Goal: Transaction & Acquisition: Download file/media

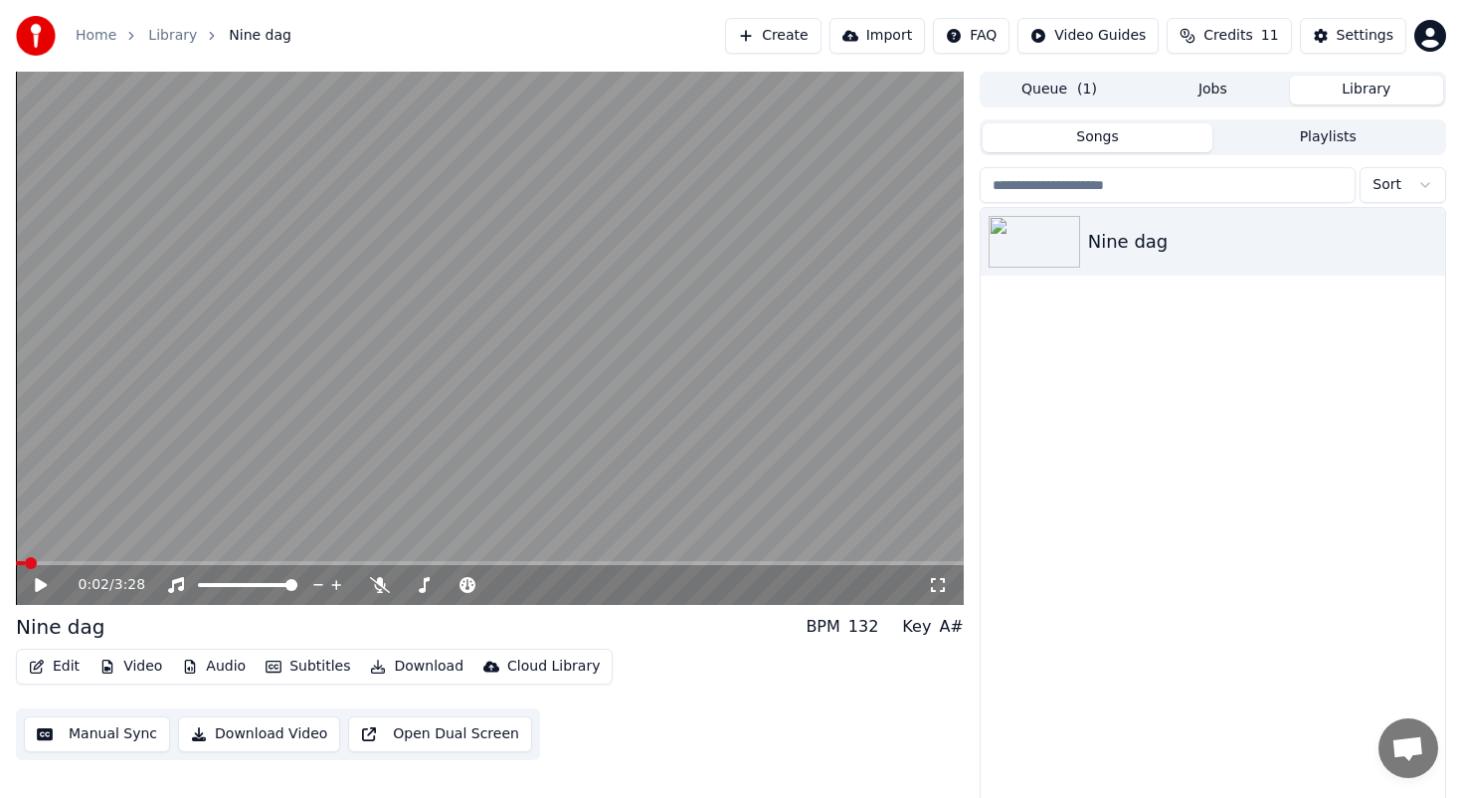
click at [23, 563] on span at bounding box center [20, 563] width 9 height 4
click at [39, 581] on icon at bounding box center [41, 585] width 12 height 14
click at [39, 581] on icon at bounding box center [41, 585] width 10 height 12
click at [117, 738] on button "Manual Sync" at bounding box center [97, 734] width 146 height 36
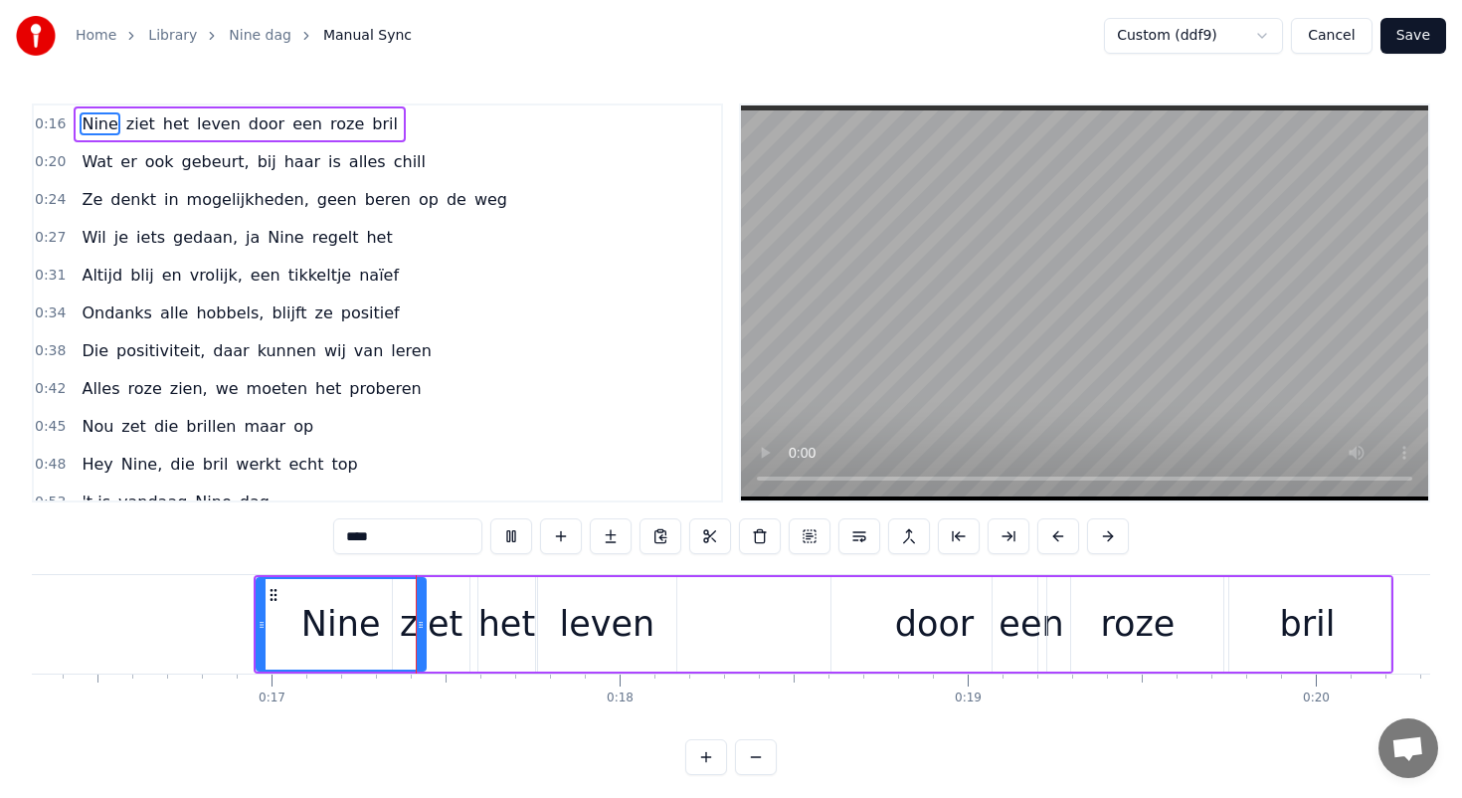
scroll to position [0, 5684]
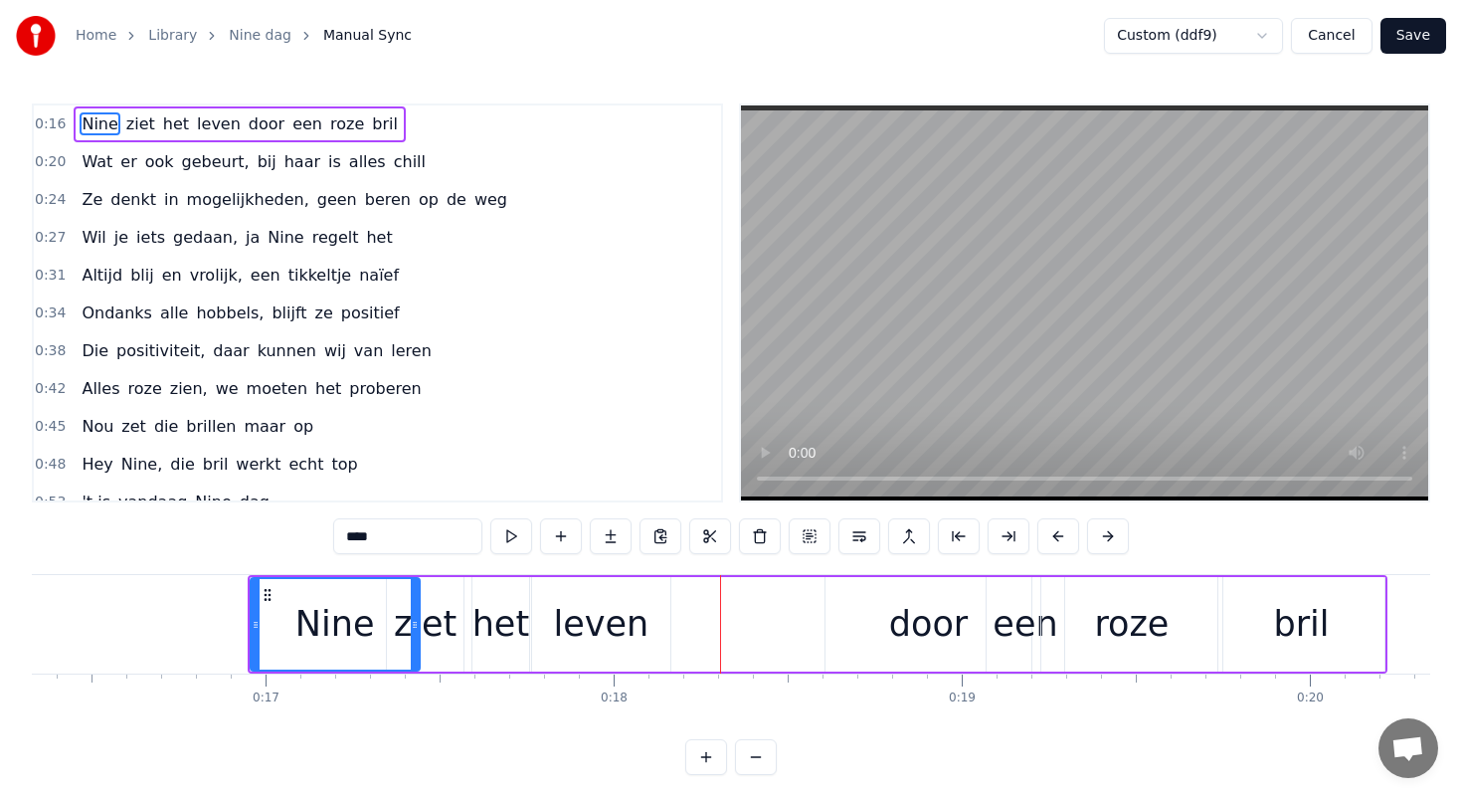
click at [642, 616] on div "leven" at bounding box center [601, 624] width 138 height 94
type input "*****"
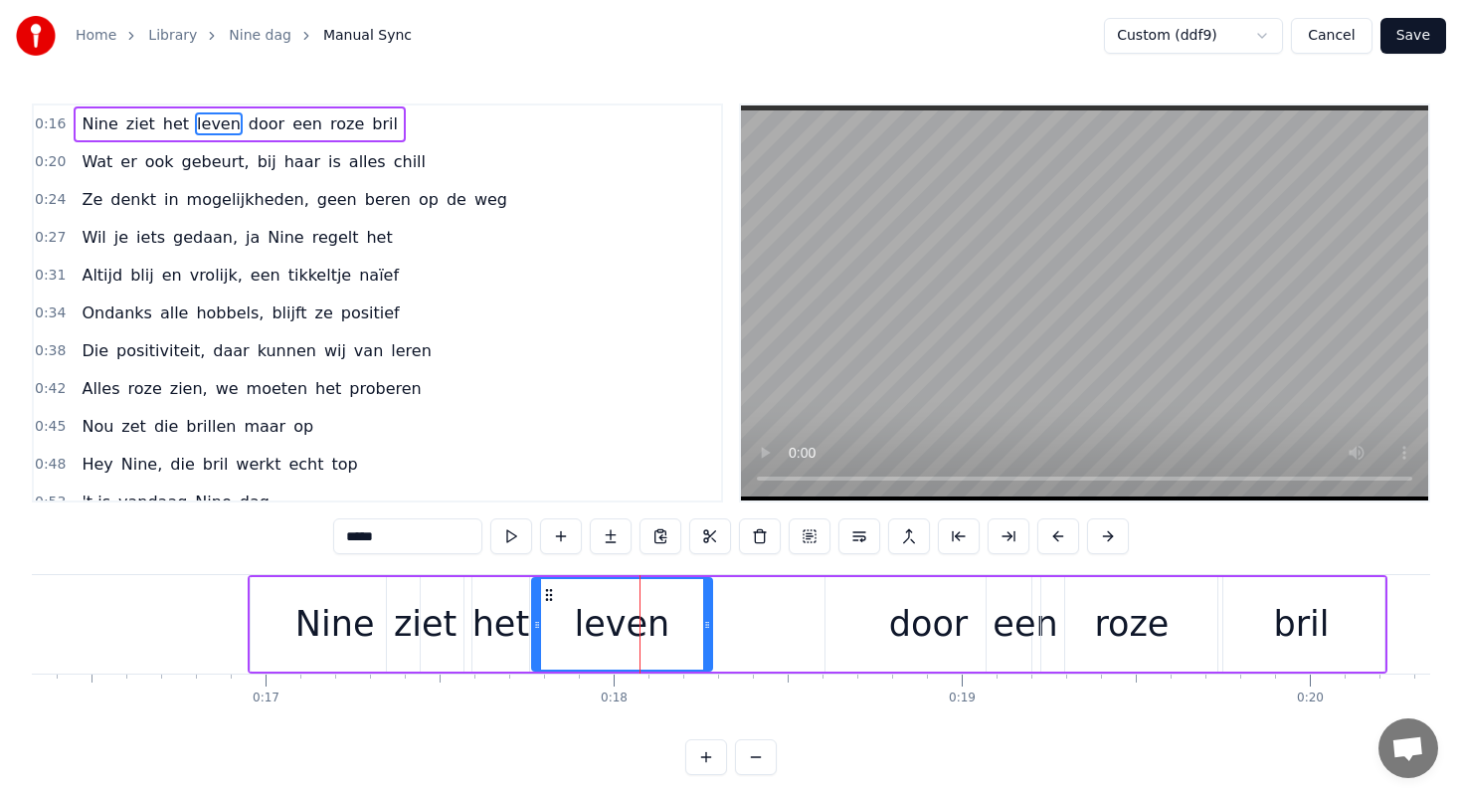
drag, startPoint x: 663, startPoint y: 626, endPoint x: 710, endPoint y: 622, distance: 46.9
click at [710, 622] on icon at bounding box center [707, 625] width 8 height 16
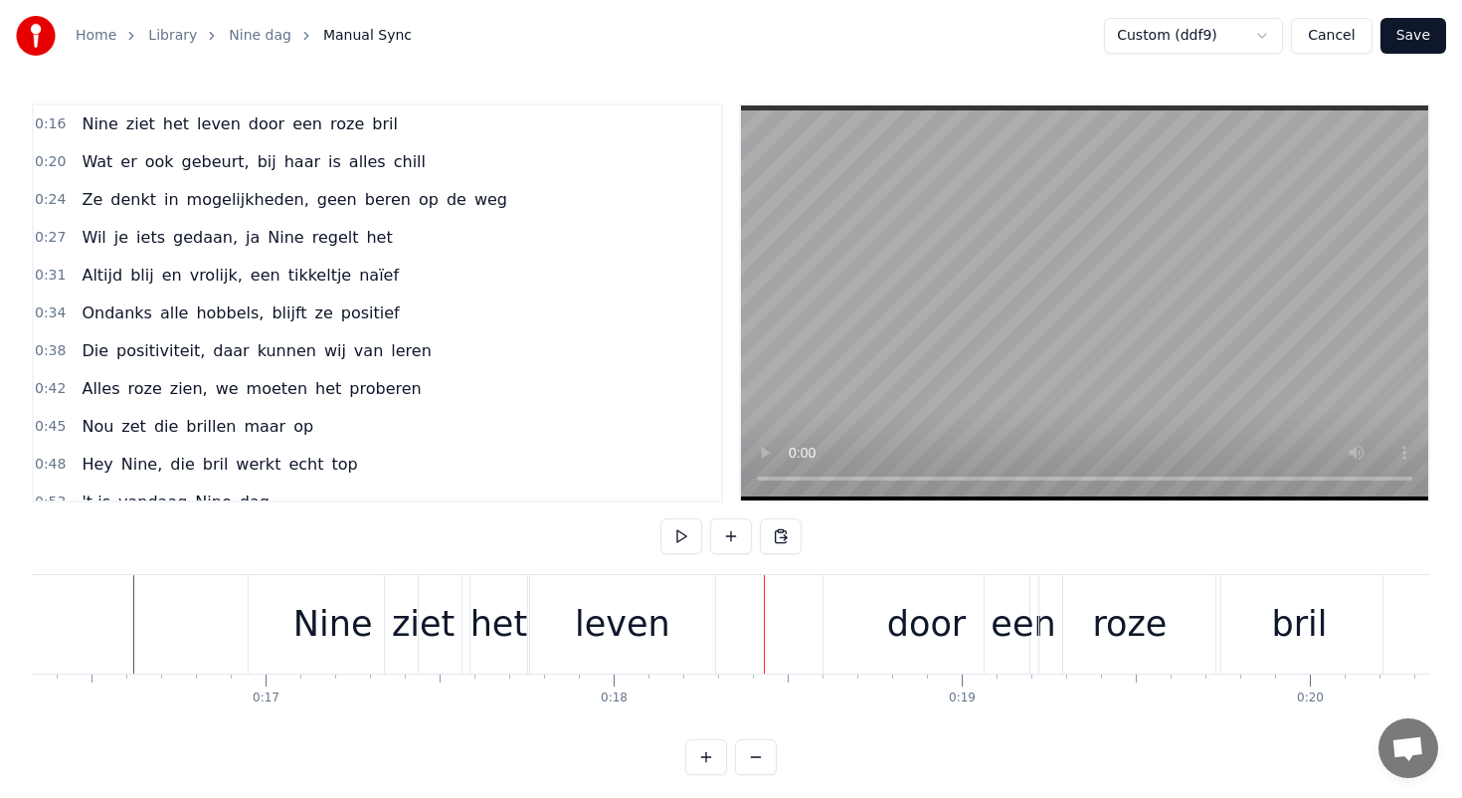
click at [416, 618] on div "ziet" at bounding box center [423, 624] width 63 height 53
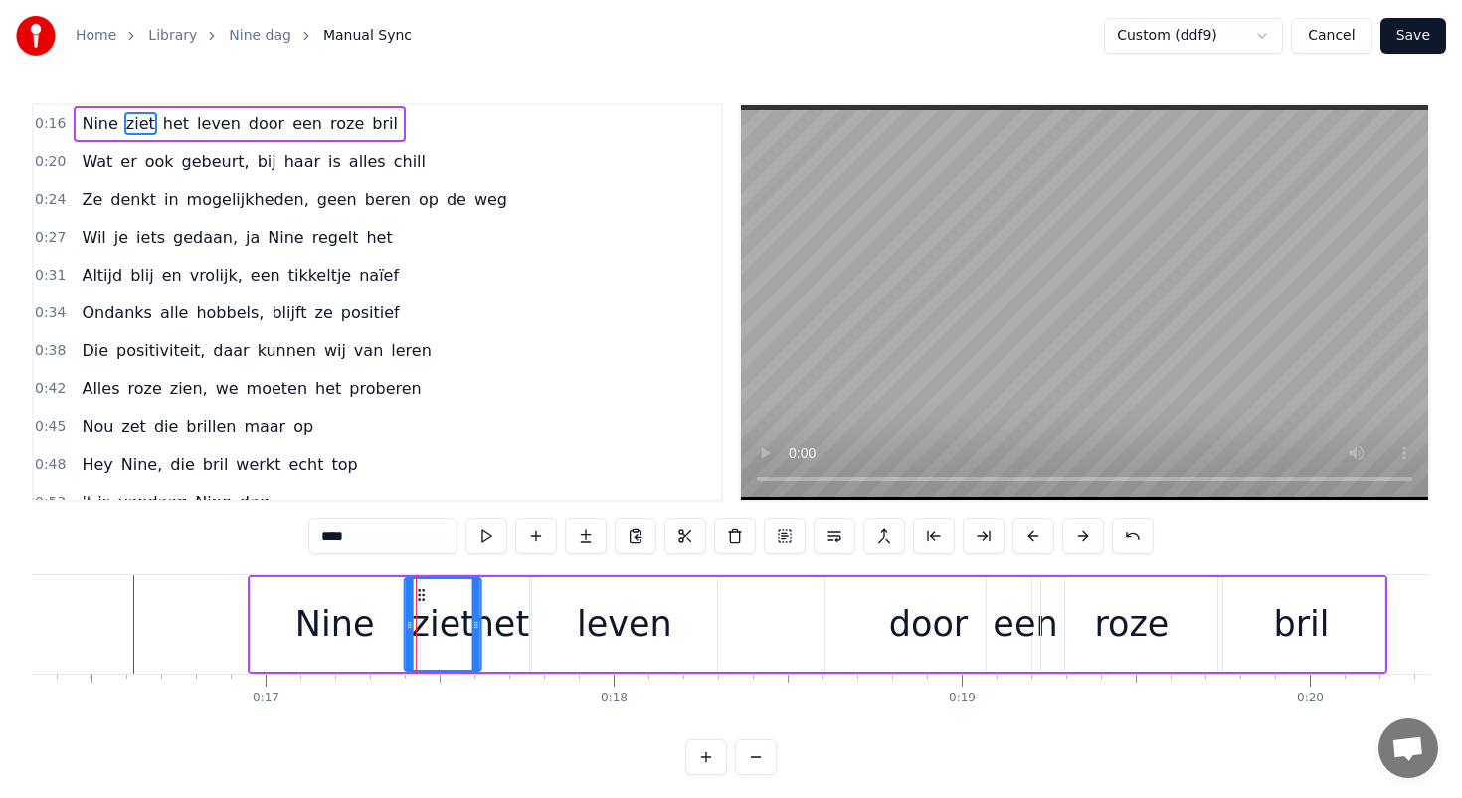
drag, startPoint x: 401, startPoint y: 592, endPoint x: 419, endPoint y: 592, distance: 17.9
click at [419, 592] on icon at bounding box center [422, 595] width 16 height 16
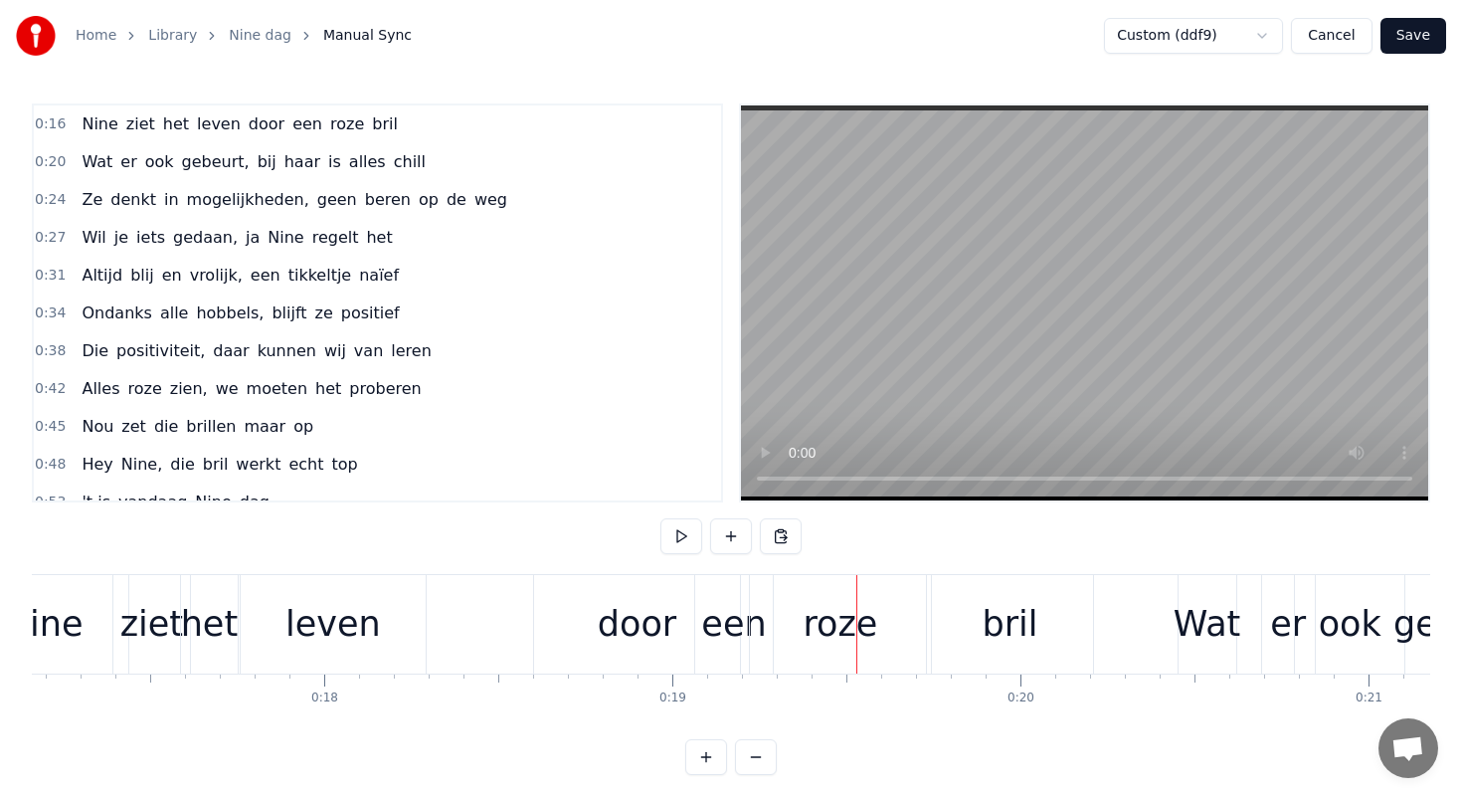
scroll to position [0, 5986]
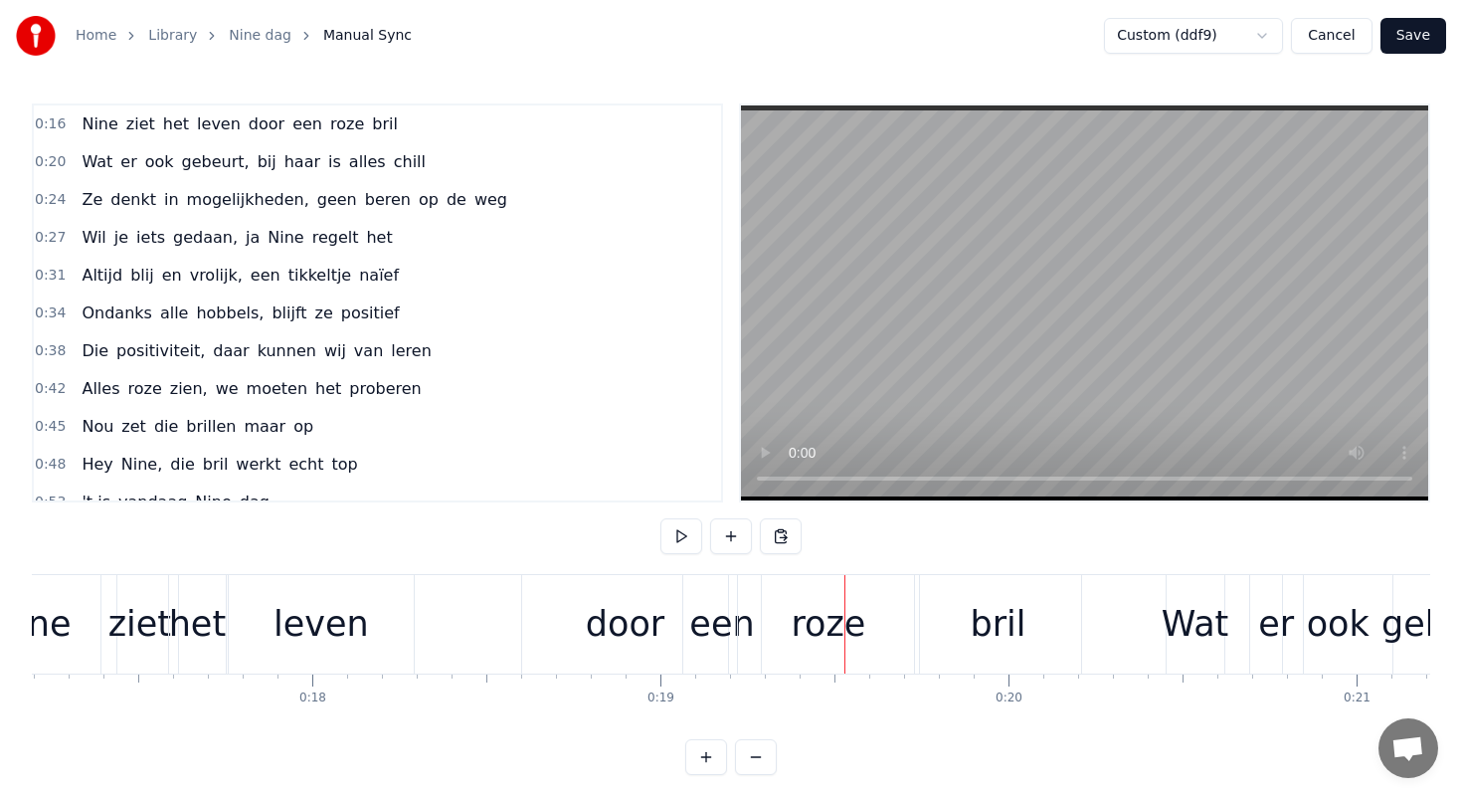
click at [837, 628] on div "roze" at bounding box center [828, 624] width 75 height 53
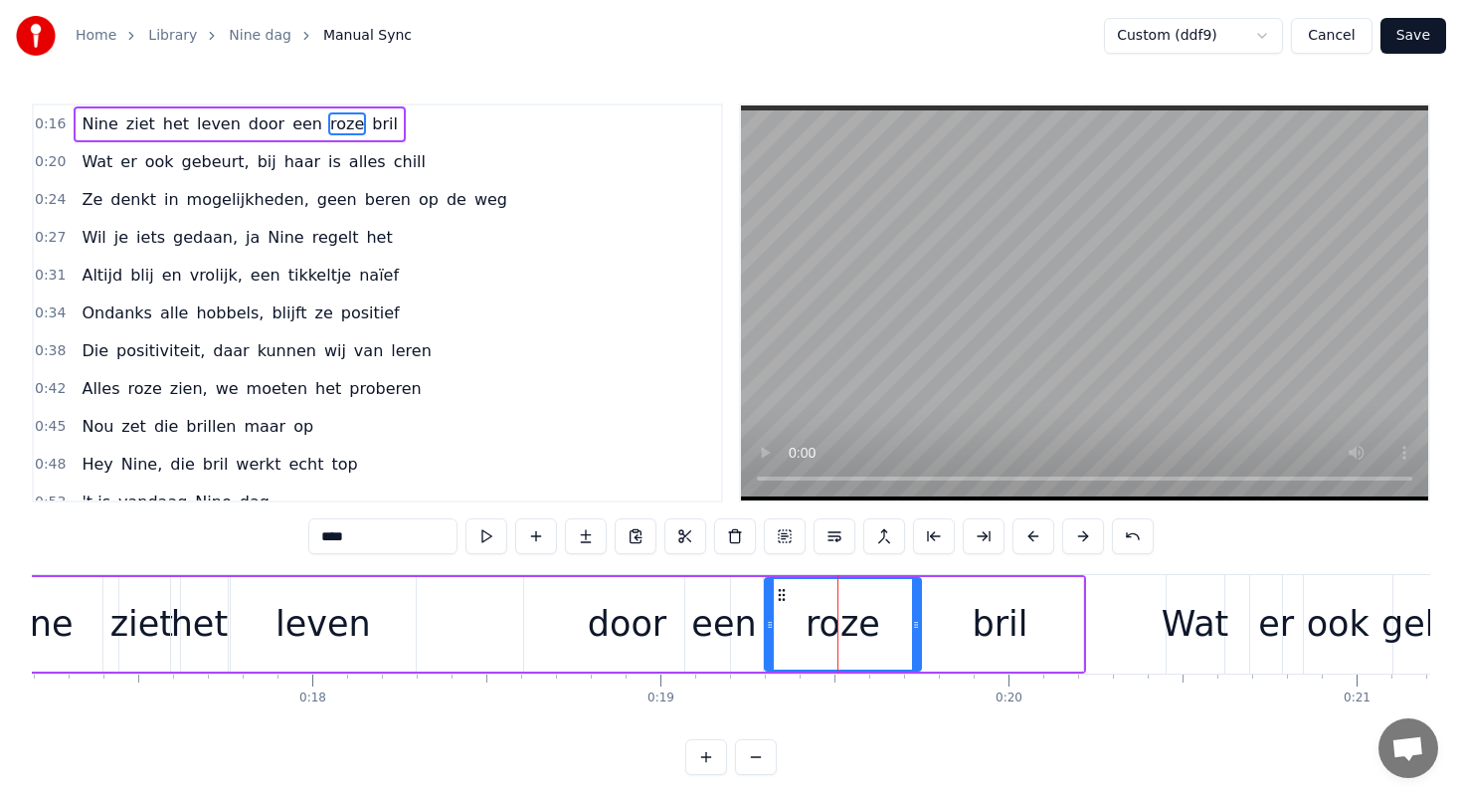
drag, startPoint x: 745, startPoint y: 624, endPoint x: 770, endPoint y: 621, distance: 25.0
click at [770, 621] on icon at bounding box center [770, 625] width 8 height 16
drag, startPoint x: 916, startPoint y: 625, endPoint x: 892, endPoint y: 623, distance: 24.0
click at [892, 623] on icon at bounding box center [892, 625] width 8 height 16
click at [418, 596] on div "Nine ziet het leven door een roze bril" at bounding box center [516, 624] width 1140 height 98
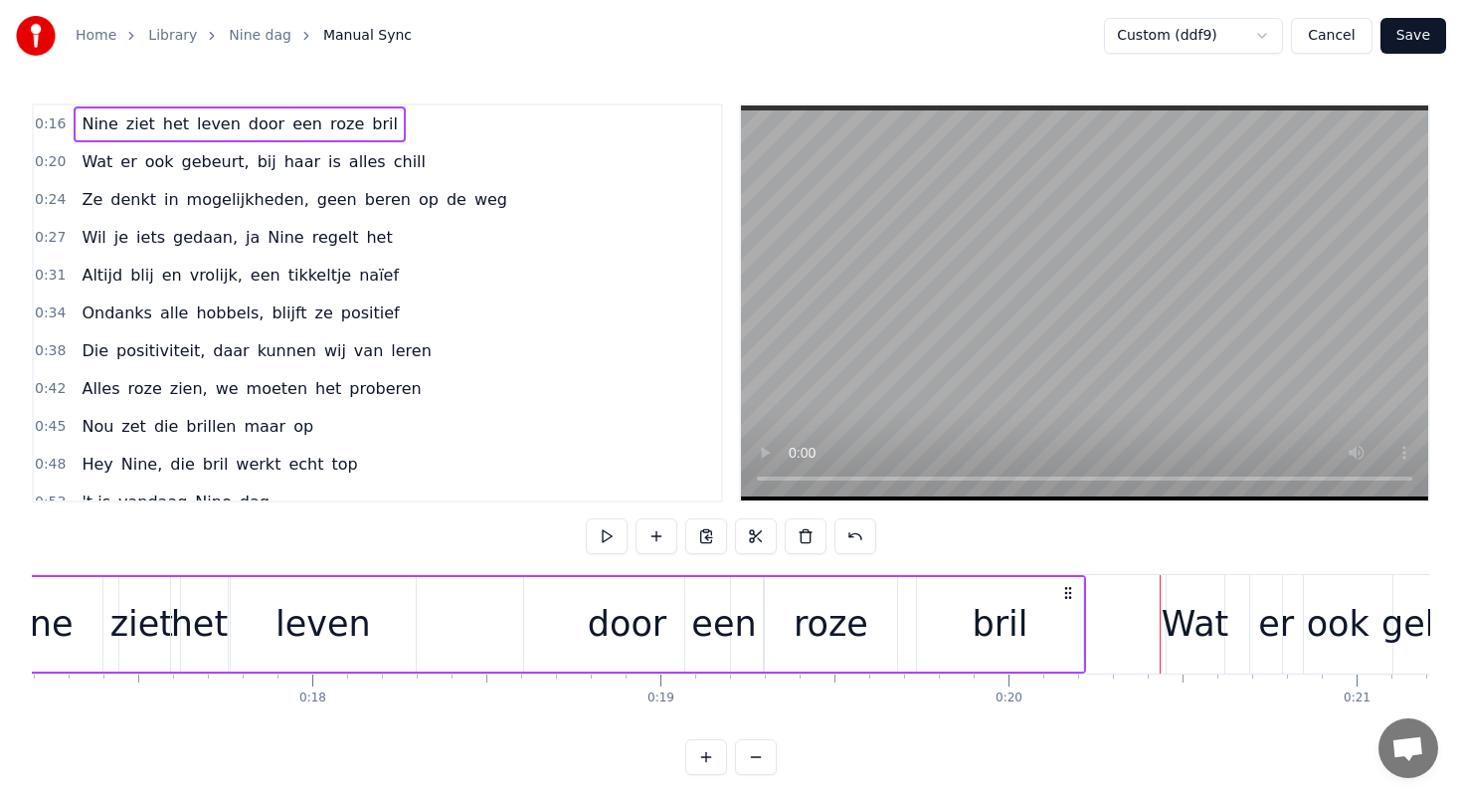
click at [798, 628] on div "roze" at bounding box center [831, 624] width 132 height 94
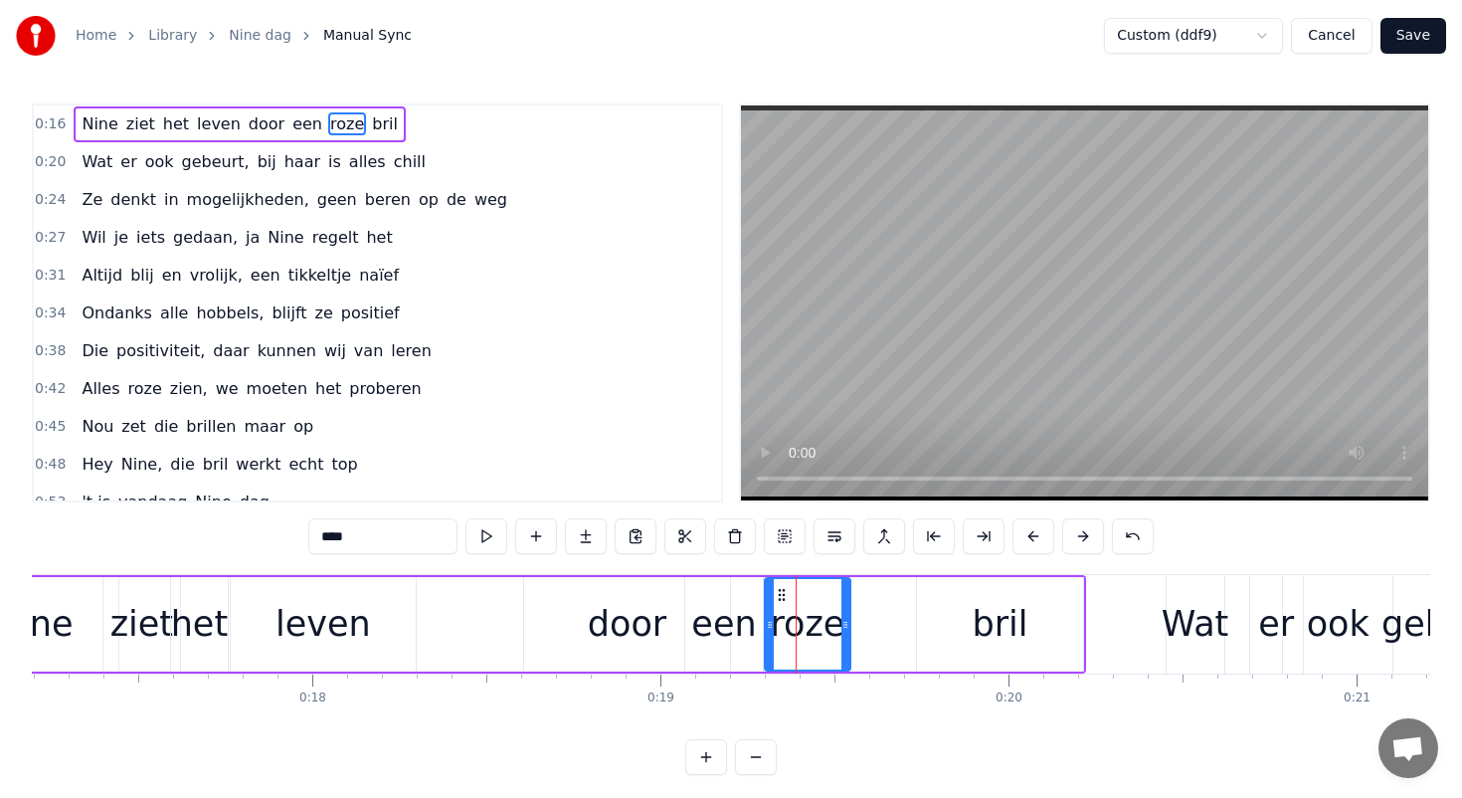
drag, startPoint x: 894, startPoint y: 621, endPoint x: 847, endPoint y: 621, distance: 46.7
click at [847, 621] on icon at bounding box center [845, 625] width 8 height 16
click at [330, 617] on div "leven" at bounding box center [323, 624] width 95 height 53
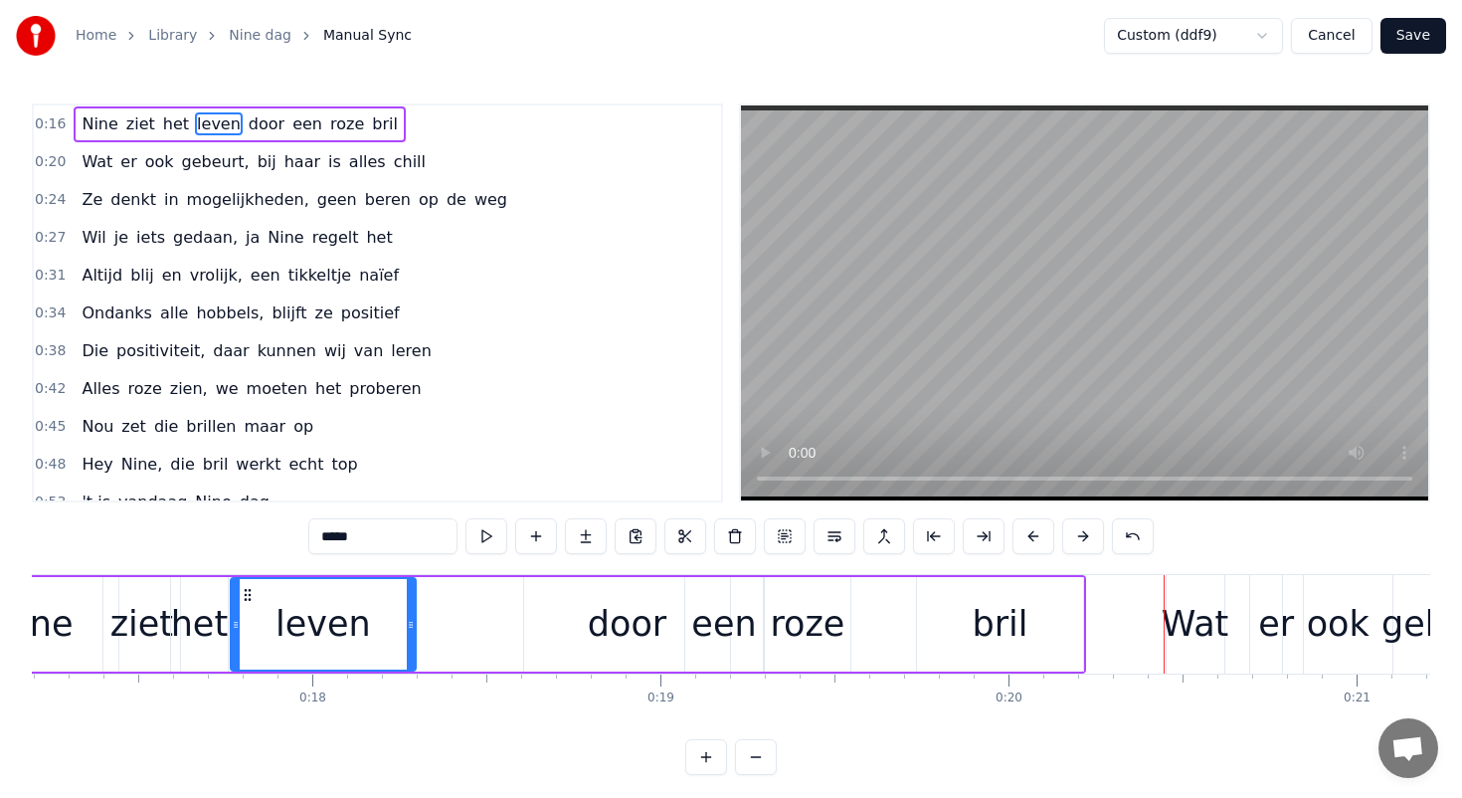
click at [969, 601] on div "bril" at bounding box center [999, 624] width 165 height 94
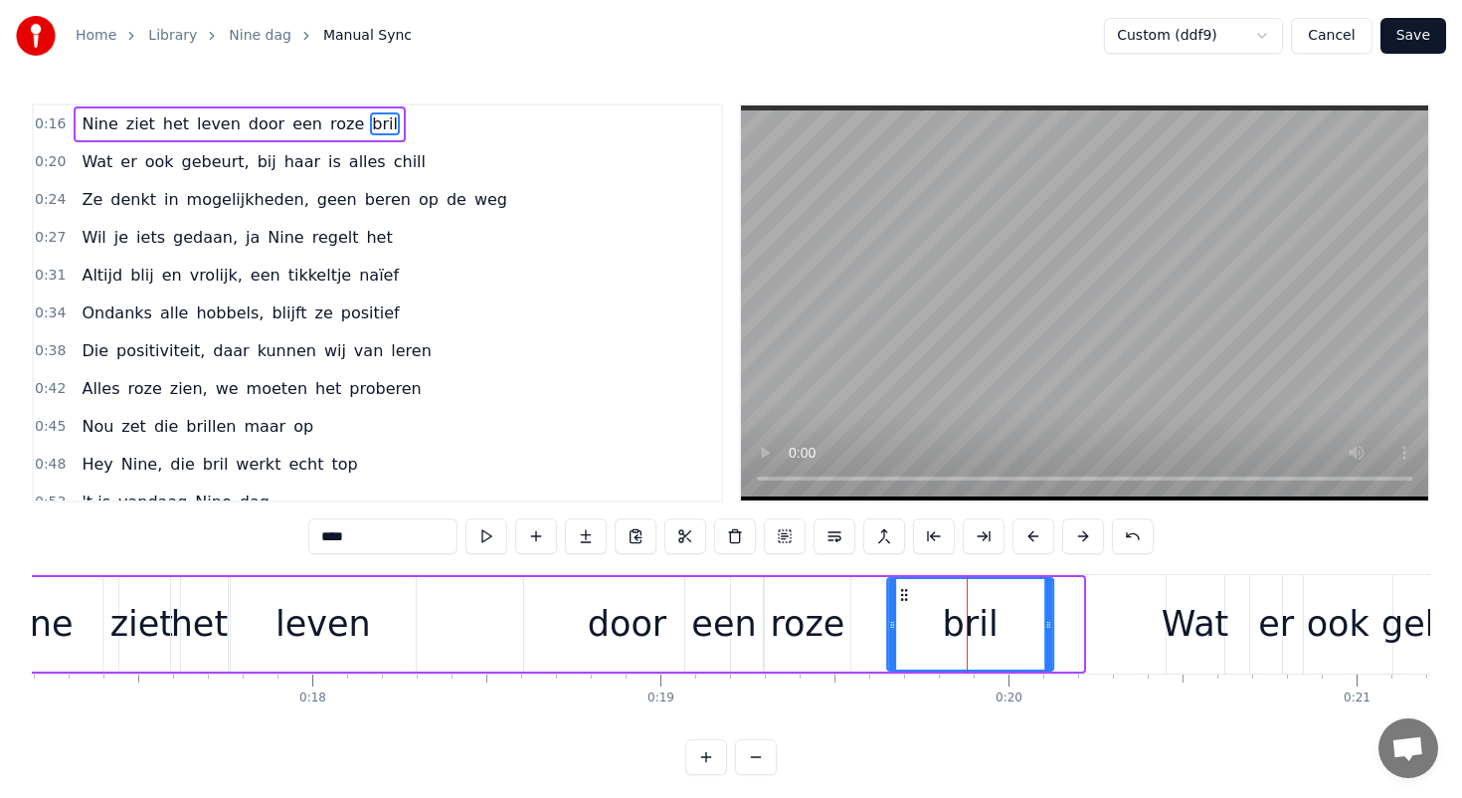
drag, startPoint x: 935, startPoint y: 594, endPoint x: 903, endPoint y: 593, distance: 31.8
click at [903, 593] on icon at bounding box center [904, 595] width 16 height 16
click at [379, 631] on div "leven" at bounding box center [323, 624] width 185 height 94
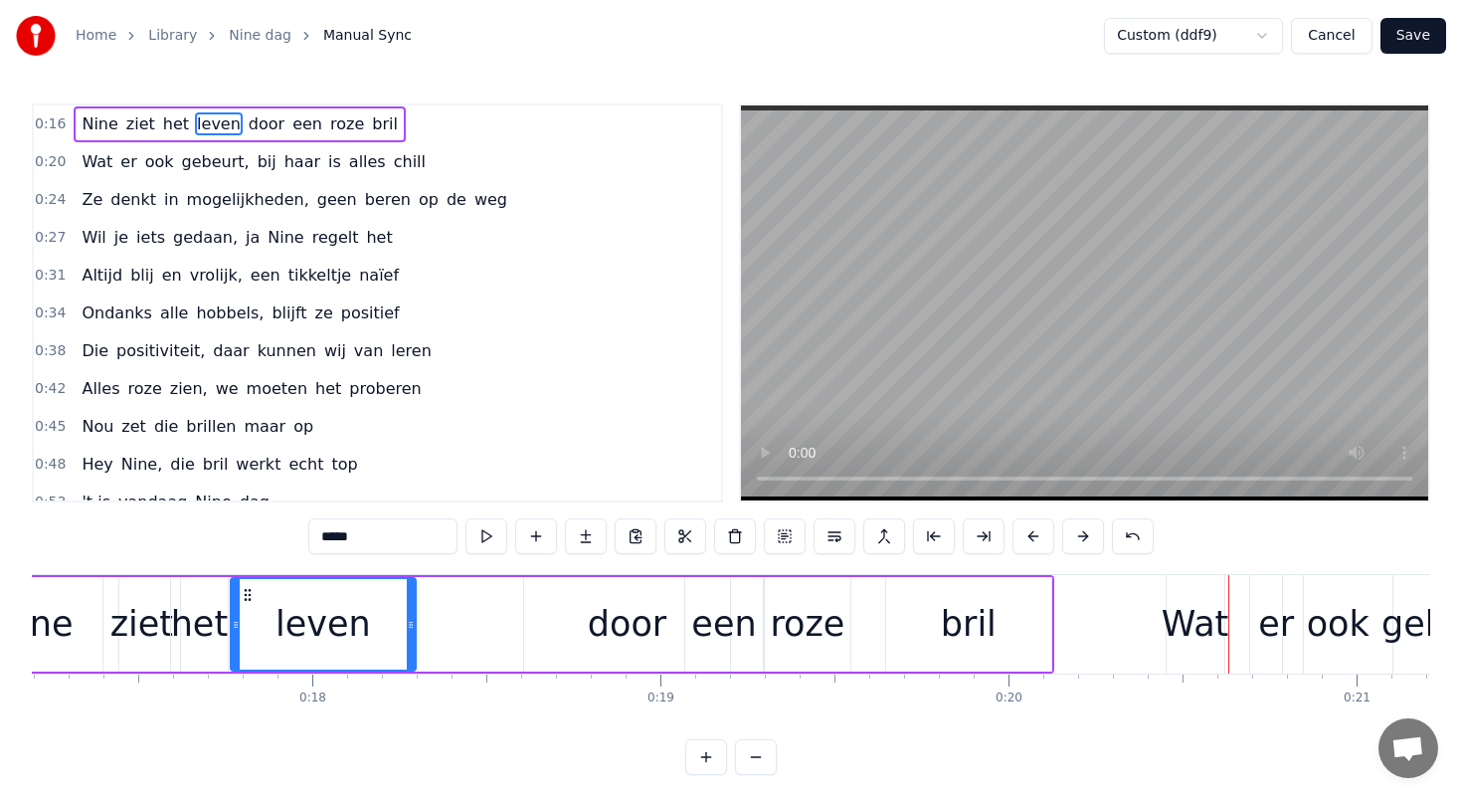
click at [981, 627] on div "bril" at bounding box center [969, 624] width 56 height 53
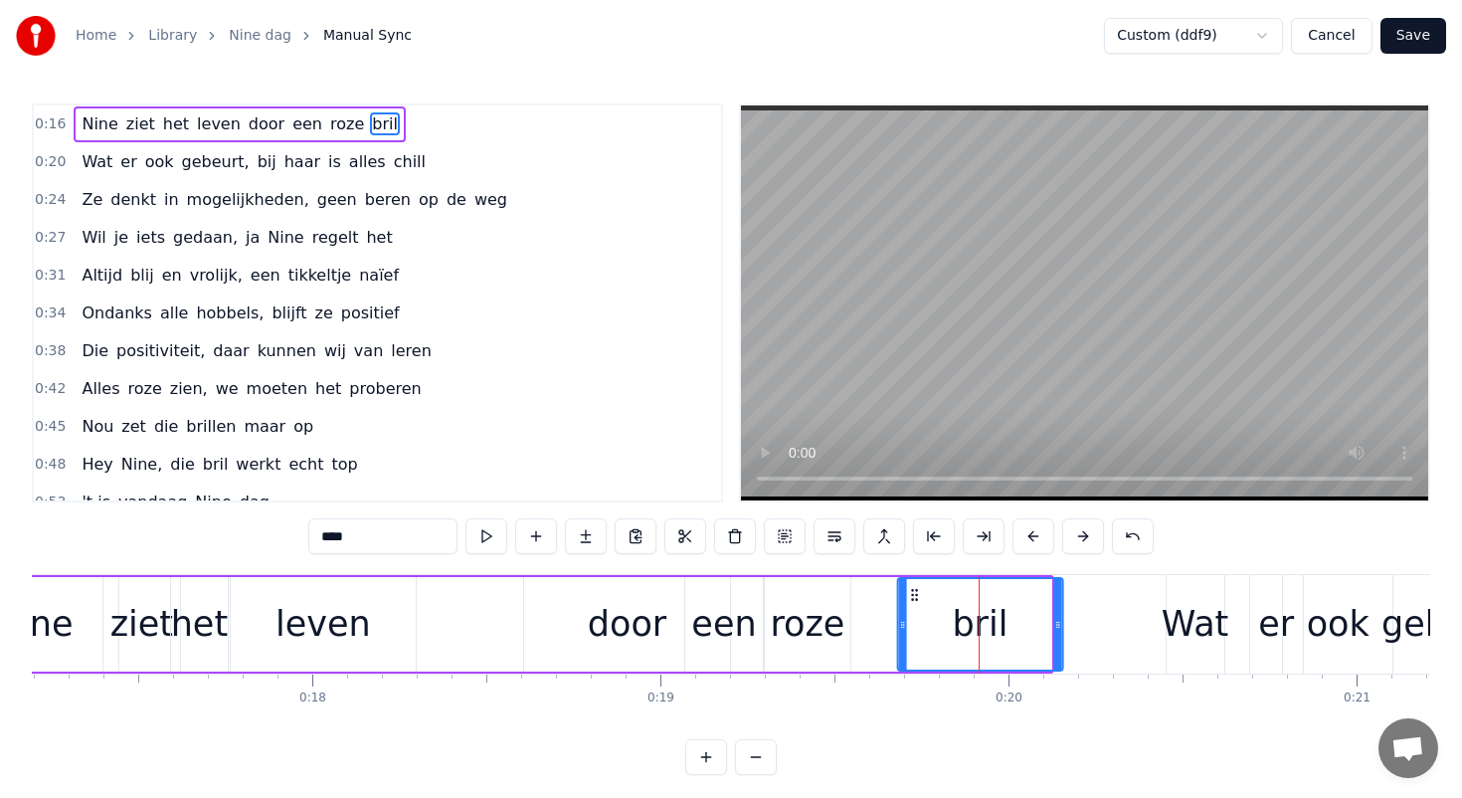
drag, startPoint x: 901, startPoint y: 593, endPoint x: 915, endPoint y: 589, distance: 14.5
click at [915, 589] on icon at bounding box center [914, 595] width 16 height 16
click at [812, 635] on div "roze" at bounding box center [807, 624] width 75 height 53
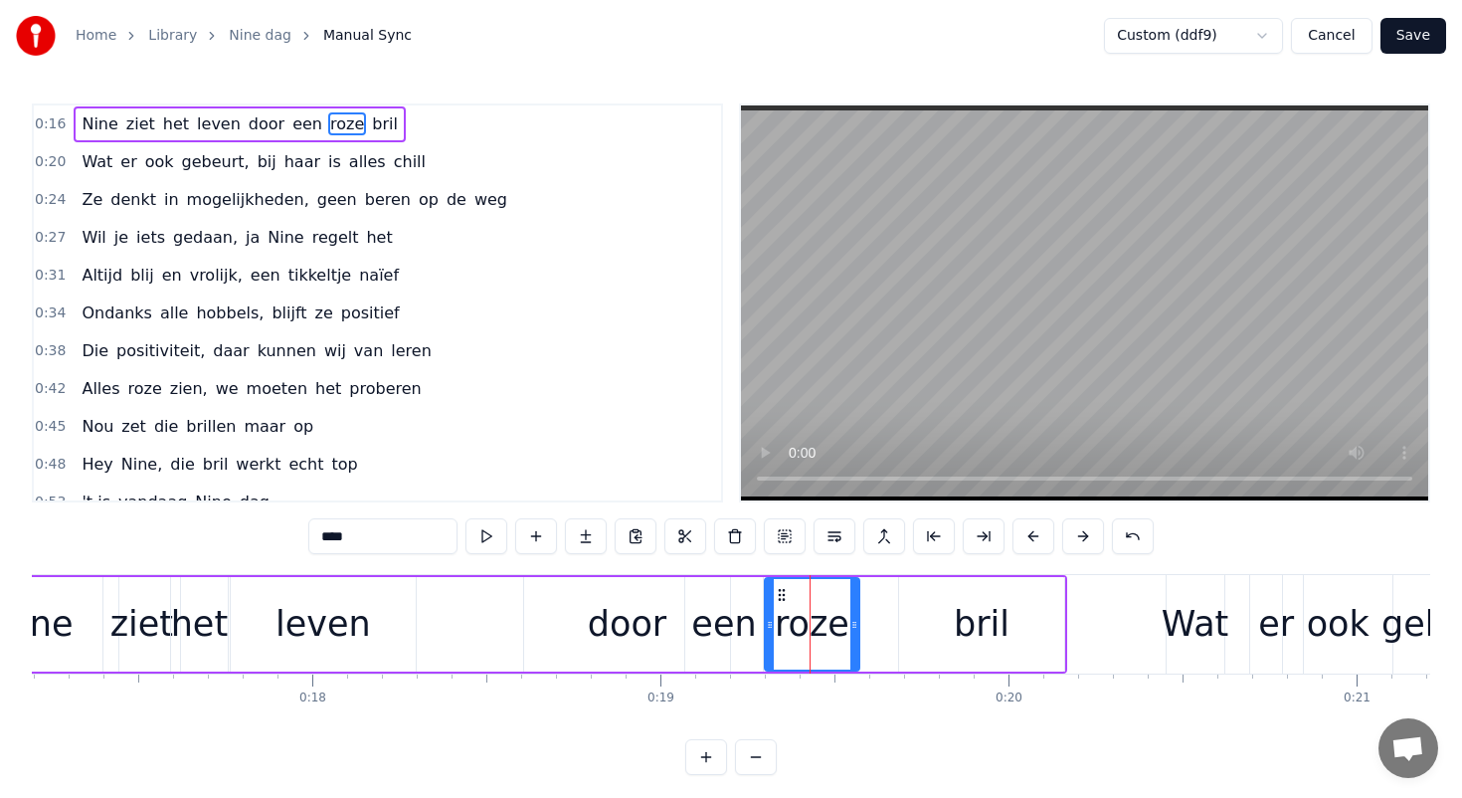
drag, startPoint x: 846, startPoint y: 630, endPoint x: 855, endPoint y: 625, distance: 10.2
click at [855, 625] on icon at bounding box center [854, 625] width 8 height 16
drag, startPoint x: 783, startPoint y: 590, endPoint x: 802, endPoint y: 590, distance: 18.9
click at [787, 590] on circle at bounding box center [786, 590] width 1 height 1
click at [722, 621] on div "een" at bounding box center [723, 624] width 65 height 53
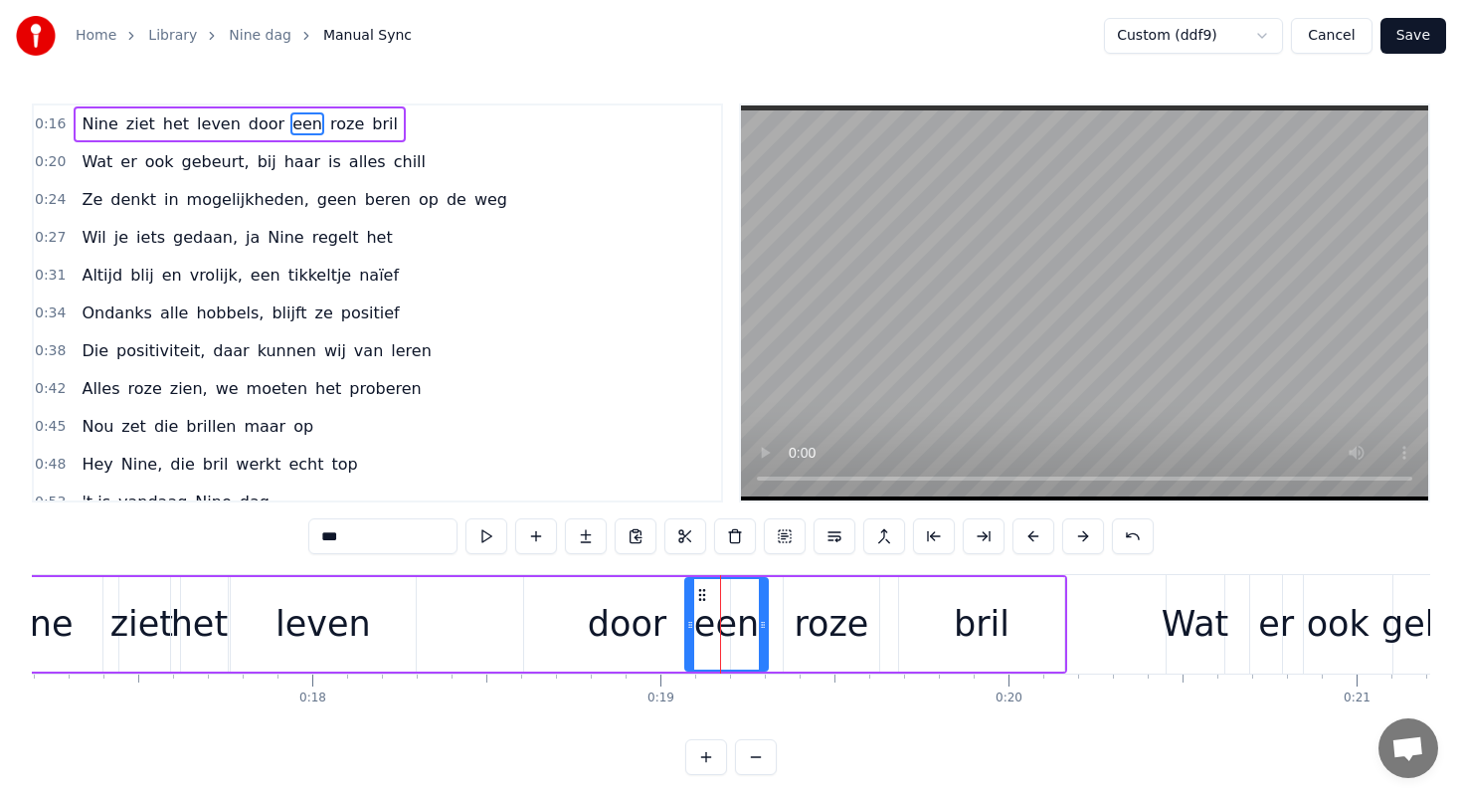
drag, startPoint x: 759, startPoint y: 624, endPoint x: 769, endPoint y: 622, distance: 10.1
click at [767, 622] on icon at bounding box center [763, 625] width 8 height 16
drag, startPoint x: 703, startPoint y: 591, endPoint x: 717, endPoint y: 591, distance: 13.9
click at [717, 591] on icon at bounding box center [714, 595] width 16 height 16
click at [352, 594] on div "leven" at bounding box center [323, 624] width 185 height 94
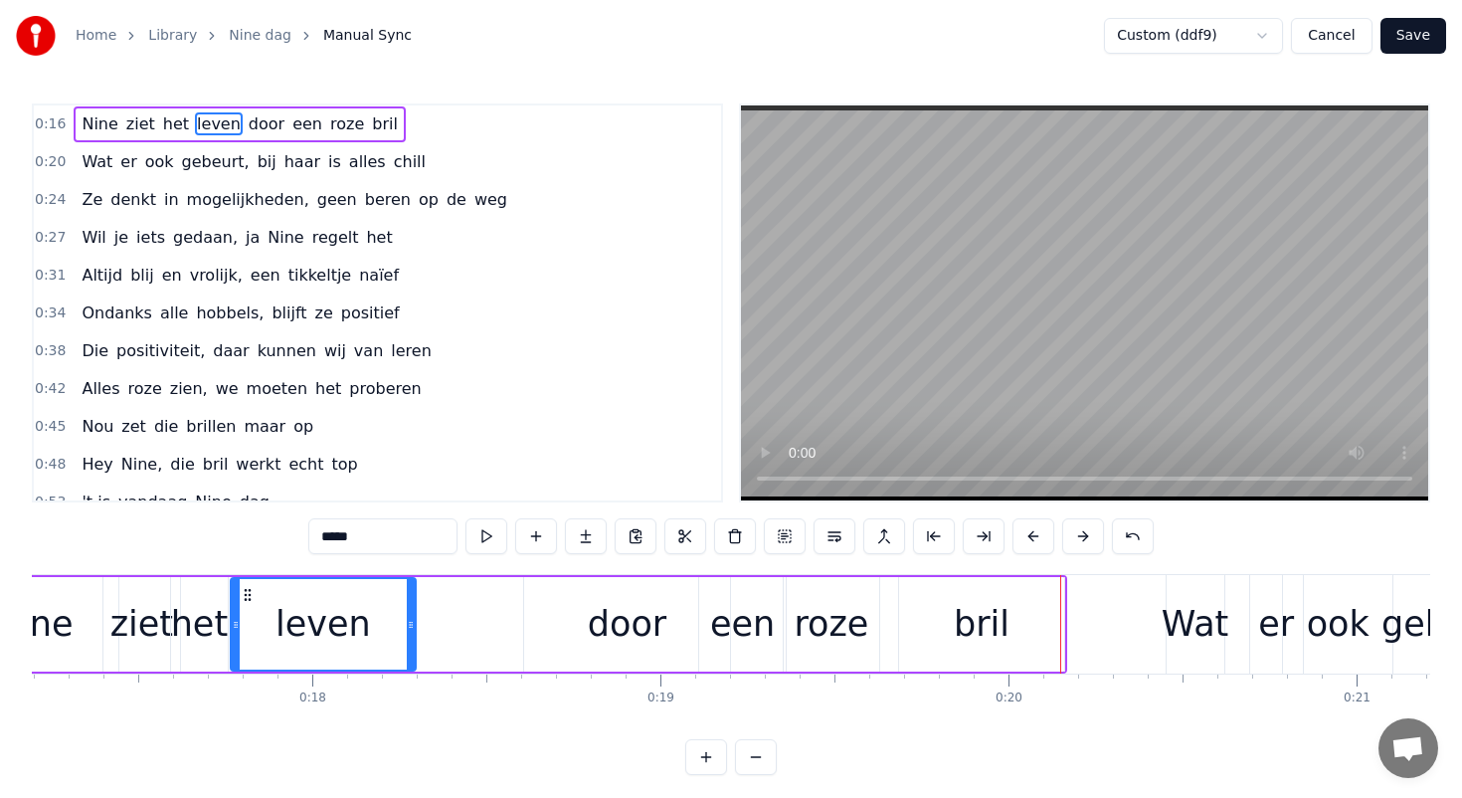
click at [649, 623] on div "door" at bounding box center [627, 624] width 79 height 53
type input "****"
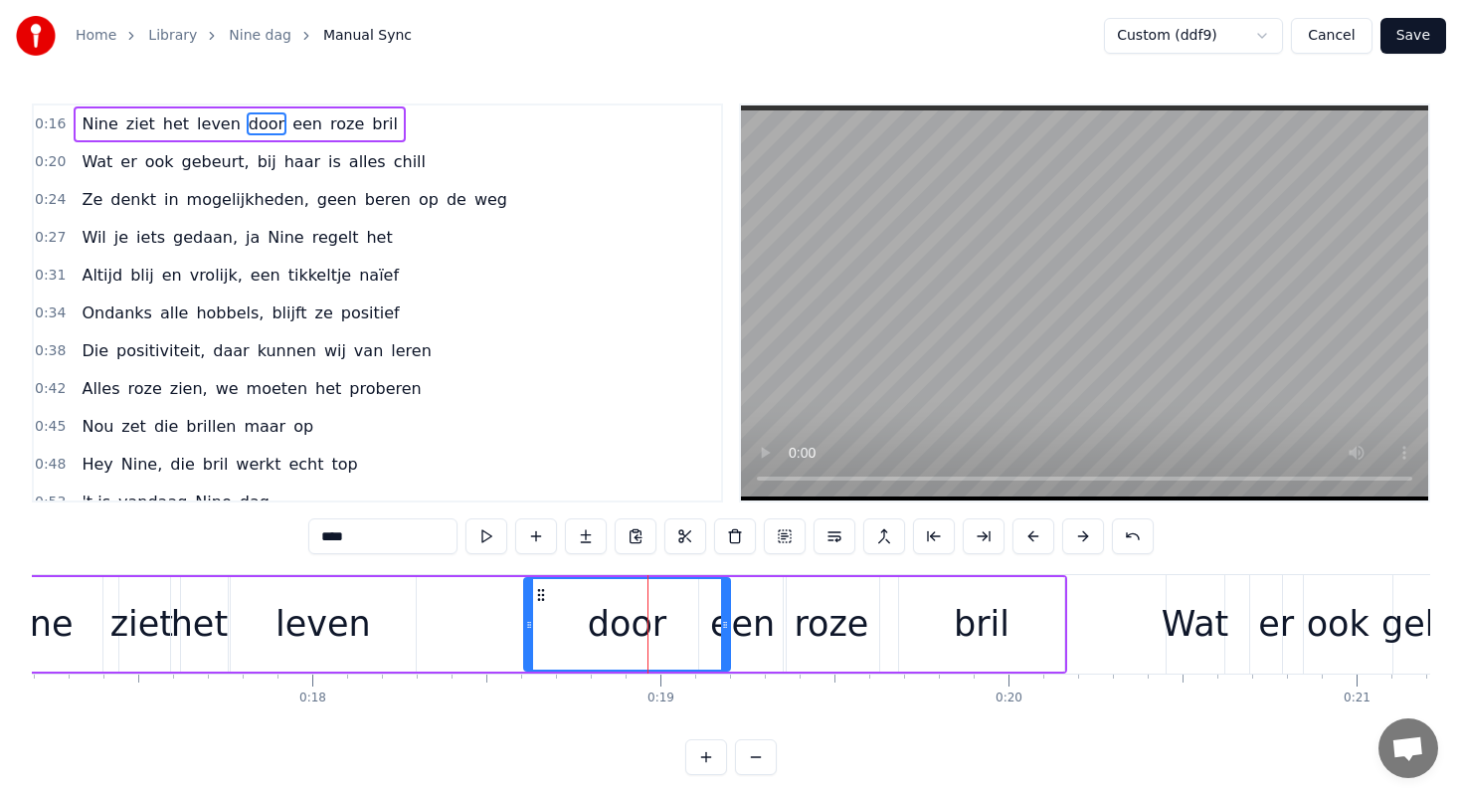
drag, startPoint x: 728, startPoint y: 623, endPoint x: 700, endPoint y: 619, distance: 28.1
click at [700, 619] on div "door" at bounding box center [626, 624] width 207 height 94
drag, startPoint x: 724, startPoint y: 624, endPoint x: 703, endPoint y: 624, distance: 20.9
click at [703, 624] on icon at bounding box center [704, 625] width 8 height 16
click at [419, 625] on div "Nine ziet het leven door een roze bril" at bounding box center [507, 624] width 1122 height 98
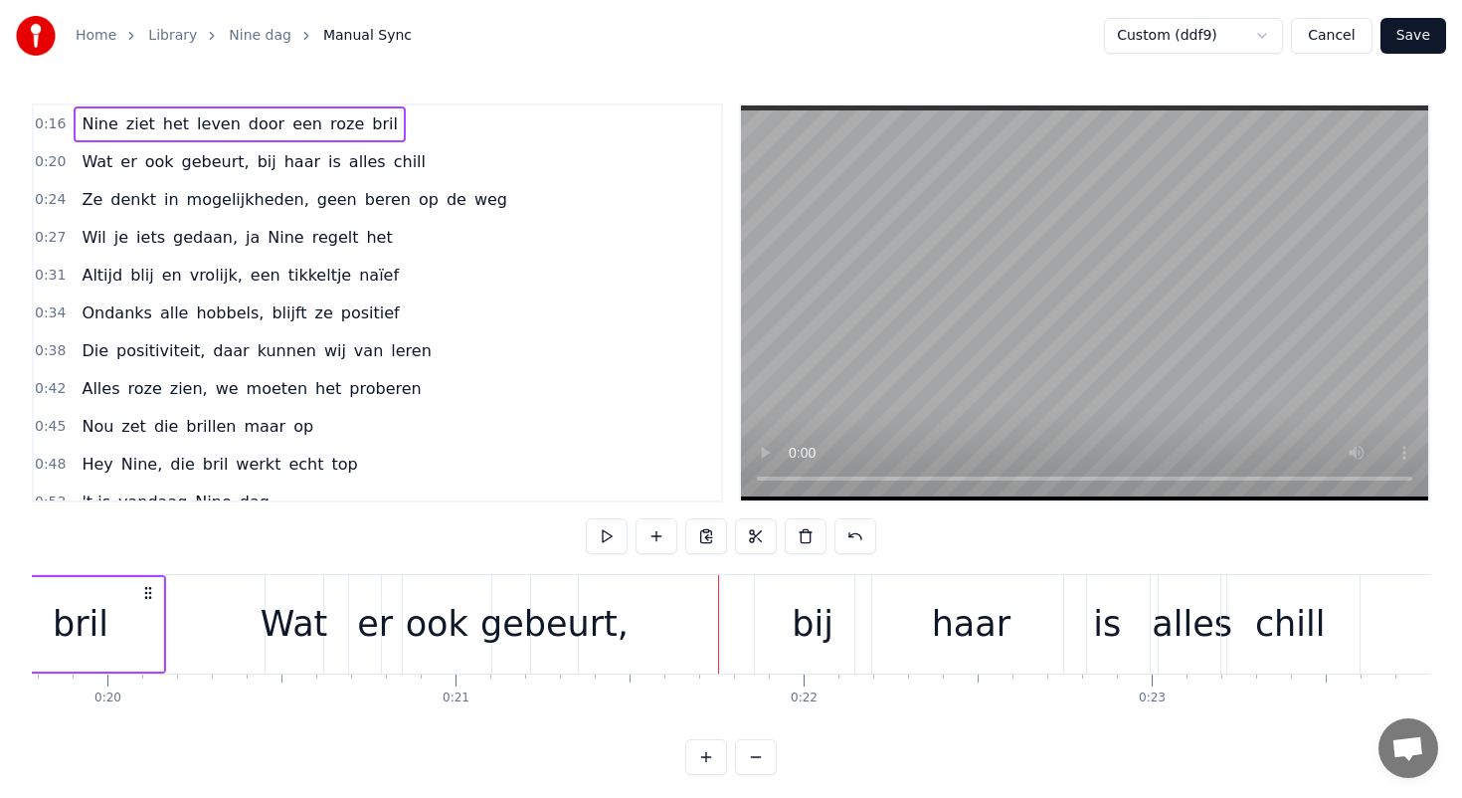
scroll to position [0, 6755]
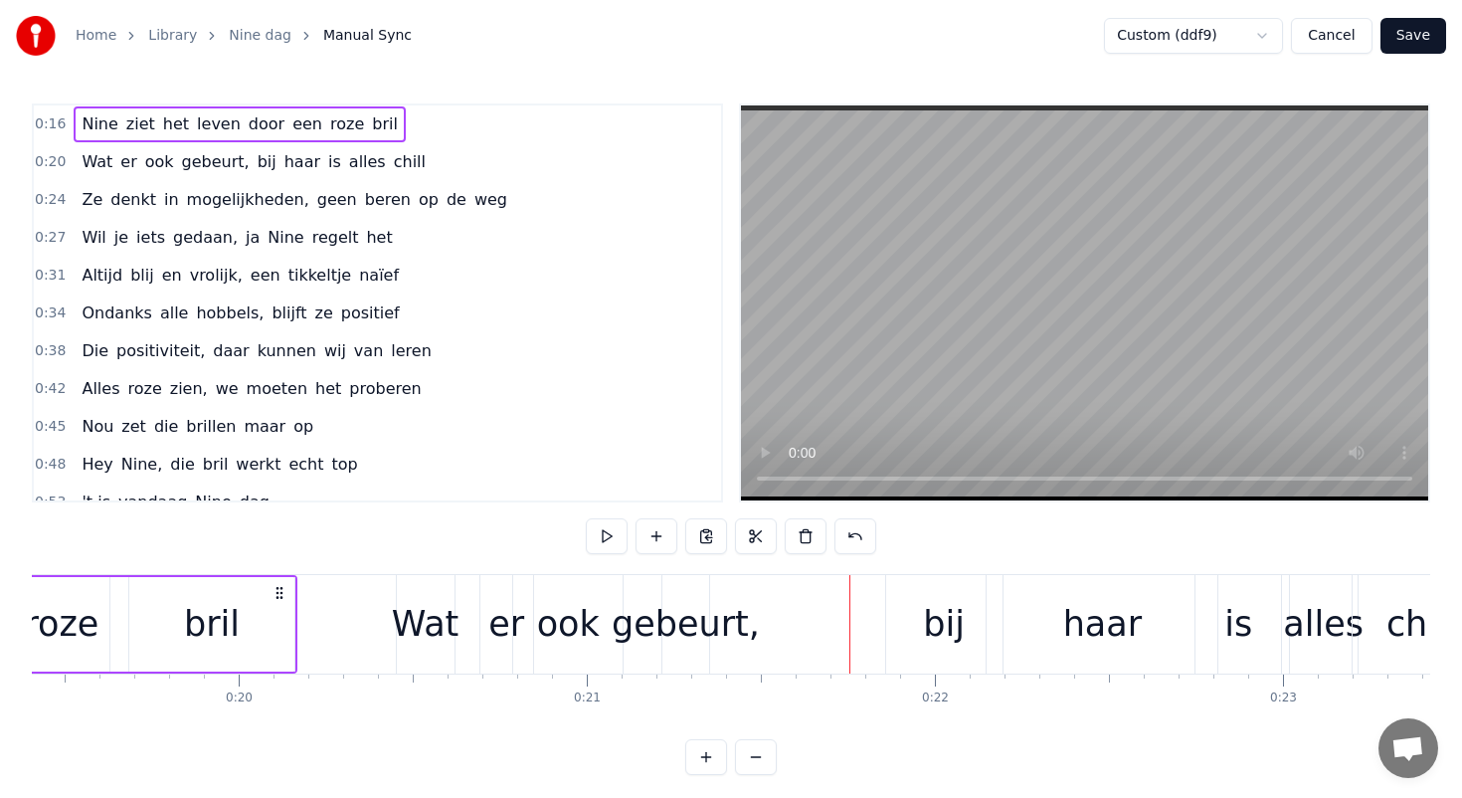
click at [585, 625] on div "ook" at bounding box center [568, 624] width 63 height 53
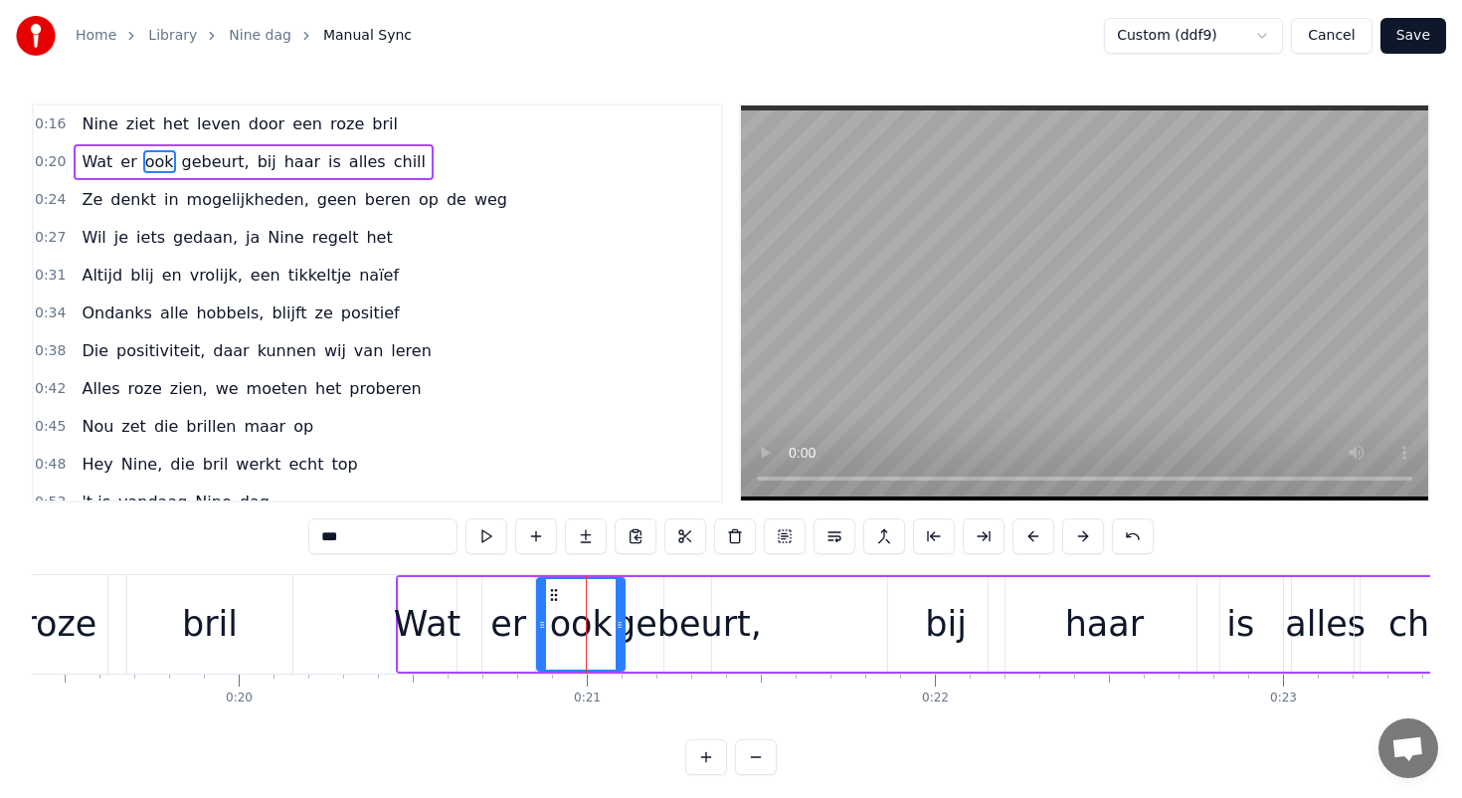
drag, startPoint x: 520, startPoint y: 627, endPoint x: 542, endPoint y: 627, distance: 21.9
click at [542, 627] on icon at bounding box center [542, 625] width 8 height 16
click at [707, 624] on div "gebeurt," at bounding box center [688, 624] width 148 height 53
type input "********"
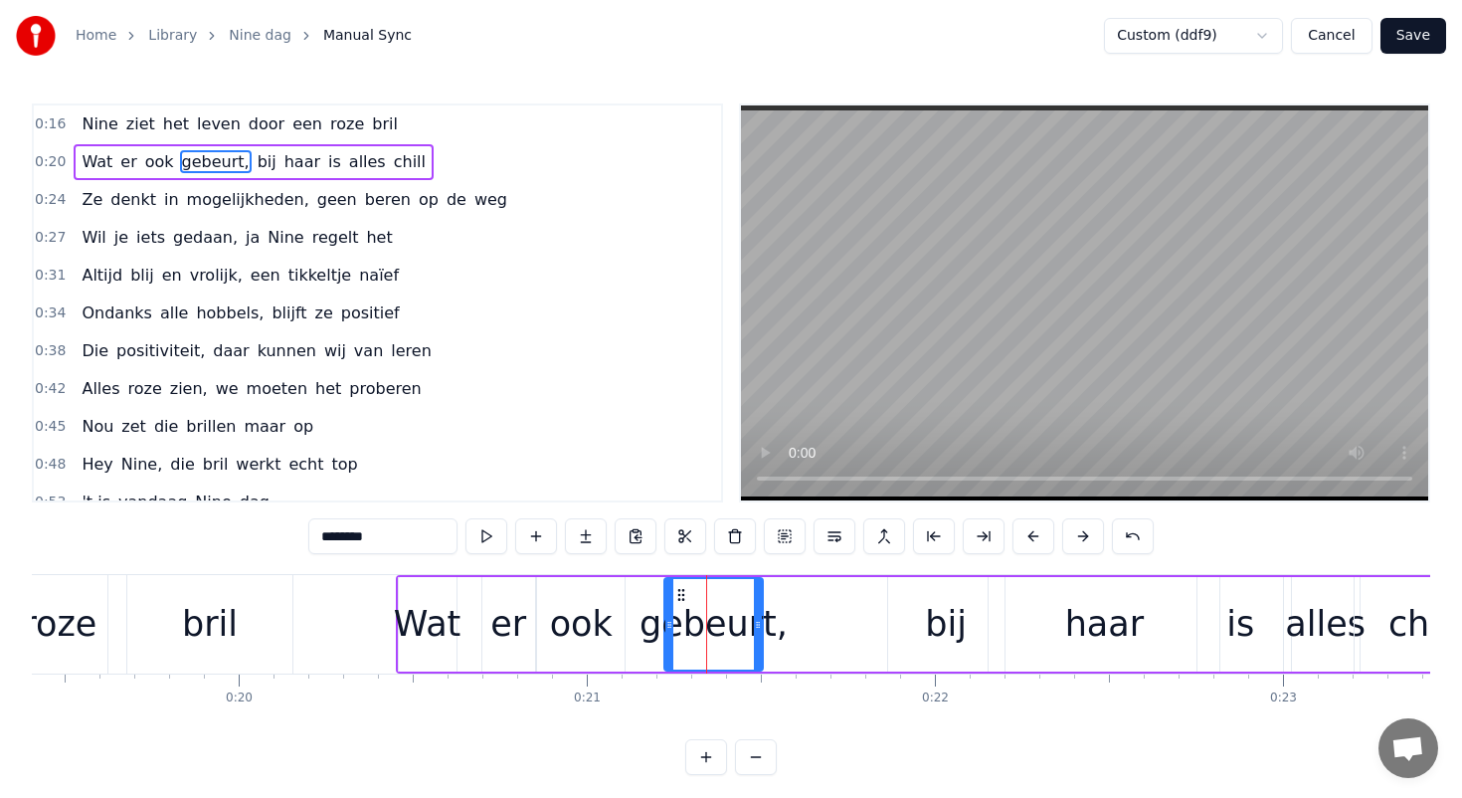
drag, startPoint x: 707, startPoint y: 624, endPoint x: 759, endPoint y: 621, distance: 51.8
click at [760, 622] on icon at bounding box center [758, 625] width 8 height 16
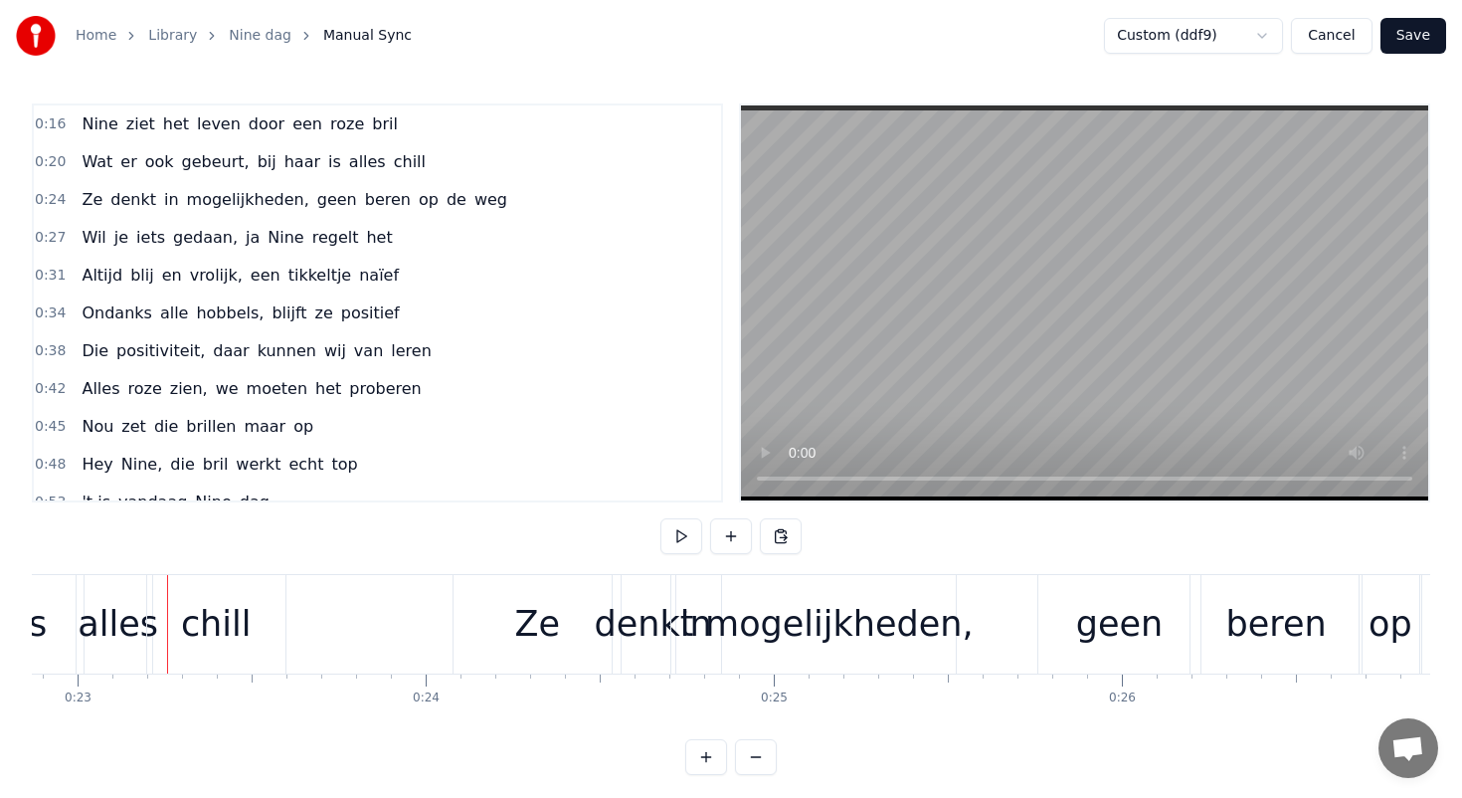
scroll to position [0, 7996]
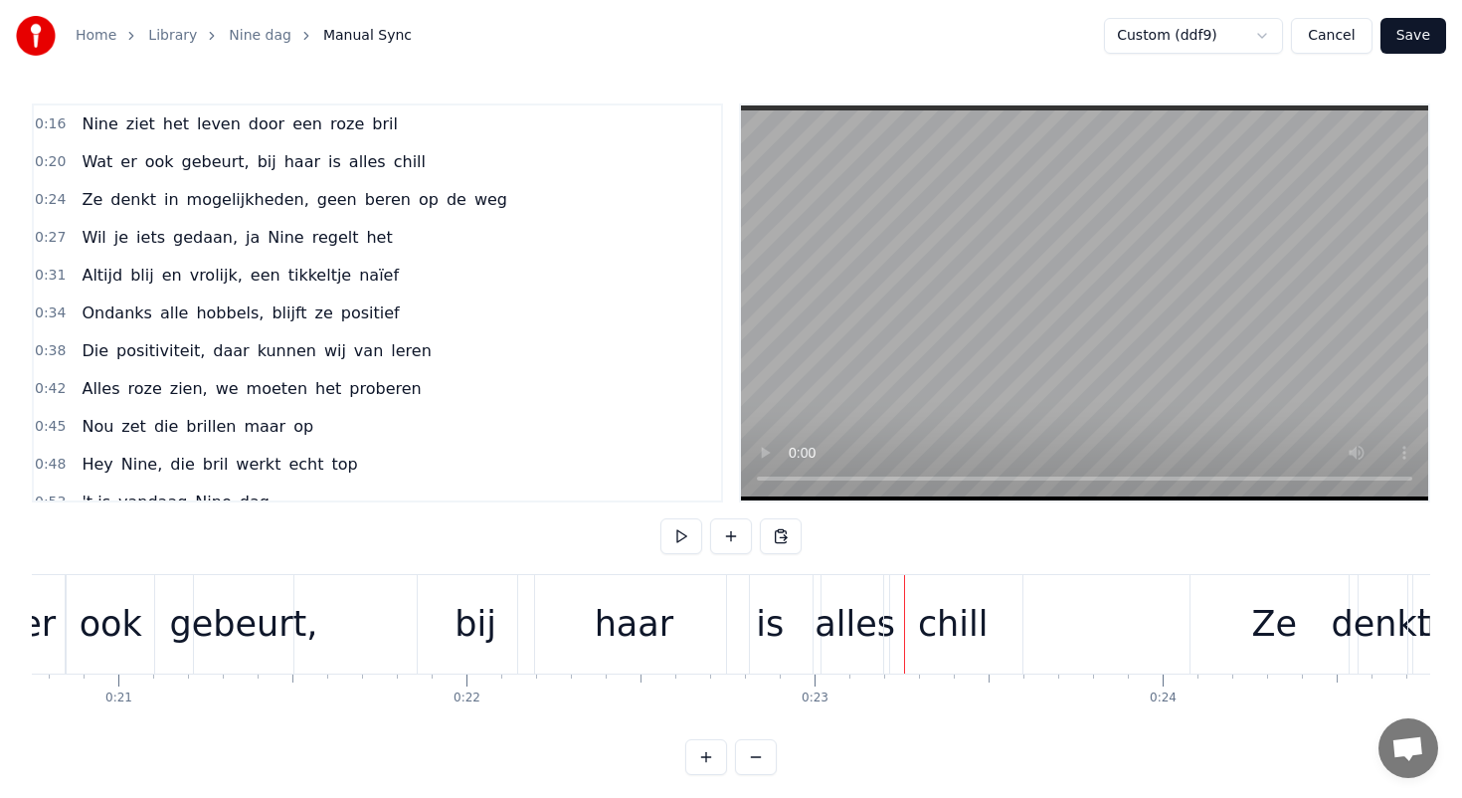
click at [118, 614] on div "ook" at bounding box center [111, 624] width 63 height 53
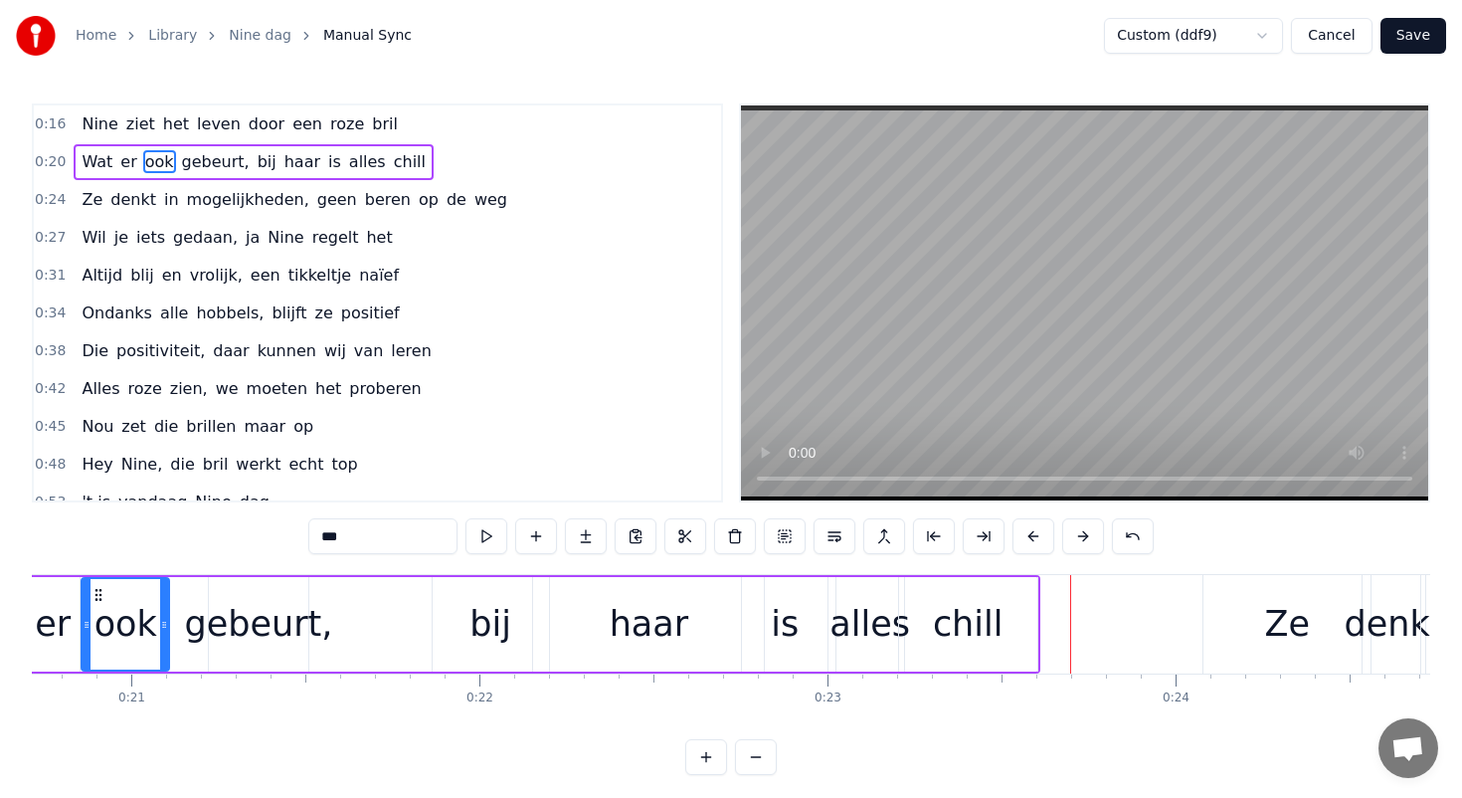
click at [988, 623] on div "chill" at bounding box center [968, 624] width 71 height 53
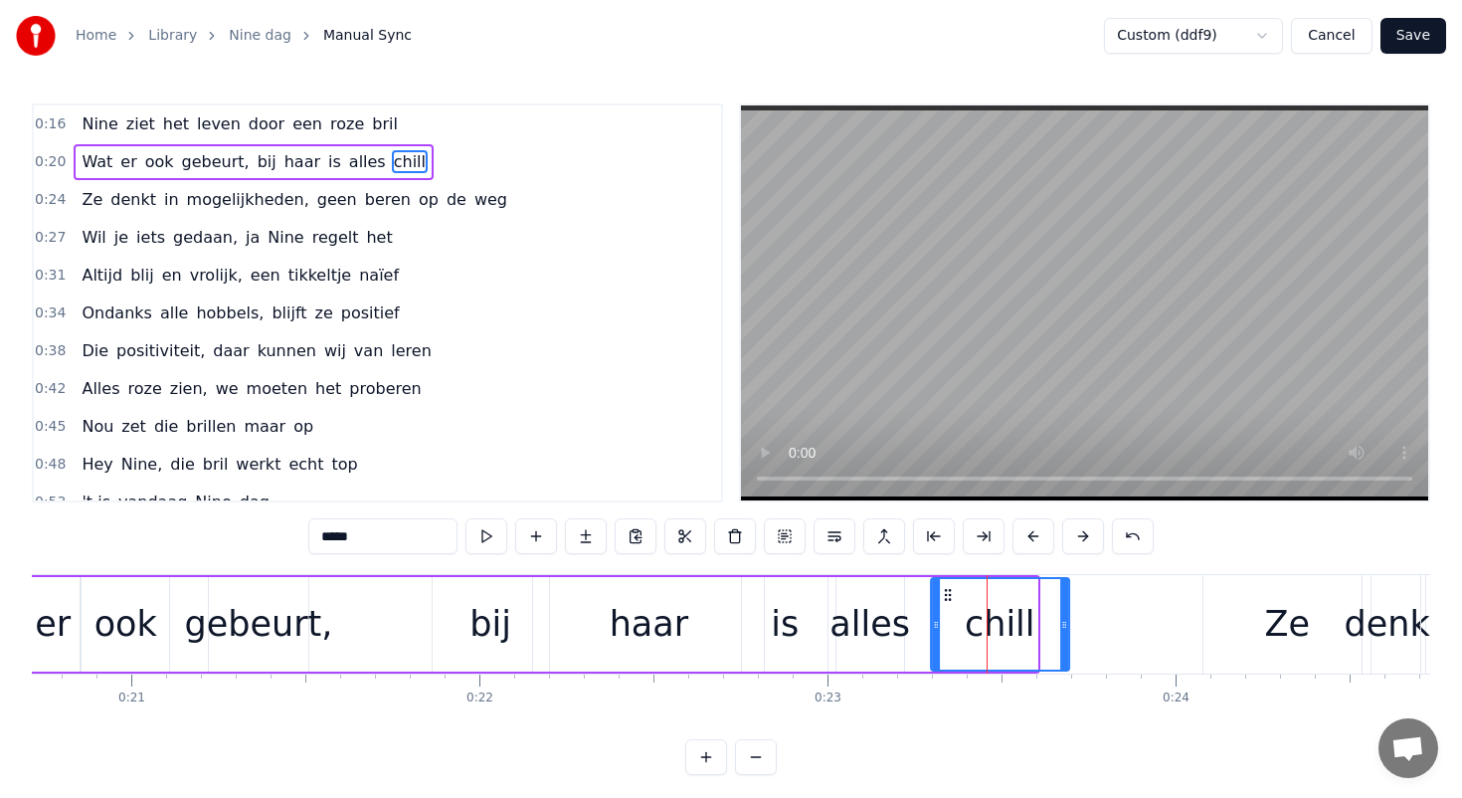
drag, startPoint x: 916, startPoint y: 589, endPoint x: 945, endPoint y: 590, distance: 28.9
click at [949, 590] on circle at bounding box center [949, 590] width 1 height 1
click at [835, 633] on div "alles" at bounding box center [870, 624] width 81 height 53
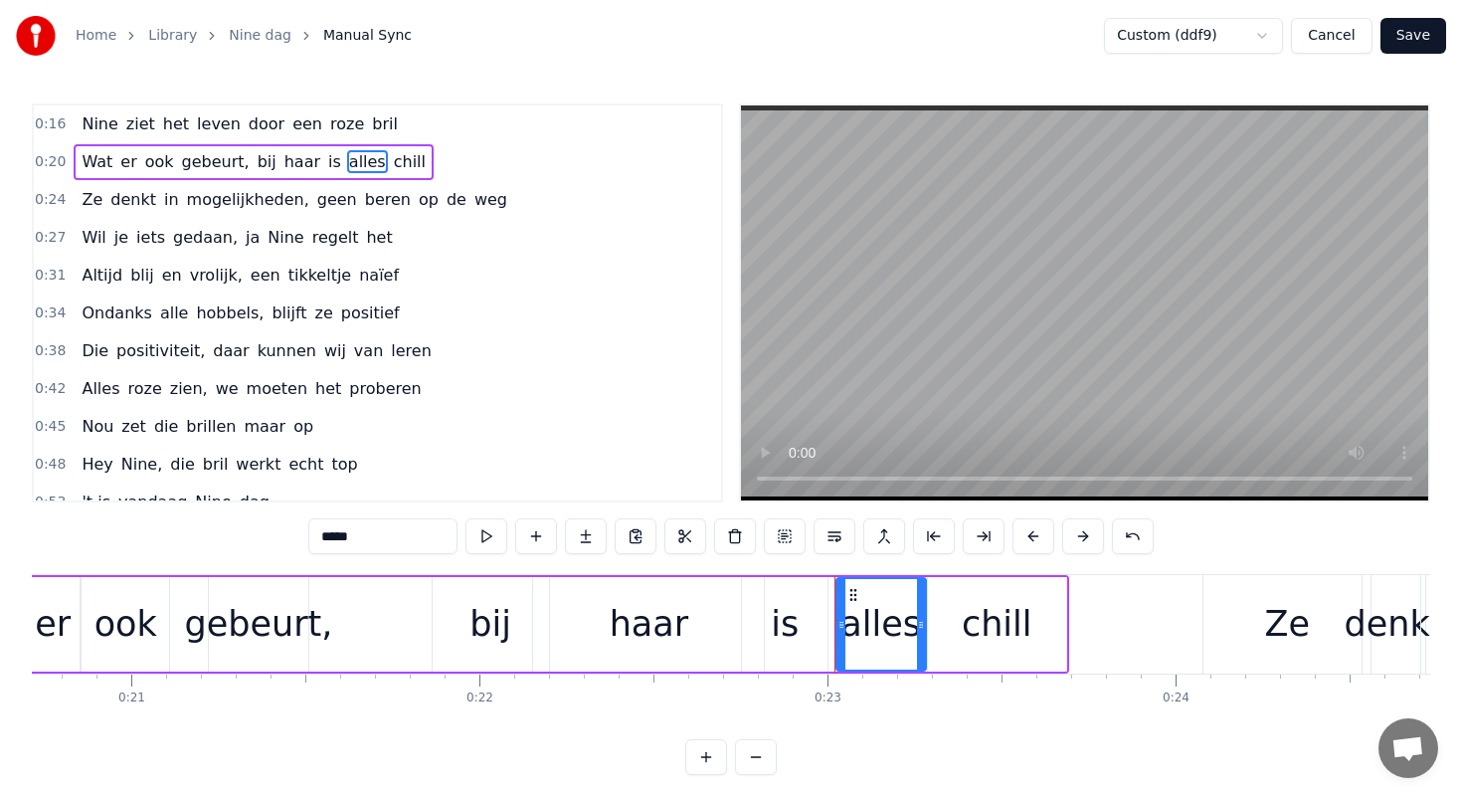
drag, startPoint x: 897, startPoint y: 622, endPoint x: 923, endPoint y: 622, distance: 25.9
click at [920, 622] on circle at bounding box center [919, 622] width 1 height 1
click at [268, 627] on div "gebeurt," at bounding box center [259, 624] width 148 height 53
type input "********"
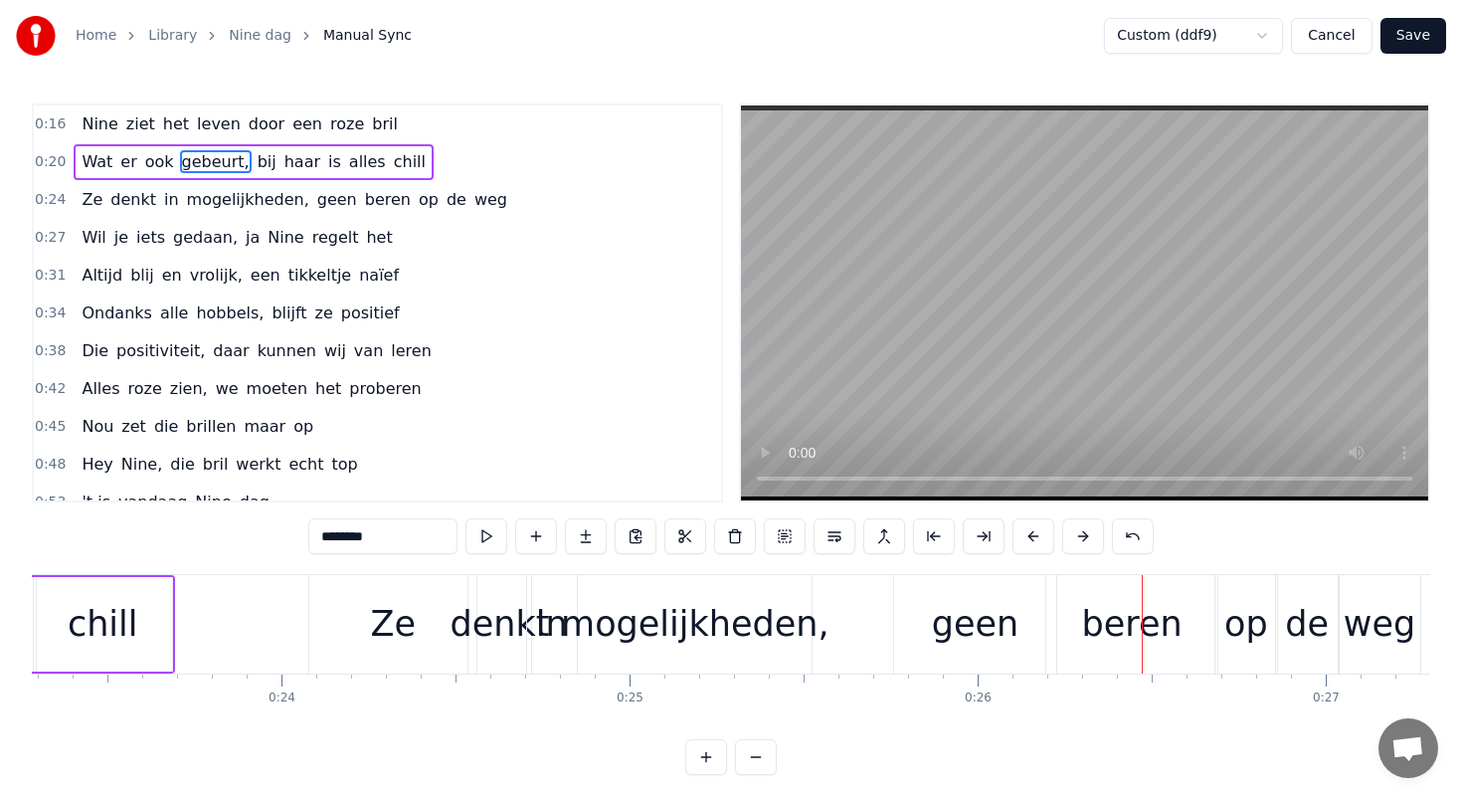
scroll to position [0, 7954]
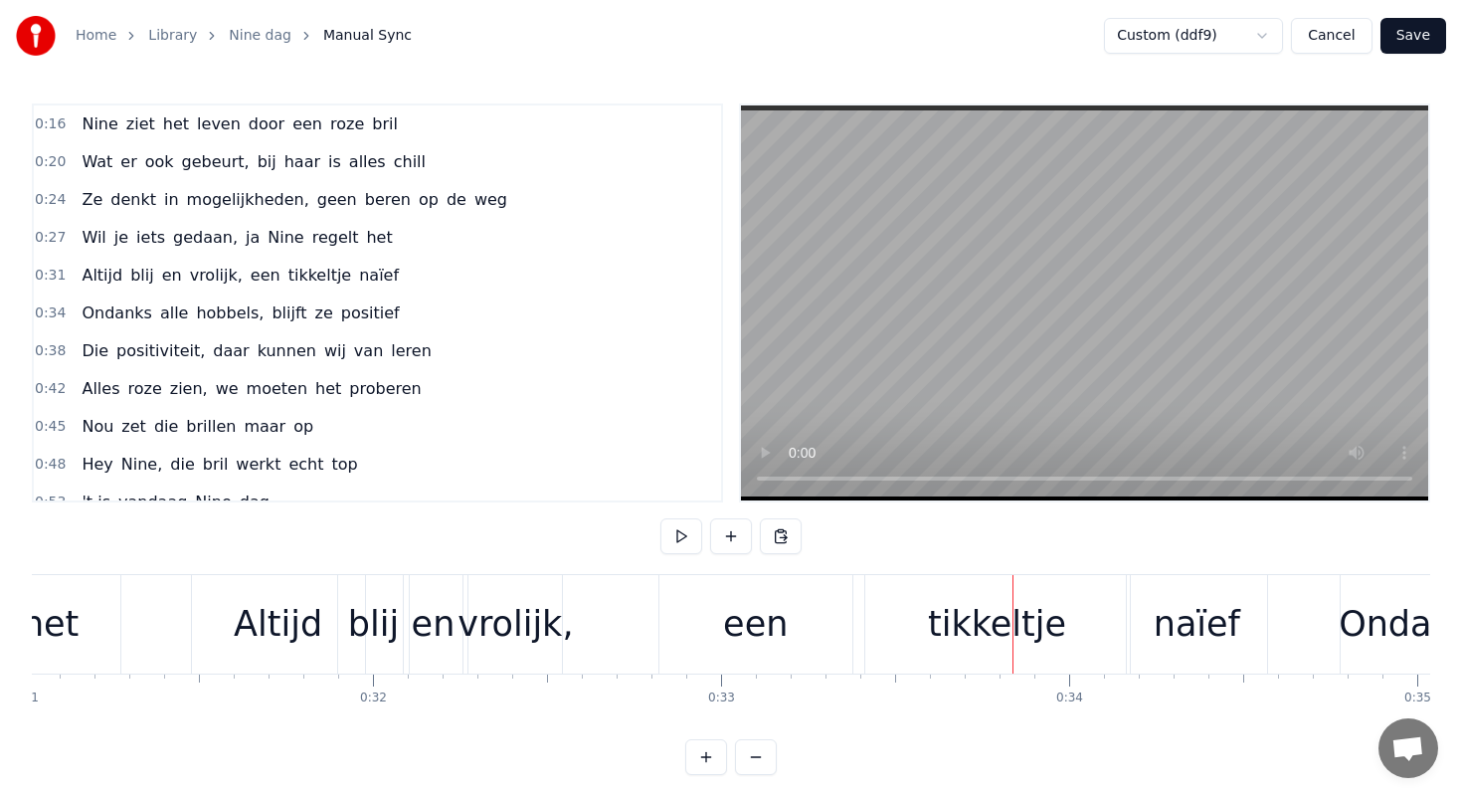
scroll to position [0, 10576]
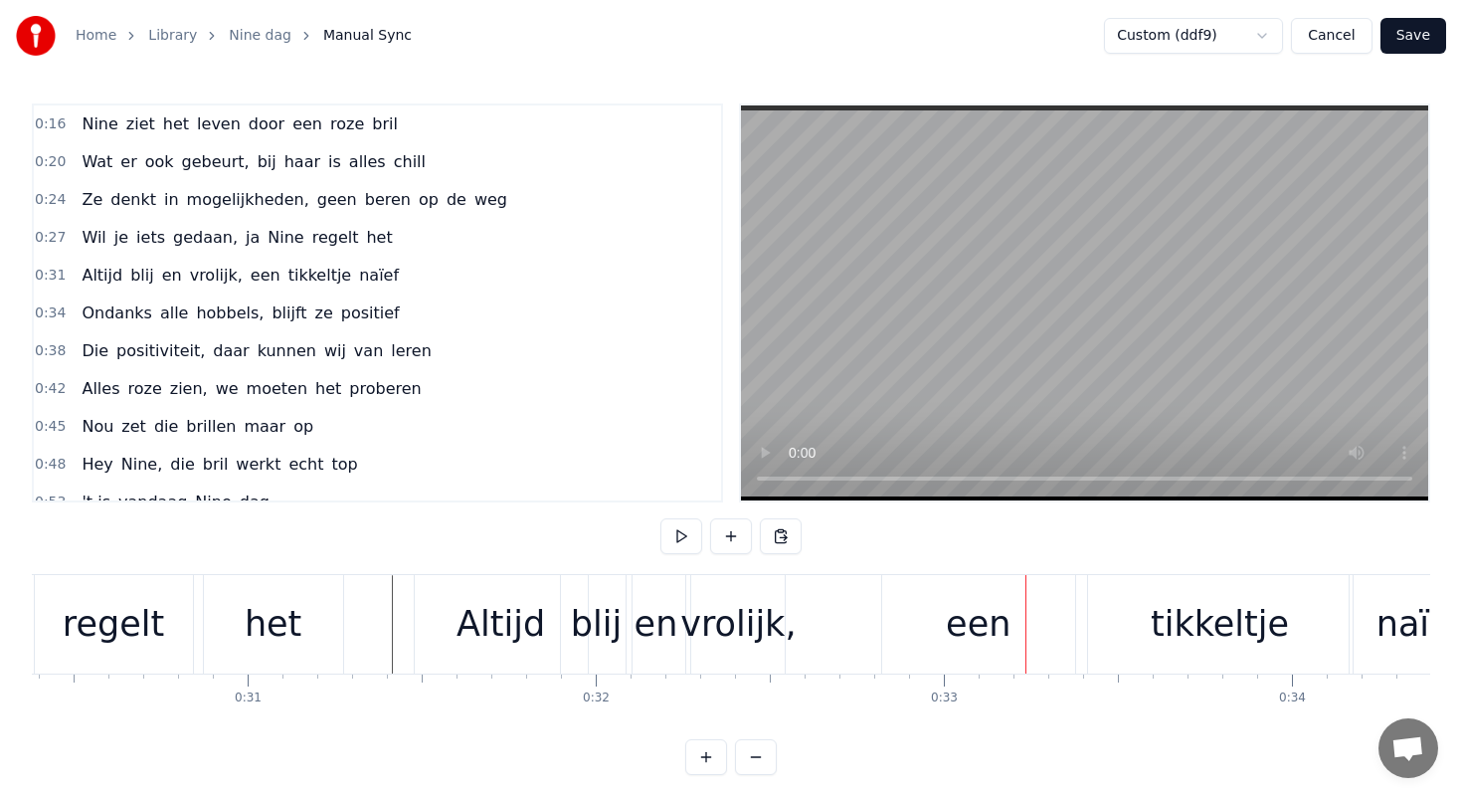
click at [907, 598] on div "een" at bounding box center [978, 624] width 193 height 98
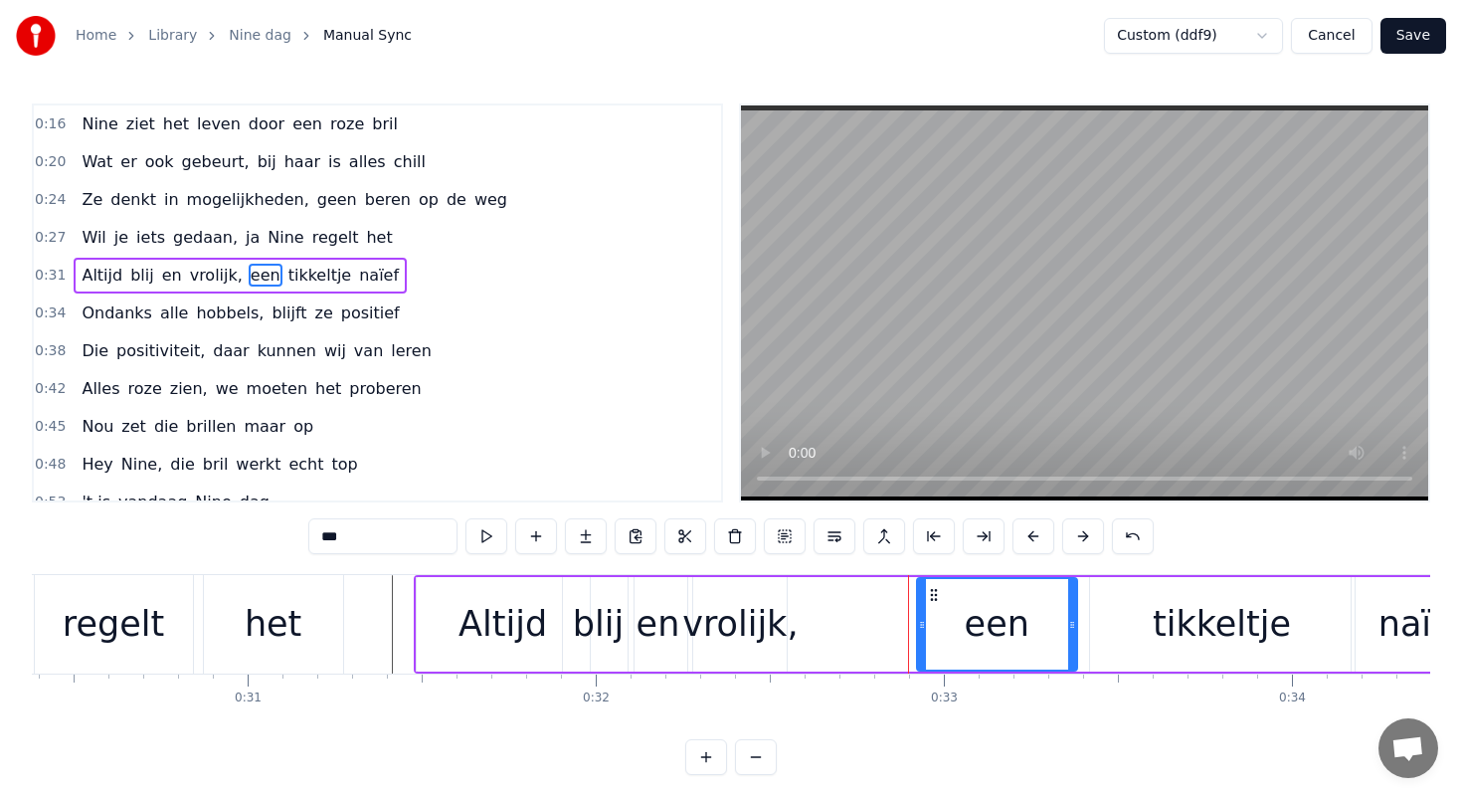
drag, startPoint x: 886, startPoint y: 623, endPoint x: 921, endPoint y: 621, distance: 34.9
click at [921, 623] on icon at bounding box center [922, 625] width 8 height 16
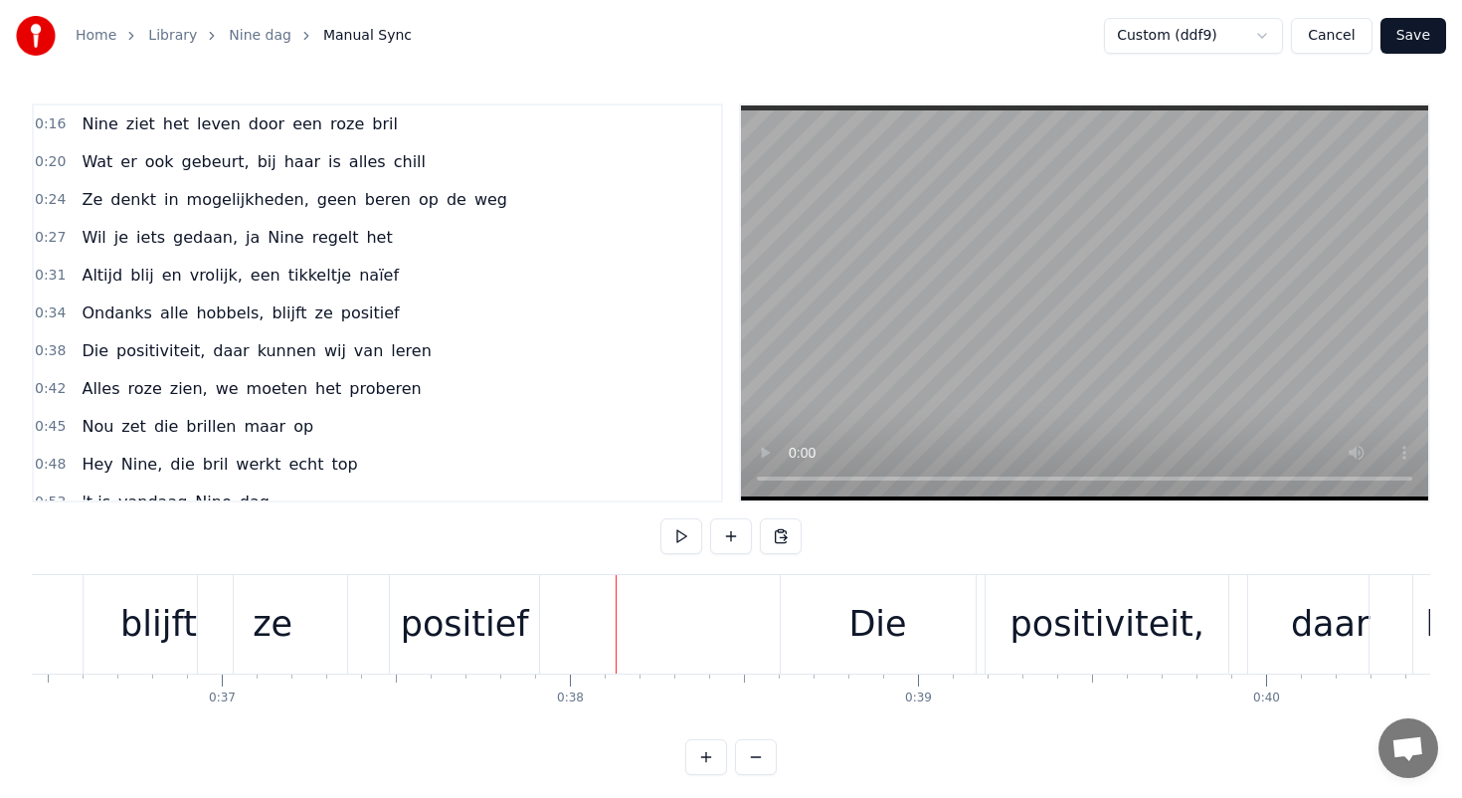
scroll to position [0, 12408]
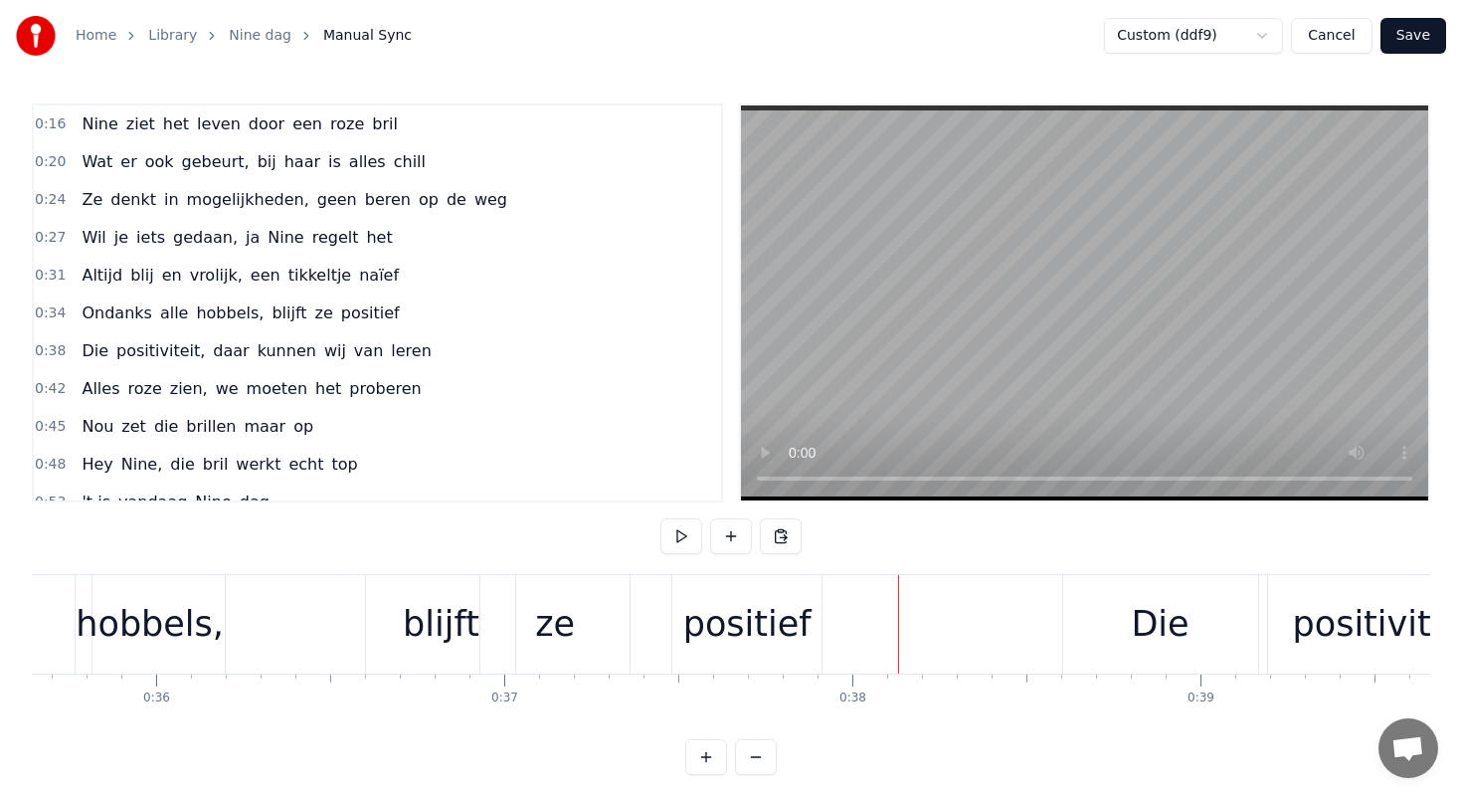
click at [582, 603] on div "ze" at bounding box center [554, 624] width 149 height 98
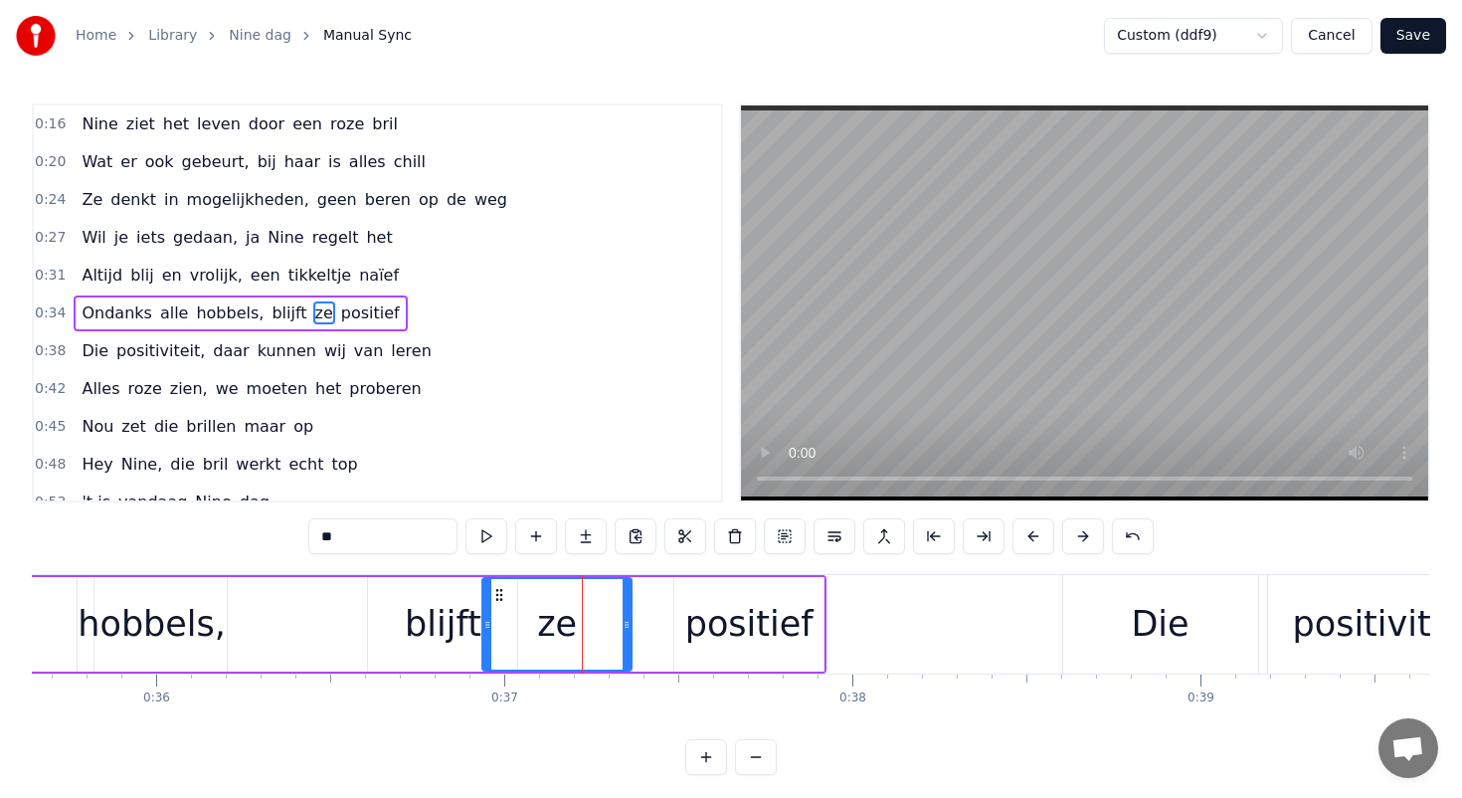
scroll to position [10, 0]
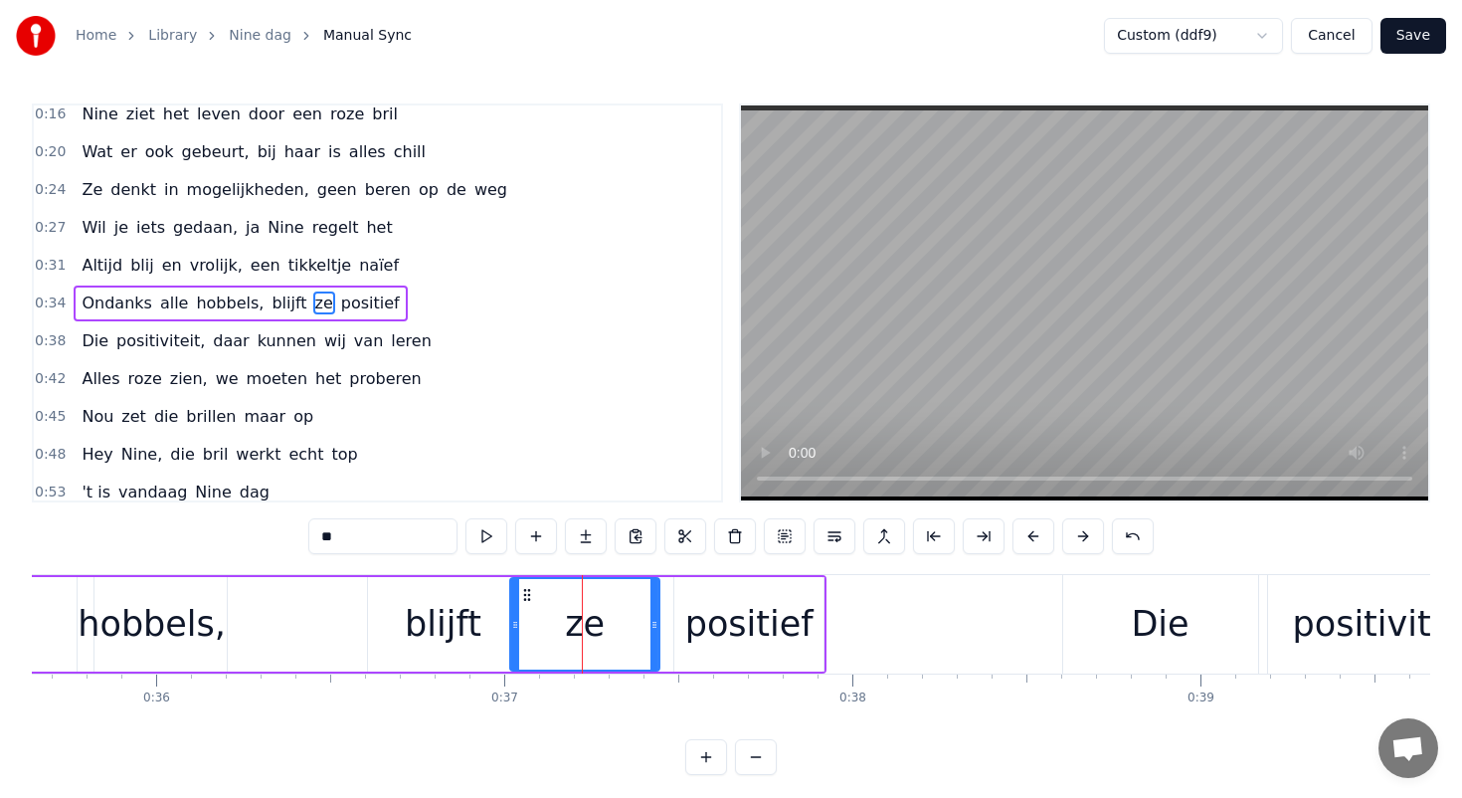
drag, startPoint x: 499, startPoint y: 590, endPoint x: 528, endPoint y: 590, distance: 28.8
click at [528, 590] on icon at bounding box center [527, 595] width 16 height 16
click at [92, 619] on div "hobbels," at bounding box center [152, 624] width 148 height 53
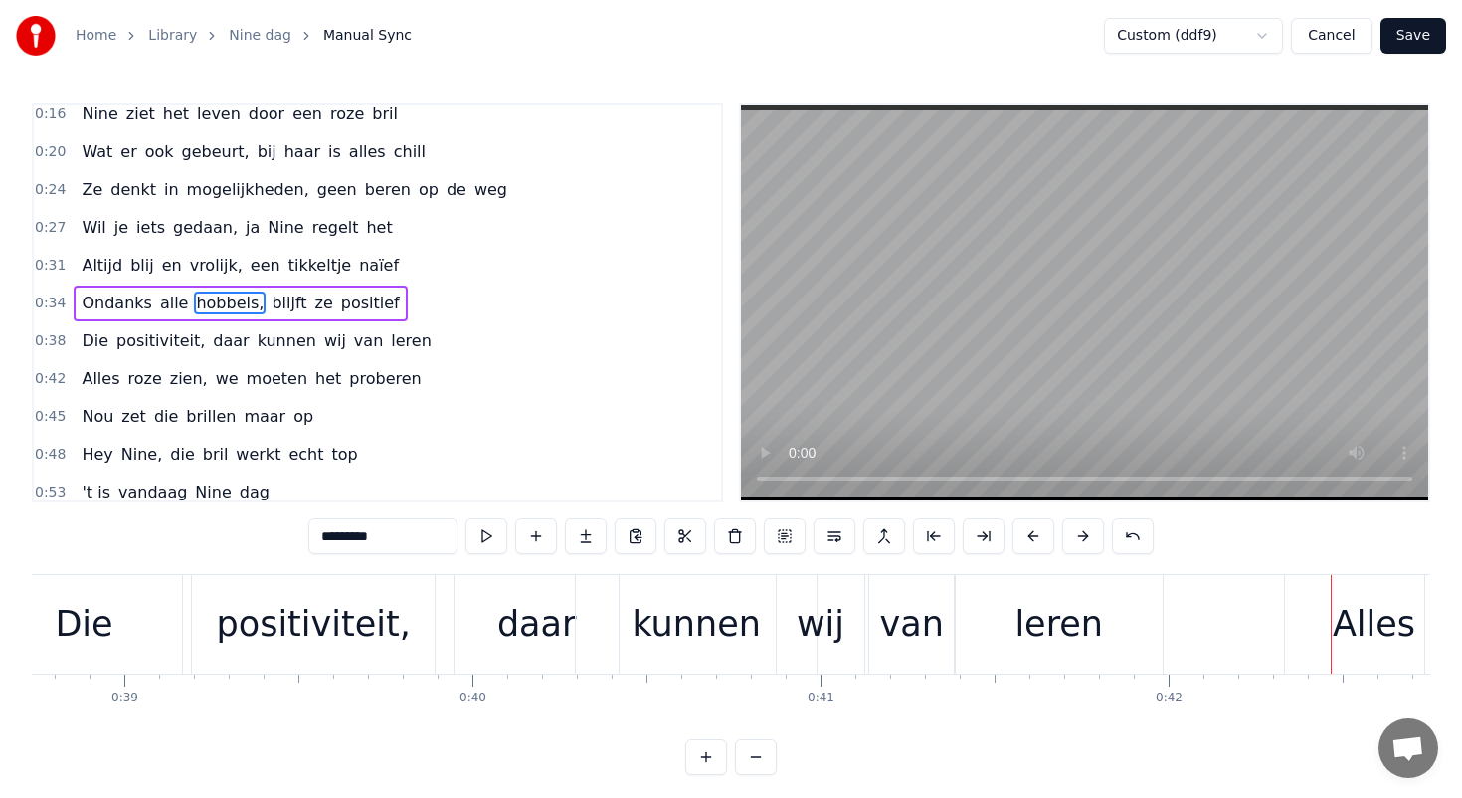
scroll to position [0, 13480]
click at [466, 613] on div "daar" at bounding box center [541, 624] width 164 height 98
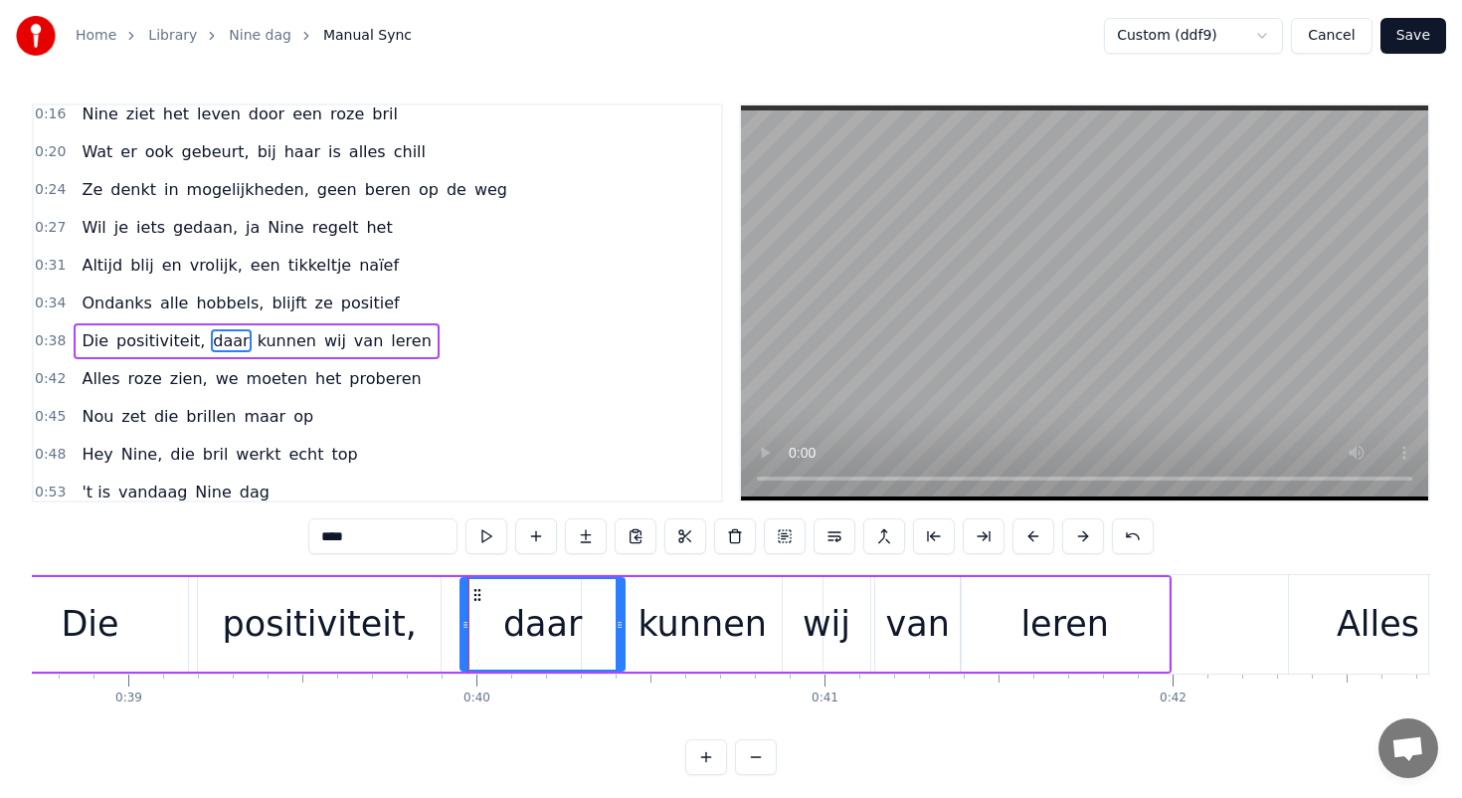
scroll to position [48, 0]
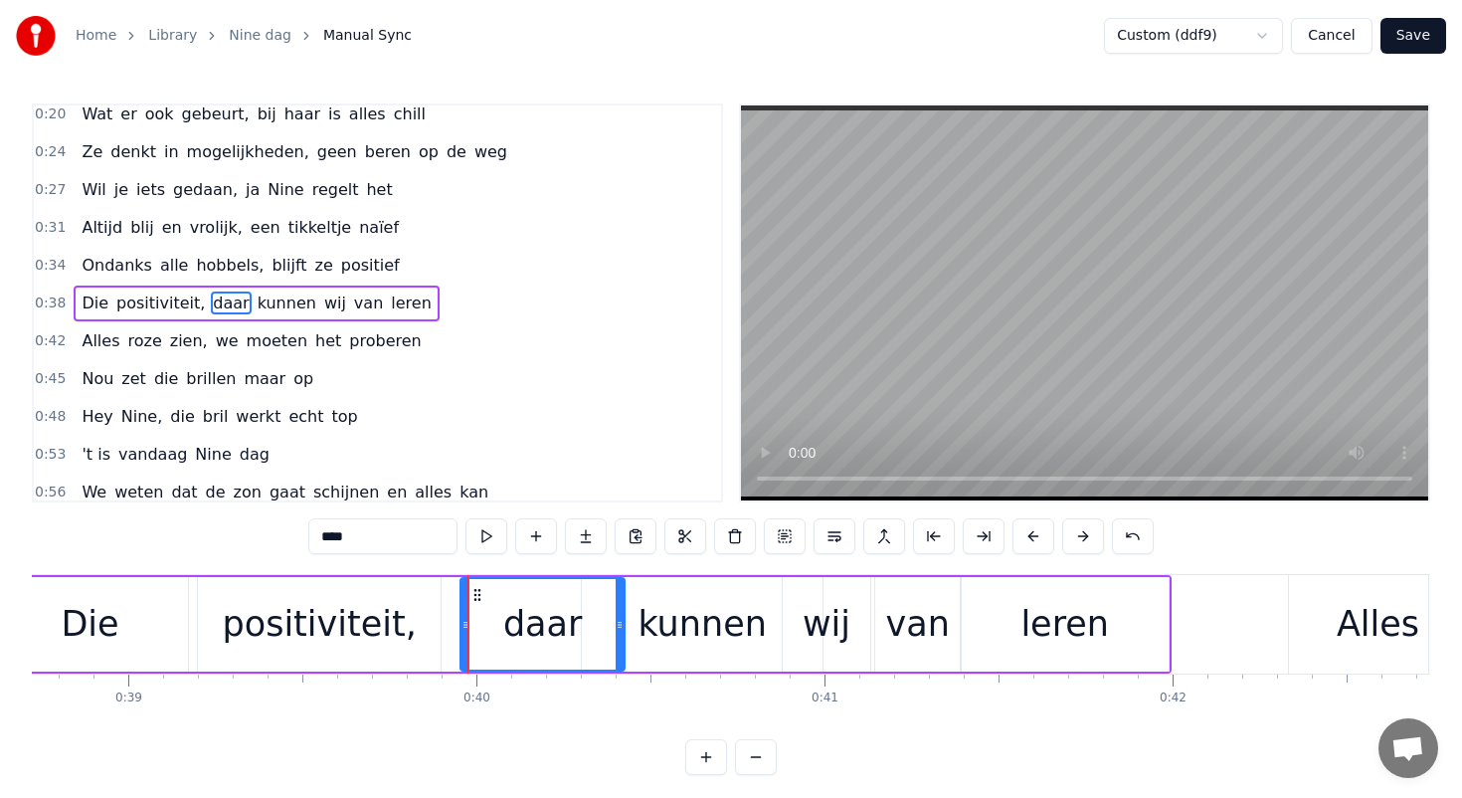
click at [433, 619] on div "positiviteit," at bounding box center [319, 624] width 243 height 94
type input "**********"
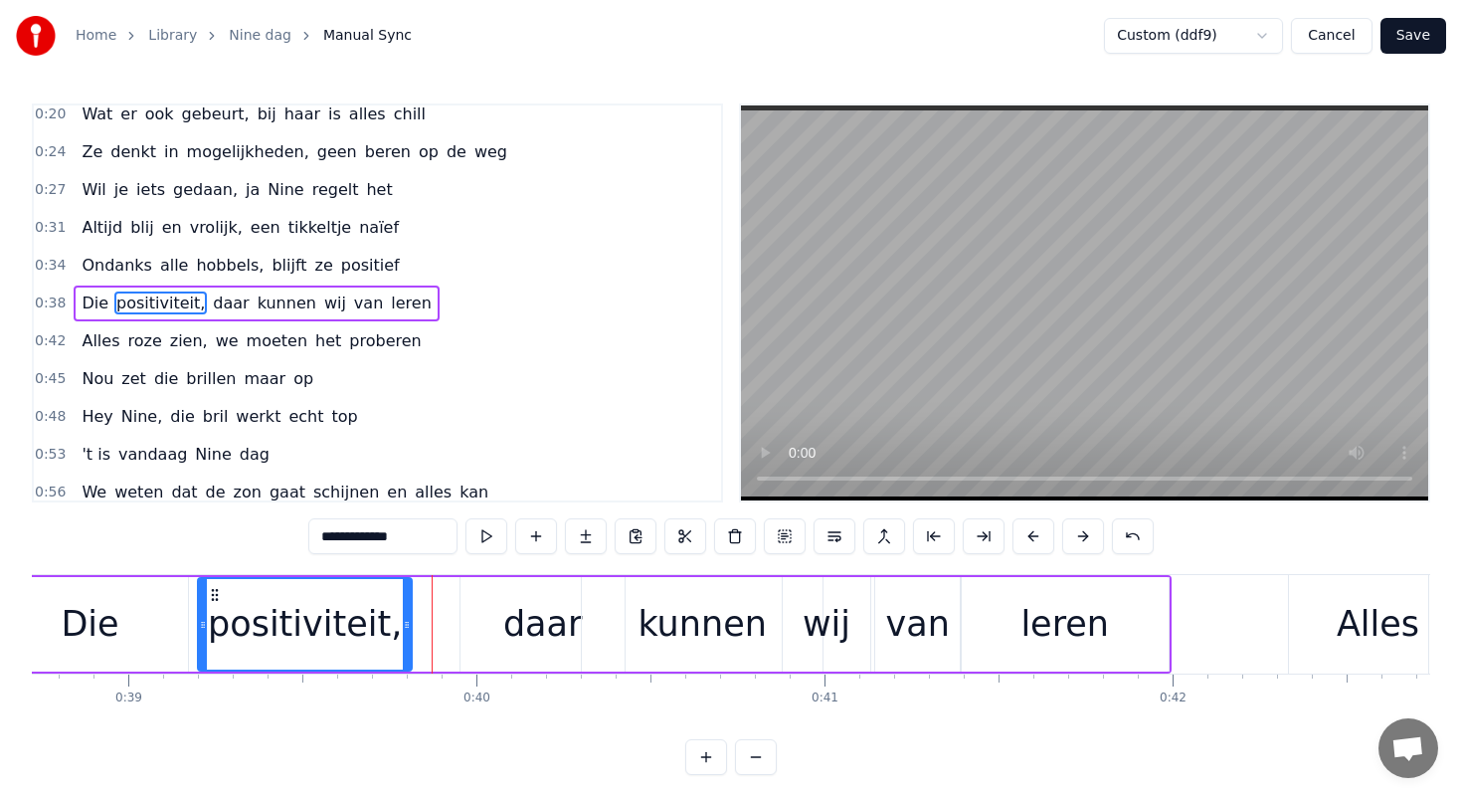
drag, startPoint x: 439, startPoint y: 621, endPoint x: 410, endPoint y: 619, distance: 28.9
click at [410, 619] on icon at bounding box center [407, 625] width 8 height 16
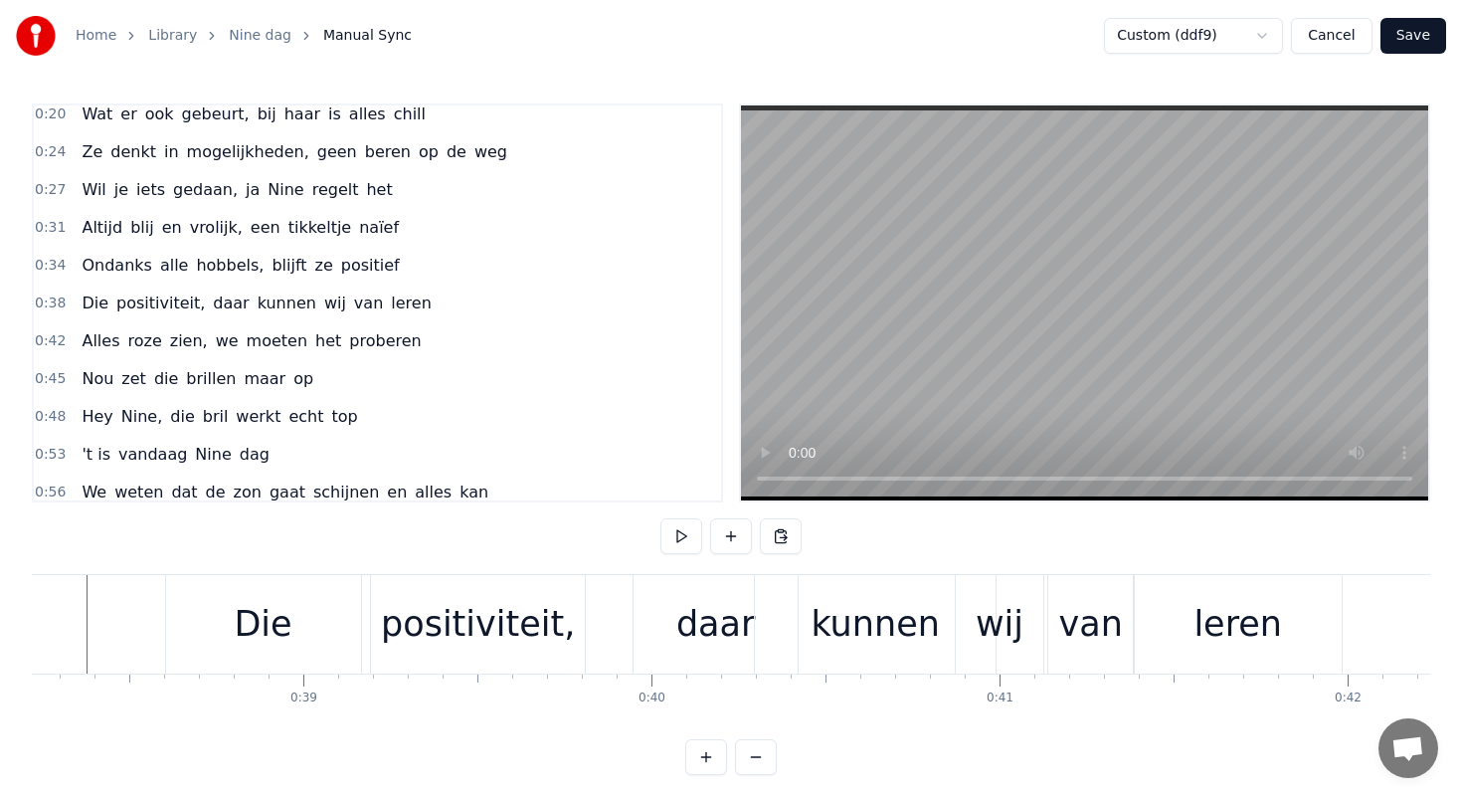
scroll to position [0, 13259]
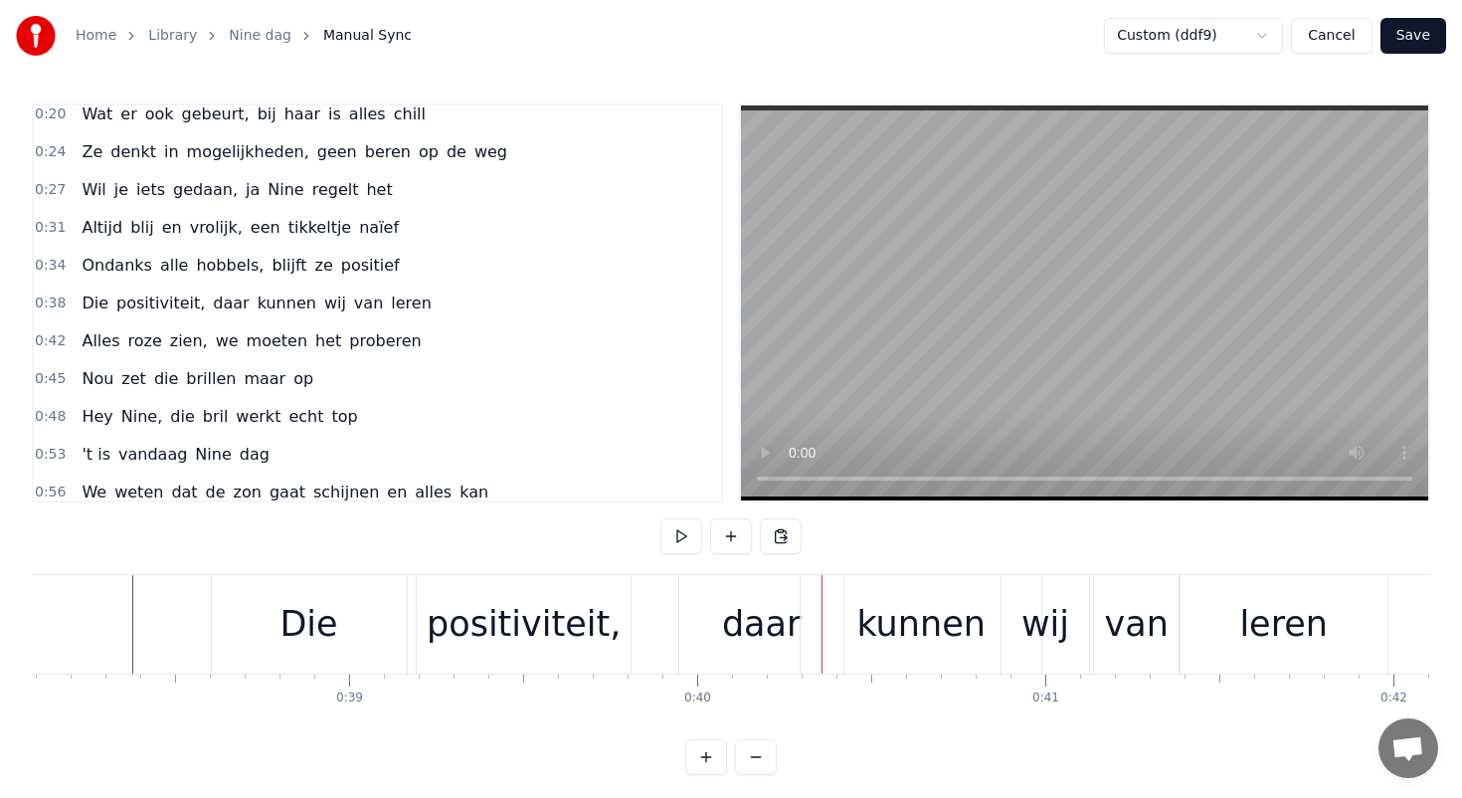
click at [516, 644] on div "positiviteit," at bounding box center [524, 624] width 194 height 53
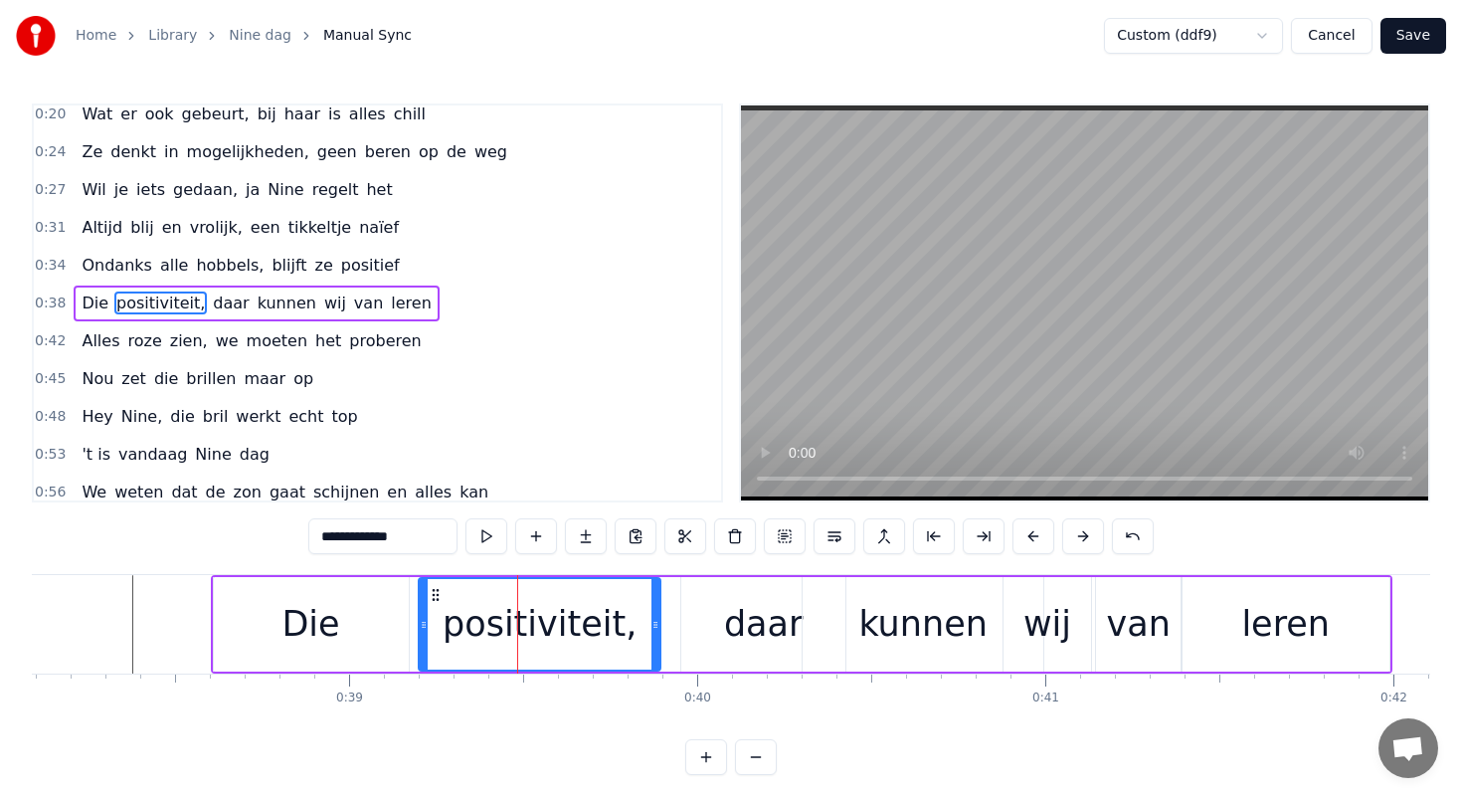
drag, startPoint x: 629, startPoint y: 626, endPoint x: 657, endPoint y: 626, distance: 28.8
click at [657, 626] on icon at bounding box center [655, 625] width 8 height 16
click at [744, 618] on div "daar" at bounding box center [764, 624] width 80 height 53
type input "****"
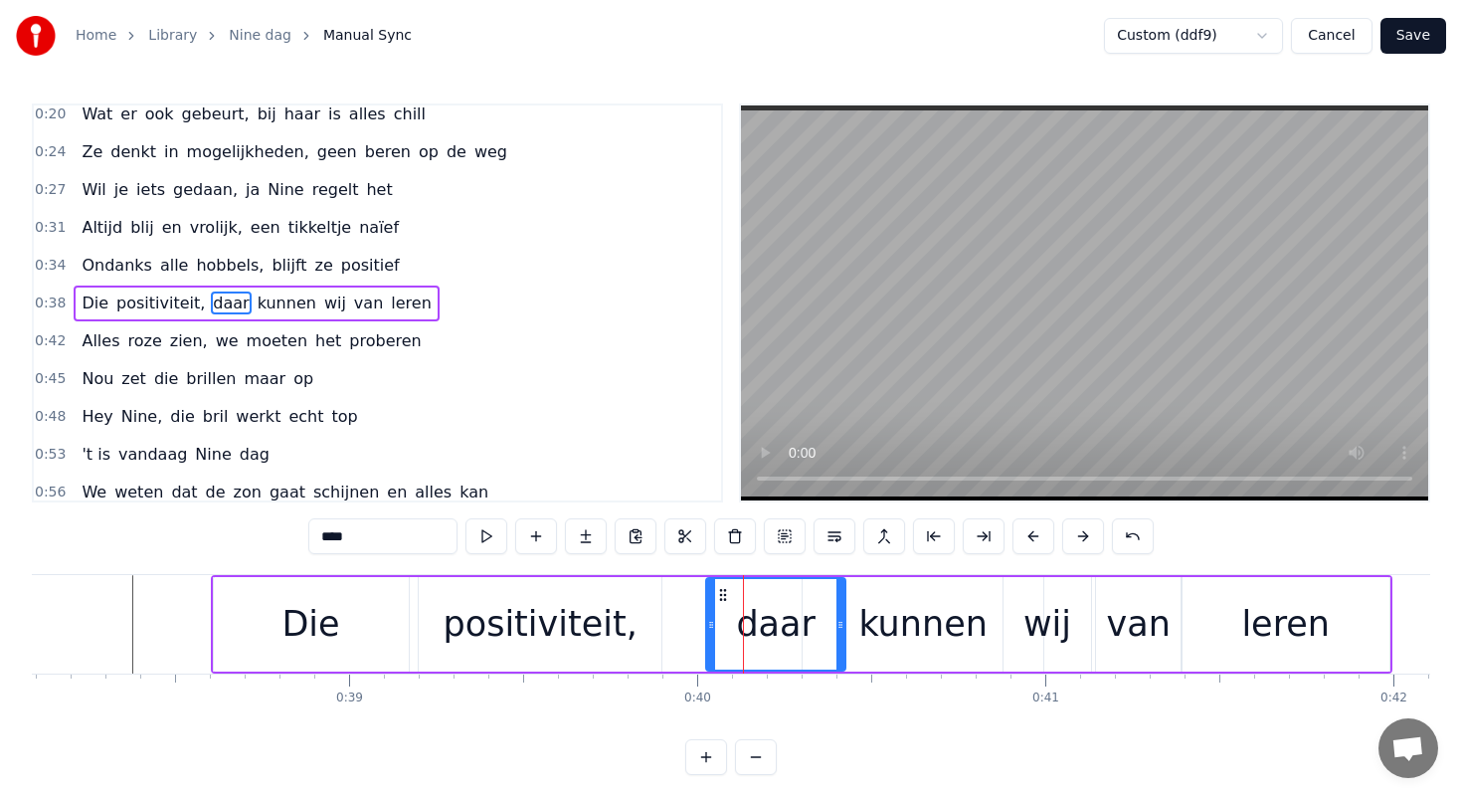
drag, startPoint x: 684, startPoint y: 627, endPoint x: 715, endPoint y: 626, distance: 30.8
click at [711, 627] on circle at bounding box center [710, 627] width 1 height 1
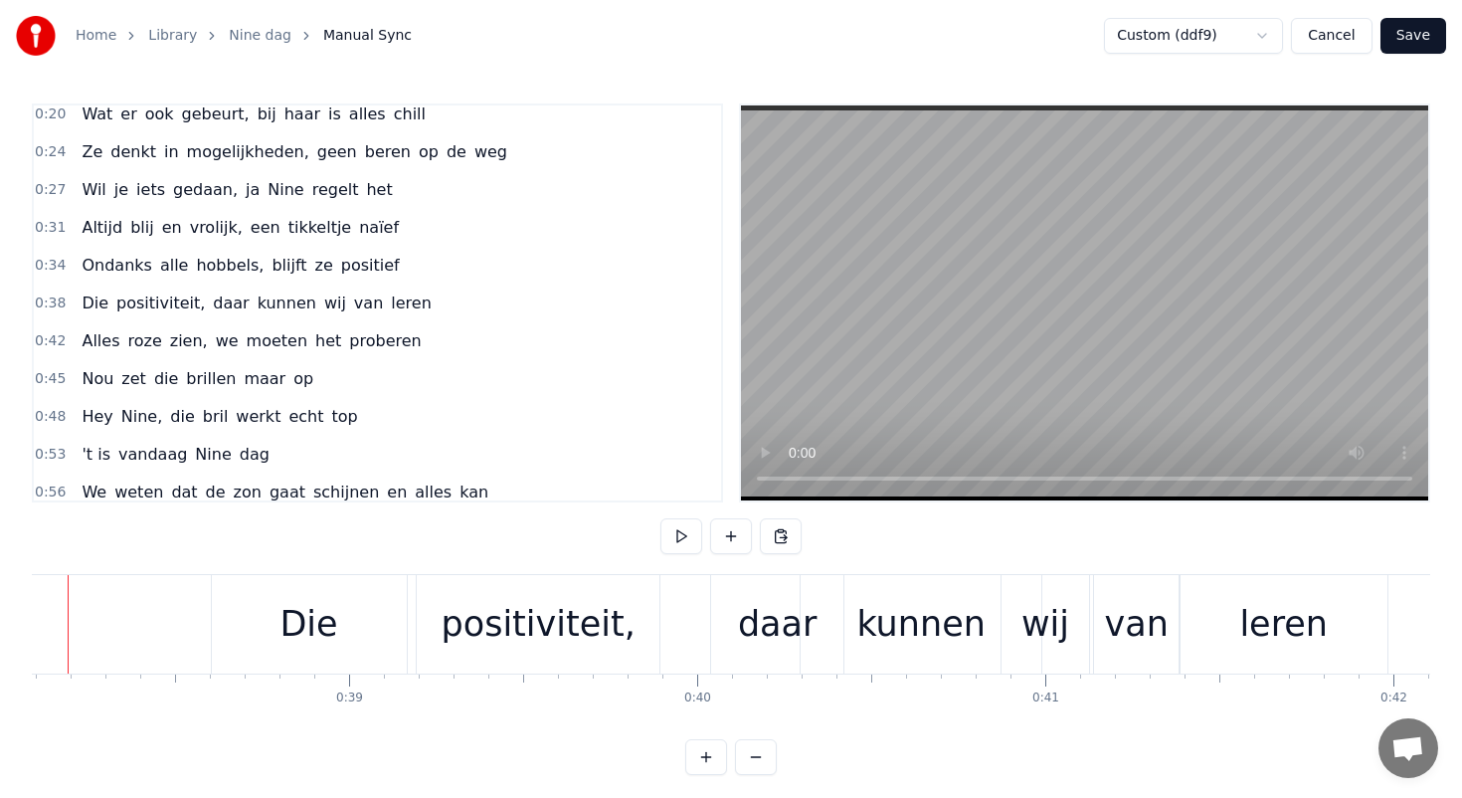
scroll to position [0, 13195]
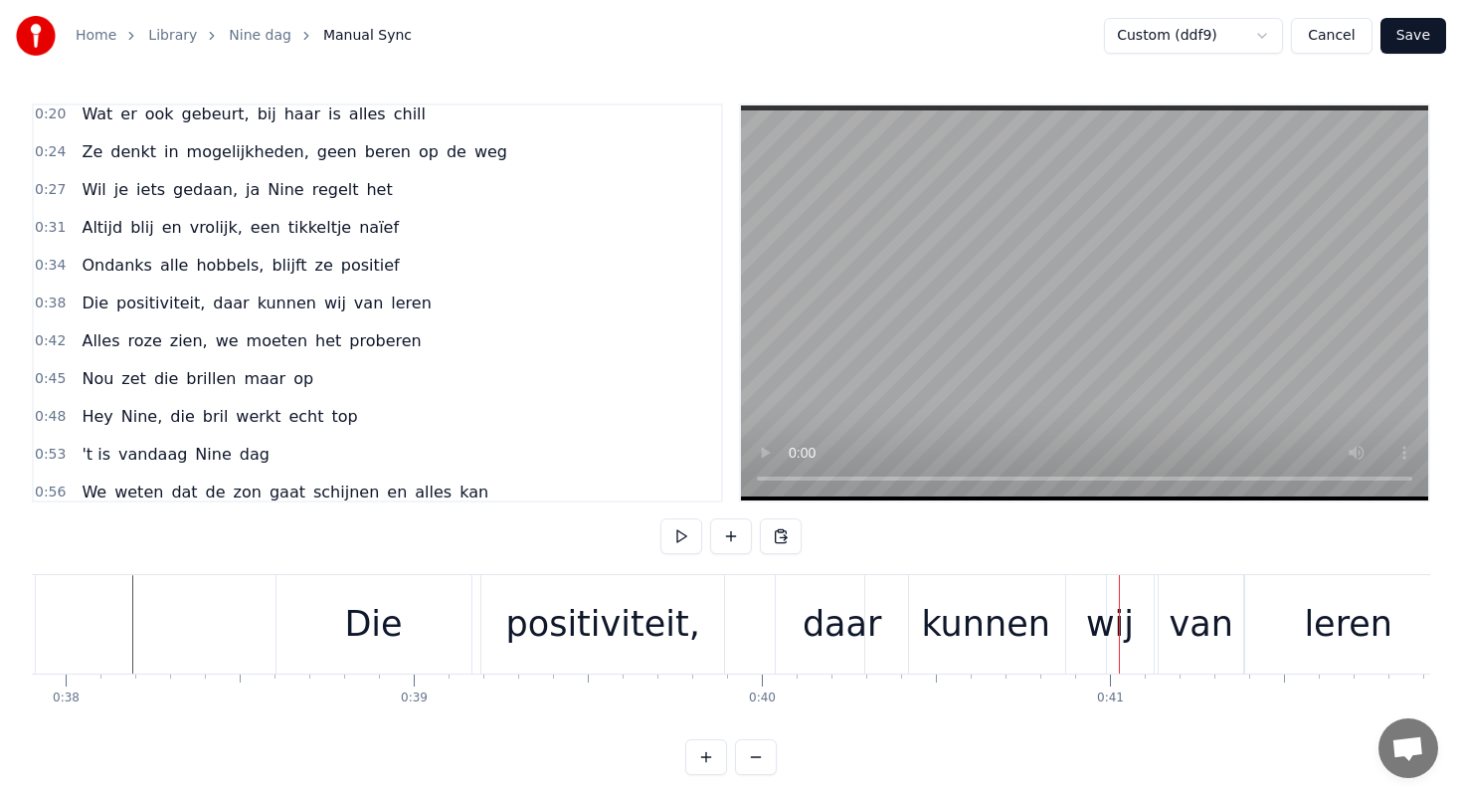
click at [933, 623] on div "kunnen" at bounding box center [985, 624] width 128 height 53
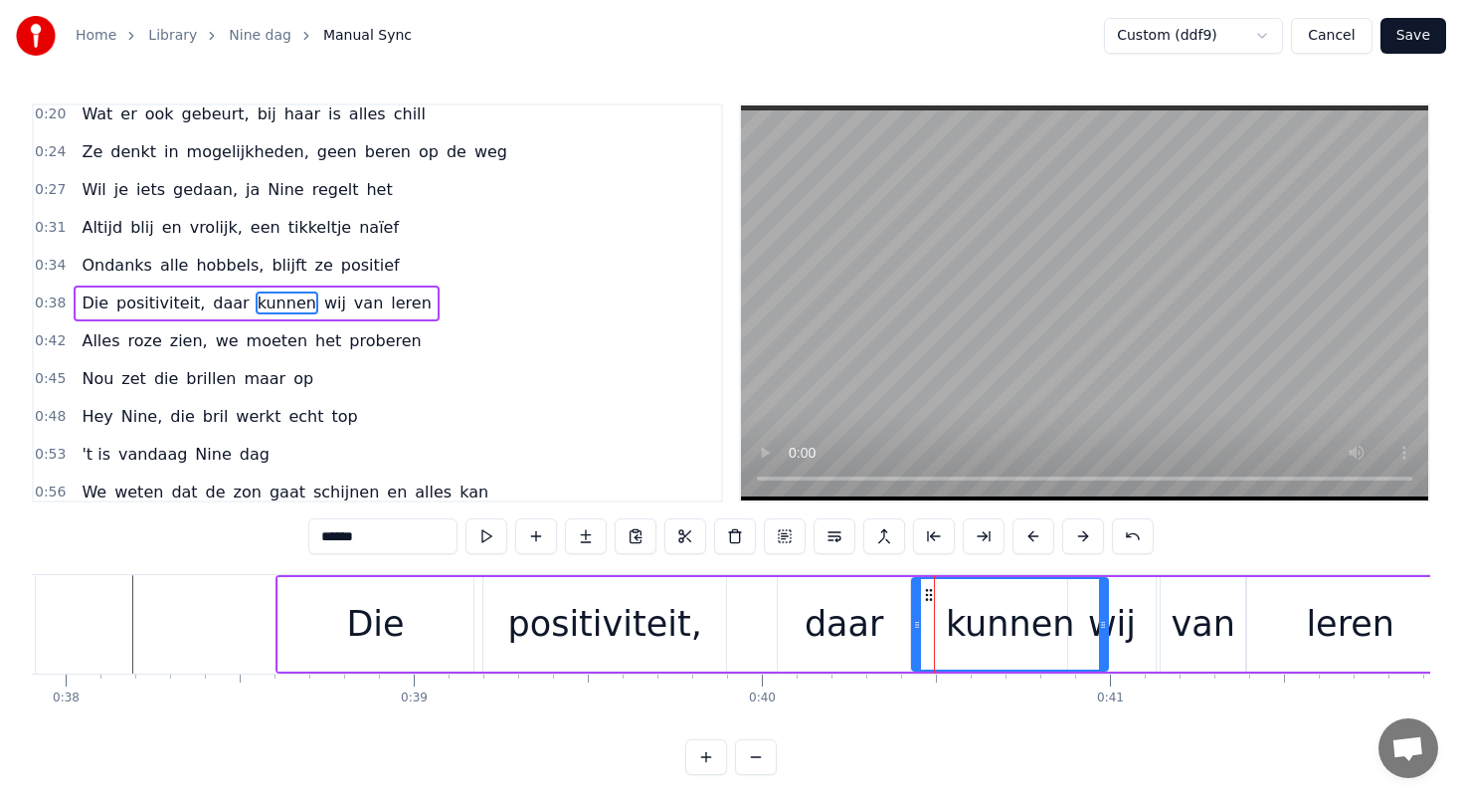
drag, startPoint x: 871, startPoint y: 626, endPoint x: 916, endPoint y: 626, distance: 44.8
click at [916, 626] on icon at bounding box center [917, 625] width 8 height 16
click at [837, 618] on div "daar" at bounding box center [845, 624] width 80 height 53
type input "****"
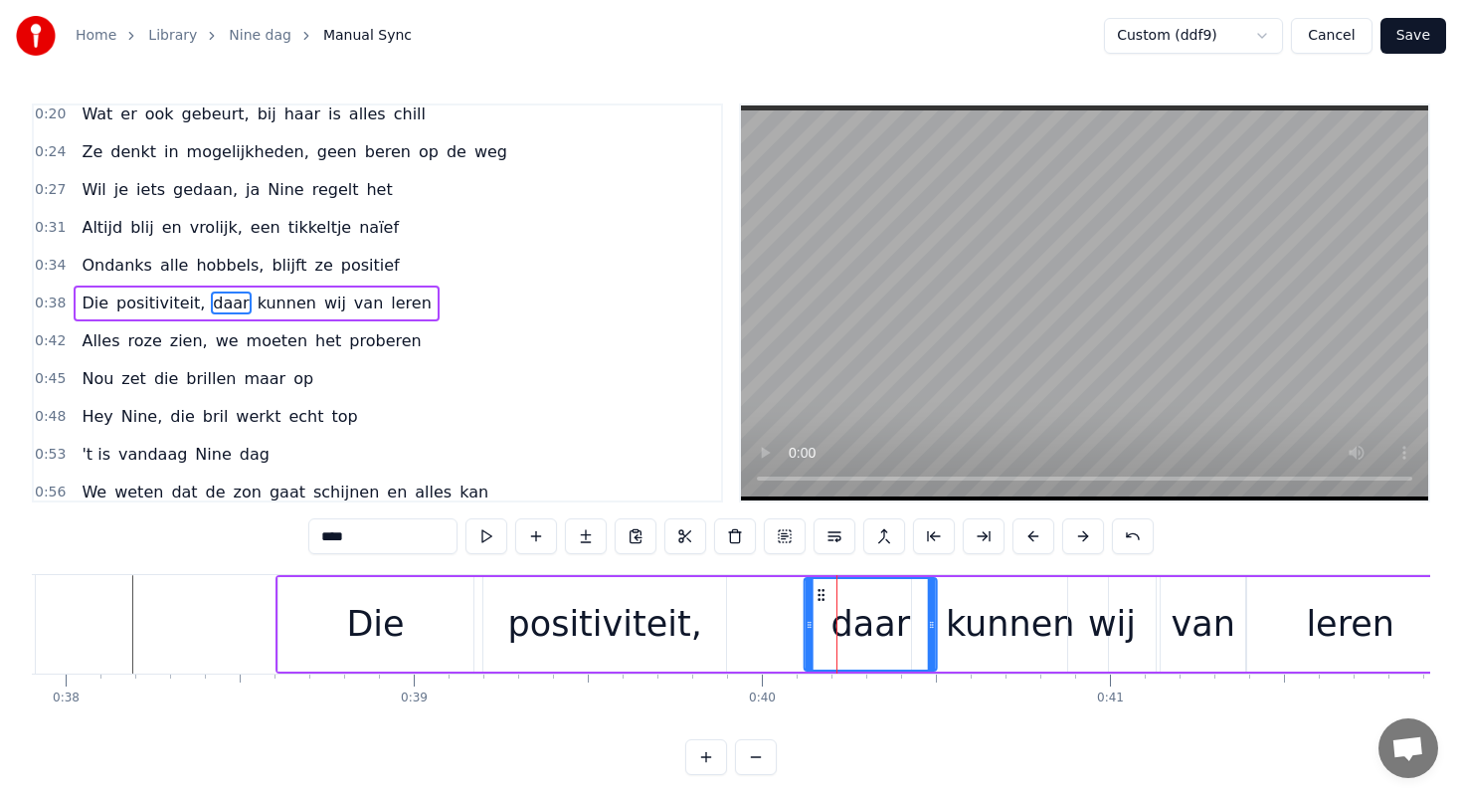
drag, startPoint x: 794, startPoint y: 590, endPoint x: 823, endPoint y: 591, distance: 28.9
click at [823, 591] on icon at bounding box center [822, 595] width 16 height 16
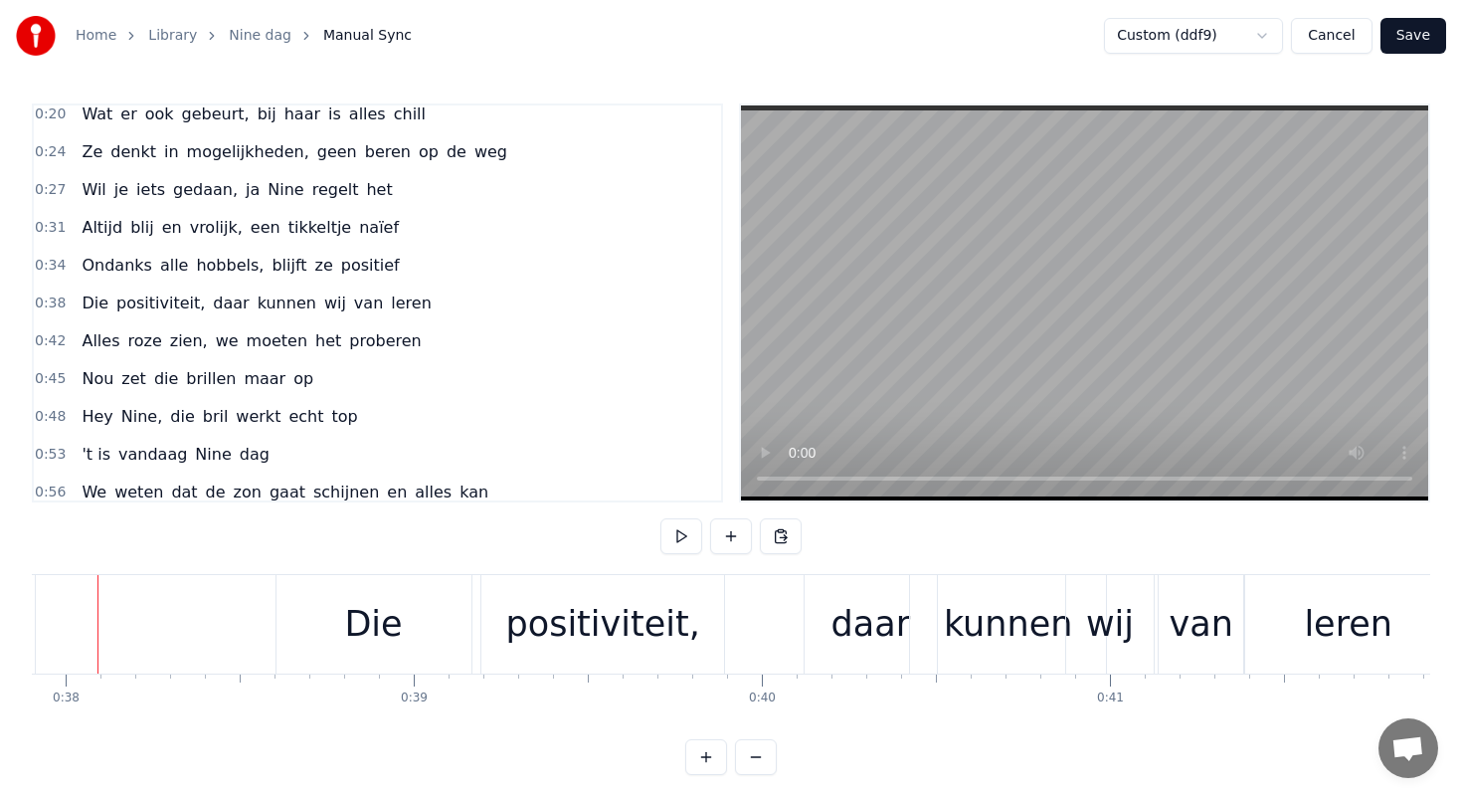
scroll to position [0, 13160]
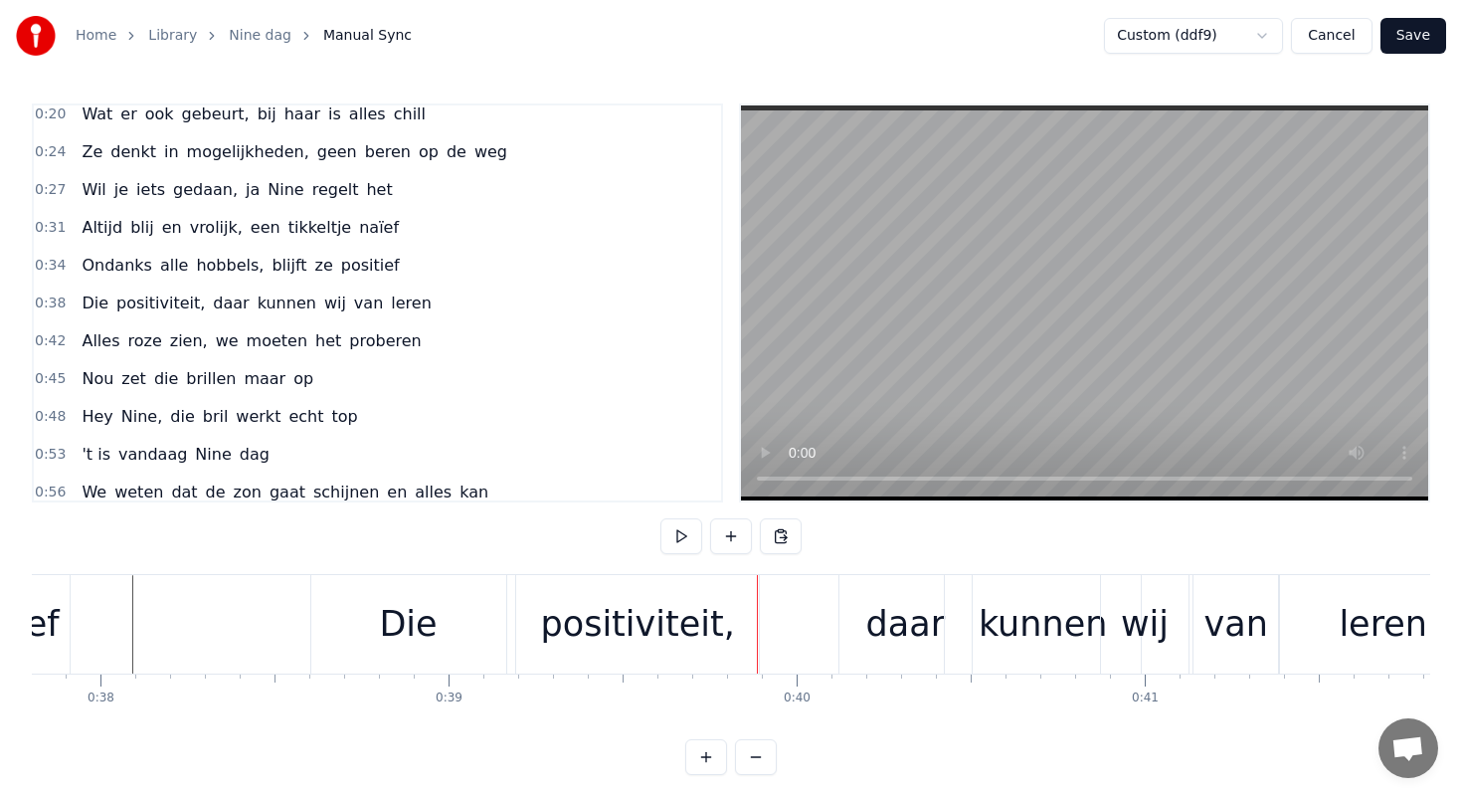
click at [373, 619] on div "Die" at bounding box center [408, 624] width 195 height 98
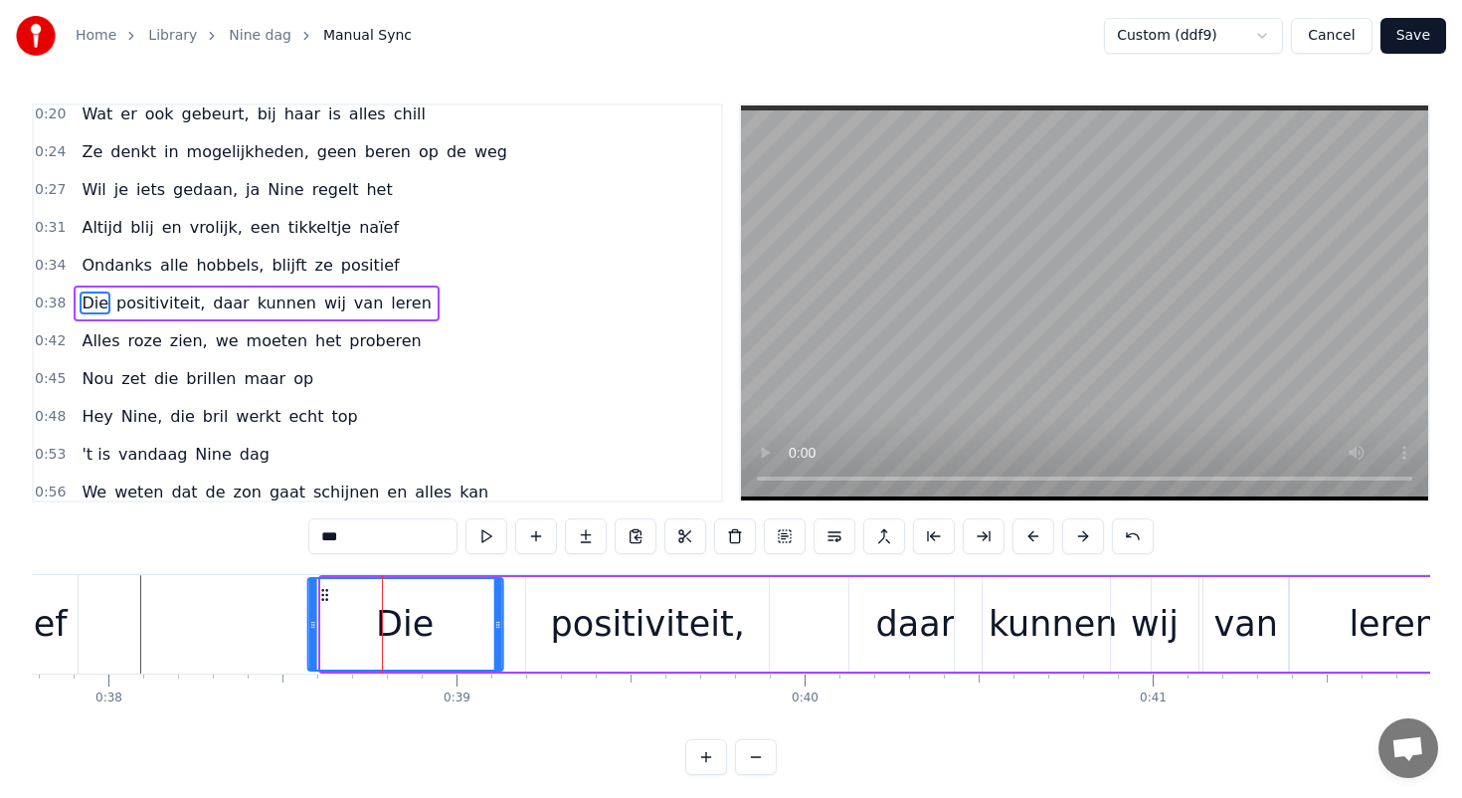
drag, startPoint x: 322, startPoint y: 589, endPoint x: 307, endPoint y: 588, distance: 15.0
click at [316, 588] on icon at bounding box center [324, 595] width 16 height 16
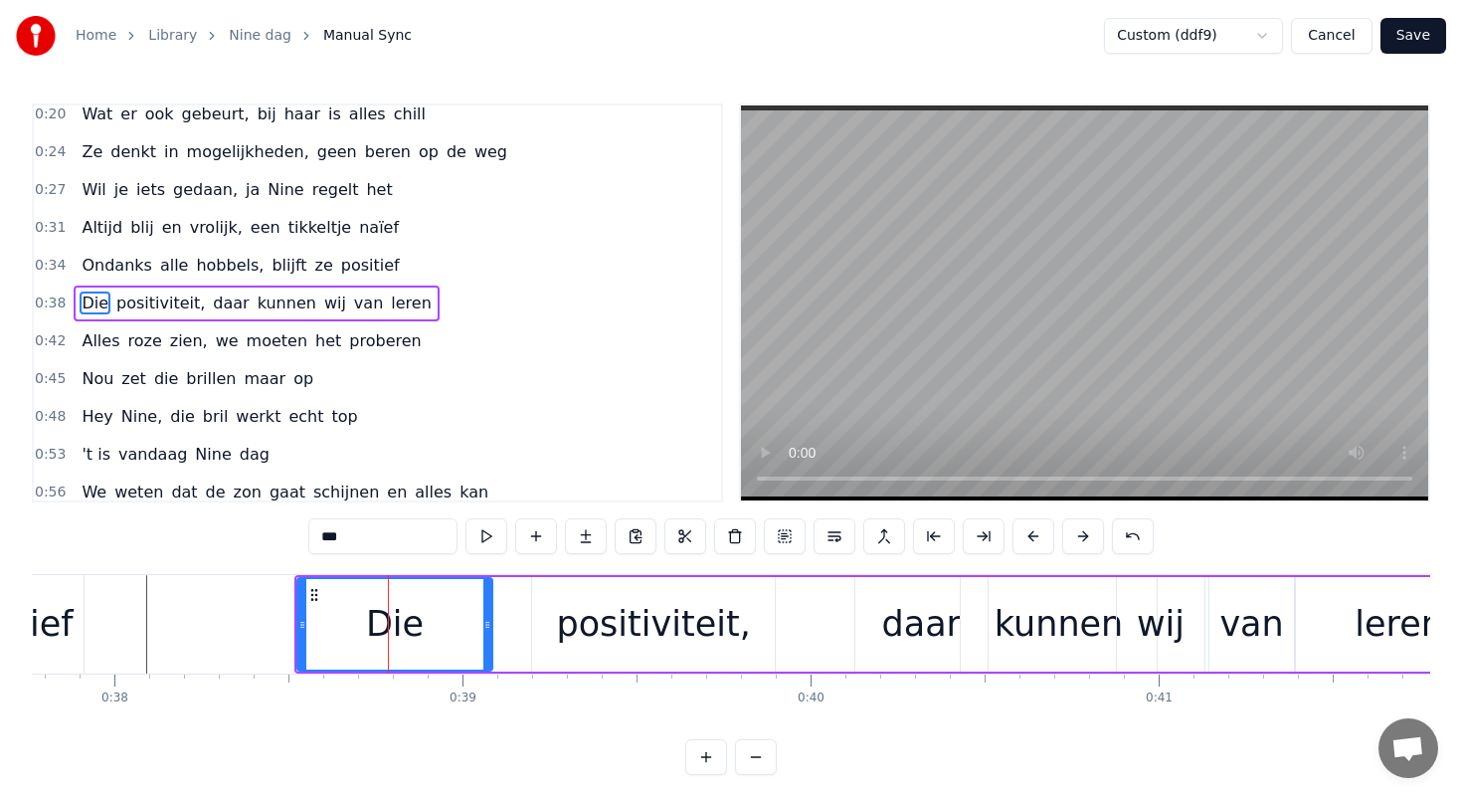
click at [567, 584] on div "positiviteit," at bounding box center [653, 624] width 243 height 94
type input "**********"
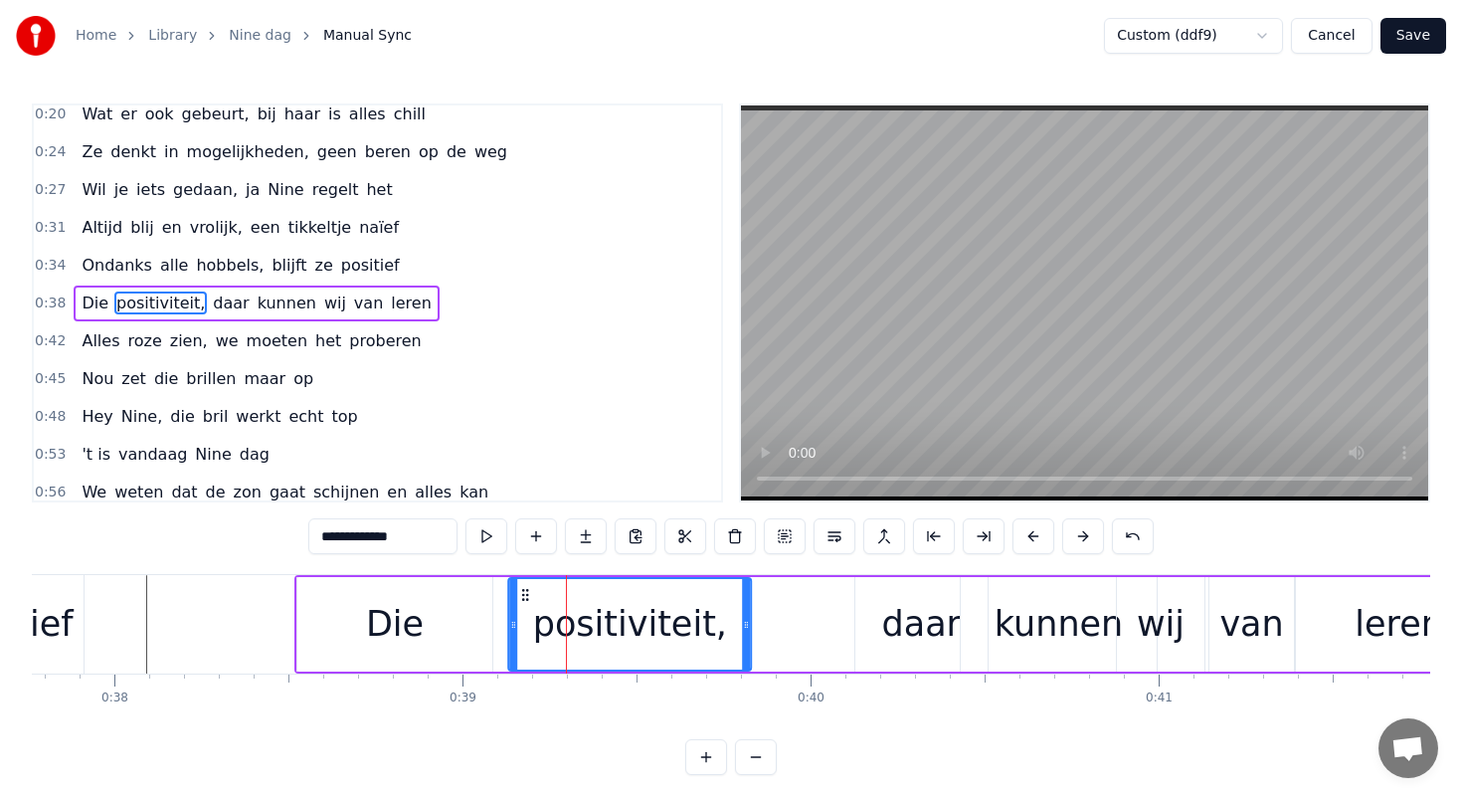
drag, startPoint x: 548, startPoint y: 594, endPoint x: 522, endPoint y: 591, distance: 26.0
click at [522, 592] on icon at bounding box center [525, 595] width 16 height 16
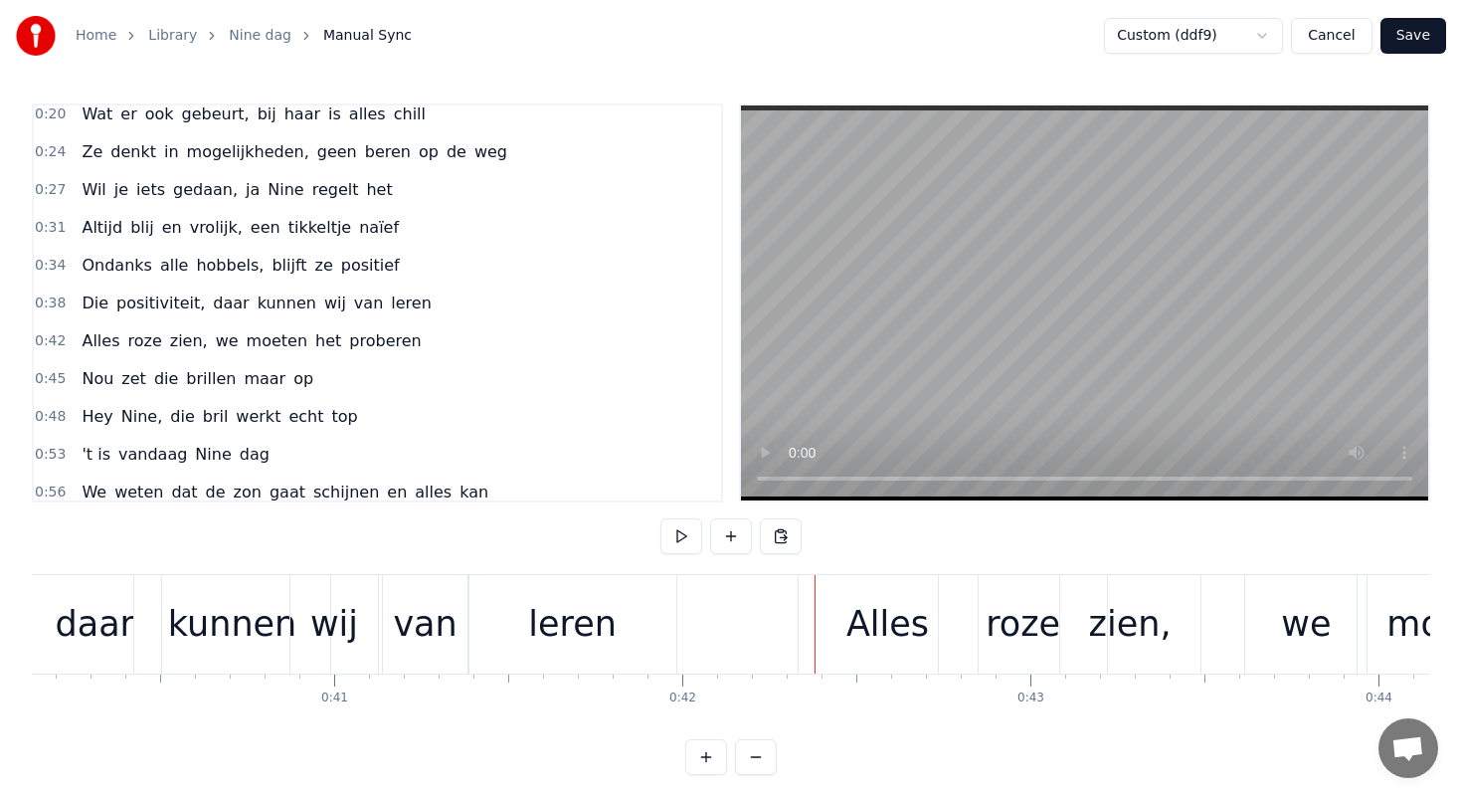
scroll to position [0, 13937]
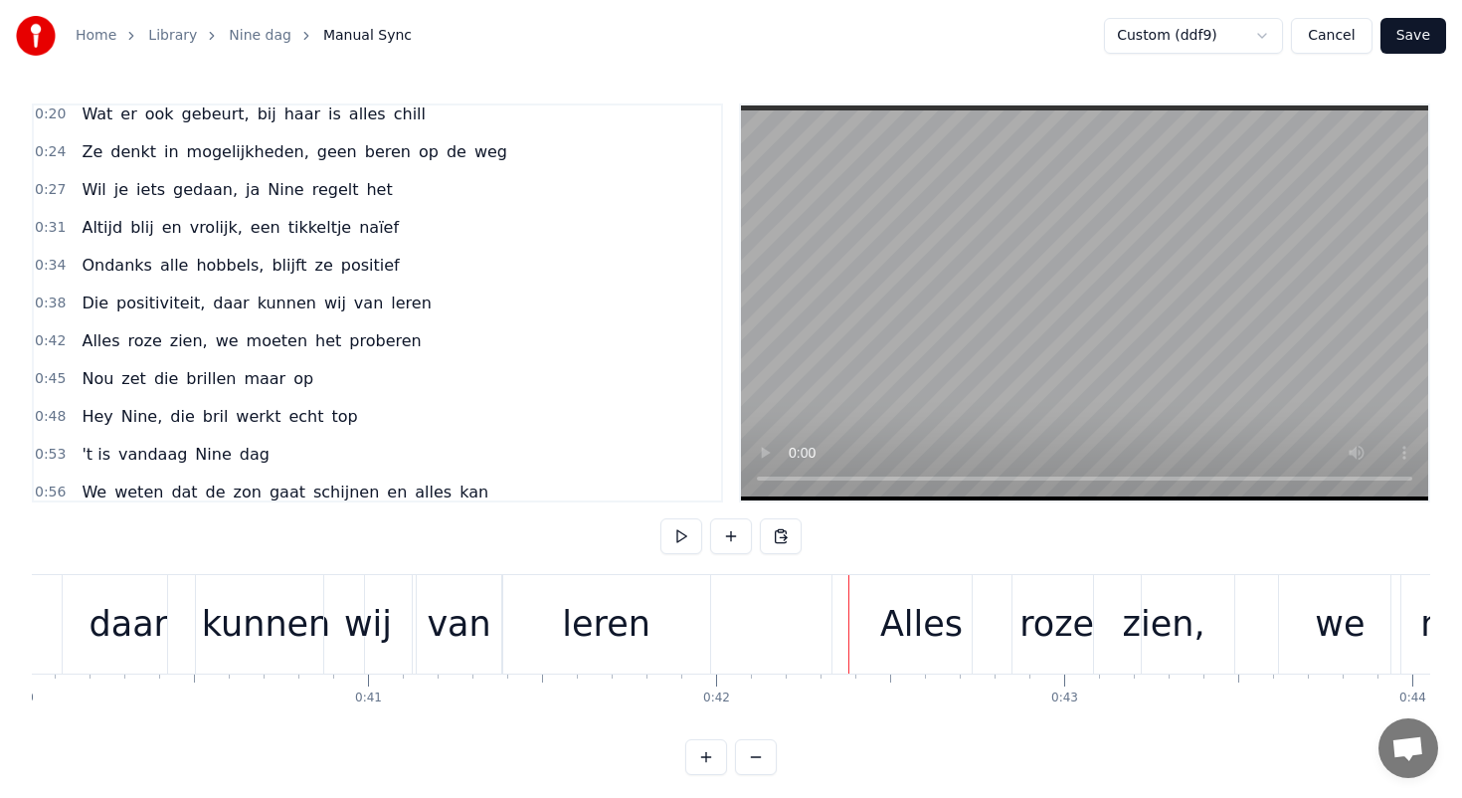
click at [482, 635] on div "van" at bounding box center [459, 624] width 64 height 53
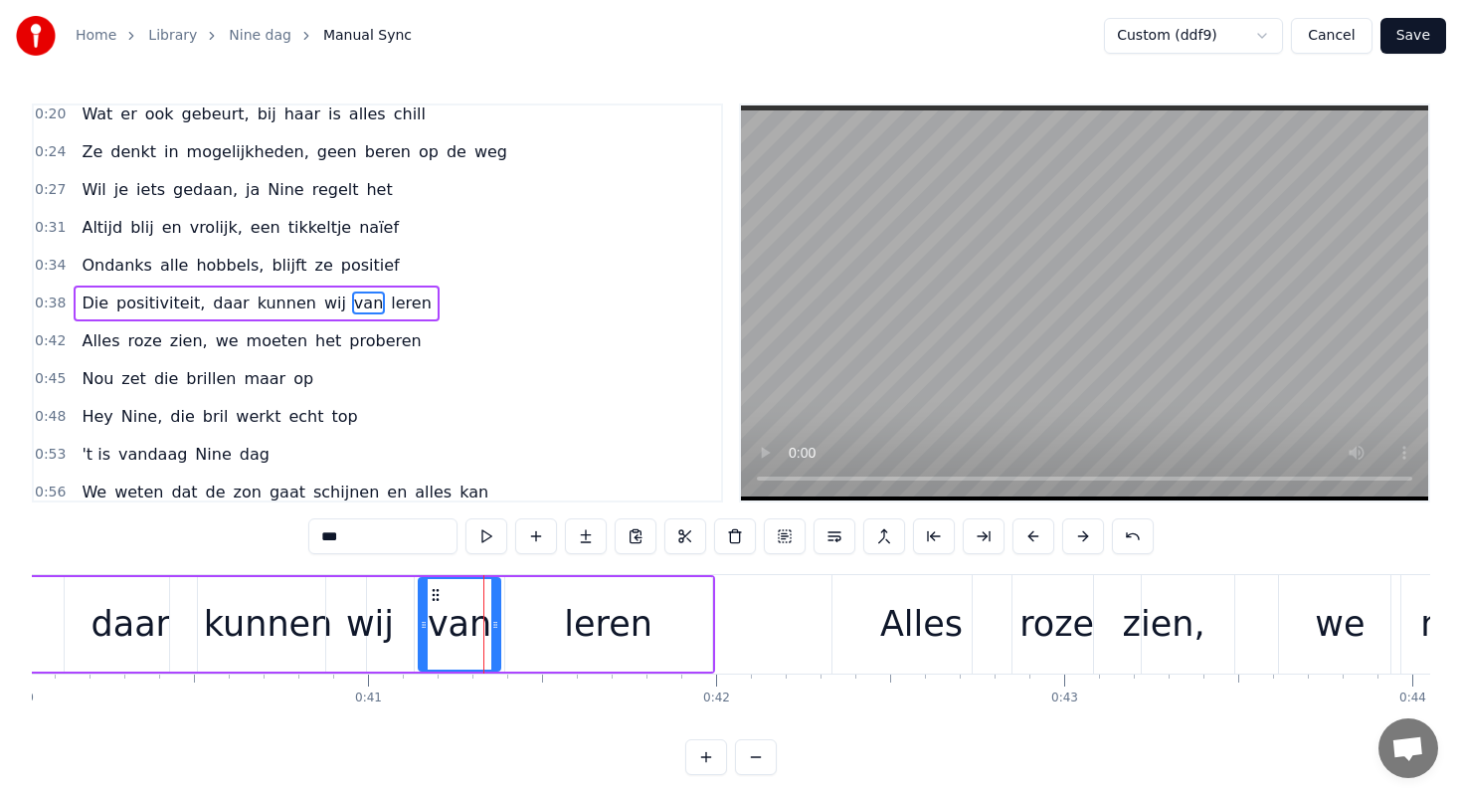
click at [491, 623] on icon at bounding box center [495, 625] width 8 height 16
click at [597, 626] on div "leren" at bounding box center [608, 624] width 89 height 53
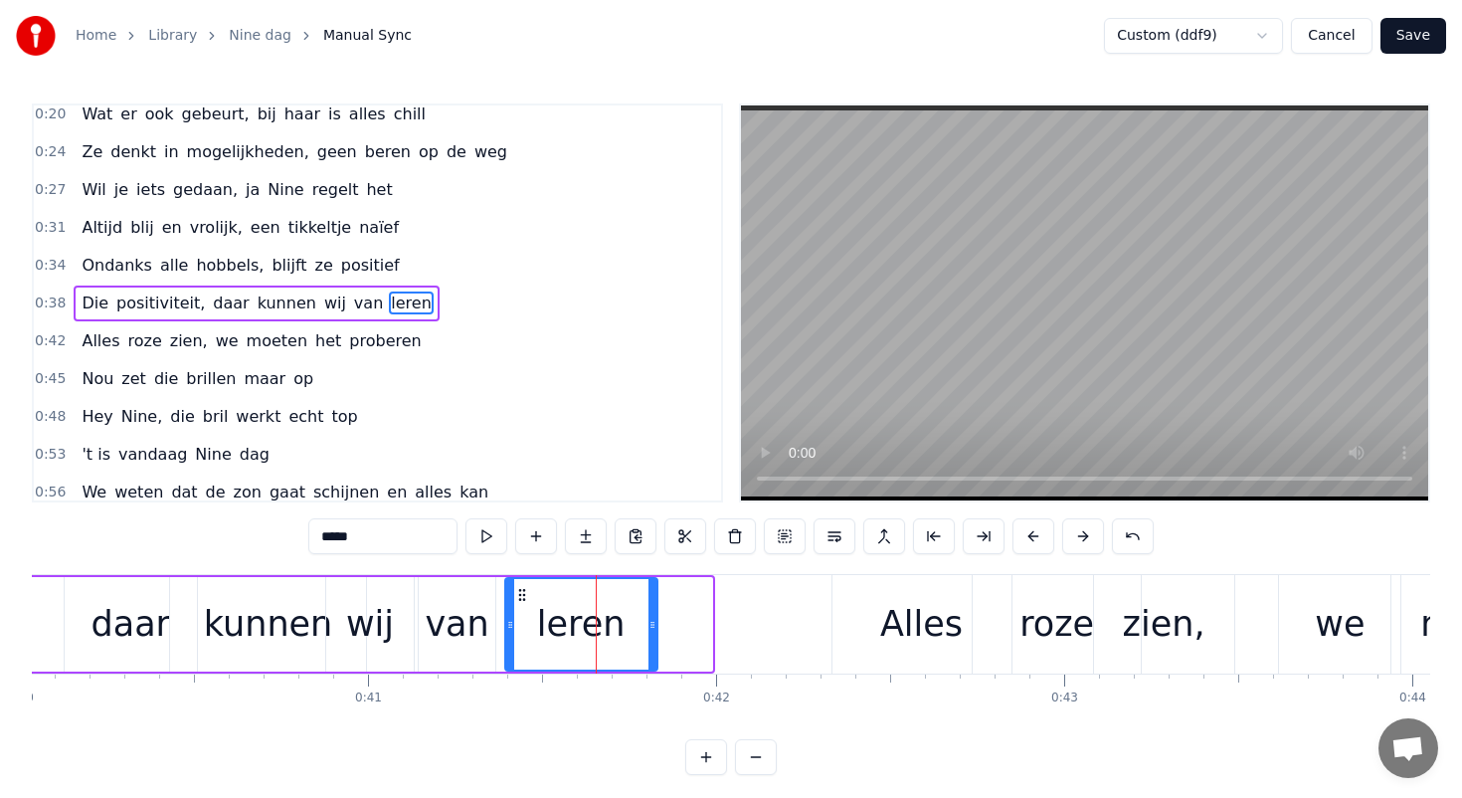
drag, startPoint x: 707, startPoint y: 623, endPoint x: 652, endPoint y: 619, distance: 54.8
click at [652, 619] on icon at bounding box center [652, 625] width 8 height 16
click at [515, 587] on icon at bounding box center [518, 595] width 16 height 16
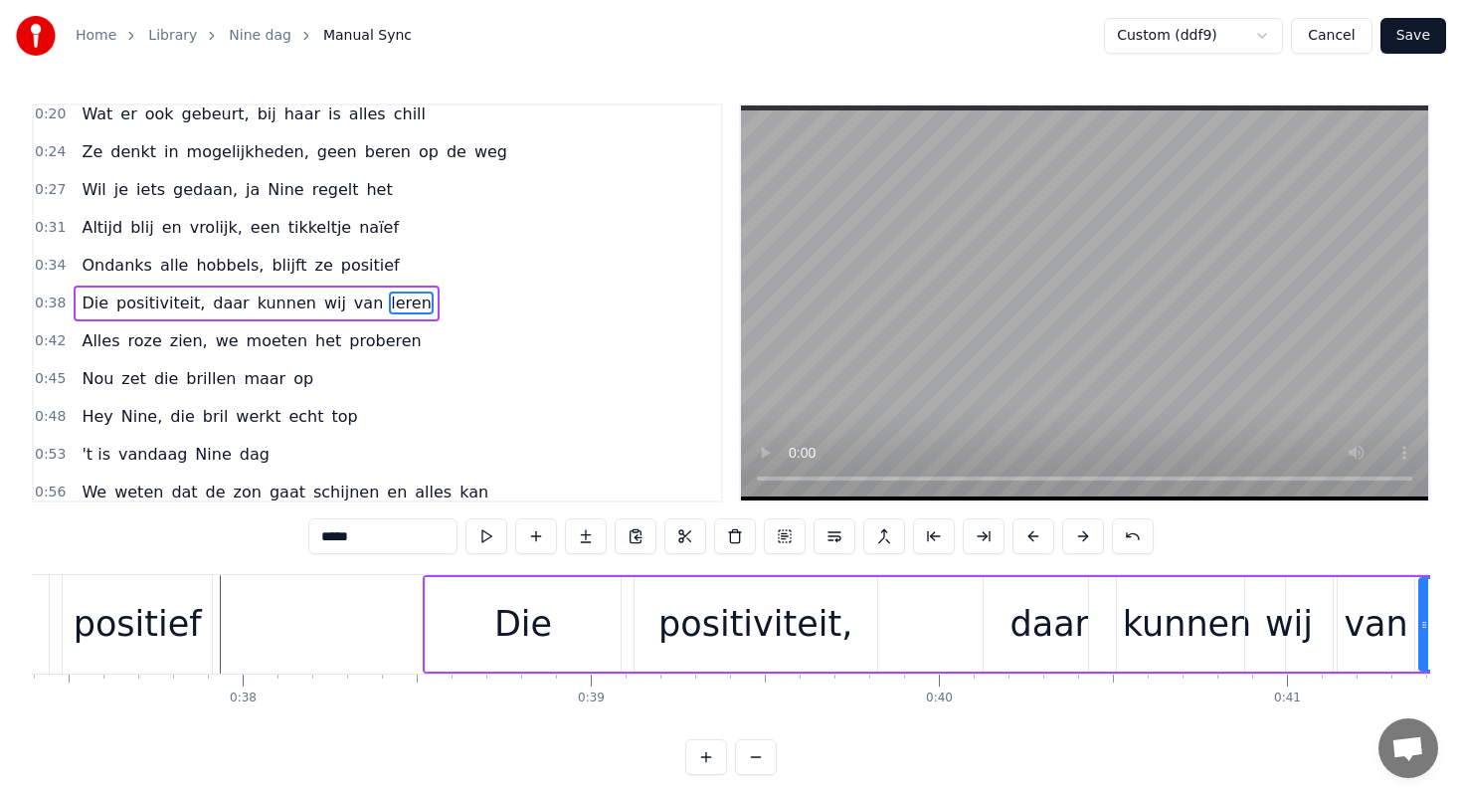
scroll to position [0, 12859]
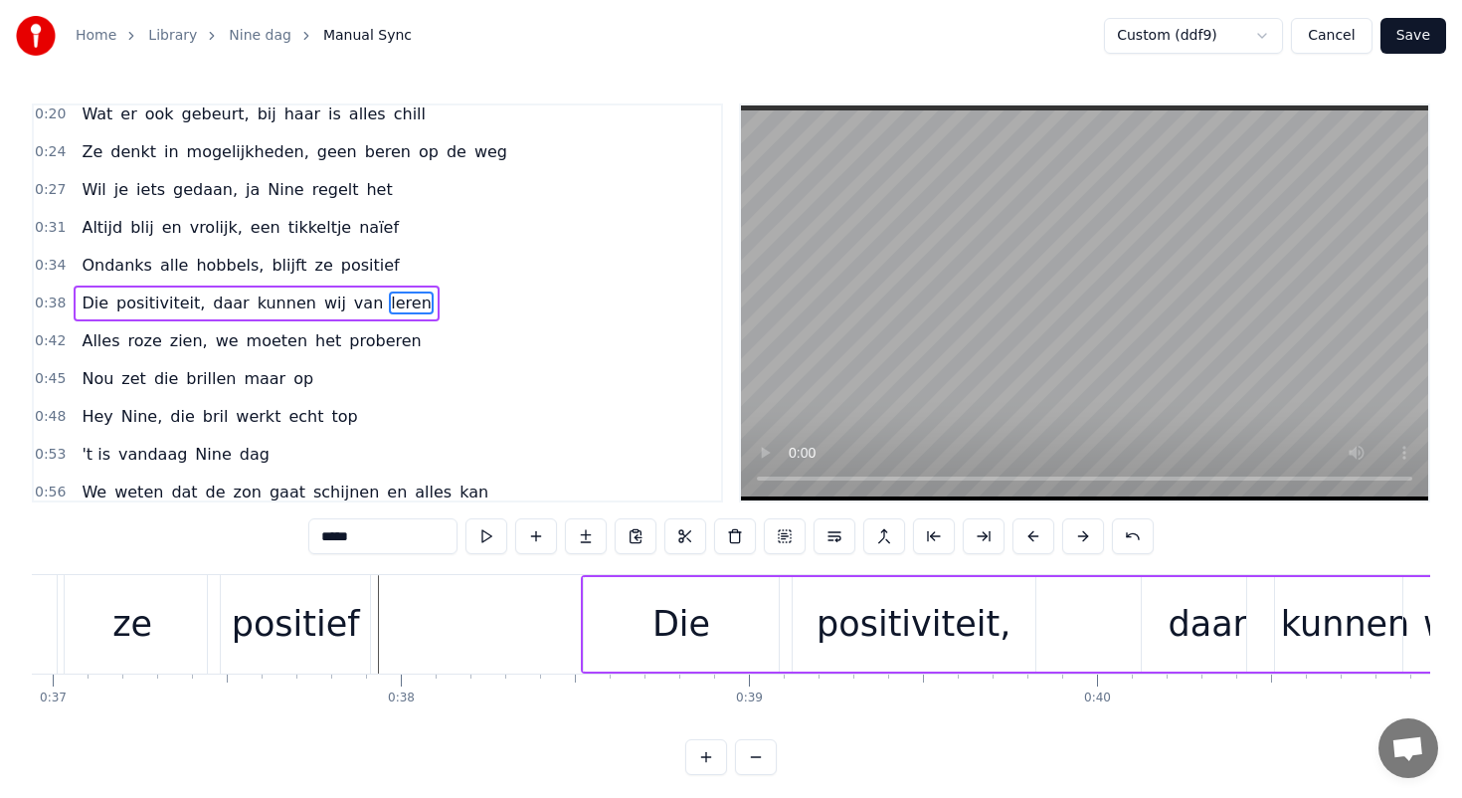
click at [186, 623] on div "ze" at bounding box center [132, 624] width 149 height 98
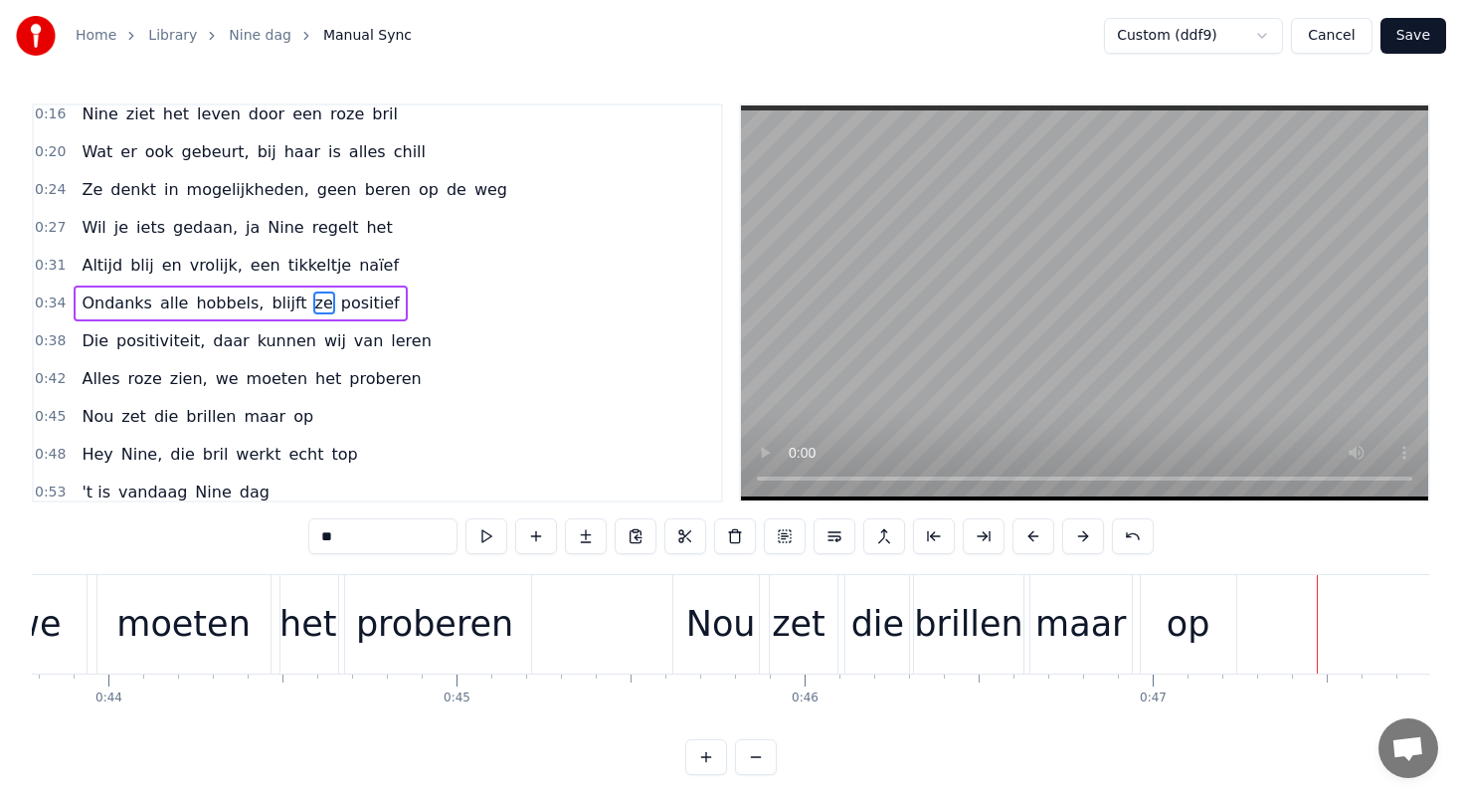
scroll to position [0, 15235]
click at [731, 629] on div "Nou" at bounding box center [727, 624] width 70 height 53
type input "***"
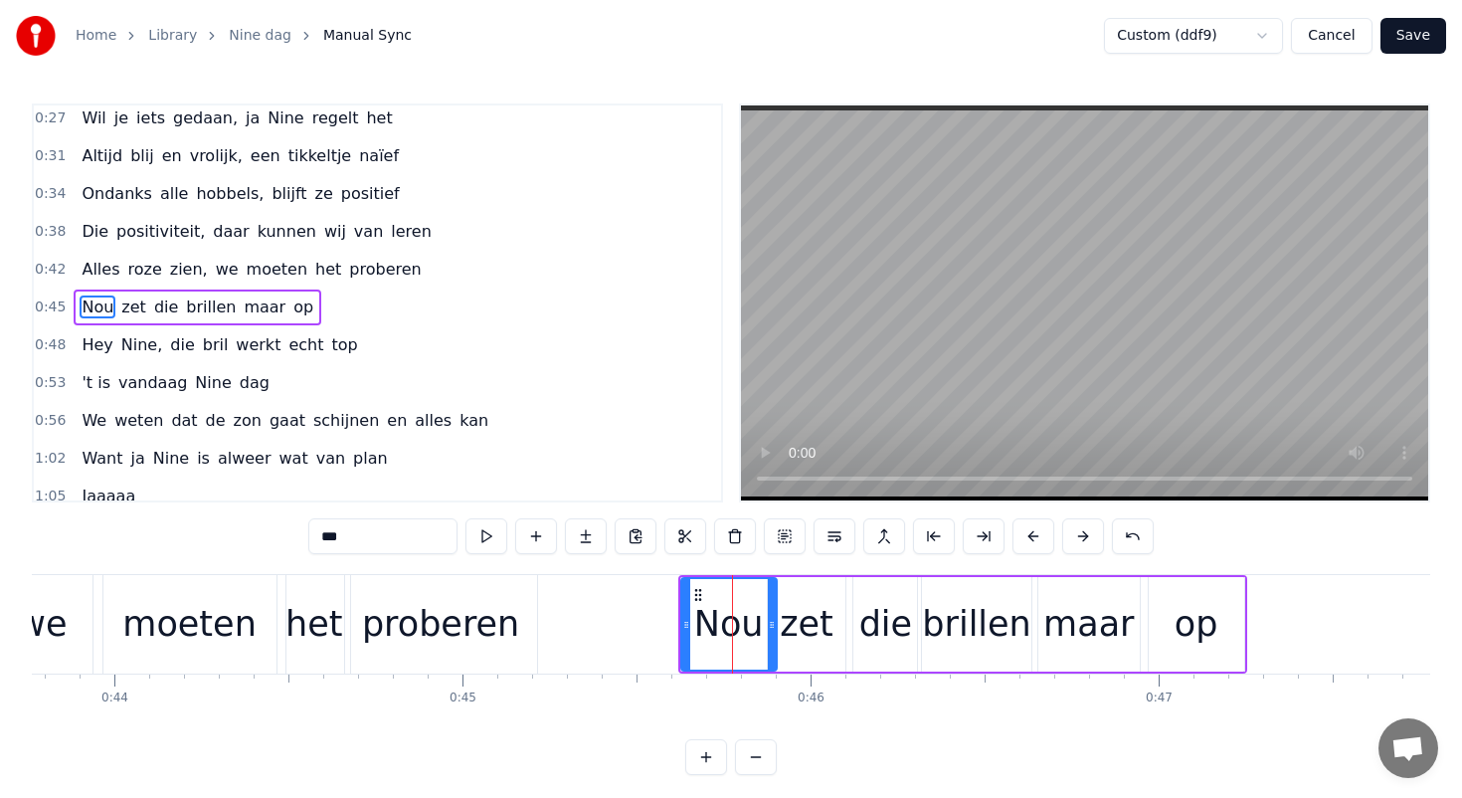
scroll to position [123, 0]
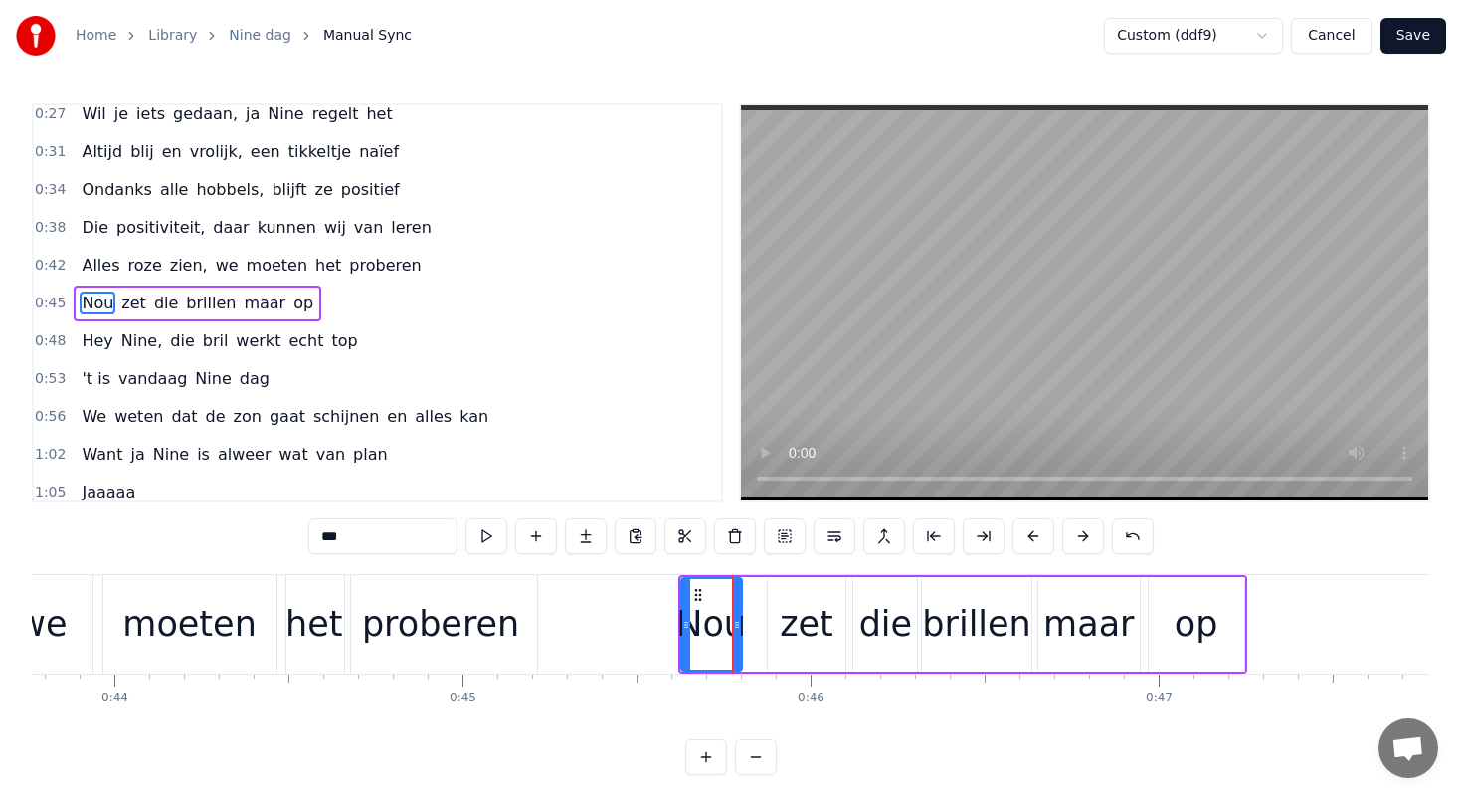
drag, startPoint x: 770, startPoint y: 621, endPoint x: 730, endPoint y: 620, distance: 39.8
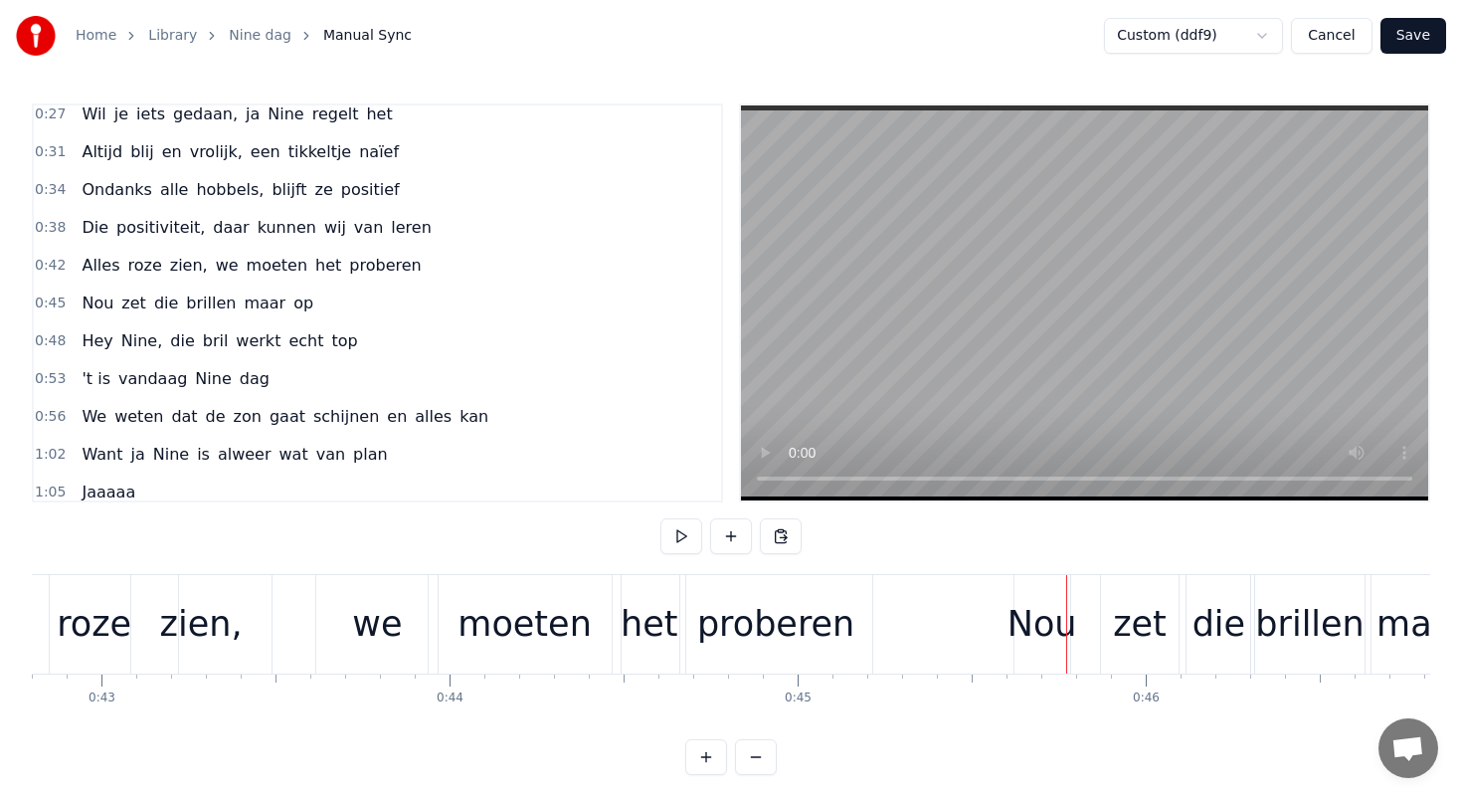
scroll to position [0, 14771]
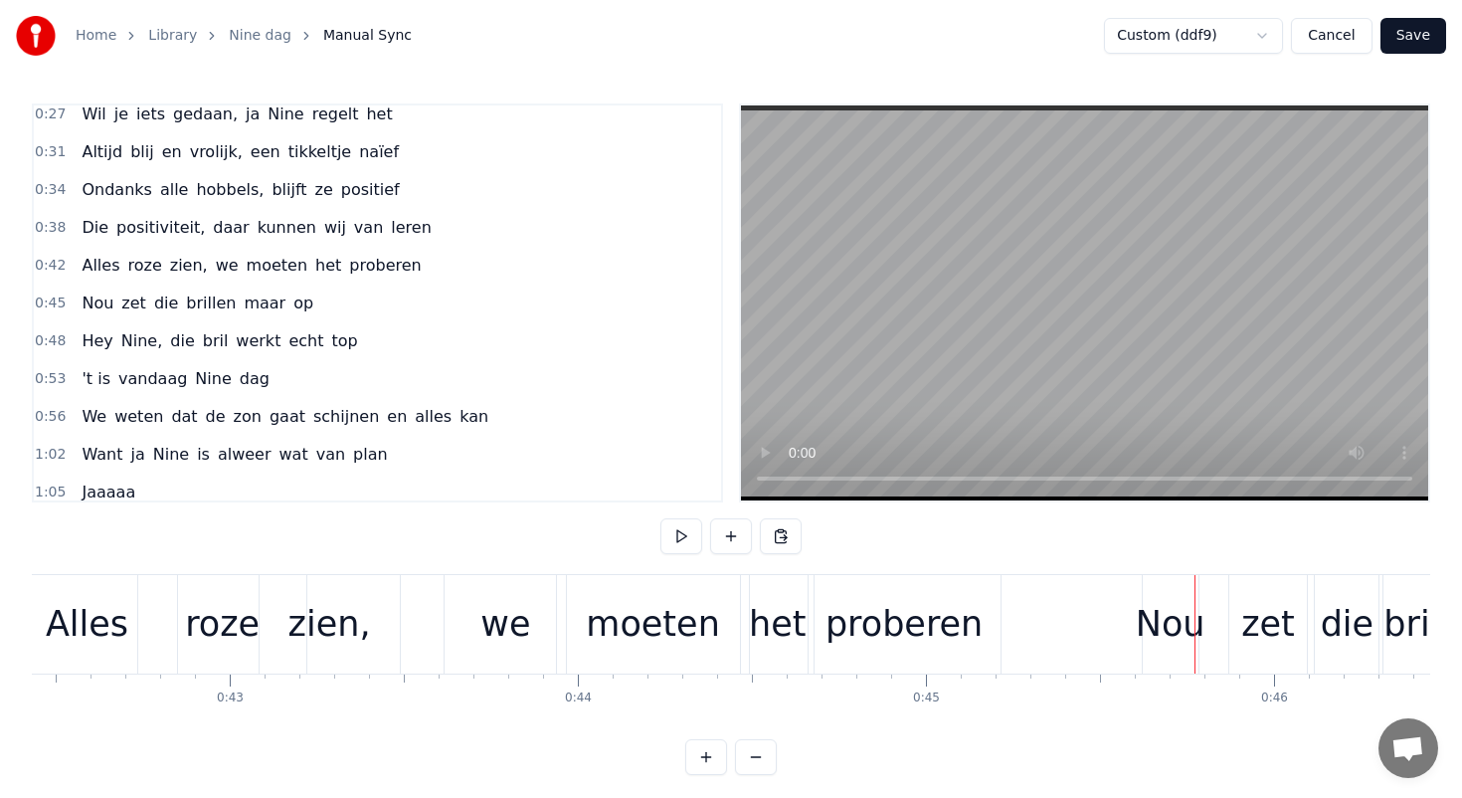
click at [221, 630] on div "roze" at bounding box center [222, 624] width 75 height 53
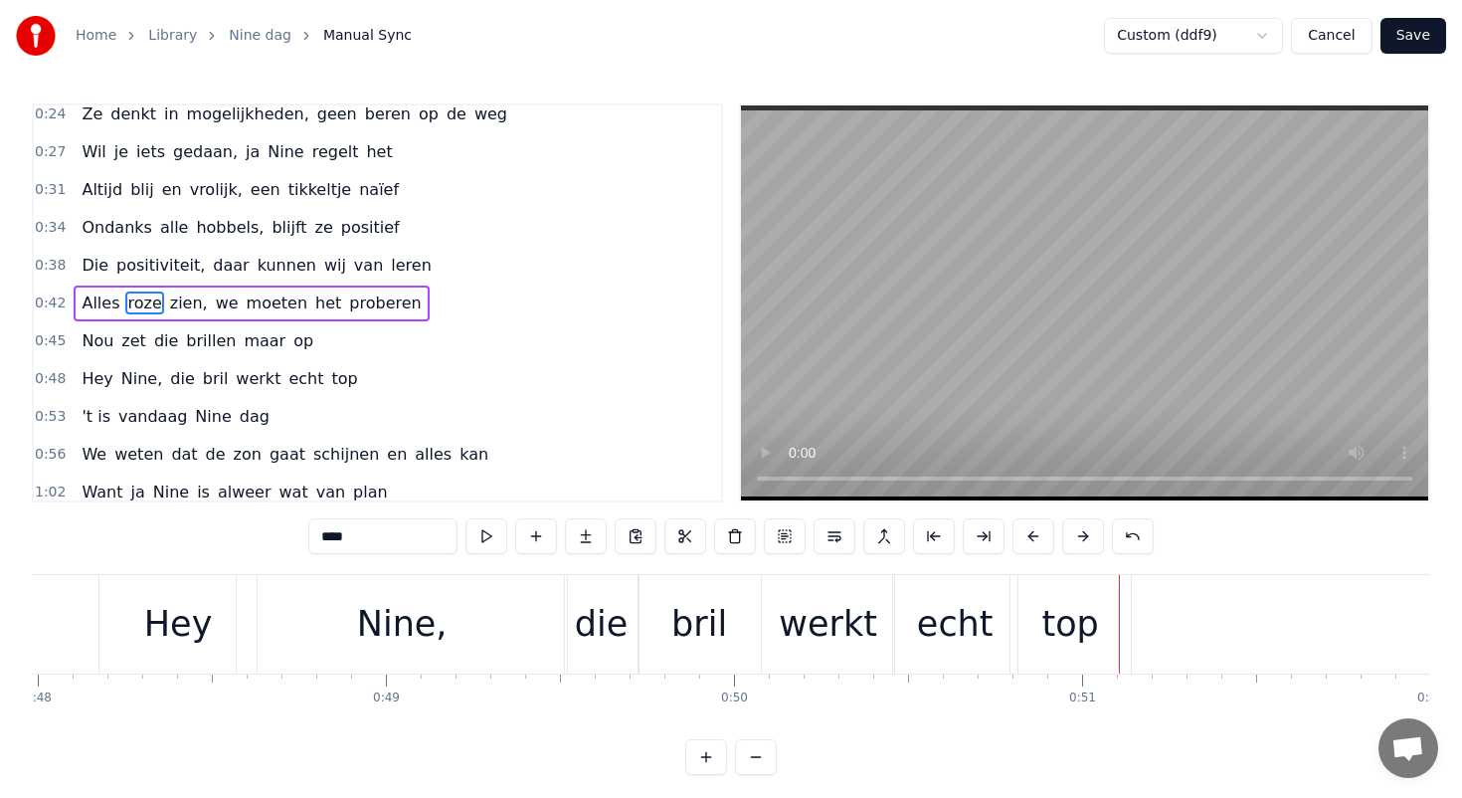
scroll to position [0, 16368]
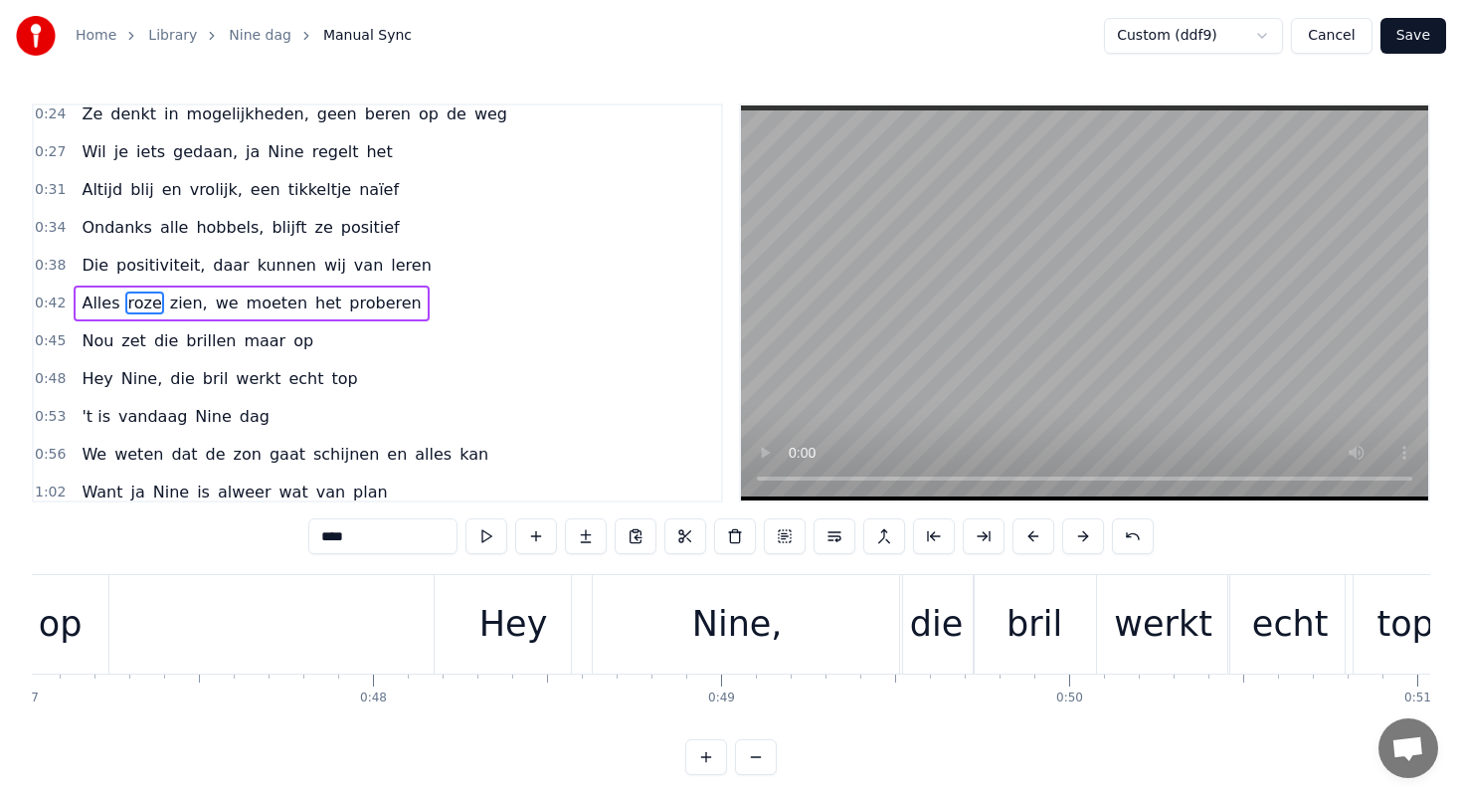
click at [834, 618] on div "Nine," at bounding box center [737, 624] width 330 height 98
type input "*****"
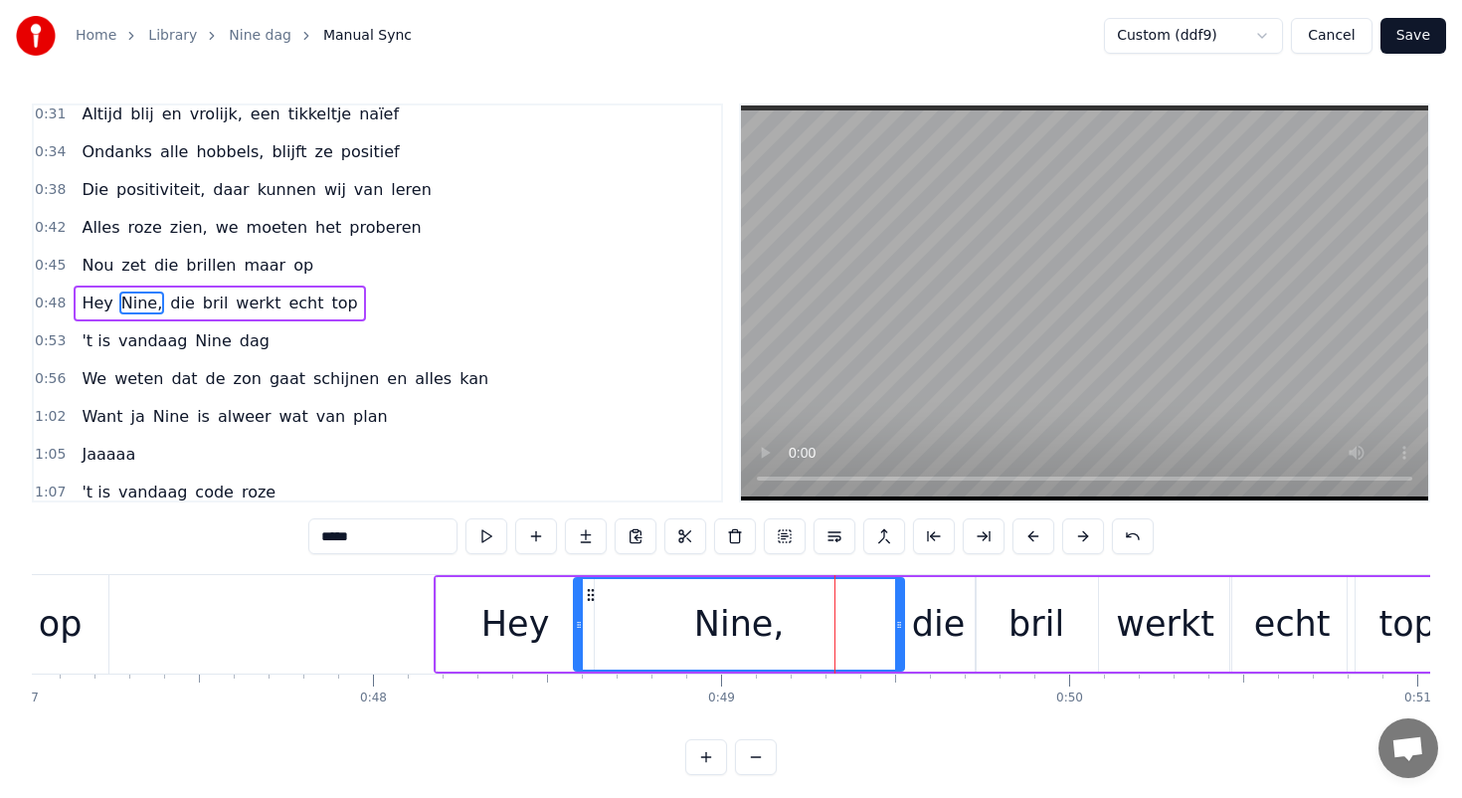
scroll to position [161, 0]
drag, startPoint x: 902, startPoint y: 628, endPoint x: 860, endPoint y: 622, distance: 42.2
click at [860, 624] on icon at bounding box center [858, 625] width 8 height 16
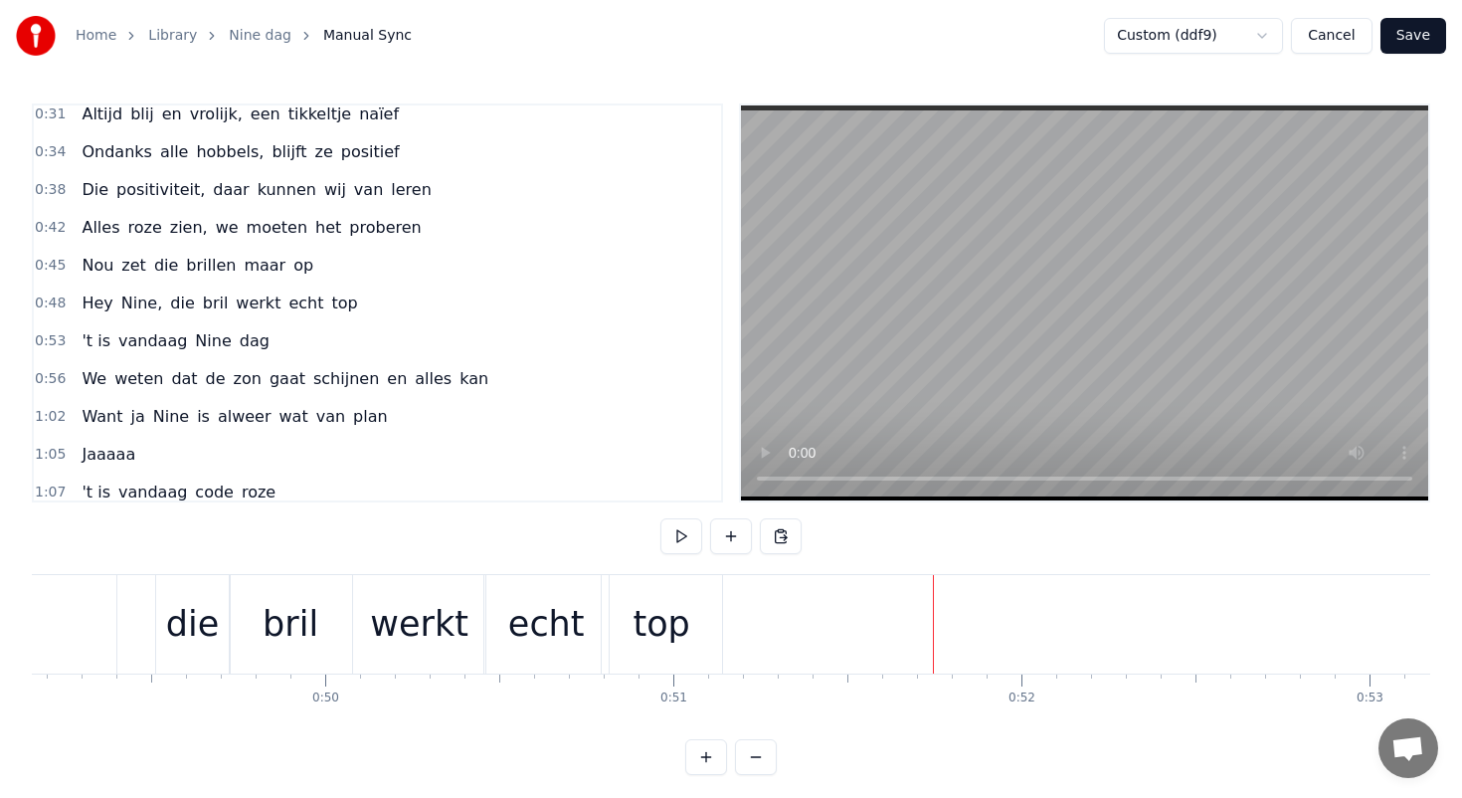
scroll to position [0, 16619]
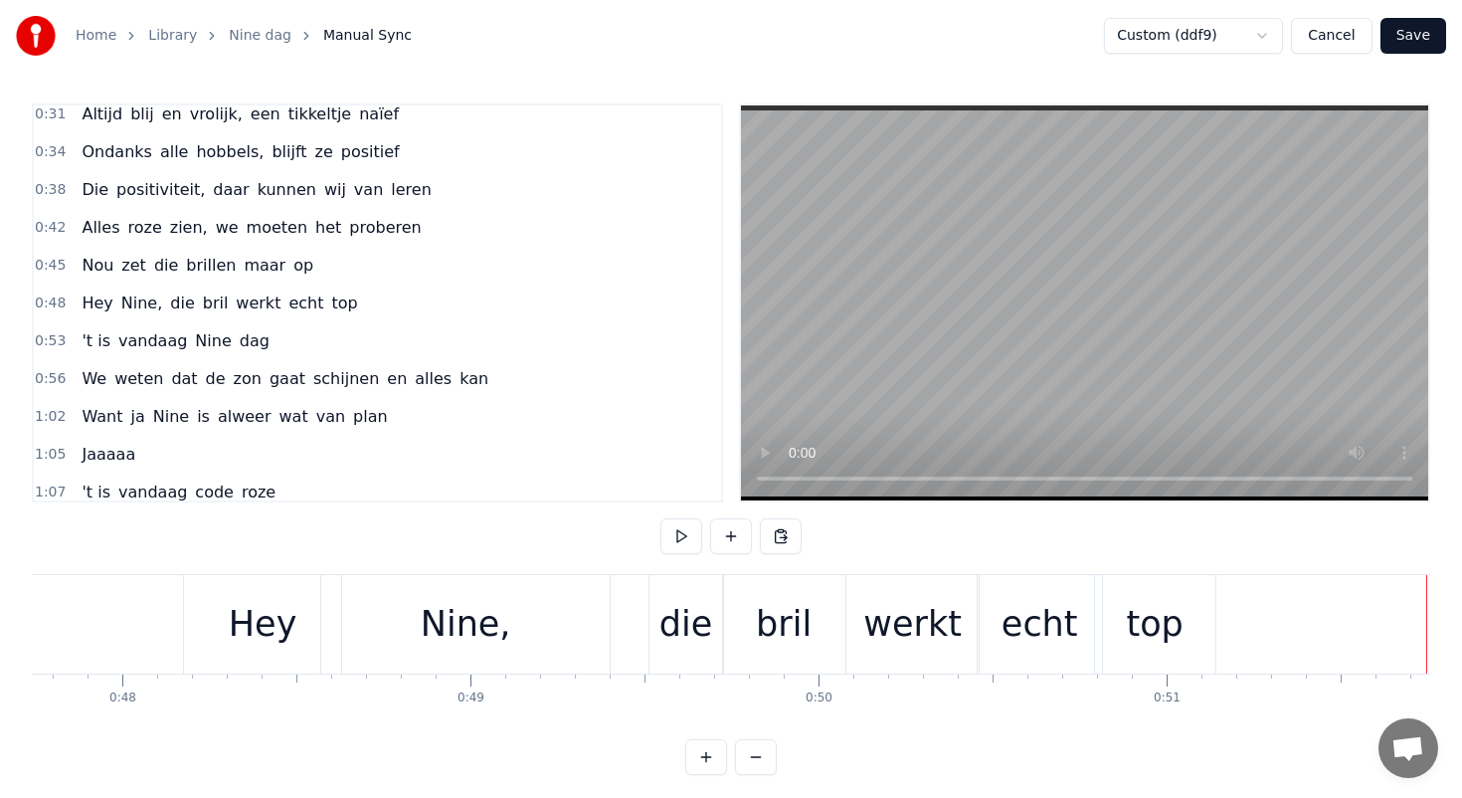
click at [817, 617] on div "bril" at bounding box center [784, 624] width 122 height 98
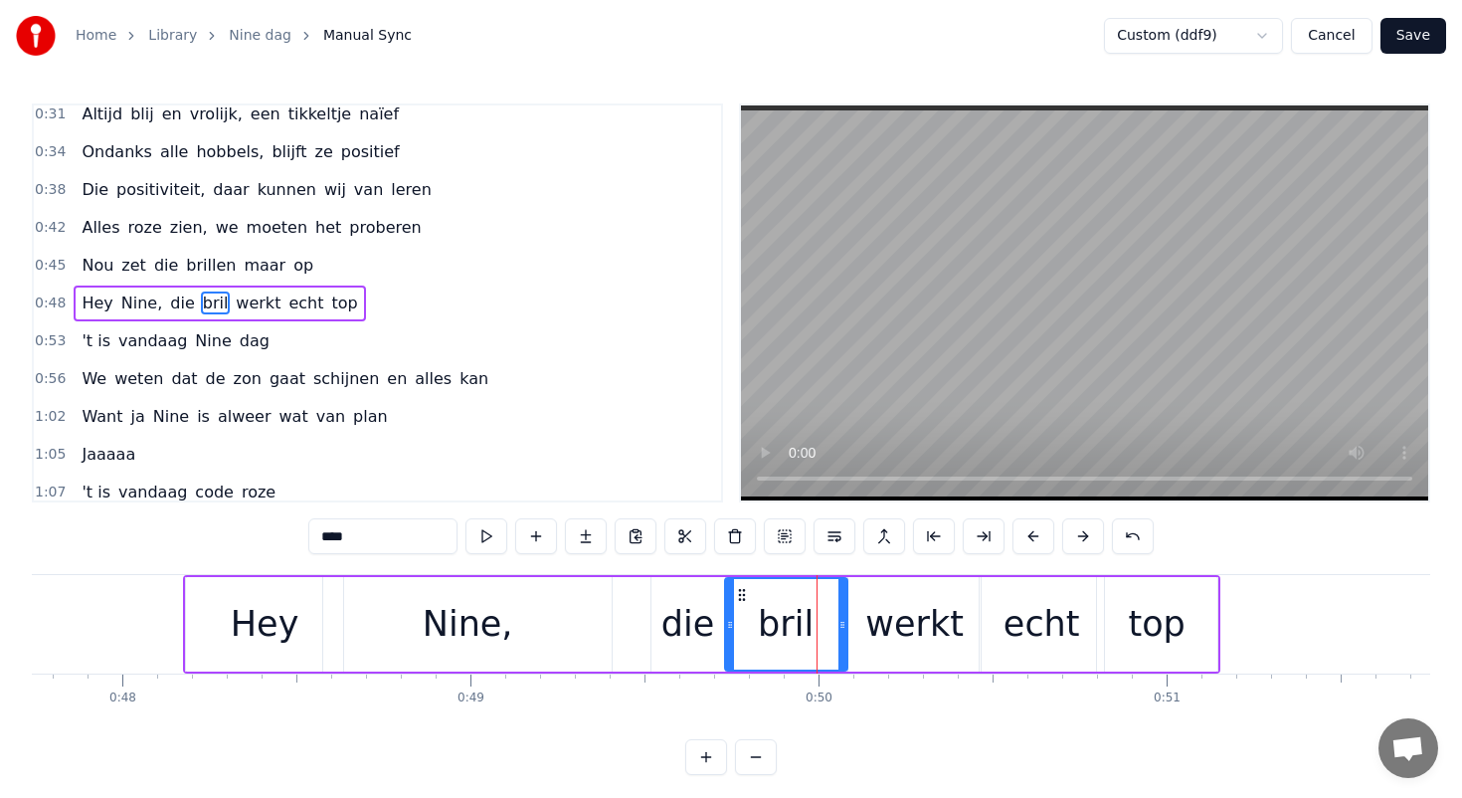
click at [958, 630] on div "werkt" at bounding box center [914, 624] width 132 height 94
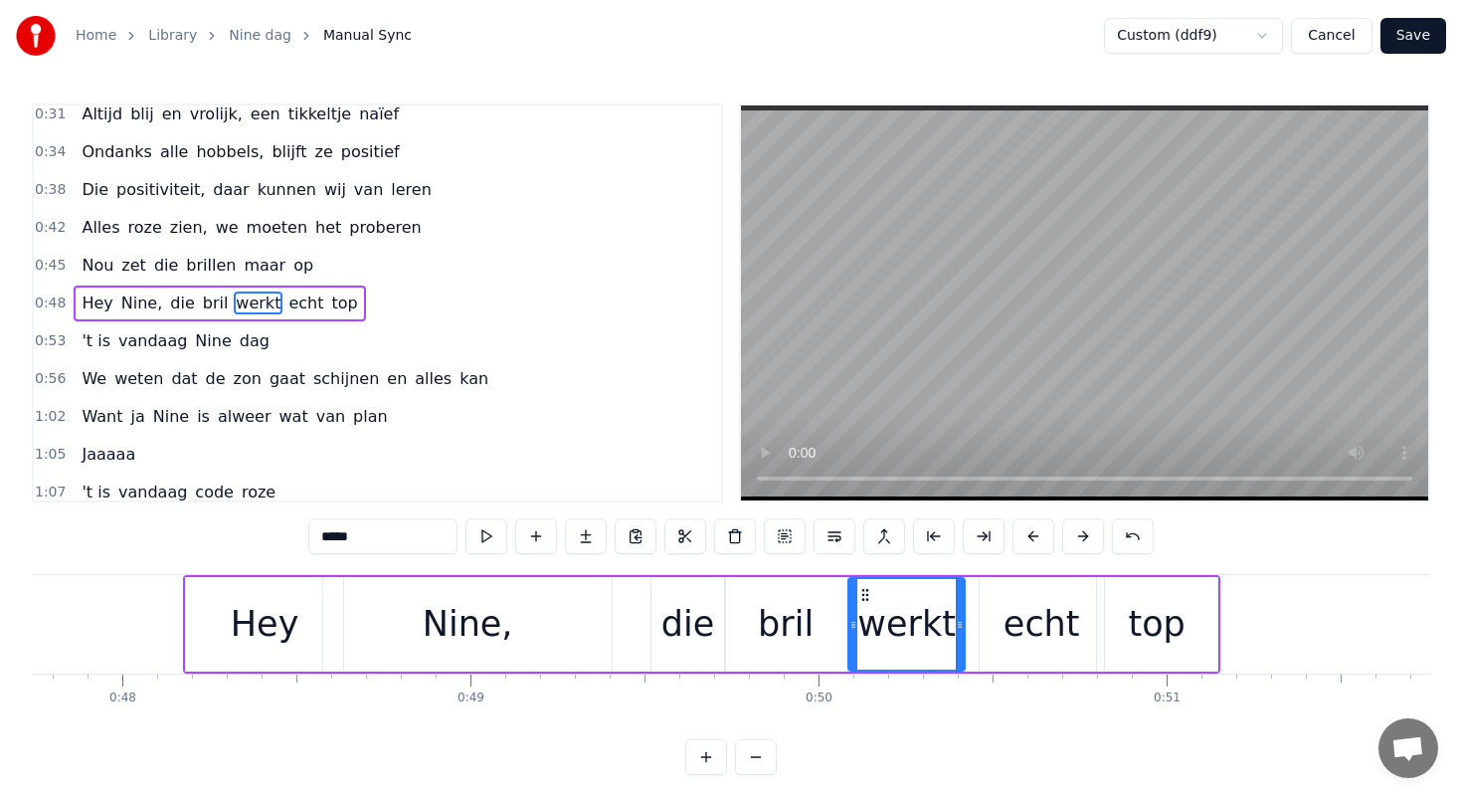
drag, startPoint x: 975, startPoint y: 625, endPoint x: 959, endPoint y: 623, distance: 16.0
click at [959, 623] on icon at bounding box center [960, 625] width 8 height 16
click at [1042, 621] on div "echt" at bounding box center [1042, 624] width 77 height 53
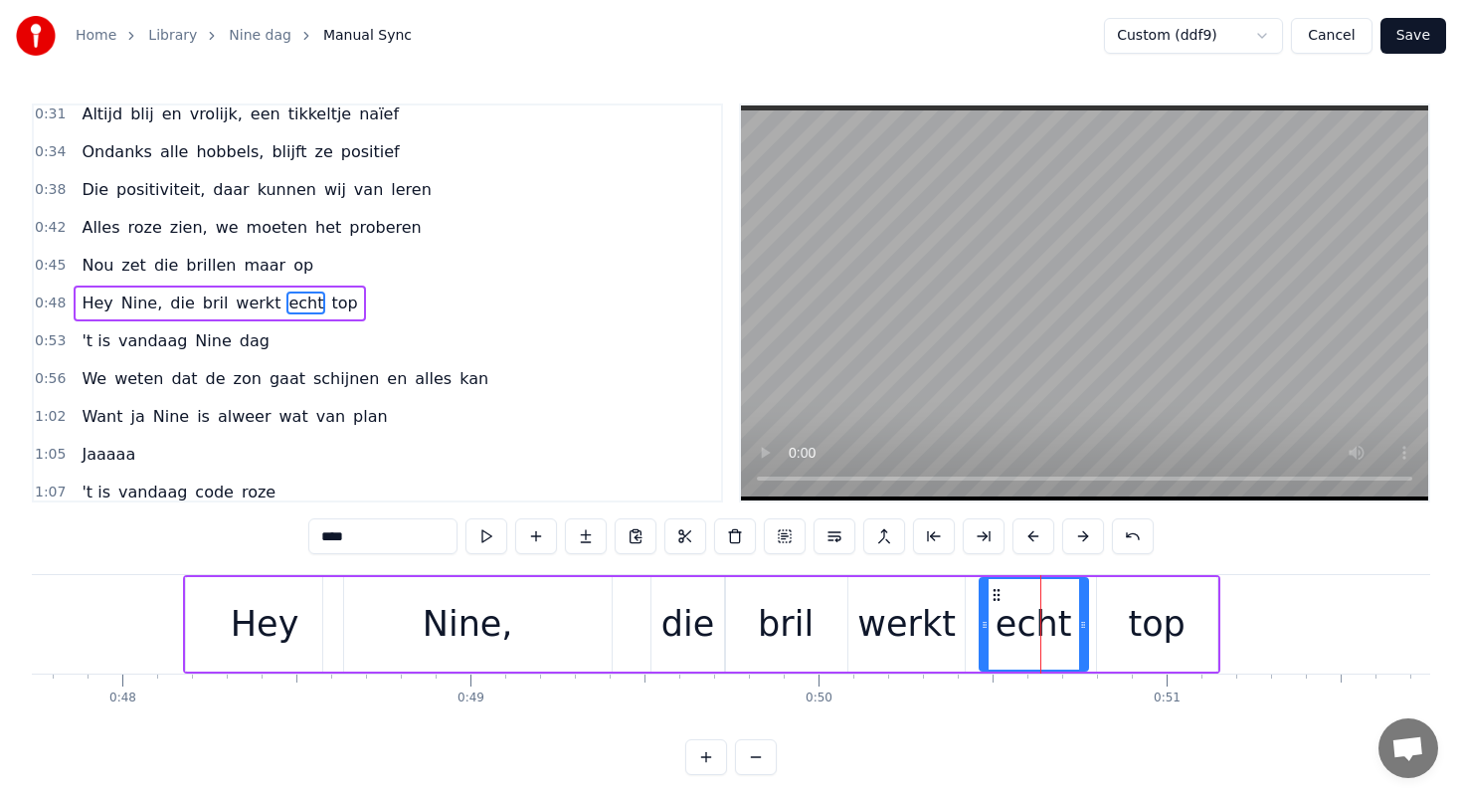
drag, startPoint x: 1096, startPoint y: 622, endPoint x: 1080, endPoint y: 622, distance: 15.9
click at [1080, 622] on icon at bounding box center [1083, 625] width 8 height 16
click at [1153, 623] on div "top" at bounding box center [1156, 624] width 57 height 53
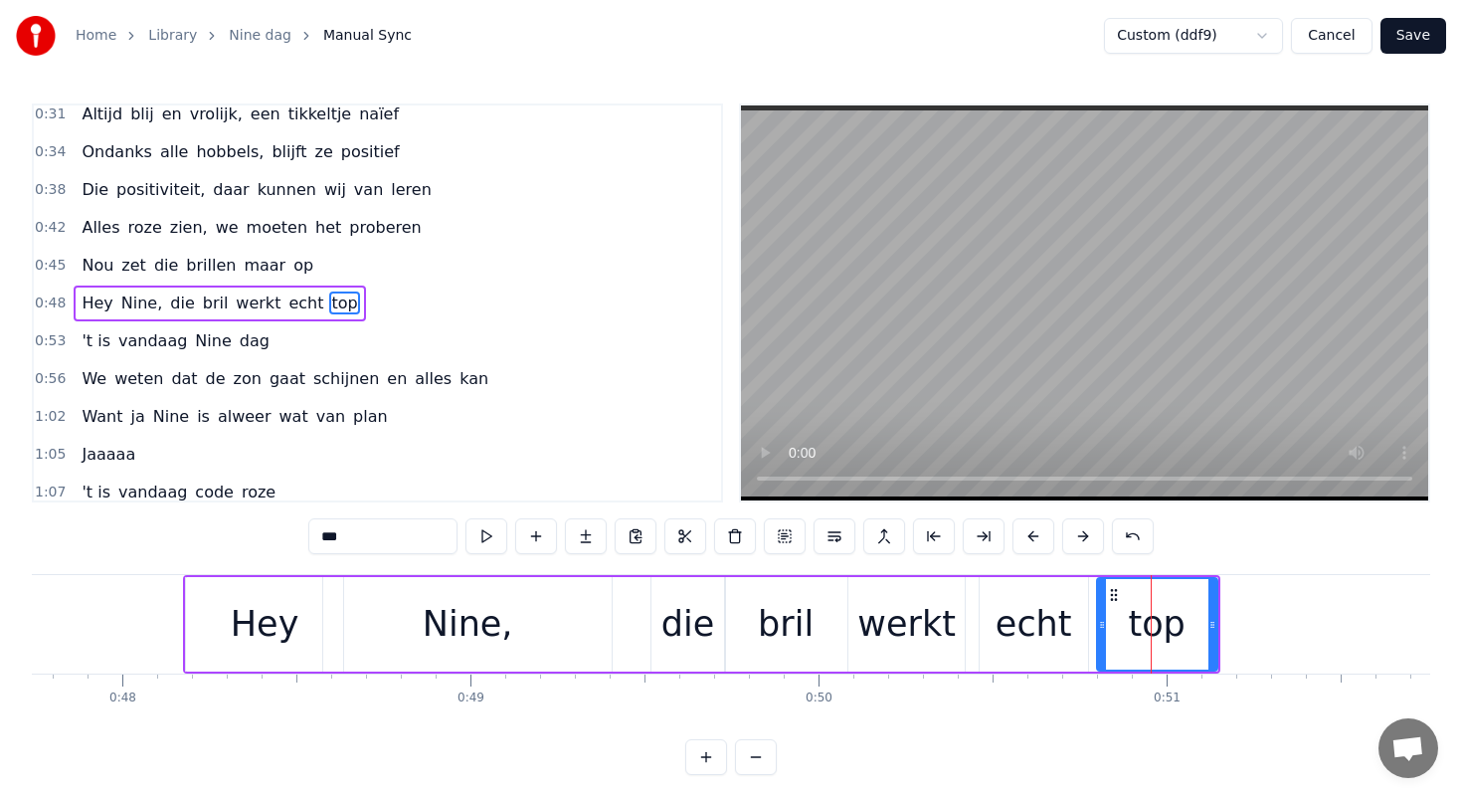
drag, startPoint x: 1211, startPoint y: 625, endPoint x: 1194, endPoint y: 625, distance: 17.9
click at [1208, 625] on icon at bounding box center [1212, 625] width 8 height 16
click at [876, 605] on div "werkt" at bounding box center [906, 624] width 98 height 53
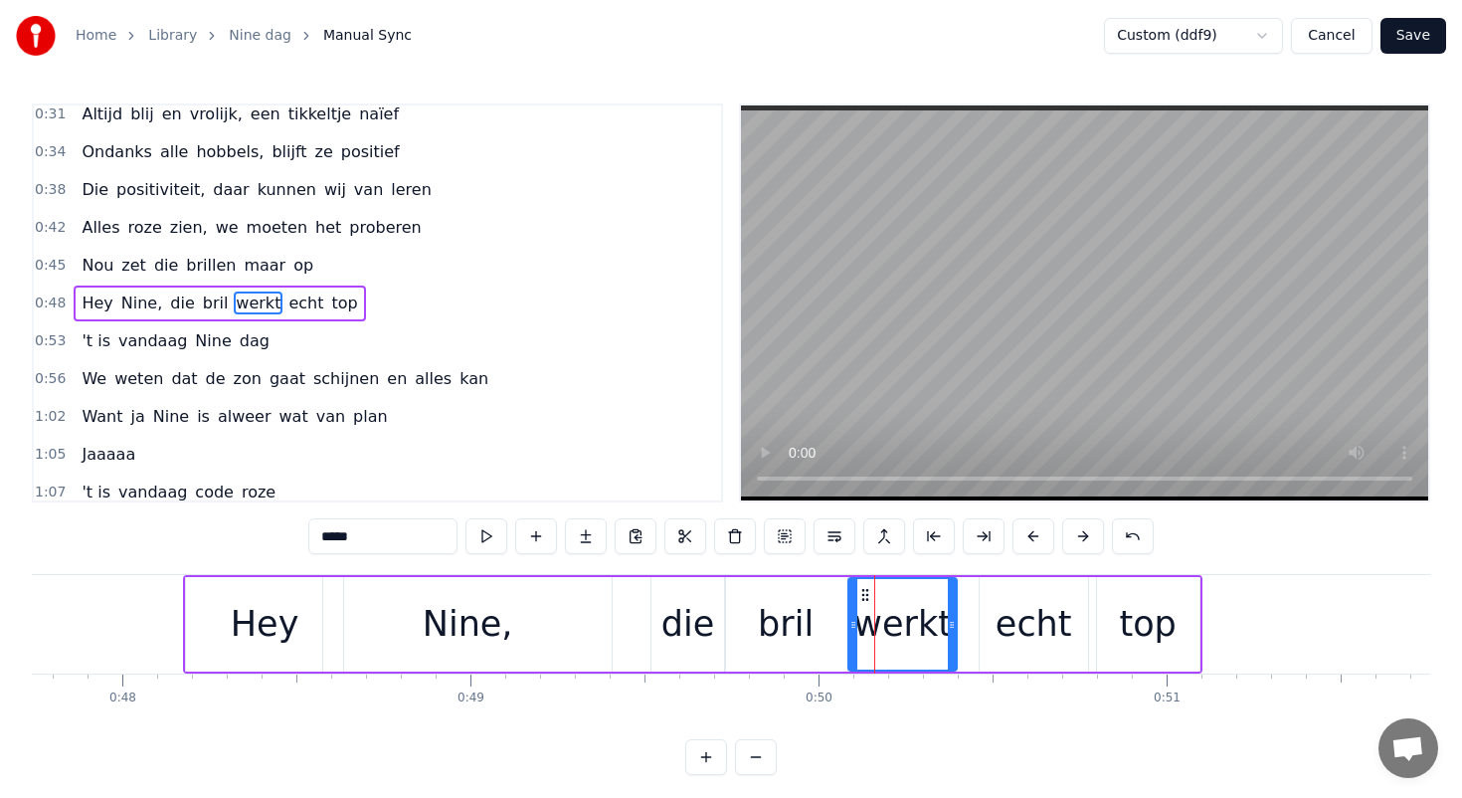
click at [948, 624] on icon at bounding box center [952, 625] width 8 height 16
click at [1015, 621] on div "echt" at bounding box center [1034, 624] width 77 height 53
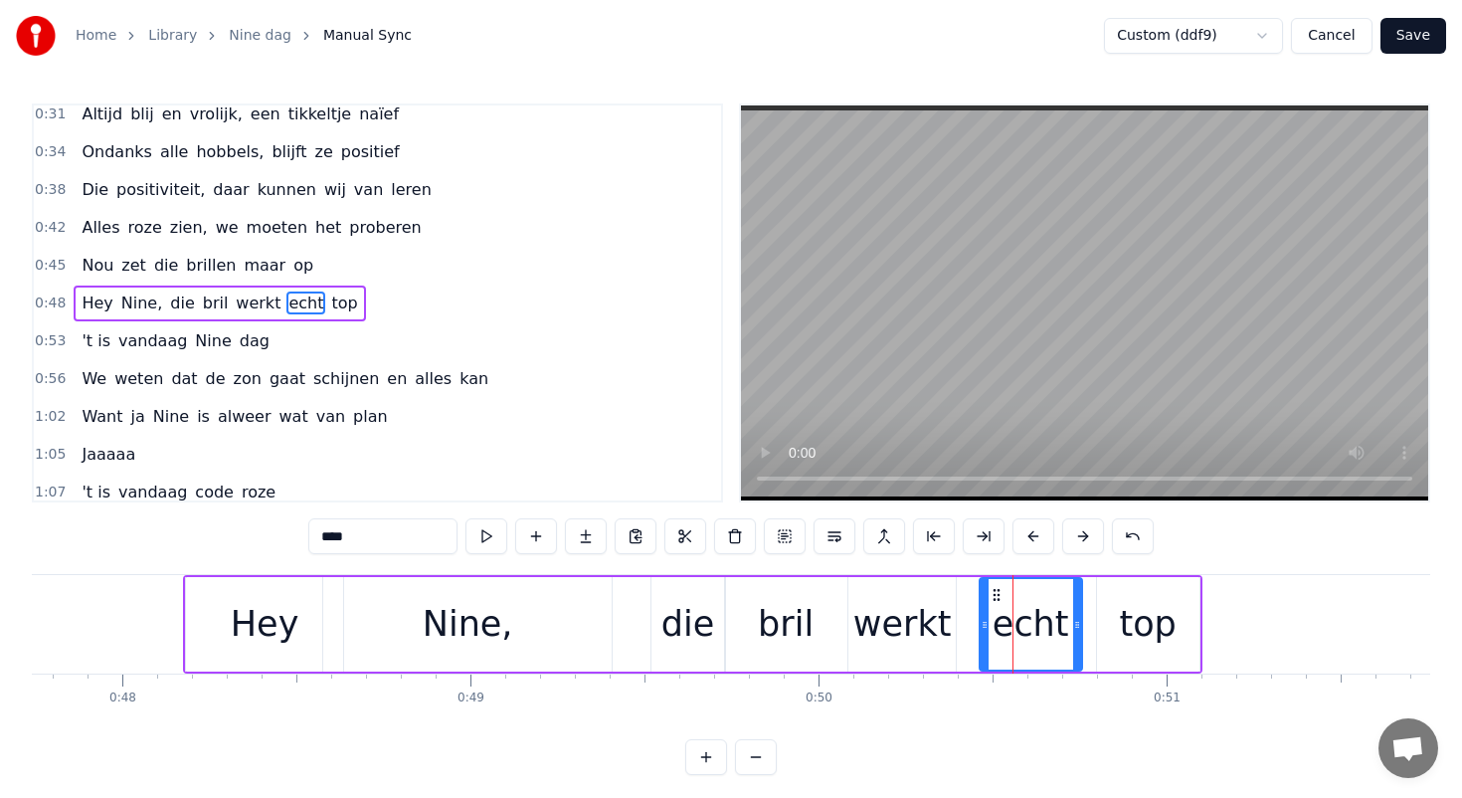
click at [1073, 622] on icon at bounding box center [1077, 625] width 8 height 16
click at [1118, 624] on div "top" at bounding box center [1148, 624] width 102 height 94
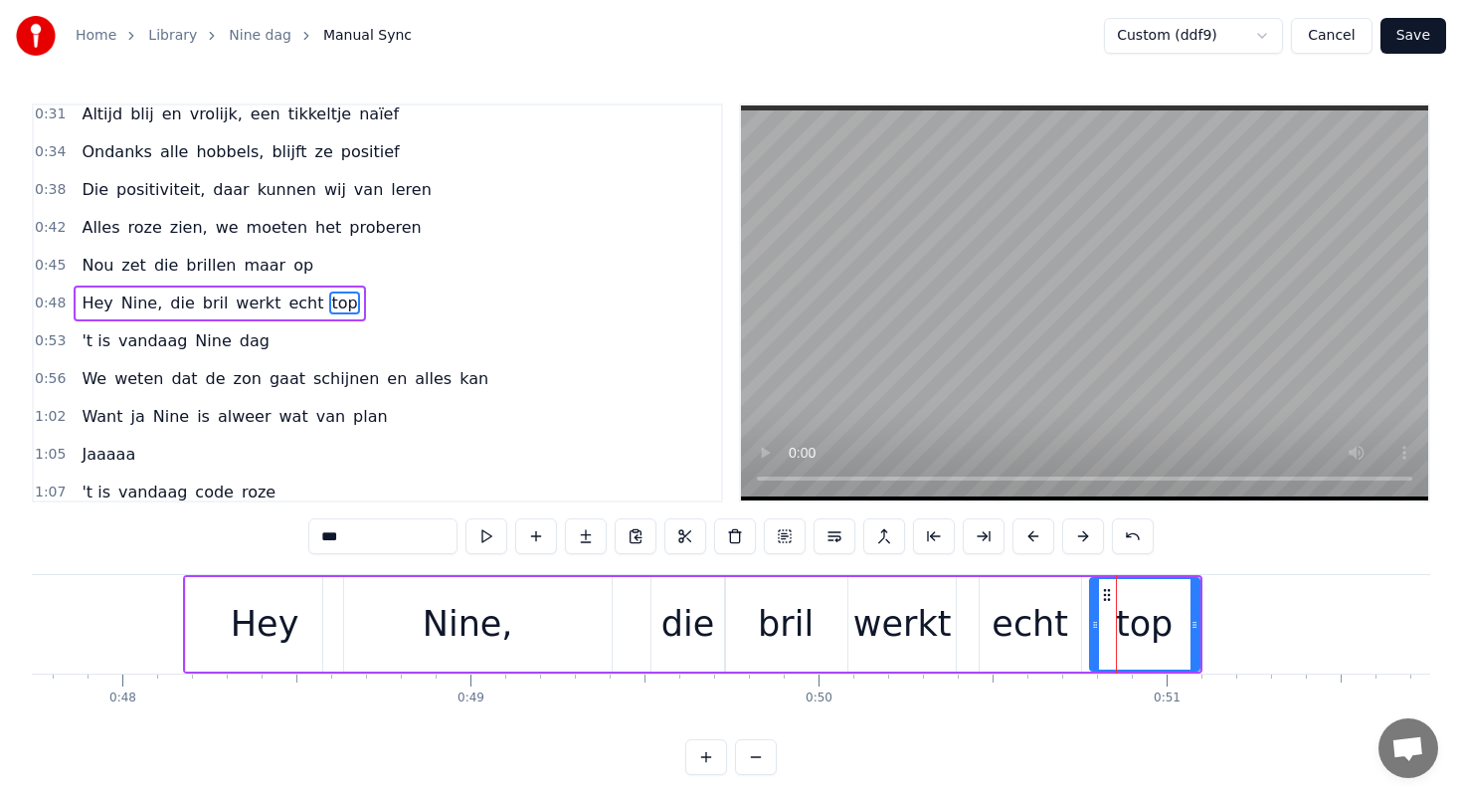
drag, startPoint x: 1101, startPoint y: 624, endPoint x: 1086, endPoint y: 624, distance: 14.9
click at [1091, 624] on icon at bounding box center [1095, 625] width 8 height 16
click at [875, 593] on div "werkt" at bounding box center [901, 624] width 107 height 94
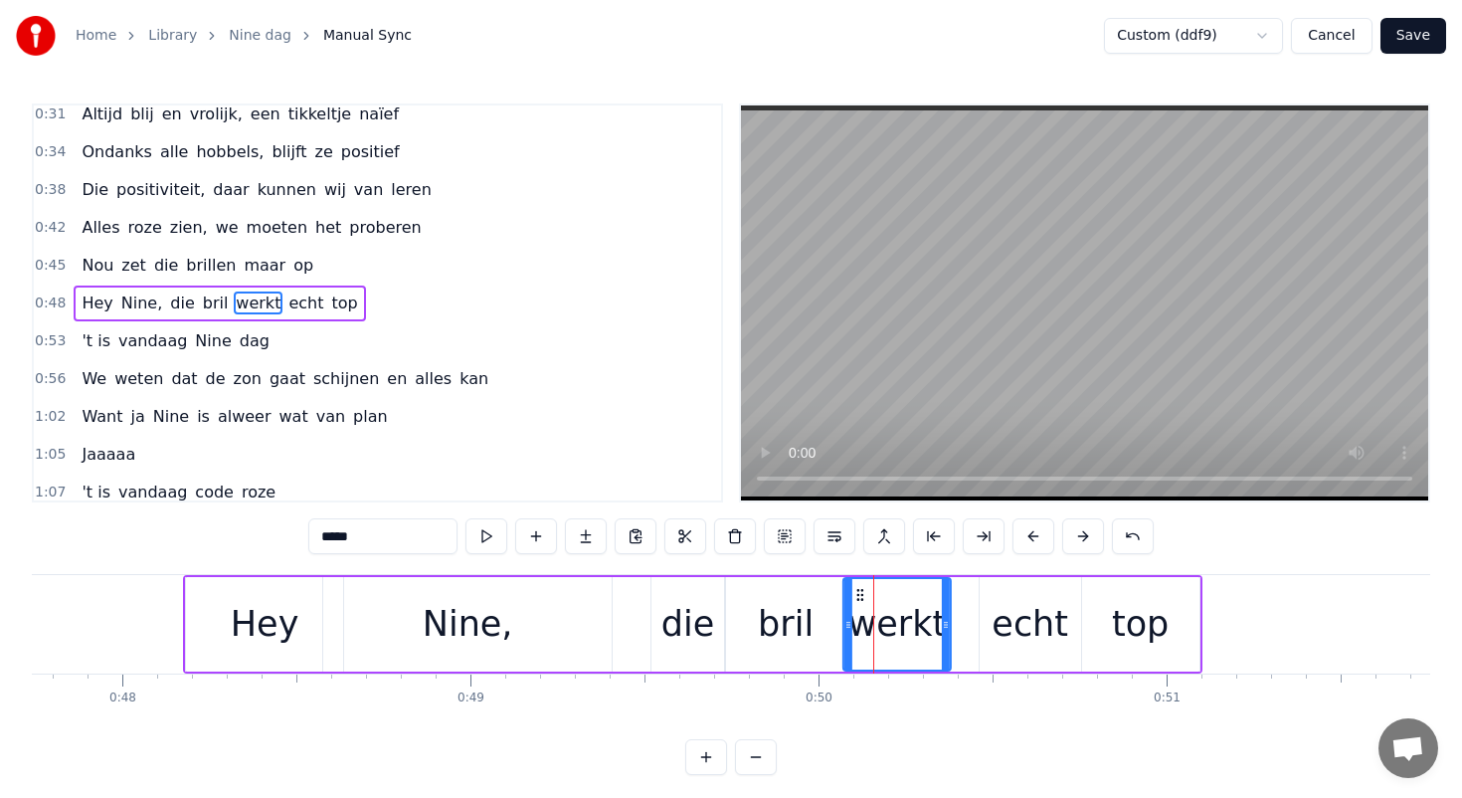
click at [856, 592] on icon at bounding box center [860, 595] width 16 height 16
click at [983, 590] on div "echt" at bounding box center [1030, 624] width 101 height 94
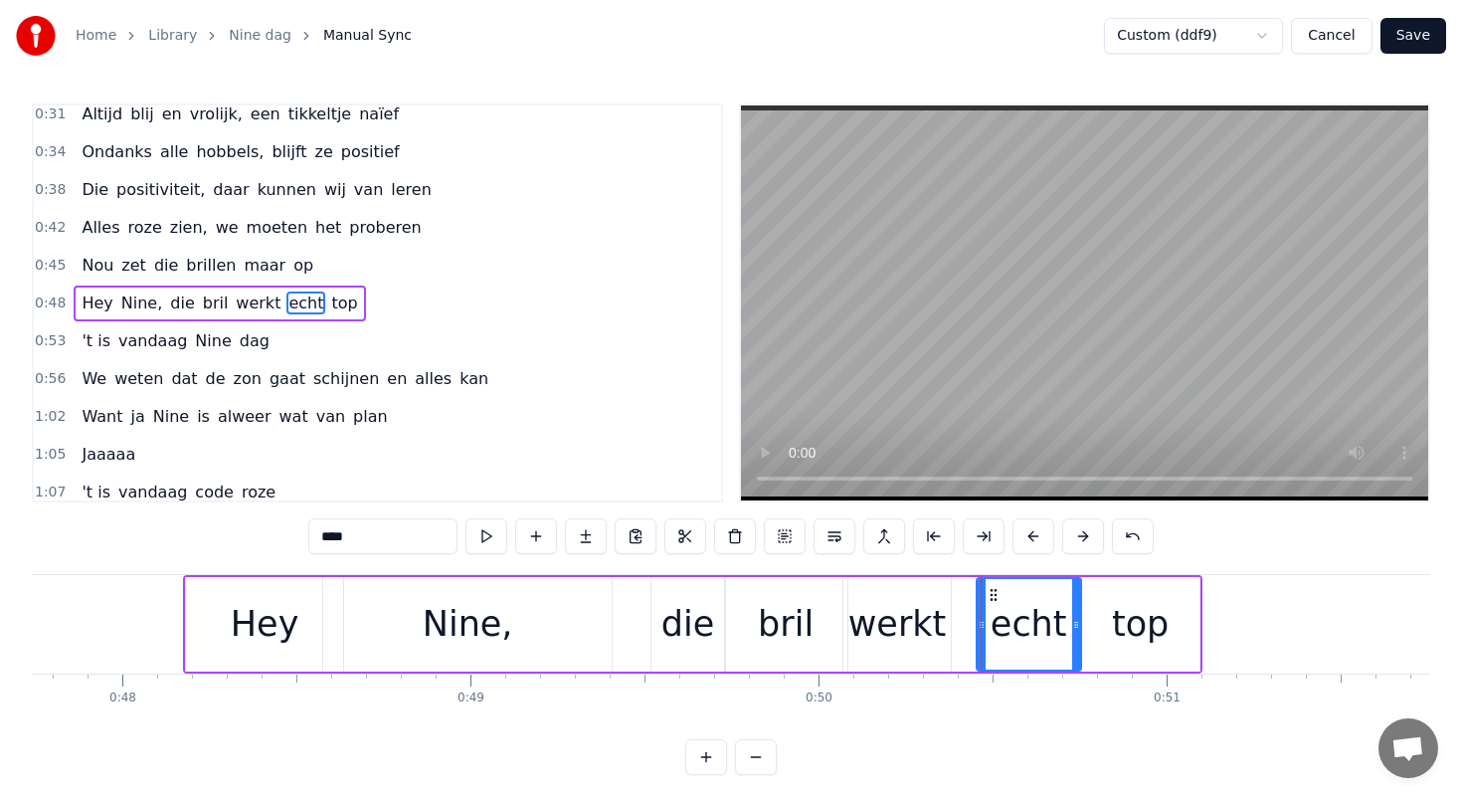
click at [985, 593] on div at bounding box center [982, 624] width 8 height 91
drag, startPoint x: 991, startPoint y: 596, endPoint x: 964, endPoint y: 595, distance: 26.9
click at [964, 595] on icon at bounding box center [968, 595] width 16 height 16
click at [1106, 590] on div "top" at bounding box center [1140, 624] width 117 height 94
type input "***"
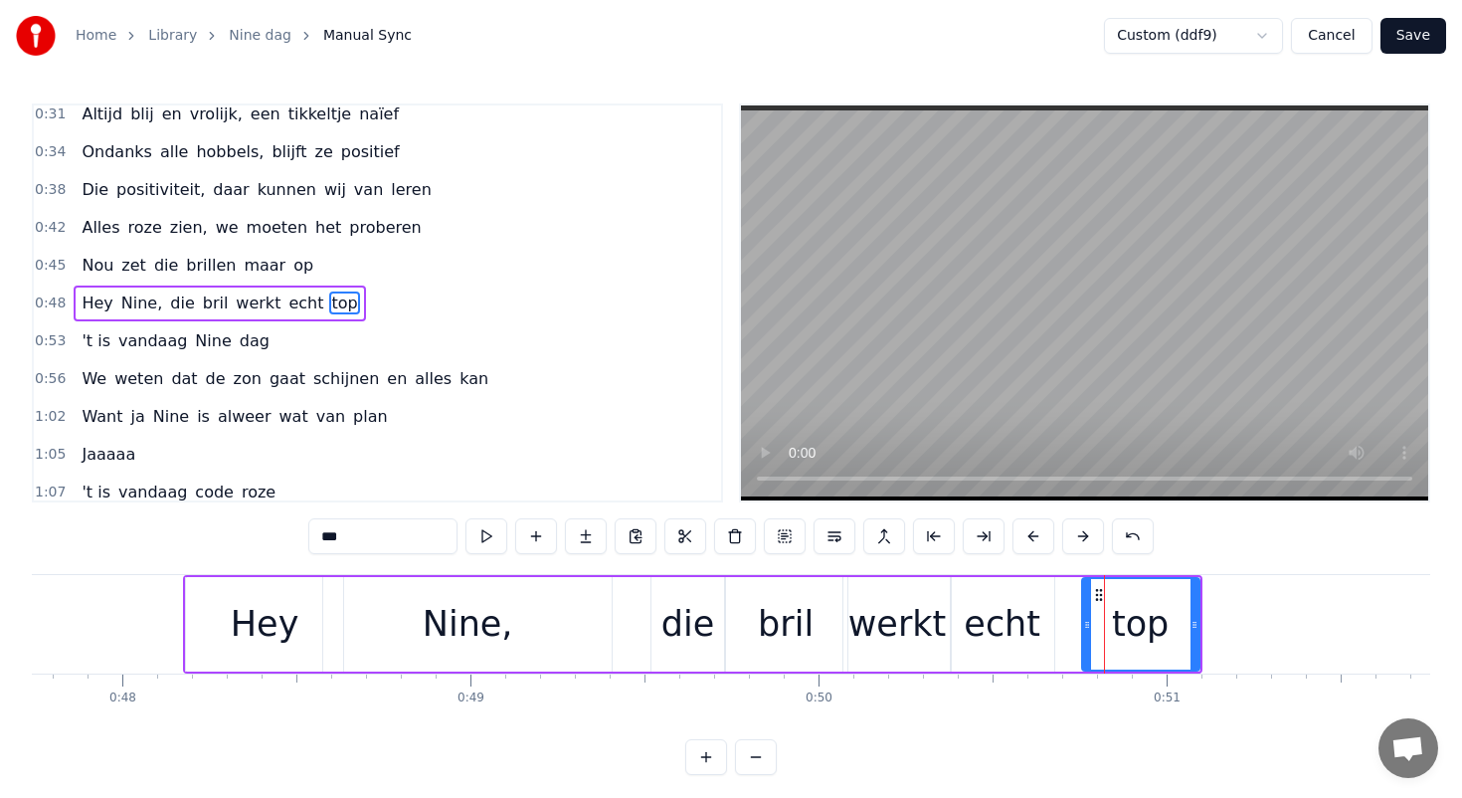
click at [1095, 591] on icon at bounding box center [1099, 595] width 16 height 16
drag, startPoint x: 1098, startPoint y: 592, endPoint x: 1070, endPoint y: 592, distance: 27.8
click at [1070, 592] on icon at bounding box center [1068, 595] width 16 height 16
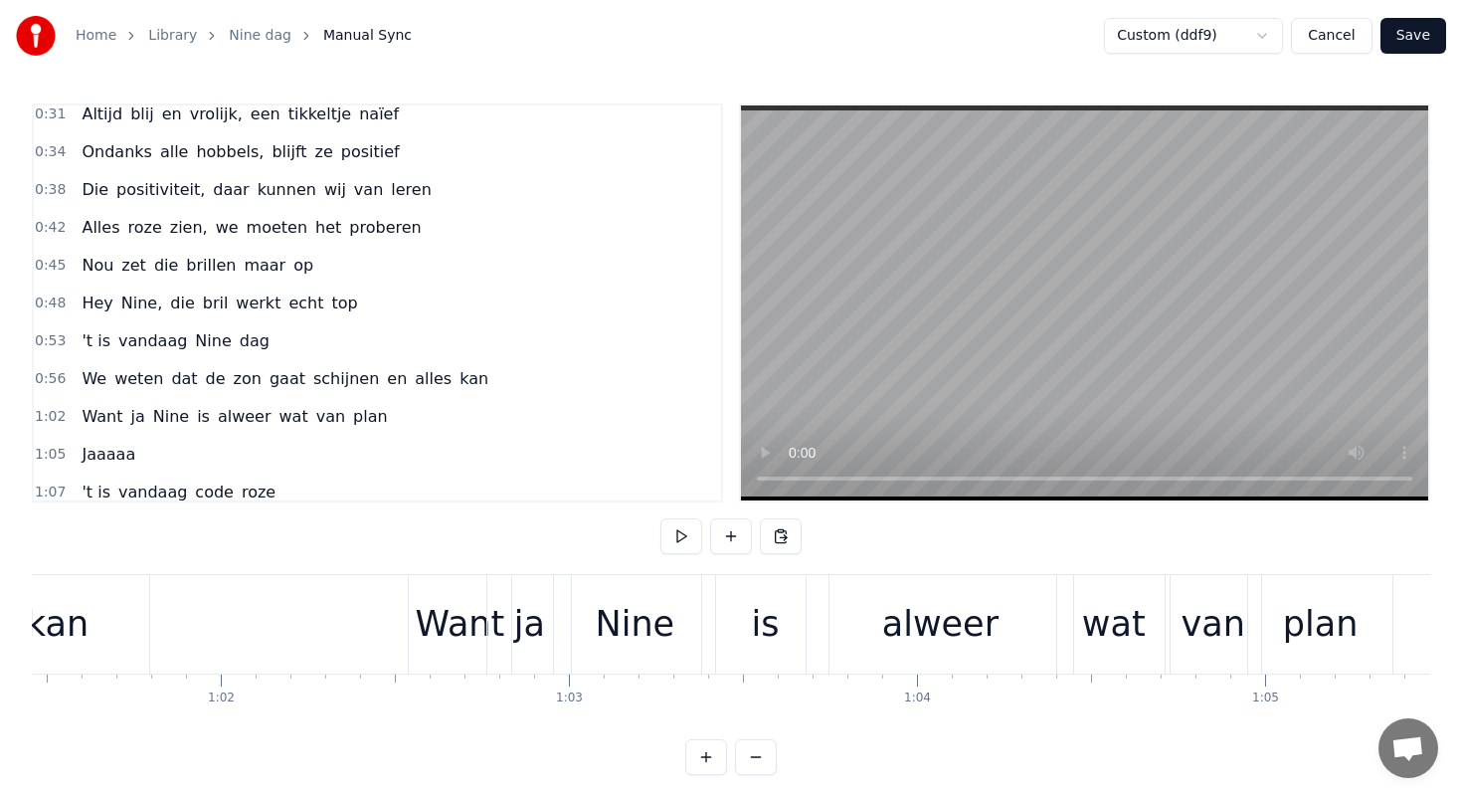
scroll to position [0, 21380]
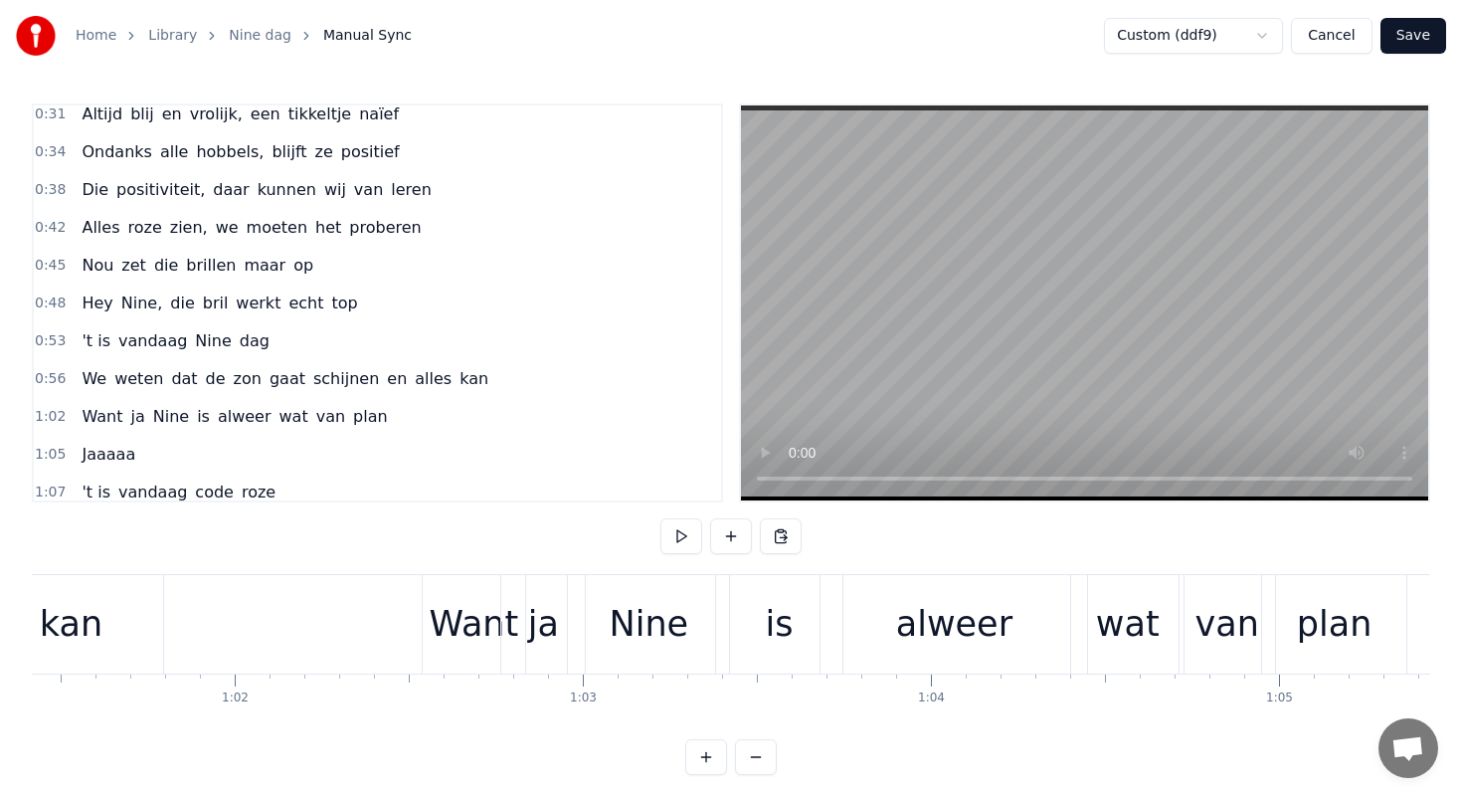
click at [677, 629] on div "Nine" at bounding box center [648, 624] width 161 height 98
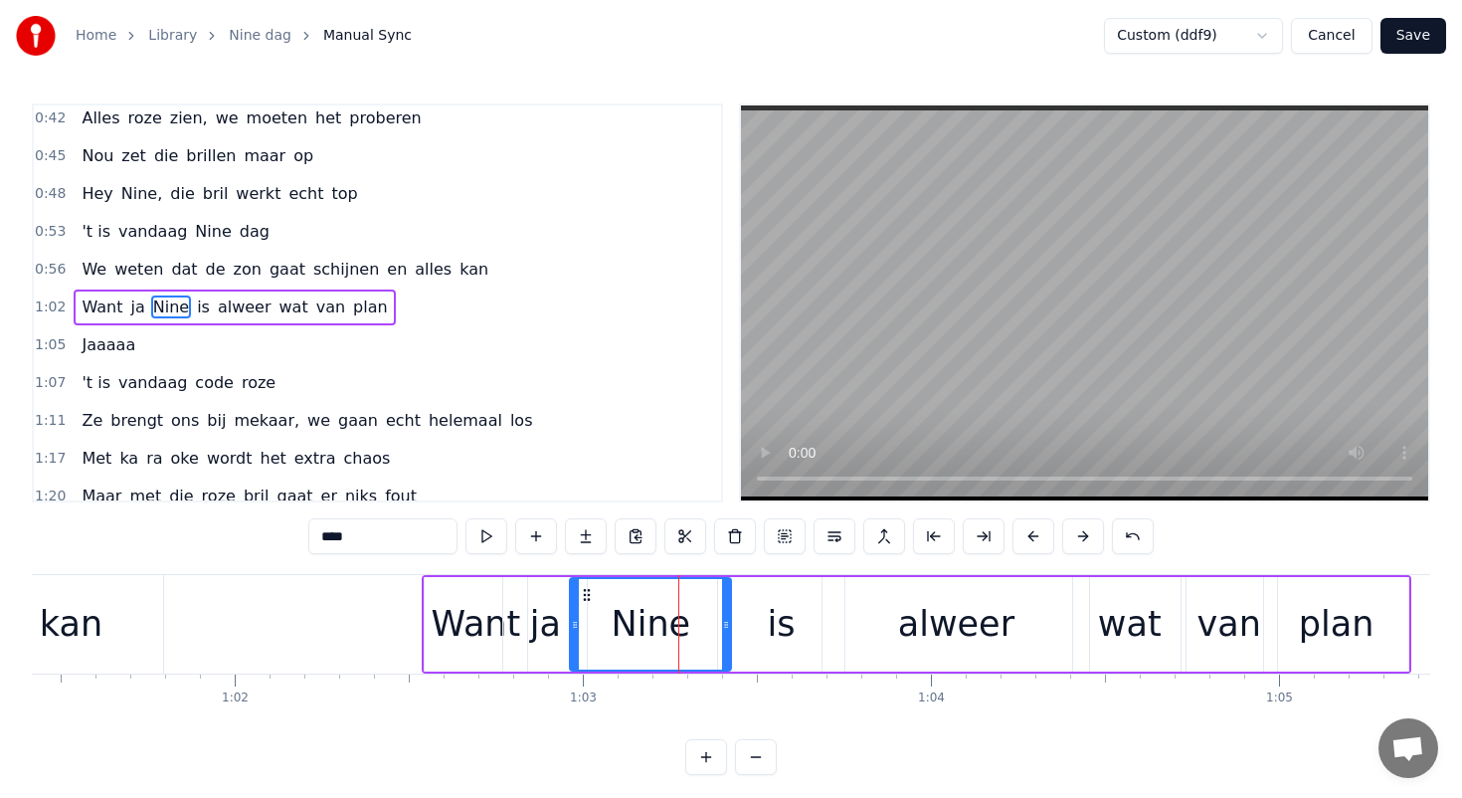
scroll to position [275, 0]
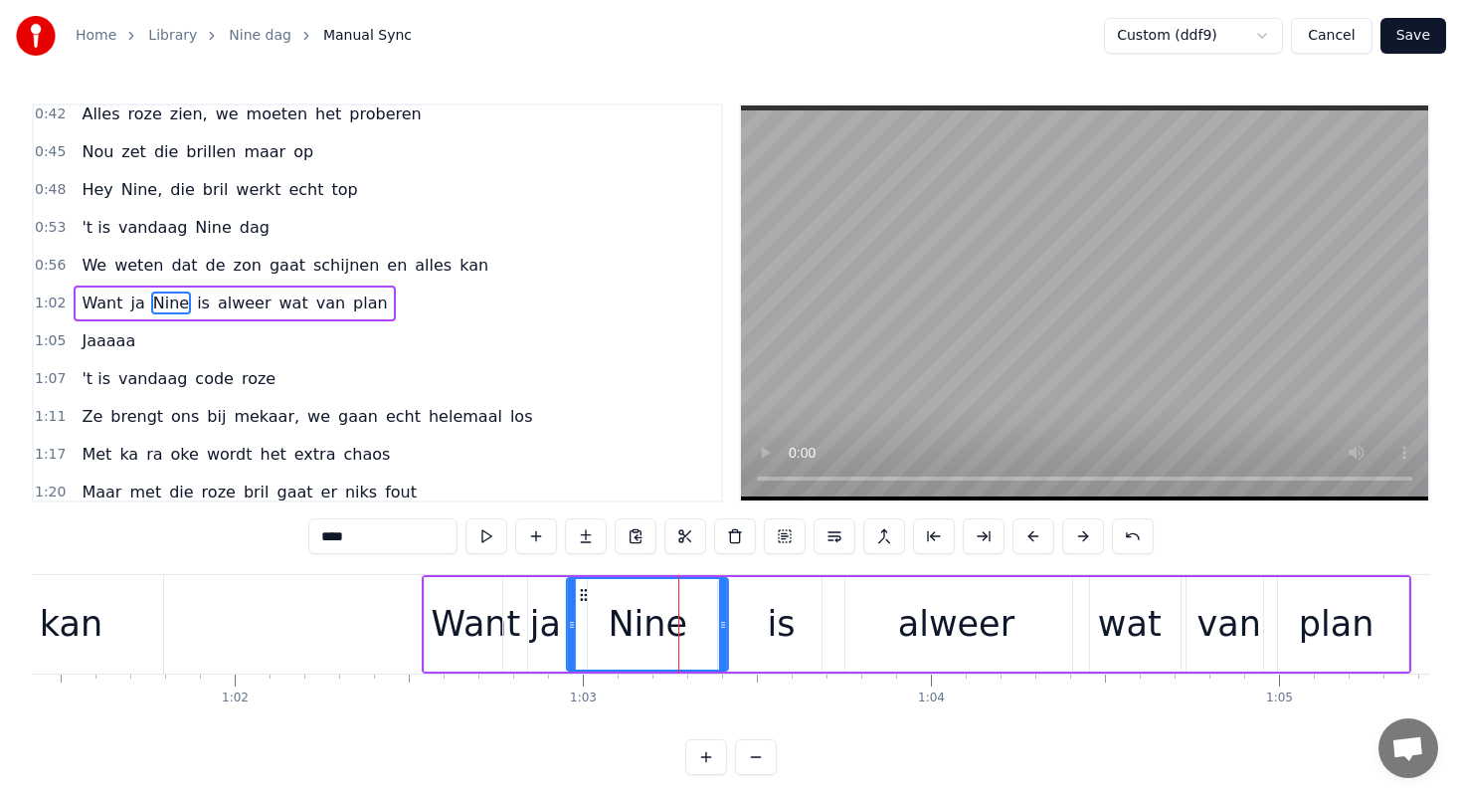
click at [582, 593] on icon at bounding box center [584, 595] width 16 height 16
click at [770, 615] on div "is" at bounding box center [781, 624] width 28 height 53
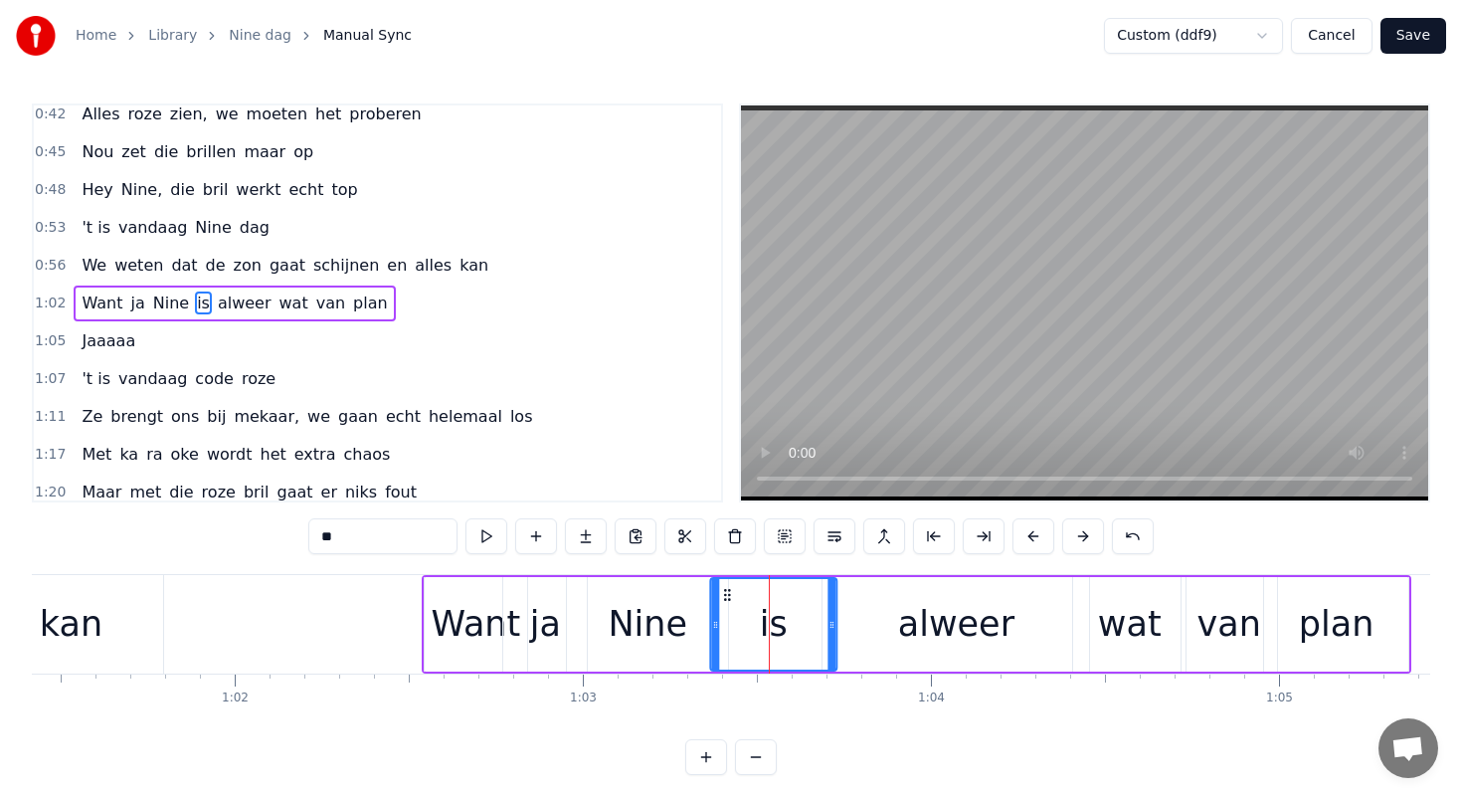
click at [726, 592] on icon at bounding box center [727, 595] width 16 height 16
click at [869, 599] on div "alweer" at bounding box center [956, 624] width 267 height 94
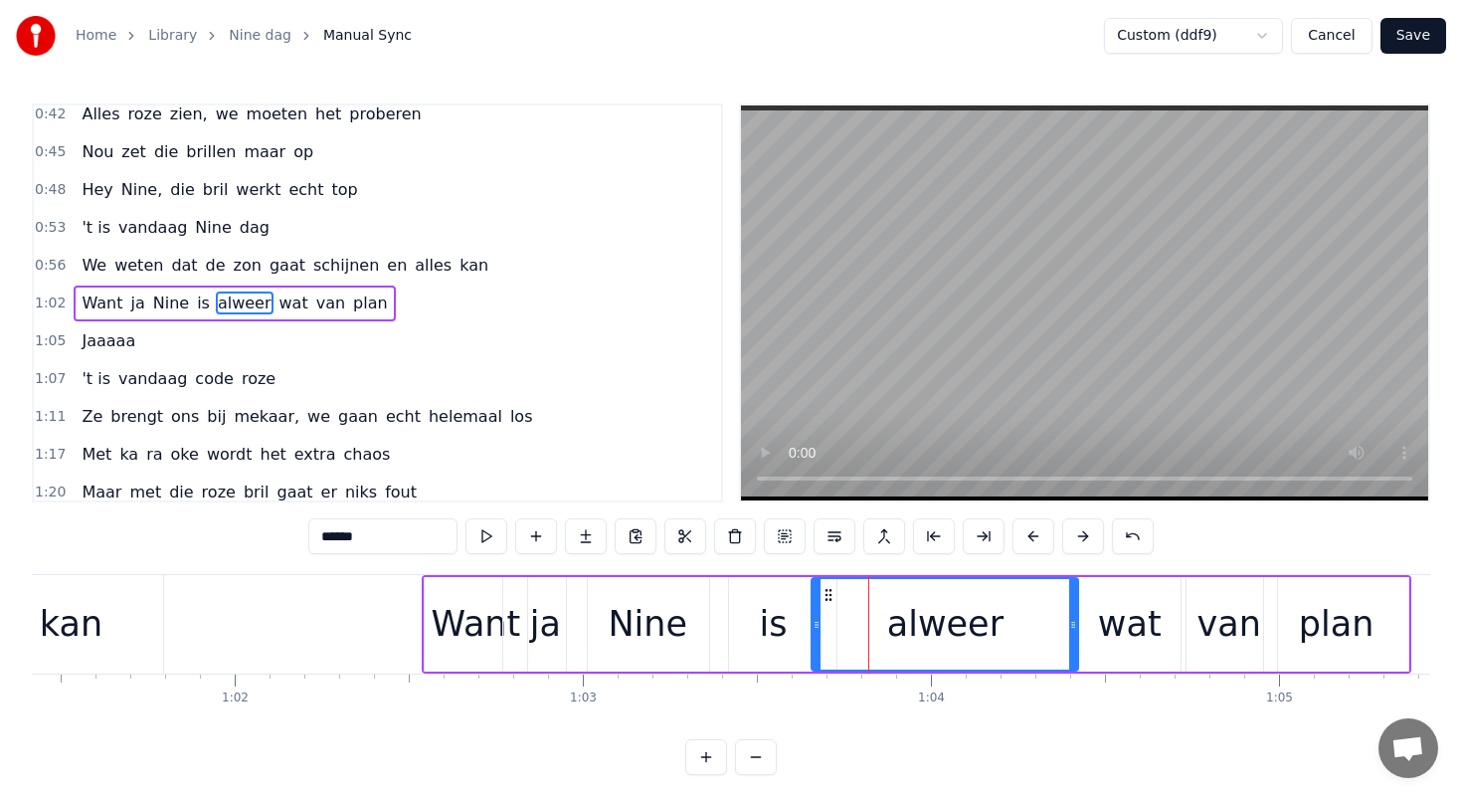
drag, startPoint x: 838, startPoint y: 595, endPoint x: 828, endPoint y: 595, distance: 10.9
click at [828, 595] on icon at bounding box center [829, 595] width 16 height 16
click at [1137, 615] on div "wat" at bounding box center [1130, 624] width 64 height 53
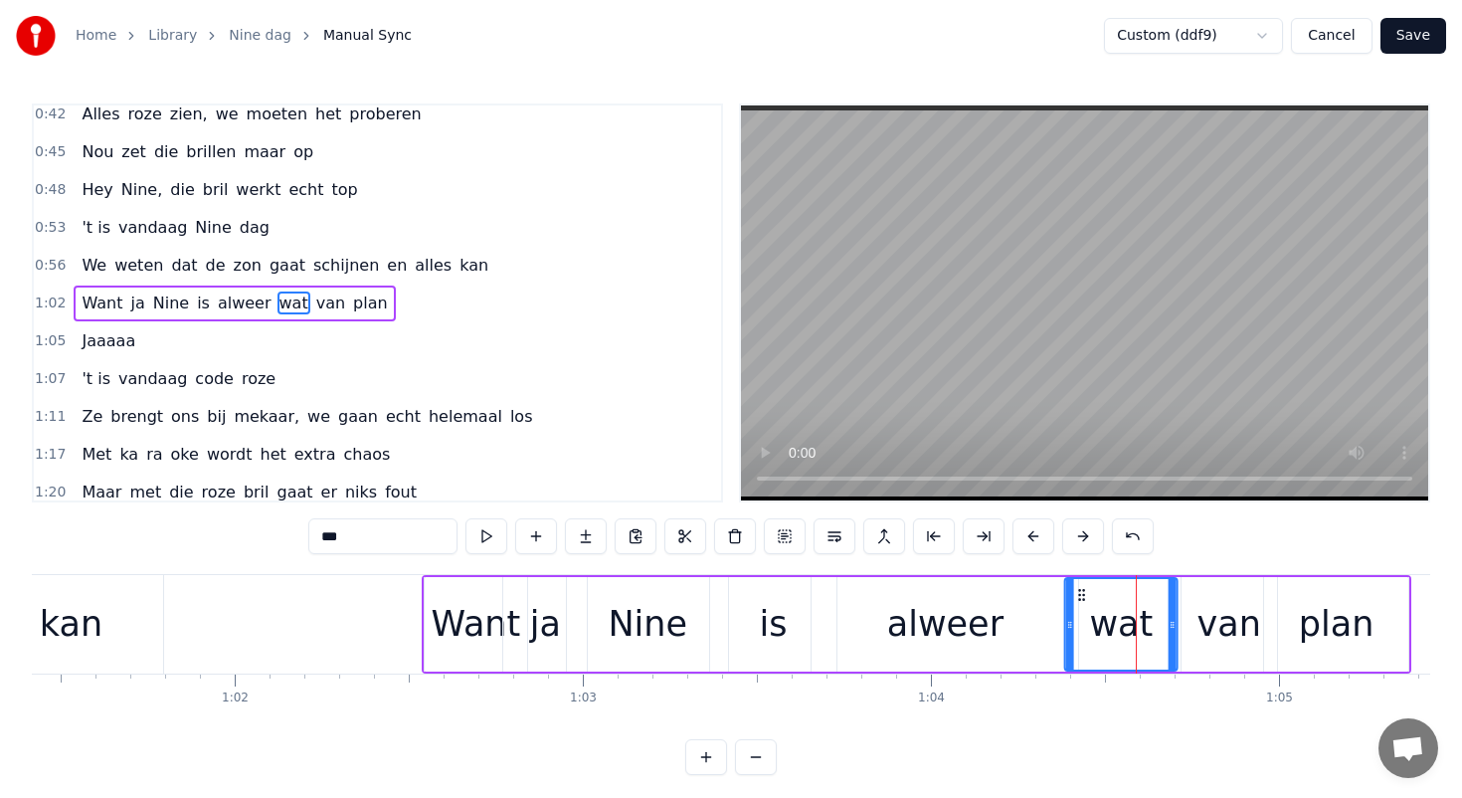
click at [1079, 591] on icon at bounding box center [1082, 595] width 16 height 16
click at [1230, 604] on div "van" at bounding box center [1230, 624] width 64 height 53
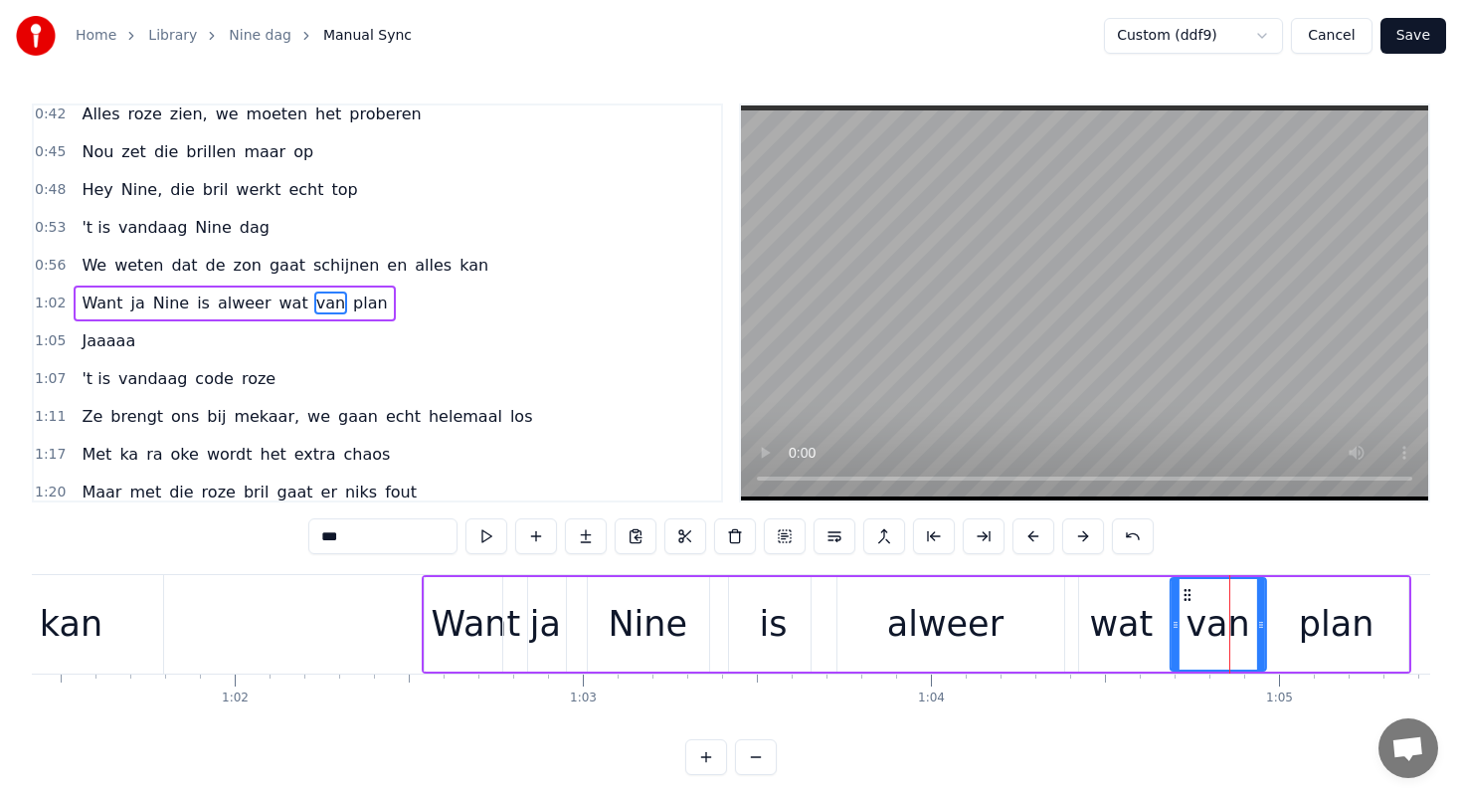
drag, startPoint x: 1195, startPoint y: 595, endPoint x: 1184, endPoint y: 595, distance: 10.9
click at [1185, 595] on circle at bounding box center [1185, 594] width 1 height 1
click at [1301, 600] on div "plan" at bounding box center [1336, 624] width 144 height 94
type input "****"
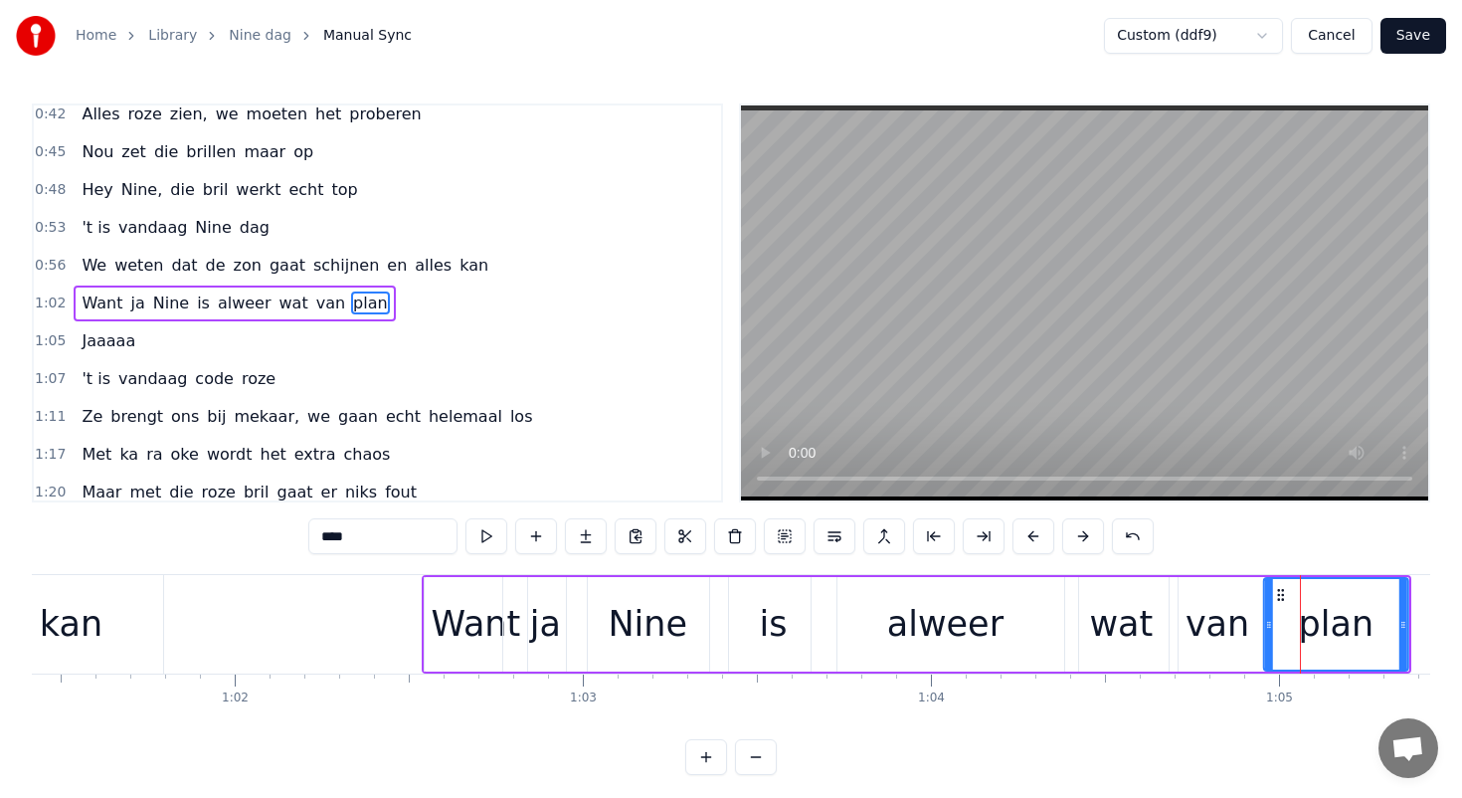
click at [1276, 596] on icon at bounding box center [1281, 595] width 16 height 16
drag, startPoint x: 1281, startPoint y: 596, endPoint x: 1265, endPoint y: 596, distance: 15.9
click at [1265, 596] on icon at bounding box center [1266, 595] width 16 height 16
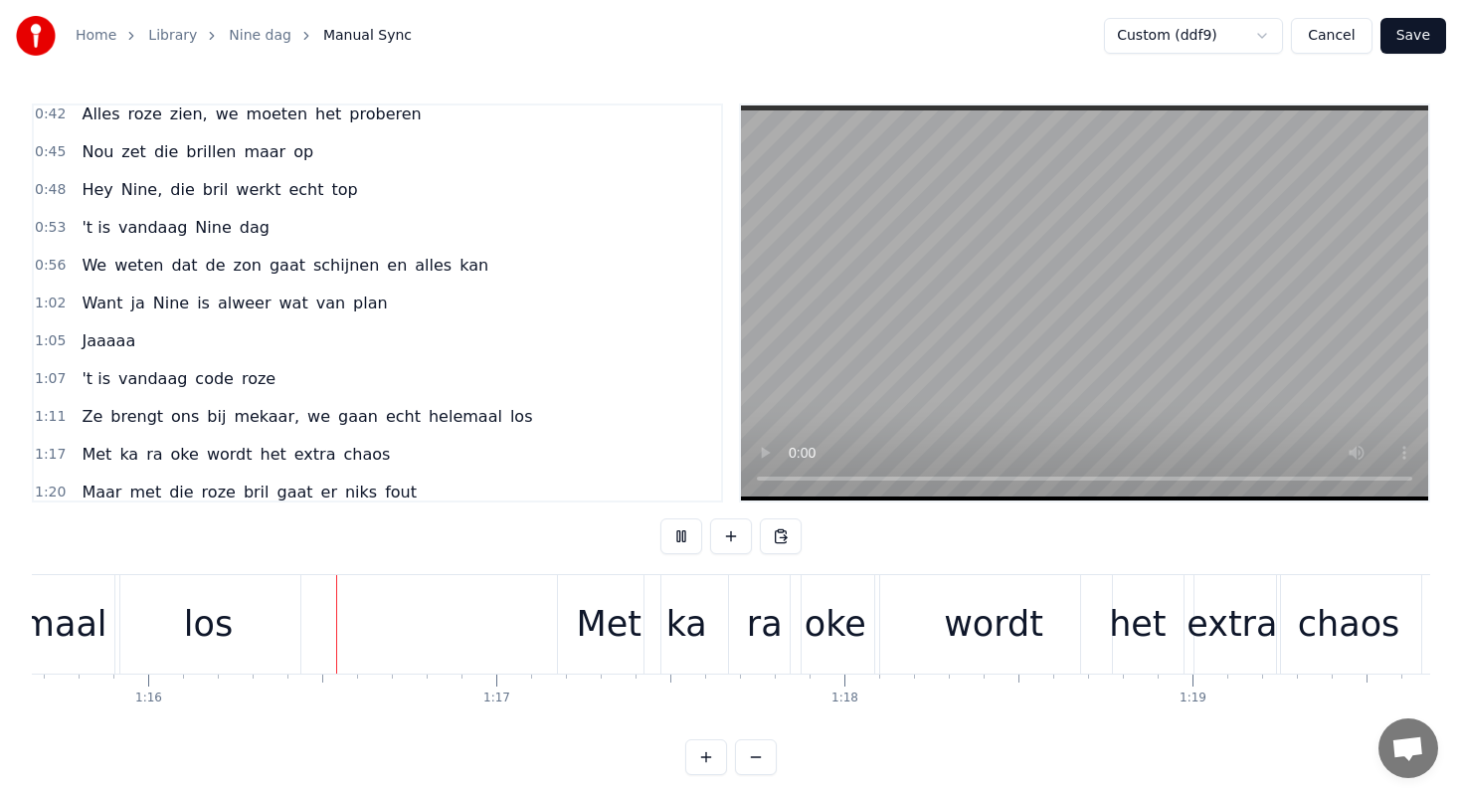
scroll to position [0, 26352]
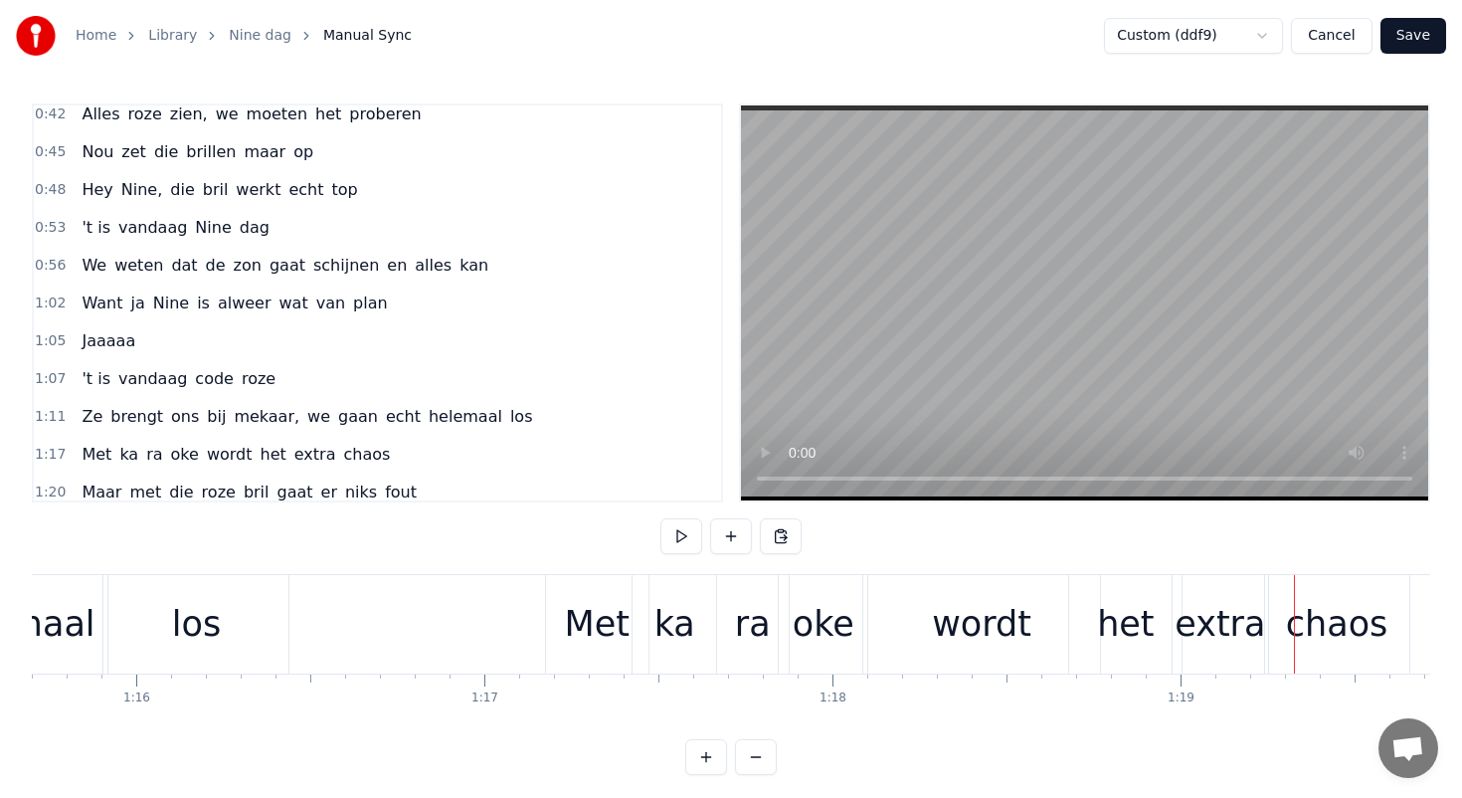
click at [664, 616] on div "ka" at bounding box center [674, 624] width 41 height 53
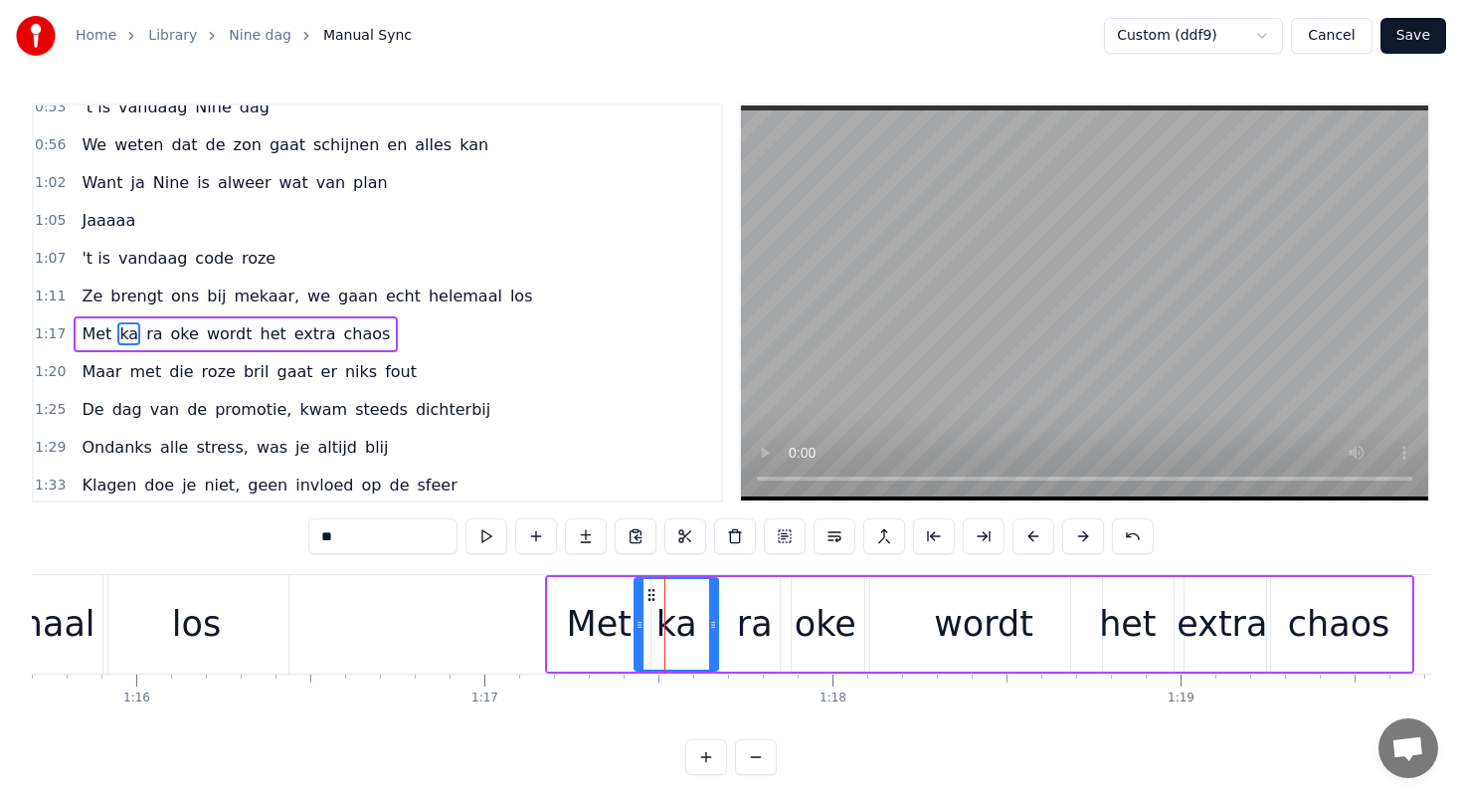
scroll to position [426, 0]
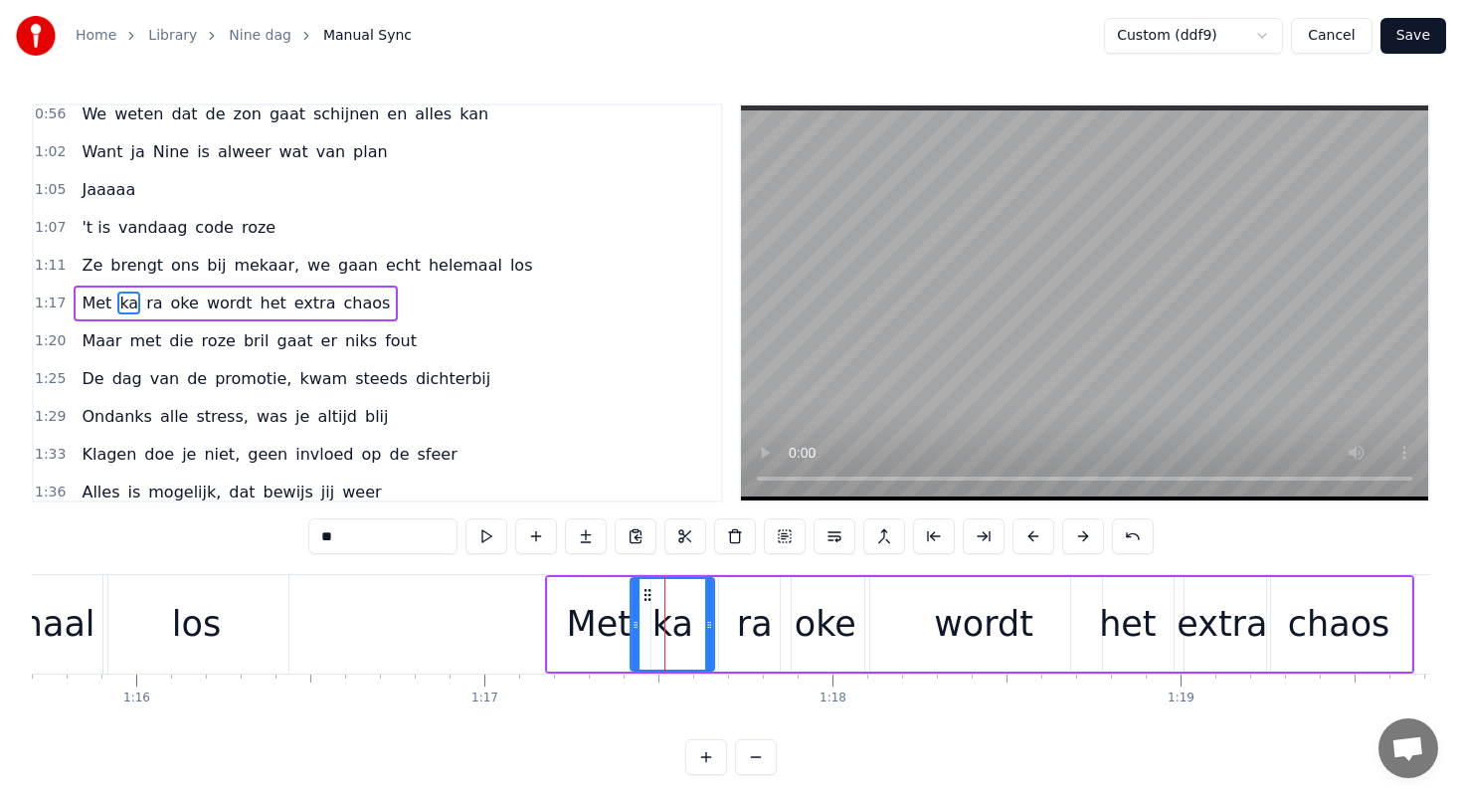
click at [647, 595] on icon at bounding box center [648, 595] width 16 height 16
click at [740, 594] on div "ra" at bounding box center [755, 624] width 72 height 94
click at [722, 591] on icon at bounding box center [727, 595] width 16 height 16
click at [811, 598] on div "oke" at bounding box center [826, 624] width 62 height 53
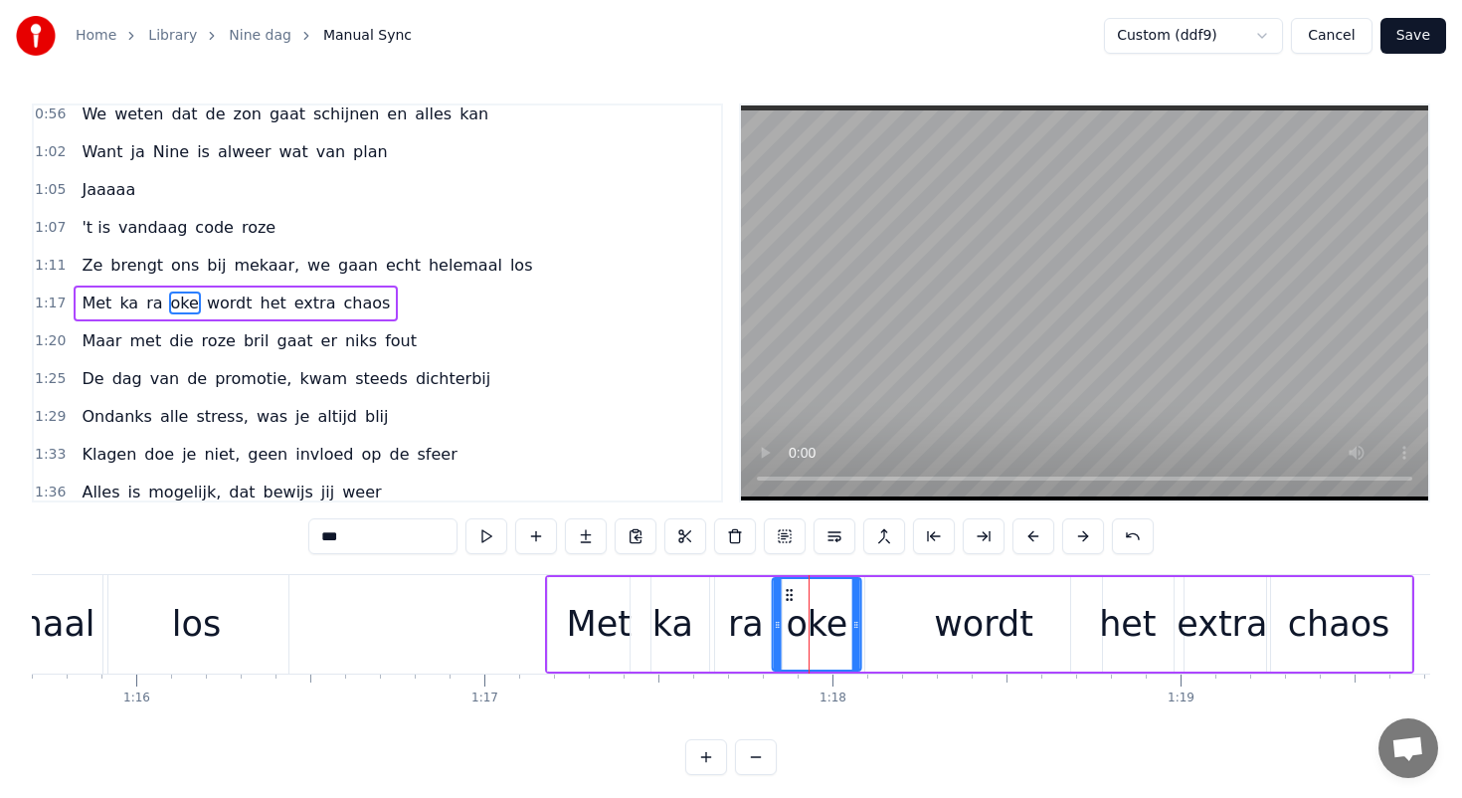
drag, startPoint x: 798, startPoint y: 596, endPoint x: 784, endPoint y: 596, distance: 13.9
click at [784, 596] on icon at bounding box center [790, 595] width 16 height 16
click at [892, 607] on div "wordt" at bounding box center [983, 624] width 237 height 94
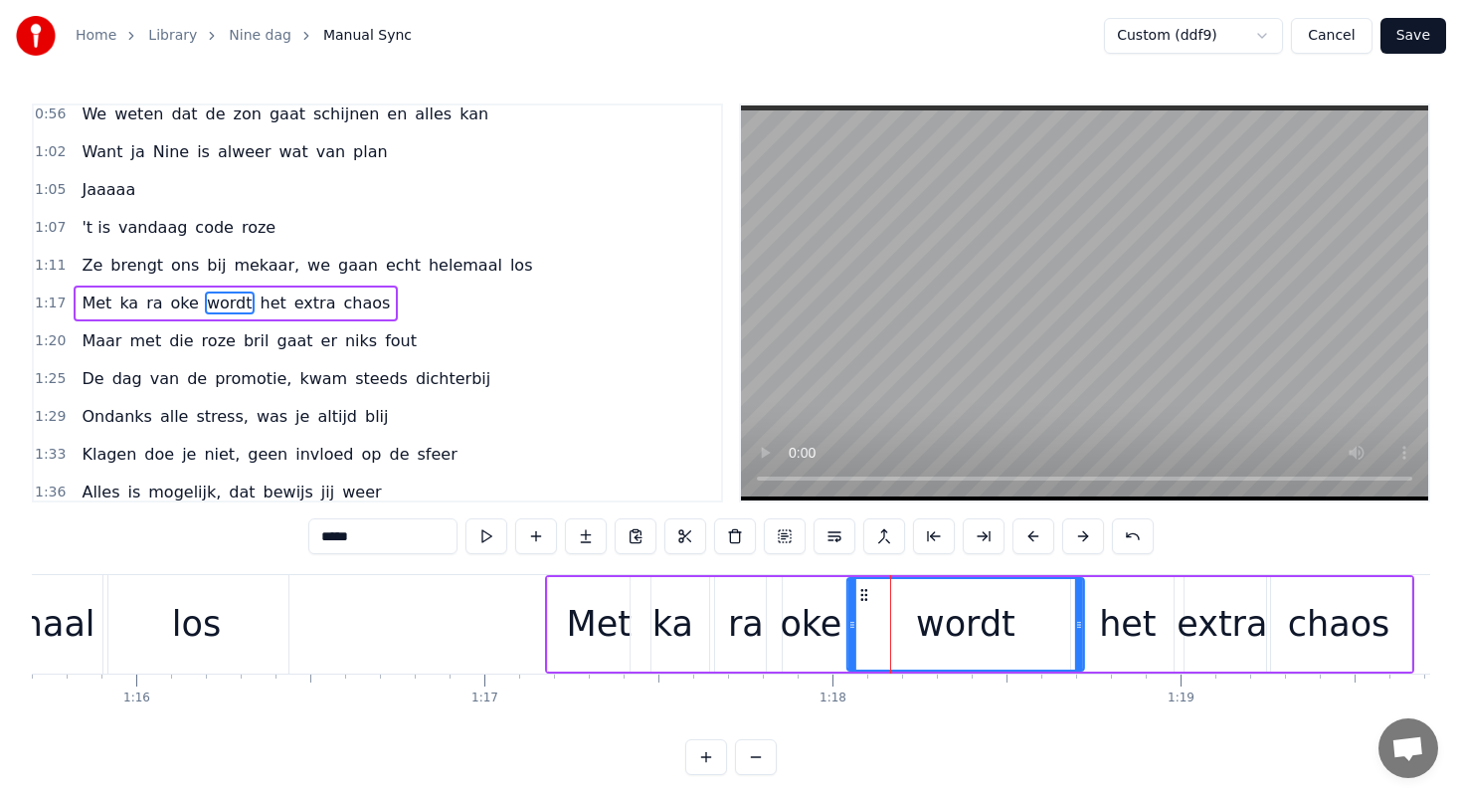
drag, startPoint x: 880, startPoint y: 596, endPoint x: 862, endPoint y: 596, distance: 17.9
click at [862, 596] on icon at bounding box center [864, 595] width 16 height 16
drag, startPoint x: 1078, startPoint y: 627, endPoint x: 1057, endPoint y: 625, distance: 21.0
click at [1058, 625] on icon at bounding box center [1062, 625] width 8 height 16
click at [1102, 608] on div "het" at bounding box center [1127, 624] width 112 height 94
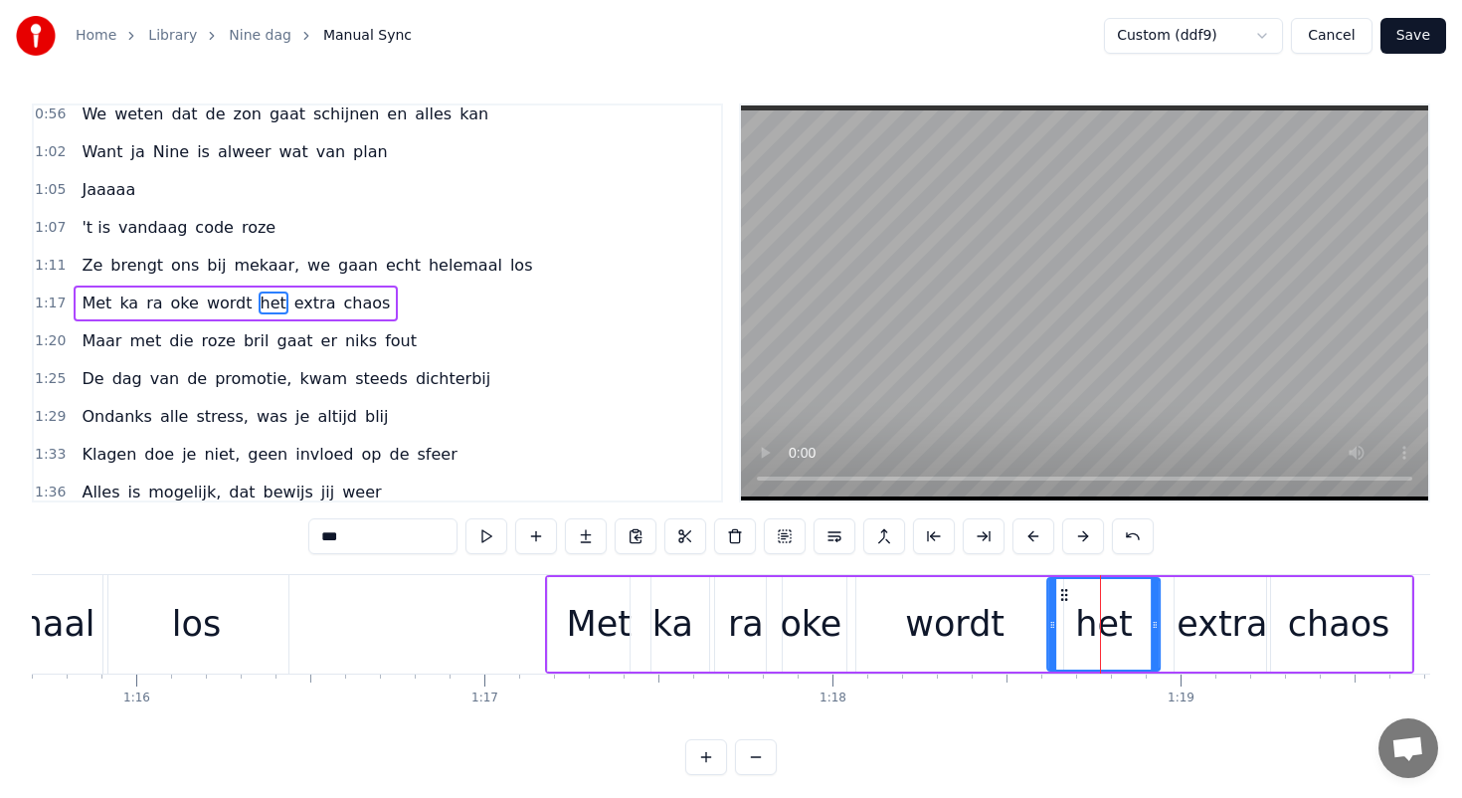
drag, startPoint x: 1088, startPoint y: 593, endPoint x: 1064, endPoint y: 592, distance: 23.9
click at [1064, 592] on icon at bounding box center [1065, 595] width 16 height 16
click at [1202, 596] on div "extra" at bounding box center [1222, 624] width 95 height 94
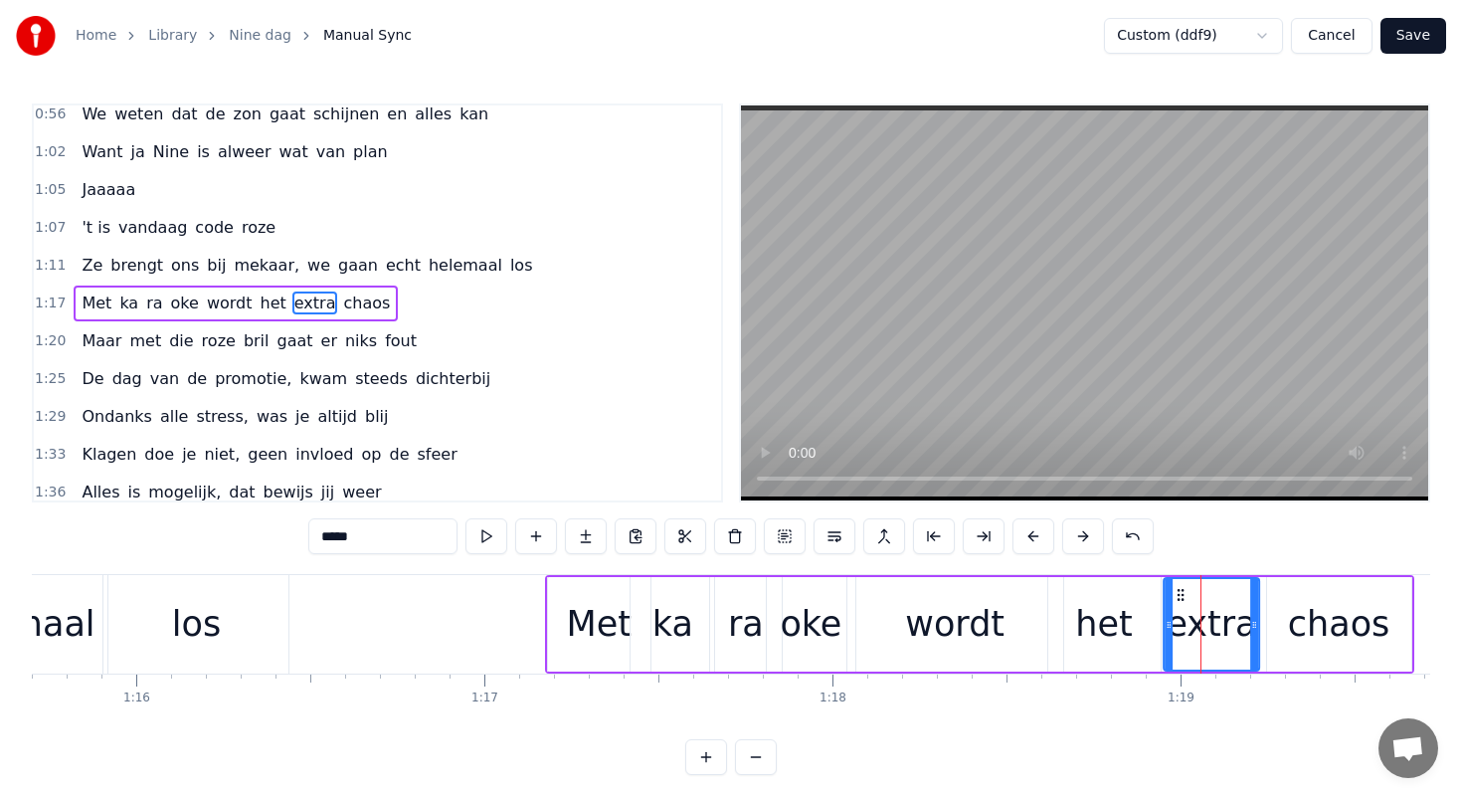
drag, startPoint x: 1188, startPoint y: 592, endPoint x: 1165, endPoint y: 592, distance: 22.9
click at [1173, 592] on icon at bounding box center [1181, 595] width 16 height 16
click at [1316, 592] on div "chaos" at bounding box center [1339, 624] width 144 height 94
type input "*****"
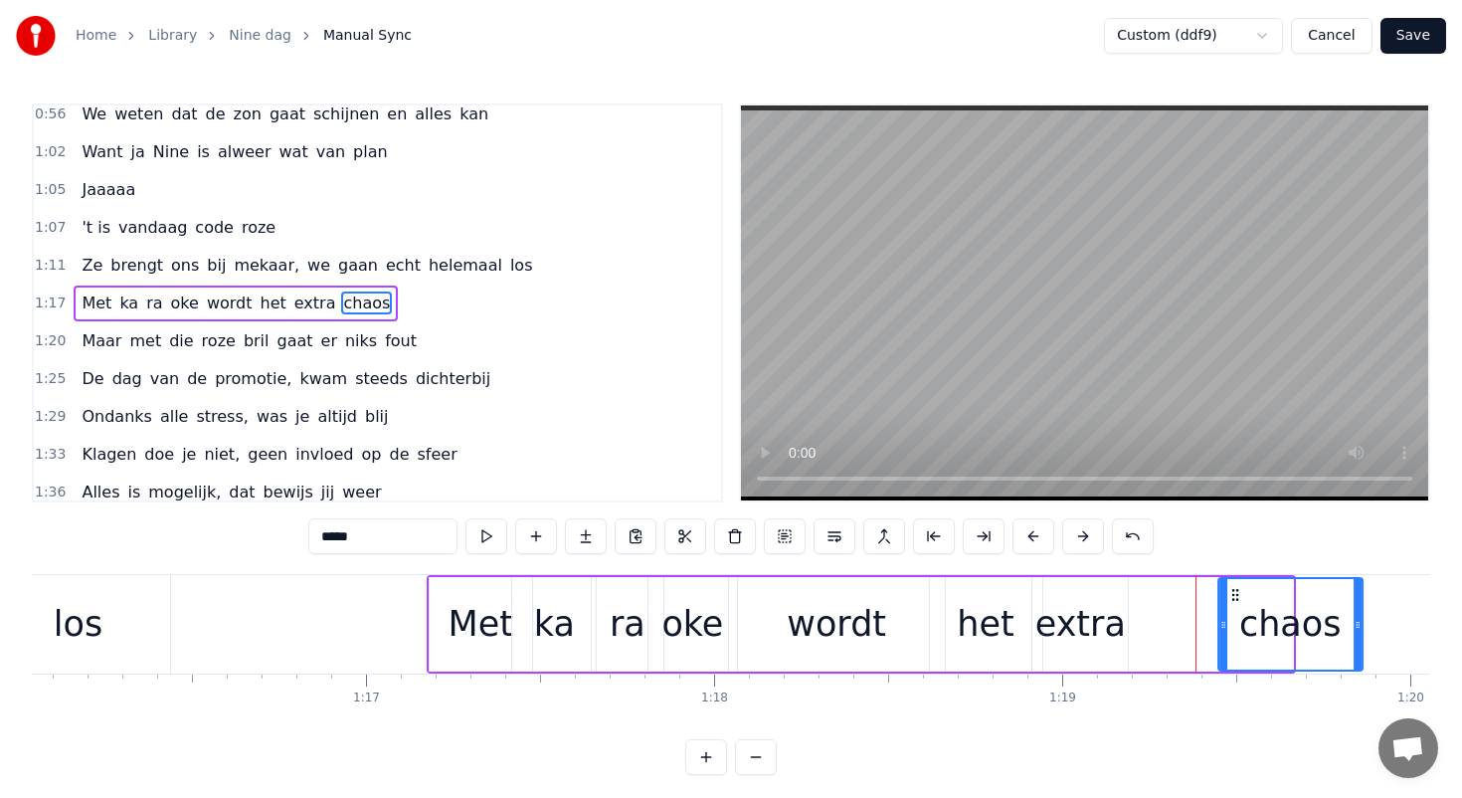
drag, startPoint x: 1280, startPoint y: 592, endPoint x: 1253, endPoint y: 593, distance: 26.9
click at [1243, 593] on icon at bounding box center [1235, 595] width 16 height 16
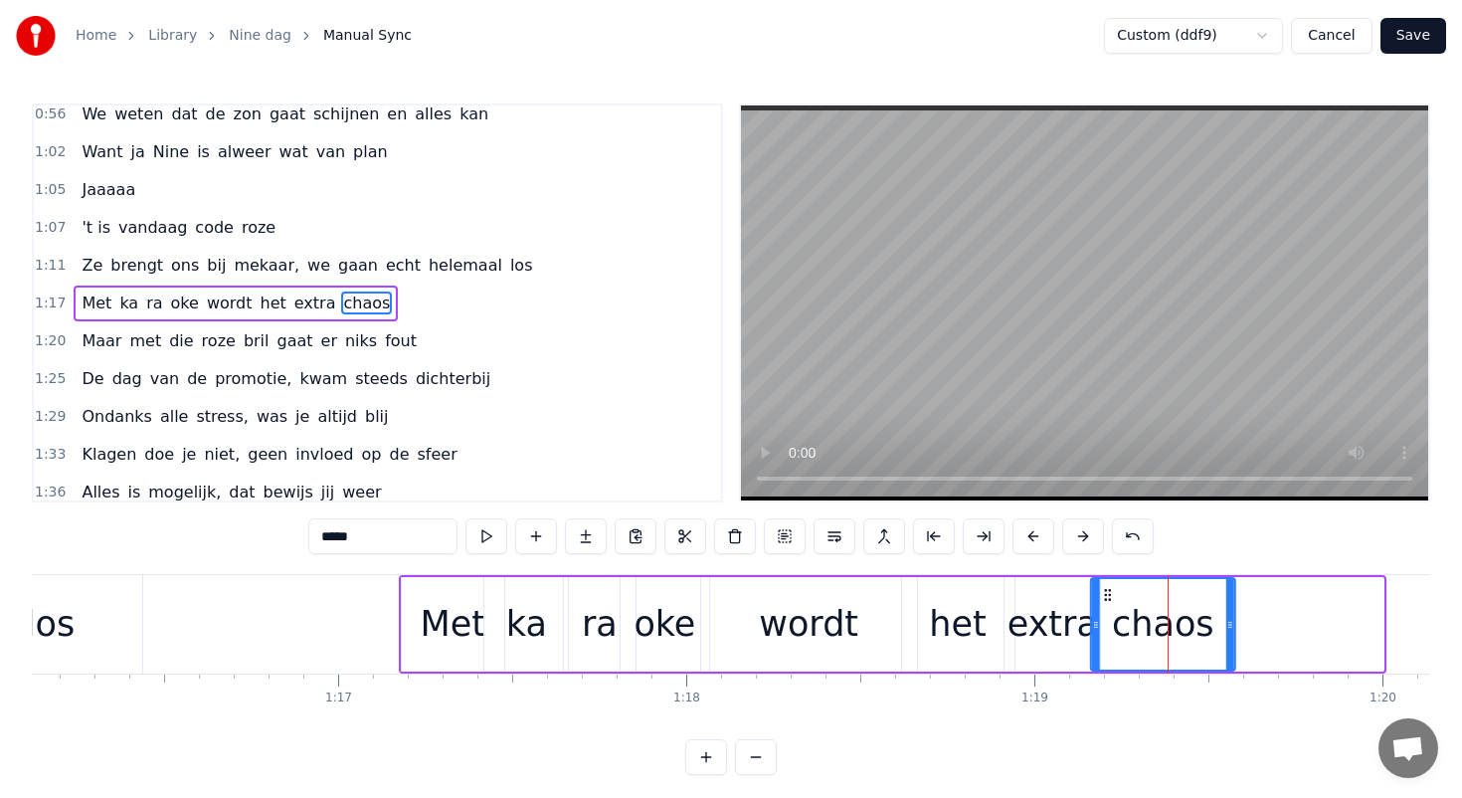
drag, startPoint x: 1253, startPoint y: 593, endPoint x: 1101, endPoint y: 590, distance: 152.2
click at [1101, 590] on icon at bounding box center [1108, 595] width 16 height 16
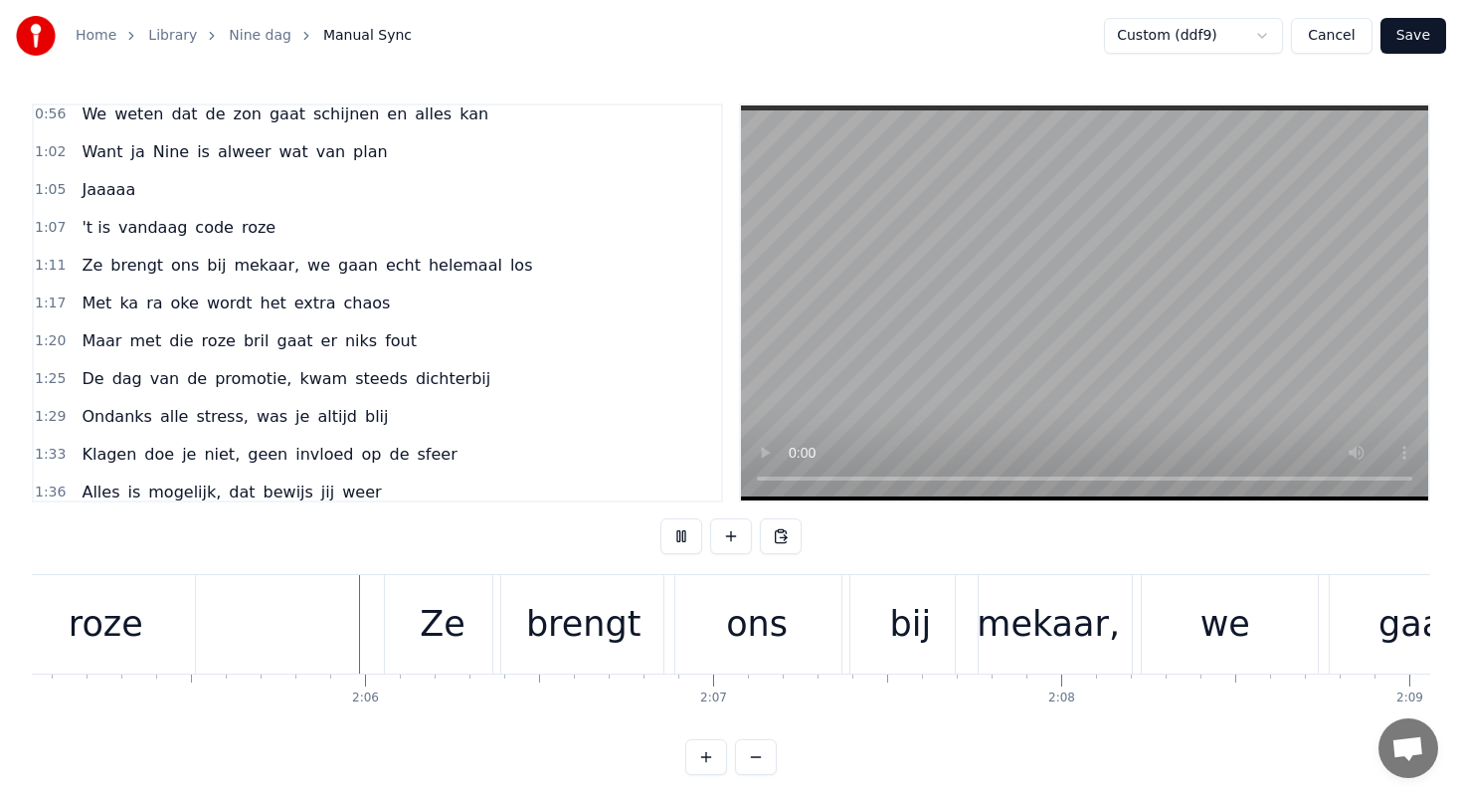
scroll to position [0, 43541]
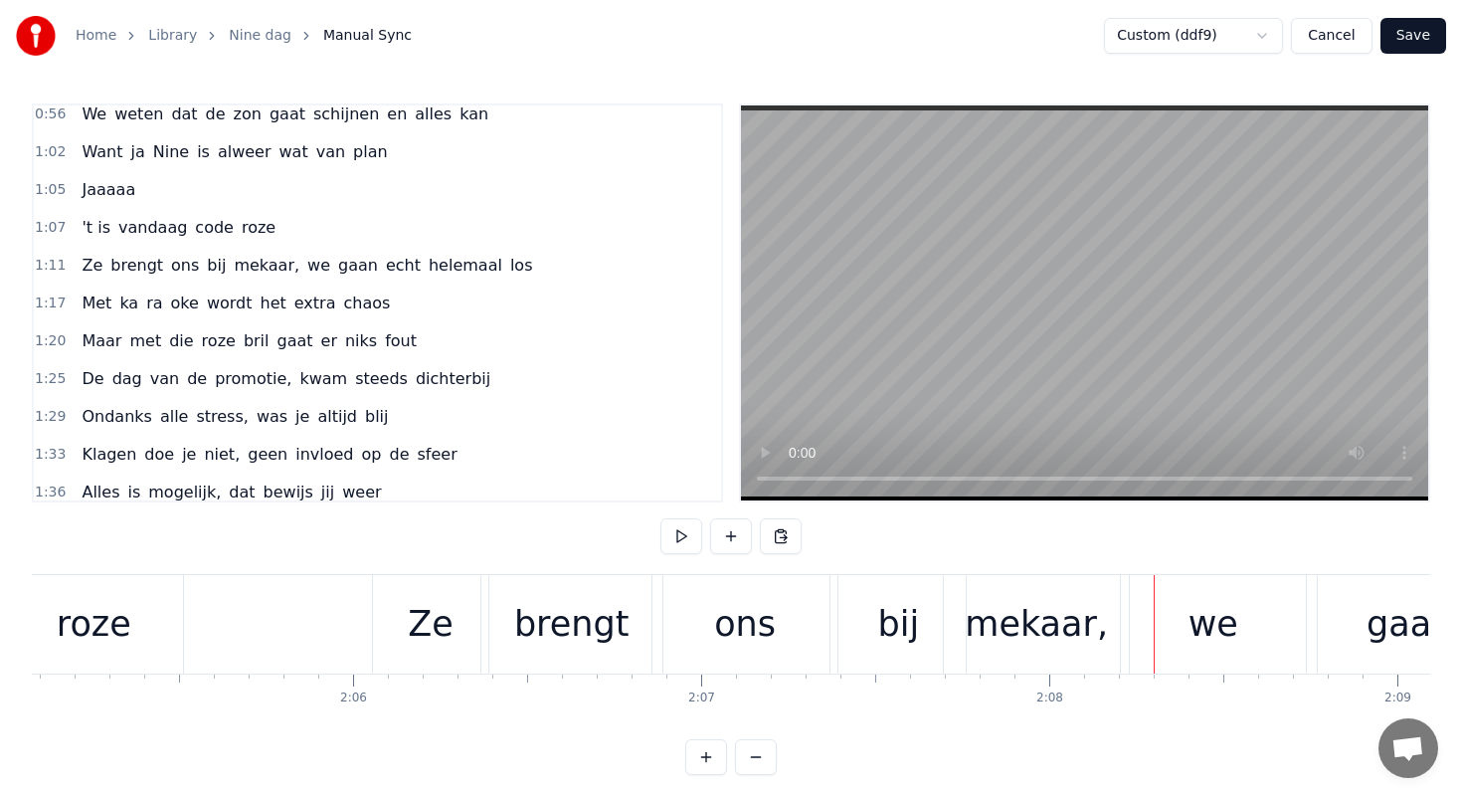
click at [799, 617] on div "ons" at bounding box center [744, 624] width 185 height 98
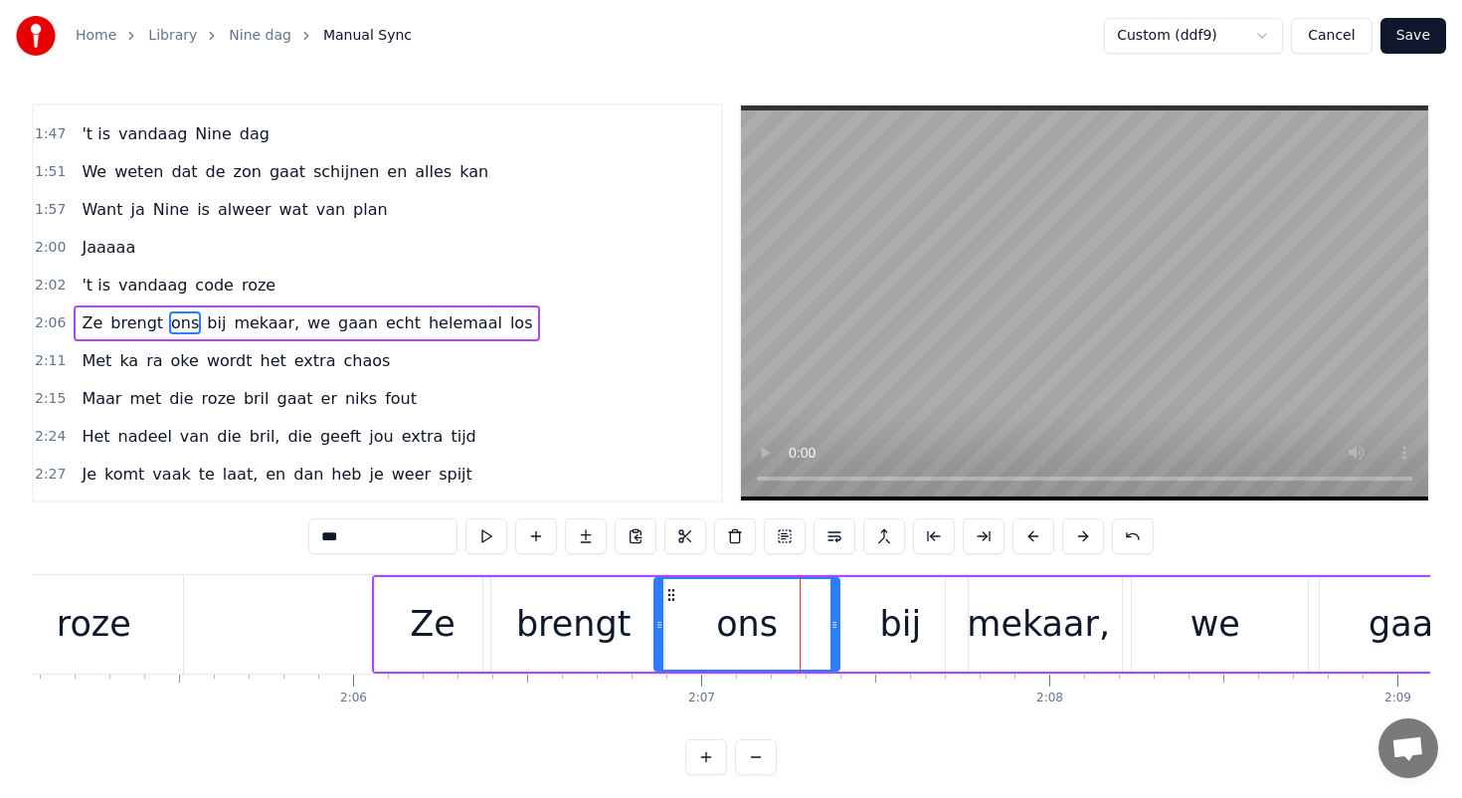
scroll to position [917, 0]
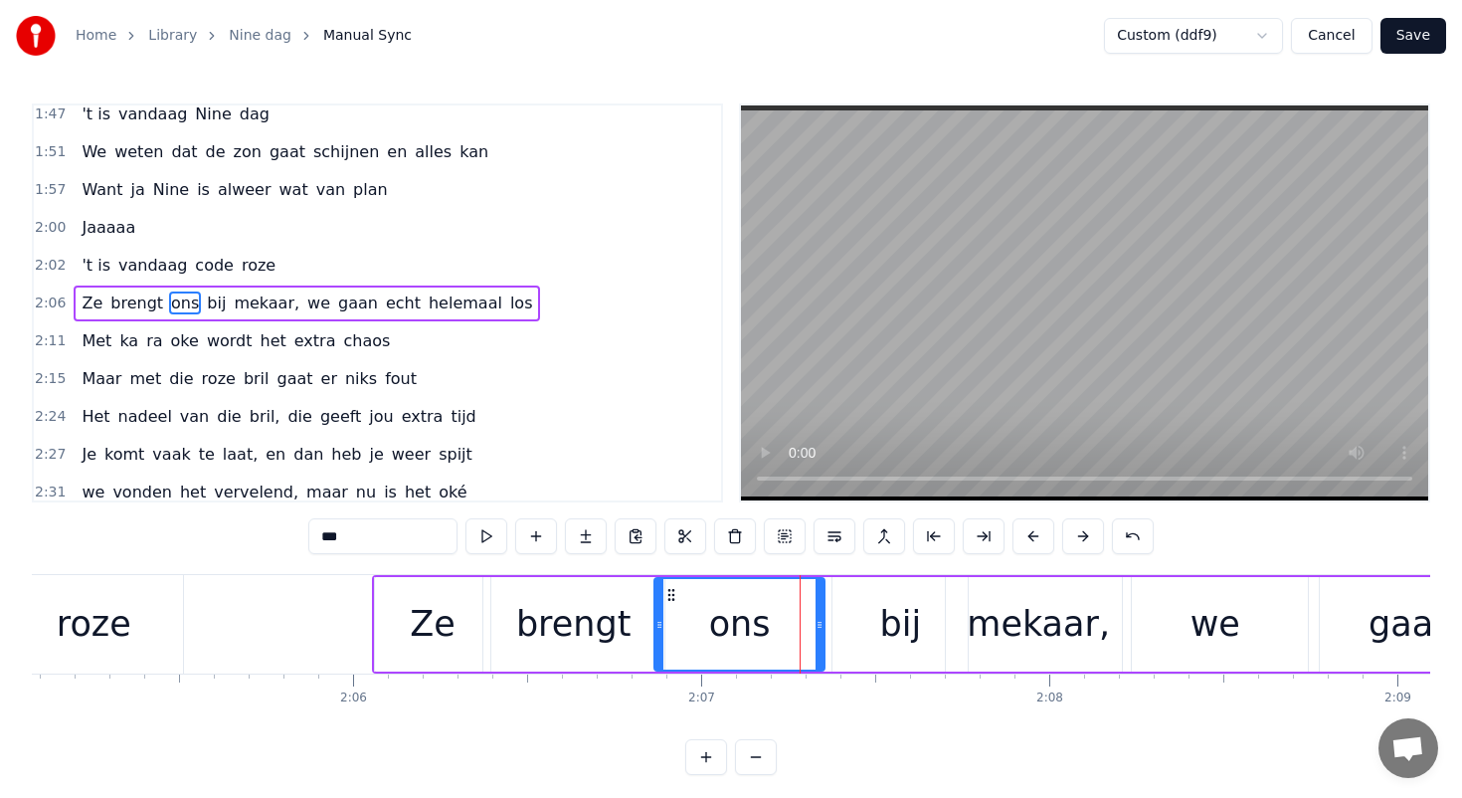
drag, startPoint x: 833, startPoint y: 626, endPoint x: 816, endPoint y: 624, distance: 18.0
click at [816, 624] on icon at bounding box center [820, 625] width 8 height 16
click at [894, 611] on div "bij" at bounding box center [901, 624] width 42 height 53
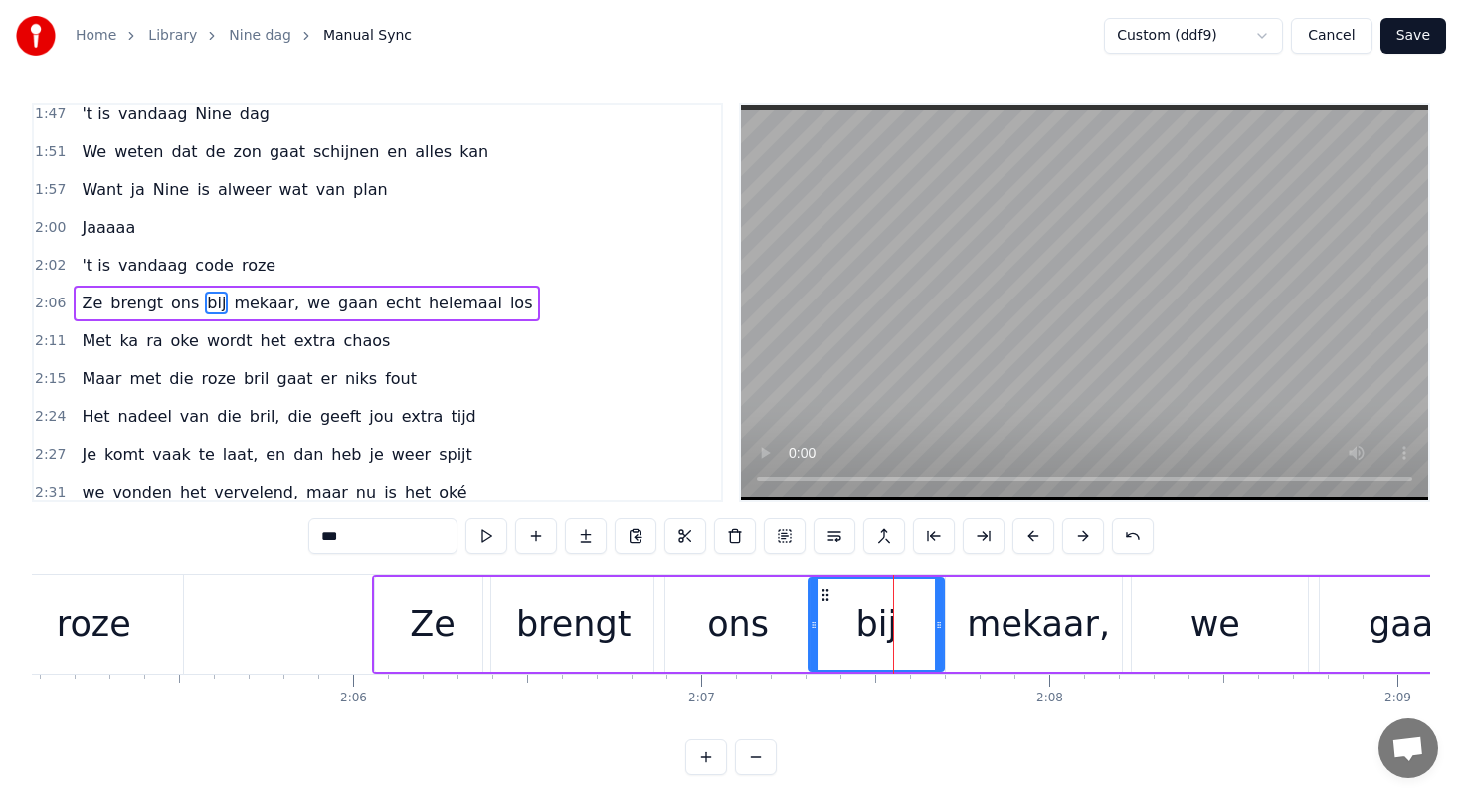
drag, startPoint x: 850, startPoint y: 592, endPoint x: 825, endPoint y: 591, distance: 25.9
click at [826, 590] on icon at bounding box center [826, 595] width 16 height 16
click at [1036, 604] on div "mekaar," at bounding box center [1038, 624] width 143 height 53
type input "*******"
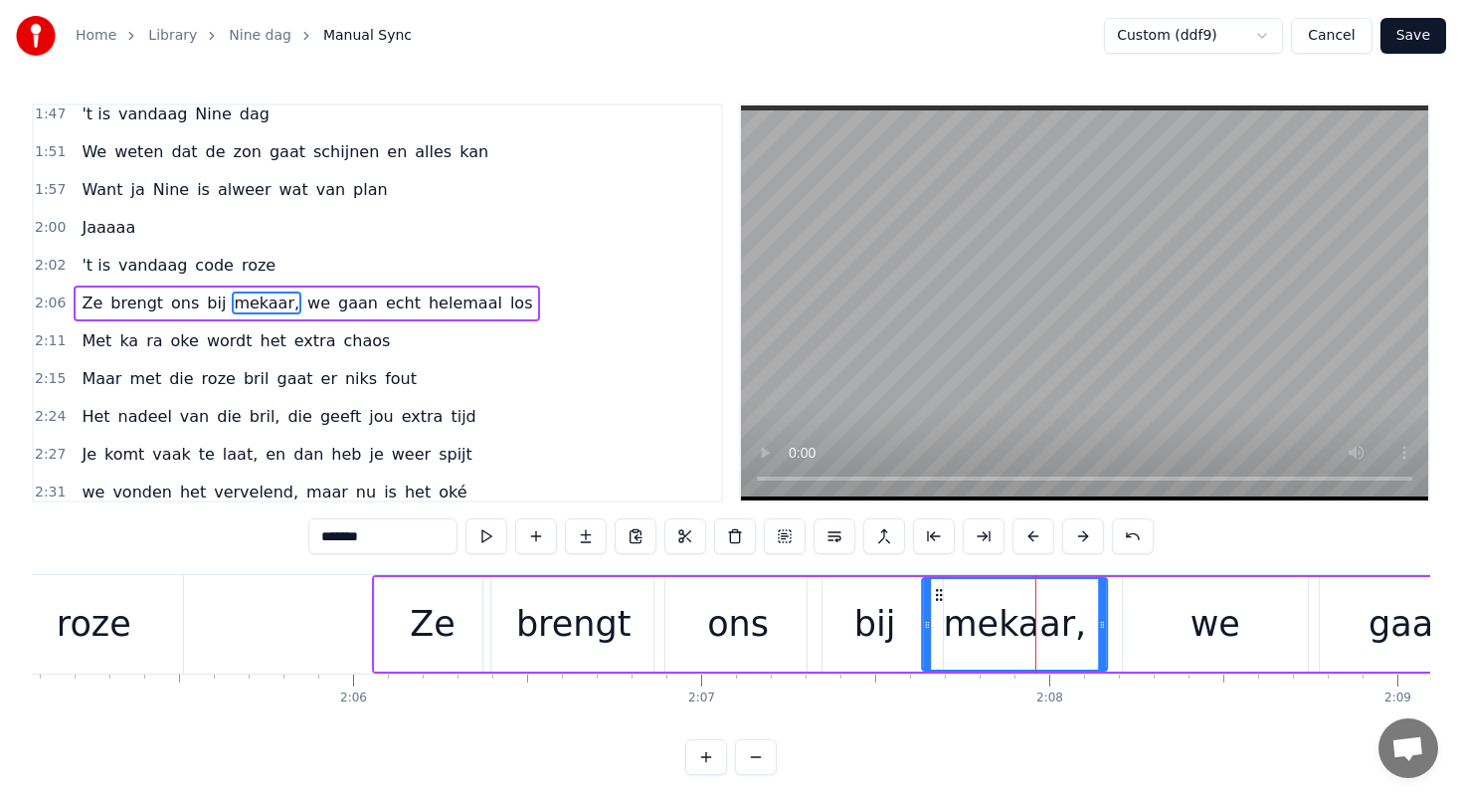
drag, startPoint x: 959, startPoint y: 591, endPoint x: 934, endPoint y: 591, distance: 24.9
click at [934, 591] on icon at bounding box center [939, 595] width 16 height 16
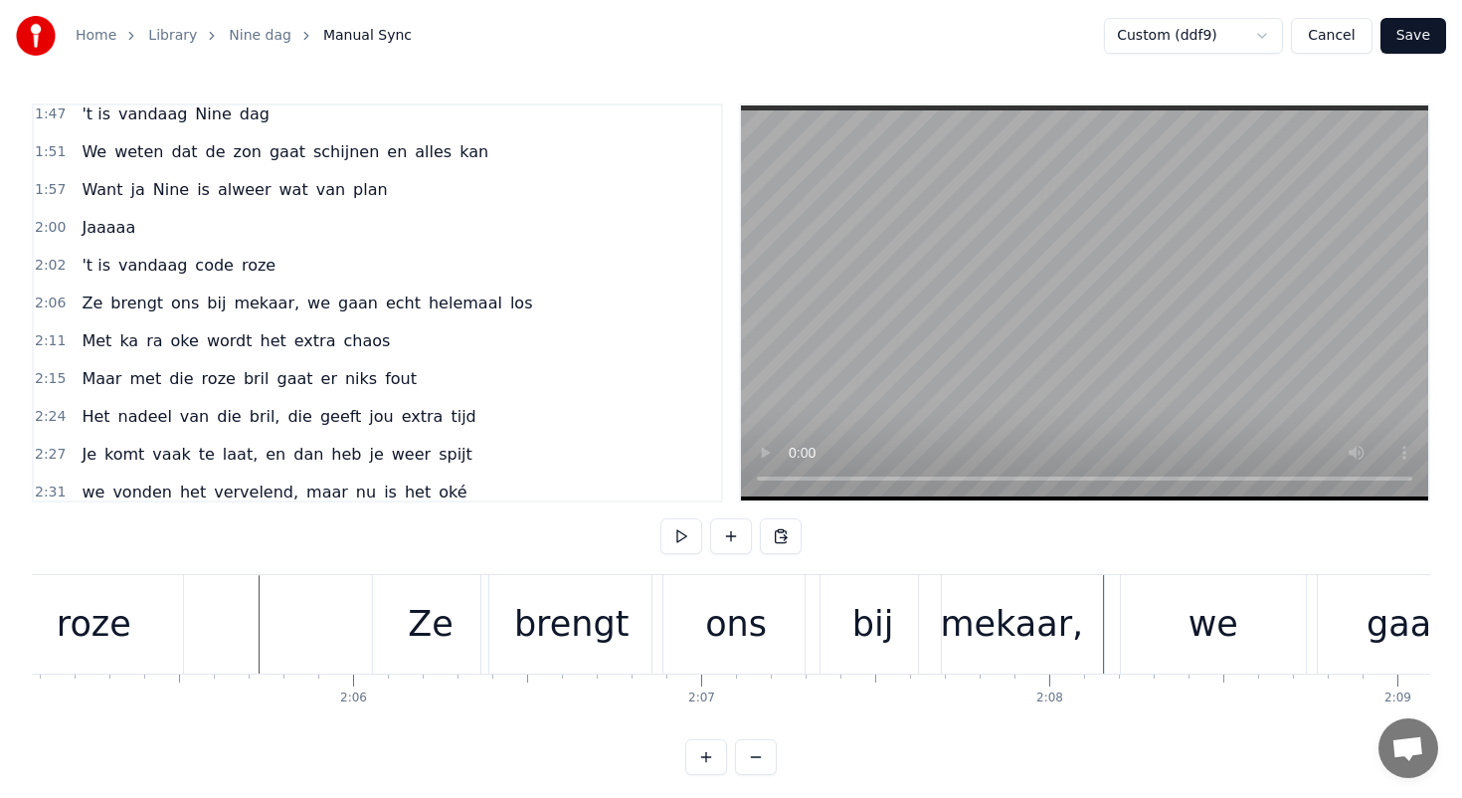
click at [641, 632] on div "brengt" at bounding box center [571, 624] width 181 height 98
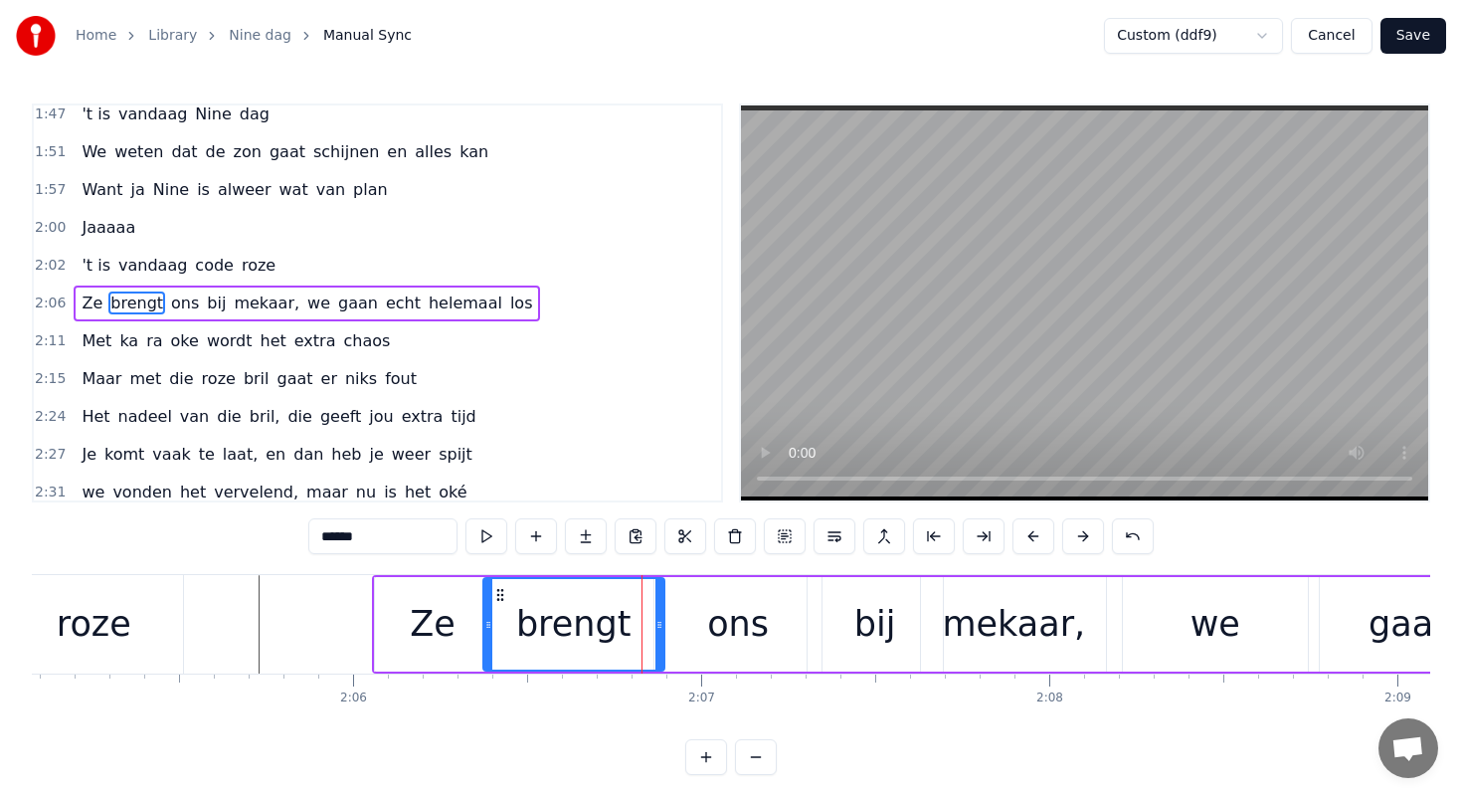
click at [712, 618] on div "ons" at bounding box center [738, 624] width 62 height 53
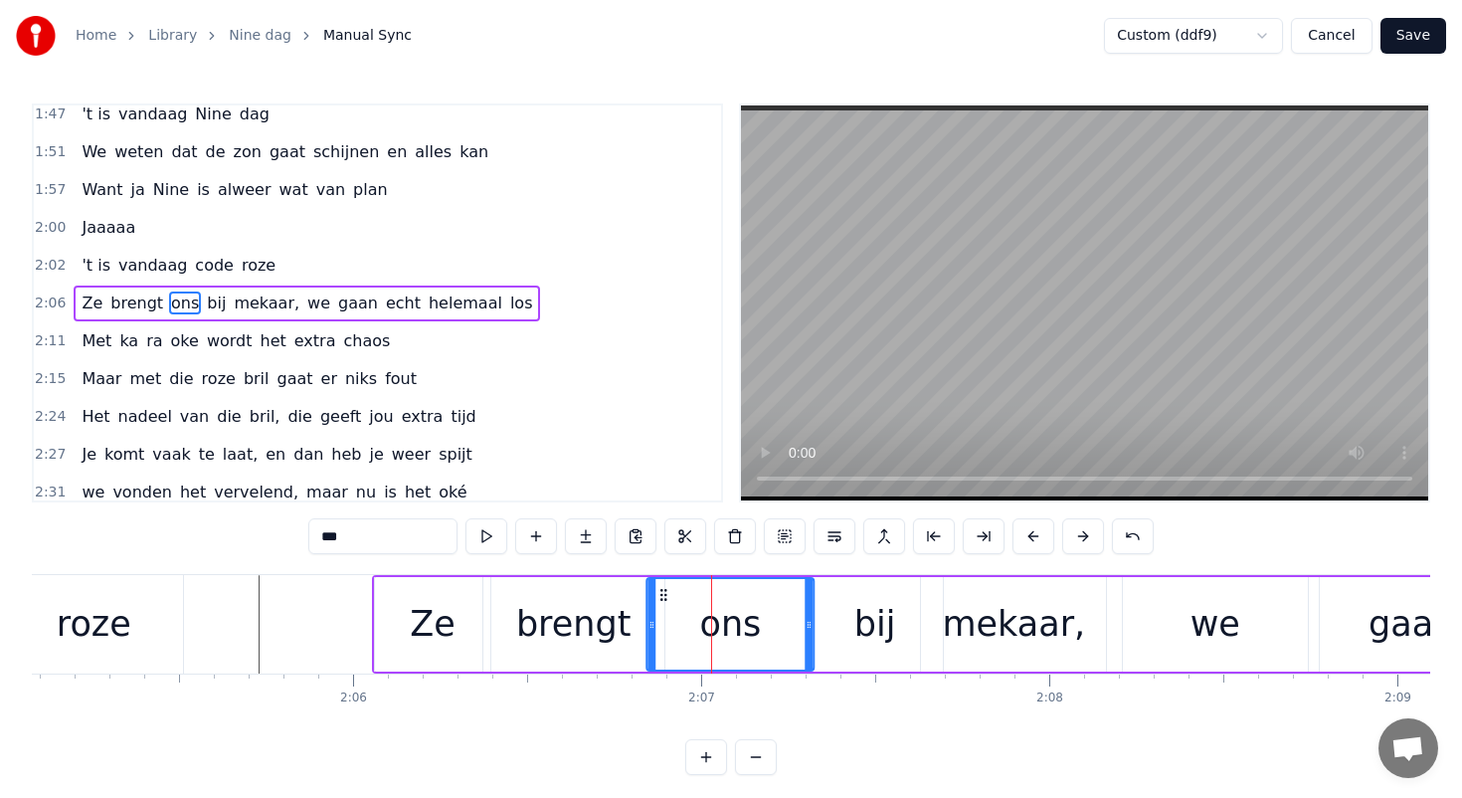
drag, startPoint x: 669, startPoint y: 591, endPoint x: 657, endPoint y: 591, distance: 11.9
click at [661, 591] on circle at bounding box center [661, 590] width 1 height 1
drag, startPoint x: 646, startPoint y: 619, endPoint x: 656, endPoint y: 618, distance: 11.0
click at [656, 618] on icon at bounding box center [658, 625] width 8 height 16
click at [843, 608] on div "bij" at bounding box center [875, 624] width 135 height 94
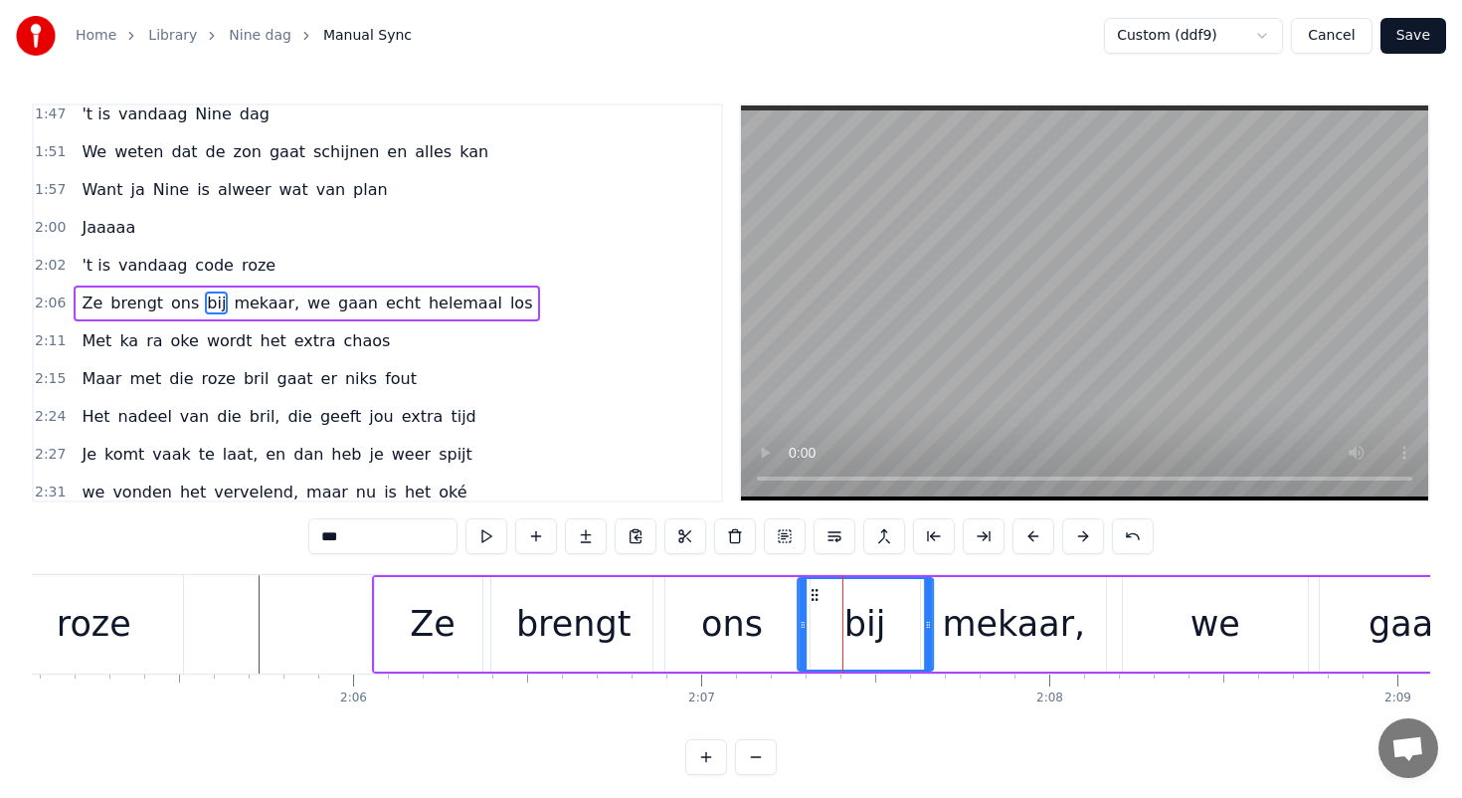
drag, startPoint x: 823, startPoint y: 594, endPoint x: 811, endPoint y: 594, distance: 11.9
click at [811, 594] on icon at bounding box center [815, 595] width 16 height 16
click at [968, 608] on div "mekaar," at bounding box center [1013, 624] width 143 height 53
type input "*******"
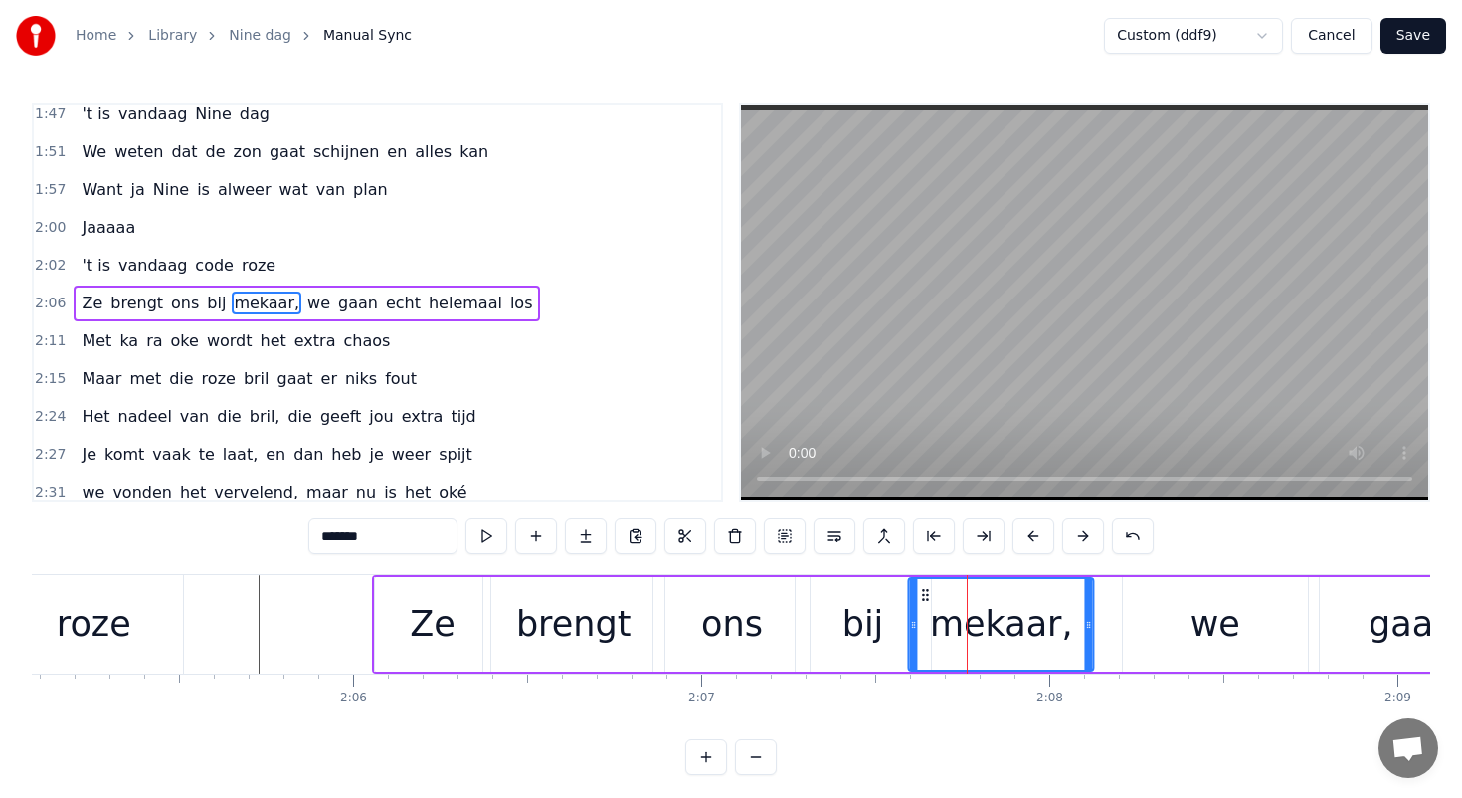
drag, startPoint x: 938, startPoint y: 594, endPoint x: 926, endPoint y: 594, distance: 11.9
click at [927, 594] on circle at bounding box center [927, 594] width 1 height 1
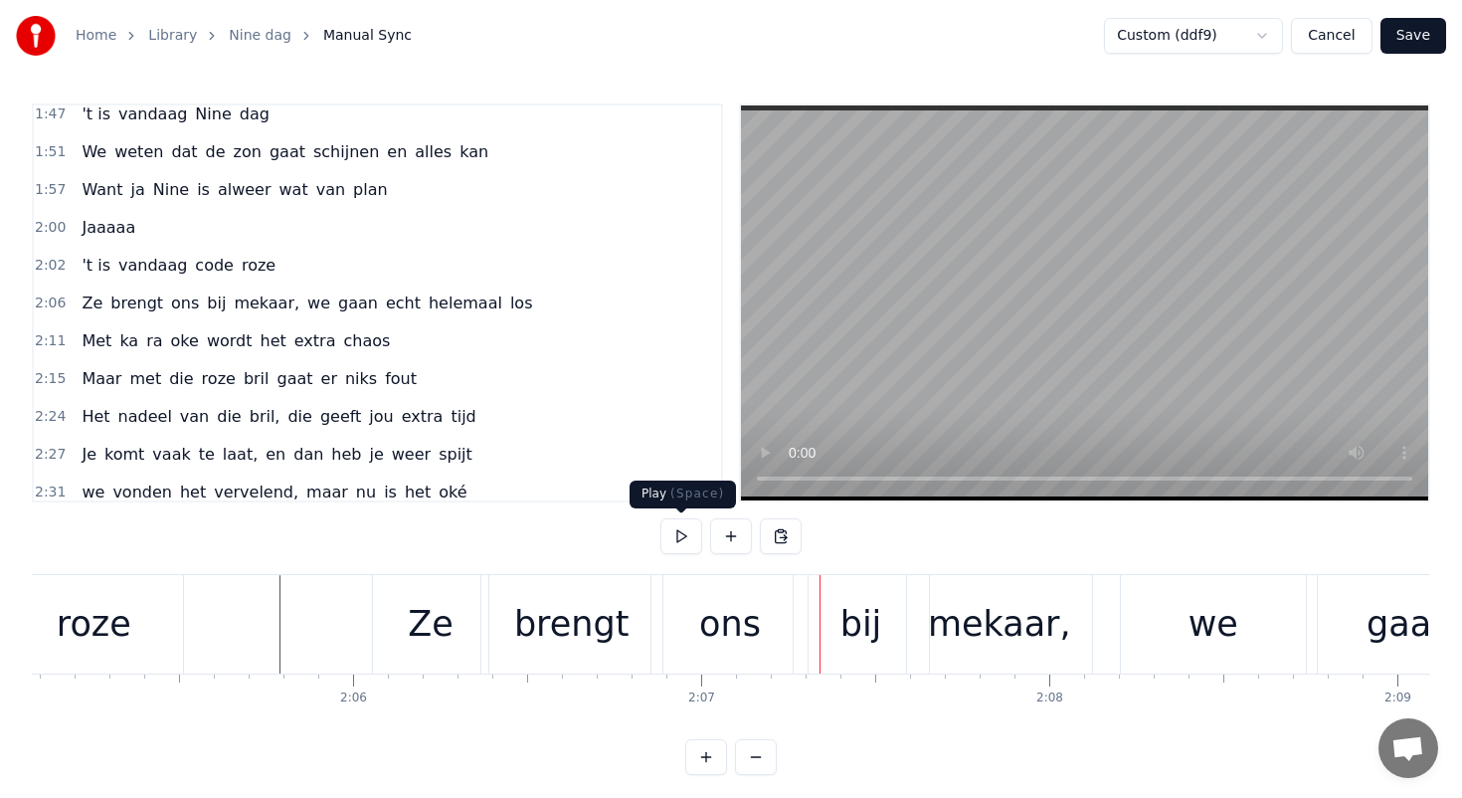
click at [562, 605] on div "brengt" at bounding box center [571, 624] width 115 height 53
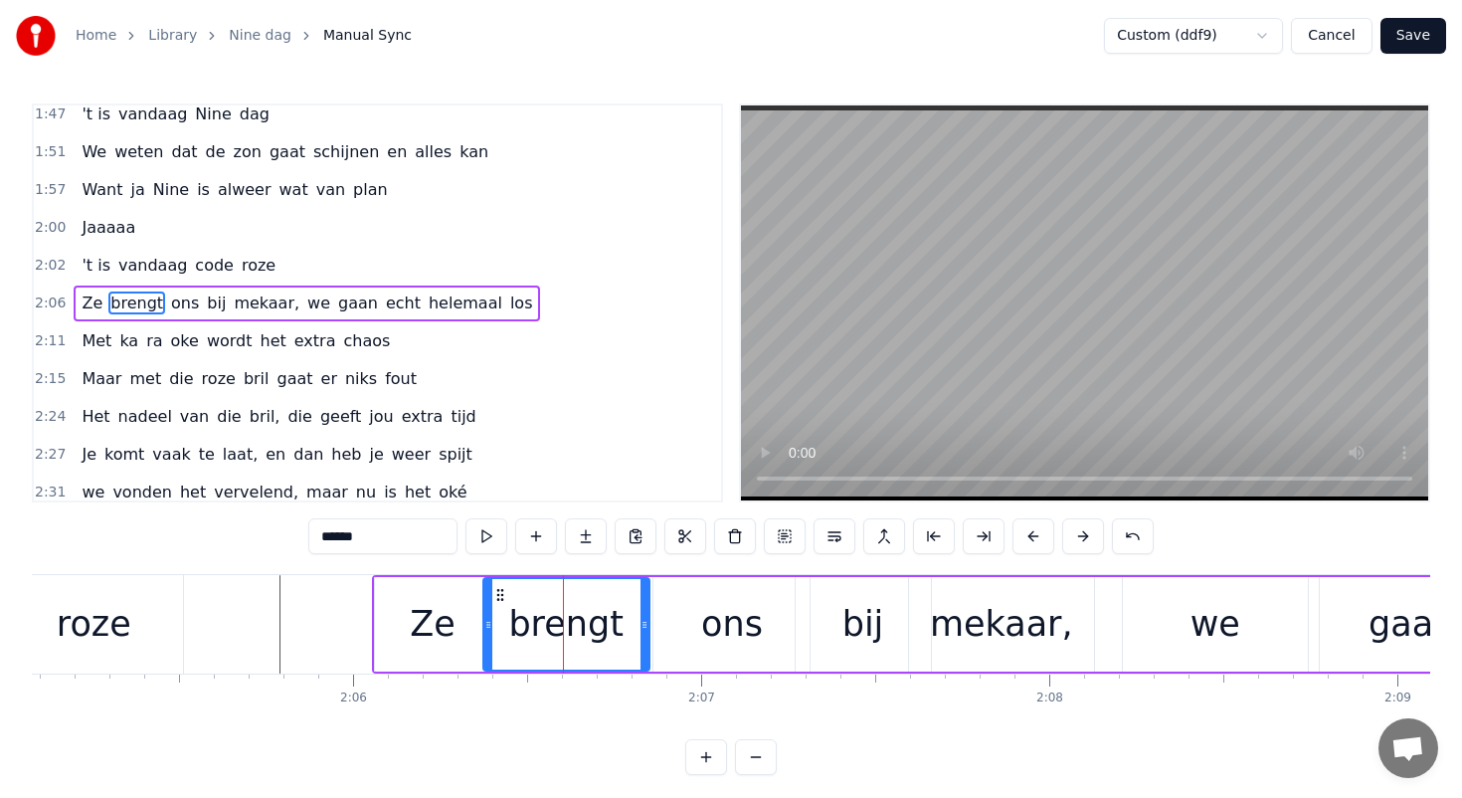
drag, startPoint x: 656, startPoint y: 621, endPoint x: 640, endPoint y: 621, distance: 16.9
click at [641, 621] on icon at bounding box center [645, 625] width 8 height 16
click at [668, 621] on div "ons" at bounding box center [731, 624] width 156 height 94
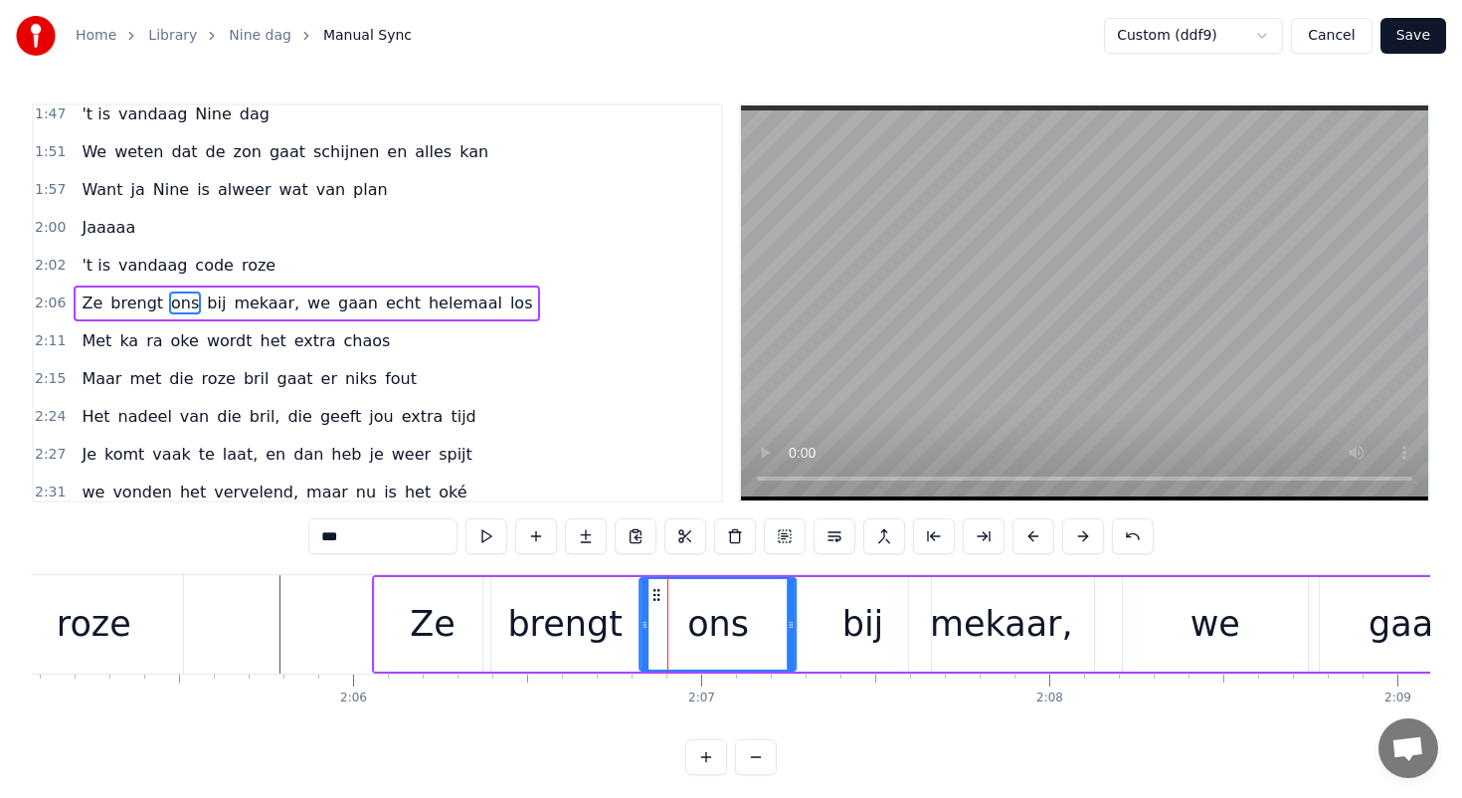
drag, startPoint x: 668, startPoint y: 588, endPoint x: 653, endPoint y: 589, distance: 15.0
click at [653, 589] on icon at bounding box center [657, 595] width 16 height 16
click at [812, 603] on div "bij" at bounding box center [863, 624] width 135 height 94
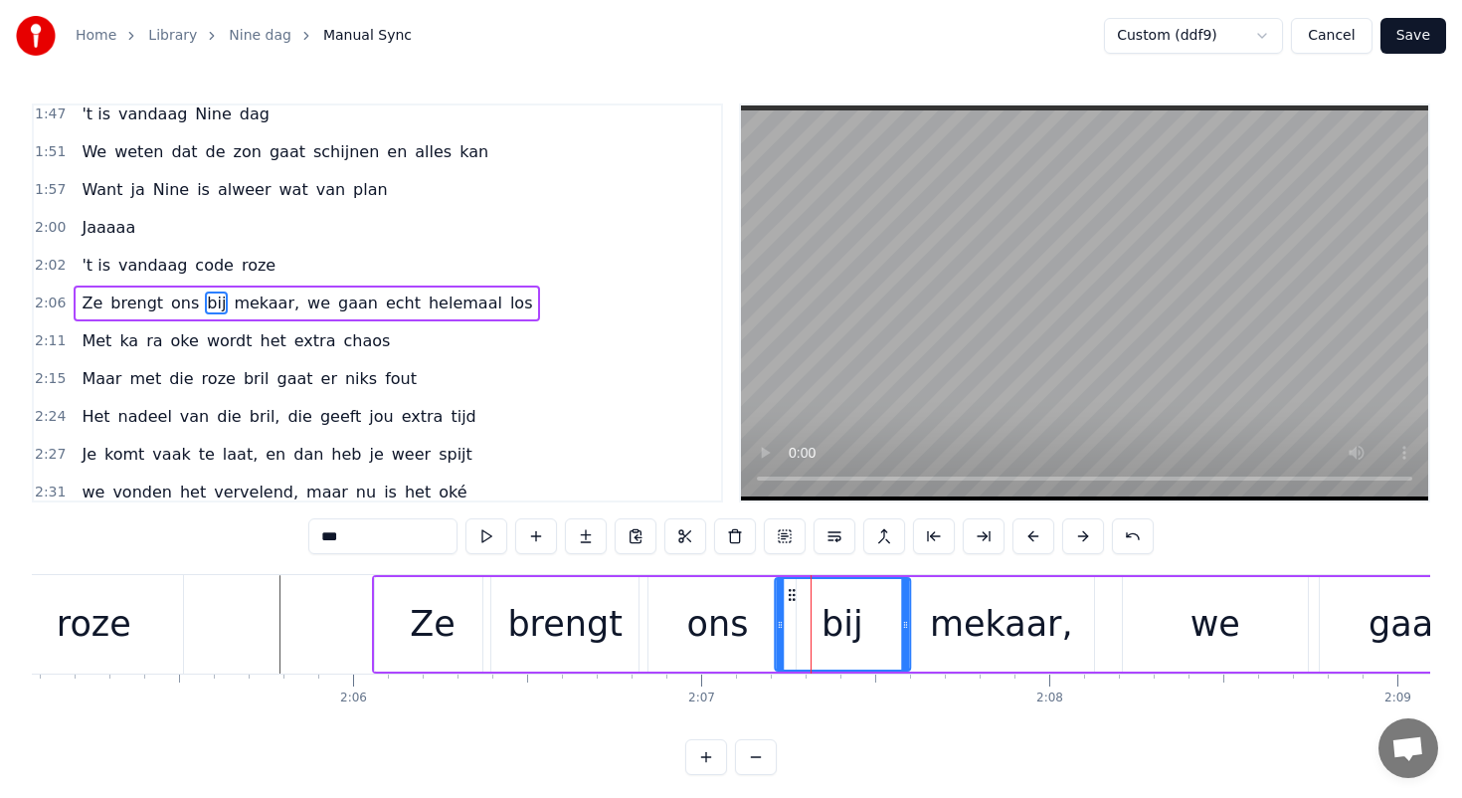
drag, startPoint x: 812, startPoint y: 595, endPoint x: 791, endPoint y: 595, distance: 20.9
click at [791, 595] on icon at bounding box center [792, 595] width 16 height 16
click at [964, 609] on div "mekaar," at bounding box center [1001, 624] width 143 height 53
type input "*******"
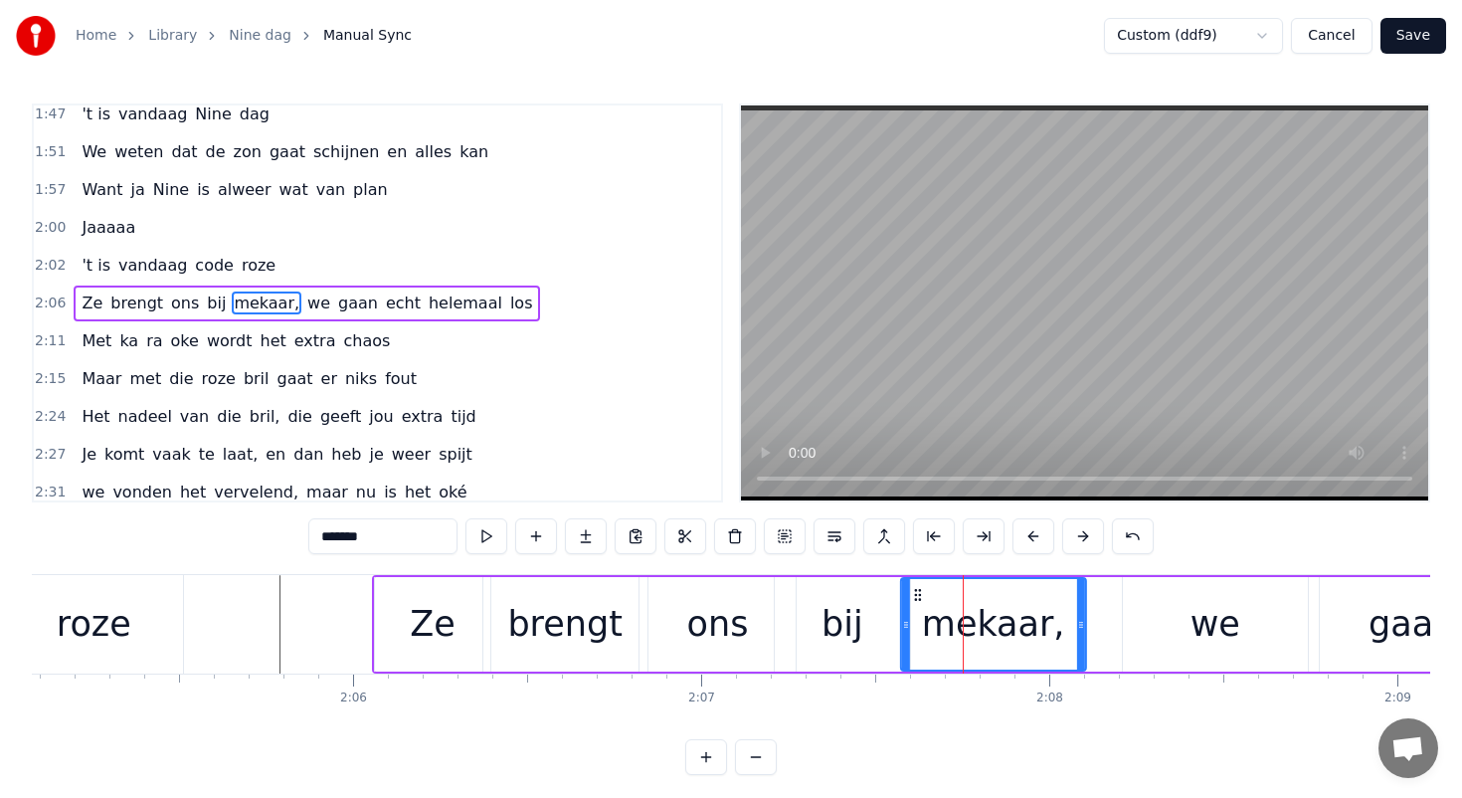
drag, startPoint x: 924, startPoint y: 597, endPoint x: 912, endPoint y: 597, distance: 11.9
click at [912, 597] on icon at bounding box center [918, 595] width 16 height 16
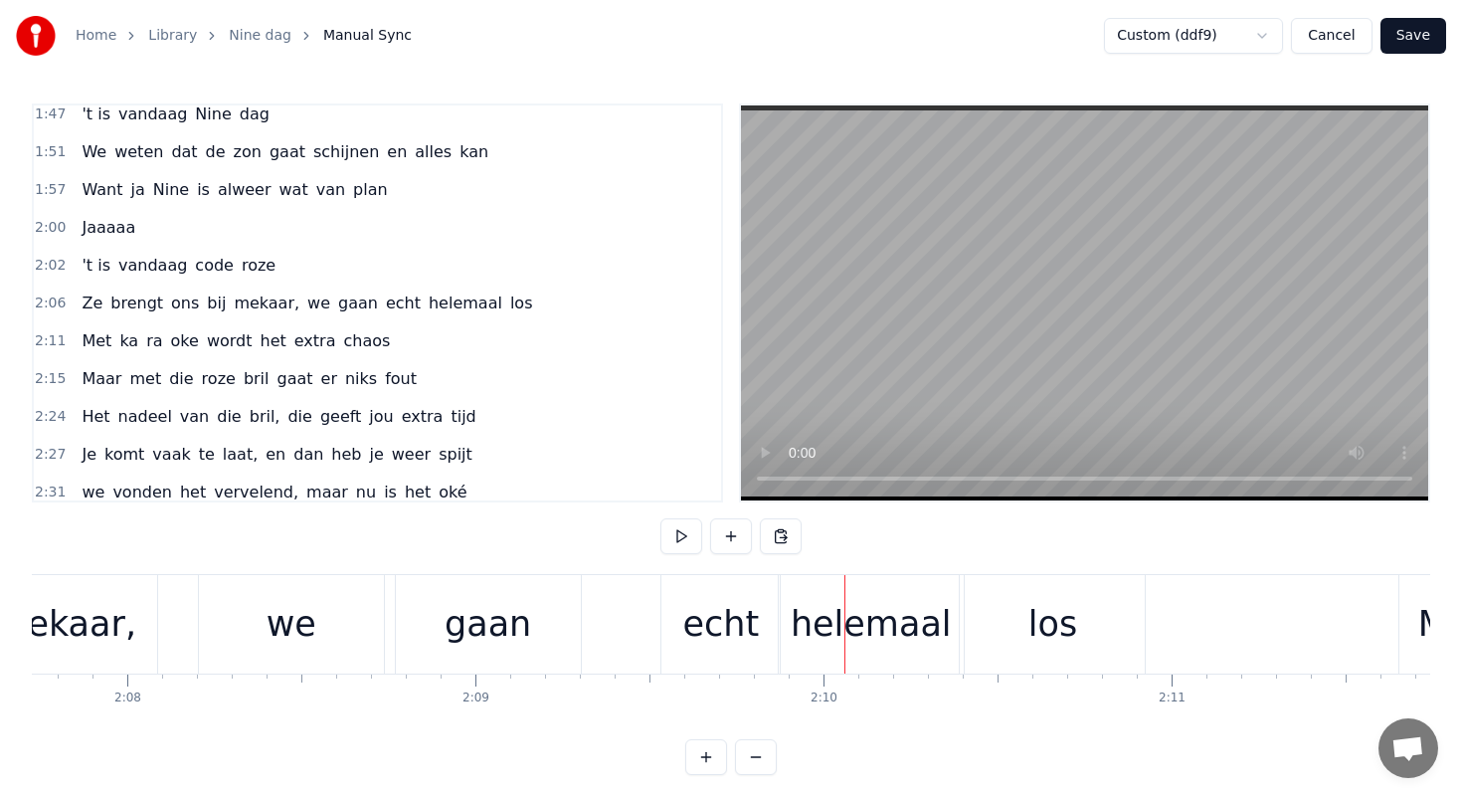
scroll to position [0, 44417]
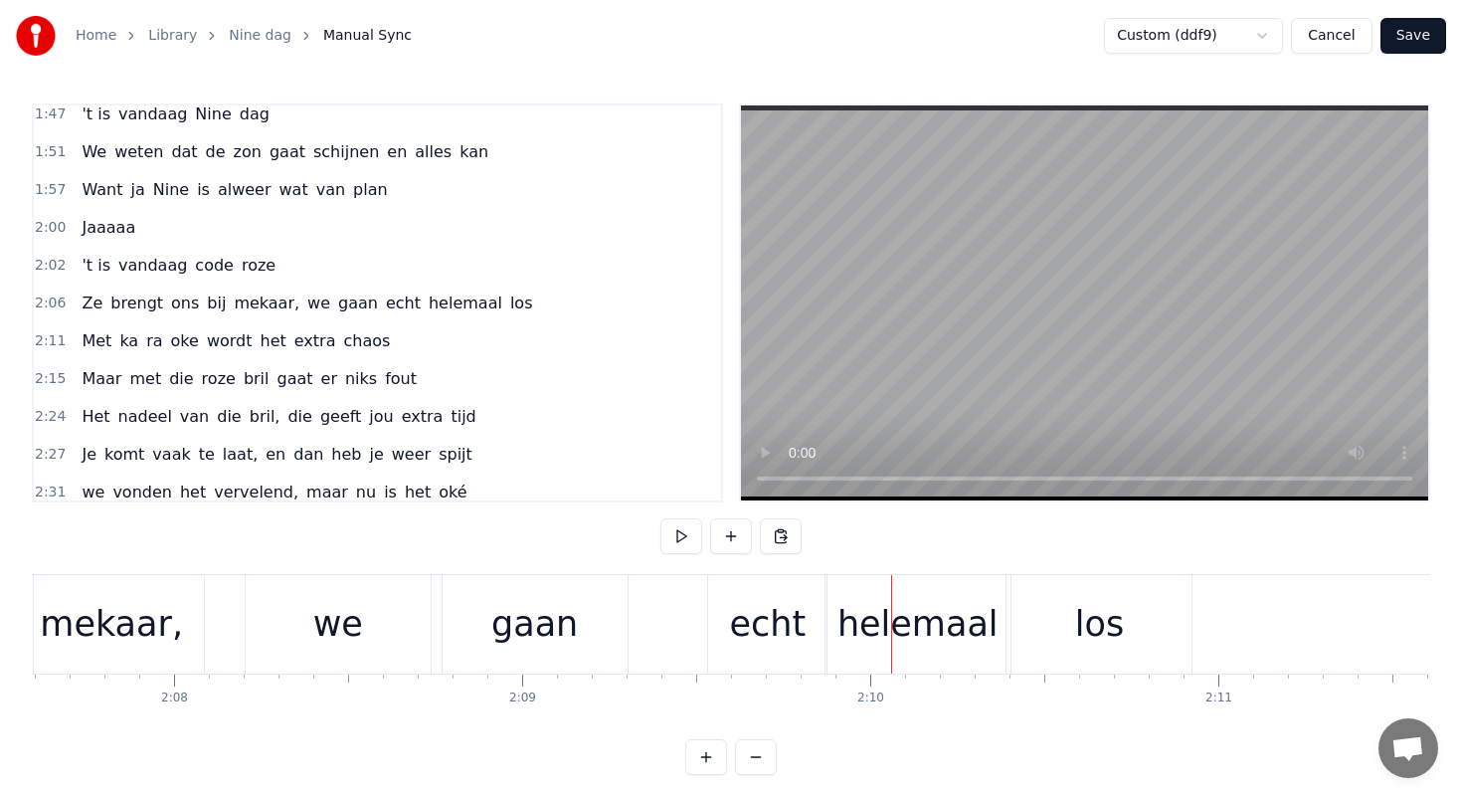
click at [727, 597] on div "echt" at bounding box center [767, 624] width 118 height 98
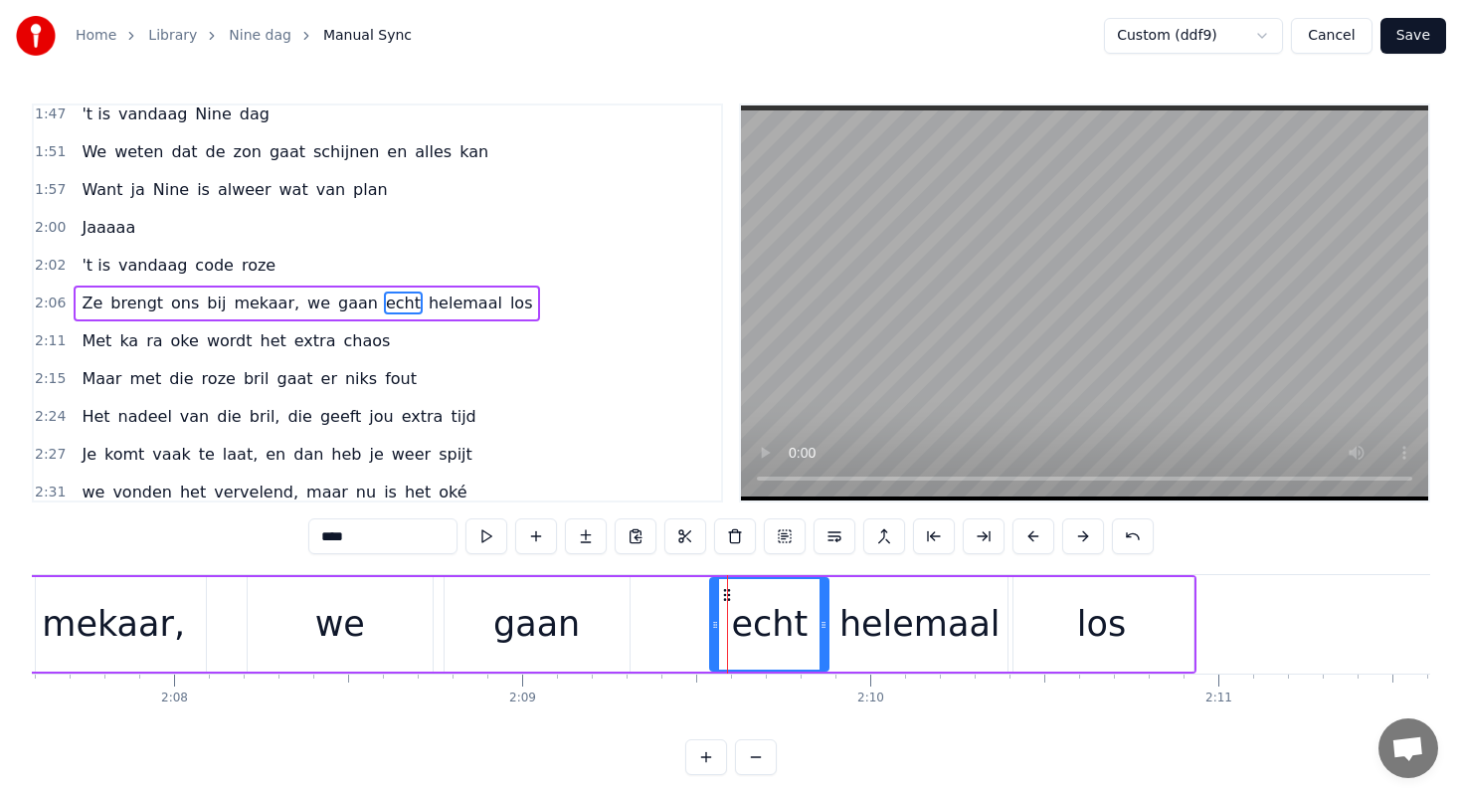
drag, startPoint x: 727, startPoint y: 593, endPoint x: 678, endPoint y: 593, distance: 48.7
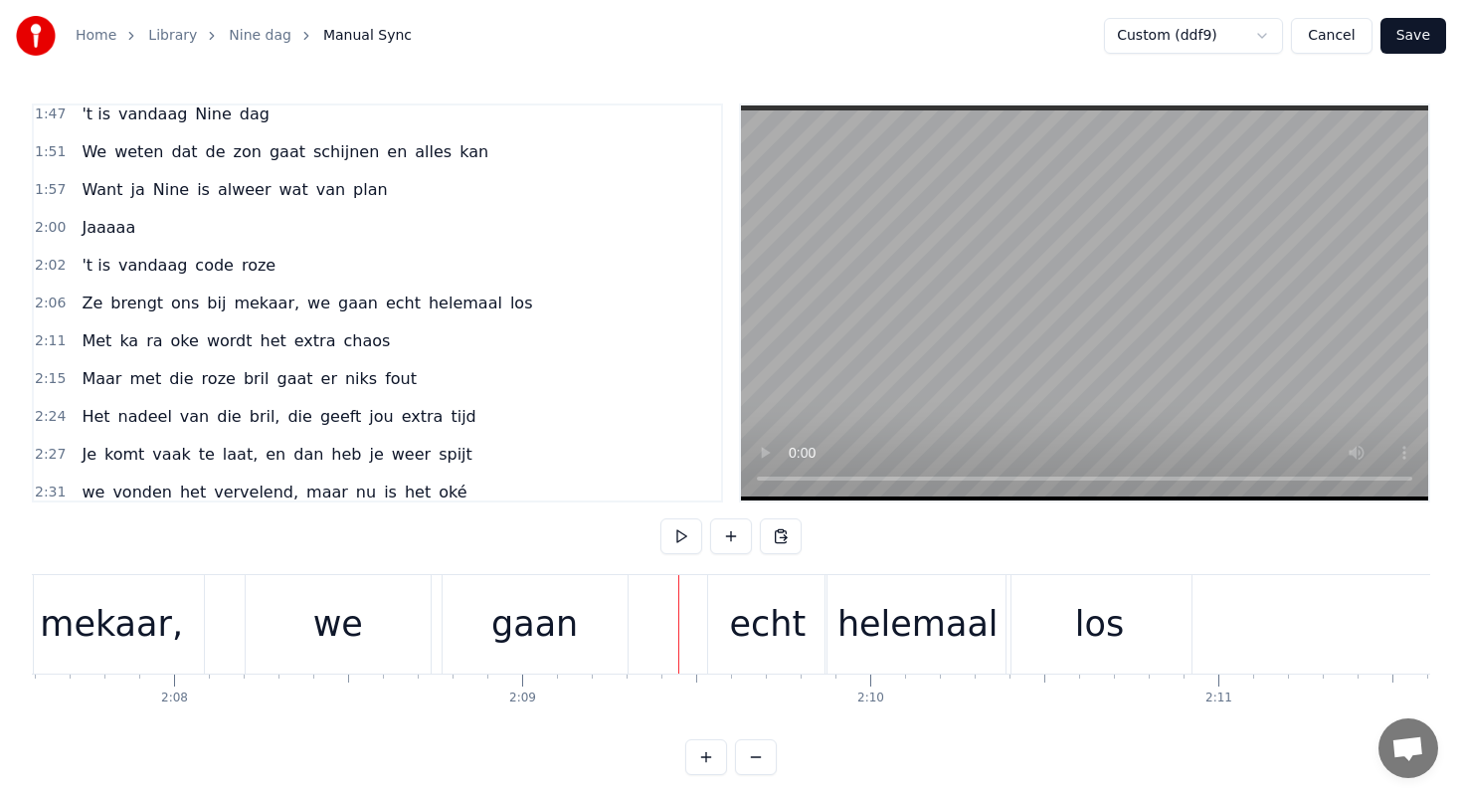
click at [721, 593] on div "echt" at bounding box center [767, 624] width 118 height 98
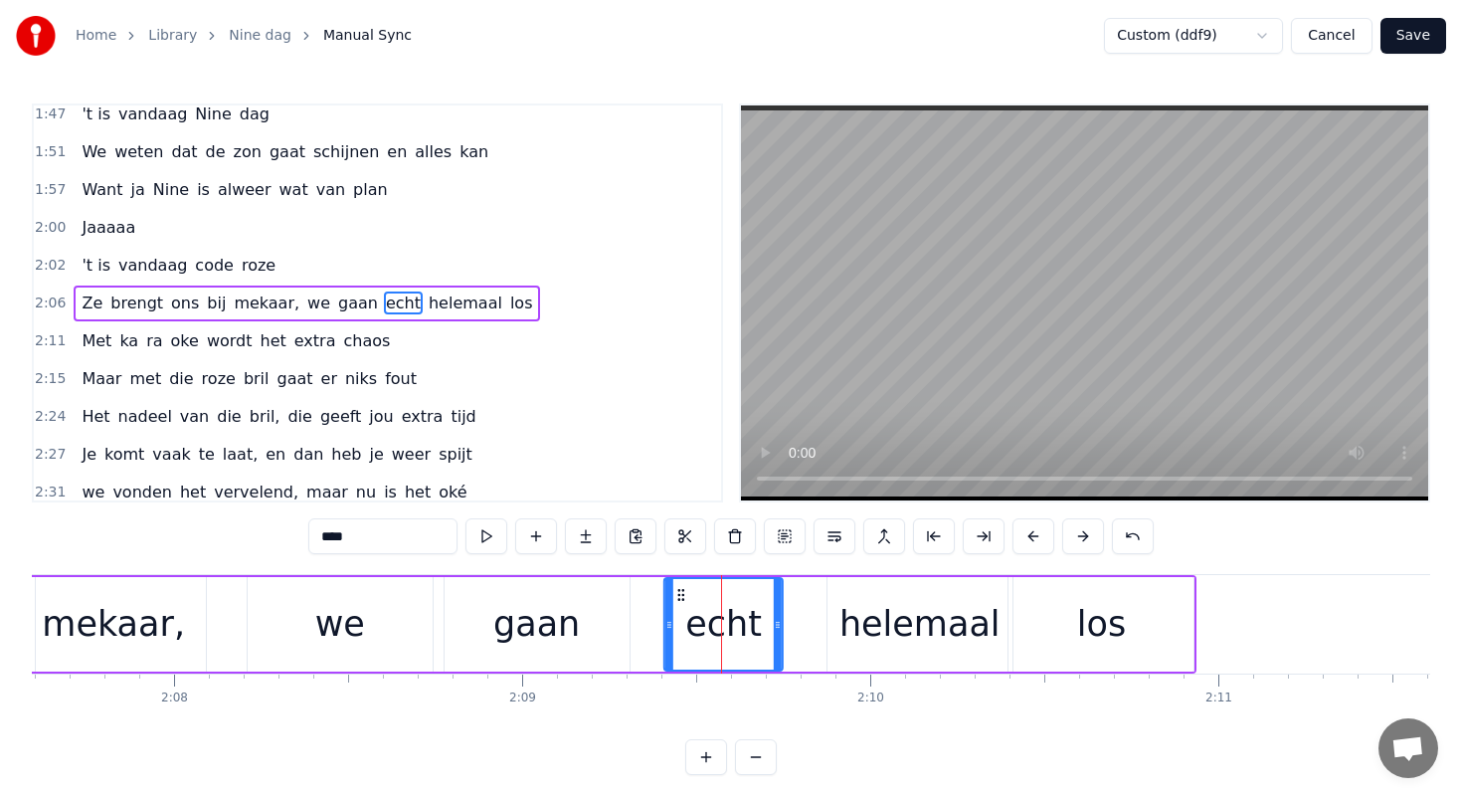
drag, startPoint x: 726, startPoint y: 594, endPoint x: 679, endPoint y: 595, distance: 46.8
click at [680, 595] on icon at bounding box center [681, 595] width 16 height 16
click at [870, 599] on div "helemaal" at bounding box center [919, 624] width 161 height 53
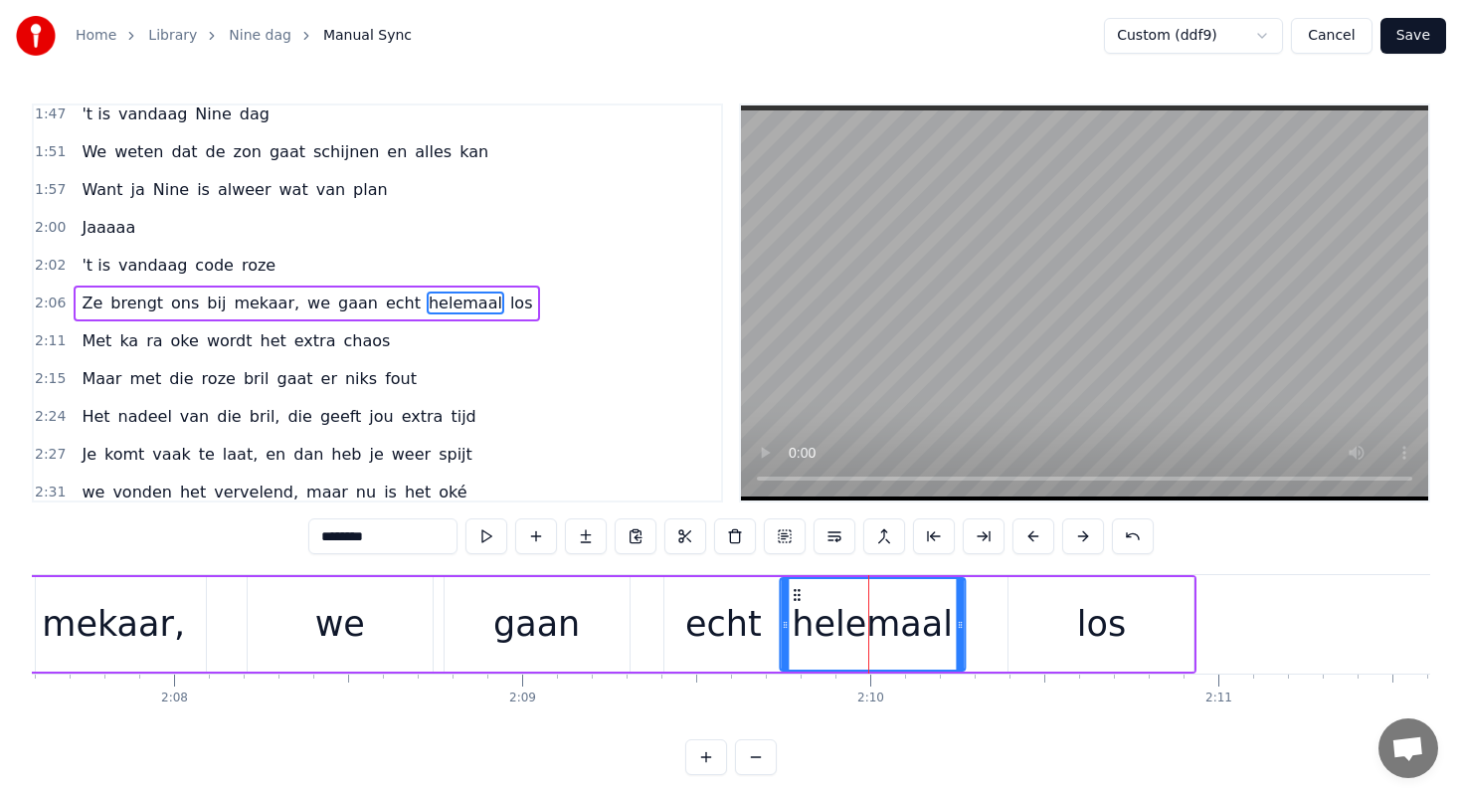
drag, startPoint x: 843, startPoint y: 594, endPoint x: 794, endPoint y: 594, distance: 49.7
click at [794, 594] on icon at bounding box center [797, 595] width 16 height 16
click at [1059, 596] on div "los" at bounding box center [1101, 624] width 185 height 94
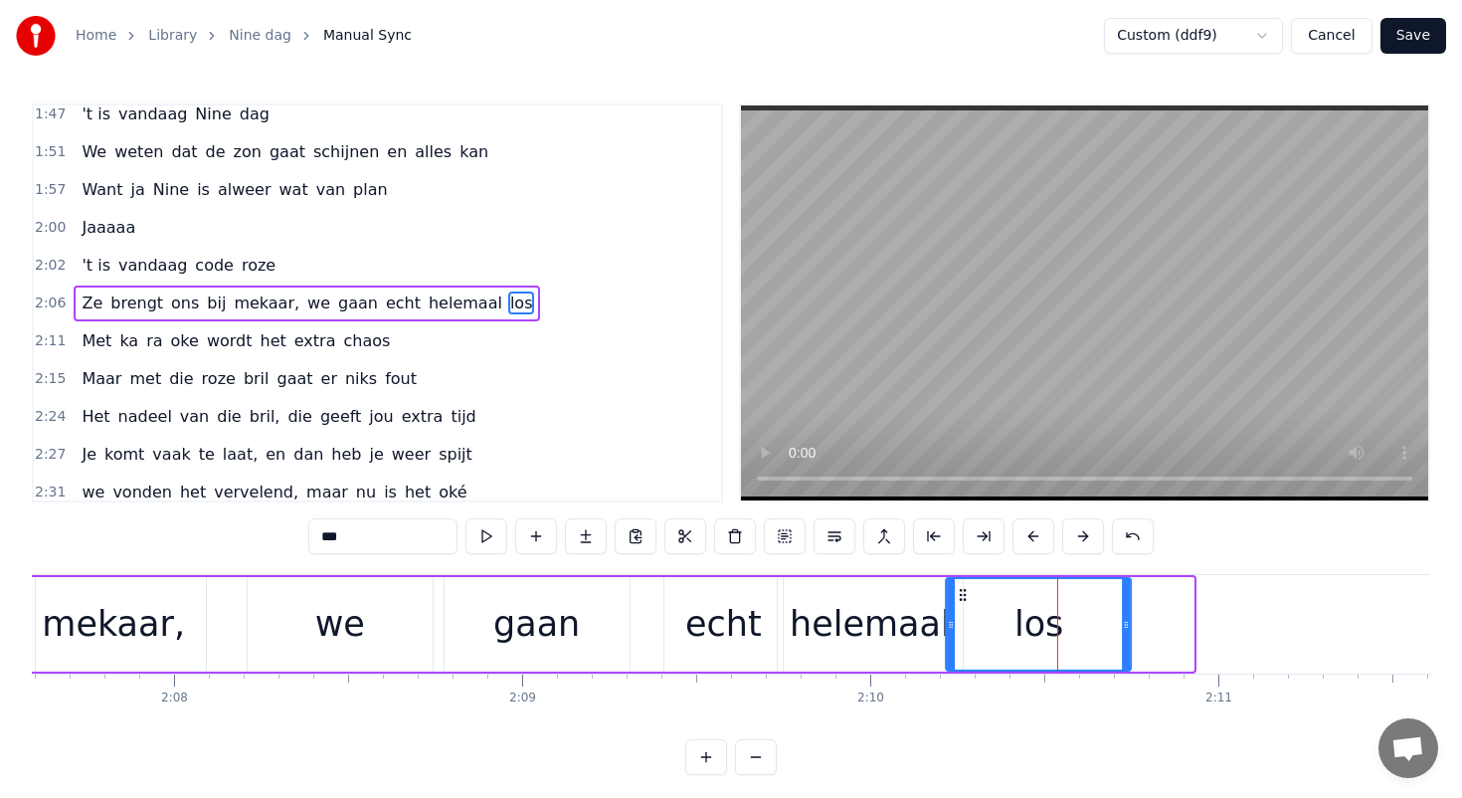
drag, startPoint x: 1028, startPoint y: 595, endPoint x: 967, endPoint y: 599, distance: 61.8
click at [968, 598] on icon at bounding box center [964, 595] width 16 height 16
click at [175, 595] on div "mekaar," at bounding box center [113, 624] width 185 height 94
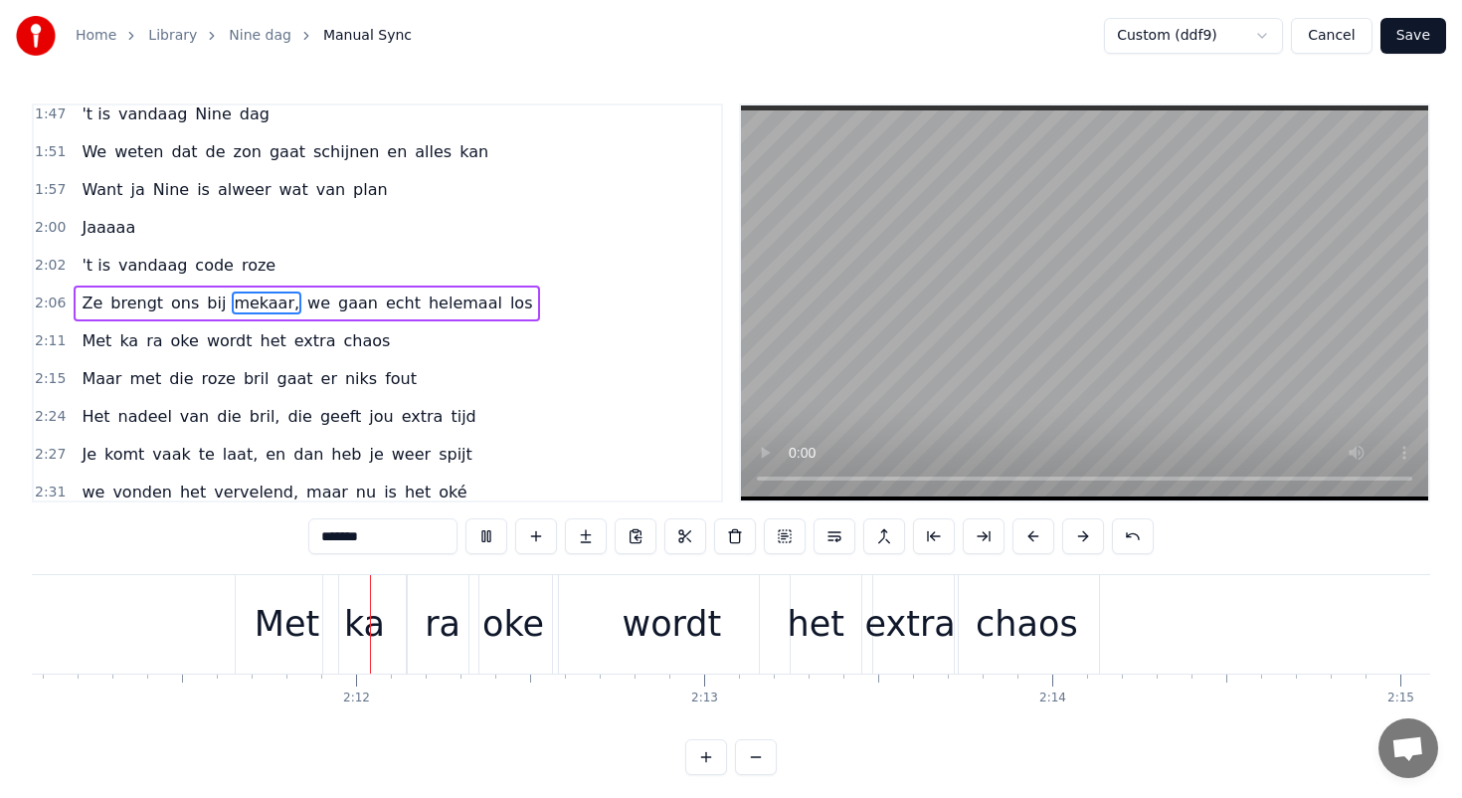
scroll to position [0, 45632]
click at [414, 600] on div "ra" at bounding box center [438, 624] width 72 height 98
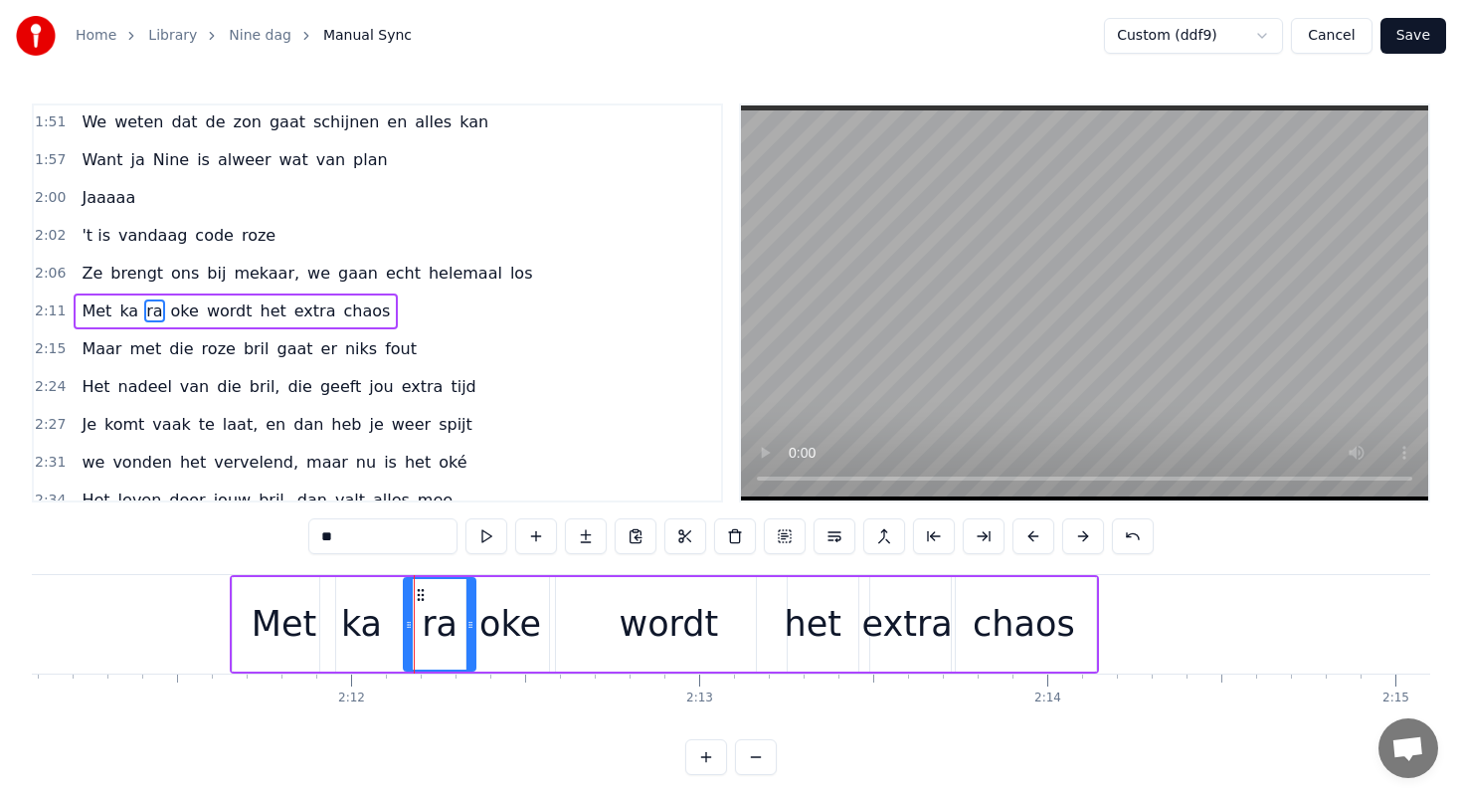
scroll to position [955, 0]
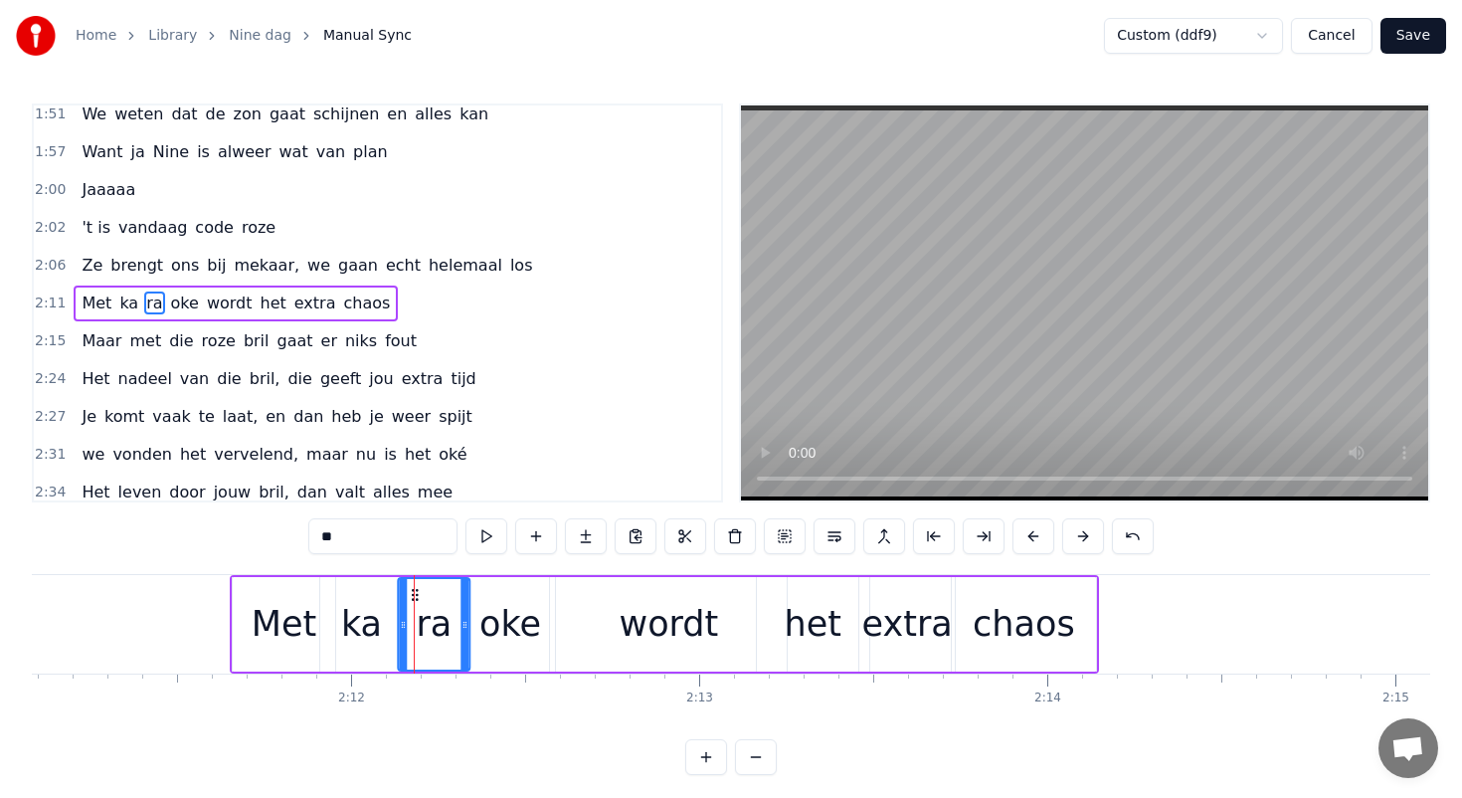
click at [489, 598] on div "oke" at bounding box center [510, 624] width 62 height 53
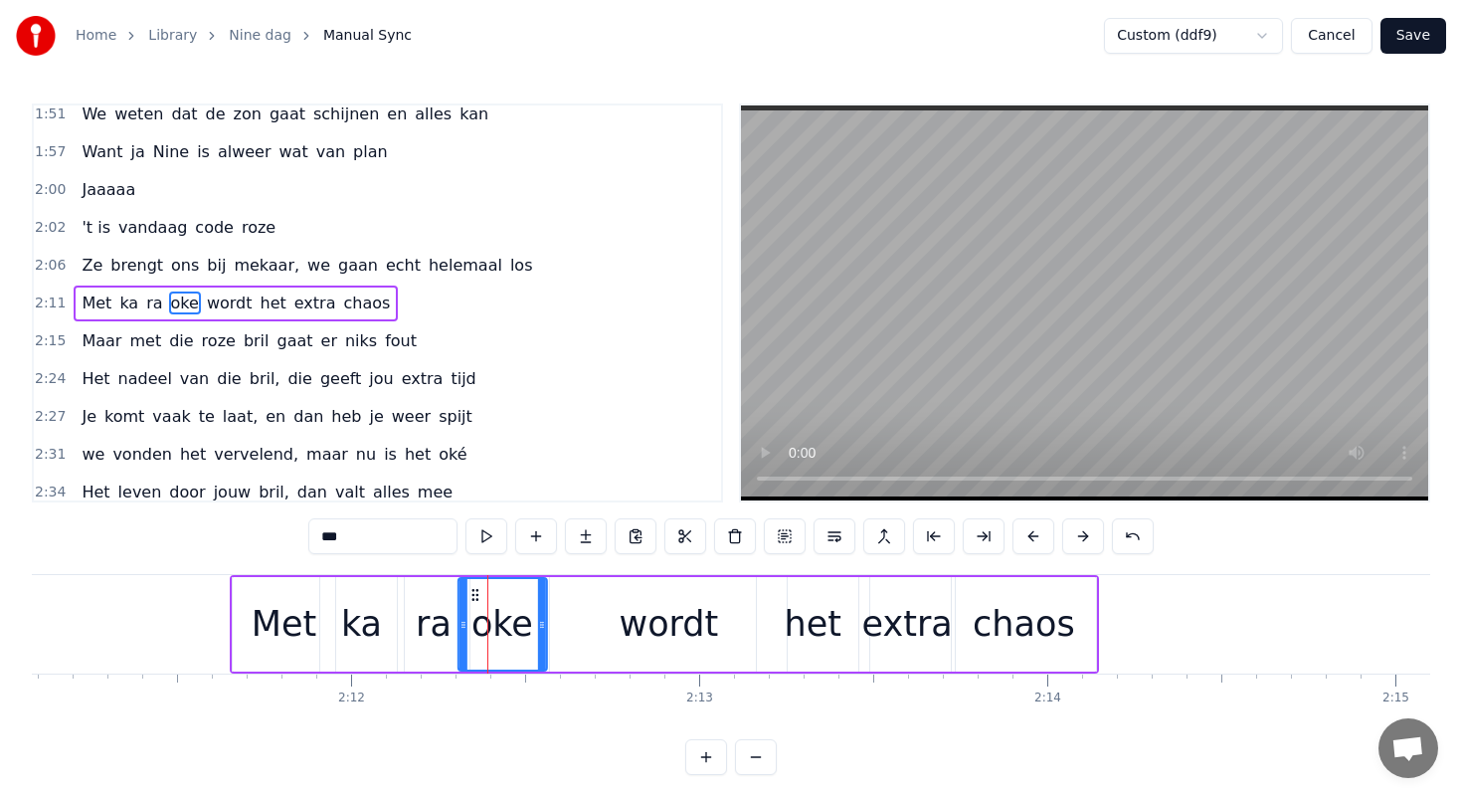
drag, startPoint x: 483, startPoint y: 593, endPoint x: 471, endPoint y: 593, distance: 11.9
click at [471, 593] on icon at bounding box center [474, 595] width 16 height 16
click at [585, 600] on div "wordt" at bounding box center [668, 624] width 237 height 94
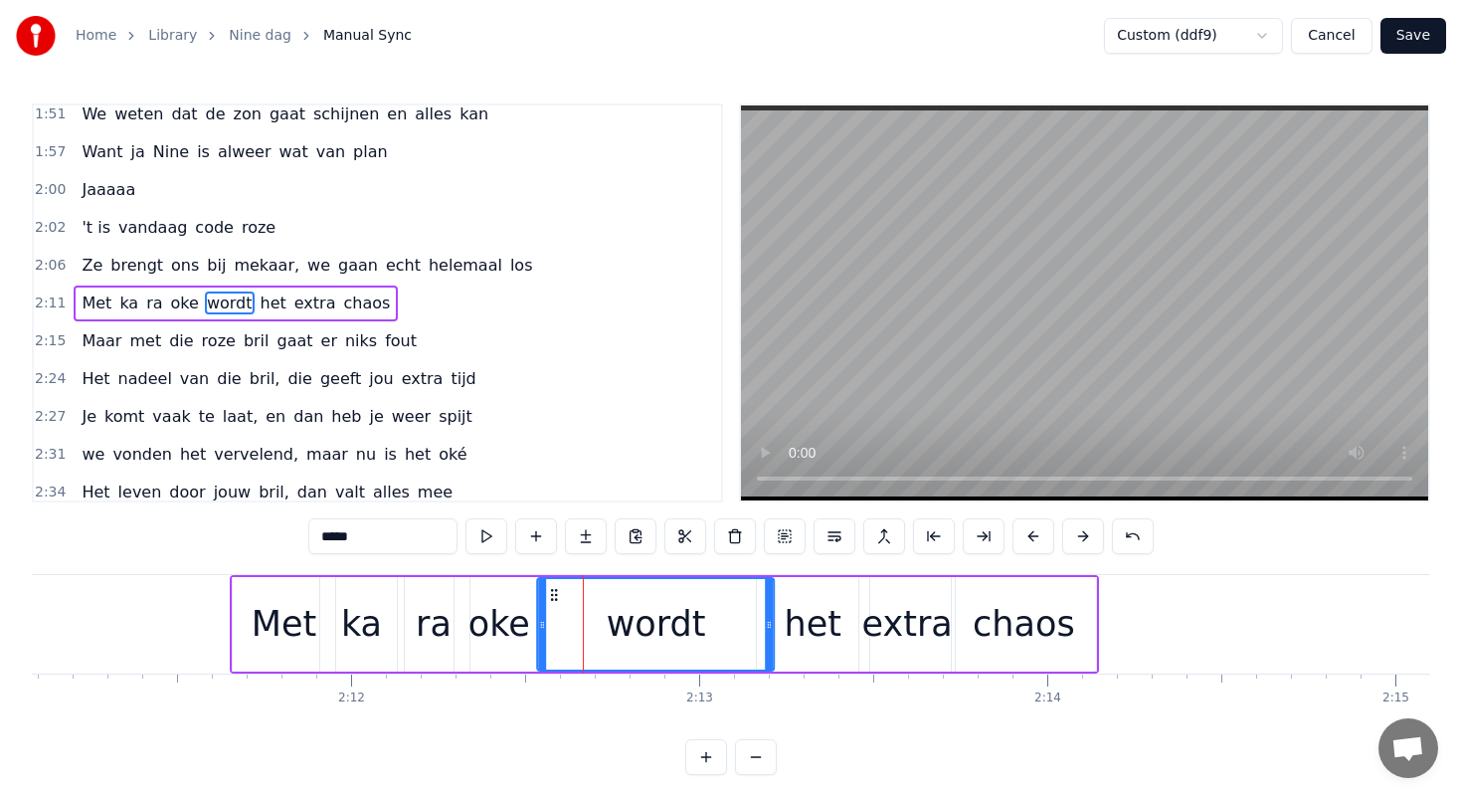
drag, startPoint x: 569, startPoint y: 593, endPoint x: 555, endPoint y: 593, distance: 13.9
click at [555, 593] on icon at bounding box center [555, 595] width 16 height 16
drag, startPoint x: 768, startPoint y: 619, endPoint x: 735, endPoint y: 618, distance: 32.8
click at [735, 618] on icon at bounding box center [736, 625] width 8 height 16
click at [783, 613] on div "het" at bounding box center [813, 624] width 112 height 94
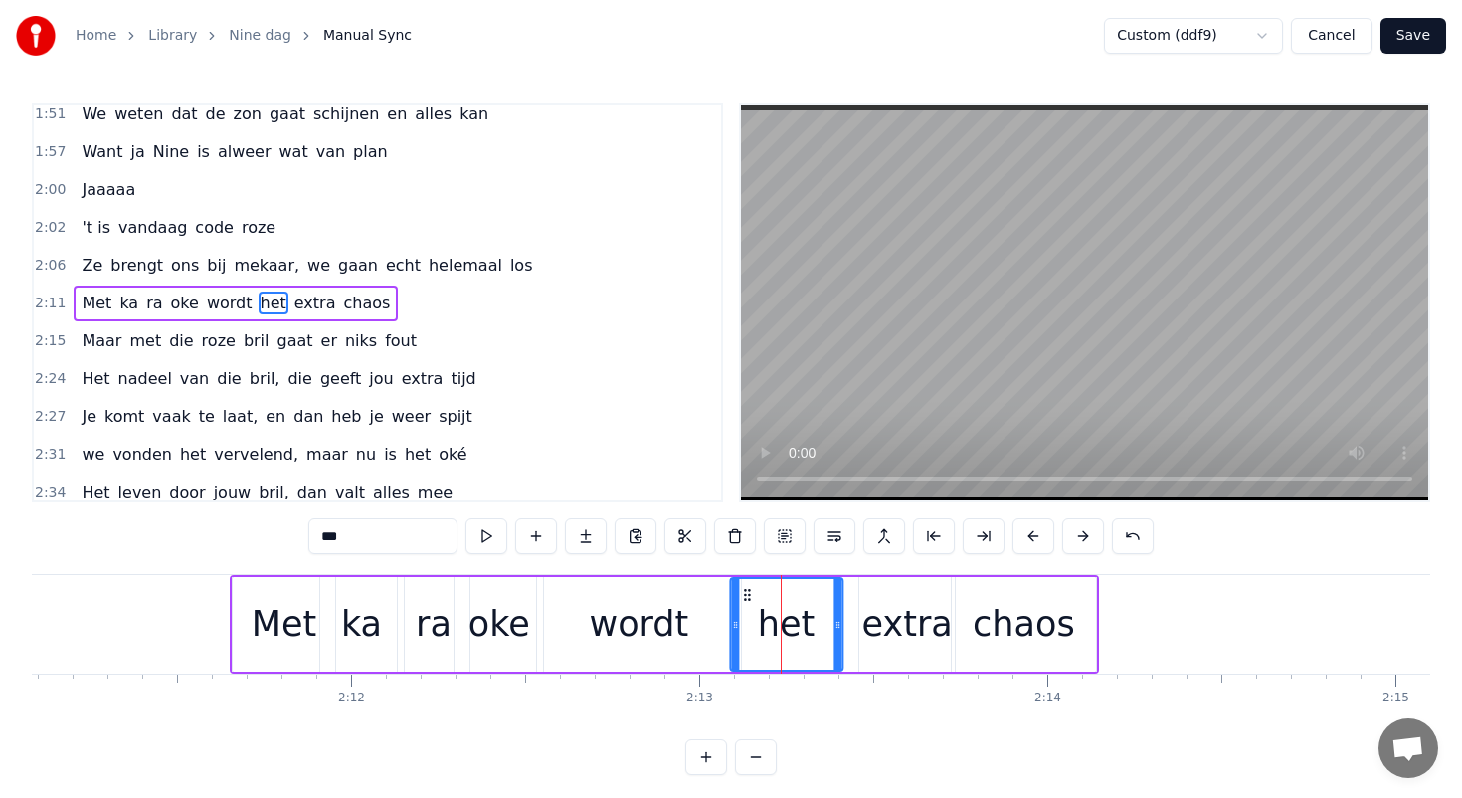
drag, startPoint x: 773, startPoint y: 595, endPoint x: 747, endPoint y: 594, distance: 25.9
click at [747, 594] on icon at bounding box center [747, 595] width 16 height 16
click at [890, 603] on div "extra" at bounding box center [907, 624] width 91 height 53
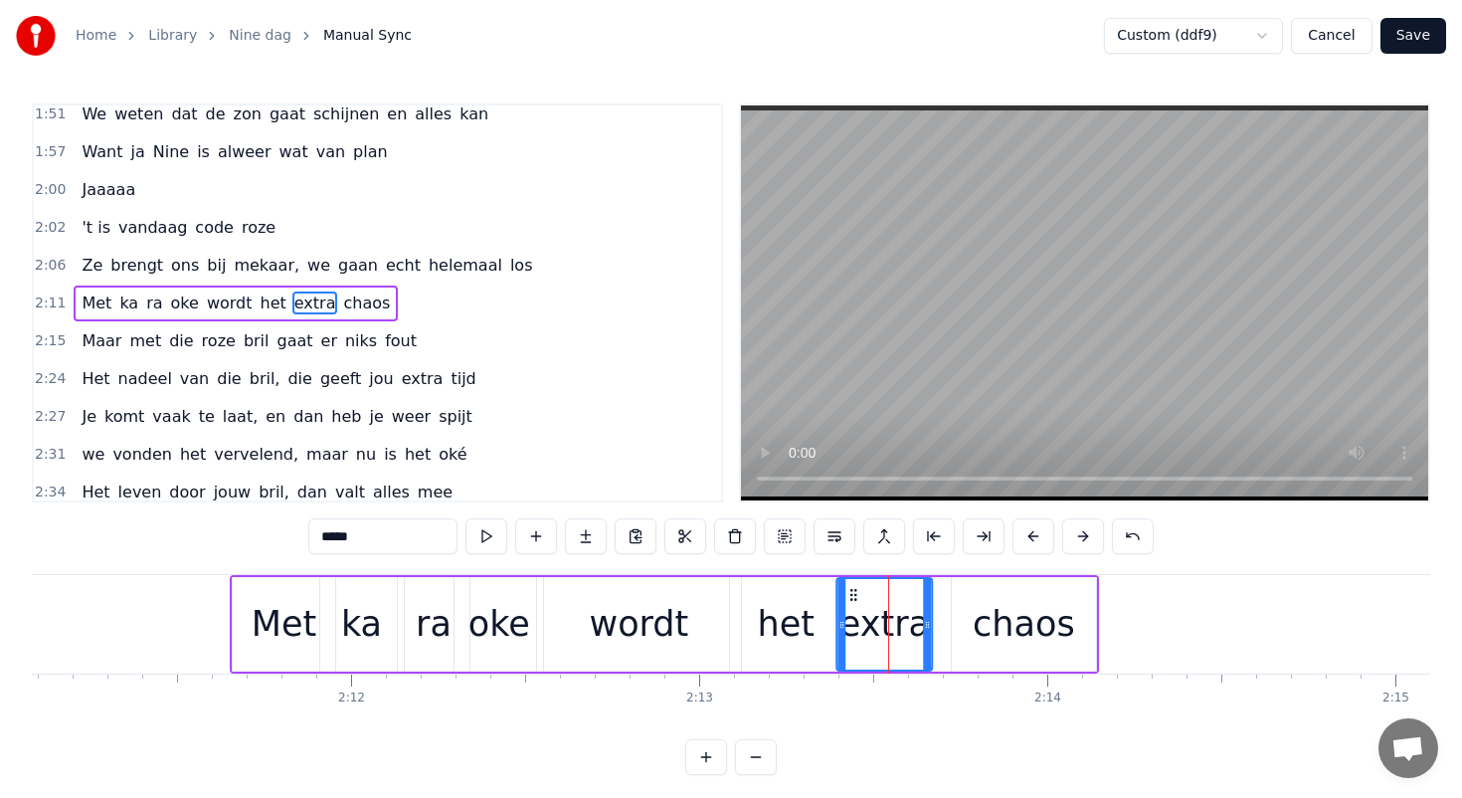
drag, startPoint x: 877, startPoint y: 593, endPoint x: 853, endPoint y: 593, distance: 23.9
click at [855, 594] on circle at bounding box center [855, 594] width 1 height 1
click at [978, 600] on div "chaos" at bounding box center [1024, 624] width 144 height 94
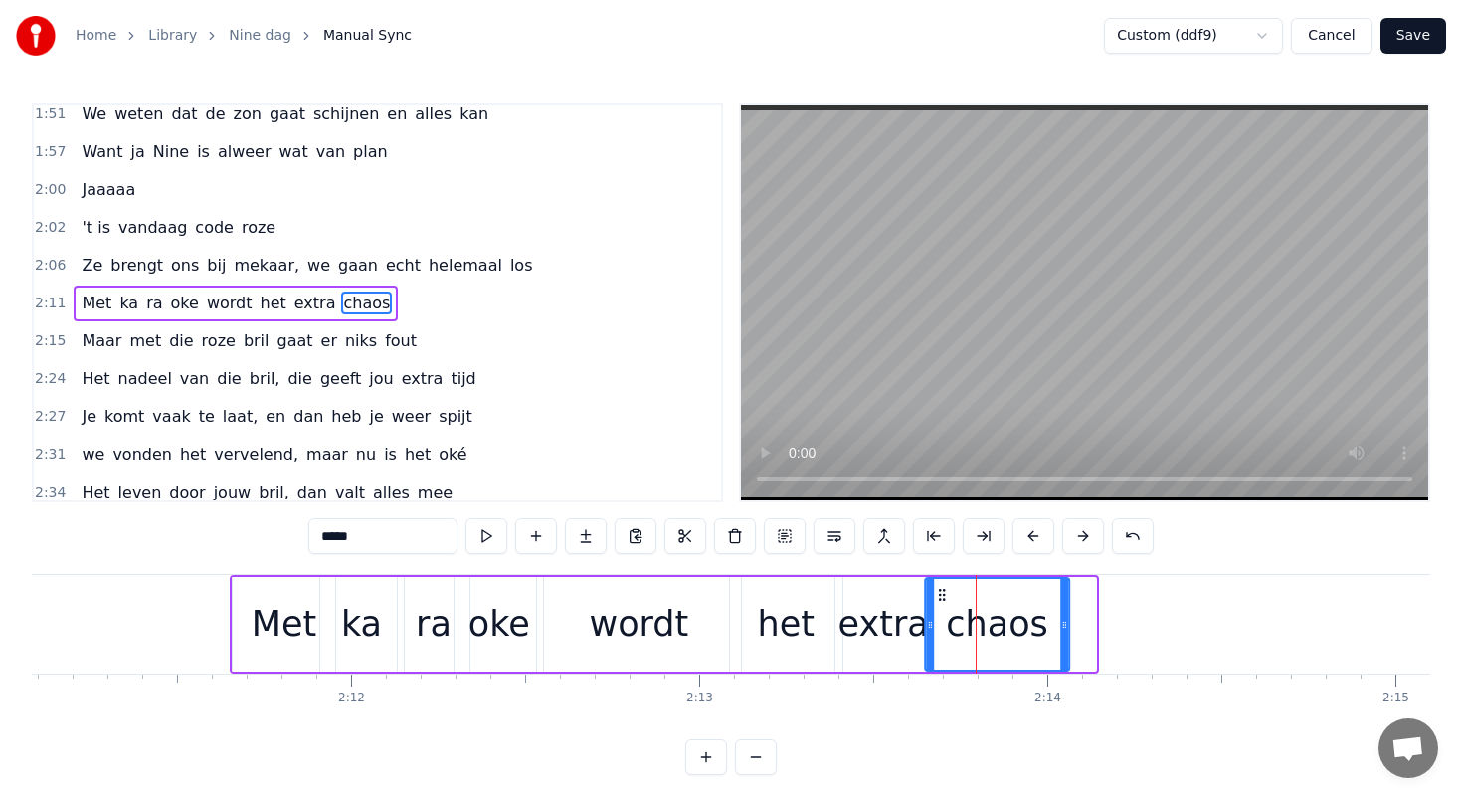
drag, startPoint x: 967, startPoint y: 592, endPoint x: 939, endPoint y: 592, distance: 27.8
click at [939, 592] on icon at bounding box center [942, 595] width 16 height 16
click at [668, 605] on div "wordt" at bounding box center [639, 624] width 99 height 53
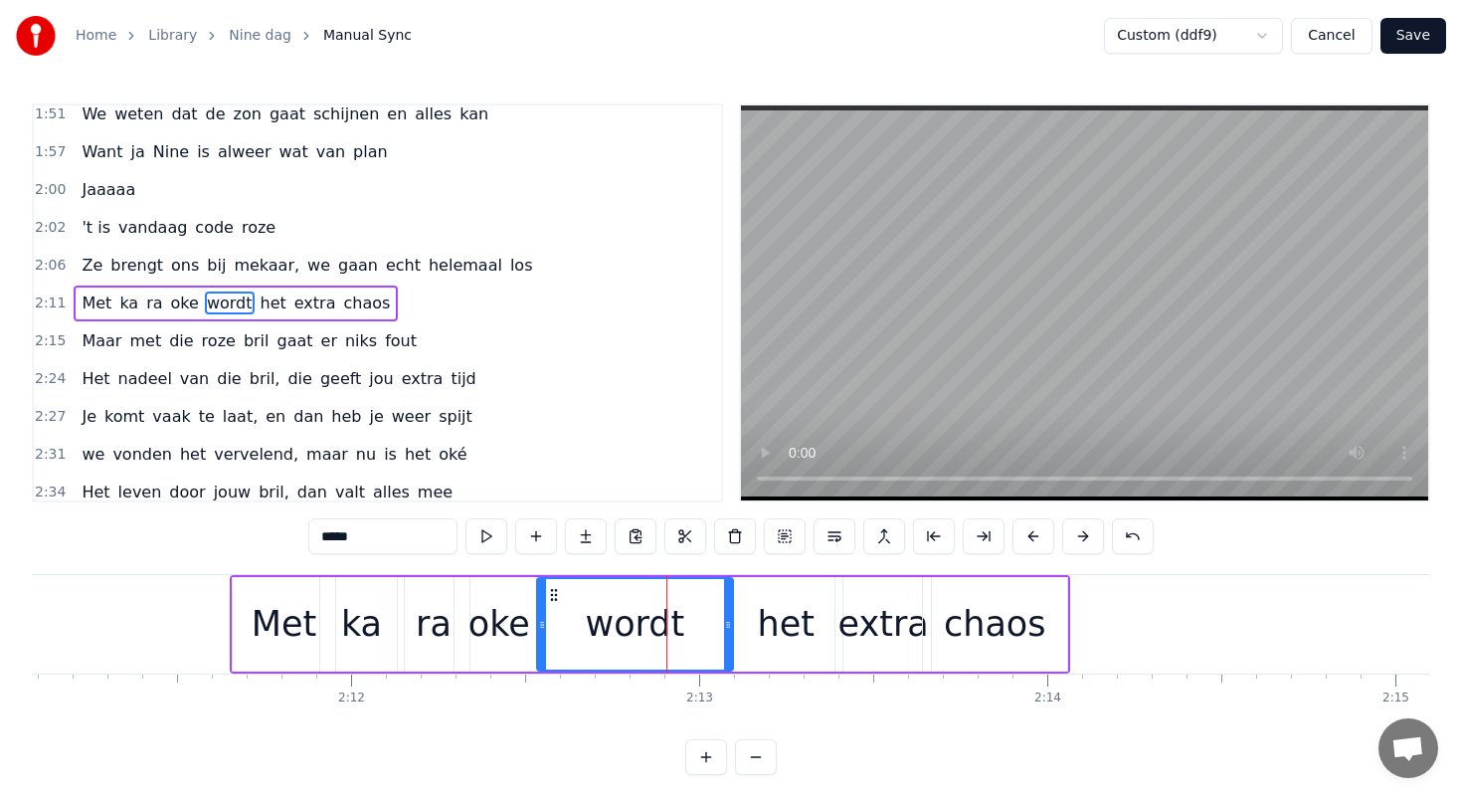
drag, startPoint x: 736, startPoint y: 622, endPoint x: 706, endPoint y: 620, distance: 29.9
click at [724, 620] on icon at bounding box center [728, 625] width 8 height 16
click at [748, 584] on div "het" at bounding box center [786, 624] width 112 height 94
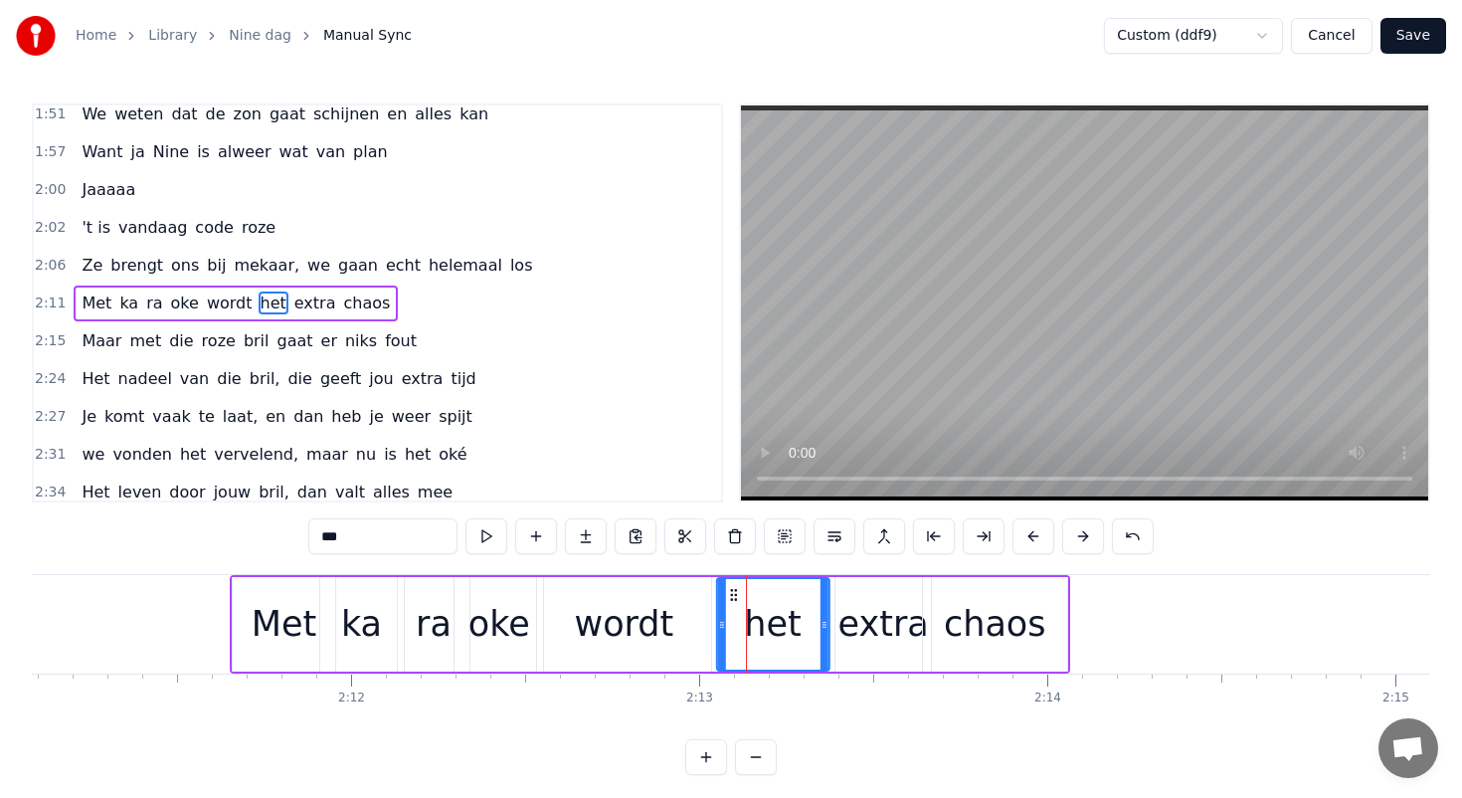
drag, startPoint x: 745, startPoint y: 589, endPoint x: 724, endPoint y: 589, distance: 20.9
click at [731, 590] on circle at bounding box center [731, 590] width 1 height 1
click at [844, 595] on div "extra" at bounding box center [882, 624] width 95 height 94
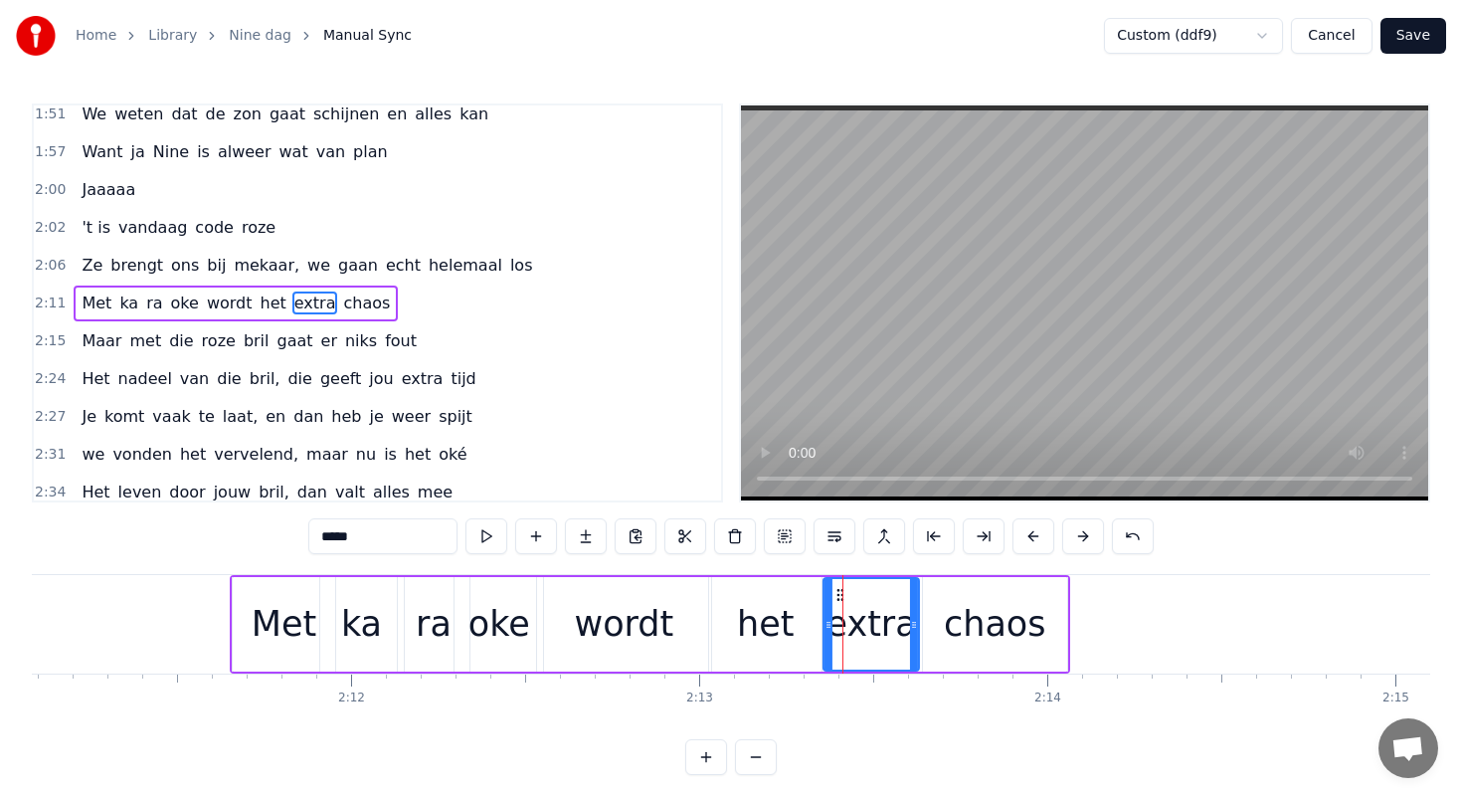
drag, startPoint x: 850, startPoint y: 593, endPoint x: 831, endPoint y: 593, distance: 19.9
click at [832, 593] on icon at bounding box center [840, 595] width 16 height 16
click at [941, 593] on div "chaos" at bounding box center [995, 624] width 144 height 94
type input "*****"
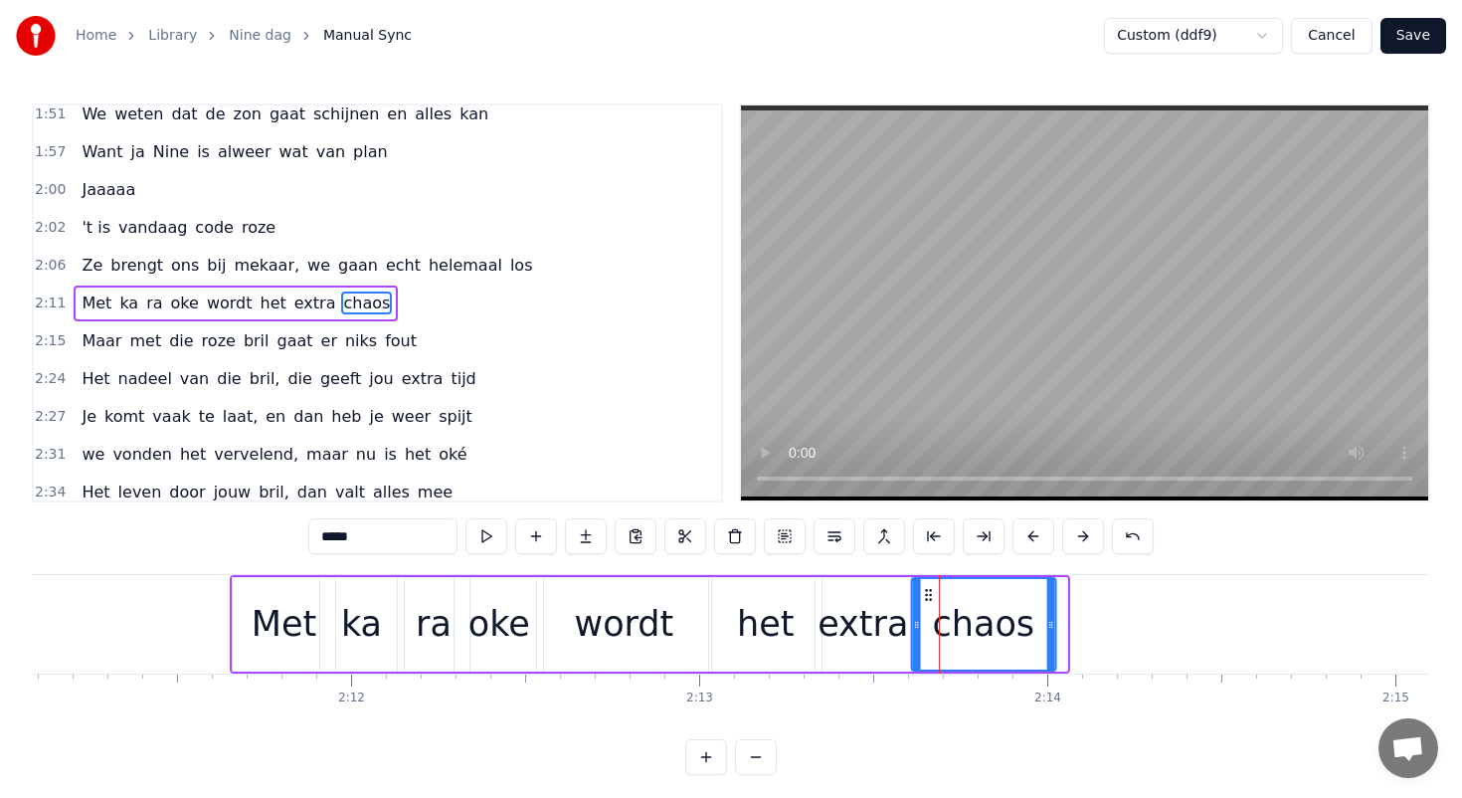
drag, startPoint x: 941, startPoint y: 593, endPoint x: 929, endPoint y: 593, distance: 11.9
click at [929, 593] on icon at bounding box center [928, 595] width 16 height 16
click at [148, 572] on div "0:16 Nine ziet het leven door een roze bril 0:20 Wat er ook gebeurt, bij haar i…" at bounding box center [731, 438] width 1398 height 671
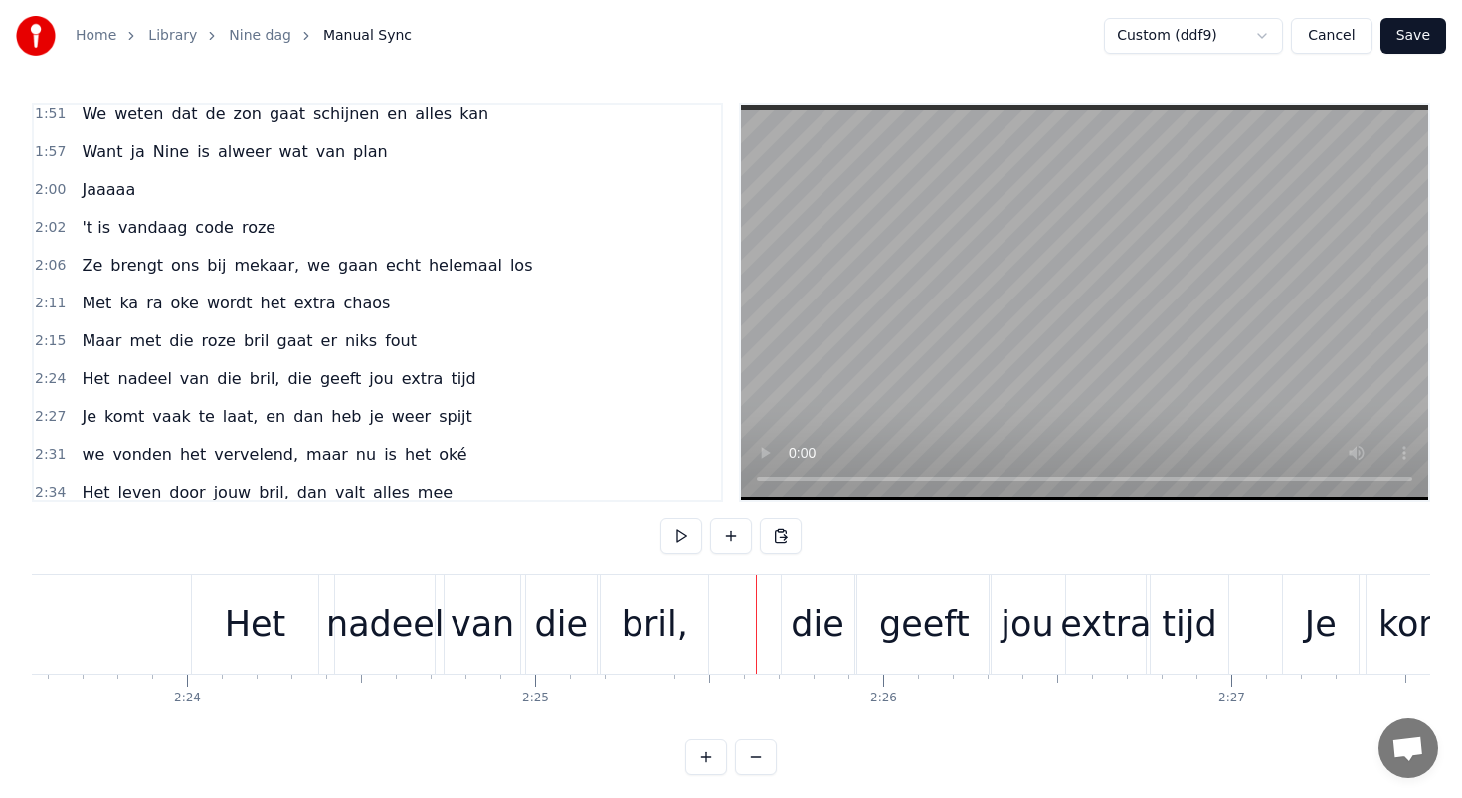
scroll to position [0, 49706]
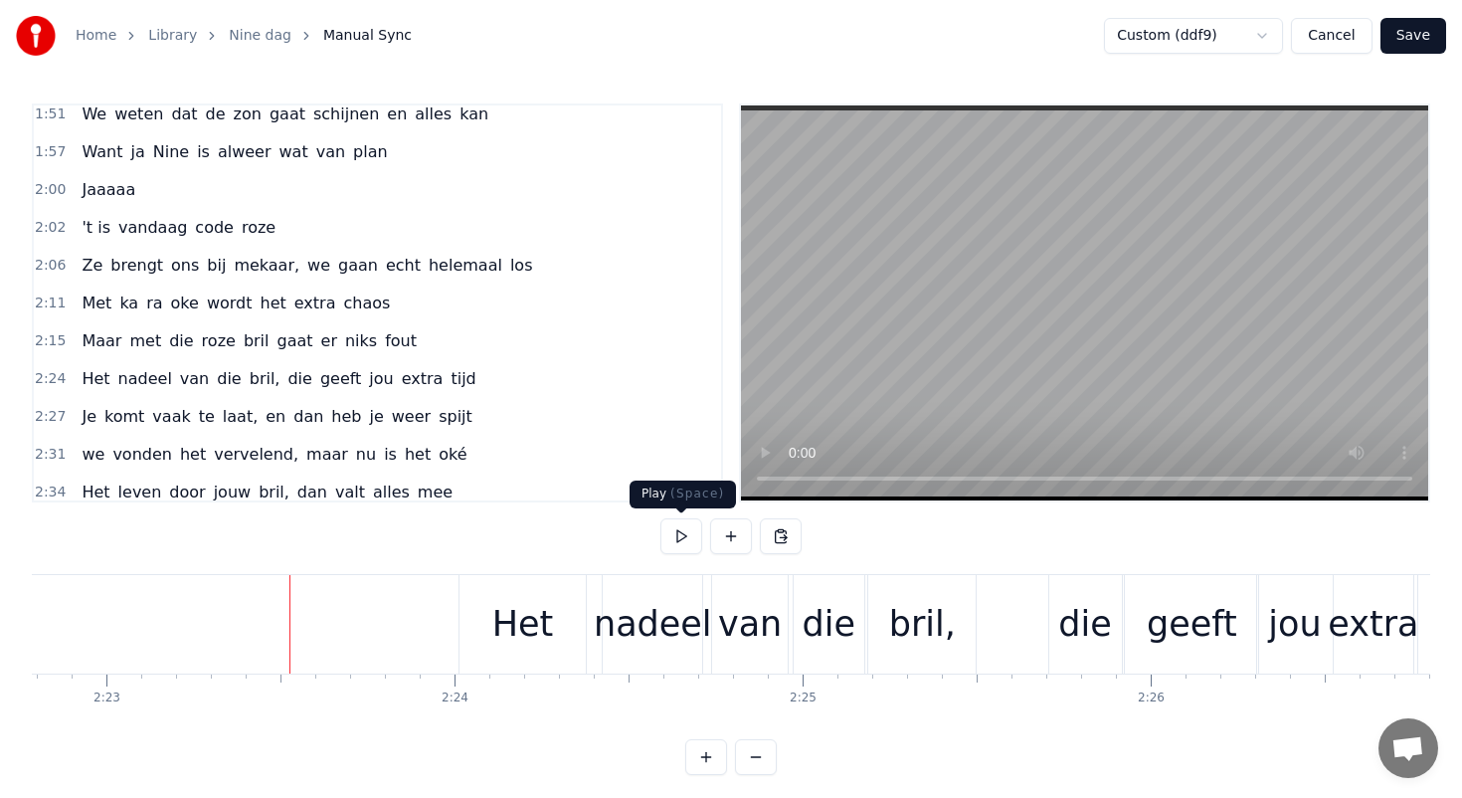
click at [679, 545] on button at bounding box center [681, 536] width 42 height 36
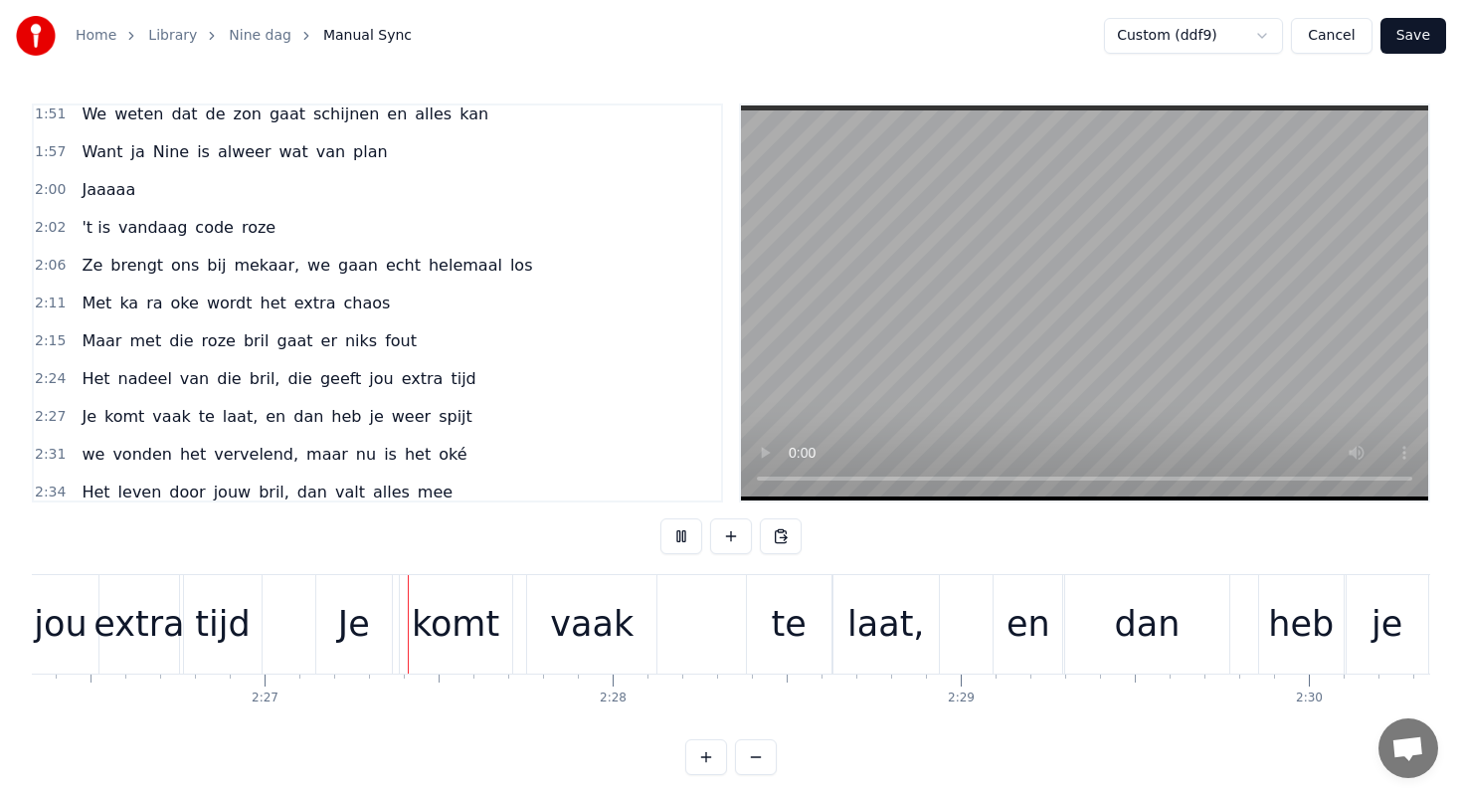
scroll to position [0, 50945]
click at [679, 545] on button at bounding box center [681, 536] width 42 height 36
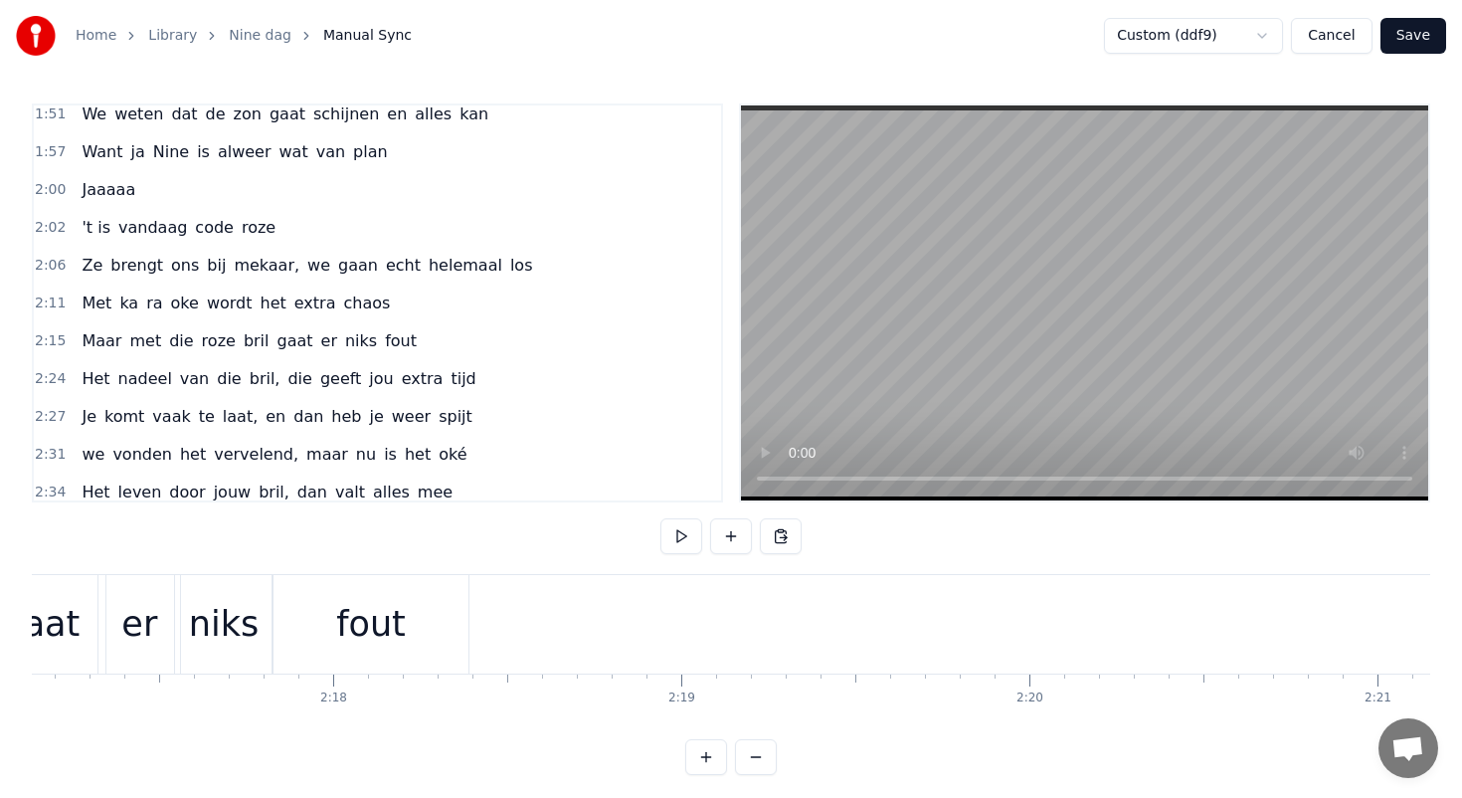
scroll to position [0, 47533]
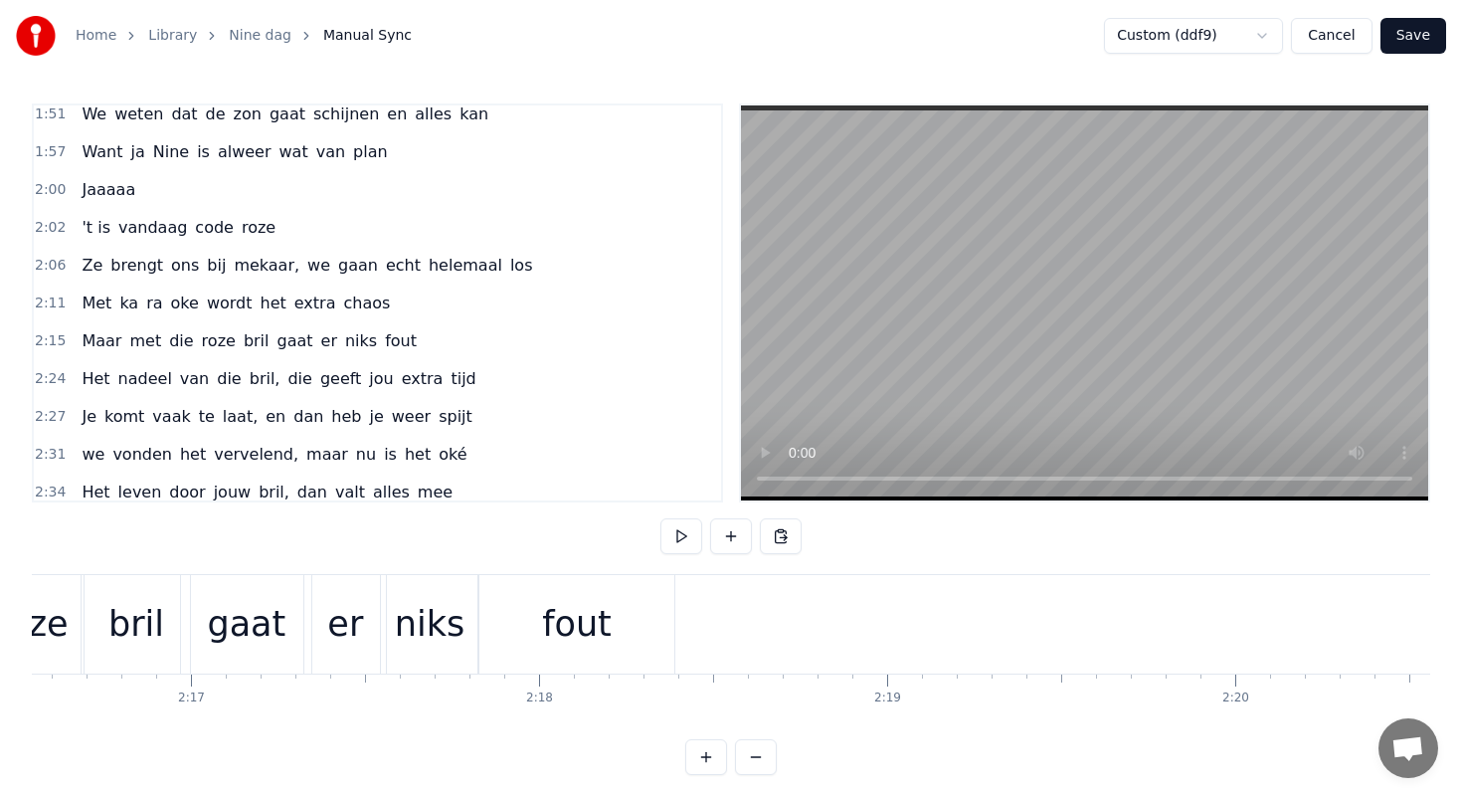
click at [338, 600] on div "er" at bounding box center [345, 624] width 36 height 53
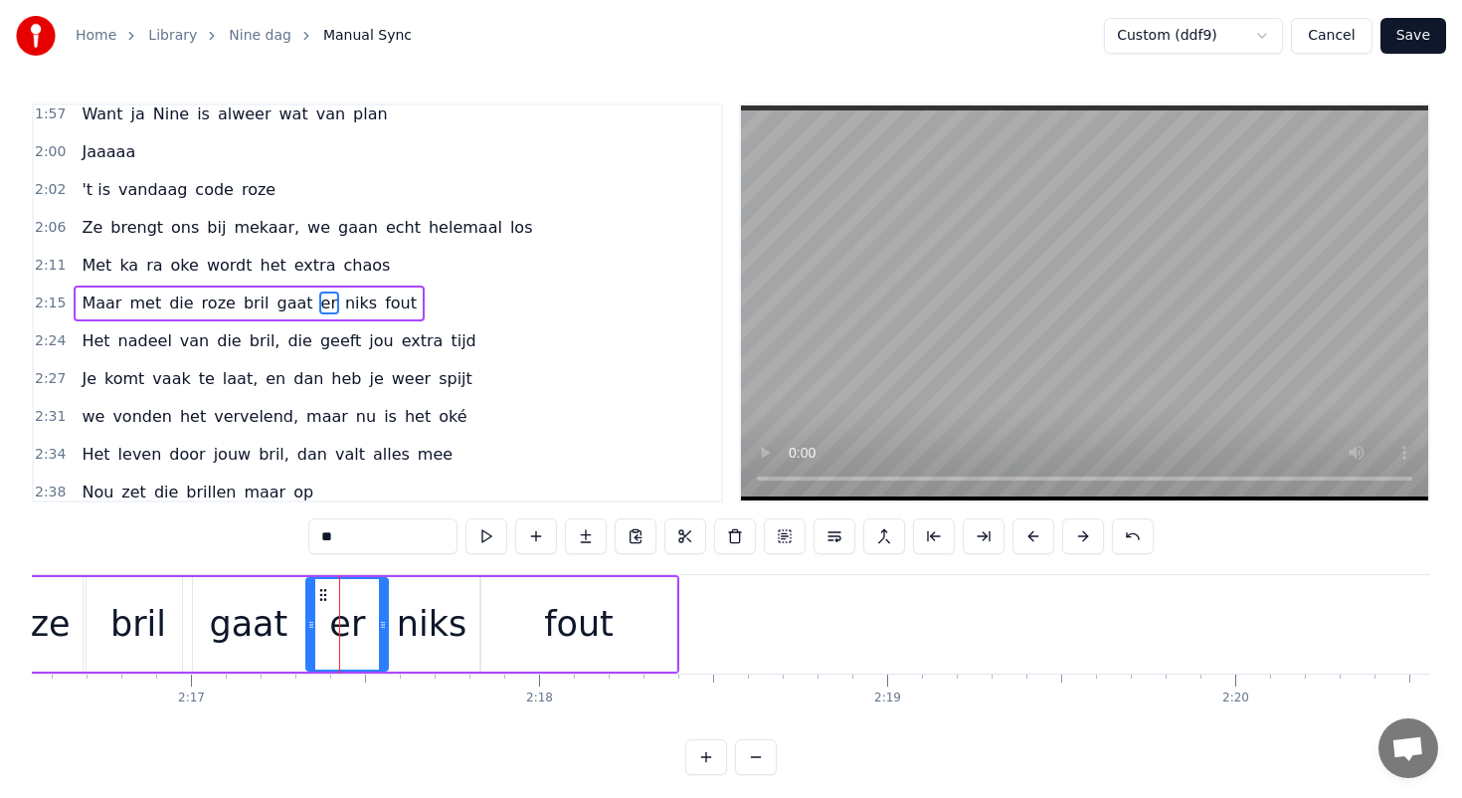
scroll to position [1419, 0]
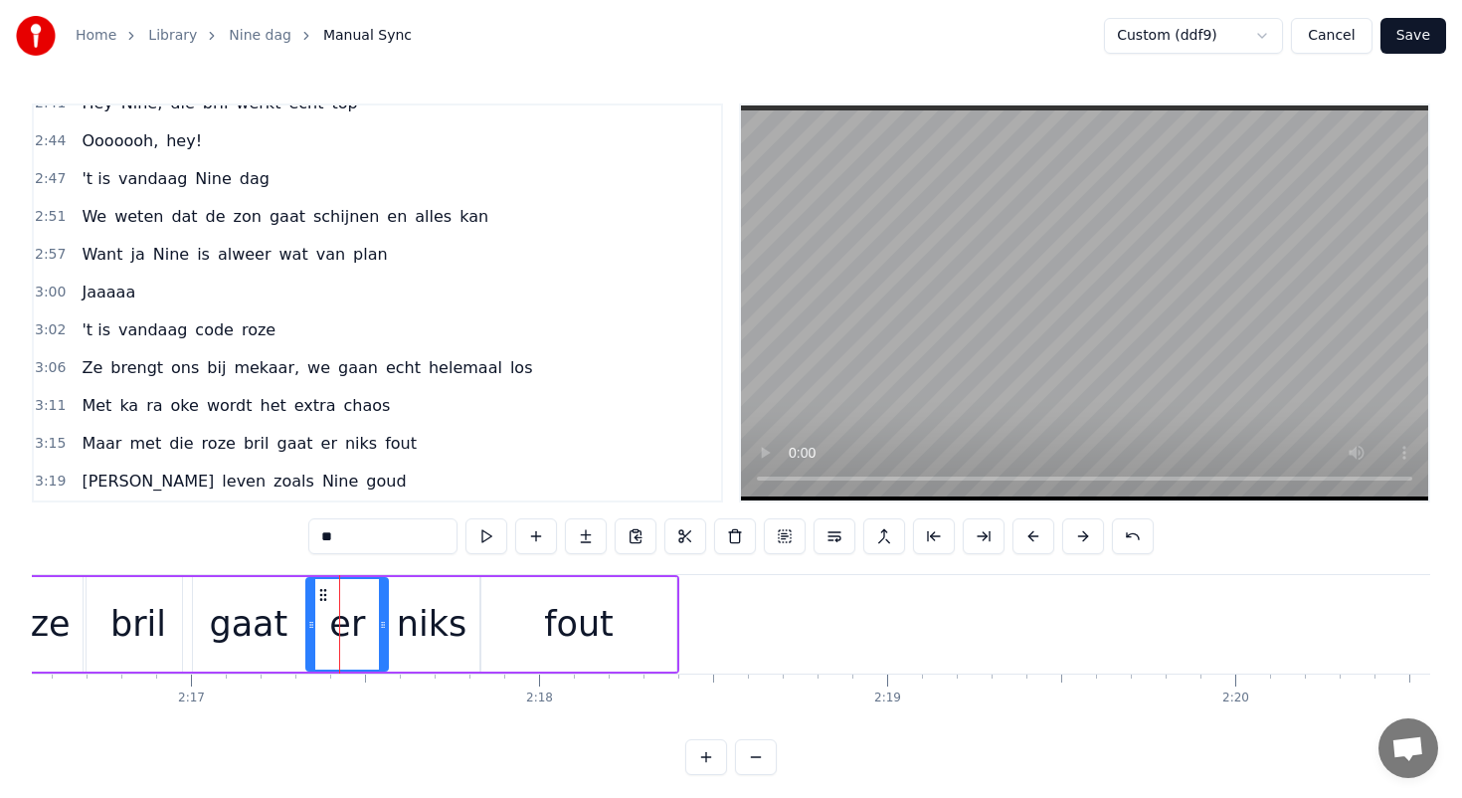
click at [364, 473] on span "goud" at bounding box center [386, 480] width 44 height 23
type input "****"
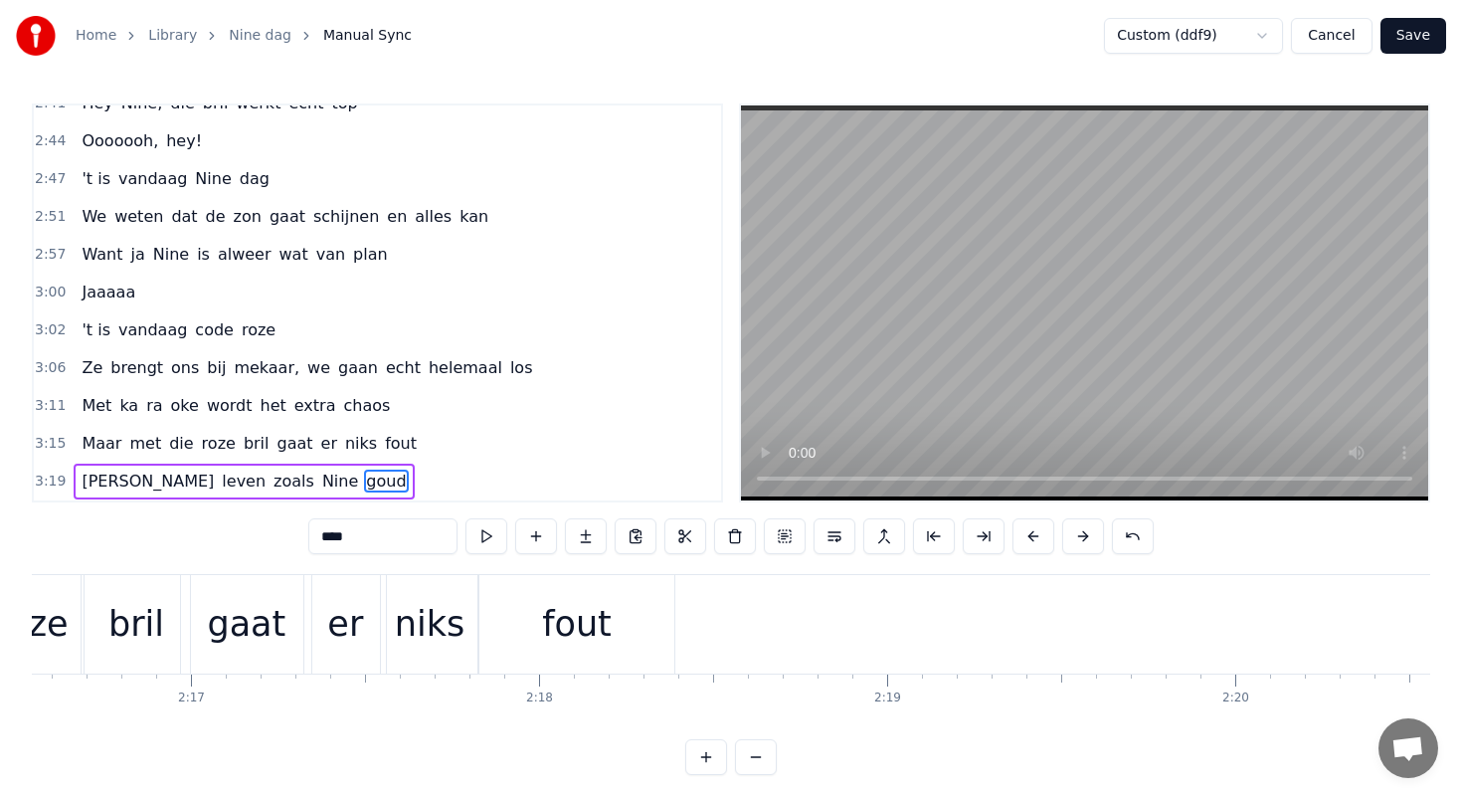
scroll to position [8, 0]
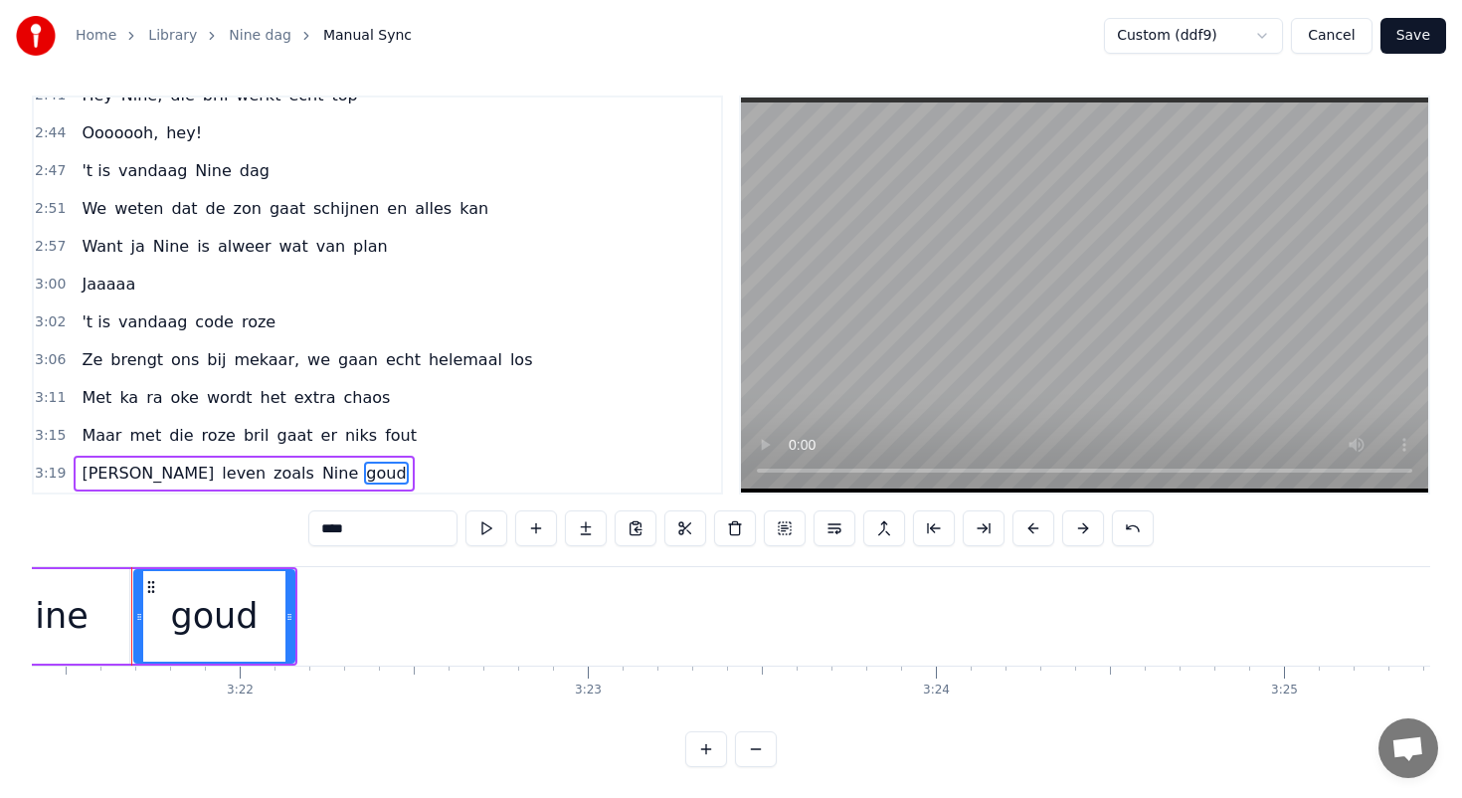
click at [275, 462] on div "[PERSON_NAME] zoals Nine [PERSON_NAME]" at bounding box center [244, 474] width 340 height 36
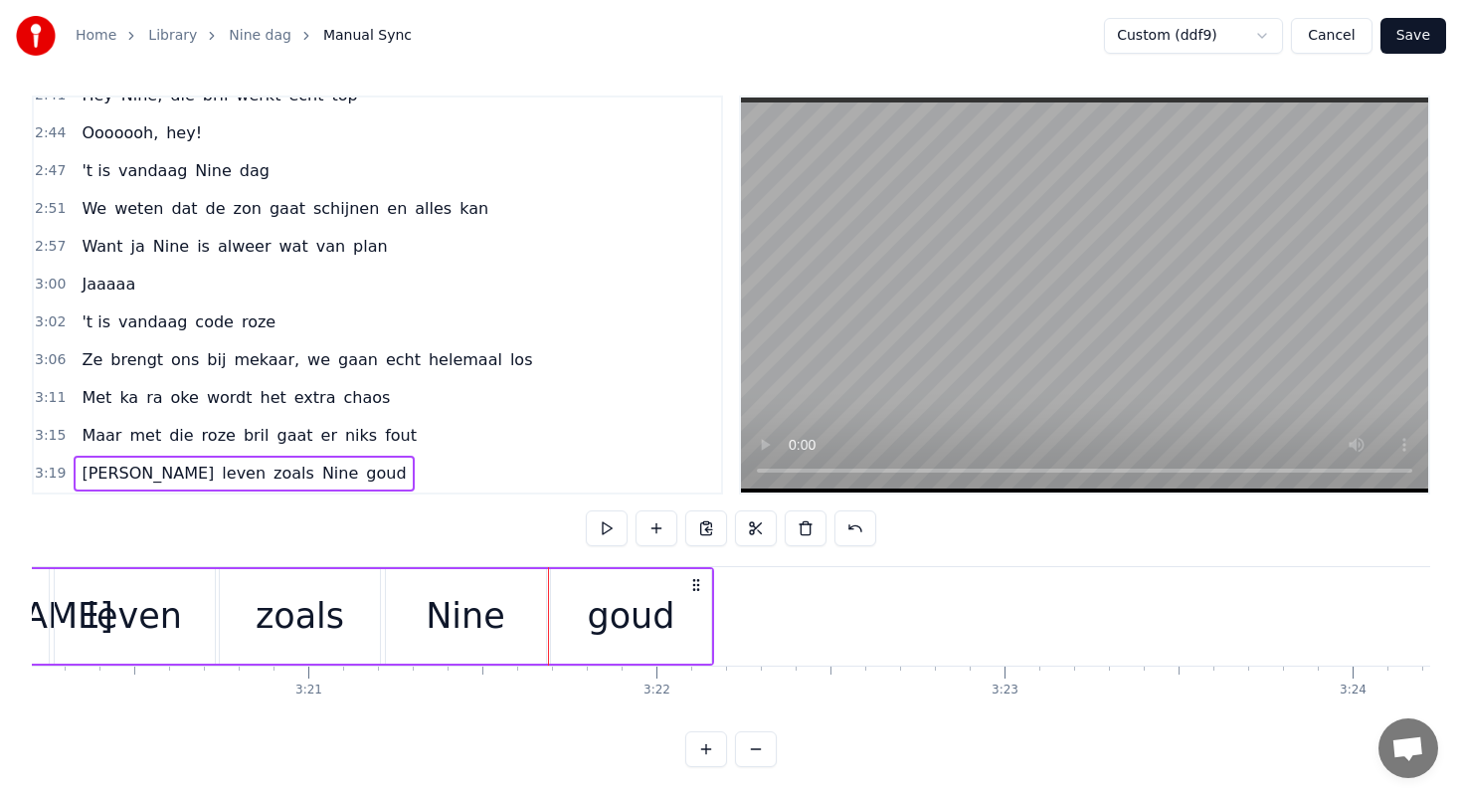
scroll to position [0, 69449]
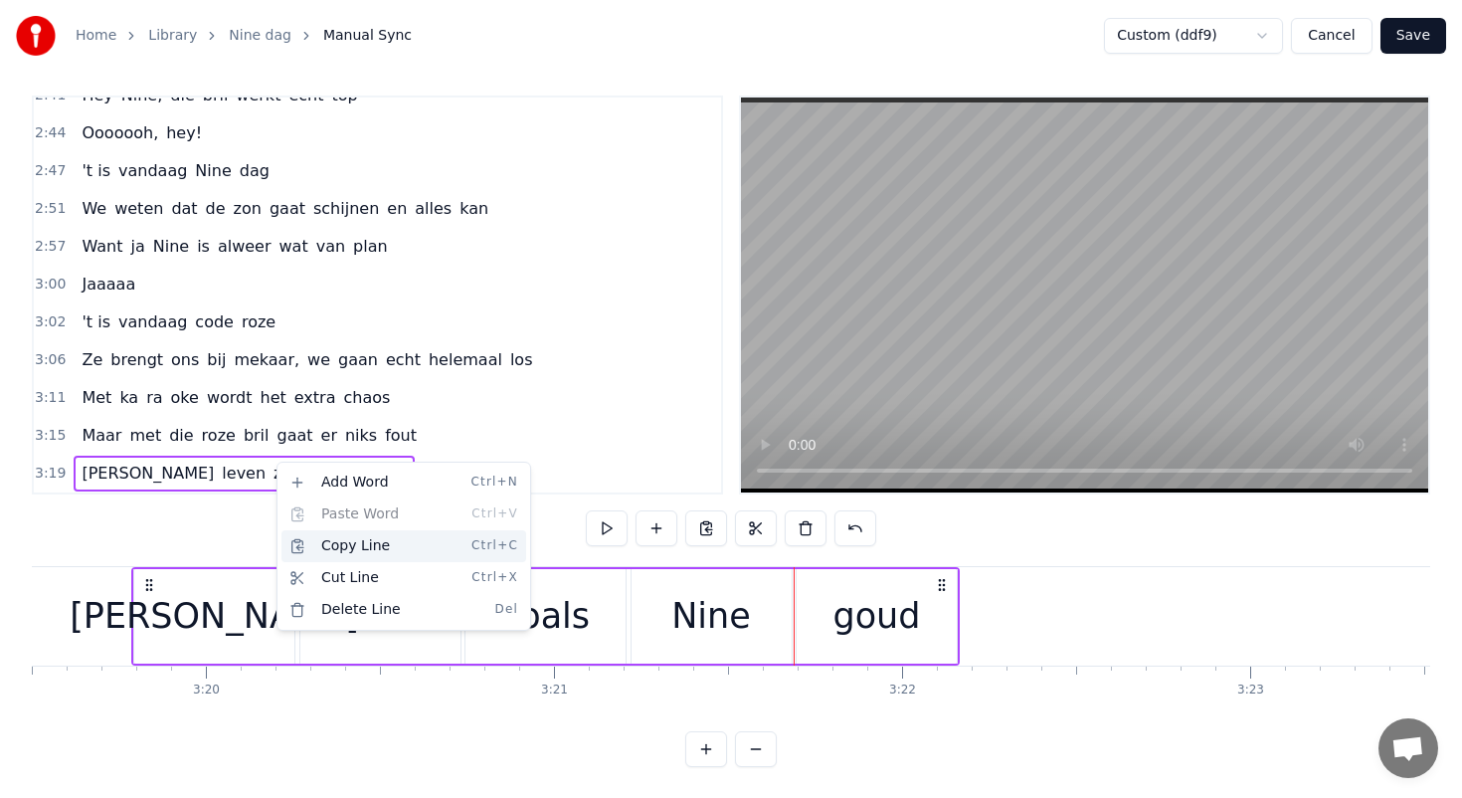
click at [341, 545] on div "Copy Line Ctrl+C" at bounding box center [403, 546] width 245 height 32
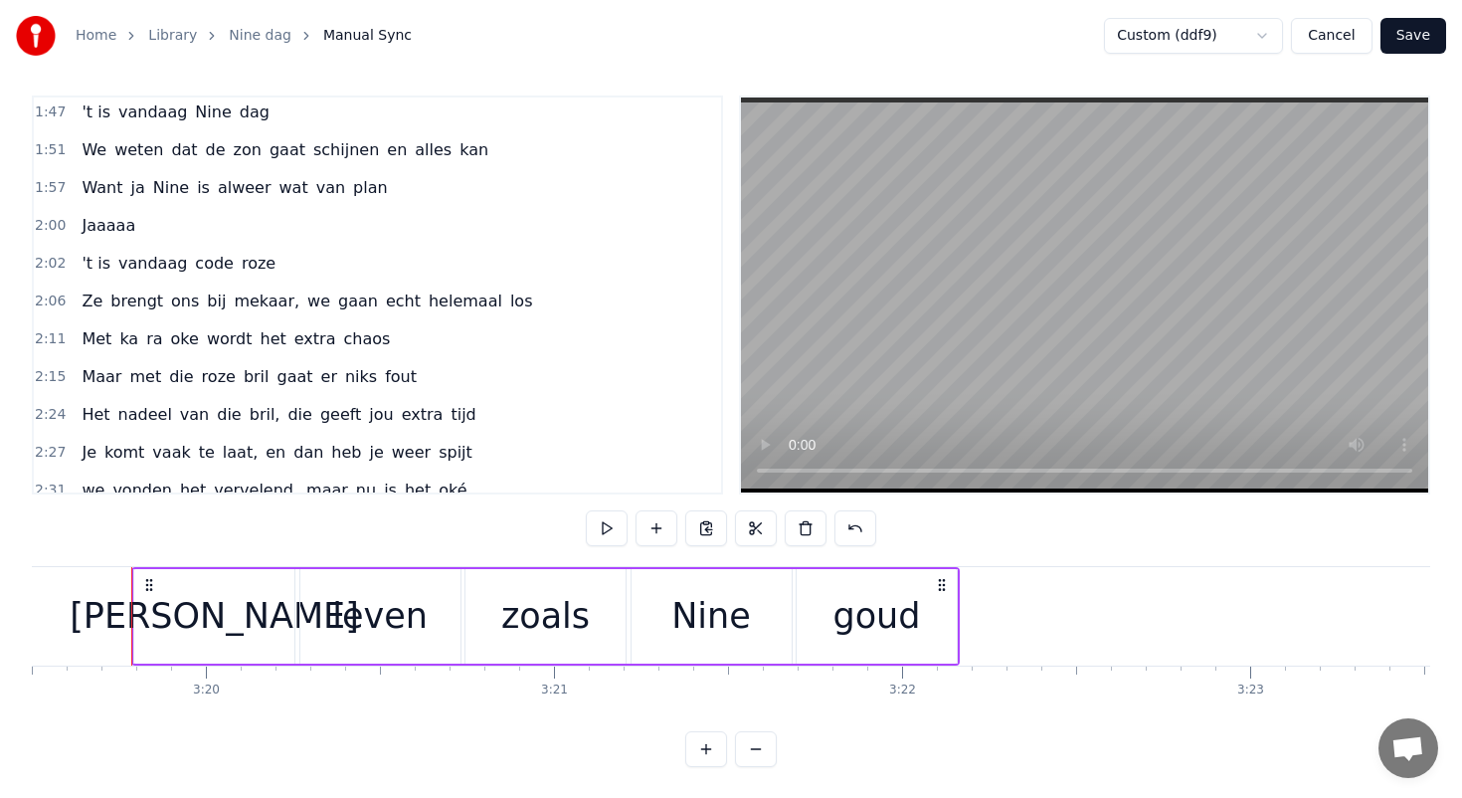
scroll to position [882, 0]
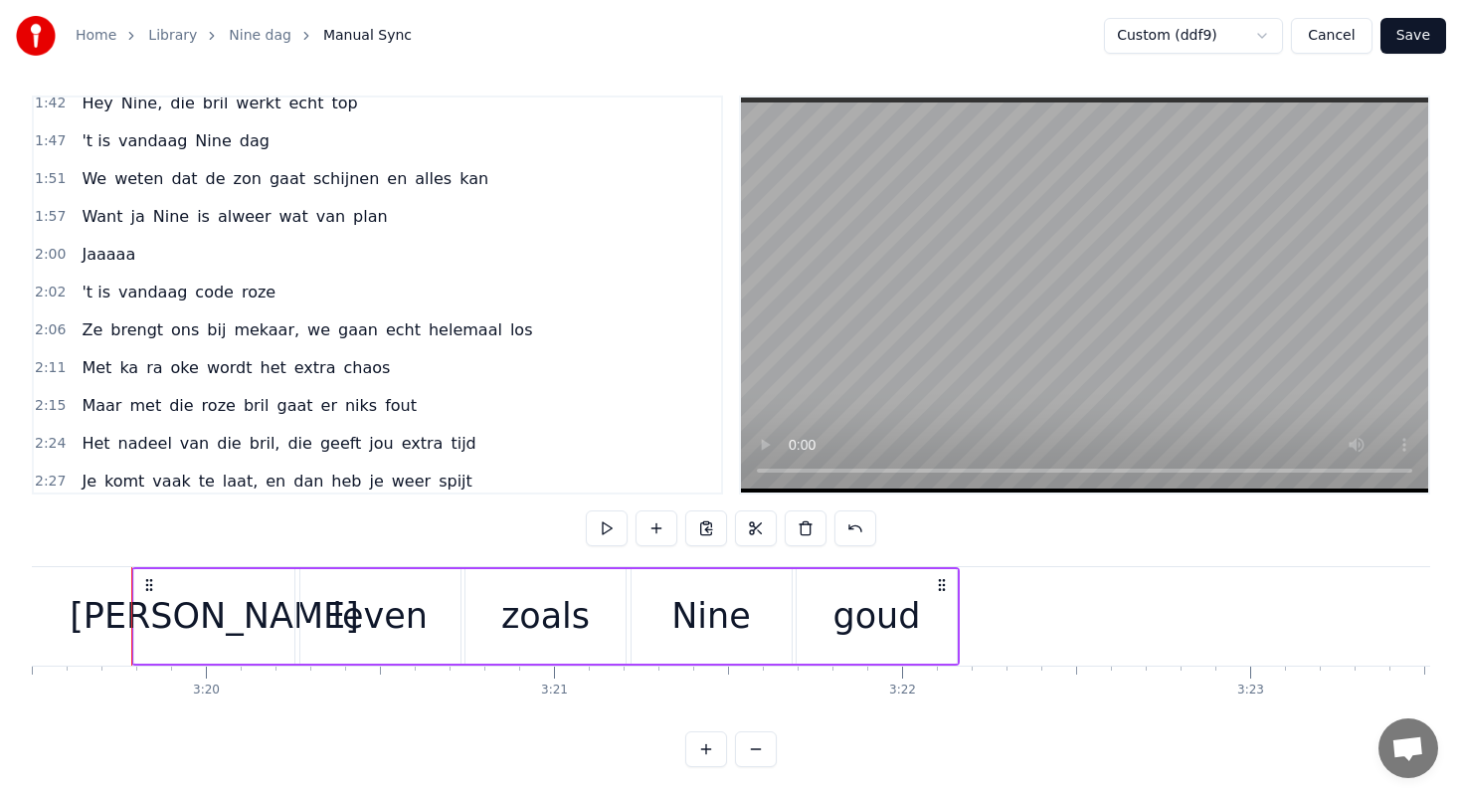
click at [379, 391] on div "Maar met die roze bril gaat er niks [PERSON_NAME]" at bounding box center [249, 406] width 351 height 36
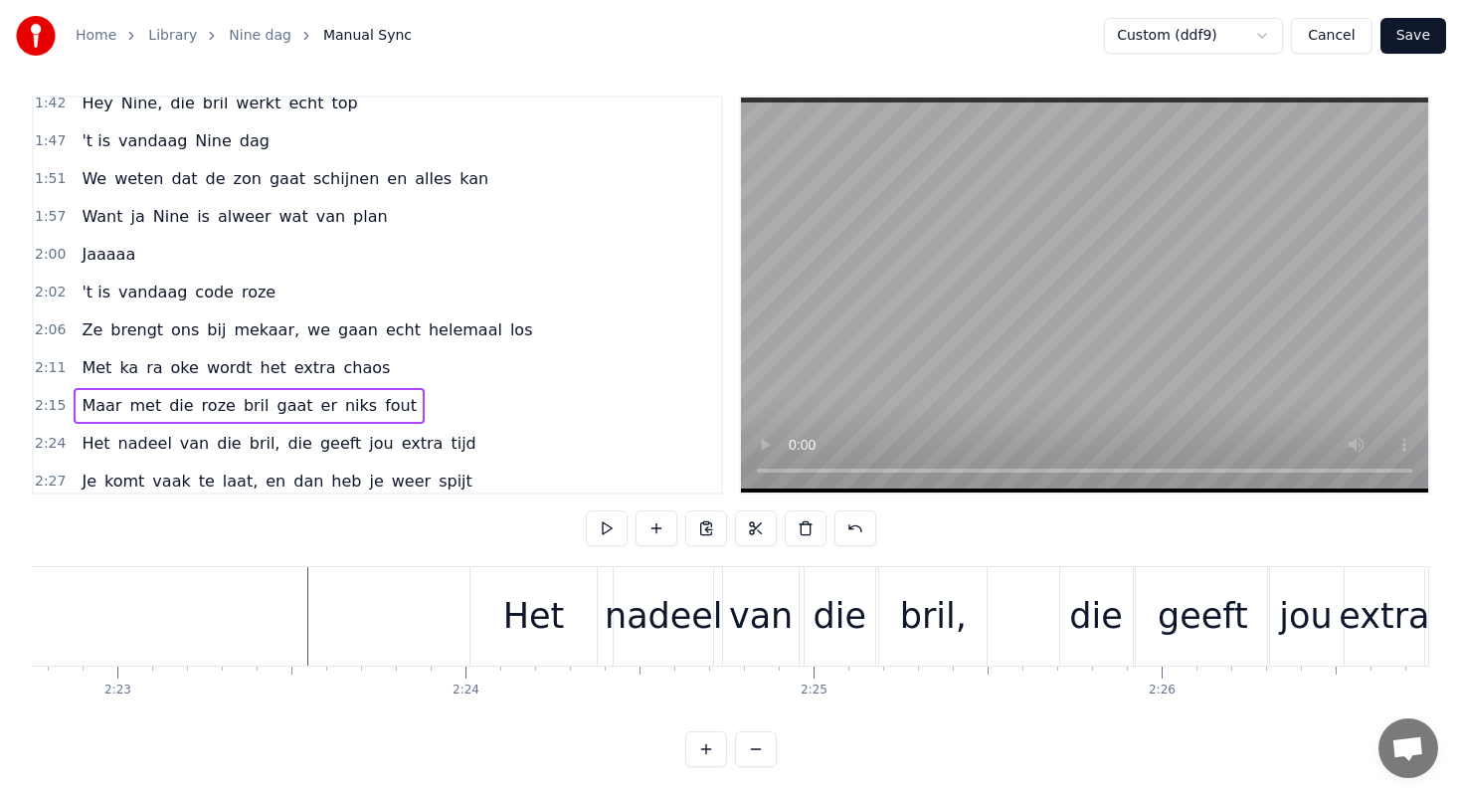
scroll to position [0, 47093]
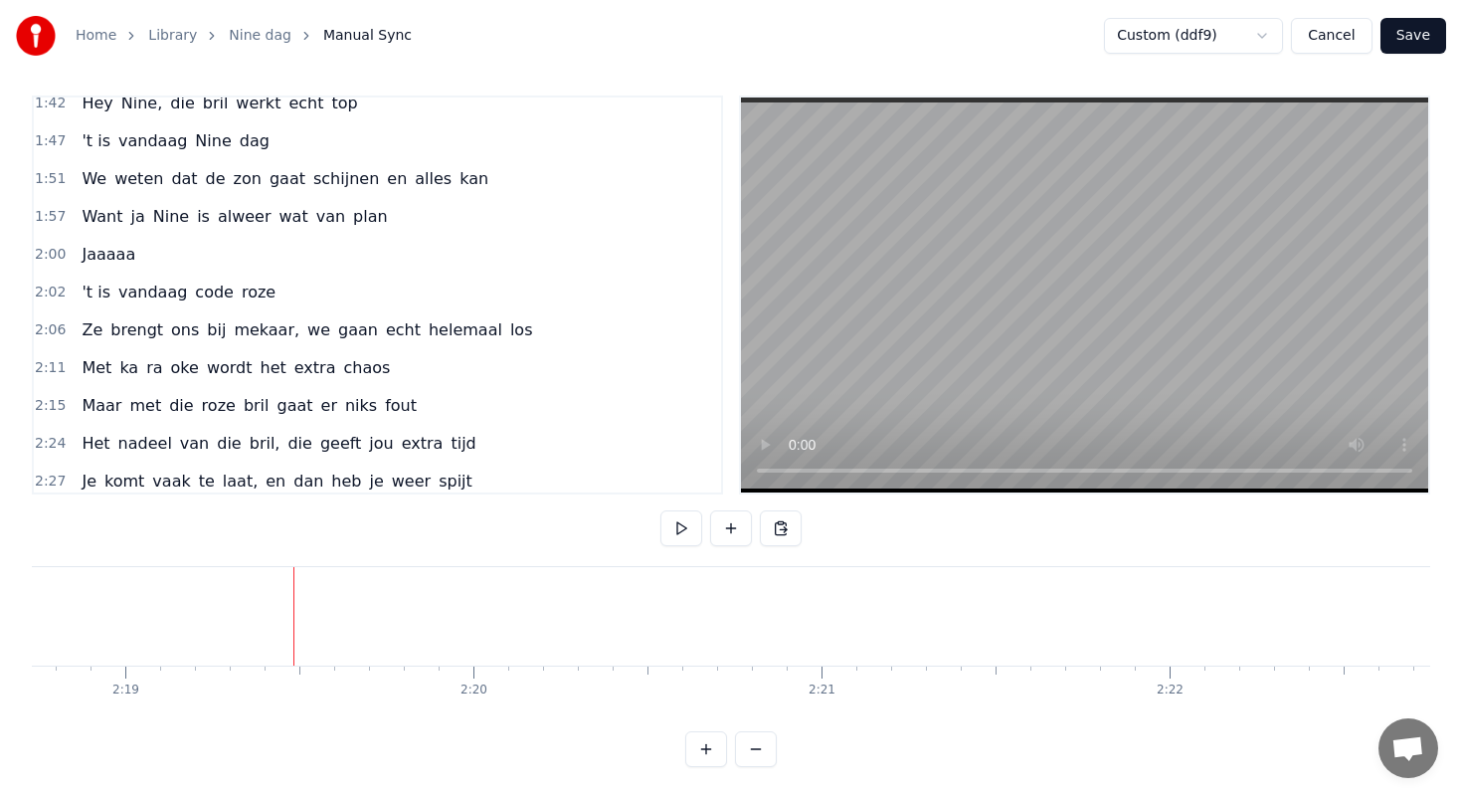
scroll to position [0, 48307]
click at [345, 637] on div "Paste Line Ctrl+V" at bounding box center [412, 636] width 245 height 32
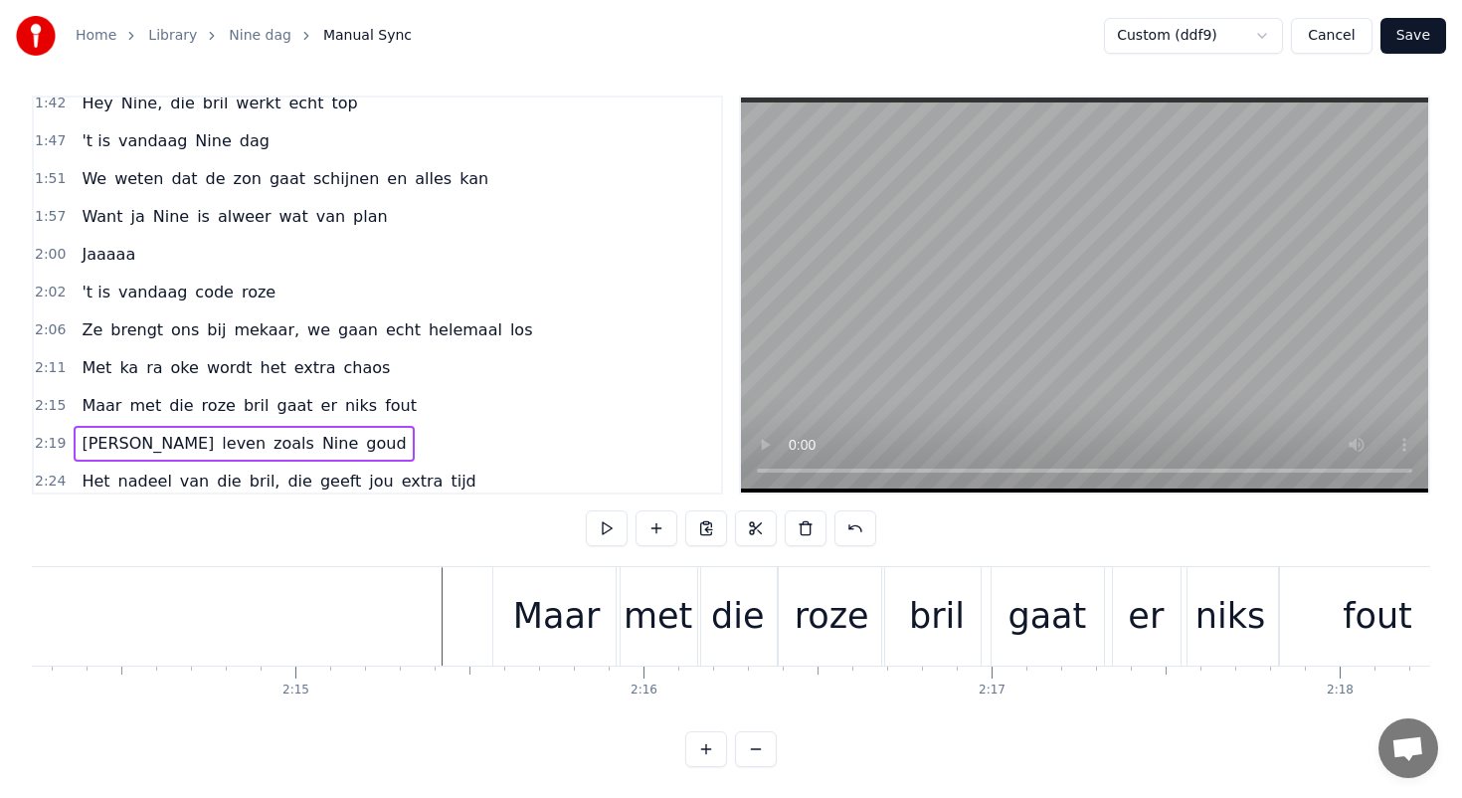
scroll to position [0, 46524]
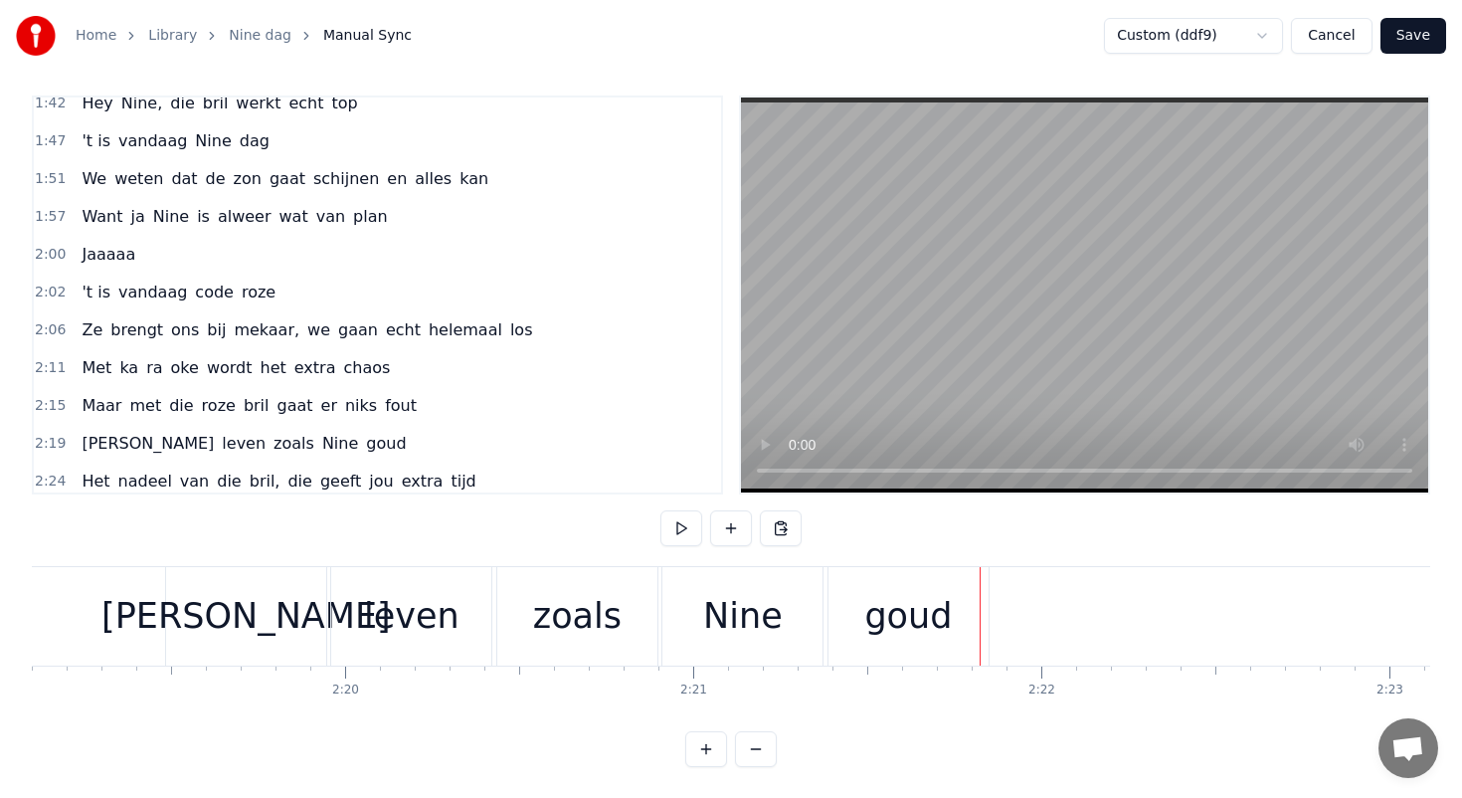
scroll to position [0, 48405]
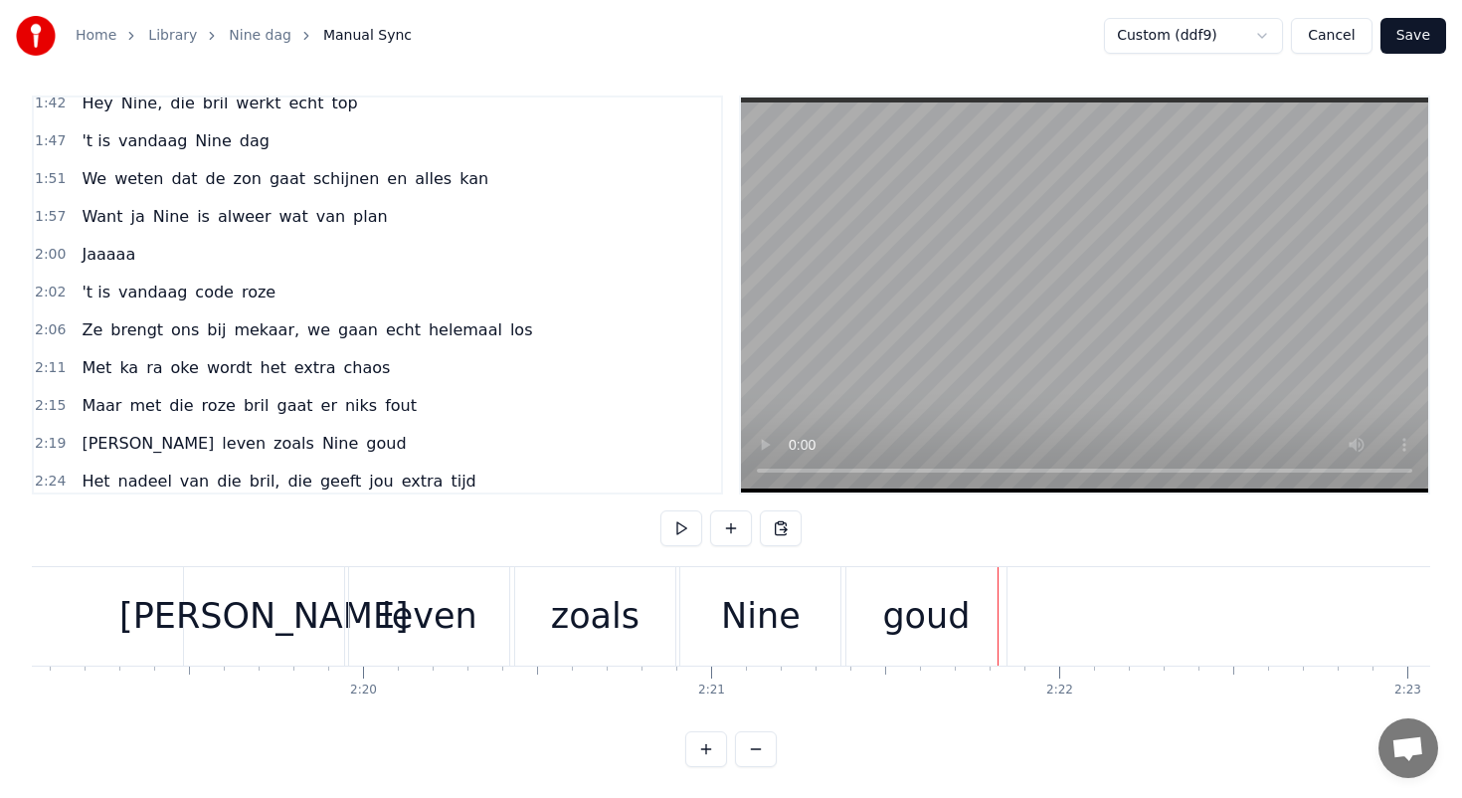
click at [304, 608] on div "[PERSON_NAME]" at bounding box center [264, 616] width 160 height 98
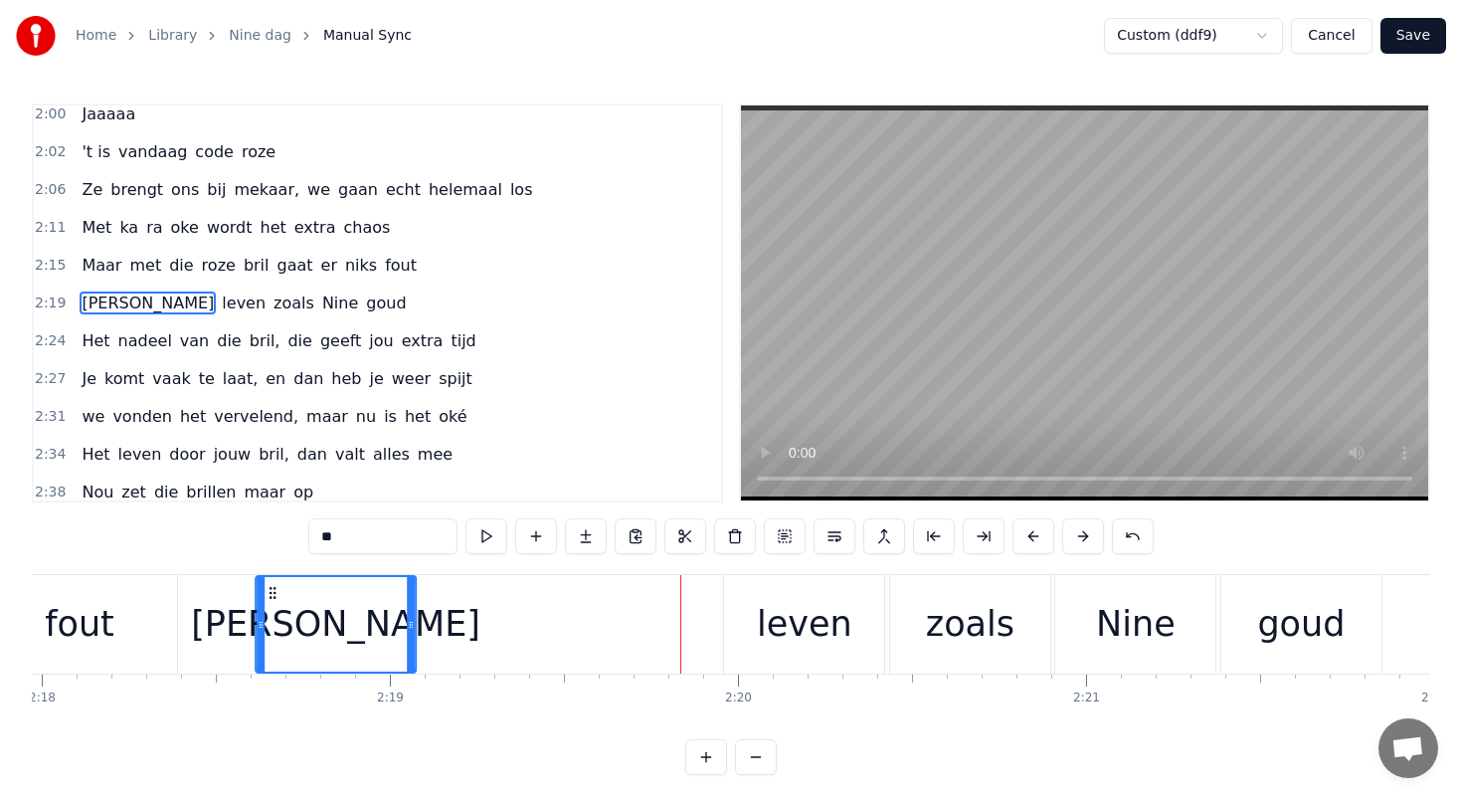
scroll to position [0, 48029]
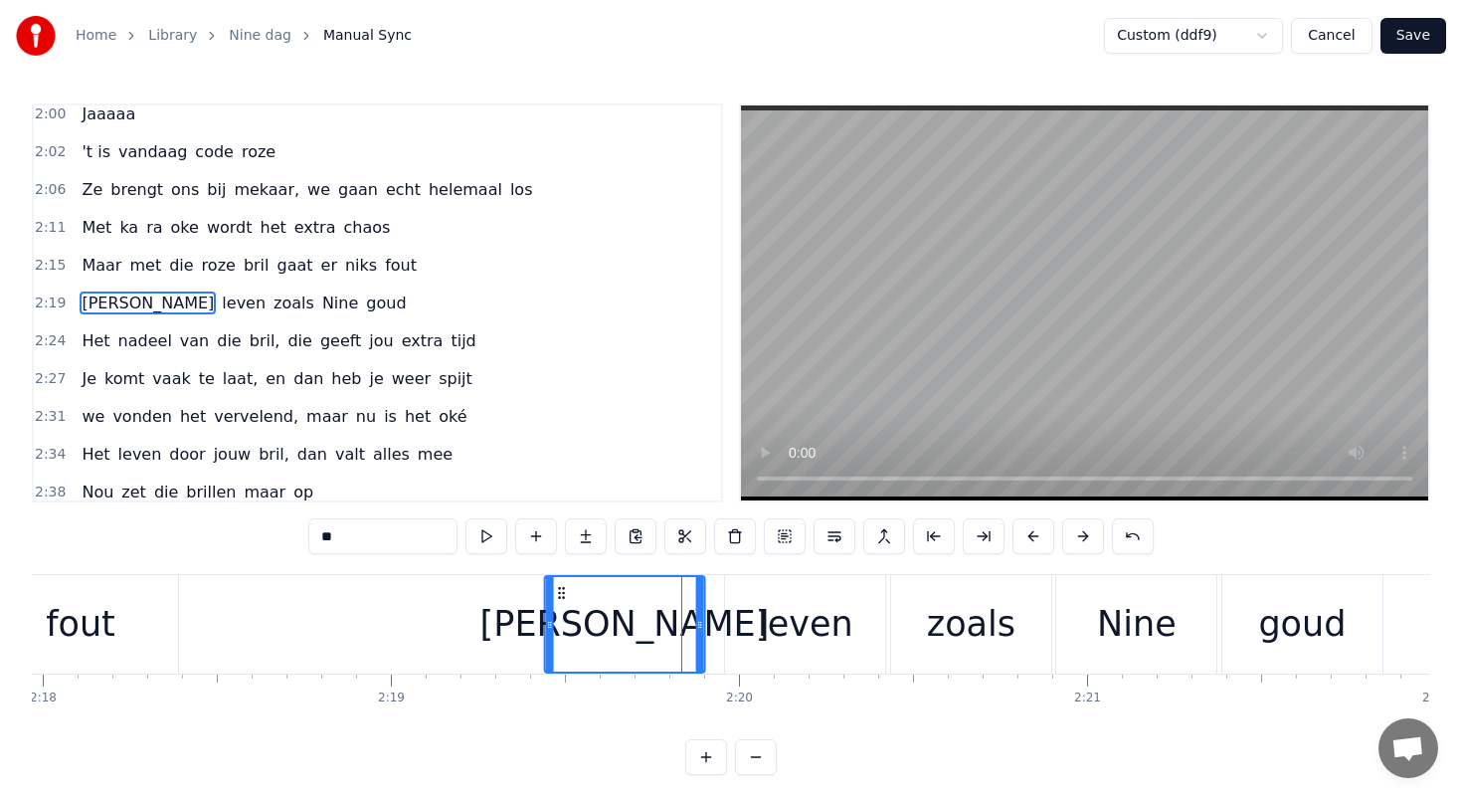
drag, startPoint x: 200, startPoint y: 588, endPoint x: 561, endPoint y: 613, distance: 361.9
click at [561, 613] on div "[PERSON_NAME]" at bounding box center [624, 624] width 158 height 94
click at [737, 617] on div "leven" at bounding box center [805, 624] width 160 height 98
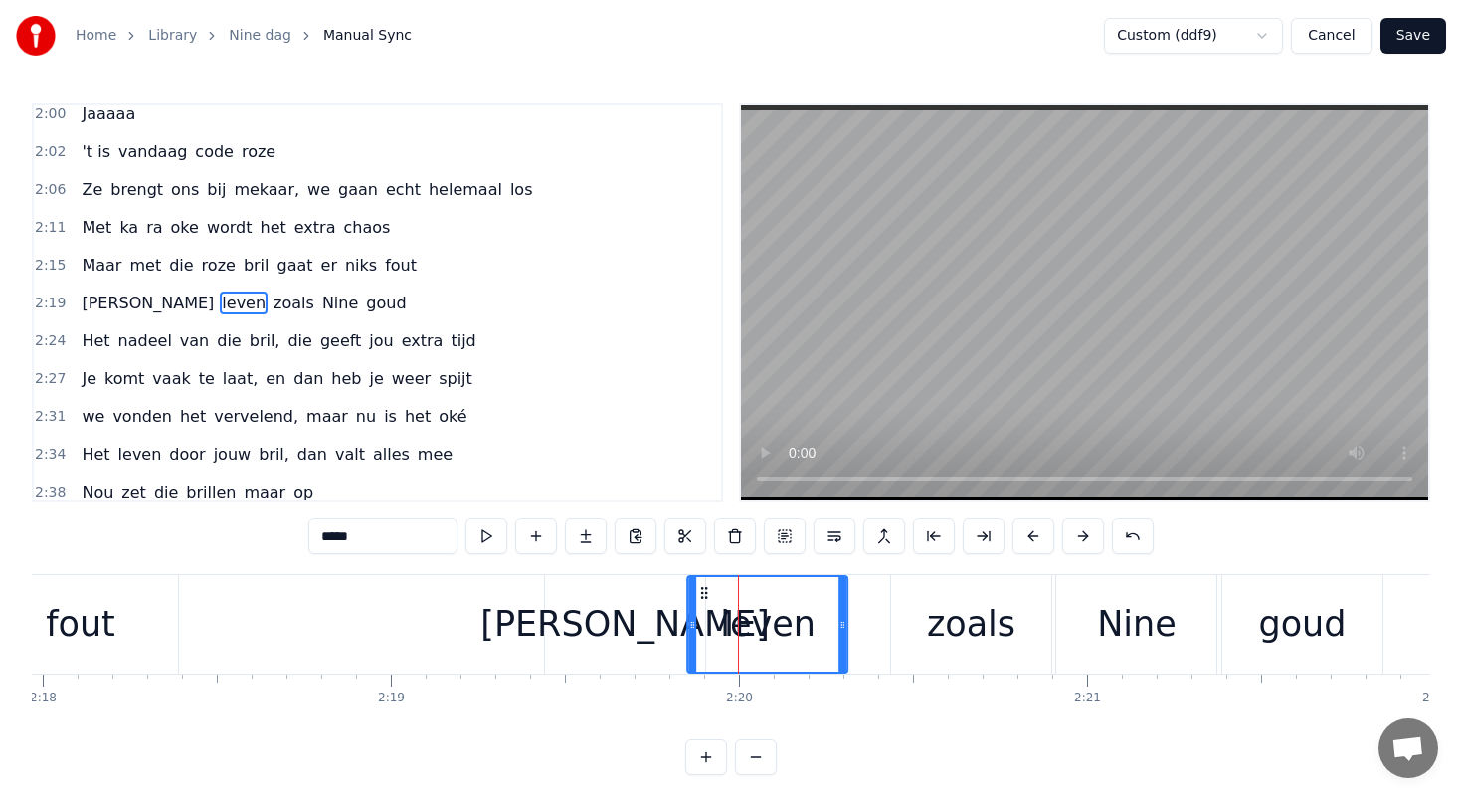
drag, startPoint x: 738, startPoint y: 589, endPoint x: 701, endPoint y: 585, distance: 37.0
click at [701, 585] on icon at bounding box center [705, 593] width 16 height 16
click at [919, 583] on div "zoals" at bounding box center [971, 624] width 160 height 98
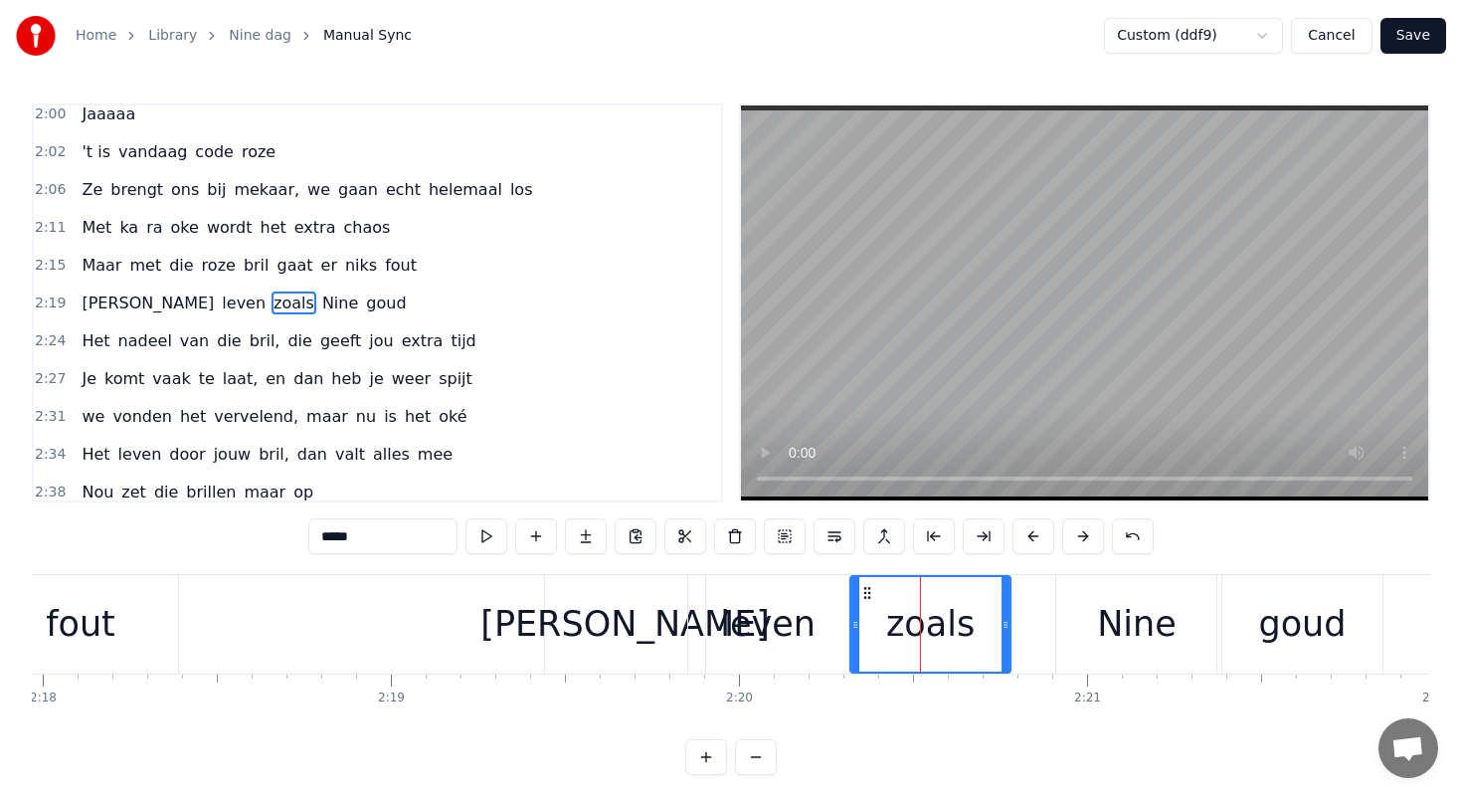
drag, startPoint x: 902, startPoint y: 588, endPoint x: 861, endPoint y: 588, distance: 40.8
click at [861, 588] on icon at bounding box center [867, 593] width 16 height 16
click at [1080, 586] on div "Nine" at bounding box center [1136, 624] width 160 height 98
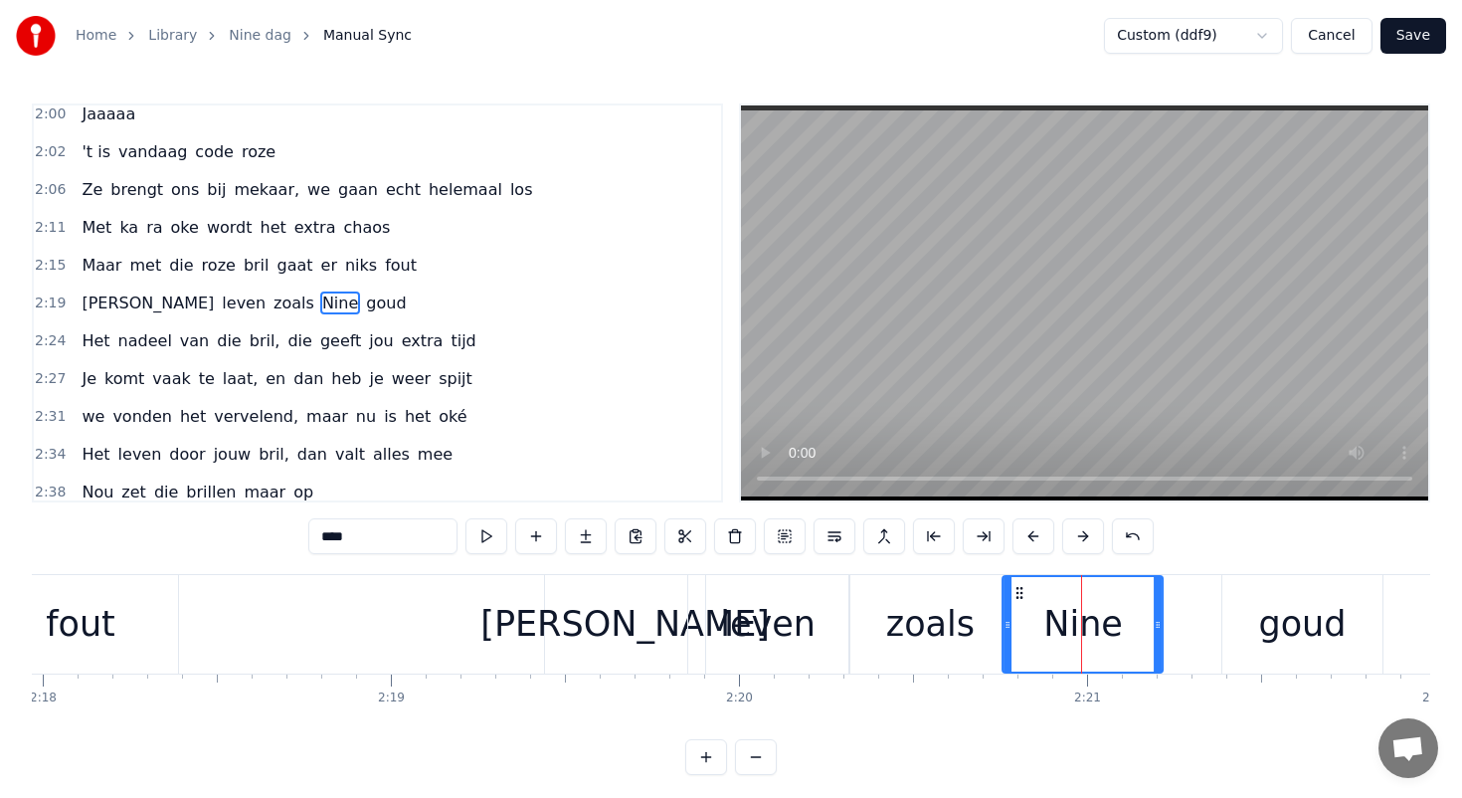
drag, startPoint x: 1073, startPoint y: 587, endPoint x: 1019, endPoint y: 586, distance: 53.7
click at [1019, 586] on icon at bounding box center [1021, 593] width 16 height 16
click at [1232, 602] on div "goud" at bounding box center [1302, 624] width 160 height 98
type input "****"
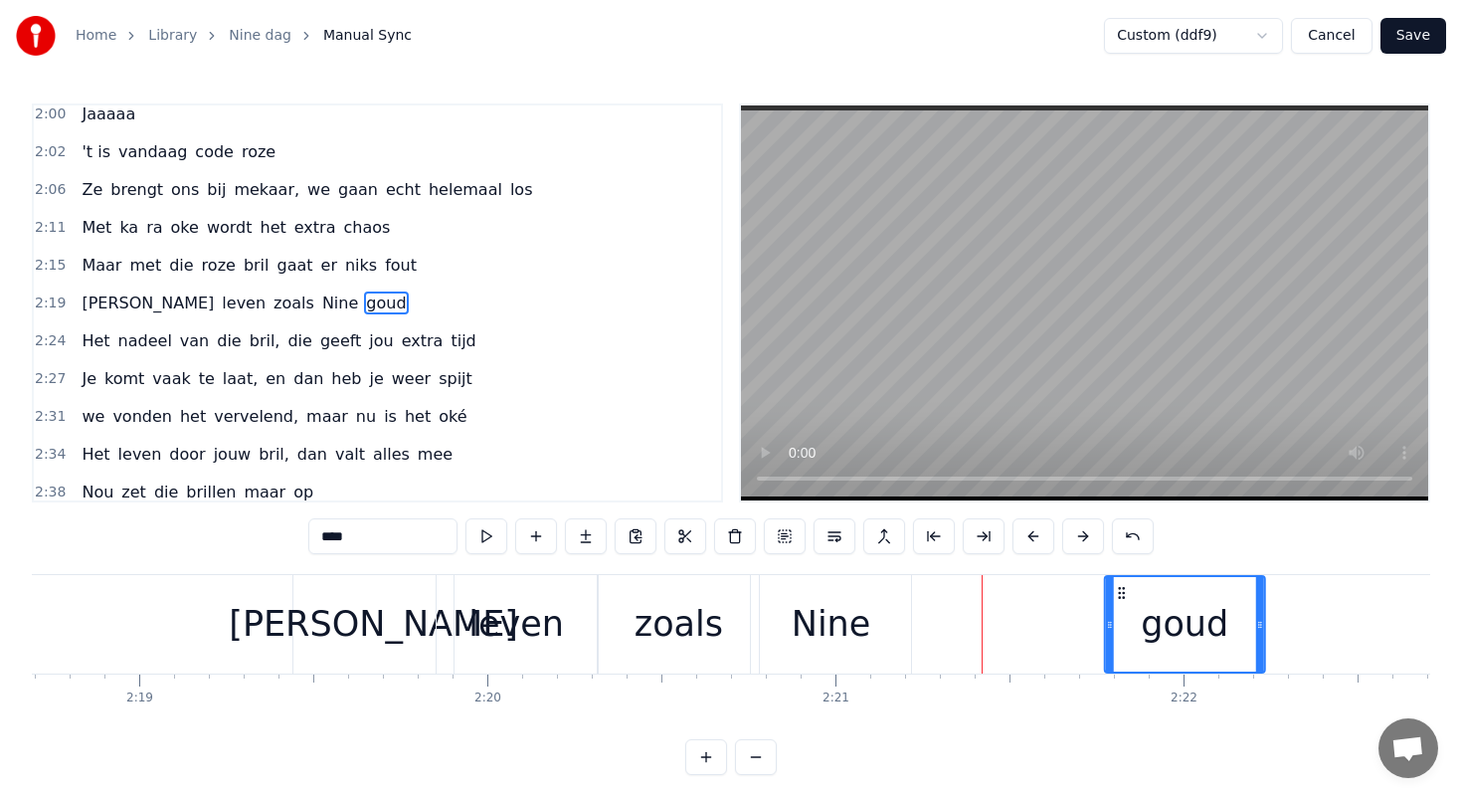
scroll to position [0, 48284]
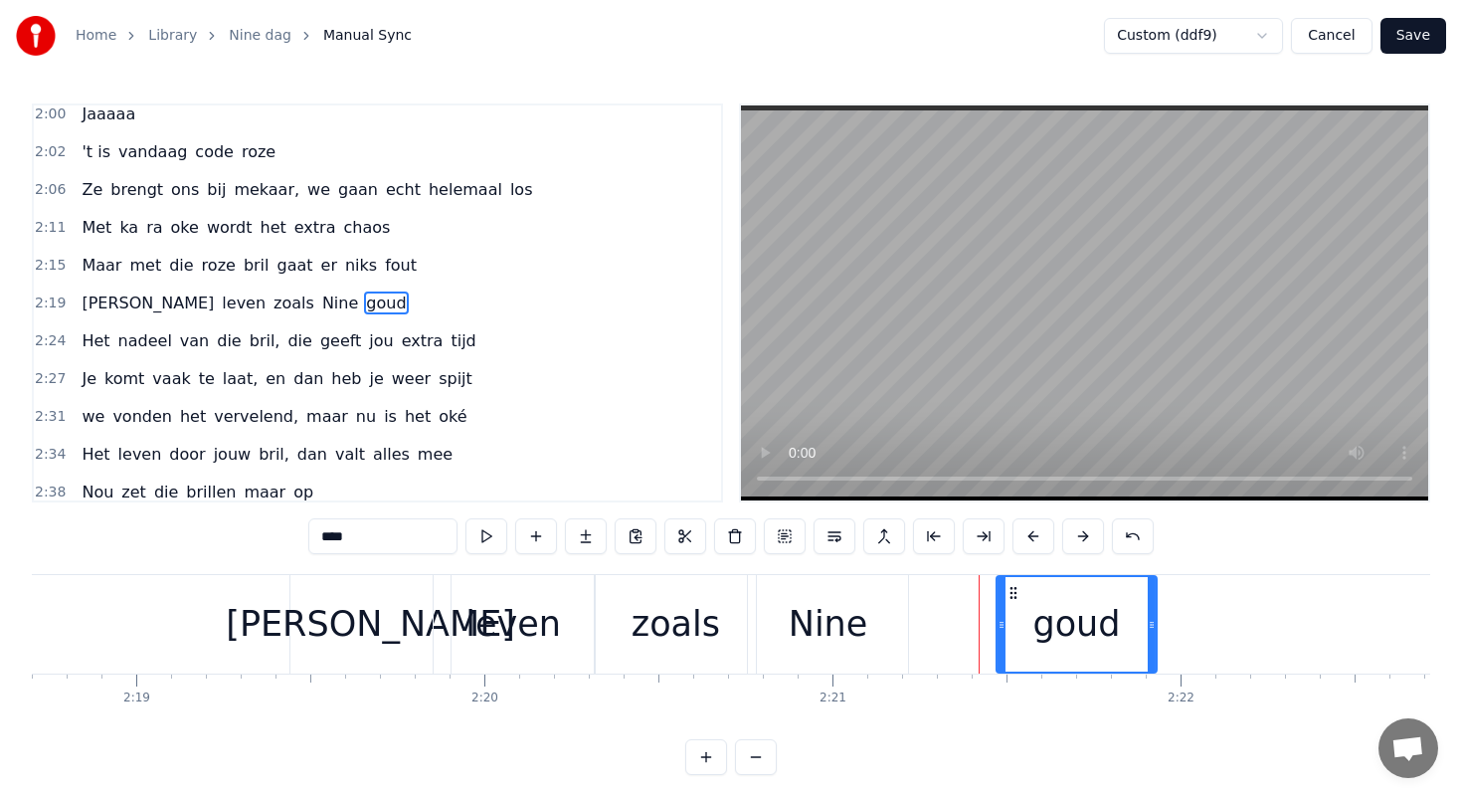
drag, startPoint x: 1237, startPoint y: 587, endPoint x: 1012, endPoint y: 592, distance: 225.8
click at [1012, 592] on icon at bounding box center [1014, 593] width 16 height 16
click at [949, 598] on div "[PERSON_NAME] zoals Nine [PERSON_NAME]" at bounding box center [725, 624] width 872 height 98
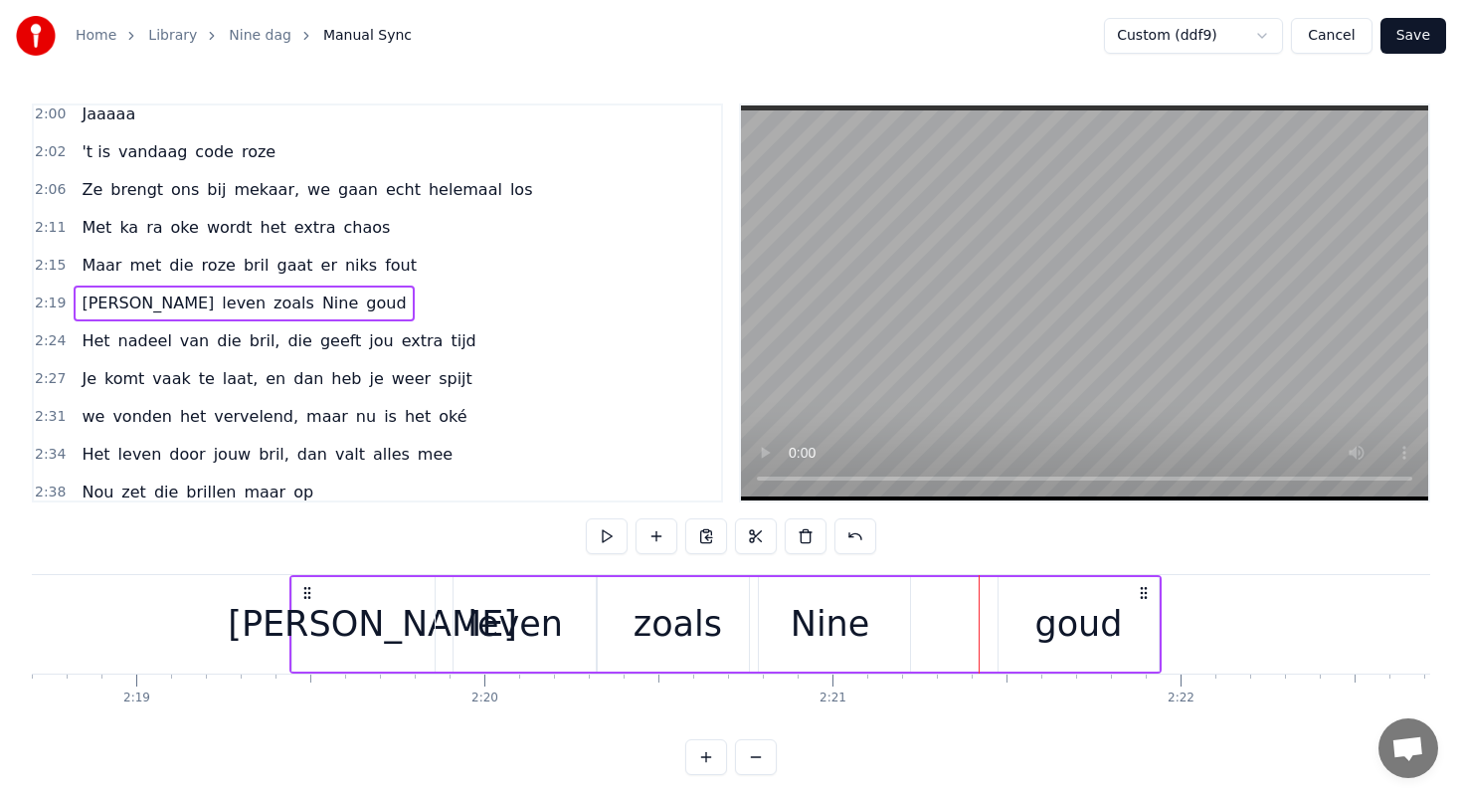
click at [914, 585] on div "[PERSON_NAME] zoals Nine [PERSON_NAME]" at bounding box center [725, 624] width 872 height 98
click at [661, 535] on button at bounding box center [657, 536] width 42 height 36
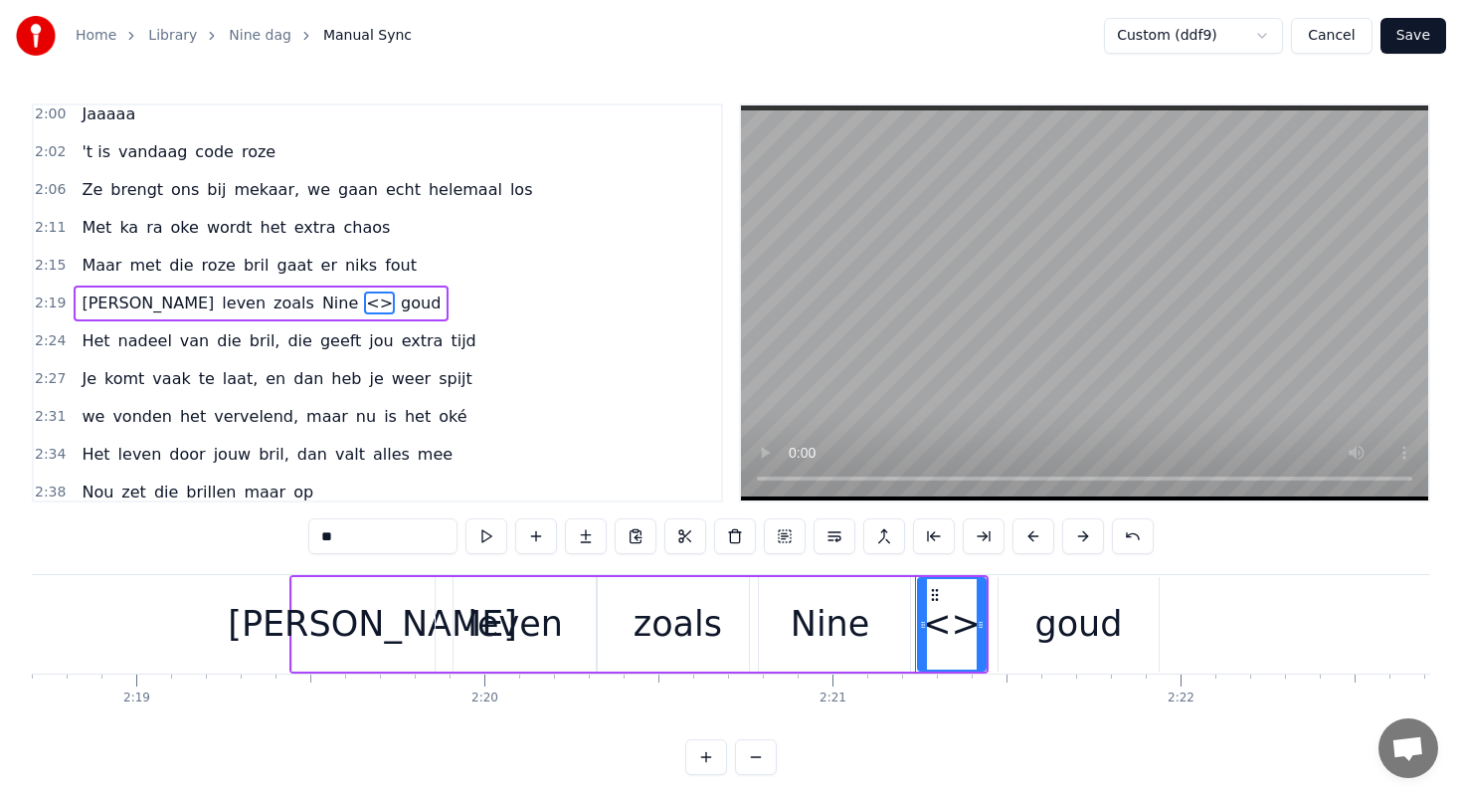
click at [407, 532] on input "**" at bounding box center [382, 536] width 149 height 36
type input "**"
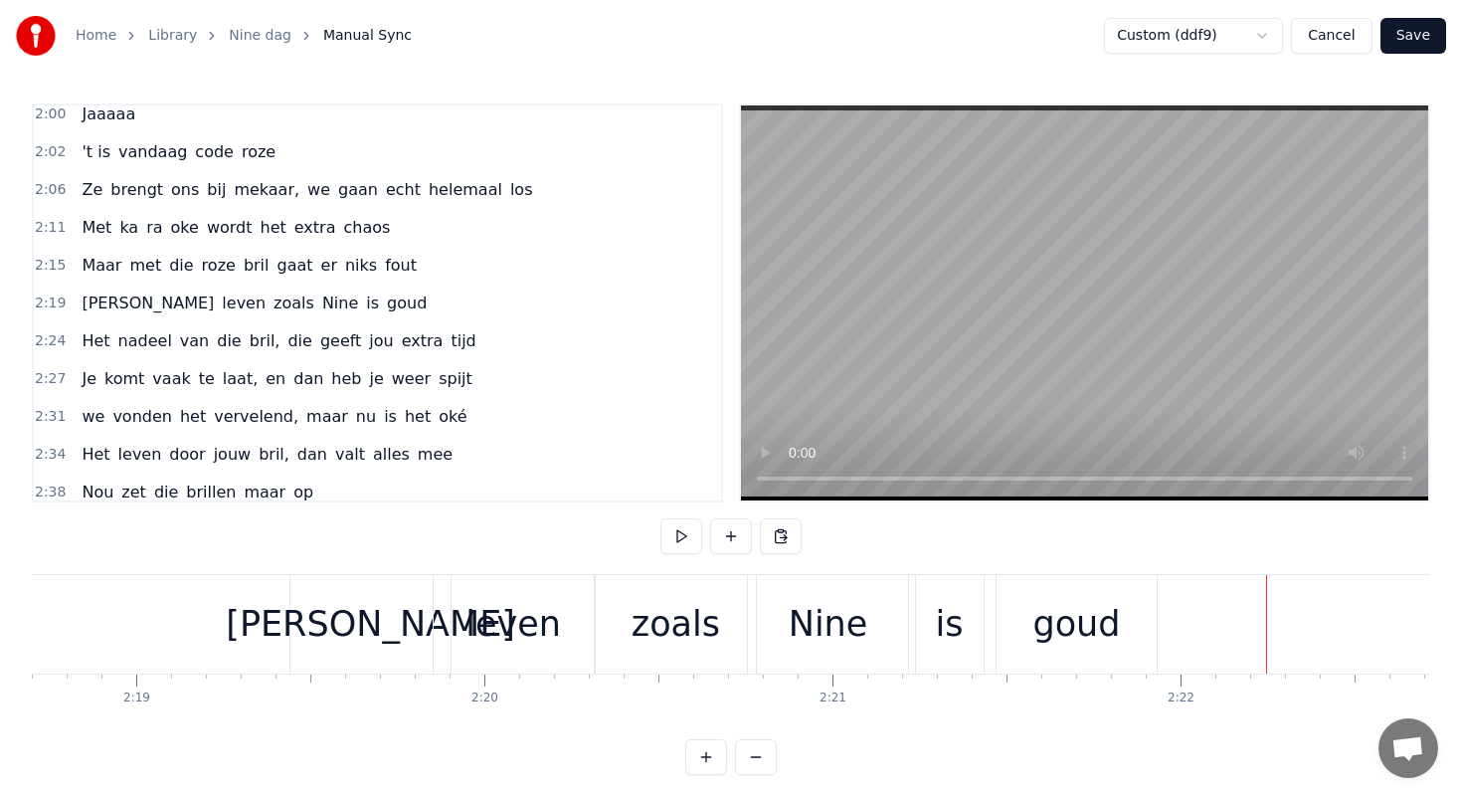
click at [959, 609] on div "is" at bounding box center [950, 624] width 28 height 53
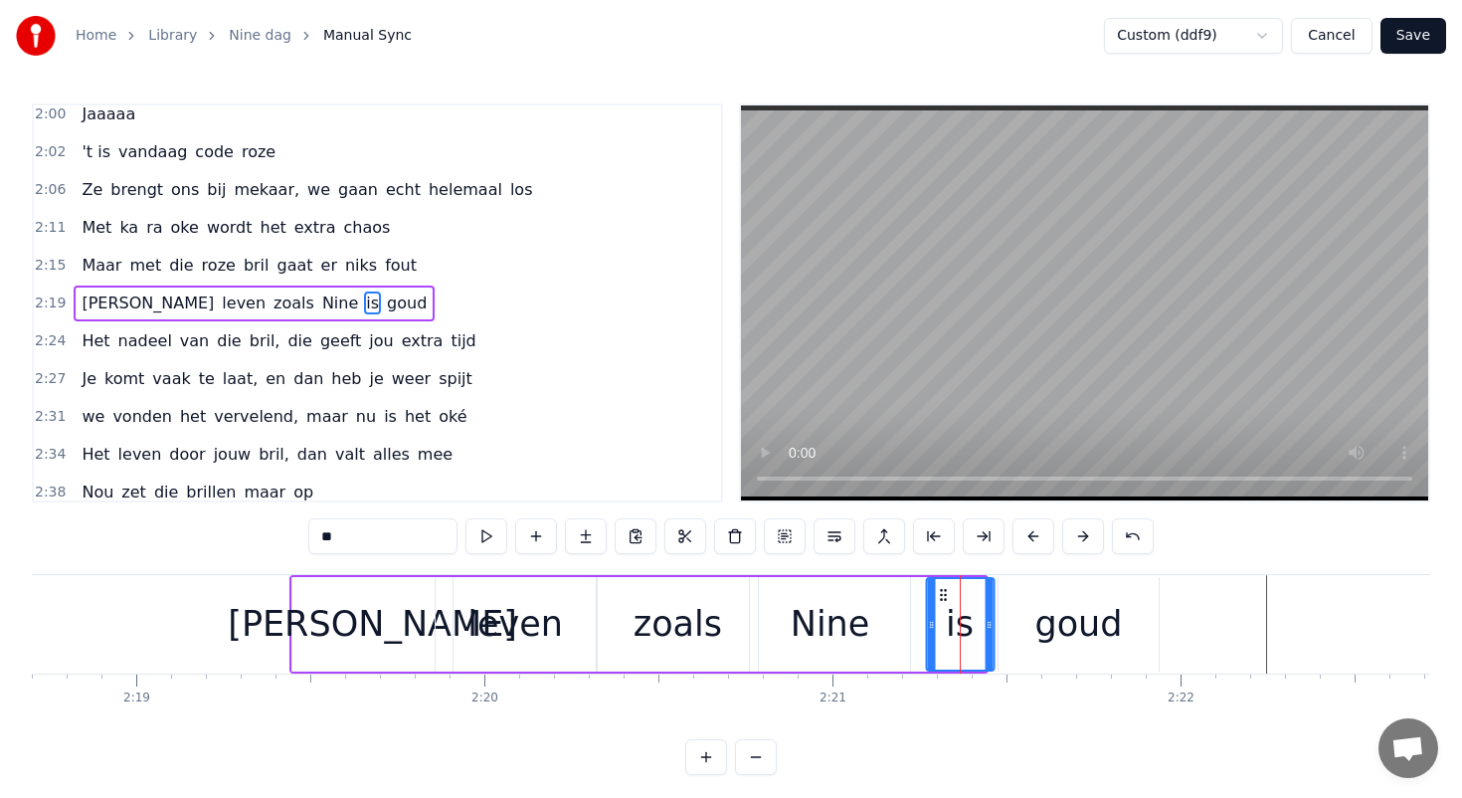
click at [942, 593] on icon at bounding box center [943, 595] width 16 height 16
click at [873, 607] on div "Nine" at bounding box center [830, 624] width 160 height 94
type input "****"
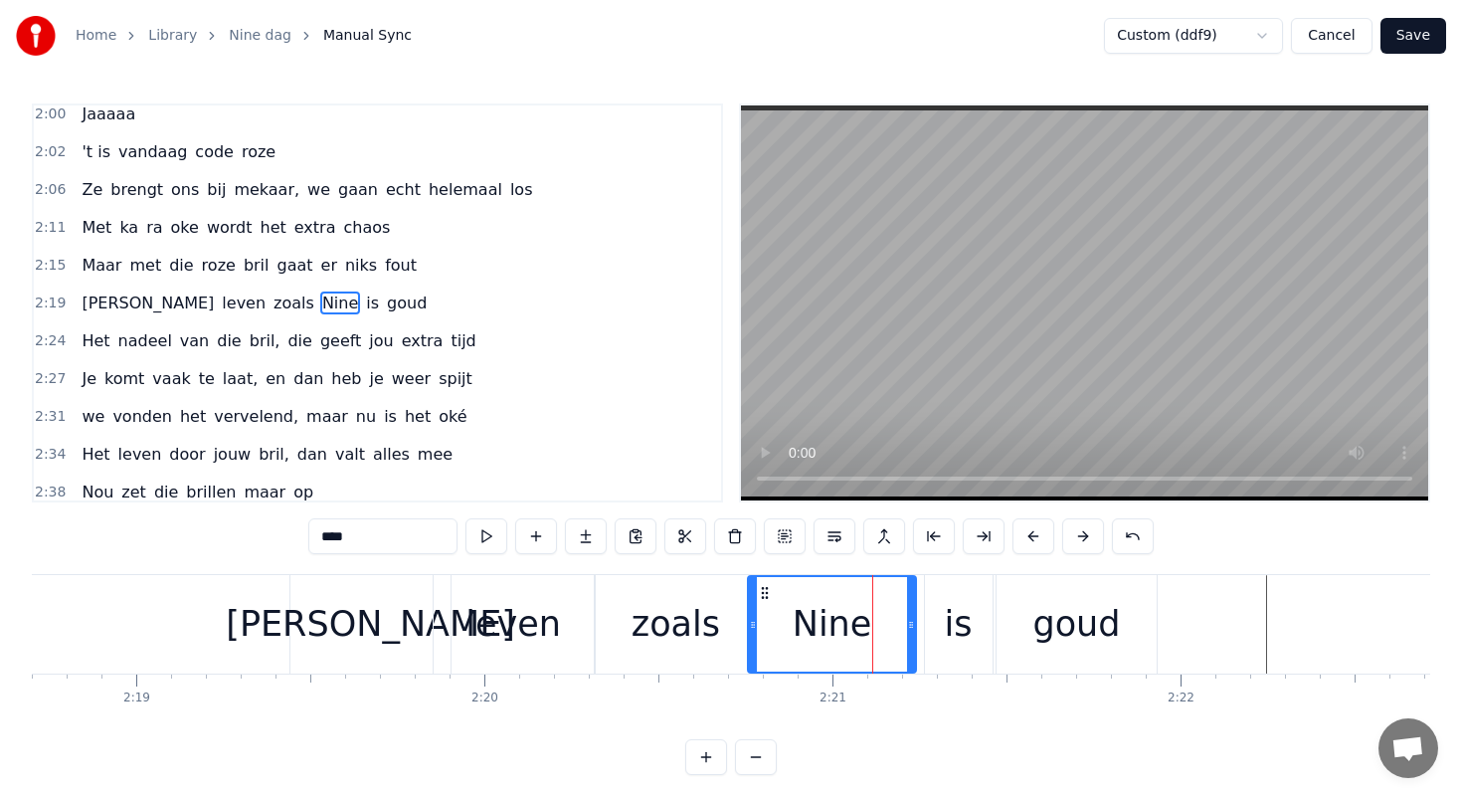
click at [911, 624] on circle at bounding box center [910, 624] width 1 height 1
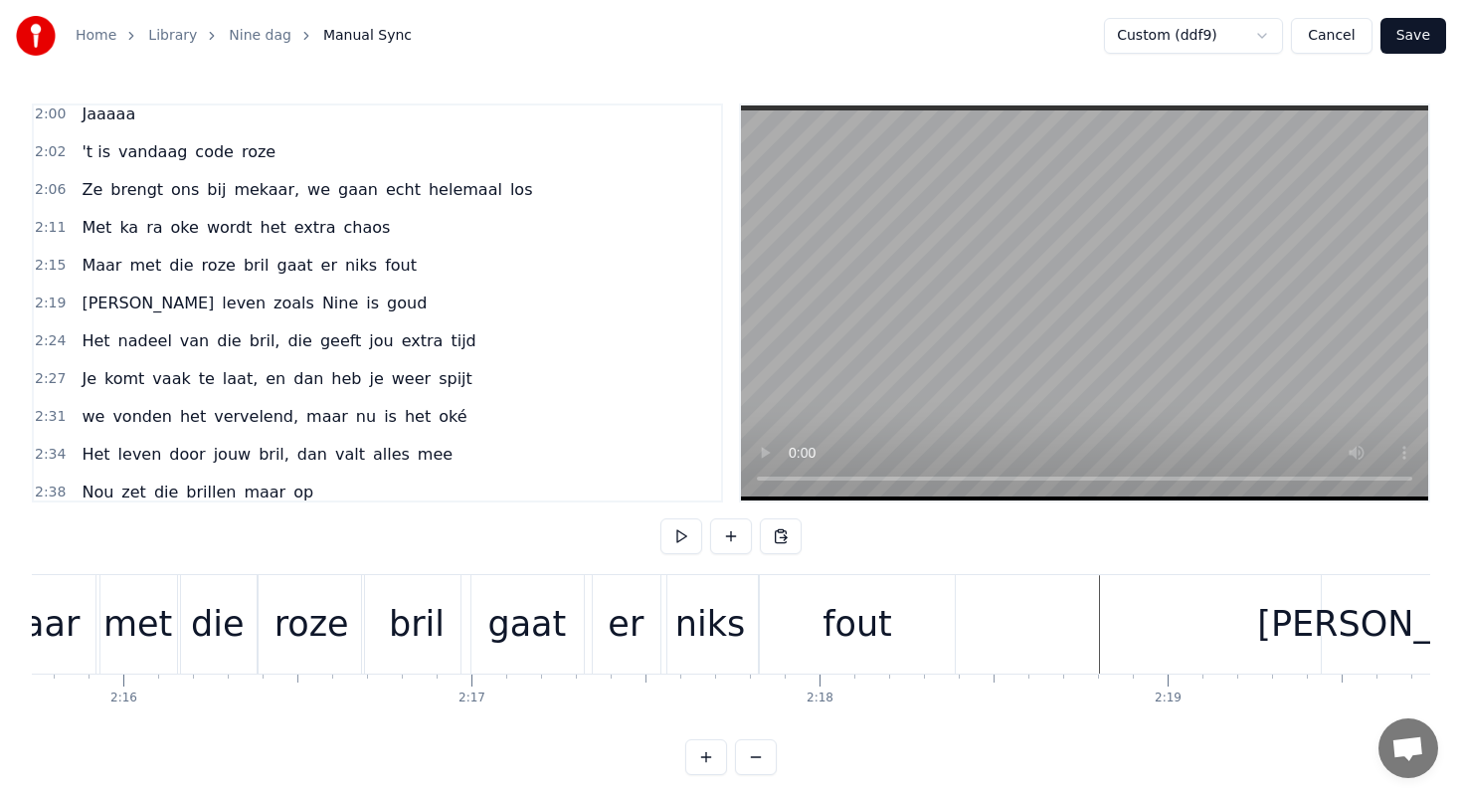
scroll to position [0, 46485]
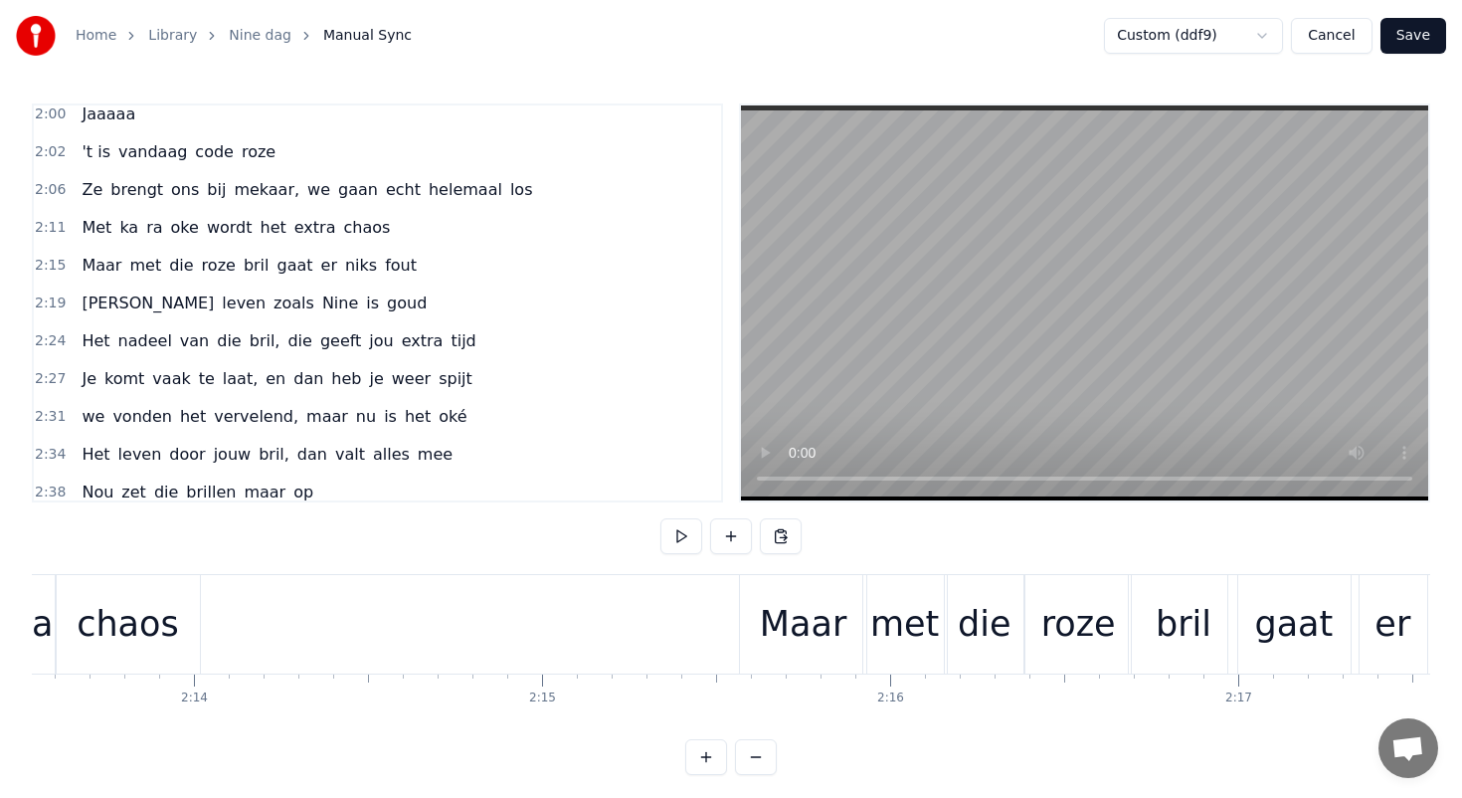
click at [808, 590] on div "Maar" at bounding box center [803, 624] width 126 height 98
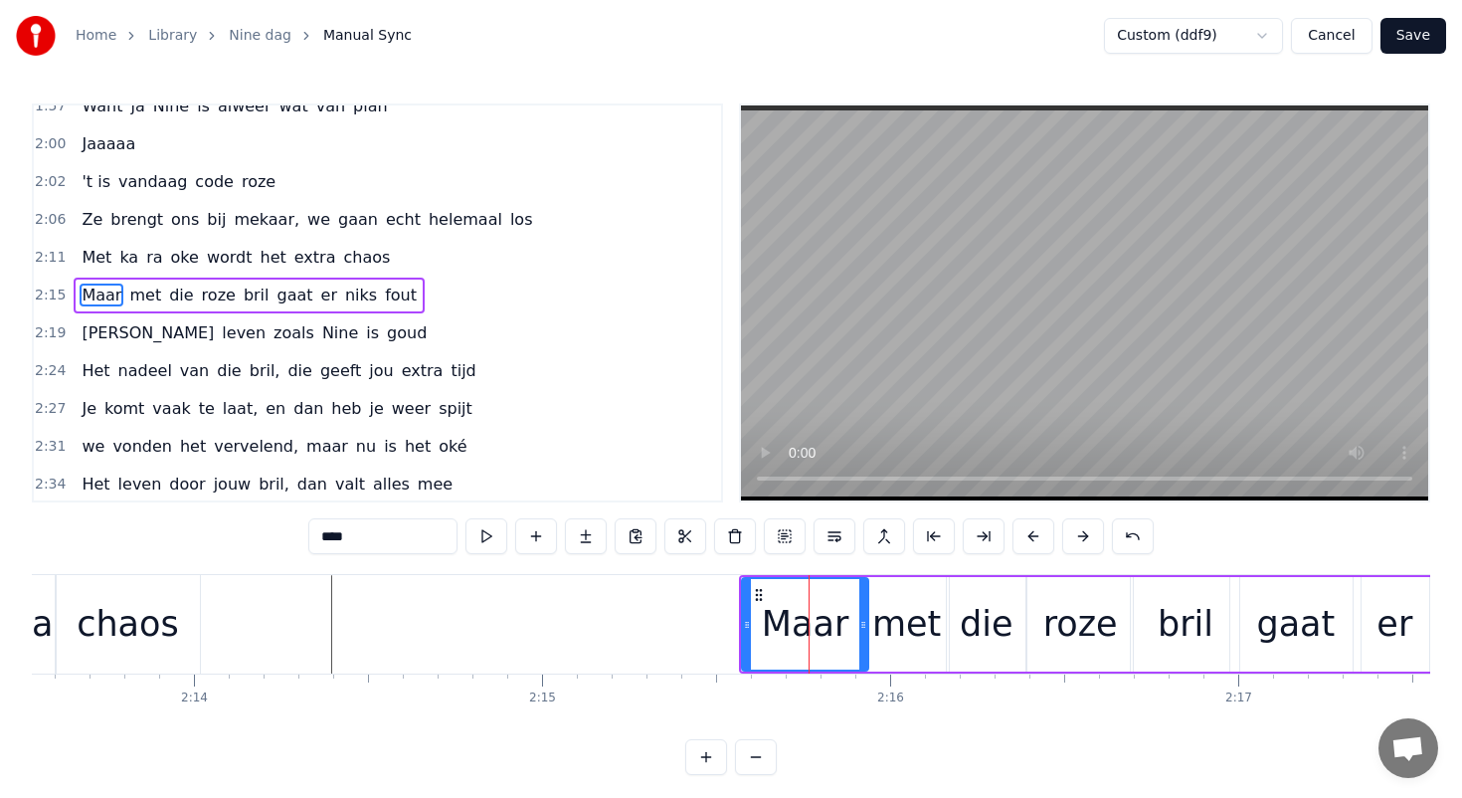
scroll to position [993, 0]
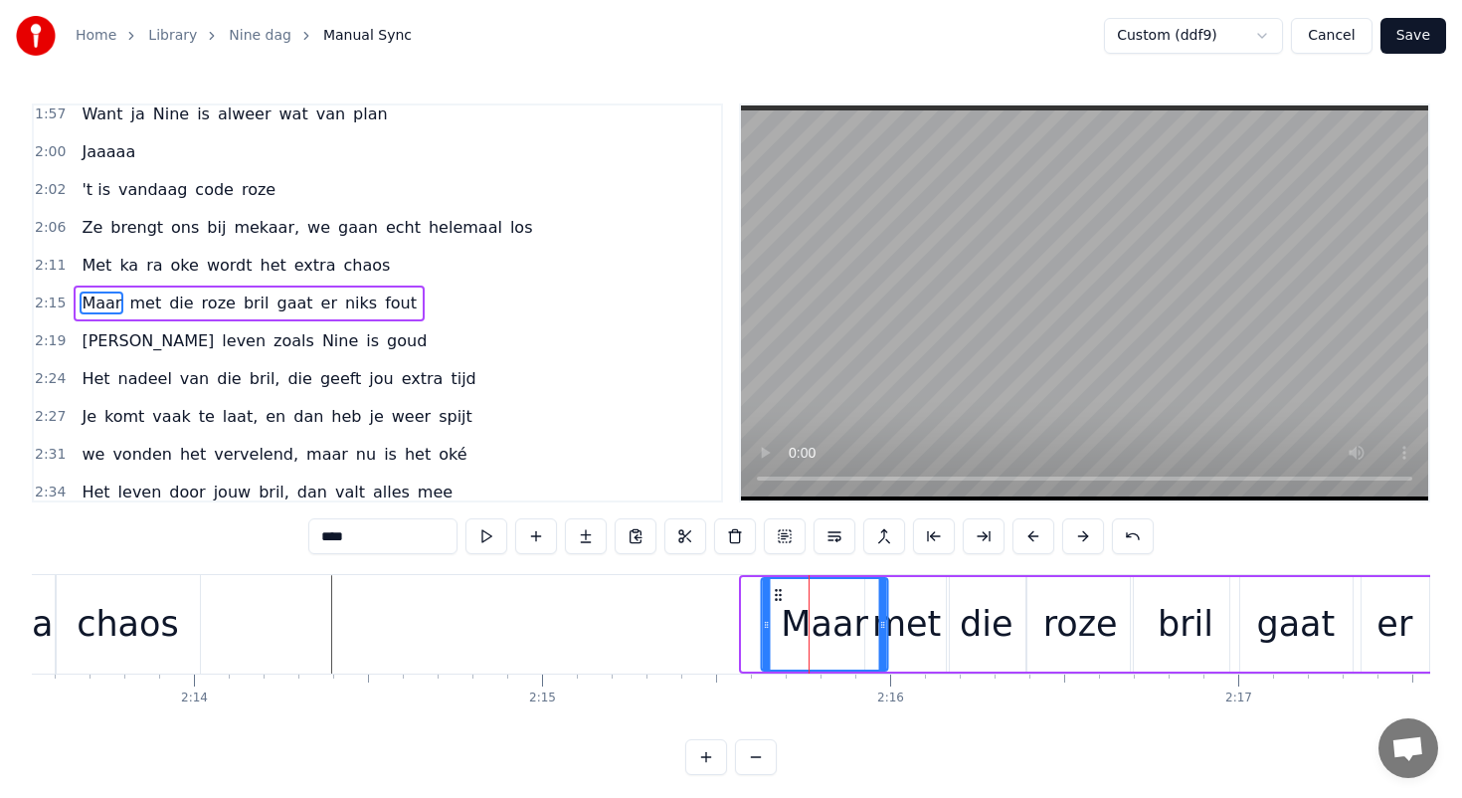
drag, startPoint x: 760, startPoint y: 590, endPoint x: 778, endPoint y: 590, distance: 17.9
click at [780, 590] on circle at bounding box center [780, 590] width 1 height 1
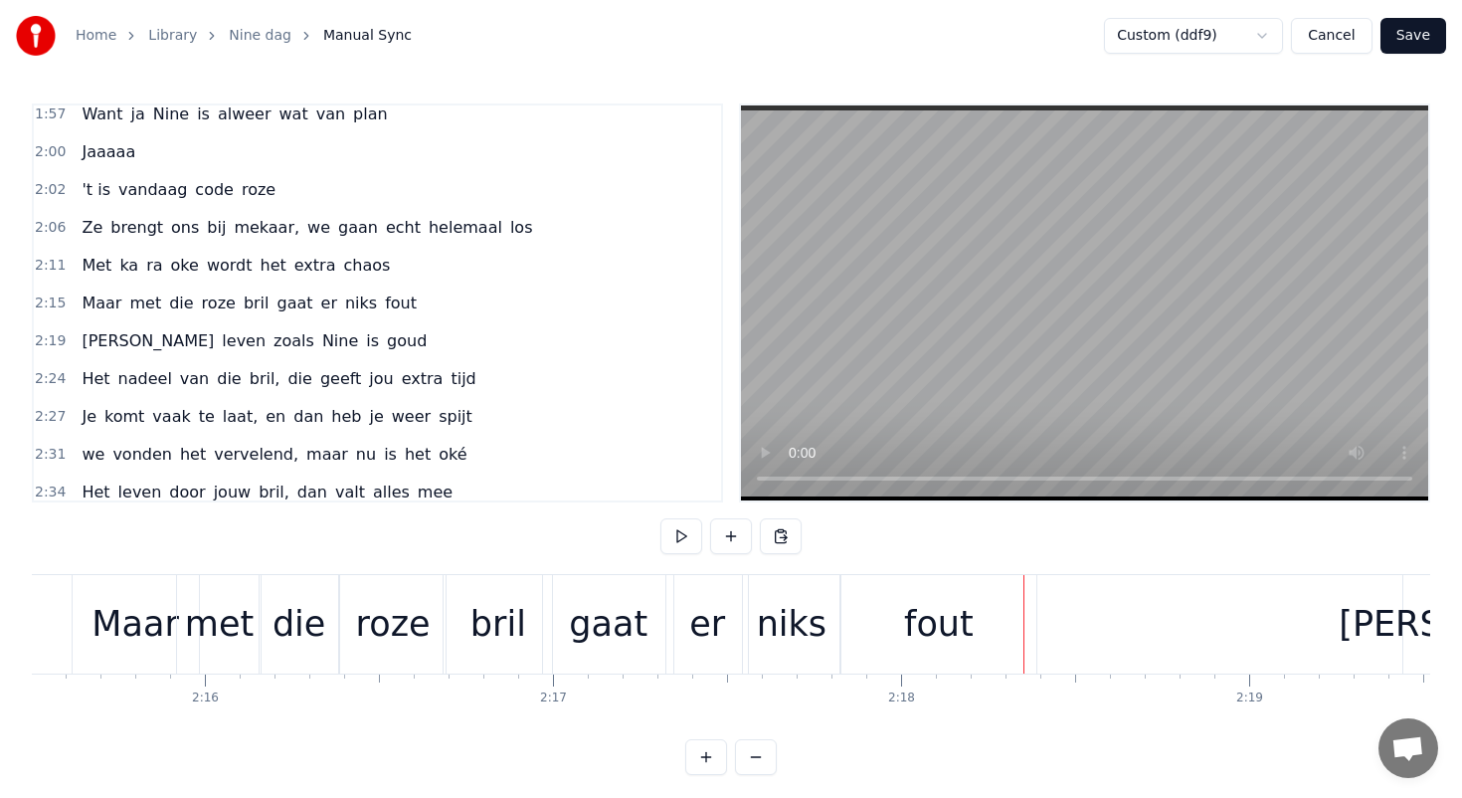
scroll to position [0, 47122]
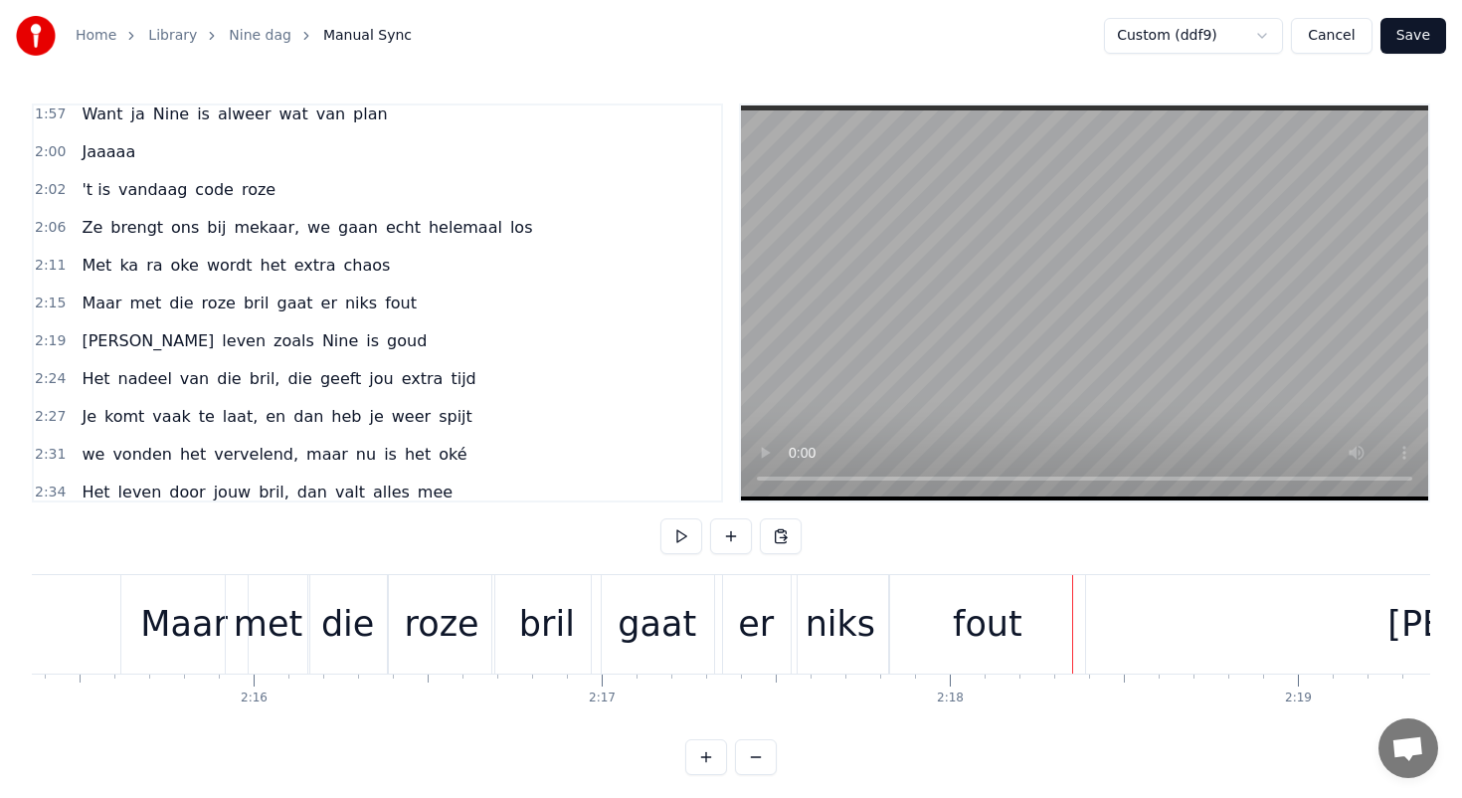
click at [409, 619] on div "roze" at bounding box center [441, 624] width 105 height 98
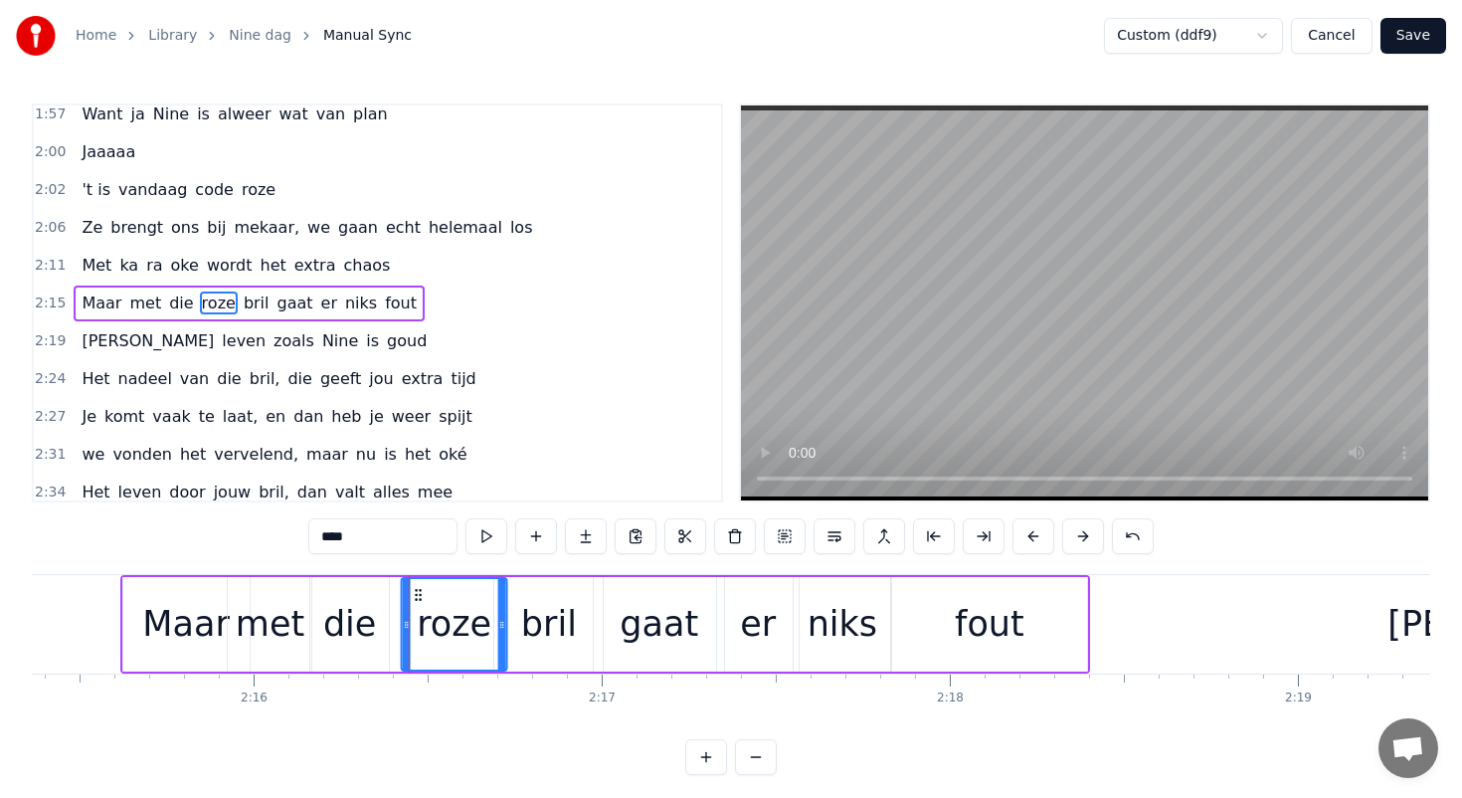
click at [416, 595] on circle at bounding box center [416, 594] width 1 height 1
click at [415, 595] on circle at bounding box center [415, 594] width 1 height 1
drag, startPoint x: 402, startPoint y: 622, endPoint x: 415, endPoint y: 624, distance: 13.1
click at [415, 624] on icon at bounding box center [419, 625] width 8 height 16
click at [368, 613] on div "die" at bounding box center [349, 624] width 53 height 53
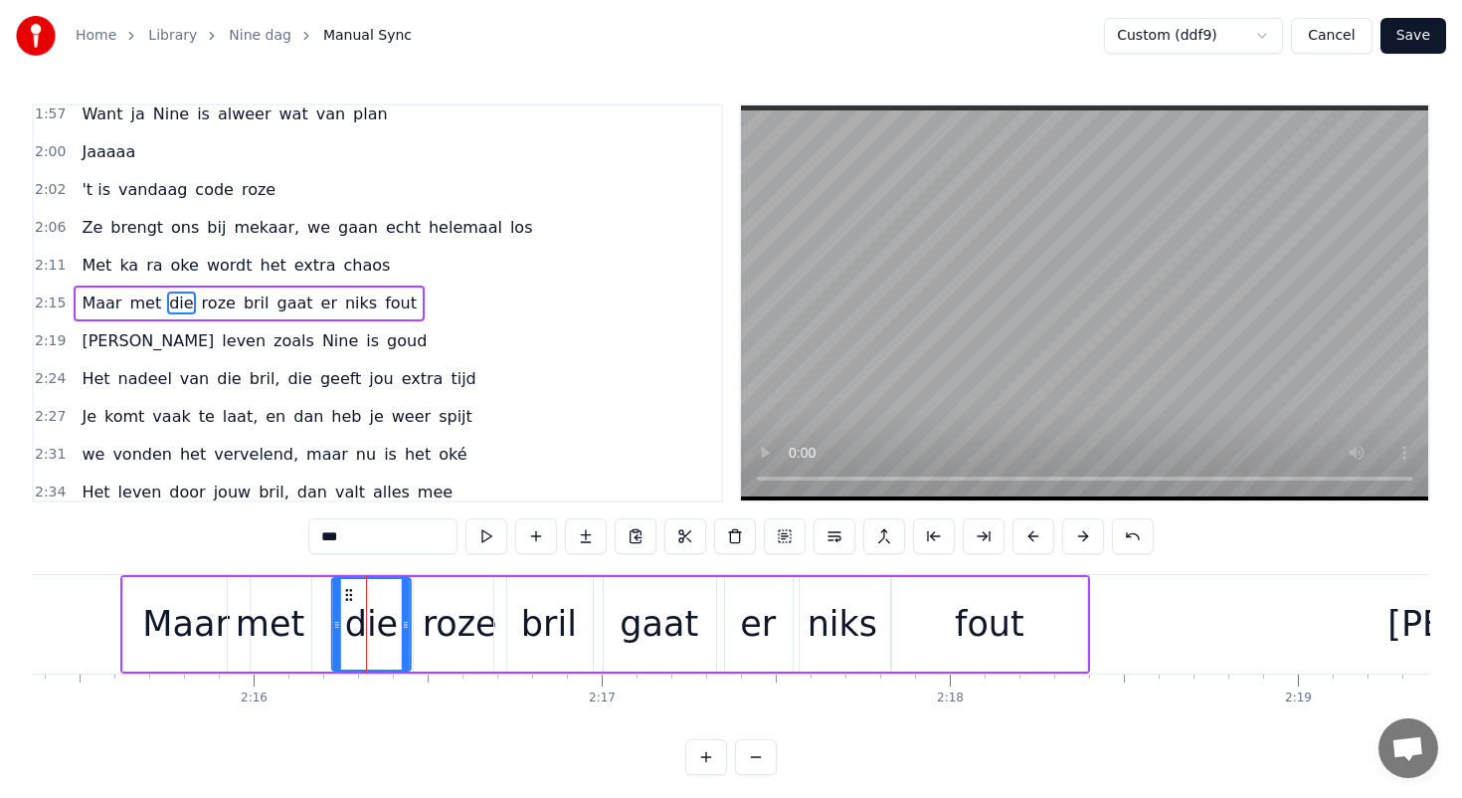
drag, startPoint x: 329, startPoint y: 589, endPoint x: 350, endPoint y: 591, distance: 21.0
click at [350, 591] on circle at bounding box center [350, 590] width 1 height 1
click at [286, 599] on div "met" at bounding box center [270, 624] width 69 height 53
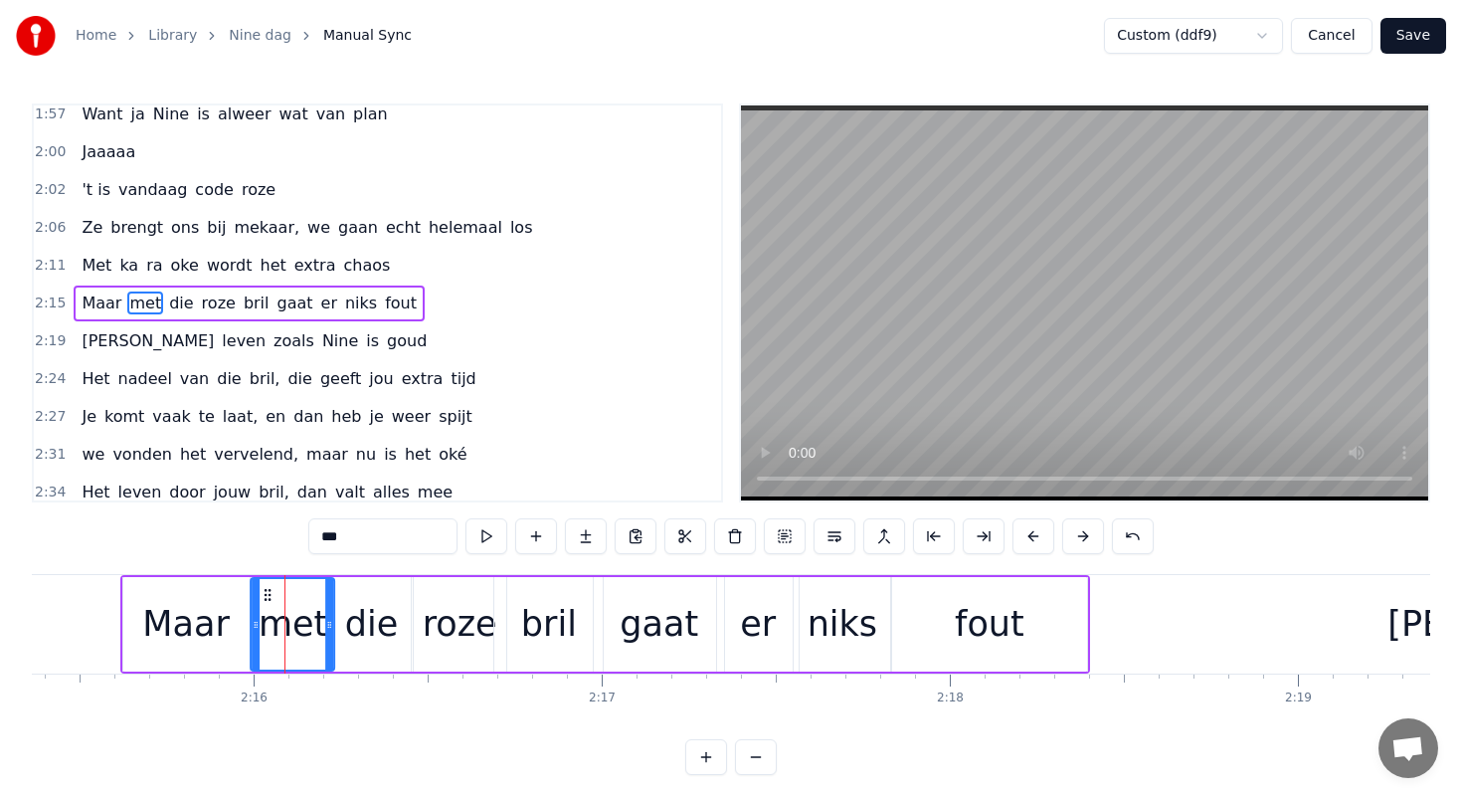
drag, startPoint x: 245, startPoint y: 593, endPoint x: 268, endPoint y: 593, distance: 22.9
click at [268, 593] on icon at bounding box center [269, 595] width 16 height 16
click at [139, 592] on div "Maar" at bounding box center [186, 624] width 126 height 94
type input "****"
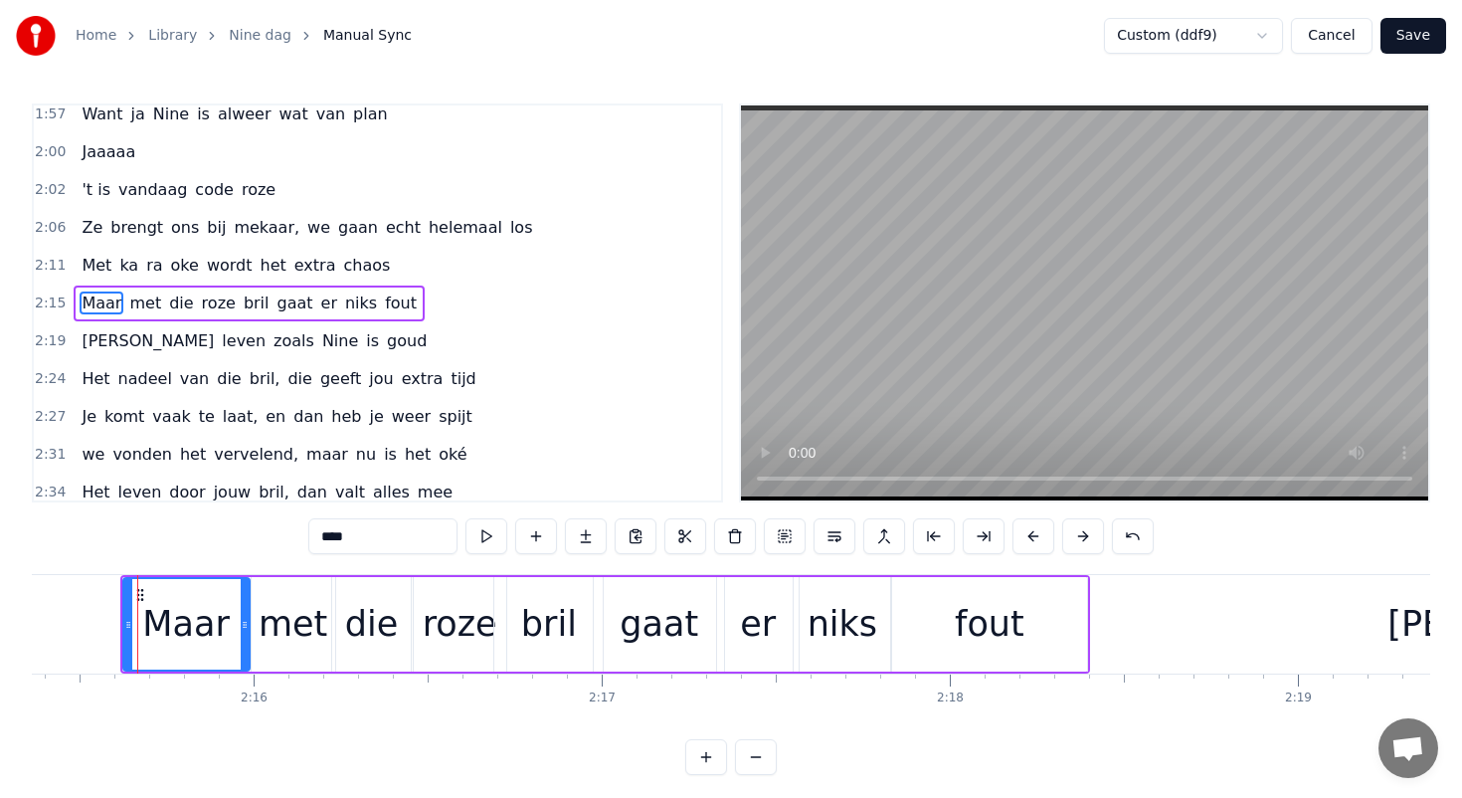
drag, startPoint x: 136, startPoint y: 592, endPoint x: 158, endPoint y: 594, distance: 22.0
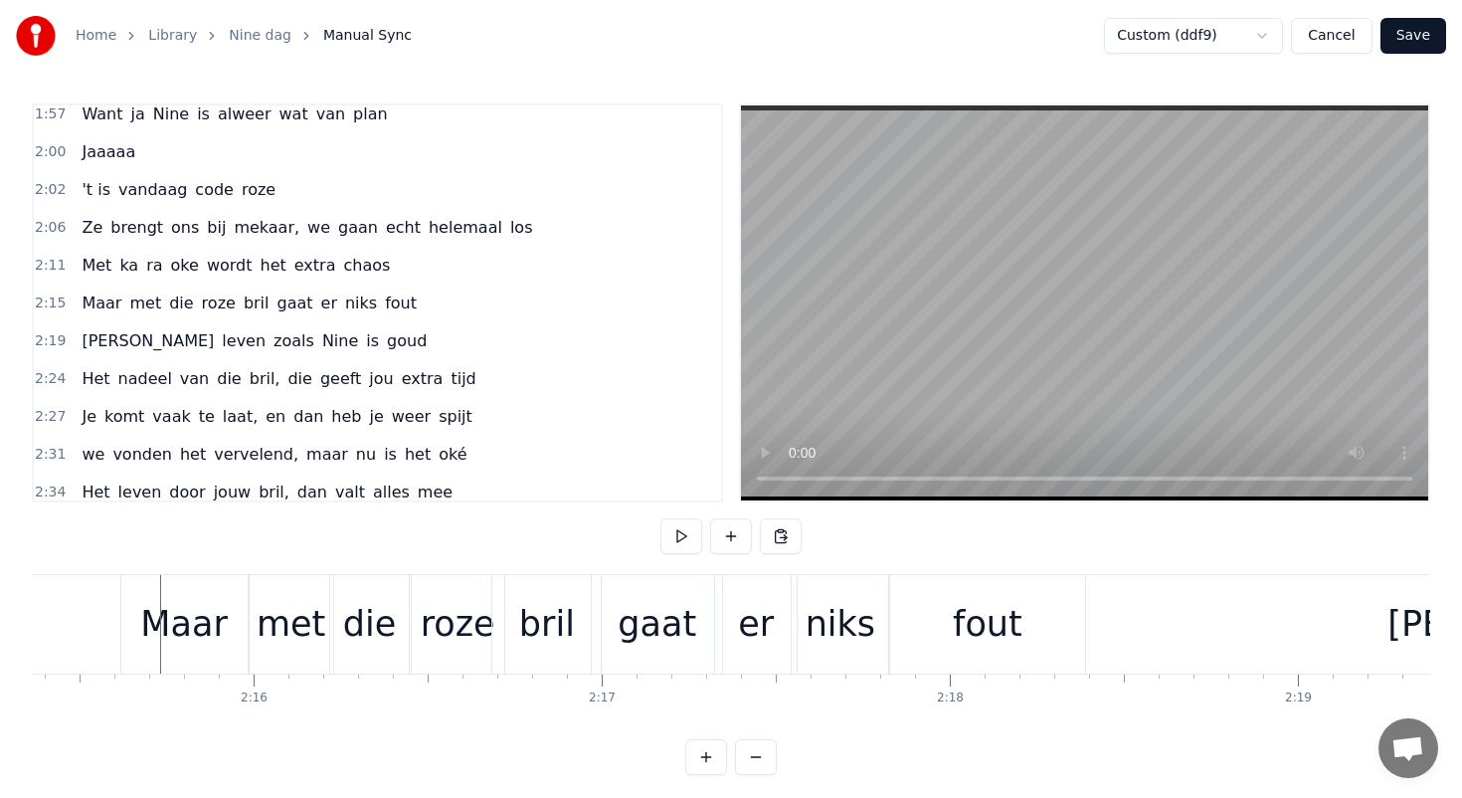
click at [139, 591] on div "Maar" at bounding box center [184, 624] width 126 height 98
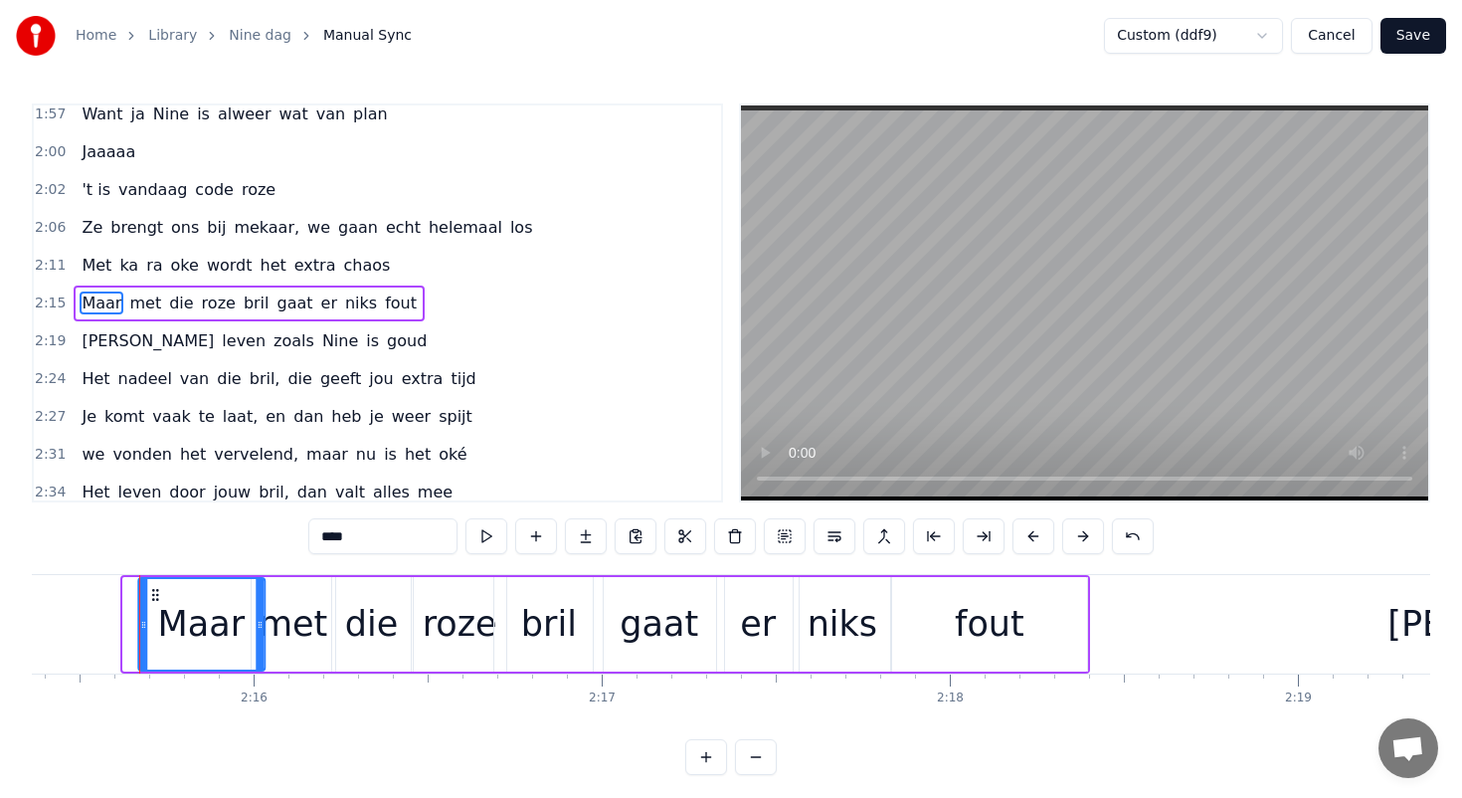
drag, startPoint x: 136, startPoint y: 591, endPoint x: 151, endPoint y: 591, distance: 14.9
click at [151, 591] on icon at bounding box center [155, 595] width 16 height 16
drag, startPoint x: 261, startPoint y: 623, endPoint x: 249, endPoint y: 621, distance: 12.1
click at [249, 621] on icon at bounding box center [248, 625] width 8 height 16
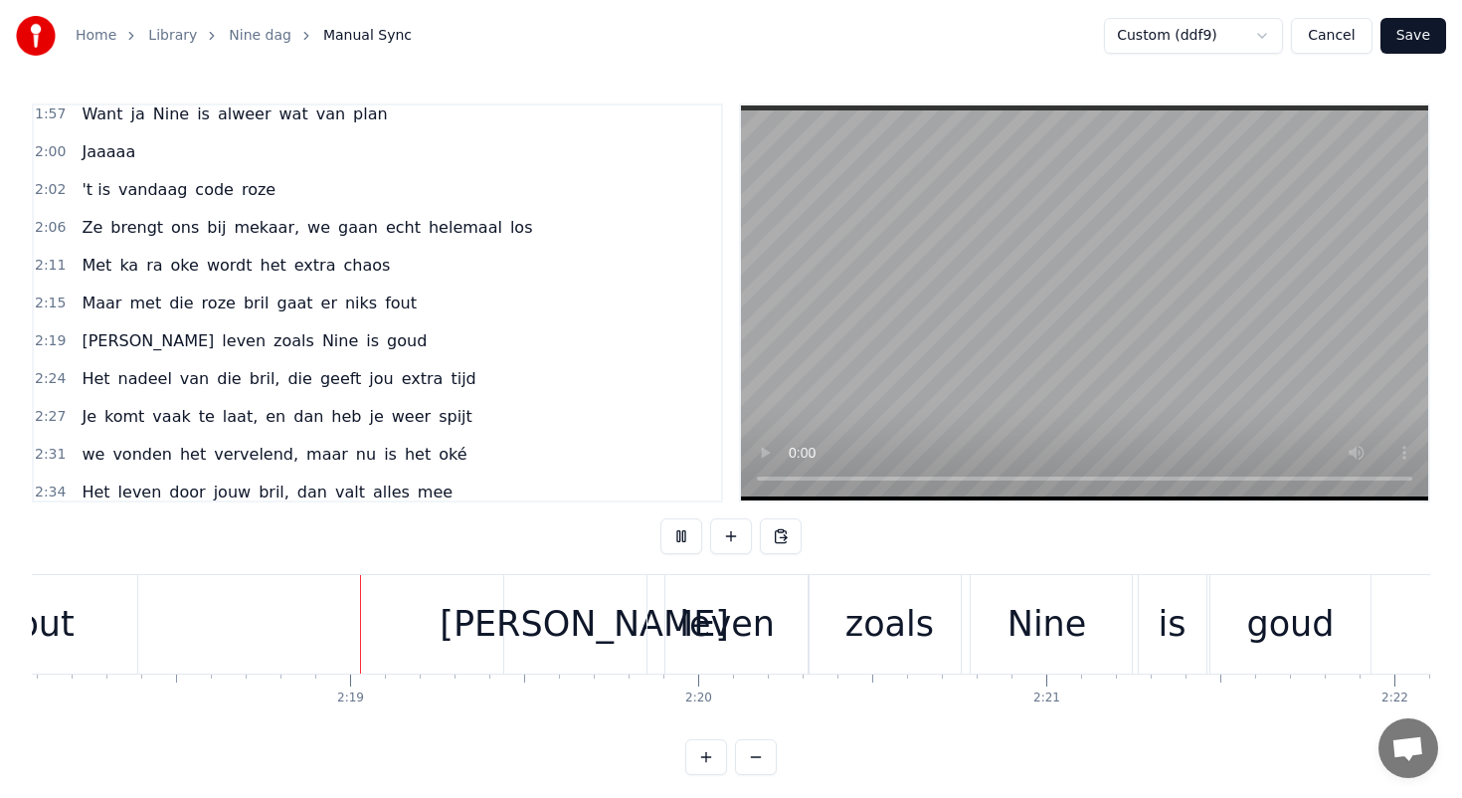
scroll to position [0, 48122]
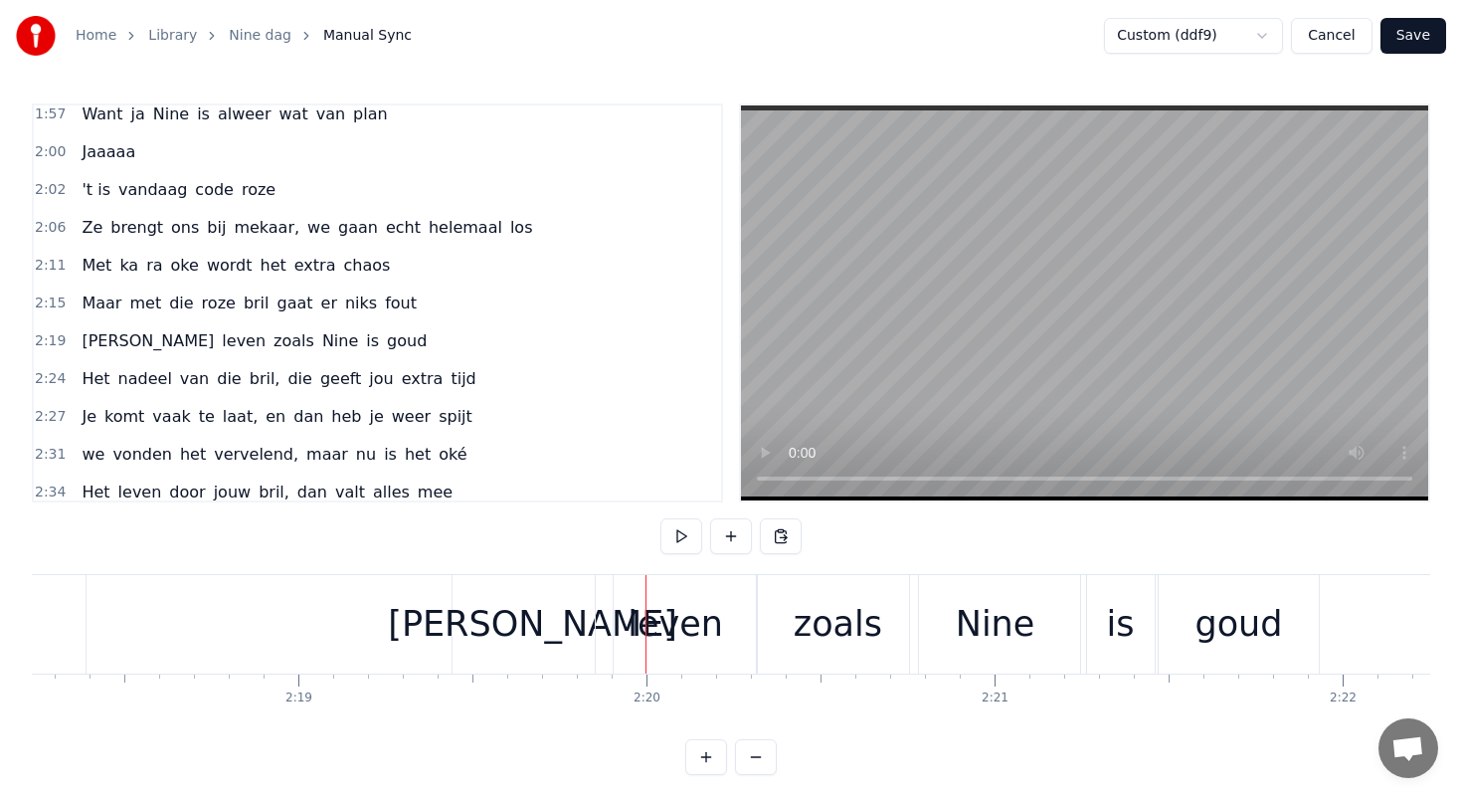
click at [540, 598] on div "[PERSON_NAME]" at bounding box center [532, 624] width 289 height 53
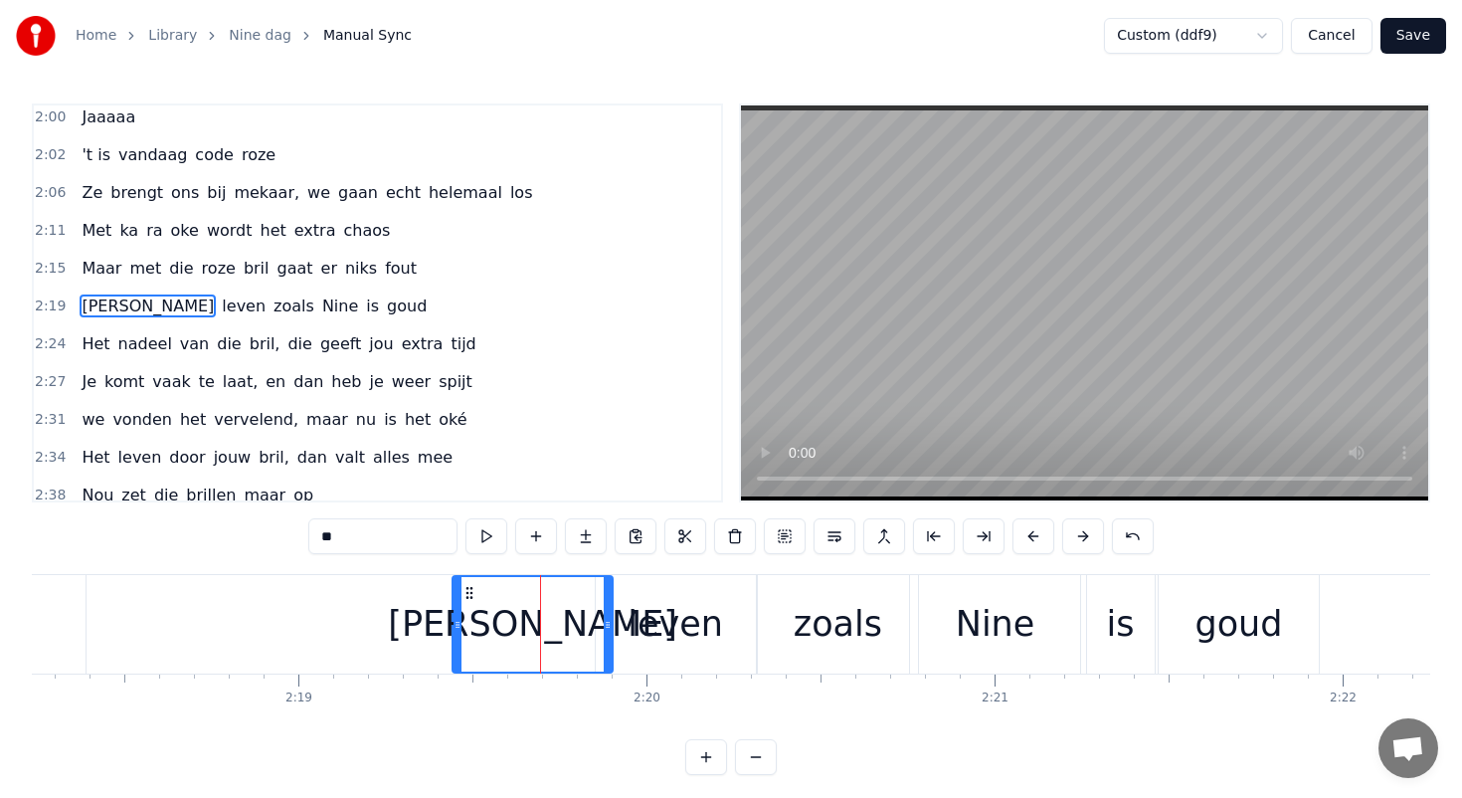
scroll to position [1030, 0]
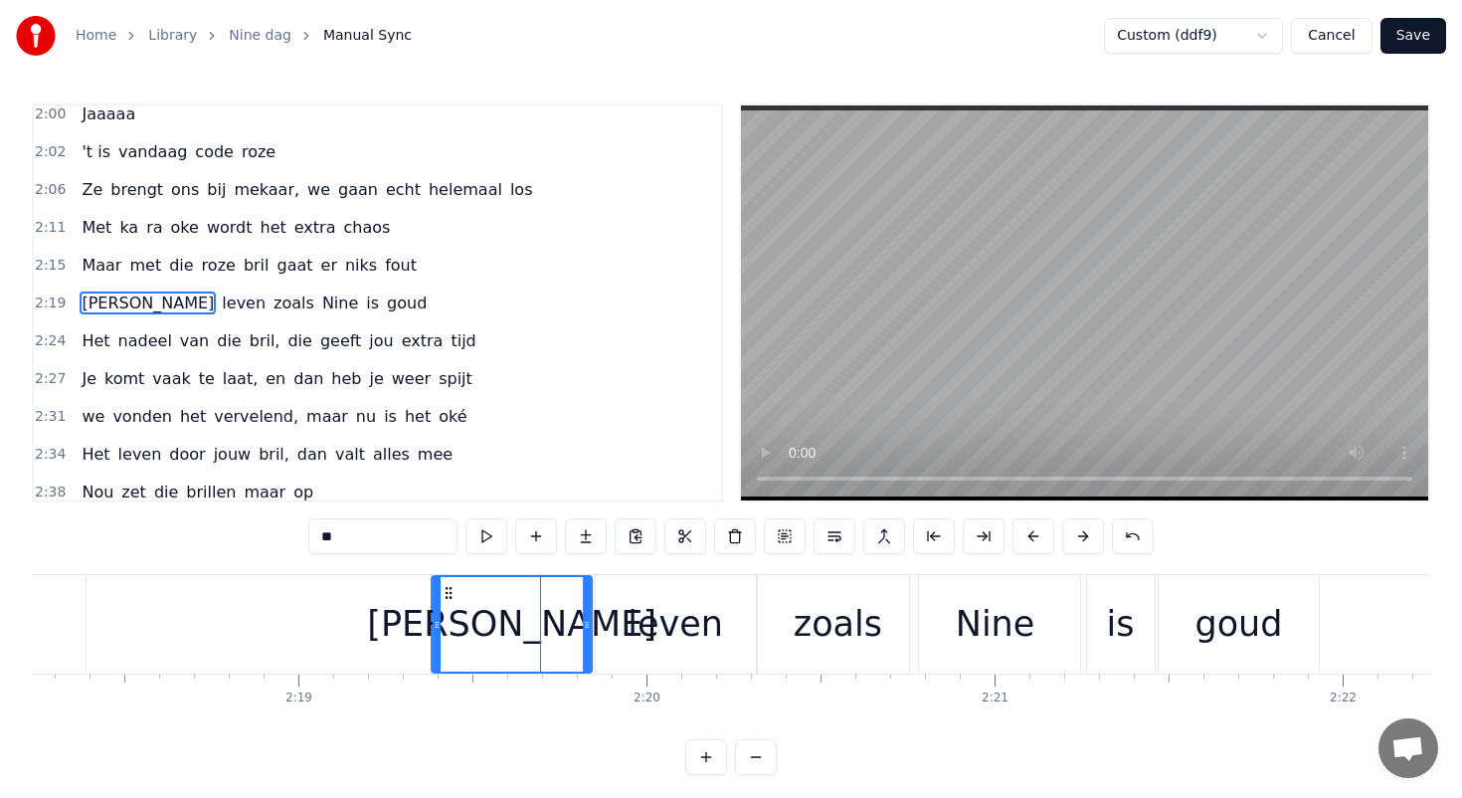
drag, startPoint x: 468, startPoint y: 592, endPoint x: 446, endPoint y: 587, distance: 23.4
click at [446, 587] on icon at bounding box center [449, 593] width 16 height 16
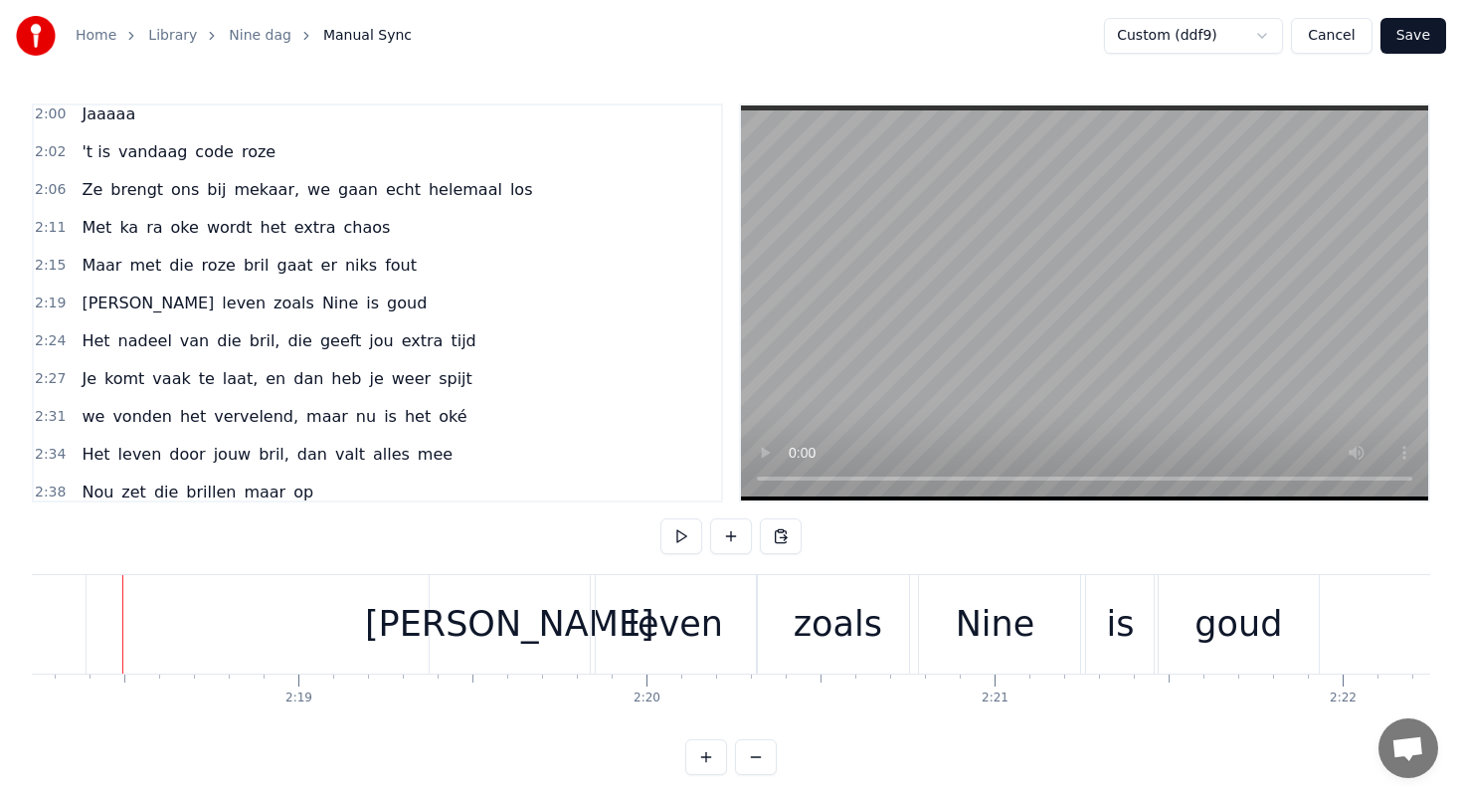
scroll to position [0, 48113]
click at [481, 604] on div "[PERSON_NAME]" at bounding box center [519, 624] width 160 height 98
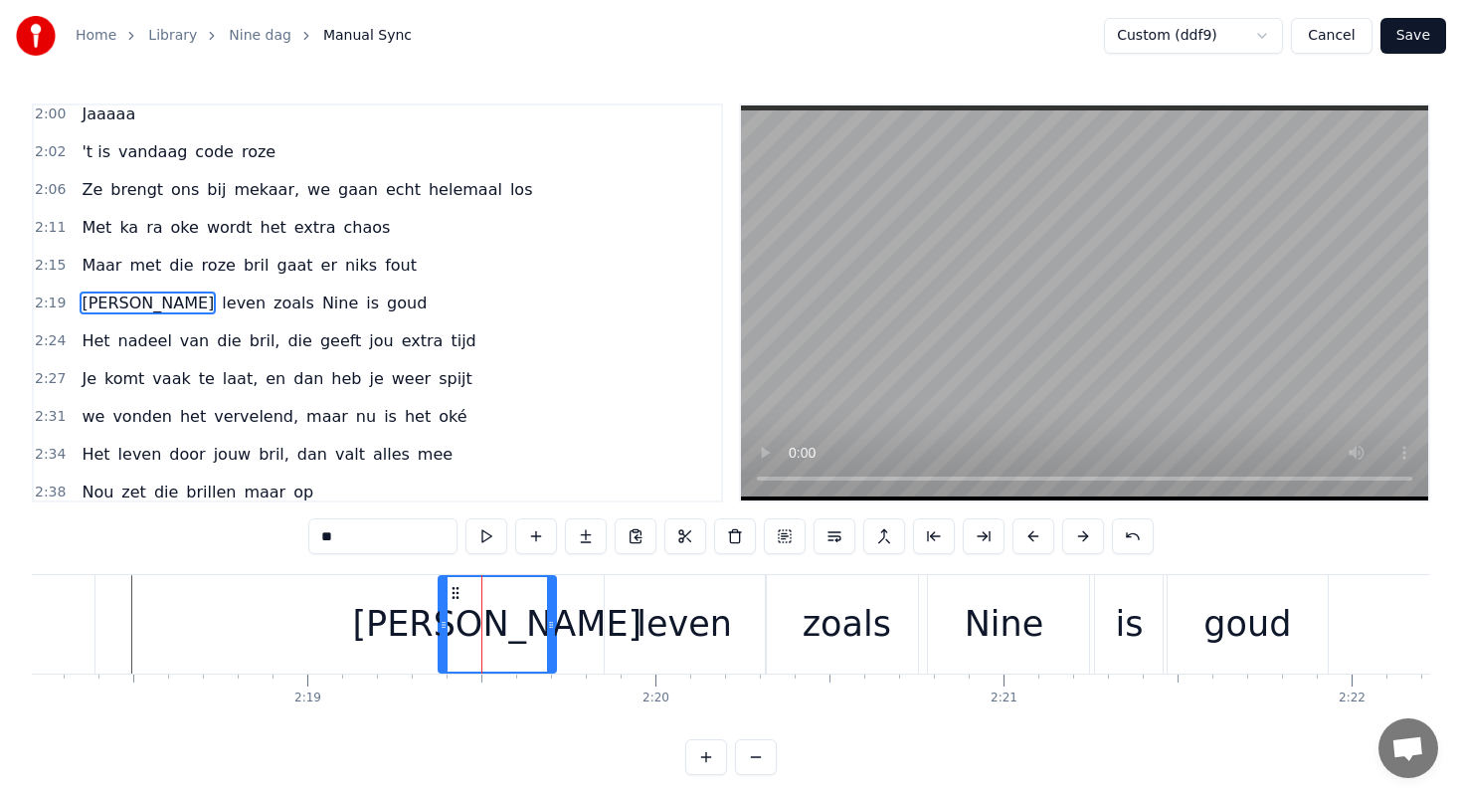
drag, startPoint x: 593, startPoint y: 625, endPoint x: 550, endPoint y: 624, distance: 42.8
click at [550, 624] on icon at bounding box center [551, 625] width 8 height 16
click at [627, 616] on div "leven" at bounding box center [685, 624] width 160 height 98
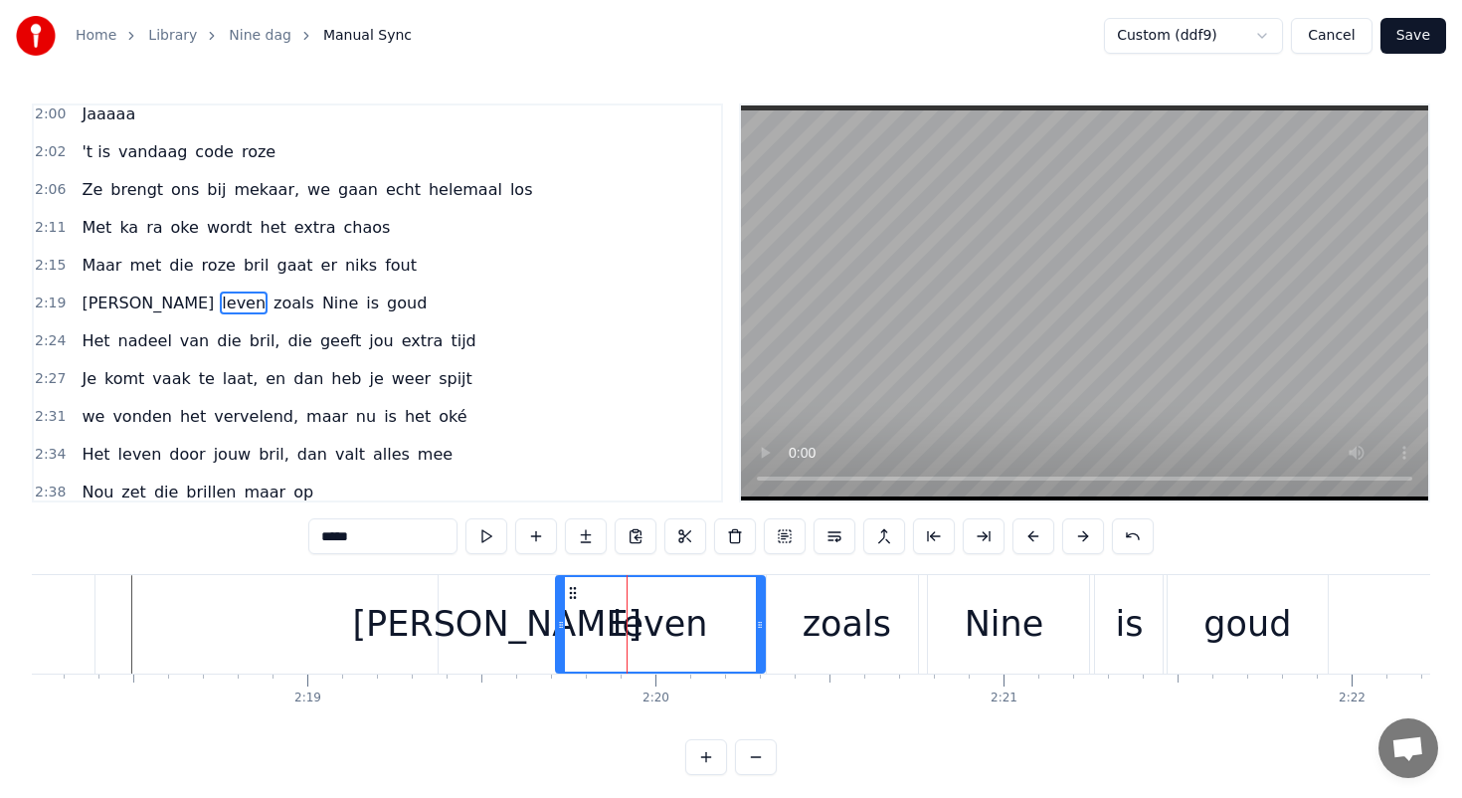
drag, startPoint x: 606, startPoint y: 622, endPoint x: 556, endPoint y: 620, distance: 49.8
click at [557, 620] on icon at bounding box center [561, 625] width 8 height 16
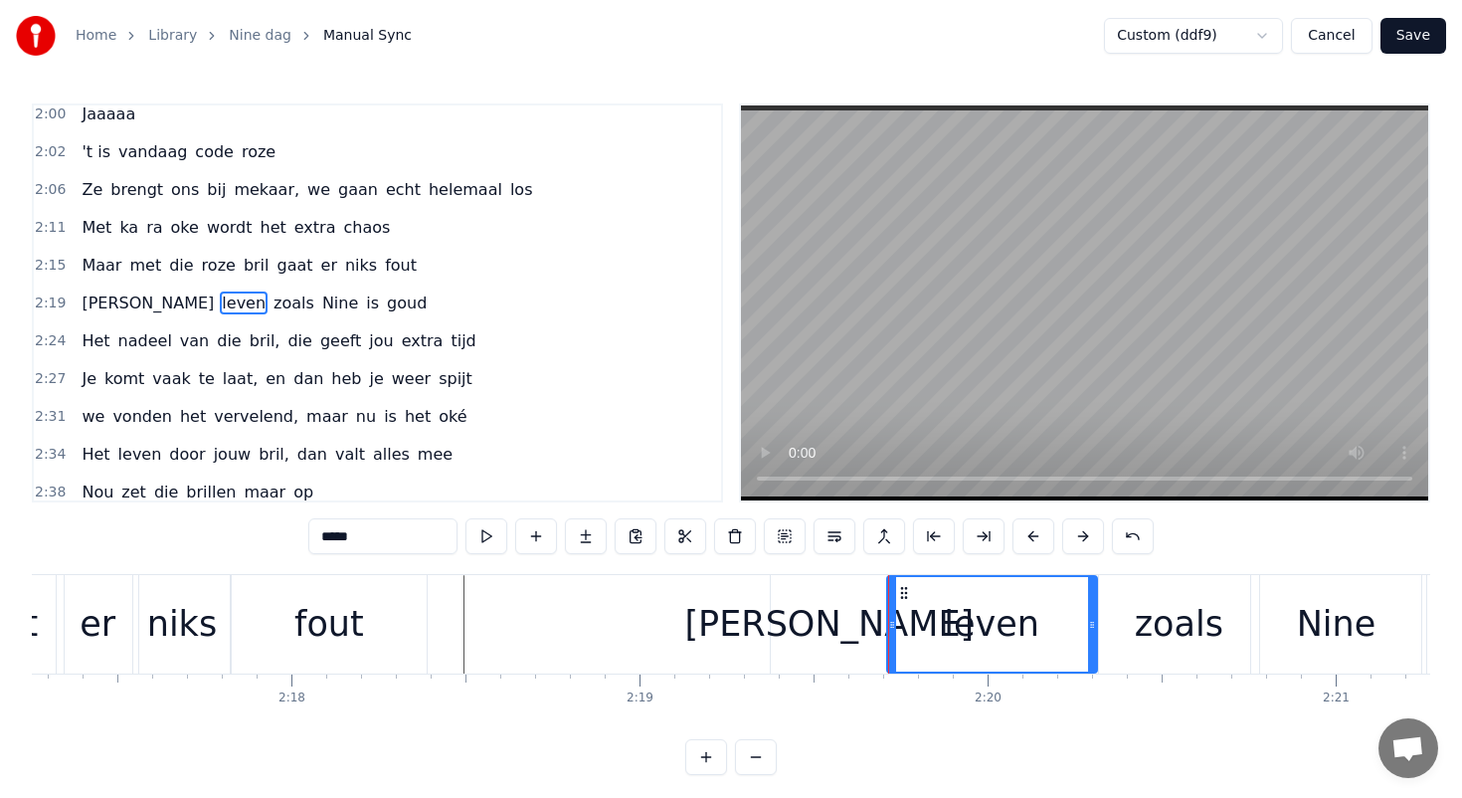
scroll to position [0, 47554]
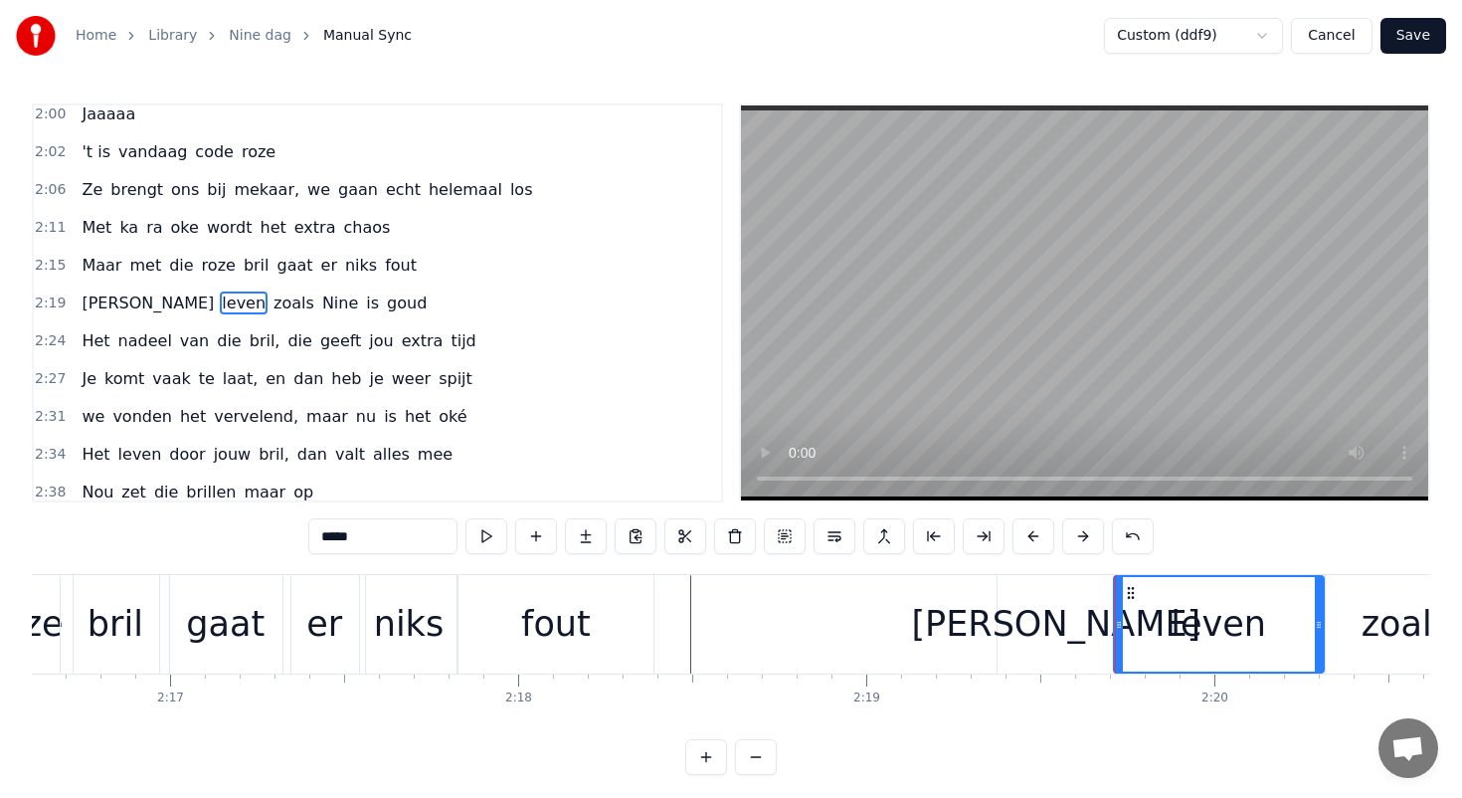
click at [177, 626] on div "gaat" at bounding box center [225, 624] width 130 height 98
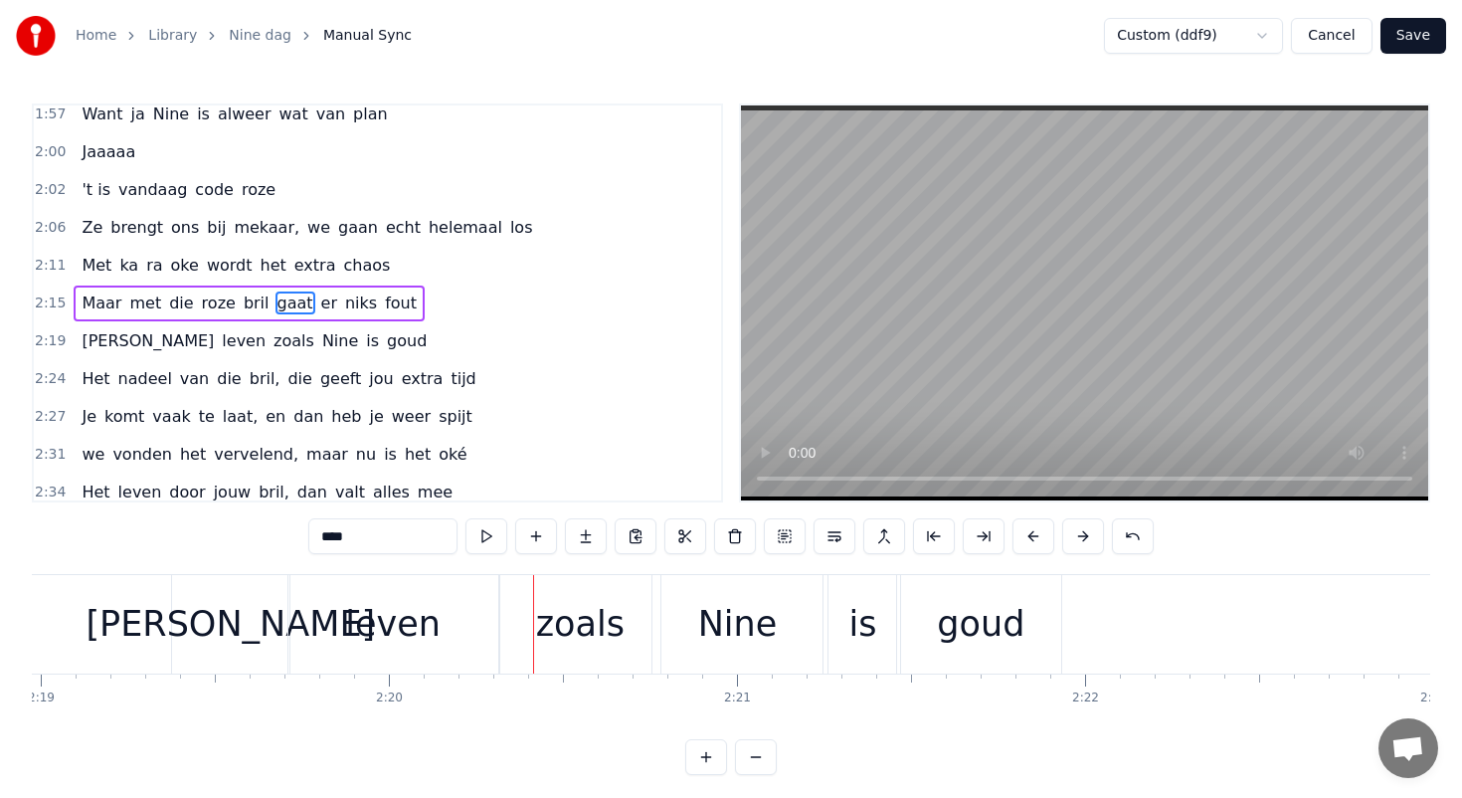
scroll to position [0, 48063]
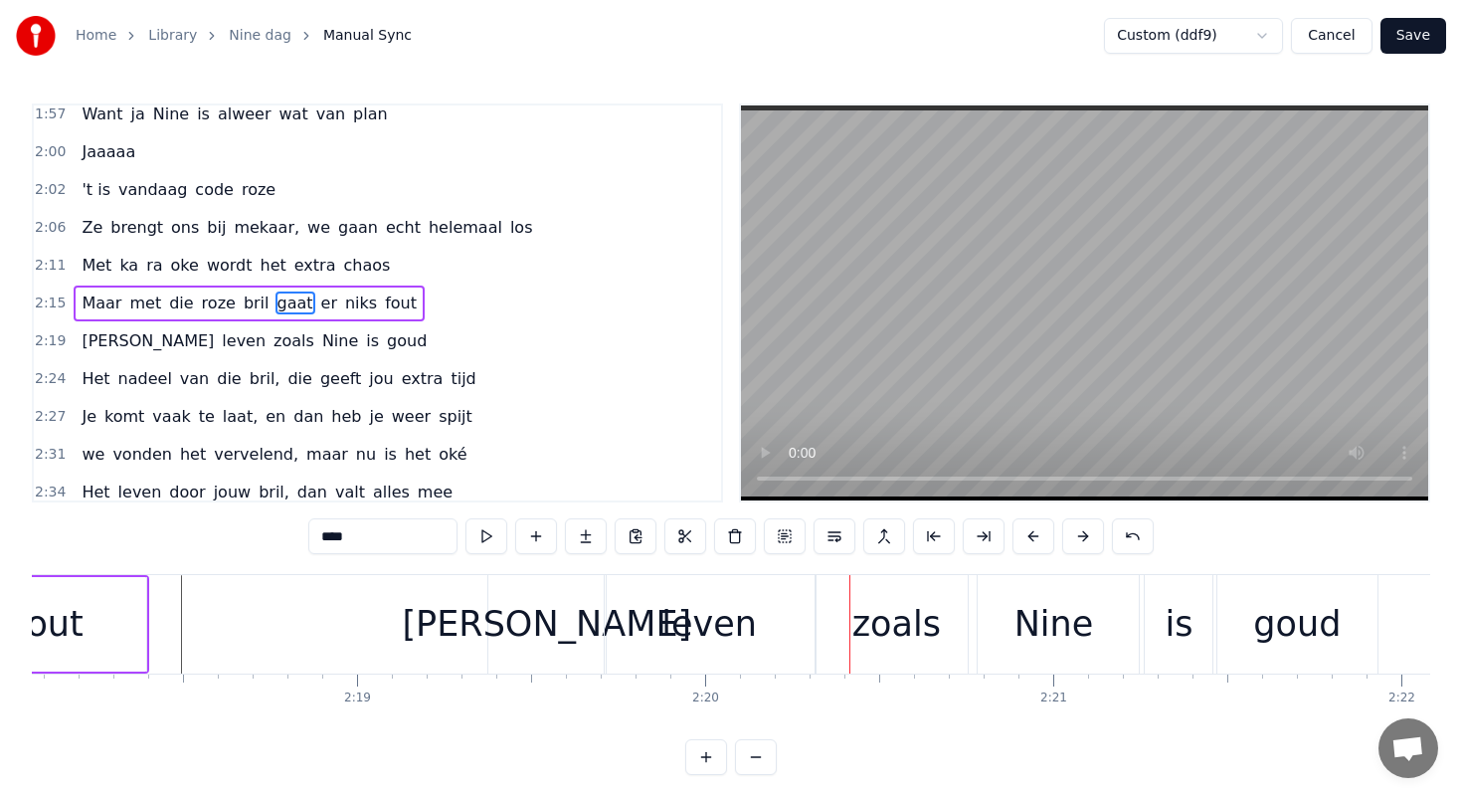
click at [520, 600] on div "[PERSON_NAME]" at bounding box center [546, 624] width 117 height 98
type input "**"
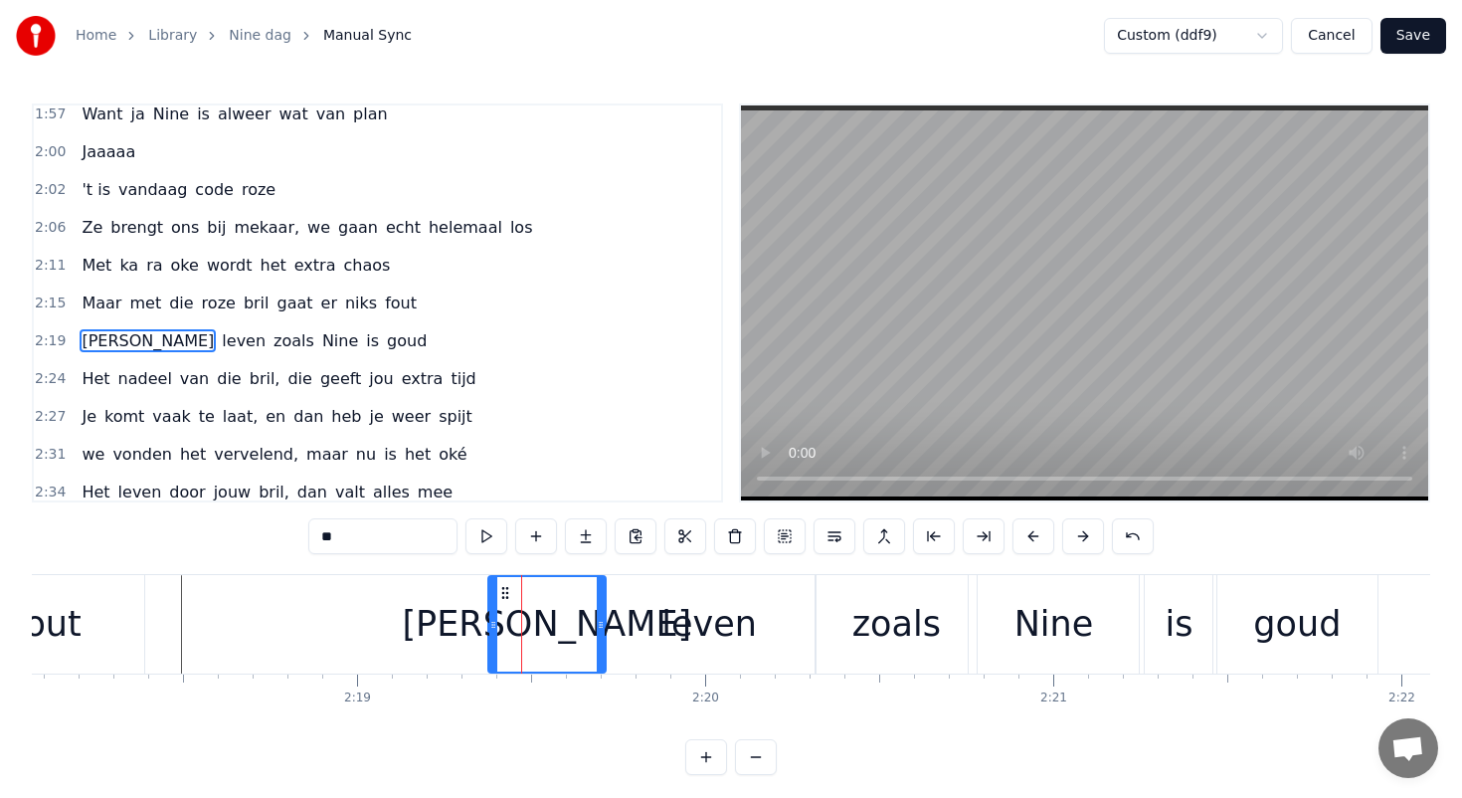
scroll to position [1030, 0]
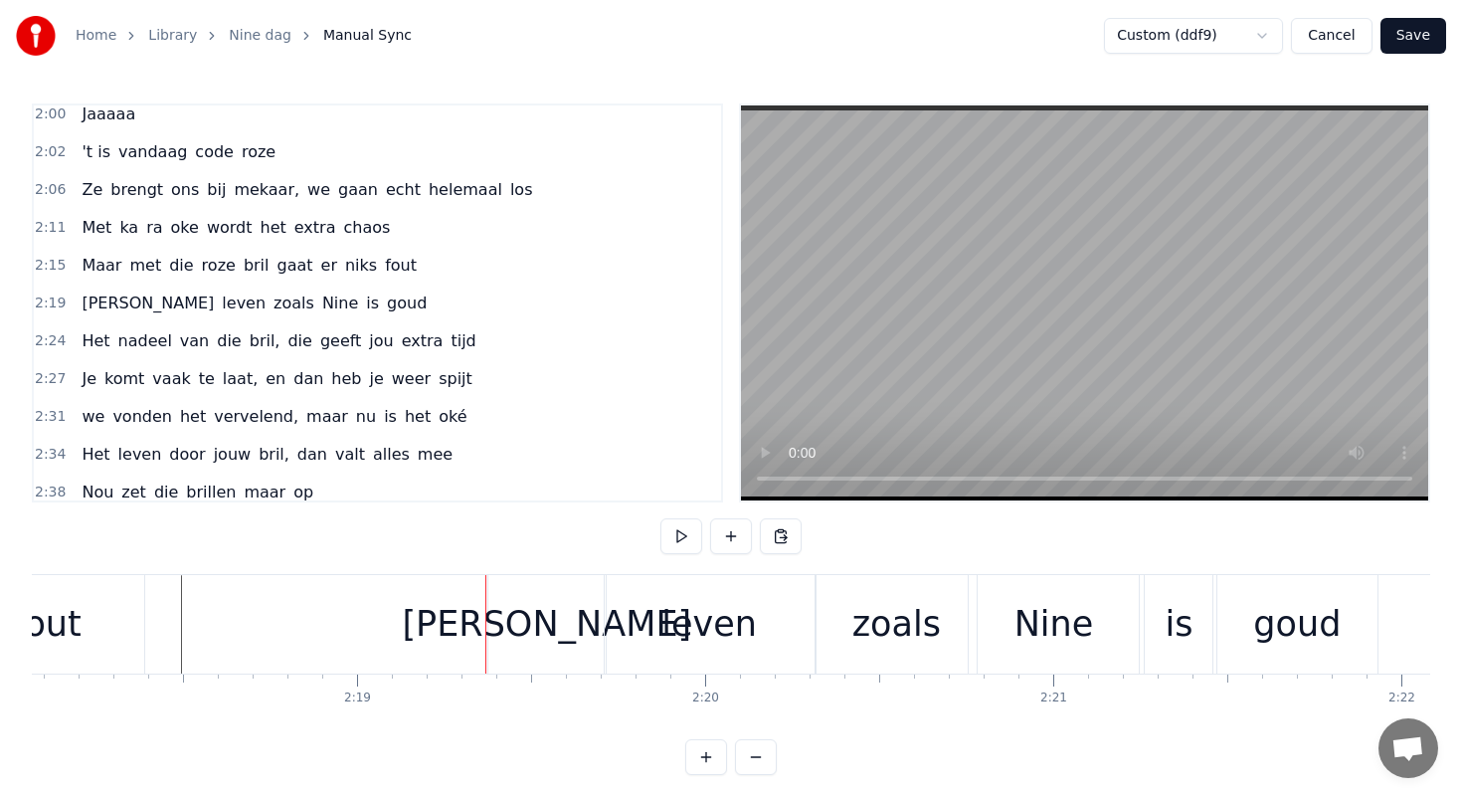
click at [498, 590] on div "[PERSON_NAME]" at bounding box center [546, 624] width 117 height 98
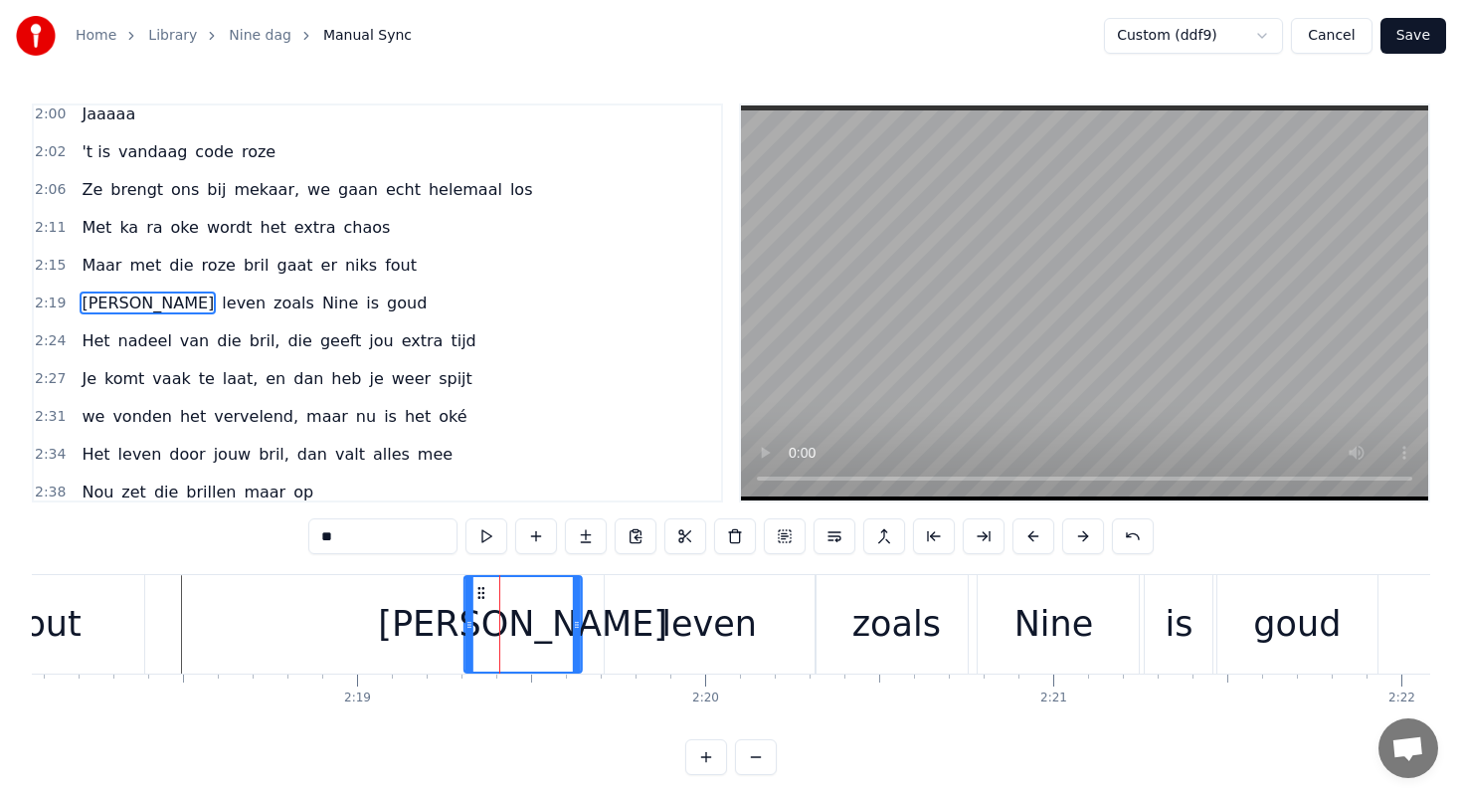
drag, startPoint x: 504, startPoint y: 592, endPoint x: 479, endPoint y: 589, distance: 25.0
click at [479, 589] on icon at bounding box center [481, 593] width 16 height 16
click at [613, 609] on div "leven" at bounding box center [710, 624] width 210 height 98
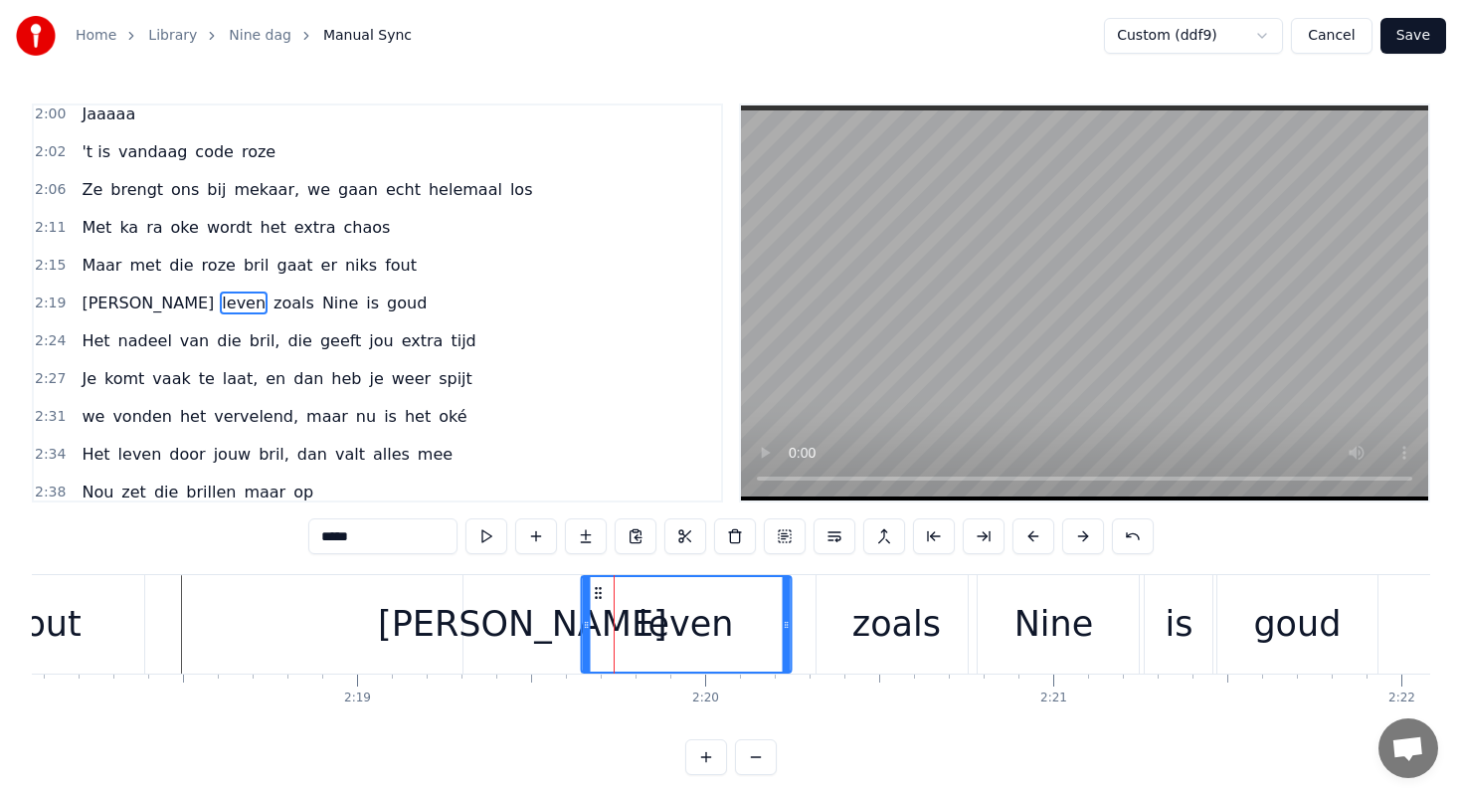
drag, startPoint x: 621, startPoint y: 588, endPoint x: 594, endPoint y: 586, distance: 26.9
click at [594, 586] on icon at bounding box center [598, 593] width 16 height 16
click at [522, 602] on div "[PERSON_NAME]" at bounding box center [522, 624] width 289 height 53
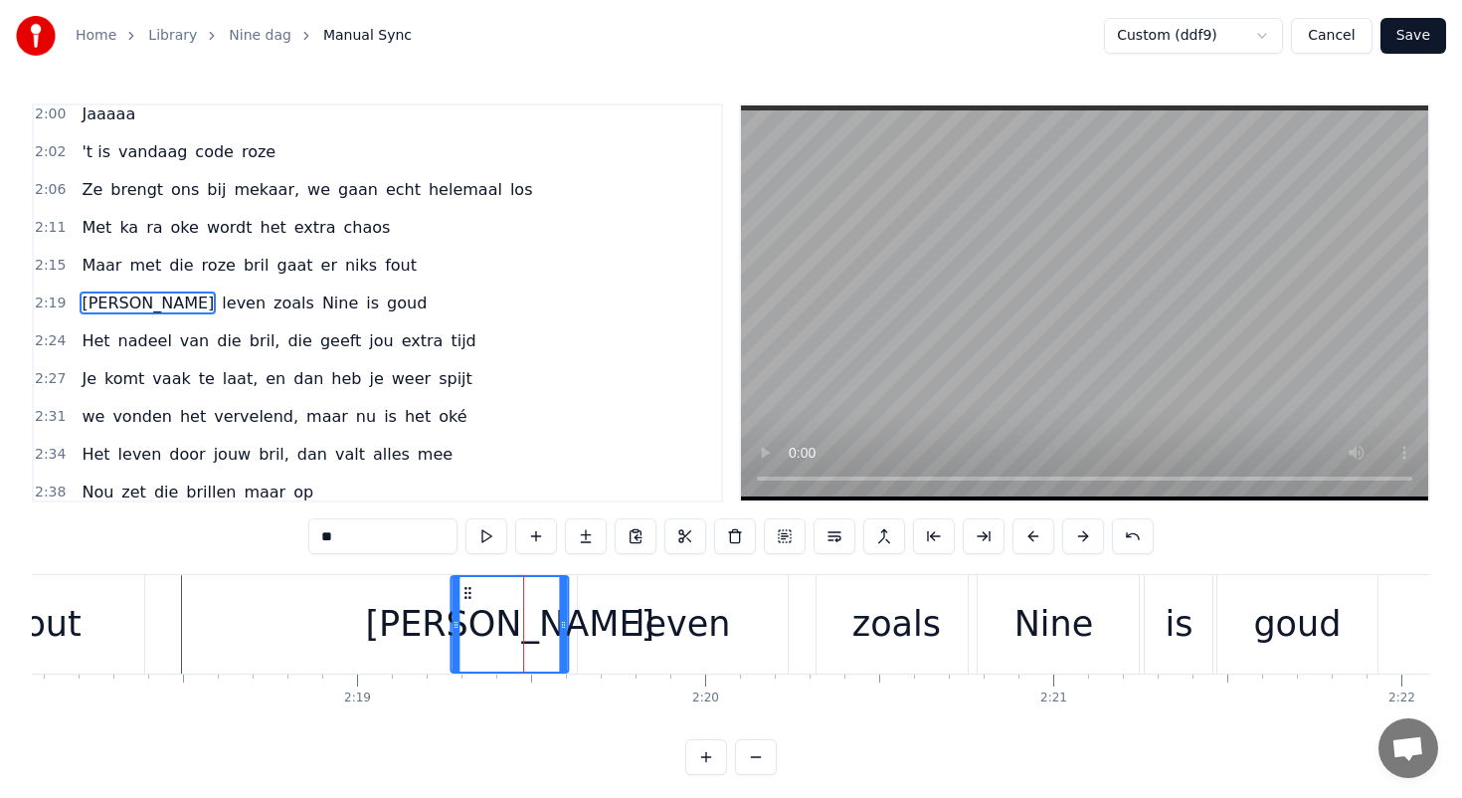
drag, startPoint x: 479, startPoint y: 589, endPoint x: 463, endPoint y: 587, distance: 16.0
click at [463, 587] on icon at bounding box center [469, 593] width 16 height 16
click at [614, 597] on div "leven" at bounding box center [683, 624] width 210 height 98
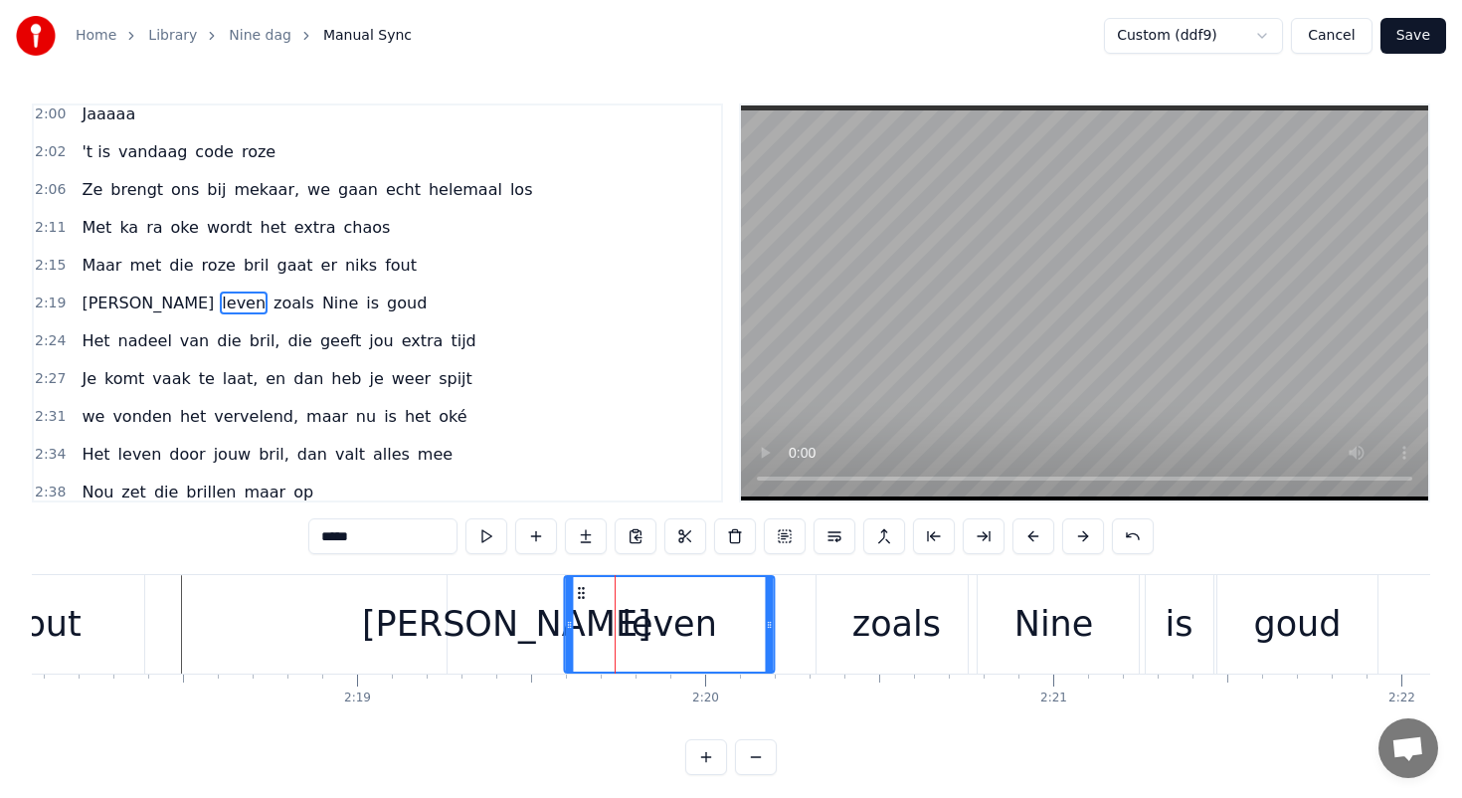
drag, startPoint x: 594, startPoint y: 593, endPoint x: 580, endPoint y: 591, distance: 14.1
click at [580, 591] on icon at bounding box center [581, 593] width 16 height 16
click at [882, 613] on div "zoals" at bounding box center [896, 624] width 89 height 53
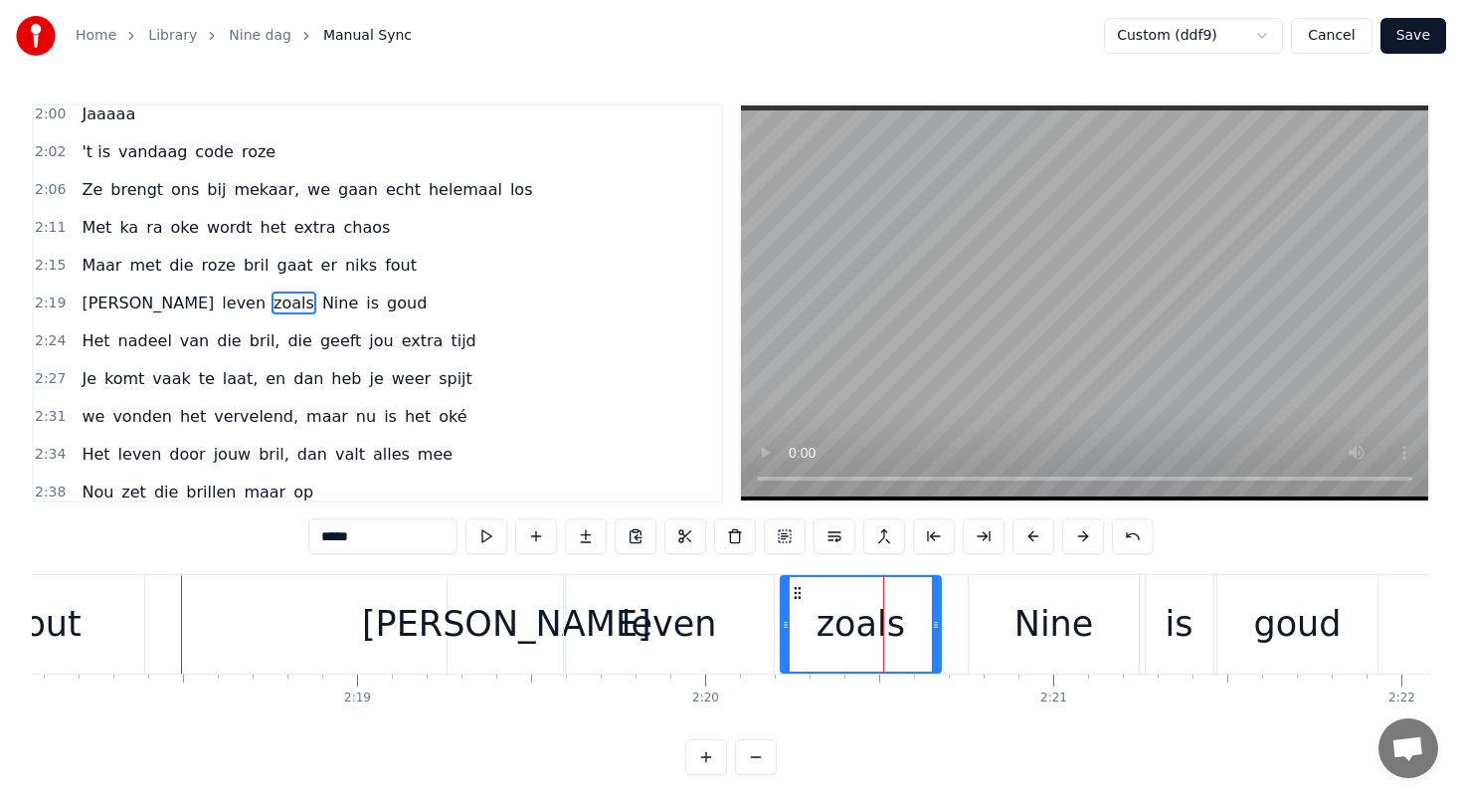
drag, startPoint x: 831, startPoint y: 589, endPoint x: 796, endPoint y: 588, distance: 35.8
click at [796, 588] on icon at bounding box center [798, 593] width 16 height 16
click at [1009, 594] on div "Nine" at bounding box center [1054, 624] width 170 height 98
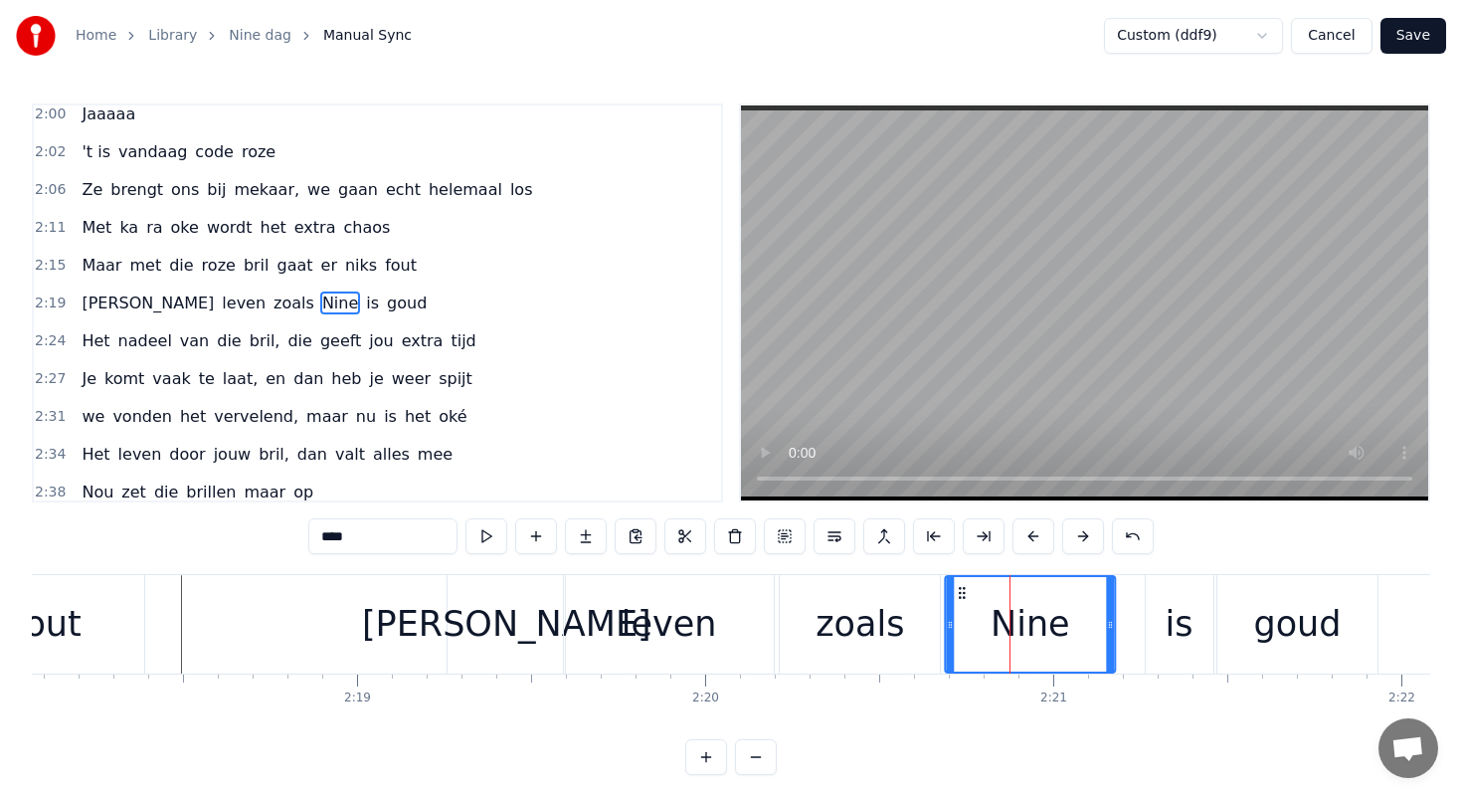
drag, startPoint x: 984, startPoint y: 593, endPoint x: 963, endPoint y: 594, distance: 20.9
click at [963, 594] on icon at bounding box center [962, 593] width 16 height 16
click at [1159, 593] on div "is" at bounding box center [1180, 624] width 68 height 98
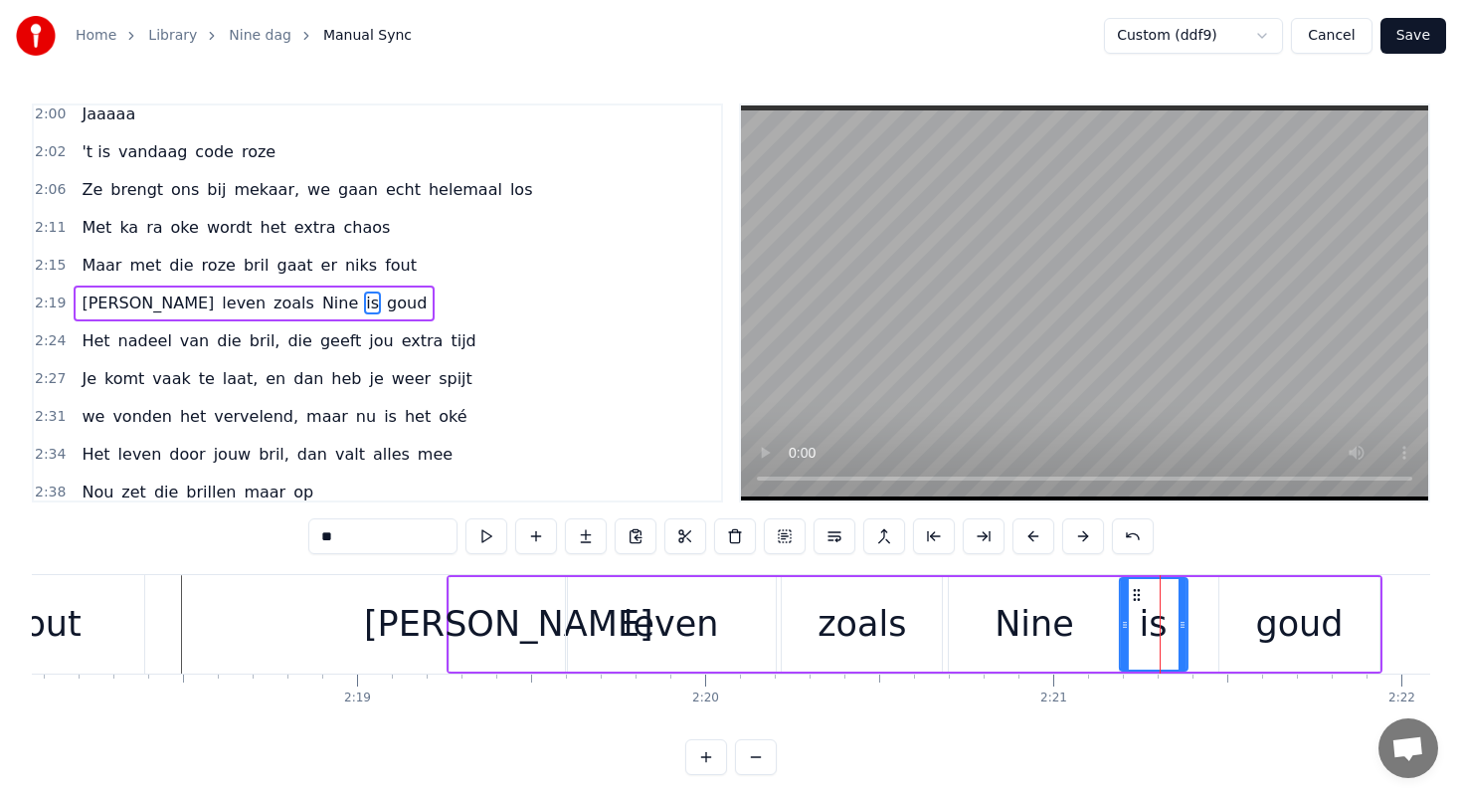
drag, startPoint x: 1163, startPoint y: 593, endPoint x: 1136, endPoint y: 590, distance: 27.0
click at [1136, 590] on icon at bounding box center [1136, 595] width 16 height 16
click at [1255, 605] on div "goud" at bounding box center [1299, 624] width 160 height 94
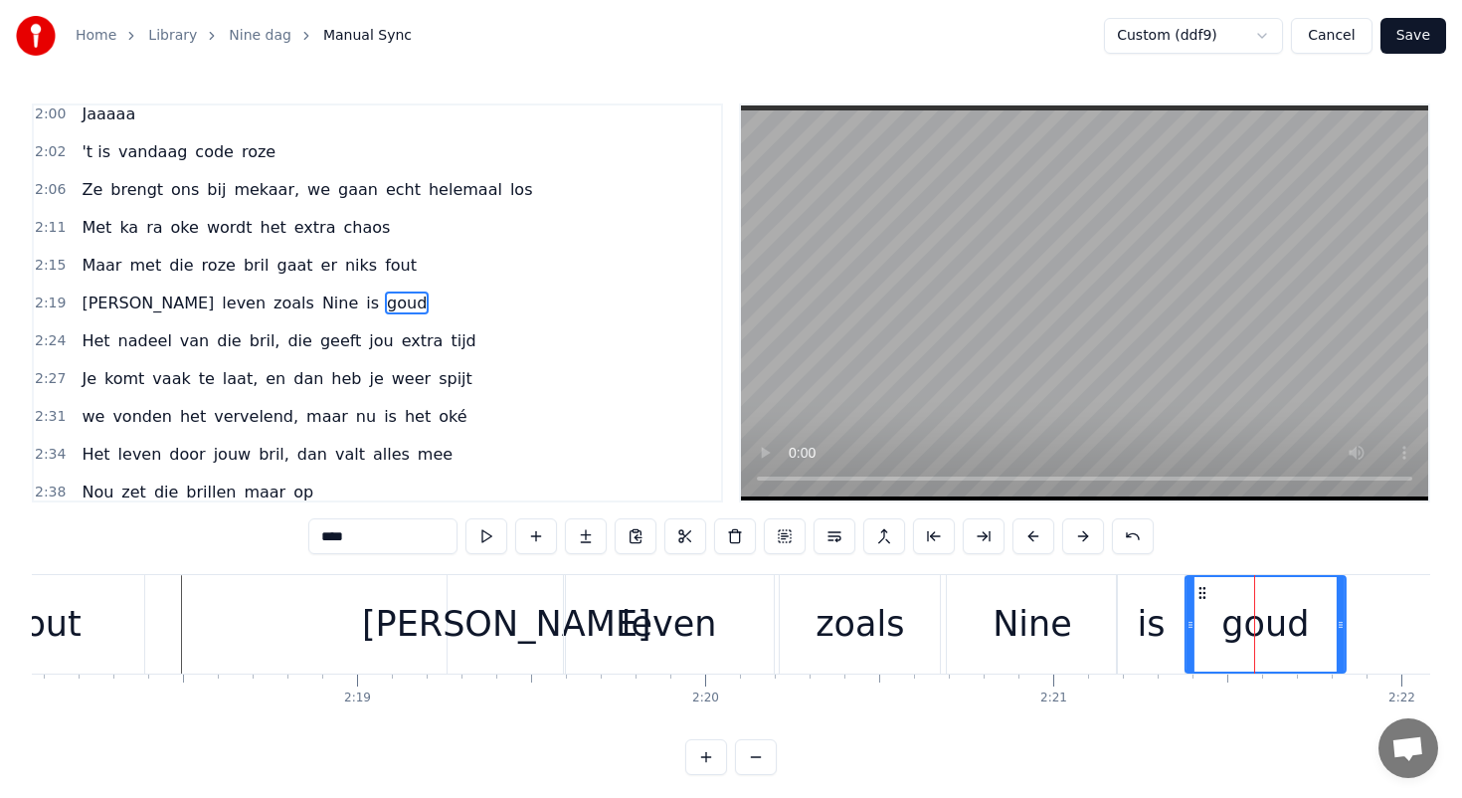
drag, startPoint x: 1233, startPoint y: 591, endPoint x: 1198, endPoint y: 590, distance: 35.8
click at [1198, 590] on icon at bounding box center [1203, 593] width 16 height 16
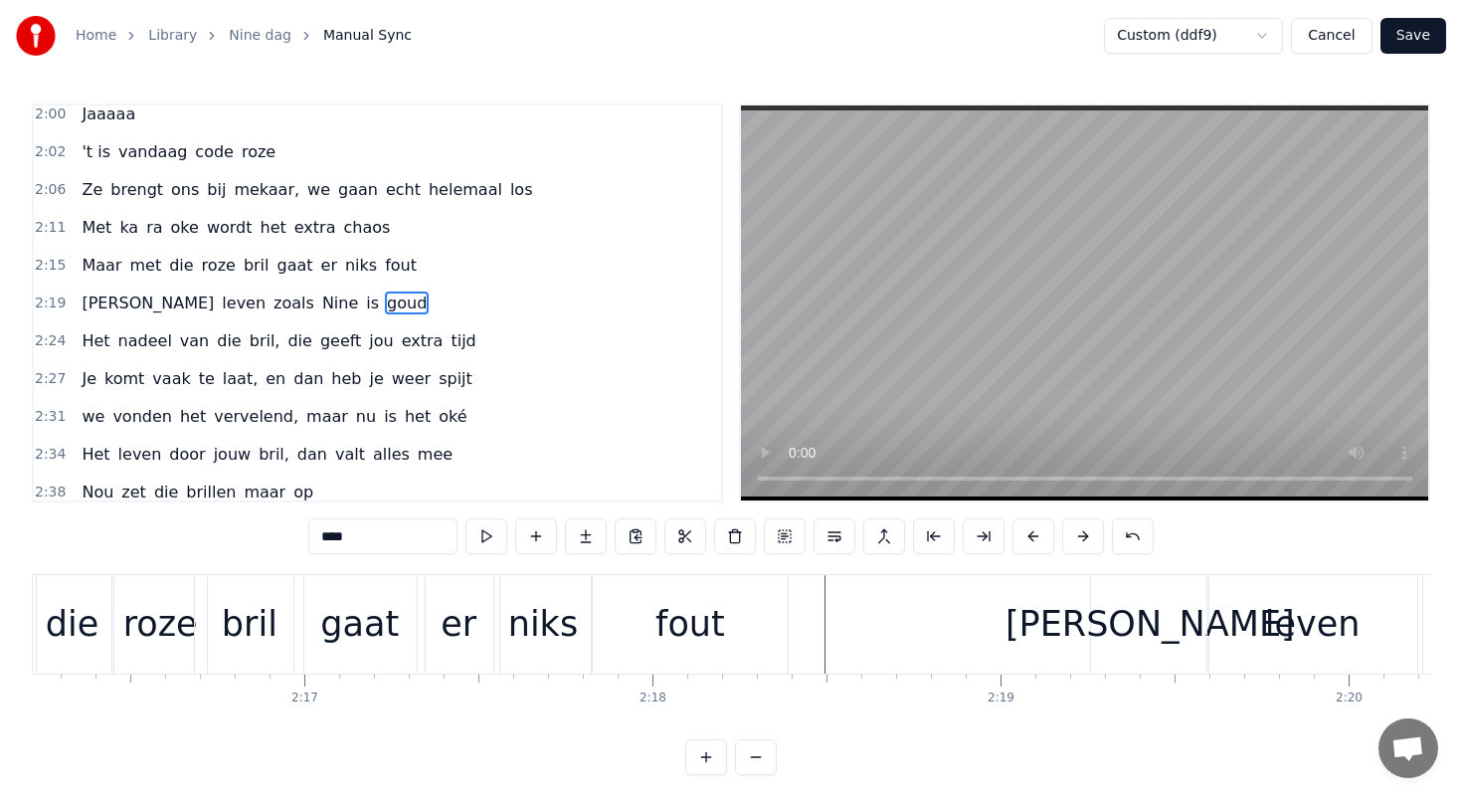
scroll to position [0, 47392]
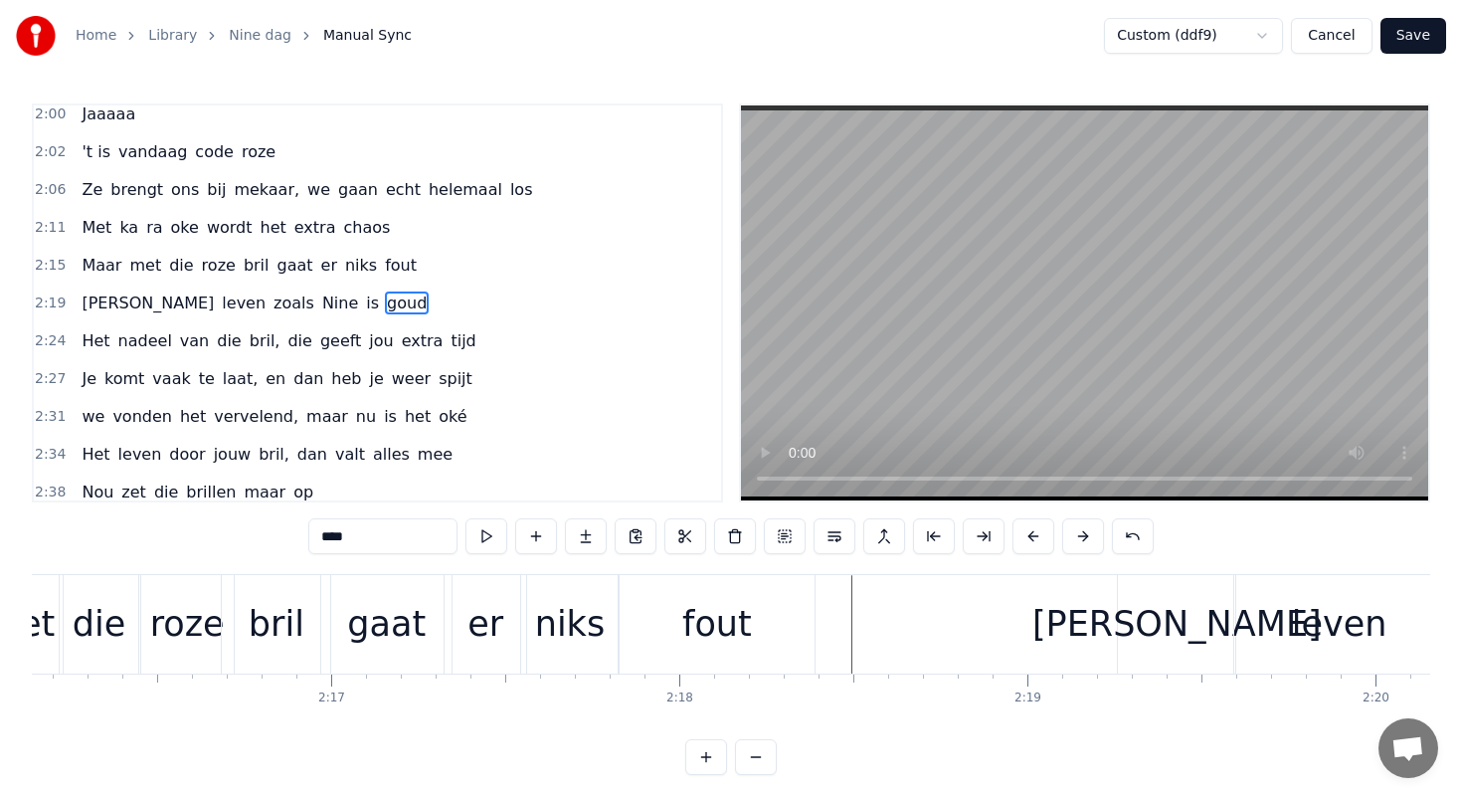
click at [408, 615] on div "gaat" at bounding box center [386, 624] width 79 height 53
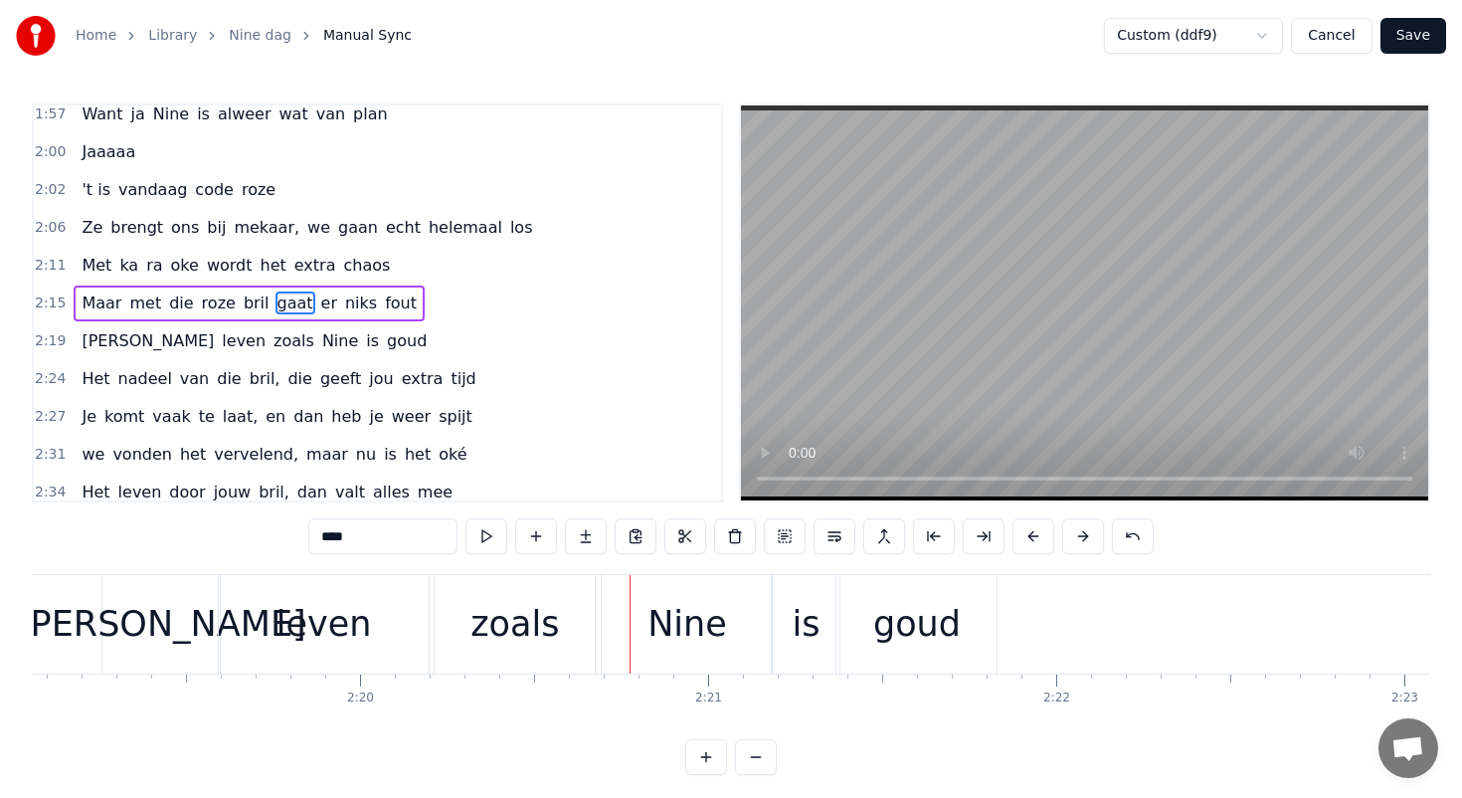
scroll to position [0, 48298]
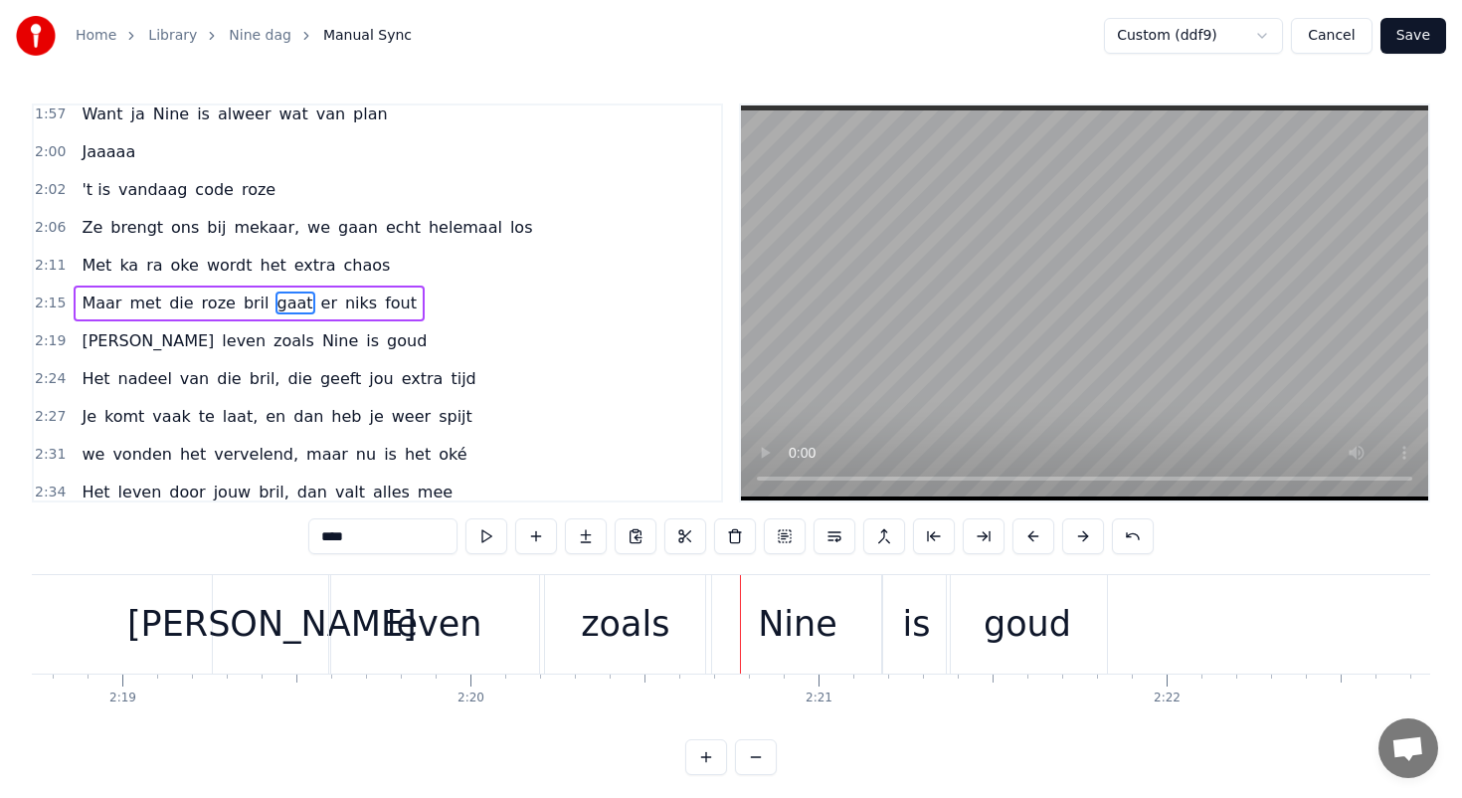
click at [394, 617] on div "leven" at bounding box center [434, 624] width 210 height 98
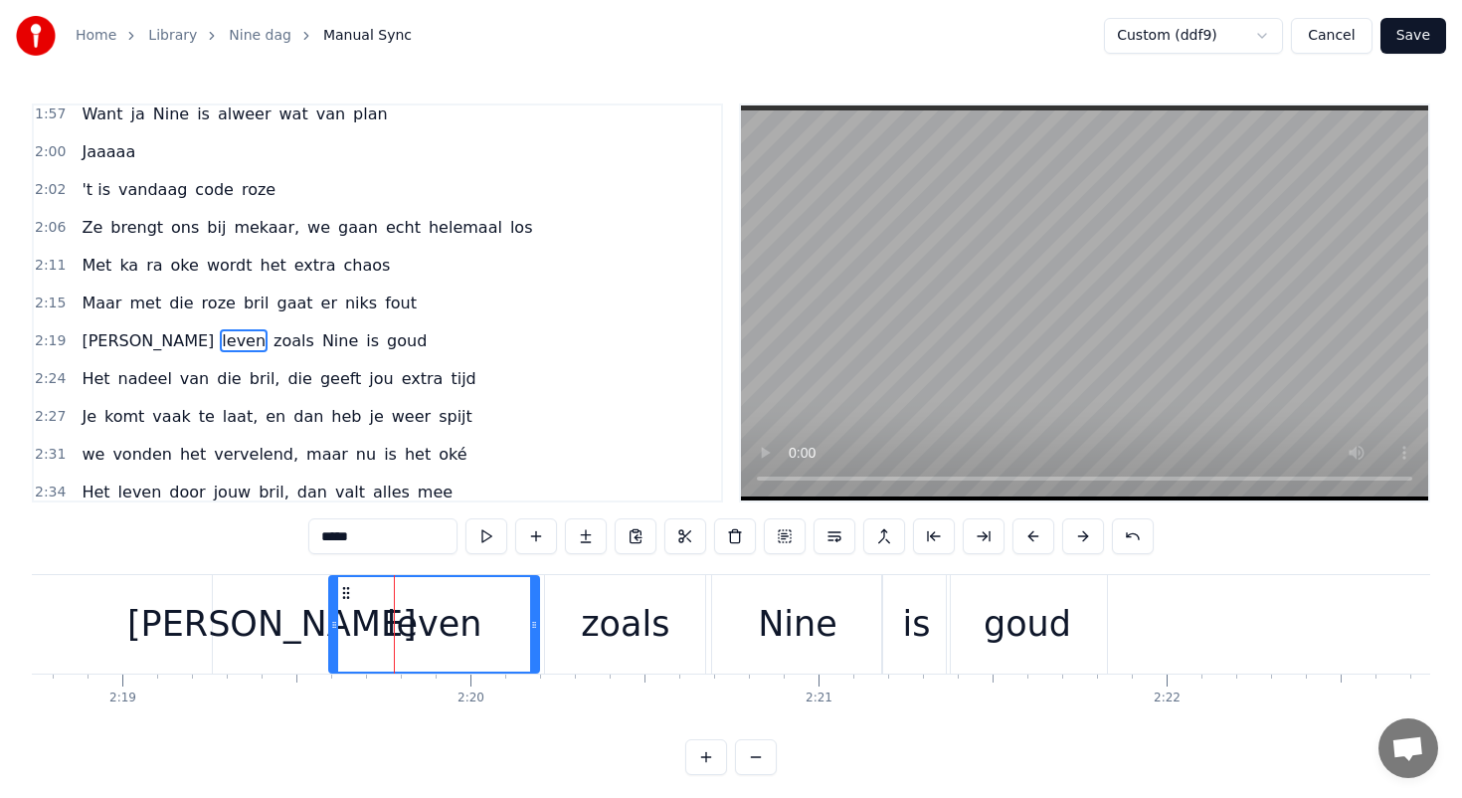
scroll to position [1030, 0]
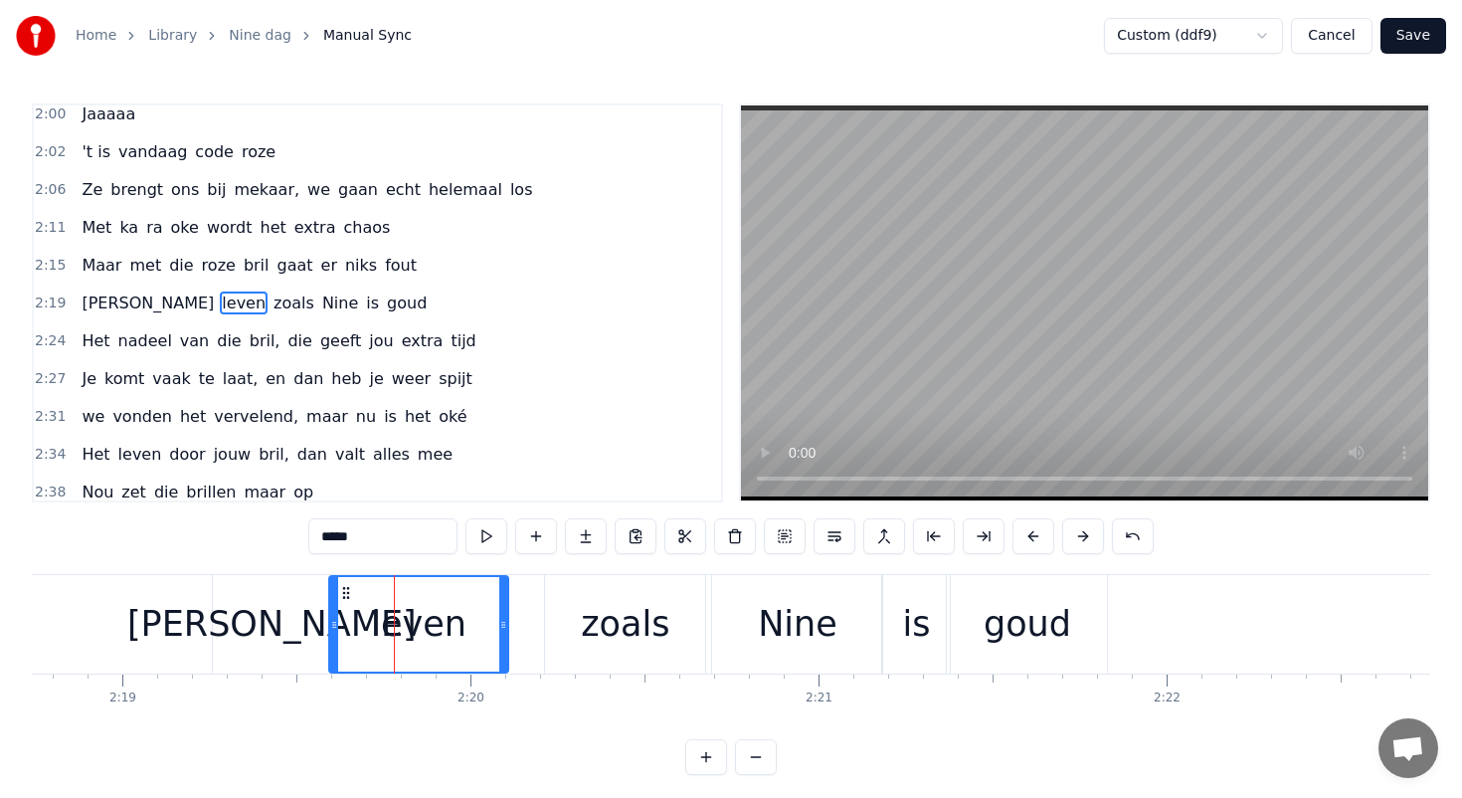
drag, startPoint x: 533, startPoint y: 623, endPoint x: 499, endPoint y: 620, distance: 33.9
click at [499, 620] on icon at bounding box center [503, 625] width 8 height 16
click at [567, 617] on div "zoals" at bounding box center [625, 624] width 160 height 98
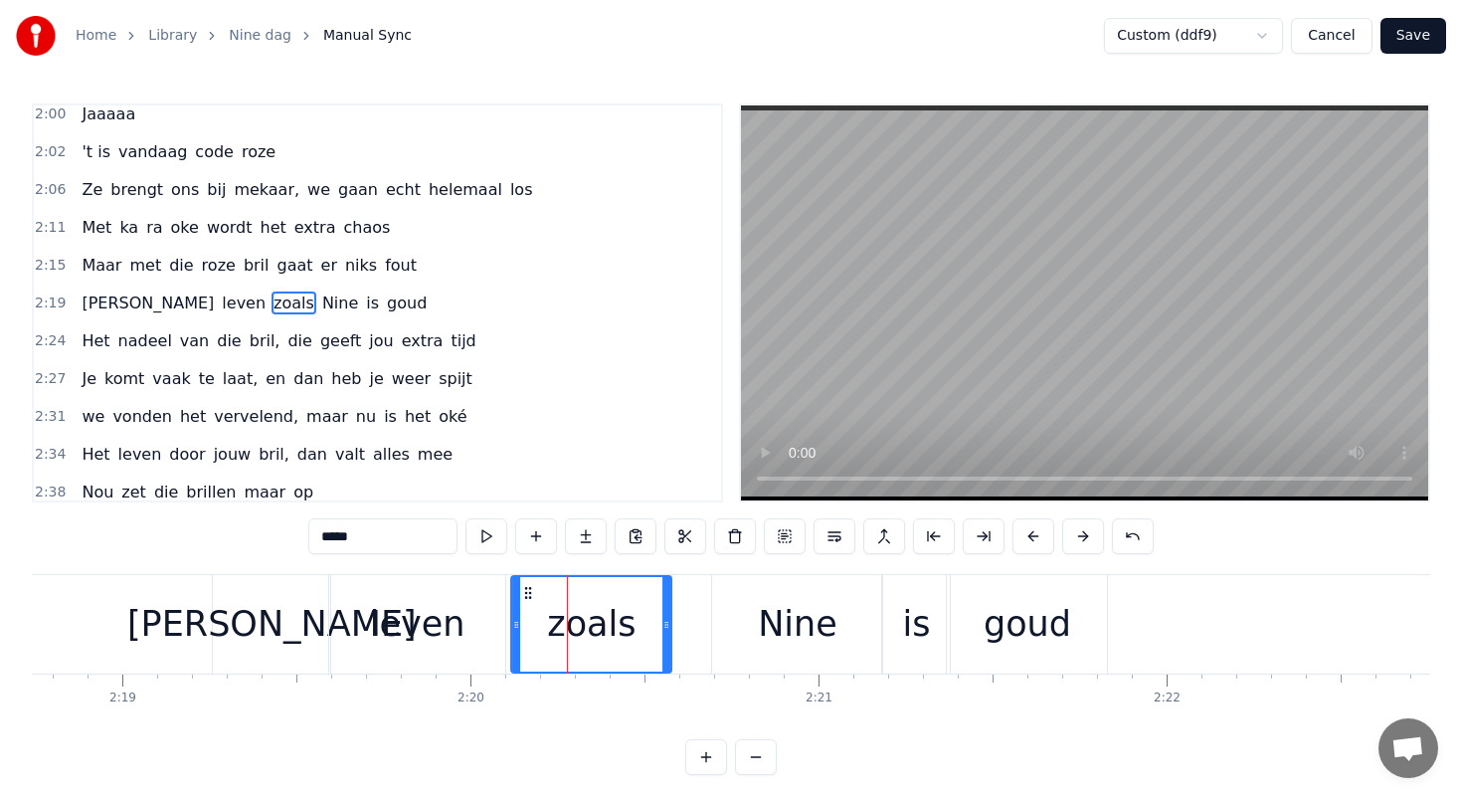
drag, startPoint x: 562, startPoint y: 590, endPoint x: 528, endPoint y: 590, distance: 33.8
click at [528, 590] on icon at bounding box center [528, 593] width 16 height 16
drag, startPoint x: 665, startPoint y: 622, endPoint x: 651, endPoint y: 622, distance: 13.9
click at [651, 622] on icon at bounding box center [652, 625] width 8 height 16
click at [770, 617] on div "Nine" at bounding box center [798, 624] width 80 height 53
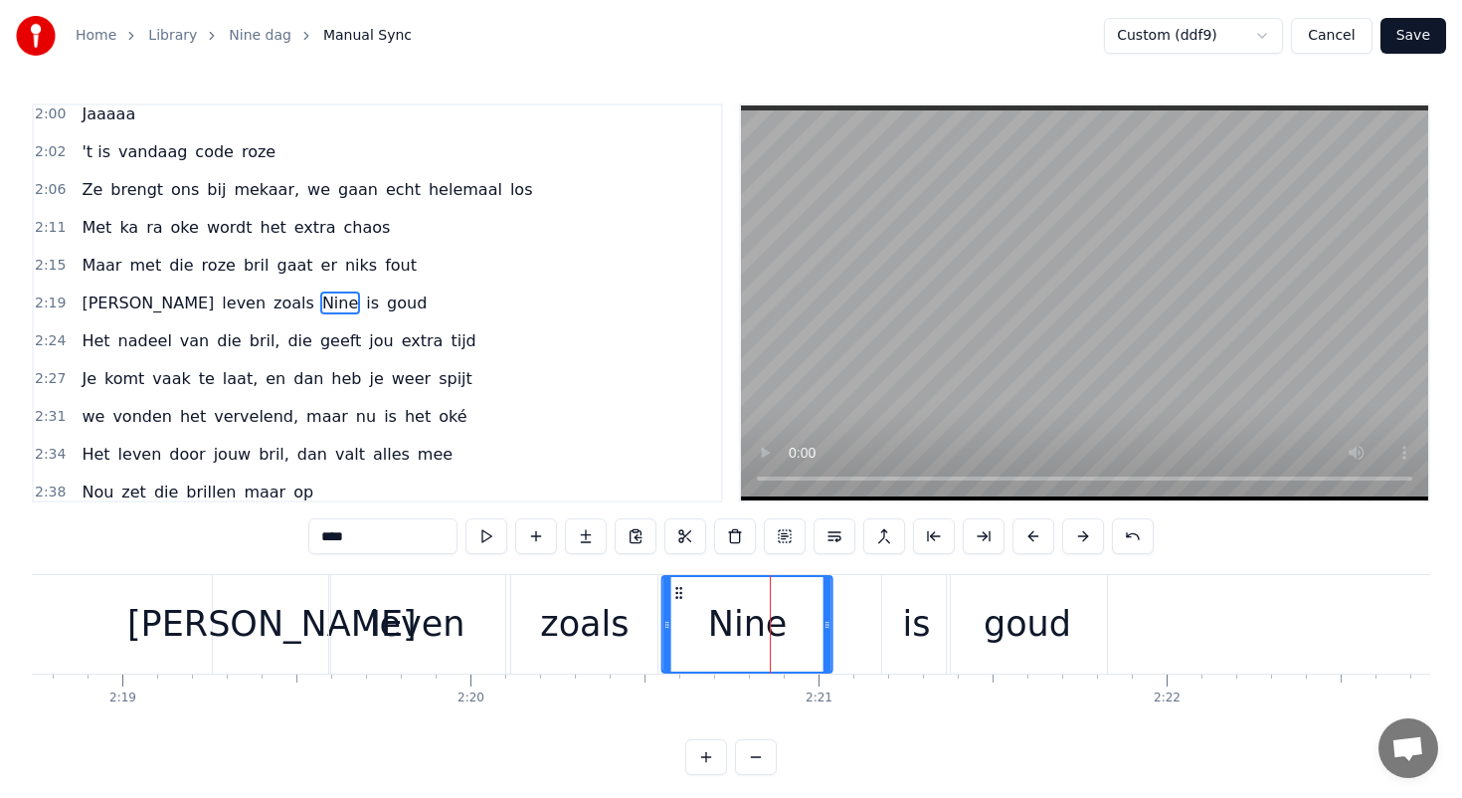
drag, startPoint x: 726, startPoint y: 587, endPoint x: 675, endPoint y: 582, distance: 51.0
click at [675, 582] on div "Nine" at bounding box center [747, 624] width 168 height 94
click at [893, 613] on div "is" at bounding box center [916, 624] width 68 height 98
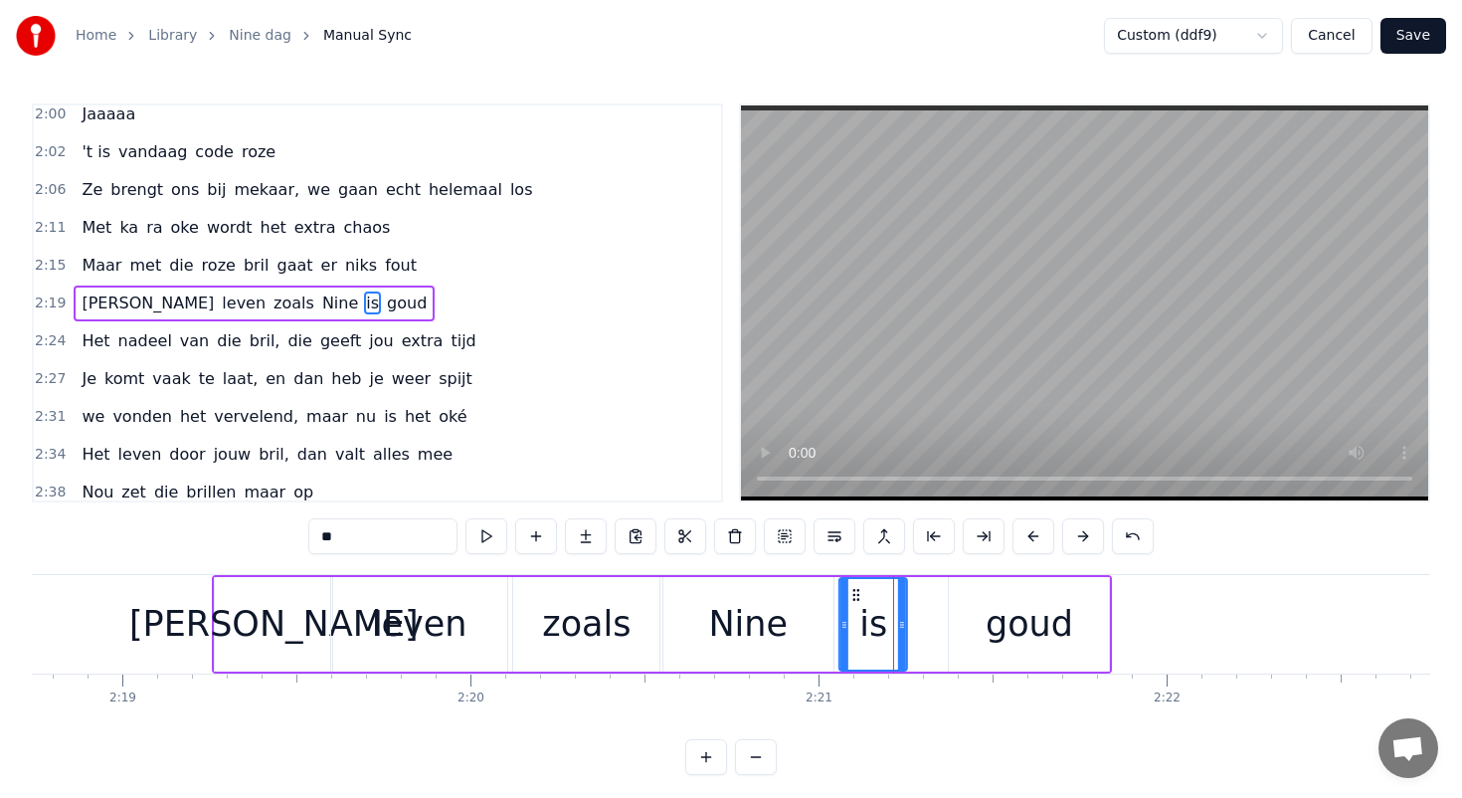
drag, startPoint x: 897, startPoint y: 589, endPoint x: 849, endPoint y: 585, distance: 47.9
click at [849, 585] on div "is" at bounding box center [873, 624] width 66 height 91
click at [1006, 603] on div "goud" at bounding box center [1030, 624] width 88 height 53
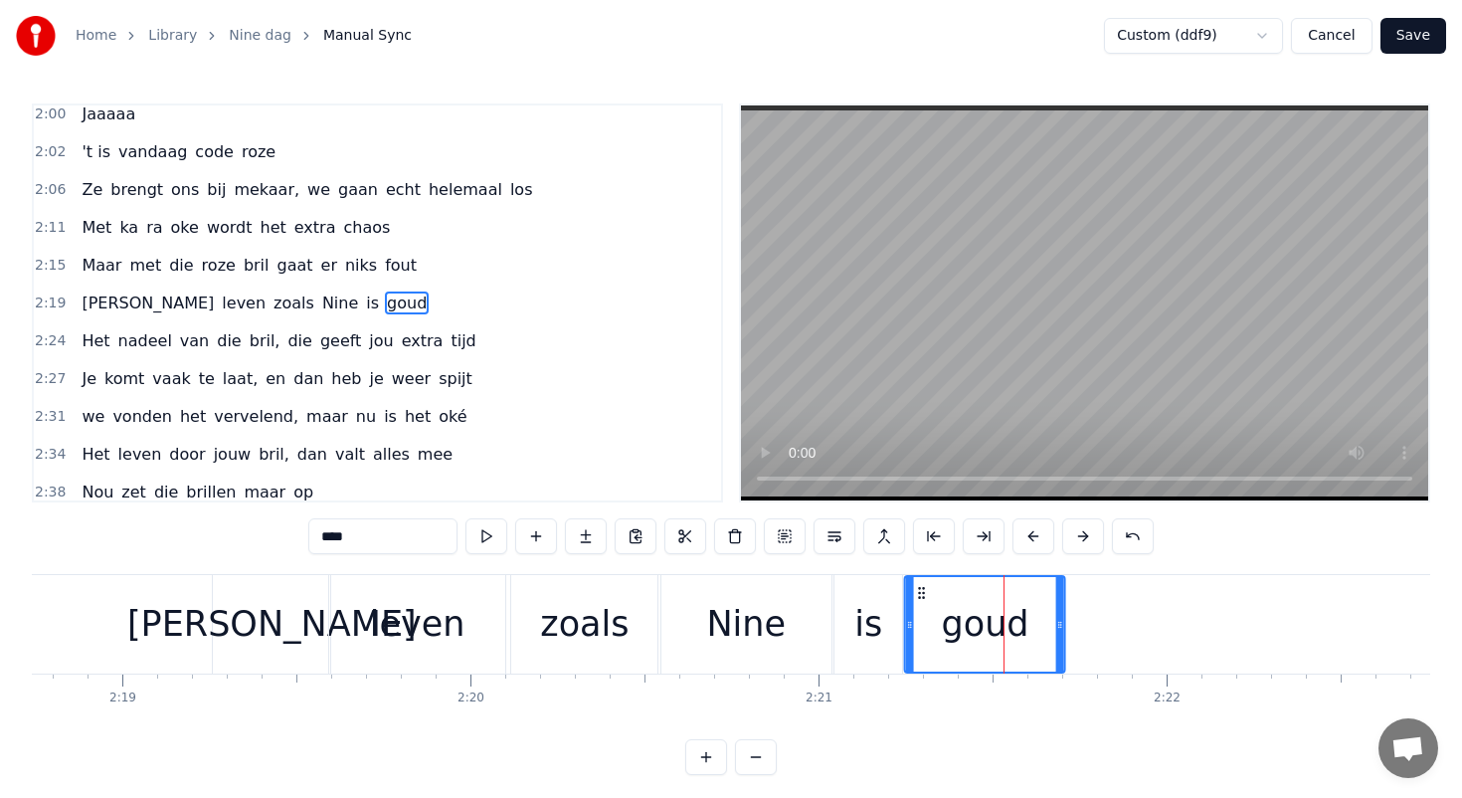
drag, startPoint x: 964, startPoint y: 590, endPoint x: 924, endPoint y: 589, distance: 39.8
click at [924, 589] on icon at bounding box center [922, 593] width 16 height 16
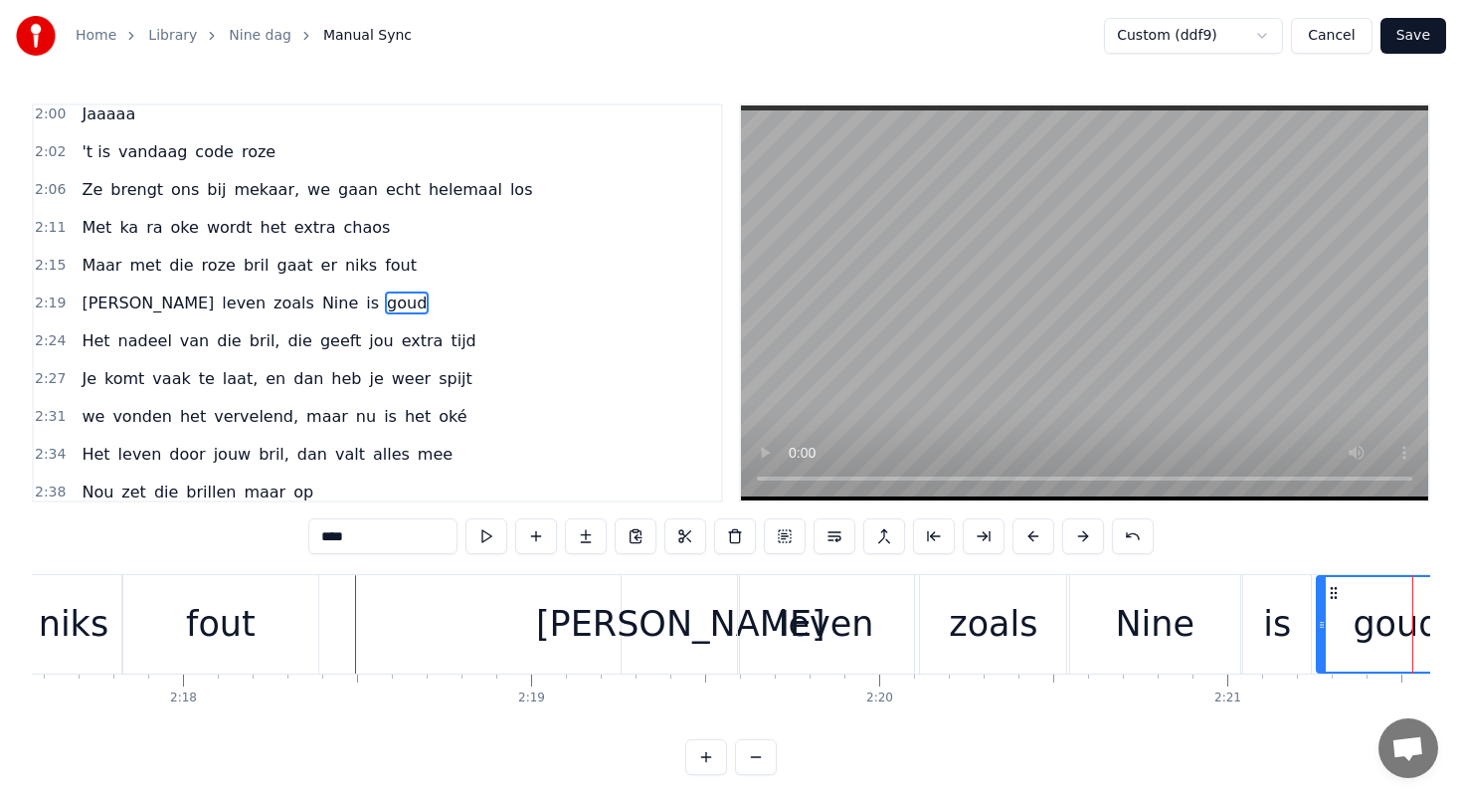
scroll to position [0, 47788]
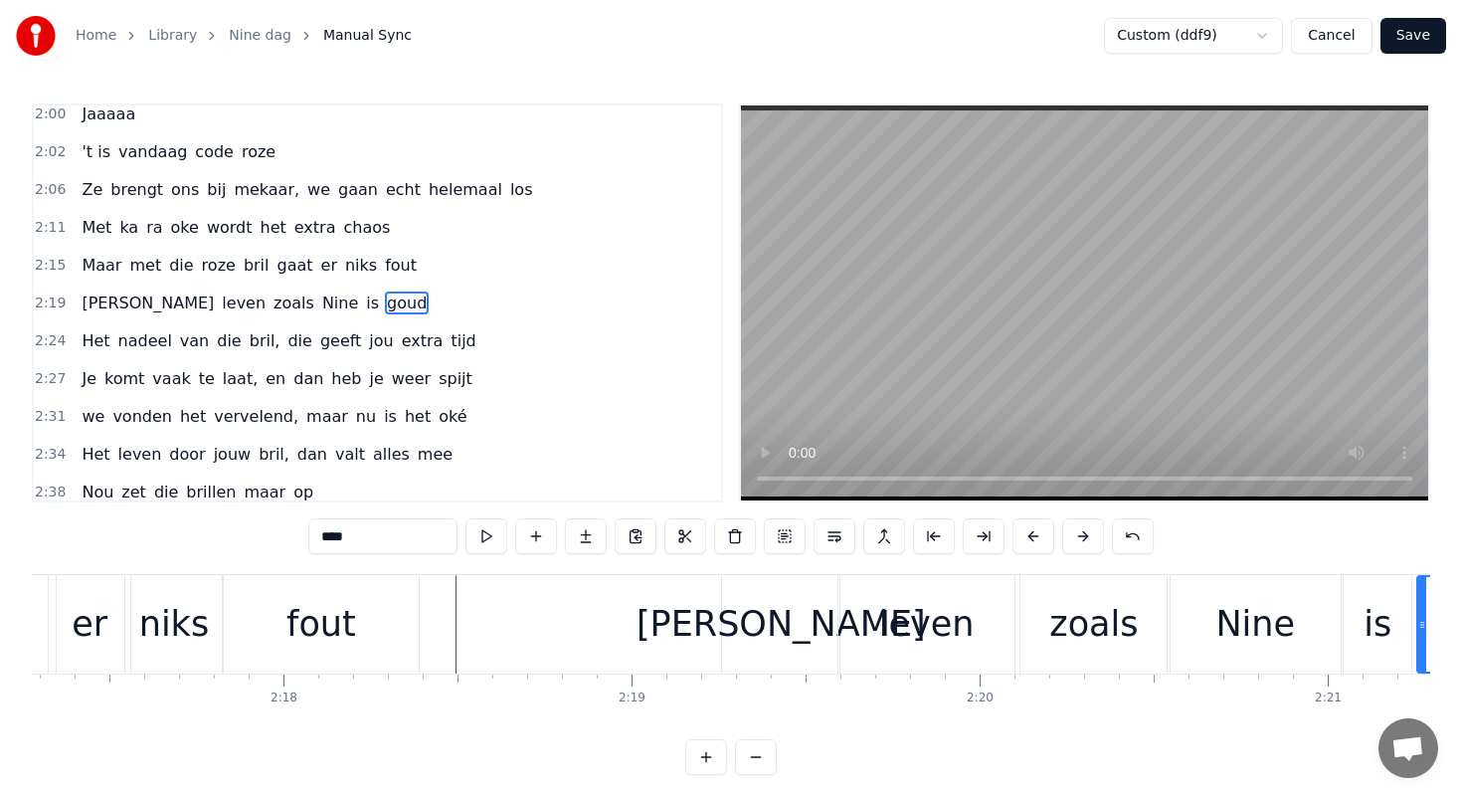
click at [253, 624] on div "fout" at bounding box center [321, 624] width 196 height 98
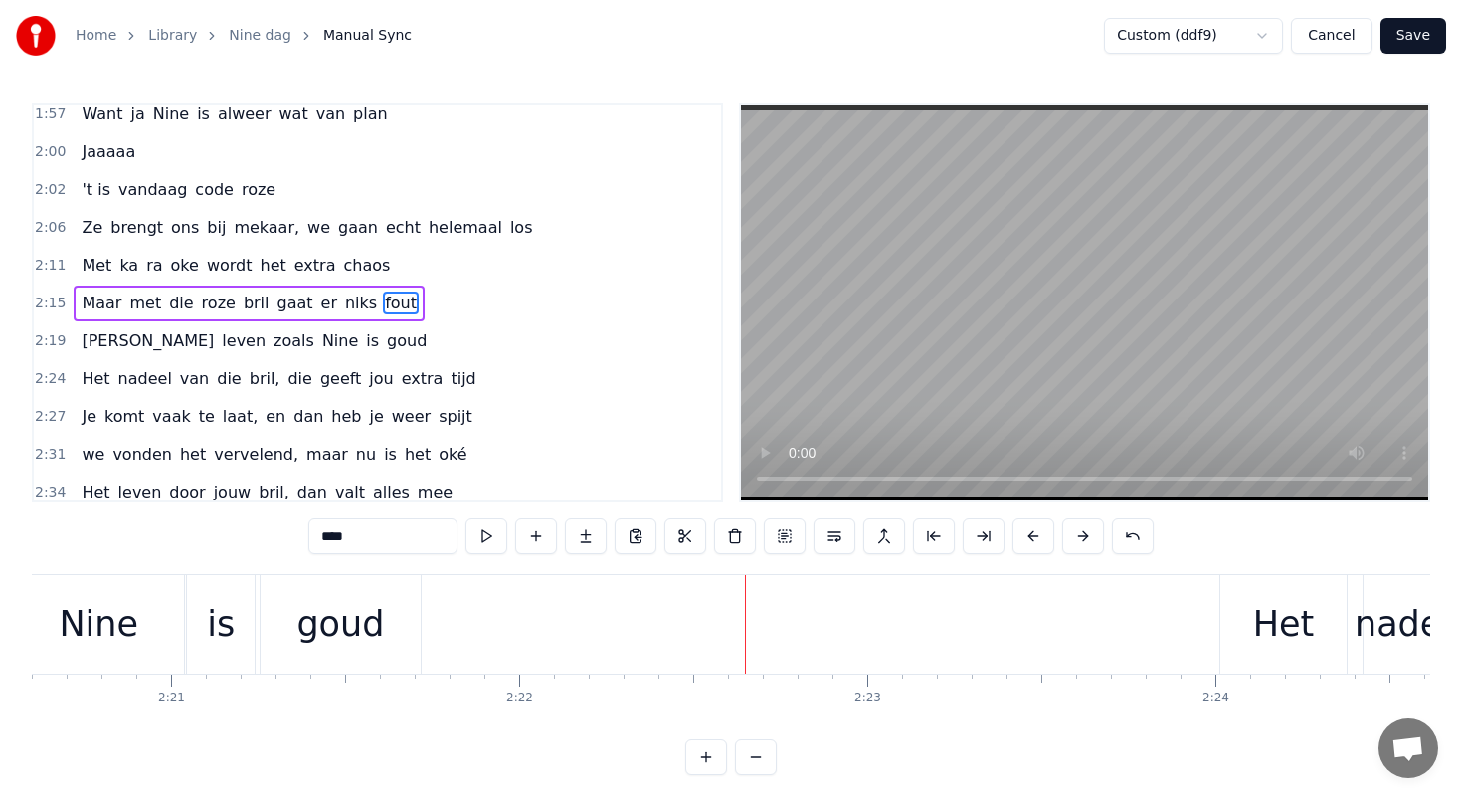
scroll to position [0, 48901]
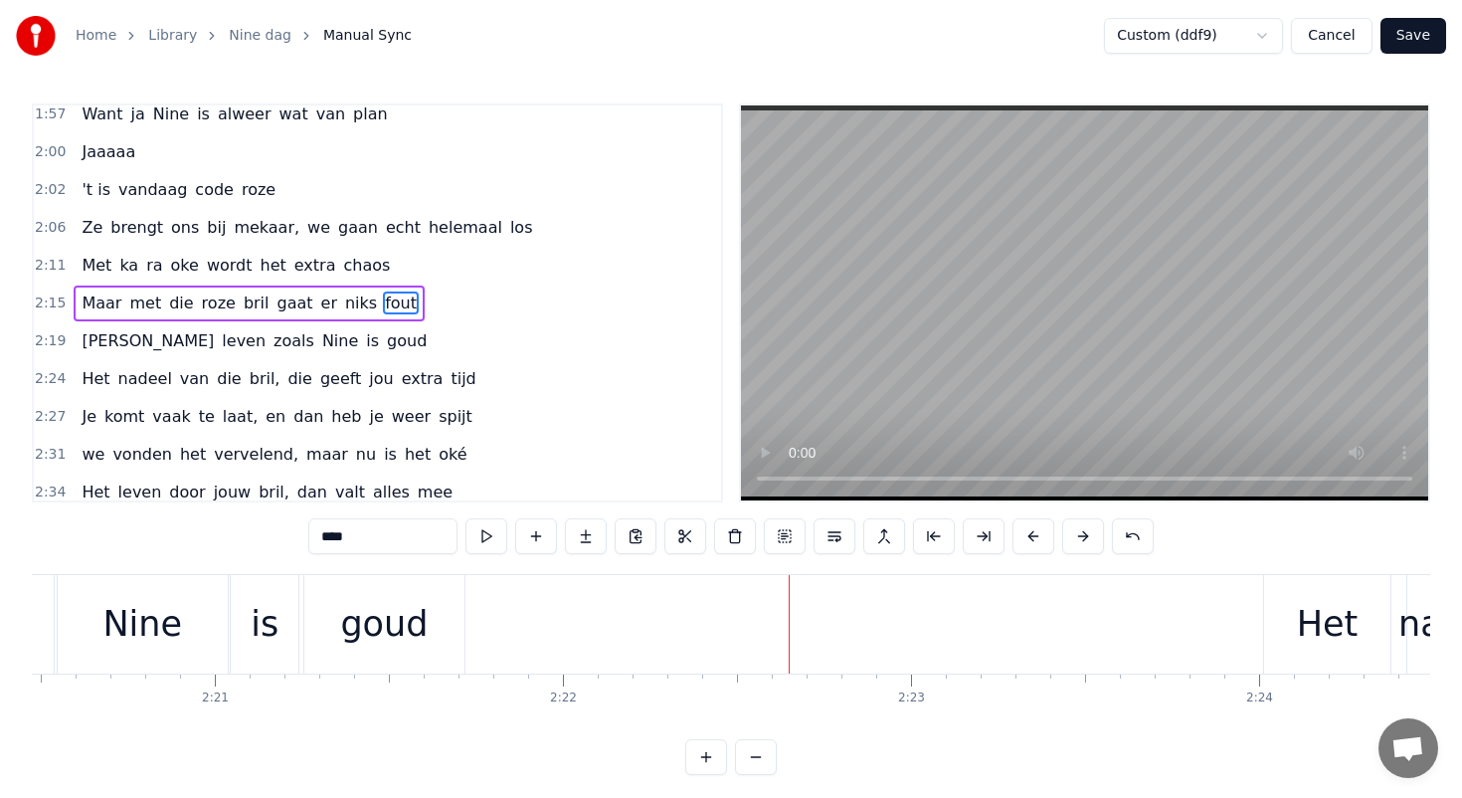
click at [436, 621] on div "goud" at bounding box center [384, 624] width 160 height 98
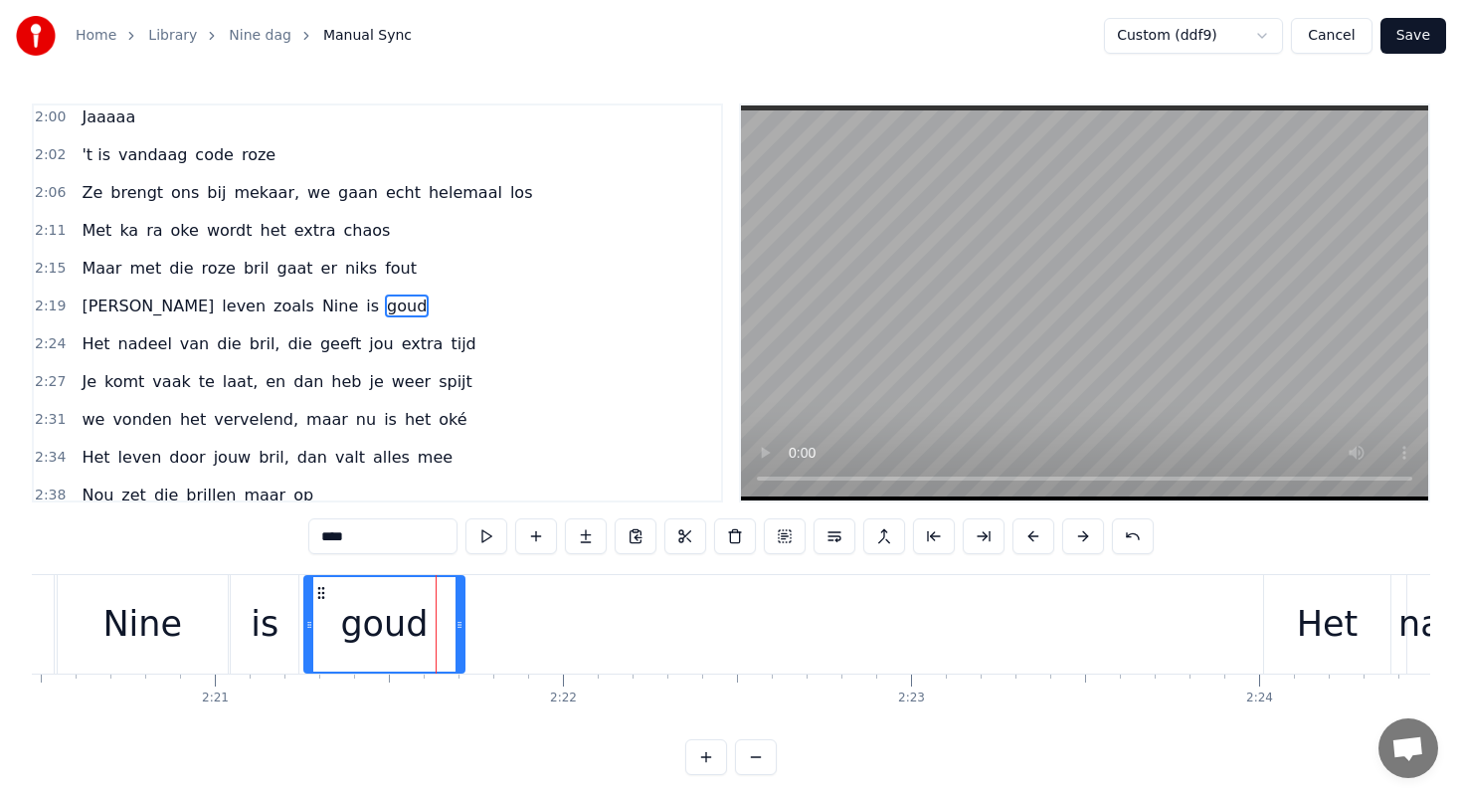
scroll to position [1030, 0]
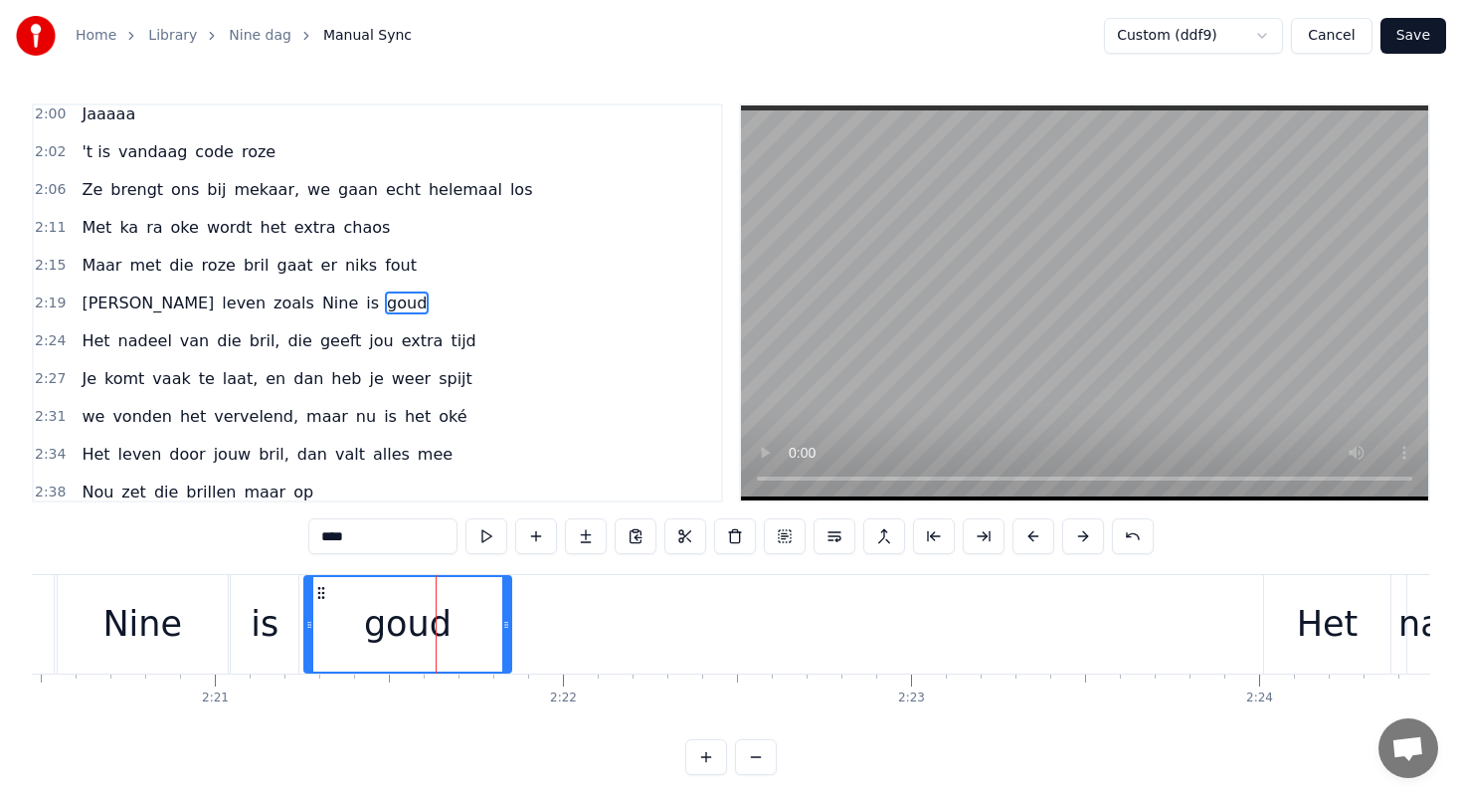
drag, startPoint x: 458, startPoint y: 621, endPoint x: 520, endPoint y: 619, distance: 62.7
click at [510, 619] on icon at bounding box center [506, 625] width 8 height 16
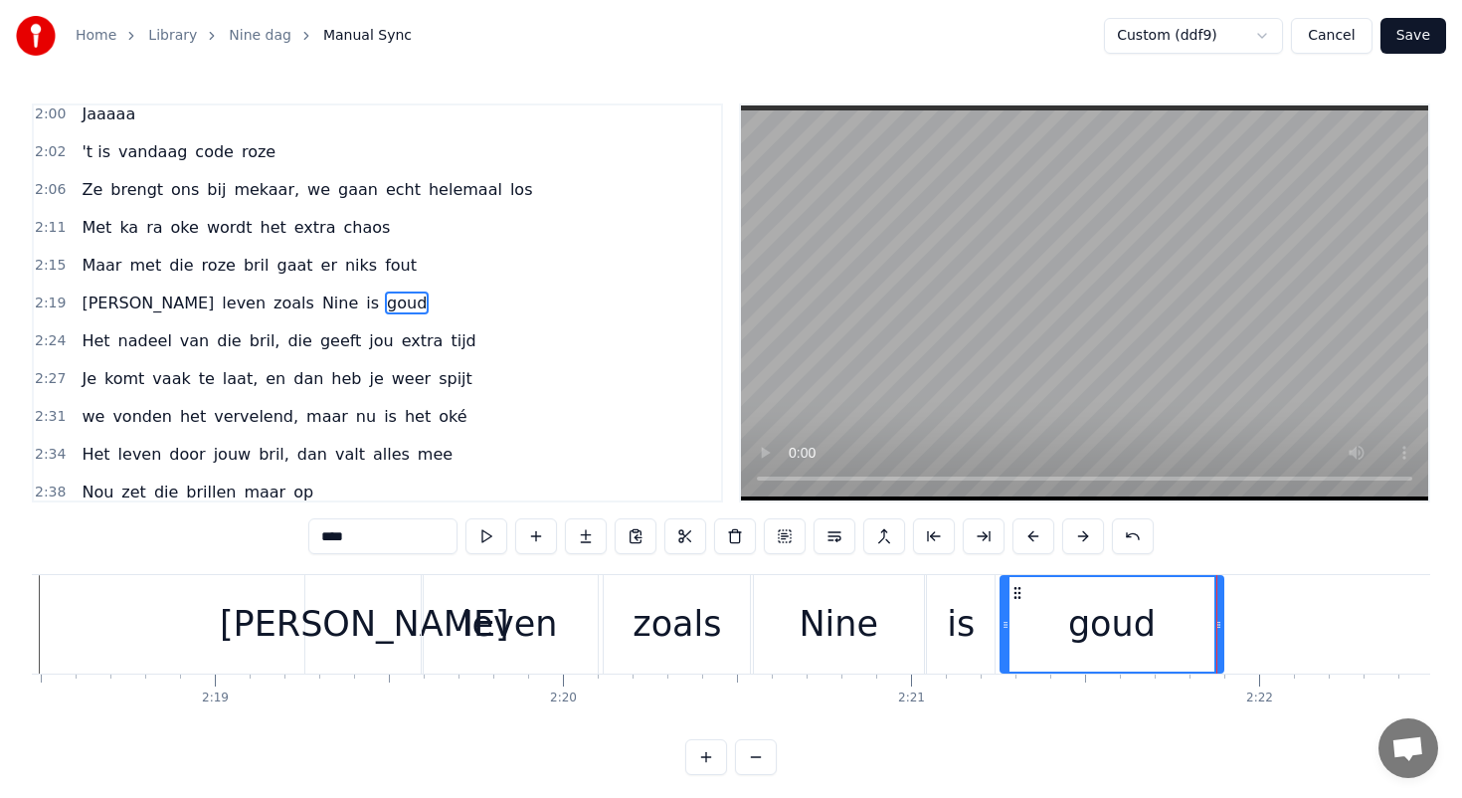
scroll to position [0, 48199]
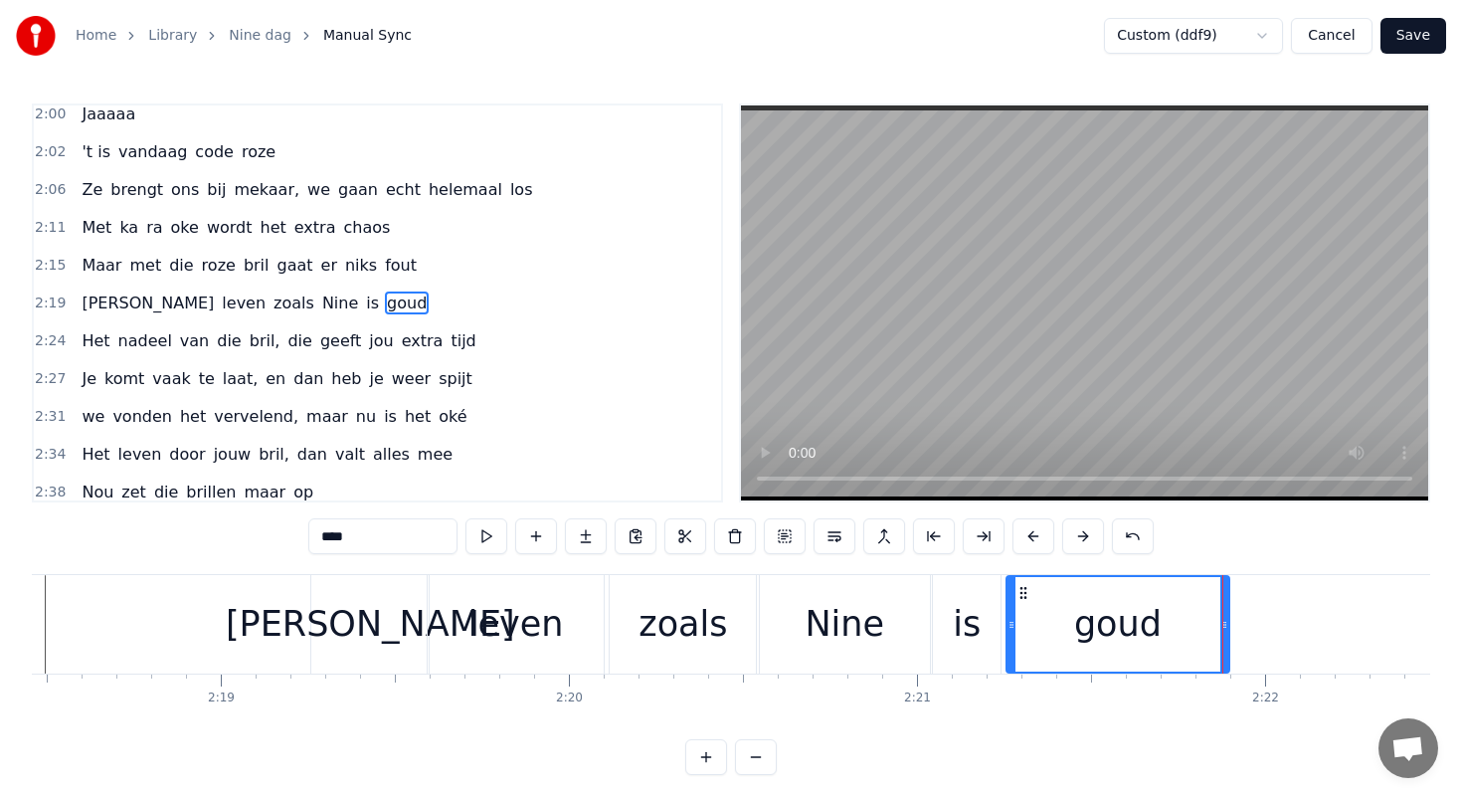
click at [419, 624] on div "[PERSON_NAME]" at bounding box center [369, 624] width 117 height 98
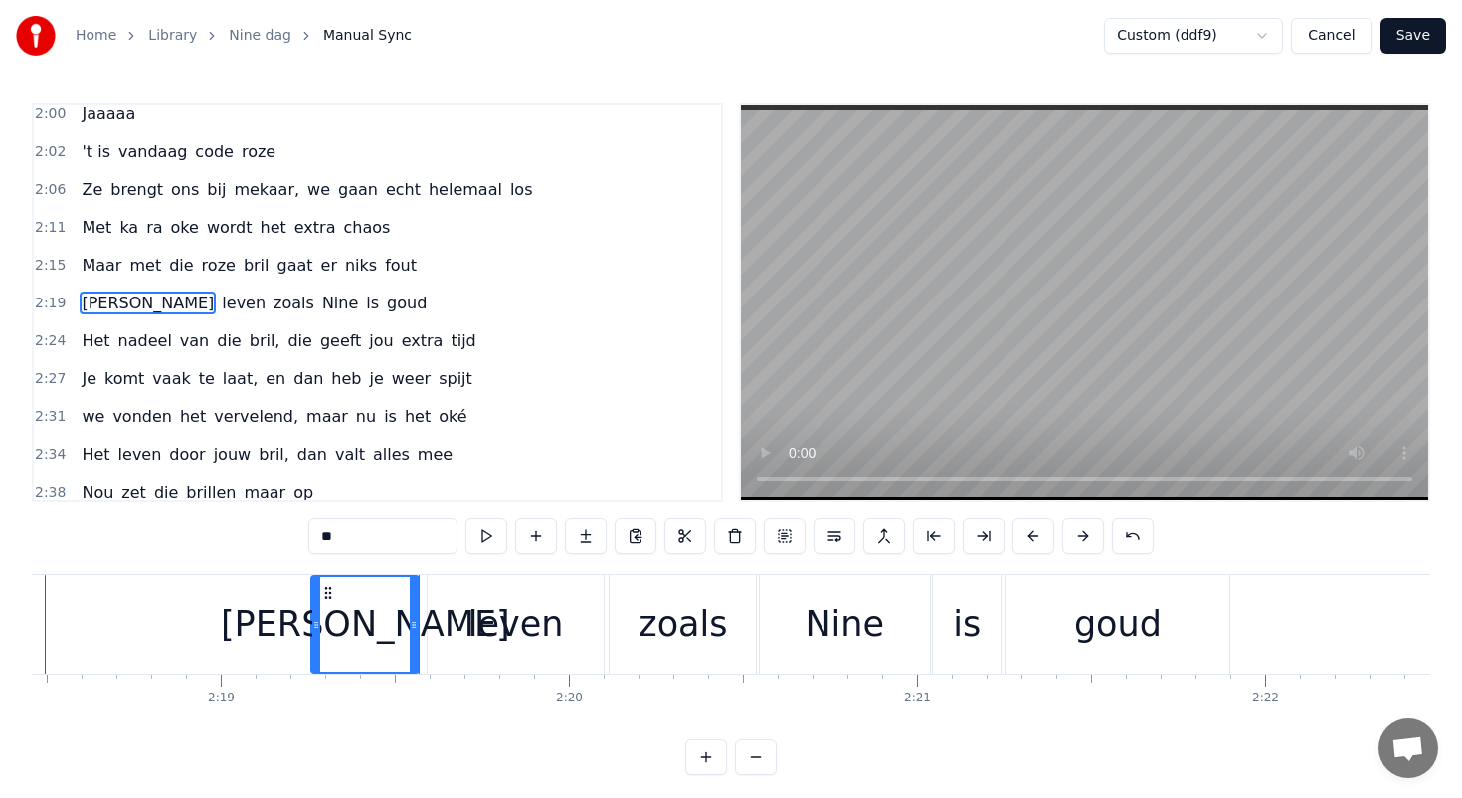
drag, startPoint x: 423, startPoint y: 628, endPoint x: 411, endPoint y: 625, distance: 12.3
click at [411, 625] on icon at bounding box center [414, 625] width 8 height 16
click at [468, 620] on div "leven" at bounding box center [516, 624] width 176 height 98
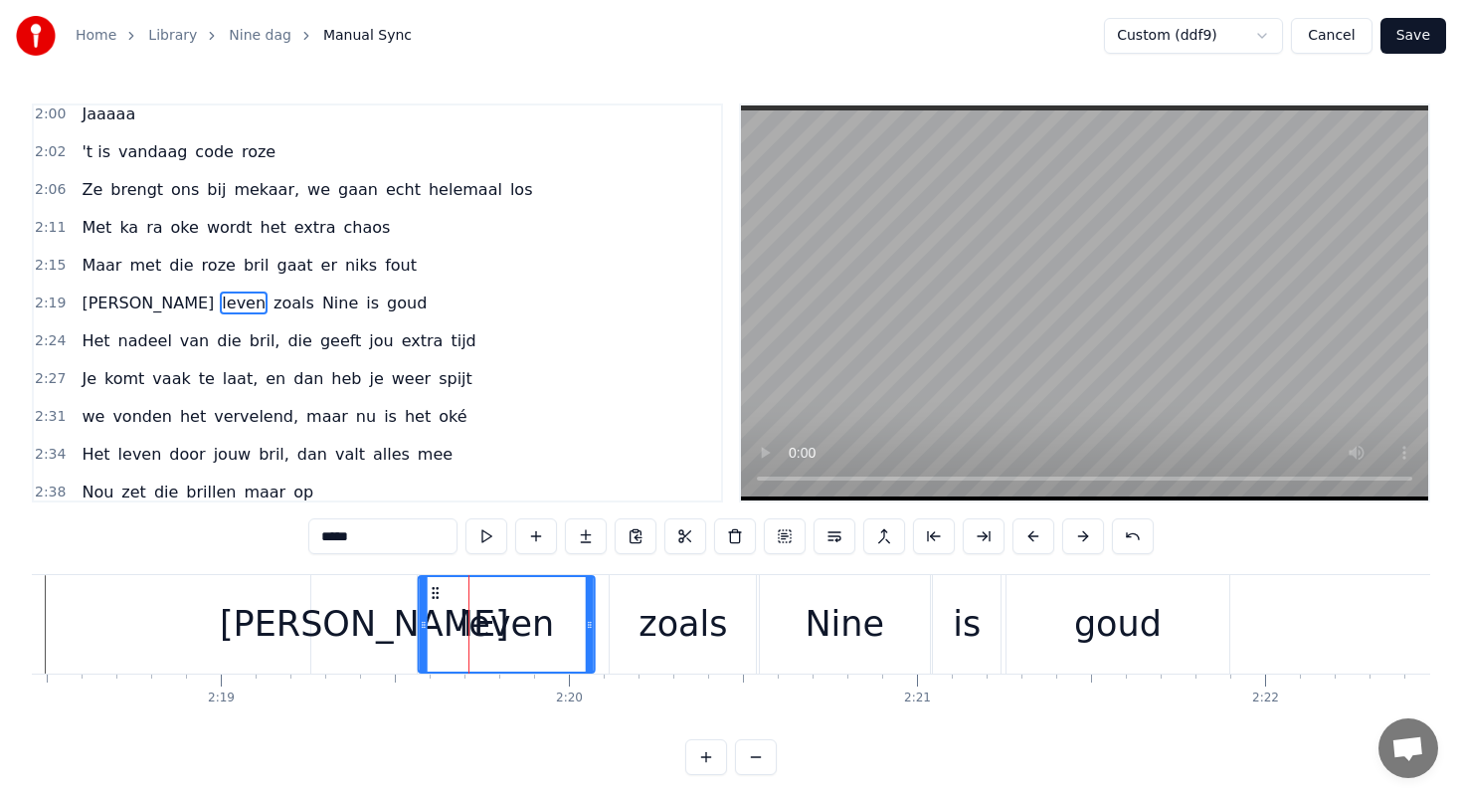
click at [436, 589] on icon at bounding box center [436, 593] width 16 height 16
drag, startPoint x: 587, startPoint y: 623, endPoint x: 574, endPoint y: 620, distance: 13.3
click at [574, 620] on icon at bounding box center [576, 625] width 8 height 16
click at [664, 603] on div "zoals" at bounding box center [683, 624] width 89 height 53
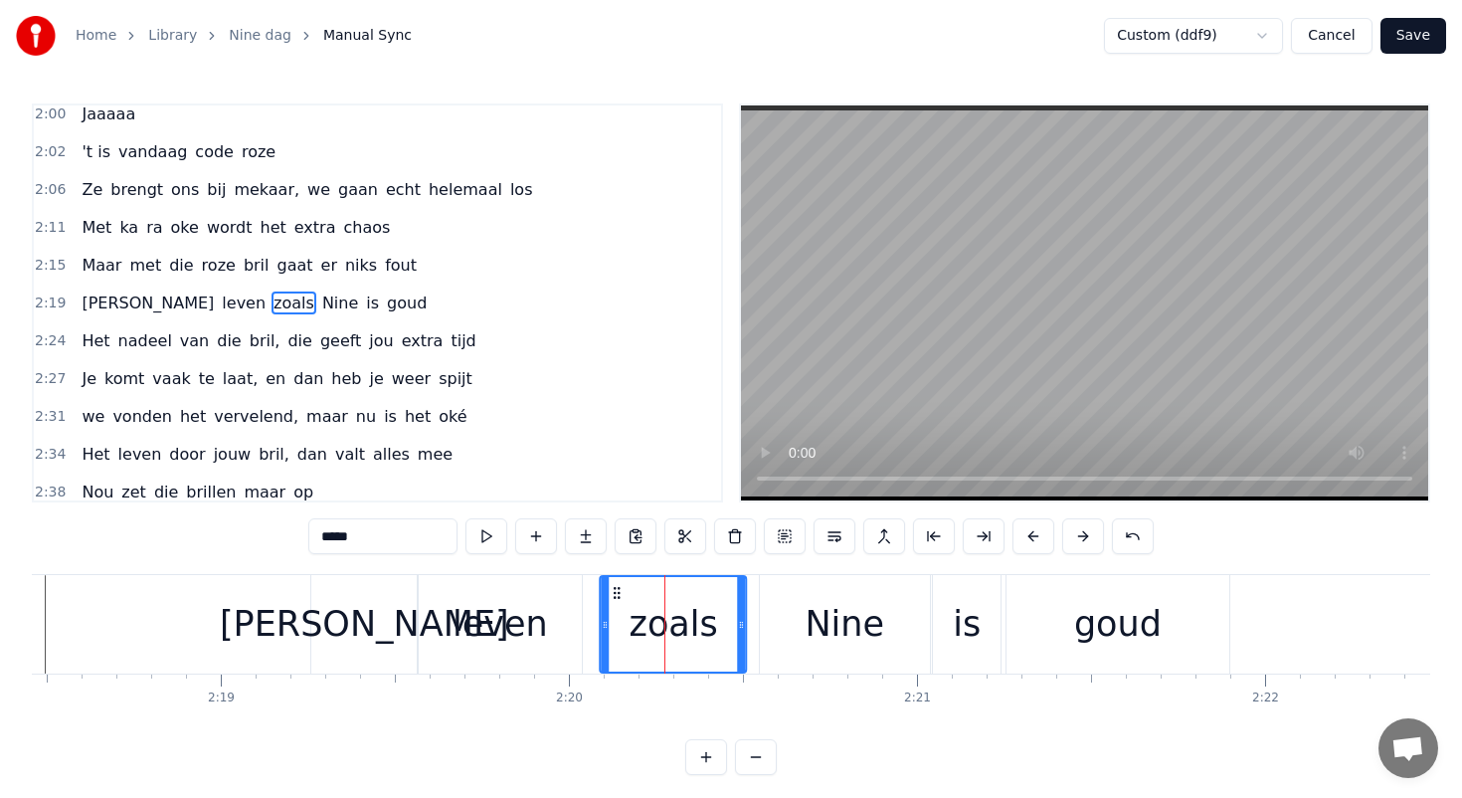
click at [614, 594] on icon at bounding box center [618, 593] width 16 height 16
click at [573, 610] on div "leven" at bounding box center [500, 624] width 163 height 98
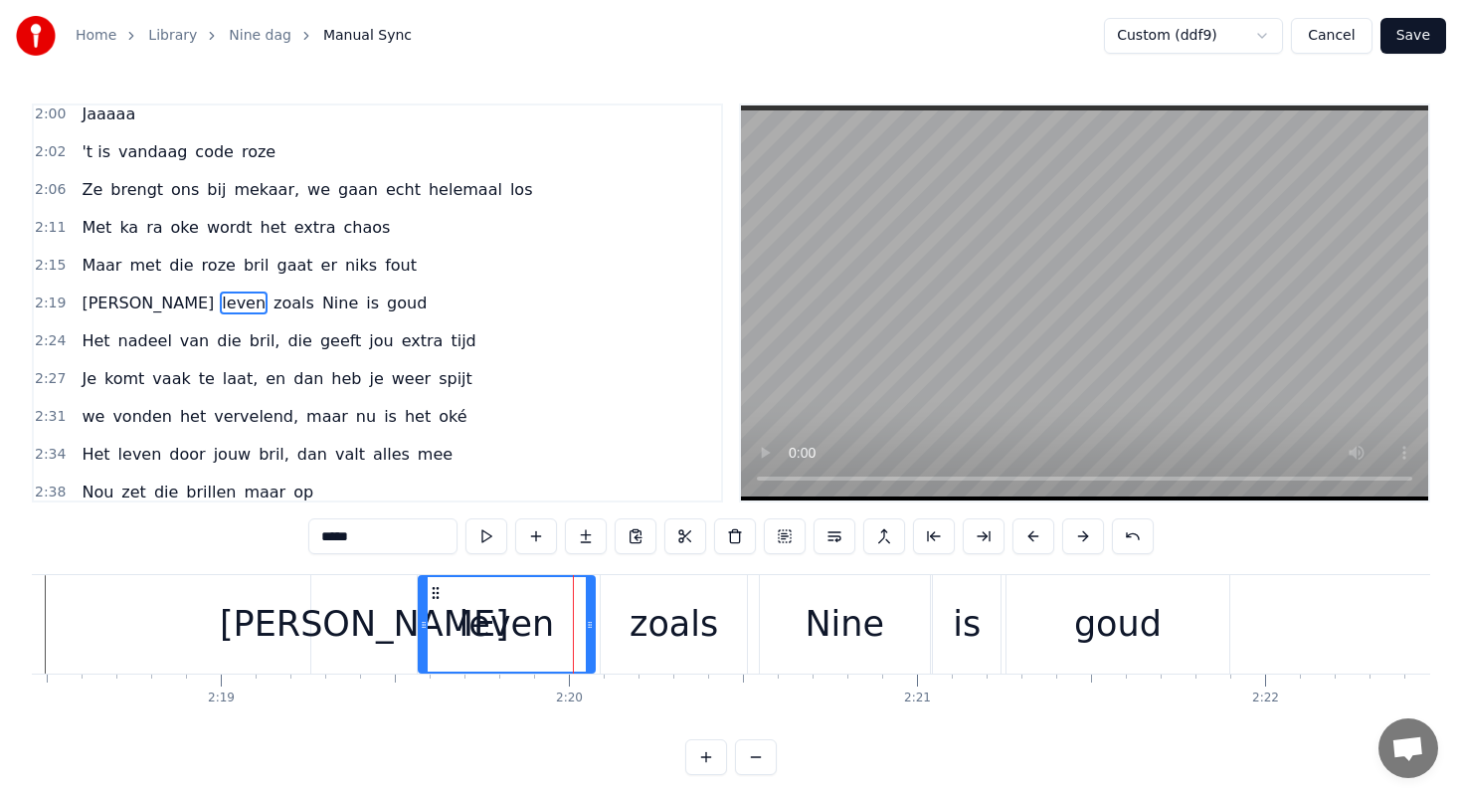
drag, startPoint x: 579, startPoint y: 625, endPoint x: 593, endPoint y: 625, distance: 13.9
click at [593, 625] on icon at bounding box center [590, 625] width 8 height 16
click at [719, 618] on div "zoals" at bounding box center [674, 624] width 146 height 98
type input "*****"
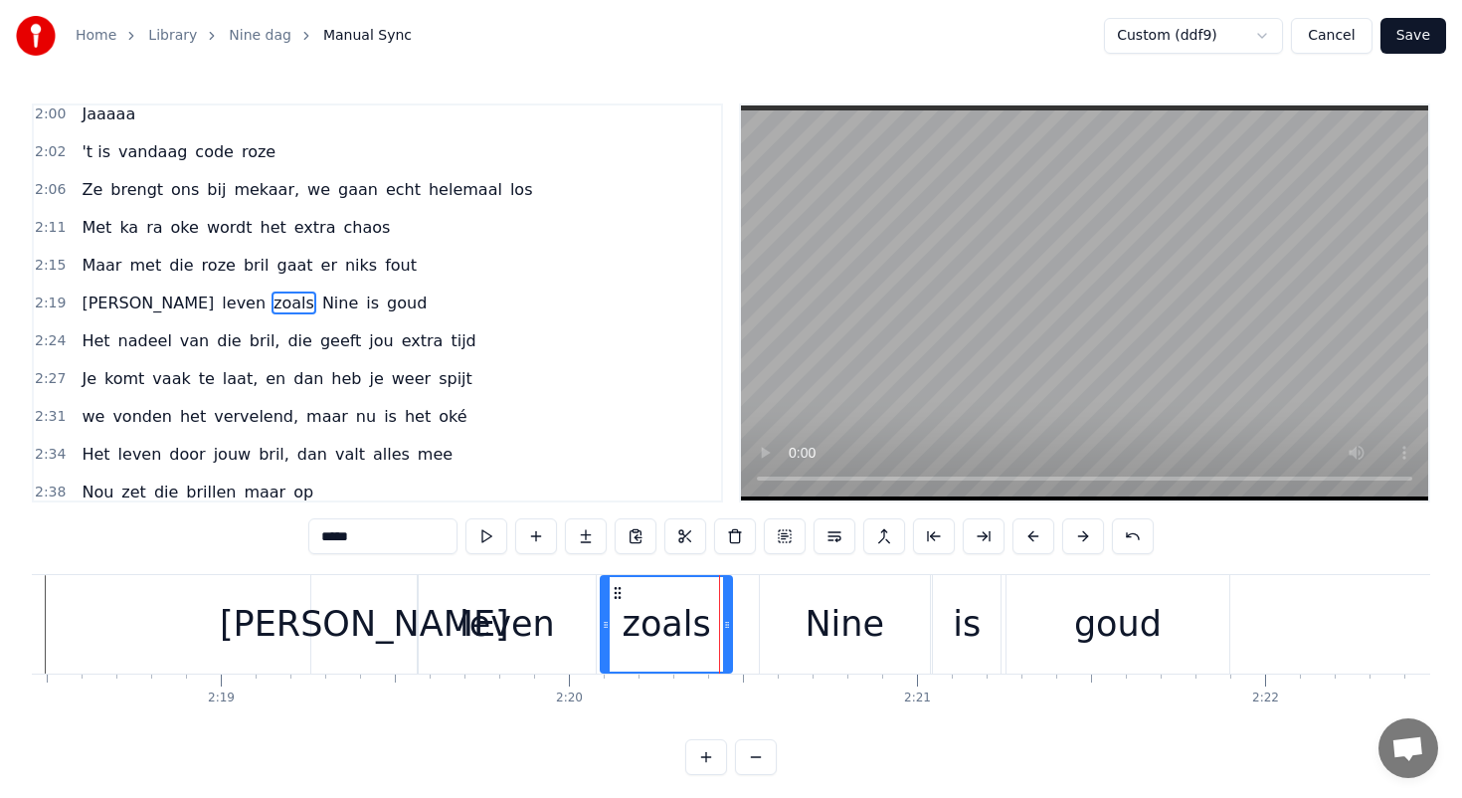
drag, startPoint x: 742, startPoint y: 620, endPoint x: 726, endPoint y: 620, distance: 15.9
click at [726, 620] on icon at bounding box center [727, 625] width 8 height 16
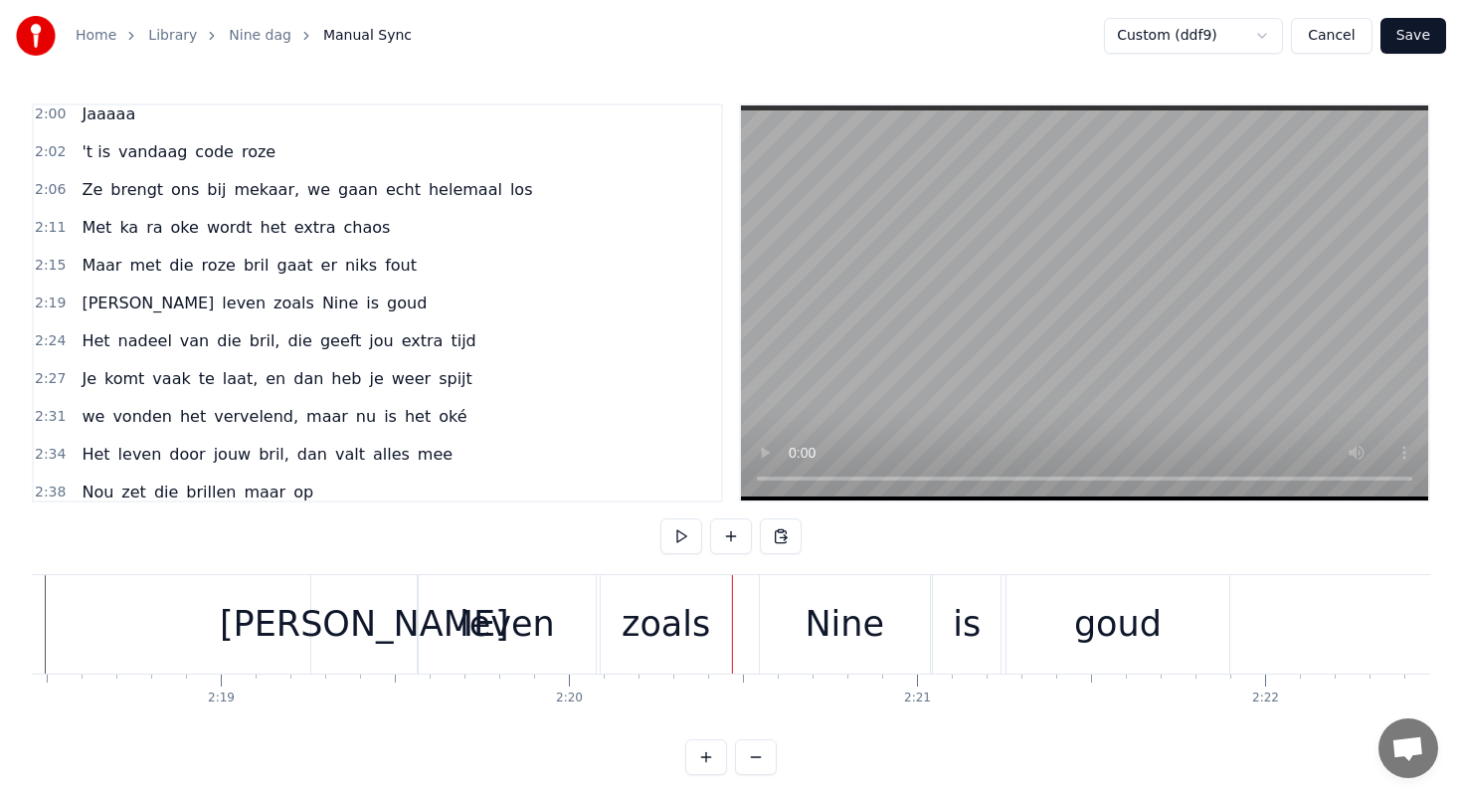
click at [726, 620] on div "zoals" at bounding box center [666, 624] width 130 height 98
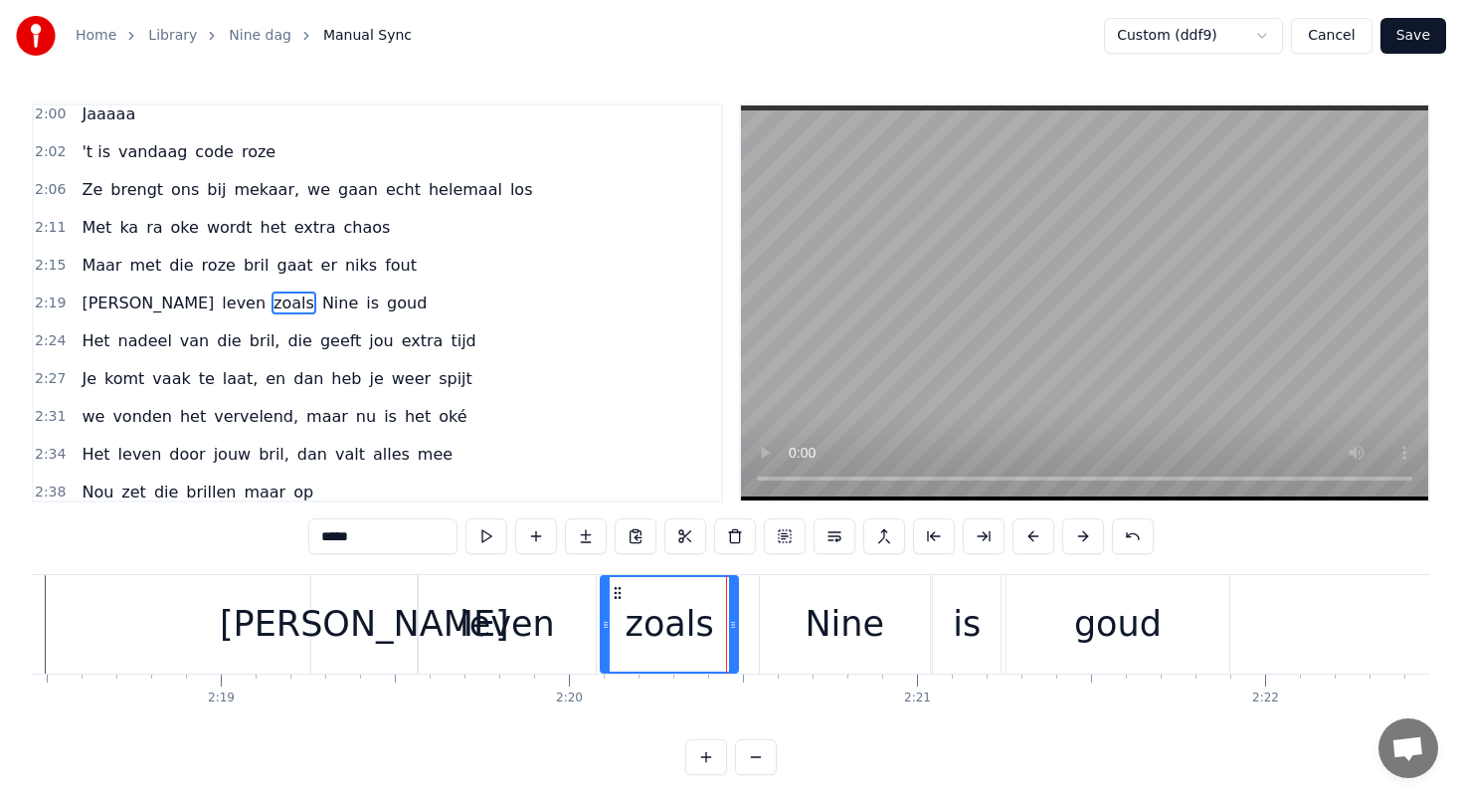
click at [732, 621] on icon at bounding box center [733, 625] width 8 height 16
click at [779, 616] on div "Nine" at bounding box center [845, 624] width 170 height 98
type input "****"
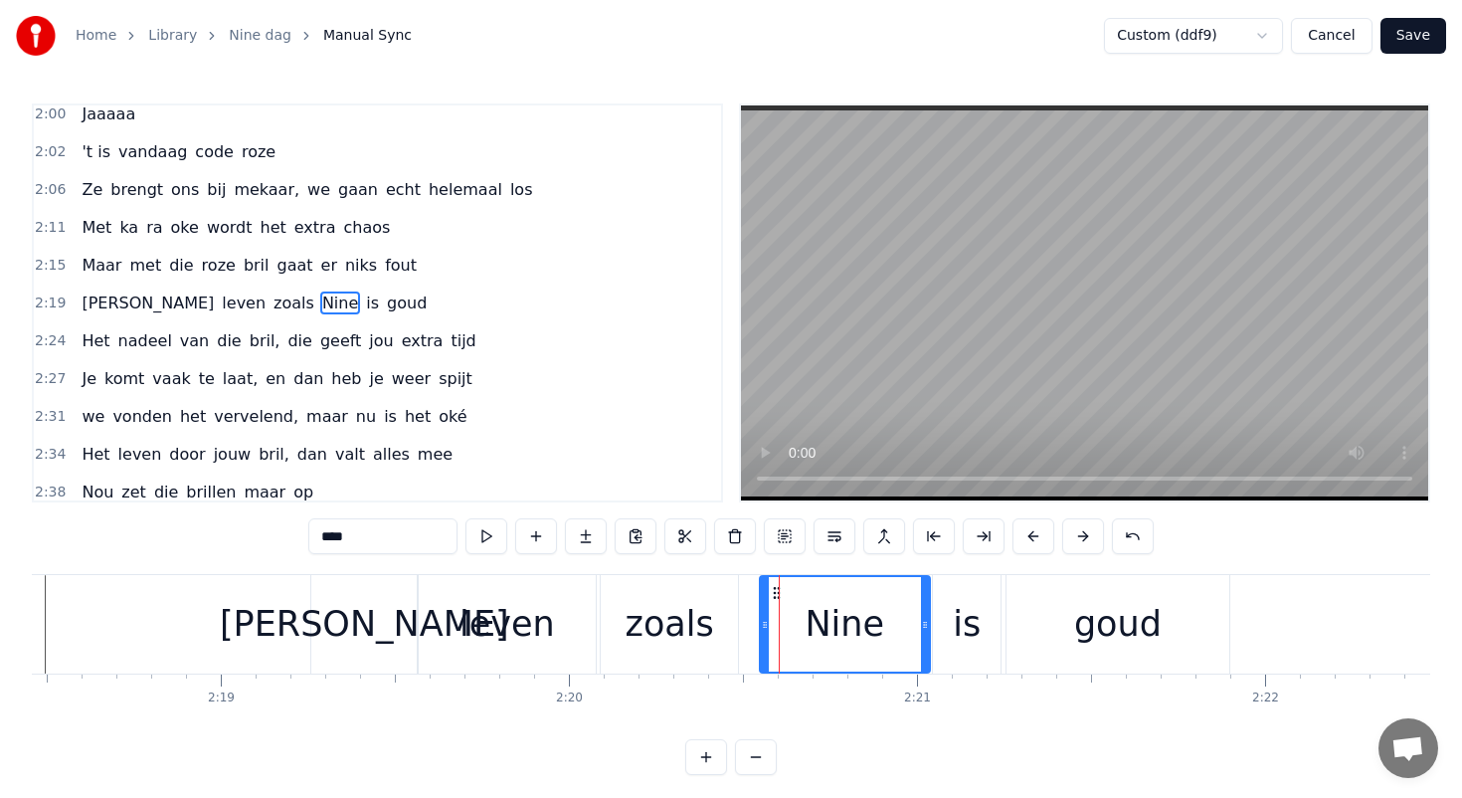
drag, startPoint x: 774, startPoint y: 584, endPoint x: 753, endPoint y: 584, distance: 20.9
click at [753, 584] on div "[PERSON_NAME] zoals Nine is [PERSON_NAME]" at bounding box center [772, 624] width 924 height 98
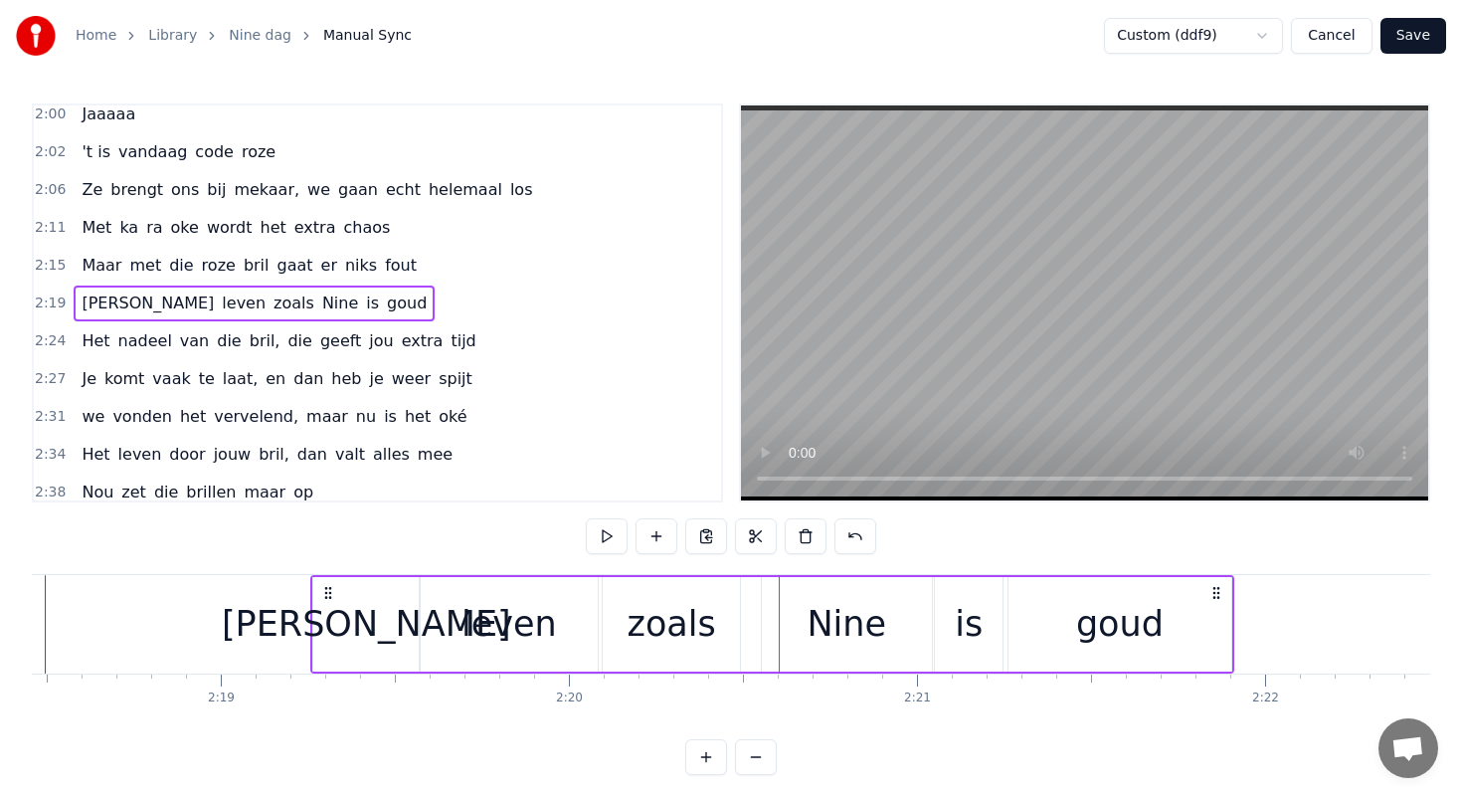
click at [782, 593] on div "Nine" at bounding box center [847, 624] width 170 height 94
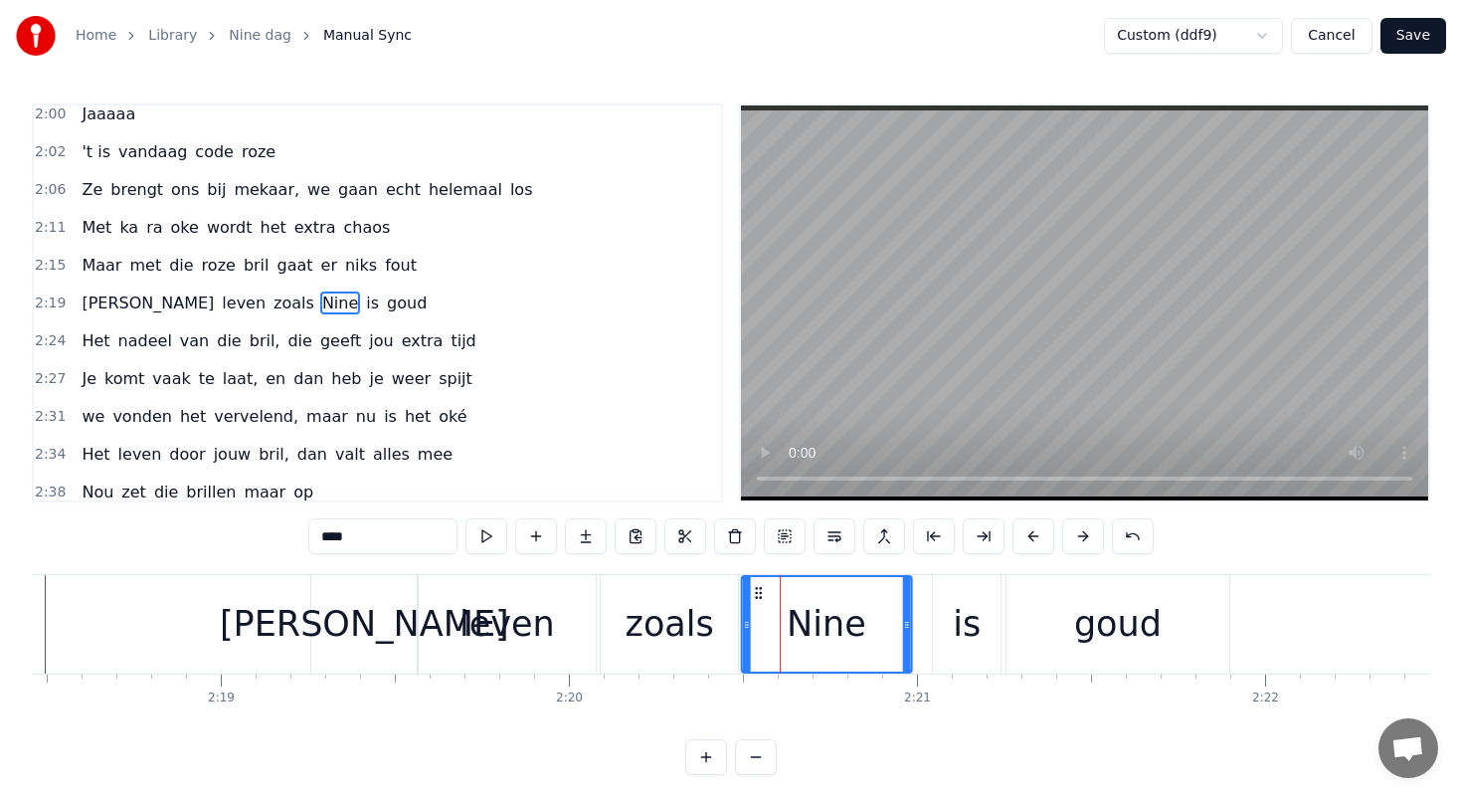
drag, startPoint x: 776, startPoint y: 592, endPoint x: 758, endPoint y: 592, distance: 17.9
click at [758, 592] on icon at bounding box center [758, 593] width 16 height 16
drag, startPoint x: 903, startPoint y: 626, endPoint x: 876, endPoint y: 619, distance: 27.7
click at [876, 619] on icon at bounding box center [879, 625] width 8 height 16
click at [944, 611] on div "is" at bounding box center [967, 624] width 68 height 98
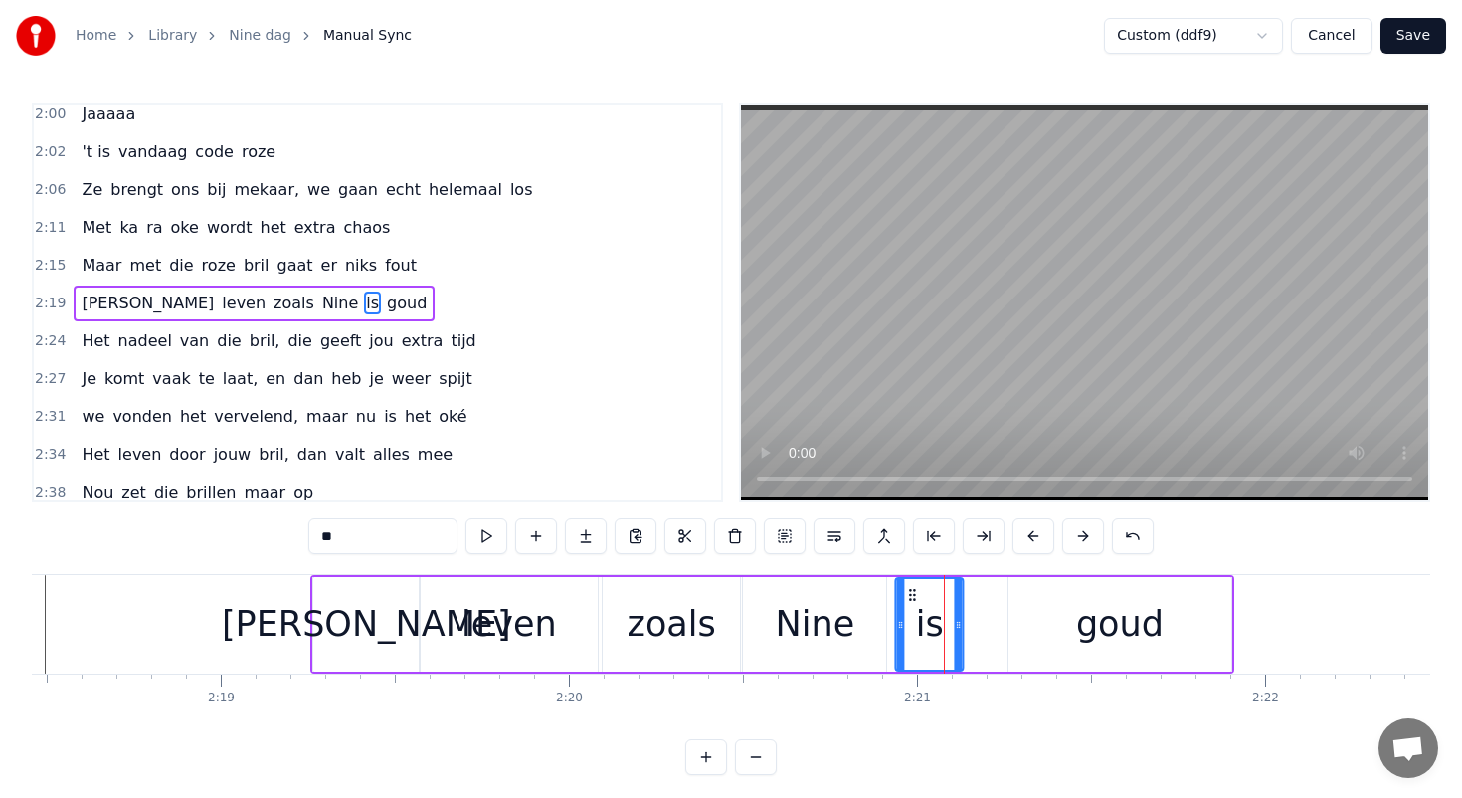
drag, startPoint x: 952, startPoint y: 593, endPoint x: 912, endPoint y: 590, distance: 39.9
click at [912, 590] on icon at bounding box center [913, 595] width 16 height 16
click at [1040, 597] on div "goud" at bounding box center [1120, 624] width 223 height 94
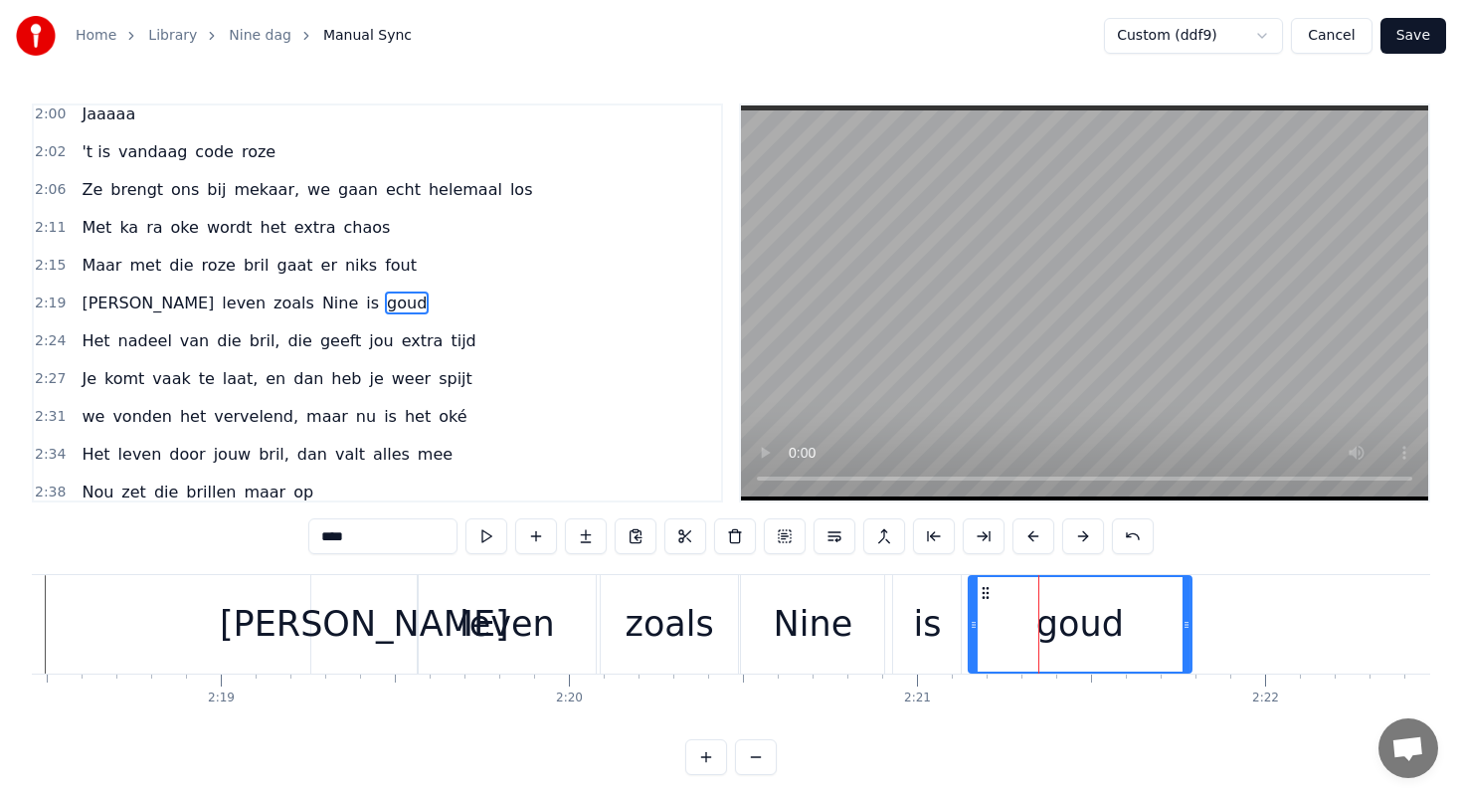
drag, startPoint x: 1027, startPoint y: 591, endPoint x: 990, endPoint y: 590, distance: 37.8
click at [990, 590] on icon at bounding box center [986, 593] width 16 height 16
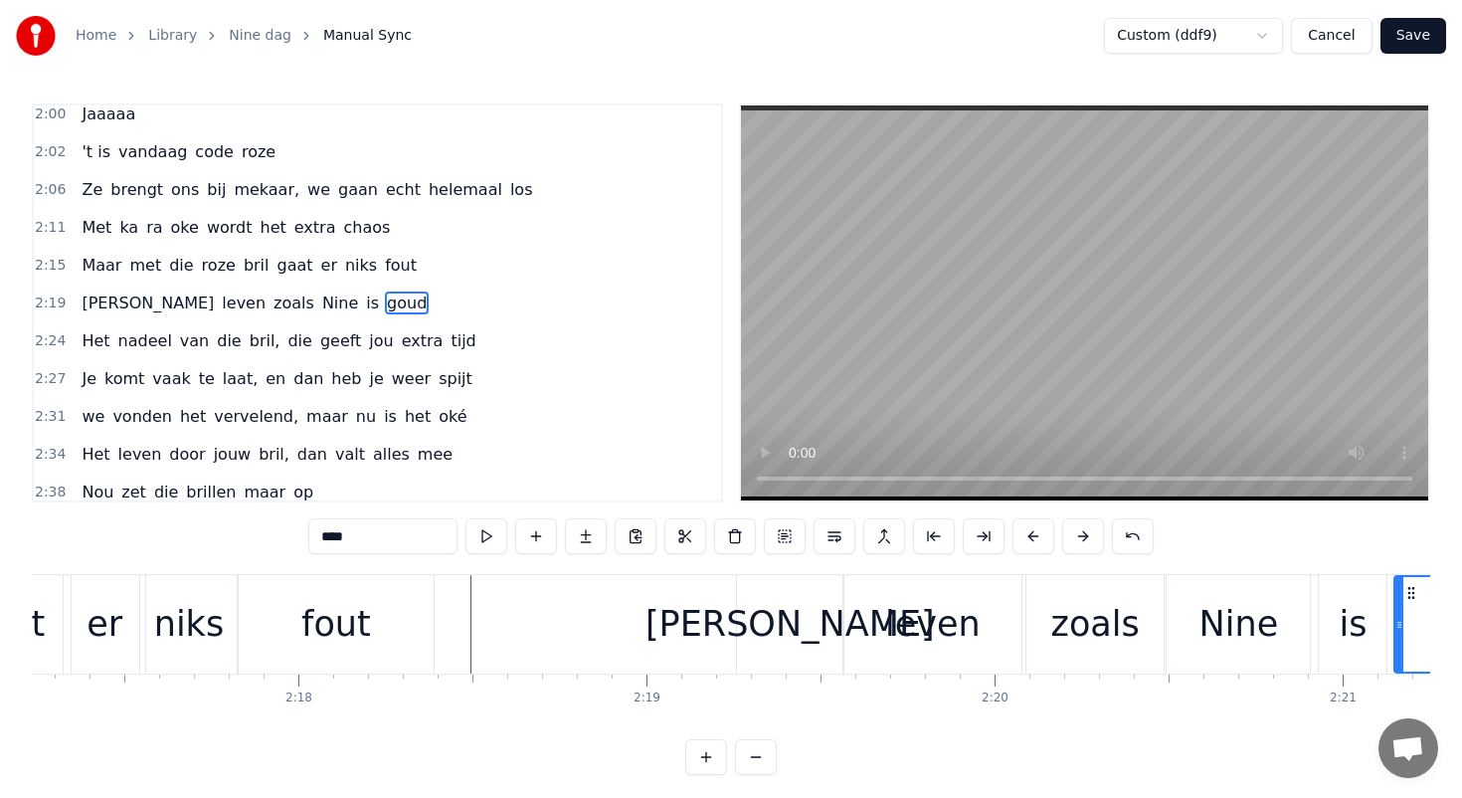
scroll to position [0, 47619]
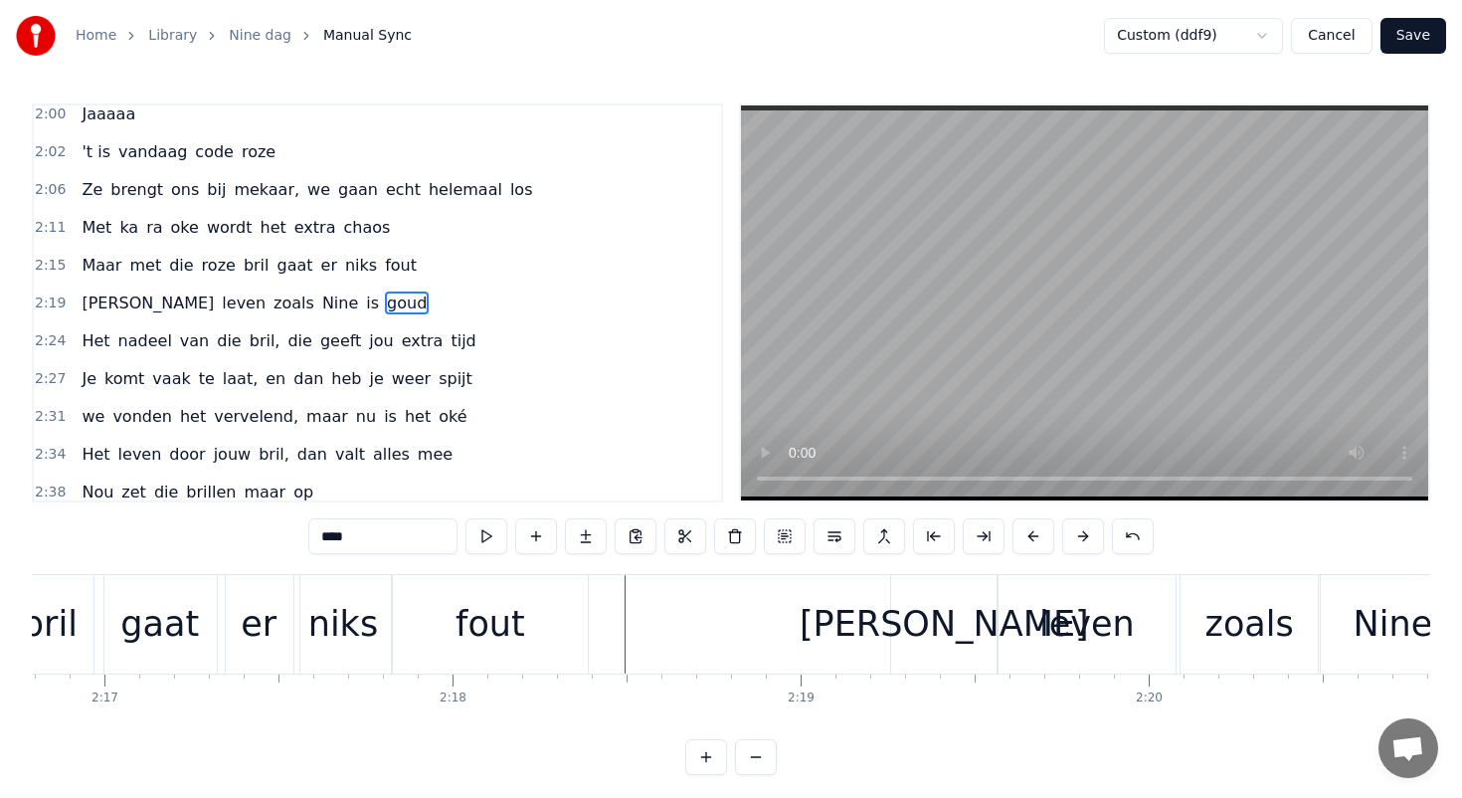
click at [271, 616] on div "er" at bounding box center [259, 624] width 36 height 53
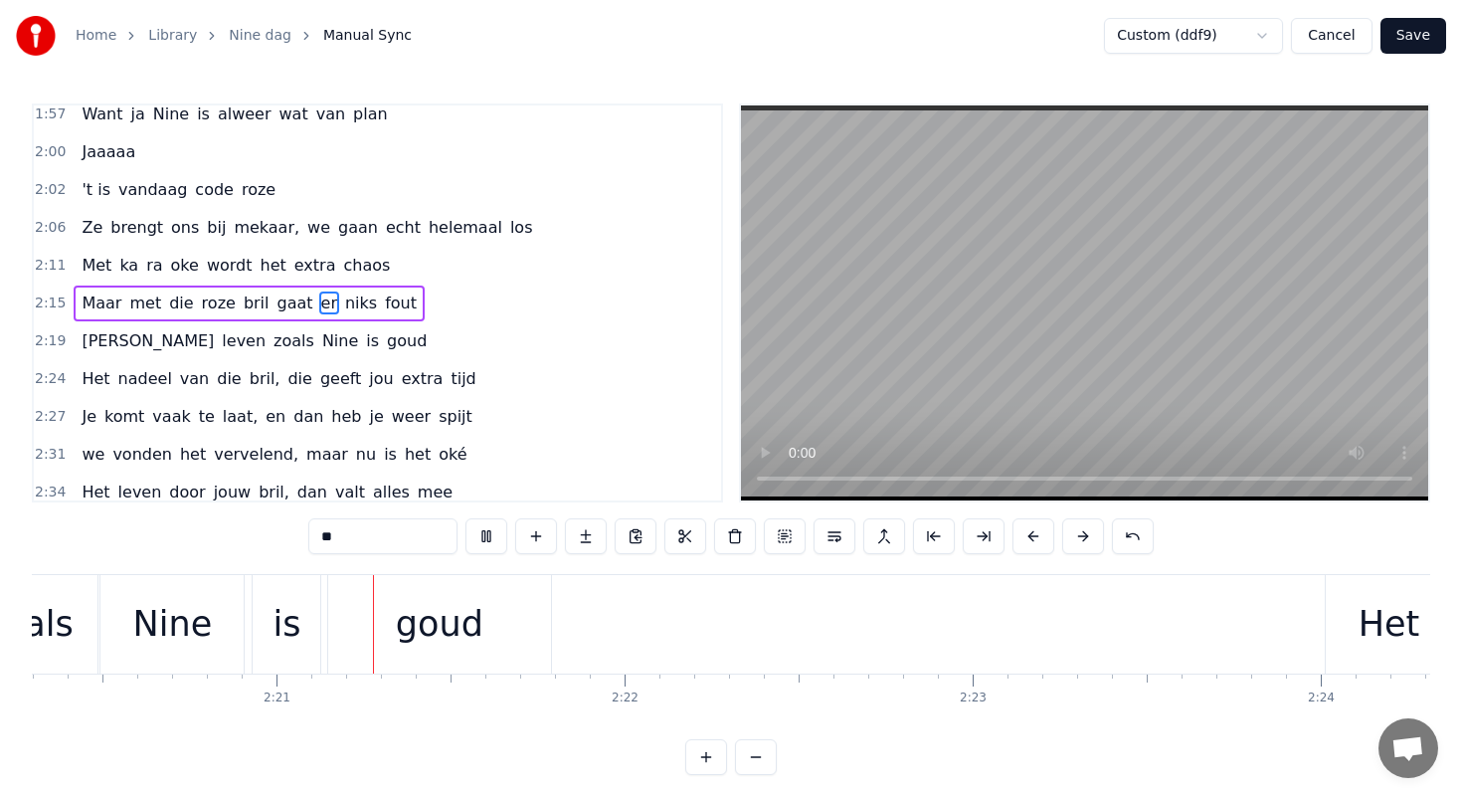
scroll to position [0, 48846]
click at [455, 623] on div "goud" at bounding box center [434, 624] width 88 height 53
type input "****"
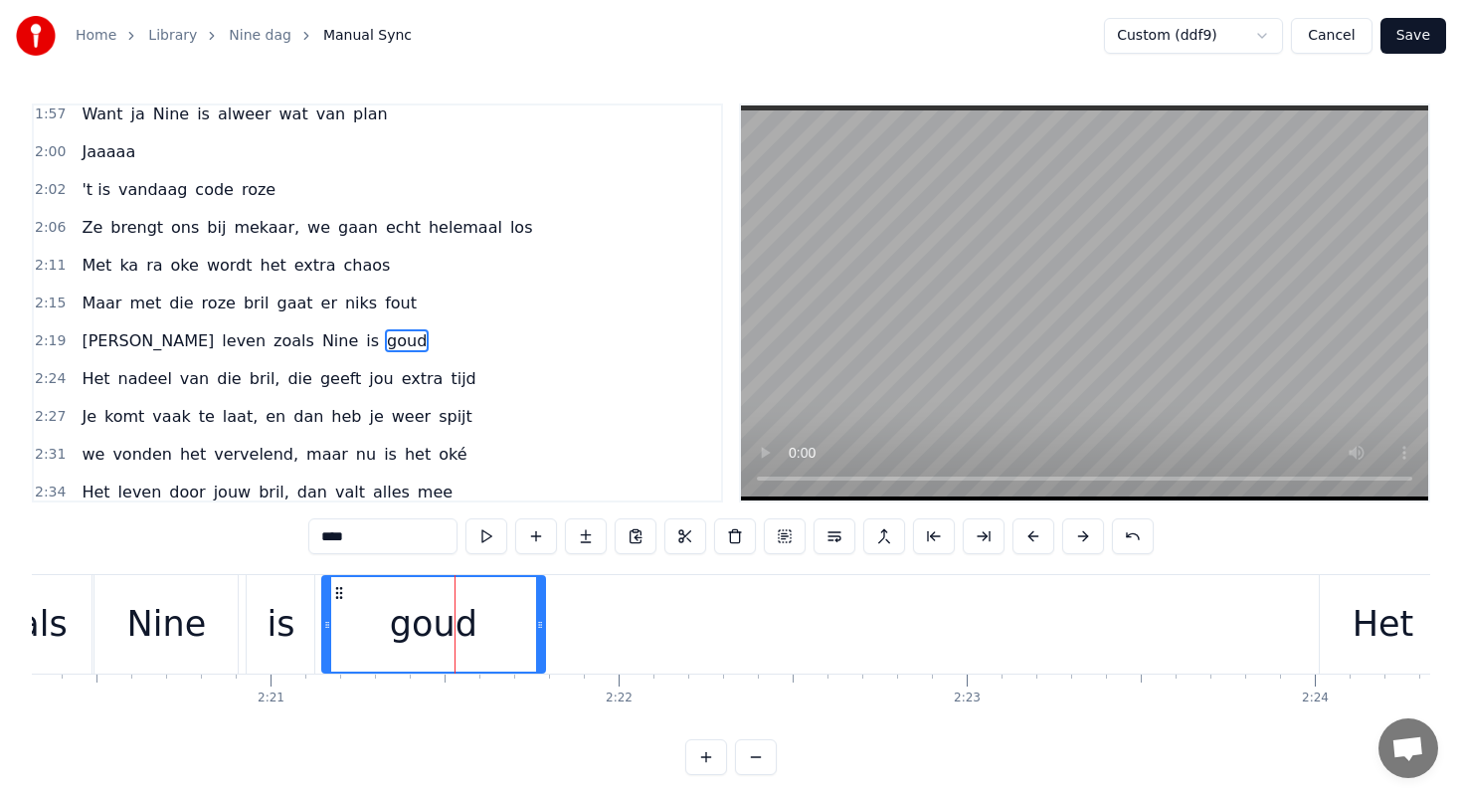
scroll to position [1030, 0]
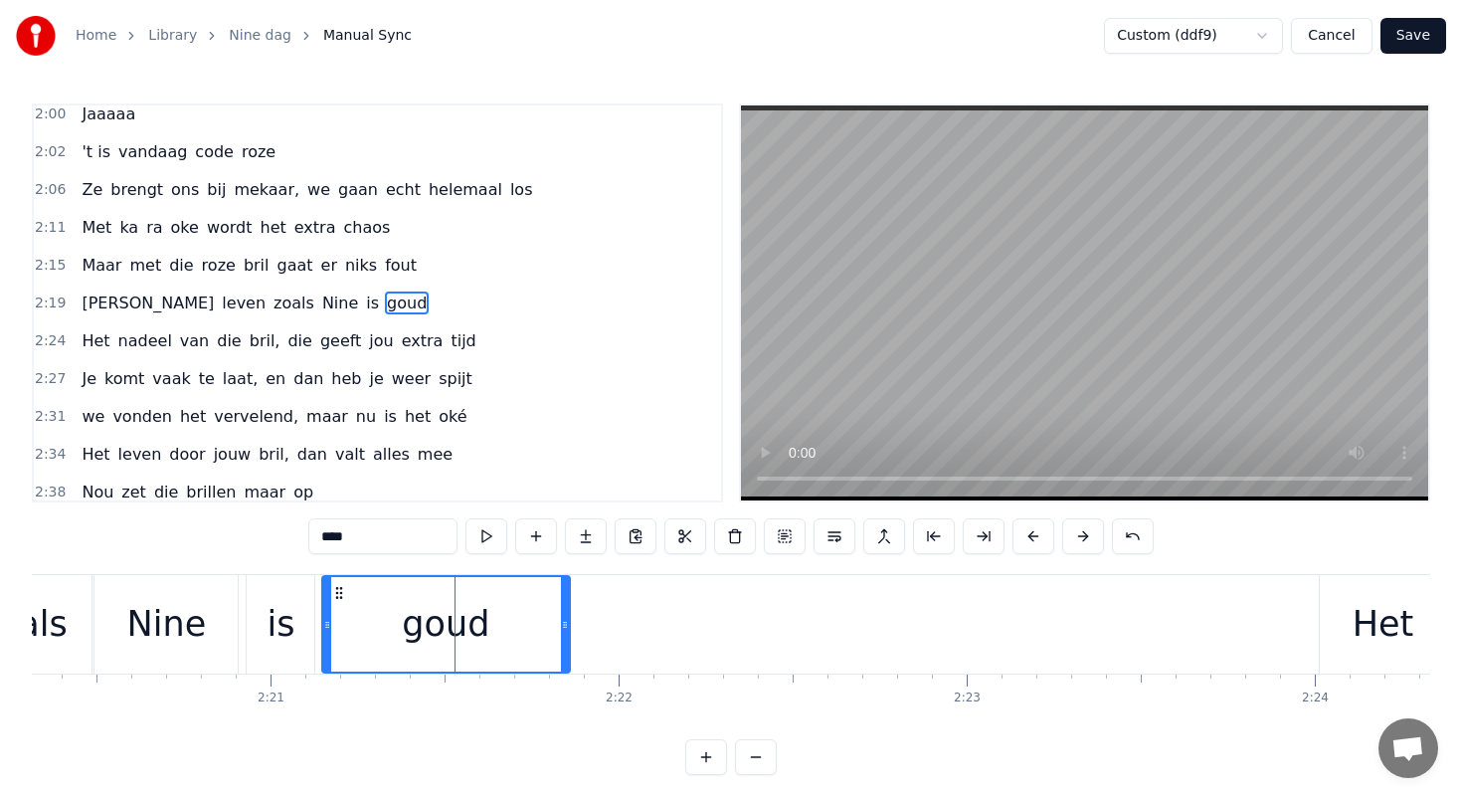
drag, startPoint x: 542, startPoint y: 618, endPoint x: 567, endPoint y: 619, distance: 24.9
click at [567, 619] on icon at bounding box center [565, 625] width 8 height 16
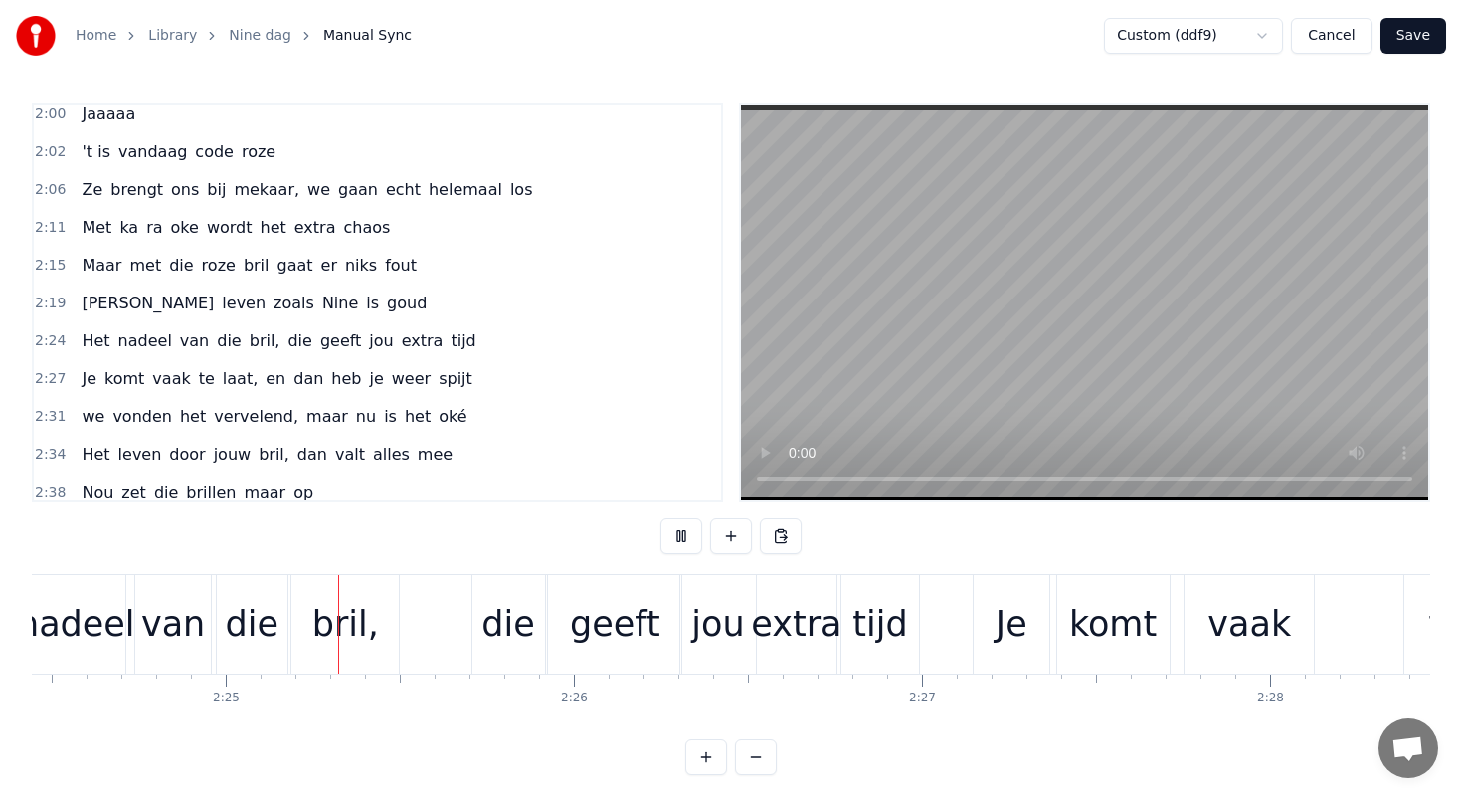
scroll to position [0, 50284]
click at [476, 594] on div "die" at bounding box center [507, 624] width 73 height 98
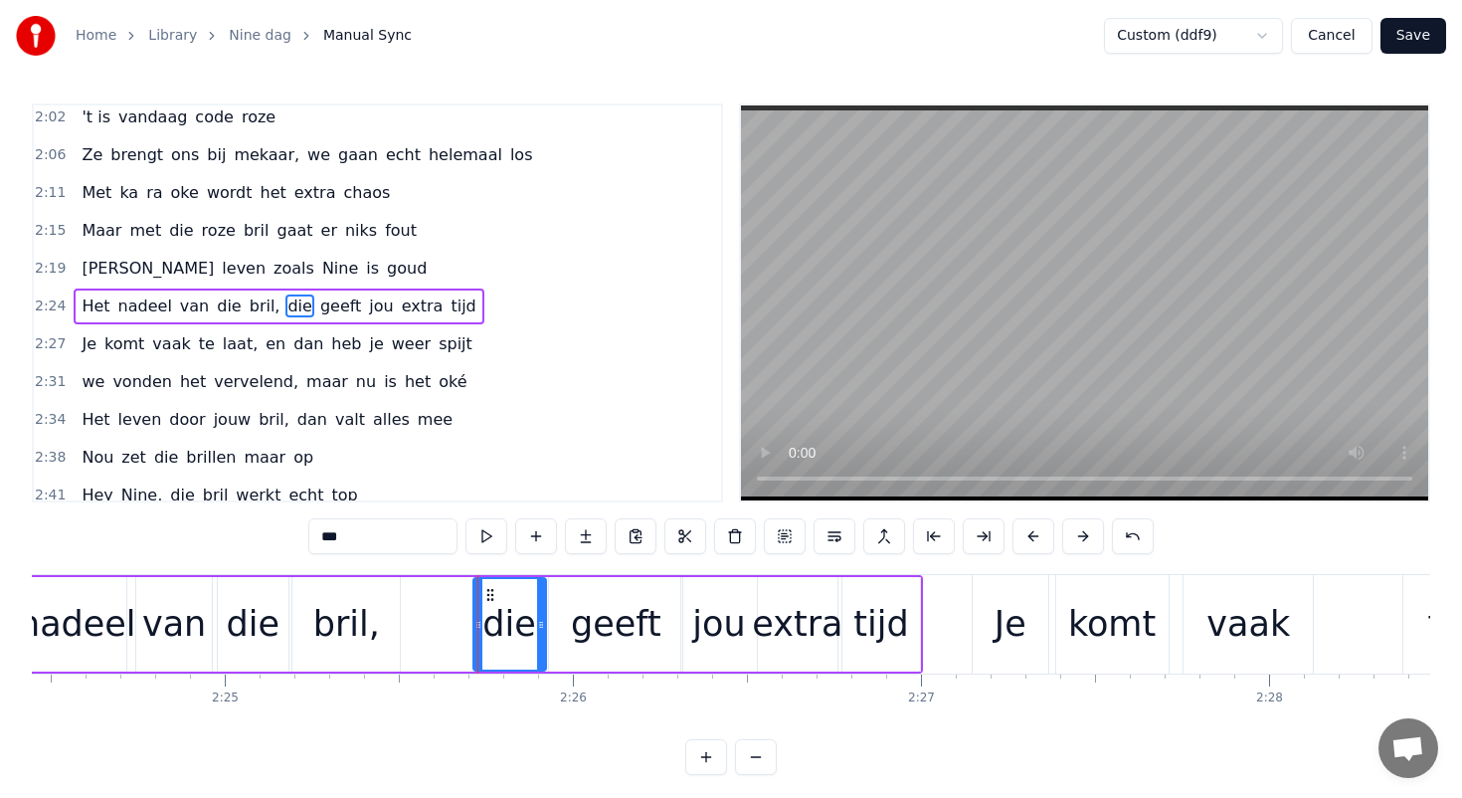
scroll to position [1068, 0]
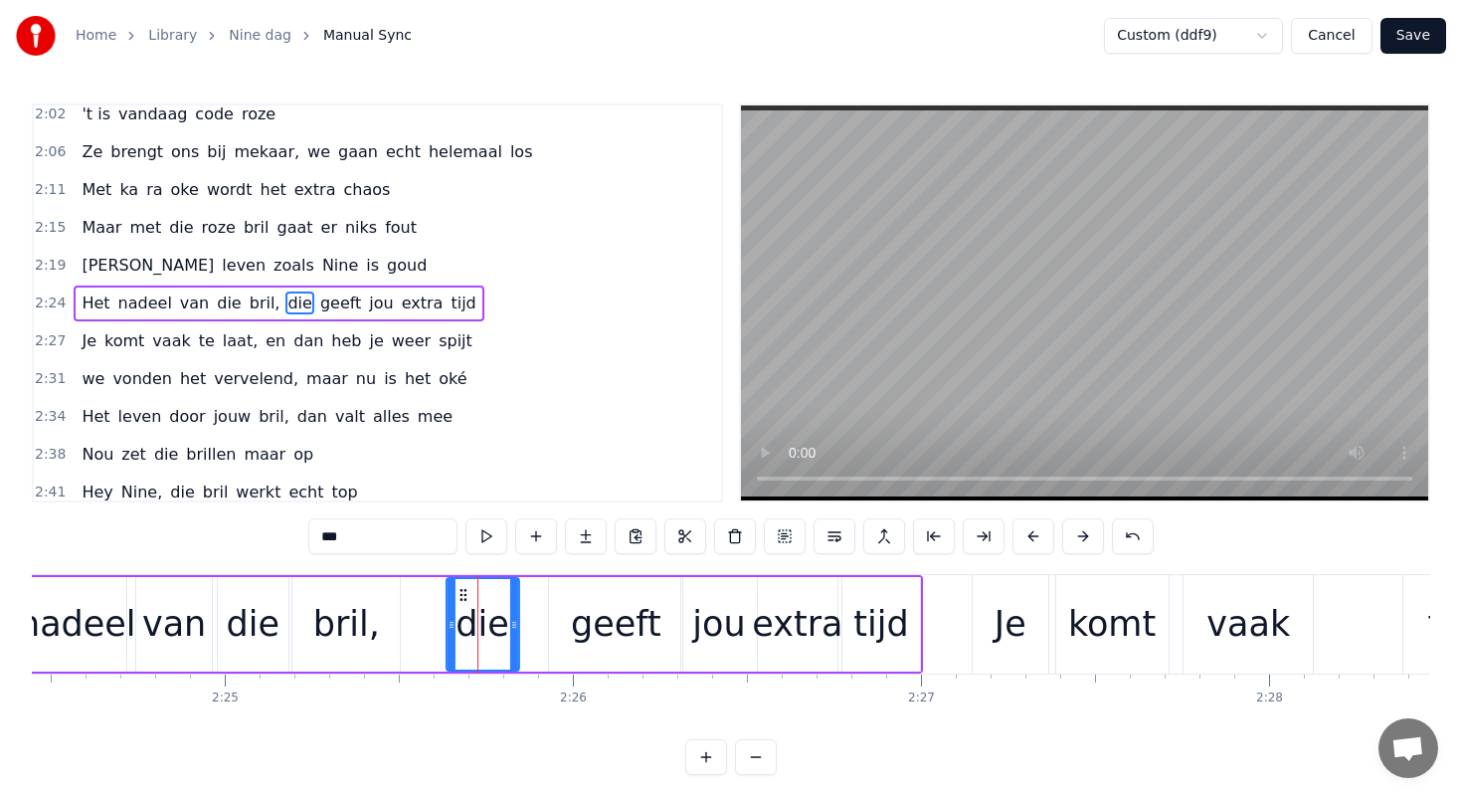
drag, startPoint x: 489, startPoint y: 592, endPoint x: 461, endPoint y: 588, distance: 29.1
click at [461, 588] on icon at bounding box center [463, 595] width 16 height 16
click at [600, 594] on div "geeft" at bounding box center [615, 624] width 133 height 94
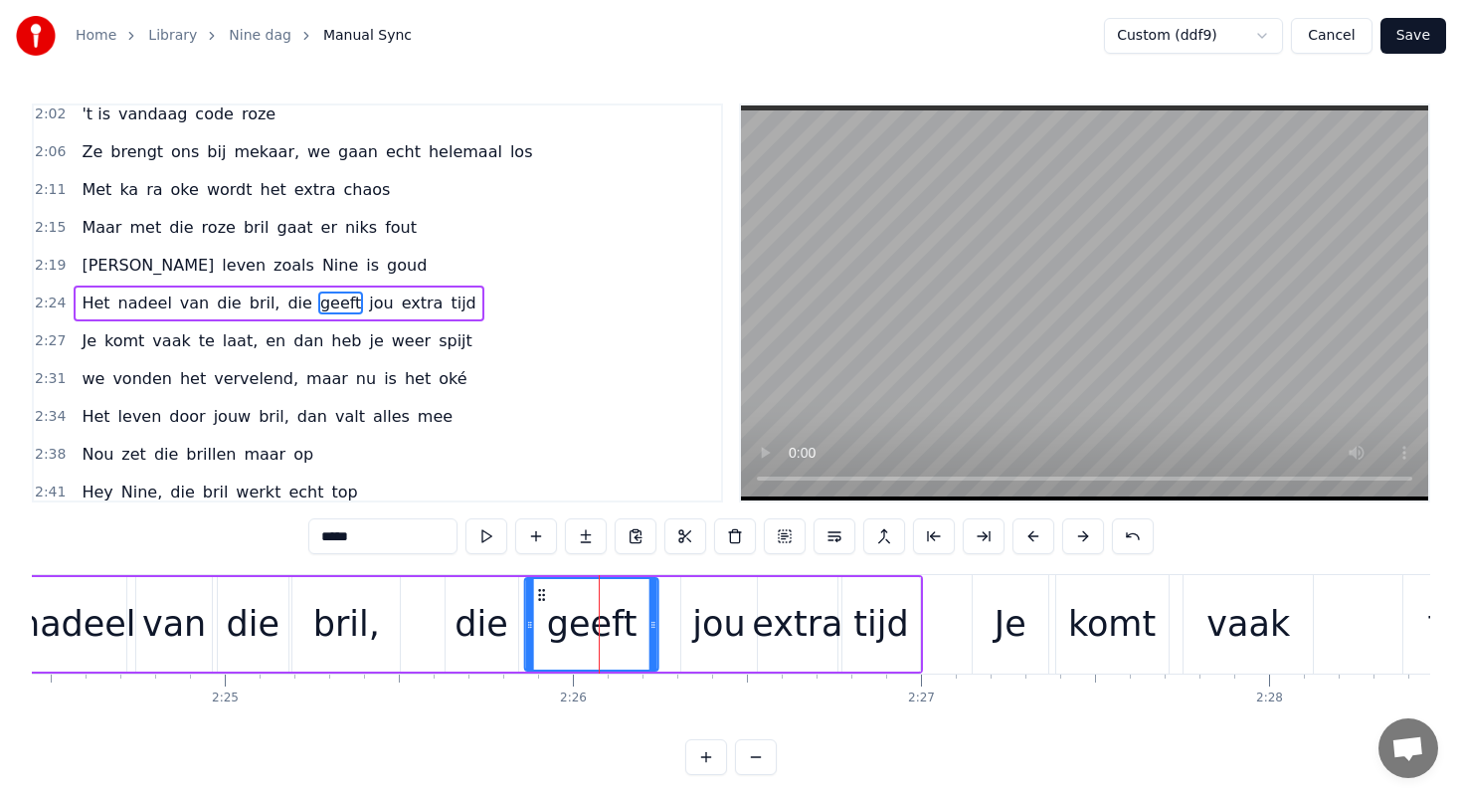
drag, startPoint x: 566, startPoint y: 592, endPoint x: 541, endPoint y: 591, distance: 24.9
click at [541, 591] on icon at bounding box center [542, 595] width 16 height 16
click at [724, 602] on div "jou" at bounding box center [718, 624] width 53 height 53
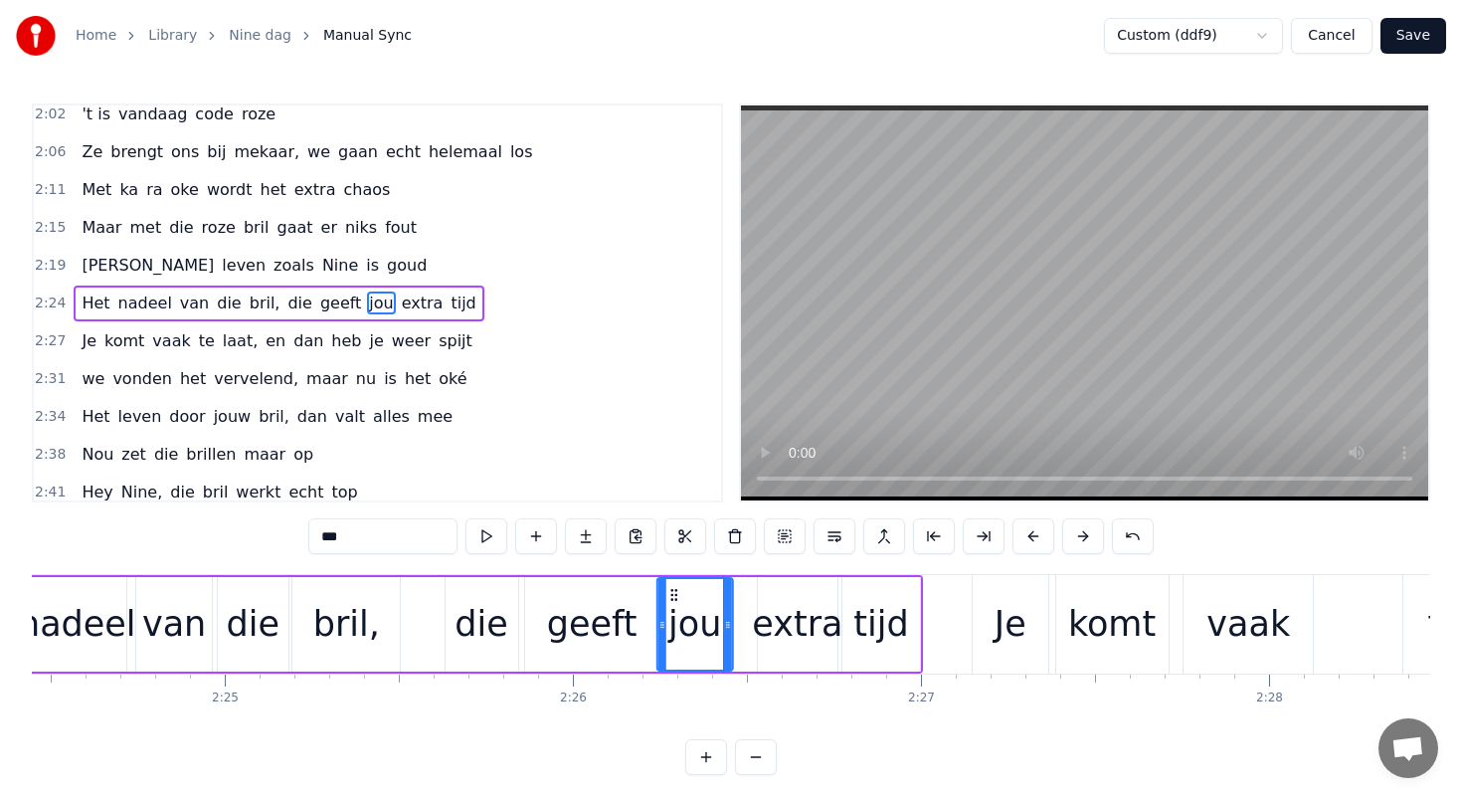
drag, startPoint x: 695, startPoint y: 593, endPoint x: 670, endPoint y: 592, distance: 24.9
click at [670, 592] on icon at bounding box center [674, 595] width 16 height 16
click at [549, 591] on div "geeft" at bounding box center [591, 624] width 133 height 94
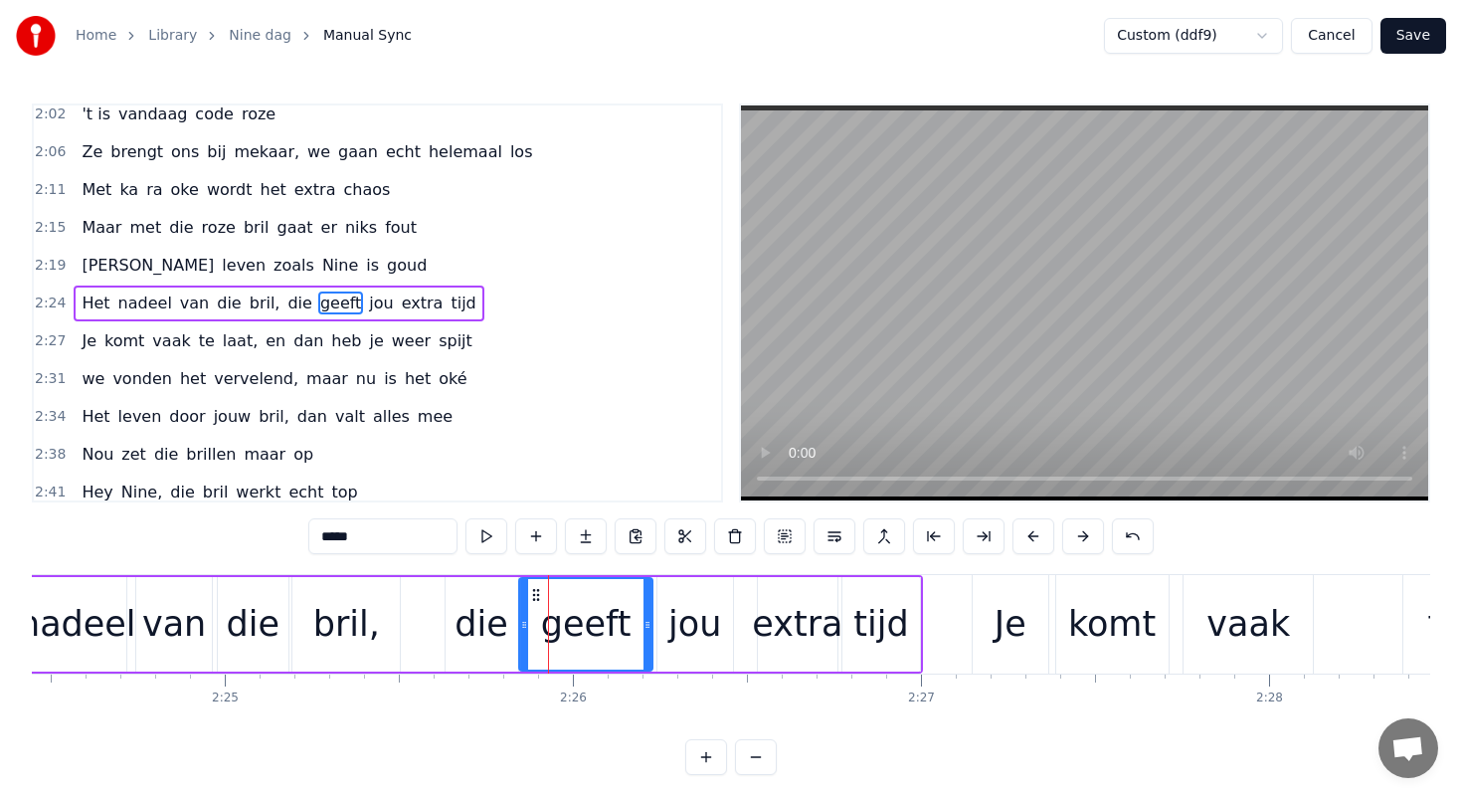
click at [534, 590] on icon at bounding box center [536, 595] width 16 height 16
click at [686, 602] on div "jou" at bounding box center [694, 624] width 53 height 53
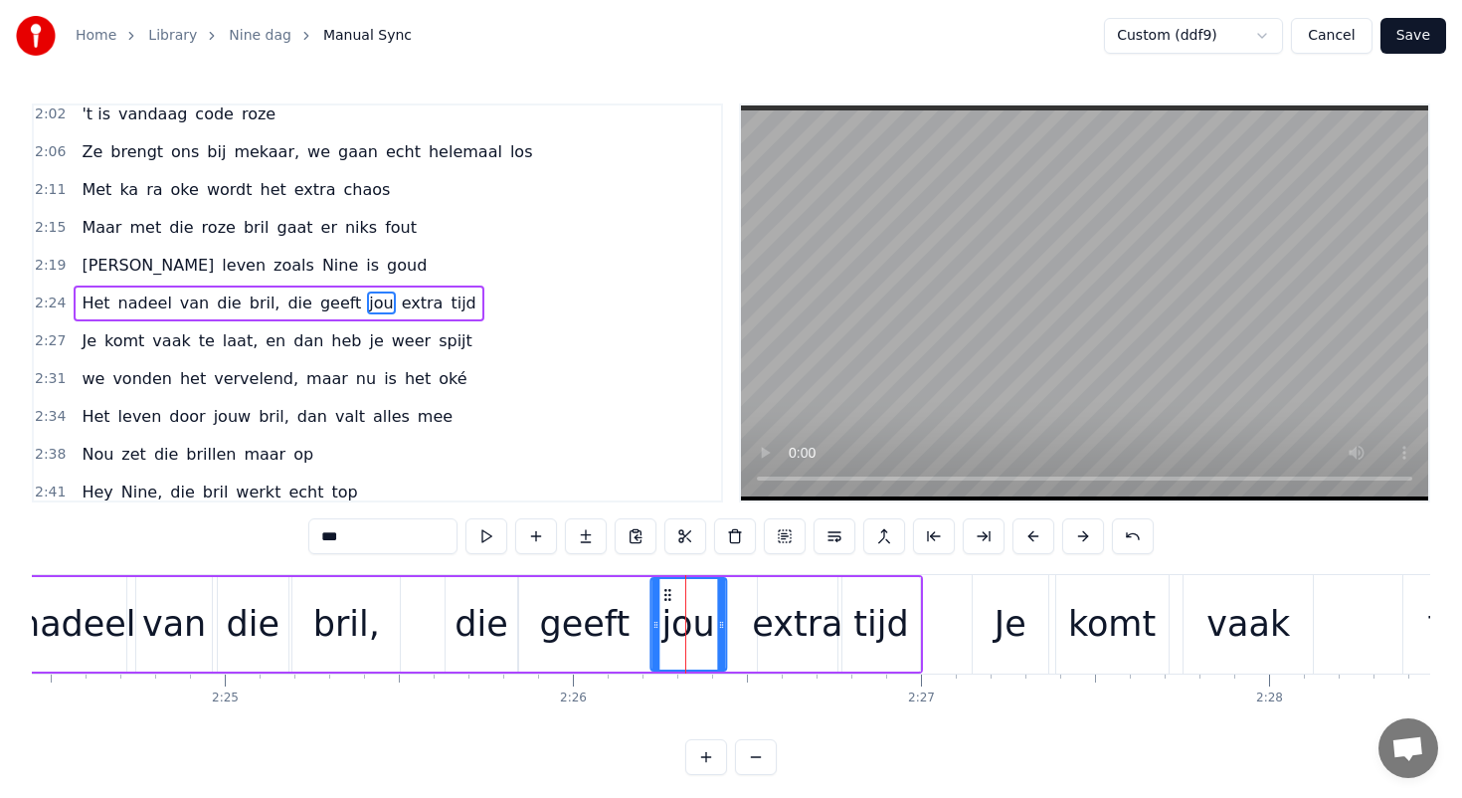
click at [661, 592] on icon at bounding box center [667, 595] width 16 height 16
click at [784, 602] on div "extra" at bounding box center [797, 624] width 91 height 53
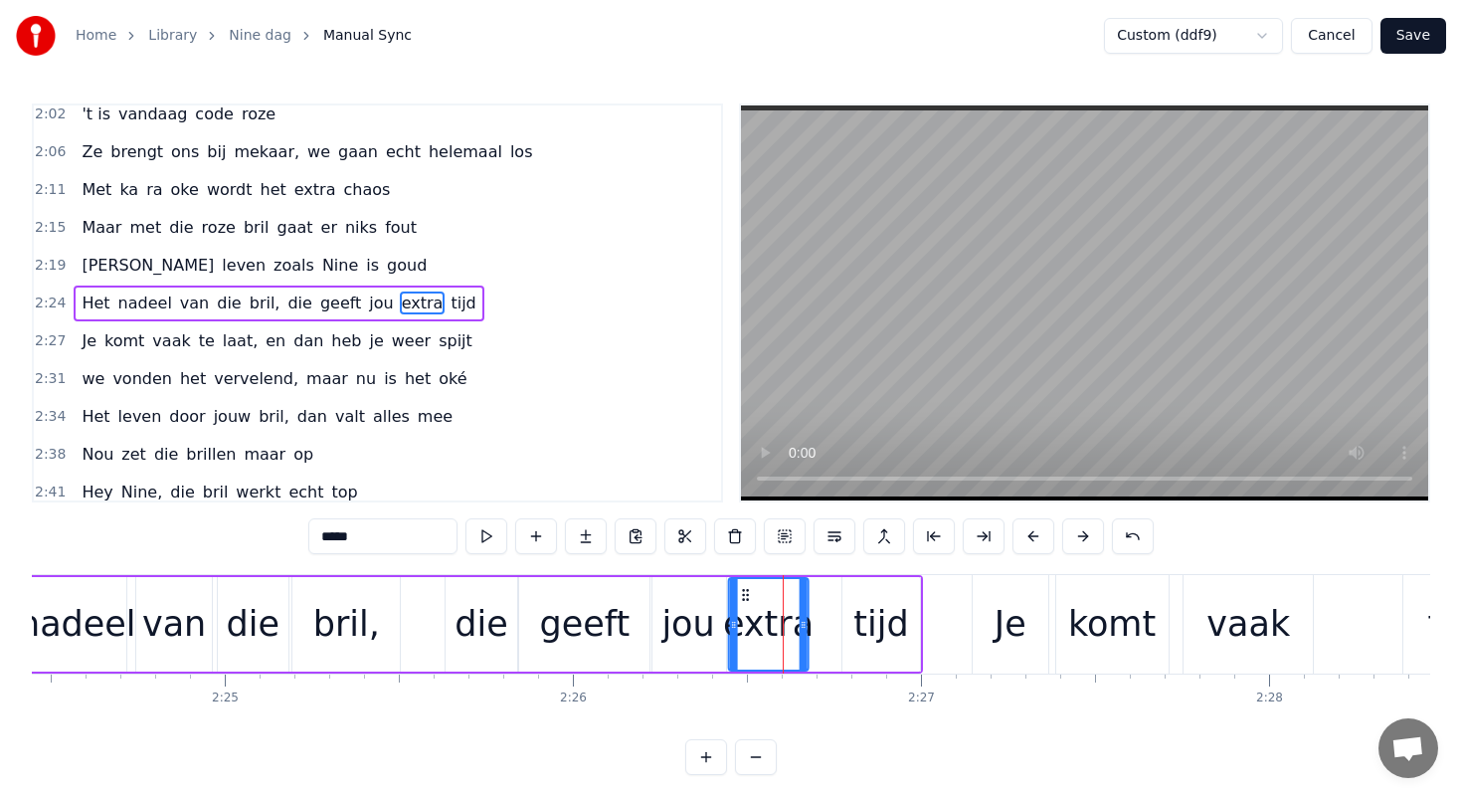
drag, startPoint x: 773, startPoint y: 593, endPoint x: 744, endPoint y: 593, distance: 28.8
click at [744, 593] on icon at bounding box center [746, 595] width 16 height 16
click at [875, 592] on div "tijd" at bounding box center [881, 624] width 78 height 94
type input "****"
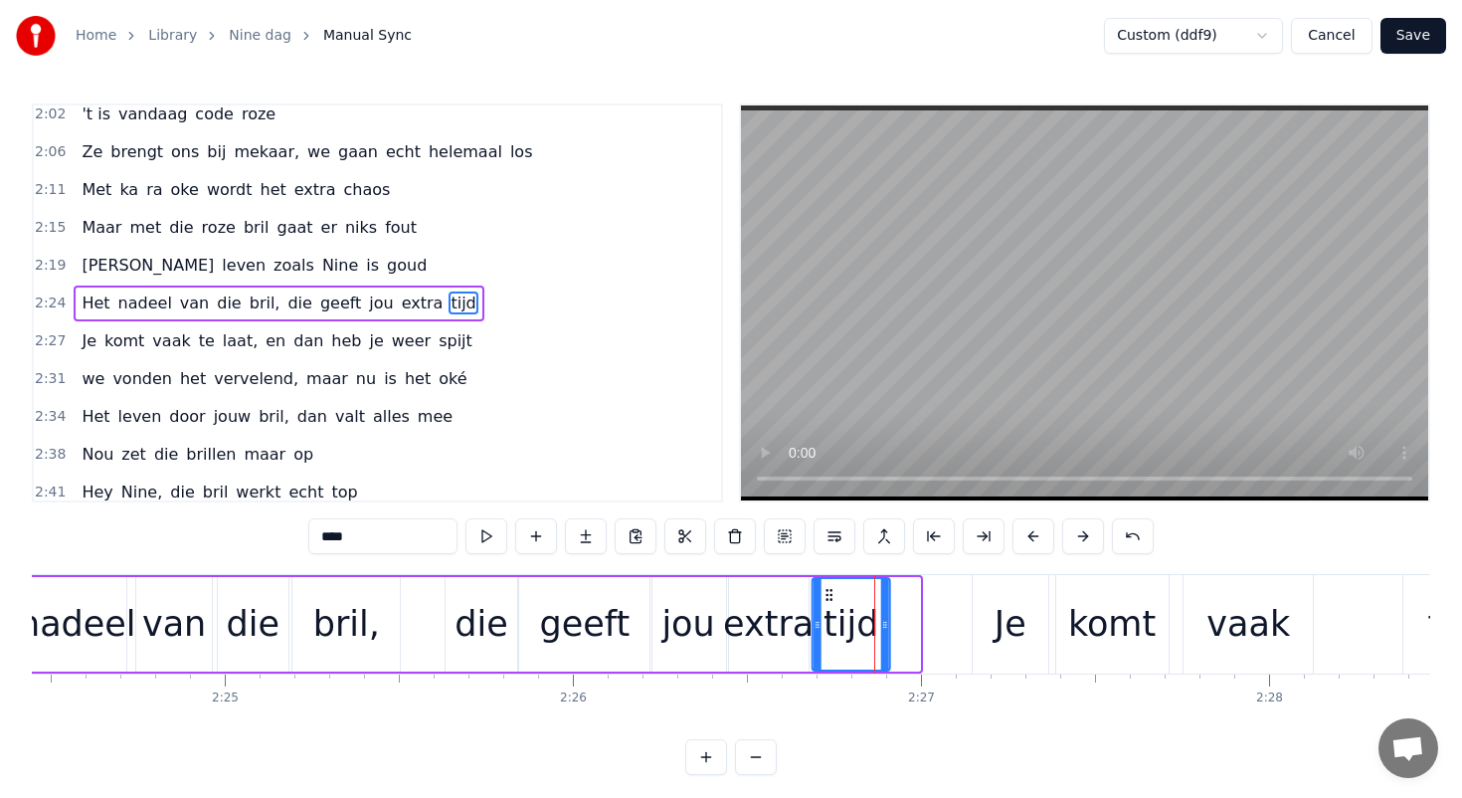
drag, startPoint x: 858, startPoint y: 592, endPoint x: 828, endPoint y: 590, distance: 30.9
click at [828, 590] on icon at bounding box center [830, 595] width 16 height 16
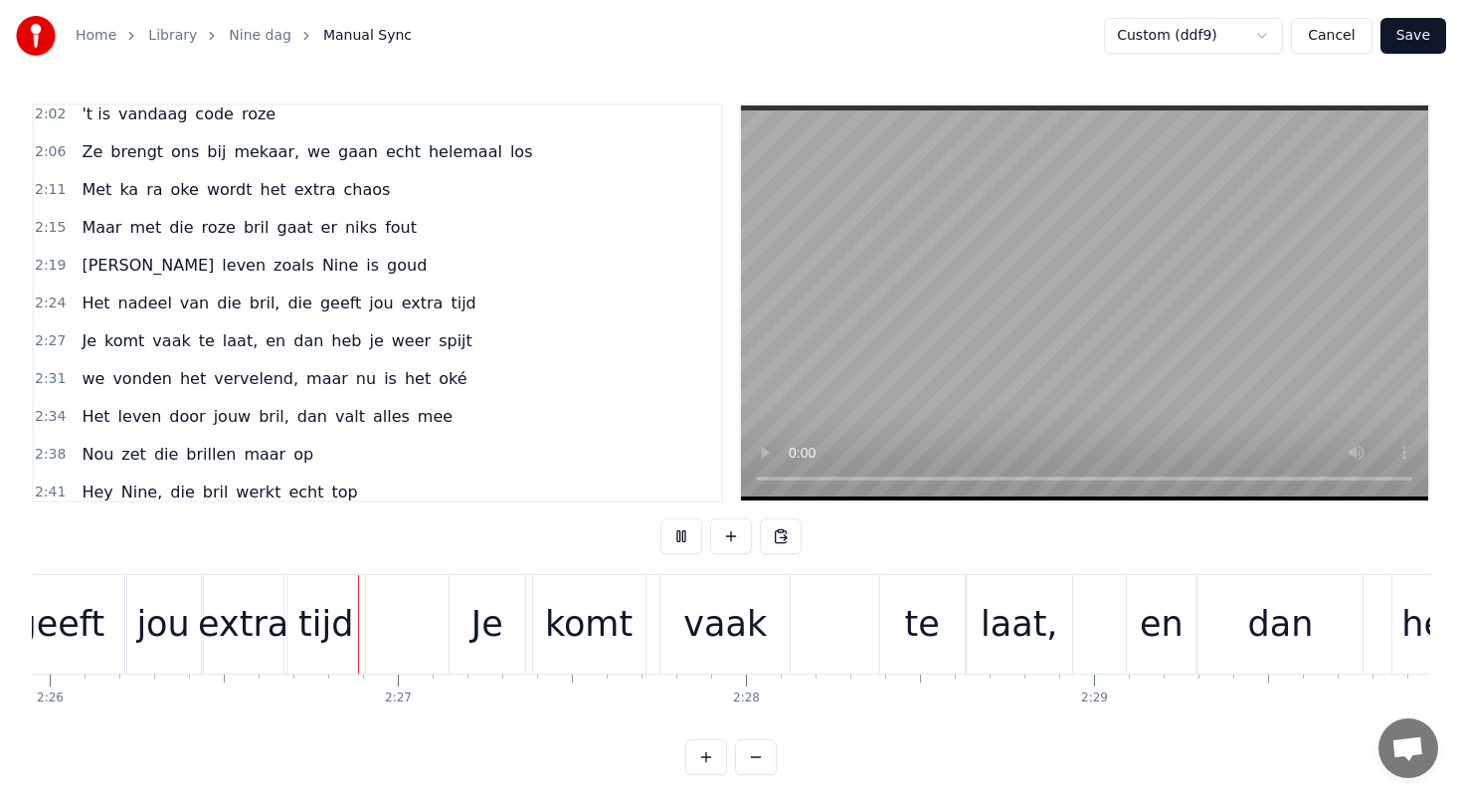
scroll to position [0, 50819]
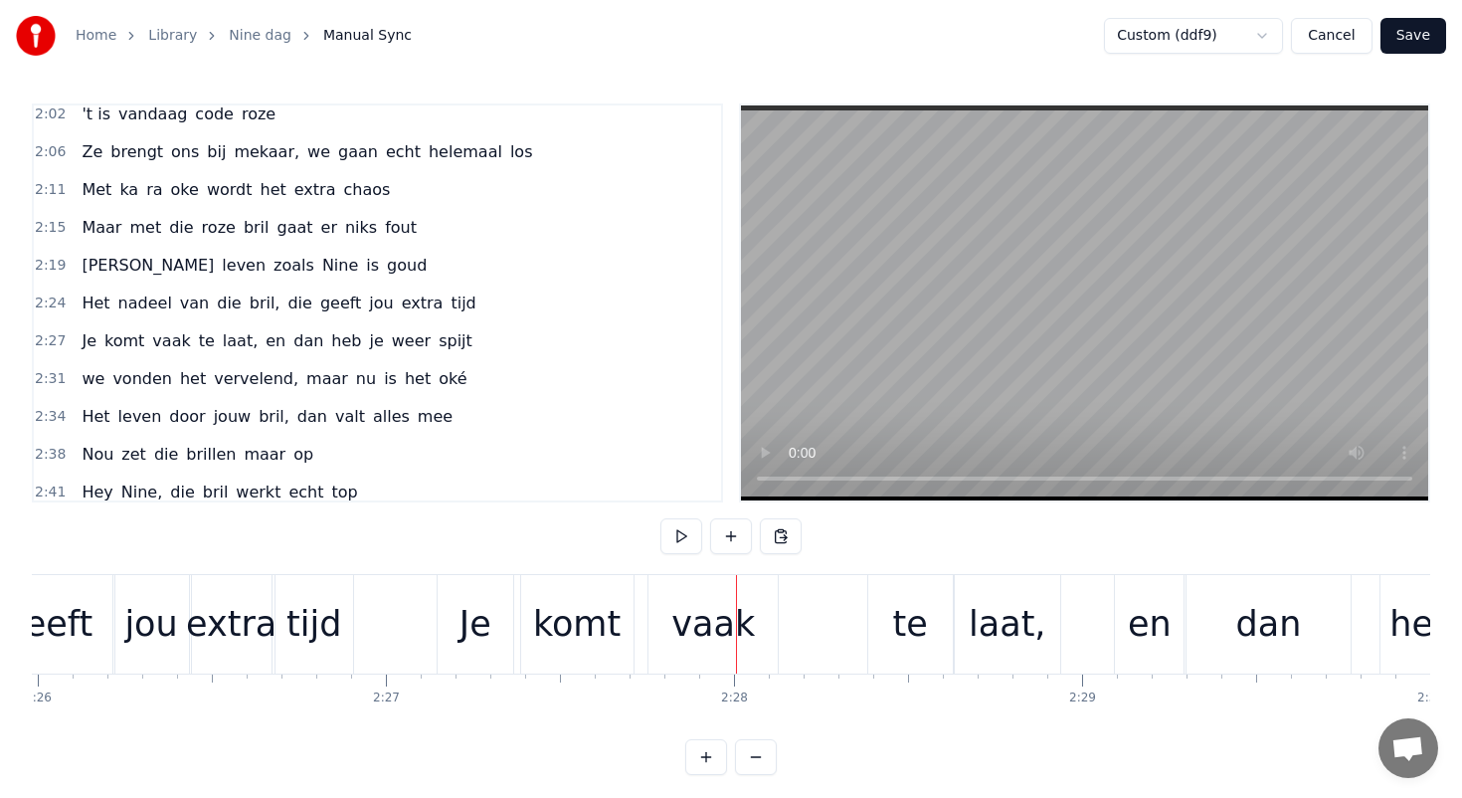
click at [680, 609] on div "vaak" at bounding box center [713, 624] width 84 height 53
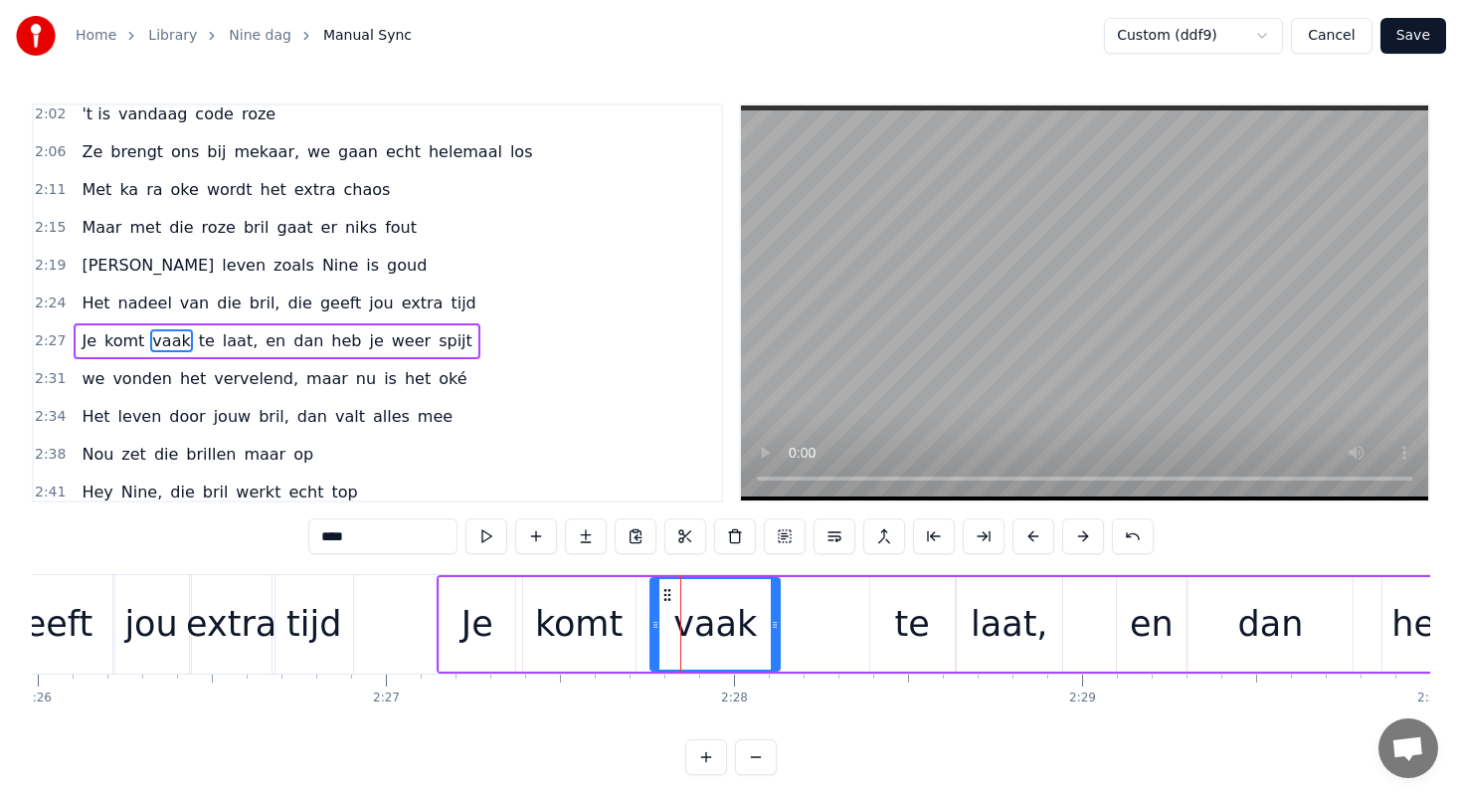
scroll to position [1106, 0]
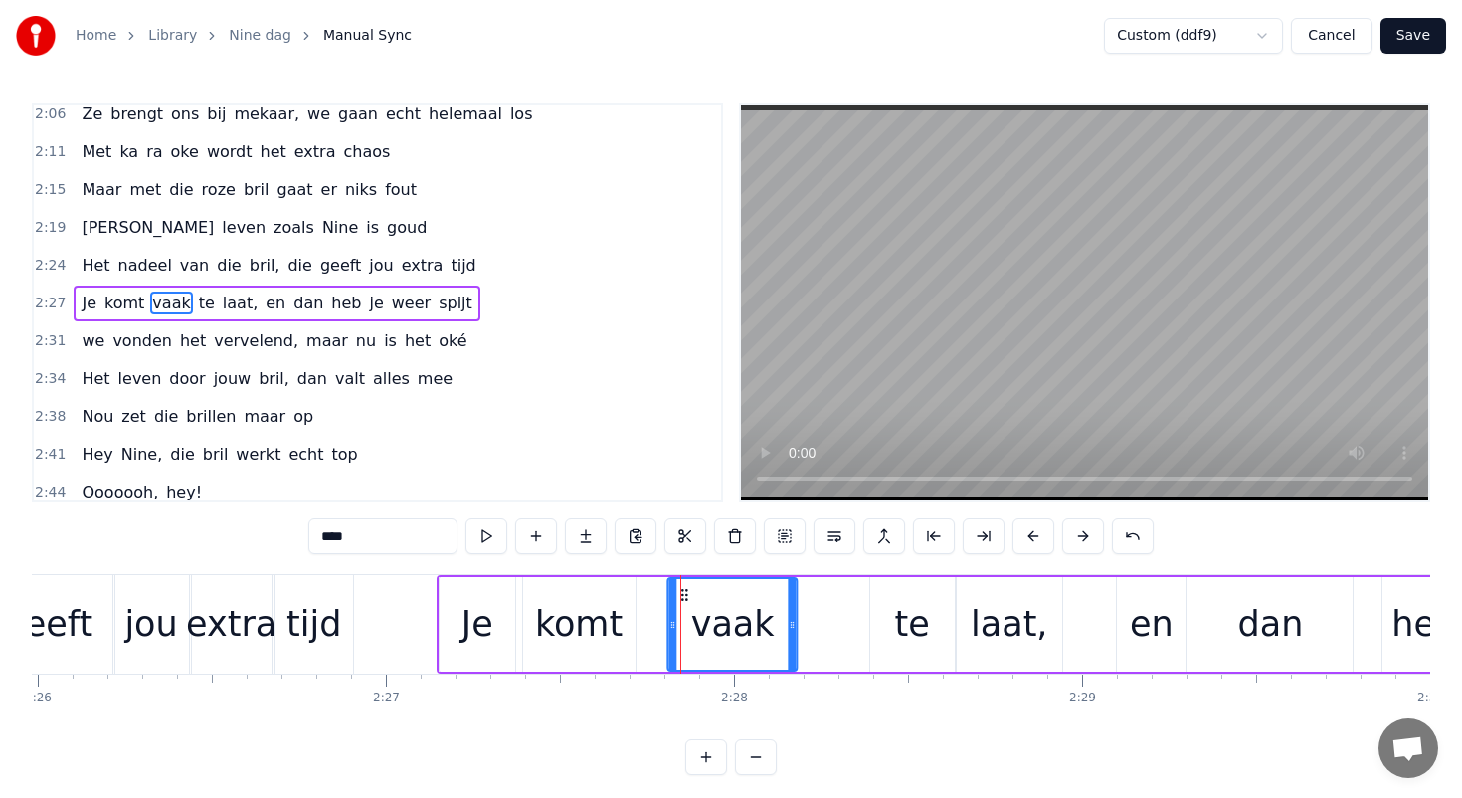
drag, startPoint x: 668, startPoint y: 592, endPoint x: 687, endPoint y: 592, distance: 18.9
click at [687, 592] on icon at bounding box center [685, 595] width 16 height 16
click at [598, 611] on div "komt" at bounding box center [579, 624] width 88 height 53
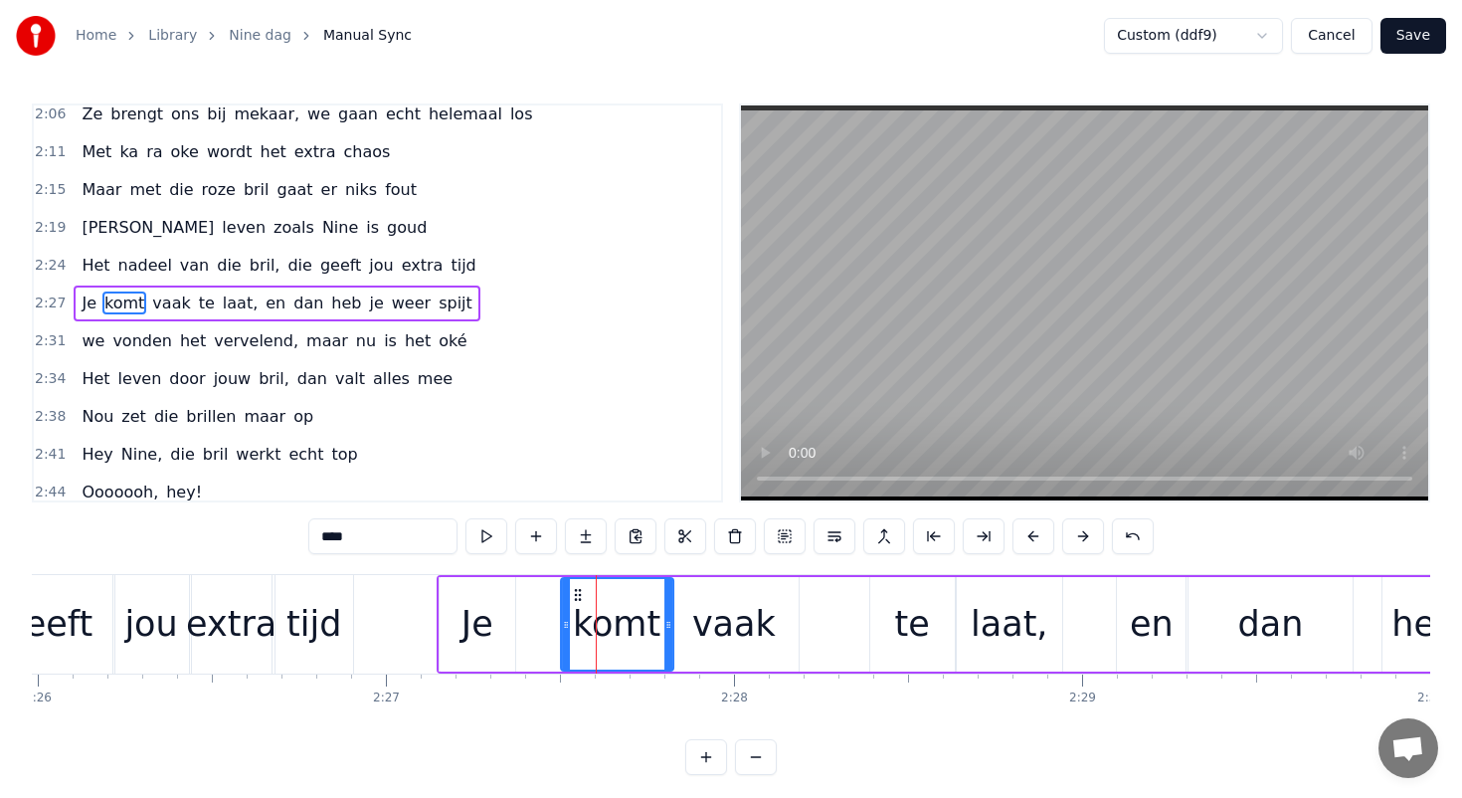
drag, startPoint x: 540, startPoint y: 597, endPoint x: 581, endPoint y: 594, distance: 40.9
click at [580, 594] on icon at bounding box center [578, 595] width 16 height 16
click at [459, 591] on div "Je" at bounding box center [478, 624] width 76 height 94
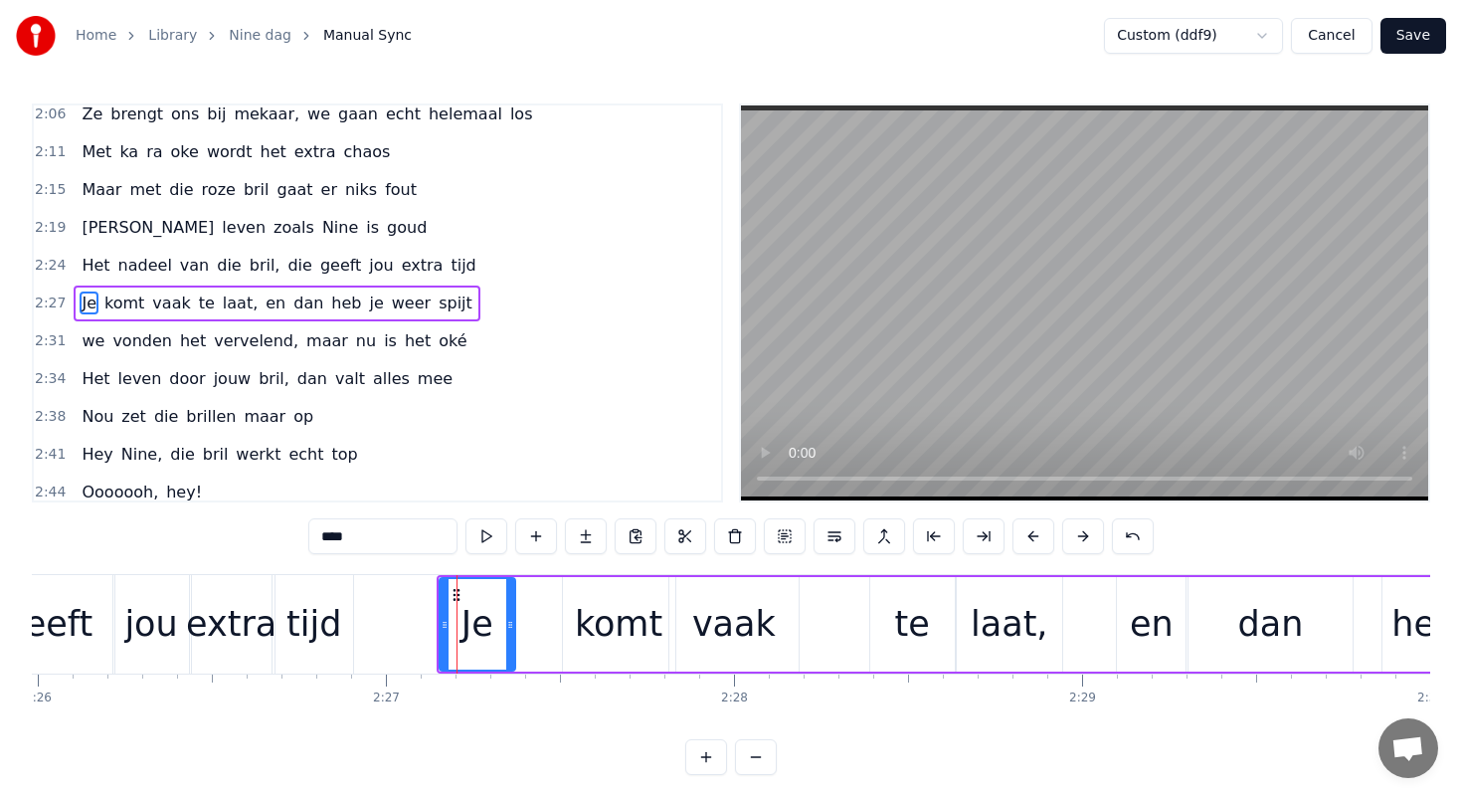
type input "**"
drag, startPoint x: 456, startPoint y: 591, endPoint x: 492, endPoint y: 589, distance: 36.9
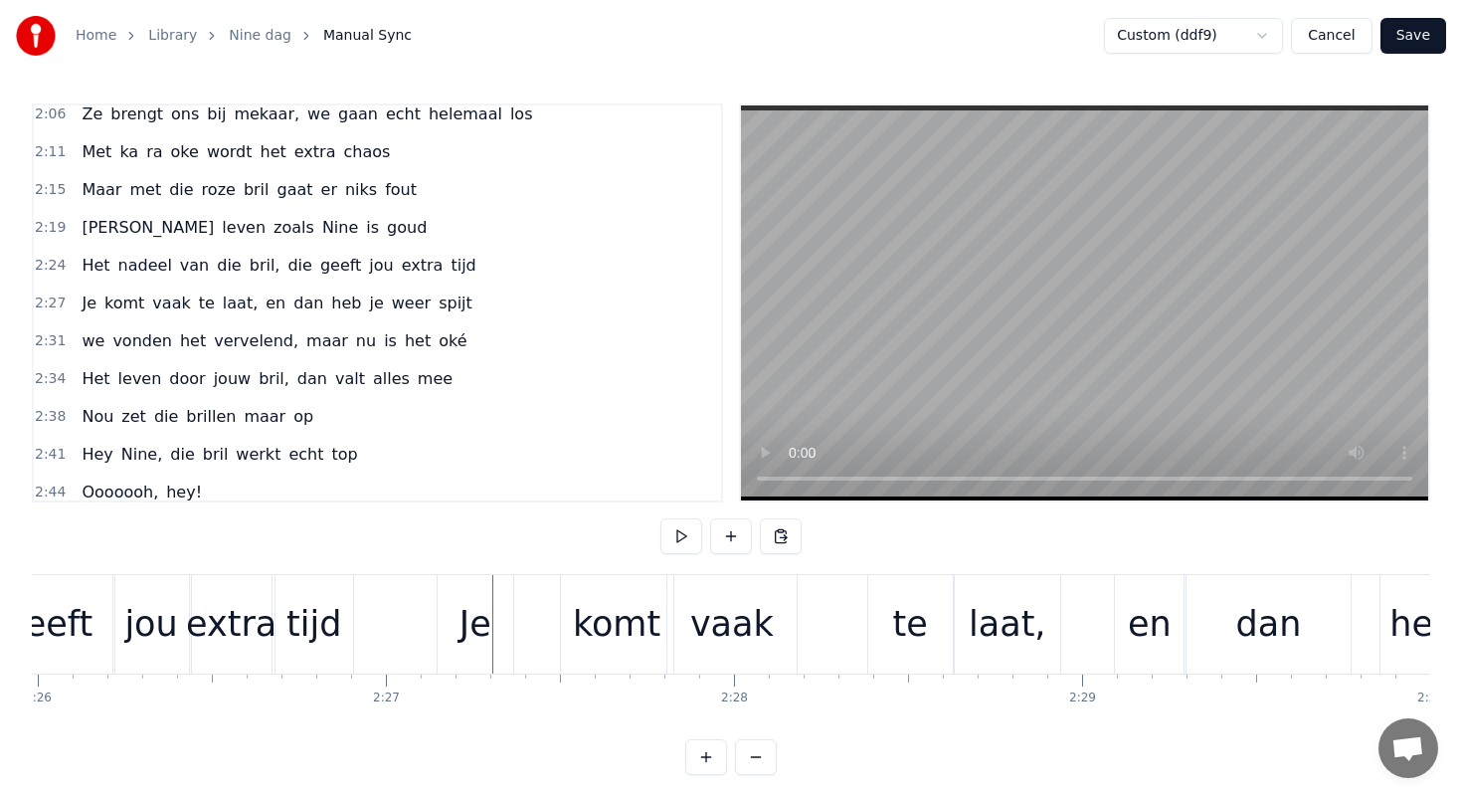
click at [459, 589] on div "Je" at bounding box center [476, 624] width 76 height 98
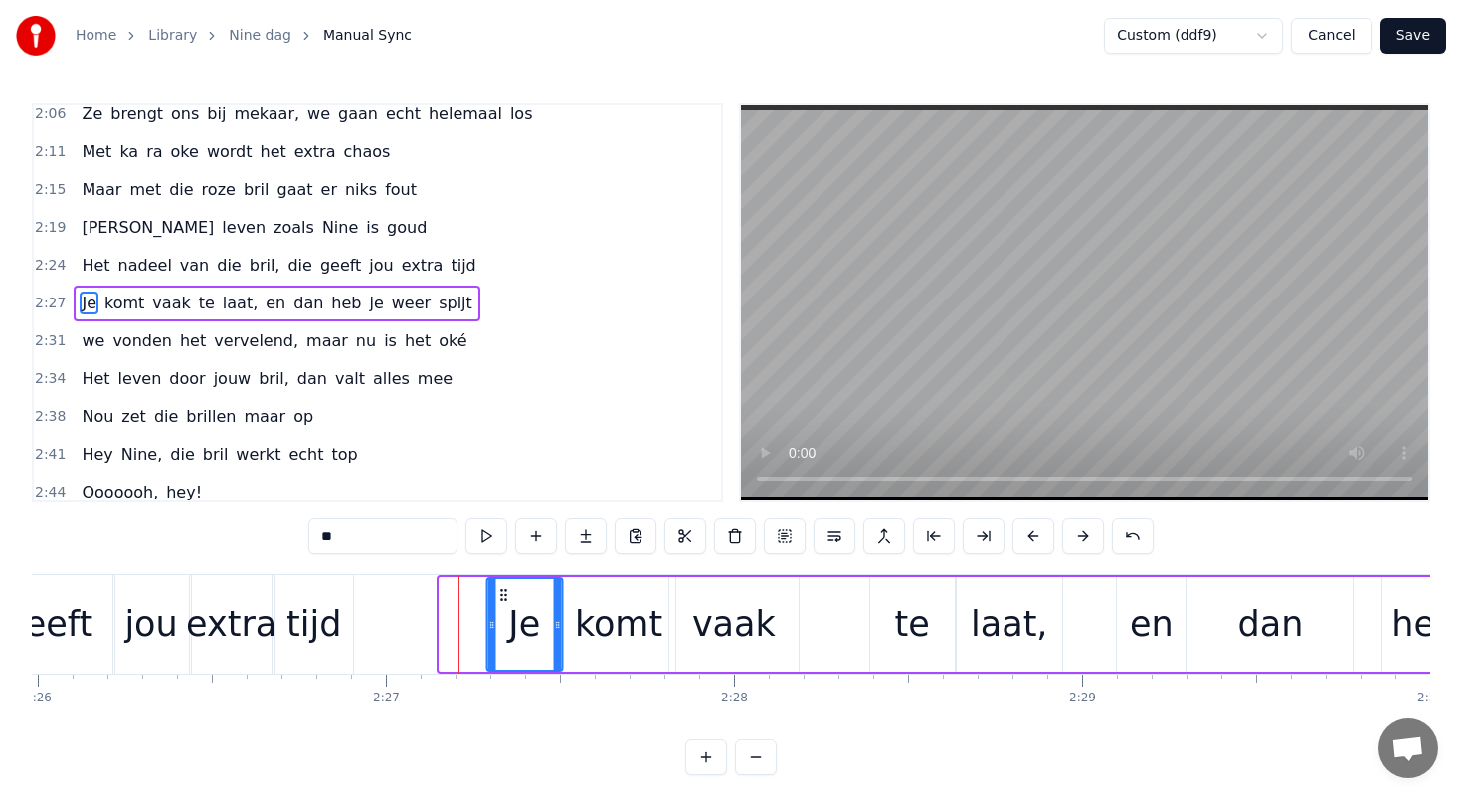
drag, startPoint x: 455, startPoint y: 590, endPoint x: 497, endPoint y: 587, distance: 42.9
click at [497, 588] on icon at bounding box center [503, 595] width 16 height 16
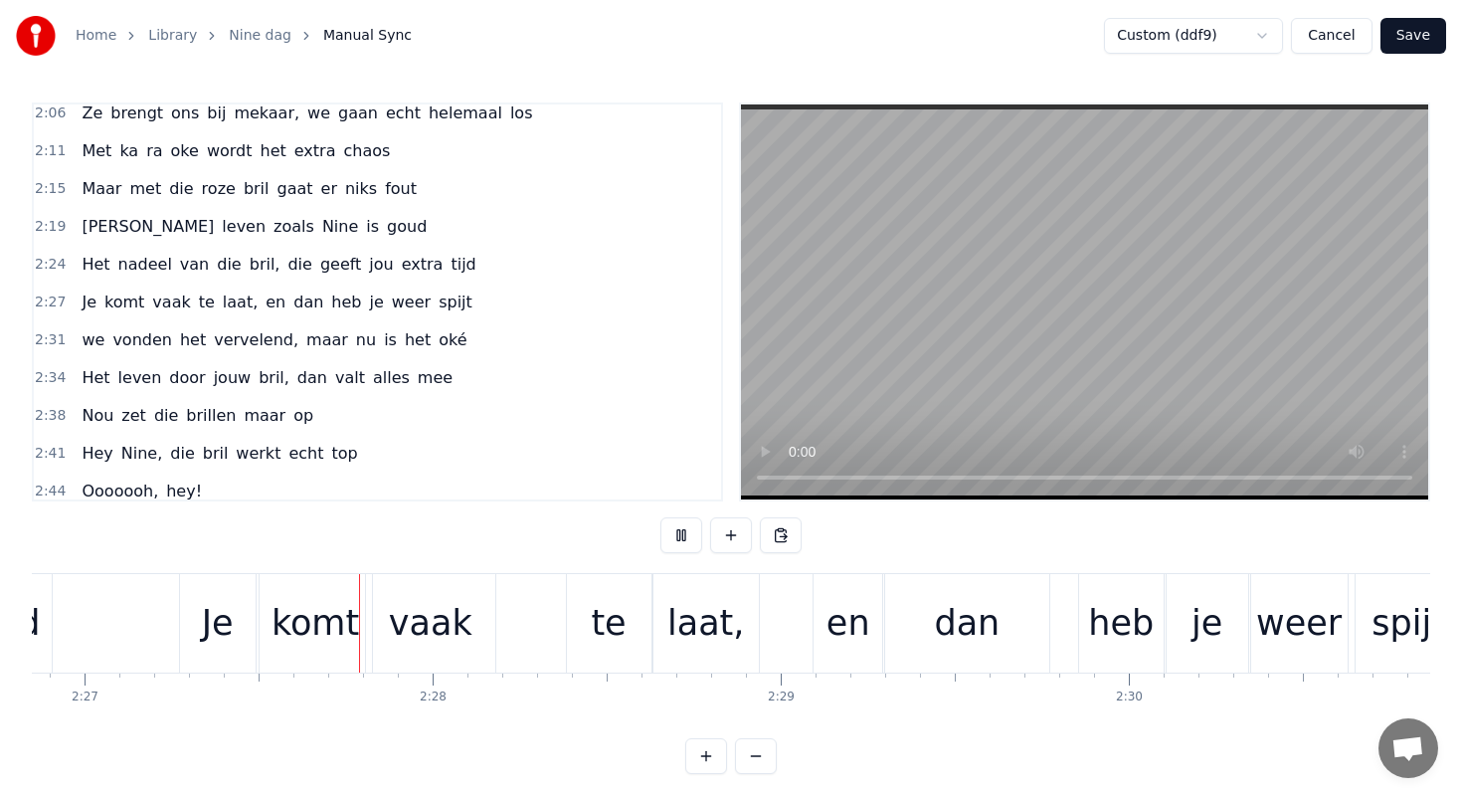
scroll to position [0, 51132]
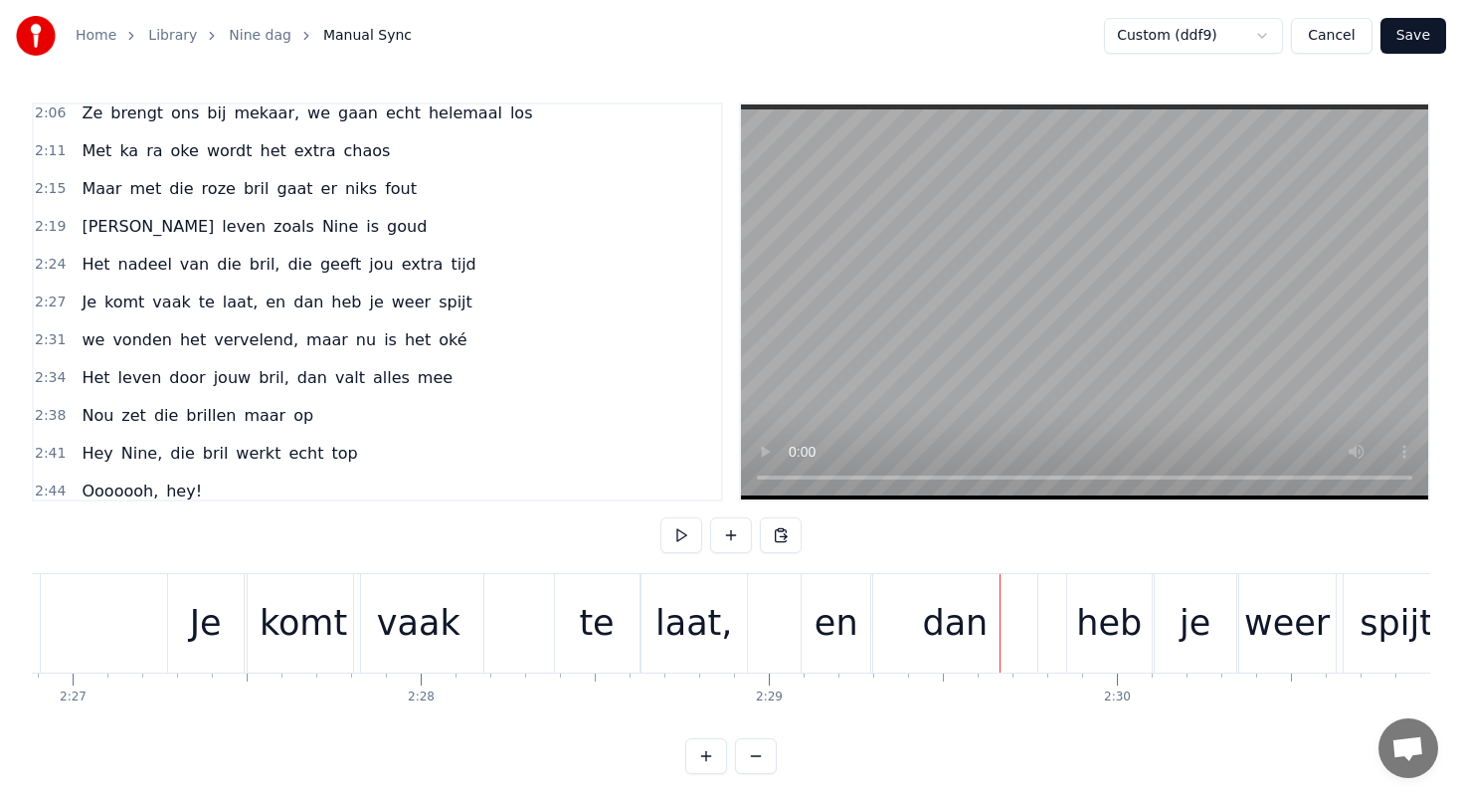
click at [436, 610] on div "vaak" at bounding box center [419, 623] width 84 height 53
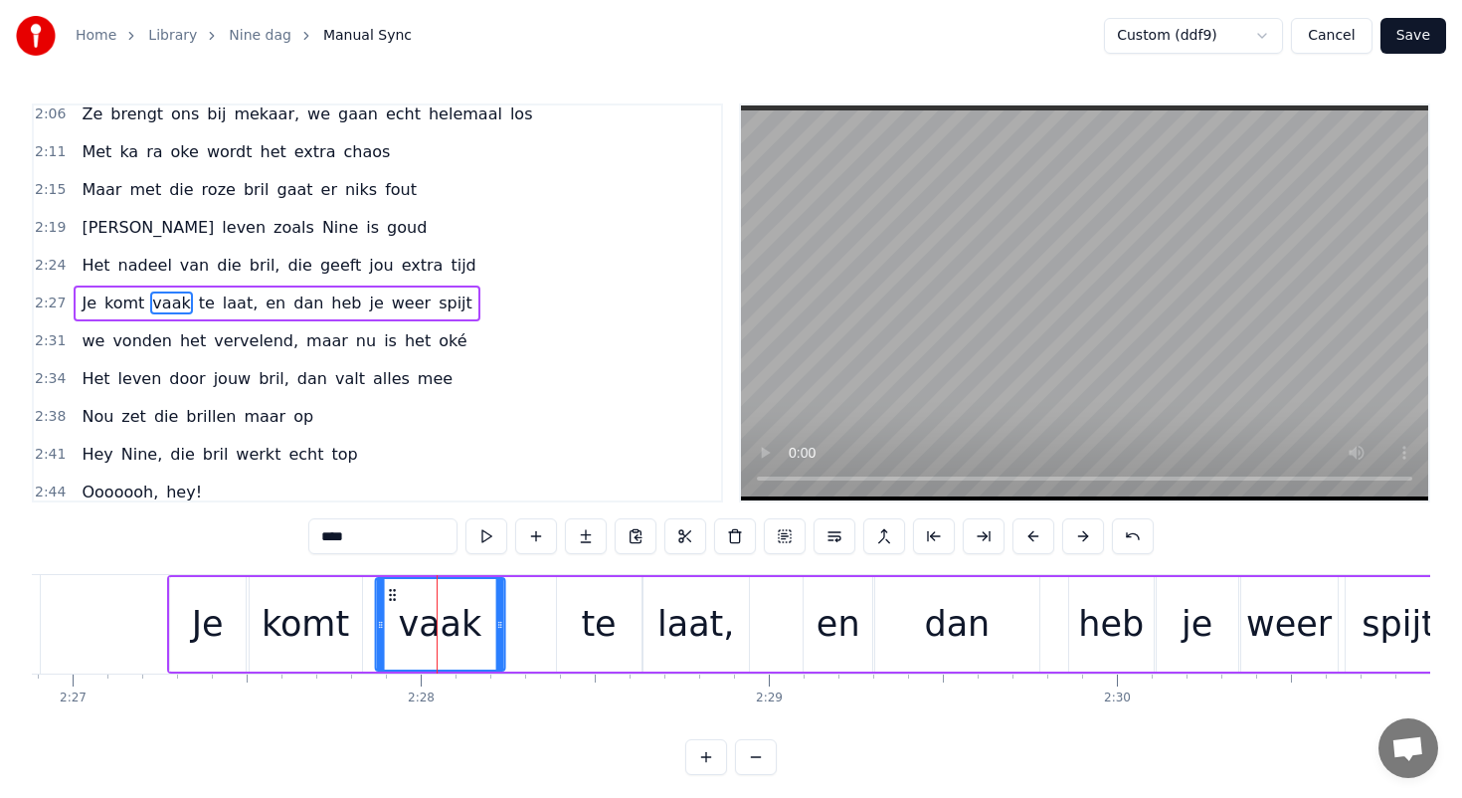
drag, startPoint x: 374, startPoint y: 594, endPoint x: 393, endPoint y: 596, distance: 19.0
click at [394, 595] on circle at bounding box center [394, 594] width 1 height 1
click at [320, 636] on div "komt" at bounding box center [306, 624] width 88 height 53
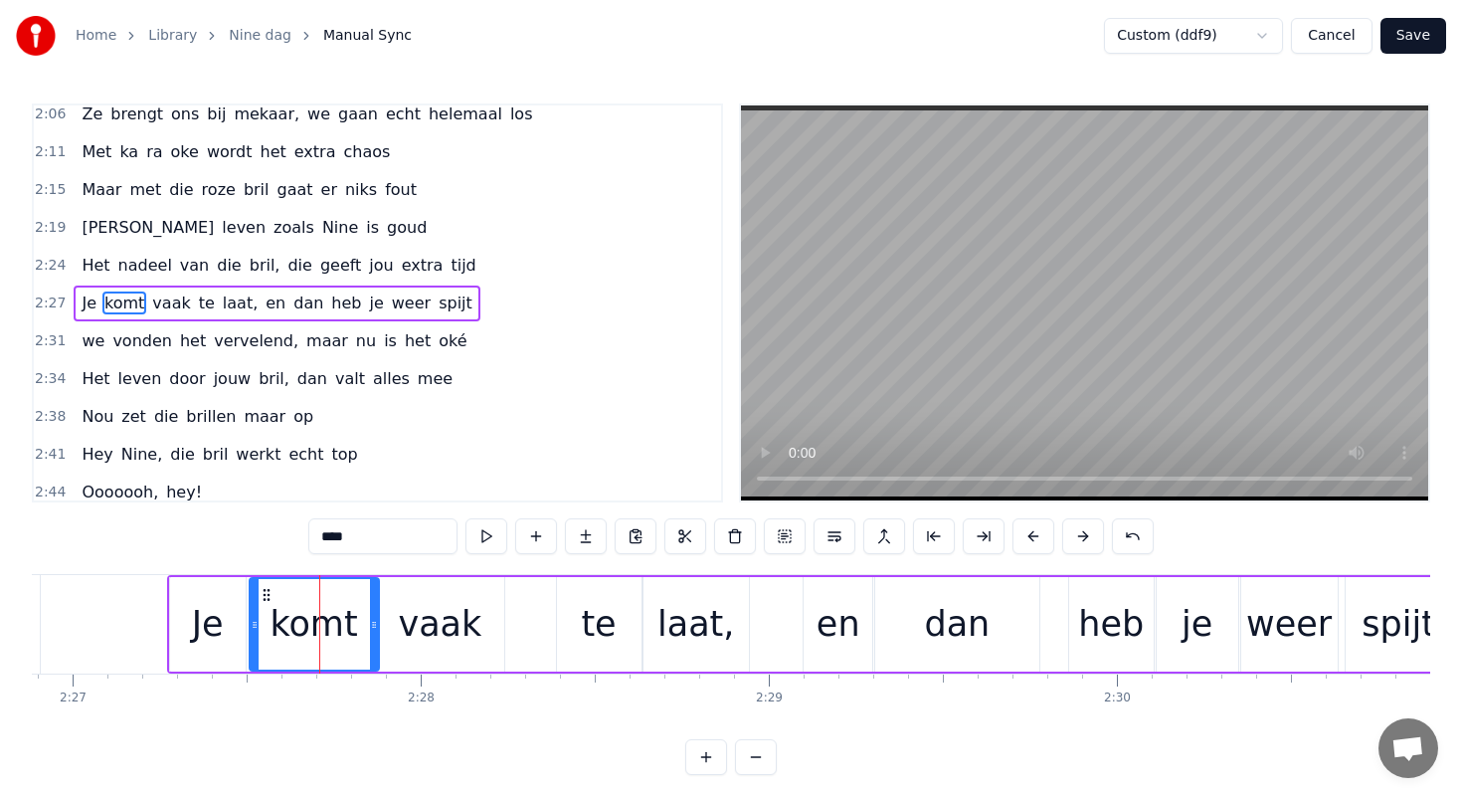
drag, startPoint x: 354, startPoint y: 630, endPoint x: 372, endPoint y: 630, distance: 17.9
click at [372, 630] on icon at bounding box center [374, 625] width 8 height 16
click at [591, 620] on div "te" at bounding box center [598, 624] width 35 height 53
type input "**"
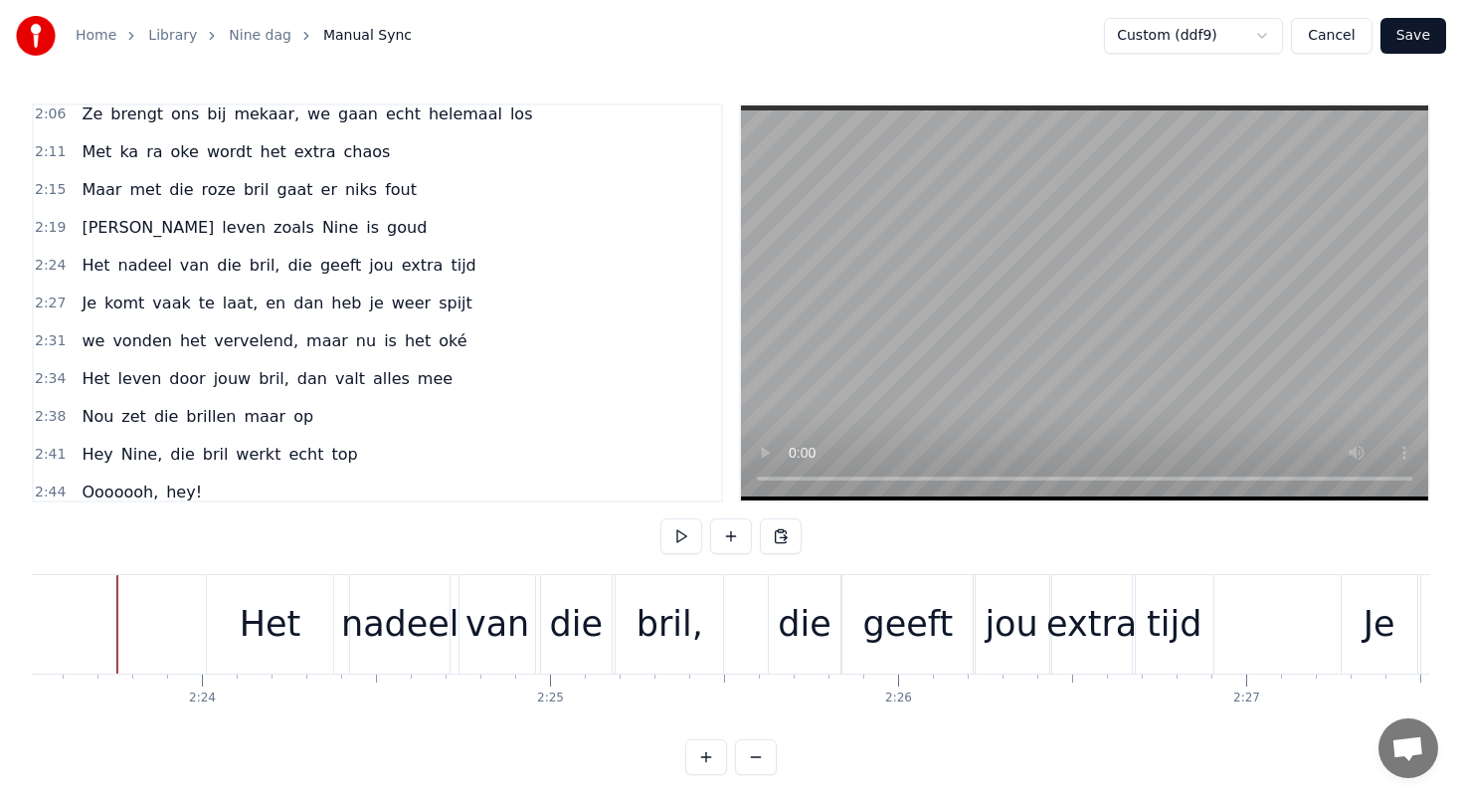
scroll to position [0, 49944]
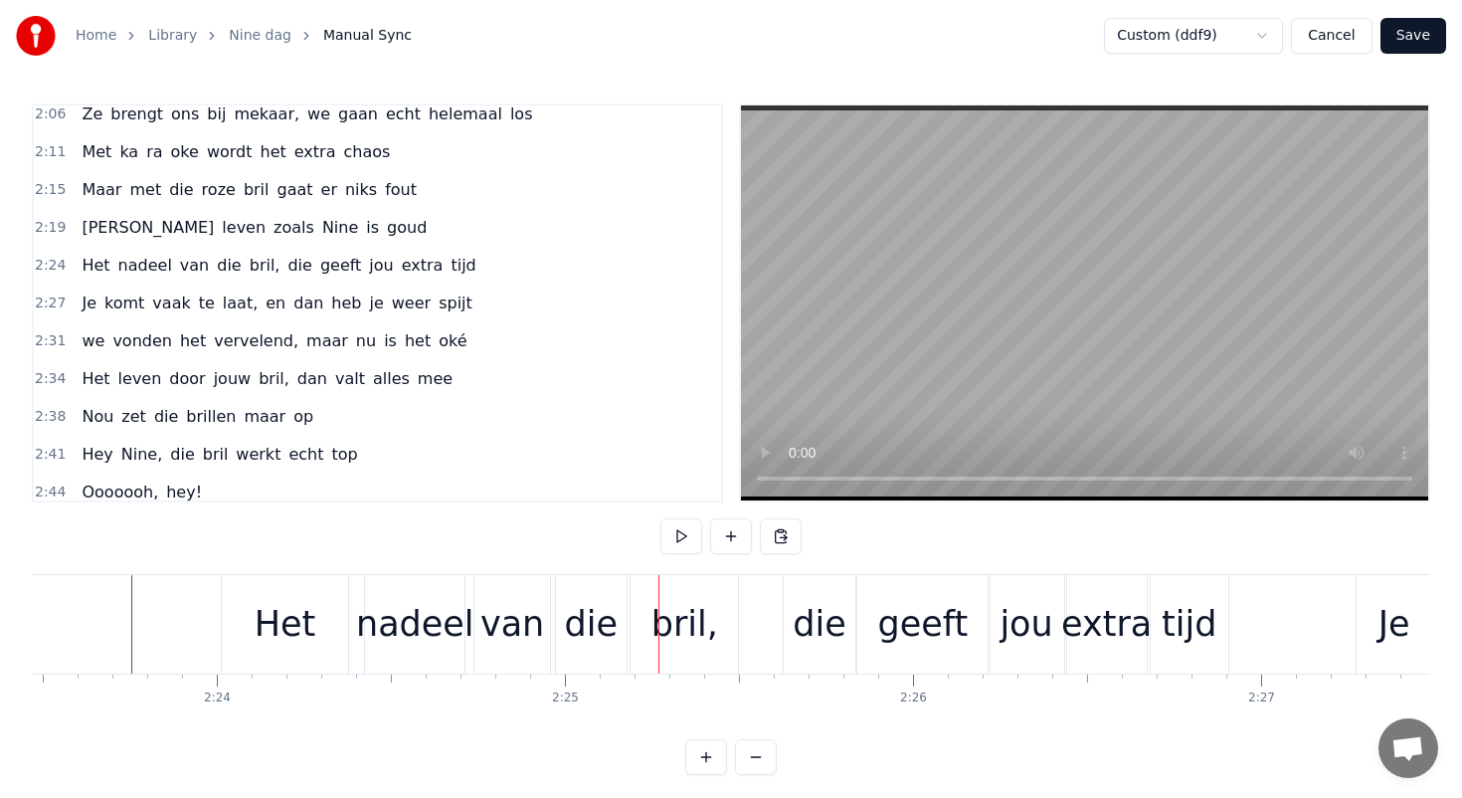
click at [269, 629] on div "Het" at bounding box center [286, 624] width 62 height 53
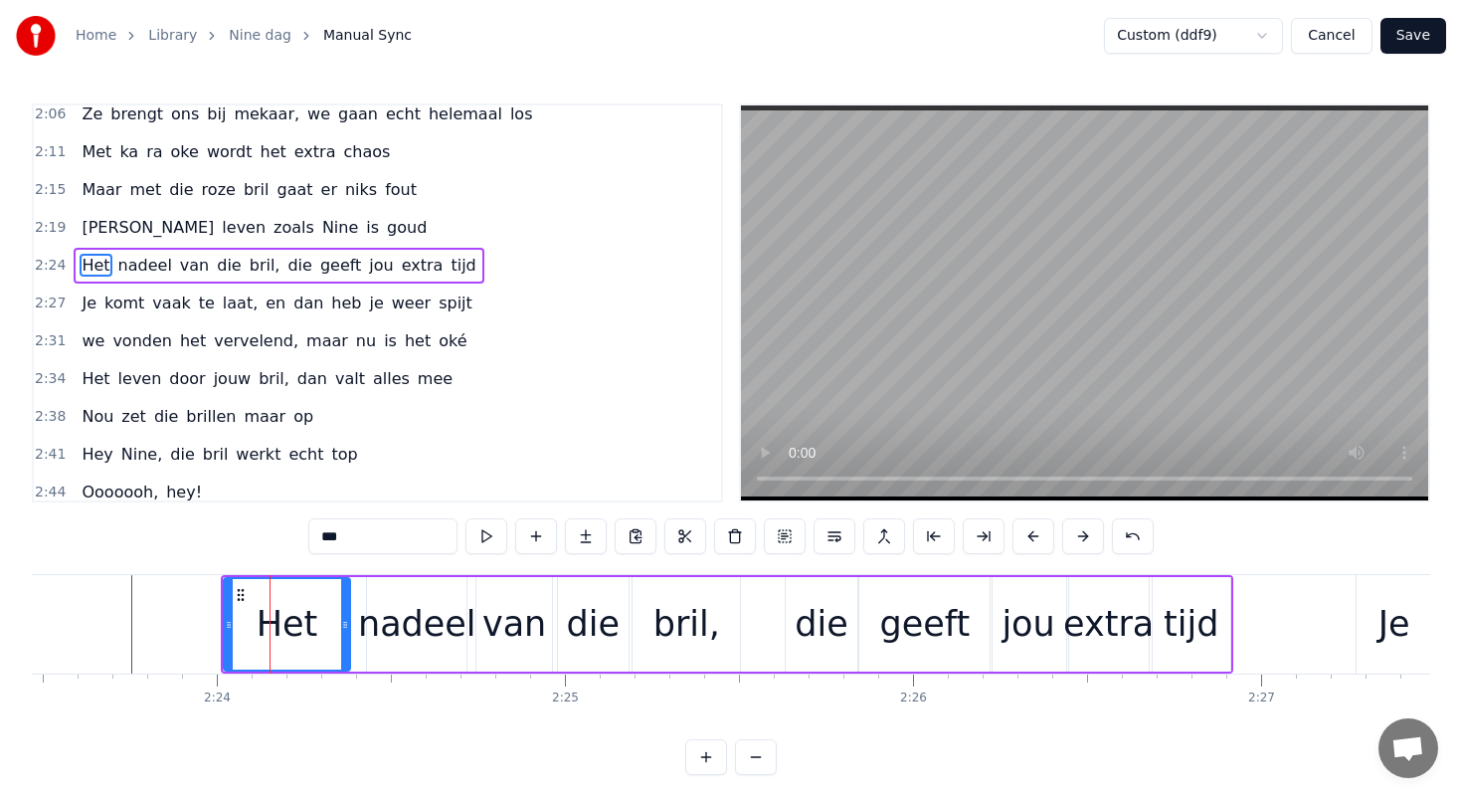
scroll to position [1068, 0]
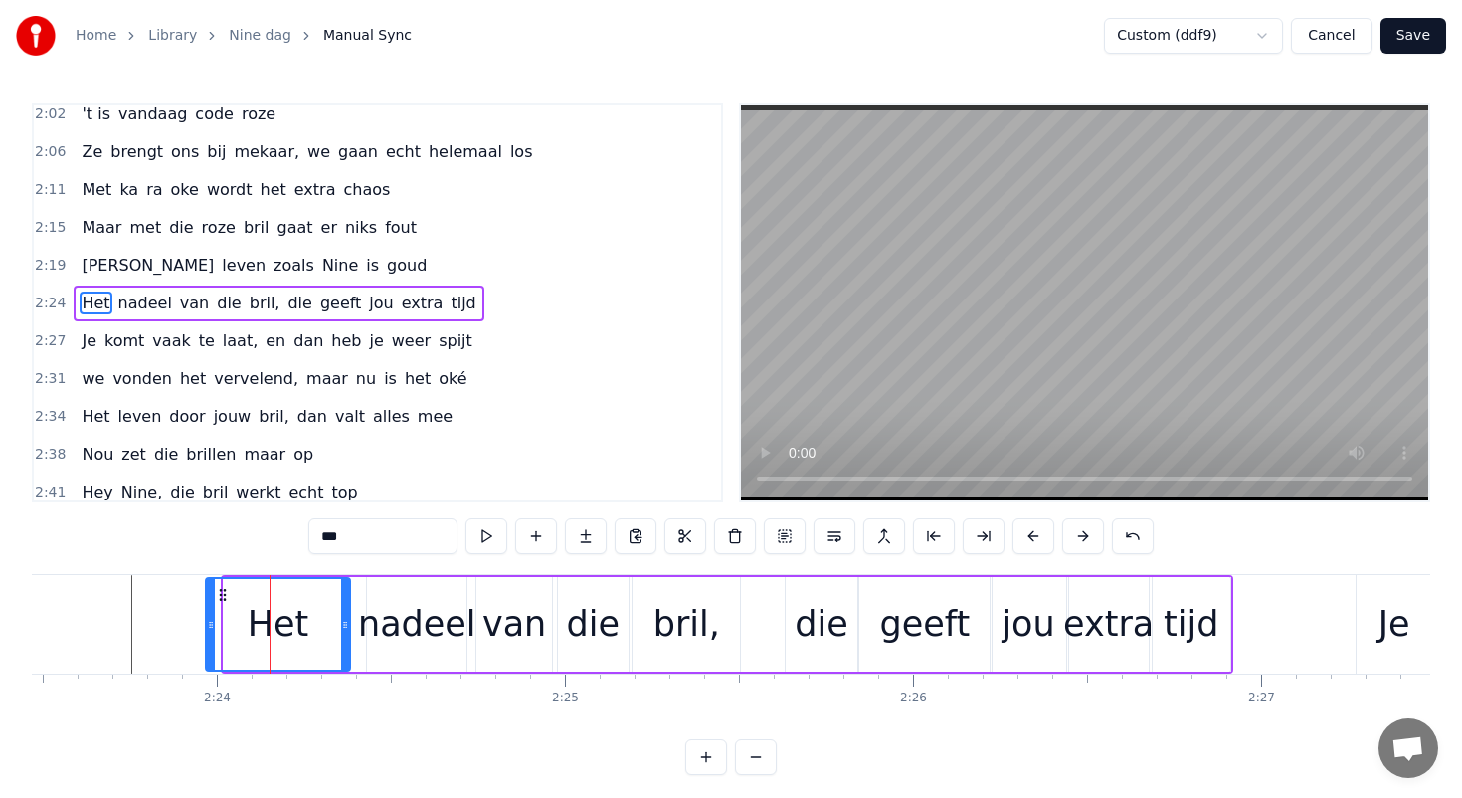
drag, startPoint x: 225, startPoint y: 622, endPoint x: 206, endPoint y: 621, distance: 18.9
click at [207, 621] on icon at bounding box center [211, 625] width 8 height 16
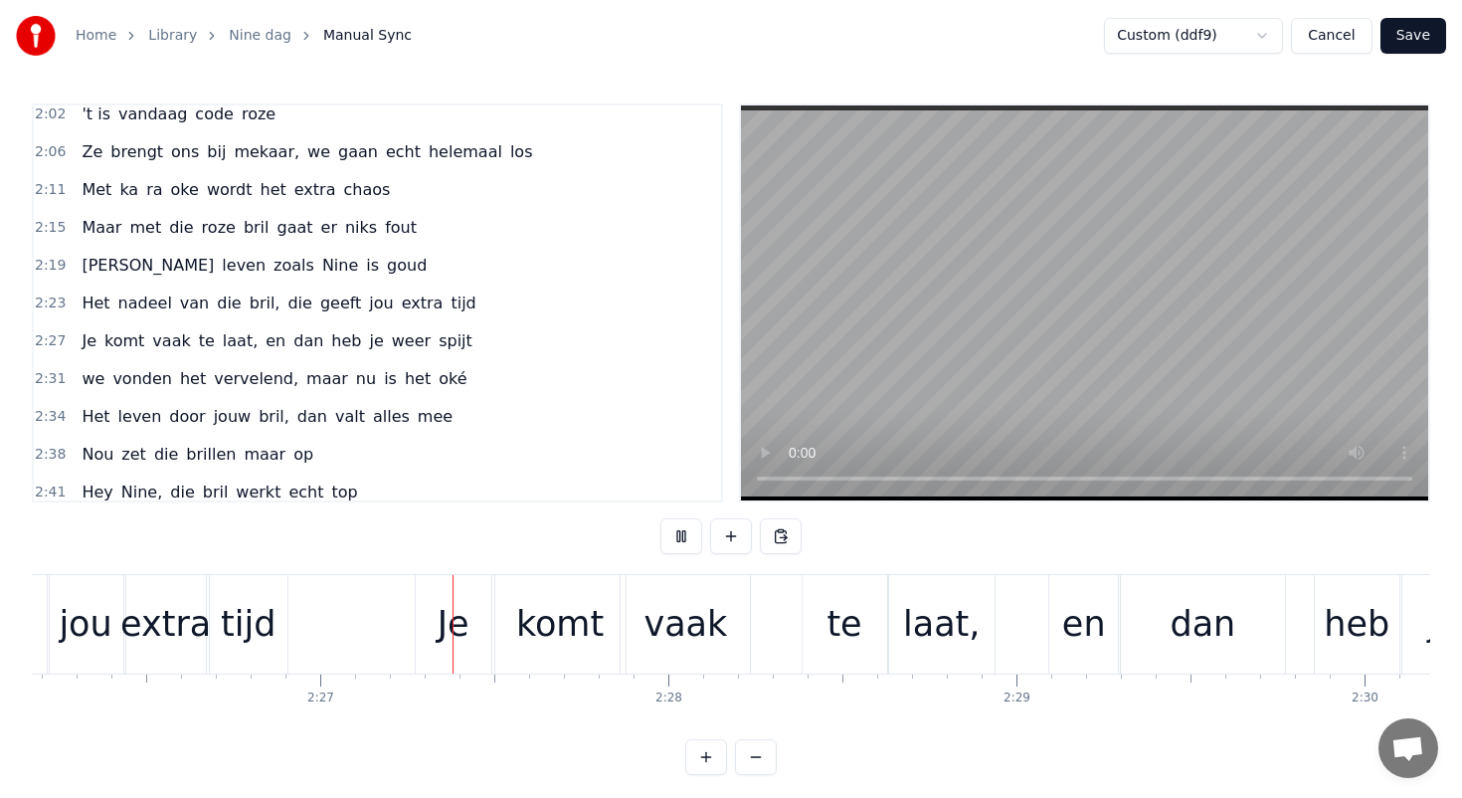
scroll to position [0, 50956]
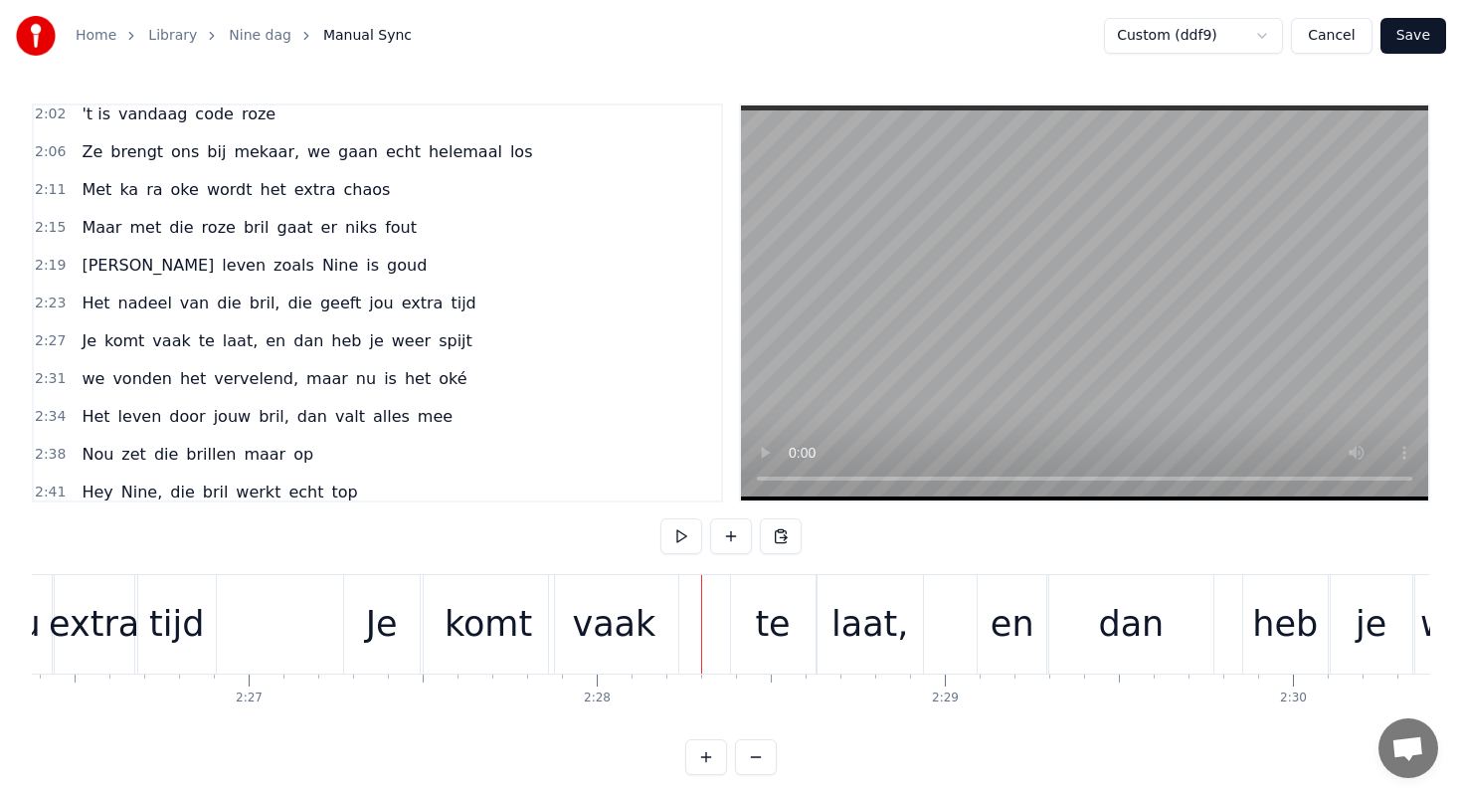
click at [376, 617] on div "Je" at bounding box center [382, 624] width 32 height 53
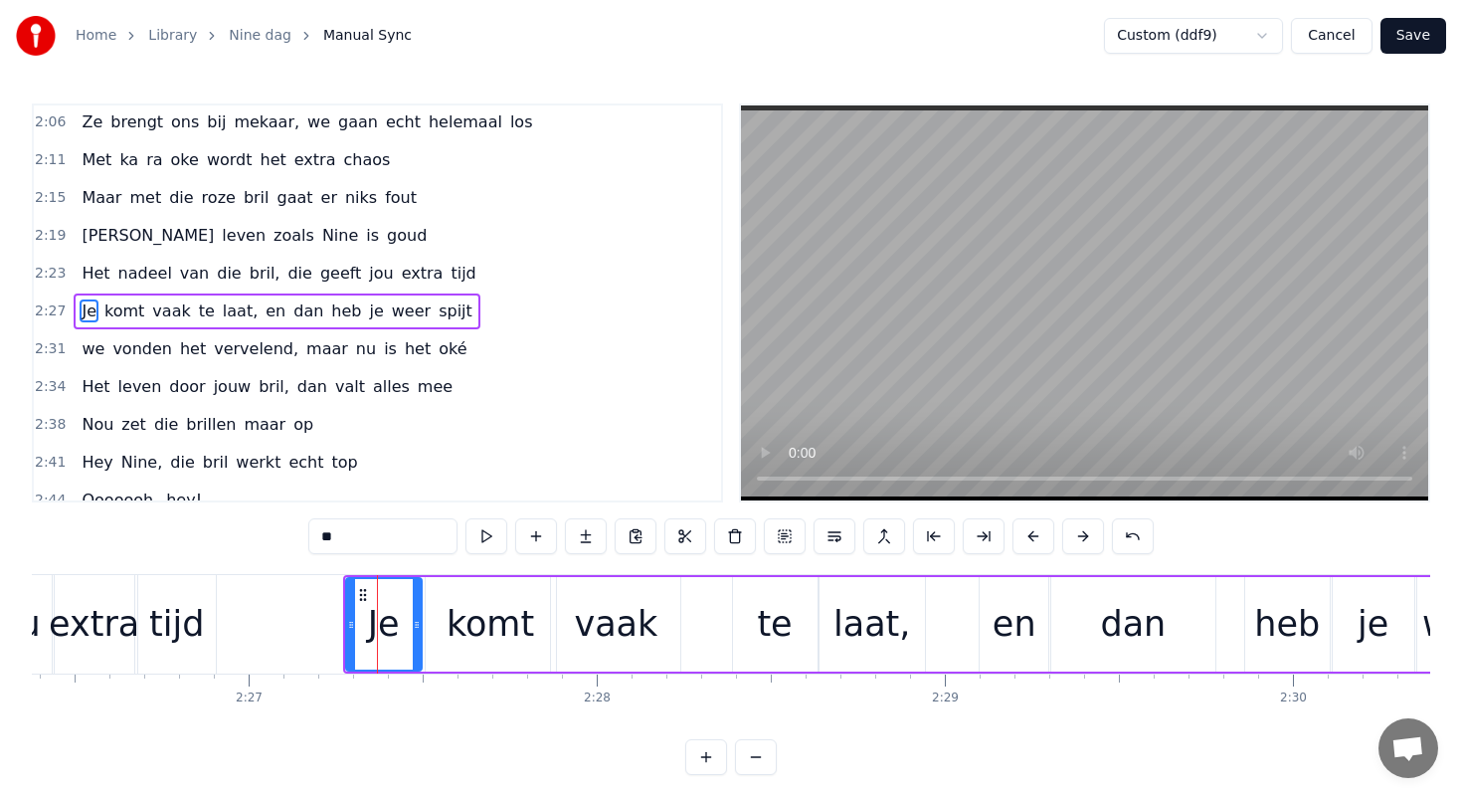
scroll to position [1106, 0]
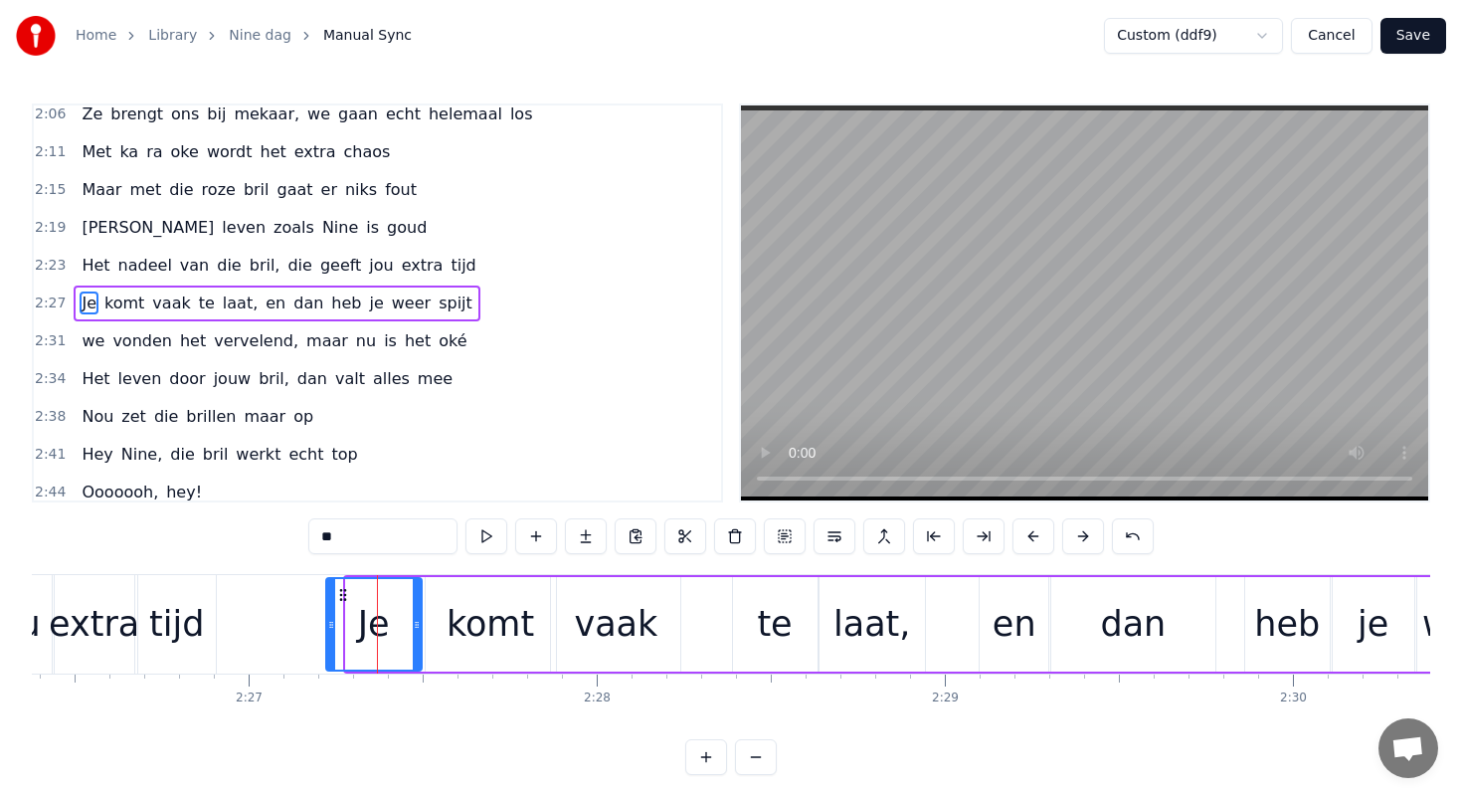
drag, startPoint x: 349, startPoint y: 619, endPoint x: 327, endPoint y: 618, distance: 21.9
click at [327, 618] on icon at bounding box center [331, 625] width 8 height 16
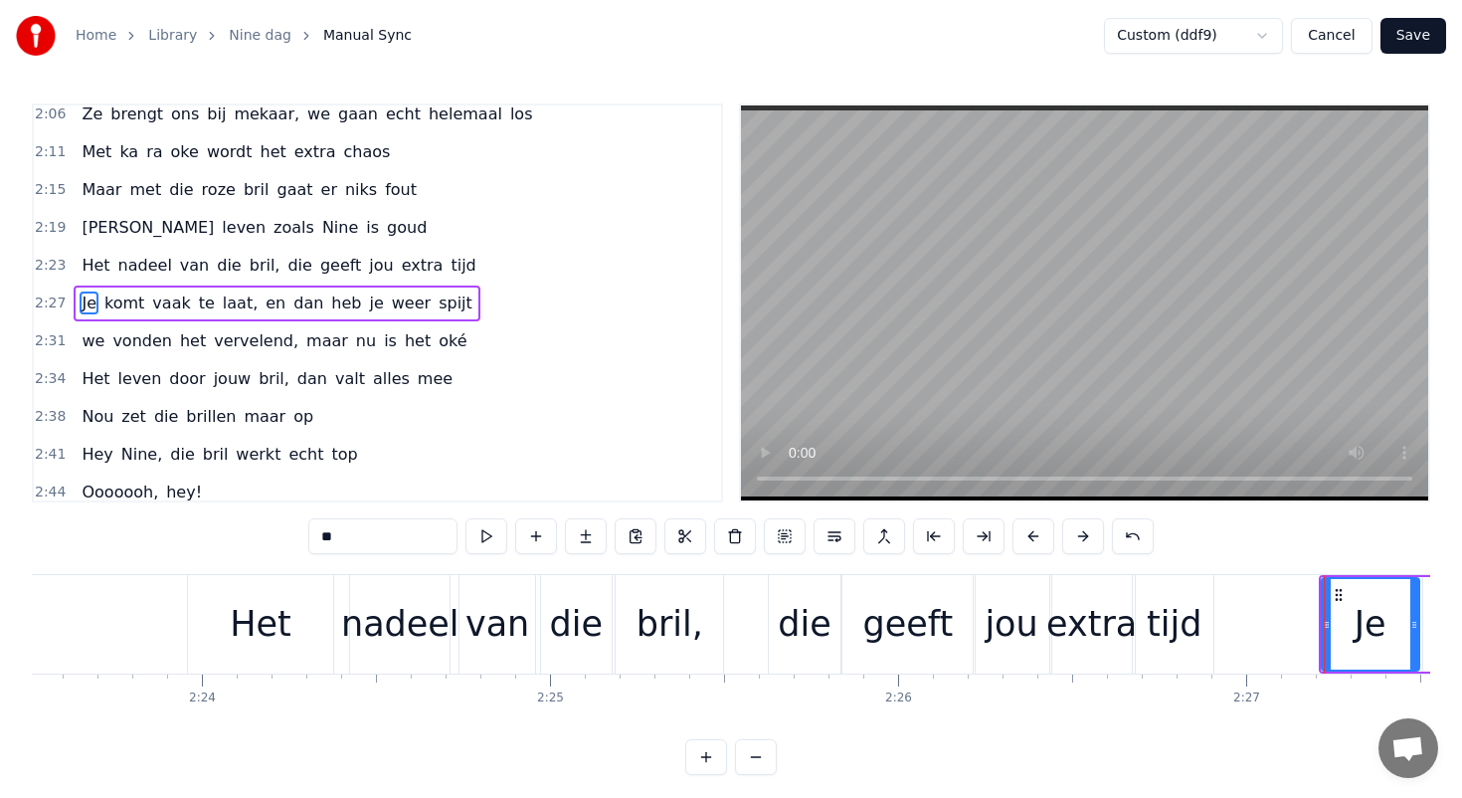
scroll to position [0, 49942]
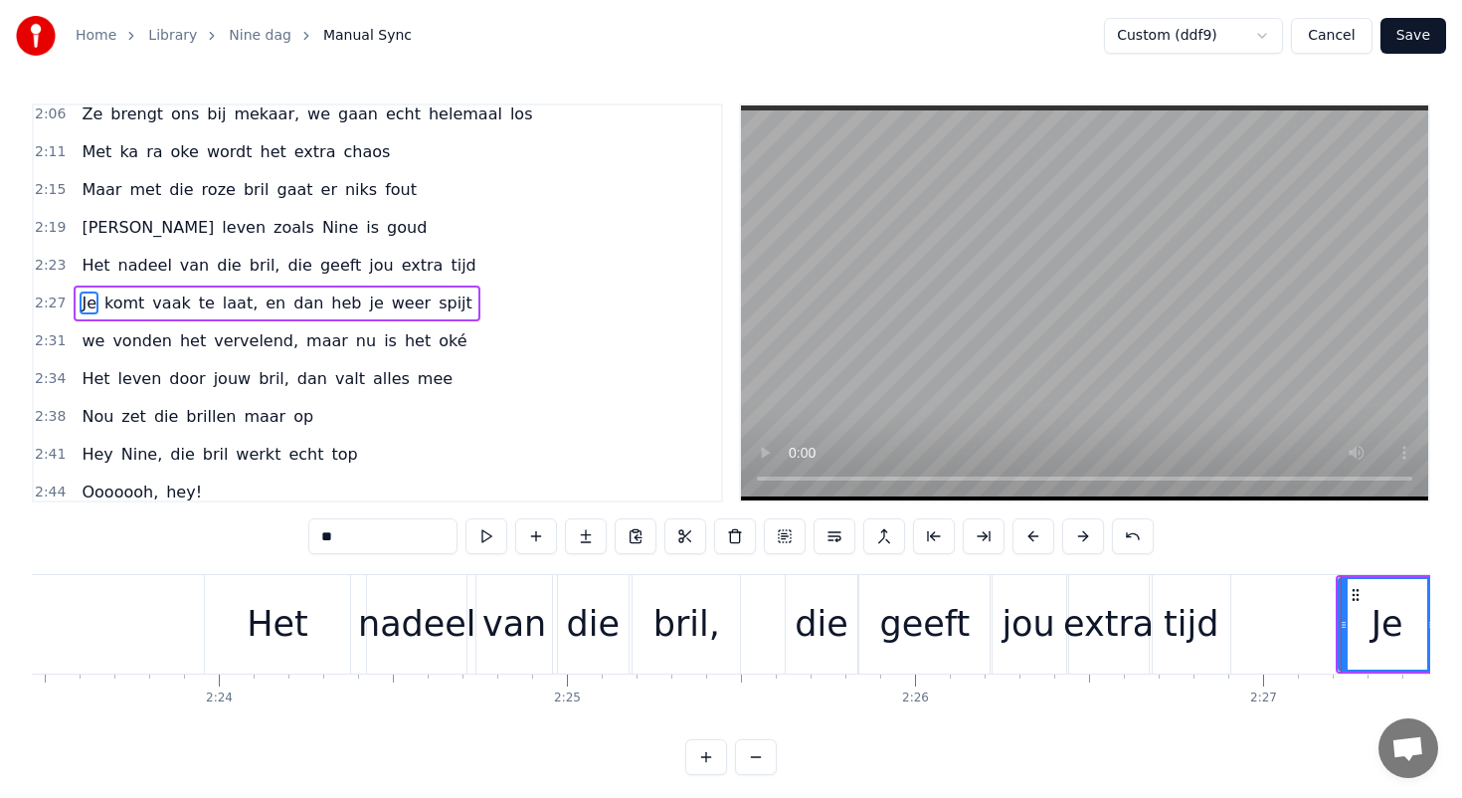
click at [274, 628] on div "Het" at bounding box center [278, 624] width 62 height 53
type input "***"
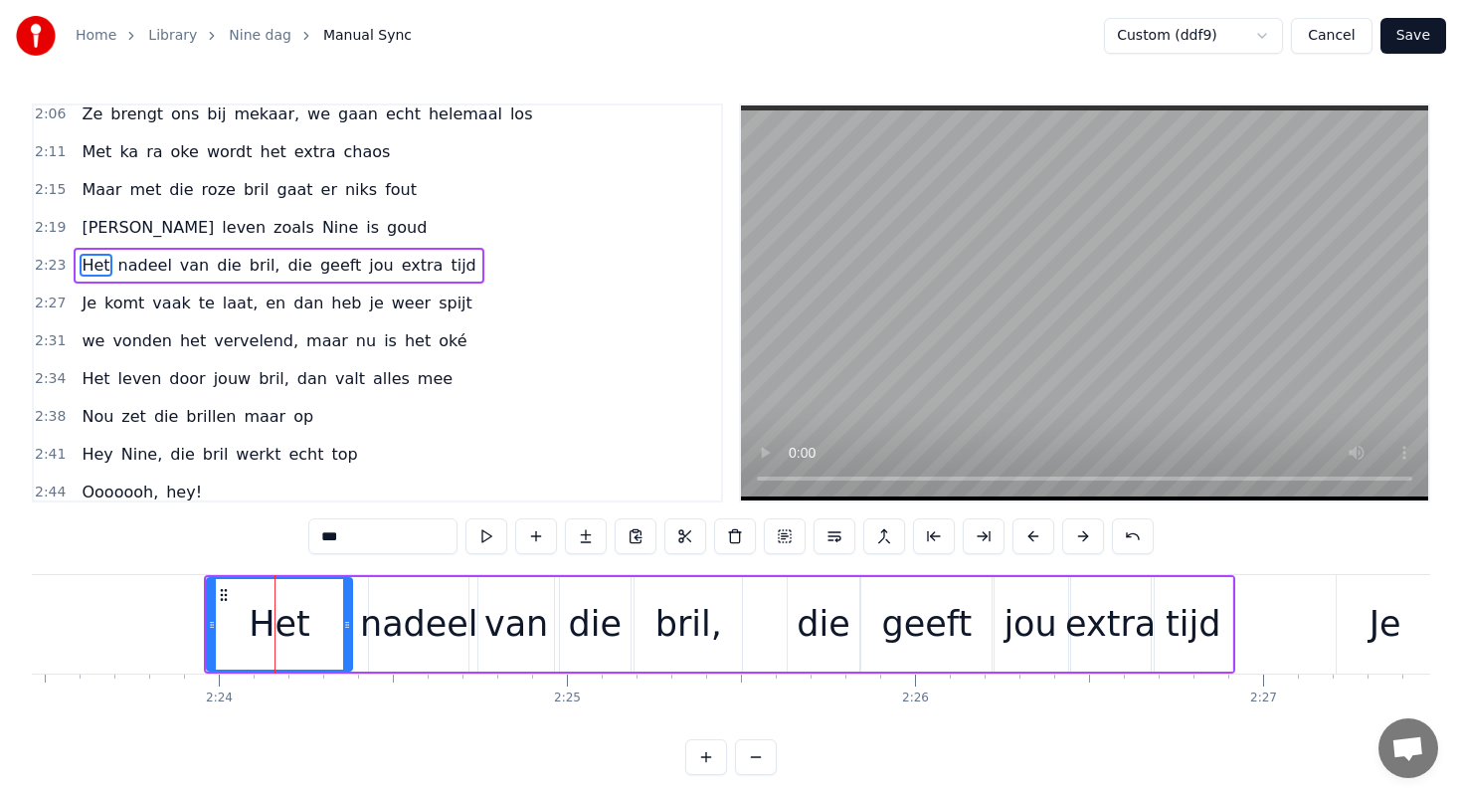
scroll to position [1068, 0]
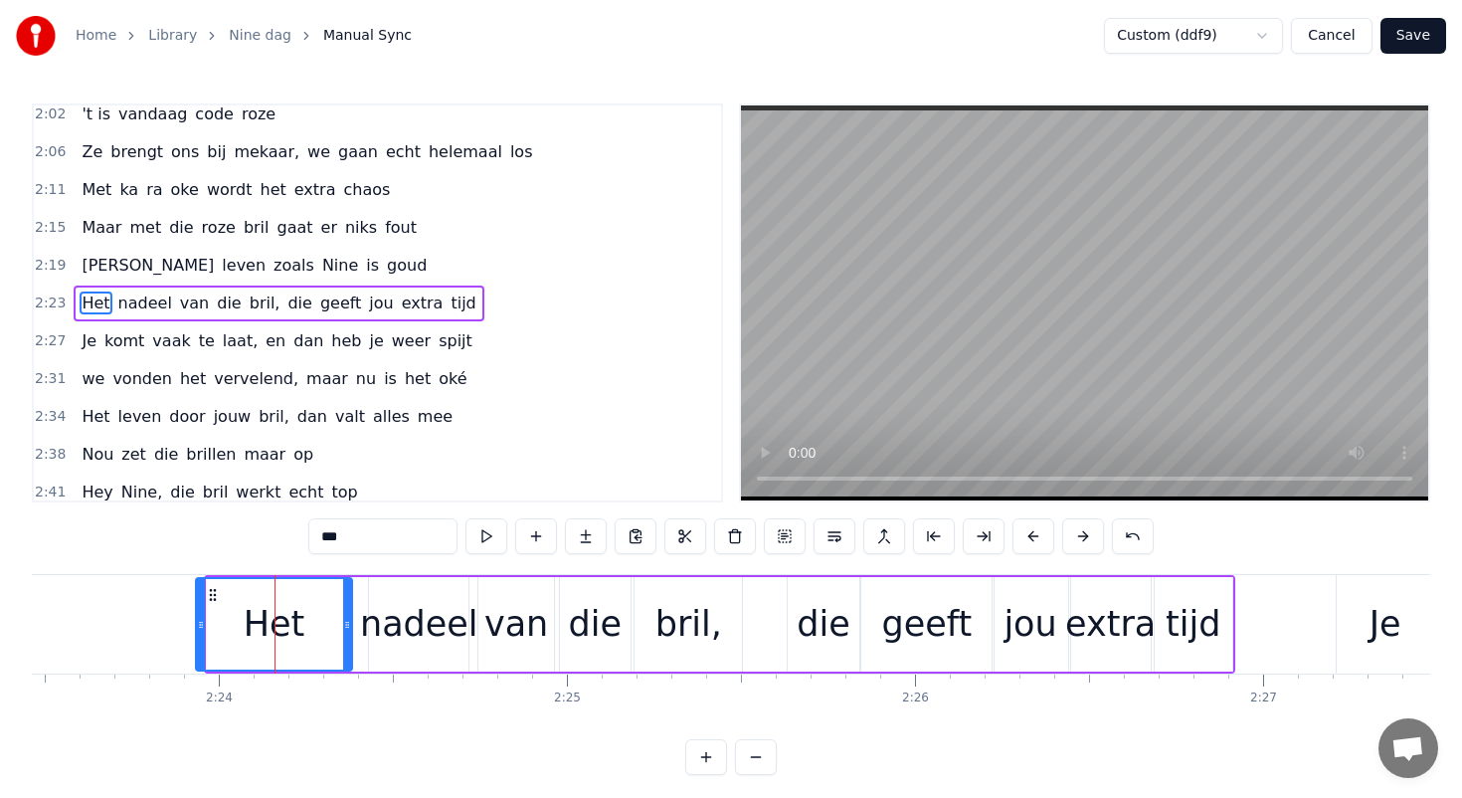
drag, startPoint x: 208, startPoint y: 626, endPoint x: 197, endPoint y: 626, distance: 10.9
click at [197, 626] on icon at bounding box center [201, 625] width 8 height 16
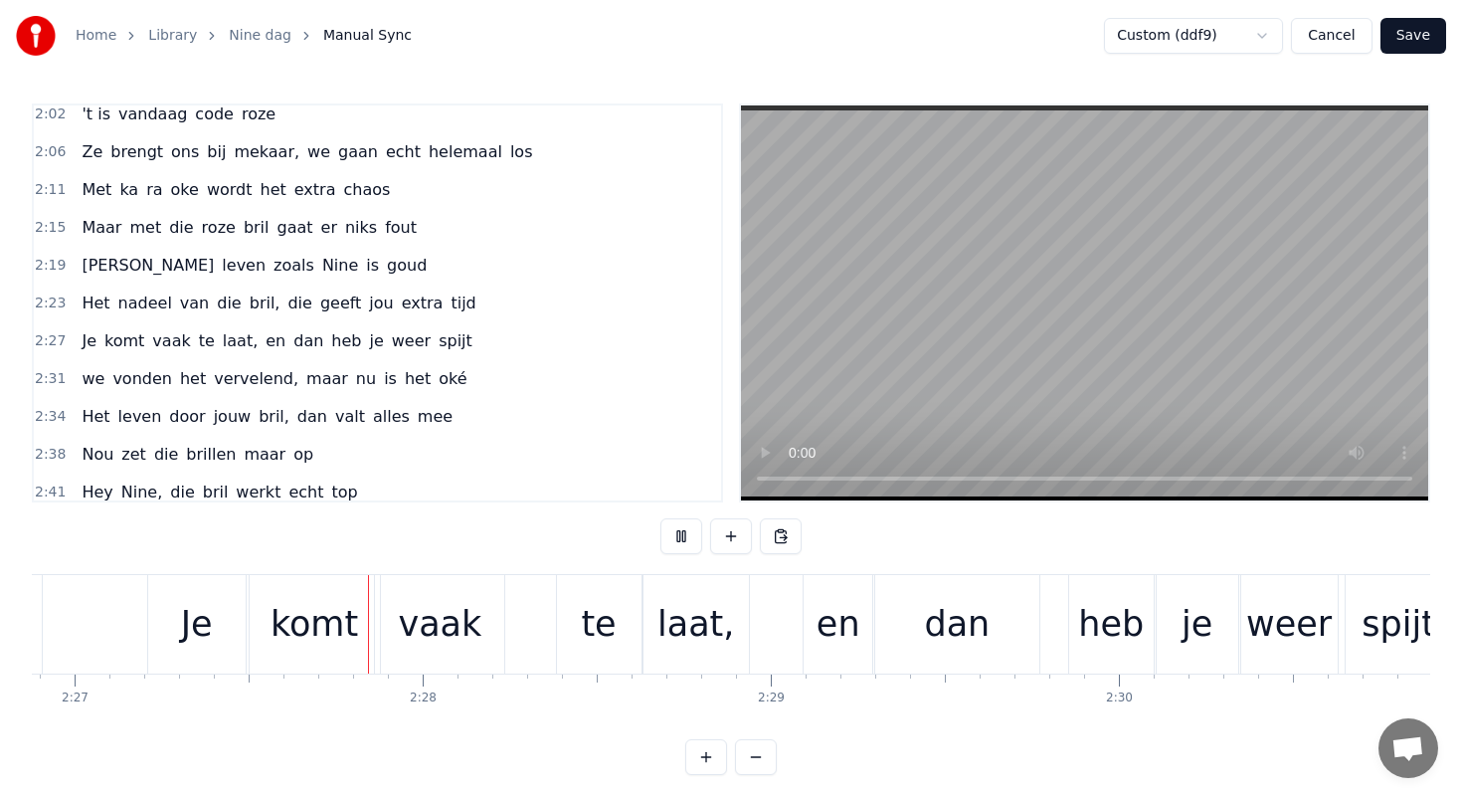
scroll to position [0, 51132]
click at [448, 618] on div "vaak" at bounding box center [438, 624] width 84 height 53
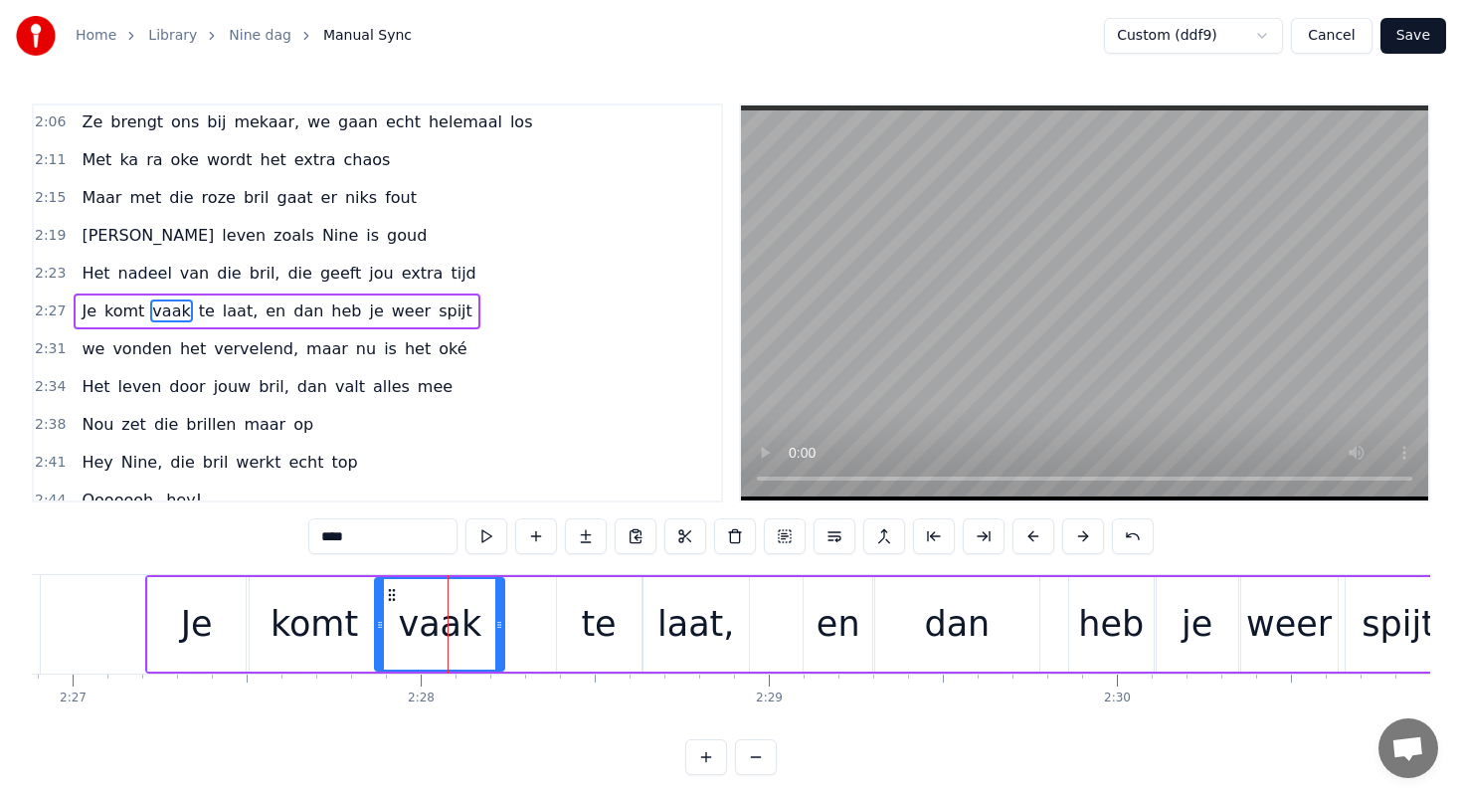
scroll to position [1106, 0]
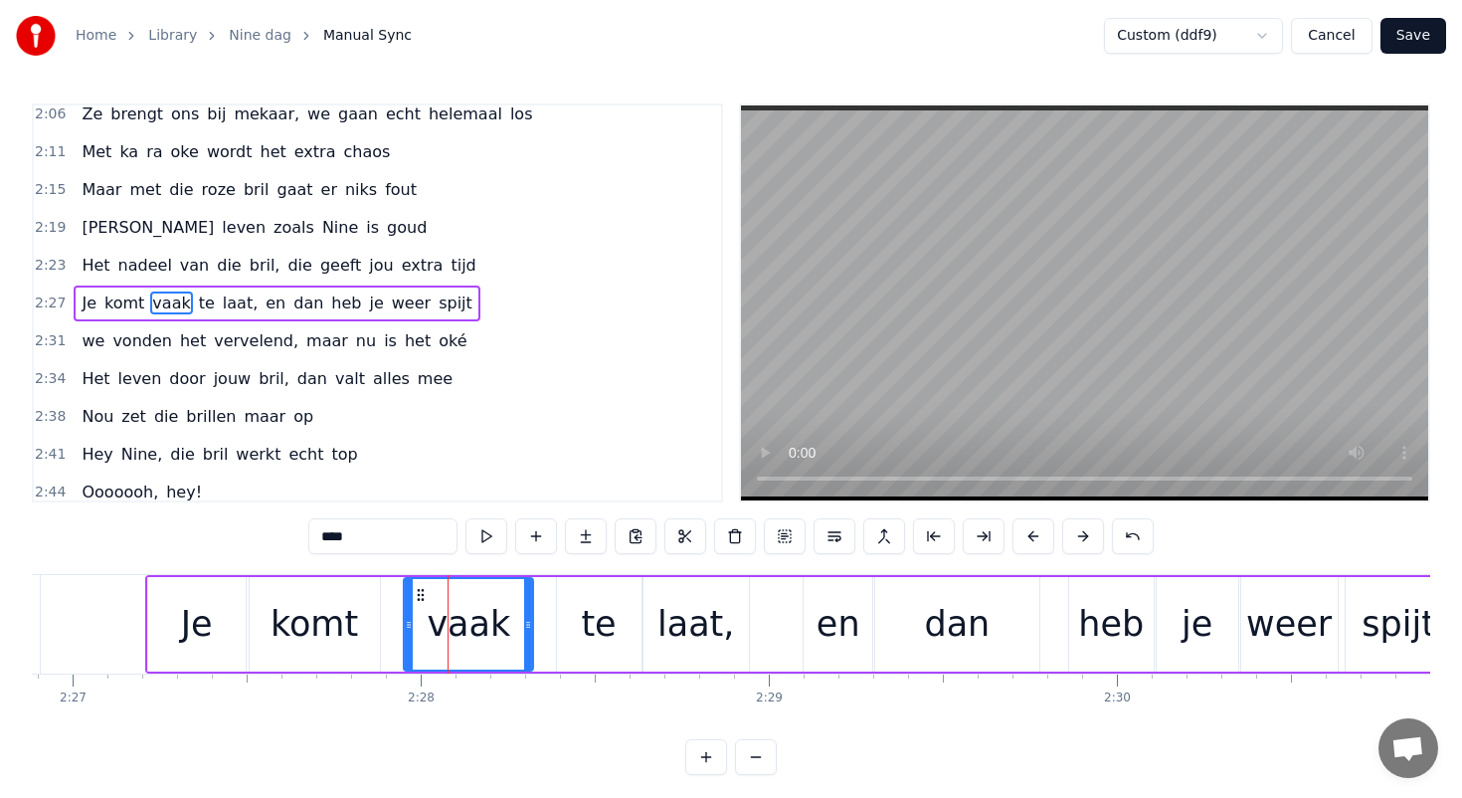
drag, startPoint x: 392, startPoint y: 591, endPoint x: 429, endPoint y: 591, distance: 36.8
click at [429, 591] on icon at bounding box center [421, 595] width 16 height 16
click at [321, 615] on div "komt" at bounding box center [315, 624] width 88 height 53
type input "****"
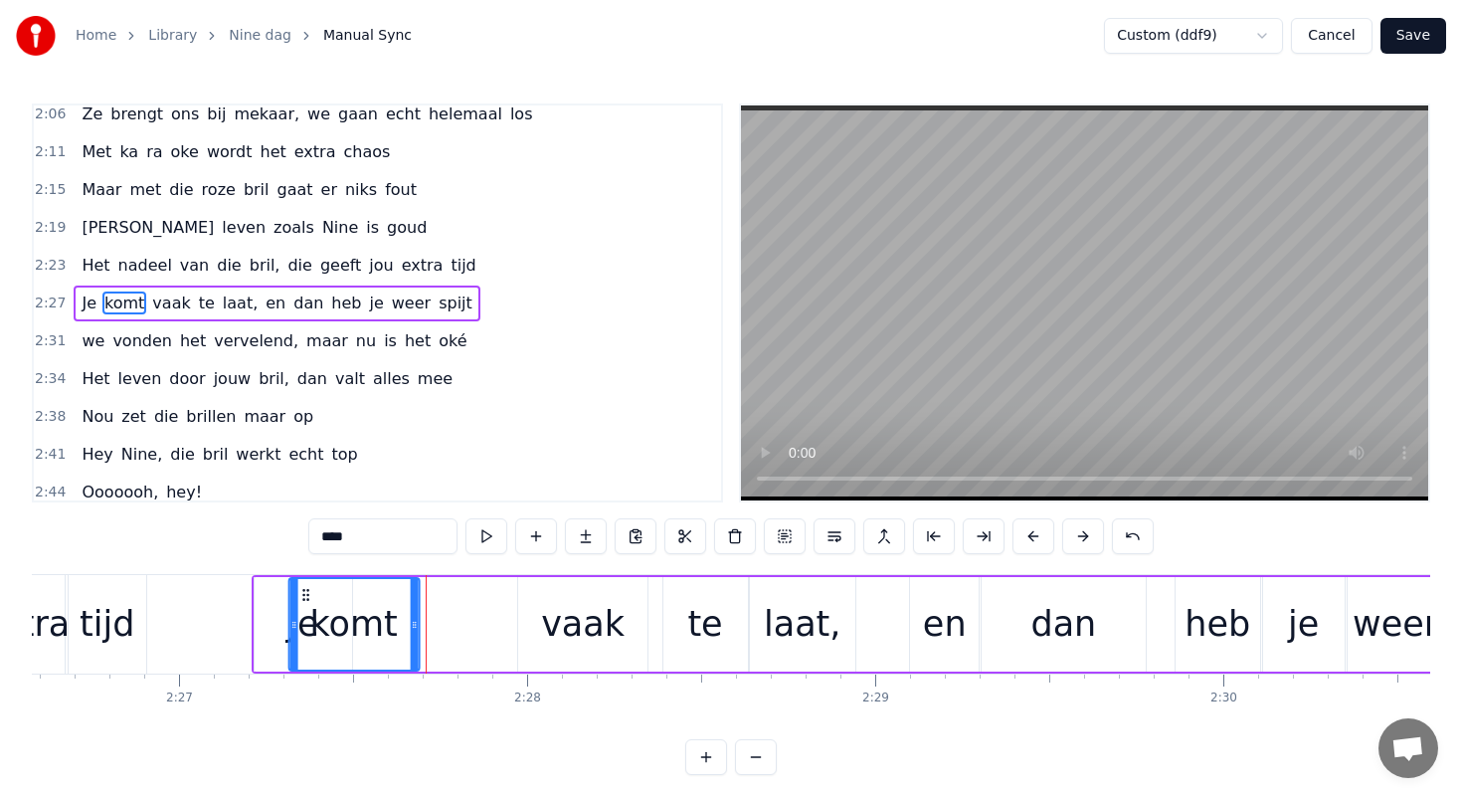
scroll to position [0, 51015]
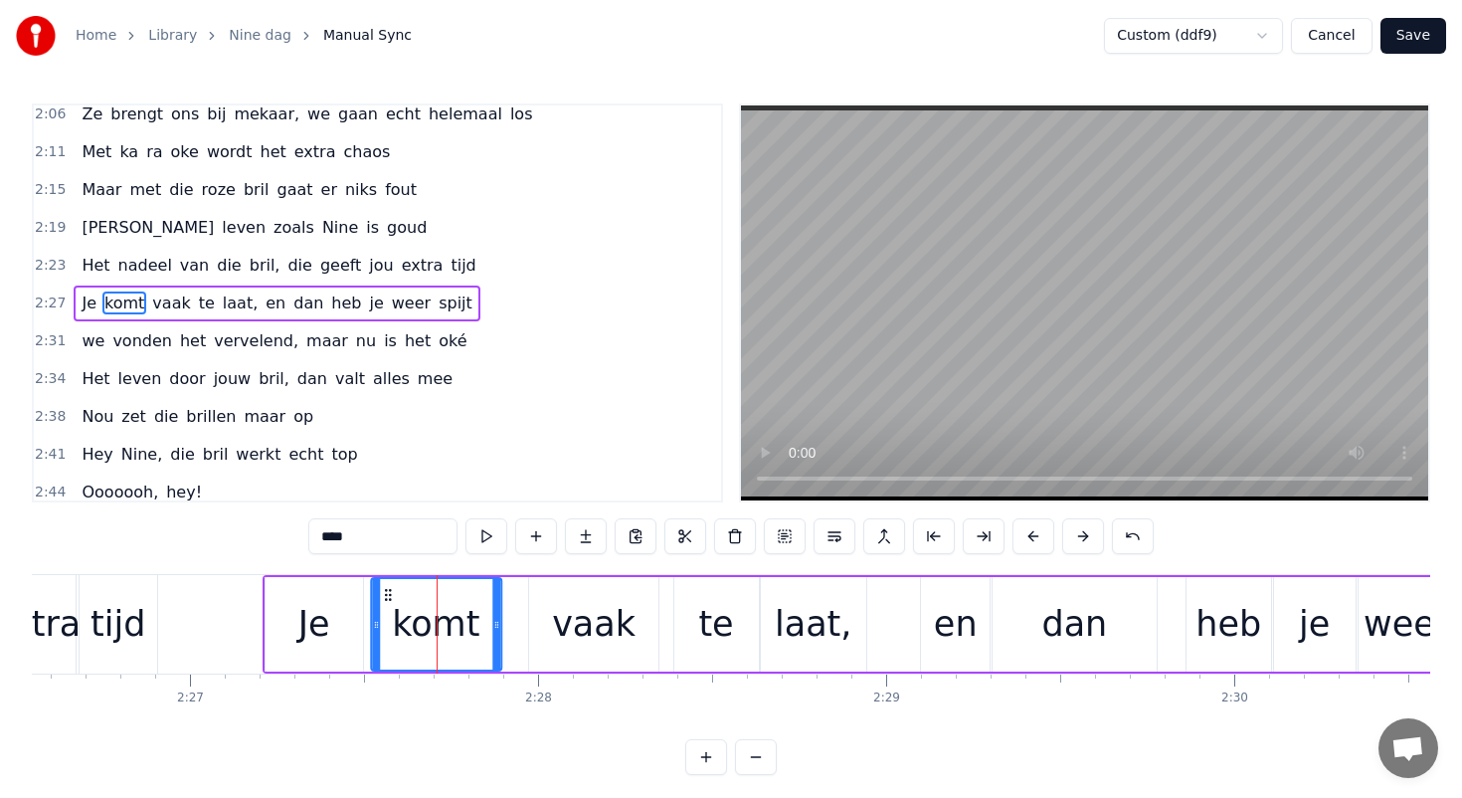
drag, startPoint x: 265, startPoint y: 594, endPoint x: 385, endPoint y: 595, distance: 120.4
click at [385, 595] on icon at bounding box center [388, 595] width 16 height 16
drag, startPoint x: 496, startPoint y: 625, endPoint x: 517, endPoint y: 625, distance: 20.9
click at [517, 625] on icon at bounding box center [517, 625] width 8 height 16
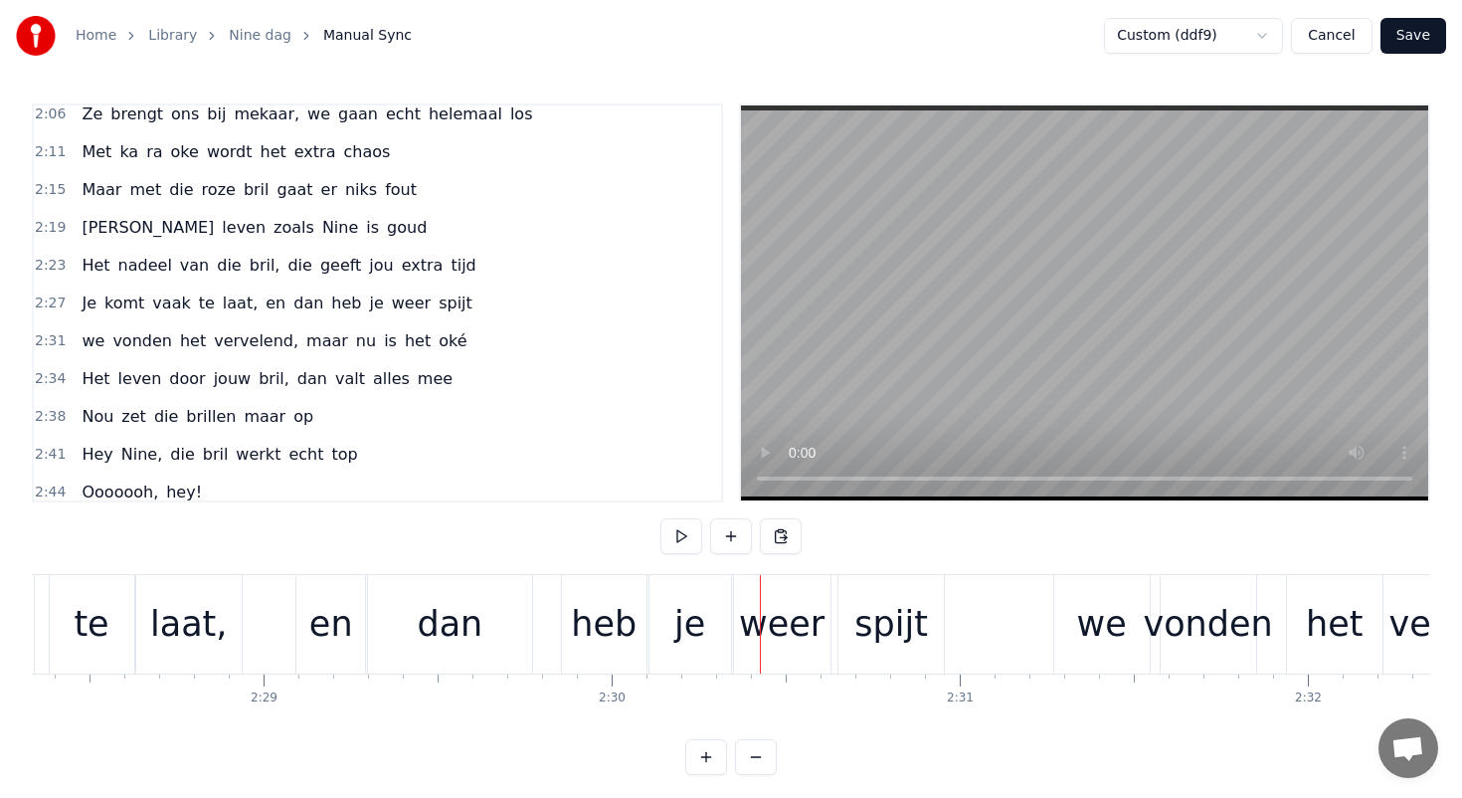
scroll to position [0, 51563]
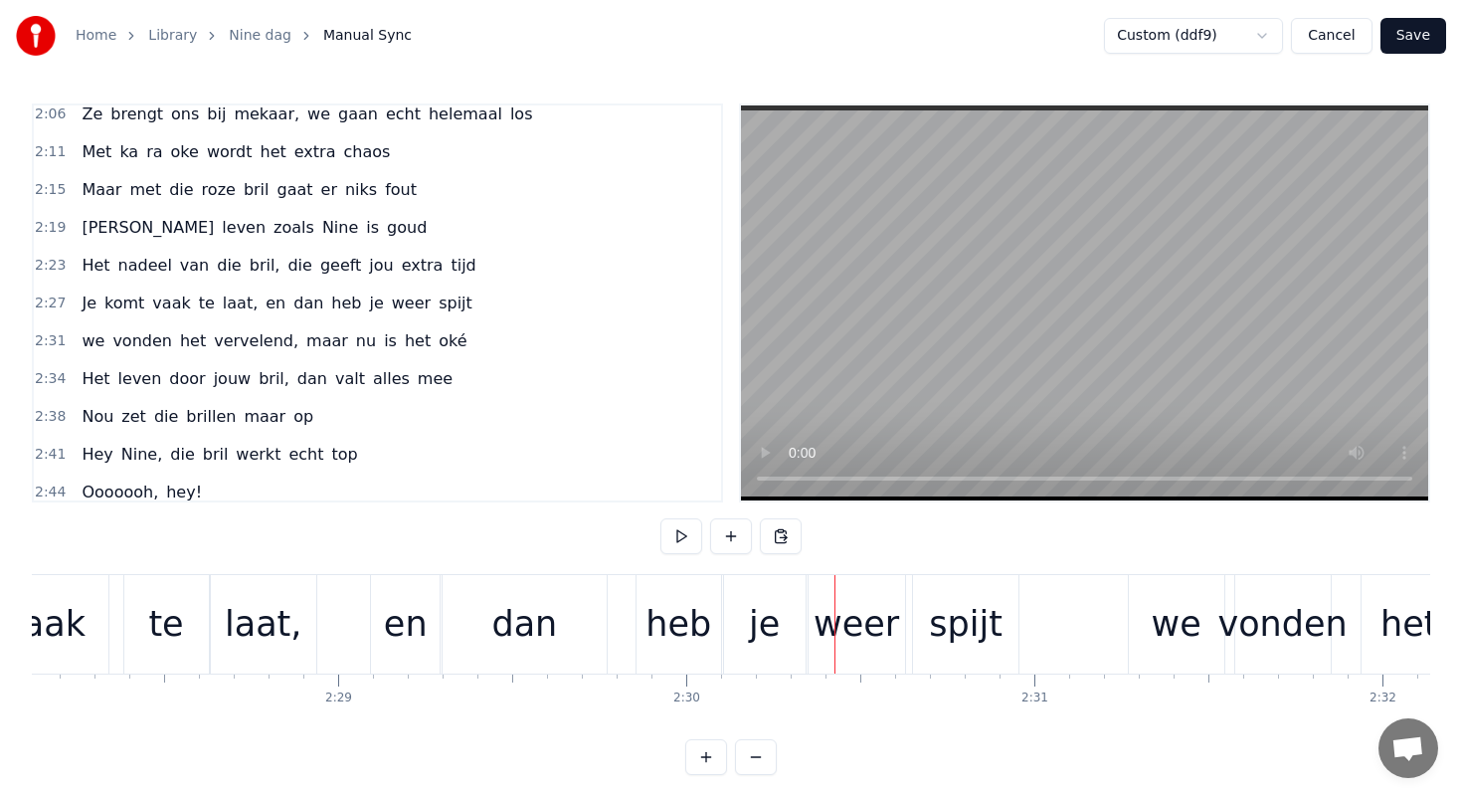
click at [657, 625] on div "heb" at bounding box center [679, 624] width 66 height 53
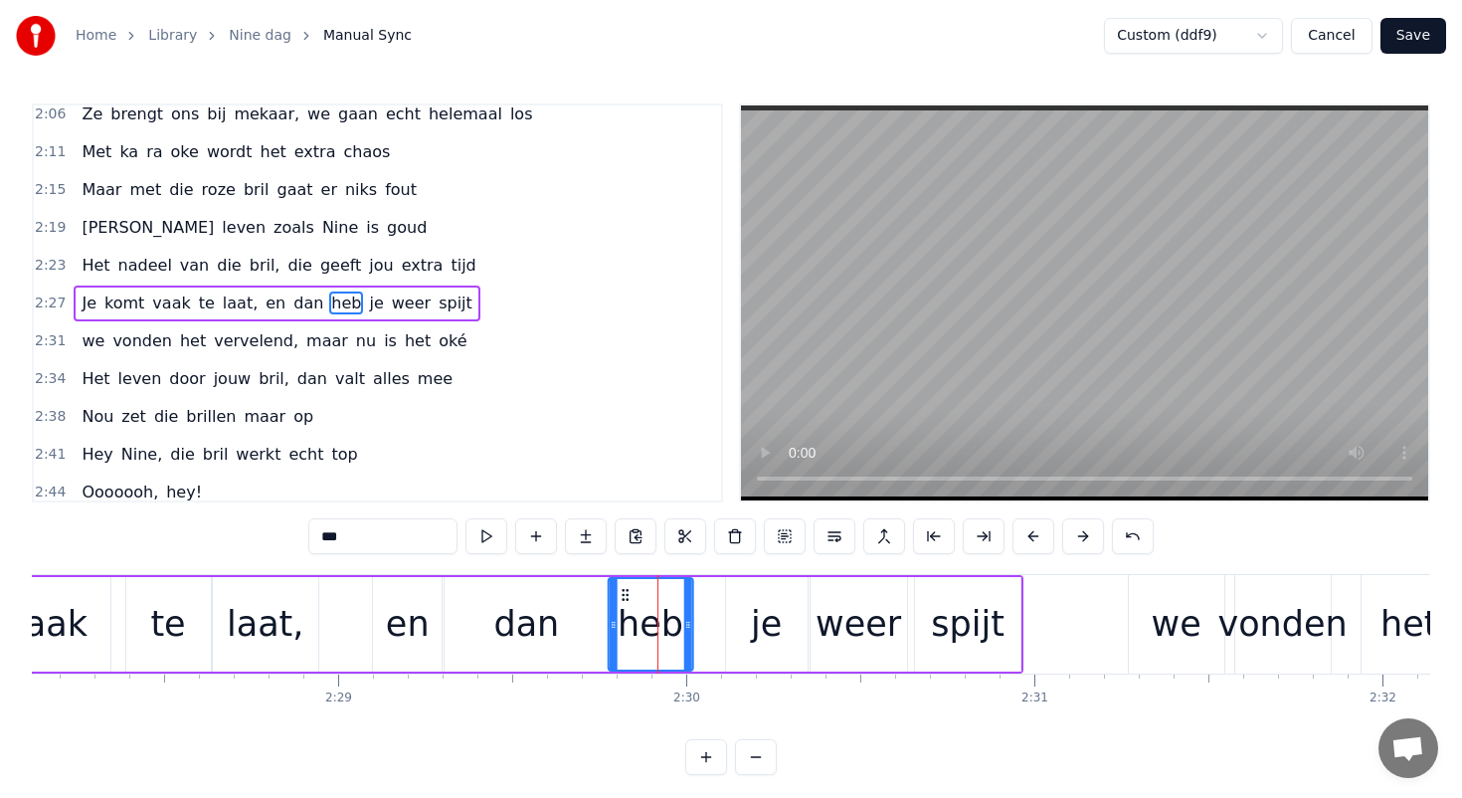
drag, startPoint x: 652, startPoint y: 586, endPoint x: 623, endPoint y: 585, distance: 29.9
click at [623, 585] on div "heb" at bounding box center [650, 624] width 83 height 91
click at [769, 595] on div "je" at bounding box center [767, 624] width 82 height 94
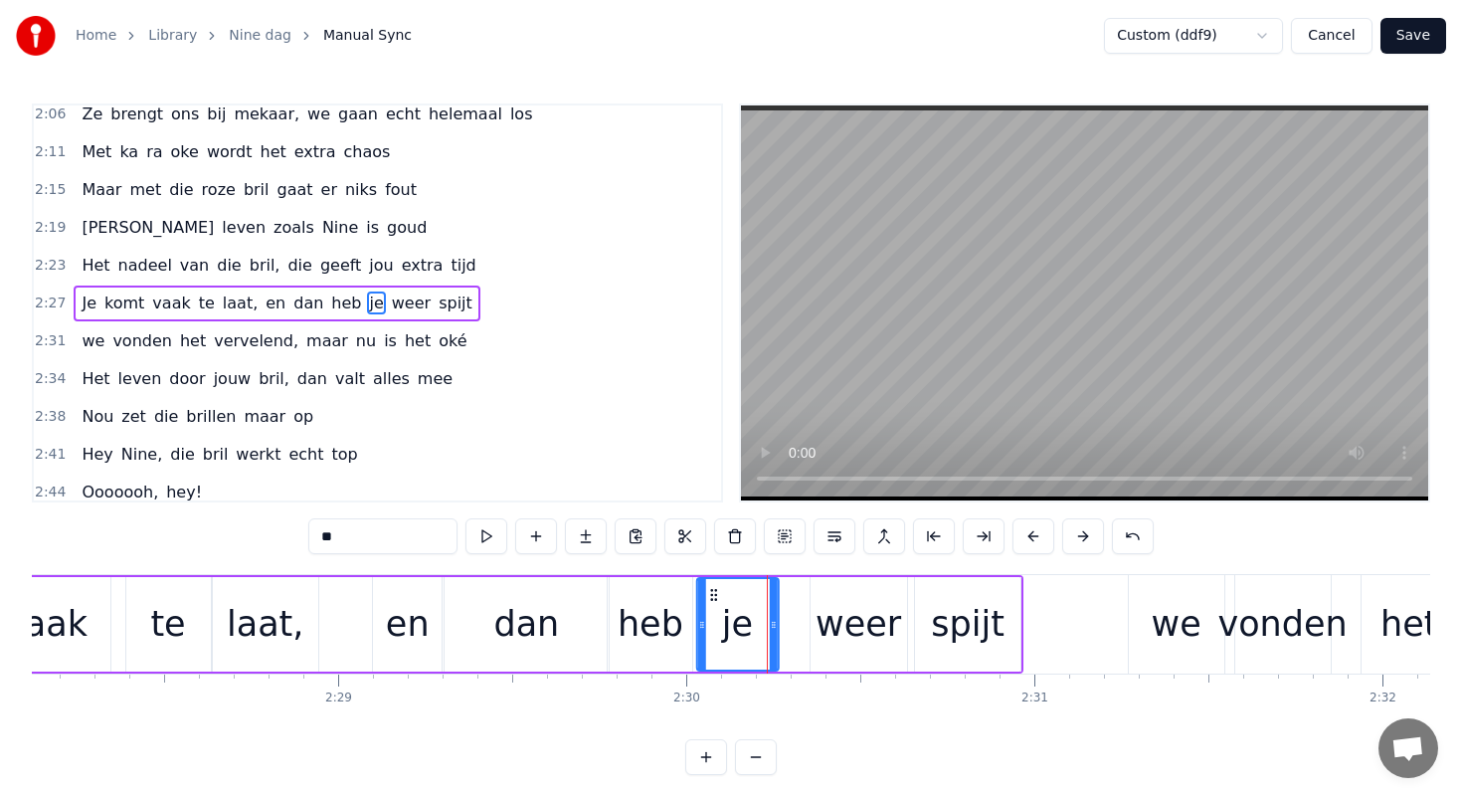
drag, startPoint x: 743, startPoint y: 592, endPoint x: 716, endPoint y: 592, distance: 26.9
click at [716, 592] on icon at bounding box center [713, 595] width 16 height 16
click at [858, 604] on div "weer" at bounding box center [859, 624] width 86 height 53
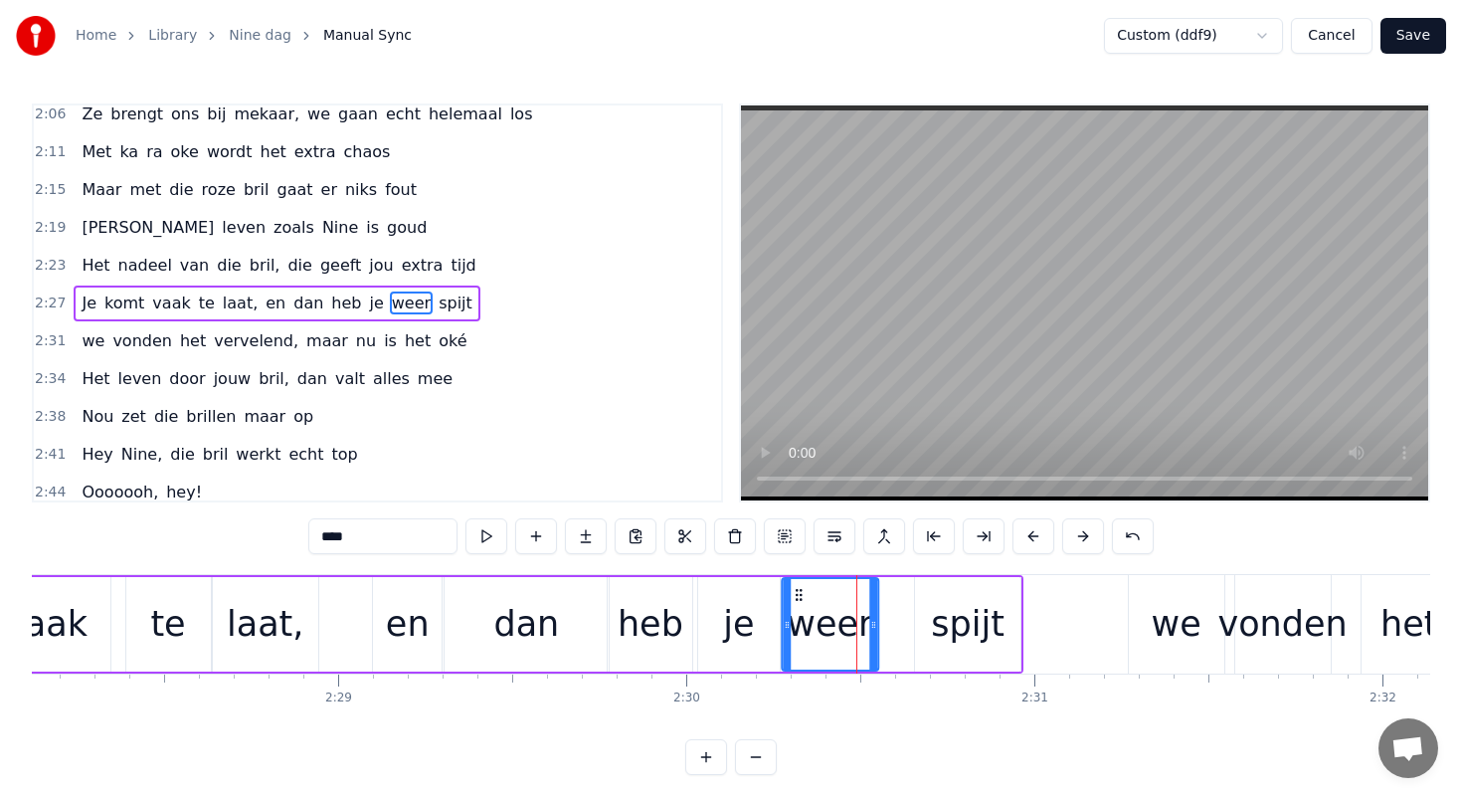
drag, startPoint x: 829, startPoint y: 594, endPoint x: 800, endPoint y: 592, distance: 28.9
click at [800, 592] on icon at bounding box center [799, 595] width 16 height 16
click at [970, 606] on div "spijt" at bounding box center [968, 624] width 74 height 53
type input "*****"
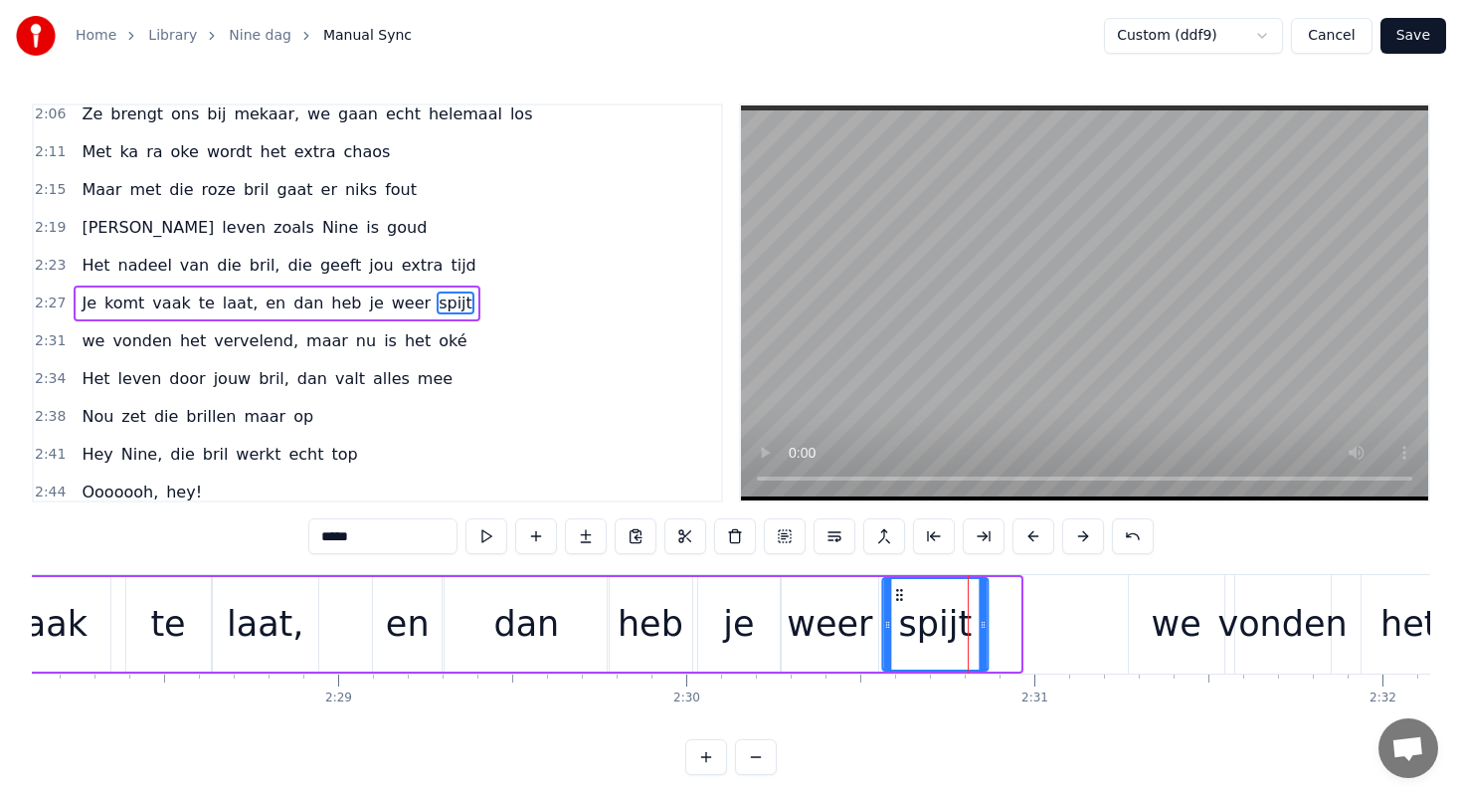
drag, startPoint x: 933, startPoint y: 592, endPoint x: 900, endPoint y: 592, distance: 32.8
click at [900, 592] on icon at bounding box center [899, 595] width 16 height 16
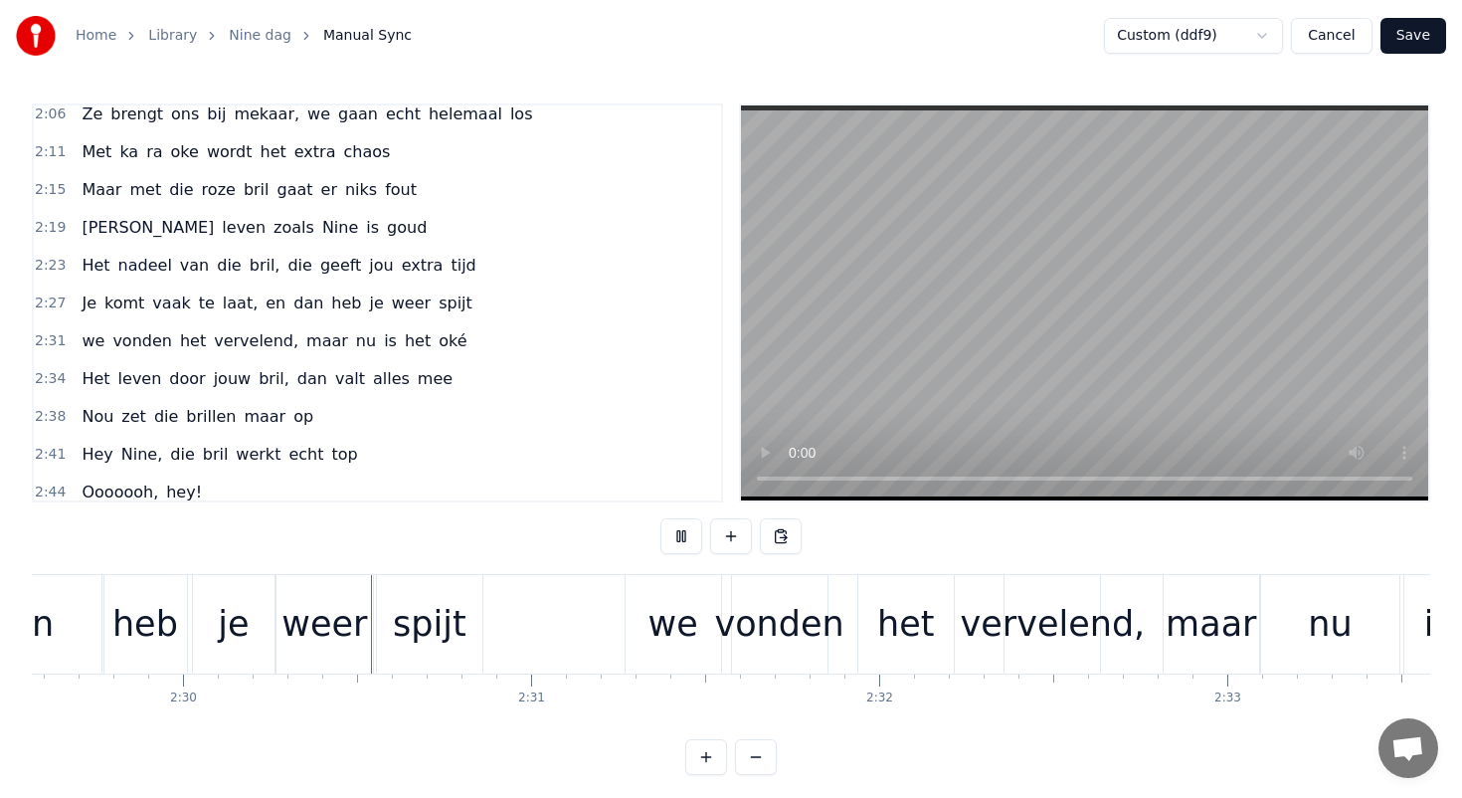
scroll to position [0, 52071]
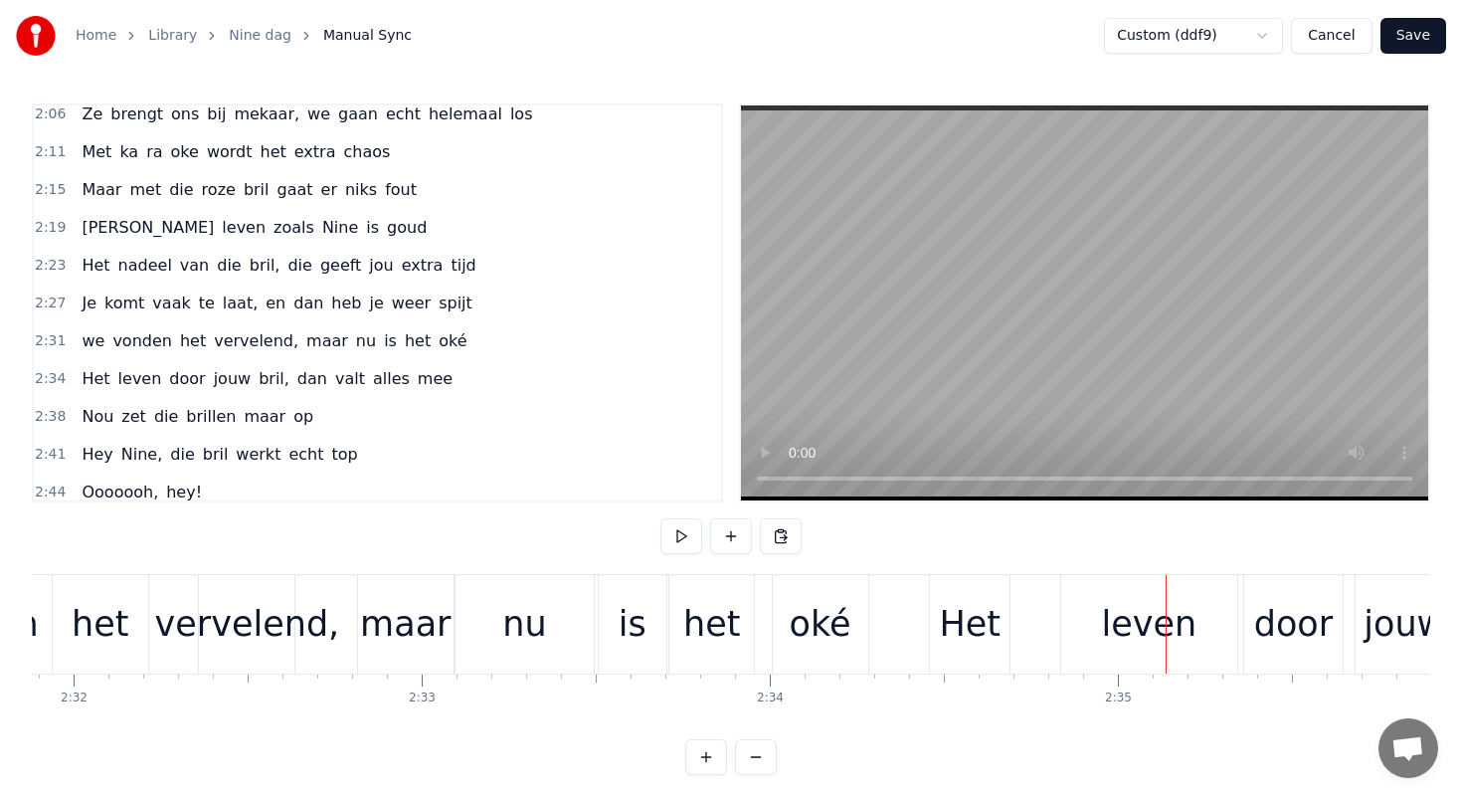
scroll to position [0, 52837]
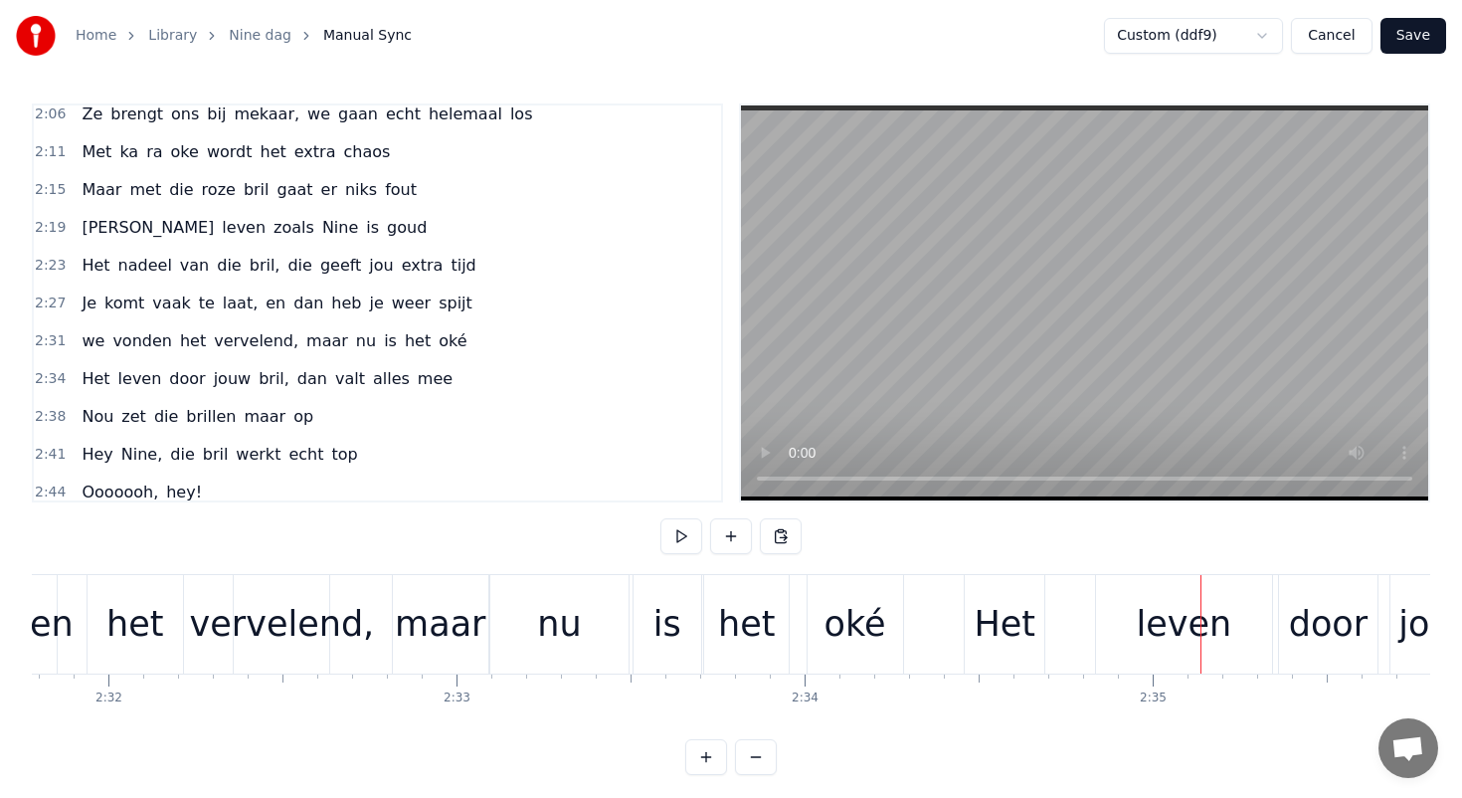
click at [720, 627] on div "het" at bounding box center [746, 624] width 85 height 98
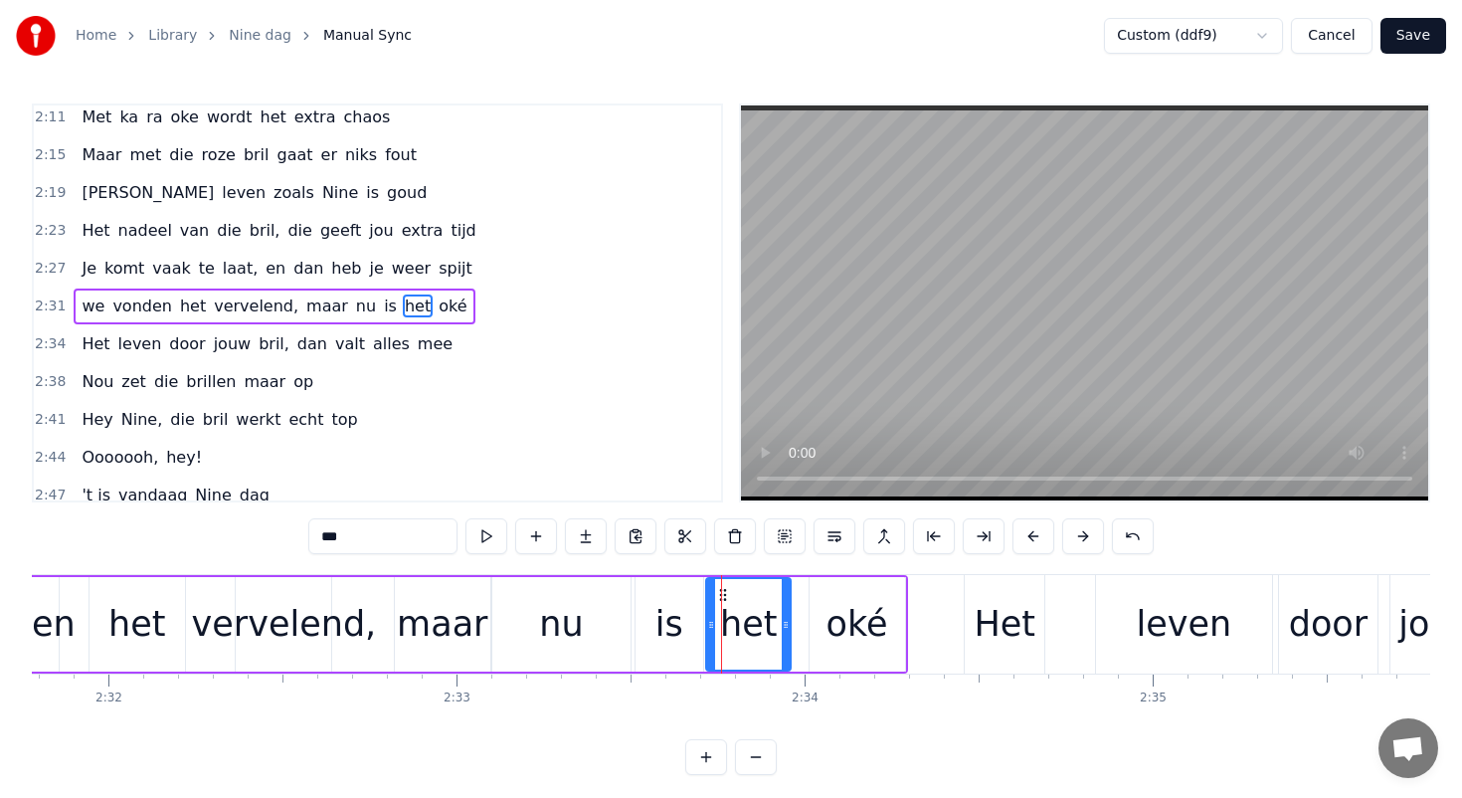
scroll to position [1144, 0]
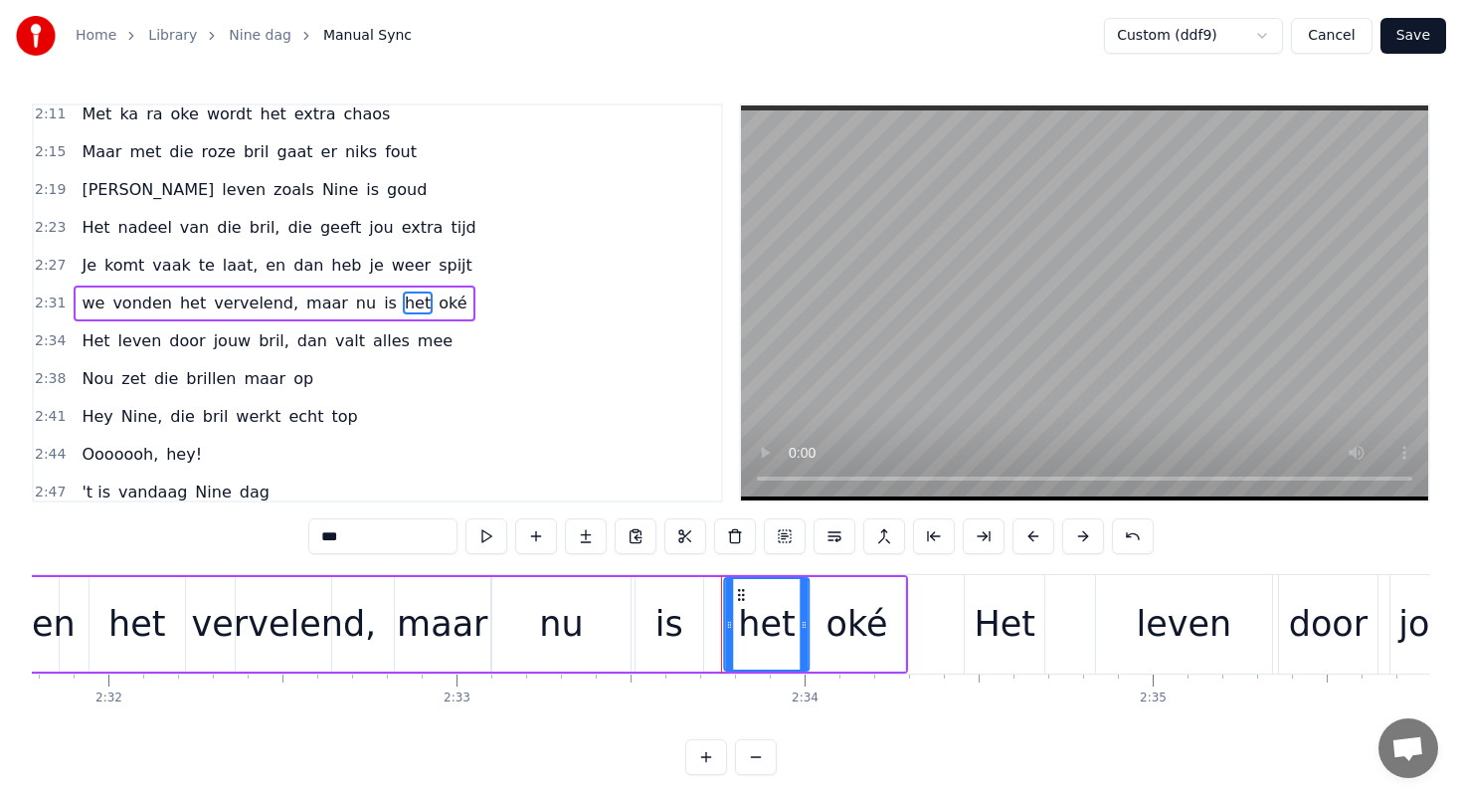
drag, startPoint x: 723, startPoint y: 590, endPoint x: 741, endPoint y: 589, distance: 17.9
click at [741, 589] on icon at bounding box center [742, 595] width 16 height 16
click at [665, 617] on div "is" at bounding box center [669, 624] width 28 height 53
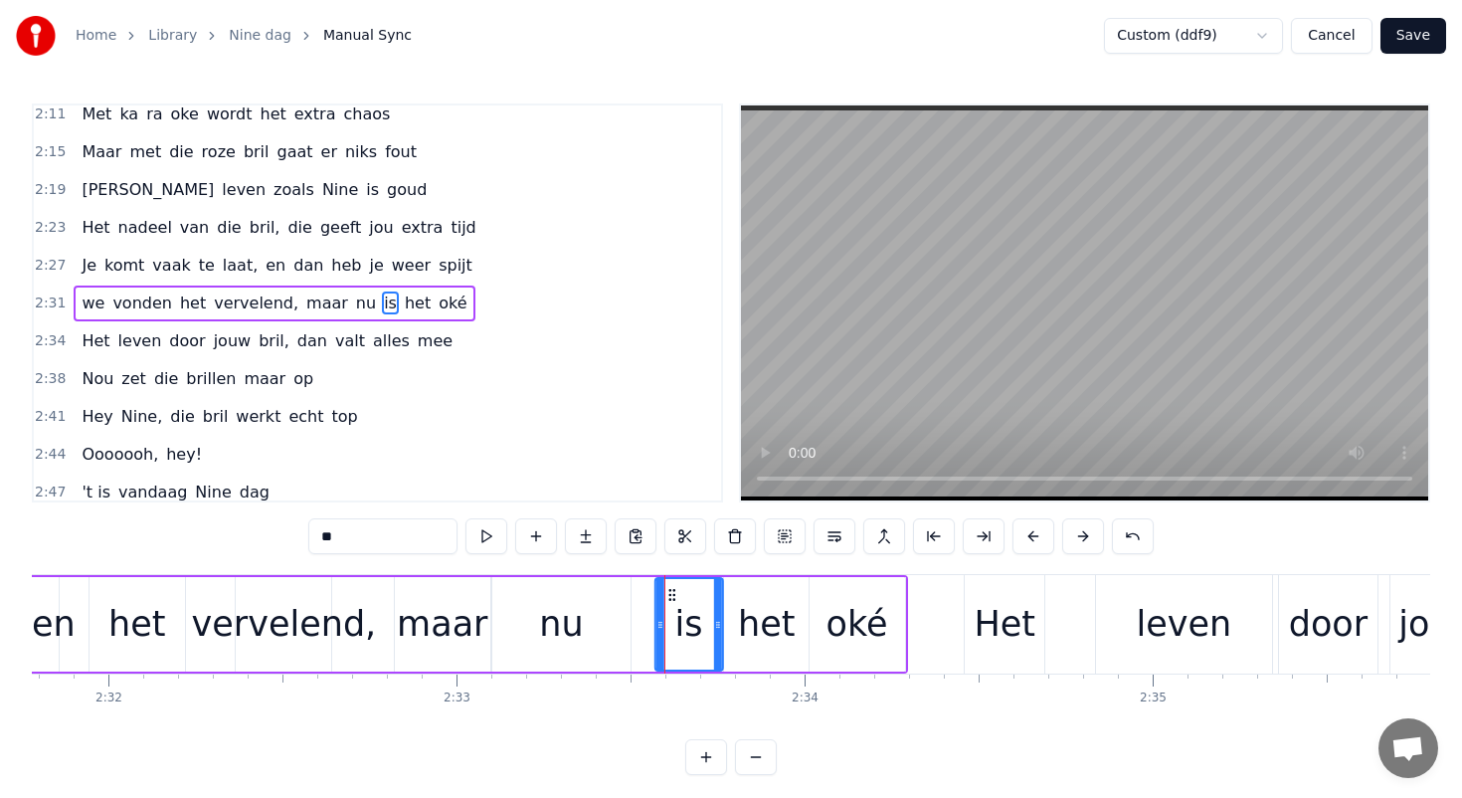
drag, startPoint x: 651, startPoint y: 595, endPoint x: 670, endPoint y: 593, distance: 19.0
click at [670, 593] on icon at bounding box center [671, 595] width 16 height 16
click at [583, 630] on div "nu" at bounding box center [561, 624] width 138 height 94
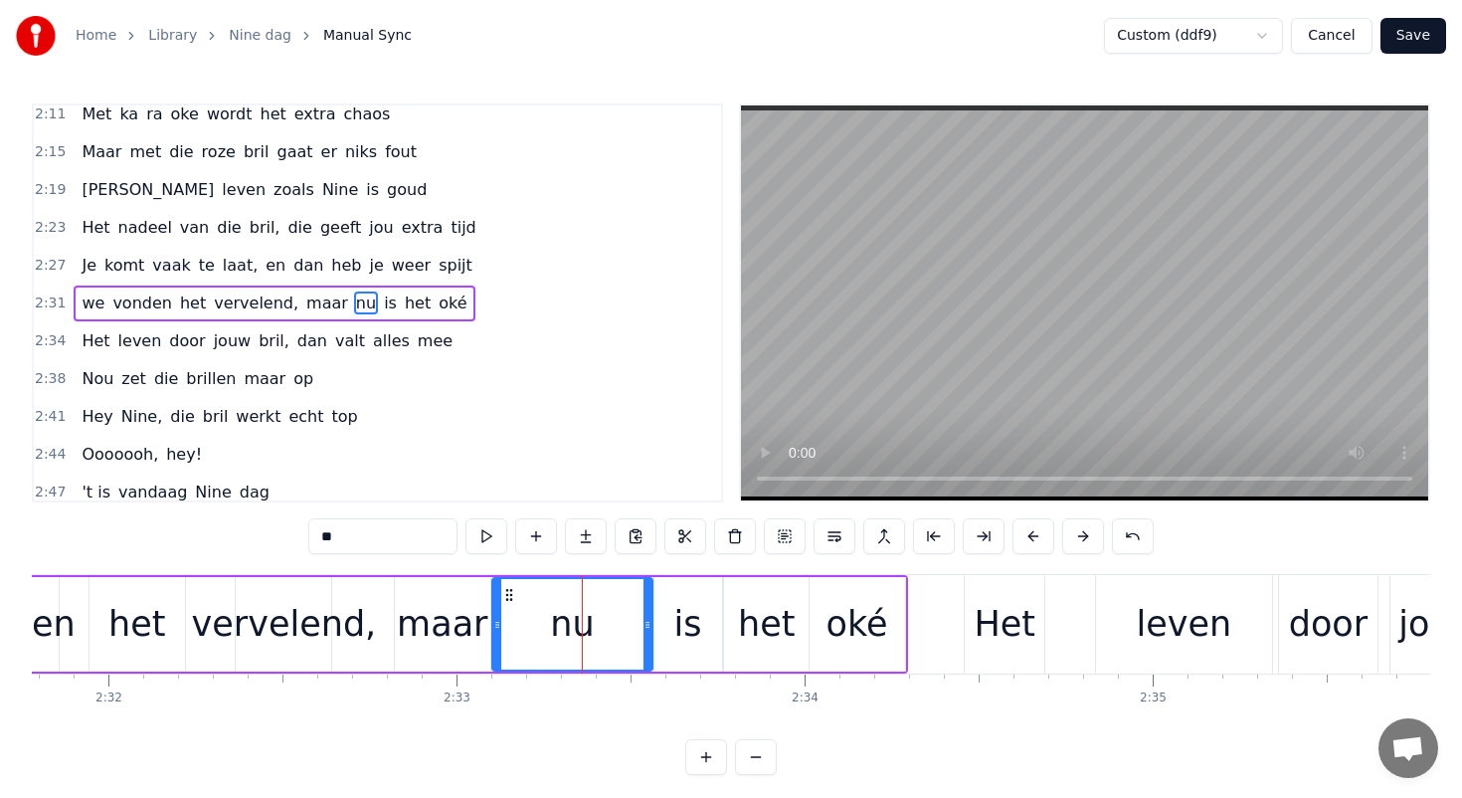
drag, startPoint x: 626, startPoint y: 625, endPoint x: 647, endPoint y: 625, distance: 21.9
click at [648, 625] on icon at bounding box center [648, 625] width 8 height 16
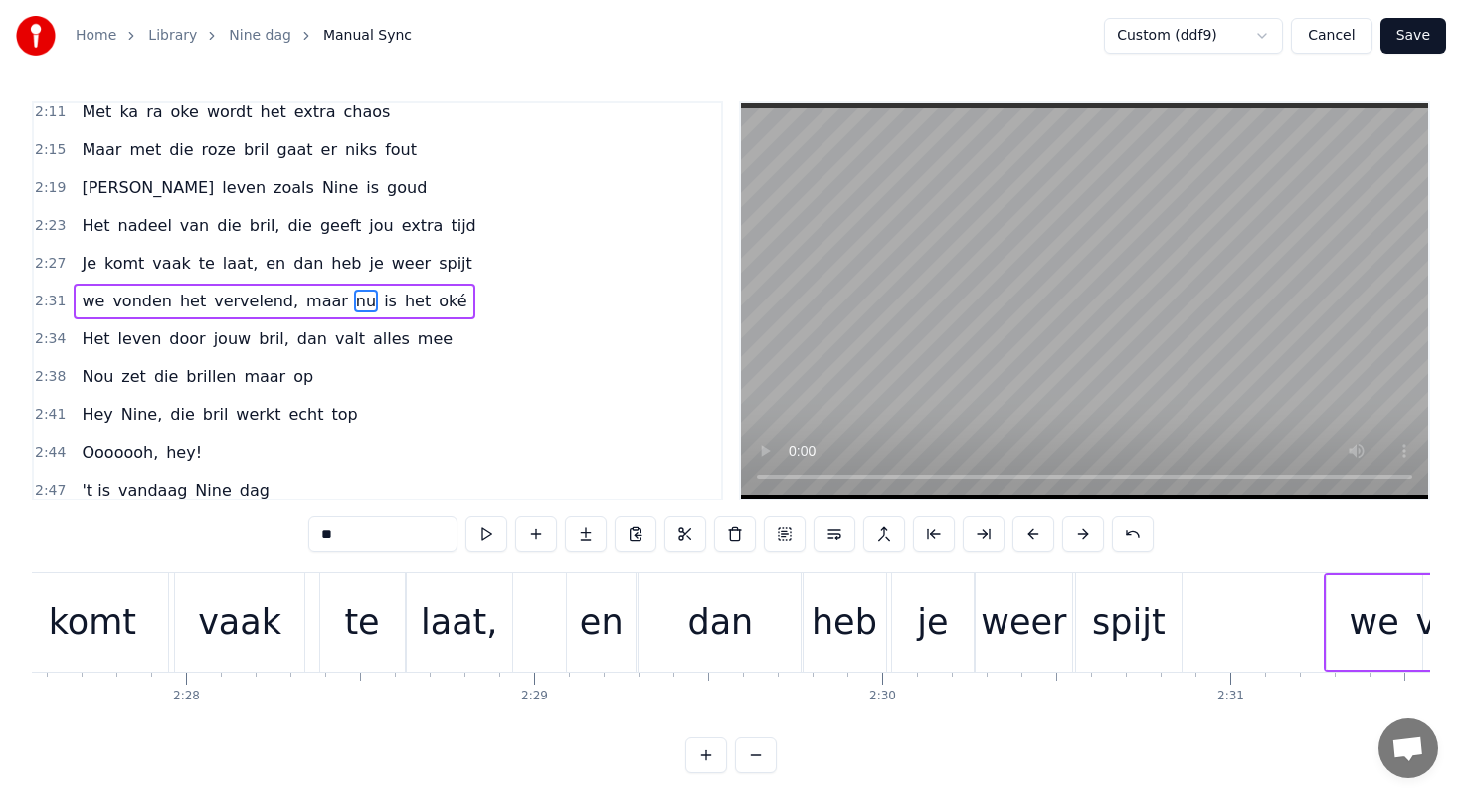
scroll to position [0, 51337]
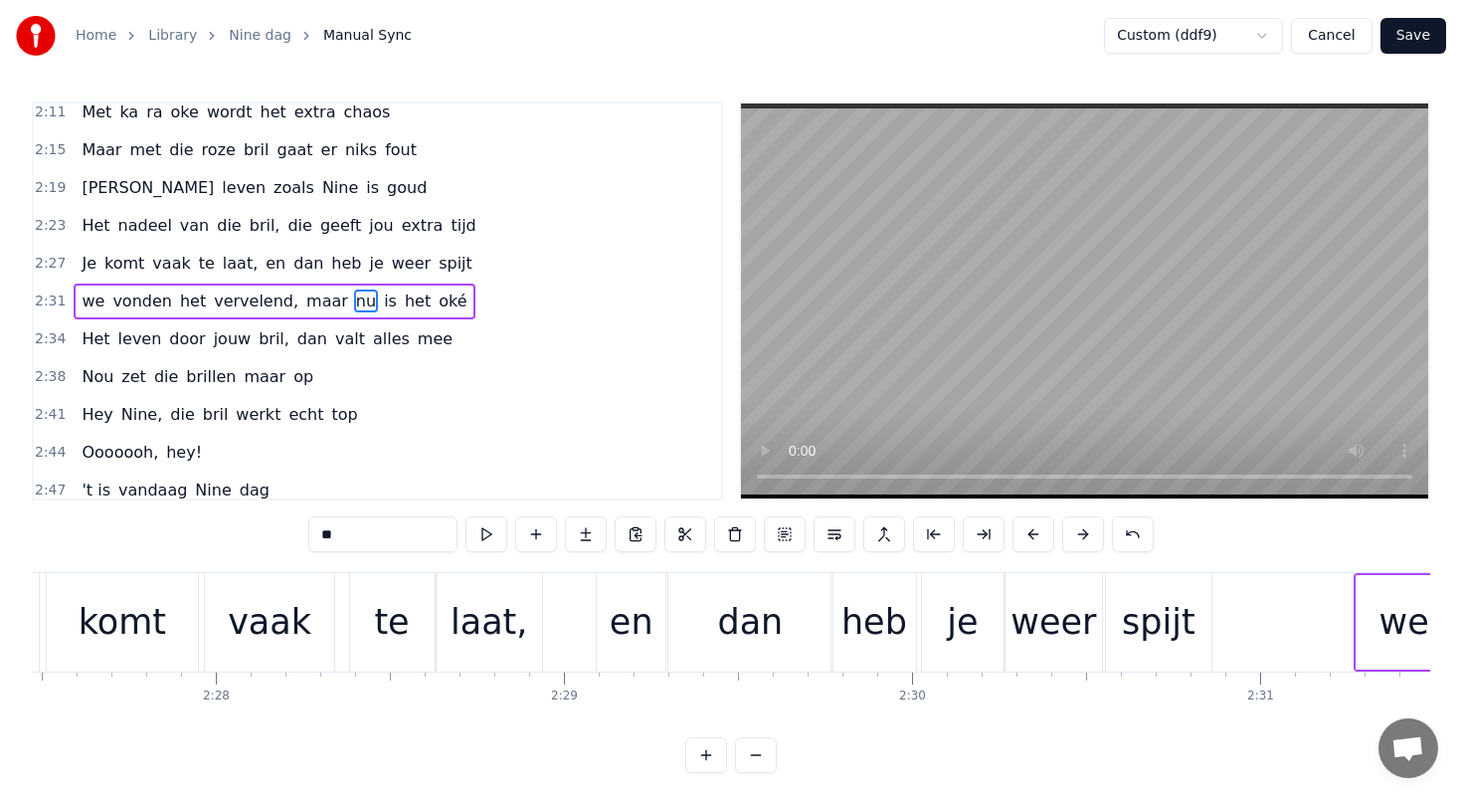
click at [442, 609] on div "laat," at bounding box center [489, 622] width 105 height 98
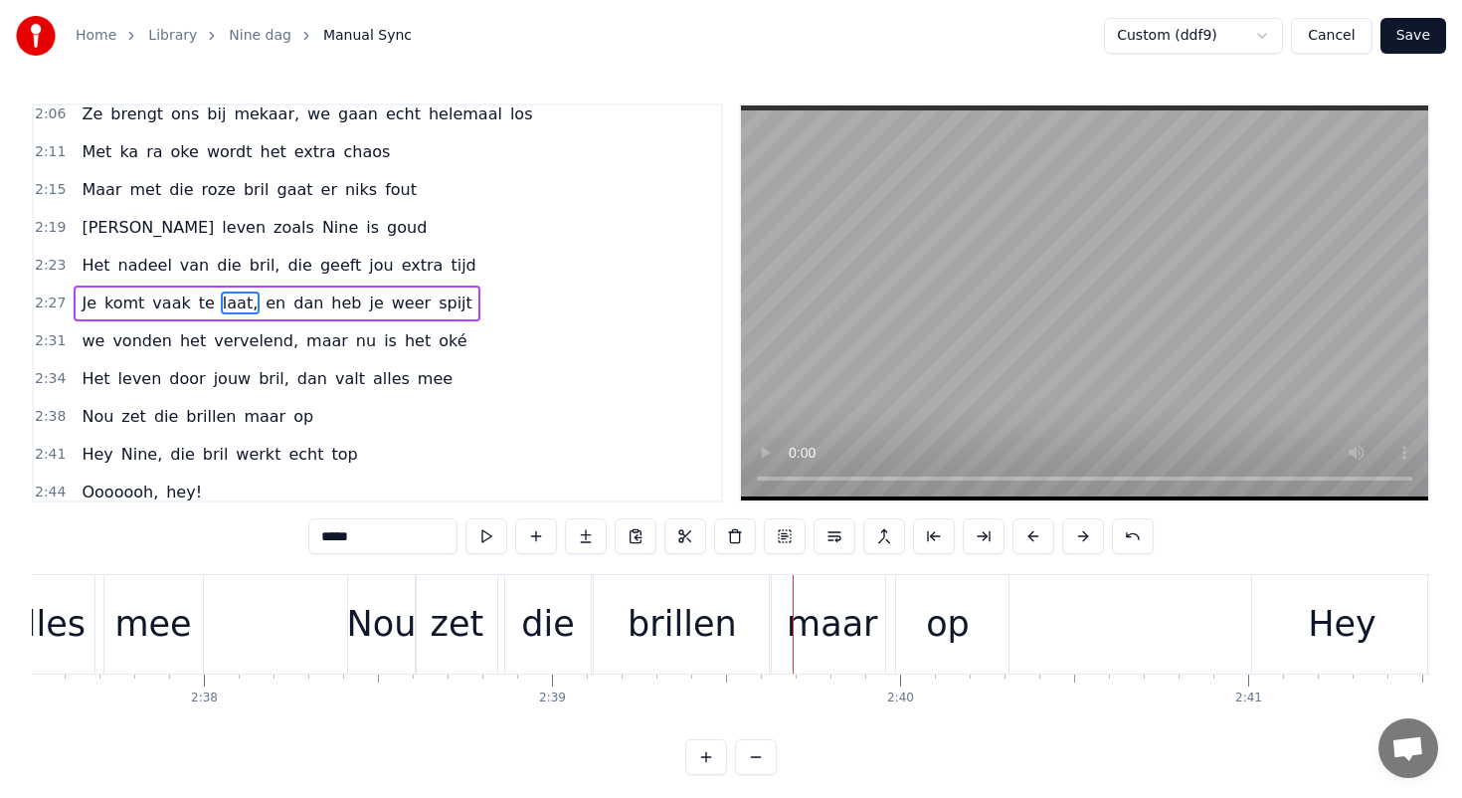
scroll to position [0, 54695]
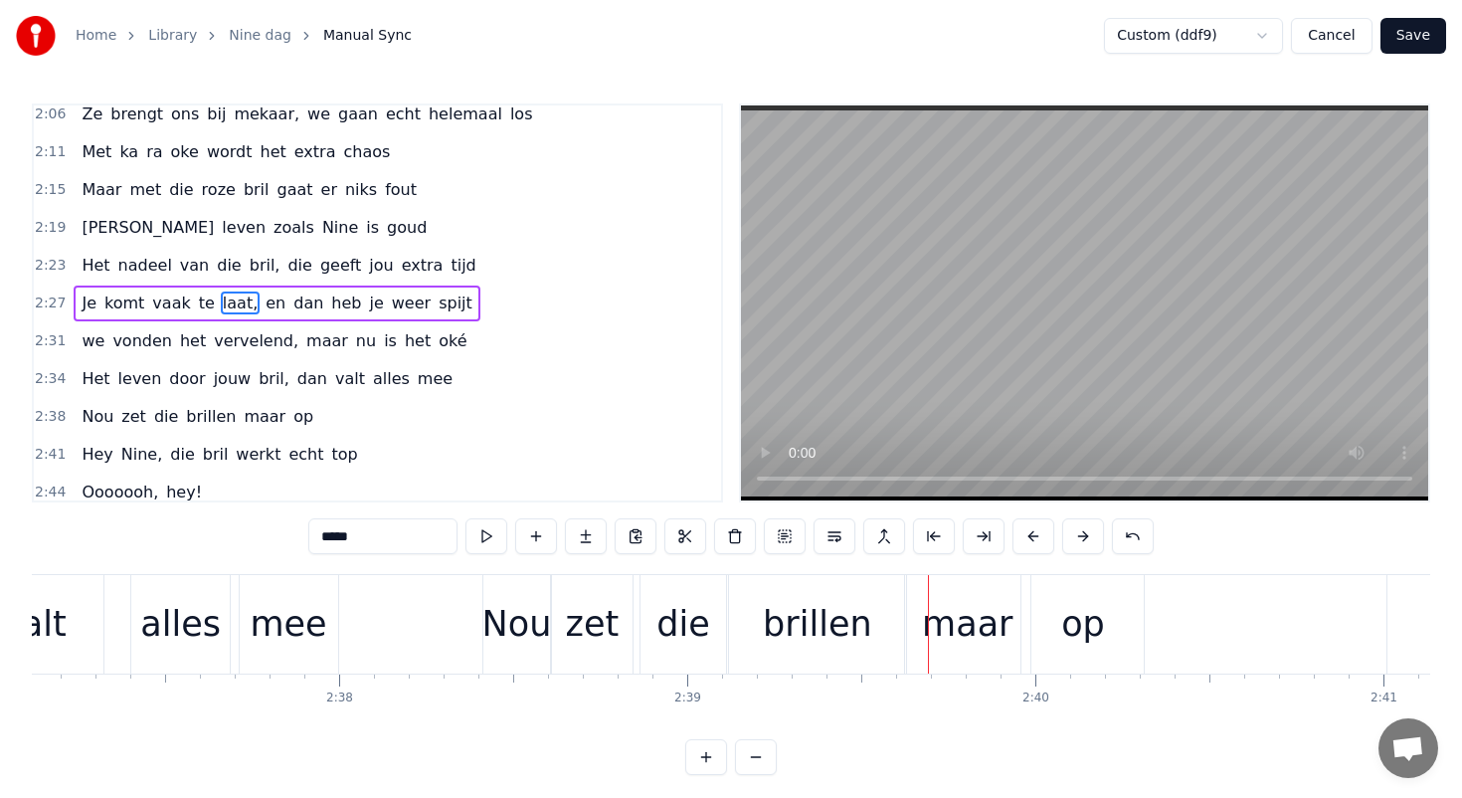
click at [504, 614] on div "Nou" at bounding box center [517, 624] width 70 height 53
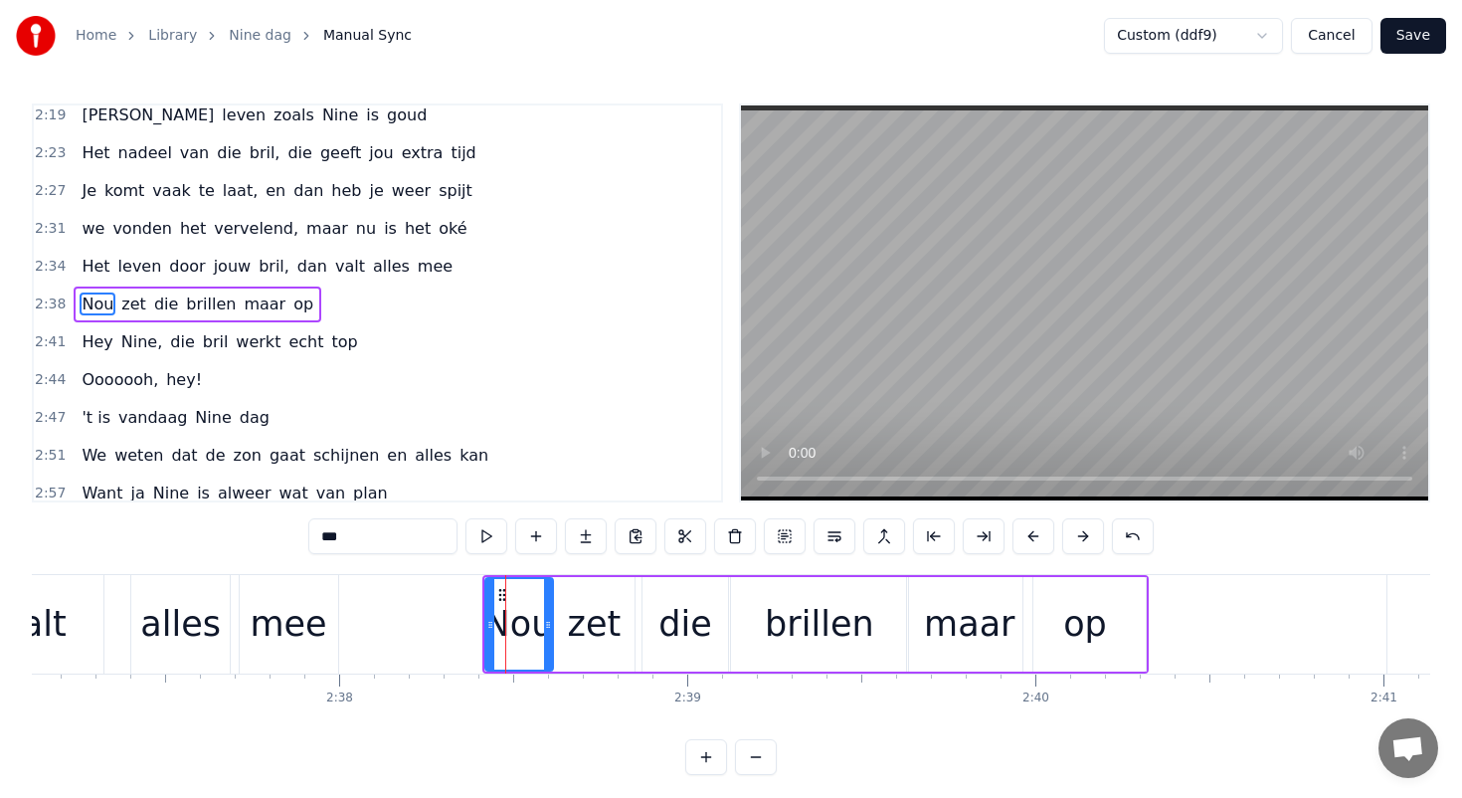
scroll to position [1219, 0]
drag, startPoint x: 500, startPoint y: 594, endPoint x: 441, endPoint y: 589, distance: 59.9
click at [441, 589] on icon at bounding box center [445, 595] width 16 height 16
click at [598, 587] on div "zet" at bounding box center [594, 624] width 82 height 94
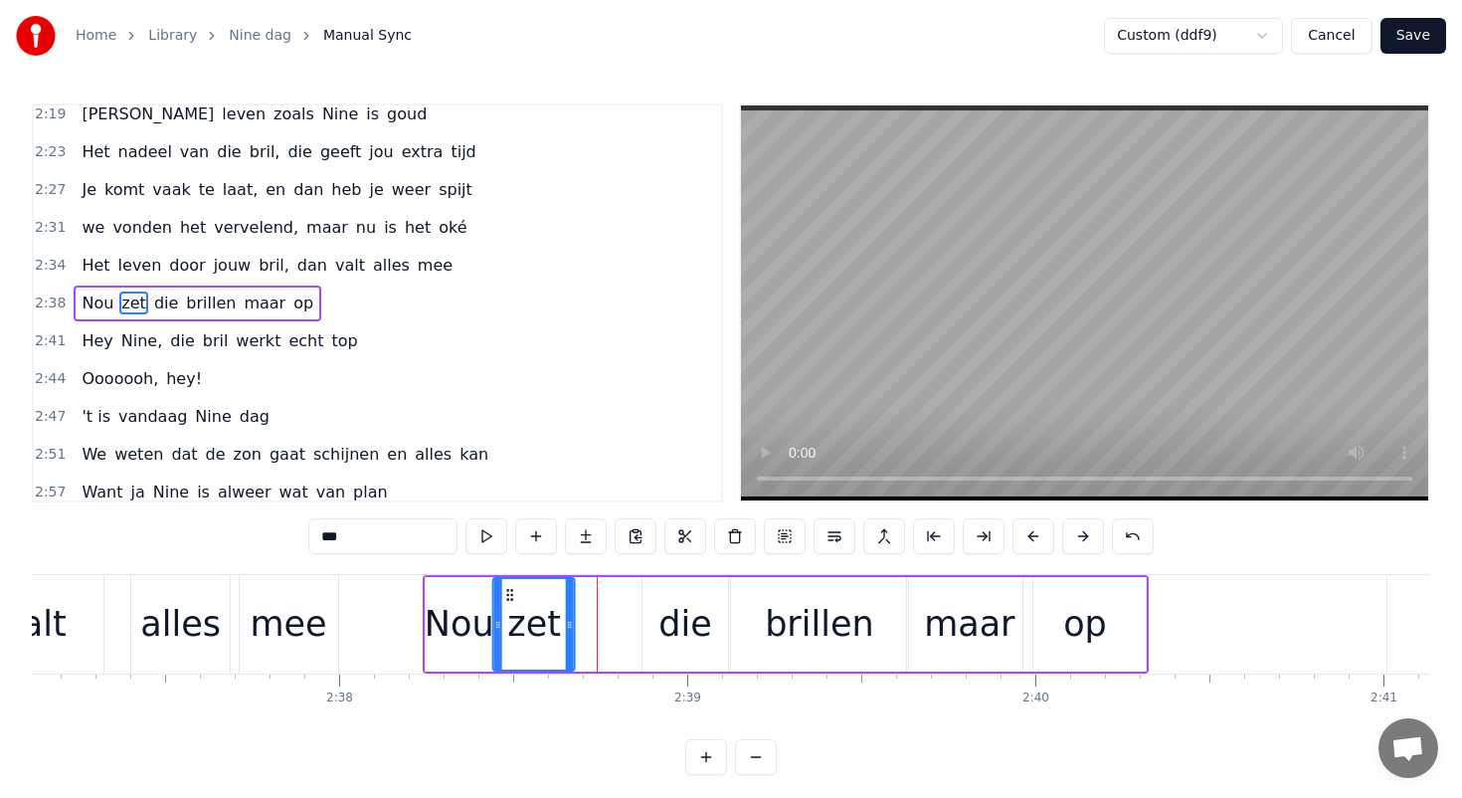
drag, startPoint x: 571, startPoint y: 591, endPoint x: 510, endPoint y: 591, distance: 60.7
click at [510, 591] on icon at bounding box center [510, 595] width 16 height 16
click at [678, 592] on div "die" at bounding box center [686, 624] width 86 height 94
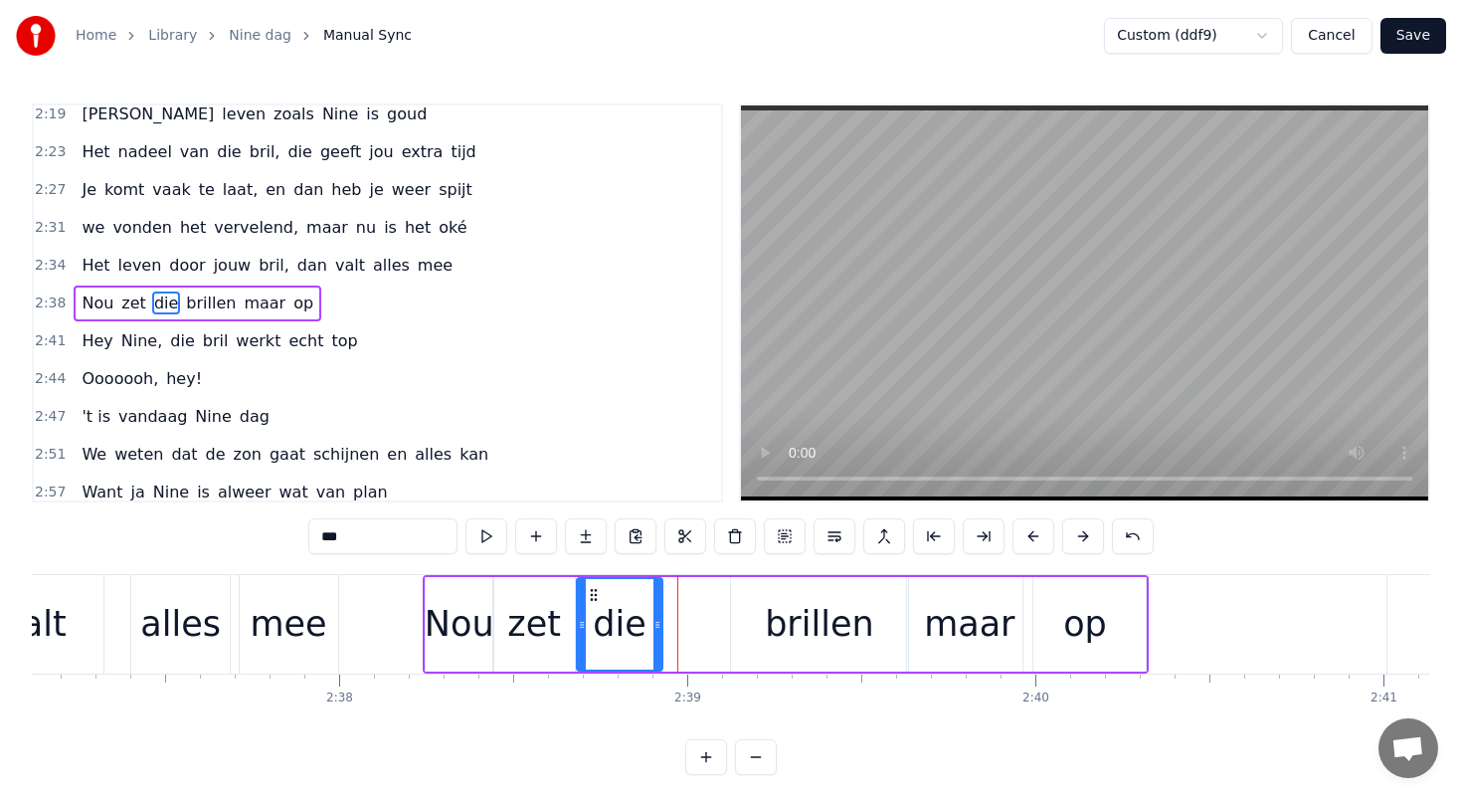
drag, startPoint x: 651, startPoint y: 592, endPoint x: 587, endPoint y: 590, distance: 64.7
click at [587, 590] on icon at bounding box center [594, 595] width 16 height 16
click at [775, 594] on div "brillen" at bounding box center [819, 624] width 177 height 94
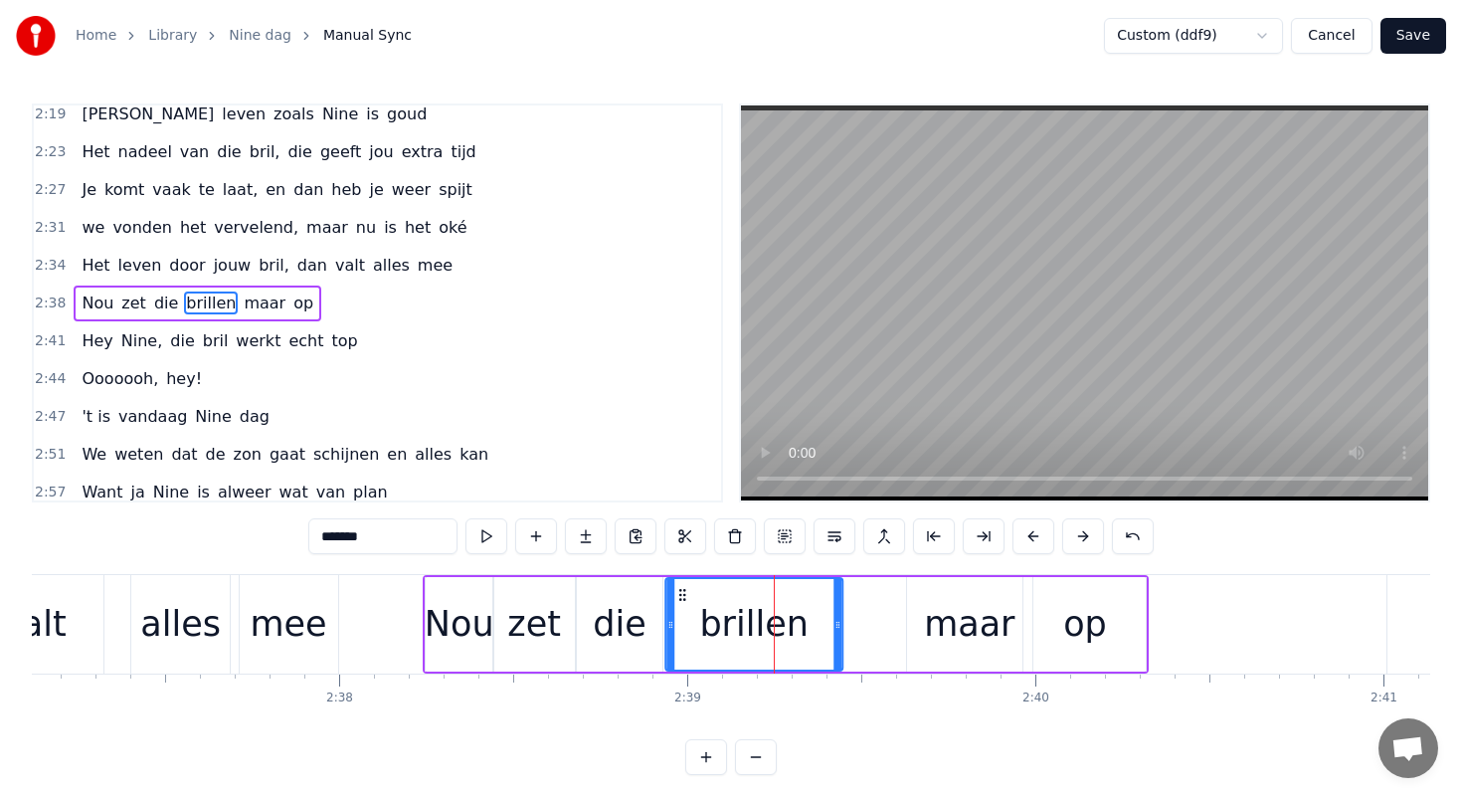
drag, startPoint x: 747, startPoint y: 593, endPoint x: 681, endPoint y: 593, distance: 65.6
click at [681, 593] on icon at bounding box center [682, 595] width 16 height 16
click at [980, 598] on div "maar" at bounding box center [969, 624] width 91 height 53
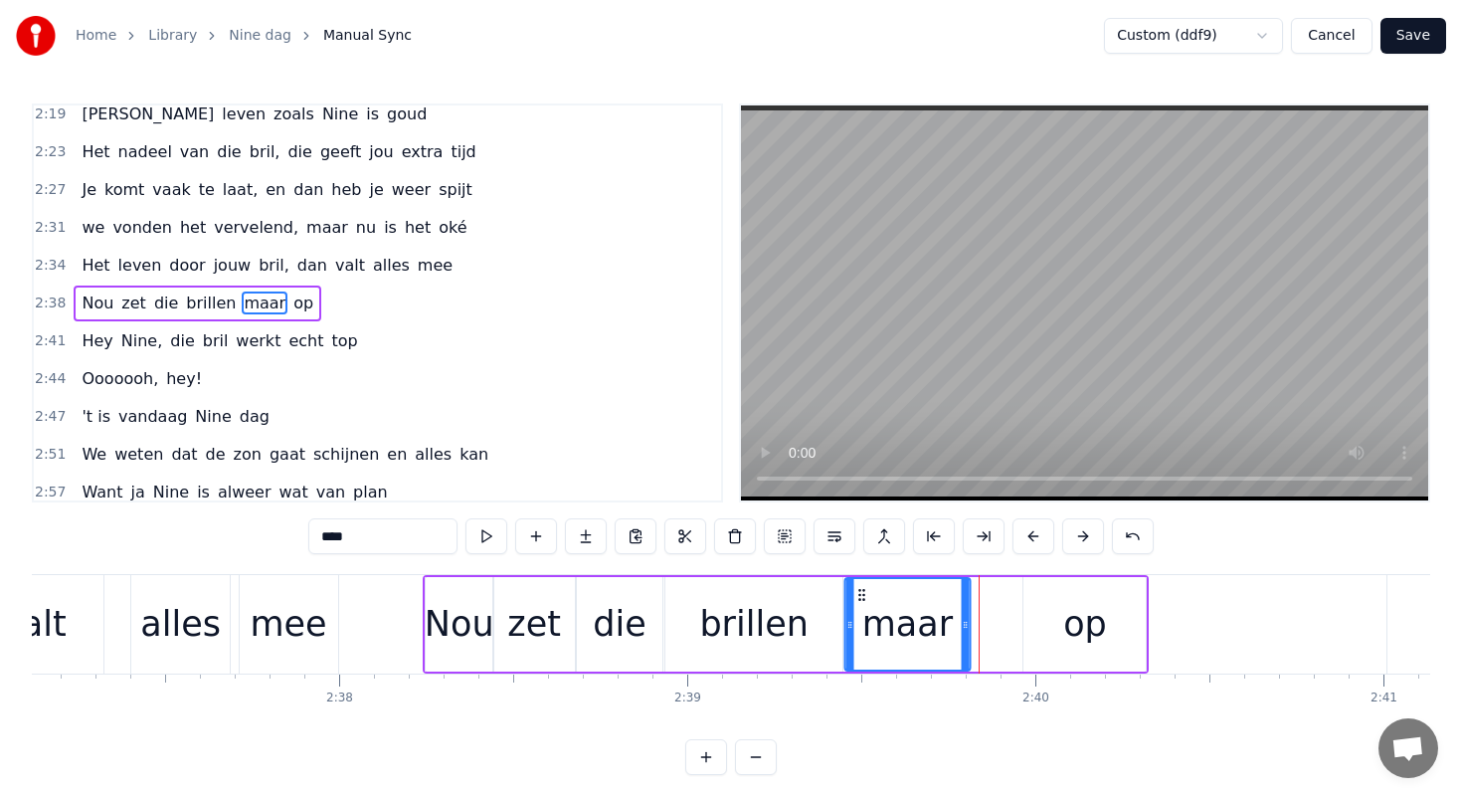
drag, startPoint x: 921, startPoint y: 595, endPoint x: 856, endPoint y: 595, distance: 64.7
click at [859, 595] on circle at bounding box center [859, 594] width 1 height 1
click at [1082, 593] on div "op" at bounding box center [1084, 624] width 122 height 94
type input "**"
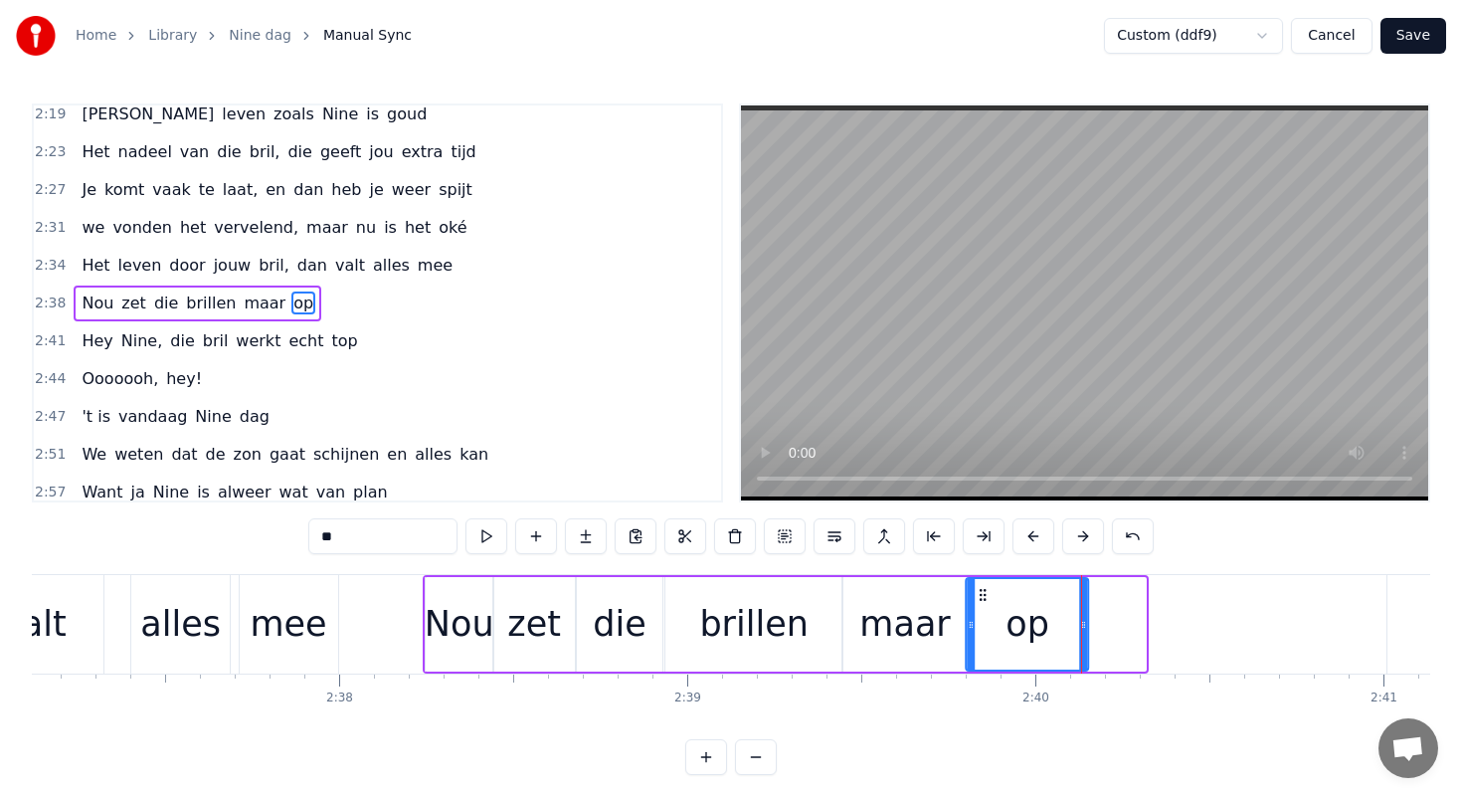
drag, startPoint x: 1040, startPoint y: 593, endPoint x: 982, endPoint y: 592, distance: 58.7
click at [982, 592] on icon at bounding box center [984, 595] width 16 height 16
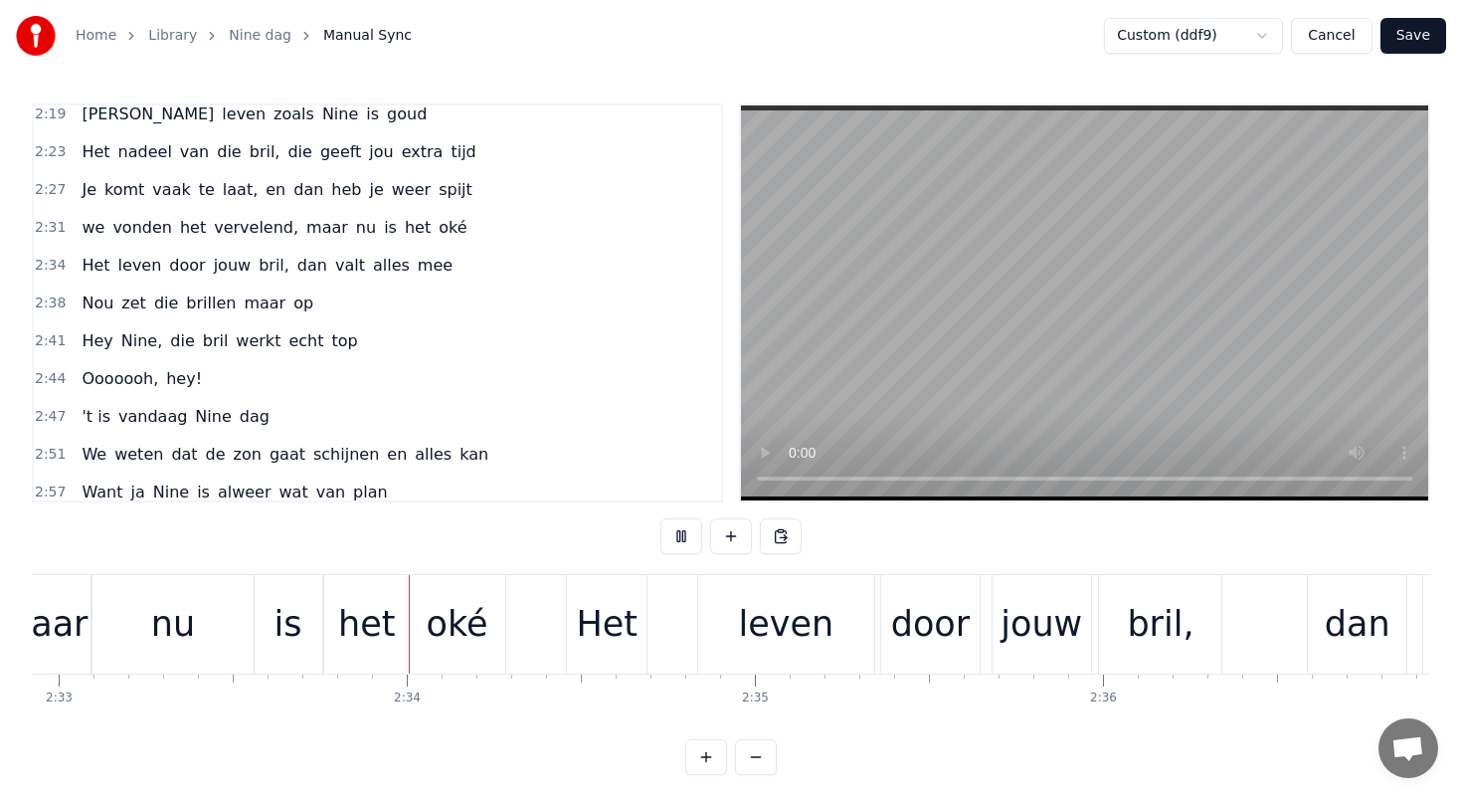
scroll to position [0, 53302]
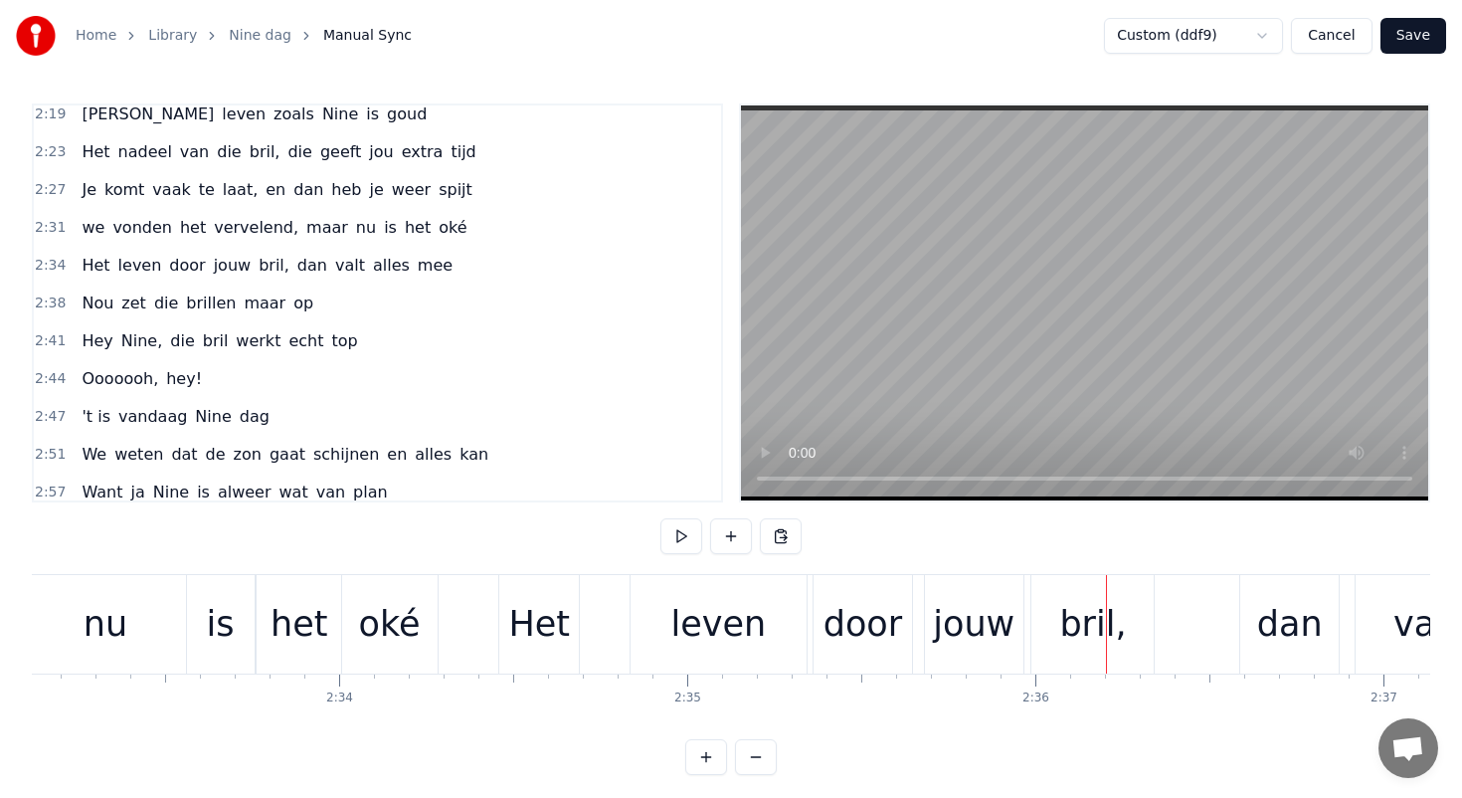
click at [559, 611] on div "Het" at bounding box center [540, 624] width 62 height 53
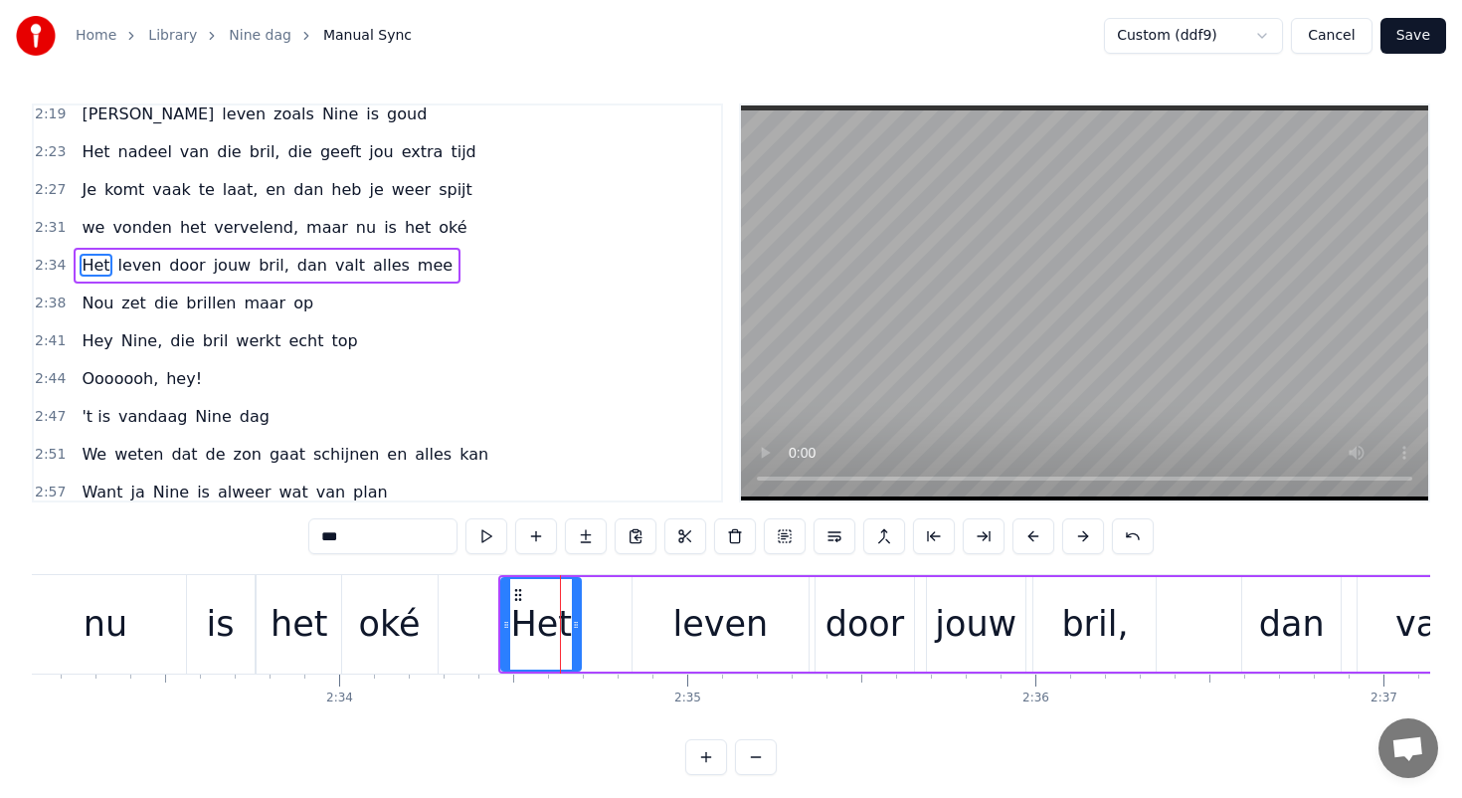
scroll to position [1182, 0]
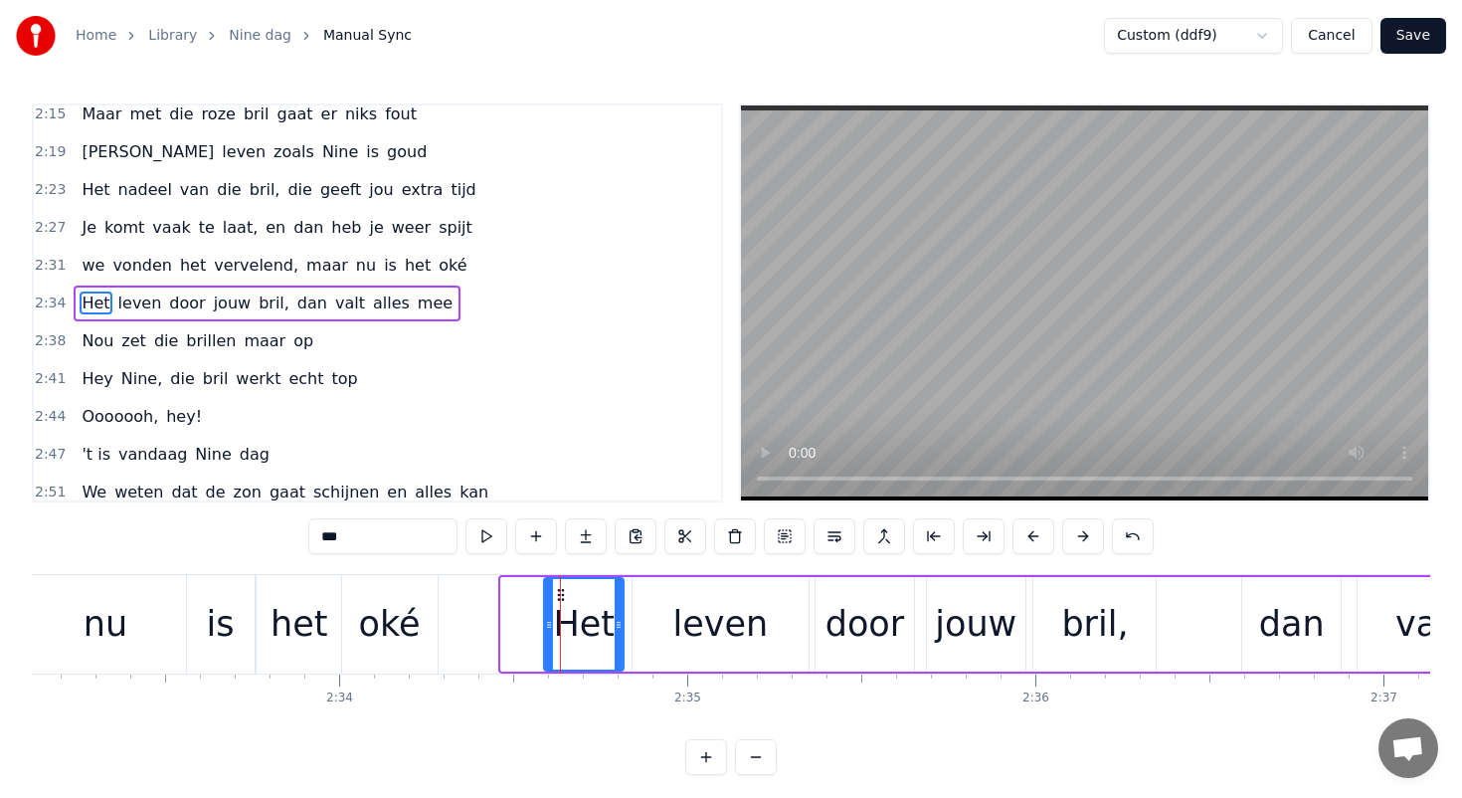
drag, startPoint x: 519, startPoint y: 594, endPoint x: 562, endPoint y: 594, distance: 42.8
click at [563, 595] on circle at bounding box center [563, 594] width 1 height 1
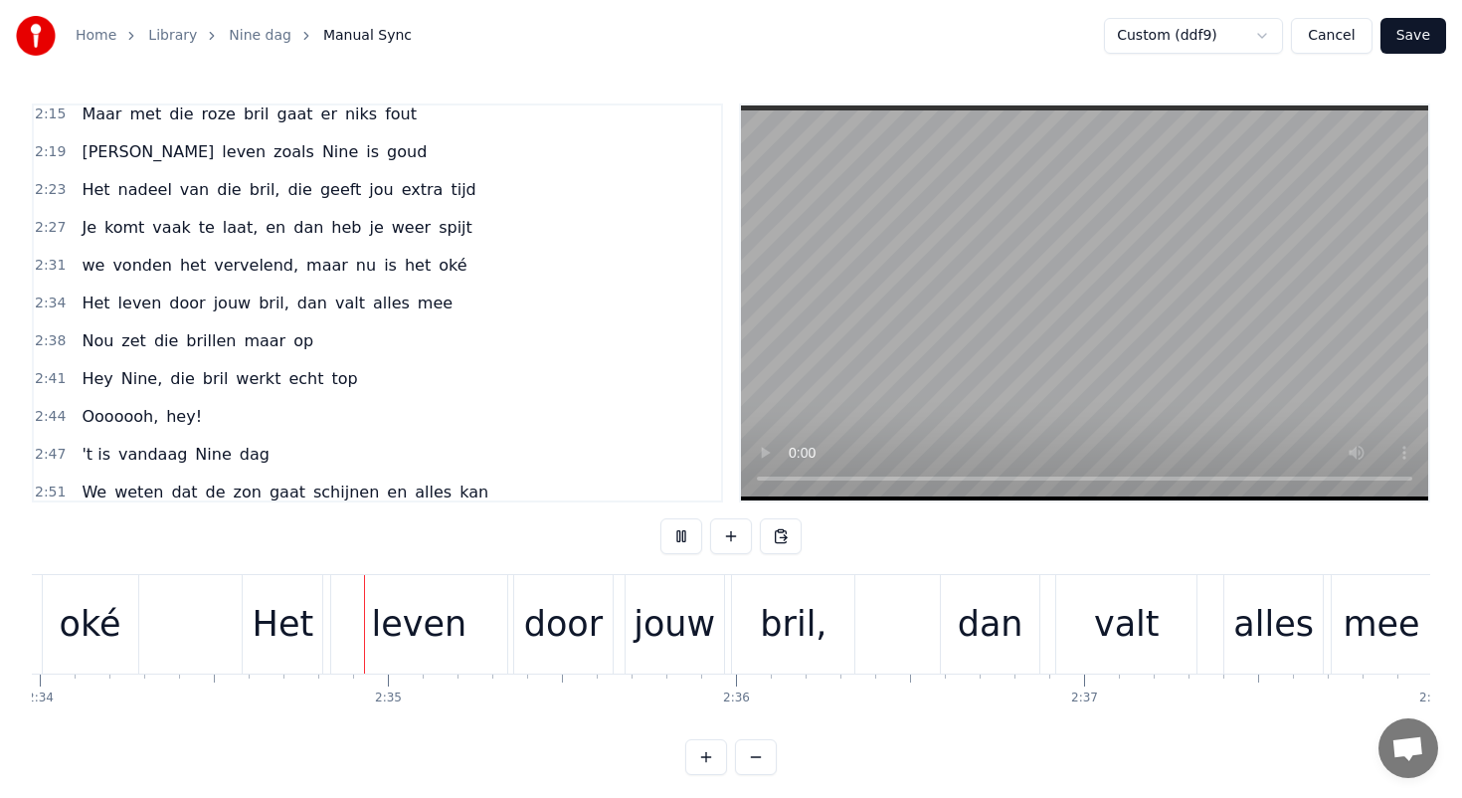
scroll to position [0, 53607]
click at [414, 606] on div "leven" at bounding box center [414, 624] width 95 height 53
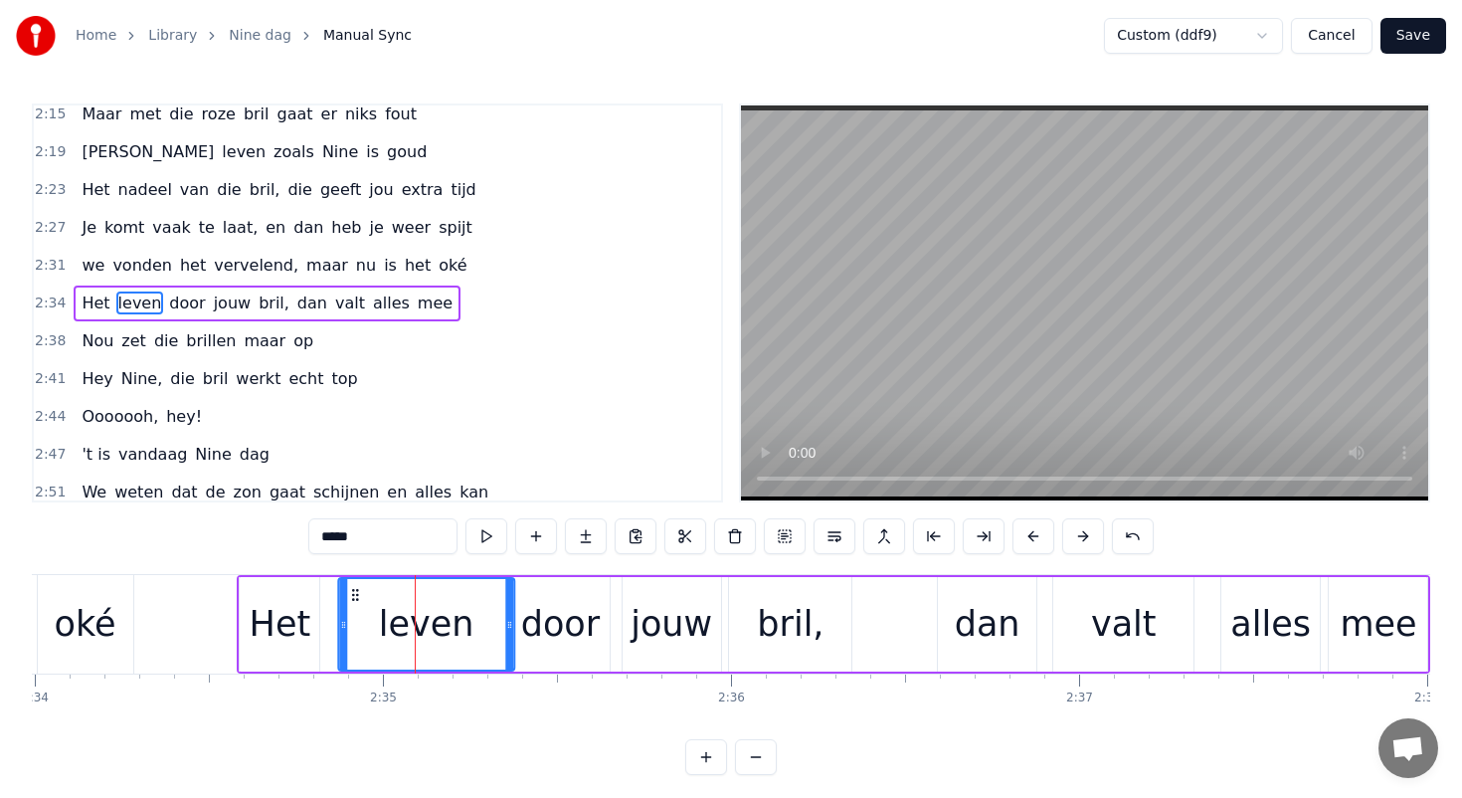
drag, startPoint x: 343, startPoint y: 591, endPoint x: 354, endPoint y: 591, distance: 10.9
click at [354, 591] on icon at bounding box center [355, 595] width 16 height 16
click at [258, 615] on div "Het" at bounding box center [281, 624] width 62 height 53
type input "***"
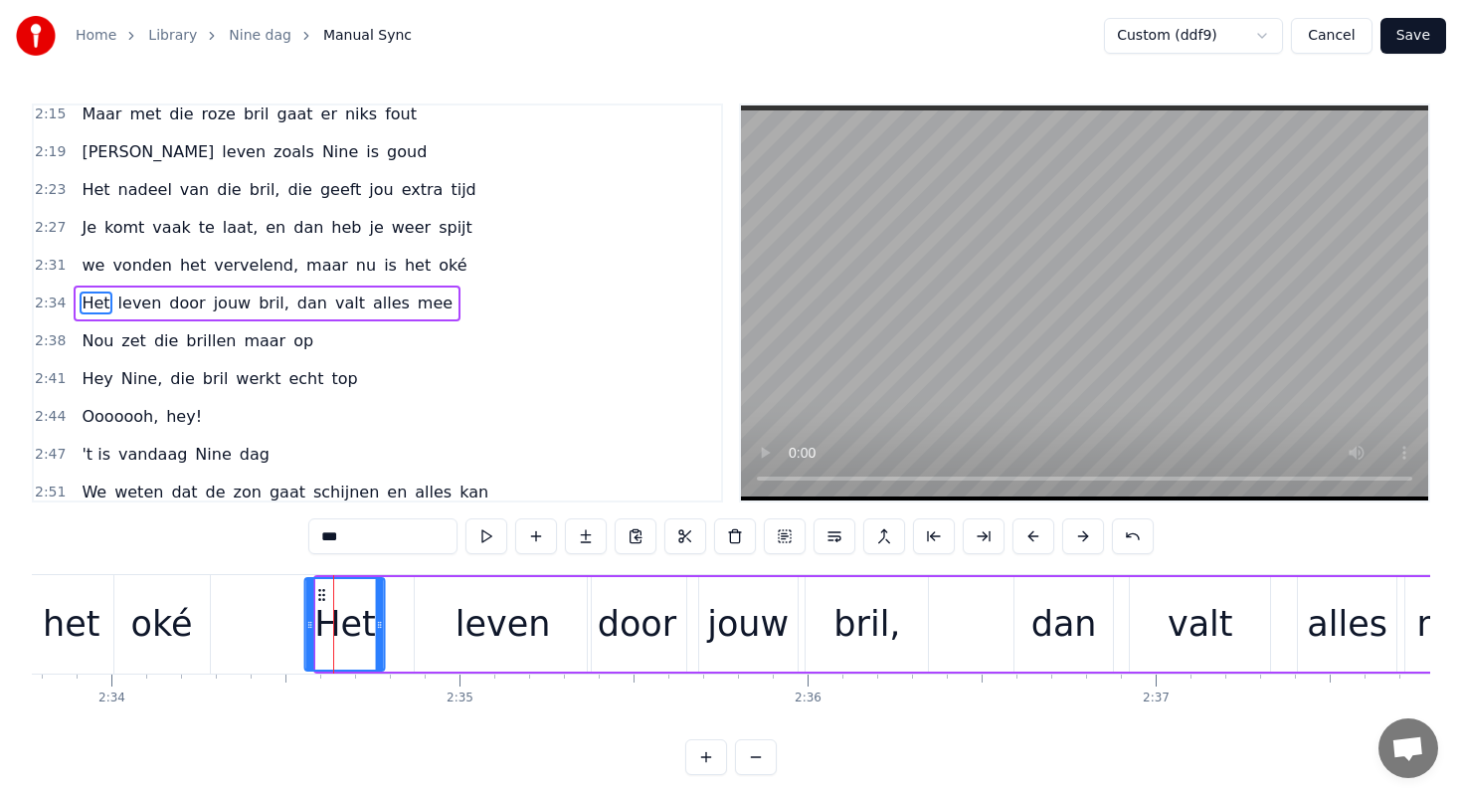
scroll to position [0, 53530]
drag, startPoint x: 258, startPoint y: 592, endPoint x: 365, endPoint y: 594, distance: 107.4
click at [365, 594] on icon at bounding box center [365, 595] width 16 height 16
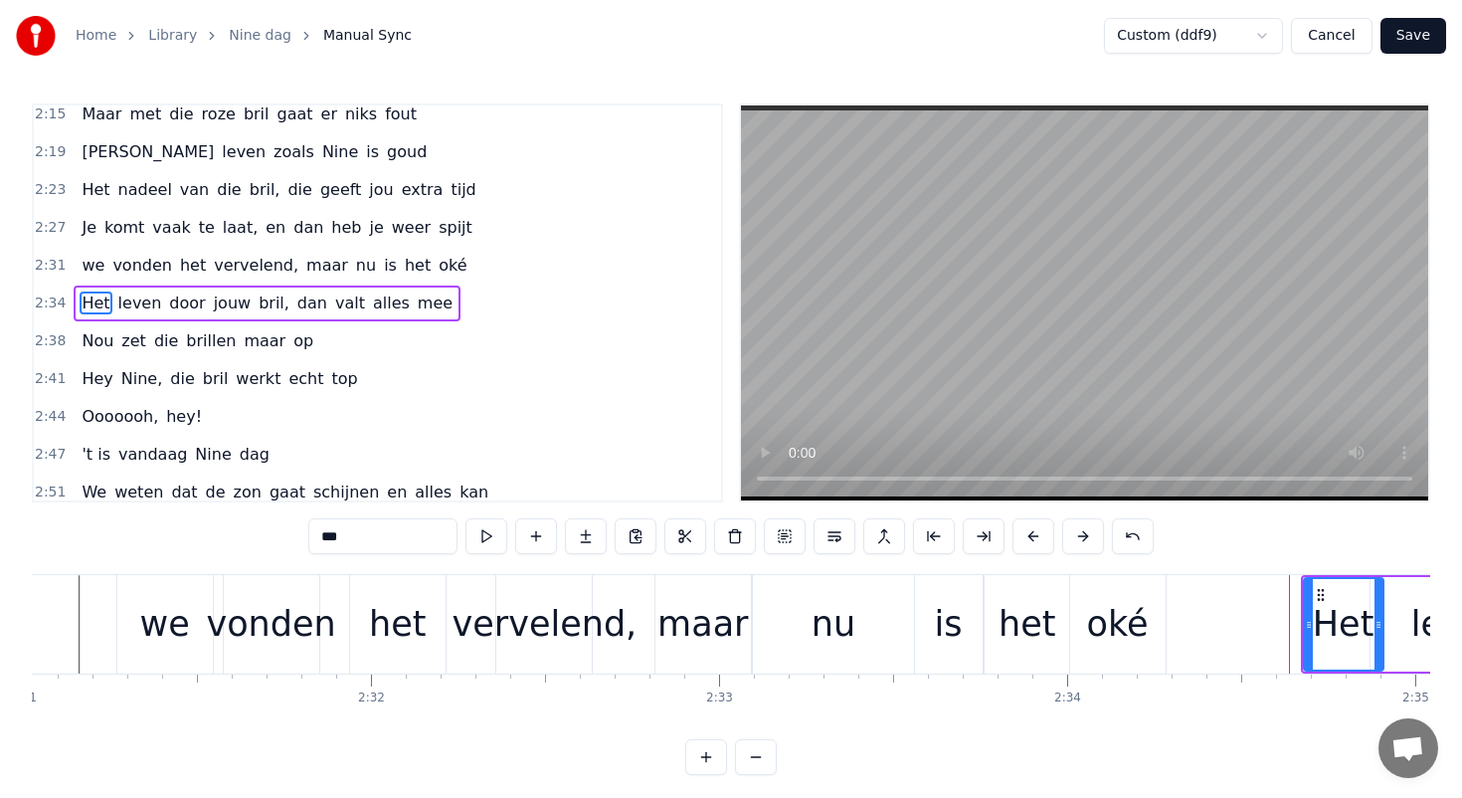
scroll to position [0, 52454]
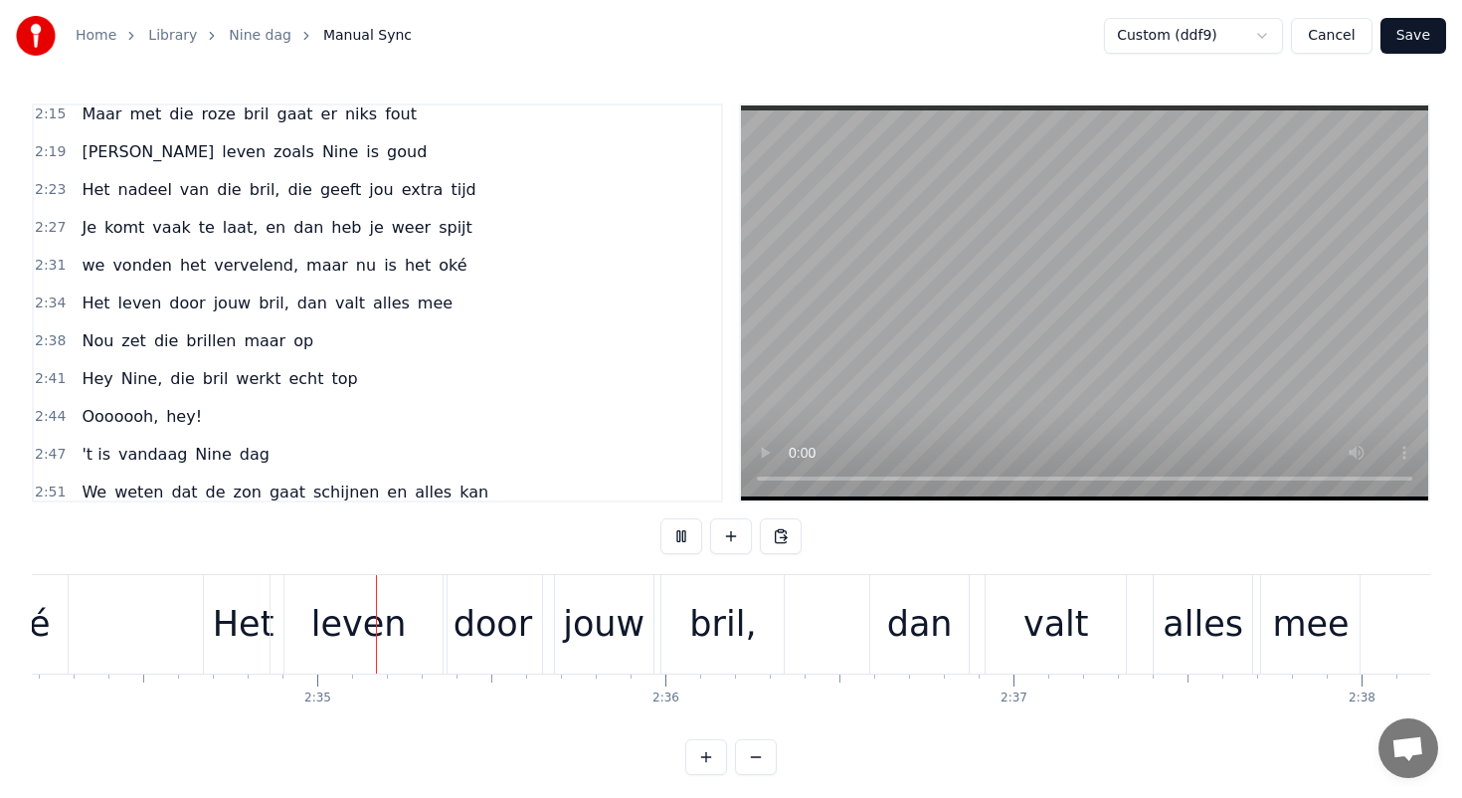
scroll to position [0, 53673]
click at [610, 619] on div "jouw" at bounding box center [603, 624] width 82 height 53
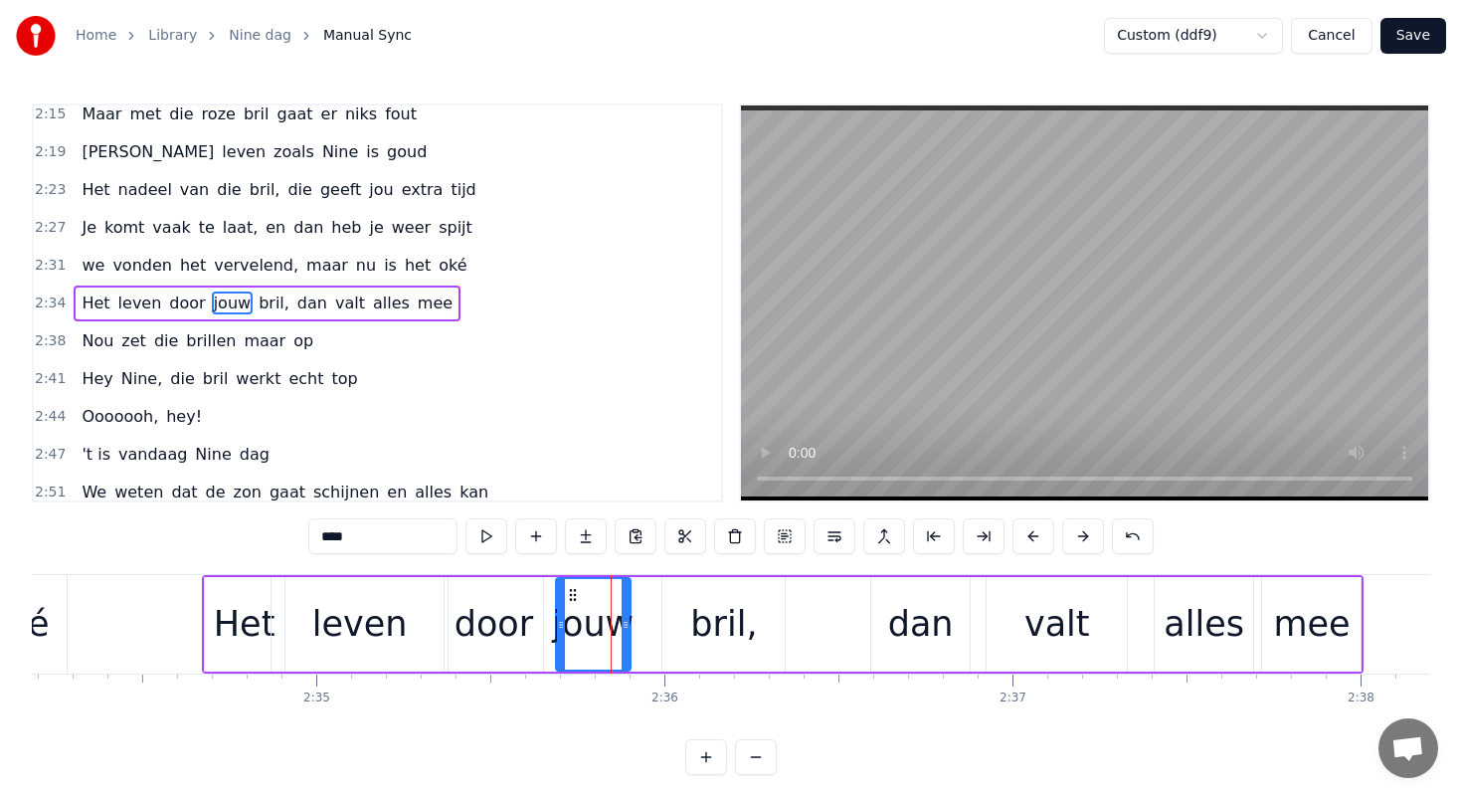
drag, startPoint x: 648, startPoint y: 626, endPoint x: 624, endPoint y: 624, distance: 24.9
click at [624, 624] on icon at bounding box center [626, 625] width 8 height 16
click at [630, 624] on icon at bounding box center [630, 625] width 8 height 16
drag, startPoint x: 572, startPoint y: 594, endPoint x: 599, endPoint y: 593, distance: 26.9
click at [599, 593] on icon at bounding box center [600, 595] width 16 height 16
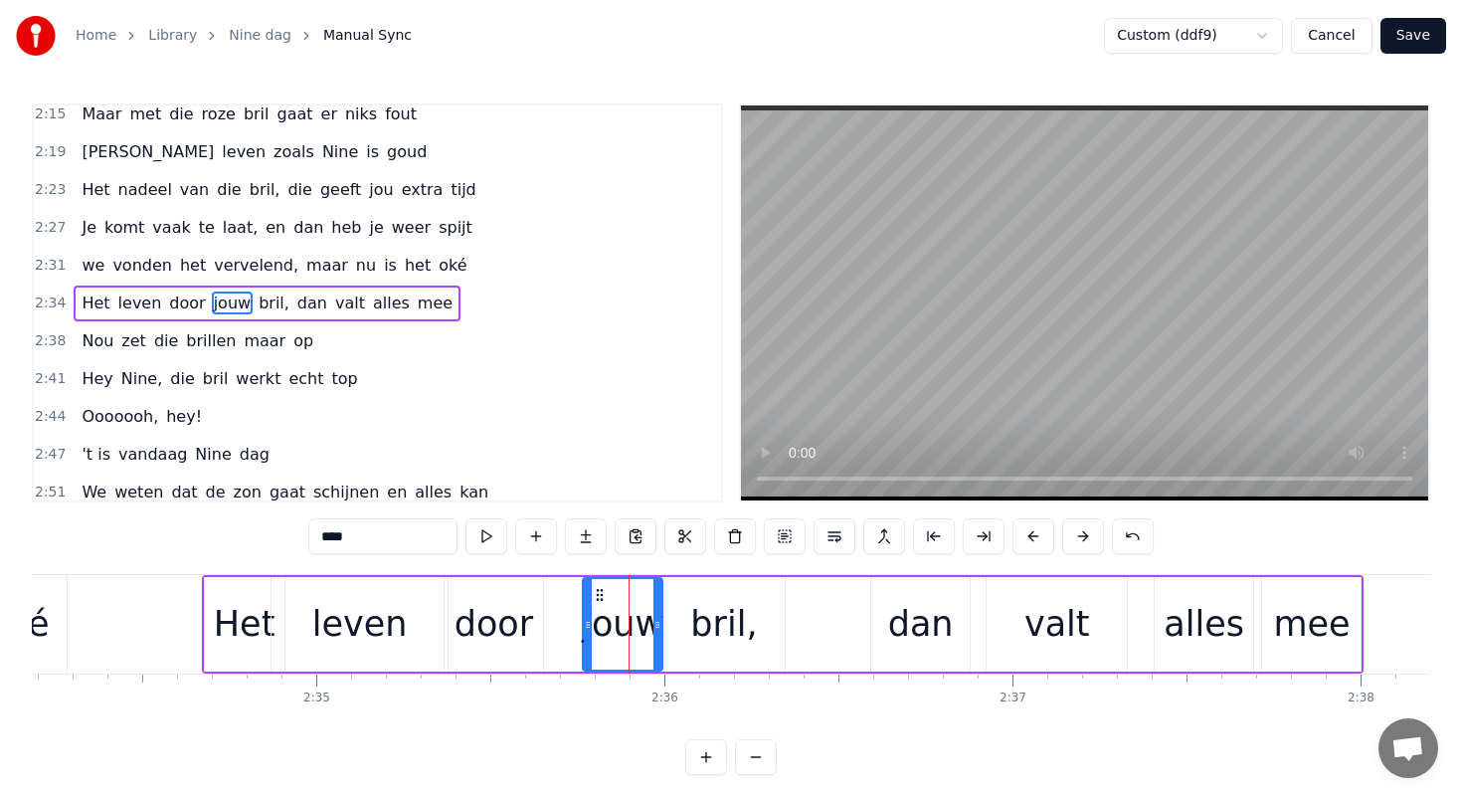
click at [500, 618] on div "door" at bounding box center [494, 624] width 79 height 53
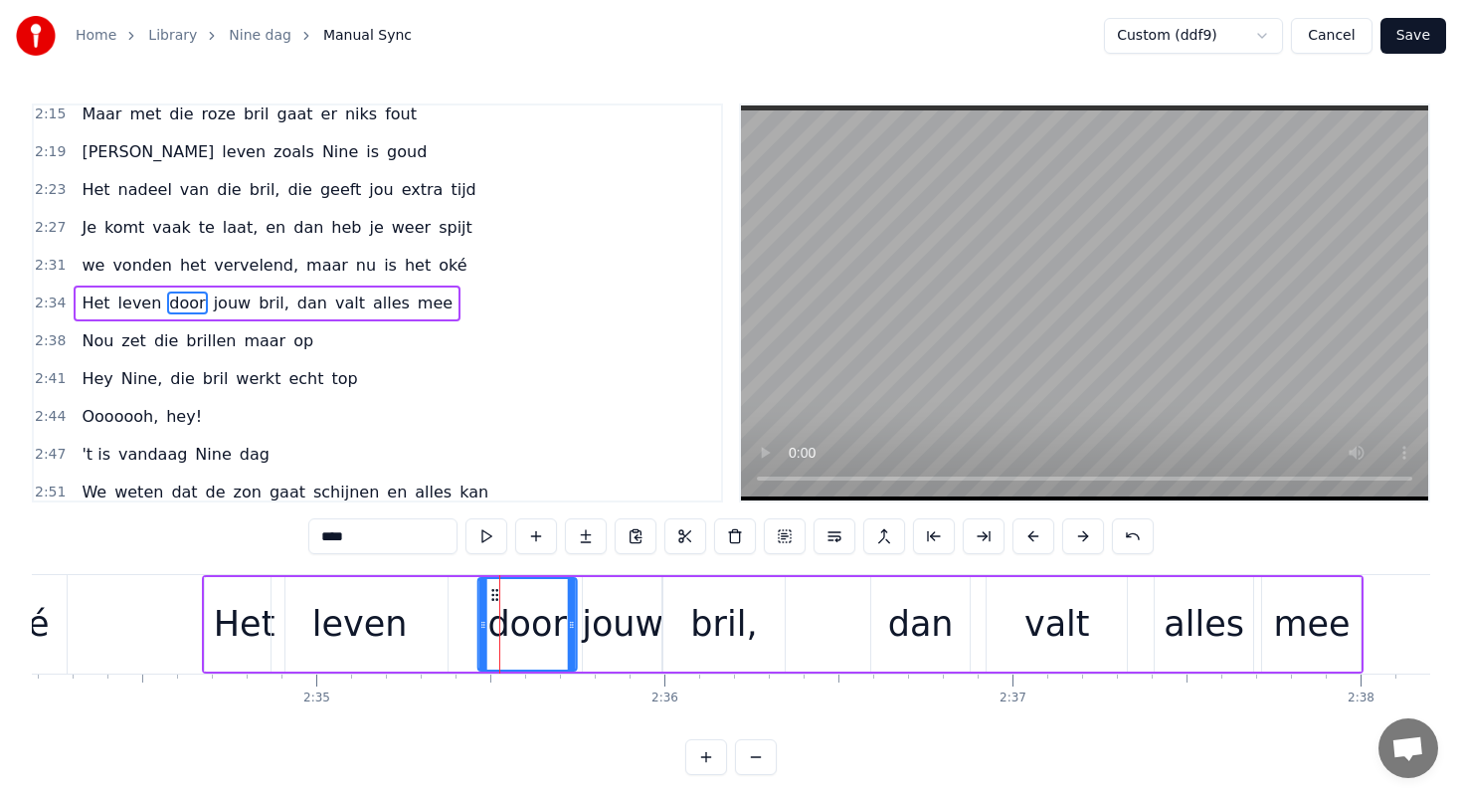
drag, startPoint x: 462, startPoint y: 588, endPoint x: 495, endPoint y: 589, distance: 33.8
click at [495, 589] on icon at bounding box center [495, 595] width 16 height 16
click at [376, 600] on div "leven" at bounding box center [359, 624] width 95 height 53
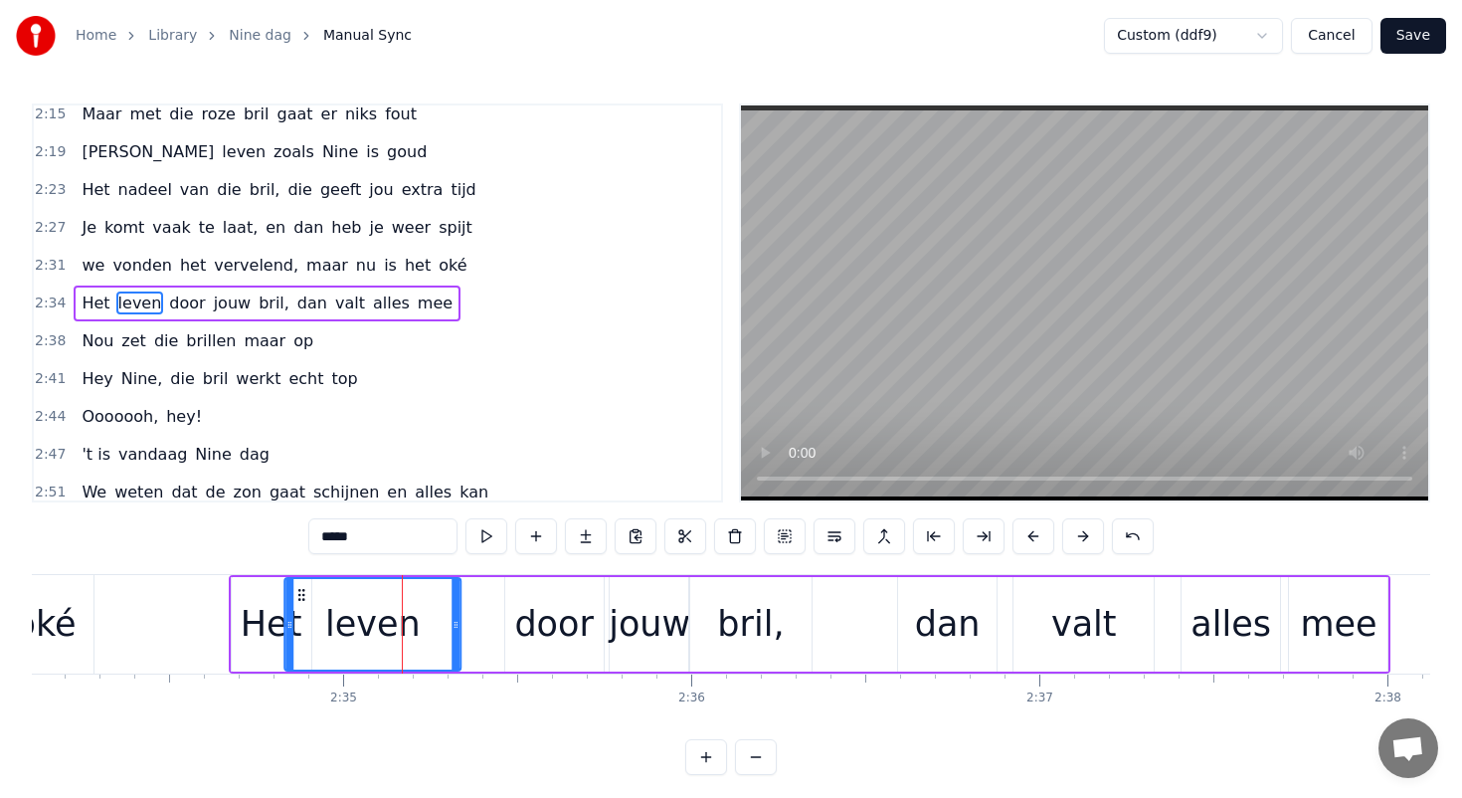
scroll to position [0, 53646]
drag, startPoint x: 284, startPoint y: 590, endPoint x: 341, endPoint y: 593, distance: 56.8
click at [341, 593] on icon at bounding box center [346, 595] width 16 height 16
click at [242, 595] on div "Het" at bounding box center [273, 624] width 80 height 94
type input "***"
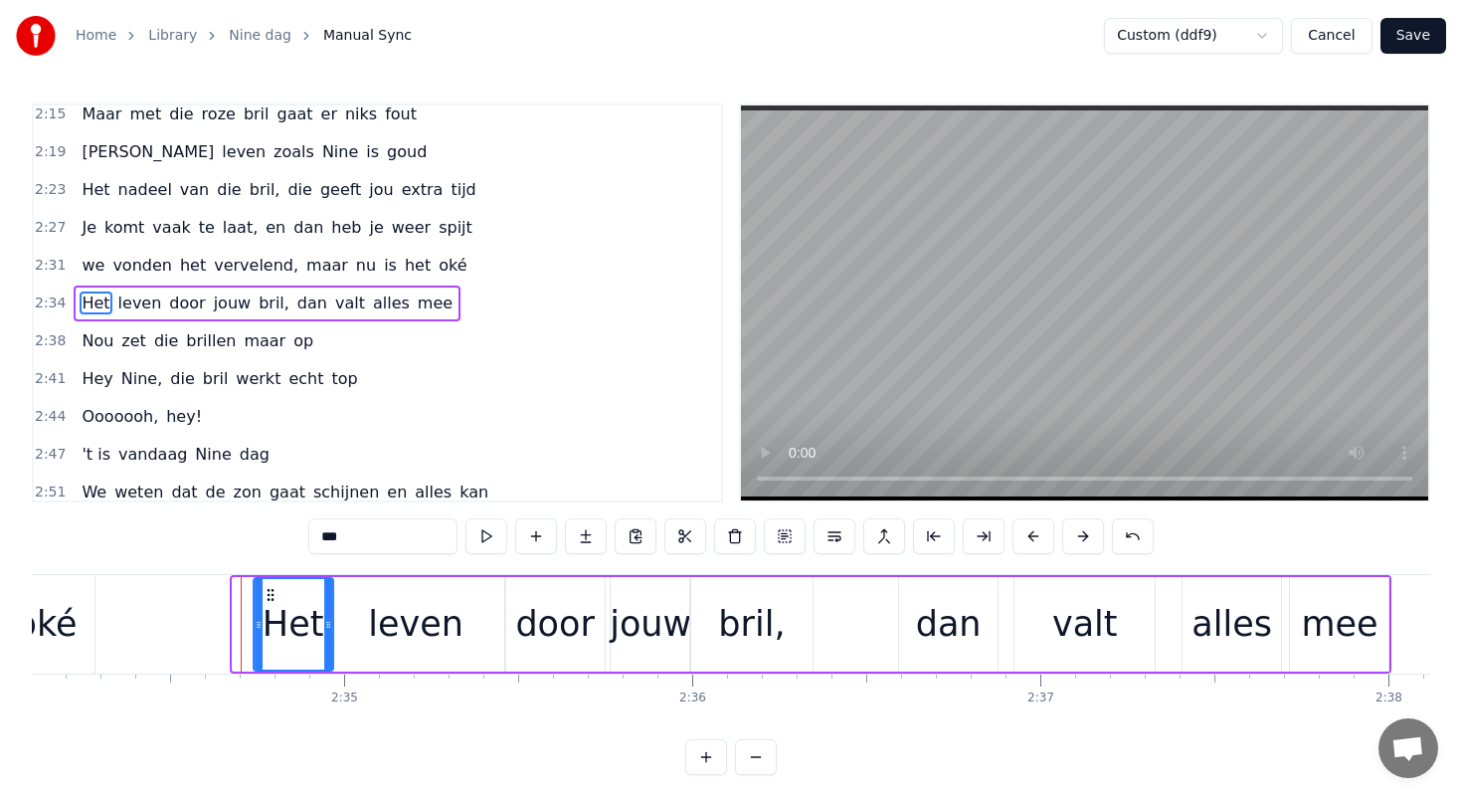
drag, startPoint x: 249, startPoint y: 592, endPoint x: 270, endPoint y: 591, distance: 20.9
click at [270, 591] on icon at bounding box center [271, 595] width 16 height 16
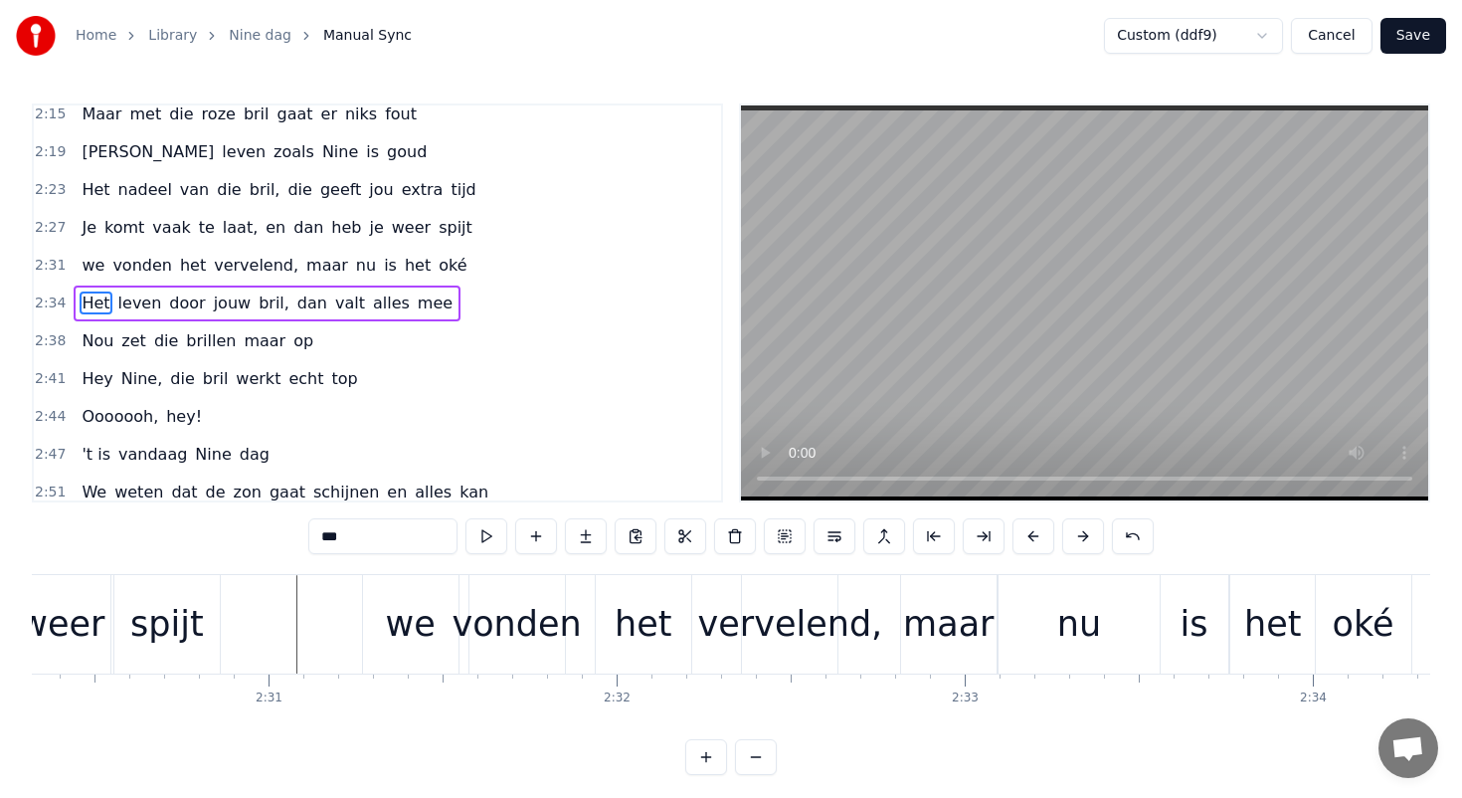
scroll to position [0, 52328]
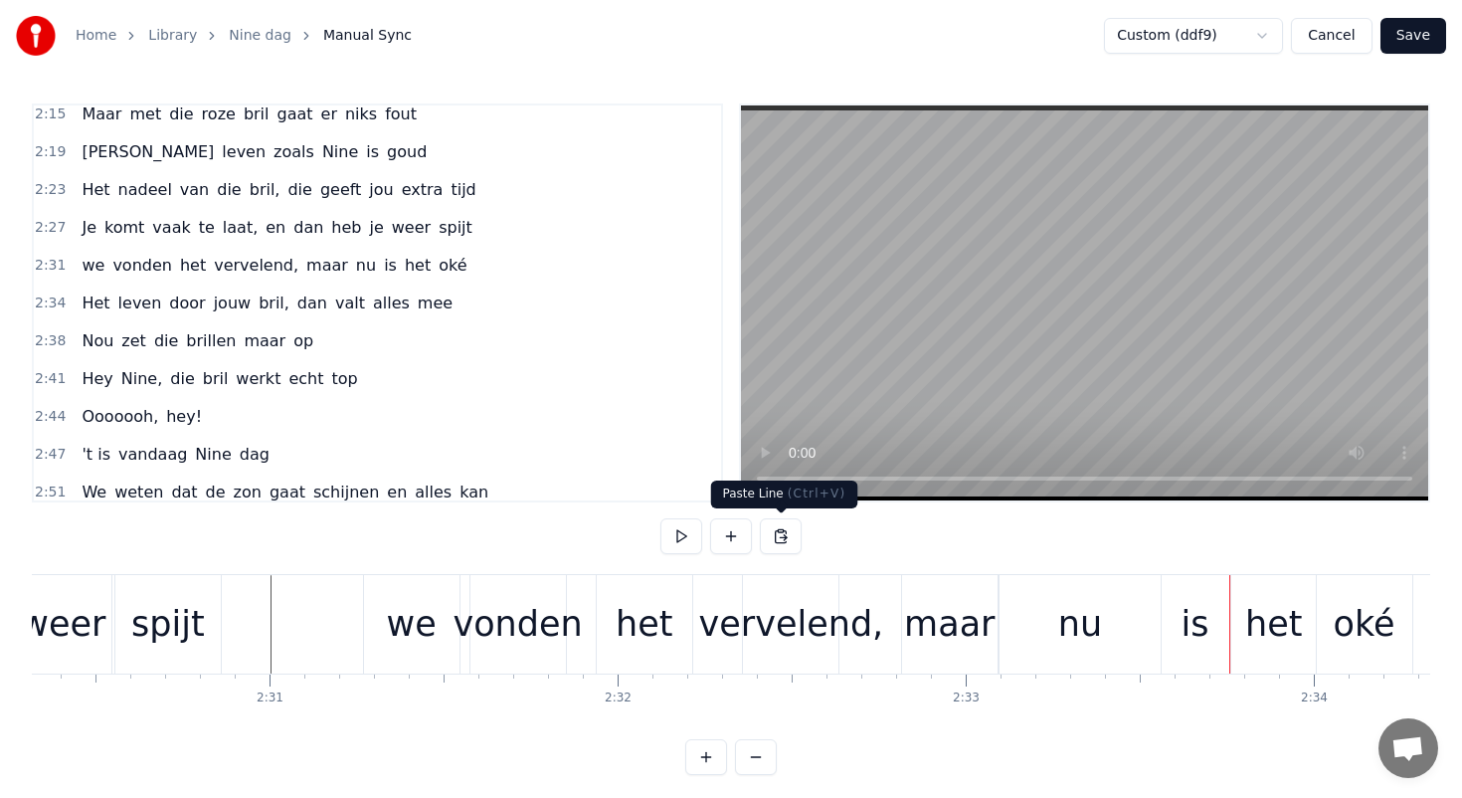
click at [740, 611] on div "vervelend," at bounding box center [791, 624] width 185 height 53
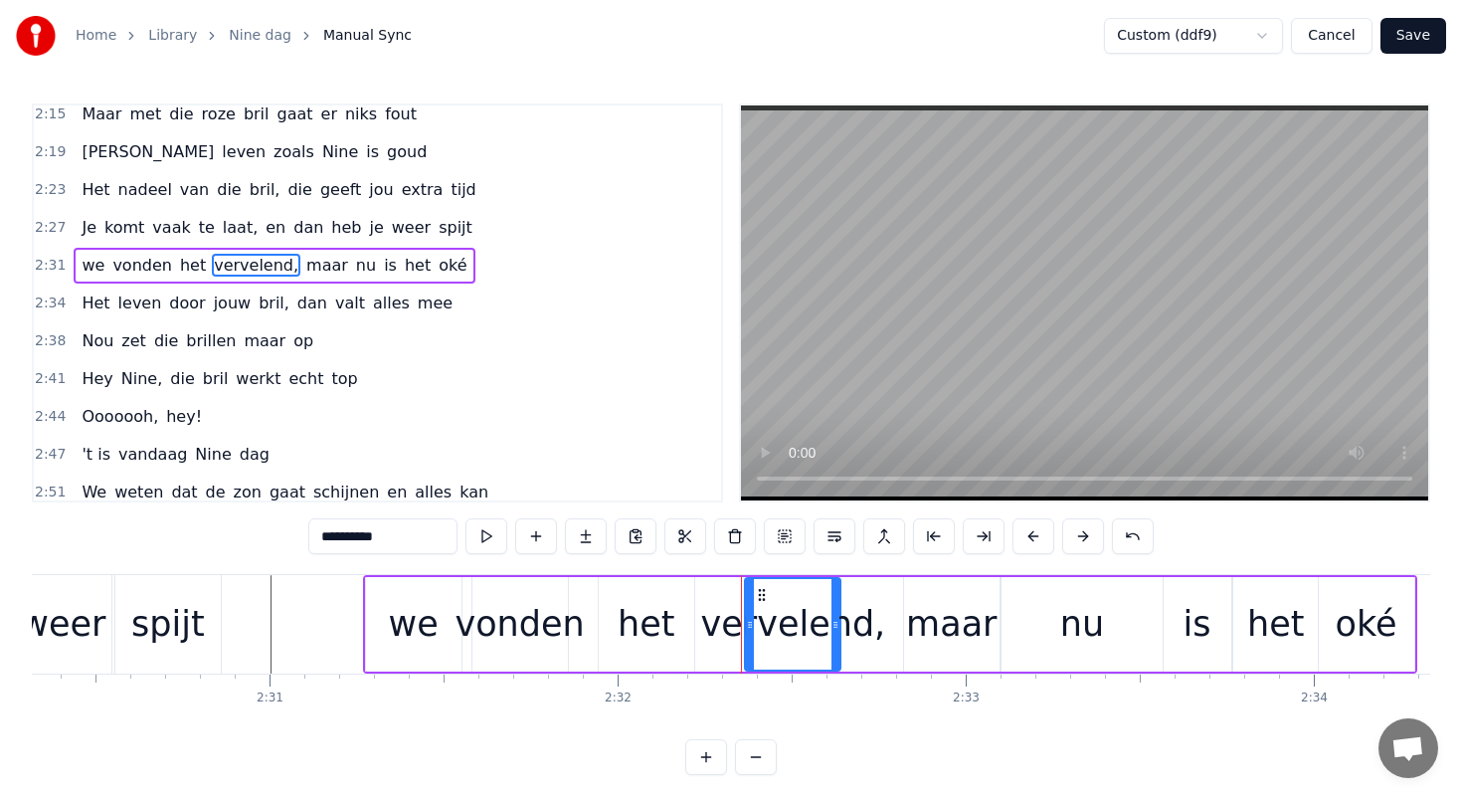
scroll to position [1144, 0]
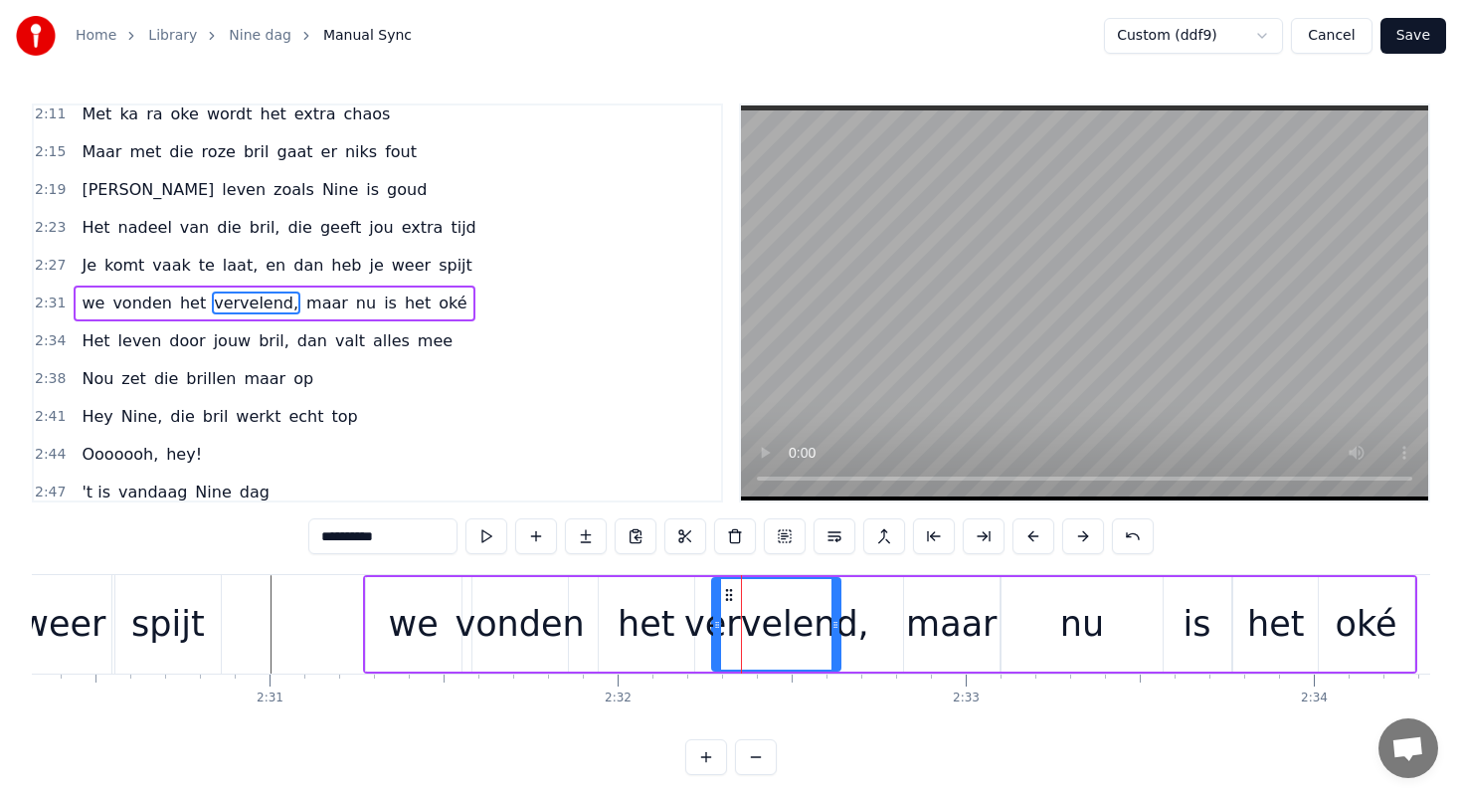
drag, startPoint x: 749, startPoint y: 622, endPoint x: 716, endPoint y: 621, distance: 32.8
click at [716, 621] on icon at bounding box center [717, 625] width 8 height 16
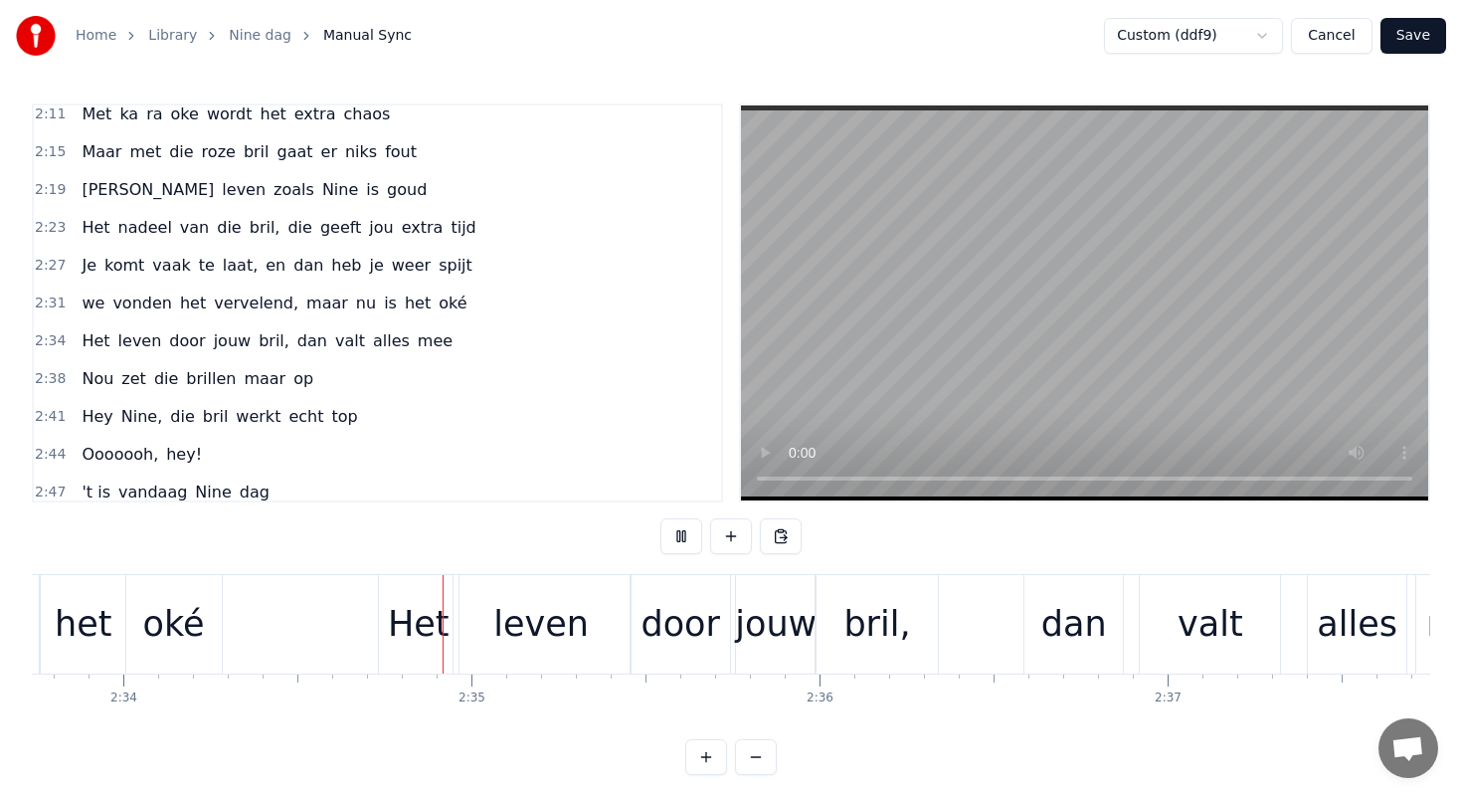
scroll to position [0, 53589]
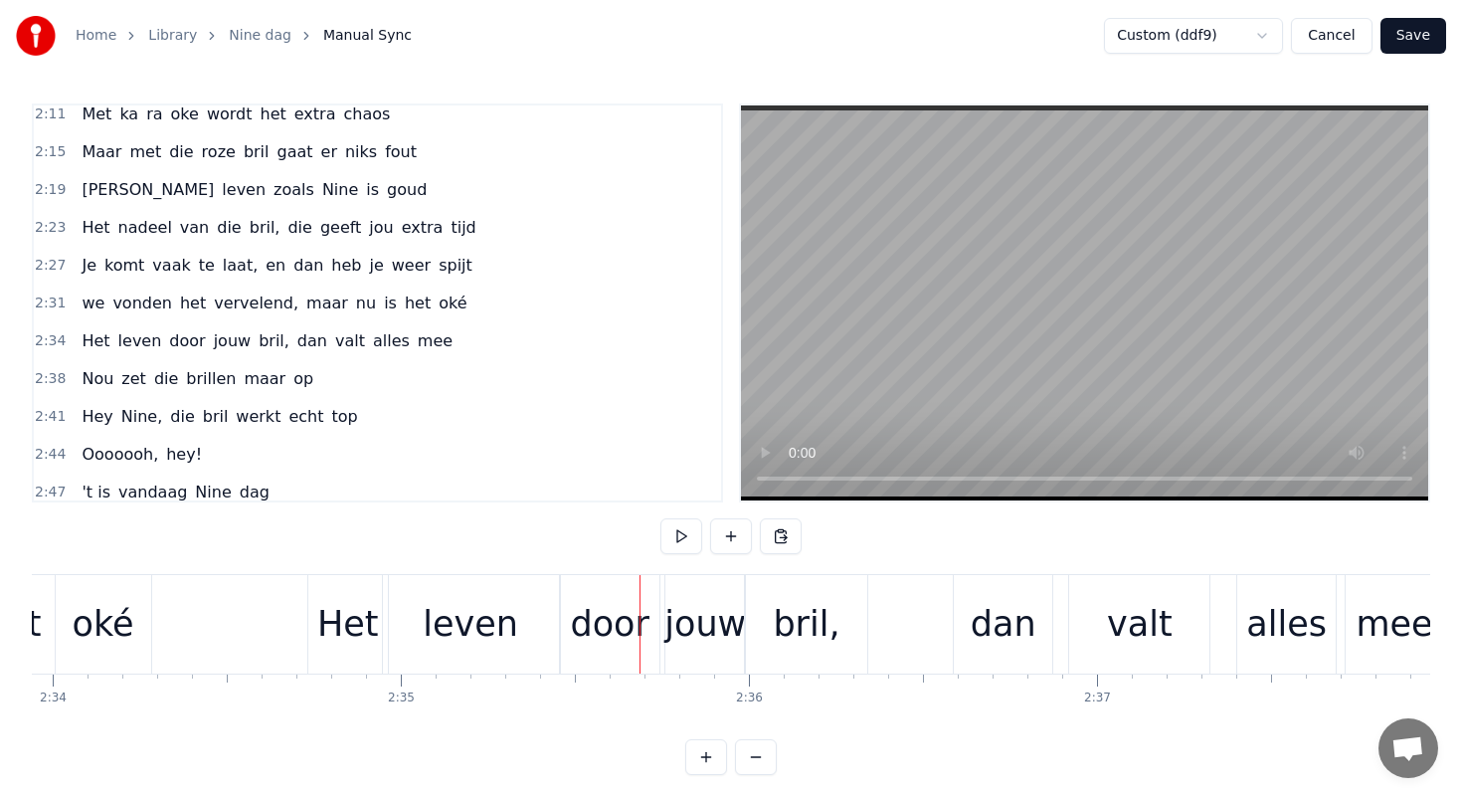
click at [348, 622] on div "Het" at bounding box center [348, 624] width 62 height 53
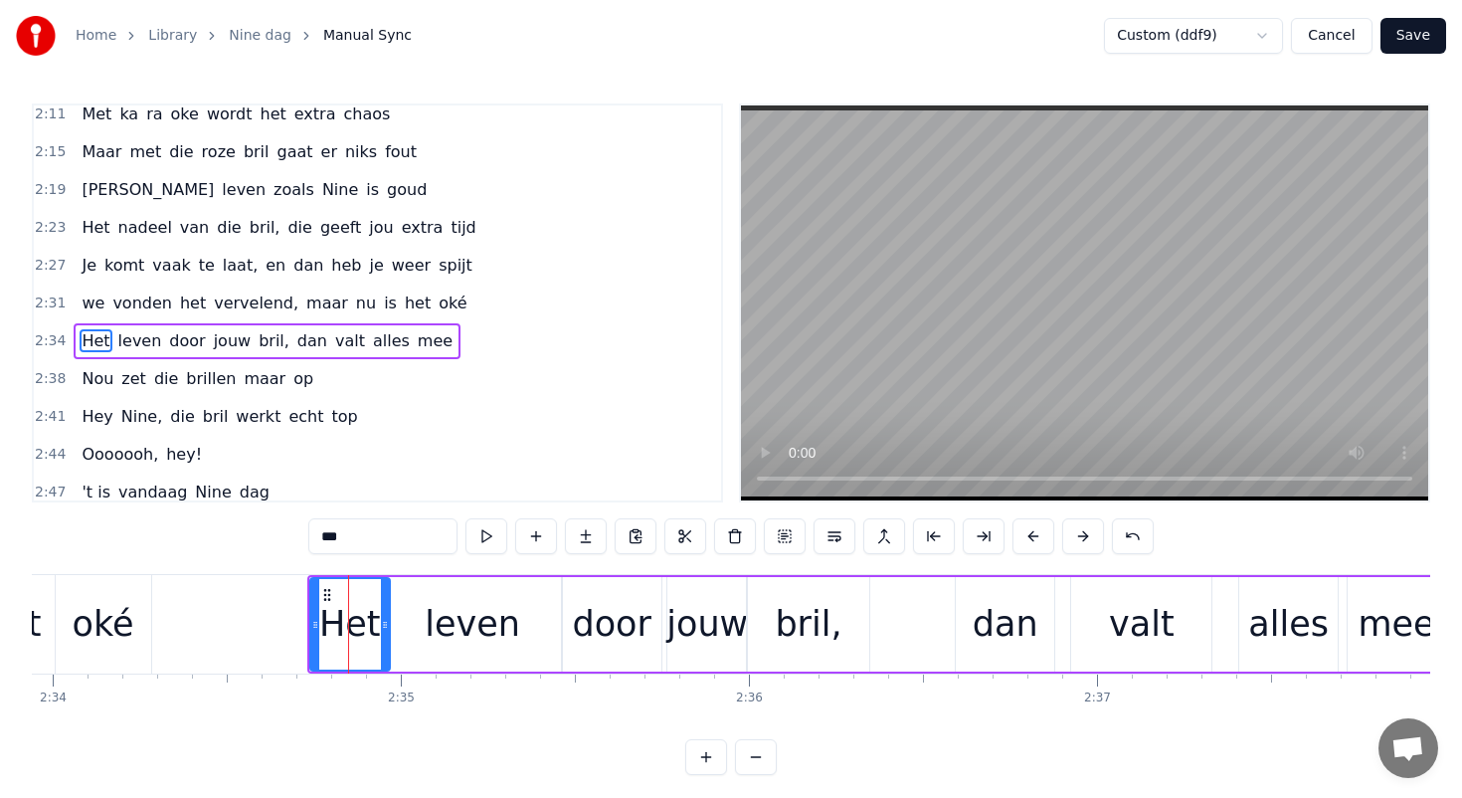
scroll to position [1182, 0]
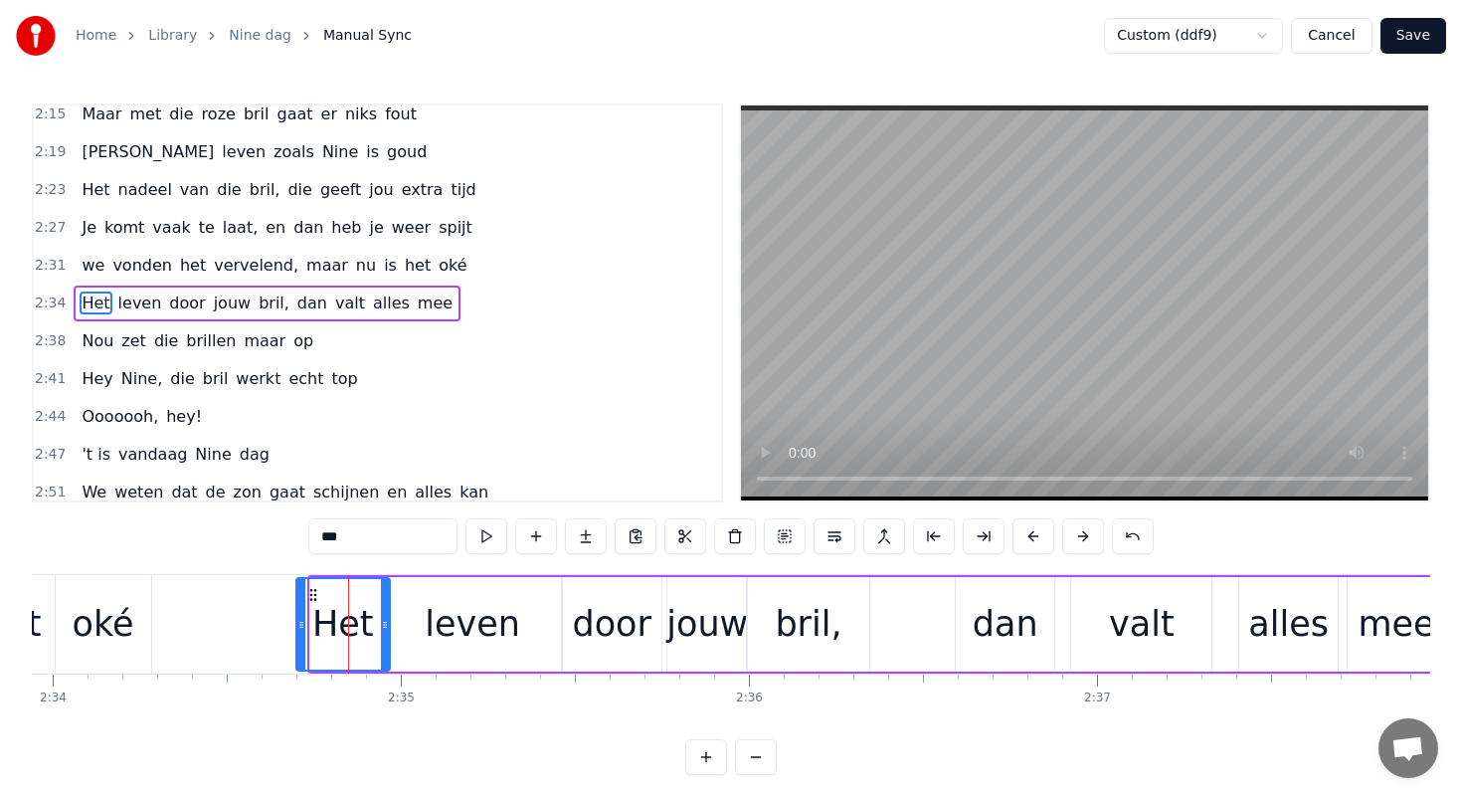
drag, startPoint x: 310, startPoint y: 623, endPoint x: 296, endPoint y: 621, distance: 14.1
click at [297, 621] on icon at bounding box center [301, 625] width 8 height 16
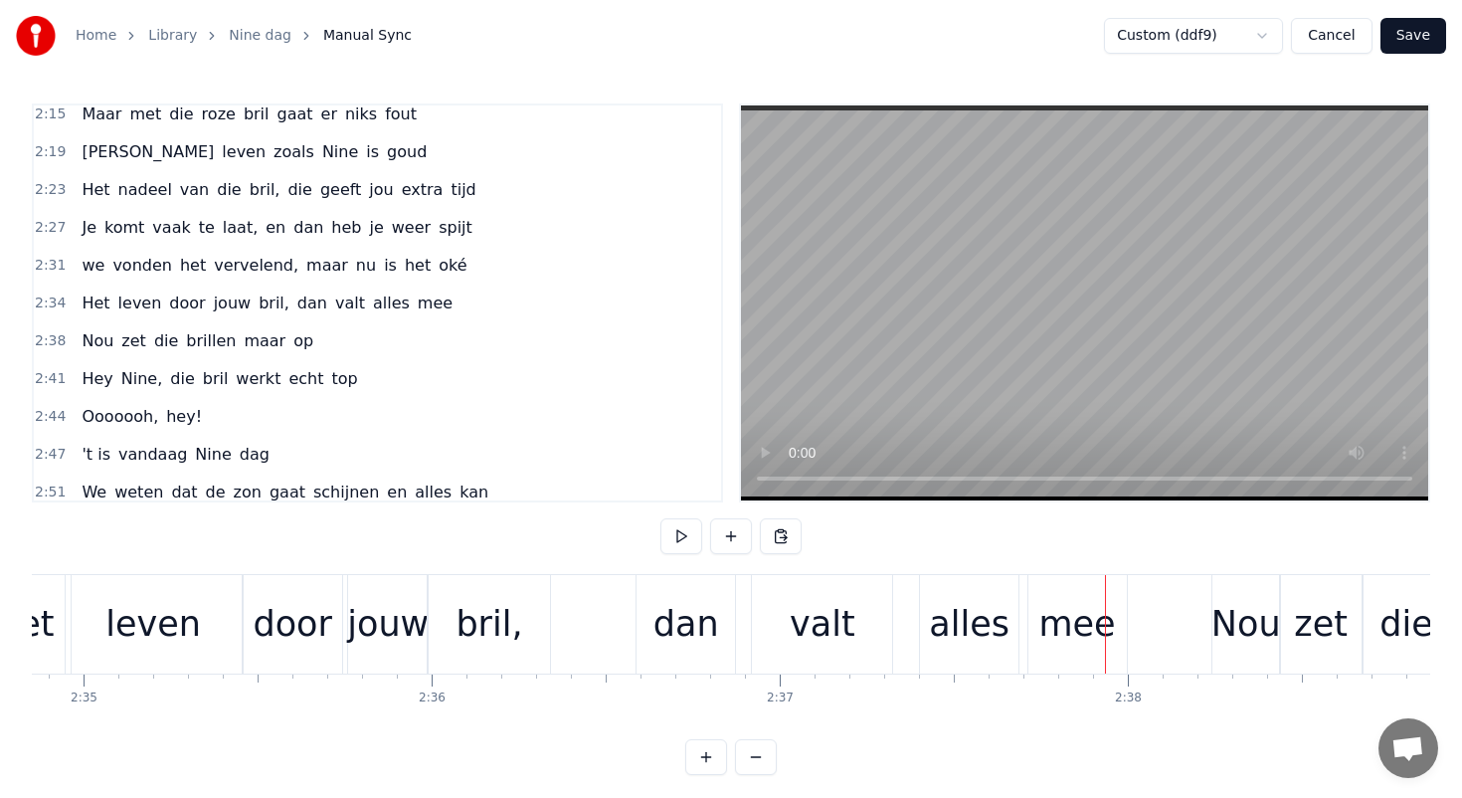
scroll to position [0, 53873]
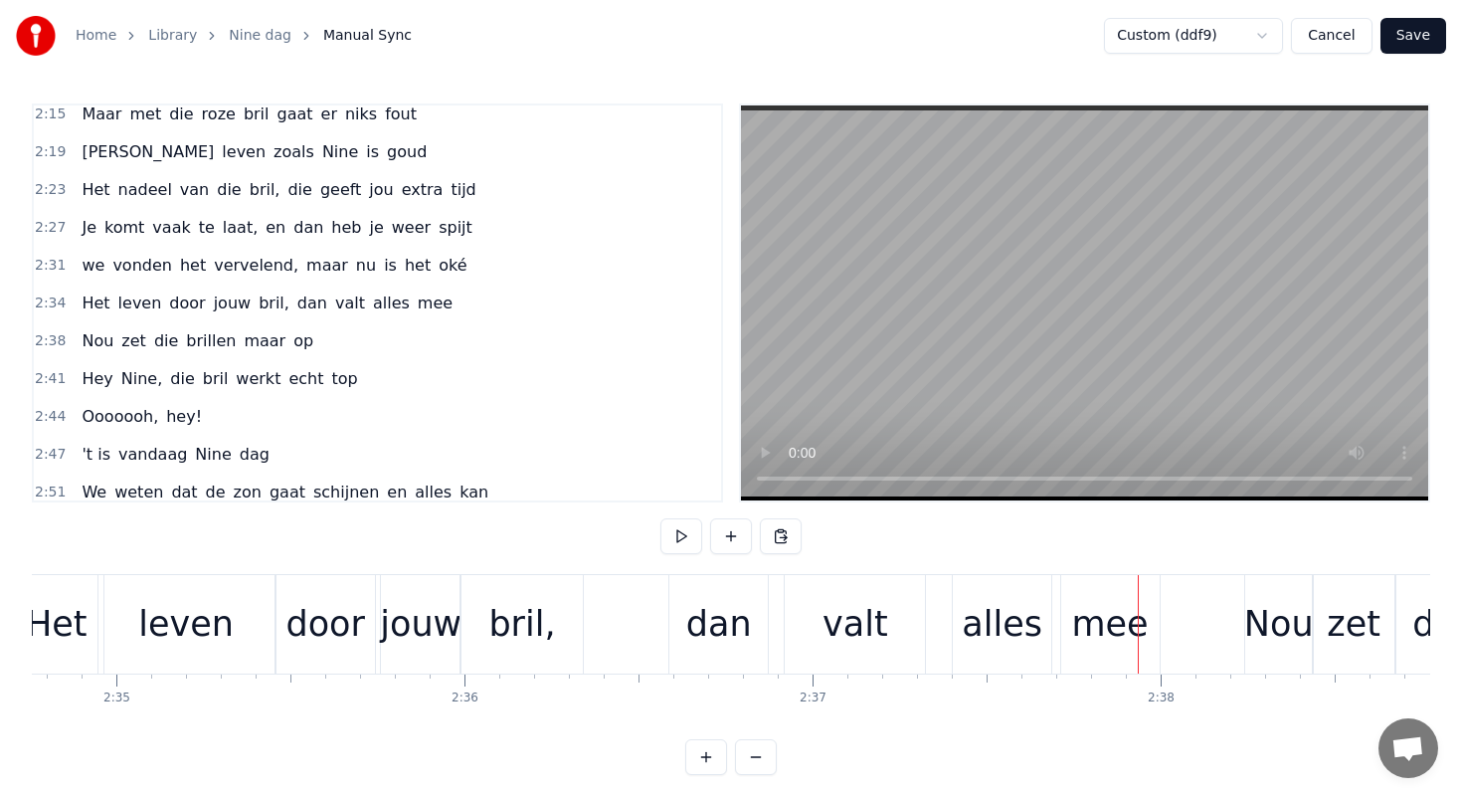
click at [698, 608] on div "dan" at bounding box center [719, 624] width 66 height 53
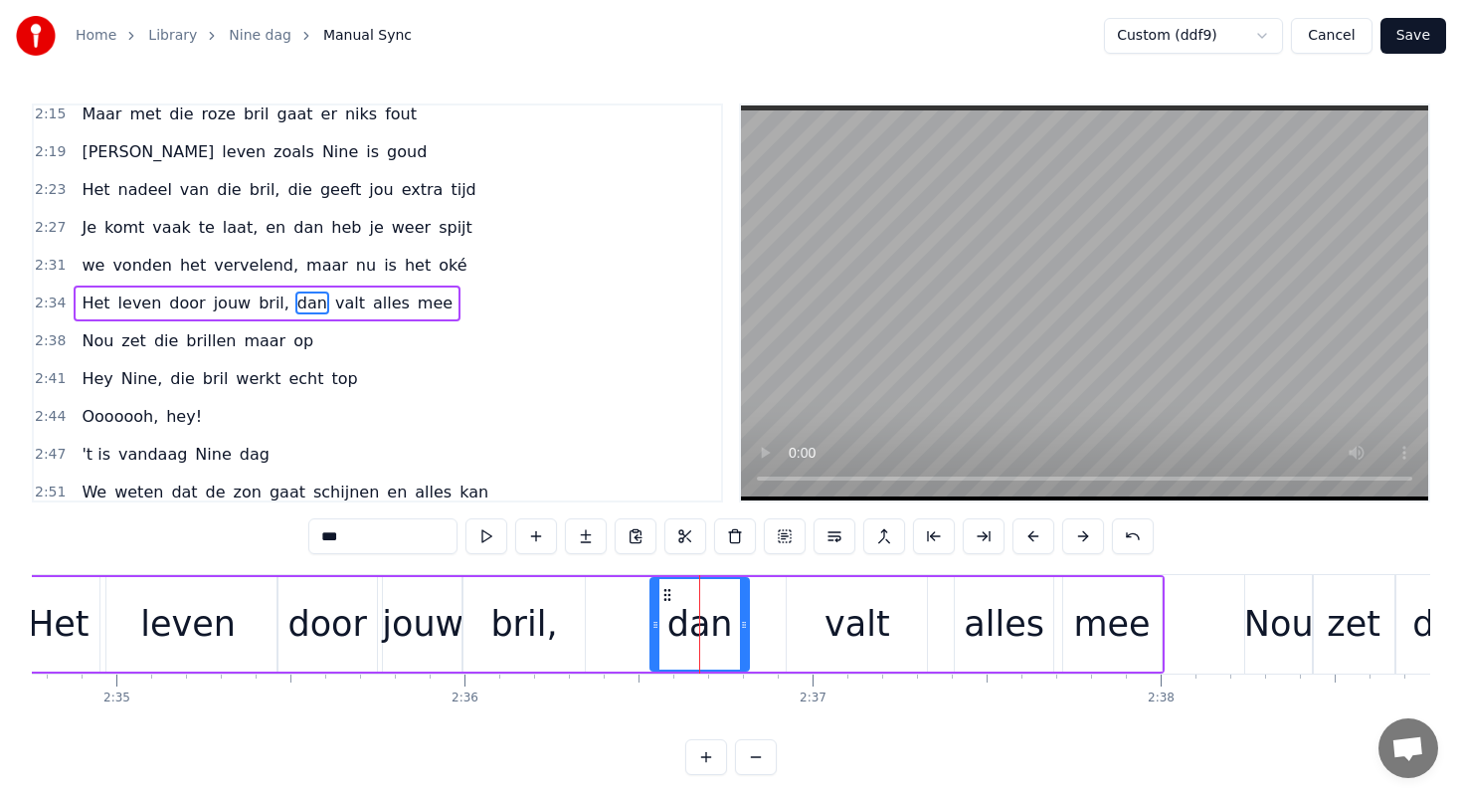
drag, startPoint x: 688, startPoint y: 592, endPoint x: 665, endPoint y: 592, distance: 22.9
click at [666, 592] on icon at bounding box center [667, 595] width 16 height 16
click at [827, 610] on div "valt" at bounding box center [857, 624] width 140 height 94
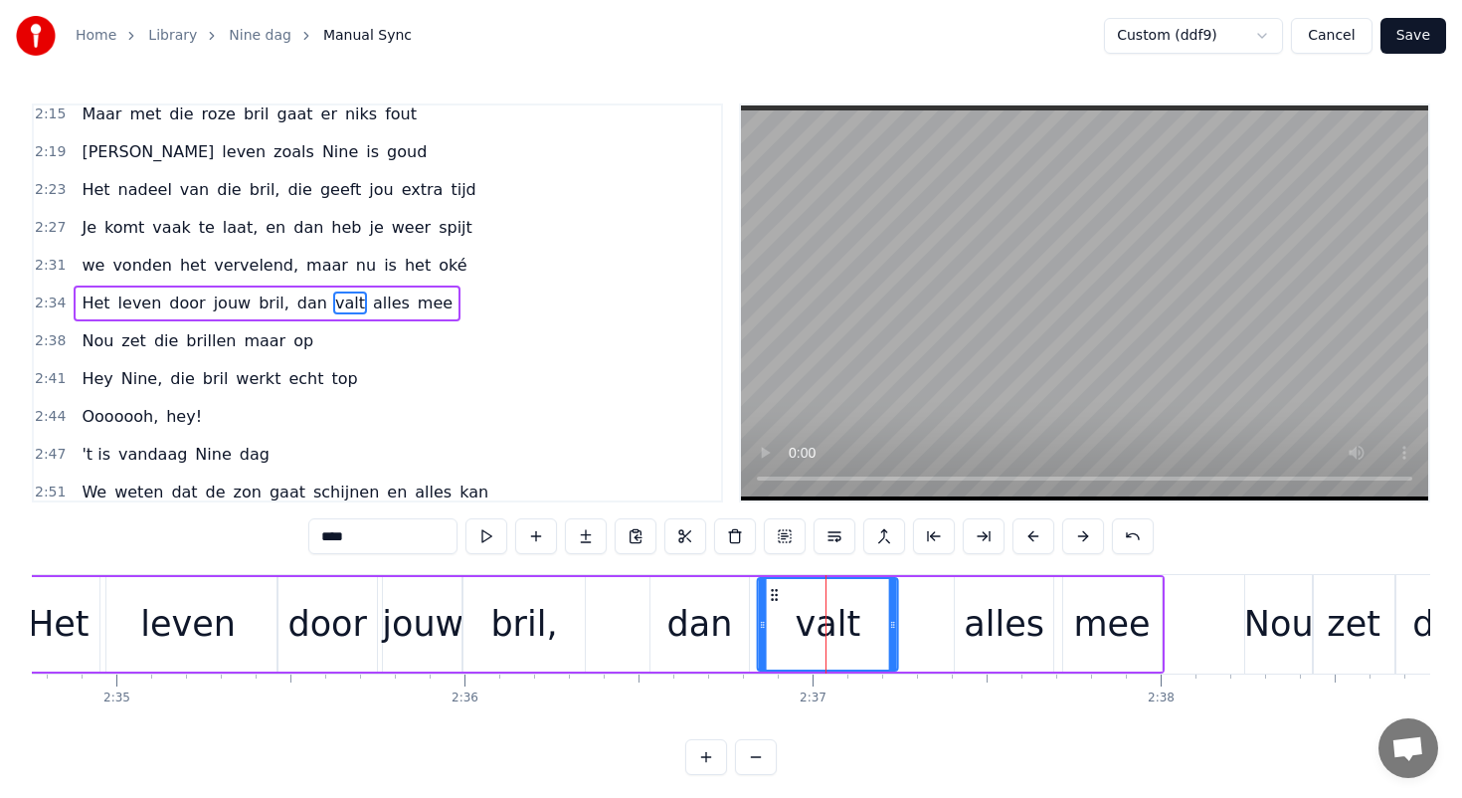
drag, startPoint x: 805, startPoint y: 592, endPoint x: 776, endPoint y: 591, distance: 28.9
click at [776, 591] on icon at bounding box center [775, 595] width 16 height 16
click at [1000, 601] on div "alles" at bounding box center [1004, 624] width 81 height 53
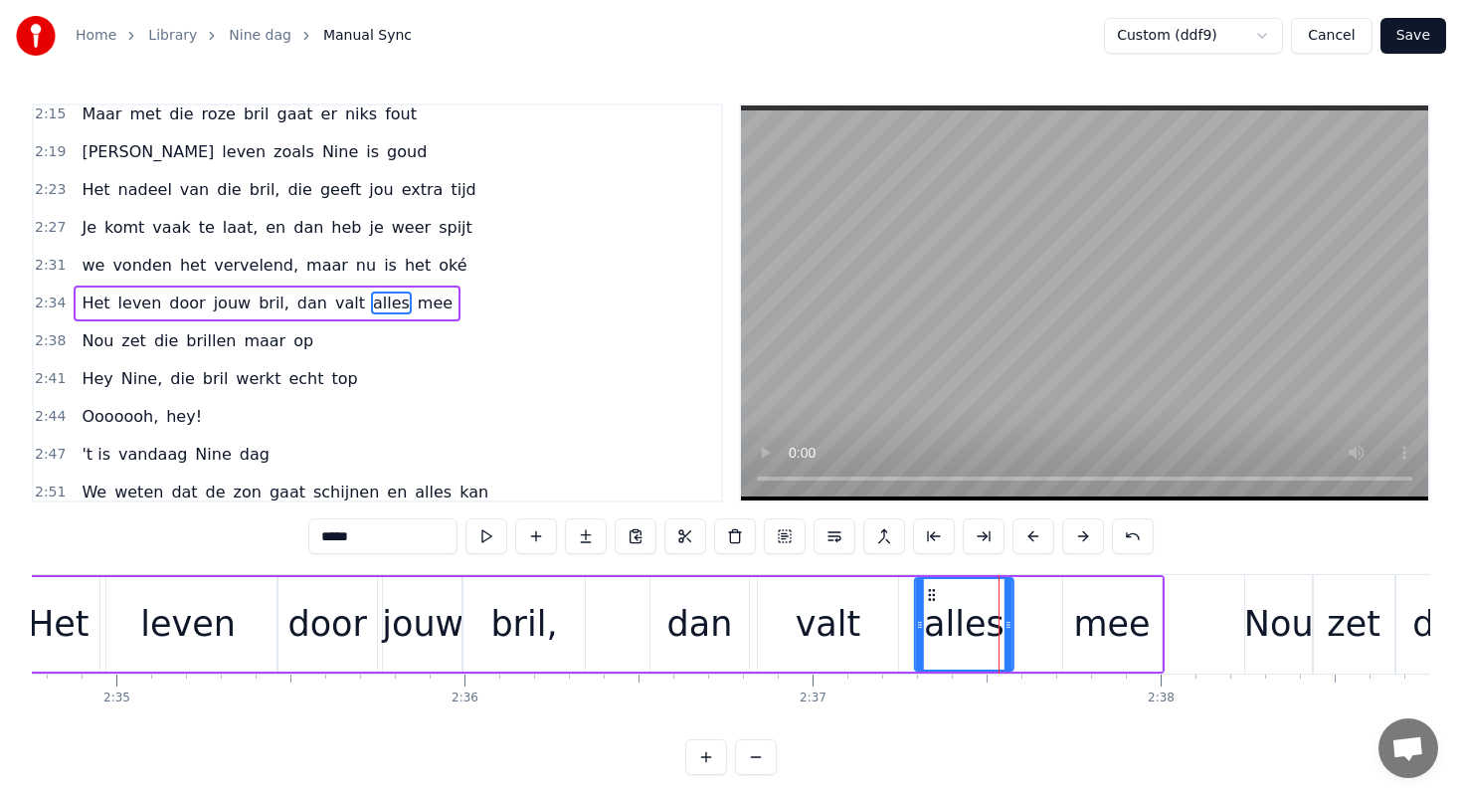
drag, startPoint x: 972, startPoint y: 593, endPoint x: 931, endPoint y: 595, distance: 40.8
click at [931, 595] on icon at bounding box center [932, 595] width 16 height 16
click at [1073, 594] on div "mee" at bounding box center [1112, 624] width 98 height 94
type input "***"
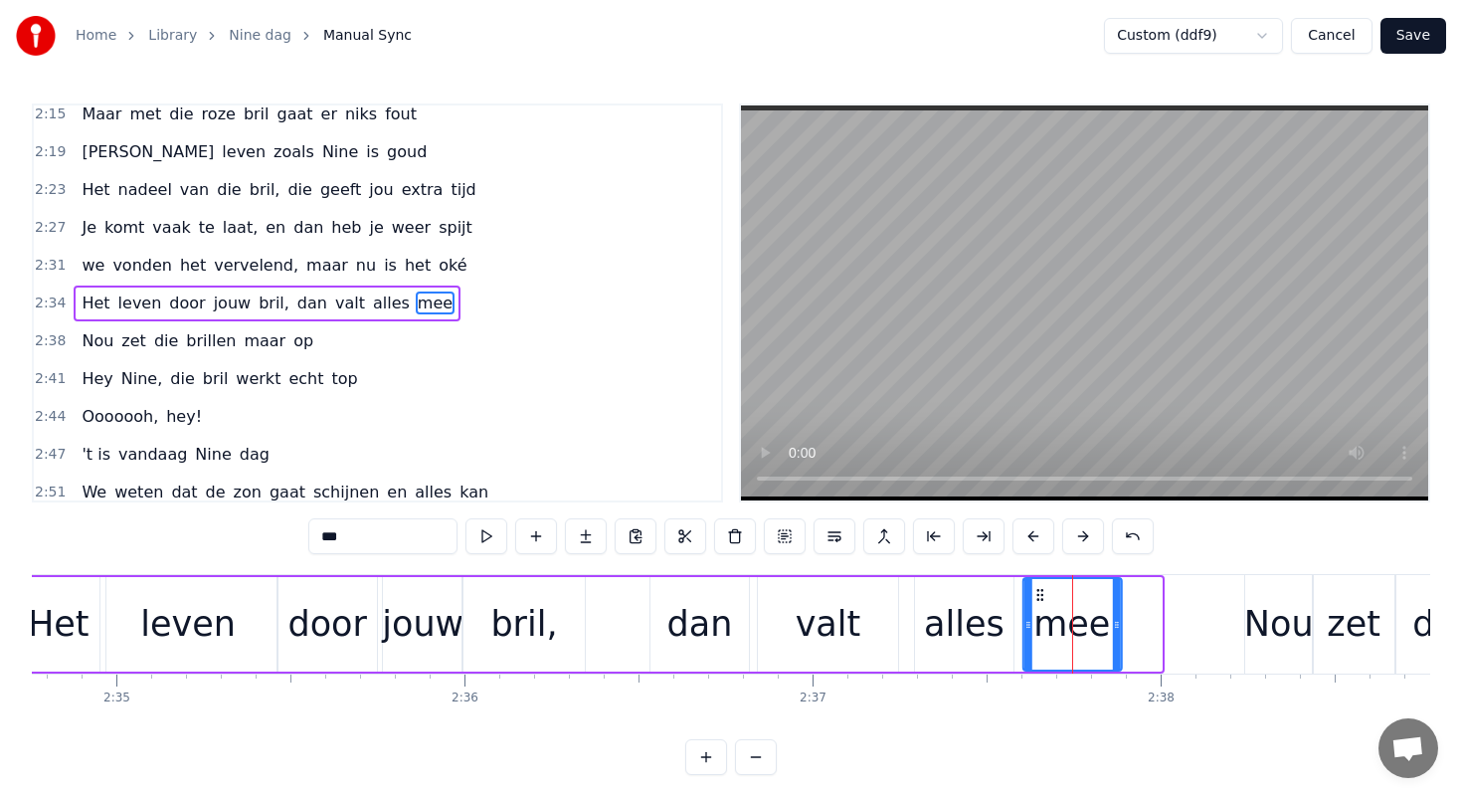
drag, startPoint x: 1075, startPoint y: 591, endPoint x: 1036, endPoint y: 592, distance: 38.8
click at [1036, 592] on icon at bounding box center [1039, 595] width 16 height 16
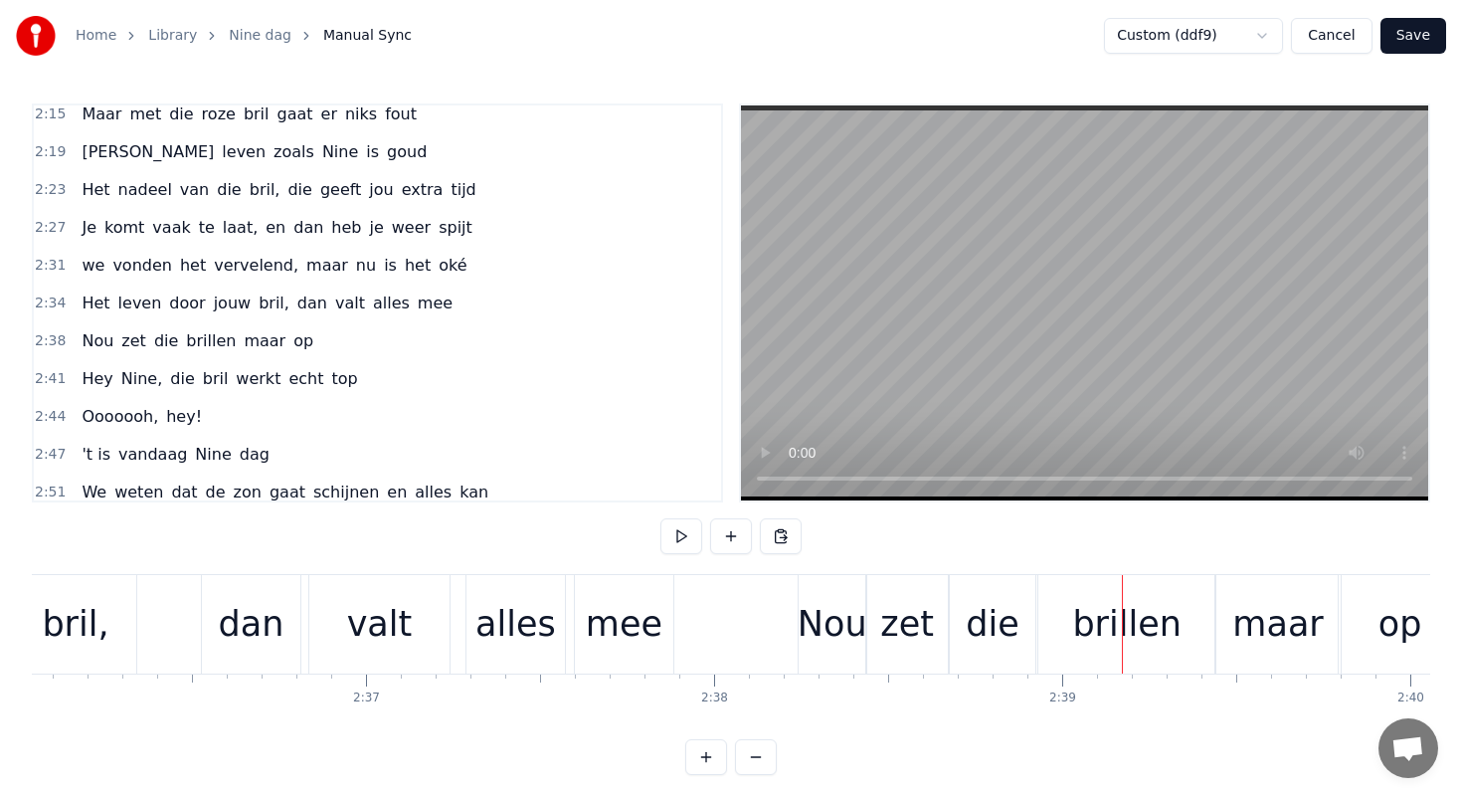
scroll to position [0, 54249]
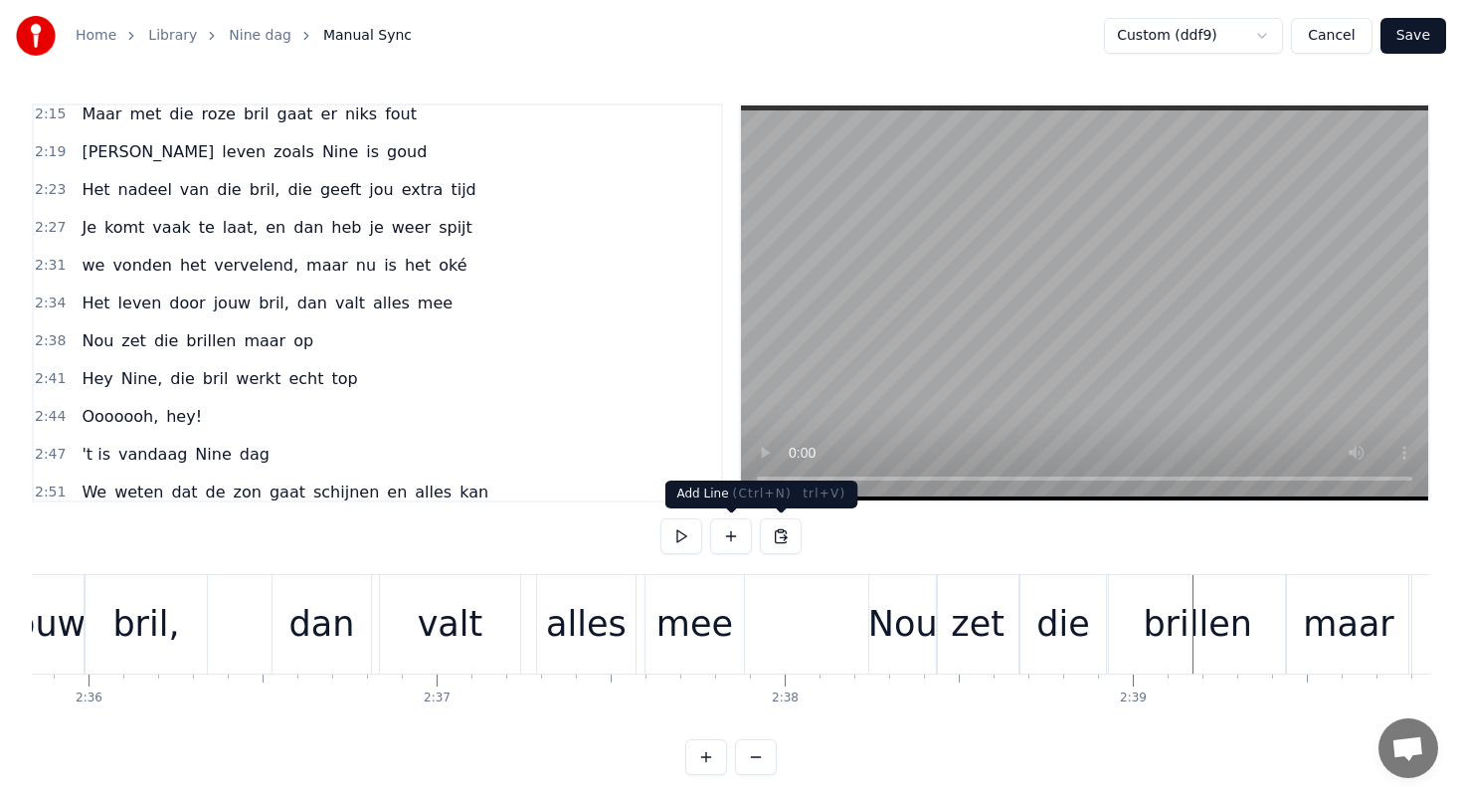
click at [679, 617] on div "mee" at bounding box center [694, 624] width 77 height 53
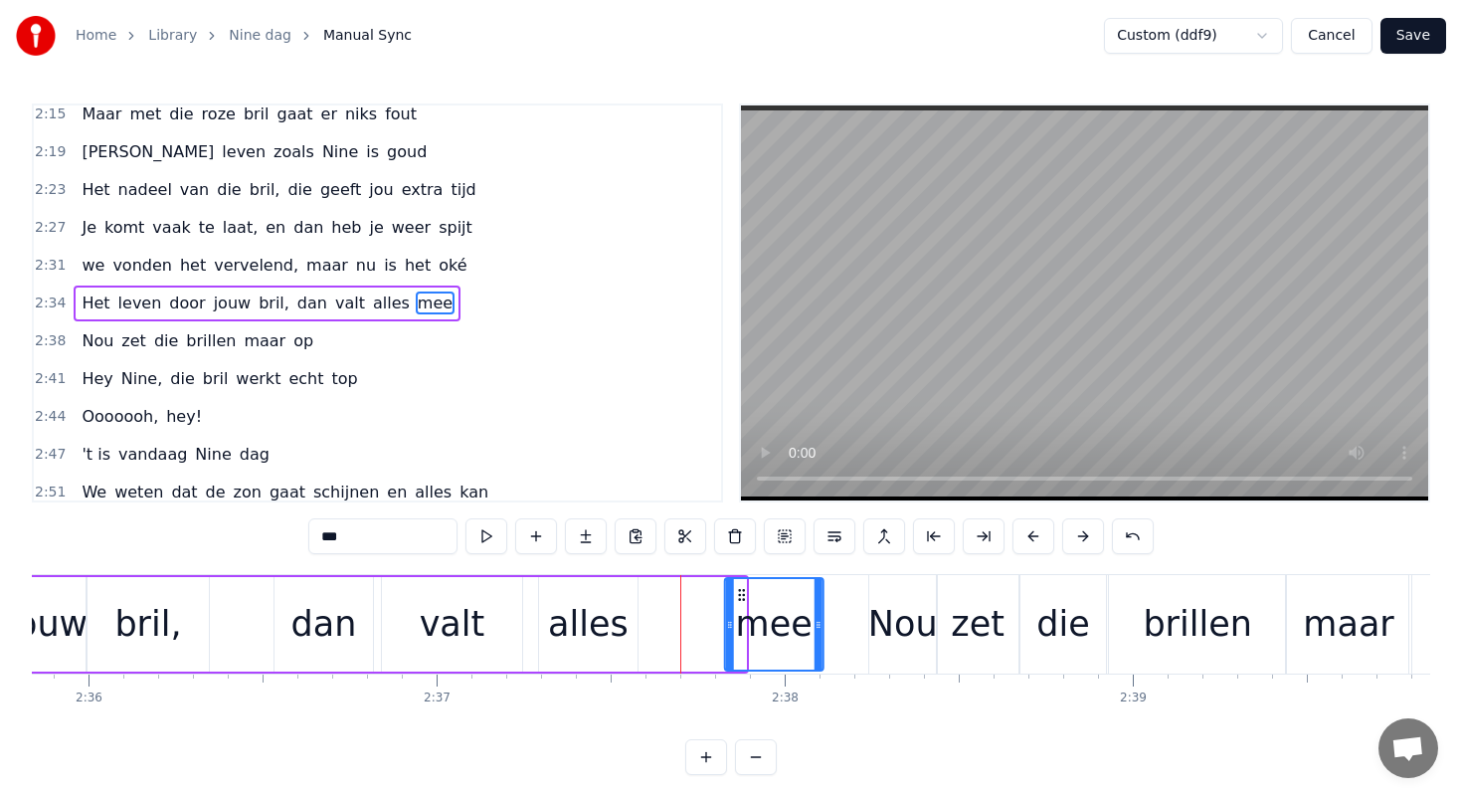
drag, startPoint x: 663, startPoint y: 593, endPoint x: 742, endPoint y: 599, distance: 78.8
click at [743, 599] on icon at bounding box center [742, 595] width 16 height 16
click at [603, 610] on div "alles" at bounding box center [588, 624] width 81 height 53
type input "*****"
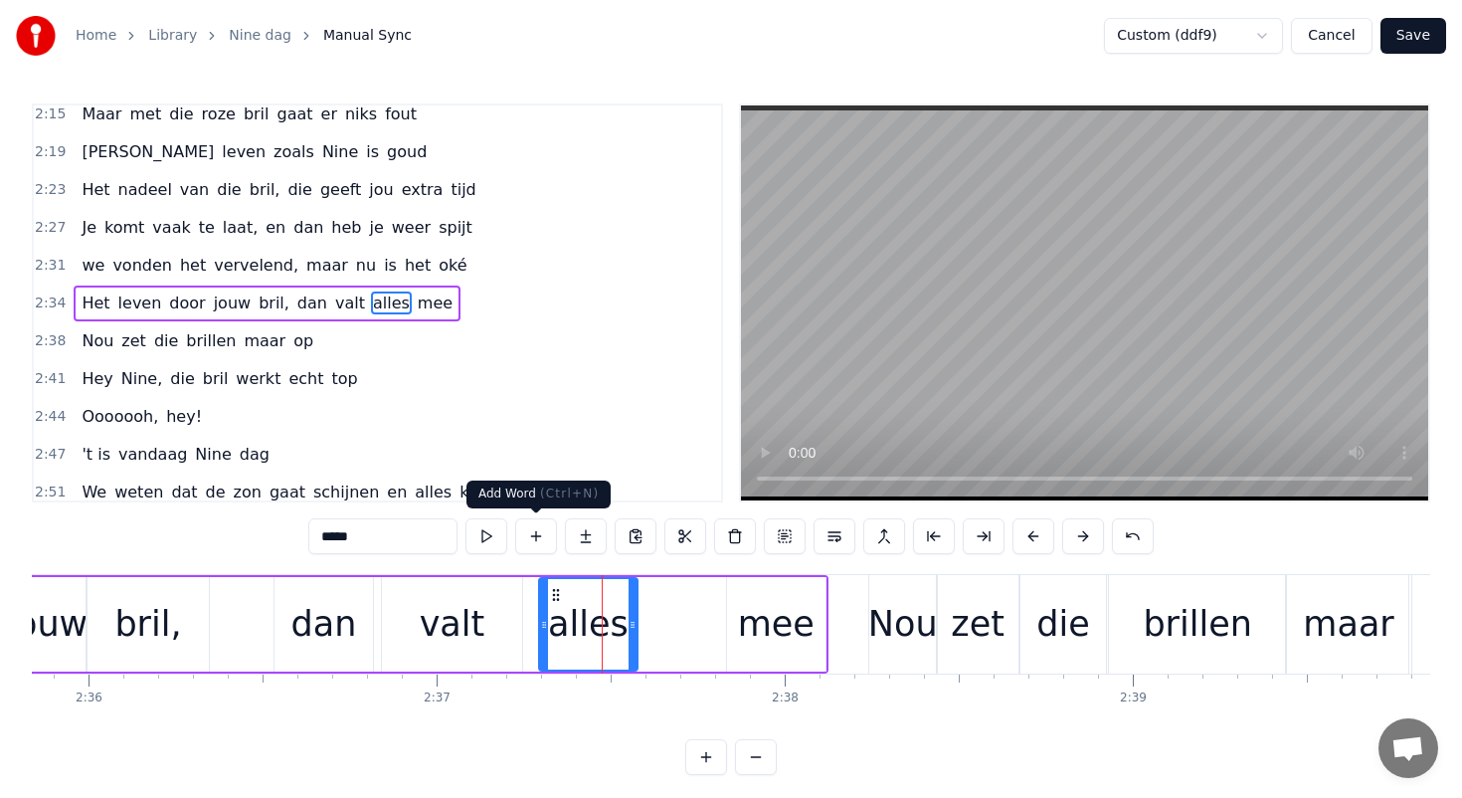
click at [538, 536] on button at bounding box center [536, 536] width 42 height 36
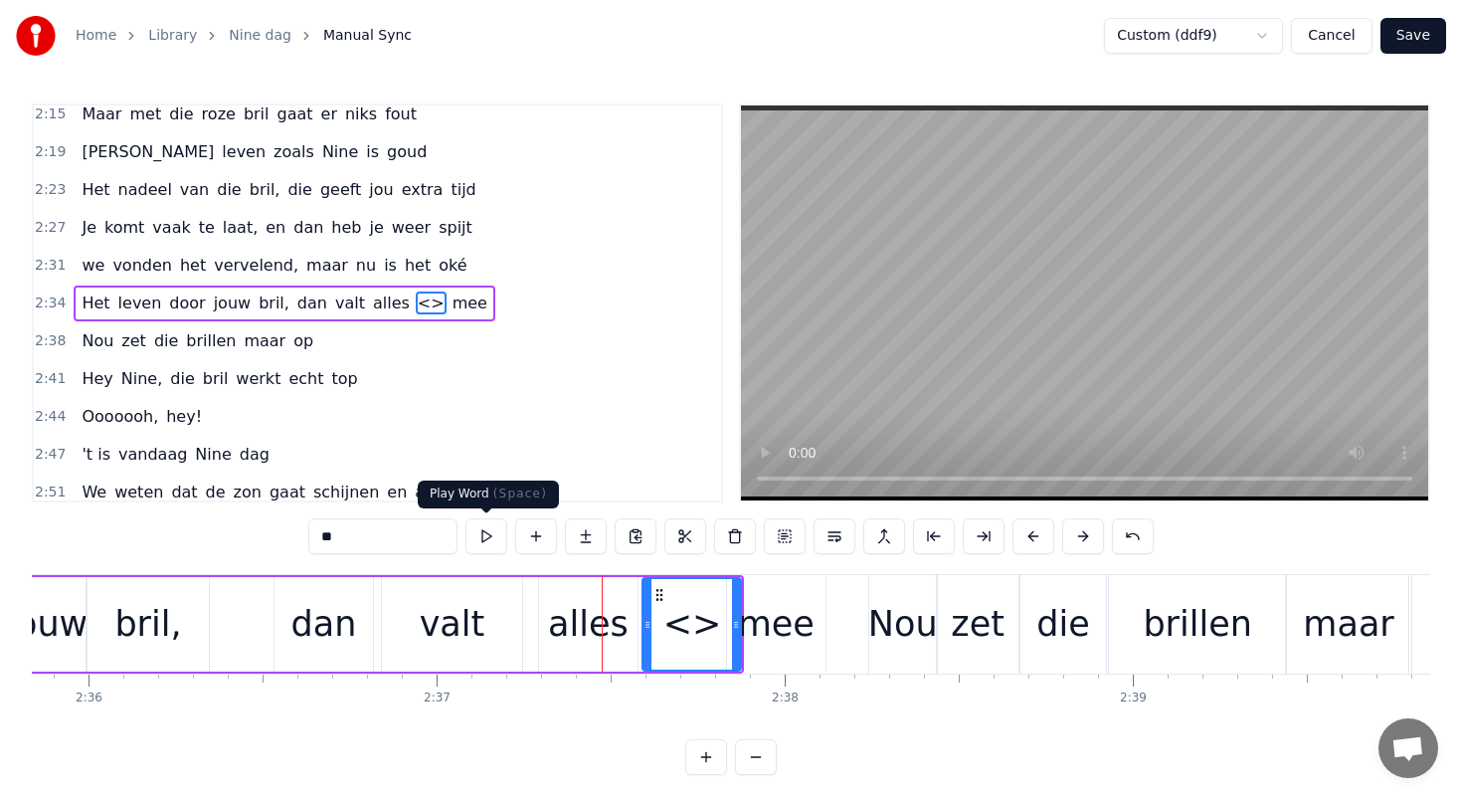
click at [359, 533] on input "**" at bounding box center [382, 536] width 149 height 36
click at [360, 651] on div "dan" at bounding box center [324, 624] width 98 height 94
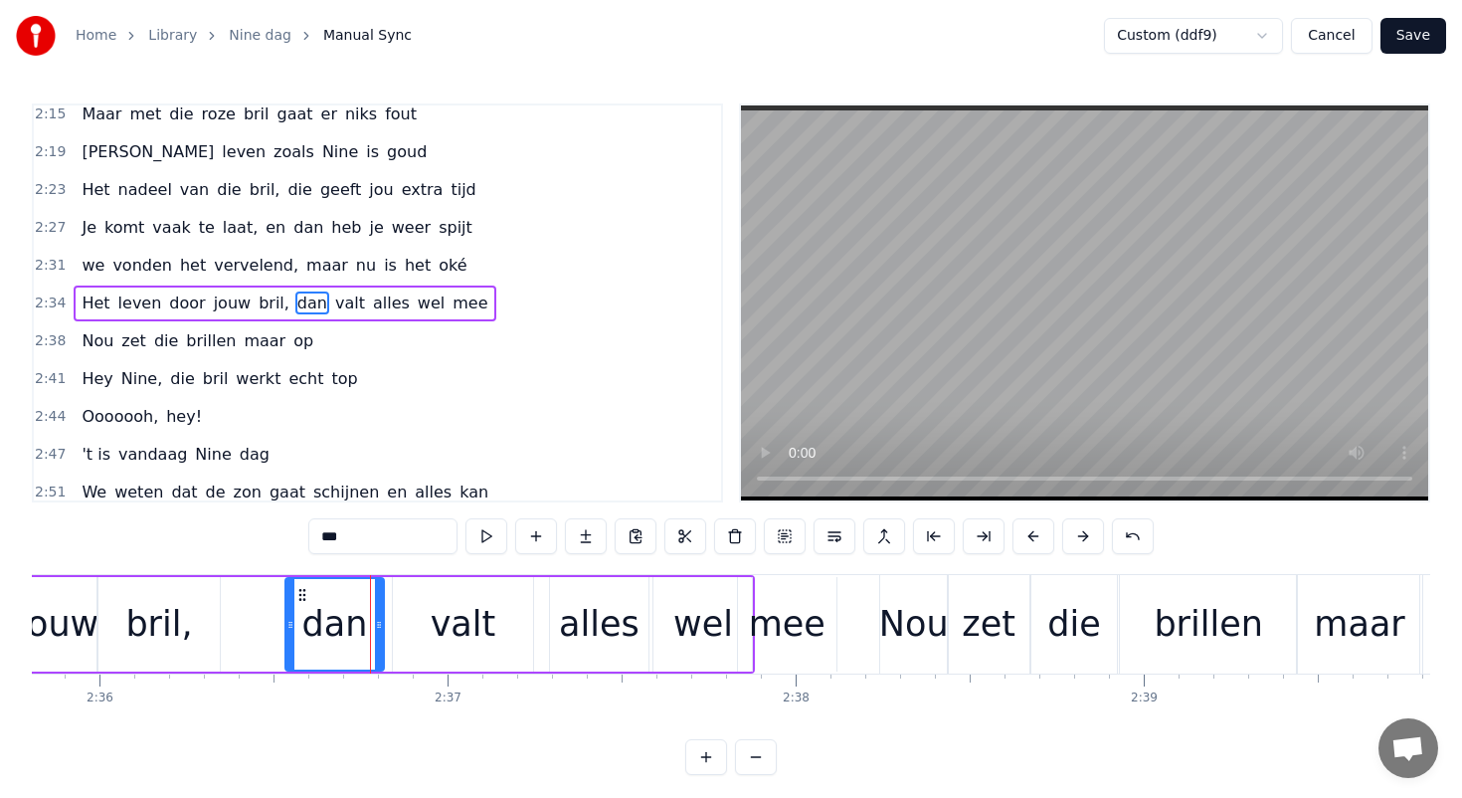
scroll to position [0, 54234]
click at [776, 602] on div "mee" at bounding box center [791, 624] width 77 height 53
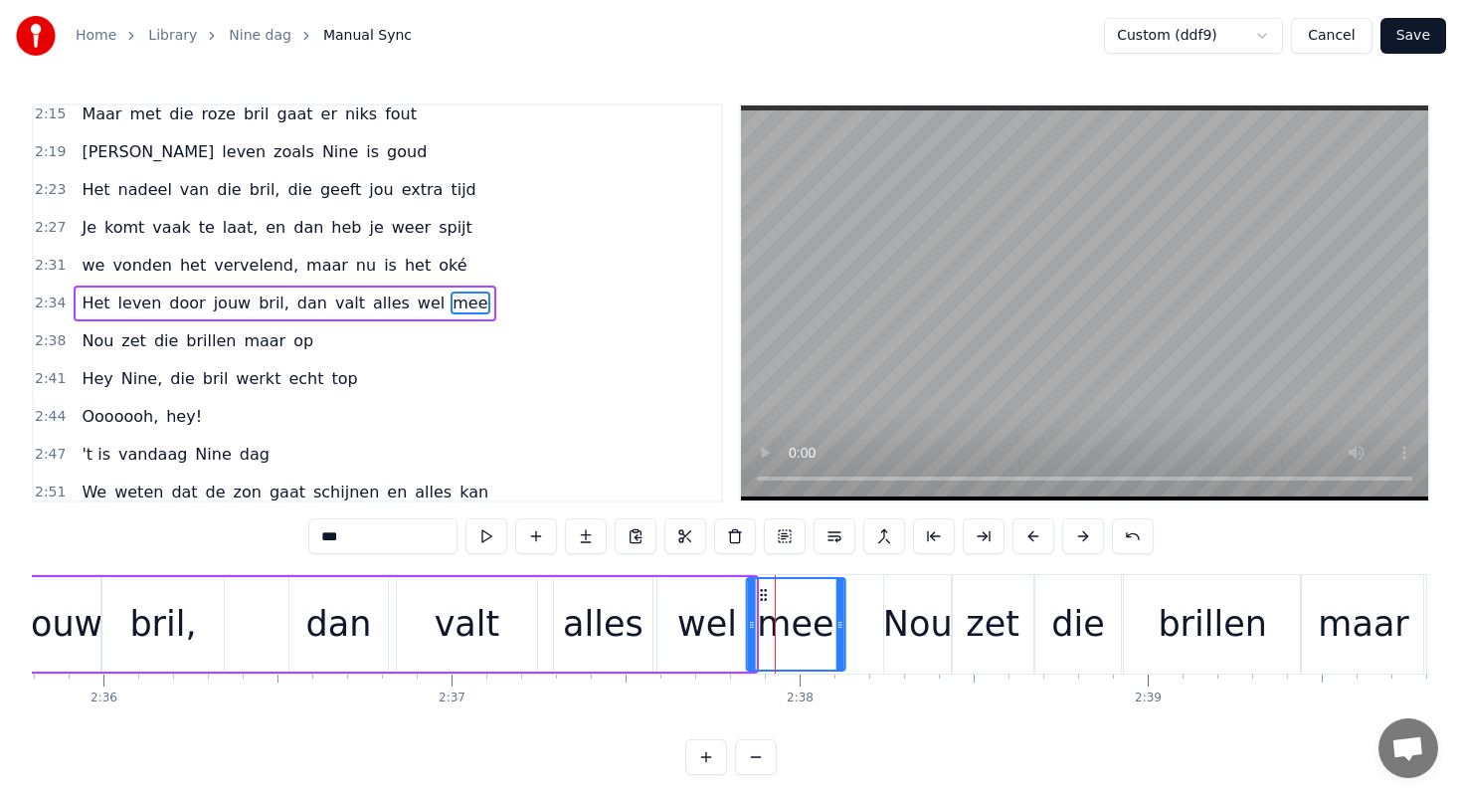
click at [762, 591] on icon at bounding box center [763, 595] width 16 height 16
click at [705, 622] on div "wel" at bounding box center [707, 624] width 60 height 53
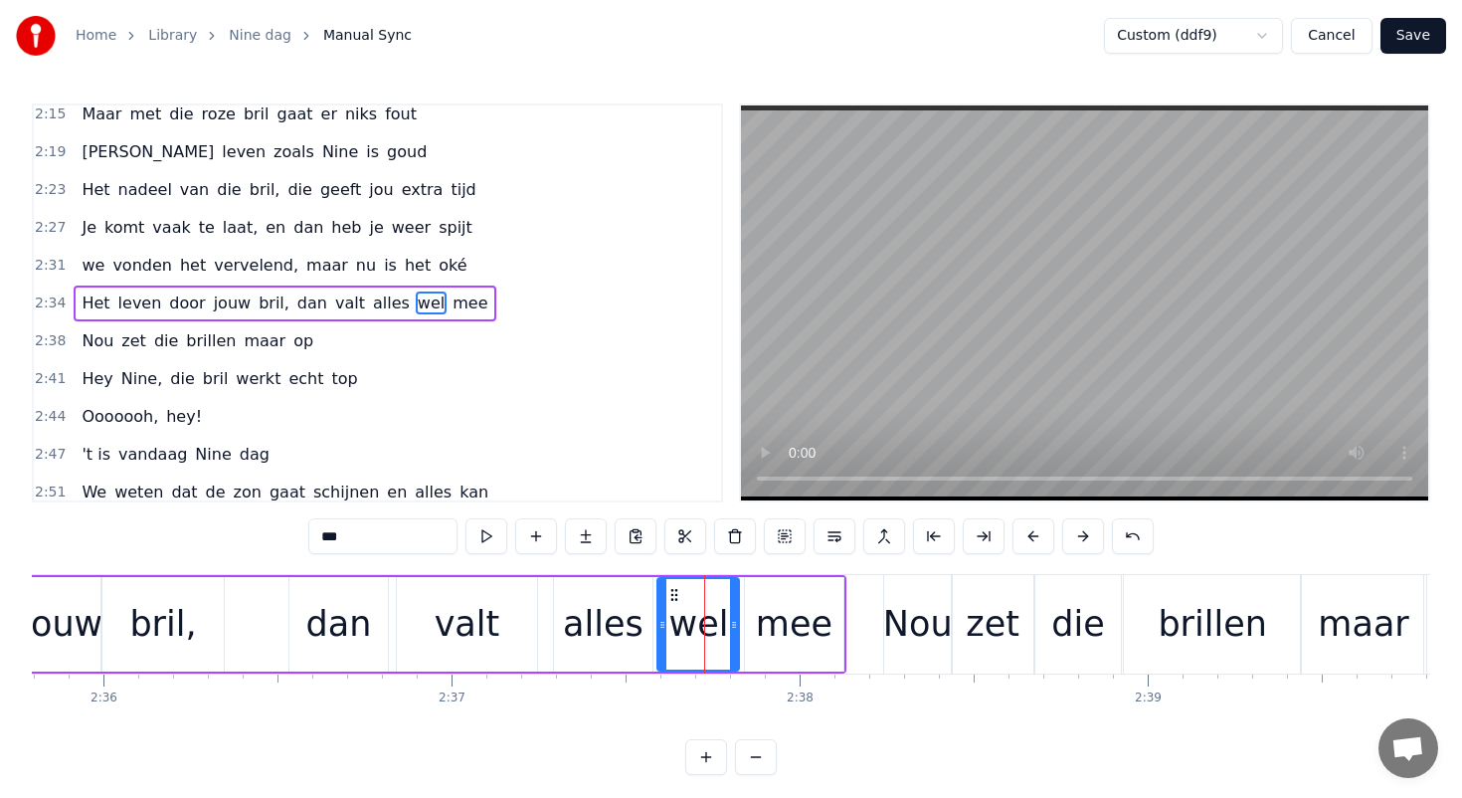
drag, startPoint x: 750, startPoint y: 624, endPoint x: 733, endPoint y: 624, distance: 16.9
click at [733, 624] on icon at bounding box center [734, 625] width 8 height 16
click at [778, 619] on div "mee" at bounding box center [794, 624] width 77 height 53
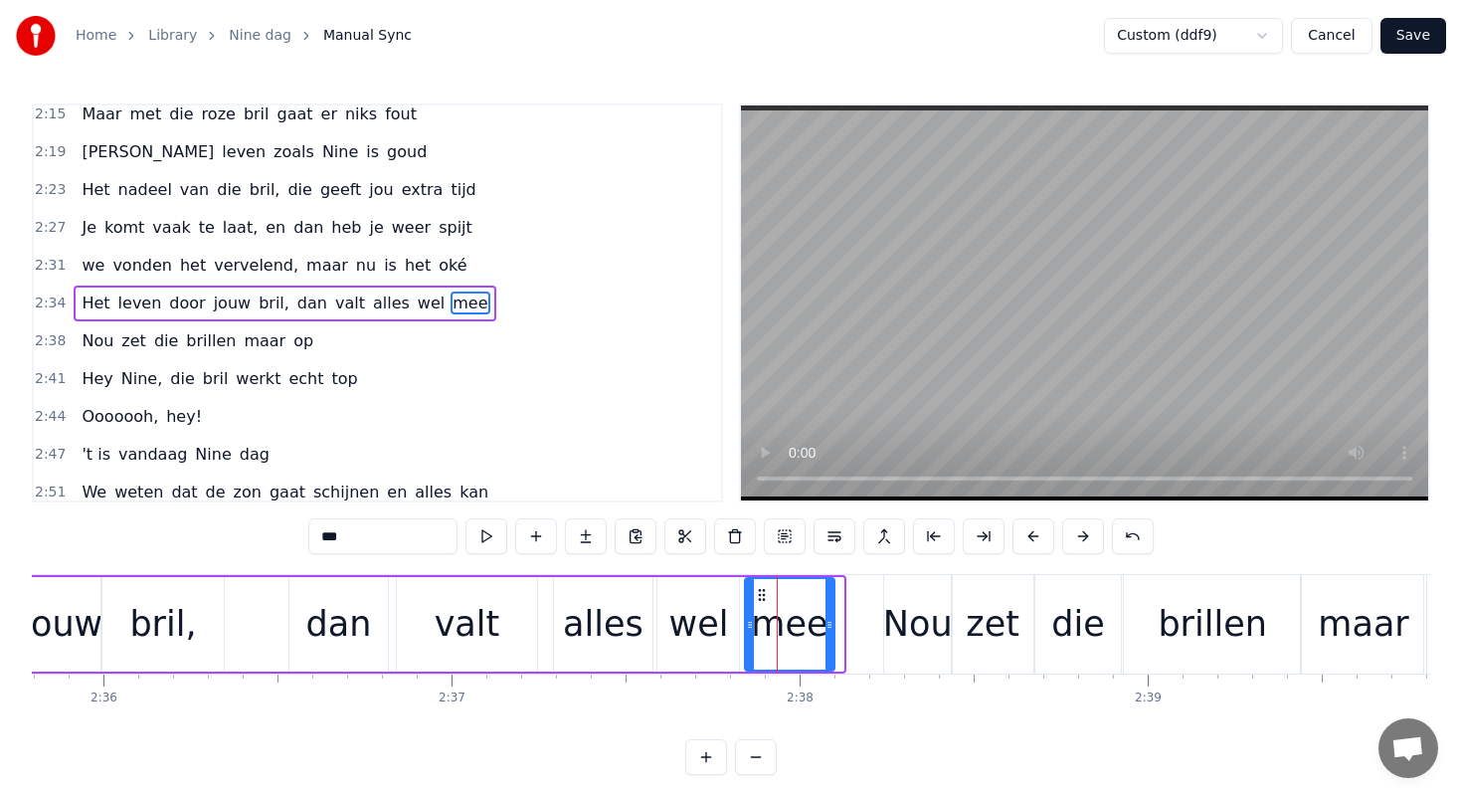
click at [831, 624] on icon at bounding box center [830, 625] width 8 height 16
click at [757, 596] on icon at bounding box center [759, 595] width 16 height 16
click at [674, 599] on div "wel" at bounding box center [699, 624] width 60 height 53
type input "***"
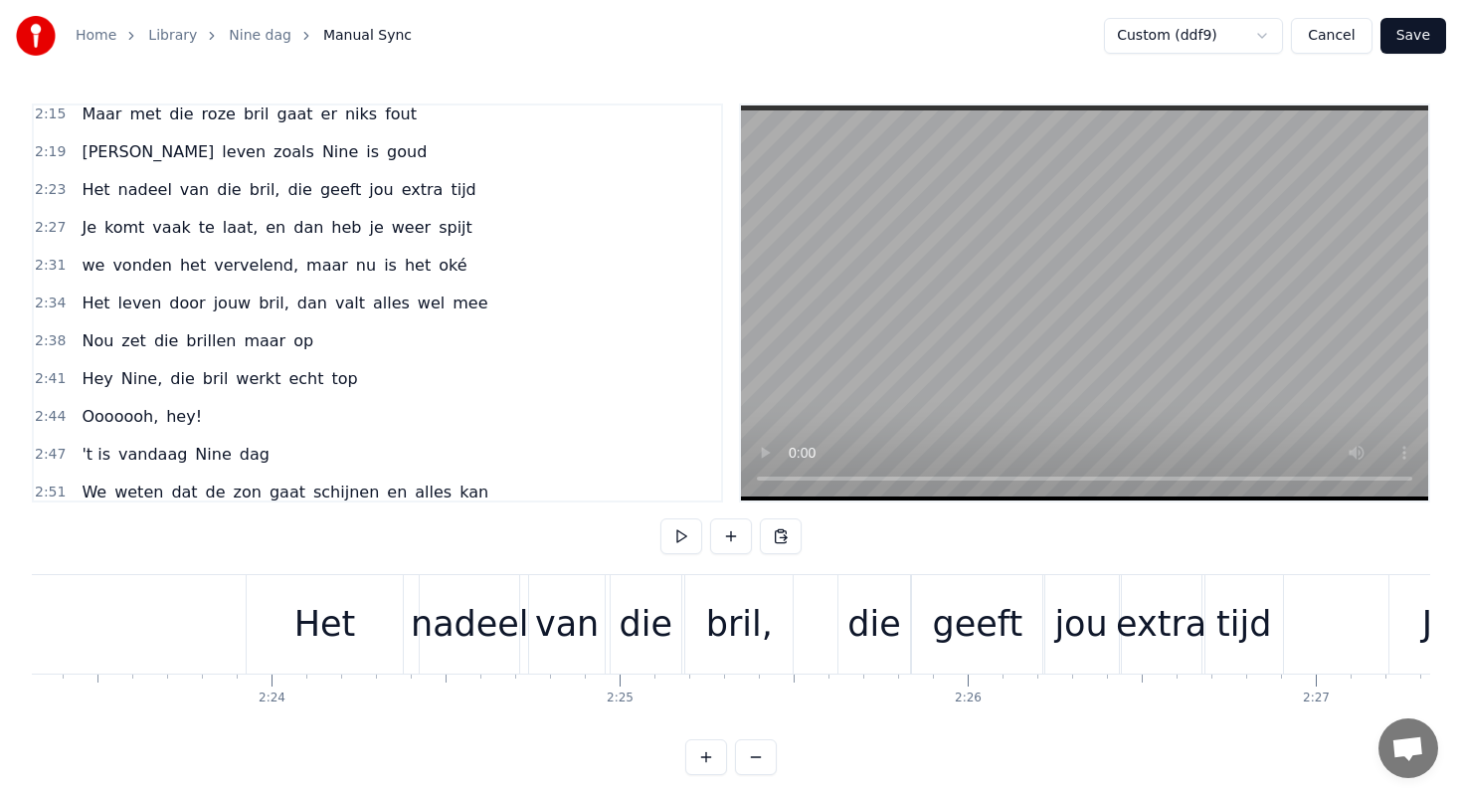
scroll to position [0, 49787]
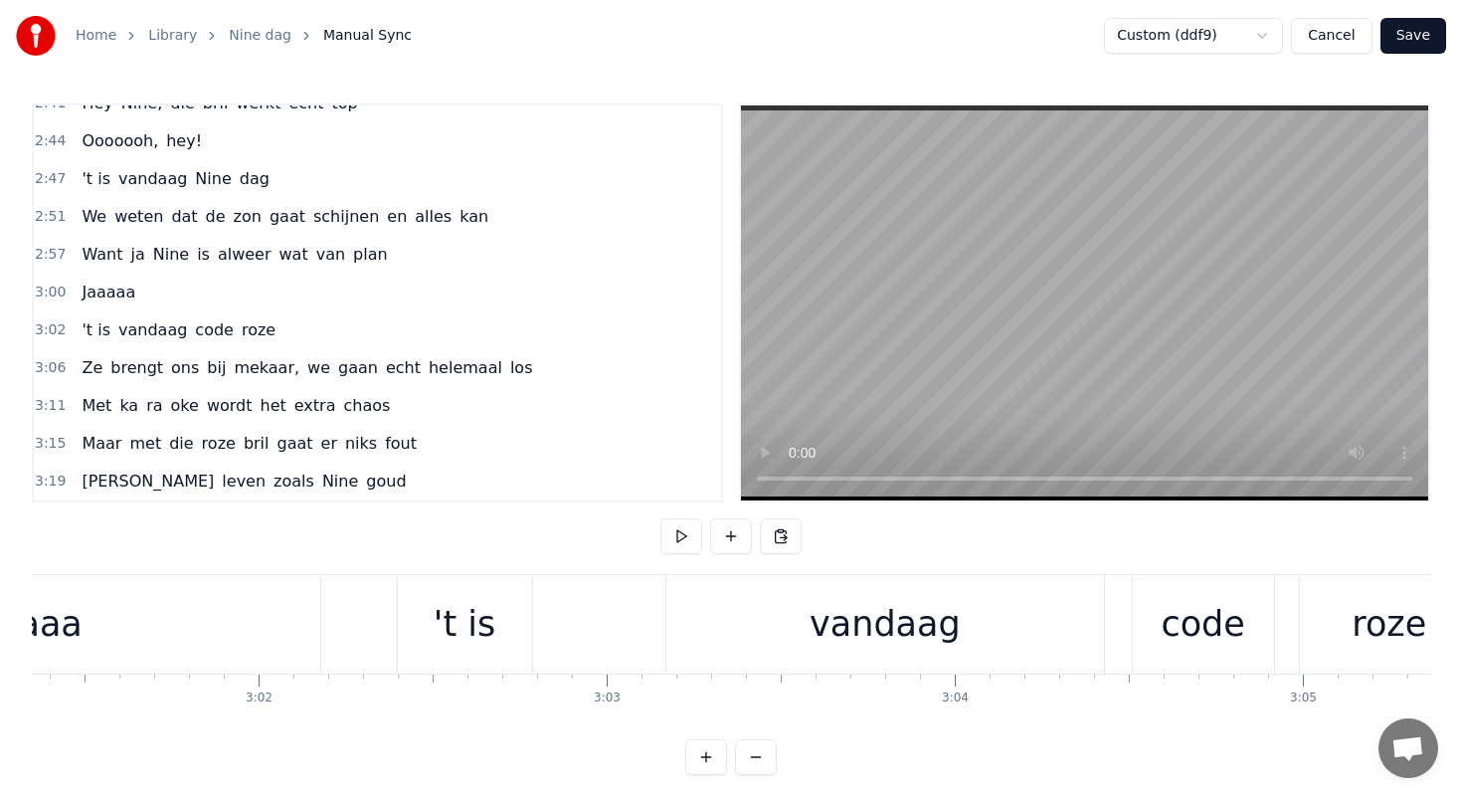
scroll to position [0, 63100]
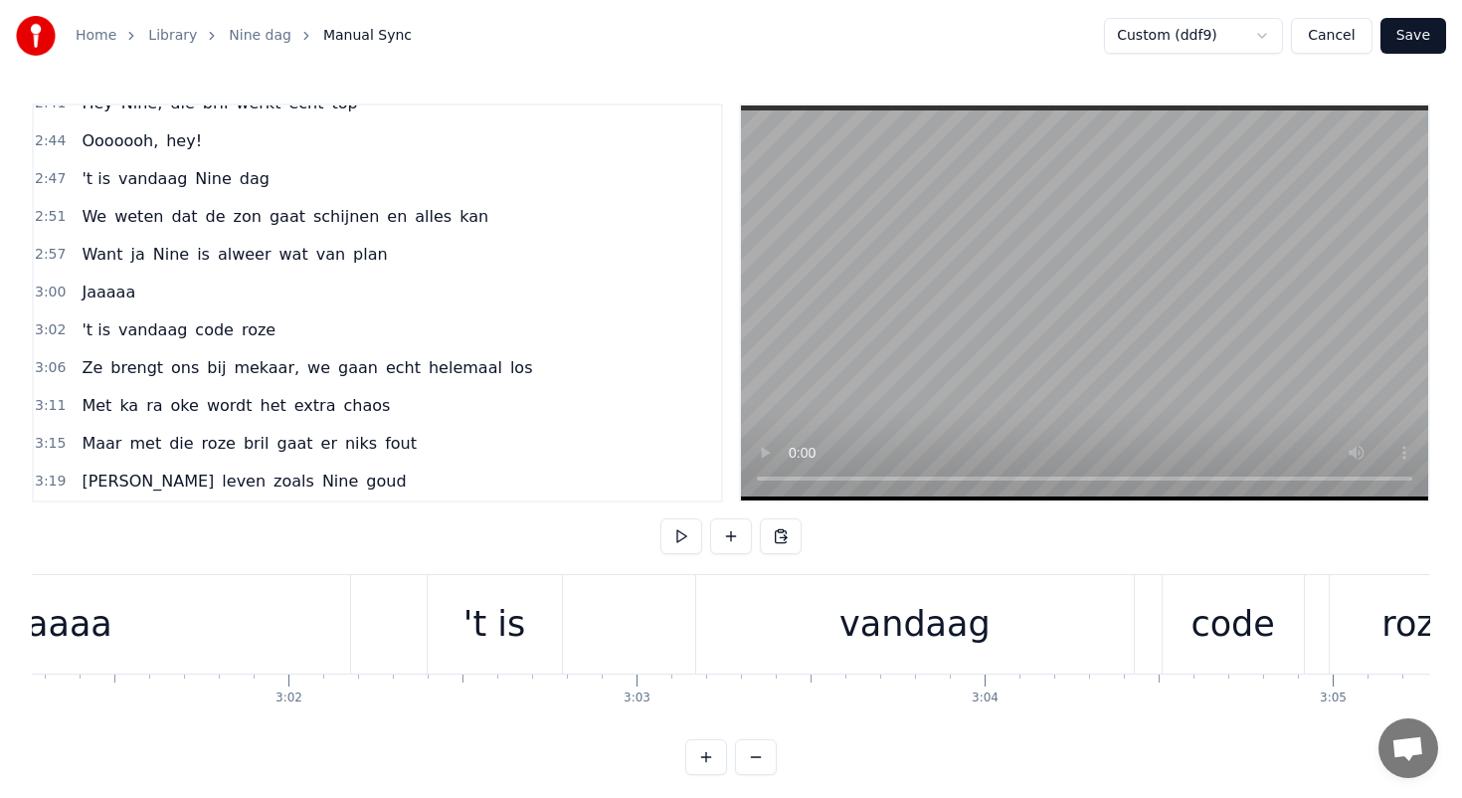
click at [301, 619] on div "Jaaaaa" at bounding box center [54, 624] width 592 height 98
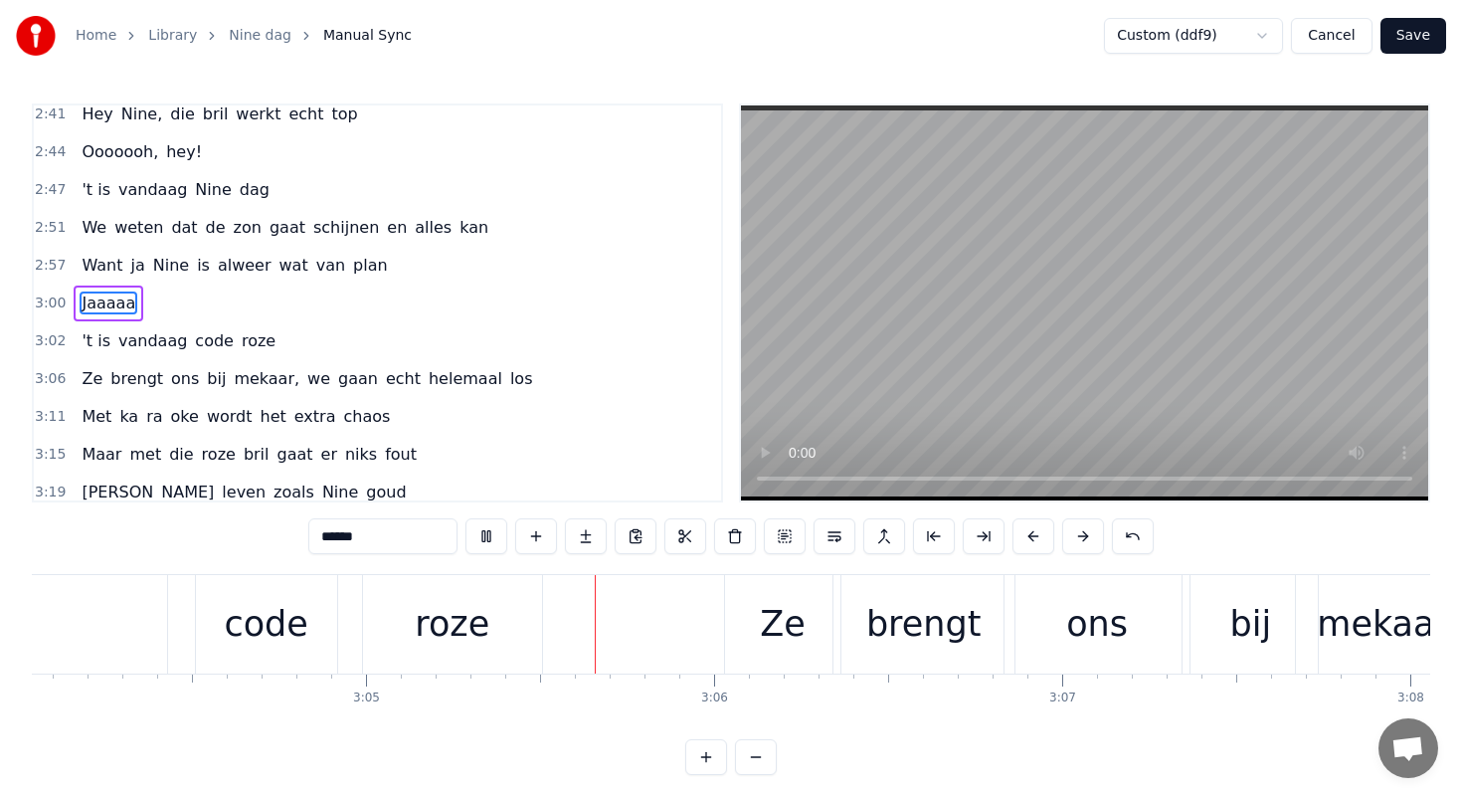
scroll to position [0, 64360]
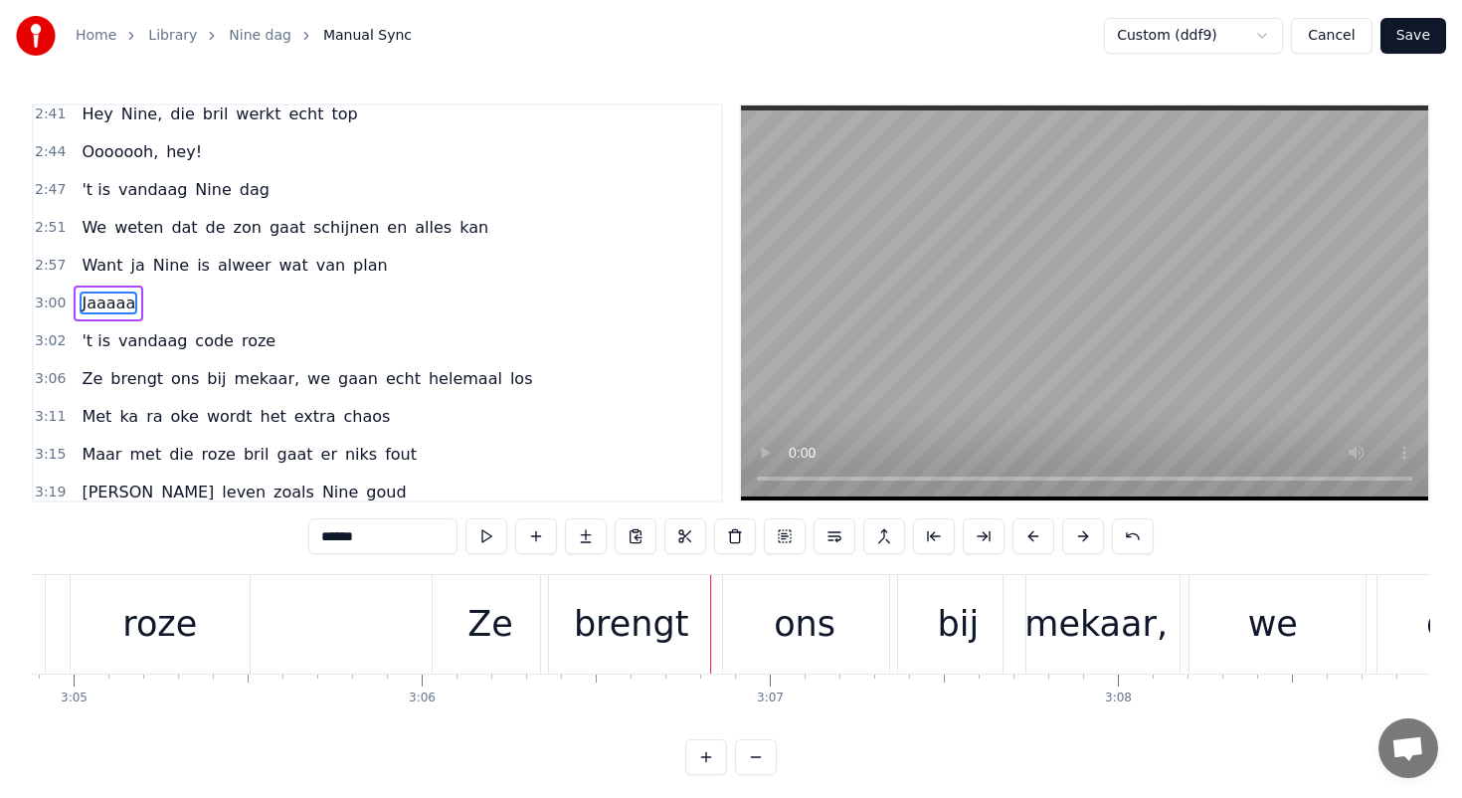
click at [516, 614] on div "Ze" at bounding box center [490, 624] width 115 height 98
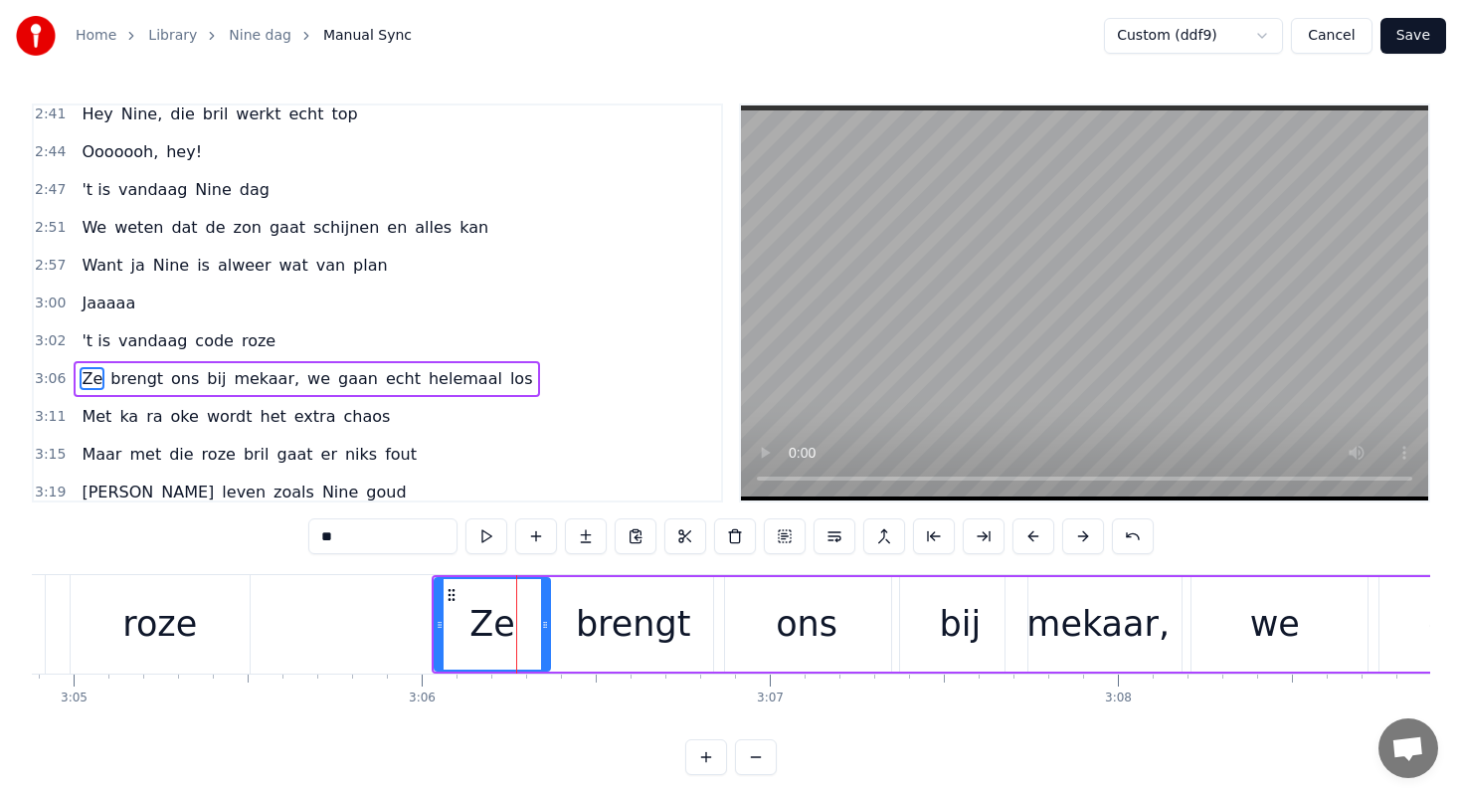
scroll to position [1457, 0]
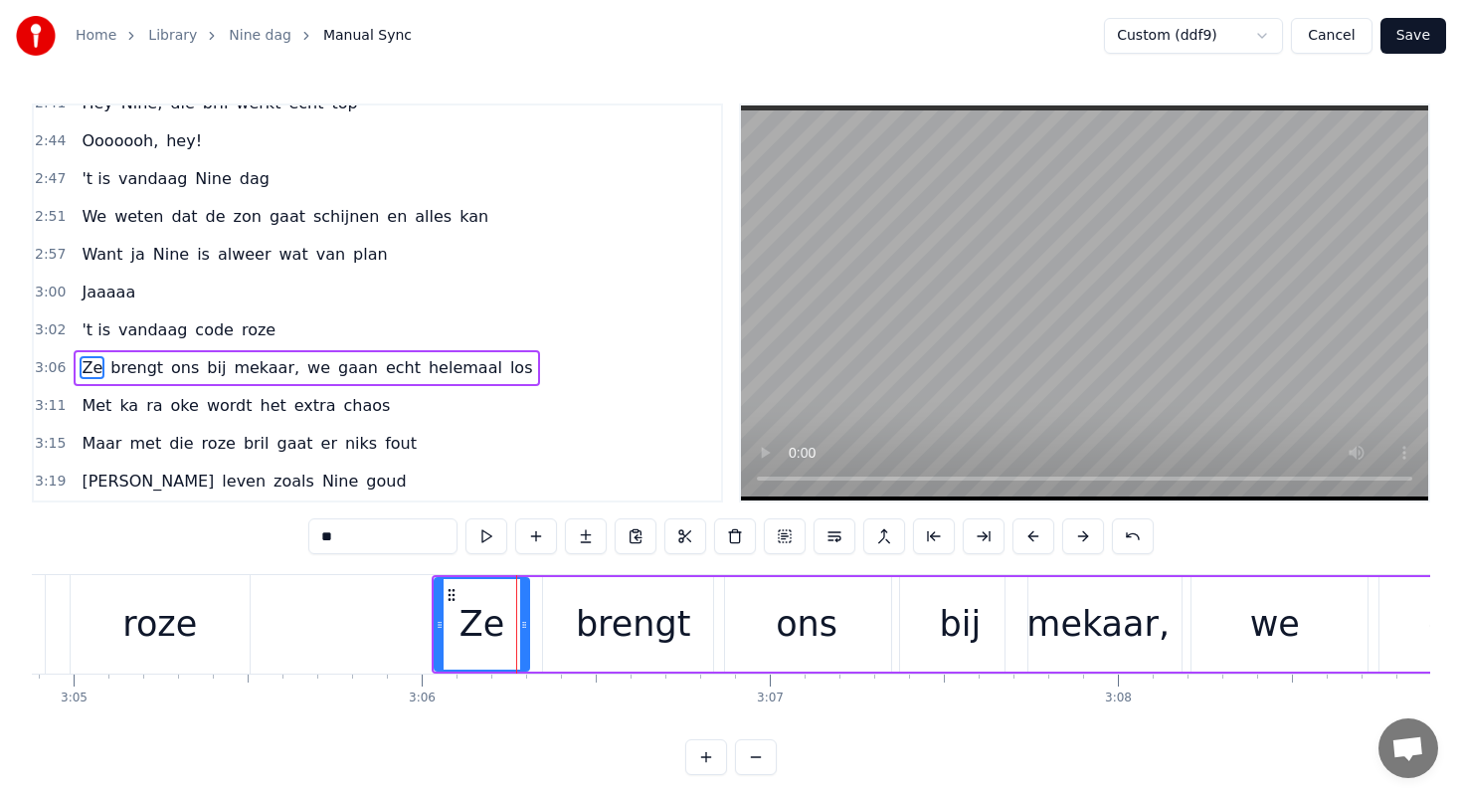
drag, startPoint x: 544, startPoint y: 627, endPoint x: 521, endPoint y: 624, distance: 23.1
click at [521, 624] on icon at bounding box center [524, 625] width 8 height 16
click at [525, 624] on icon at bounding box center [522, 625] width 8 height 16
click at [574, 626] on div "brengt" at bounding box center [633, 624] width 181 height 94
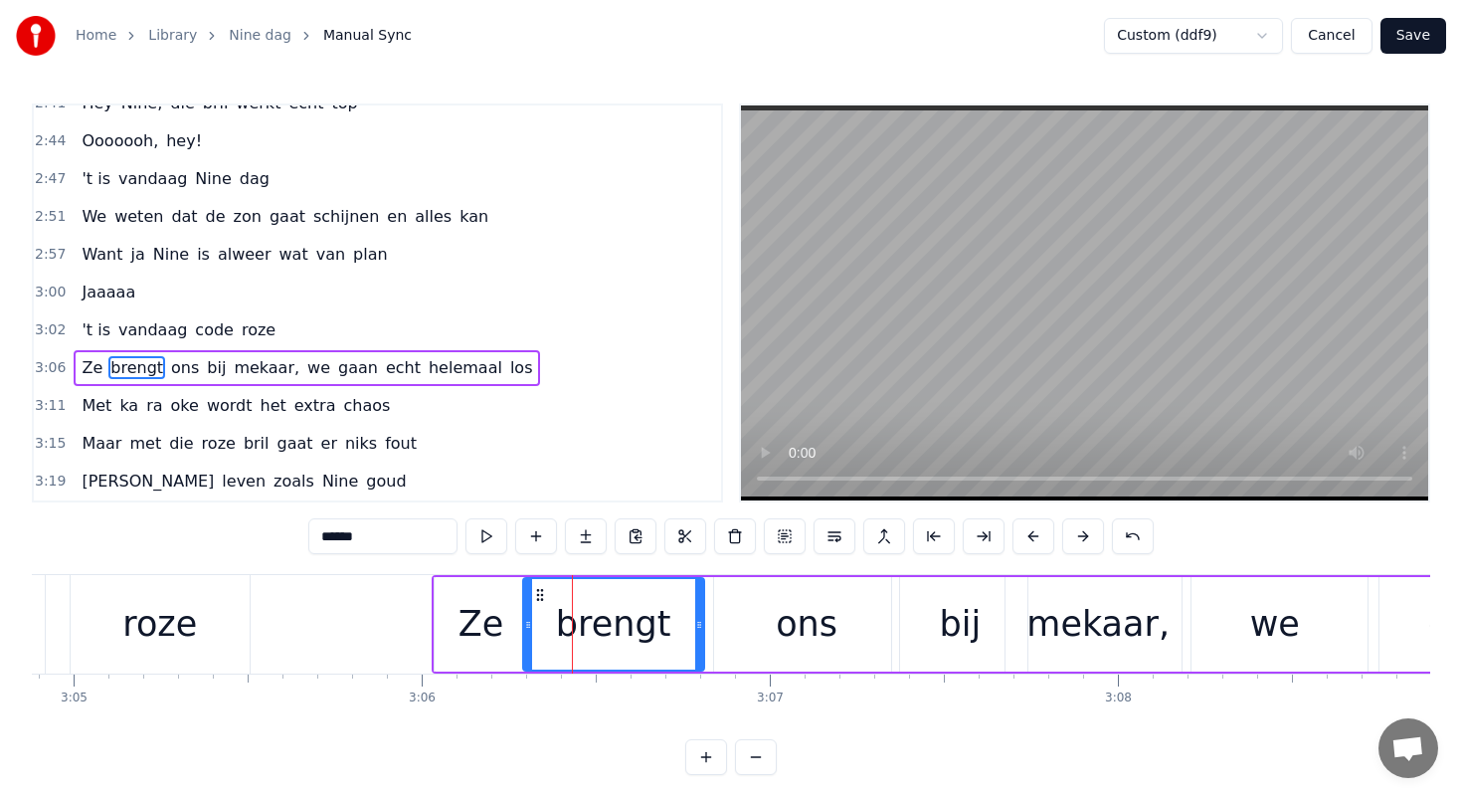
drag, startPoint x: 558, startPoint y: 592, endPoint x: 537, endPoint y: 592, distance: 20.9
click at [537, 592] on icon at bounding box center [540, 595] width 16 height 16
drag, startPoint x: 699, startPoint y: 629, endPoint x: 663, endPoint y: 629, distance: 35.8
click at [663, 629] on icon at bounding box center [661, 625] width 8 height 16
click at [766, 613] on div "ons" at bounding box center [806, 624] width 185 height 94
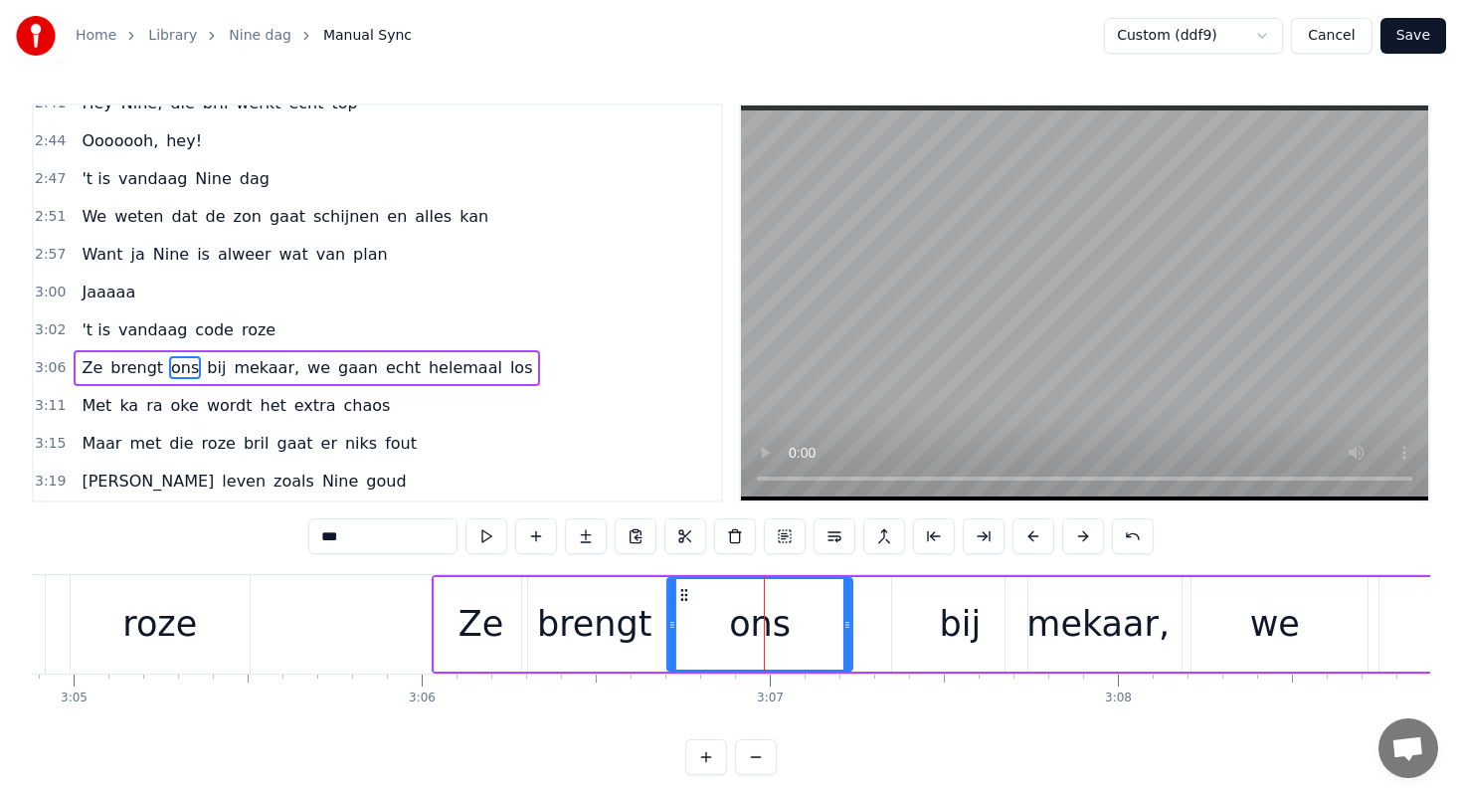
drag, startPoint x: 729, startPoint y: 591, endPoint x: 681, endPoint y: 589, distance: 47.8
click at [681, 589] on icon at bounding box center [684, 595] width 16 height 16
click at [919, 620] on div "bij" at bounding box center [959, 624] width 135 height 94
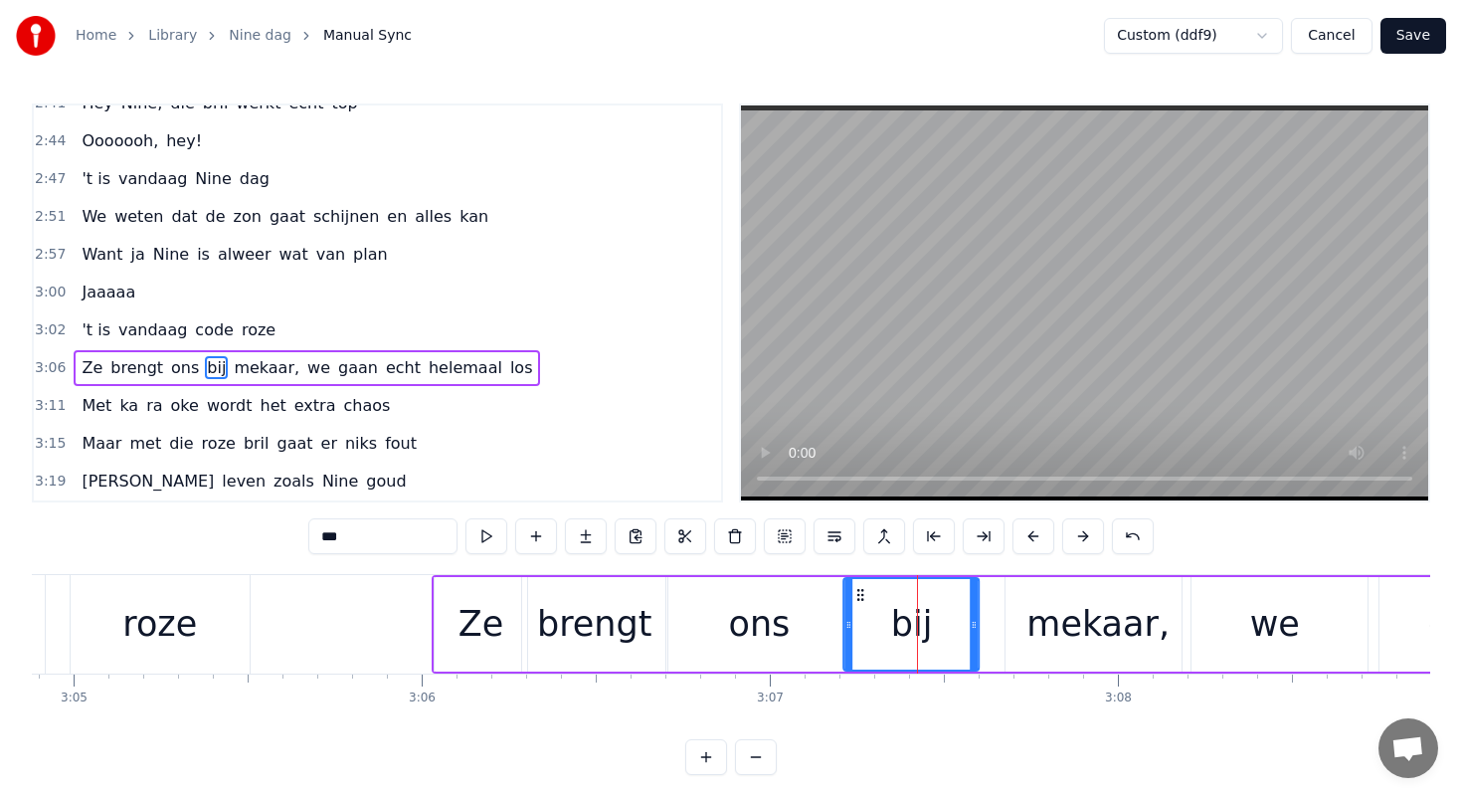
drag, startPoint x: 906, startPoint y: 586, endPoint x: 856, endPoint y: 579, distance: 50.2
click at [856, 579] on div "bij" at bounding box center [911, 624] width 133 height 91
click at [1050, 614] on div "mekaar," at bounding box center [1097, 624] width 143 height 53
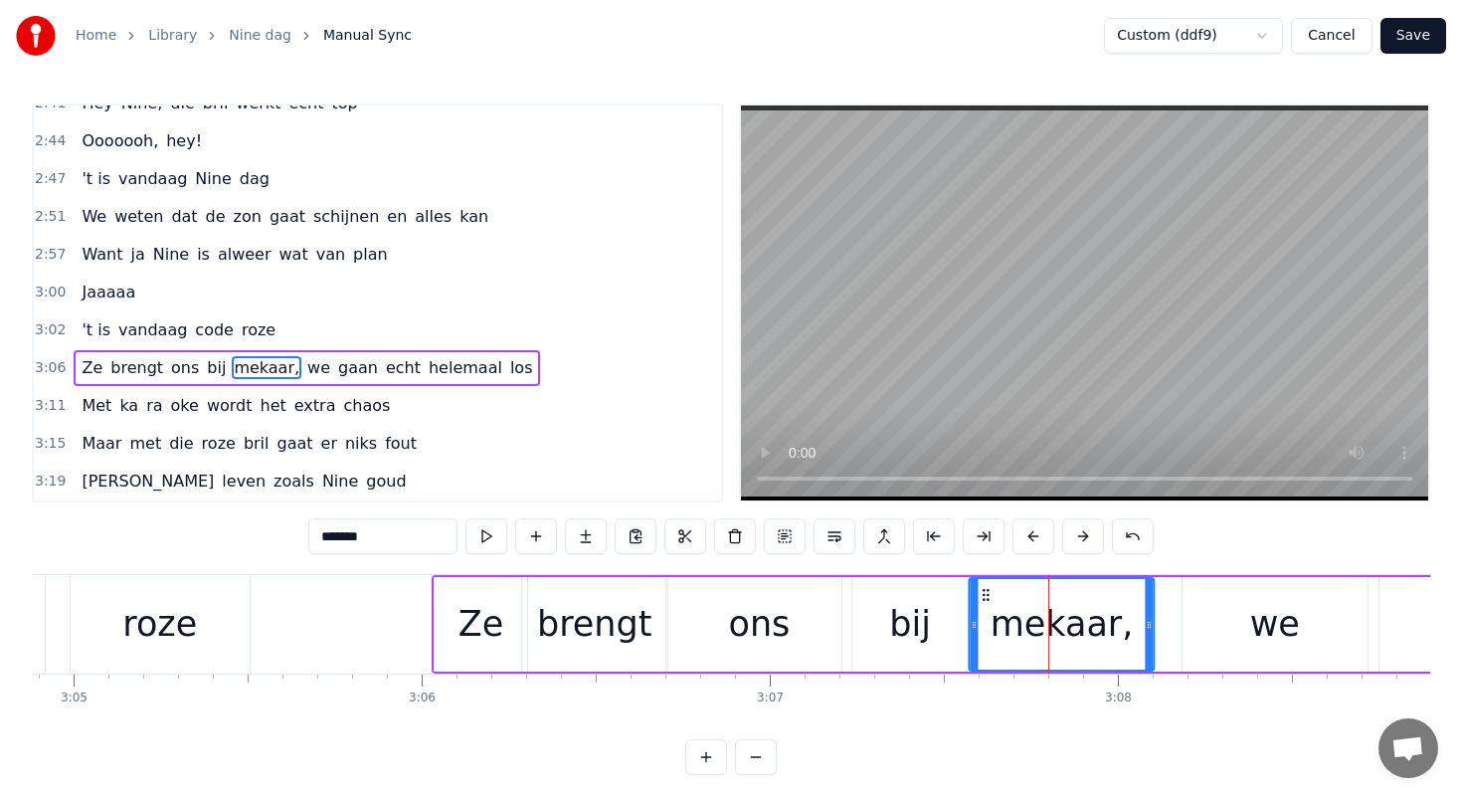
drag, startPoint x: 1020, startPoint y: 593, endPoint x: 982, endPoint y: 592, distance: 38.8
click at [982, 592] on icon at bounding box center [987, 595] width 16 height 16
drag, startPoint x: 1146, startPoint y: 623, endPoint x: 1126, endPoint y: 622, distance: 19.9
click at [1126, 622] on icon at bounding box center [1128, 625] width 8 height 16
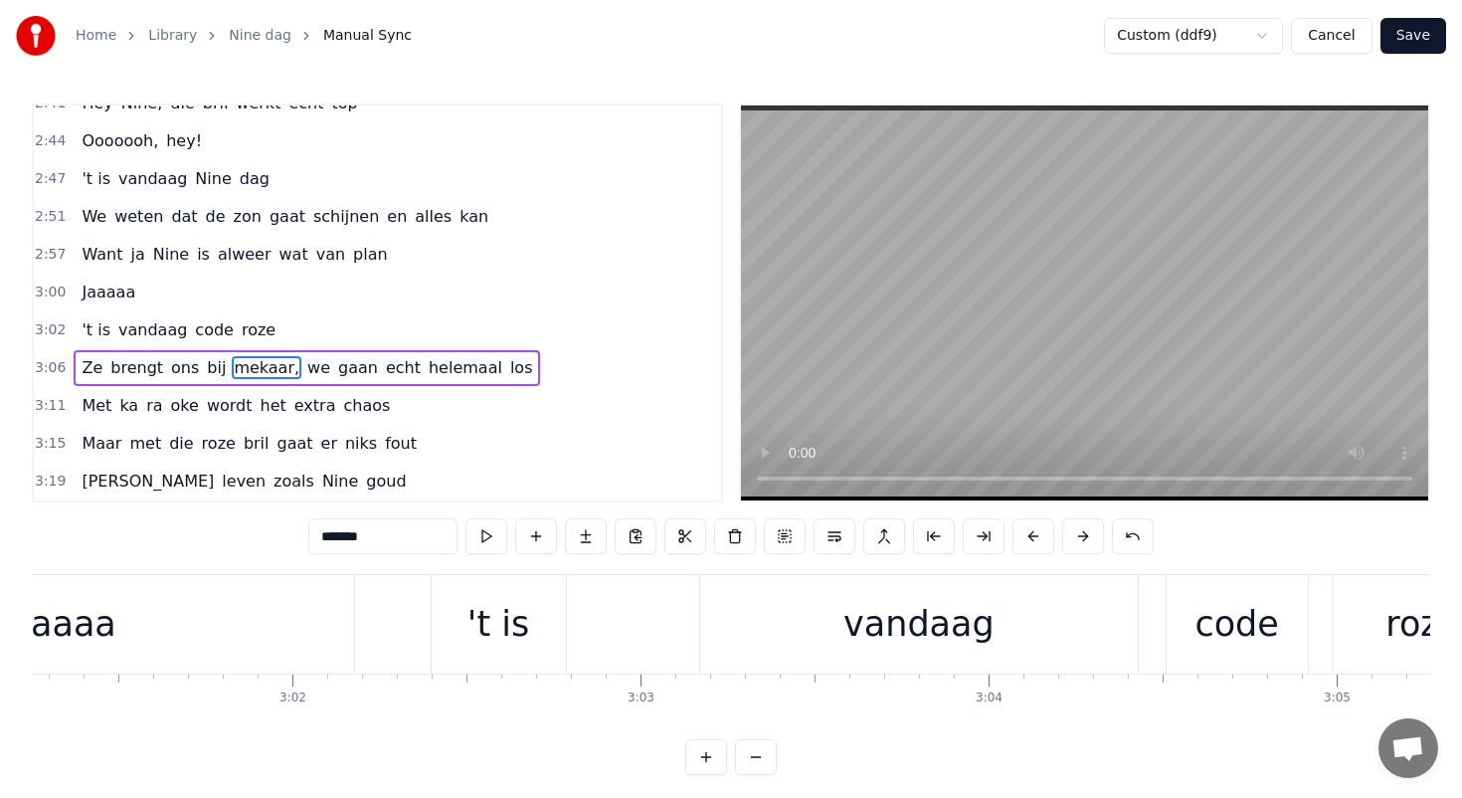
scroll to position [0, 62952]
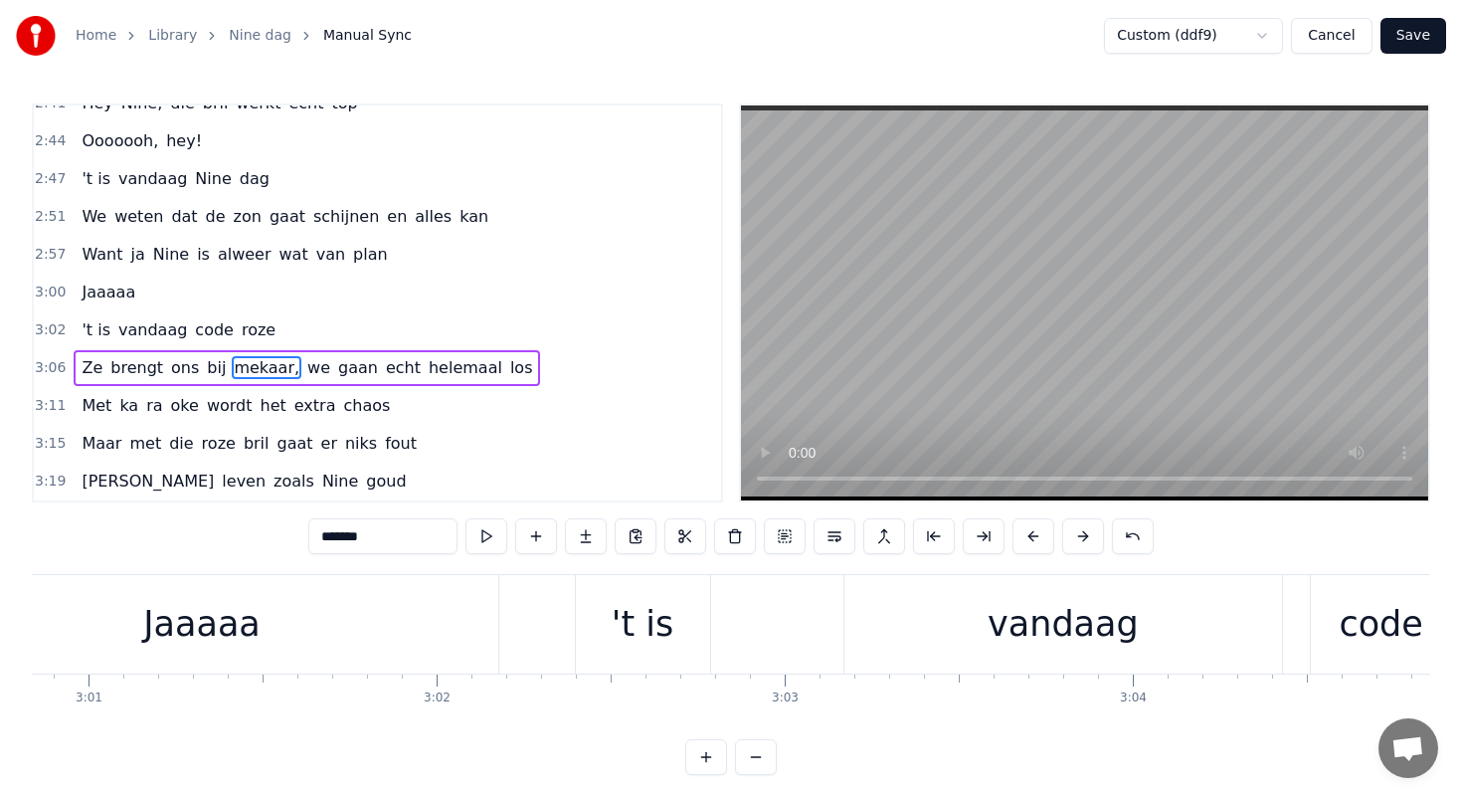
click at [304, 610] on div "Jaaaaa" at bounding box center [203, 624] width 592 height 98
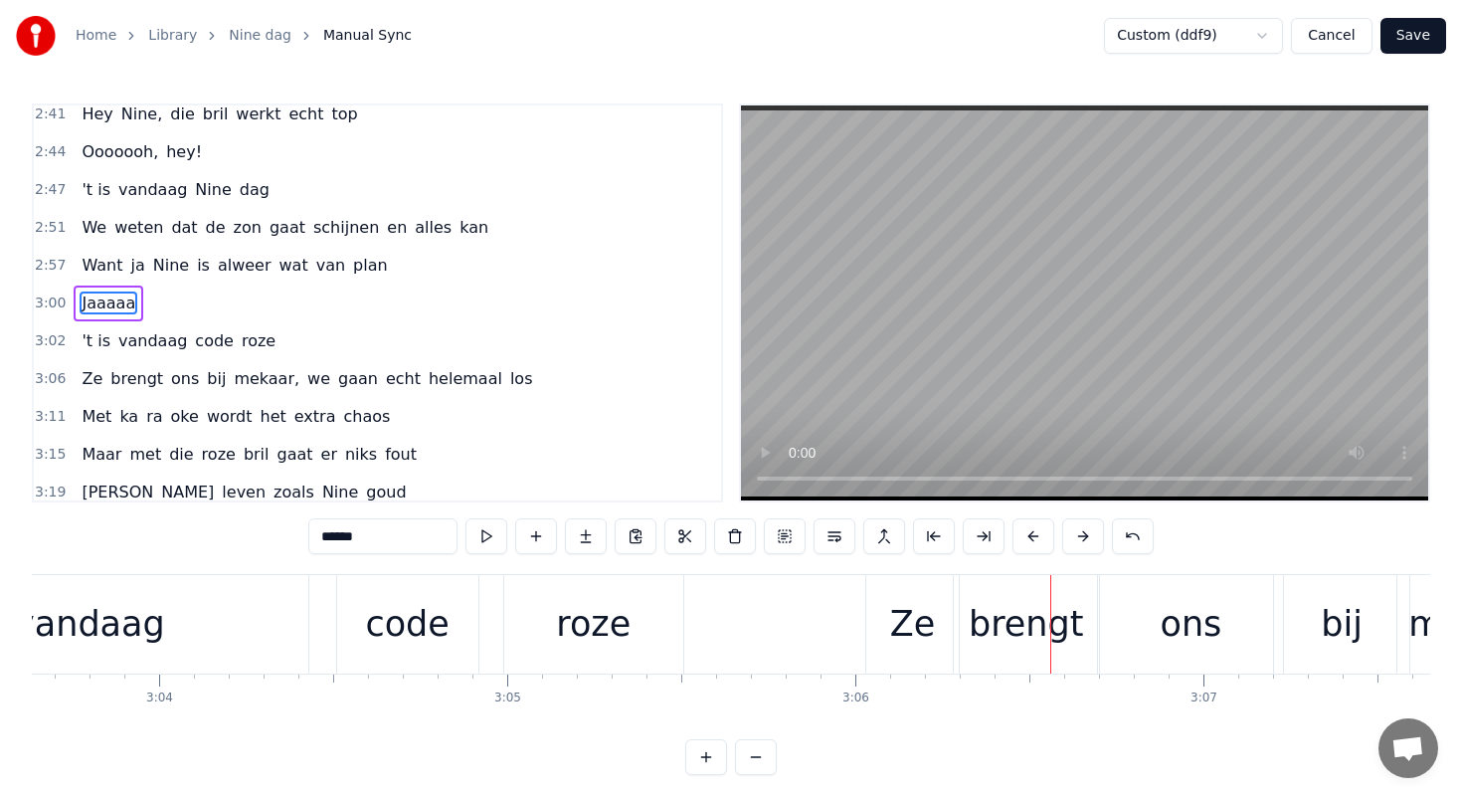
scroll to position [0, 64064]
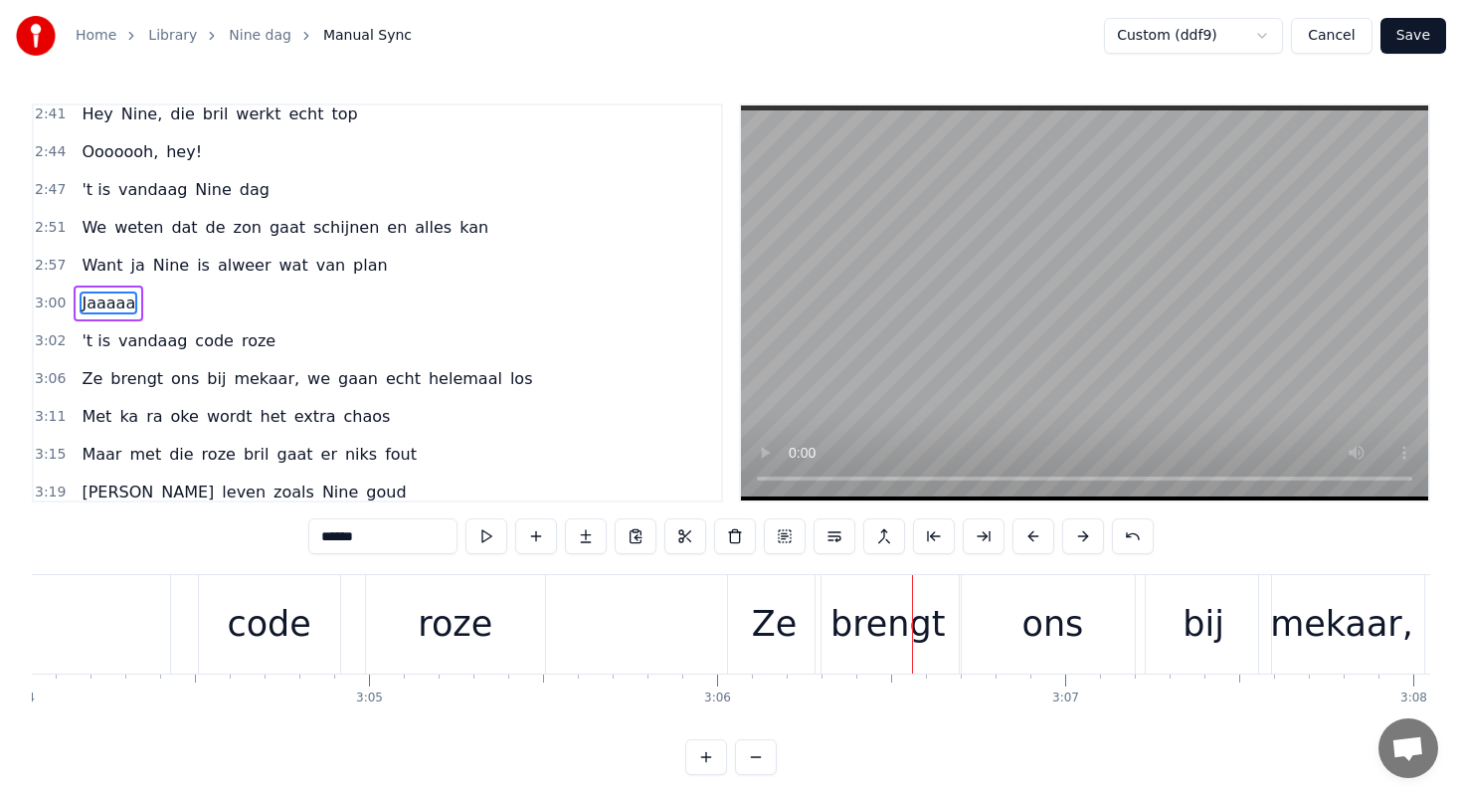
click at [756, 623] on div "Ze" at bounding box center [775, 624] width 46 height 53
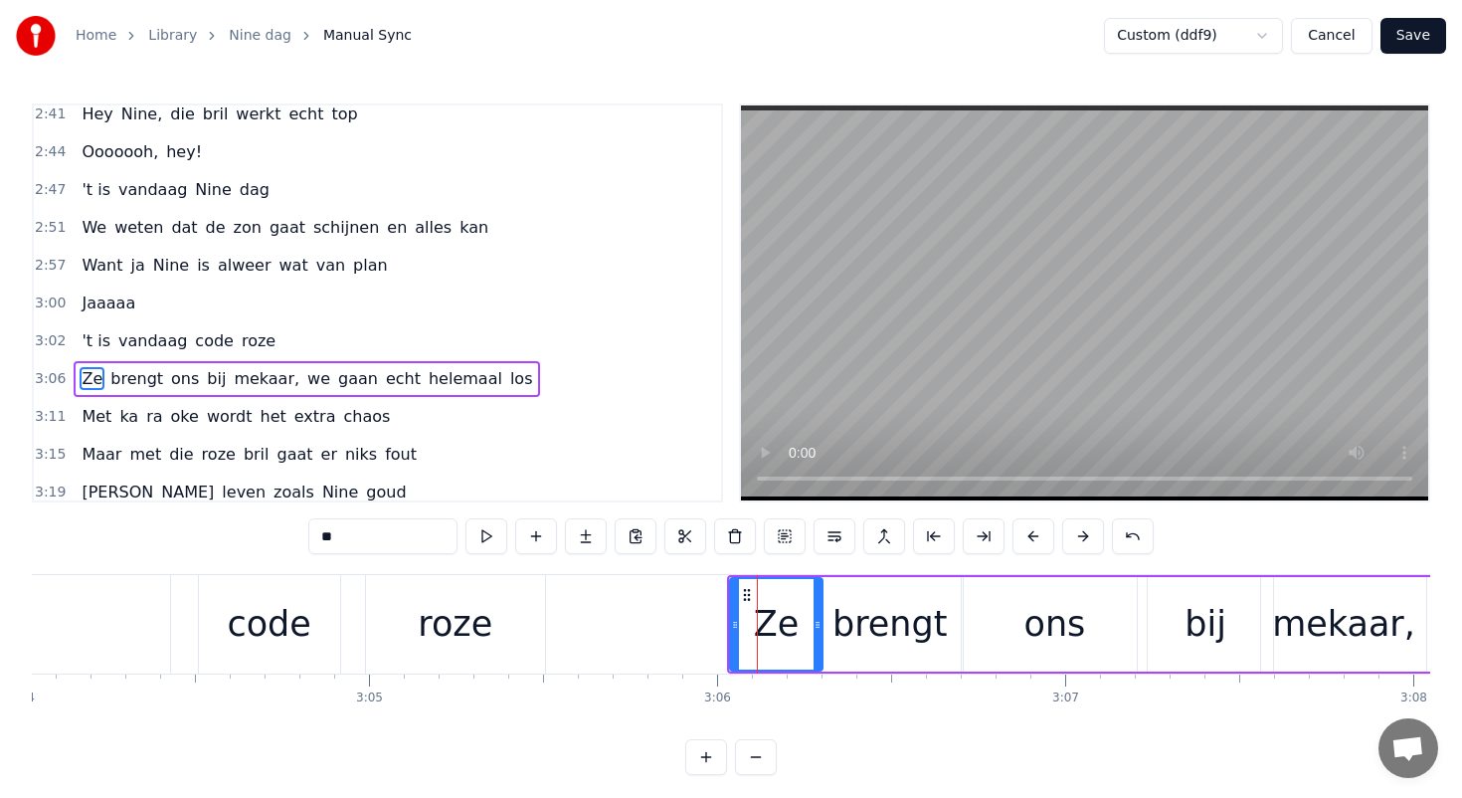
scroll to position [1457, 0]
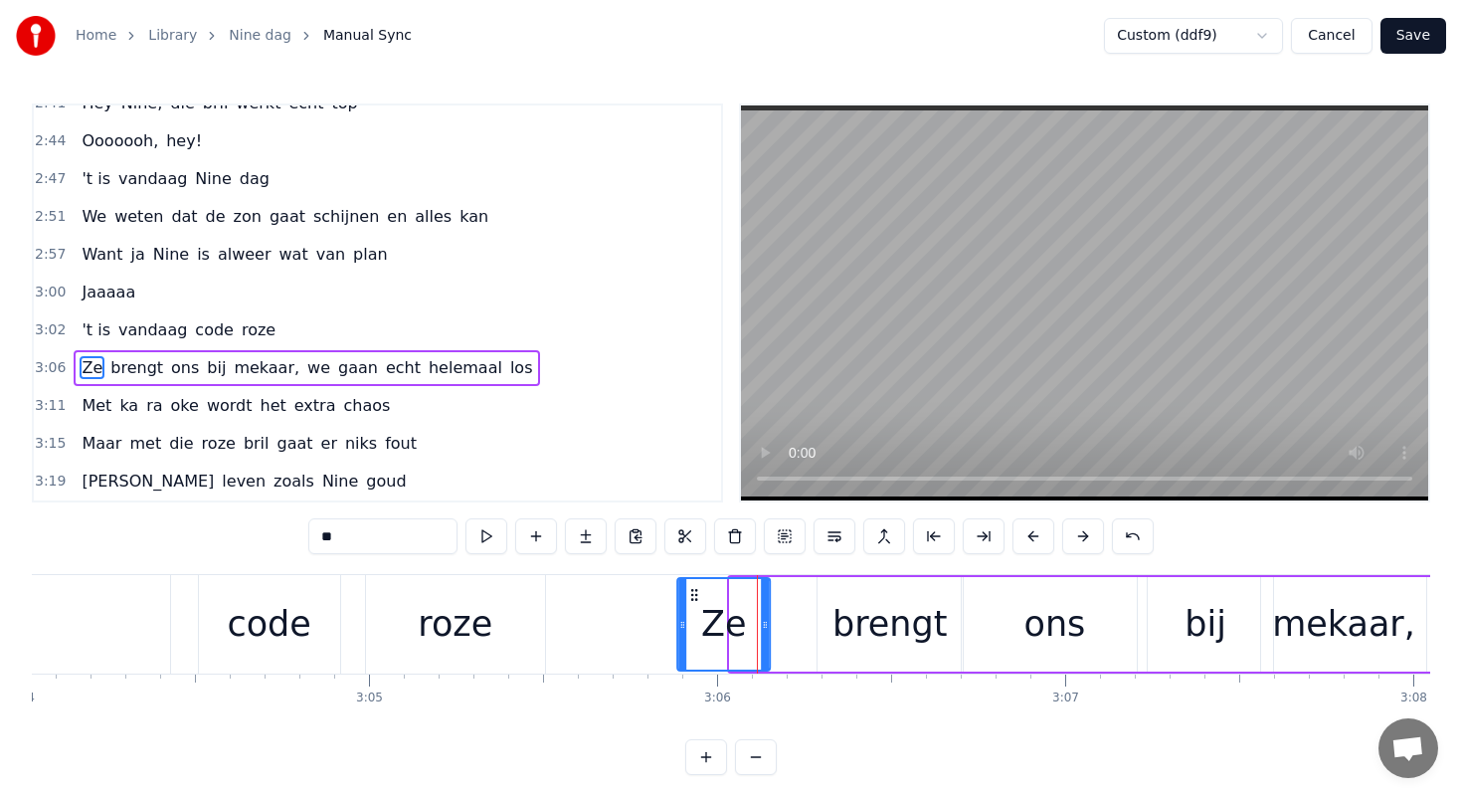
drag, startPoint x: 742, startPoint y: 588, endPoint x: 689, endPoint y: 582, distance: 53.1
click at [689, 582] on div "Ze" at bounding box center [723, 624] width 91 height 91
click at [838, 591] on div "brengt" at bounding box center [890, 624] width 145 height 94
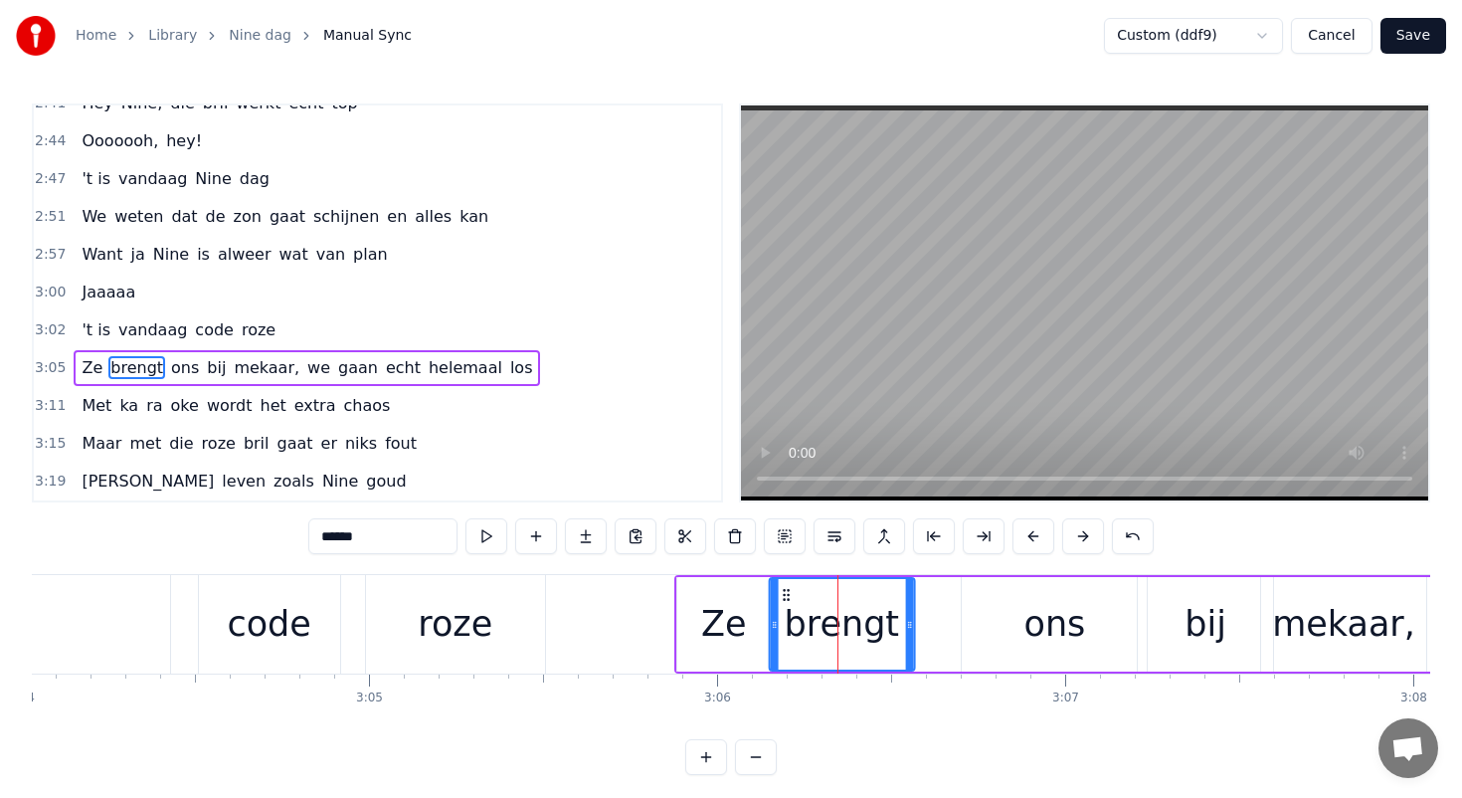
drag, startPoint x: 832, startPoint y: 592, endPoint x: 785, endPoint y: 588, distance: 47.9
click at [785, 589] on icon at bounding box center [786, 595] width 16 height 16
click at [1003, 599] on div "ons" at bounding box center [1054, 624] width 185 height 94
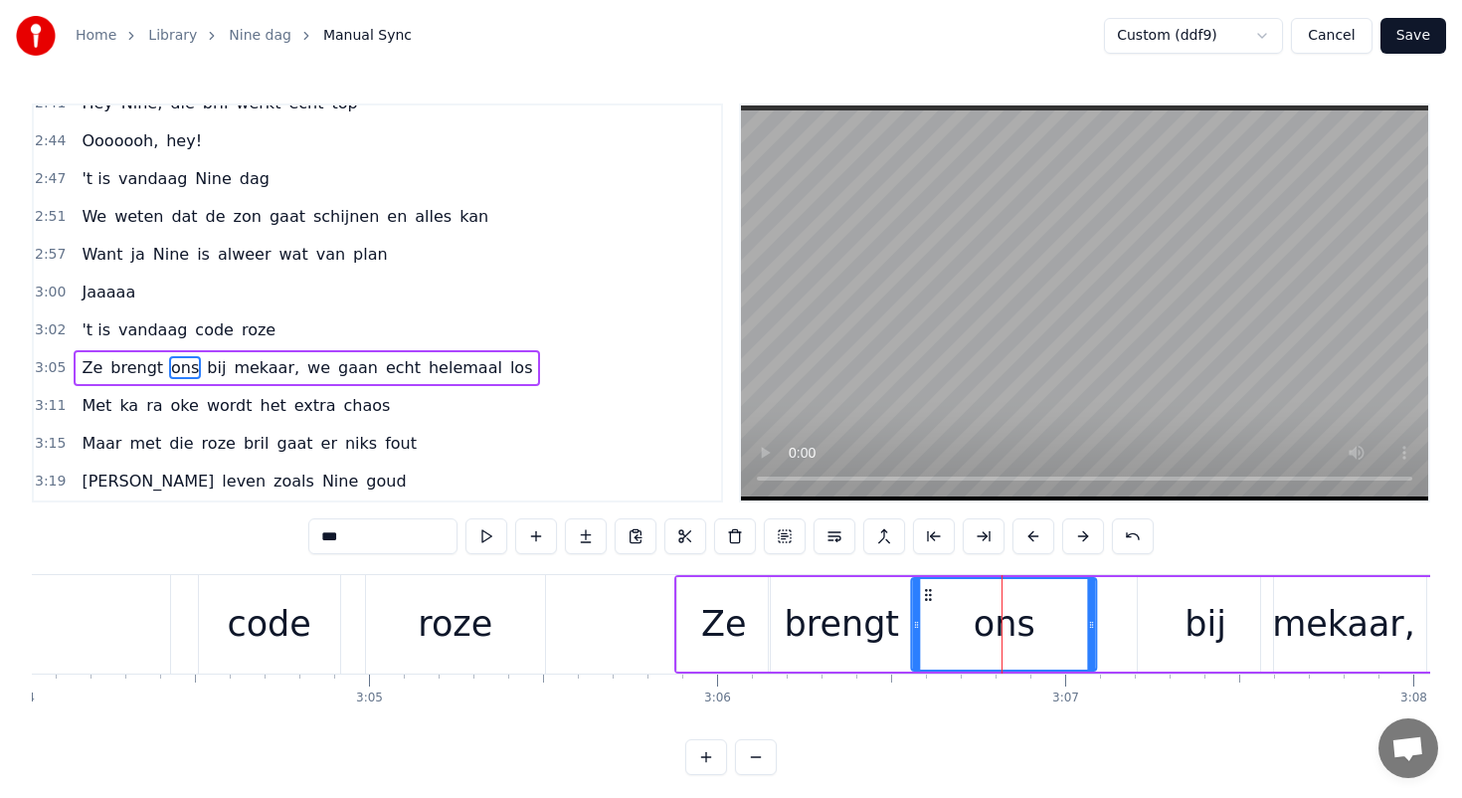
drag, startPoint x: 979, startPoint y: 592, endPoint x: 932, endPoint y: 592, distance: 46.7
click at [932, 592] on icon at bounding box center [929, 595] width 16 height 16
click at [1192, 605] on div "bij" at bounding box center [1206, 624] width 42 height 53
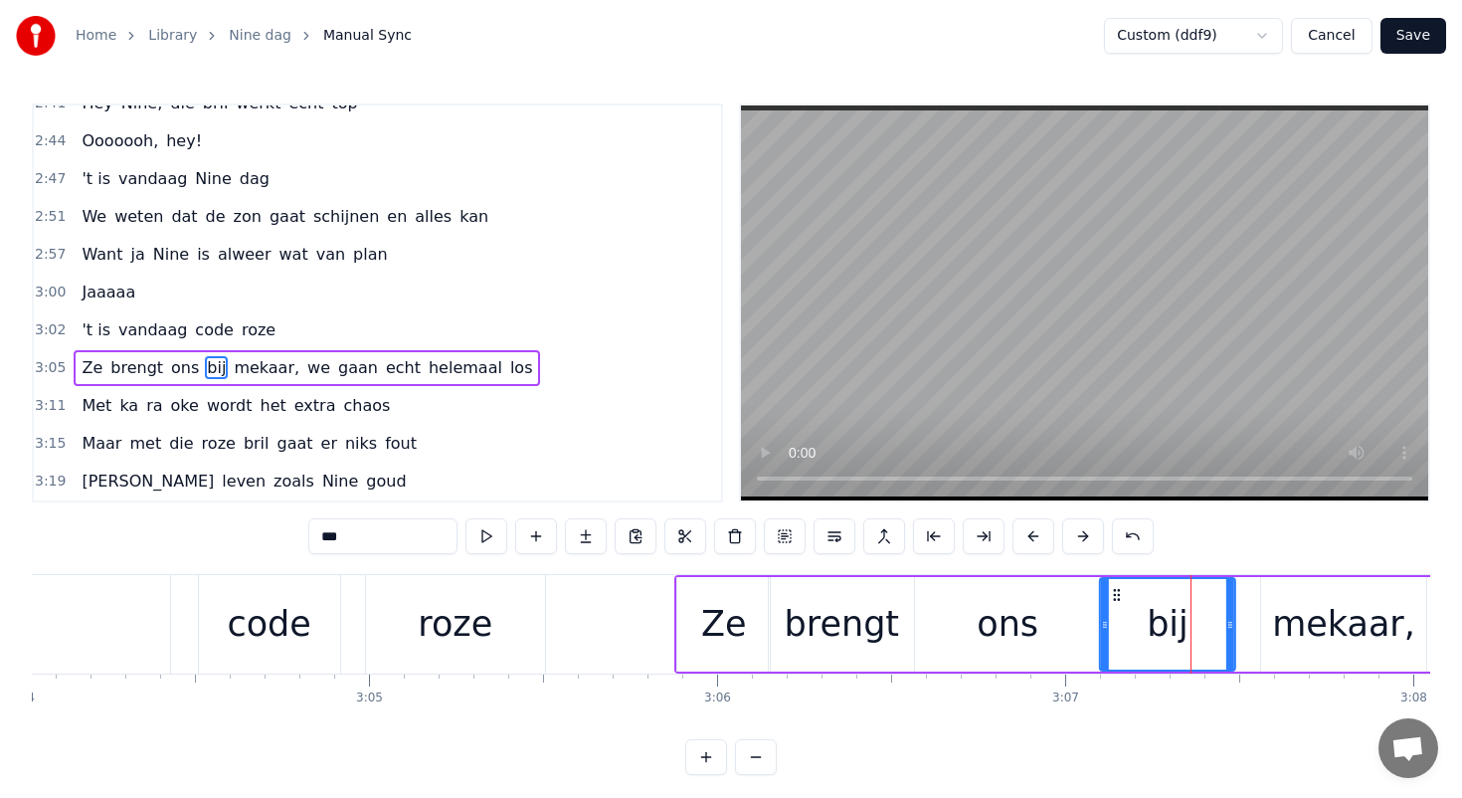
drag, startPoint x: 1153, startPoint y: 594, endPoint x: 1107, endPoint y: 591, distance: 45.8
click at [1109, 591] on icon at bounding box center [1117, 595] width 16 height 16
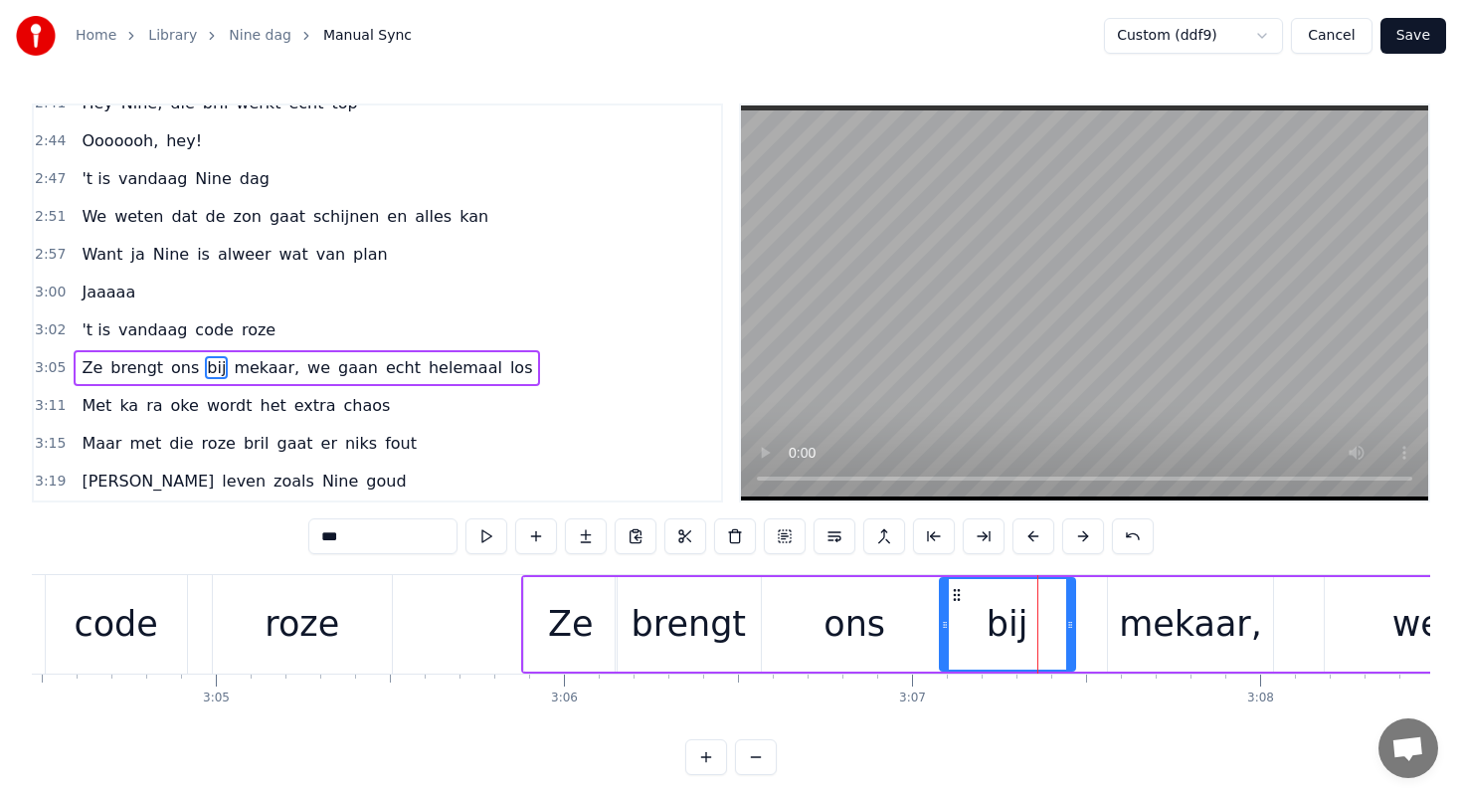
scroll to position [0, 64239]
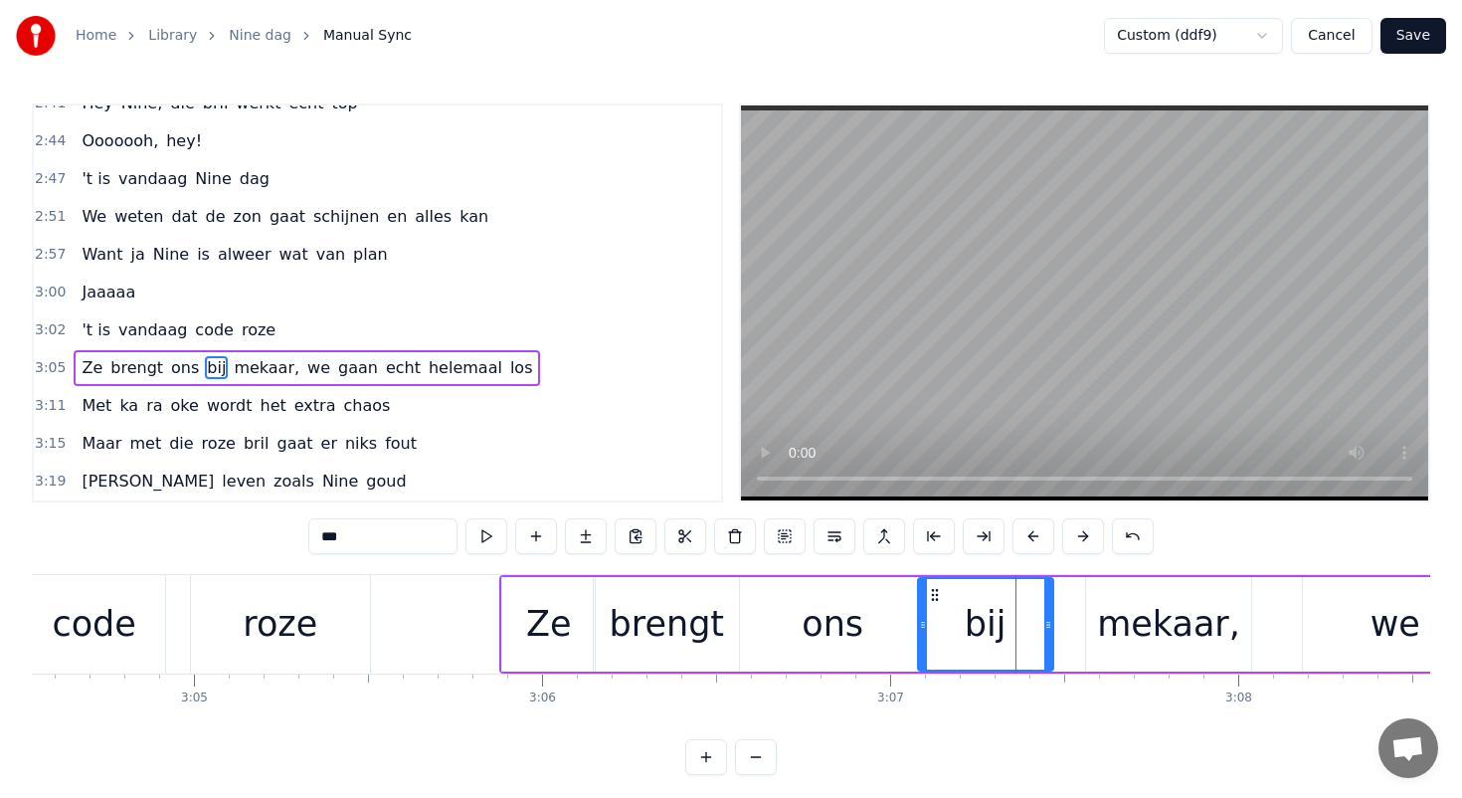
click at [1107, 591] on div "mekaar," at bounding box center [1168, 624] width 165 height 94
type input "*******"
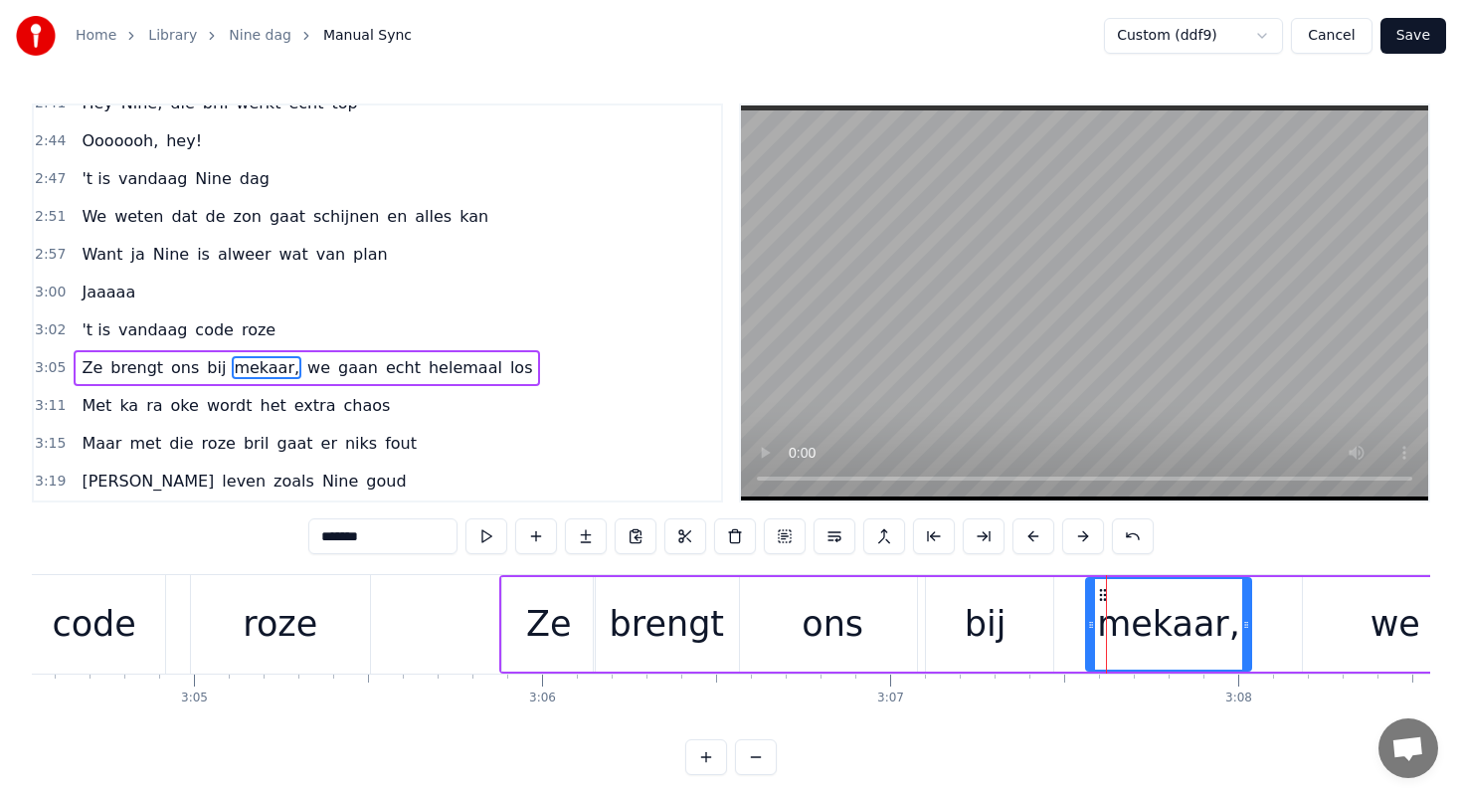
drag, startPoint x: 1105, startPoint y: 591, endPoint x: 1071, endPoint y: 586, distance: 34.2
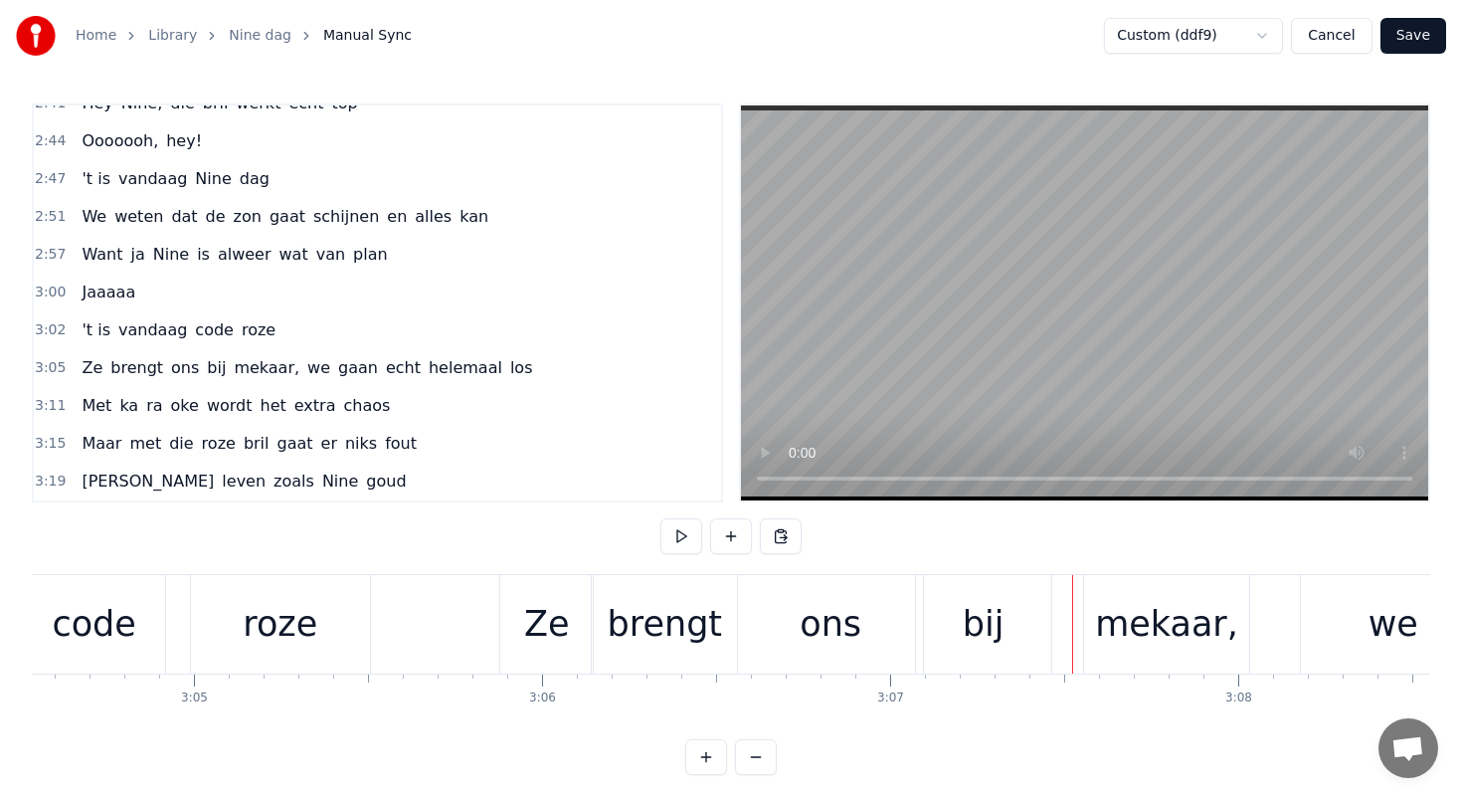
click at [1101, 589] on div "mekaar," at bounding box center [1166, 624] width 165 height 98
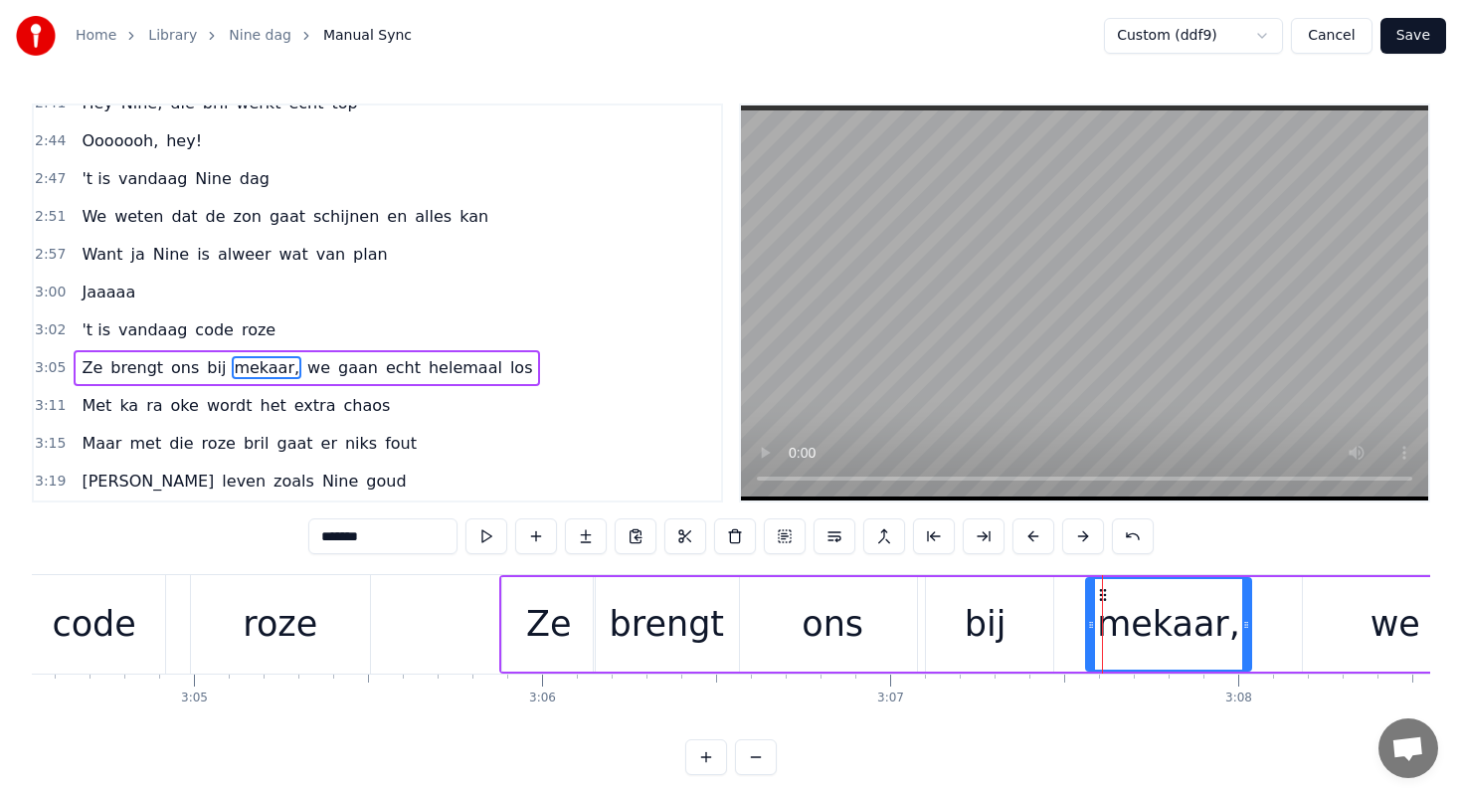
drag, startPoint x: 1101, startPoint y: 589, endPoint x: 1069, endPoint y: 587, distance: 31.9
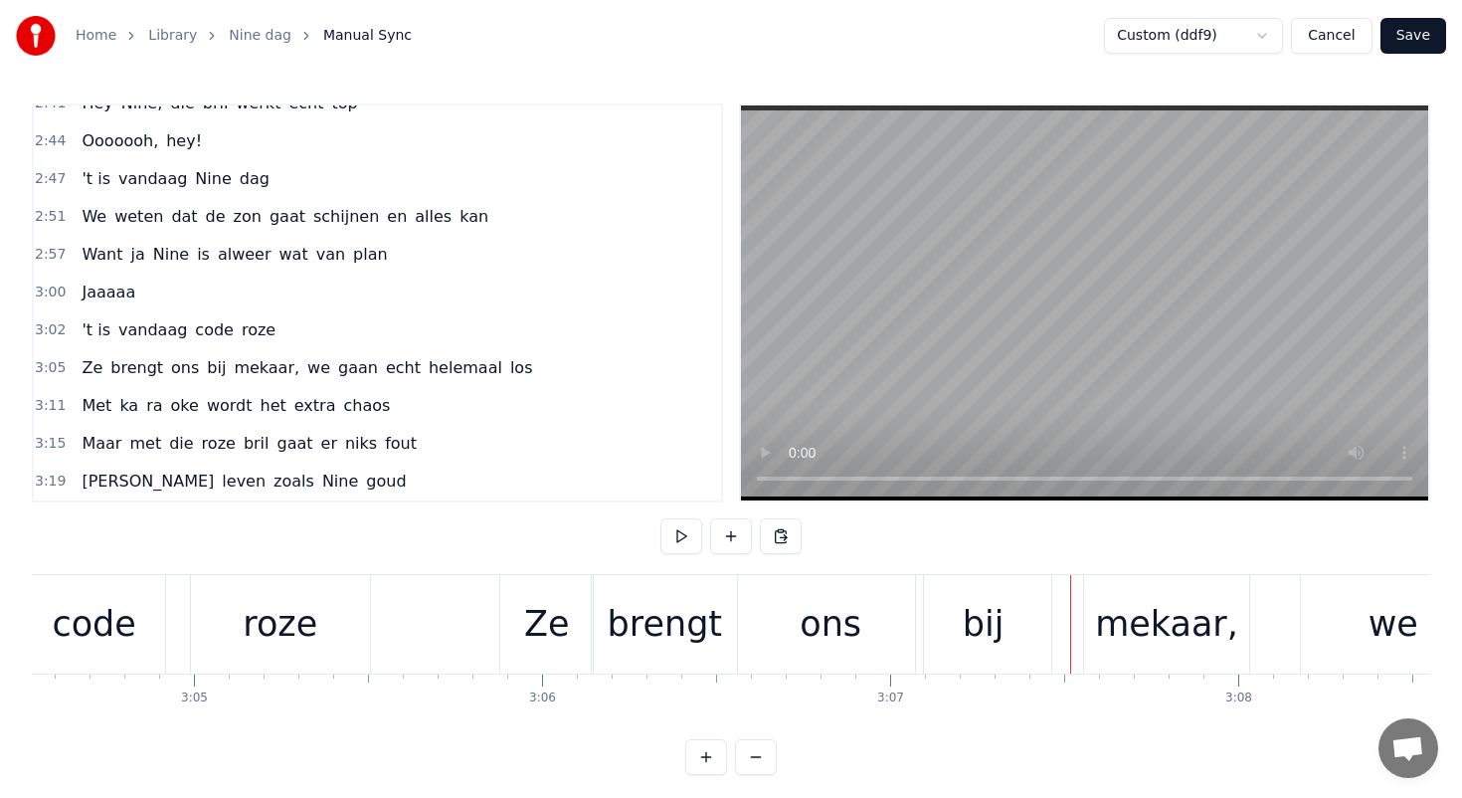
click at [1098, 593] on div "mekaar," at bounding box center [1166, 624] width 165 height 98
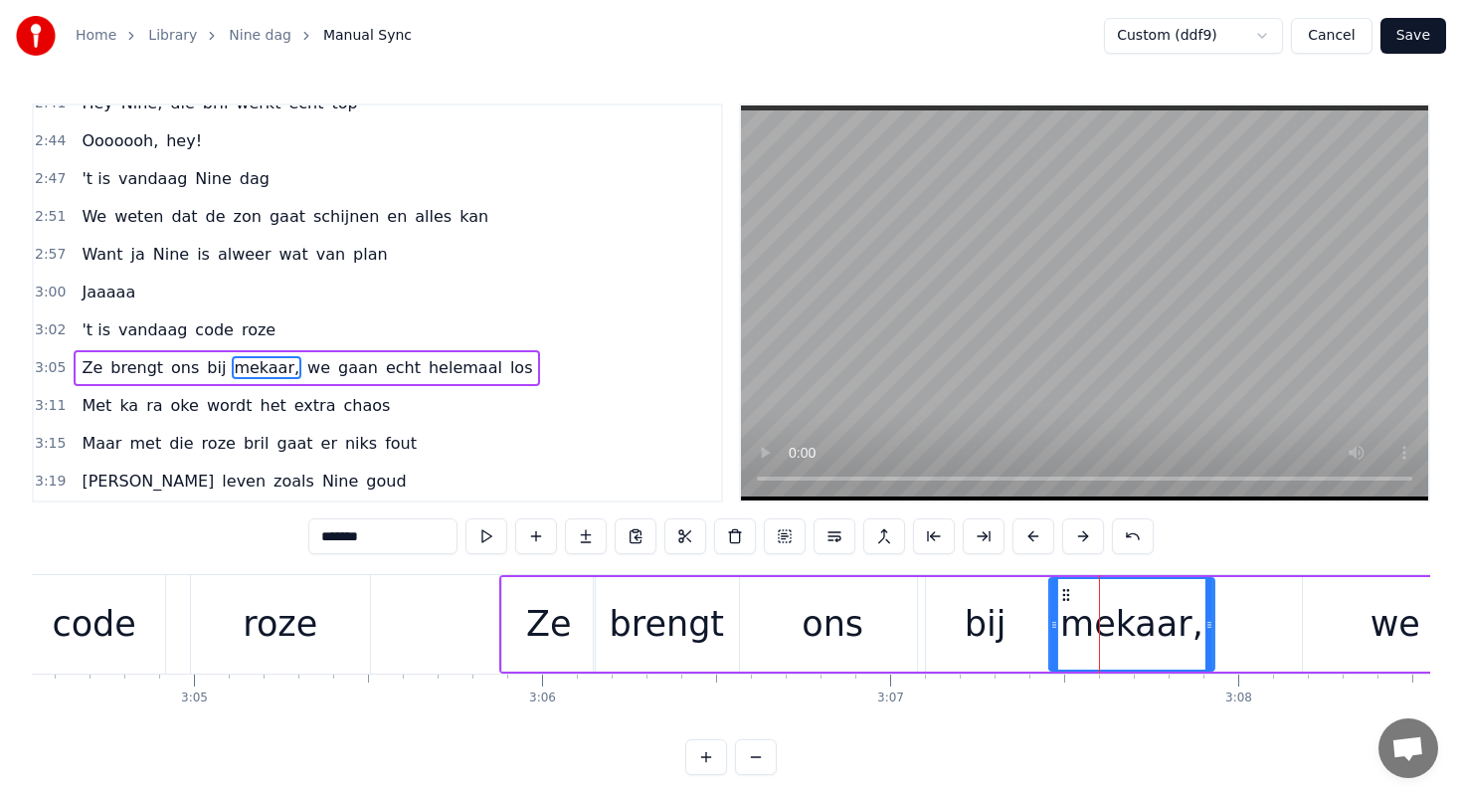
drag, startPoint x: 1101, startPoint y: 591, endPoint x: 1065, endPoint y: 589, distance: 35.9
click at [1064, 589] on icon at bounding box center [1066, 595] width 16 height 16
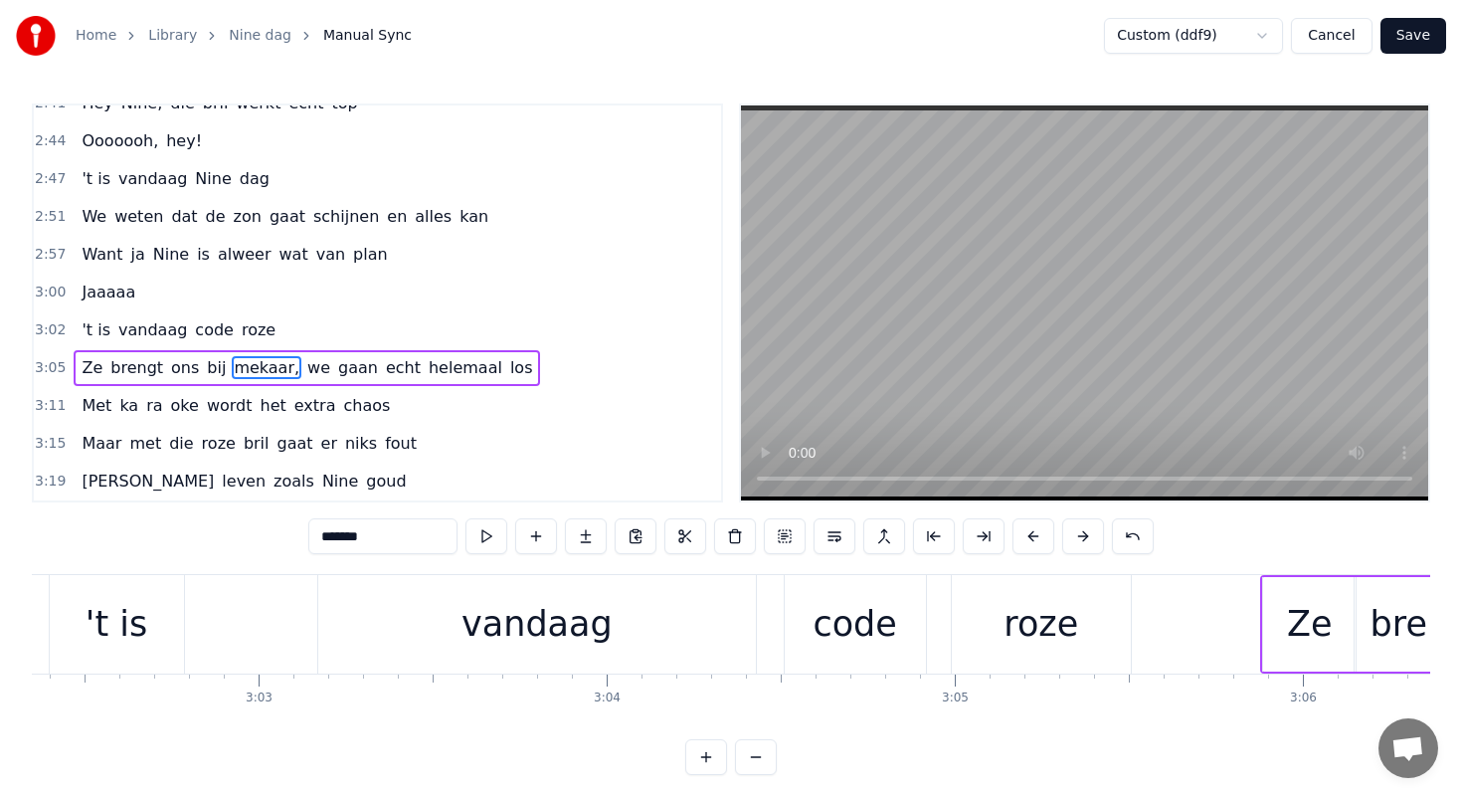
scroll to position [0, 62793]
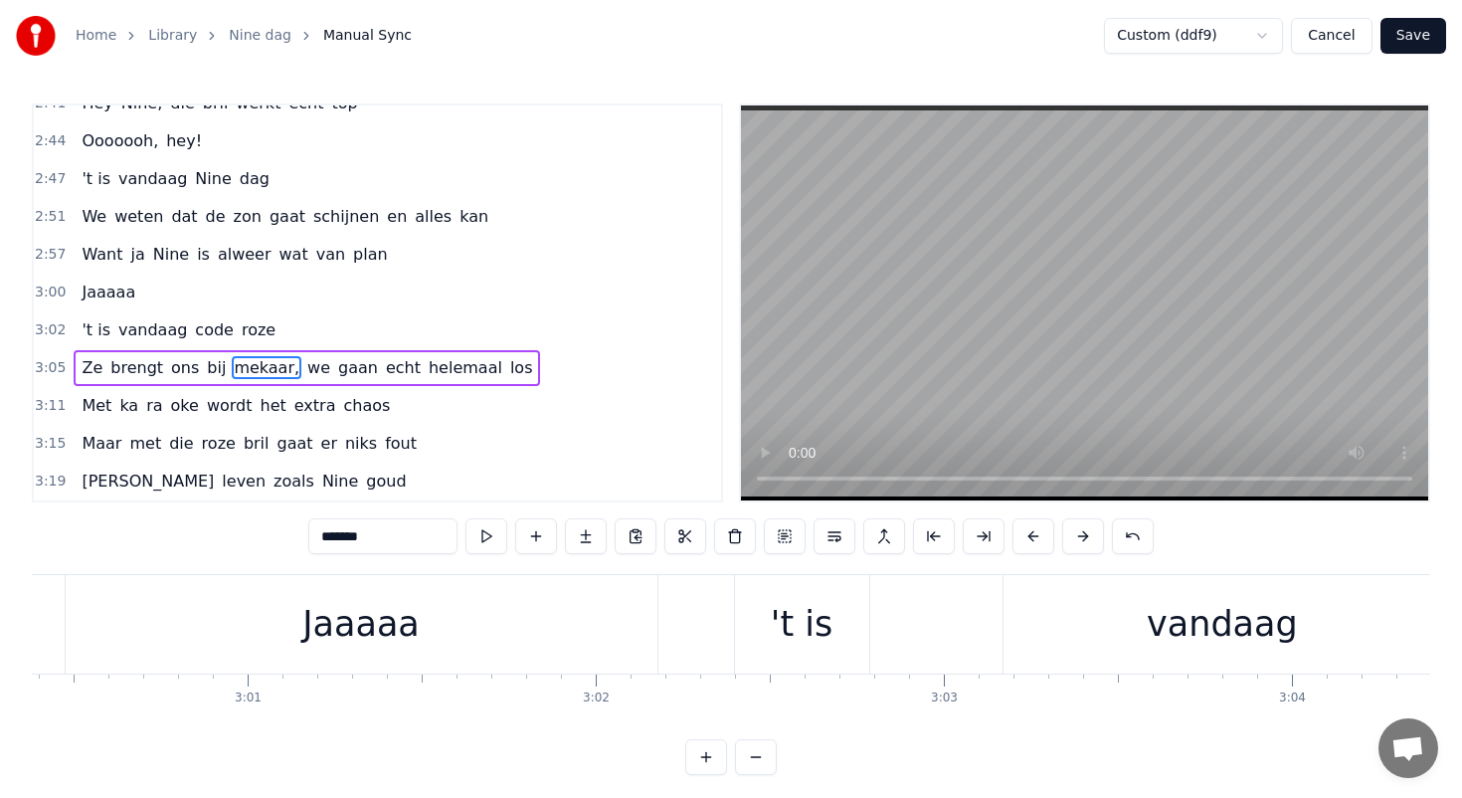
click at [801, 592] on div "'t is" at bounding box center [802, 624] width 134 height 98
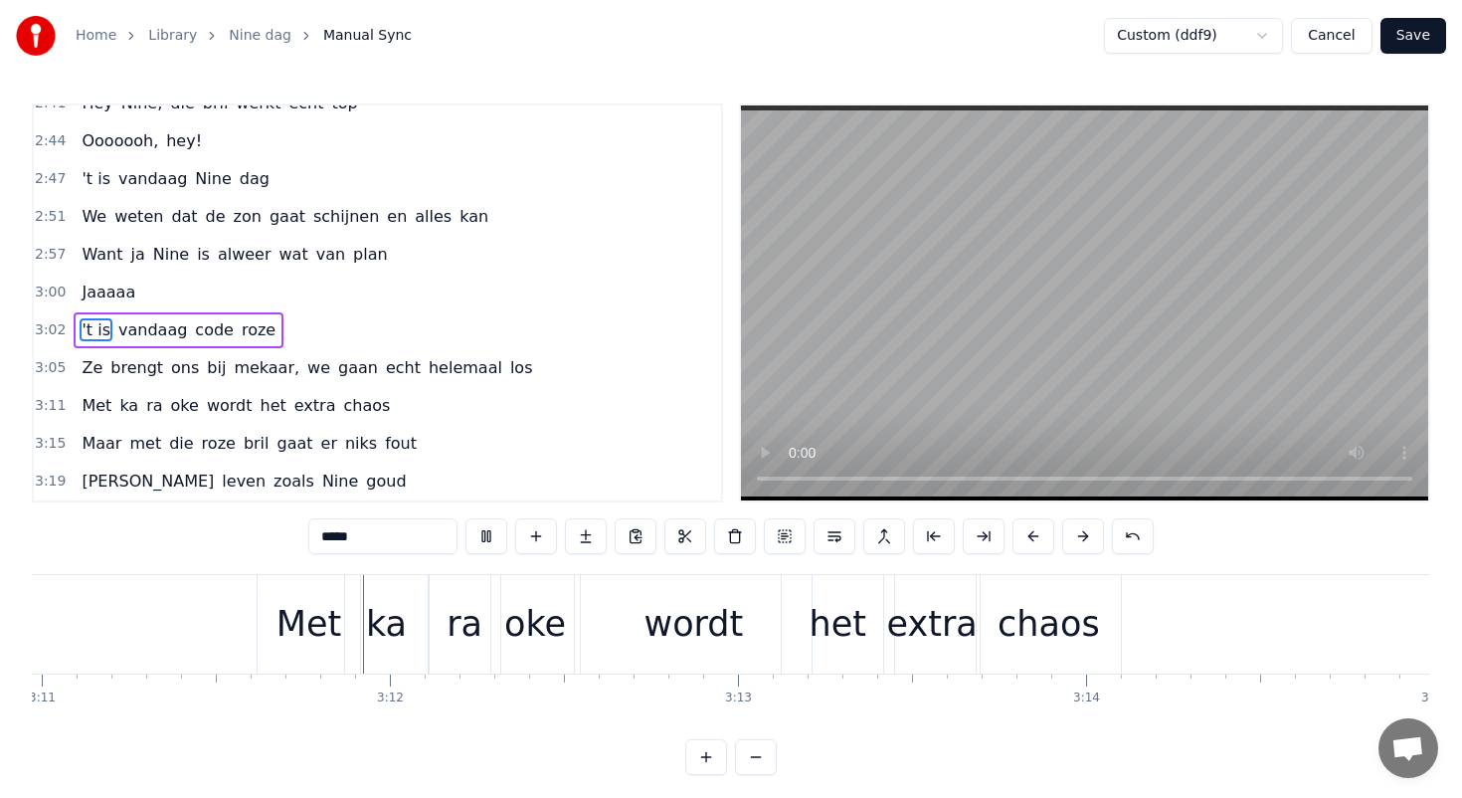
scroll to position [0, 66485]
click at [540, 599] on div "oke" at bounding box center [530, 624] width 62 height 53
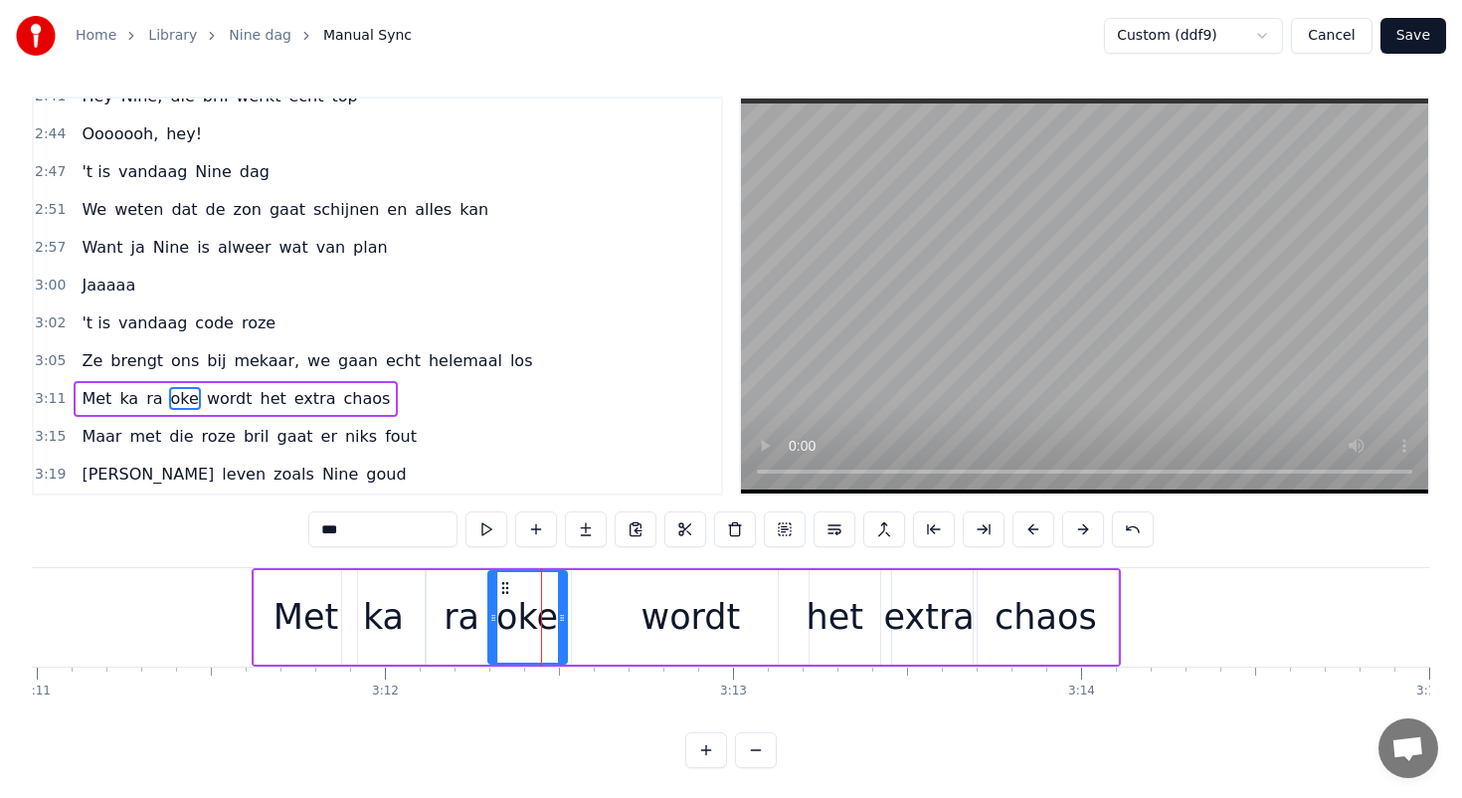
drag, startPoint x: 568, startPoint y: 614, endPoint x: 558, endPoint y: 613, distance: 10.0
click at [558, 613] on icon at bounding box center [562, 618] width 8 height 16
click at [610, 602] on div "wordt" at bounding box center [690, 617] width 237 height 94
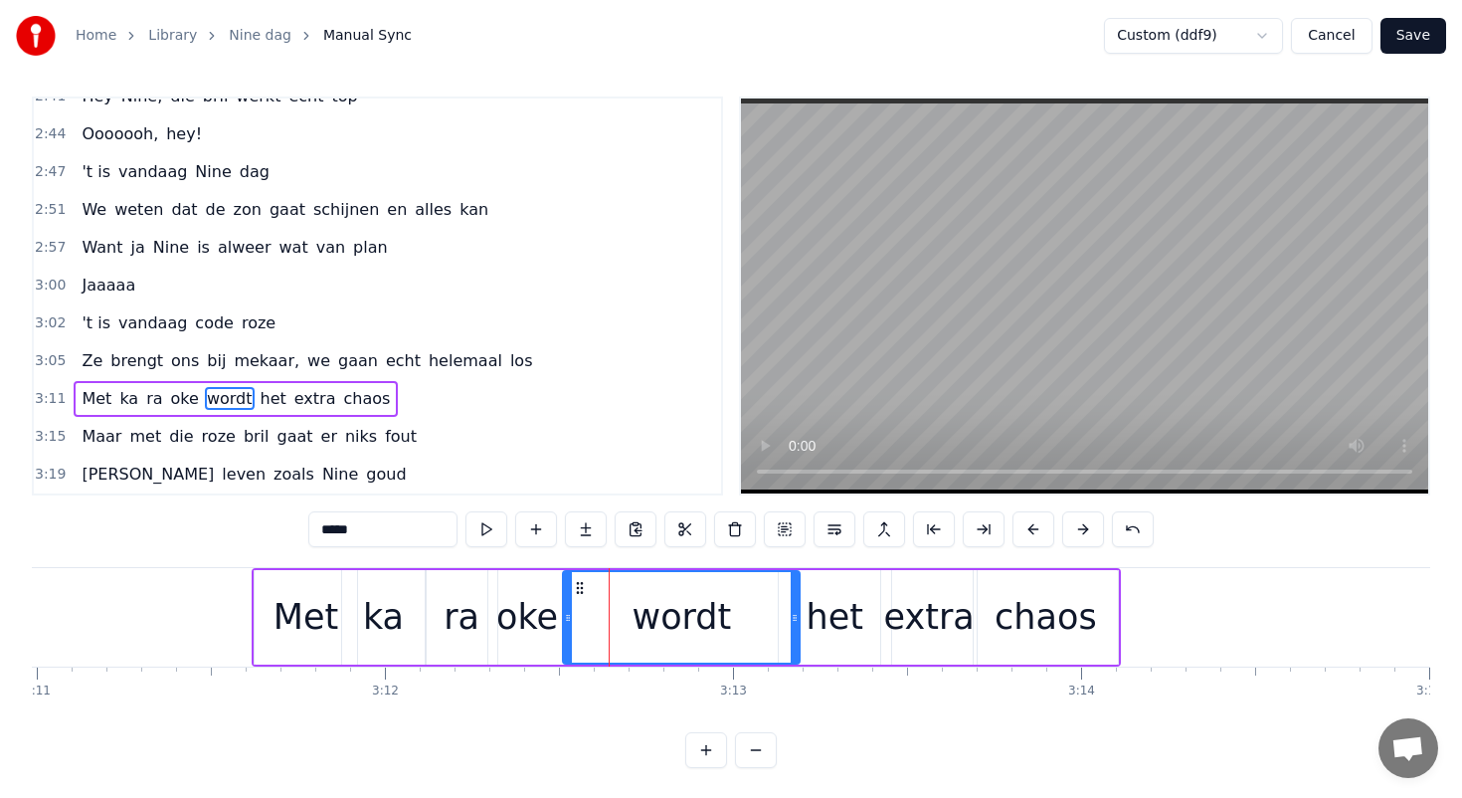
click at [578, 584] on circle at bounding box center [578, 583] width 1 height 1
drag, startPoint x: 798, startPoint y: 619, endPoint x: 779, endPoint y: 618, distance: 18.9
click at [779, 618] on icon at bounding box center [779, 618] width 8 height 16
click at [815, 608] on div "het" at bounding box center [834, 617] width 57 height 53
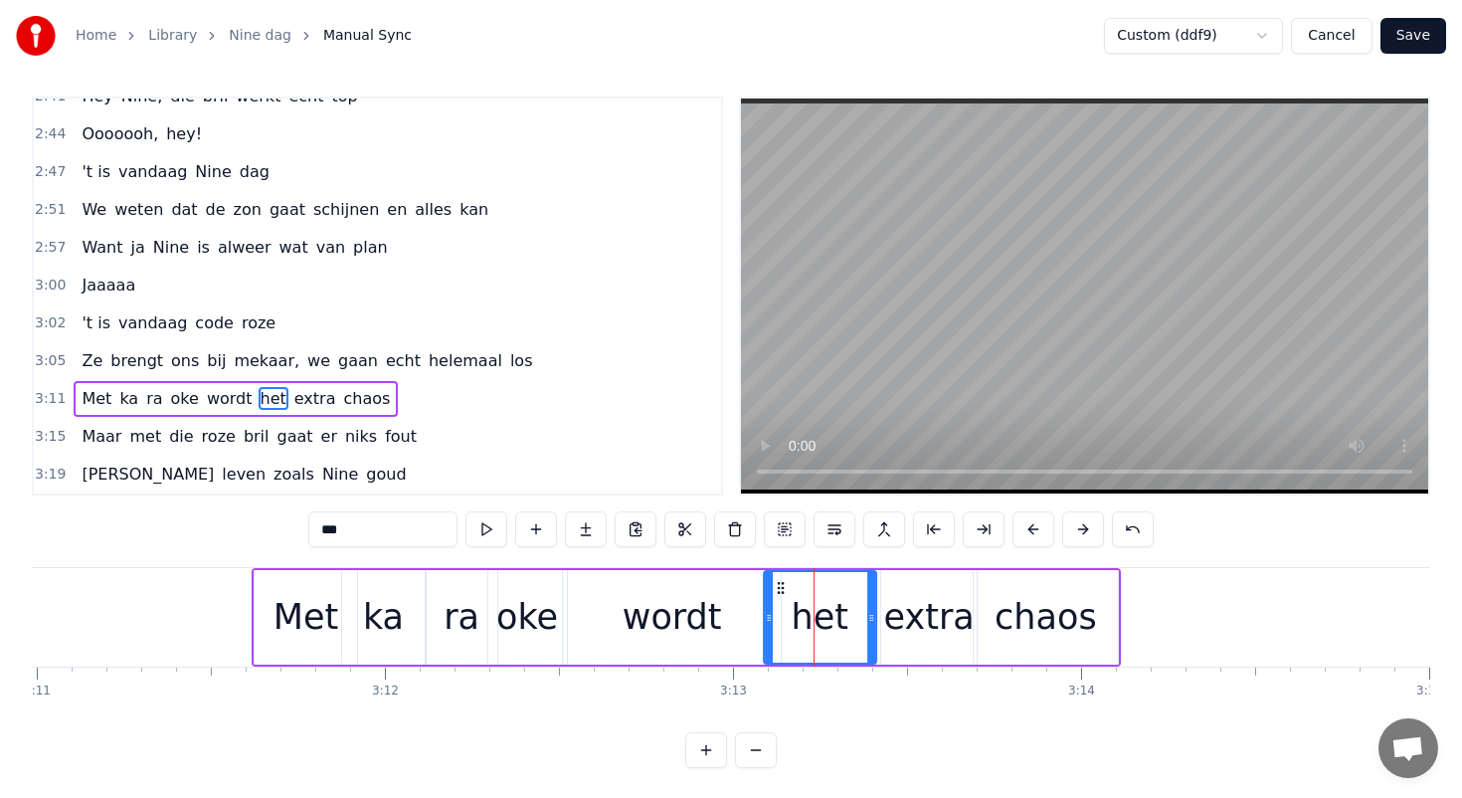
drag, startPoint x: 793, startPoint y: 582, endPoint x: 778, endPoint y: 580, distance: 15.1
click at [778, 581] on icon at bounding box center [781, 588] width 16 height 16
drag, startPoint x: 868, startPoint y: 614, endPoint x: 857, endPoint y: 614, distance: 10.9
click at [857, 614] on icon at bounding box center [860, 618] width 8 height 16
click at [907, 608] on div "extra" at bounding box center [929, 617] width 91 height 53
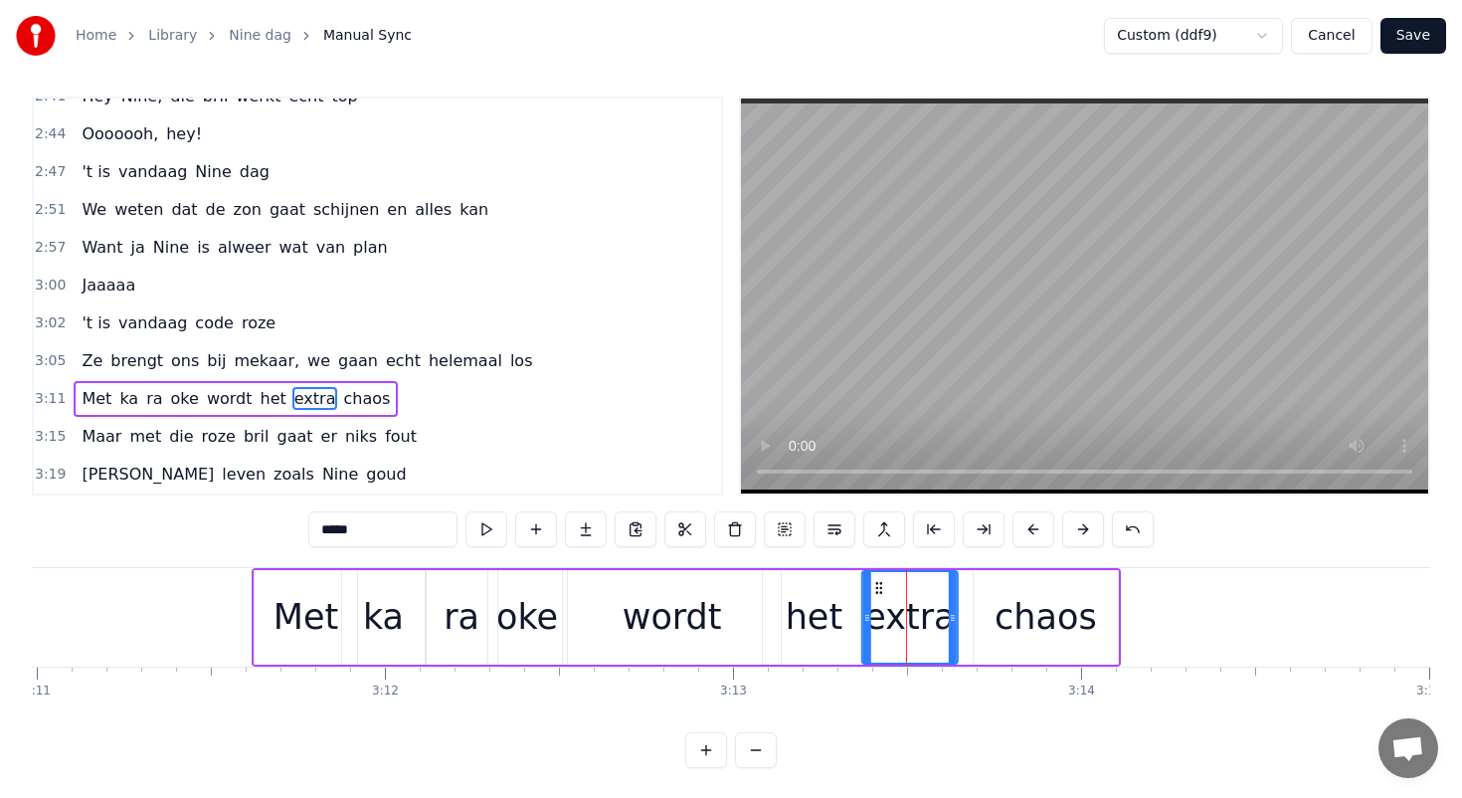
drag, startPoint x: 894, startPoint y: 586, endPoint x: 875, endPoint y: 584, distance: 19.0
click at [875, 584] on icon at bounding box center [879, 588] width 16 height 16
click at [1014, 595] on div "chaos" at bounding box center [1046, 617] width 102 height 53
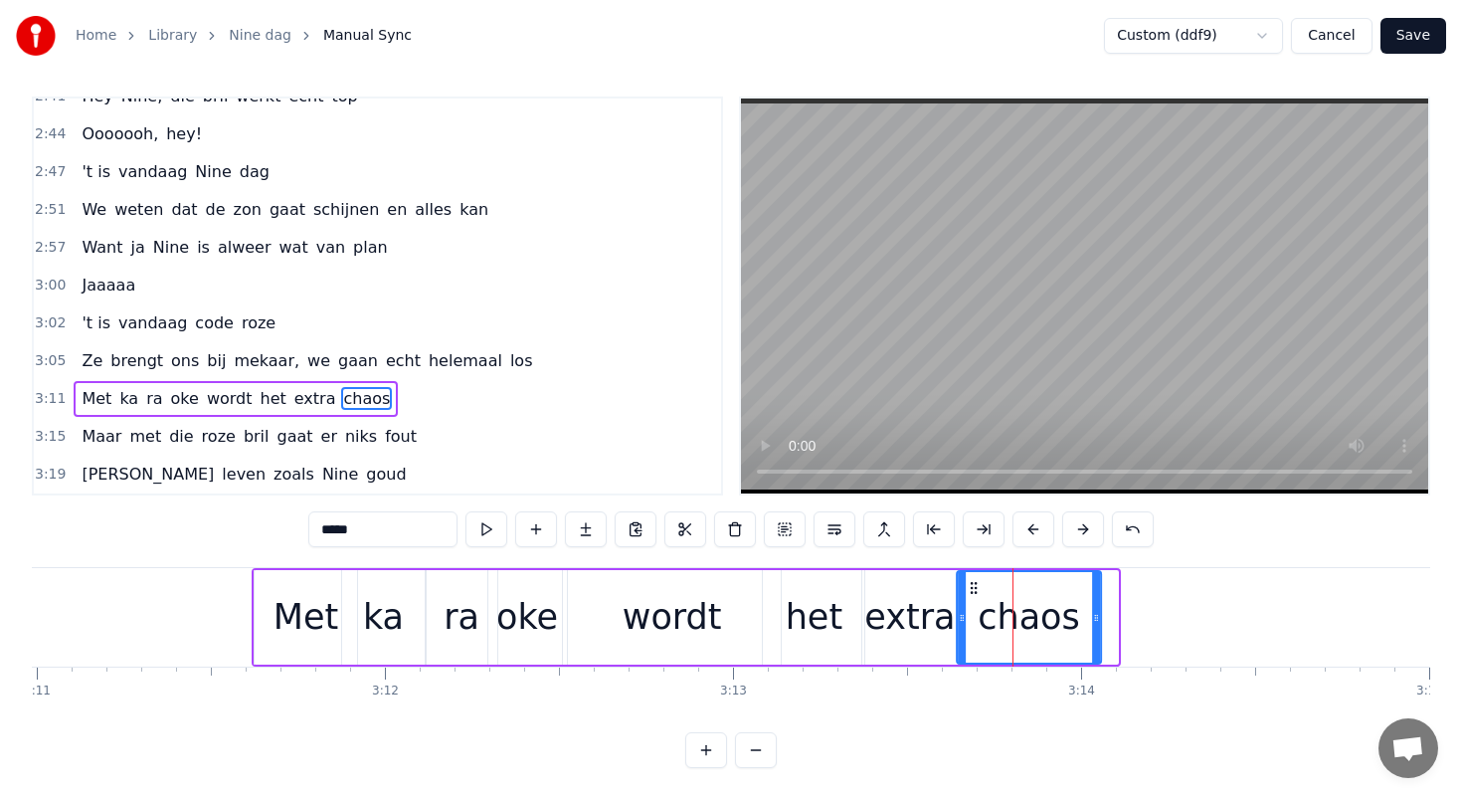
drag, startPoint x: 991, startPoint y: 588, endPoint x: 973, endPoint y: 586, distance: 18.0
click at [973, 586] on icon at bounding box center [974, 588] width 16 height 16
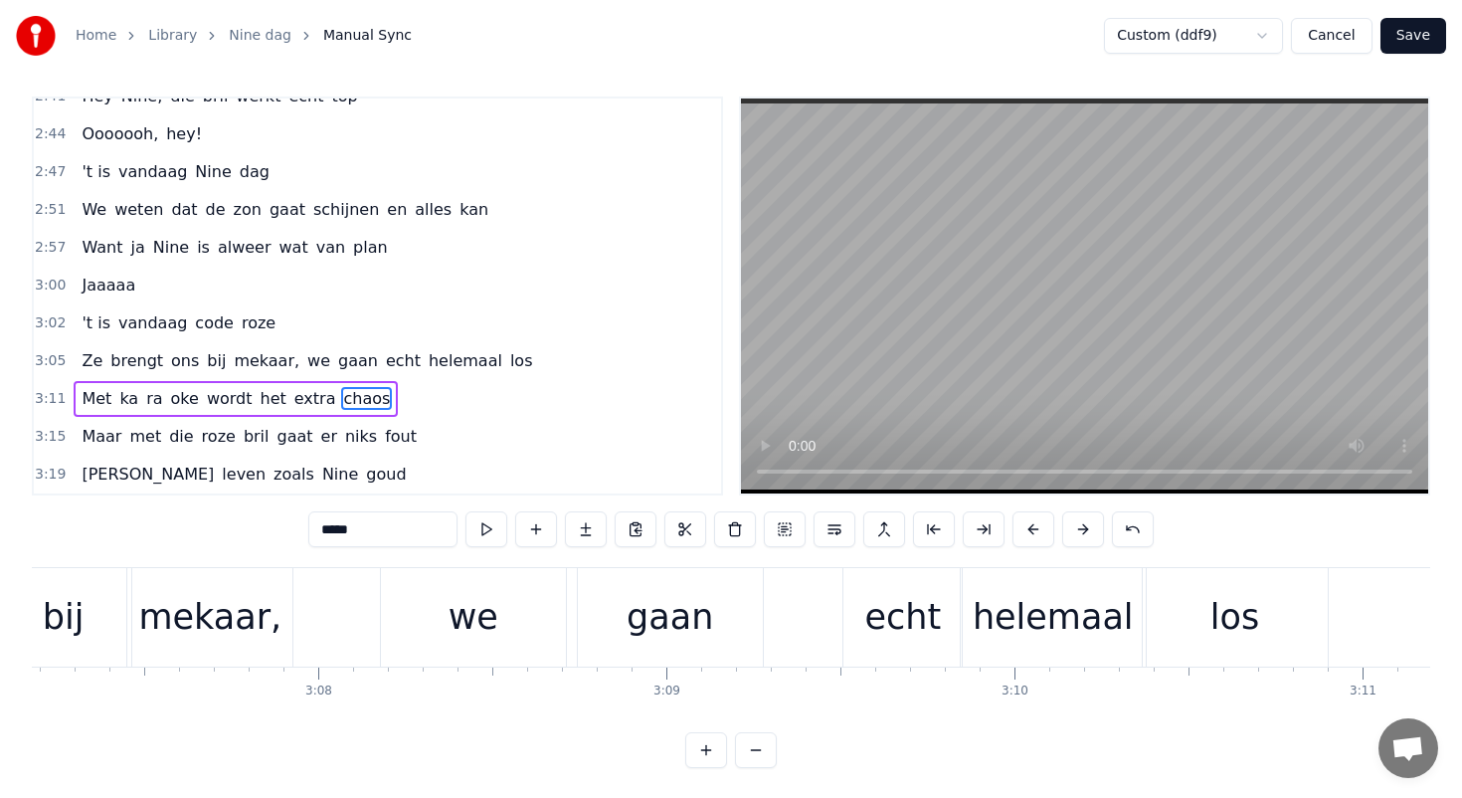
scroll to position [0, 65139]
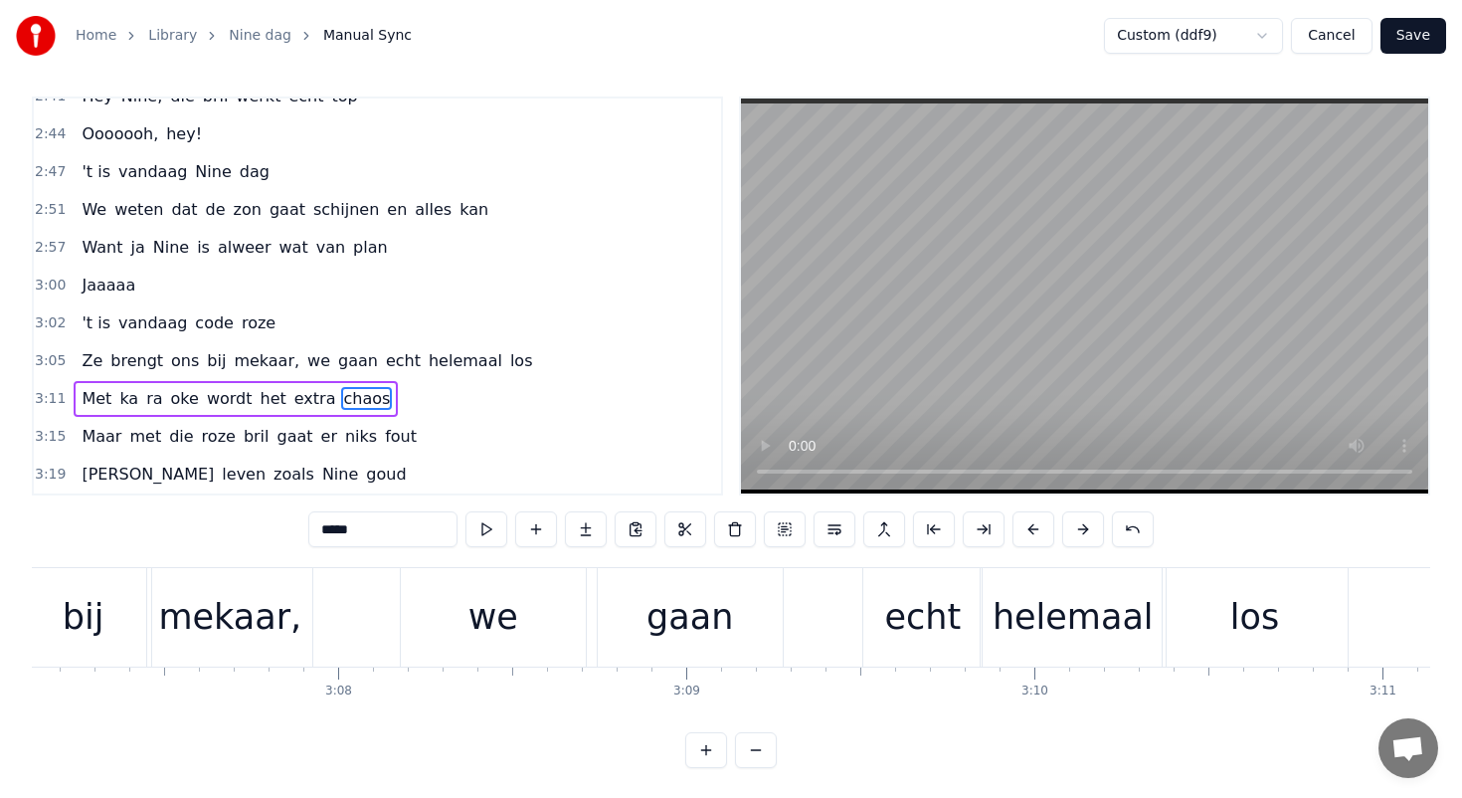
click at [133, 615] on div "bij" at bounding box center [83, 617] width 135 height 98
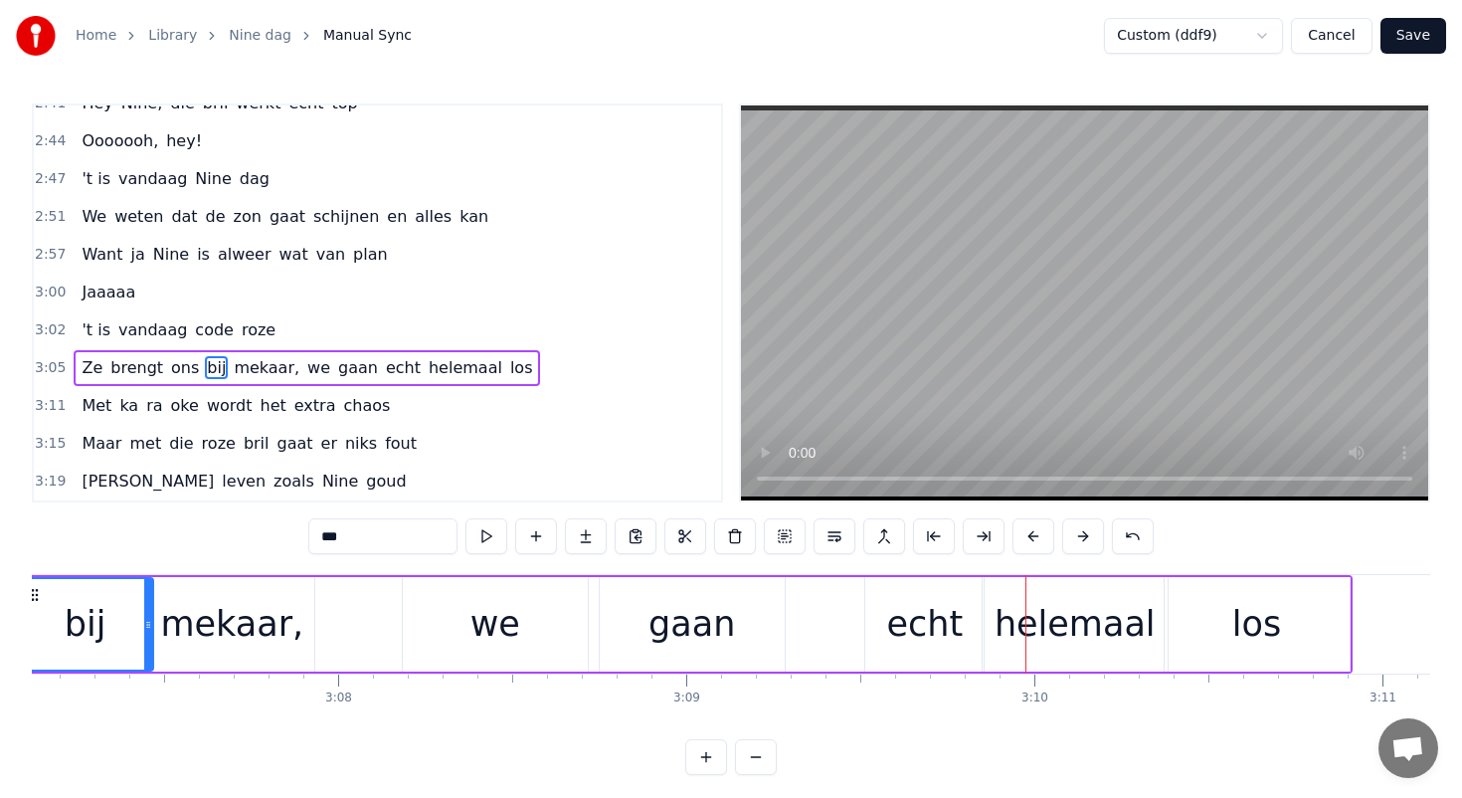
click at [567, 610] on div "we" at bounding box center [495, 624] width 185 height 94
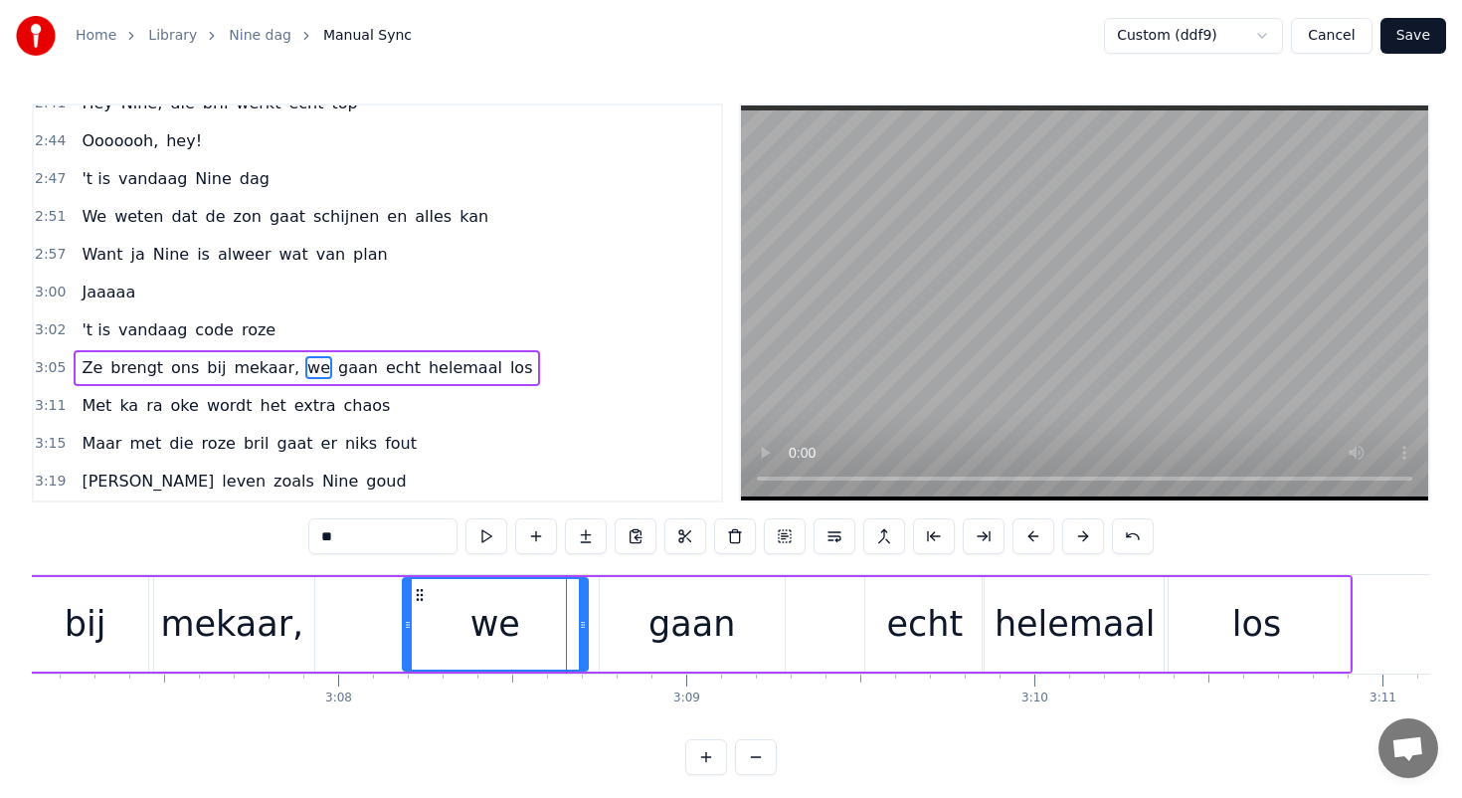
drag, startPoint x: 586, startPoint y: 624, endPoint x: 566, endPoint y: 623, distance: 19.9
click at [566, 623] on div "we" at bounding box center [495, 624] width 187 height 94
drag, startPoint x: 582, startPoint y: 623, endPoint x: 553, endPoint y: 623, distance: 28.8
click at [553, 623] on icon at bounding box center [554, 625] width 8 height 16
click at [642, 621] on div "gaan" at bounding box center [692, 624] width 185 height 94
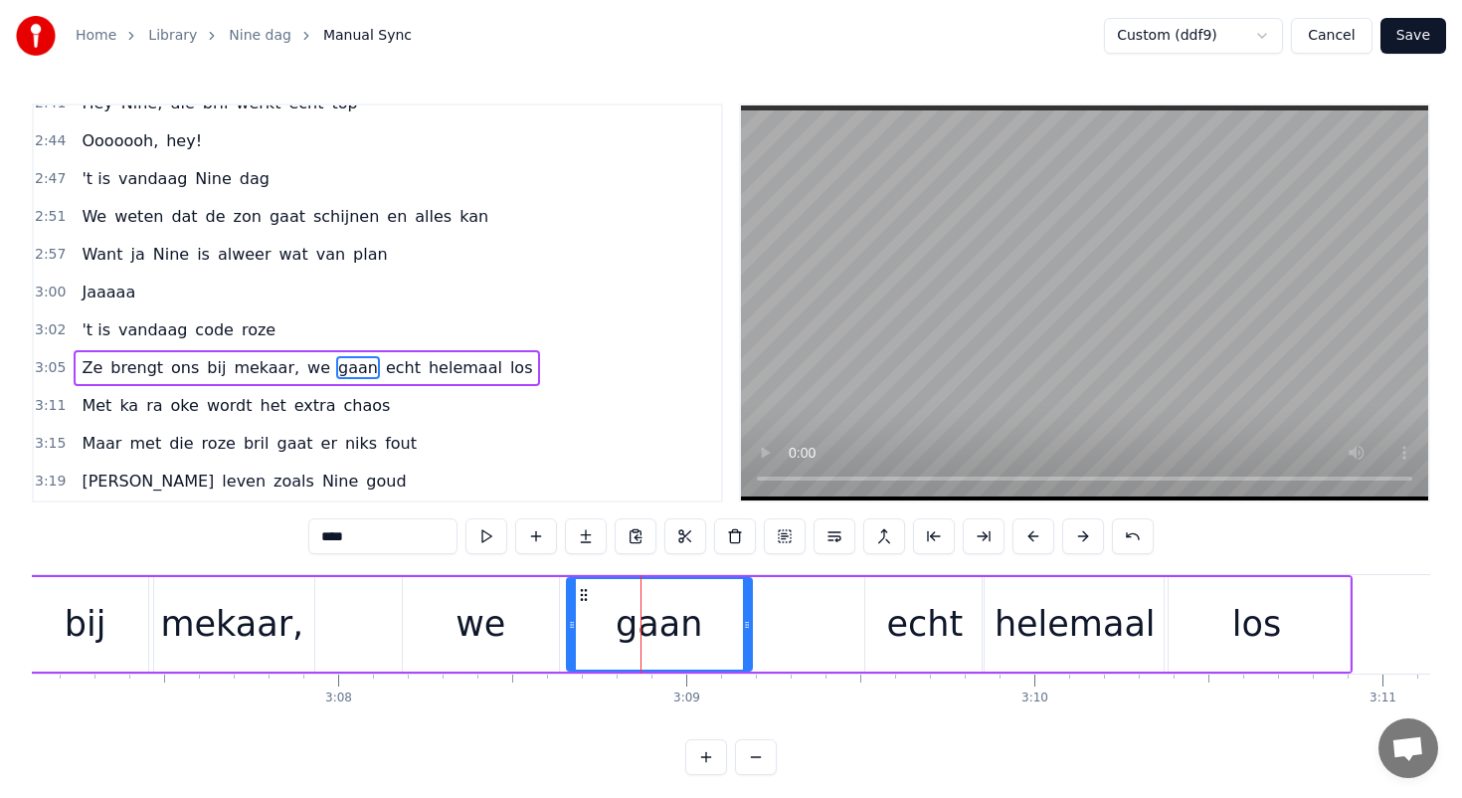
drag, startPoint x: 613, startPoint y: 590, endPoint x: 580, endPoint y: 590, distance: 32.8
click at [581, 590] on circle at bounding box center [581, 590] width 1 height 1
click at [911, 606] on div "echt" at bounding box center [924, 624] width 77 height 53
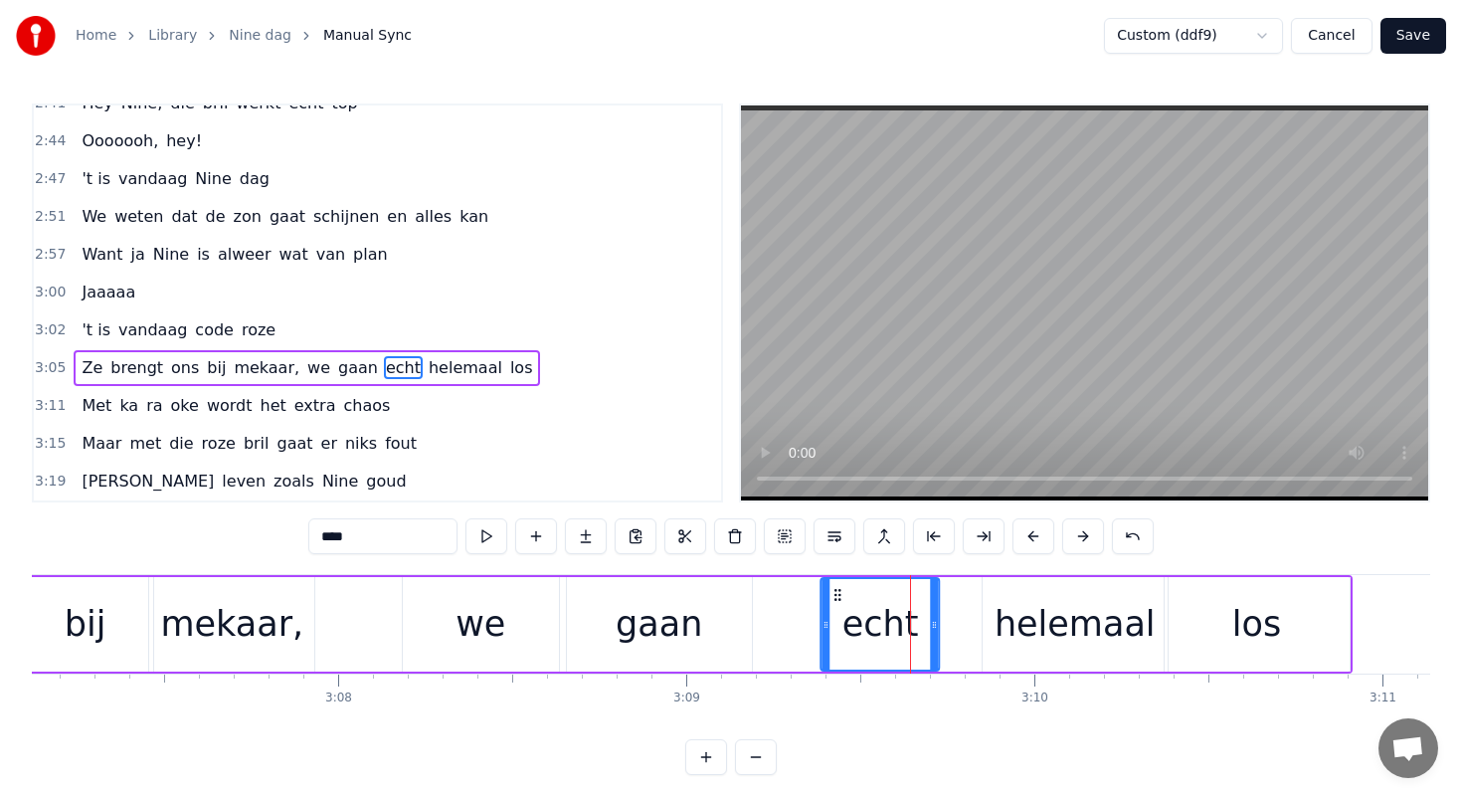
drag, startPoint x: 879, startPoint y: 589, endPoint x: 831, endPoint y: 587, distance: 48.8
click at [831, 587] on icon at bounding box center [839, 595] width 16 height 16
click at [1049, 606] on div "helemaal" at bounding box center [1075, 624] width 161 height 53
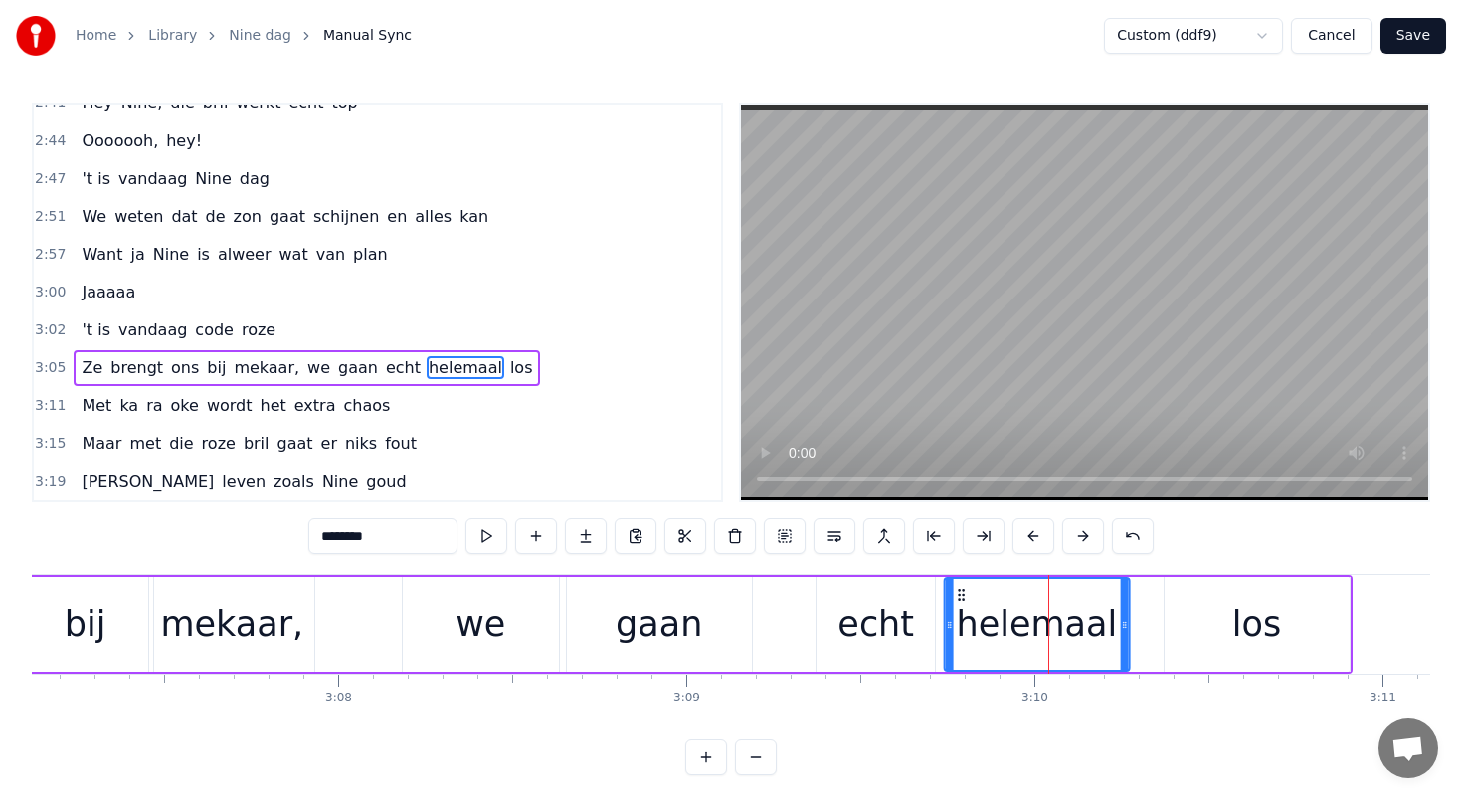
drag, startPoint x: 999, startPoint y: 595, endPoint x: 955, endPoint y: 594, distance: 43.8
click at [955, 594] on icon at bounding box center [961, 595] width 16 height 16
click at [1233, 611] on div "los" at bounding box center [1257, 624] width 185 height 94
type input "***"
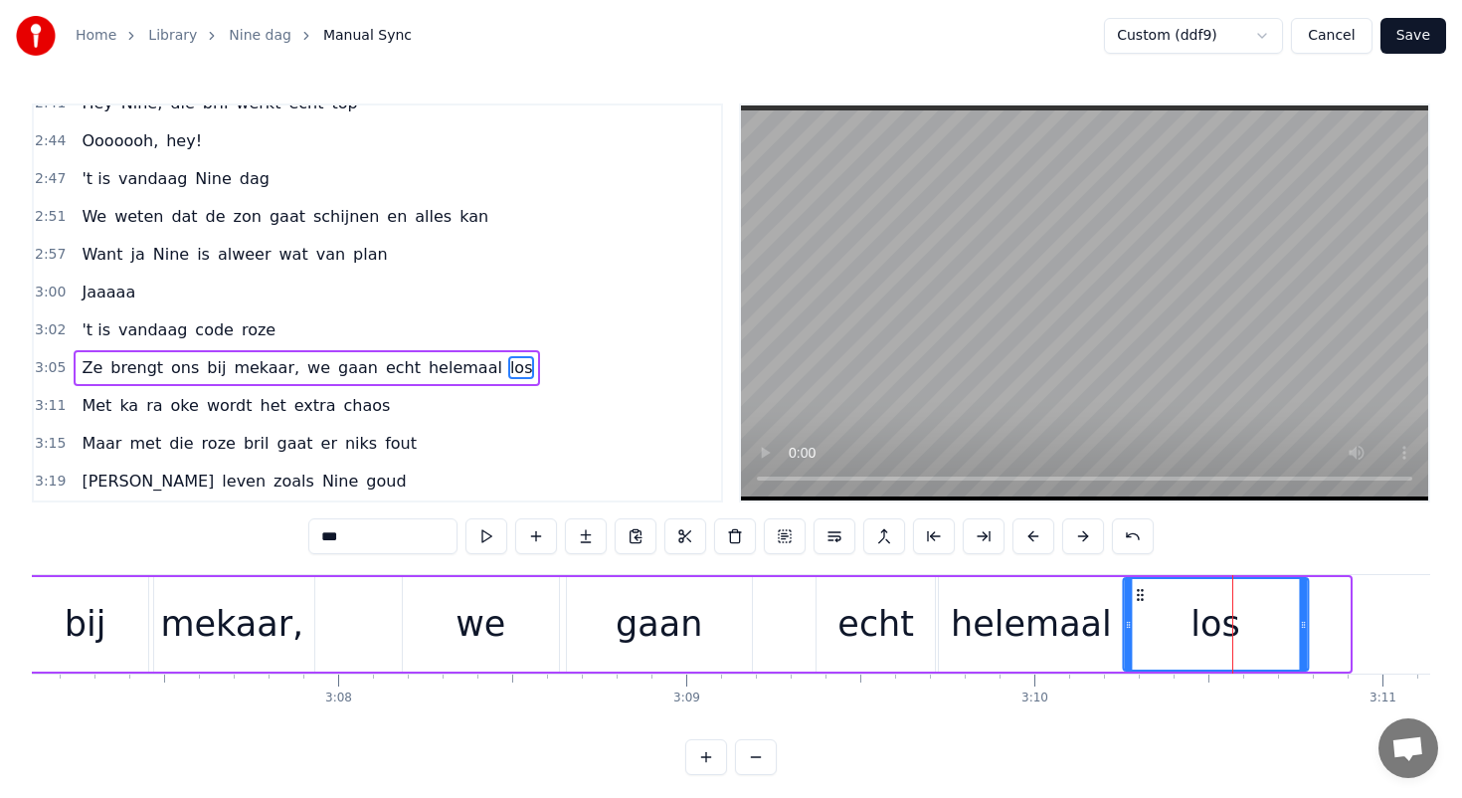
drag, startPoint x: 1180, startPoint y: 595, endPoint x: 1138, endPoint y: 593, distance: 41.8
click at [1138, 593] on icon at bounding box center [1140, 595] width 16 height 16
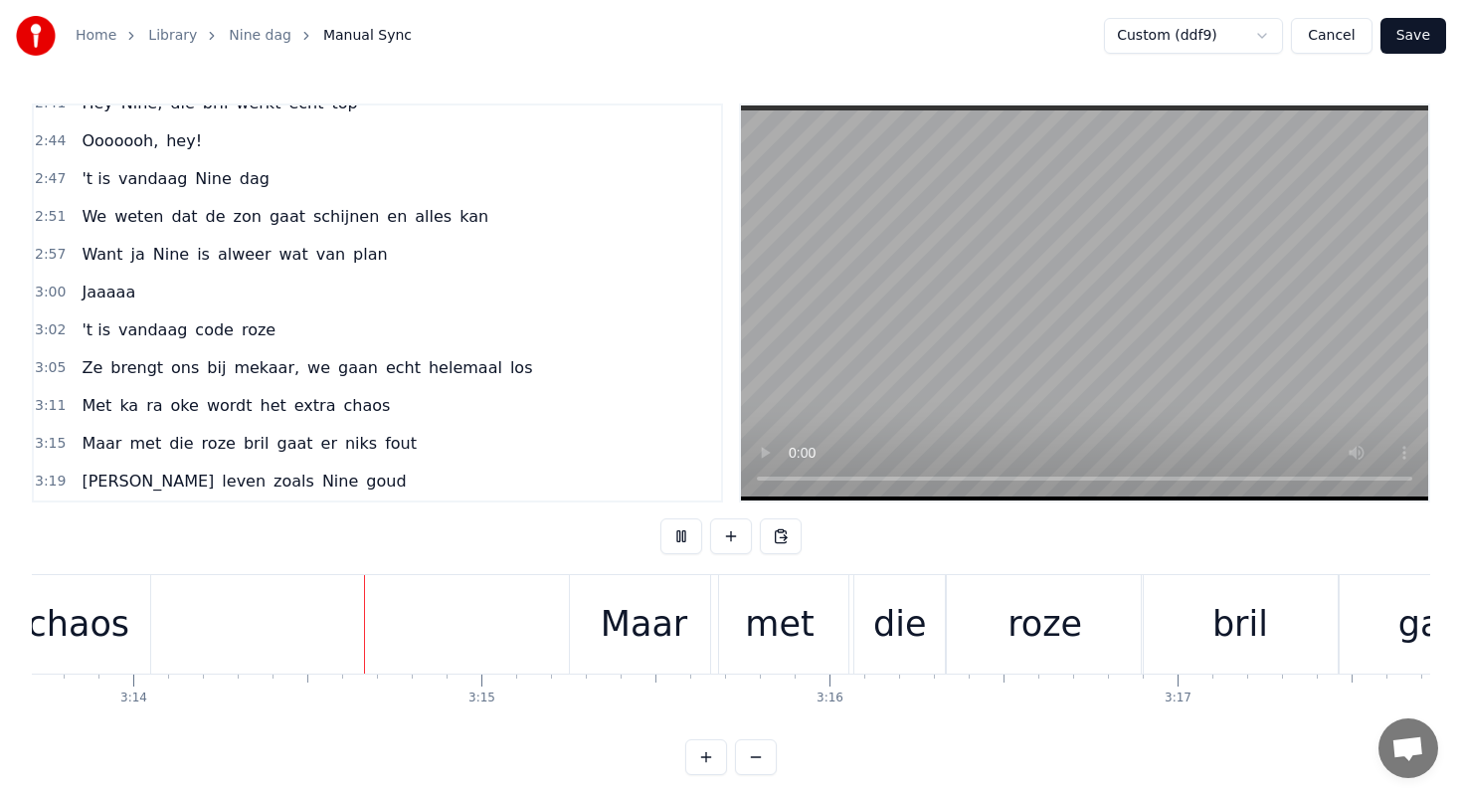
scroll to position [0, 67438]
click at [1161, 603] on div "bril" at bounding box center [1235, 624] width 196 height 98
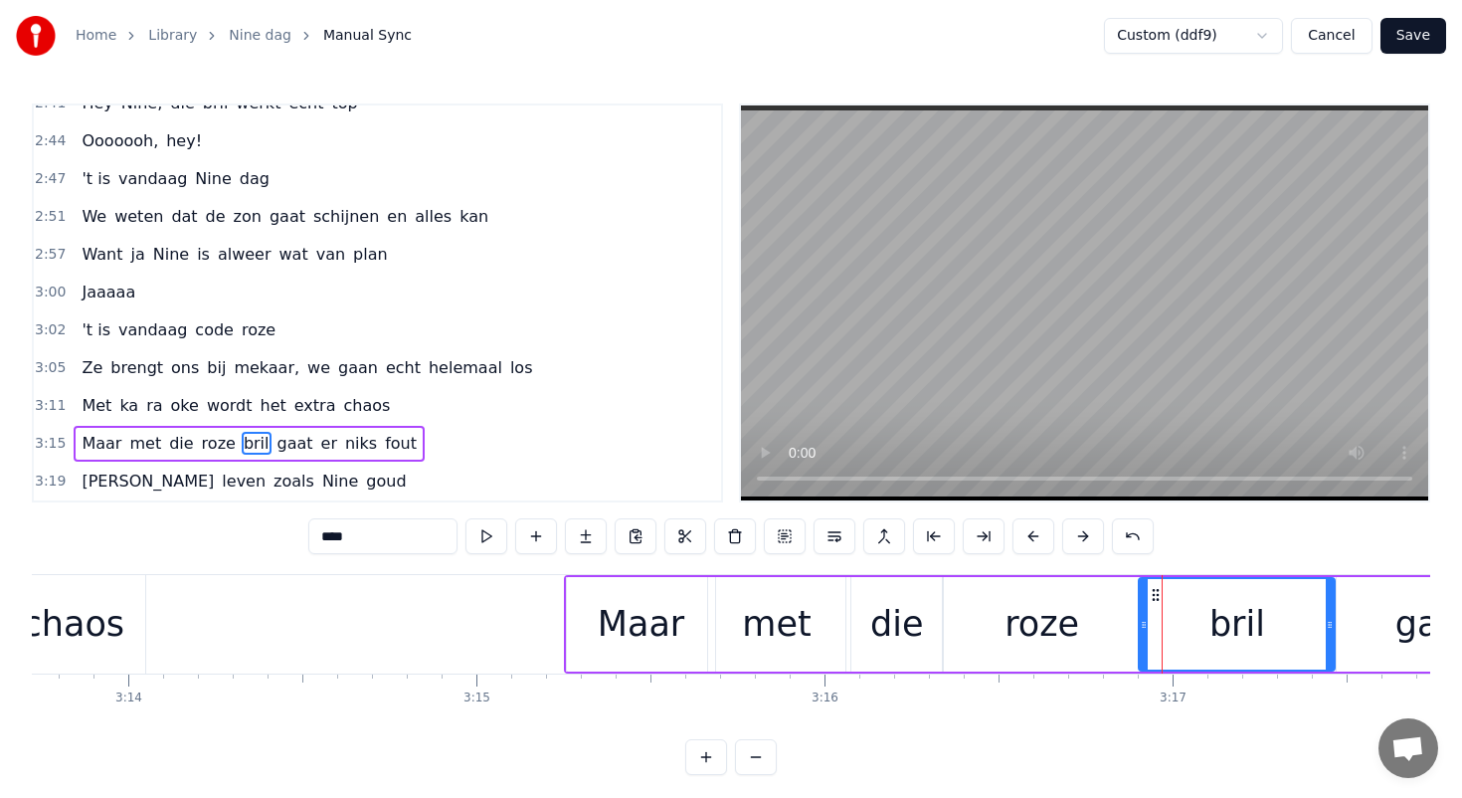
scroll to position [9, 0]
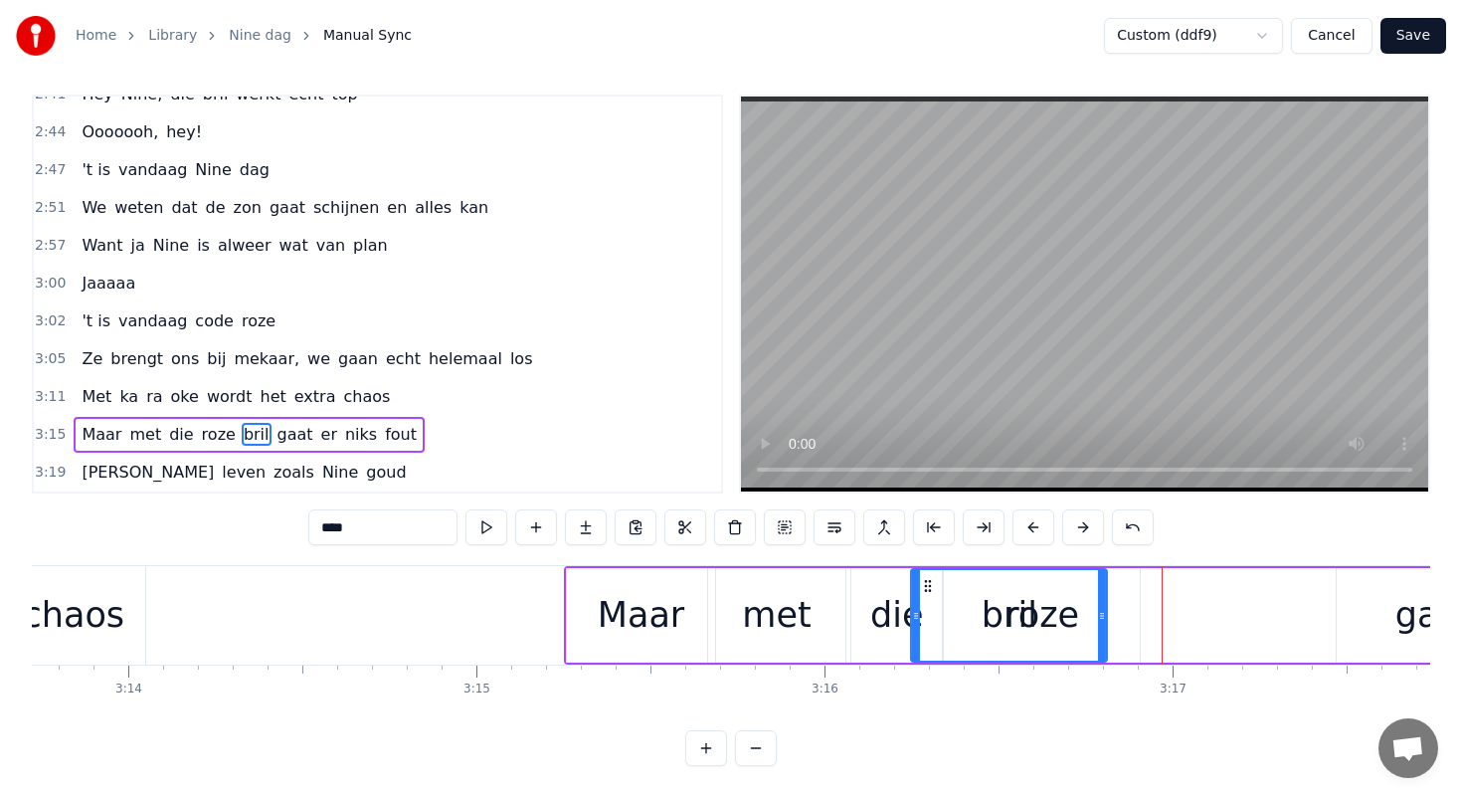
drag, startPoint x: 1154, startPoint y: 584, endPoint x: 926, endPoint y: 576, distance: 227.9
click at [926, 576] on div "bril" at bounding box center [1009, 615] width 194 height 91
click at [690, 597] on div "Maar" at bounding box center [641, 615] width 148 height 94
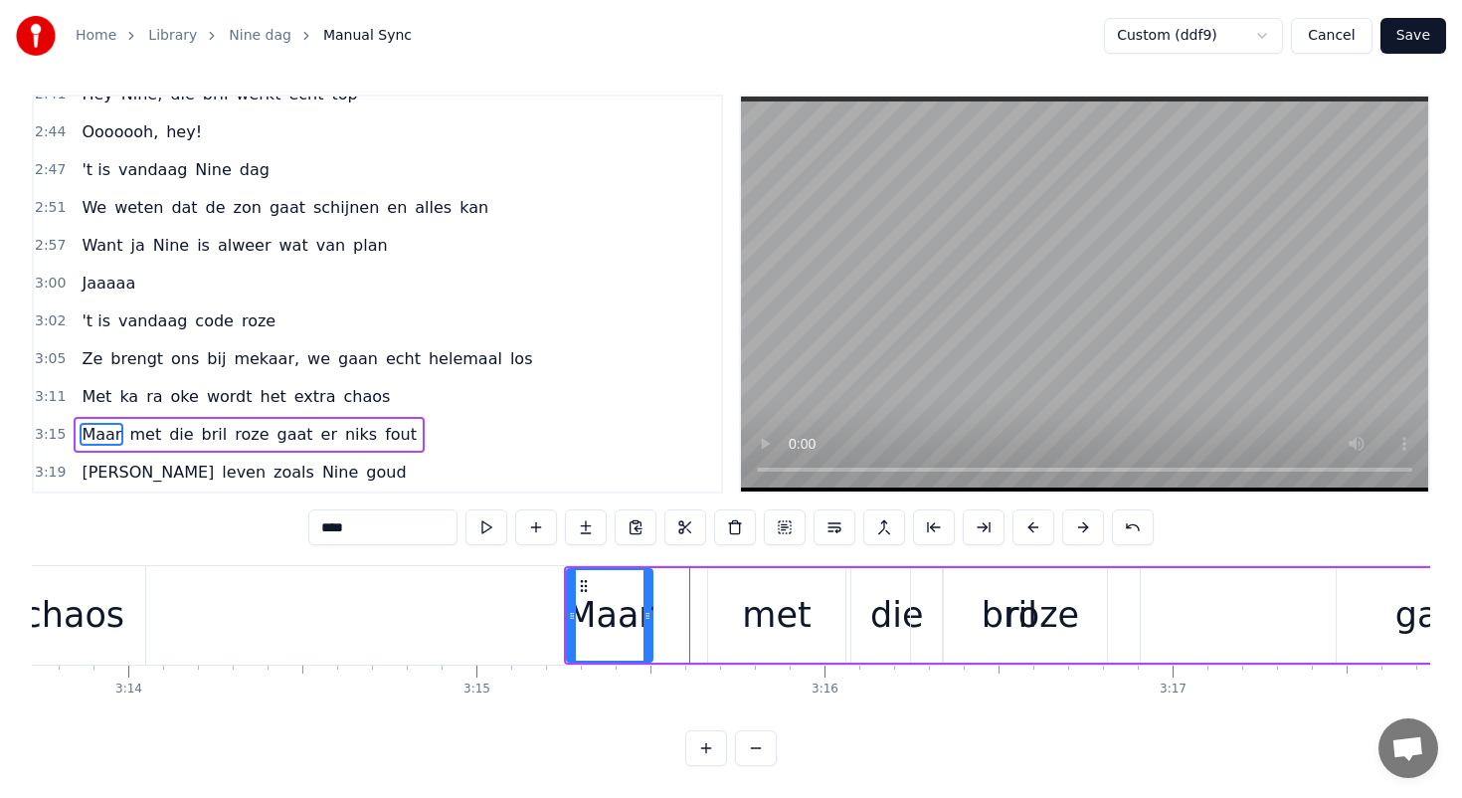
drag, startPoint x: 709, startPoint y: 616, endPoint x: 647, endPoint y: 609, distance: 62.1
click at [647, 609] on icon at bounding box center [648, 616] width 8 height 16
click at [728, 603] on div "met" at bounding box center [776, 615] width 137 height 94
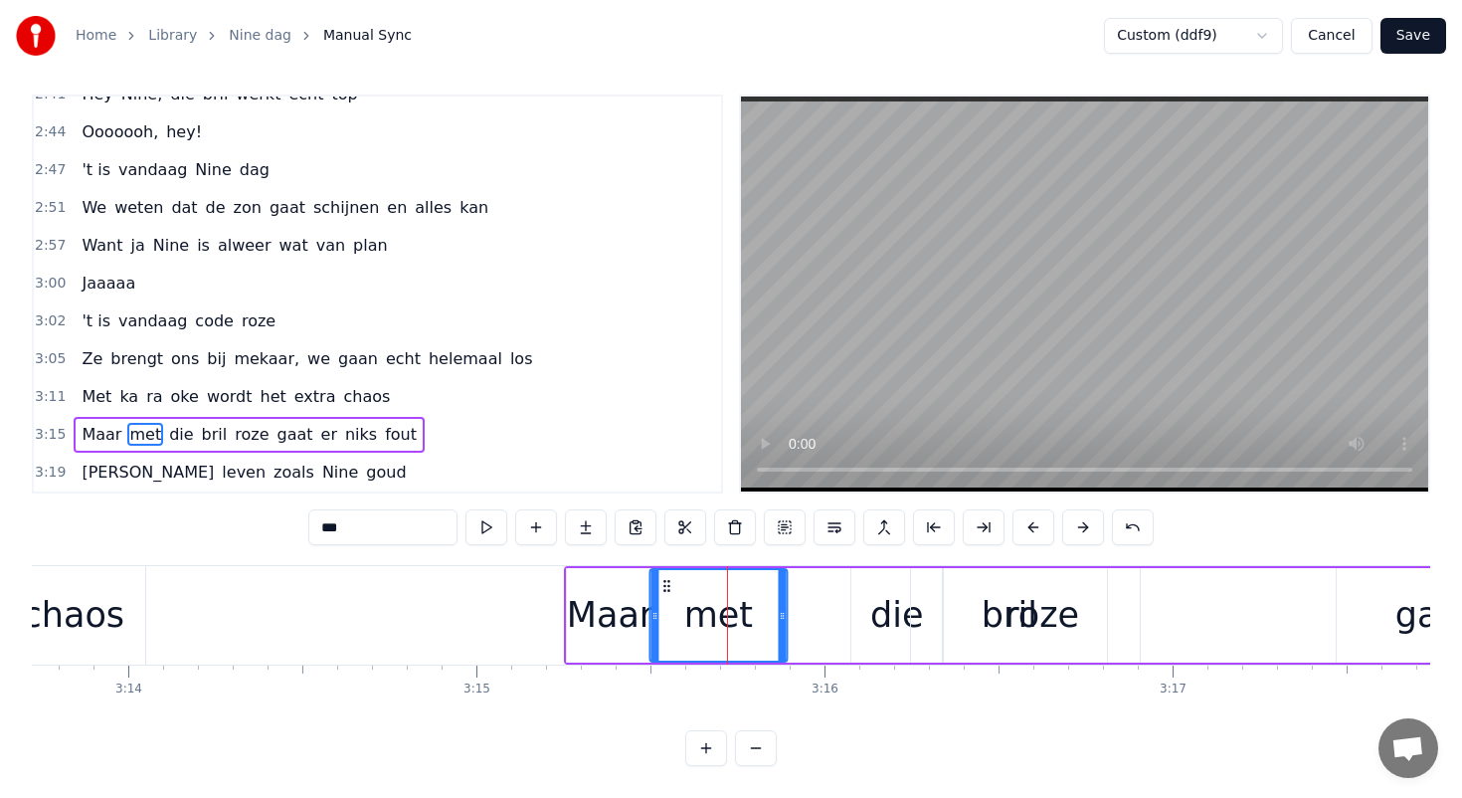
drag, startPoint x: 721, startPoint y: 581, endPoint x: 661, endPoint y: 579, distance: 59.7
click at [661, 579] on icon at bounding box center [666, 586] width 16 height 16
drag, startPoint x: 777, startPoint y: 611, endPoint x: 714, endPoint y: 610, distance: 62.7
click at [714, 610] on icon at bounding box center [718, 616] width 8 height 16
click at [870, 608] on div "die" at bounding box center [896, 615] width 91 height 94
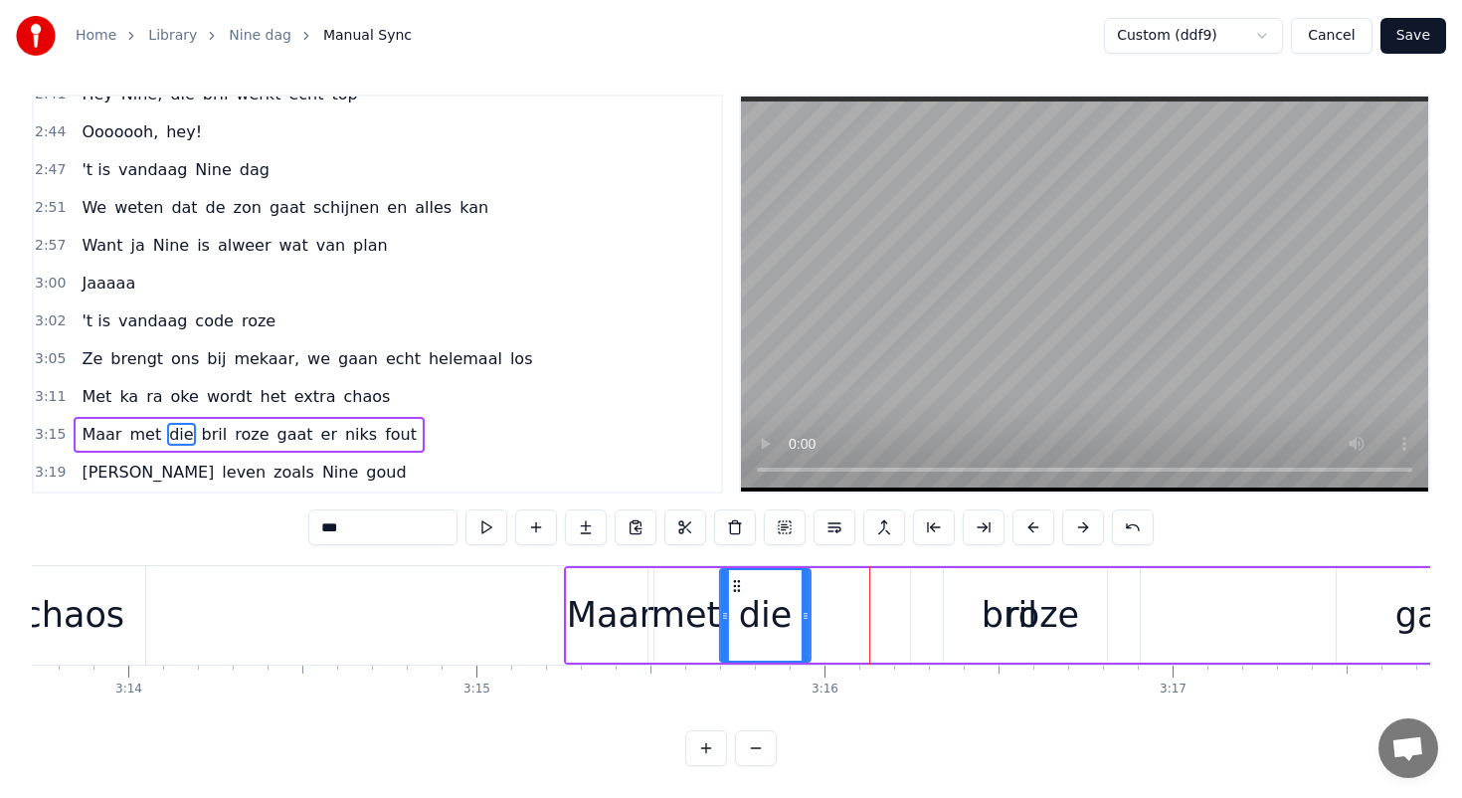
drag, startPoint x: 863, startPoint y: 582, endPoint x: 732, endPoint y: 584, distance: 131.3
click at [732, 584] on icon at bounding box center [737, 586] width 16 height 16
click at [1118, 619] on div "roze" at bounding box center [1042, 615] width 196 height 94
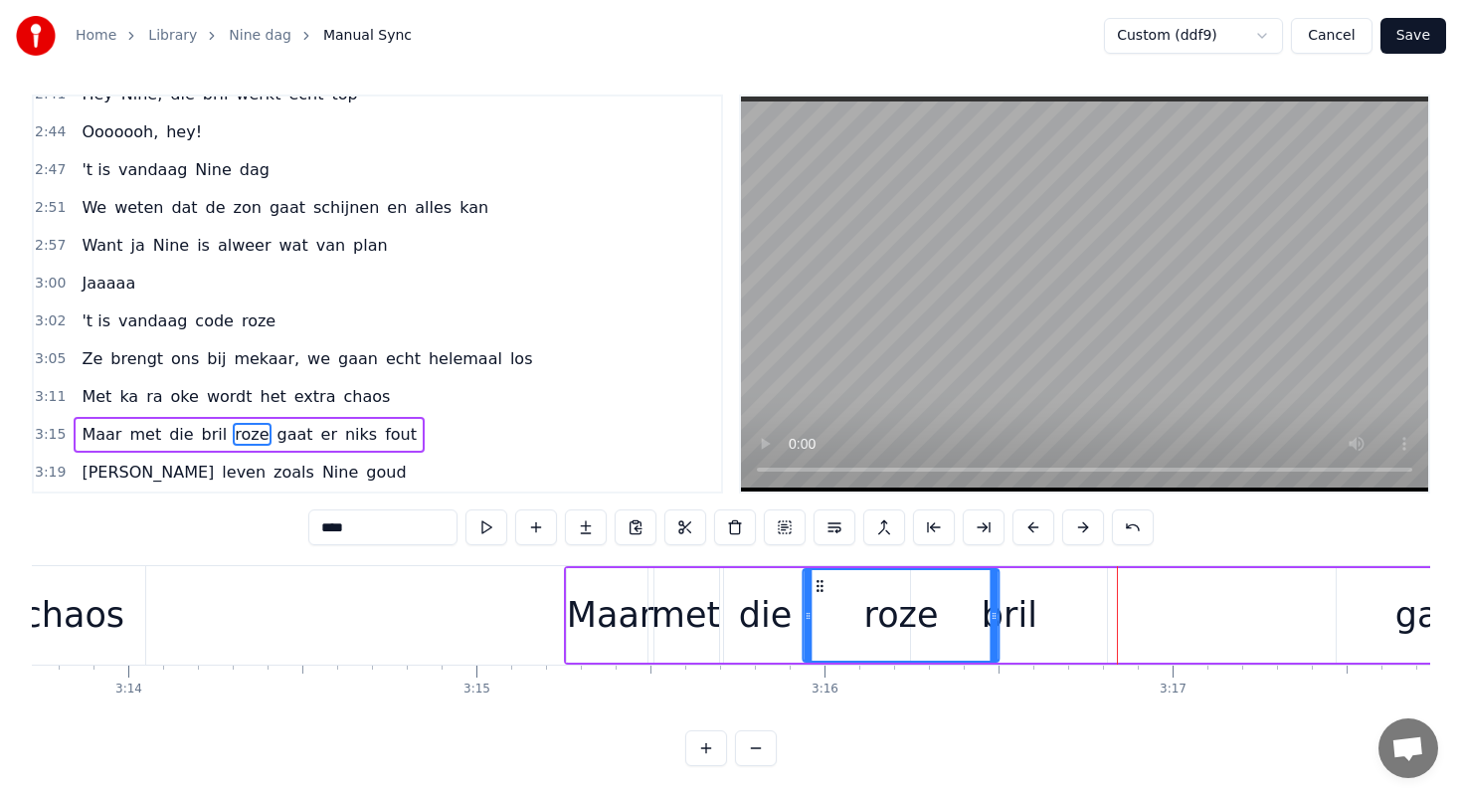
drag, startPoint x: 955, startPoint y: 584, endPoint x: 813, endPoint y: 584, distance: 142.2
click at [813, 584] on icon at bounding box center [821, 586] width 16 height 16
drag, startPoint x: 996, startPoint y: 617, endPoint x: 963, endPoint y: 617, distance: 32.8
click at [963, 617] on div "roze" at bounding box center [900, 615] width 198 height 94
drag, startPoint x: 992, startPoint y: 615, endPoint x: 962, endPoint y: 612, distance: 30.0
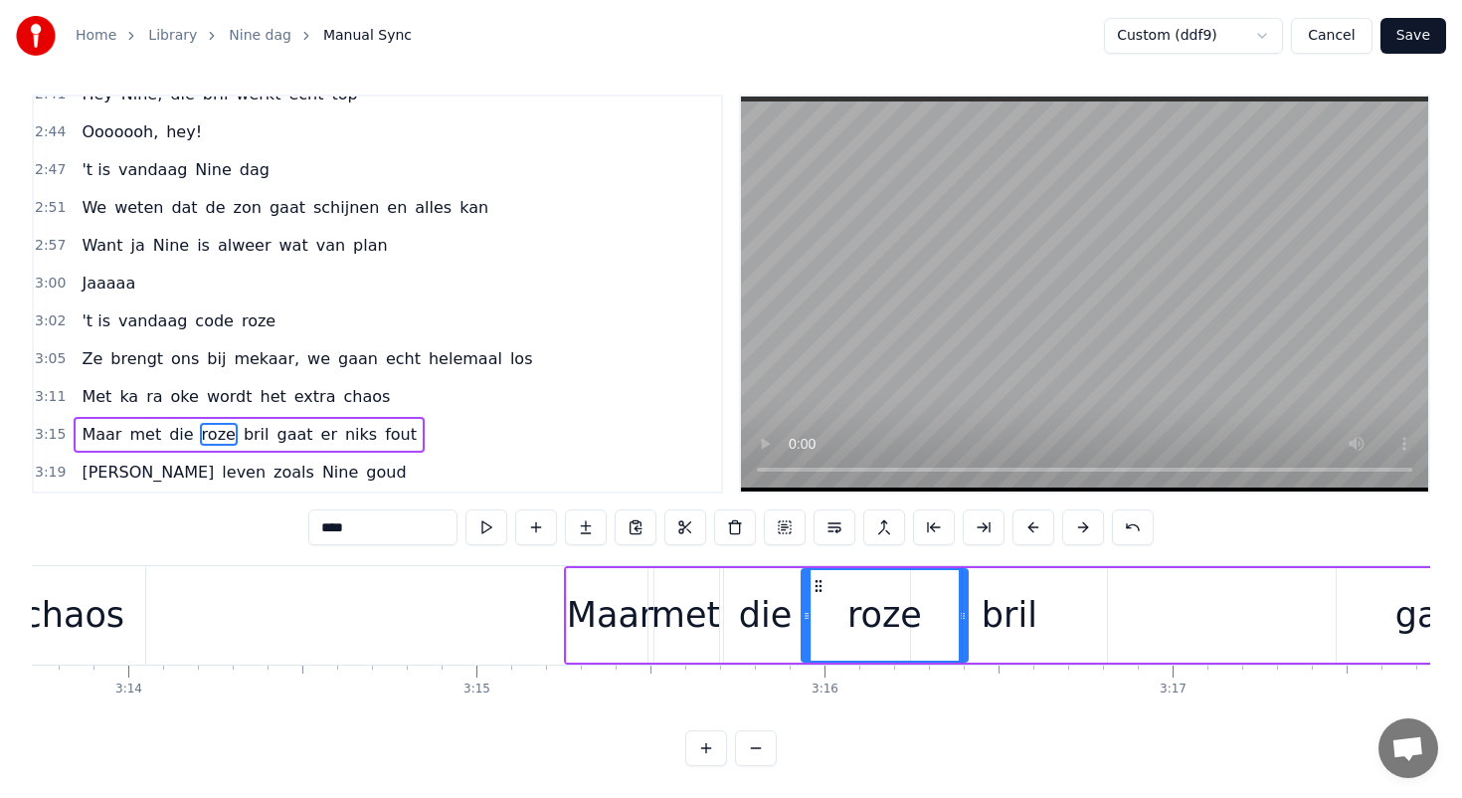
click at [962, 612] on icon at bounding box center [963, 616] width 8 height 16
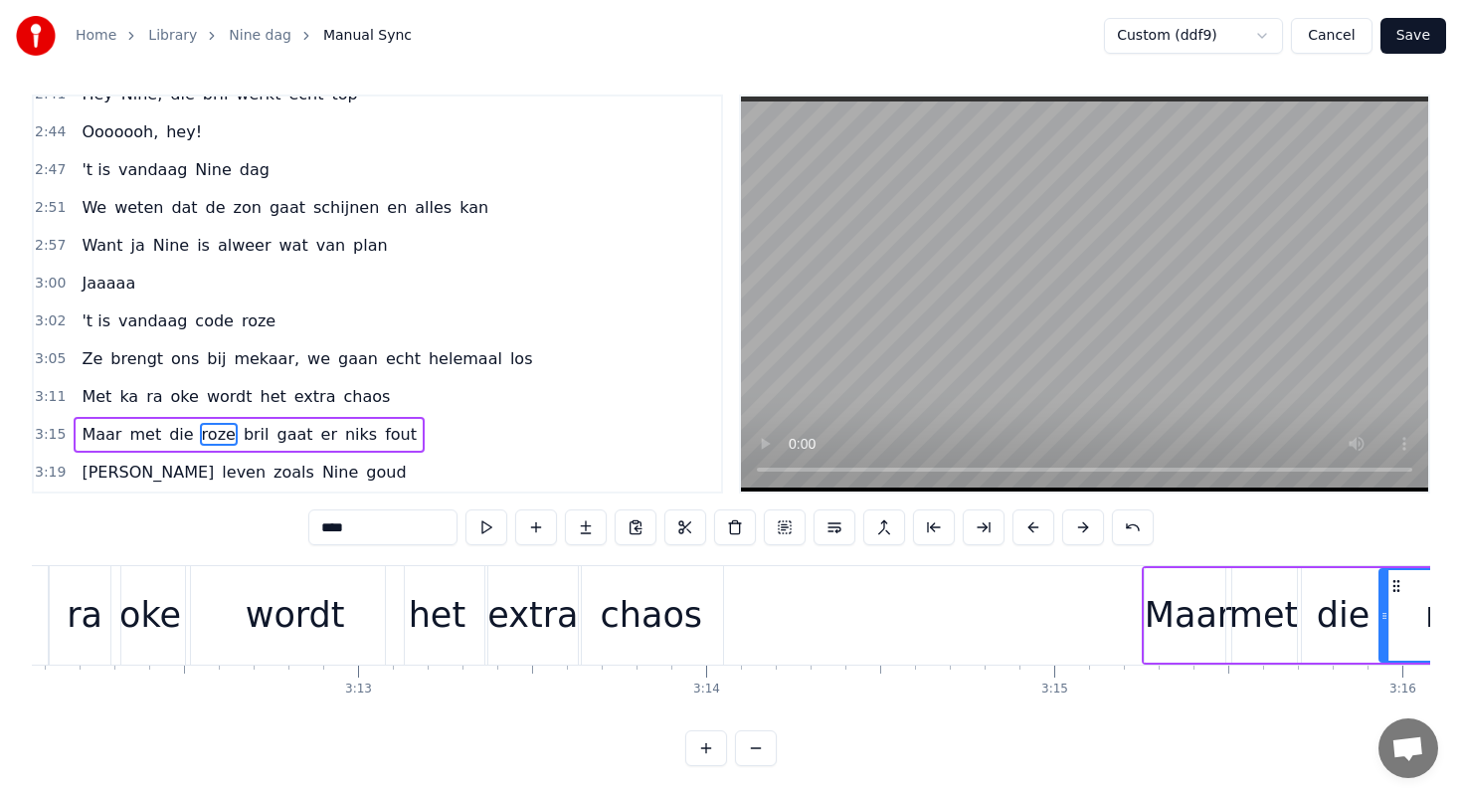
scroll to position [0, 66696]
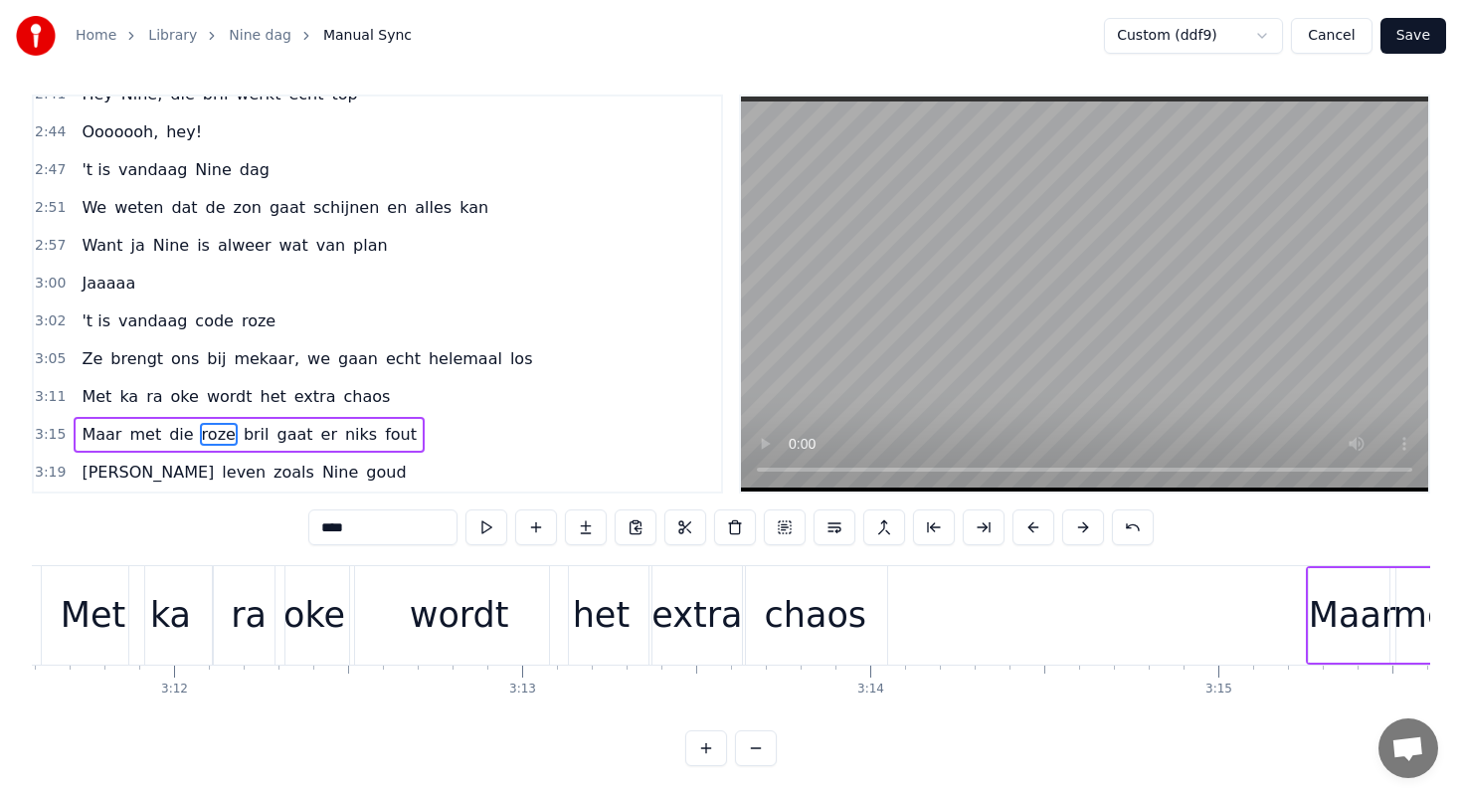
click at [604, 613] on div "het" at bounding box center [601, 615] width 57 height 53
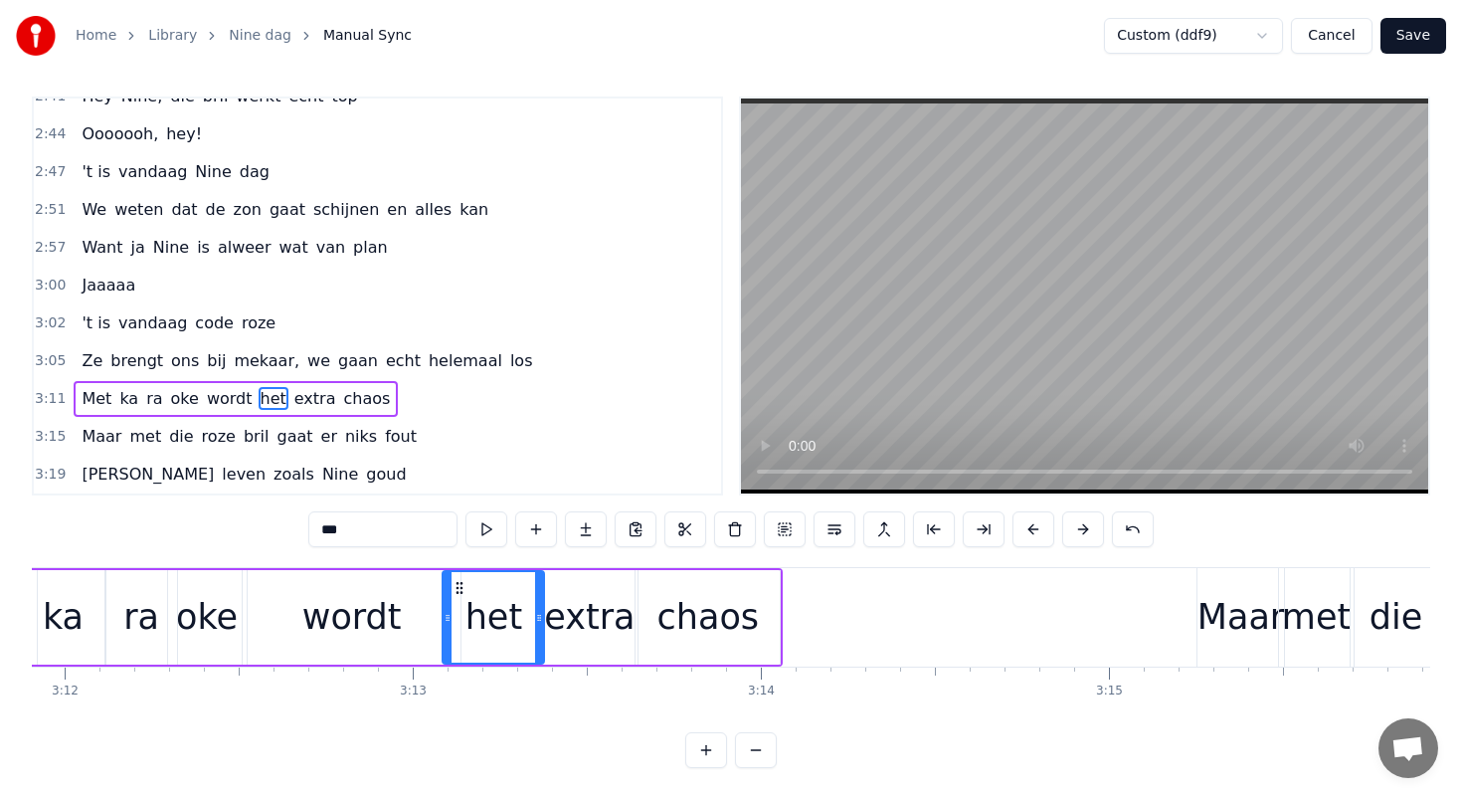
scroll to position [0, 66576]
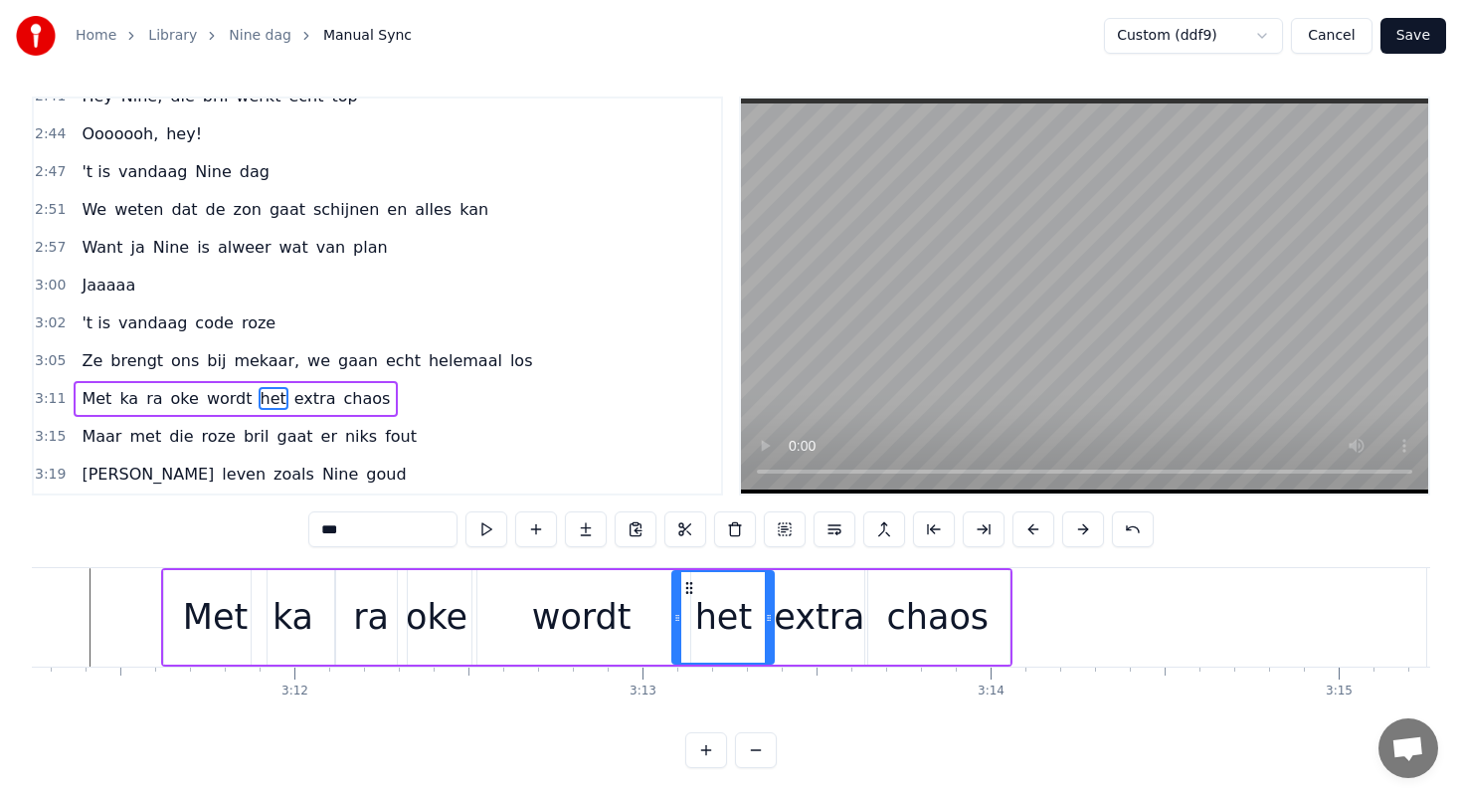
click at [559, 616] on div "wordt" at bounding box center [581, 617] width 99 height 53
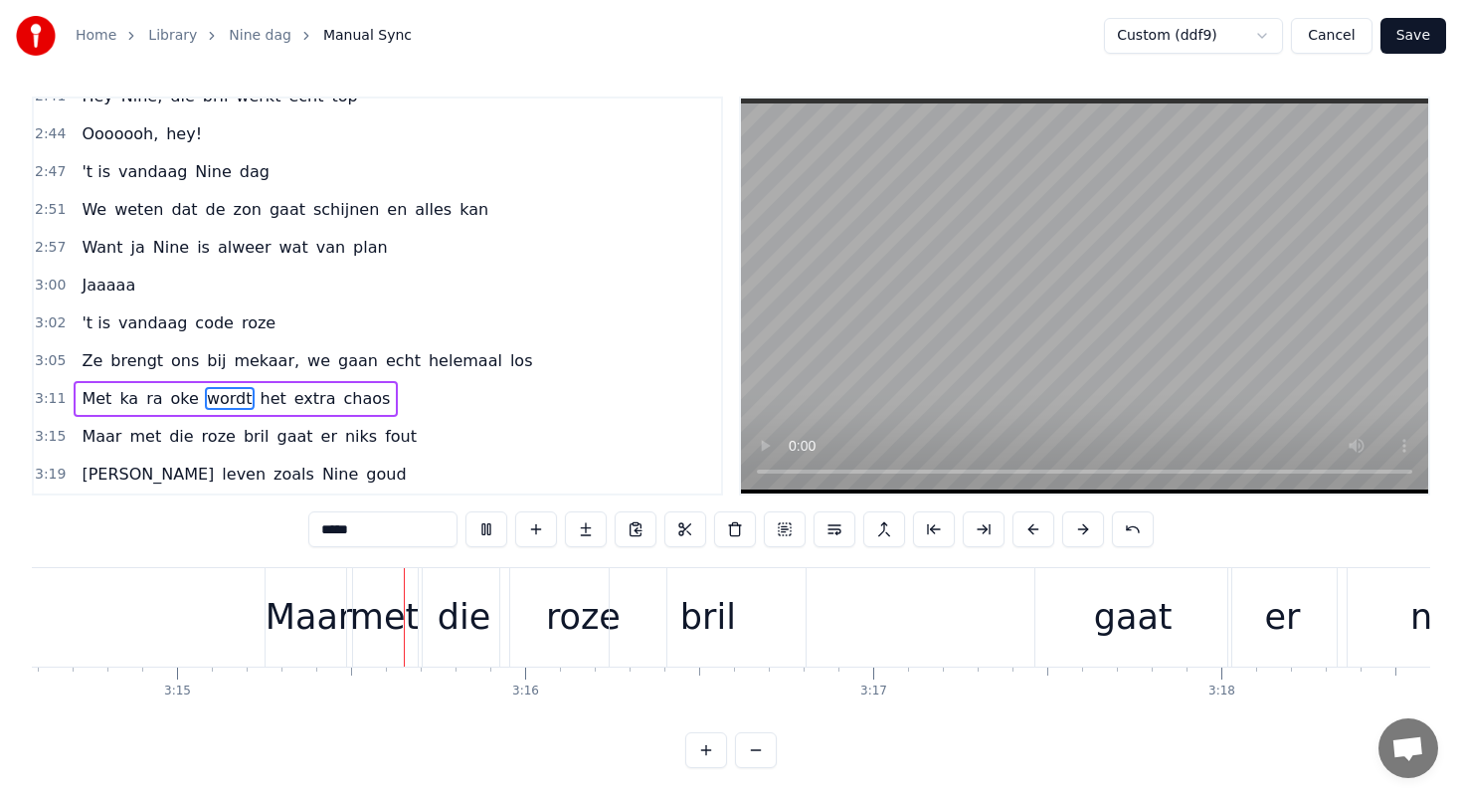
scroll to position [0, 67807]
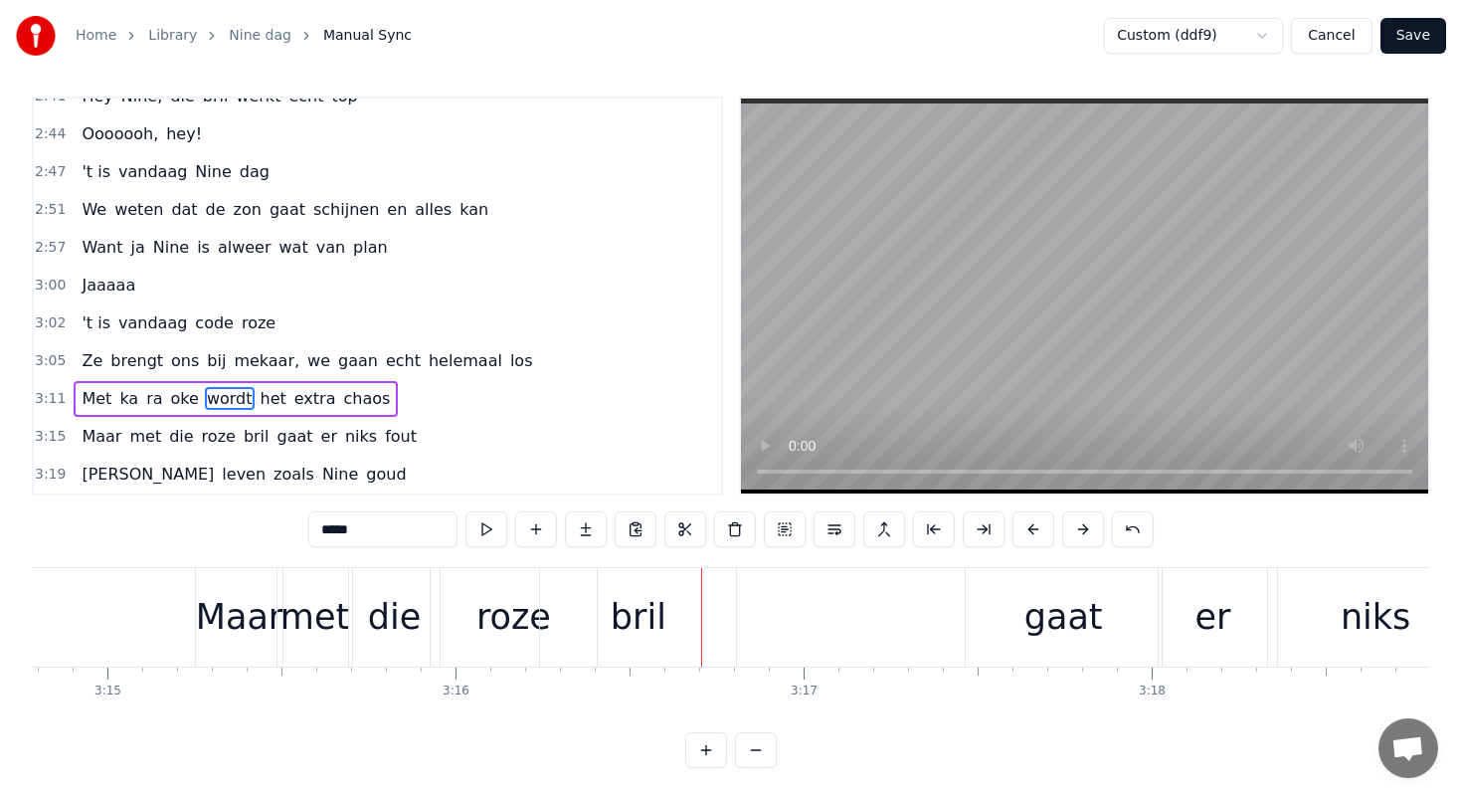
click at [218, 619] on div "Maar" at bounding box center [239, 617] width 87 height 53
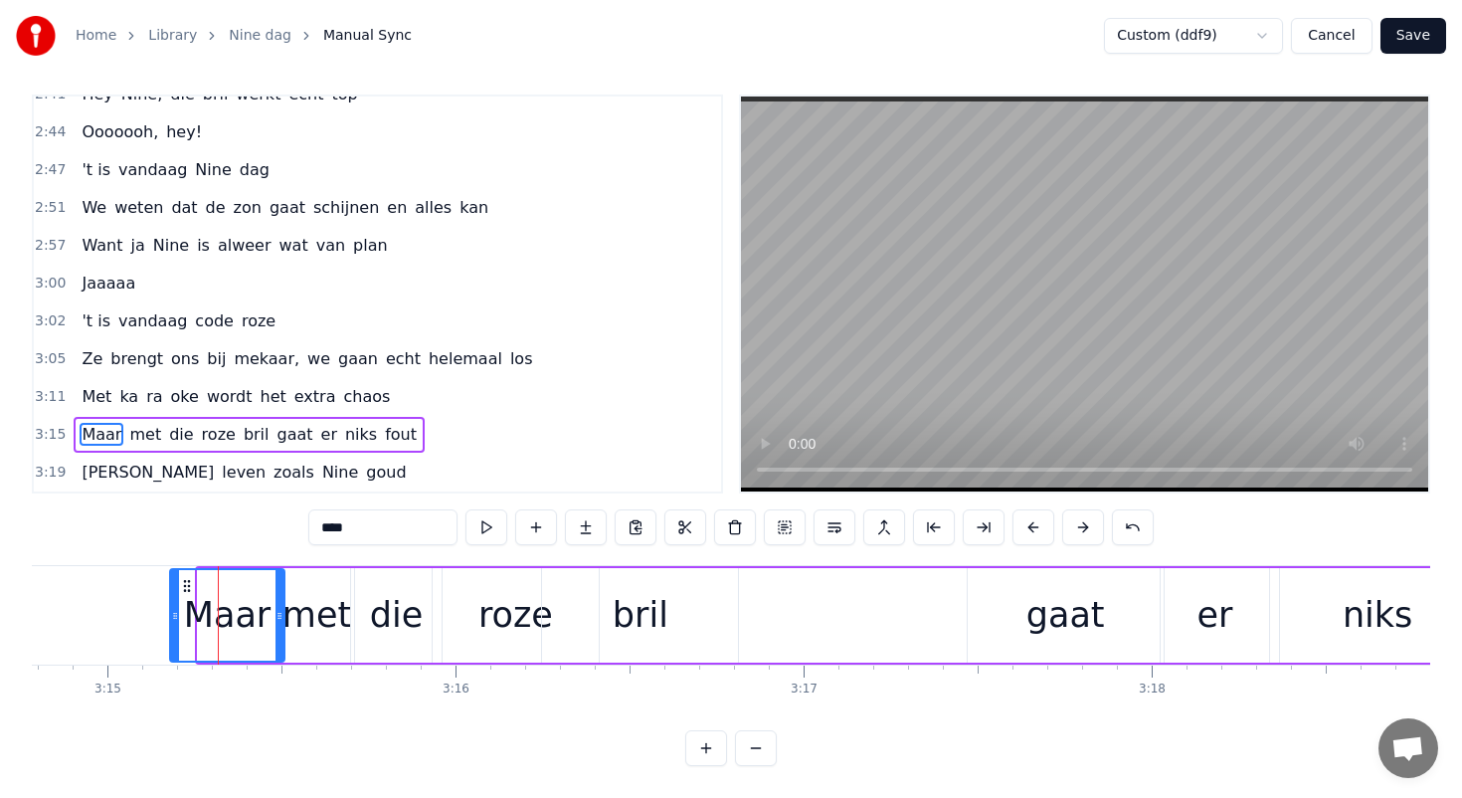
drag, startPoint x: 204, startPoint y: 612, endPoint x: 176, endPoint y: 612, distance: 27.8
click at [176, 612] on icon at bounding box center [175, 616] width 8 height 16
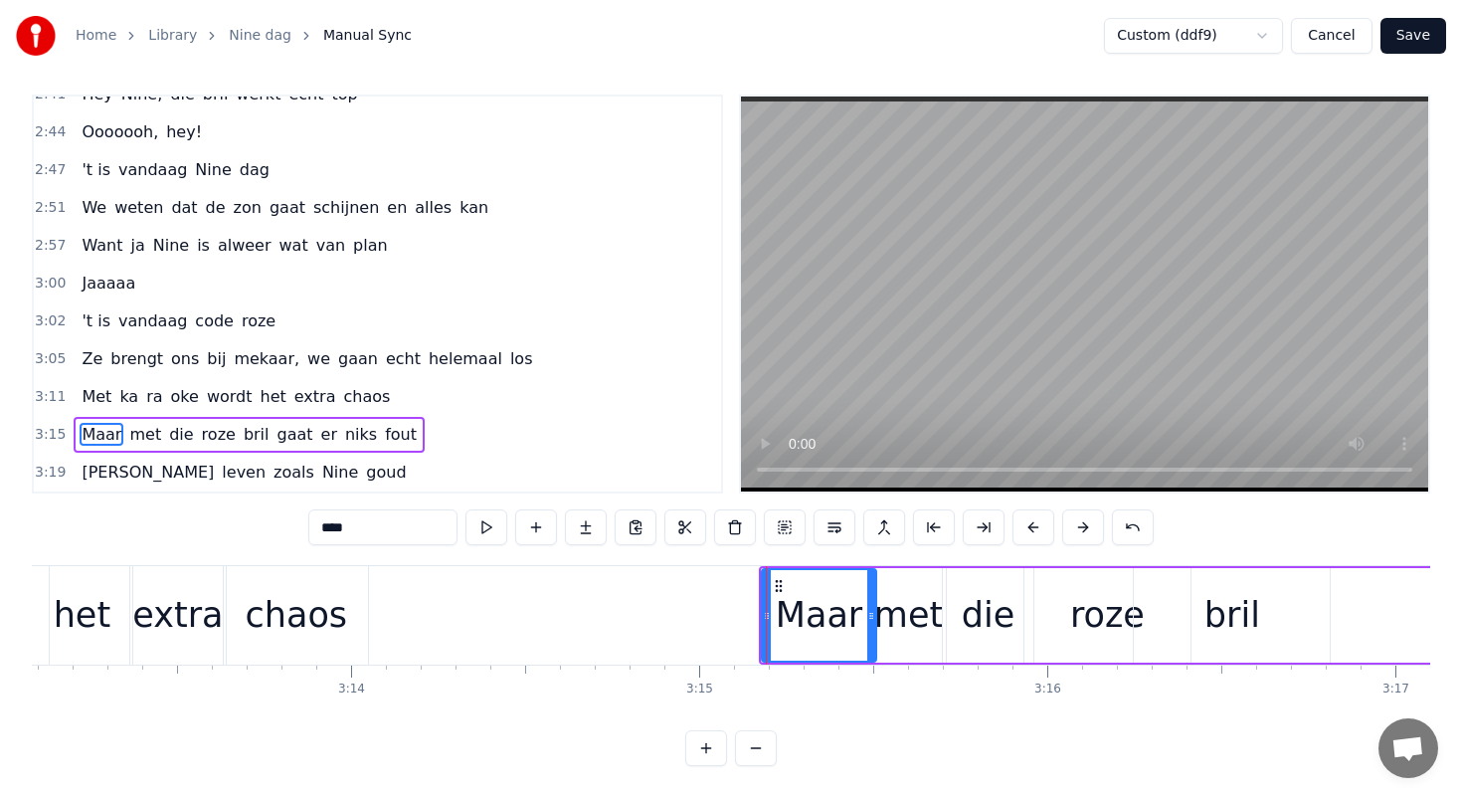
scroll to position [0, 67038]
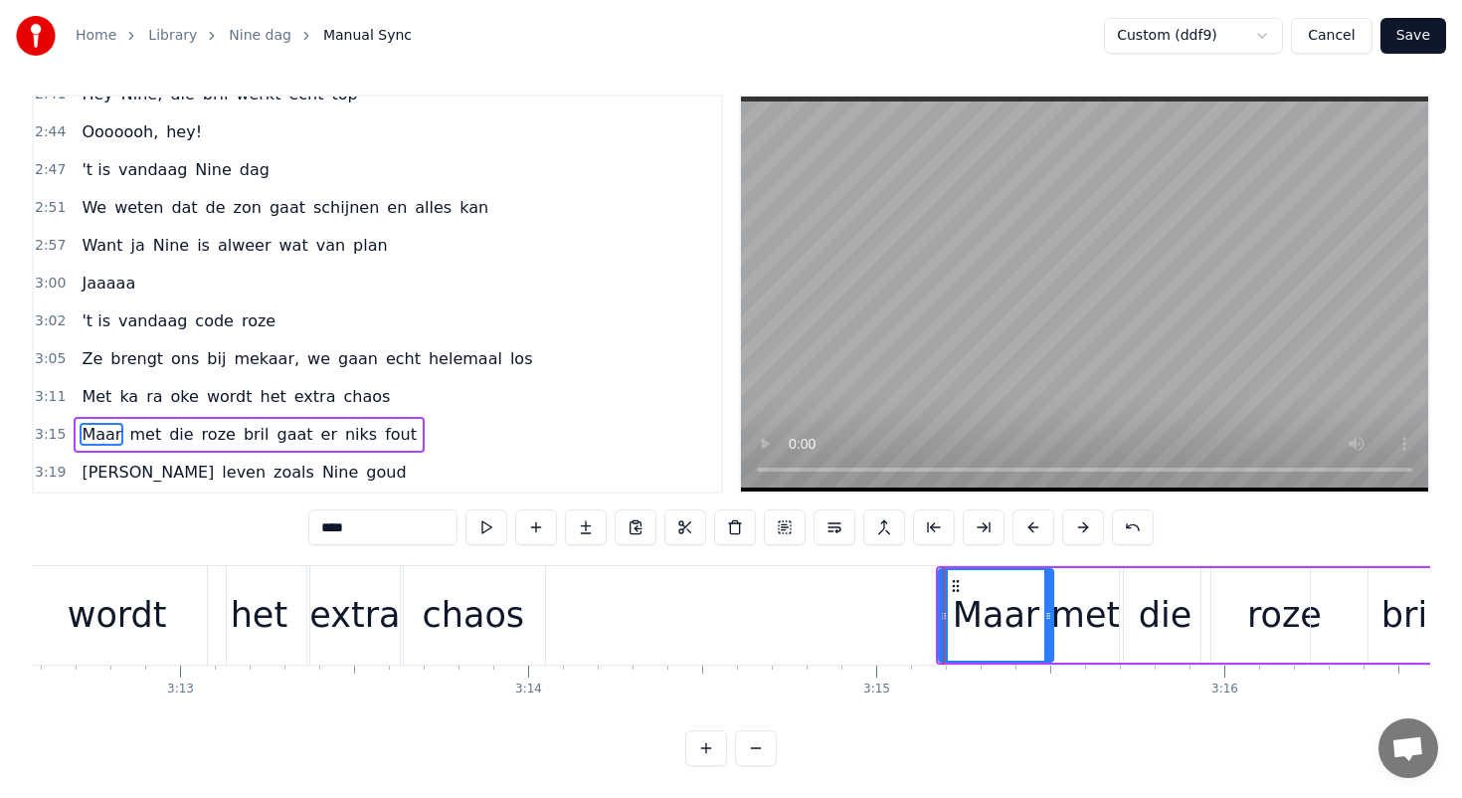
click at [176, 612] on div "wordt" at bounding box center [117, 615] width 218 height 98
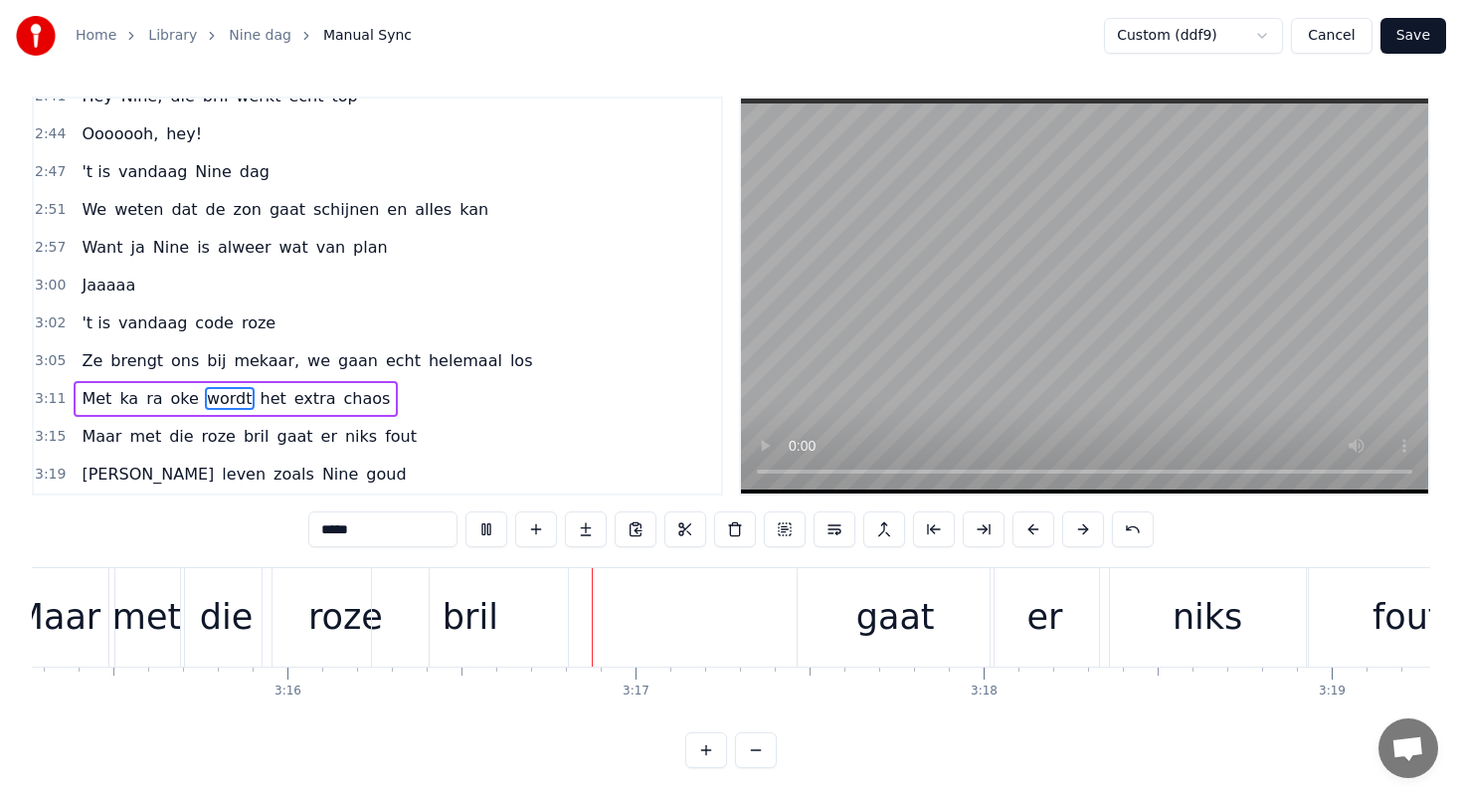
scroll to position [0, 68258]
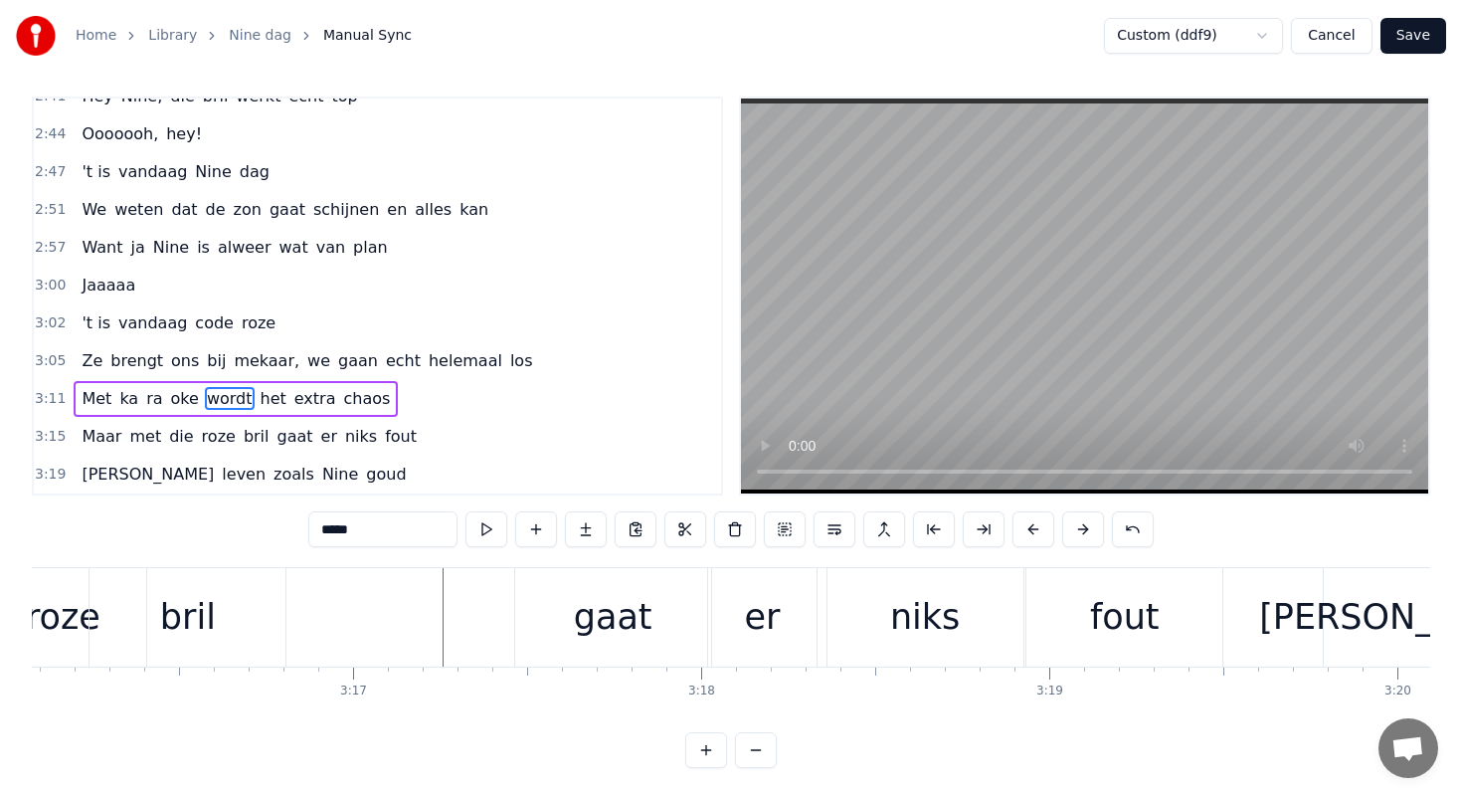
click at [531, 595] on div "gaat" at bounding box center [613, 617] width 196 height 98
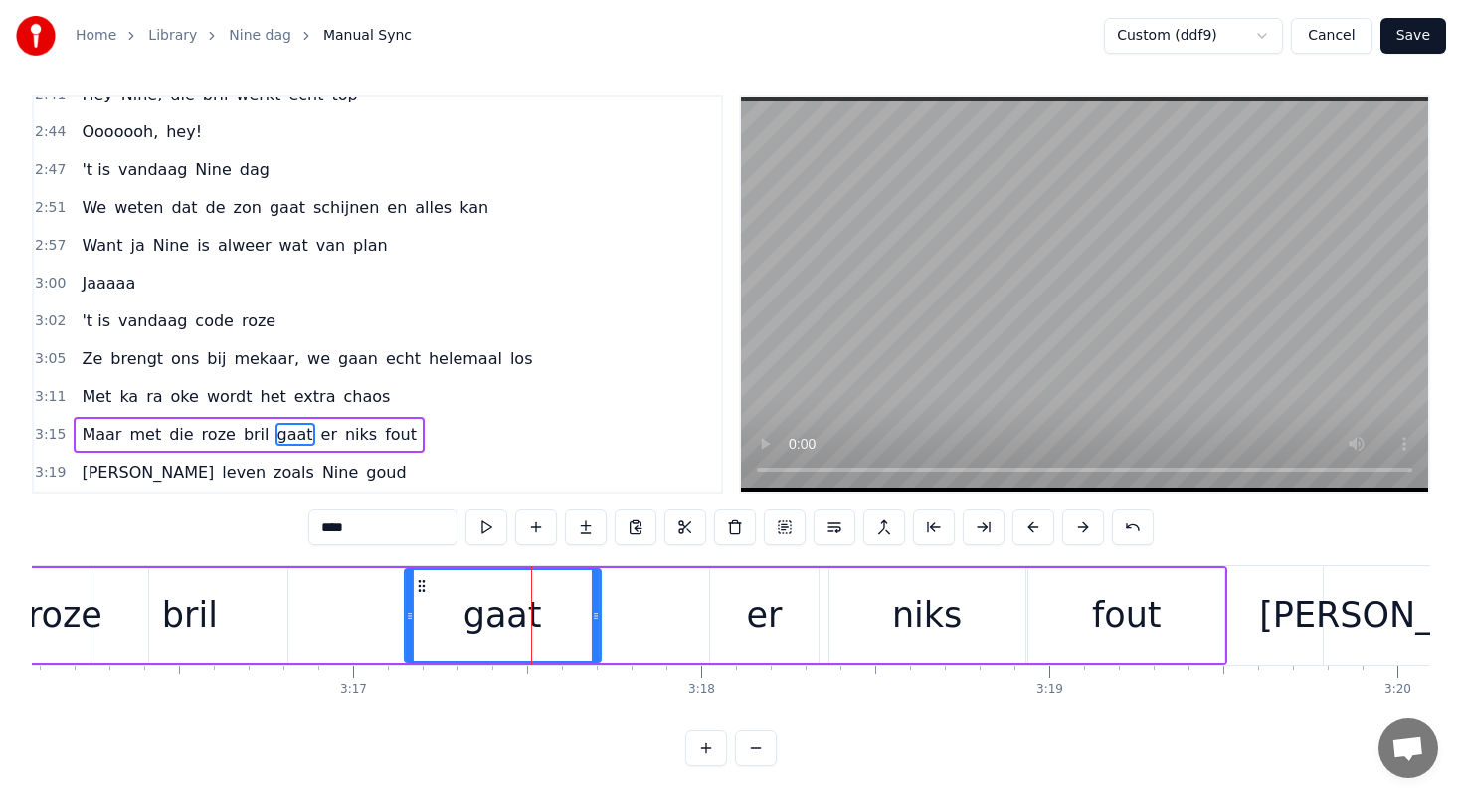
drag, startPoint x: 527, startPoint y: 580, endPoint x: 415, endPoint y: 580, distance: 112.4
click at [415, 580] on icon at bounding box center [422, 586] width 16 height 16
click at [773, 583] on div "er" at bounding box center [764, 615] width 108 height 94
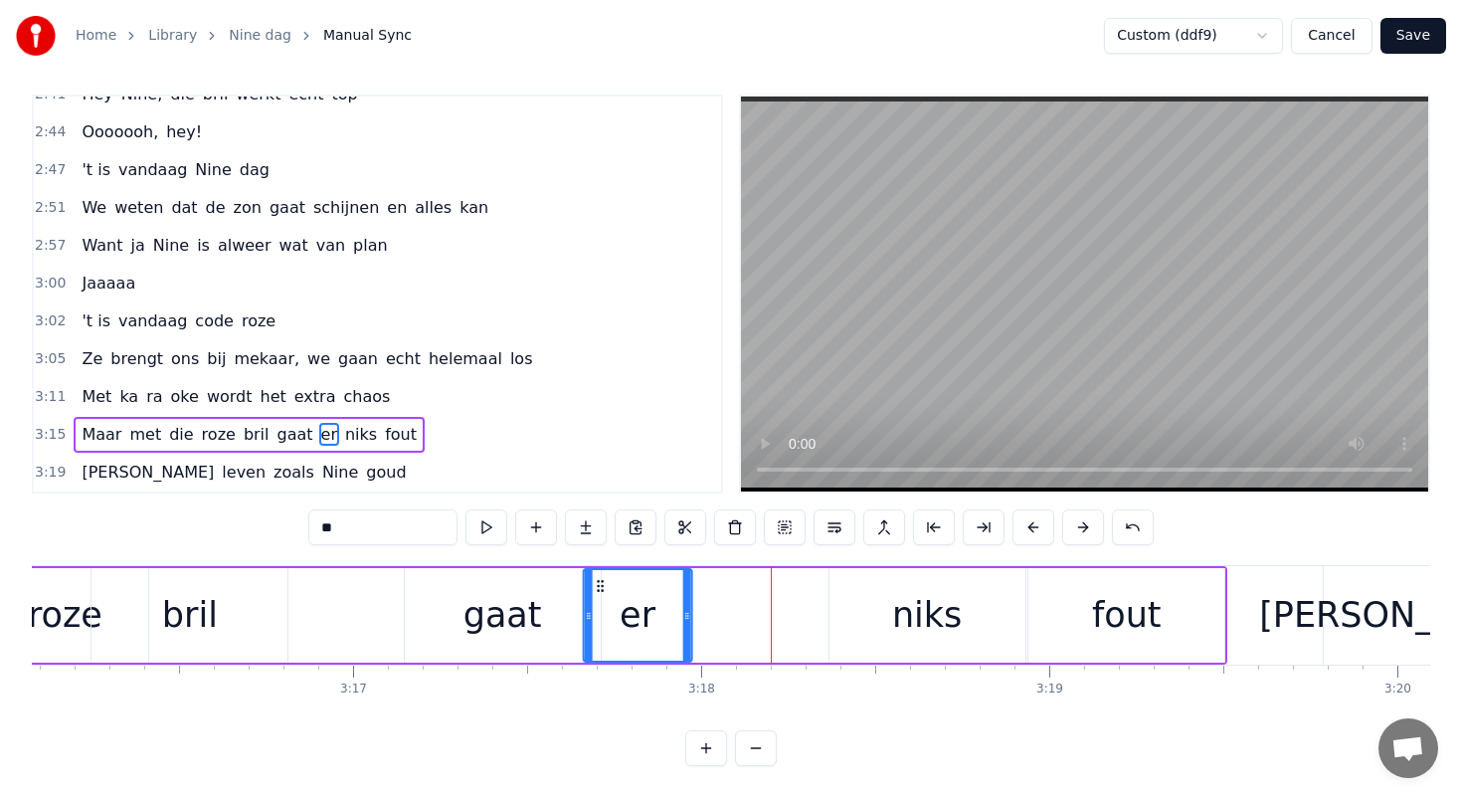
drag, startPoint x: 726, startPoint y: 582, endPoint x: 598, endPoint y: 583, distance: 128.3
click at [598, 582] on icon at bounding box center [601, 586] width 16 height 16
click at [887, 597] on div "niks" at bounding box center [928, 615] width 196 height 94
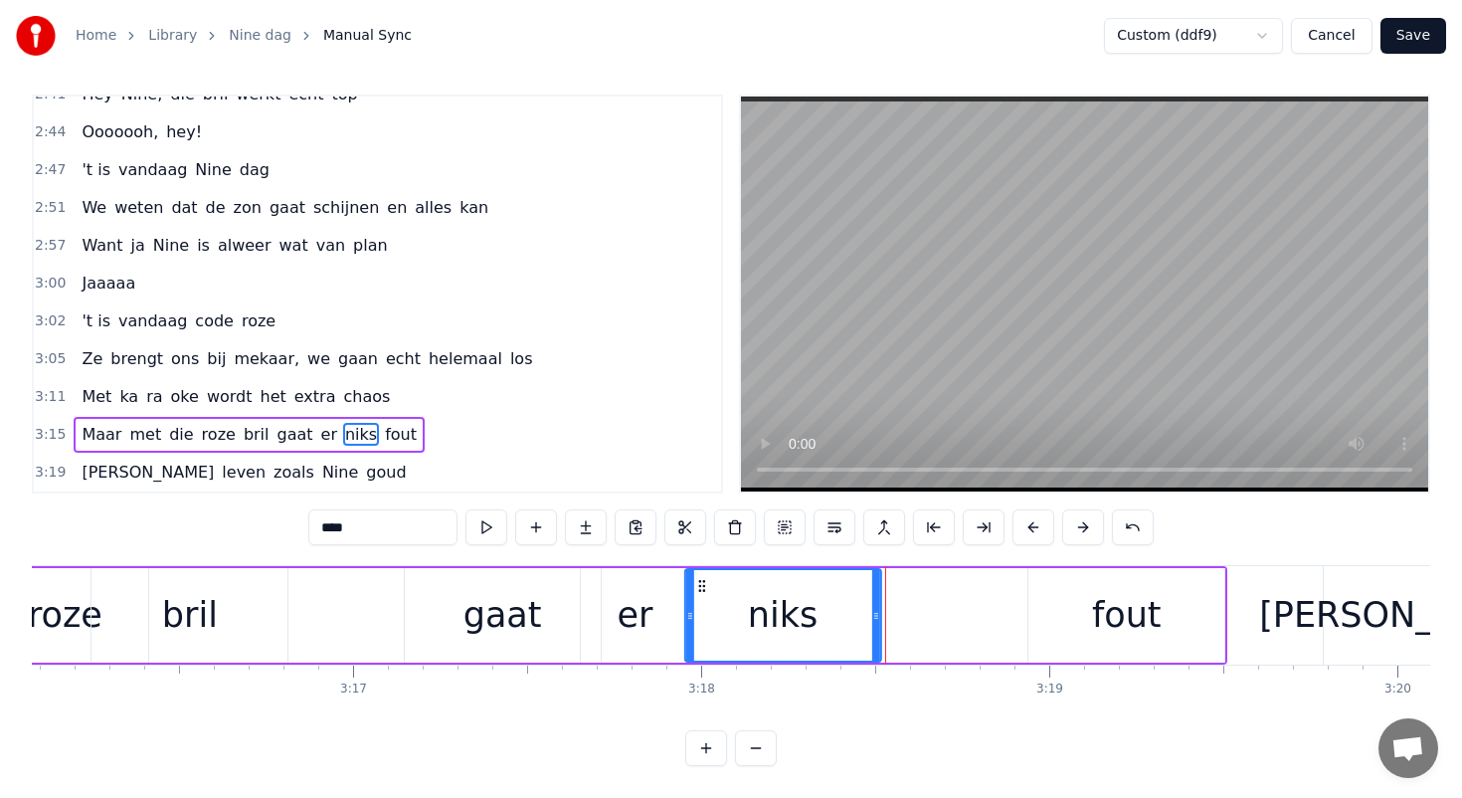
drag, startPoint x: 845, startPoint y: 582, endPoint x: 701, endPoint y: 585, distance: 144.3
click at [701, 585] on icon at bounding box center [701, 586] width 16 height 16
click at [1058, 612] on div "fout" at bounding box center [1126, 615] width 196 height 94
type input "****"
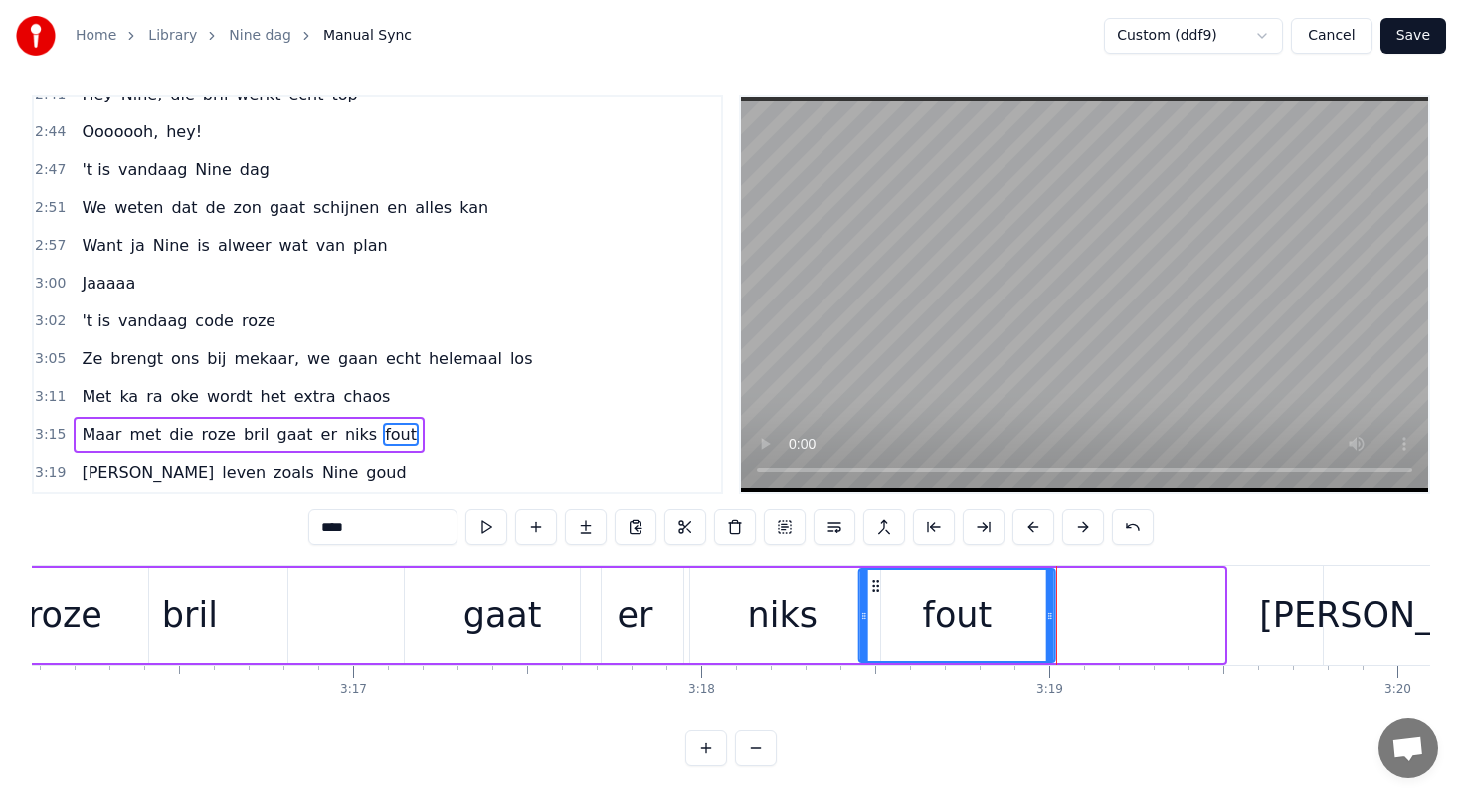
drag, startPoint x: 1045, startPoint y: 584, endPoint x: 876, endPoint y: 582, distance: 169.1
click at [876, 582] on icon at bounding box center [876, 586] width 16 height 16
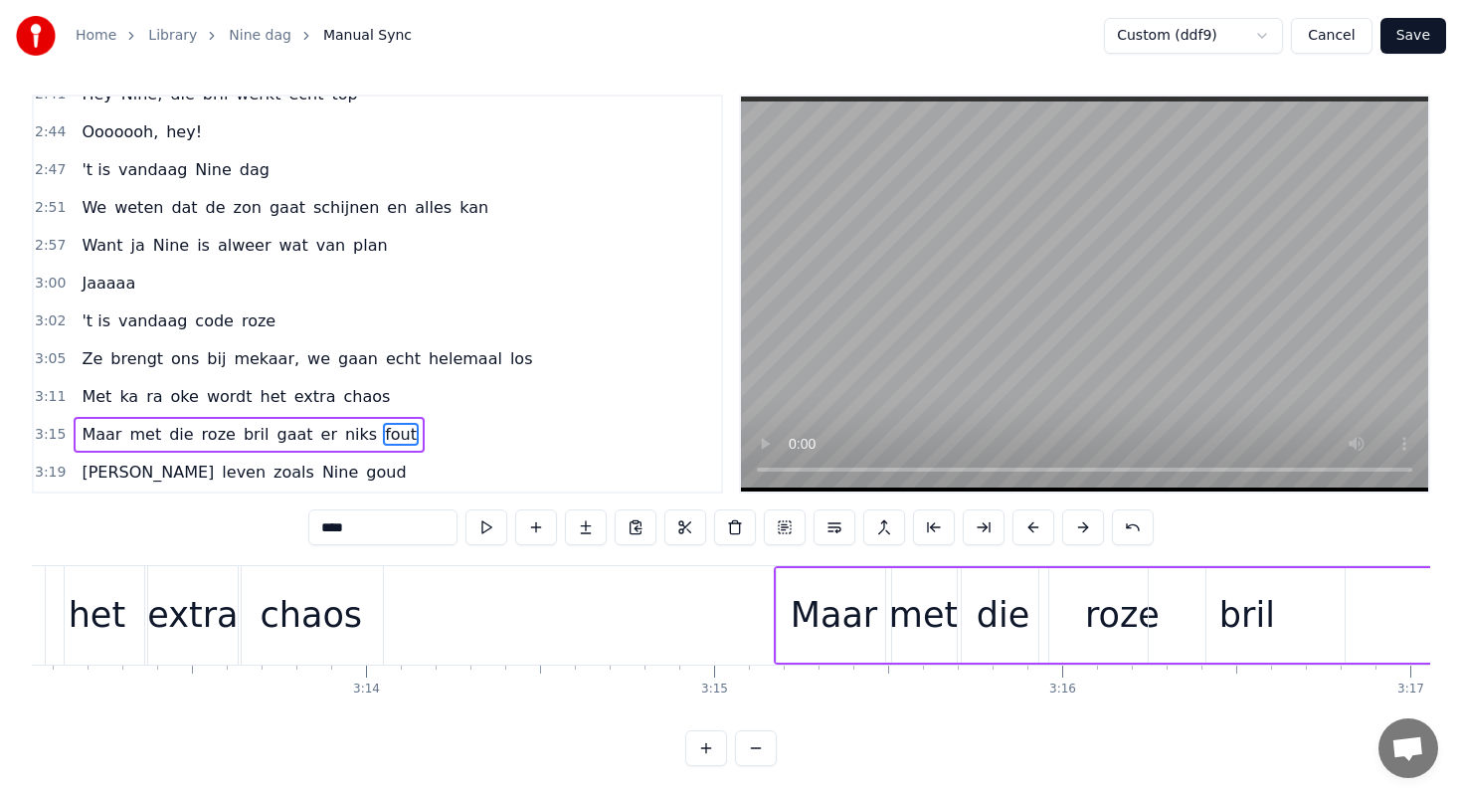
scroll to position [0, 67181]
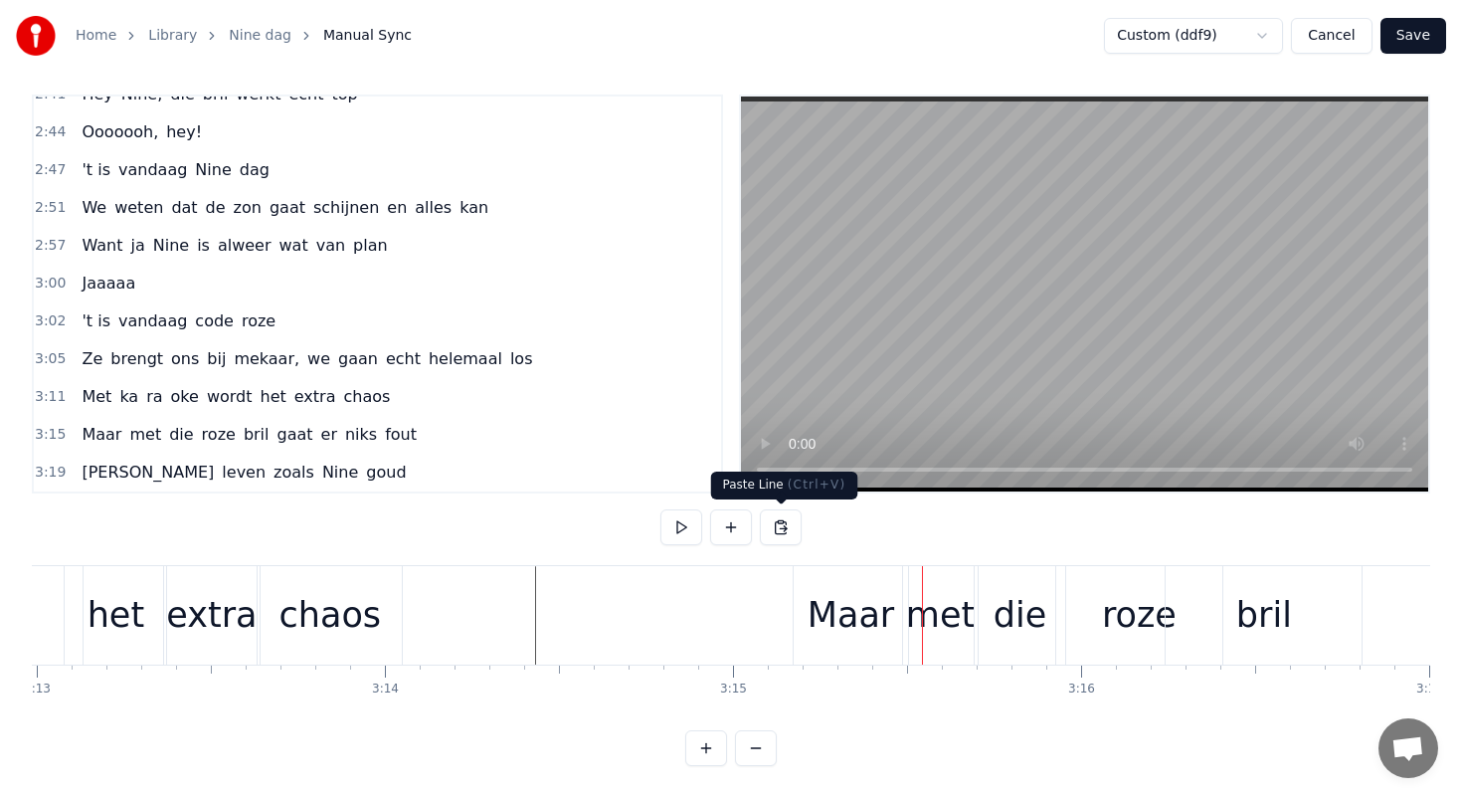
click at [807, 610] on div "Maar" at bounding box center [851, 615] width 114 height 98
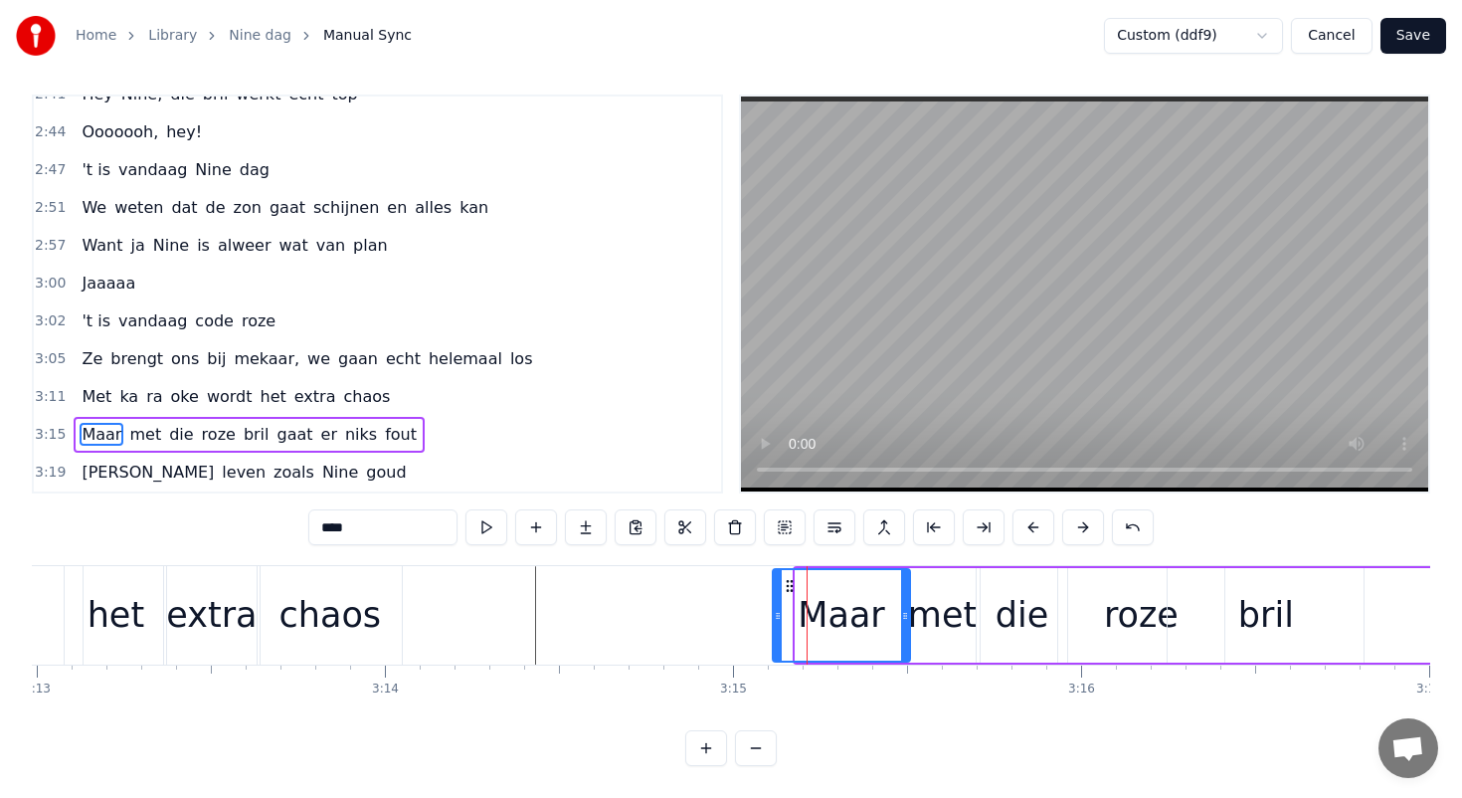
drag, startPoint x: 798, startPoint y: 615, endPoint x: 775, endPoint y: 613, distance: 23.0
click at [775, 613] on icon at bounding box center [778, 616] width 8 height 16
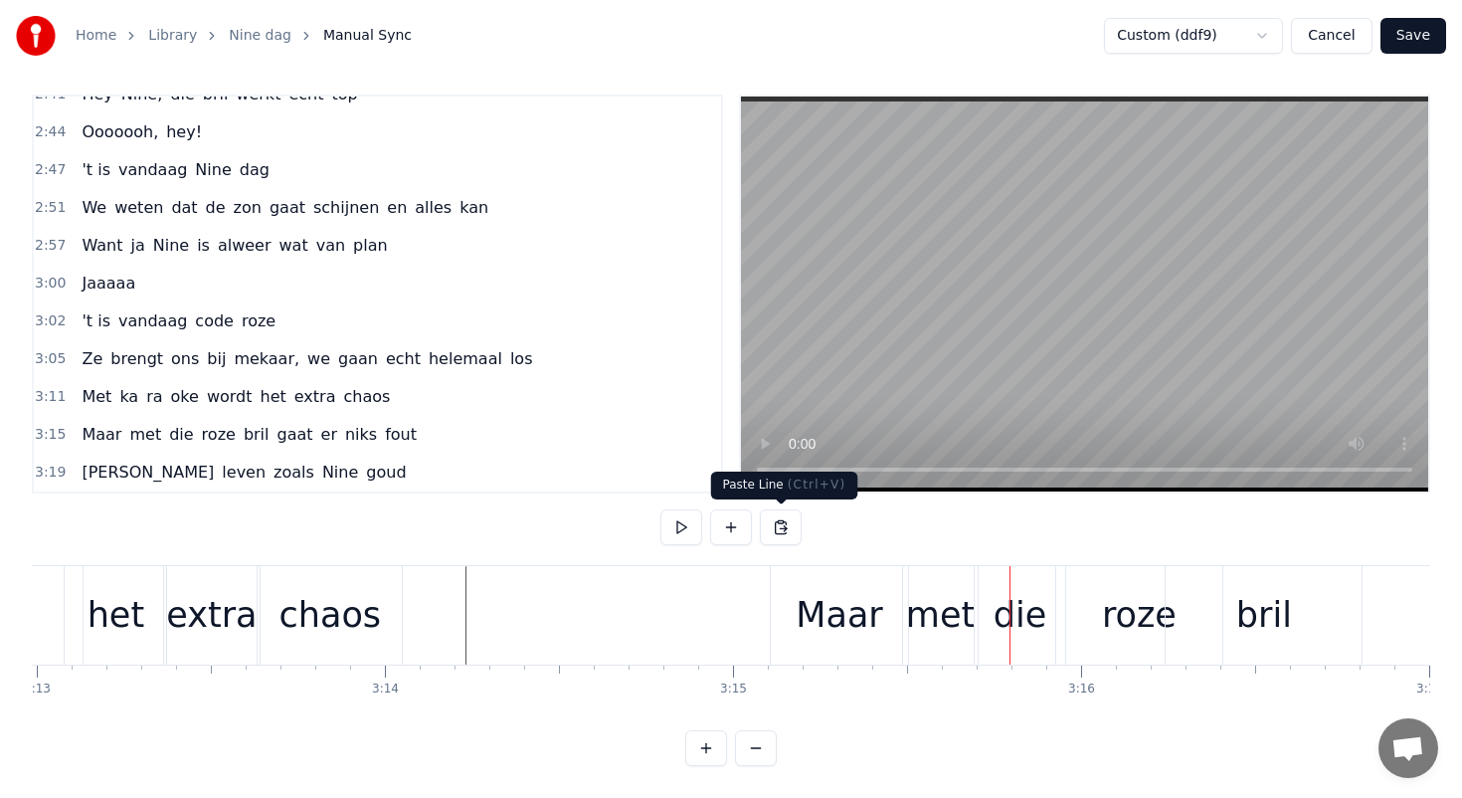
click at [790, 587] on div "Maar" at bounding box center [839, 615] width 137 height 98
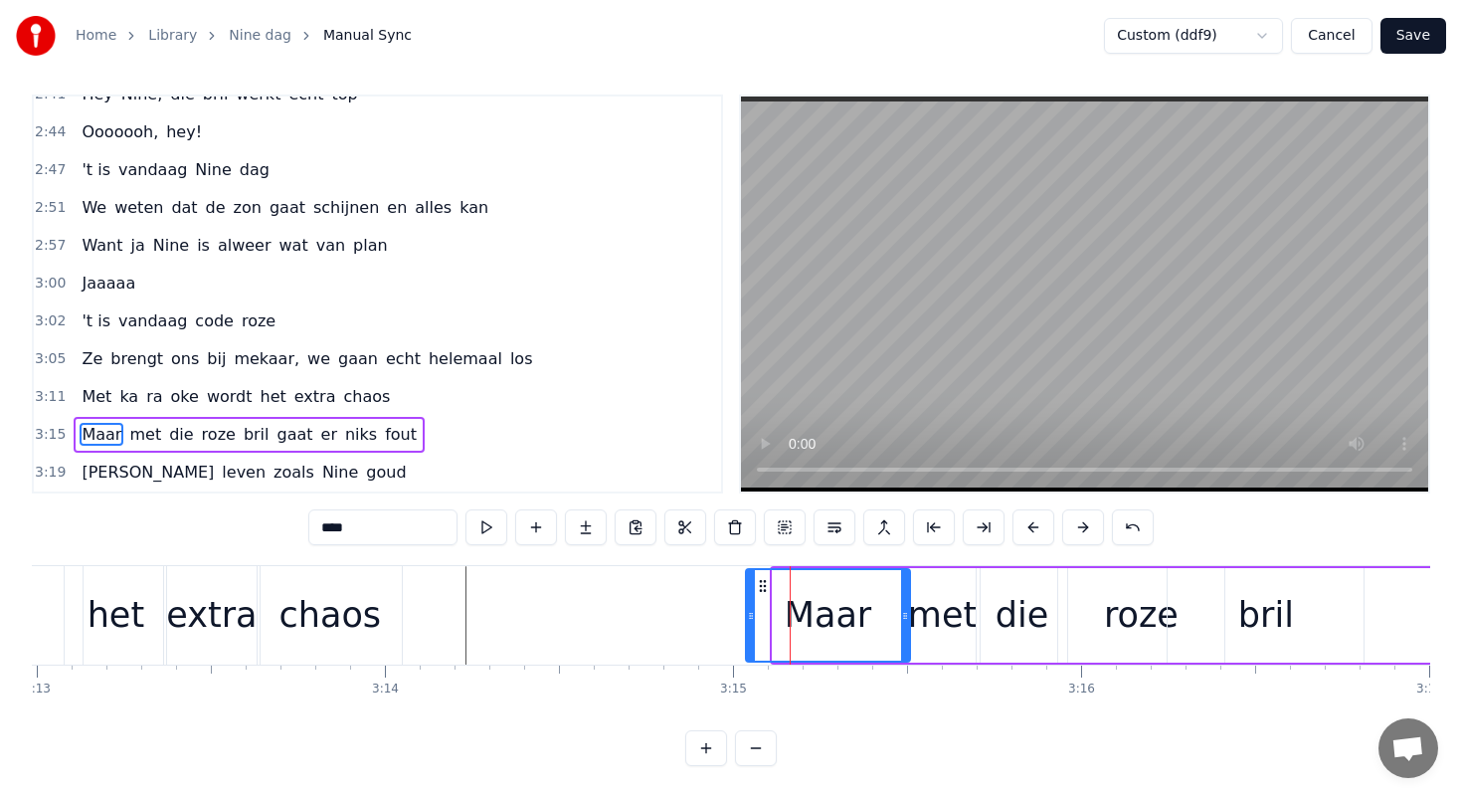
drag, startPoint x: 778, startPoint y: 621, endPoint x: 750, endPoint y: 619, distance: 27.9
click at [750, 619] on icon at bounding box center [751, 616] width 8 height 16
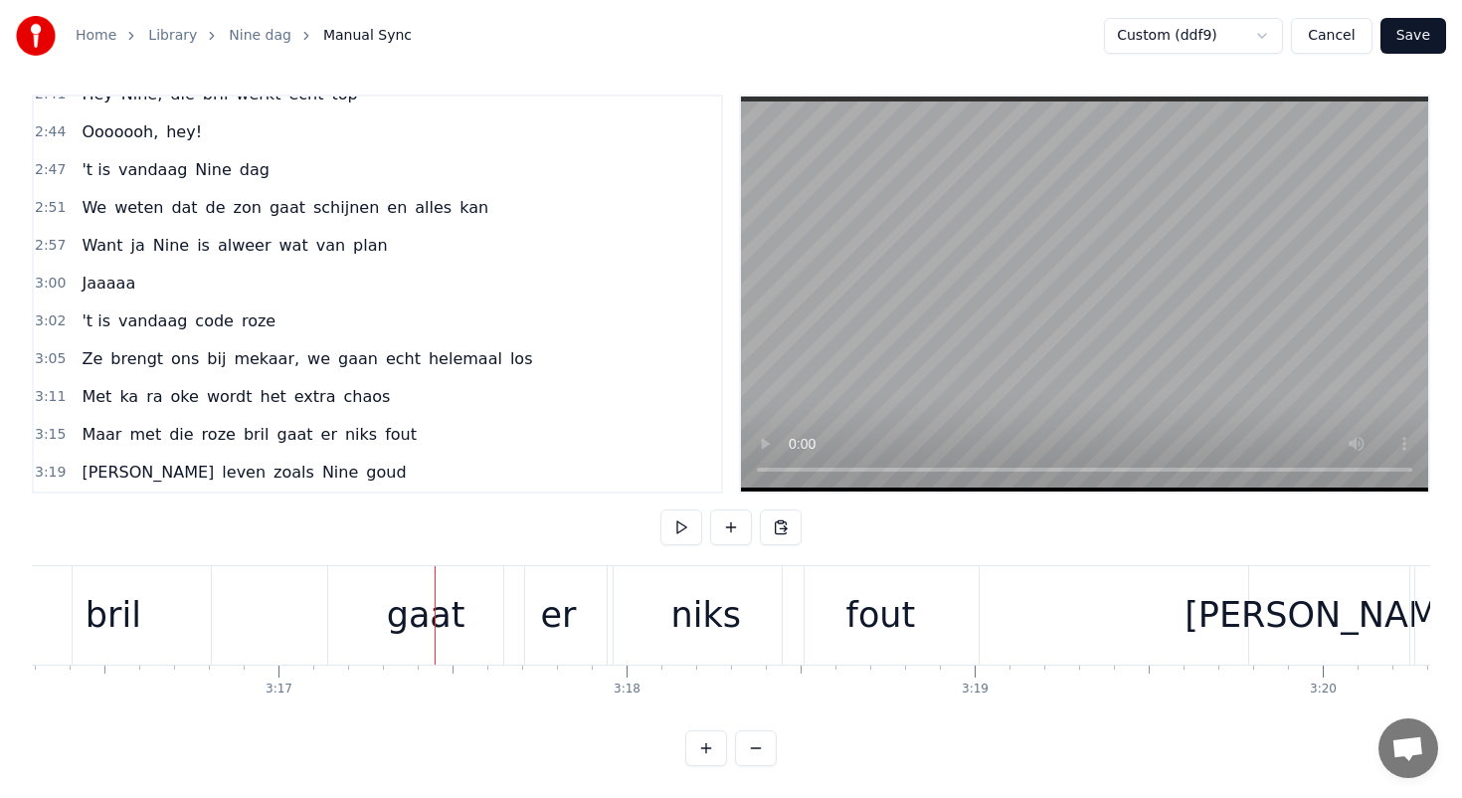
scroll to position [0, 68307]
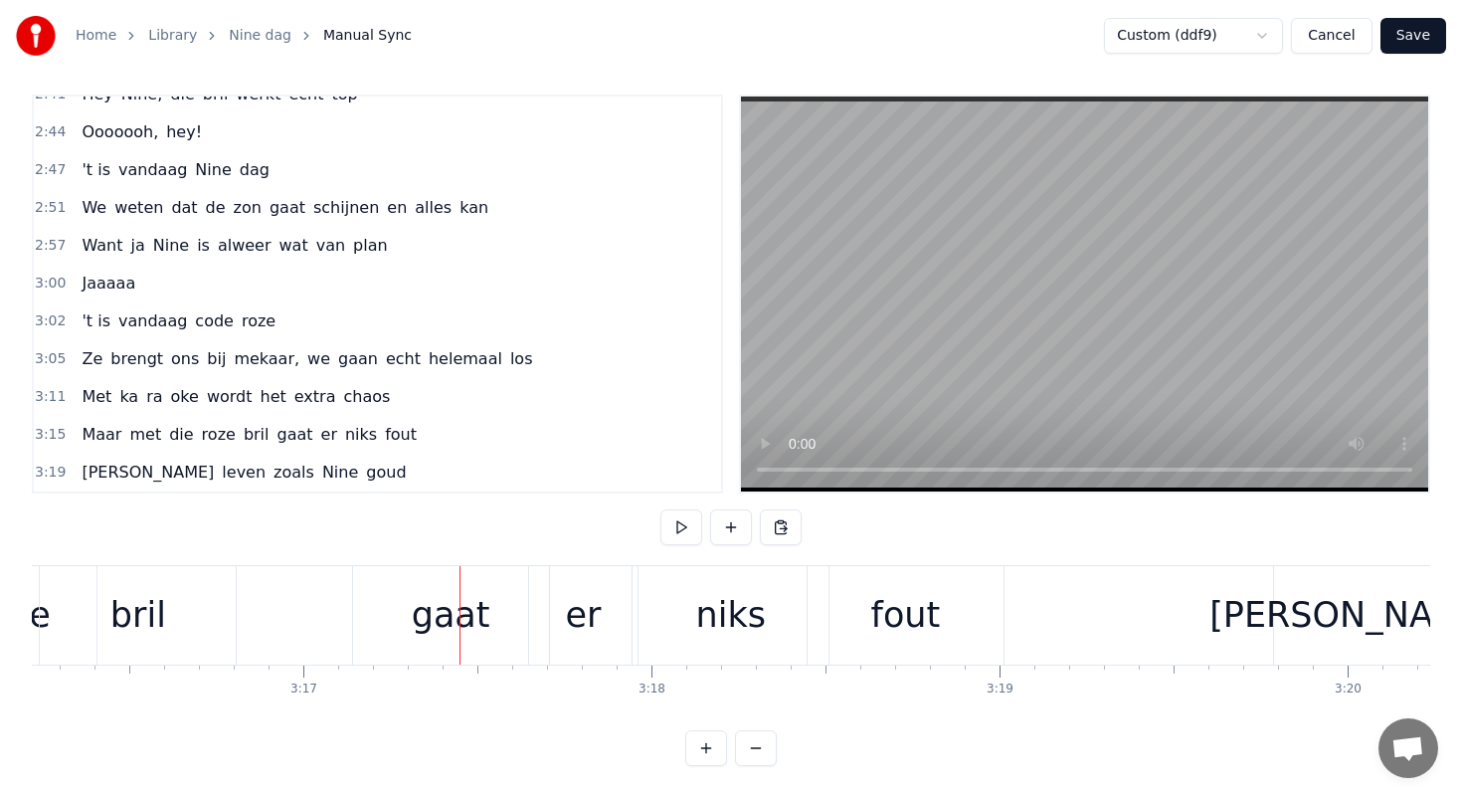
click at [368, 605] on div "gaat" at bounding box center [451, 615] width 196 height 98
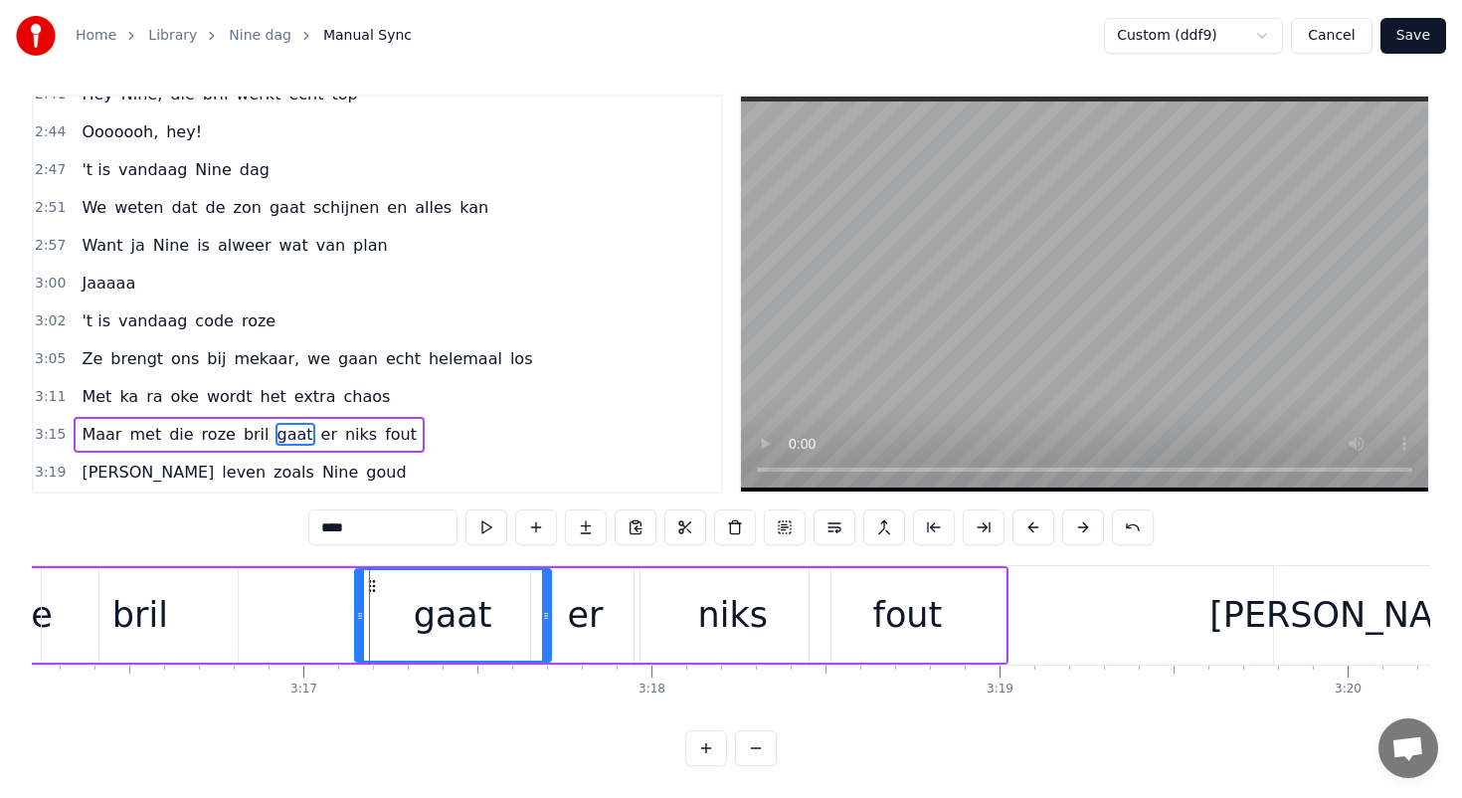
drag, startPoint x: 367, startPoint y: 581, endPoint x: 327, endPoint y: 580, distance: 39.8
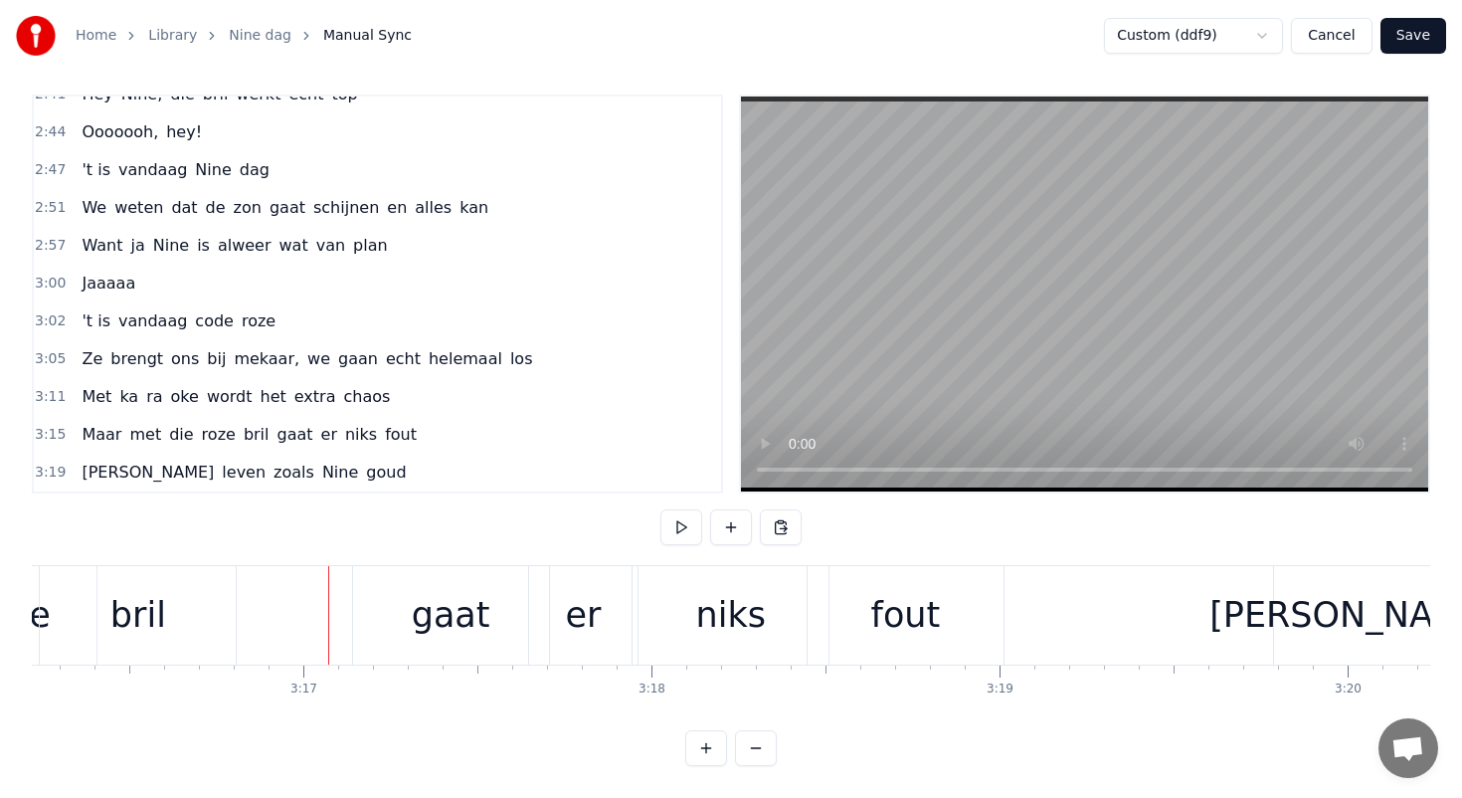
click at [372, 587] on div "gaat" at bounding box center [451, 615] width 196 height 98
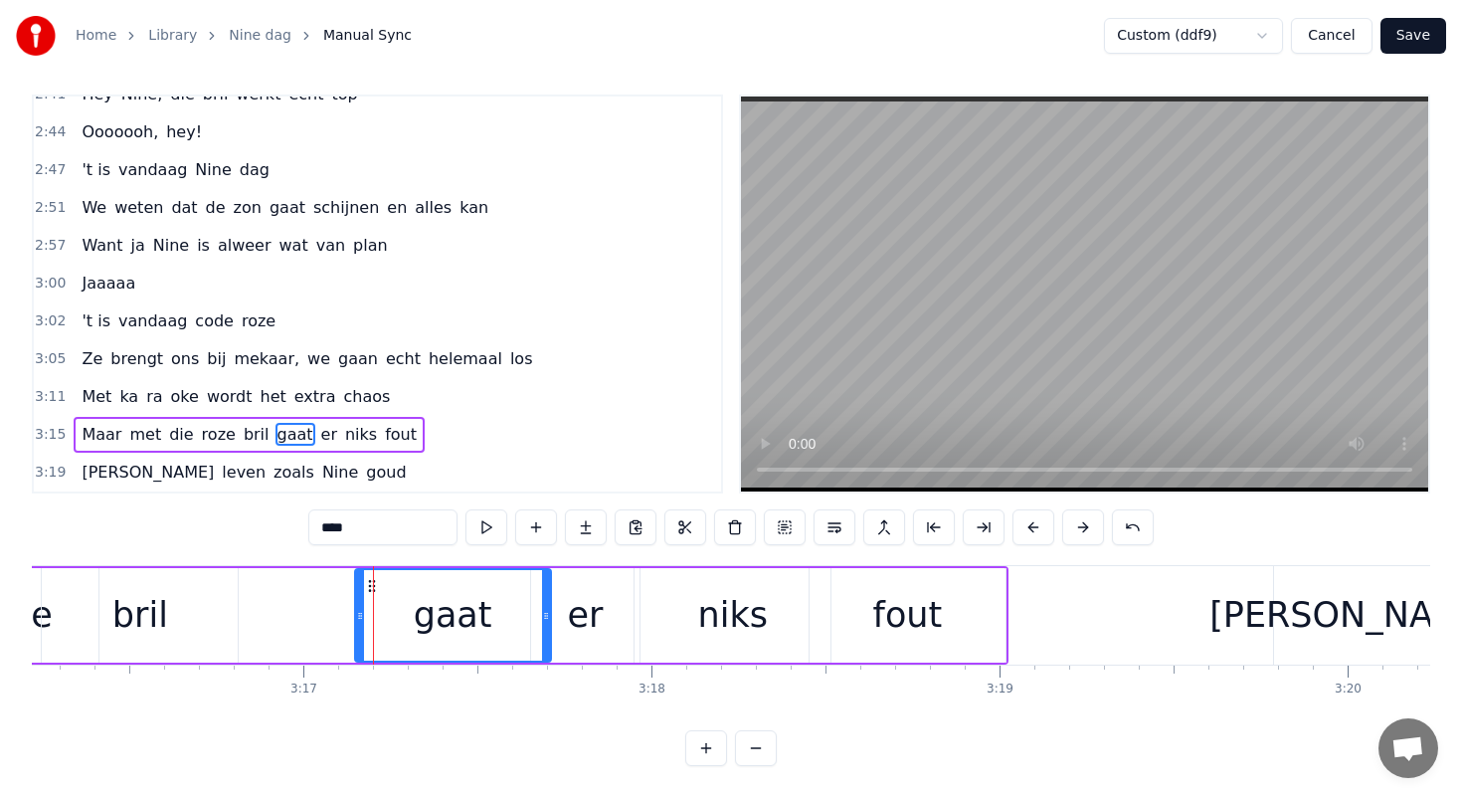
drag, startPoint x: 372, startPoint y: 584, endPoint x: 332, endPoint y: 583, distance: 39.8
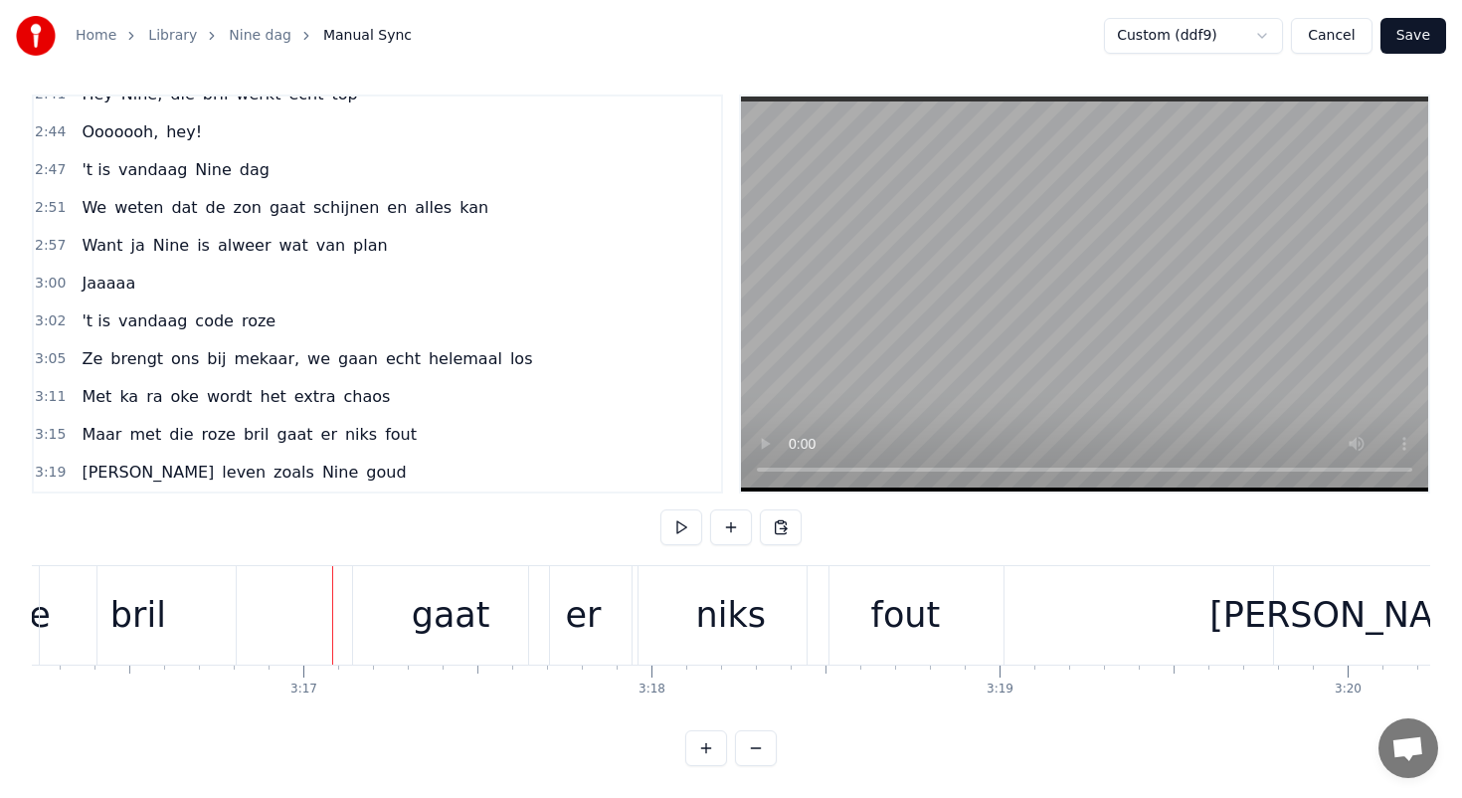
click at [372, 588] on div "gaat" at bounding box center [451, 615] width 196 height 98
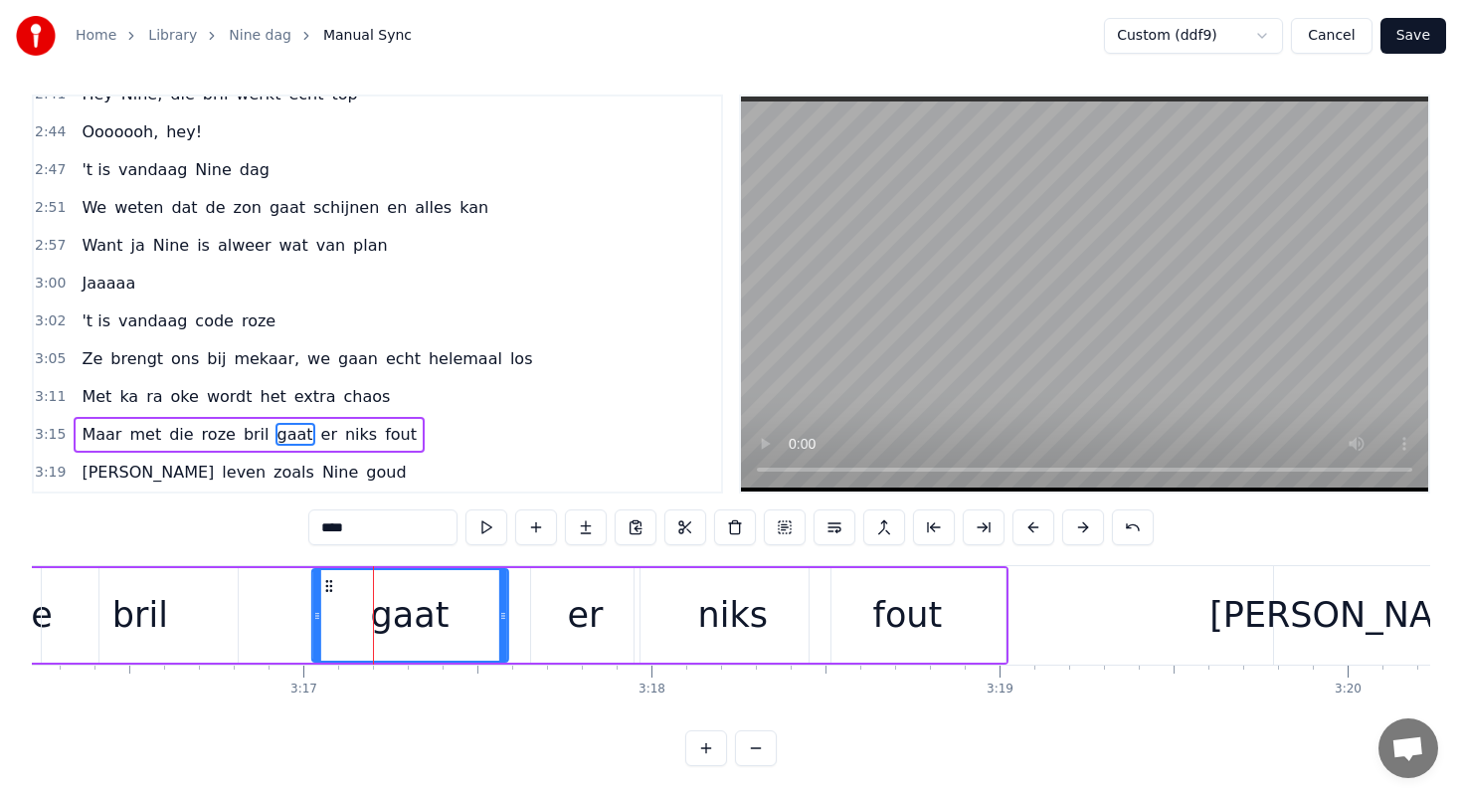
drag, startPoint x: 371, startPoint y: 581, endPoint x: 327, endPoint y: 581, distance: 43.8
click at [327, 582] on icon at bounding box center [328, 586] width 16 height 16
click at [560, 578] on div "er" at bounding box center [585, 615] width 108 height 94
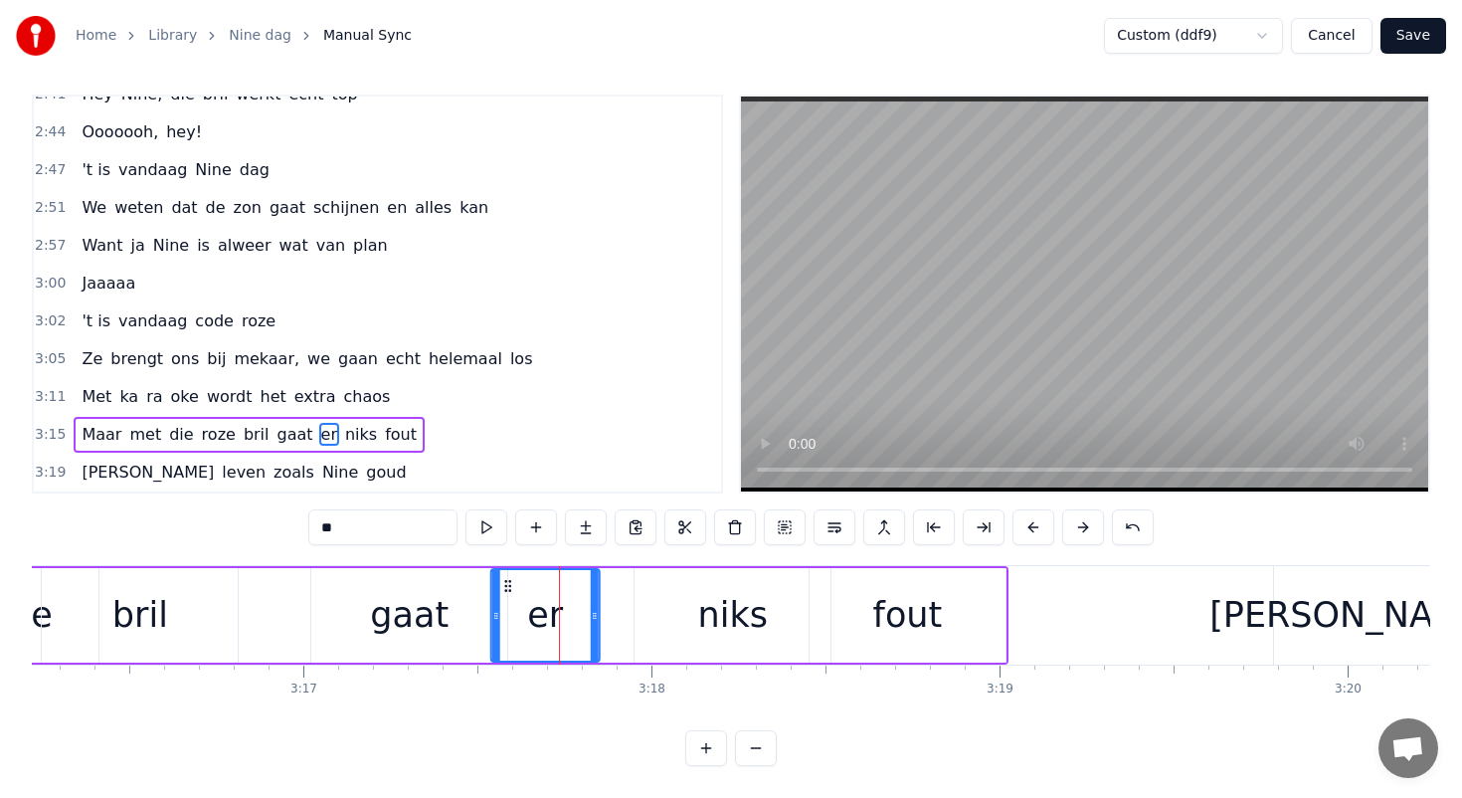
drag, startPoint x: 545, startPoint y: 583, endPoint x: 500, endPoint y: 583, distance: 44.8
click at [500, 583] on icon at bounding box center [508, 586] width 16 height 16
click at [667, 584] on div "niks" at bounding box center [733, 615] width 196 height 94
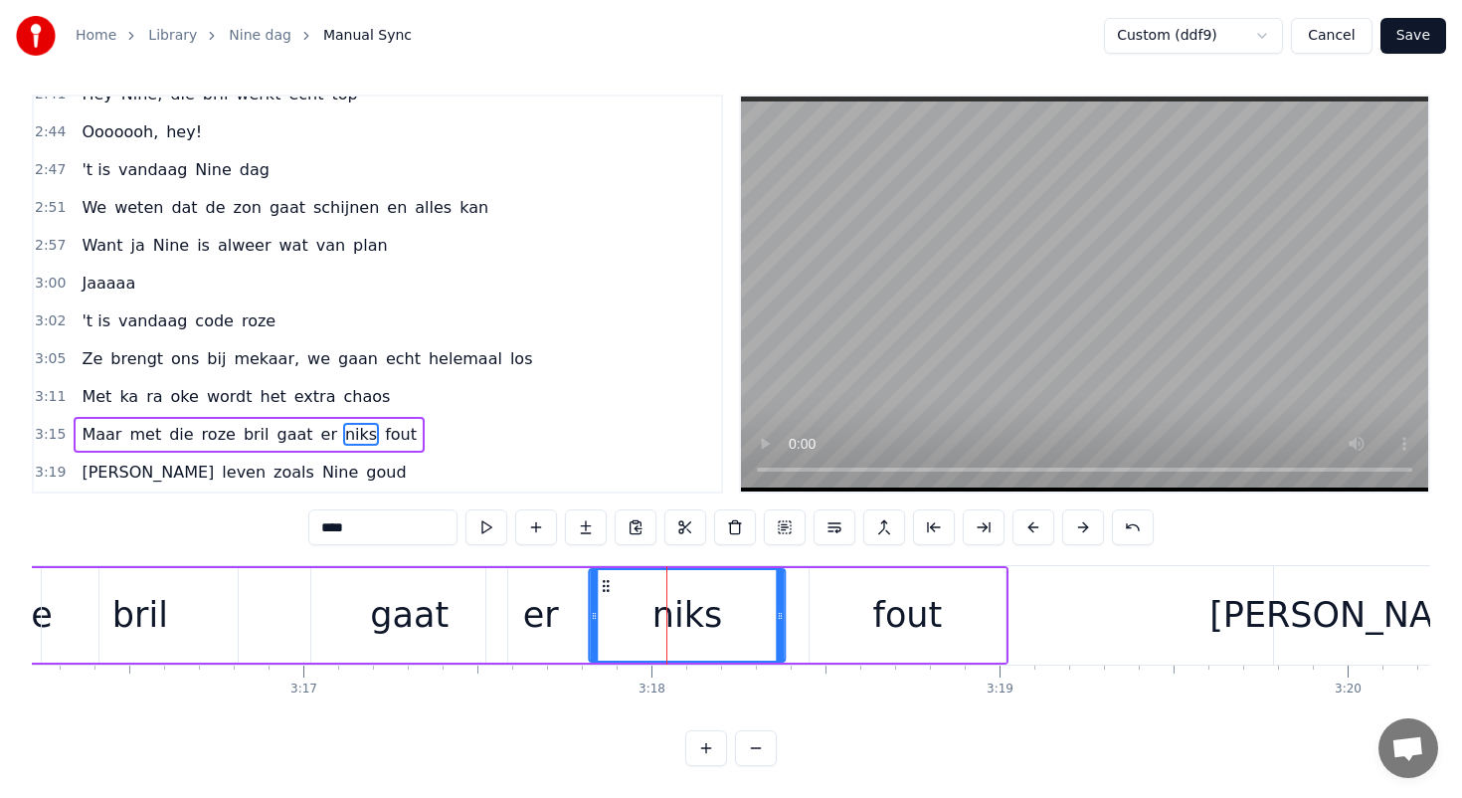
drag, startPoint x: 649, startPoint y: 584, endPoint x: 603, endPoint y: 583, distance: 46.8
click at [603, 583] on icon at bounding box center [606, 586] width 16 height 16
click at [831, 578] on div "fout" at bounding box center [908, 615] width 196 height 94
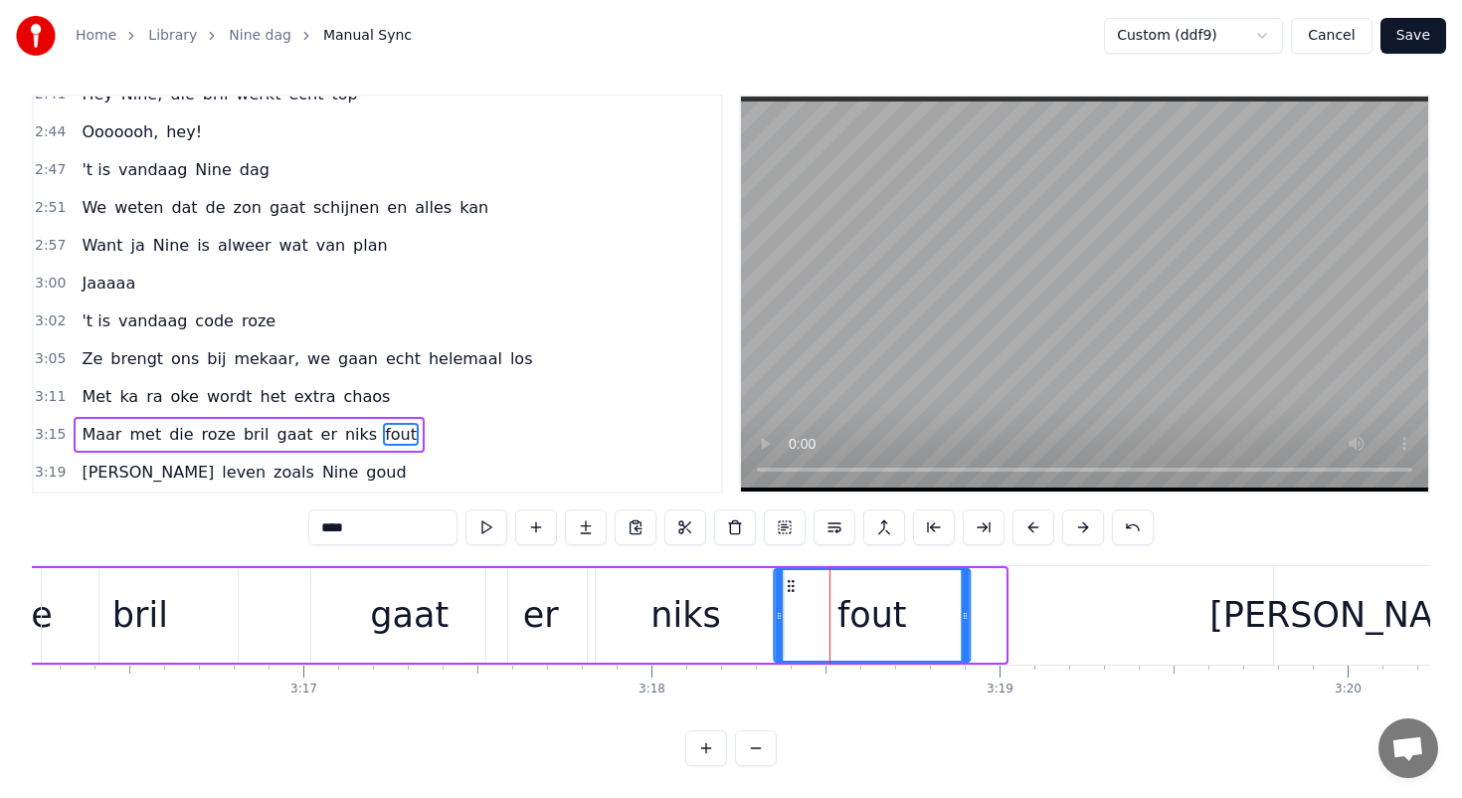
drag, startPoint x: 831, startPoint y: 584, endPoint x: 787, endPoint y: 580, distance: 43.9
click at [787, 580] on icon at bounding box center [791, 586] width 16 height 16
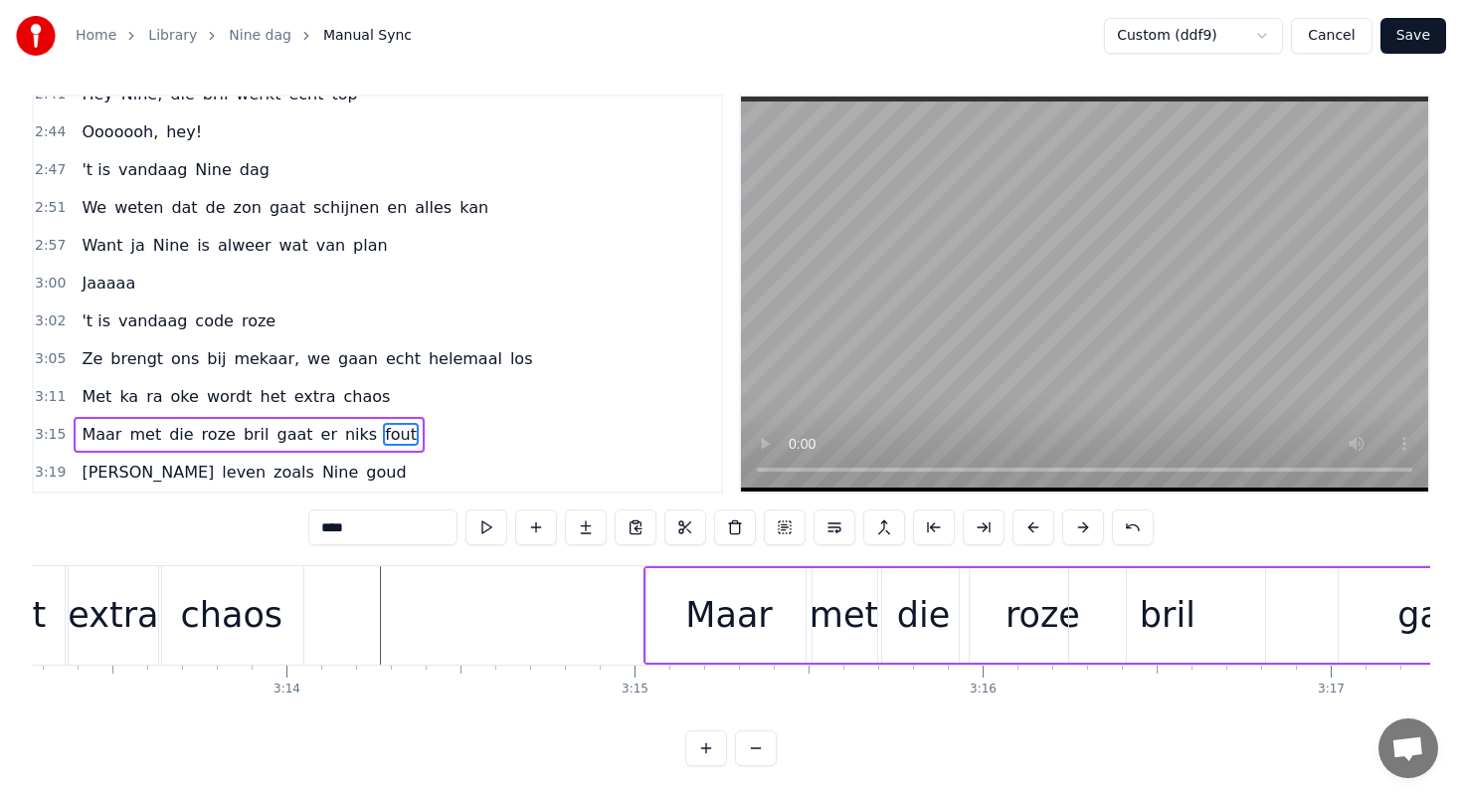
scroll to position [0, 66885]
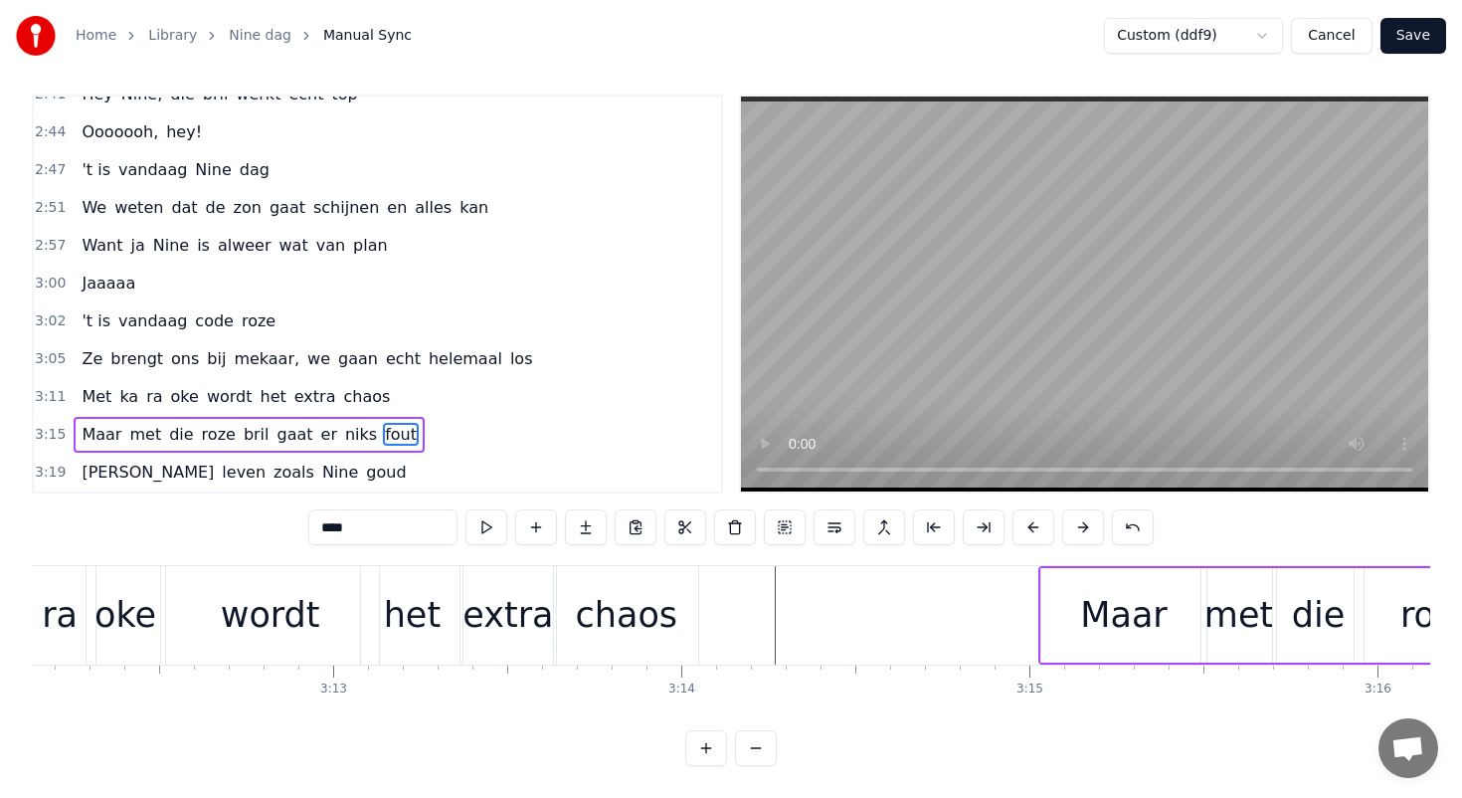
click at [688, 647] on div "chaos" at bounding box center [626, 615] width 144 height 98
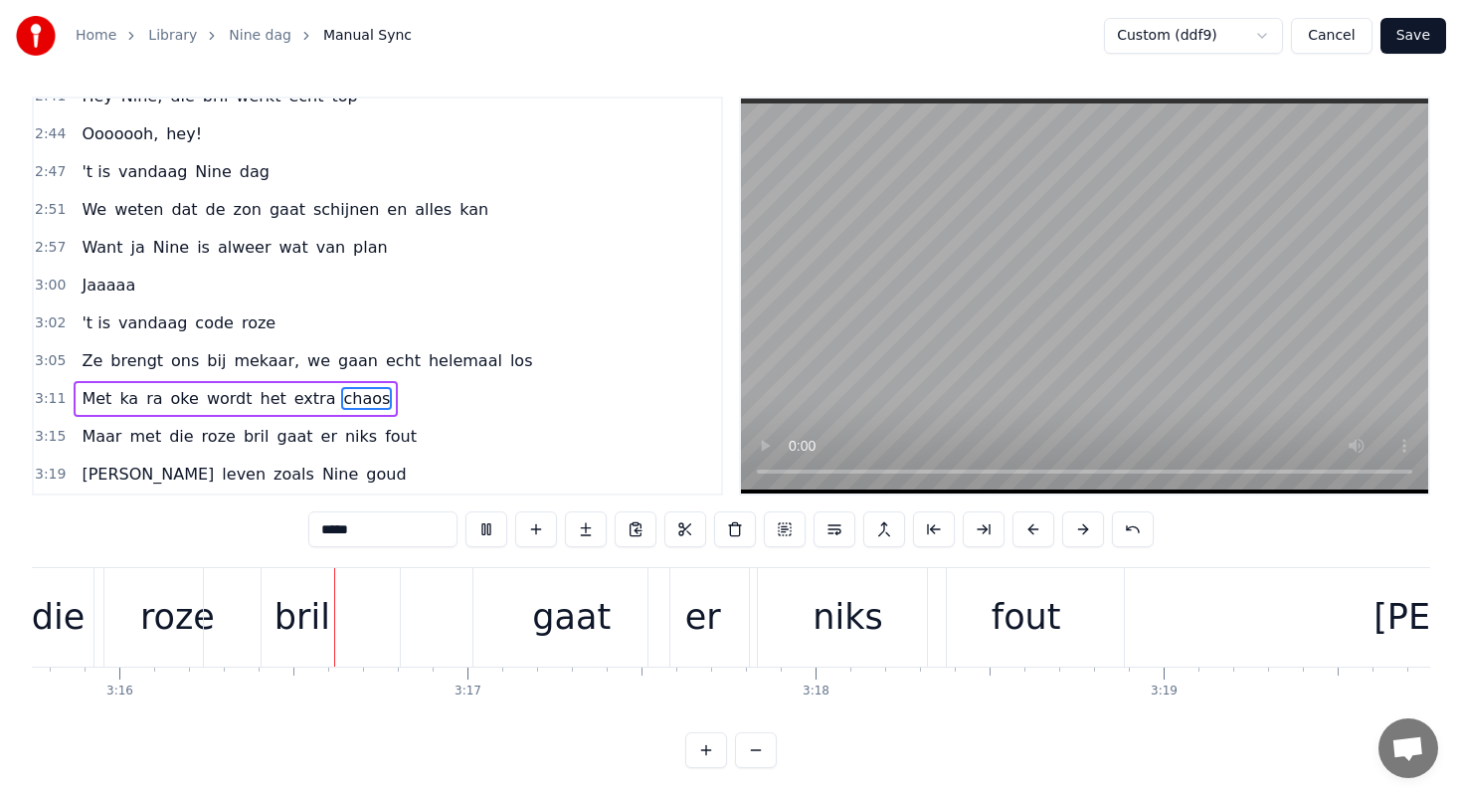
scroll to position [0, 68155]
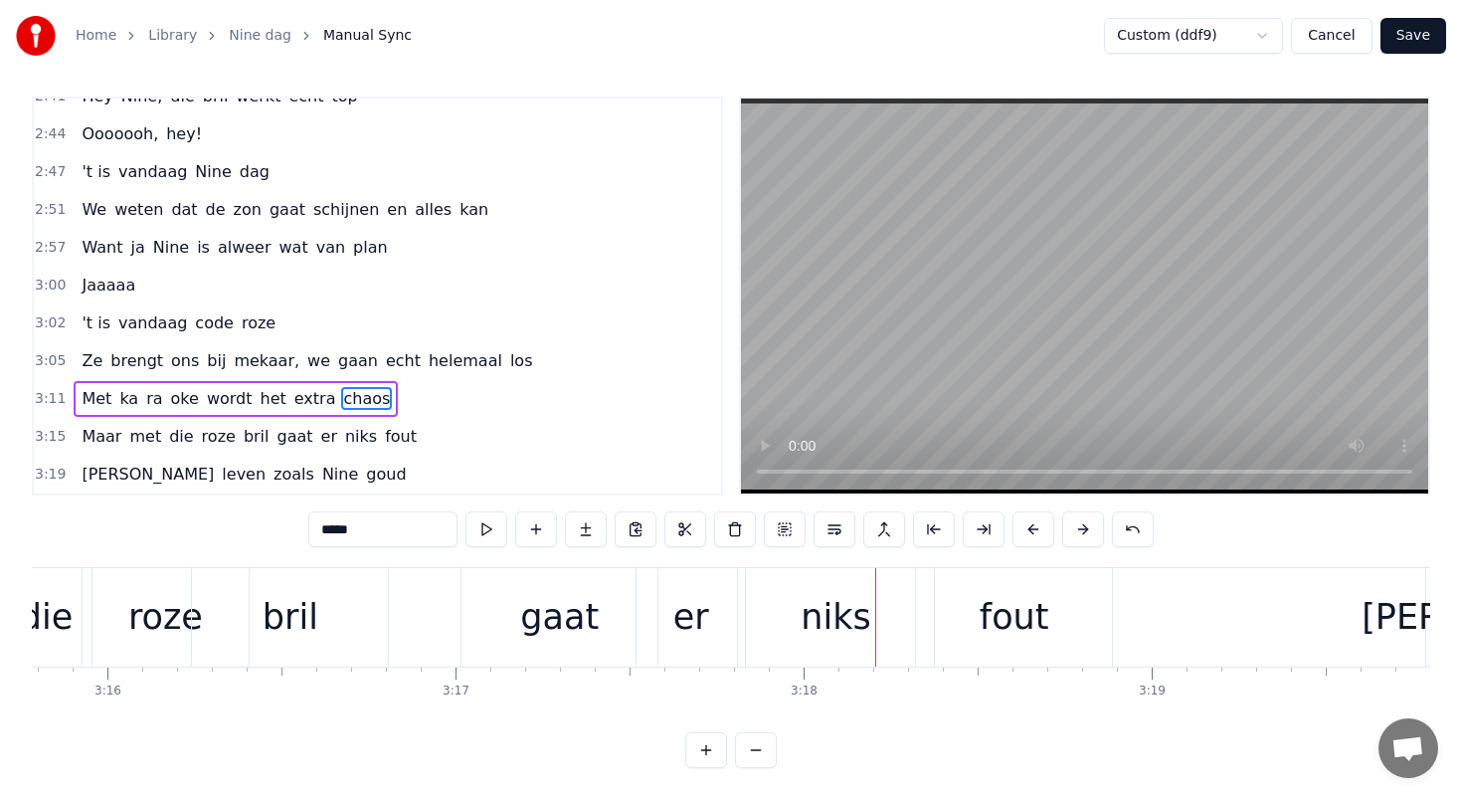
click at [629, 609] on div "gaat" at bounding box center [560, 617] width 196 height 98
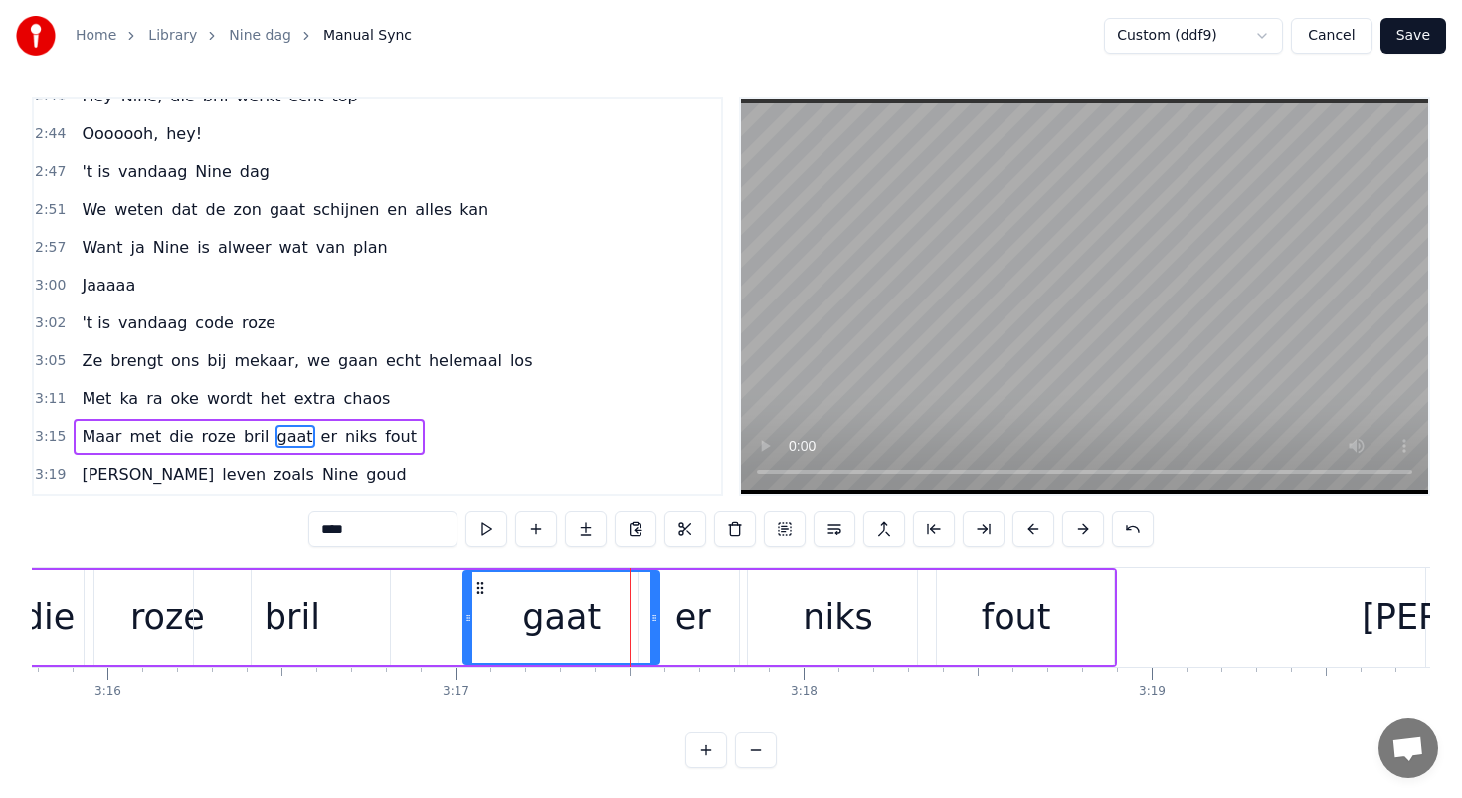
scroll to position [9, 0]
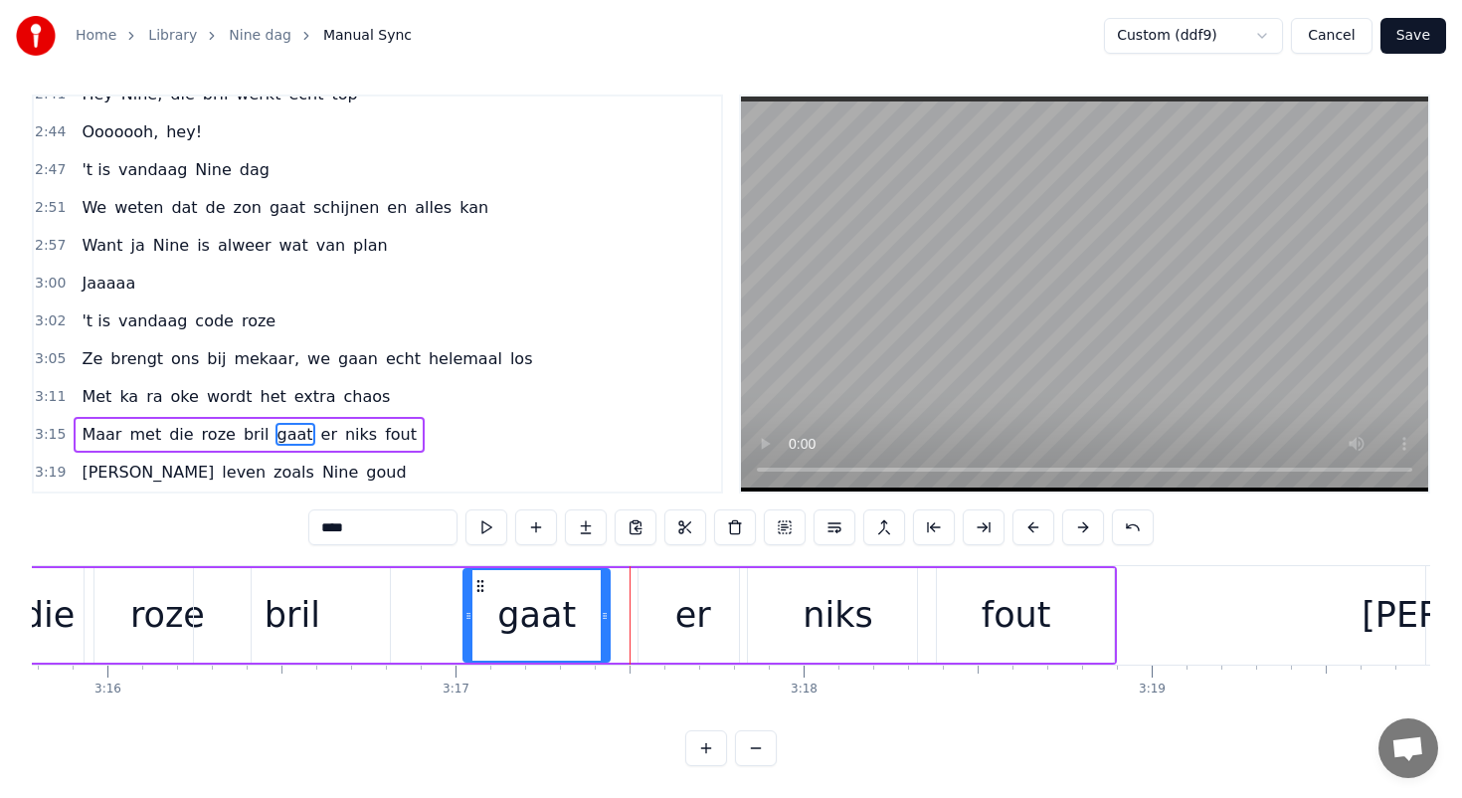
drag, startPoint x: 654, startPoint y: 616, endPoint x: 605, endPoint y: 613, distance: 49.8
click at [605, 613] on icon at bounding box center [605, 616] width 8 height 16
drag, startPoint x: 605, startPoint y: 613, endPoint x: 593, endPoint y: 613, distance: 11.9
click at [594, 613] on icon at bounding box center [598, 616] width 8 height 16
click at [663, 599] on div "er" at bounding box center [693, 615] width 108 height 94
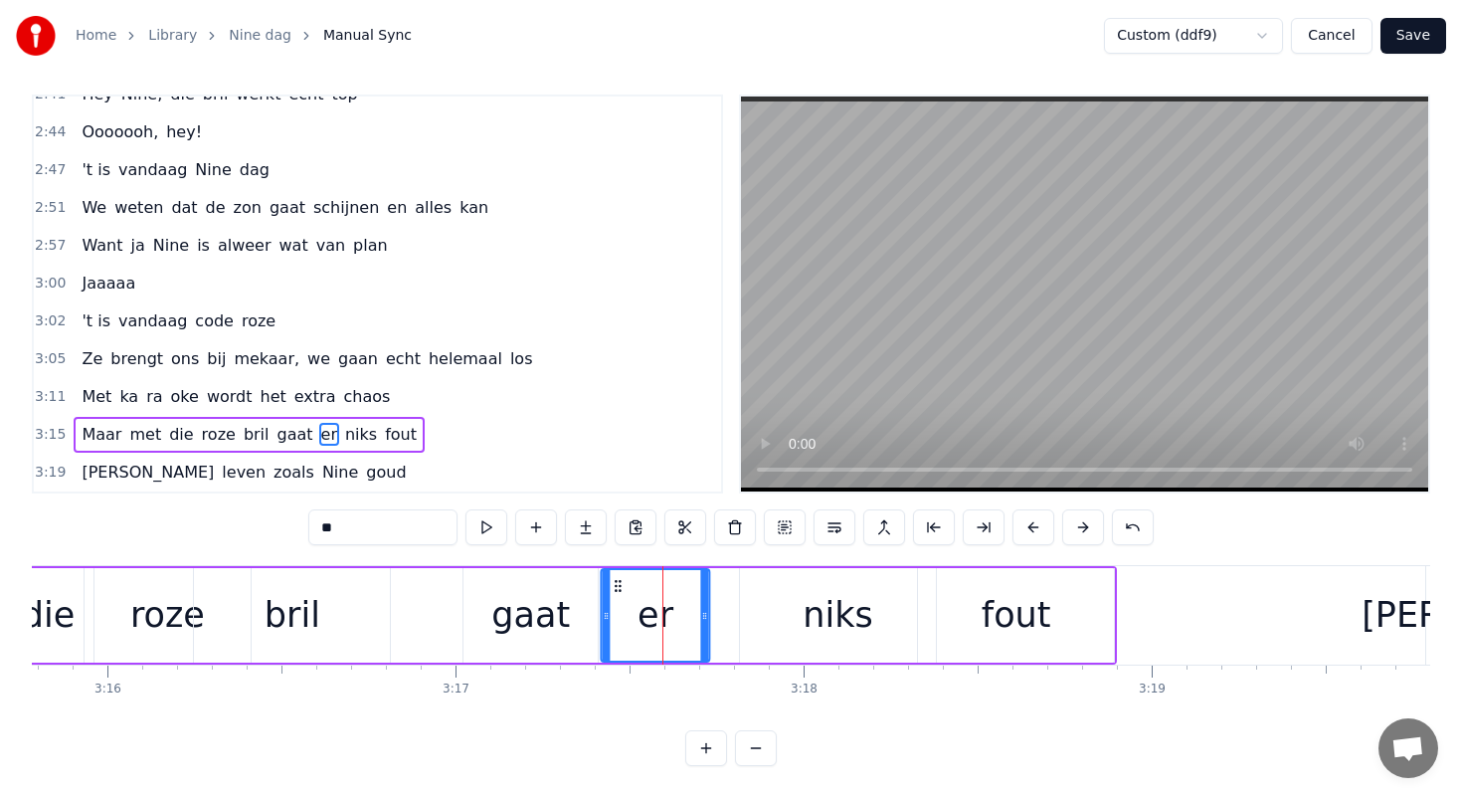
drag, startPoint x: 651, startPoint y: 584, endPoint x: 613, endPoint y: 583, distance: 38.8
click at [613, 583] on icon at bounding box center [619, 586] width 16 height 16
click at [774, 578] on div "niks" at bounding box center [838, 615] width 196 height 94
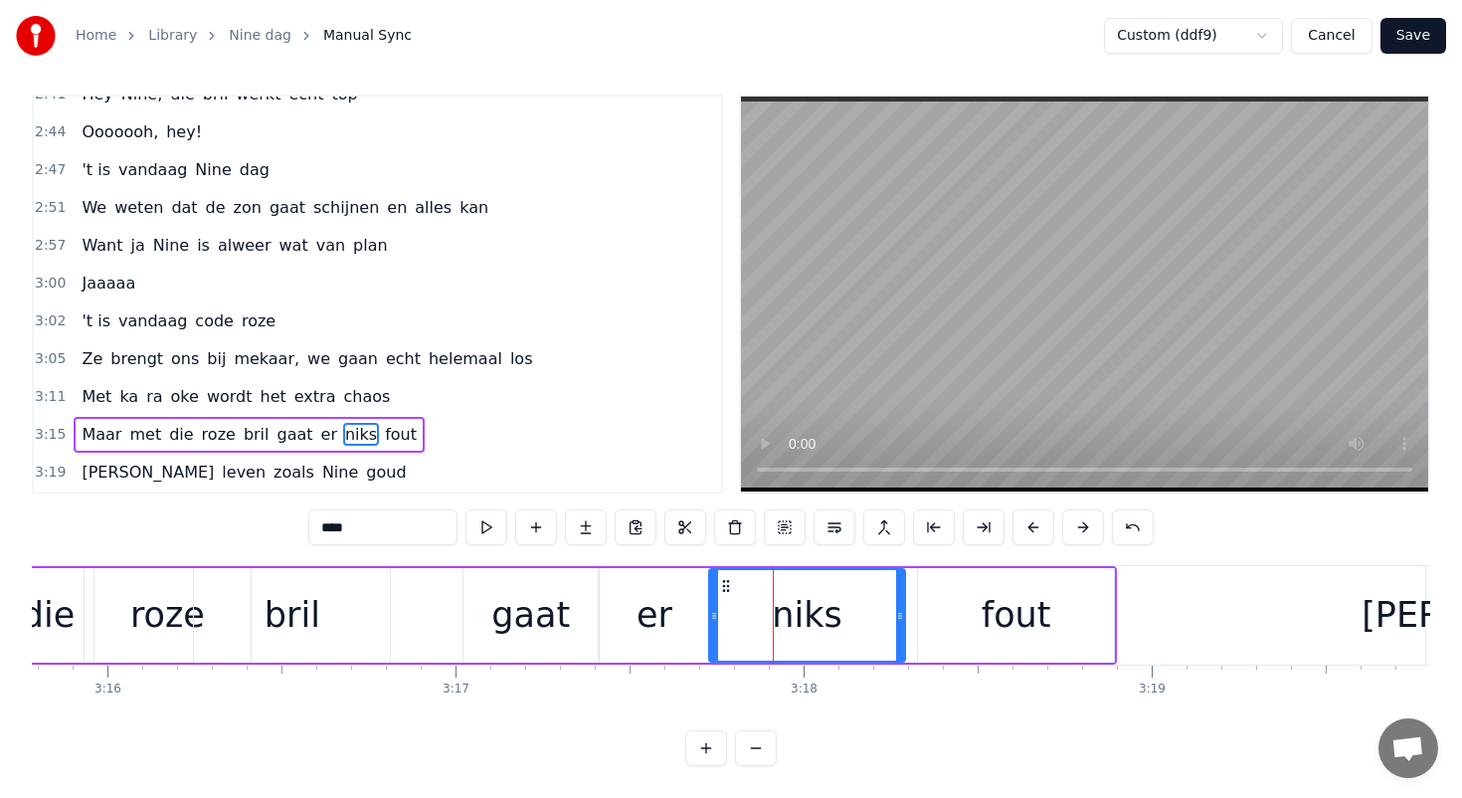
drag, startPoint x: 756, startPoint y: 579, endPoint x: 720, endPoint y: 579, distance: 35.8
click at [720, 579] on icon at bounding box center [726, 586] width 16 height 16
drag, startPoint x: 891, startPoint y: 612, endPoint x: 840, endPoint y: 607, distance: 51.0
click at [840, 608] on icon at bounding box center [844, 616] width 8 height 16
click at [957, 606] on div "fout" at bounding box center [1016, 615] width 196 height 94
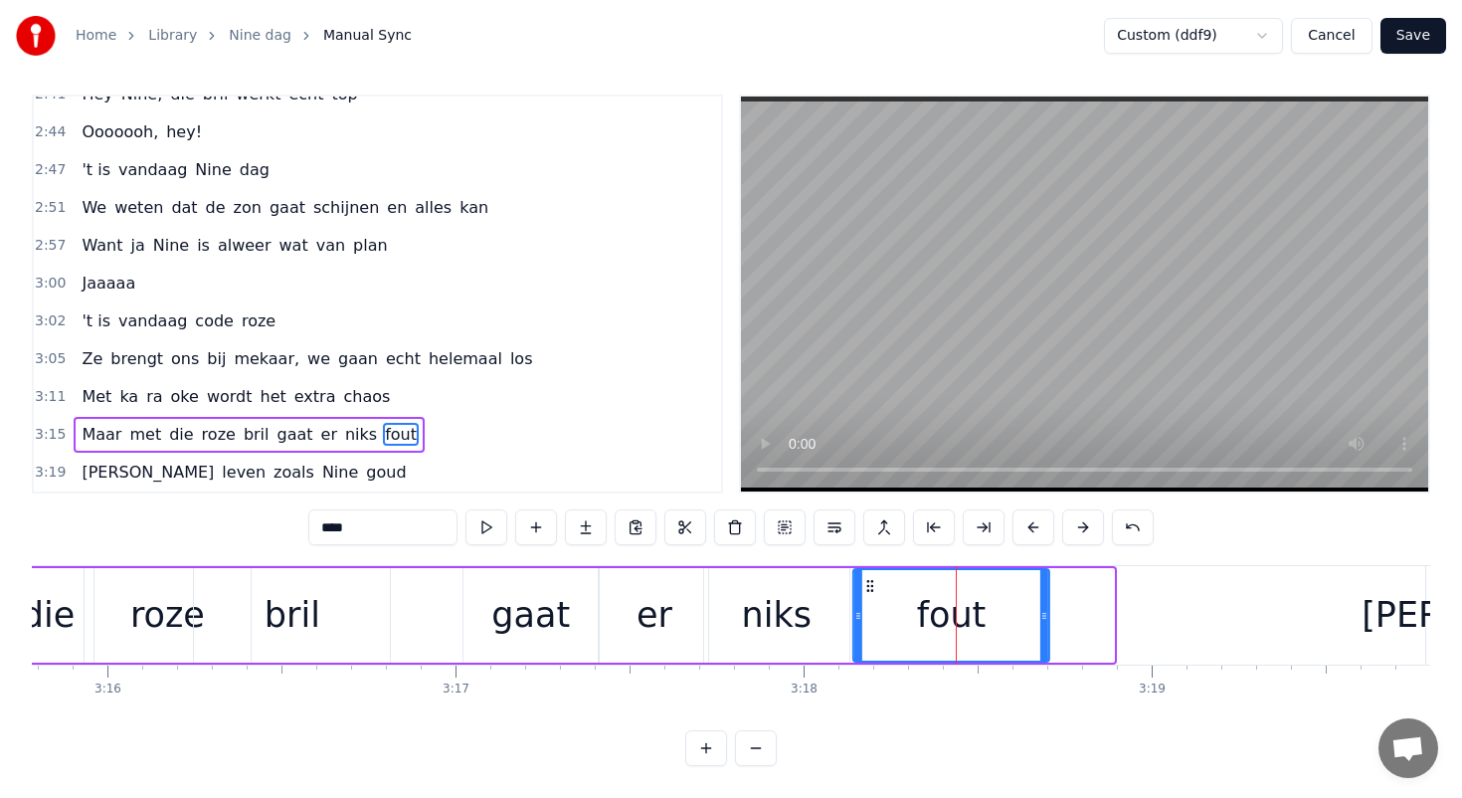
drag, startPoint x: 934, startPoint y: 584, endPoint x: 868, endPoint y: 585, distance: 65.7
click at [868, 585] on icon at bounding box center [870, 586] width 16 height 16
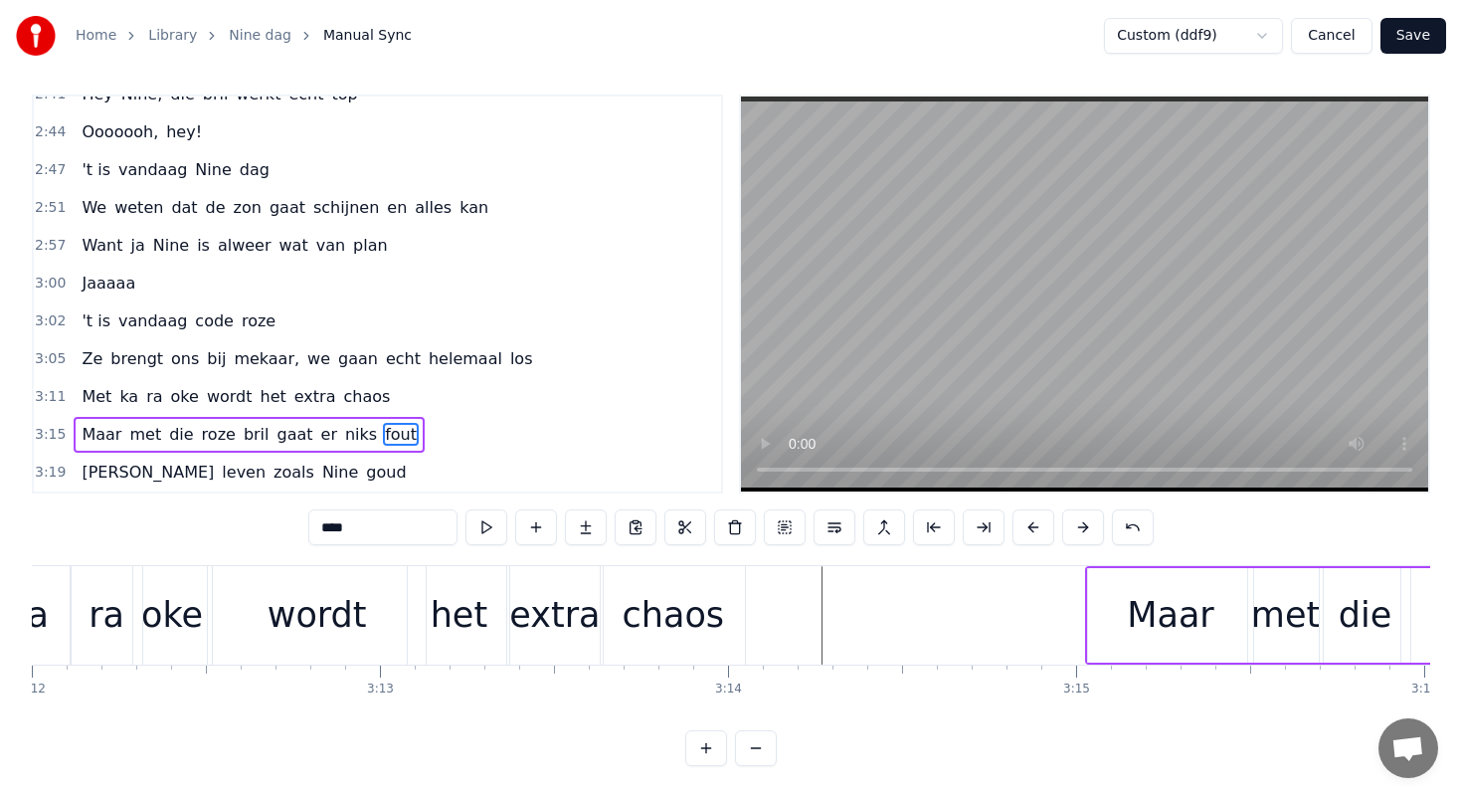
scroll to position [0, 66749]
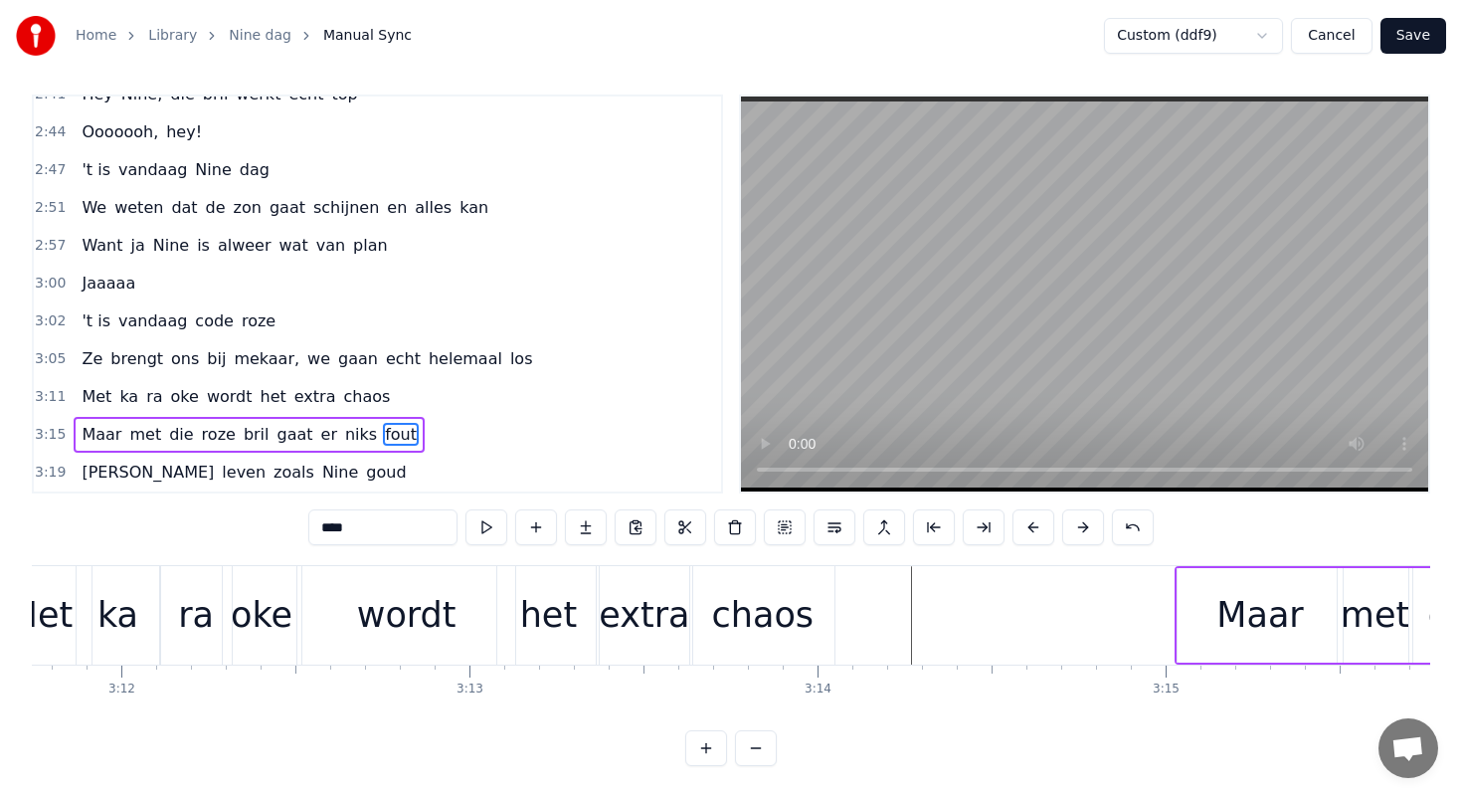
click at [677, 646] on div "extra" at bounding box center [644, 615] width 95 height 98
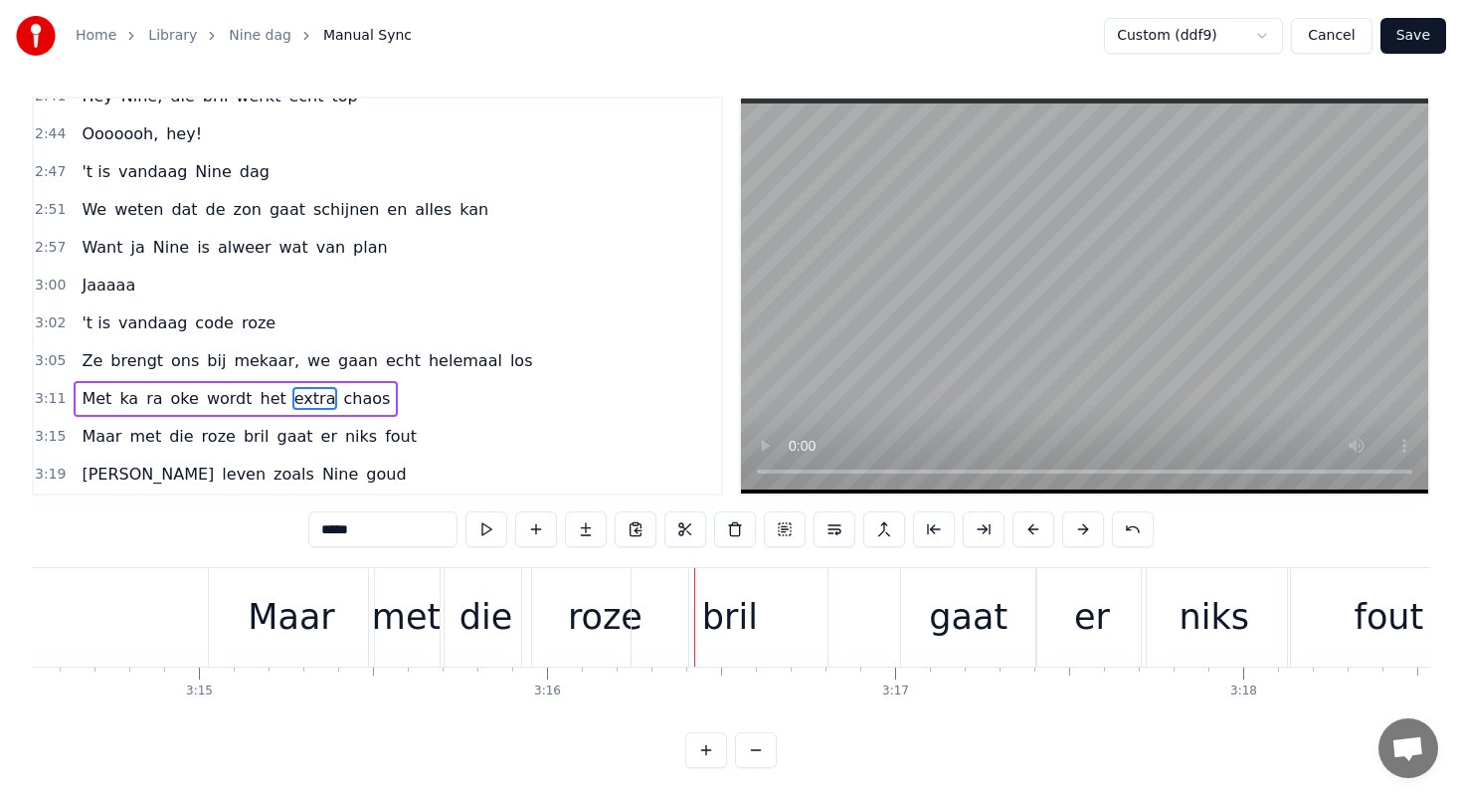
scroll to position [0, 67710]
click at [298, 599] on div "Maar" at bounding box center [297, 617] width 87 height 53
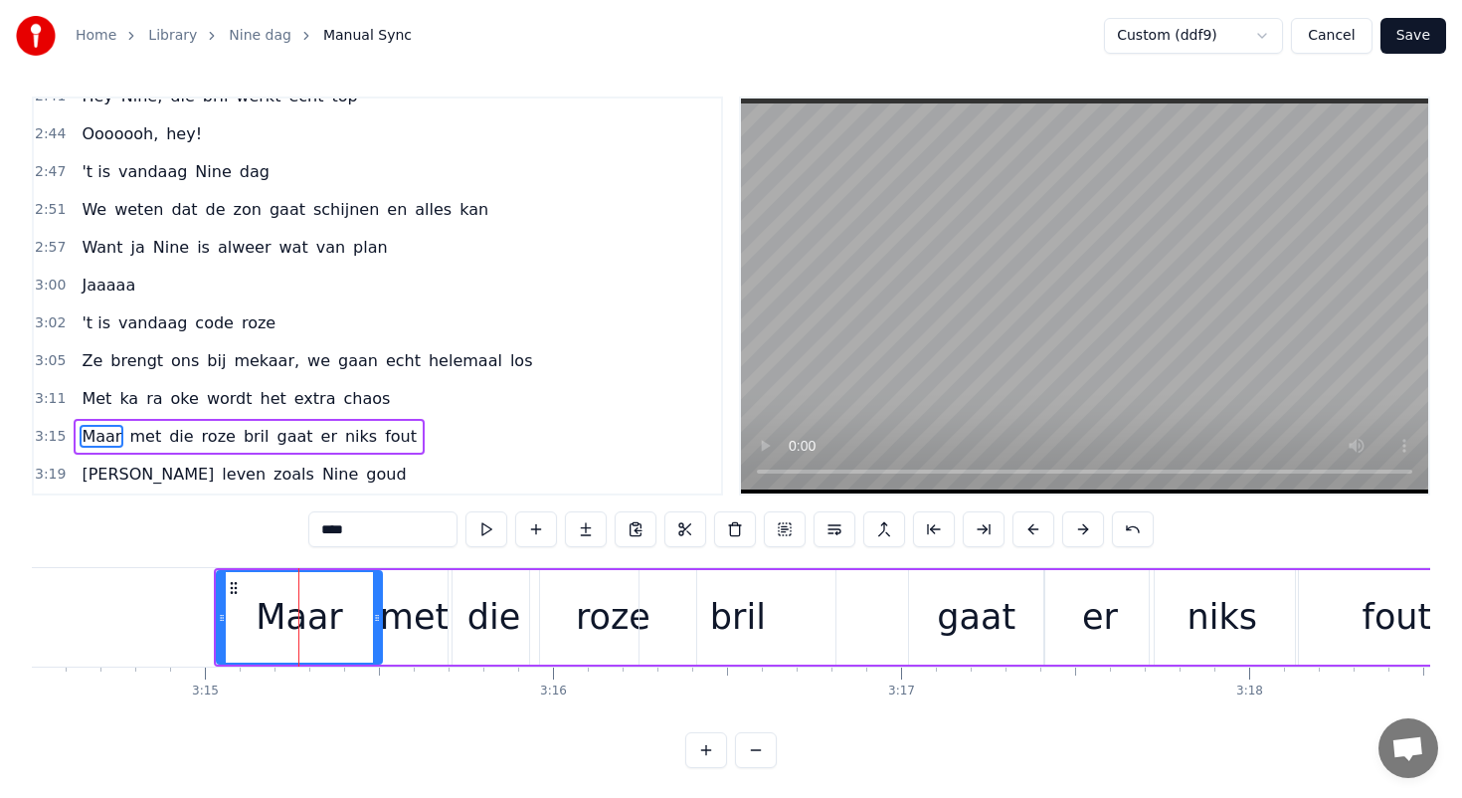
scroll to position [9, 0]
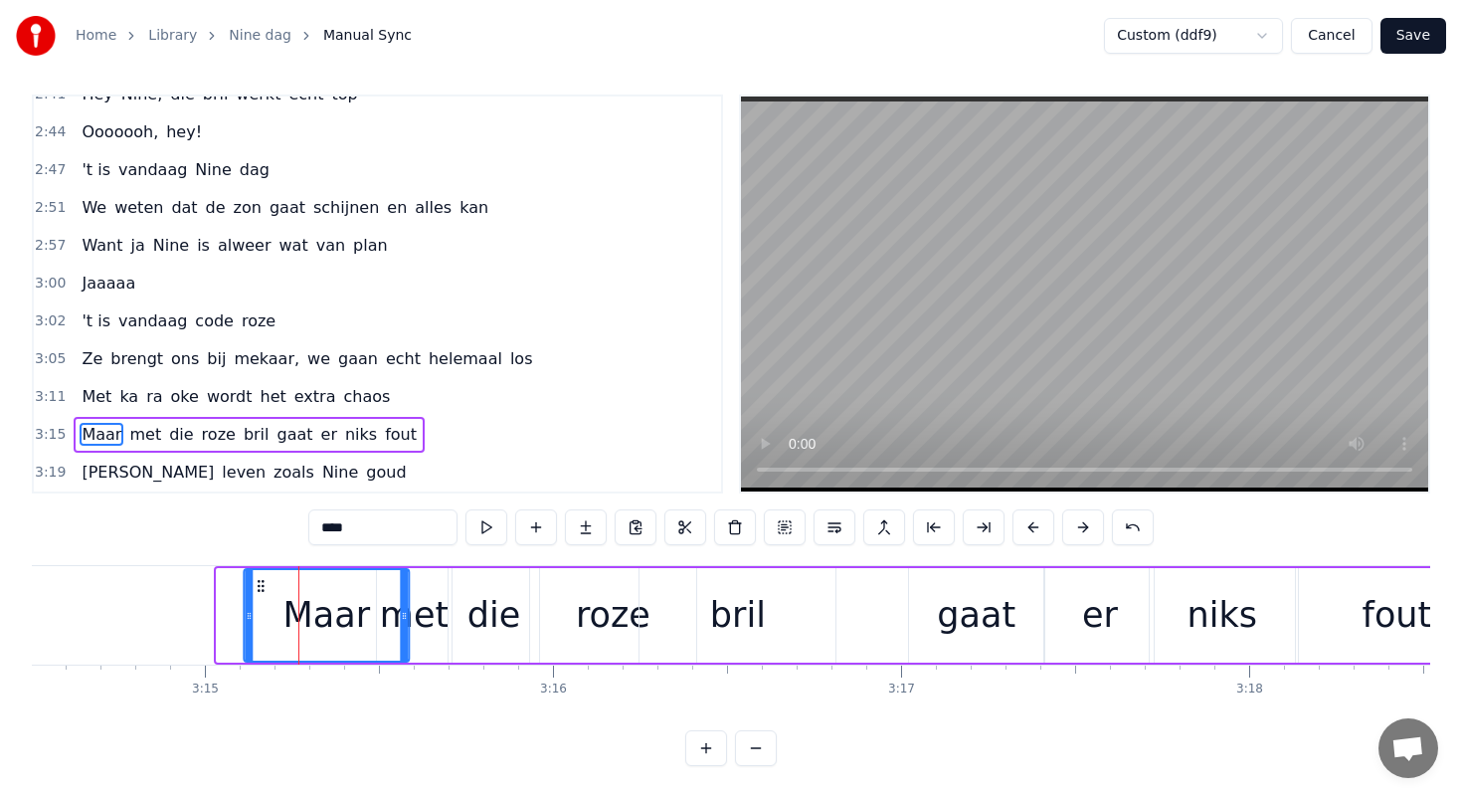
drag, startPoint x: 232, startPoint y: 585, endPoint x: 260, endPoint y: 587, distance: 27.9
click at [260, 587] on icon at bounding box center [261, 586] width 16 height 16
click at [705, 598] on div "bril" at bounding box center [738, 615] width 196 height 94
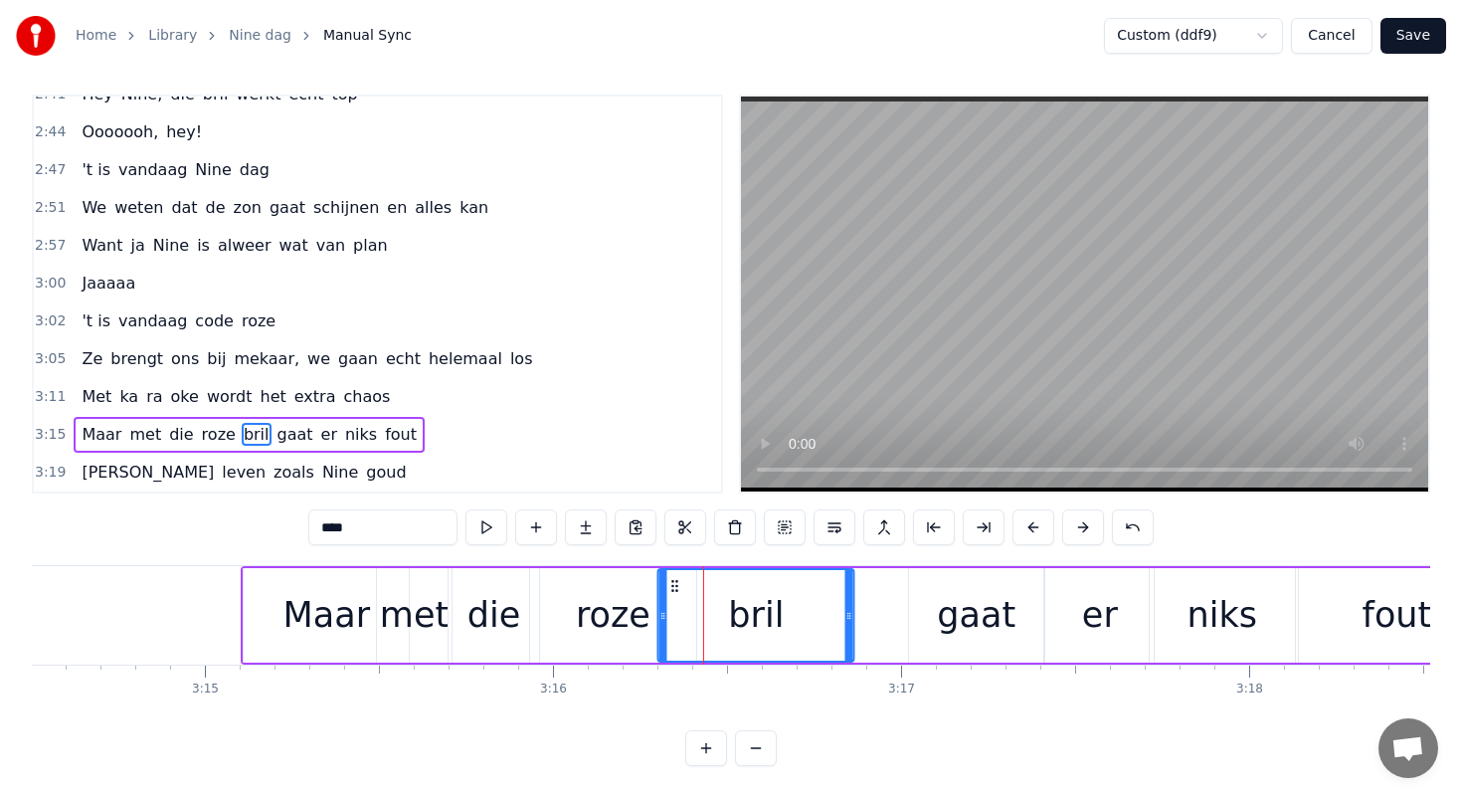
drag, startPoint x: 657, startPoint y: 585, endPoint x: 677, endPoint y: 585, distance: 19.9
click at [677, 585] on circle at bounding box center [676, 585] width 1 height 1
drag, startPoint x: 662, startPoint y: 615, endPoint x: 691, endPoint y: 614, distance: 28.9
click at [691, 614] on icon at bounding box center [690, 616] width 8 height 16
click at [591, 608] on div "roze" at bounding box center [613, 615] width 75 height 53
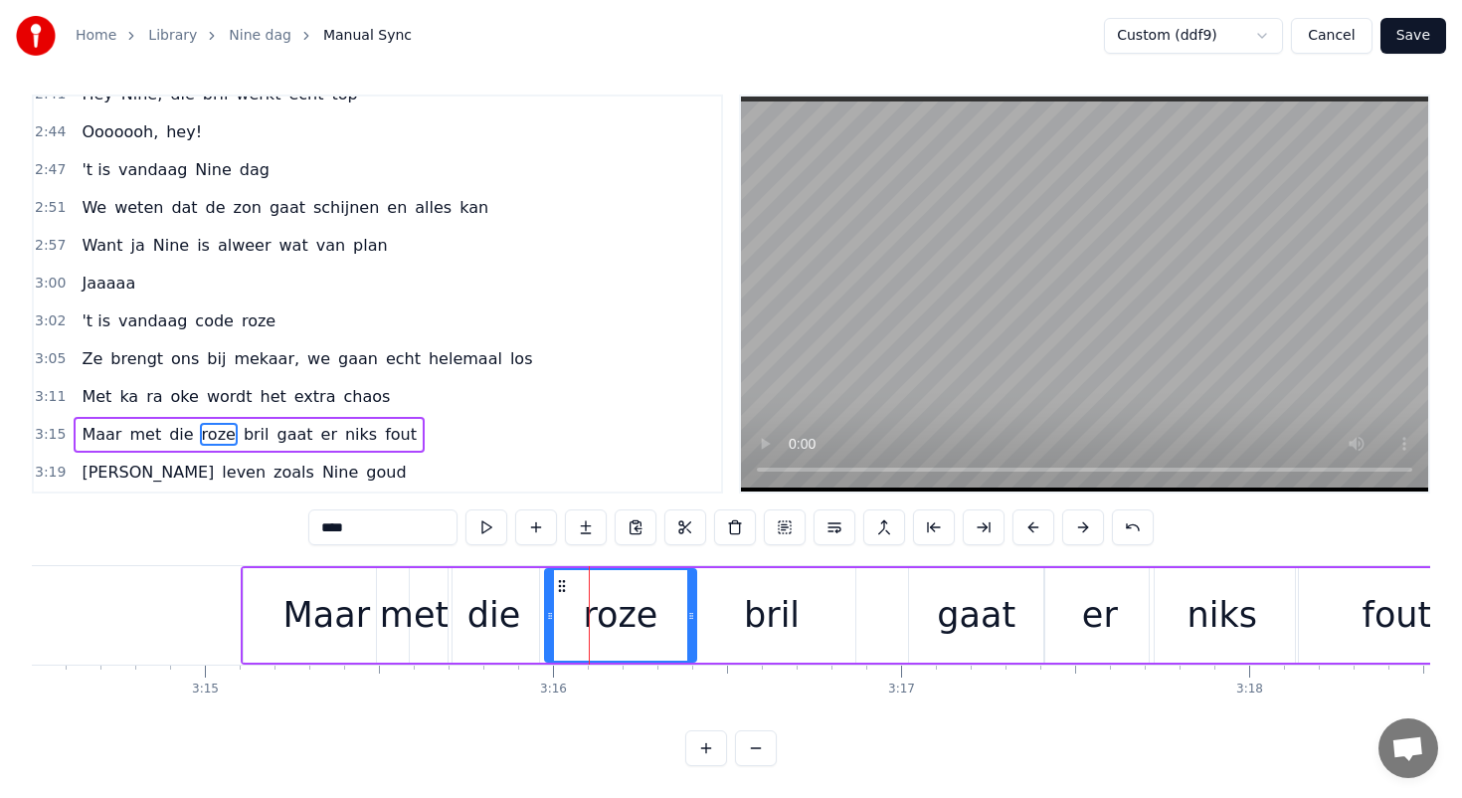
drag, startPoint x: 534, startPoint y: 618, endPoint x: 549, endPoint y: 618, distance: 14.9
click at [549, 617] on icon at bounding box center [550, 616] width 8 height 16
click at [503, 609] on div "die" at bounding box center [493, 615] width 53 height 53
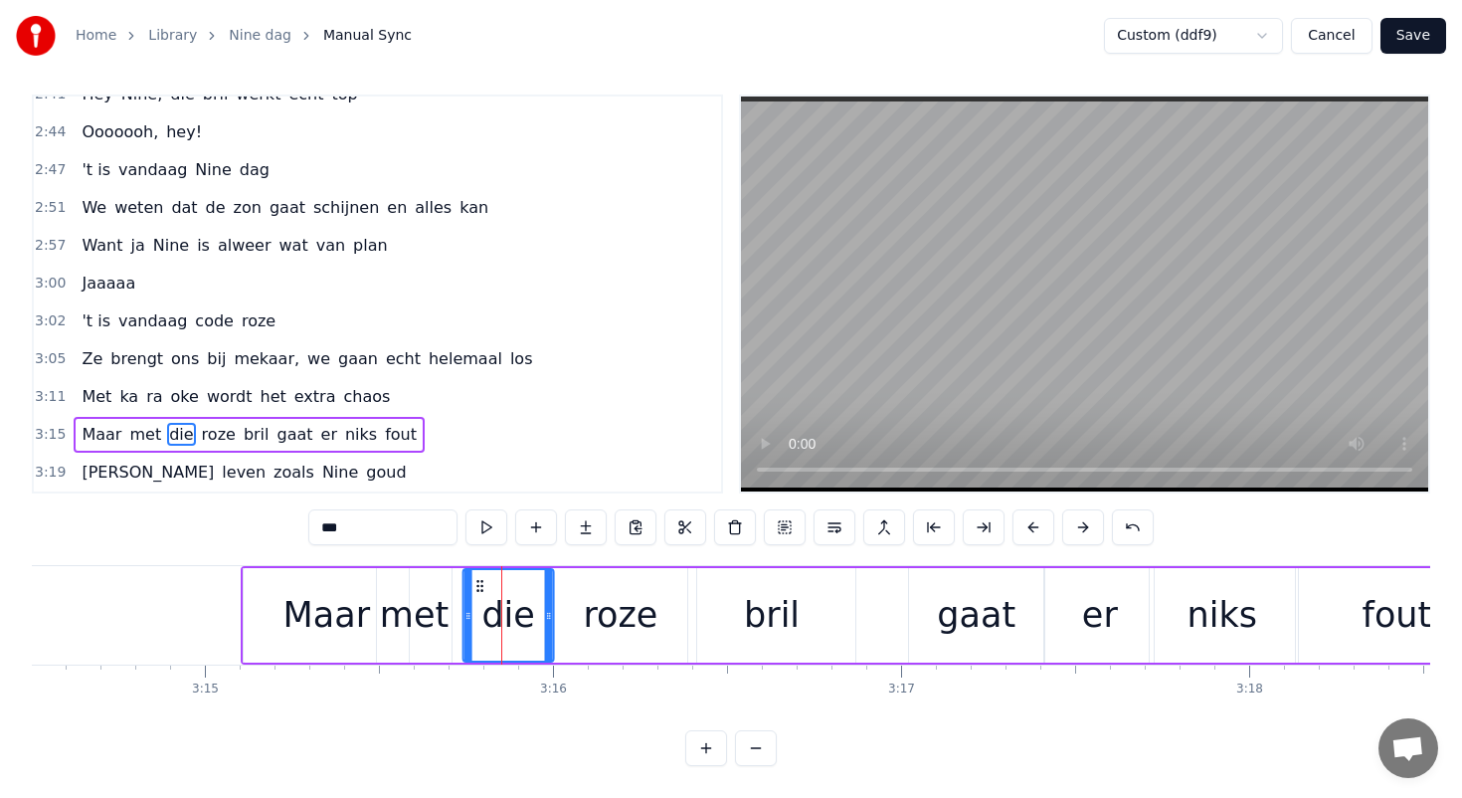
drag, startPoint x: 463, startPoint y: 582, endPoint x: 482, endPoint y: 582, distance: 18.9
click at [482, 582] on icon at bounding box center [480, 586] width 16 height 16
click at [445, 592] on div "met" at bounding box center [414, 615] width 75 height 94
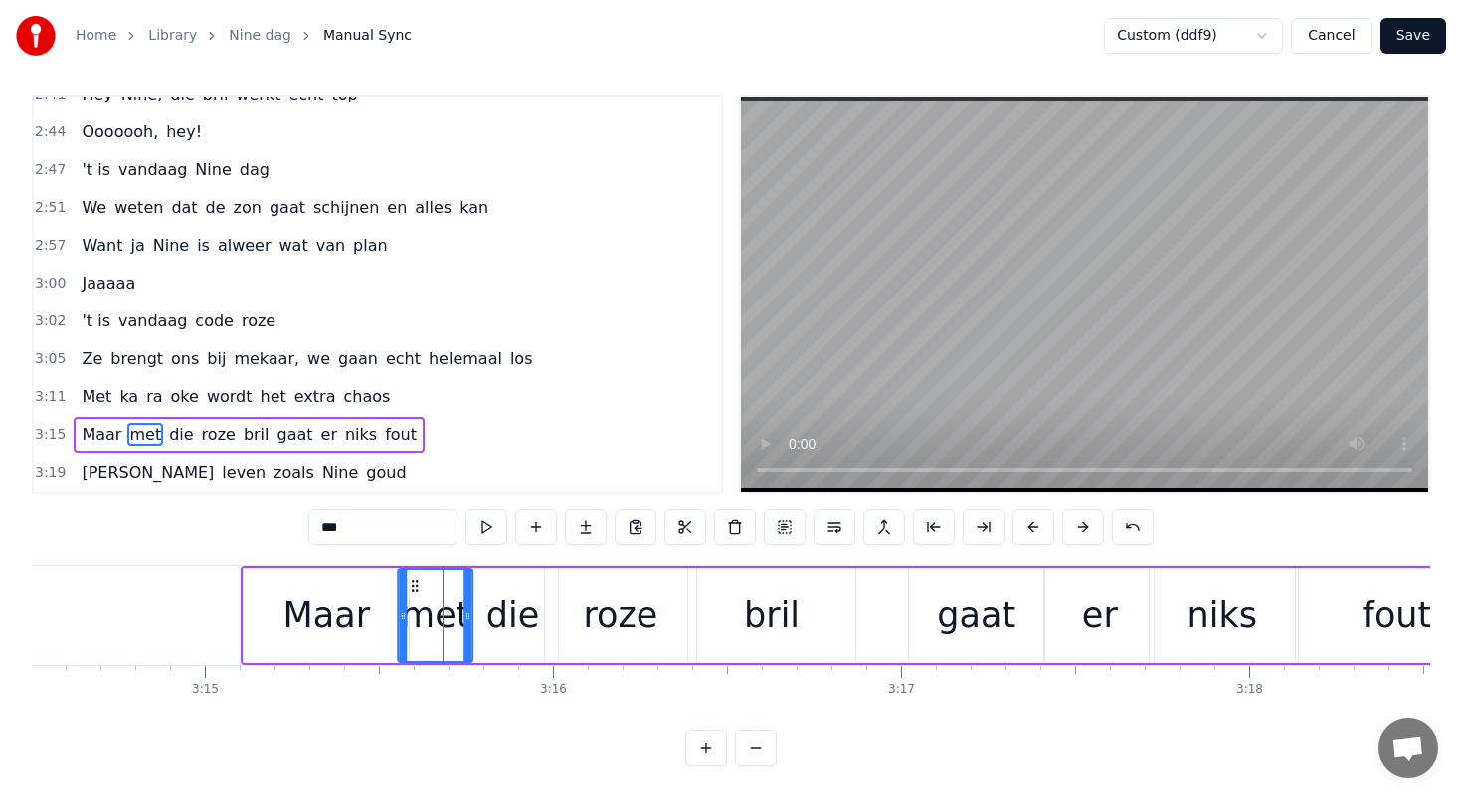
drag, startPoint x: 392, startPoint y: 582, endPoint x: 413, endPoint y: 583, distance: 20.9
click at [413, 583] on icon at bounding box center [415, 586] width 16 height 16
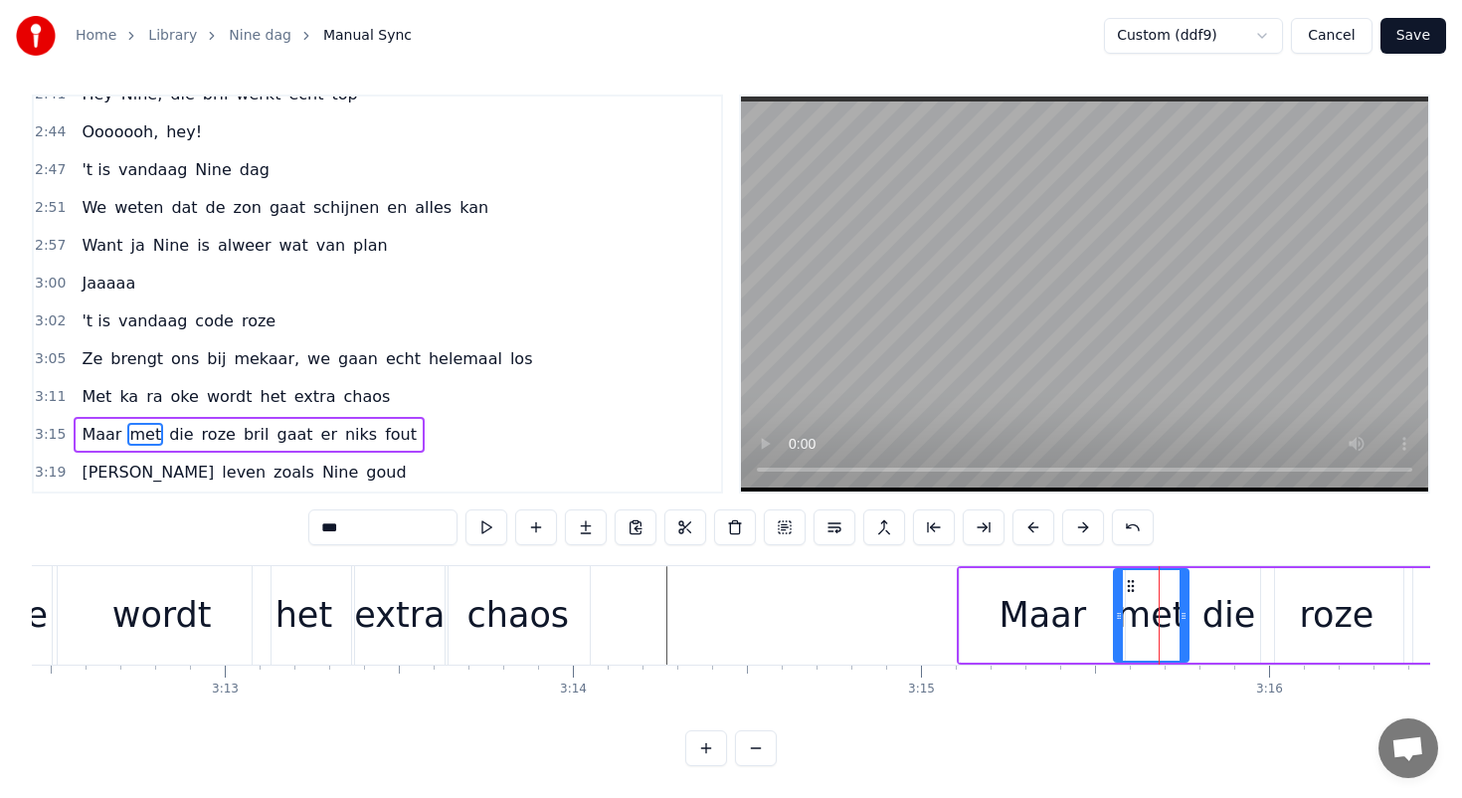
scroll to position [0, 66883]
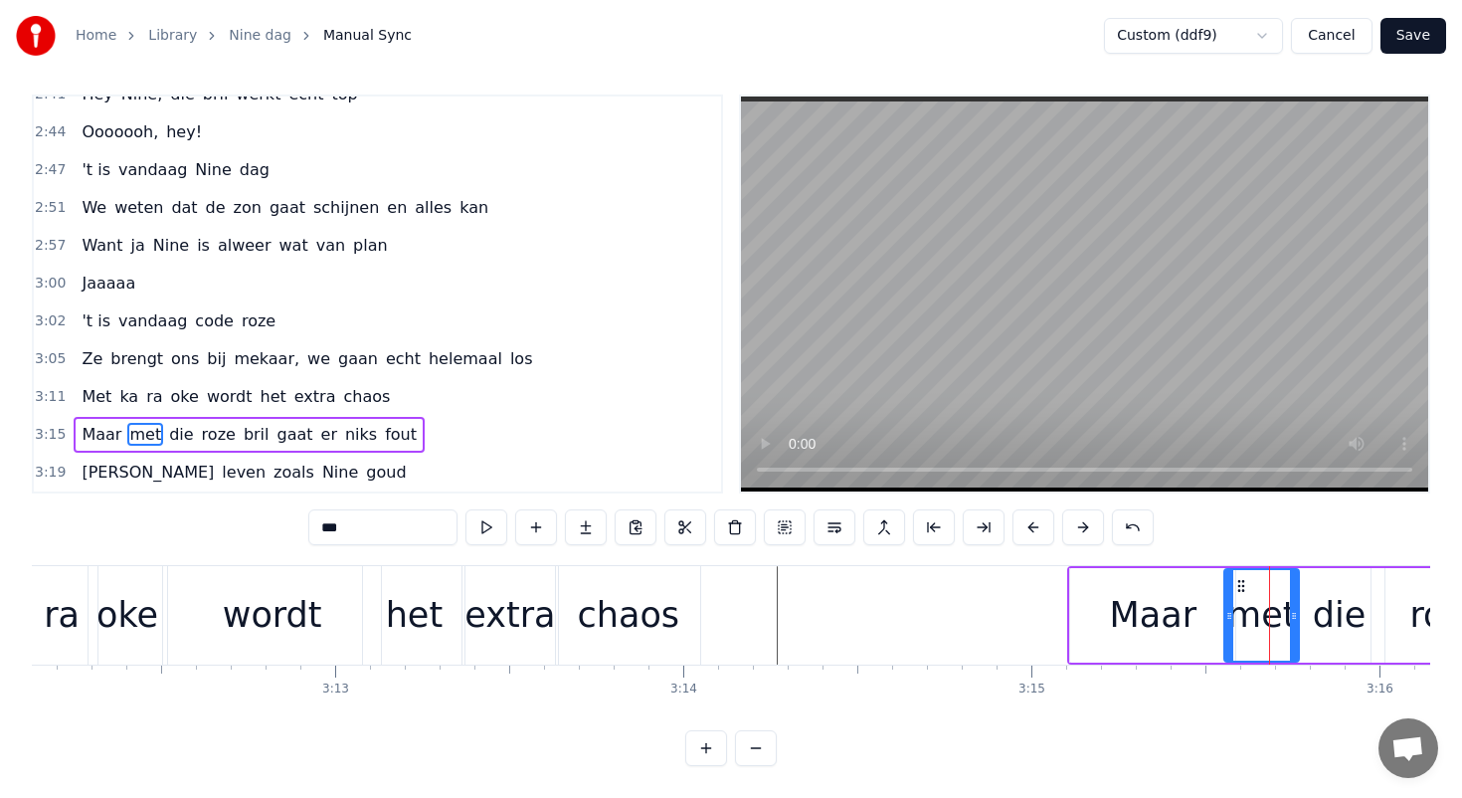
click at [257, 587] on div "wordt" at bounding box center [272, 615] width 218 height 98
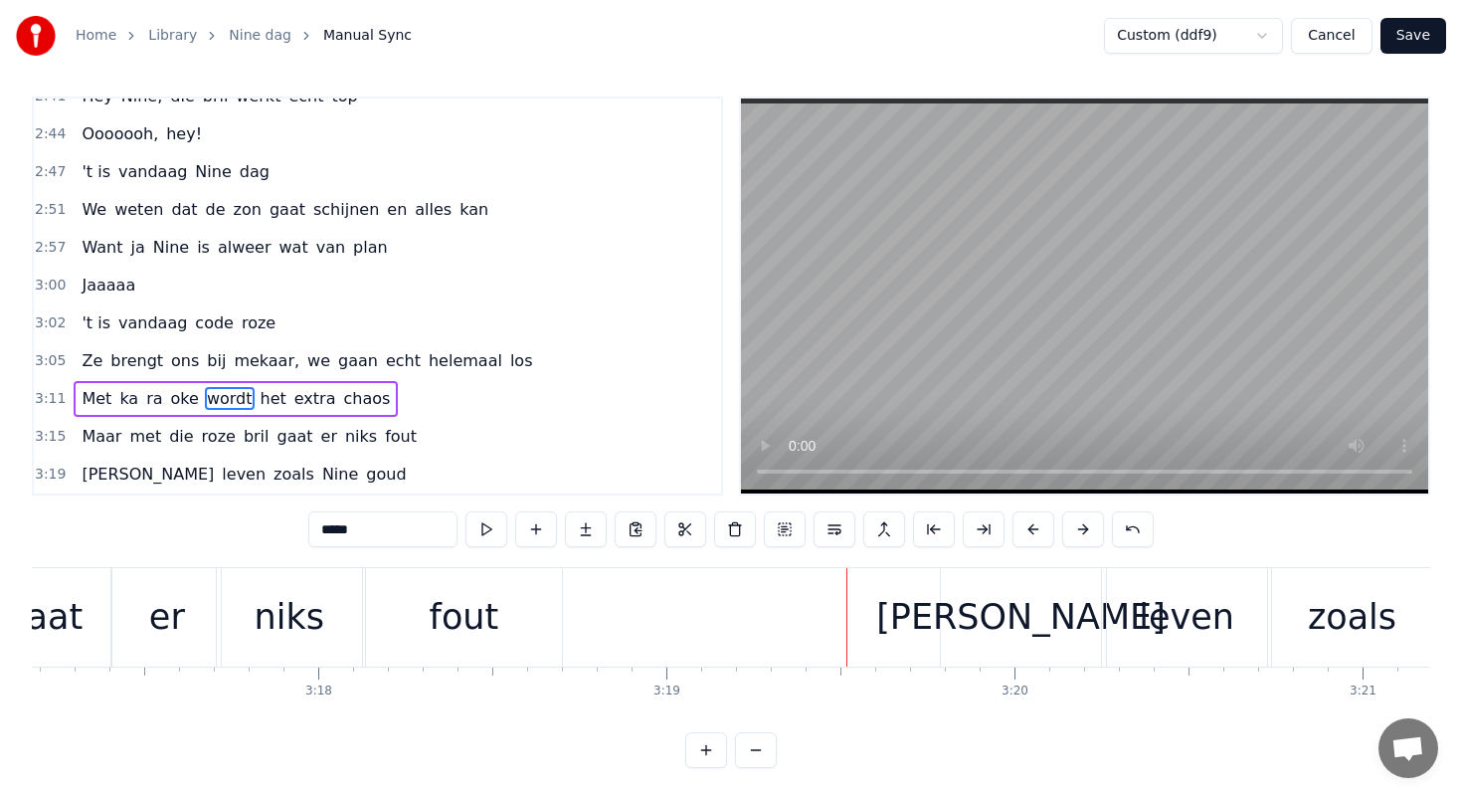
scroll to position [0, 68237]
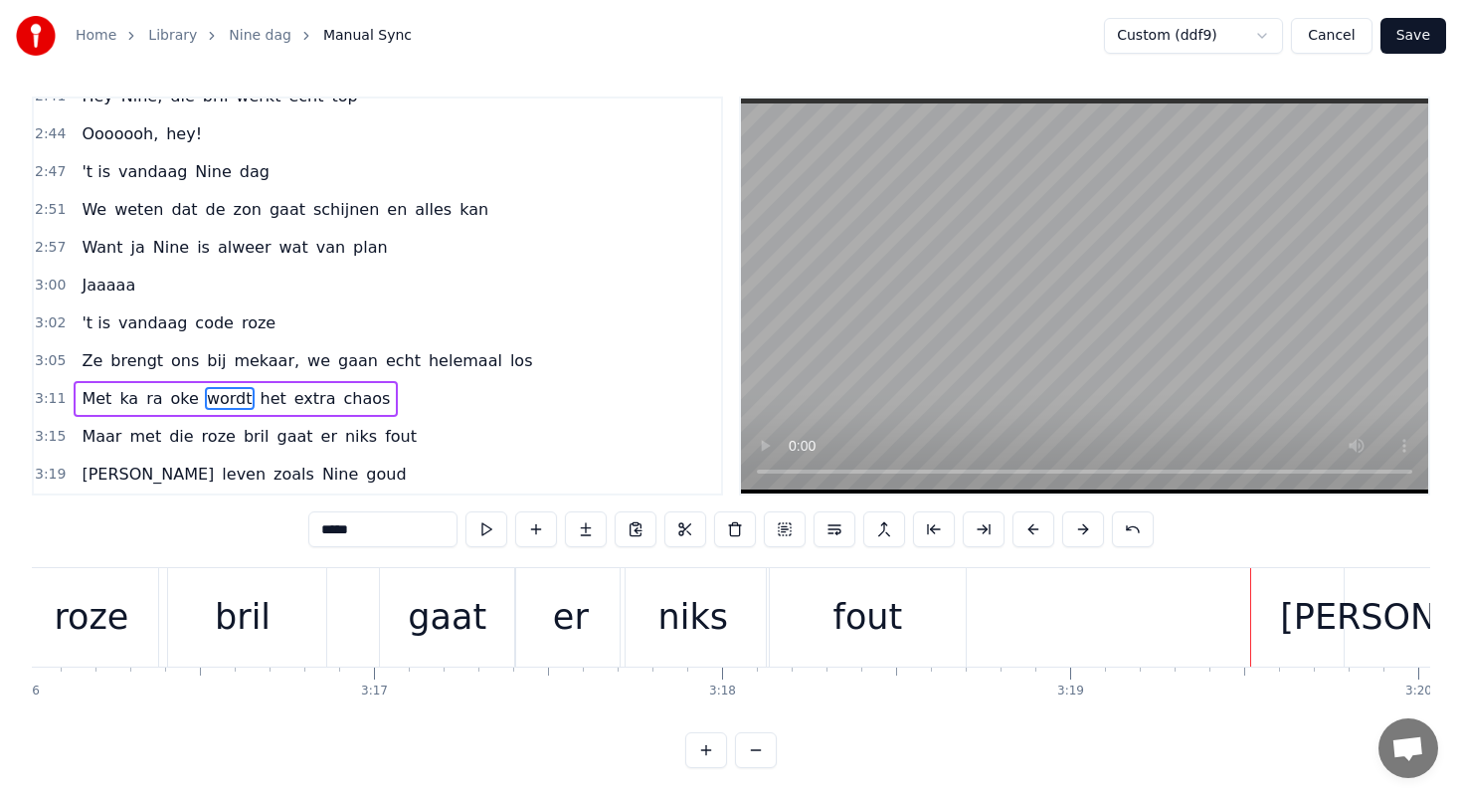
click at [586, 609] on div "er" at bounding box center [570, 617] width 108 height 98
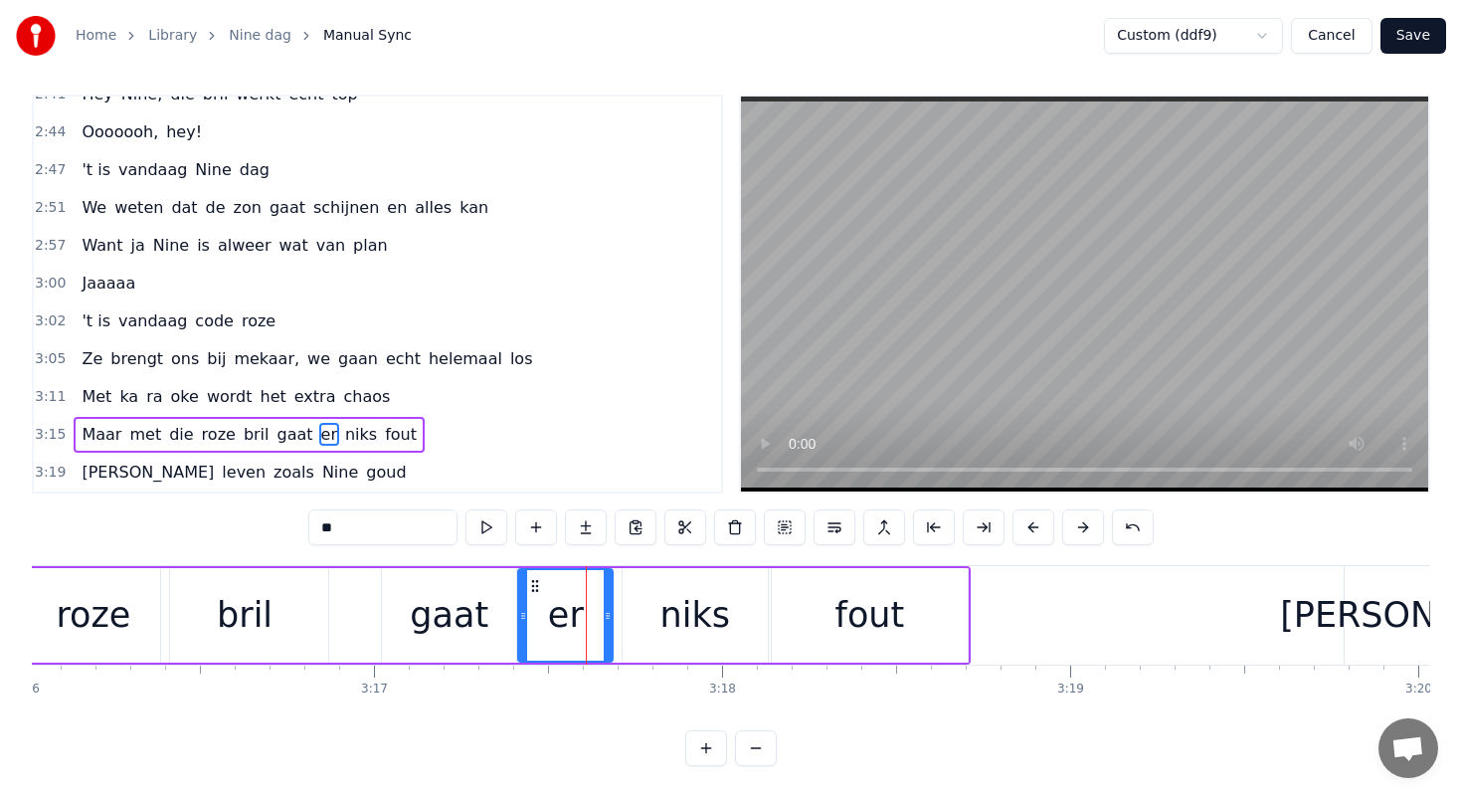
drag, startPoint x: 619, startPoint y: 616, endPoint x: 605, endPoint y: 613, distance: 14.2
click at [605, 613] on icon at bounding box center [608, 616] width 8 height 16
click at [485, 610] on div "gaat" at bounding box center [449, 615] width 134 height 94
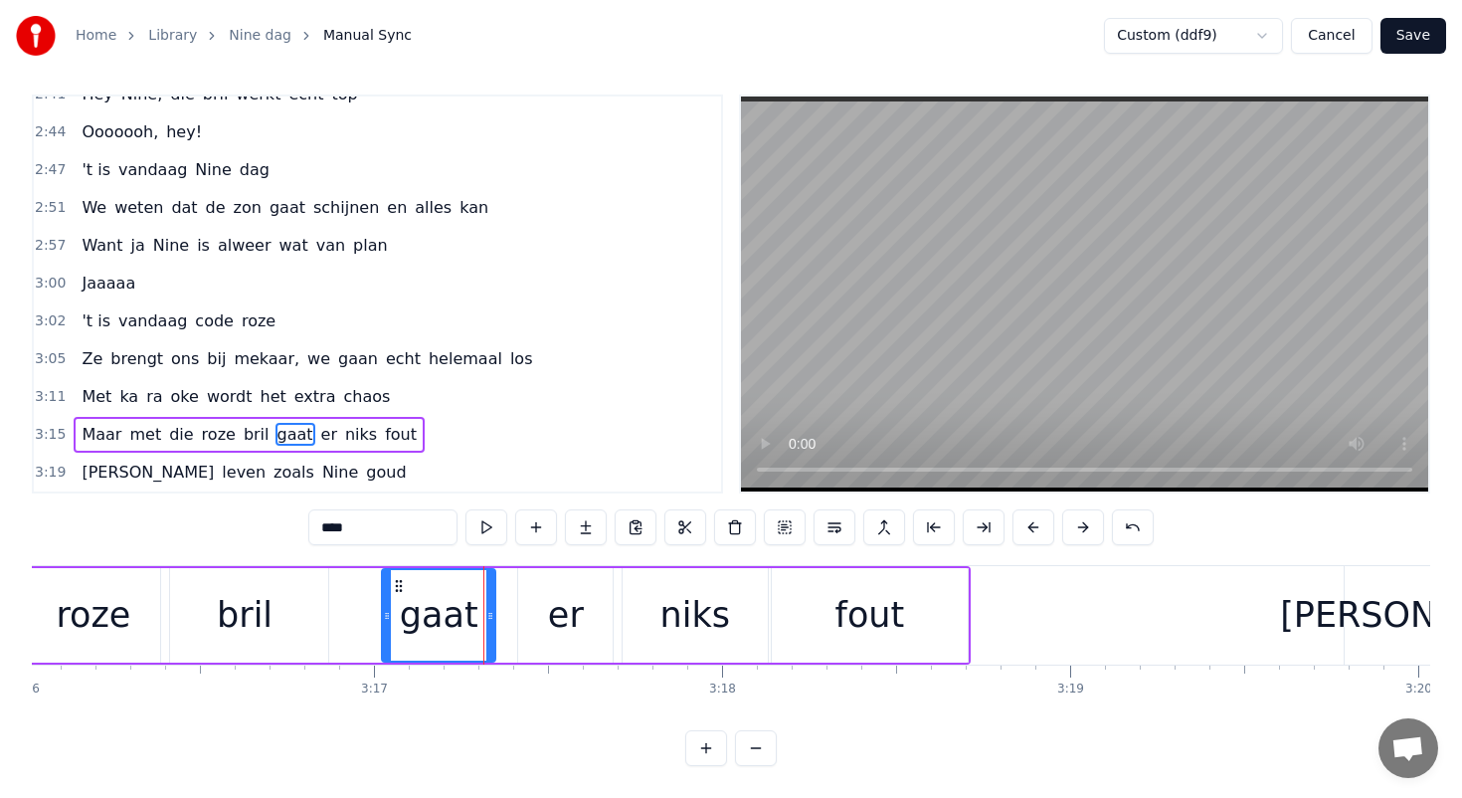
drag, startPoint x: 510, startPoint y: 615, endPoint x: 487, endPoint y: 611, distance: 23.2
click at [487, 611] on icon at bounding box center [490, 616] width 8 height 16
click at [495, 612] on icon at bounding box center [491, 616] width 8 height 16
click at [551, 604] on div "er" at bounding box center [566, 615] width 36 height 53
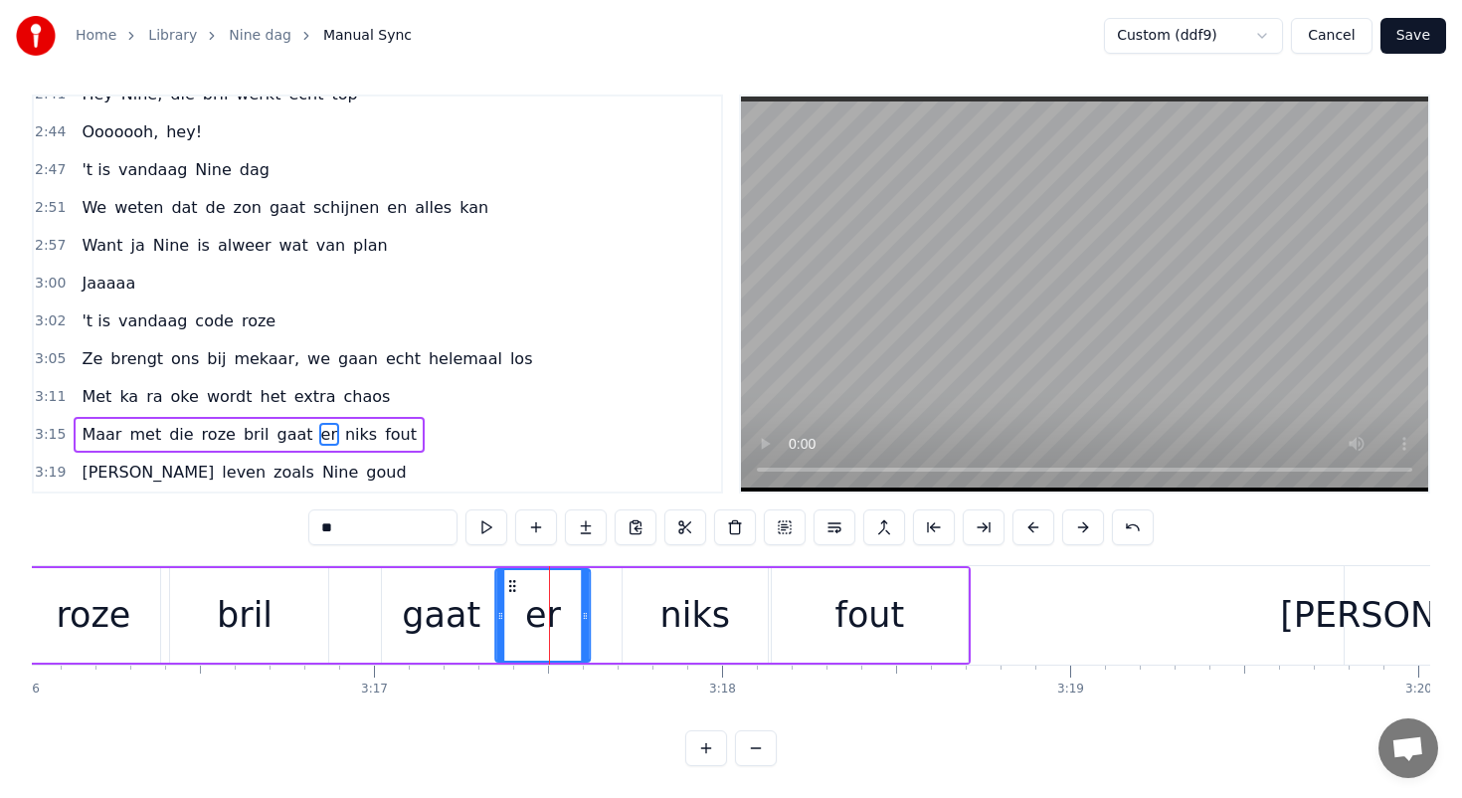
drag, startPoint x: 535, startPoint y: 589, endPoint x: 509, endPoint y: 590, distance: 25.9
click at [509, 590] on icon at bounding box center [513, 586] width 16 height 16
click at [660, 603] on div "niks" at bounding box center [695, 615] width 145 height 94
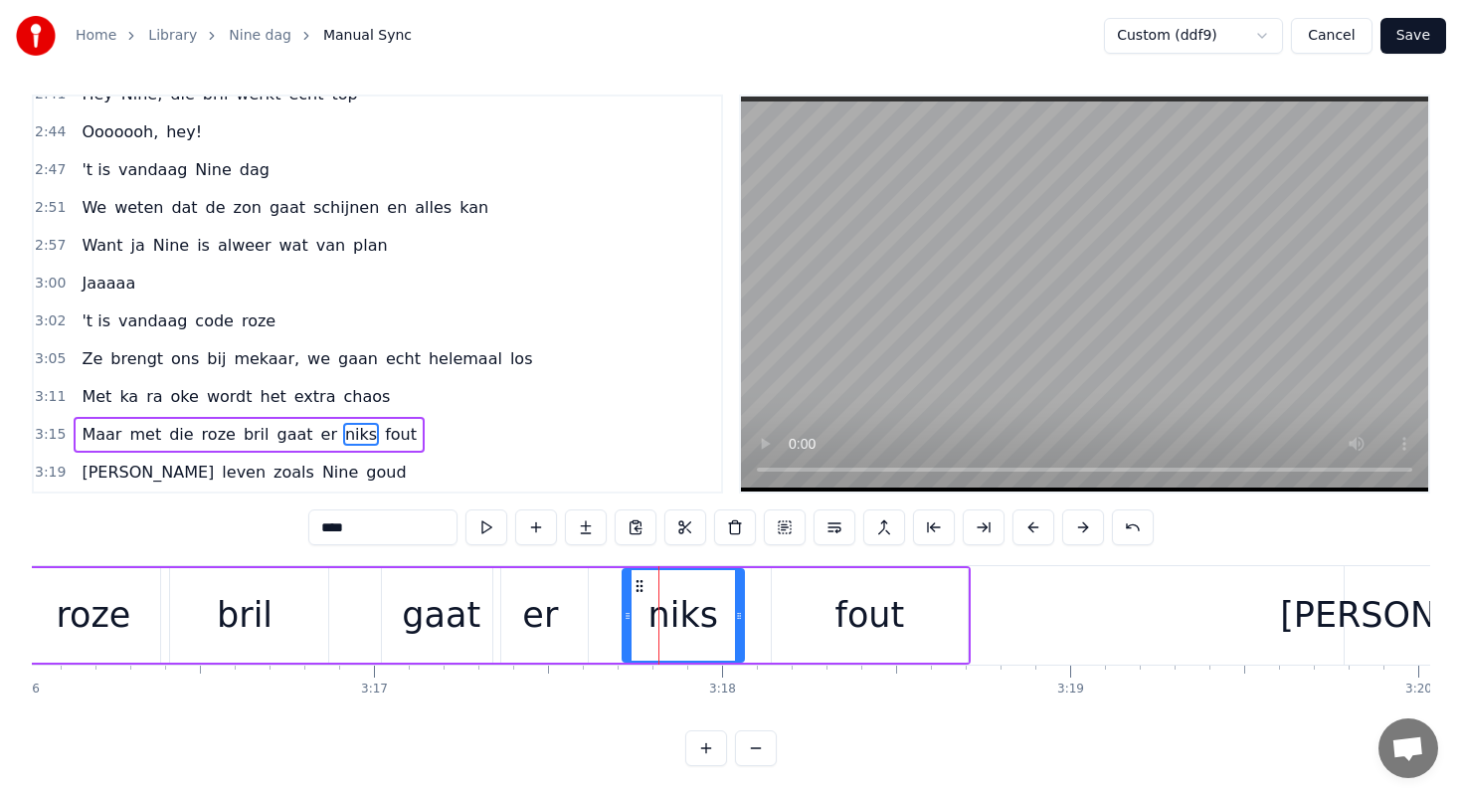
drag, startPoint x: 761, startPoint y: 617, endPoint x: 737, endPoint y: 614, distance: 24.1
click at [737, 614] on icon at bounding box center [739, 616] width 8 height 16
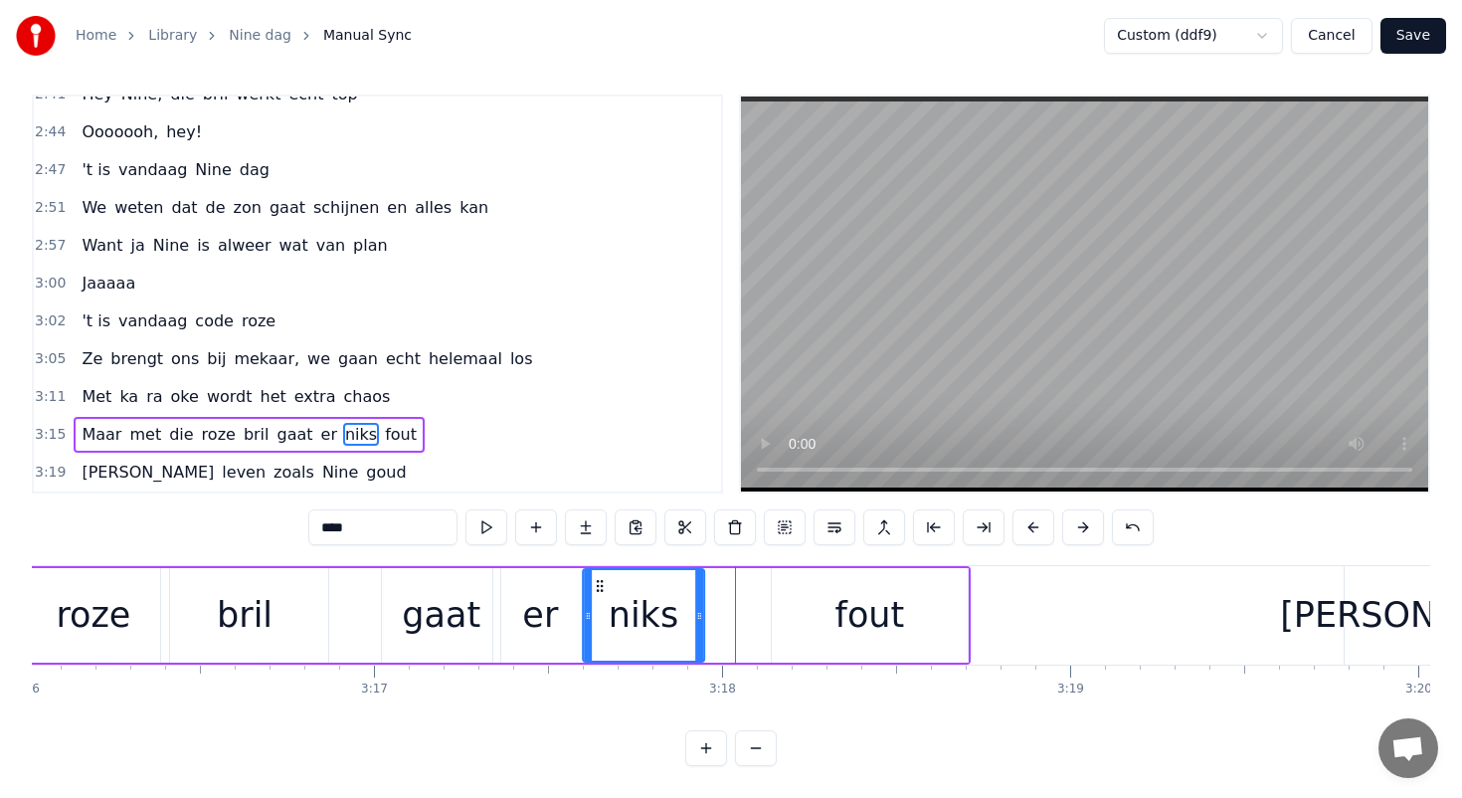
drag, startPoint x: 636, startPoint y: 585, endPoint x: 596, endPoint y: 583, distance: 39.8
click at [596, 583] on icon at bounding box center [600, 586] width 16 height 16
click at [771, 598] on div "fout" at bounding box center [870, 615] width 198 height 94
type input "****"
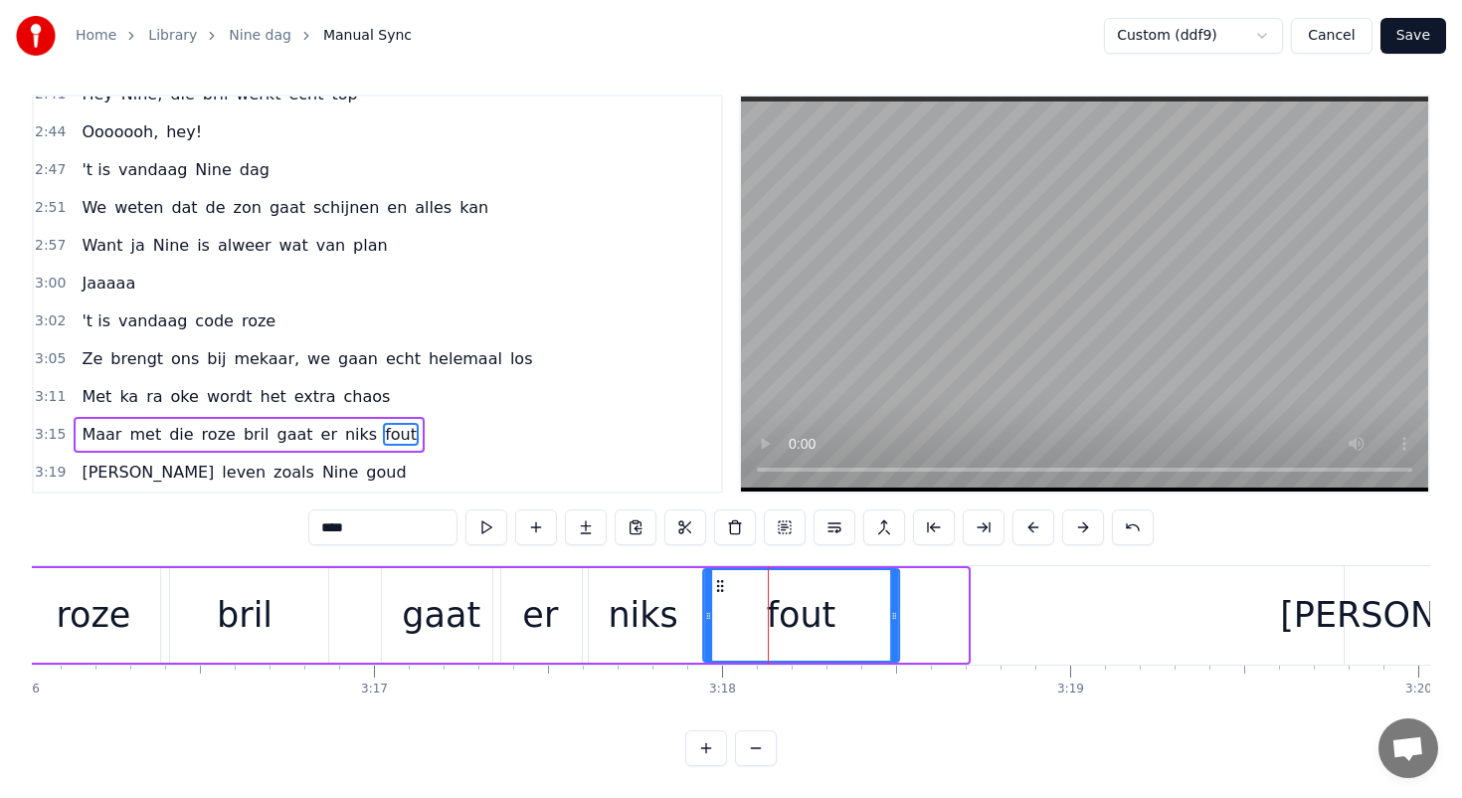
drag, startPoint x: 789, startPoint y: 589, endPoint x: 720, endPoint y: 585, distance: 68.7
click at [720, 585] on icon at bounding box center [720, 586] width 16 height 16
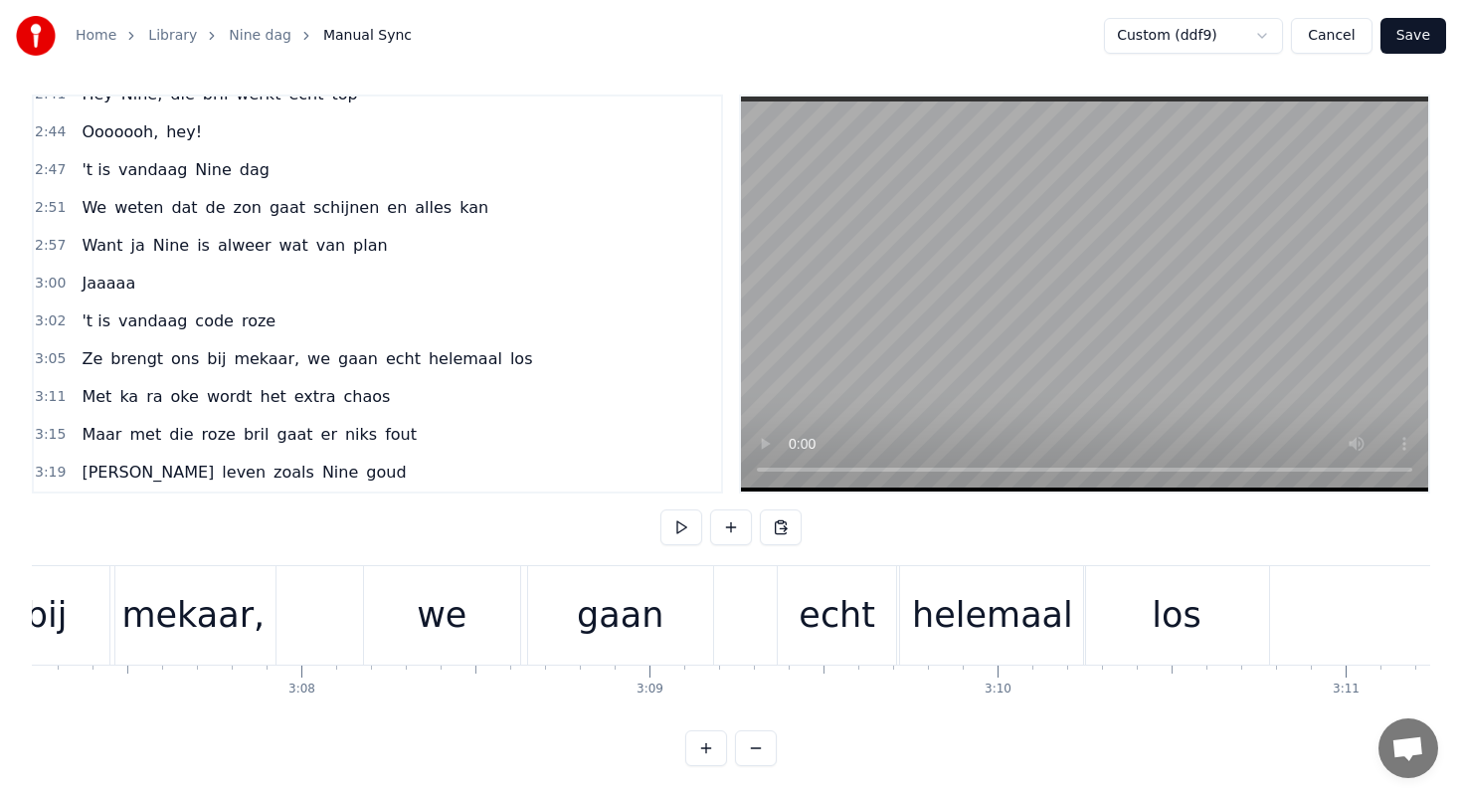
scroll to position [0, 65126]
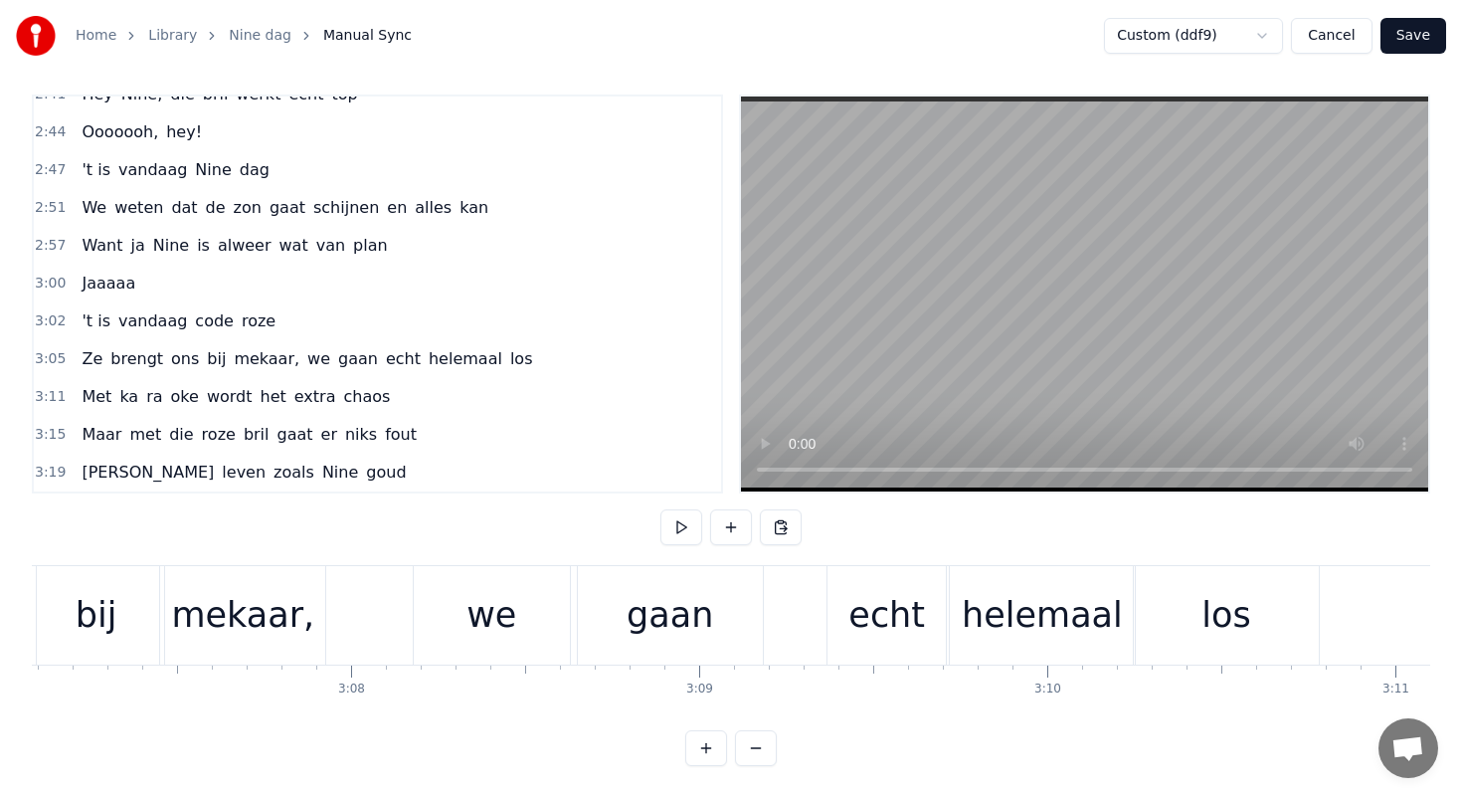
click at [849, 615] on div "echt" at bounding box center [887, 615] width 118 height 98
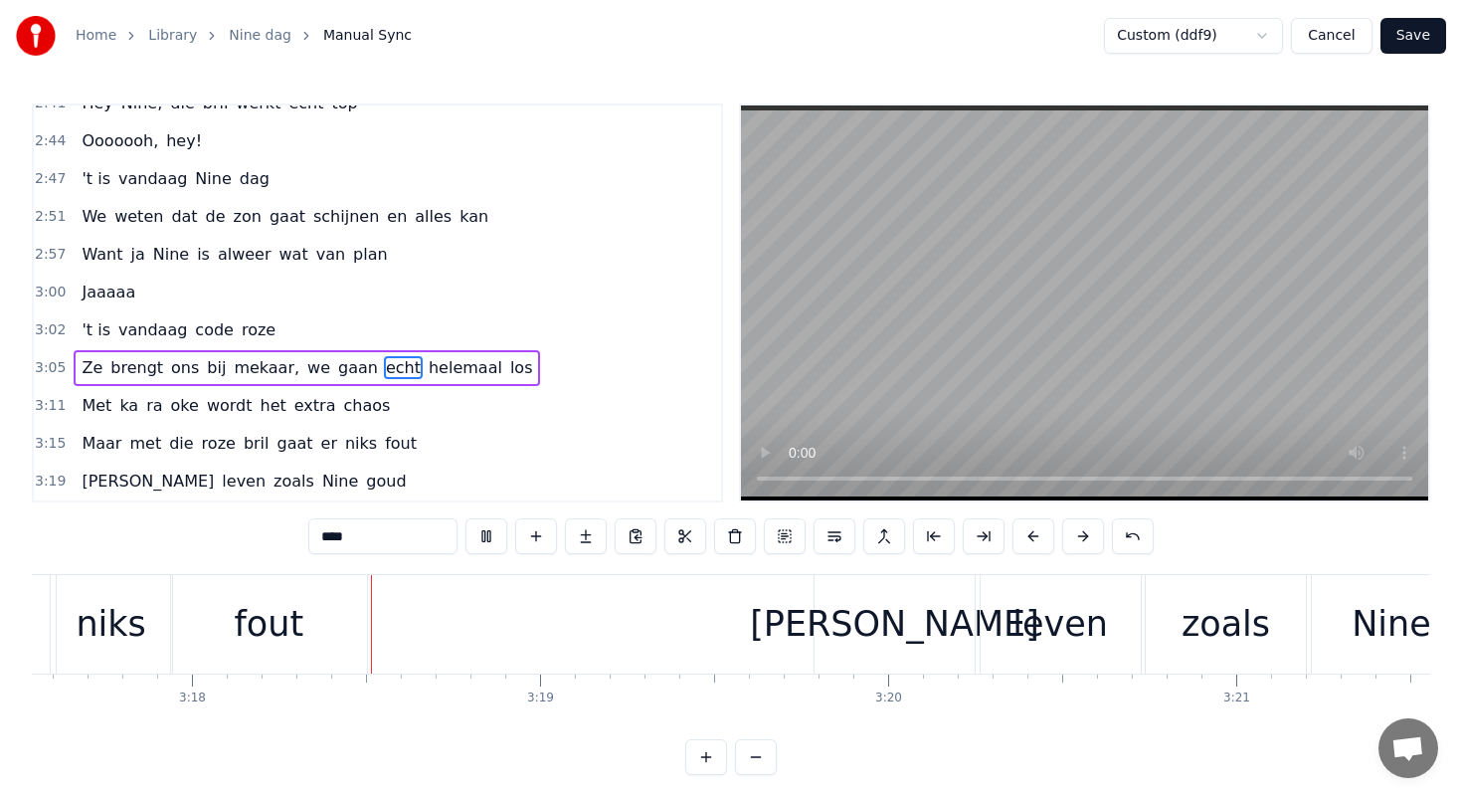
scroll to position [0, 68779]
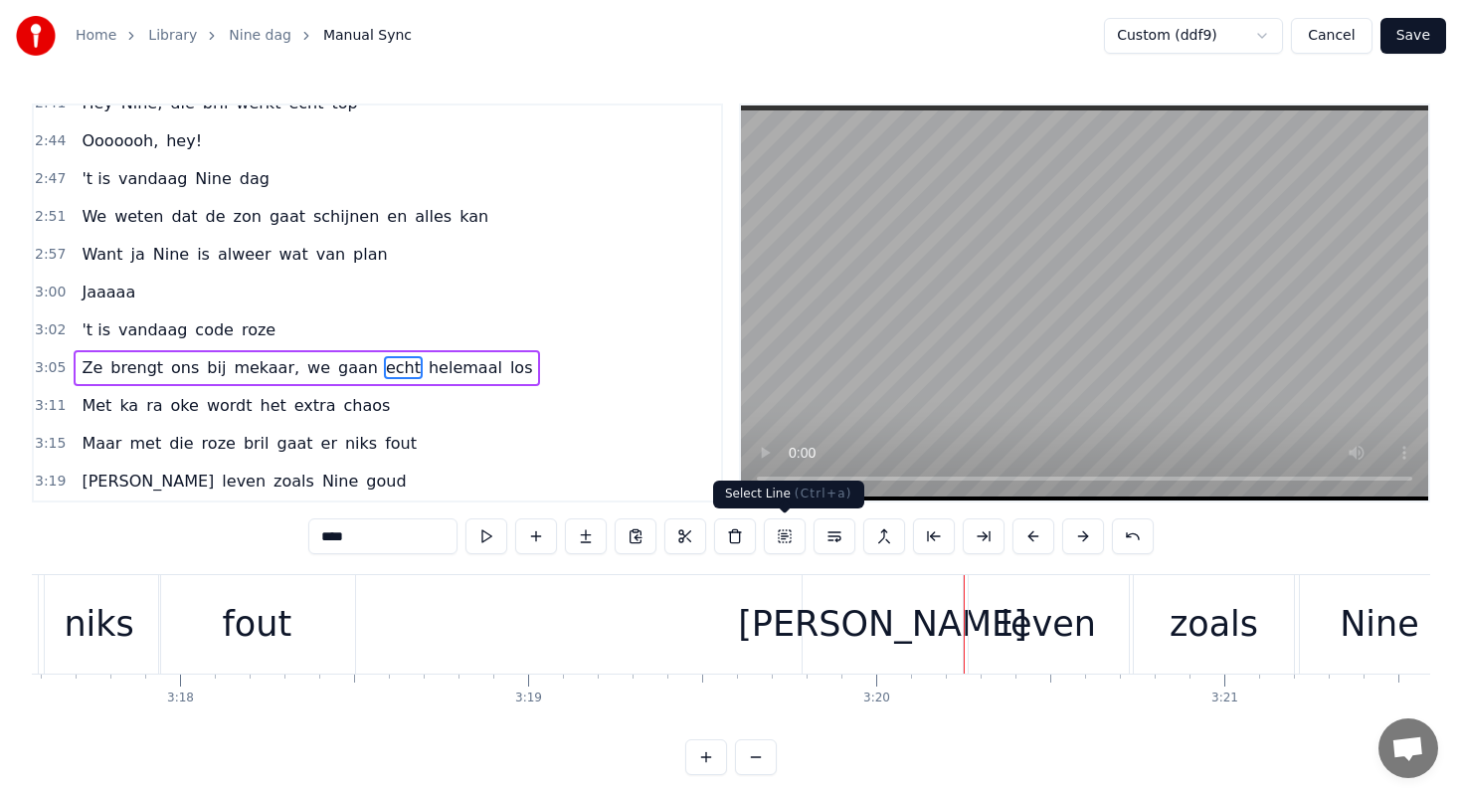
click at [829, 618] on div "[PERSON_NAME]" at bounding box center [883, 624] width 160 height 98
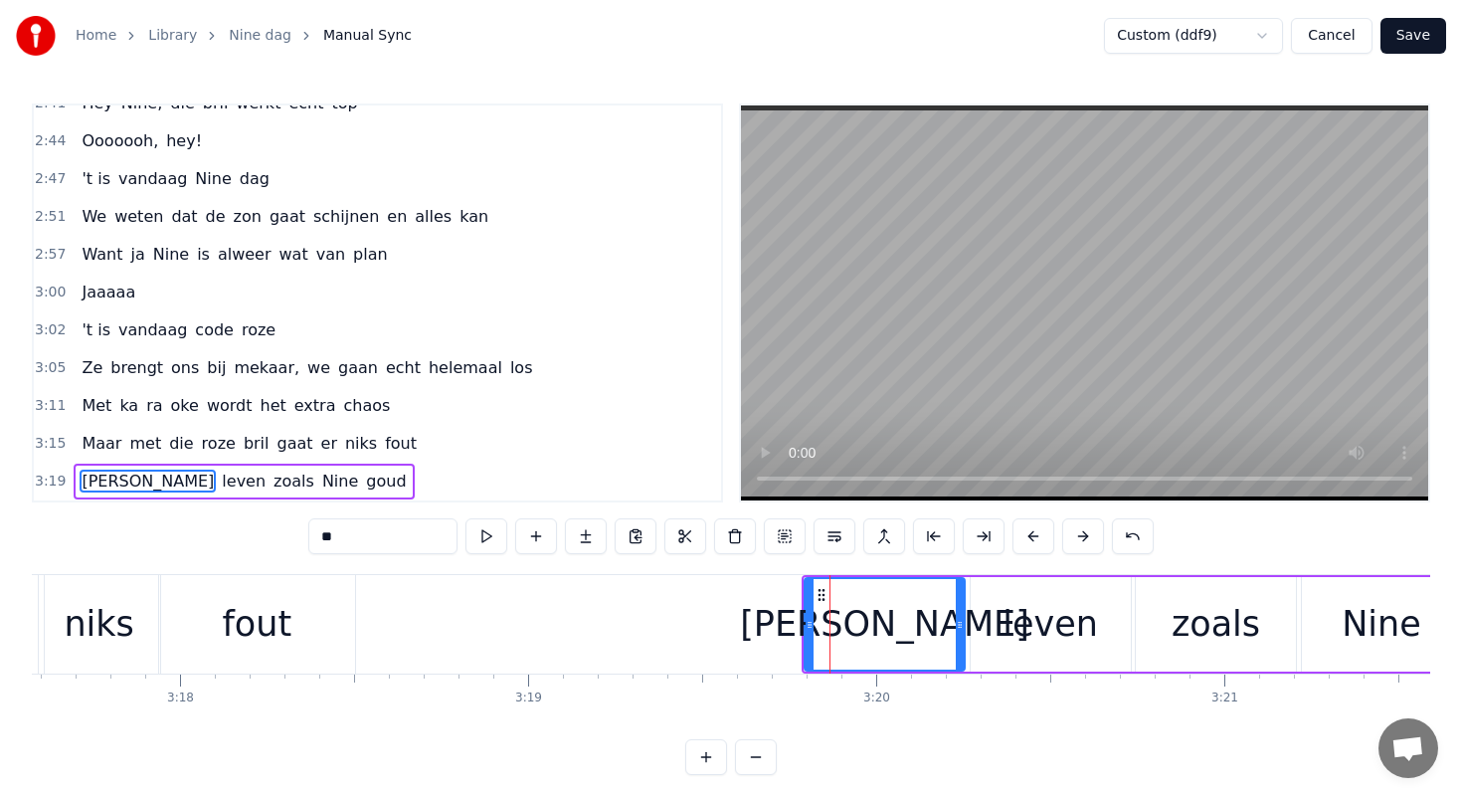
scroll to position [9, 0]
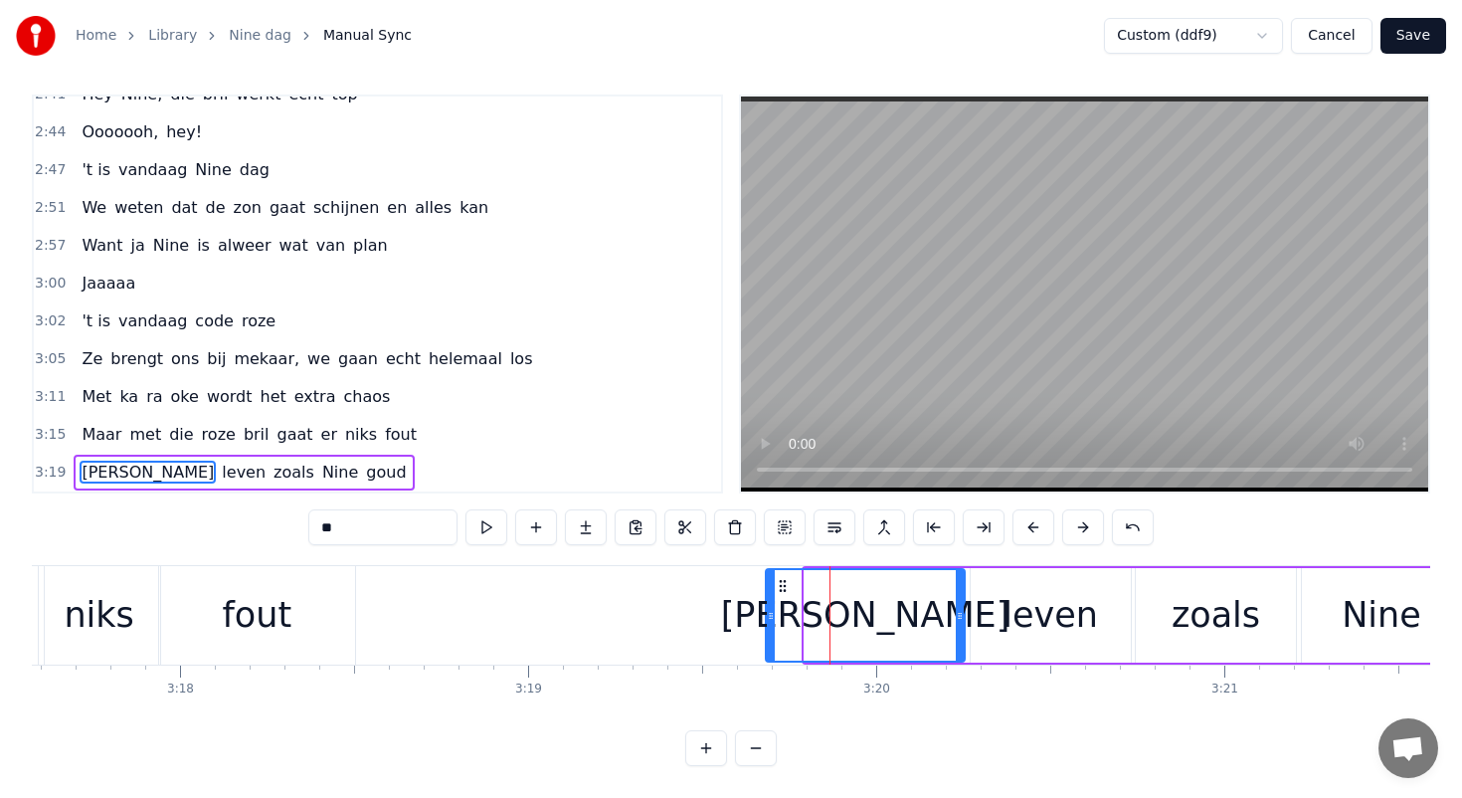
drag, startPoint x: 806, startPoint y: 616, endPoint x: 763, endPoint y: 613, distance: 42.9
click at [767, 613] on icon at bounding box center [771, 616] width 8 height 16
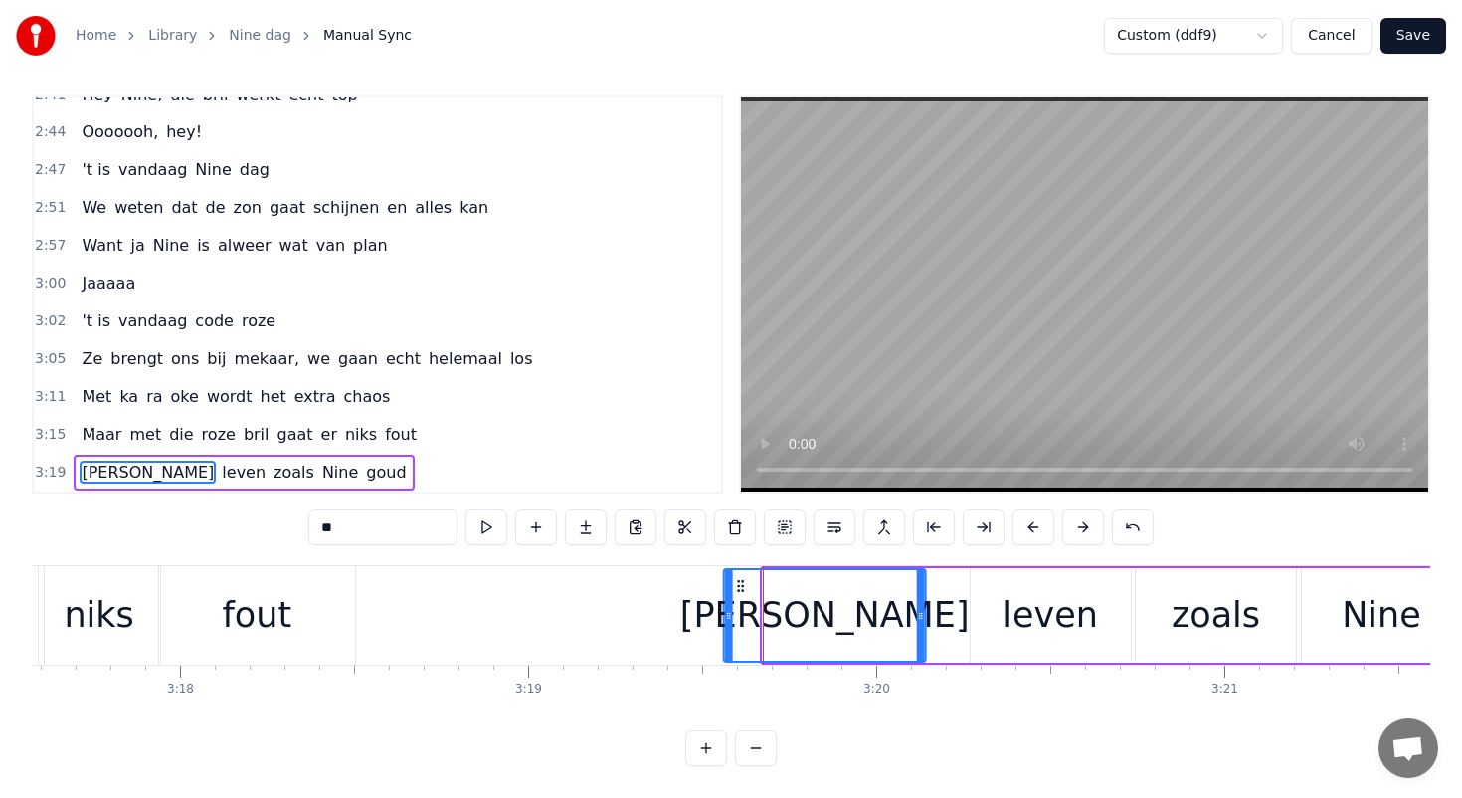
drag, startPoint x: 779, startPoint y: 587, endPoint x: 739, endPoint y: 583, distance: 40.0
click at [739, 583] on icon at bounding box center [741, 586] width 16 height 16
click at [997, 596] on div "leven" at bounding box center [1050, 615] width 160 height 94
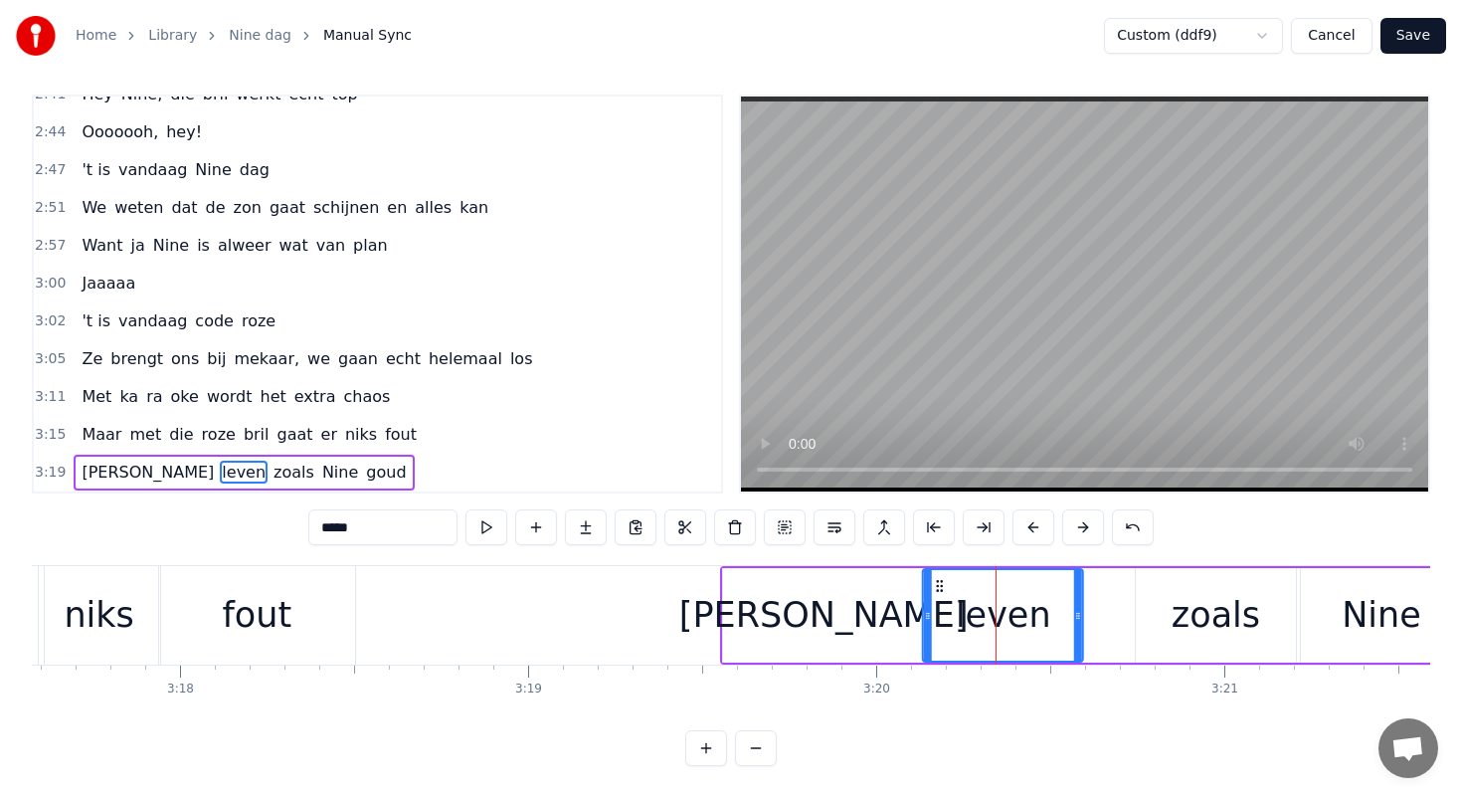
drag, startPoint x: 983, startPoint y: 579, endPoint x: 935, endPoint y: 578, distance: 47.8
click at [935, 578] on icon at bounding box center [940, 586] width 16 height 16
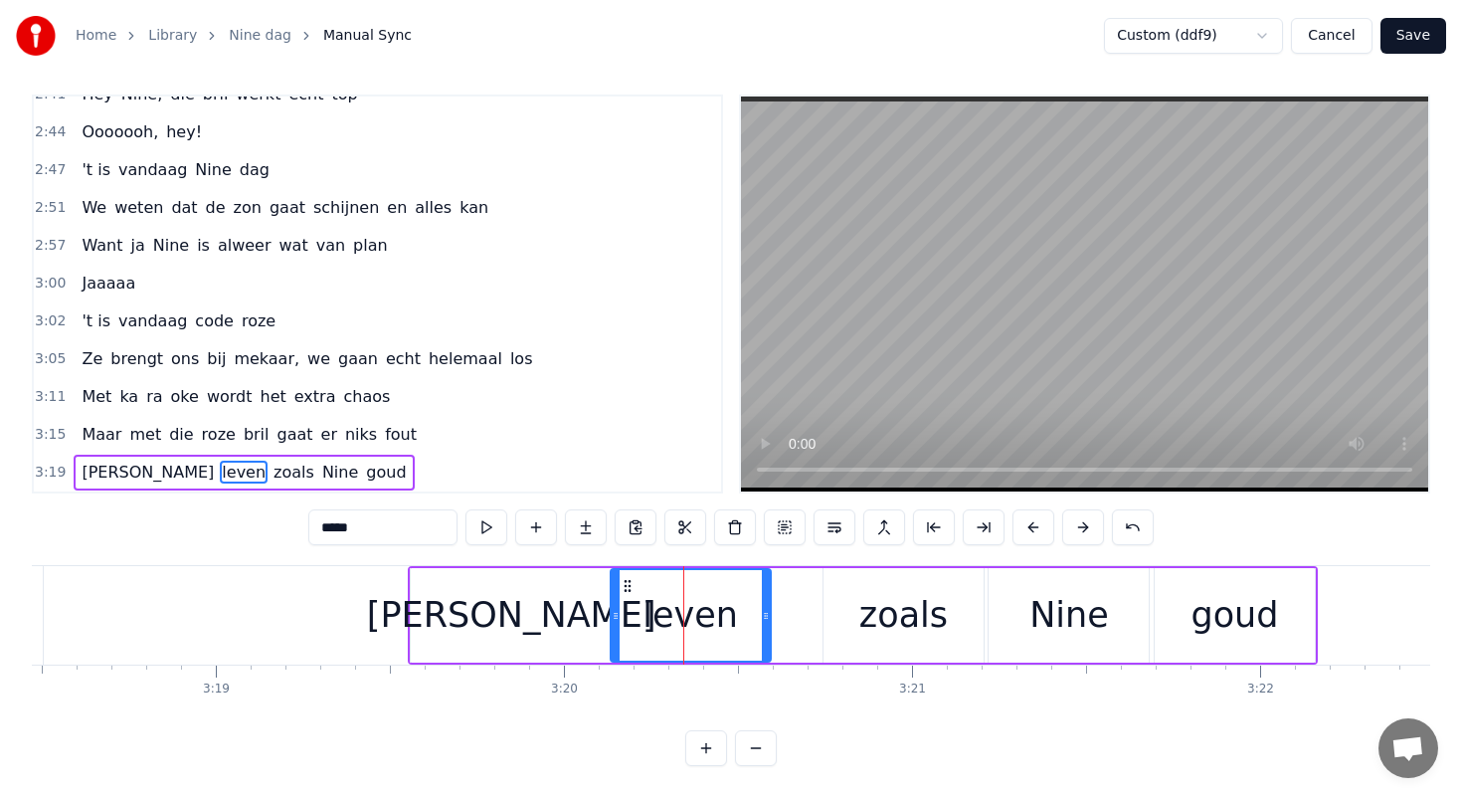
scroll to position [0, 69242]
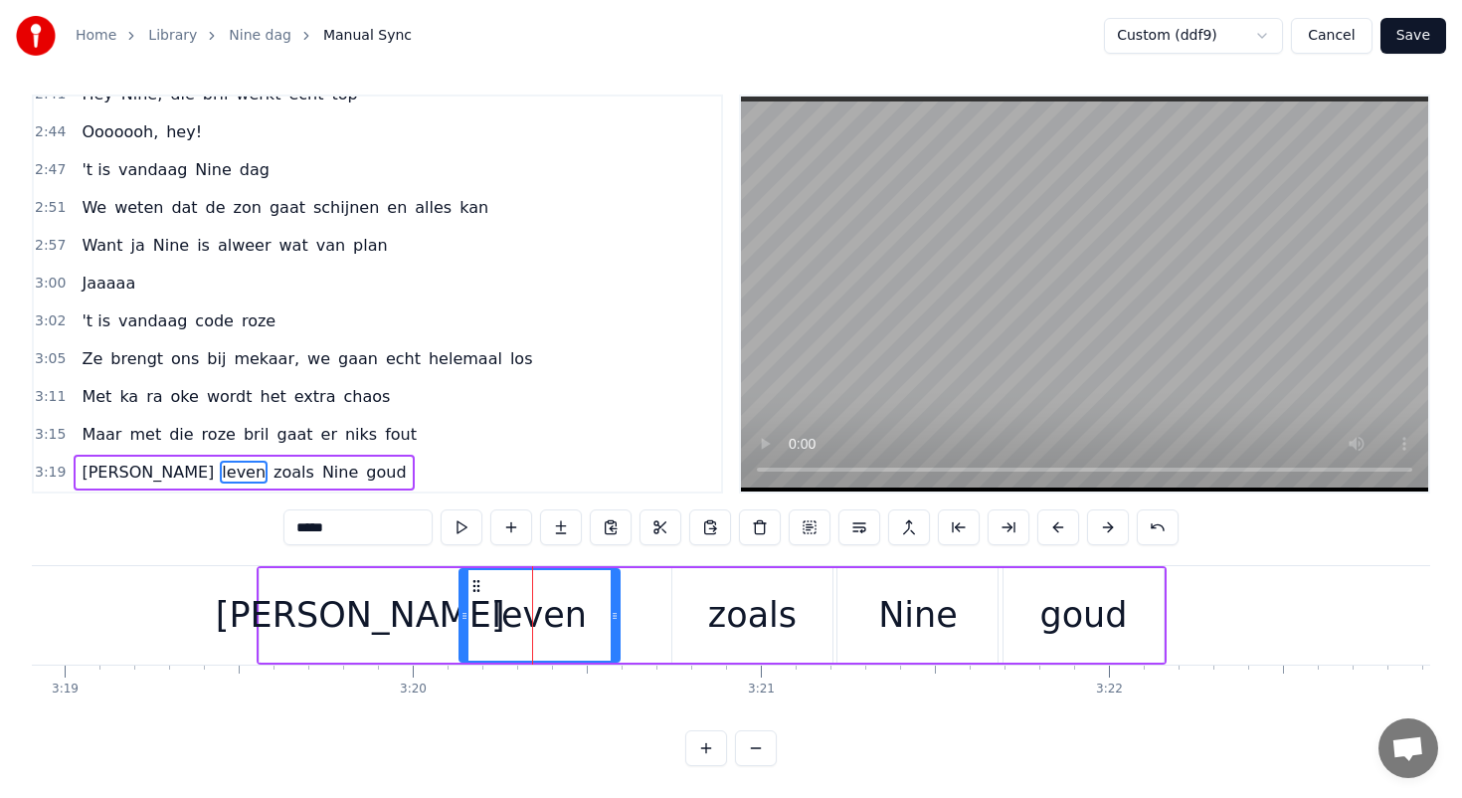
click at [686, 596] on div "zoals" at bounding box center [752, 615] width 160 height 94
type input "*****"
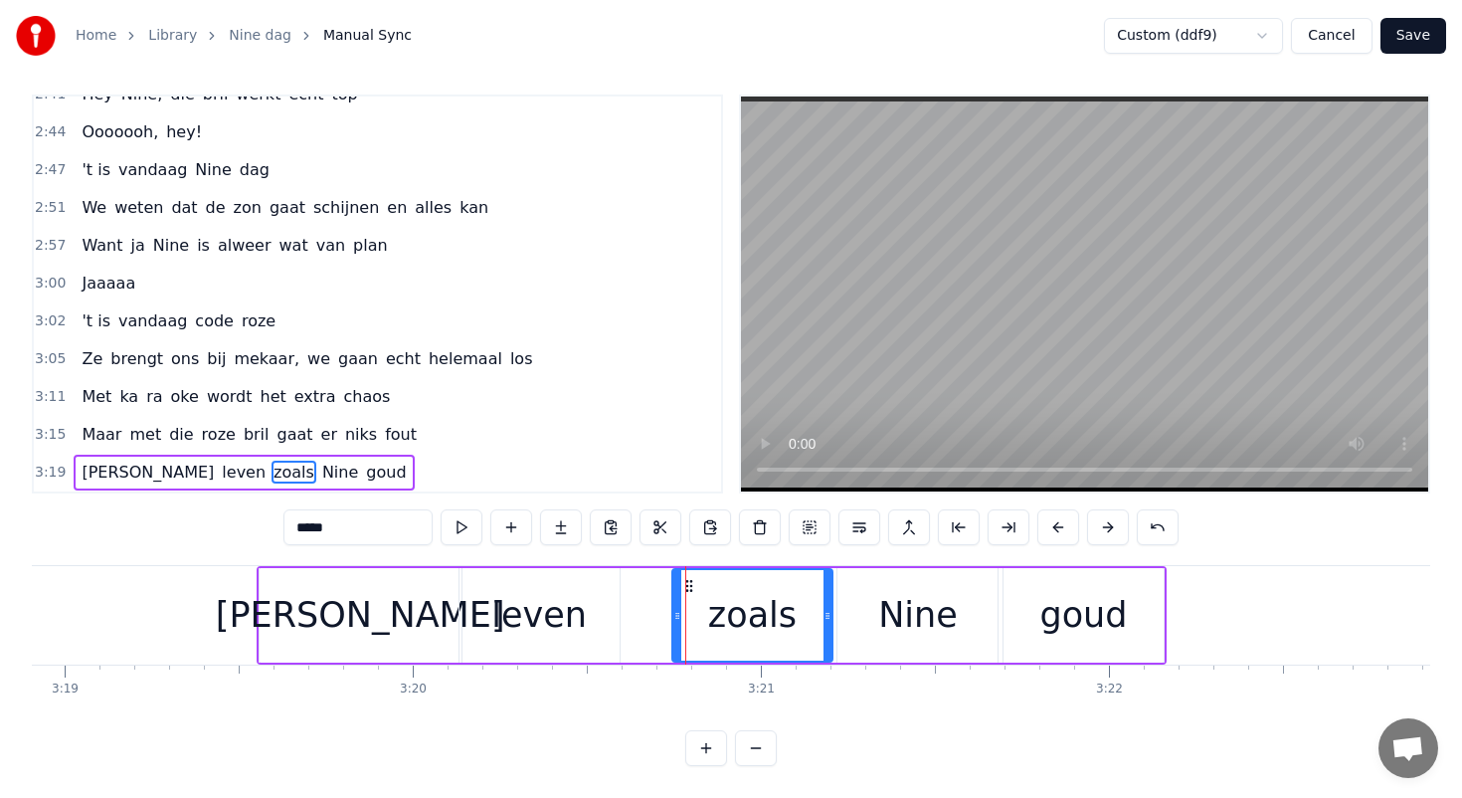
drag, startPoint x: 688, startPoint y: 576, endPoint x: 645, endPoint y: 576, distance: 43.8
click at [645, 576] on div "[PERSON_NAME] zoals Nine [PERSON_NAME]" at bounding box center [712, 615] width 910 height 98
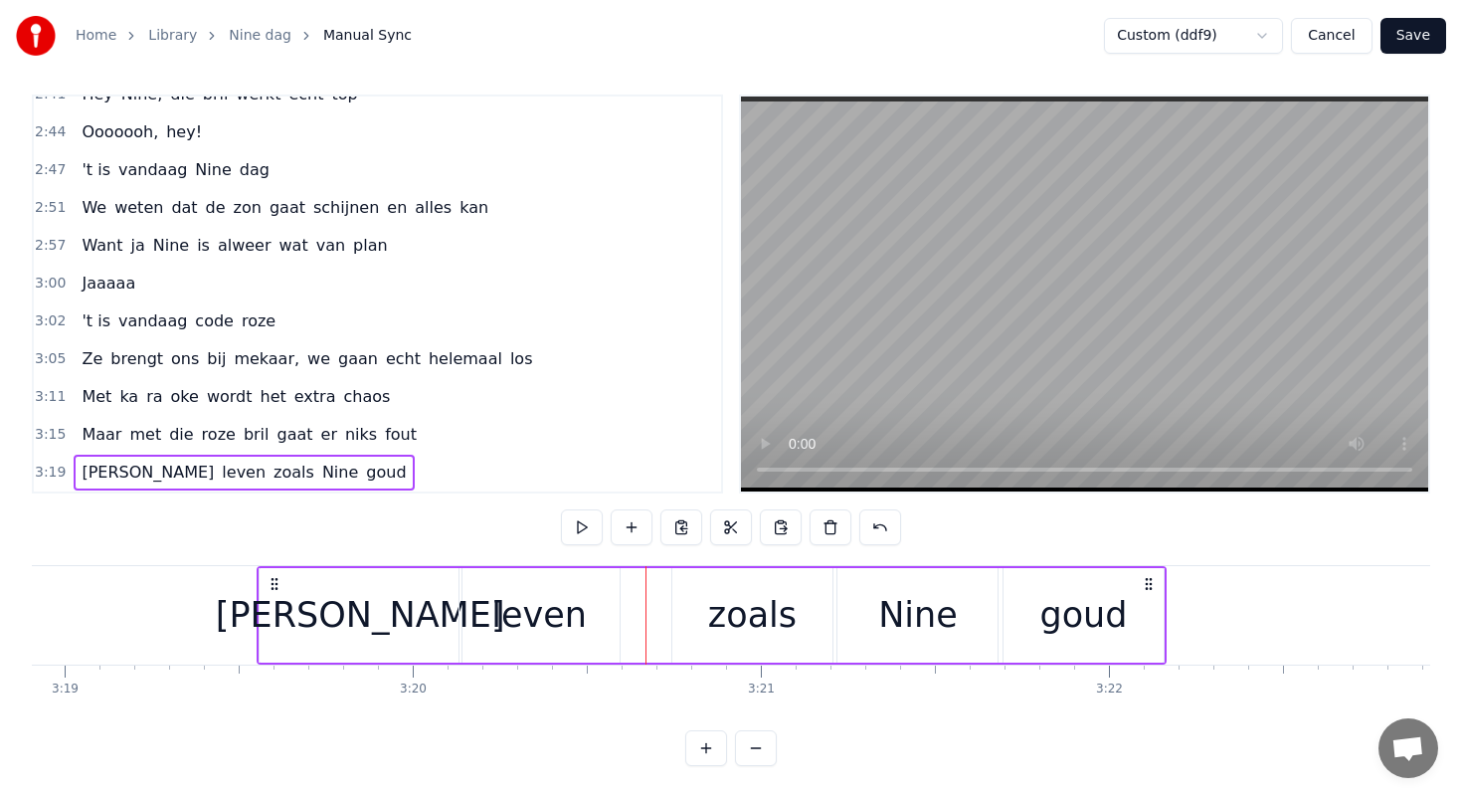
click at [694, 583] on div "zoals" at bounding box center [752, 615] width 160 height 94
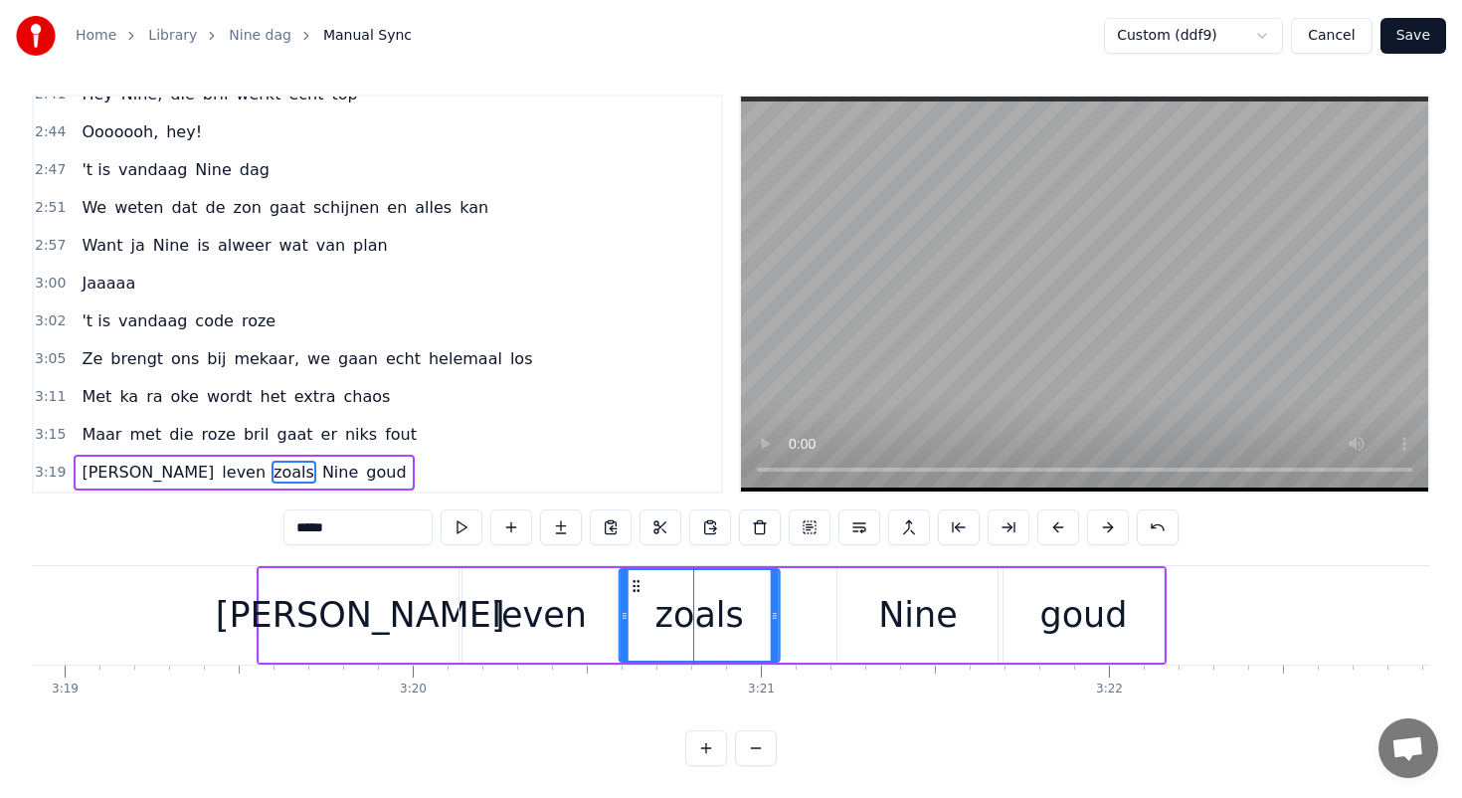
drag, startPoint x: 687, startPoint y: 584, endPoint x: 639, endPoint y: 584, distance: 48.7
click at [638, 584] on icon at bounding box center [637, 586] width 16 height 16
click at [895, 604] on div "Nine" at bounding box center [918, 615] width 80 height 53
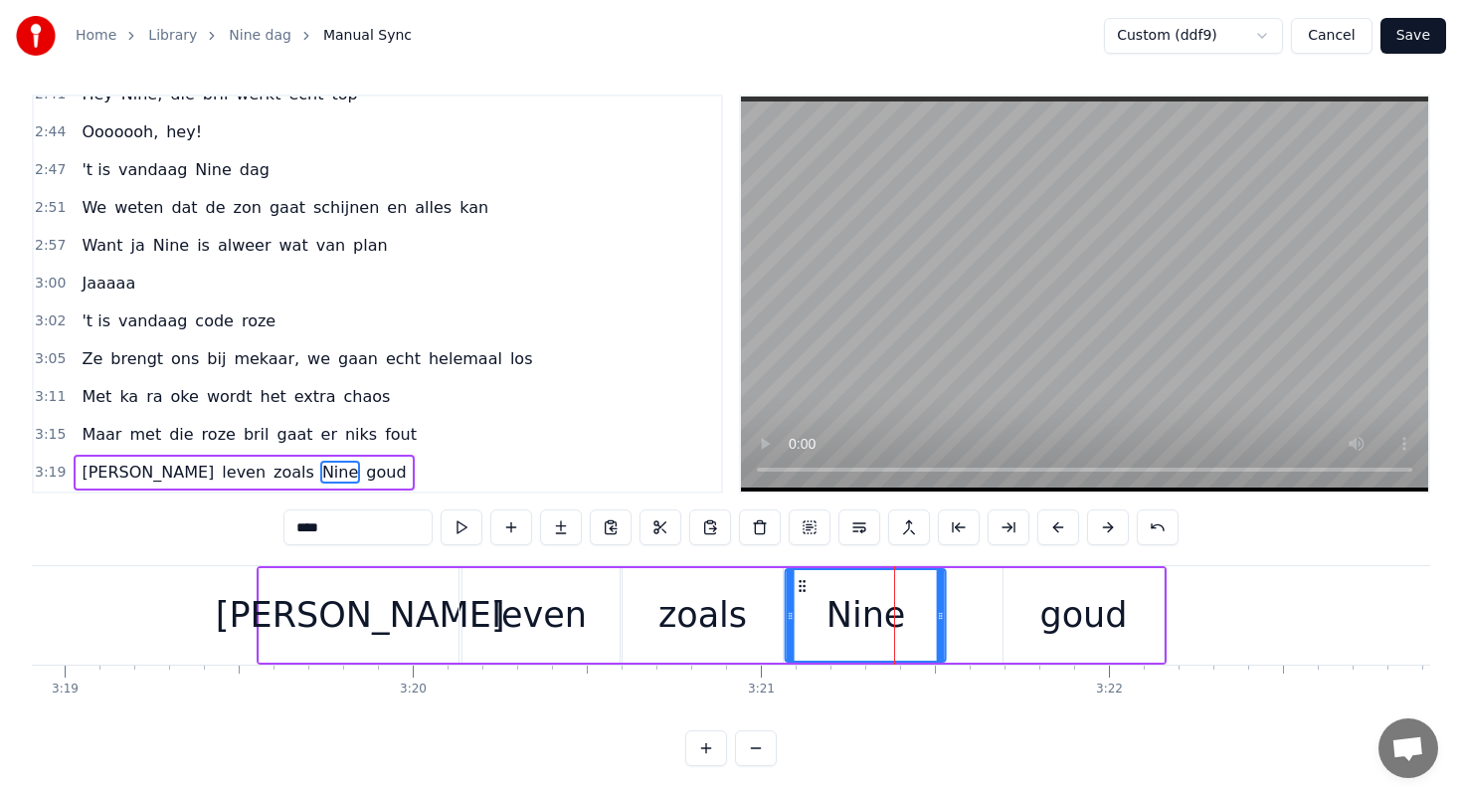
drag, startPoint x: 851, startPoint y: 584, endPoint x: 800, endPoint y: 584, distance: 51.7
click at [800, 585] on circle at bounding box center [800, 585] width 1 height 1
click at [1022, 599] on div "goud" at bounding box center [1084, 615] width 160 height 94
type input "****"
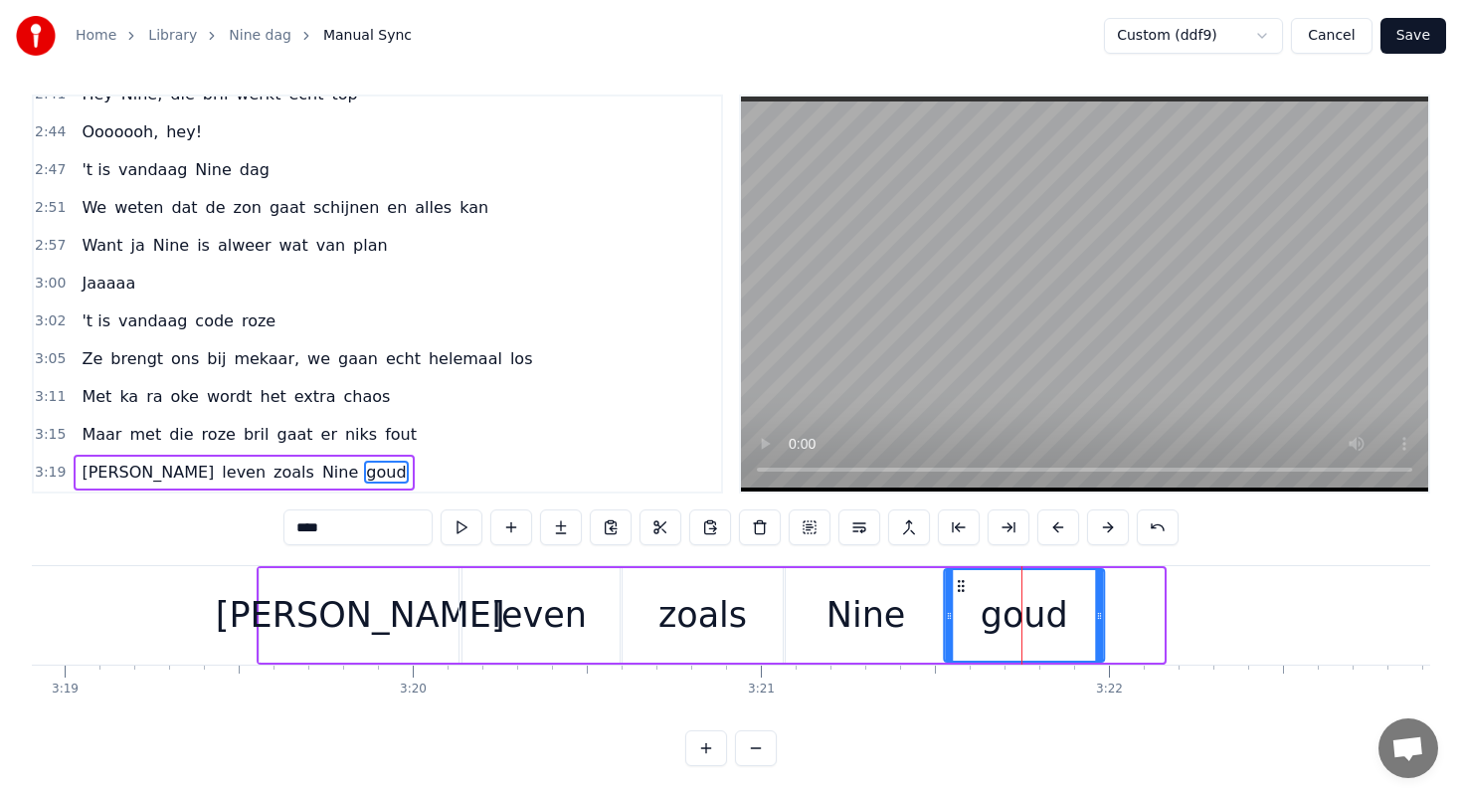
drag, startPoint x: 1021, startPoint y: 586, endPoint x: 967, endPoint y: 588, distance: 54.7
click at [967, 588] on icon at bounding box center [961, 586] width 16 height 16
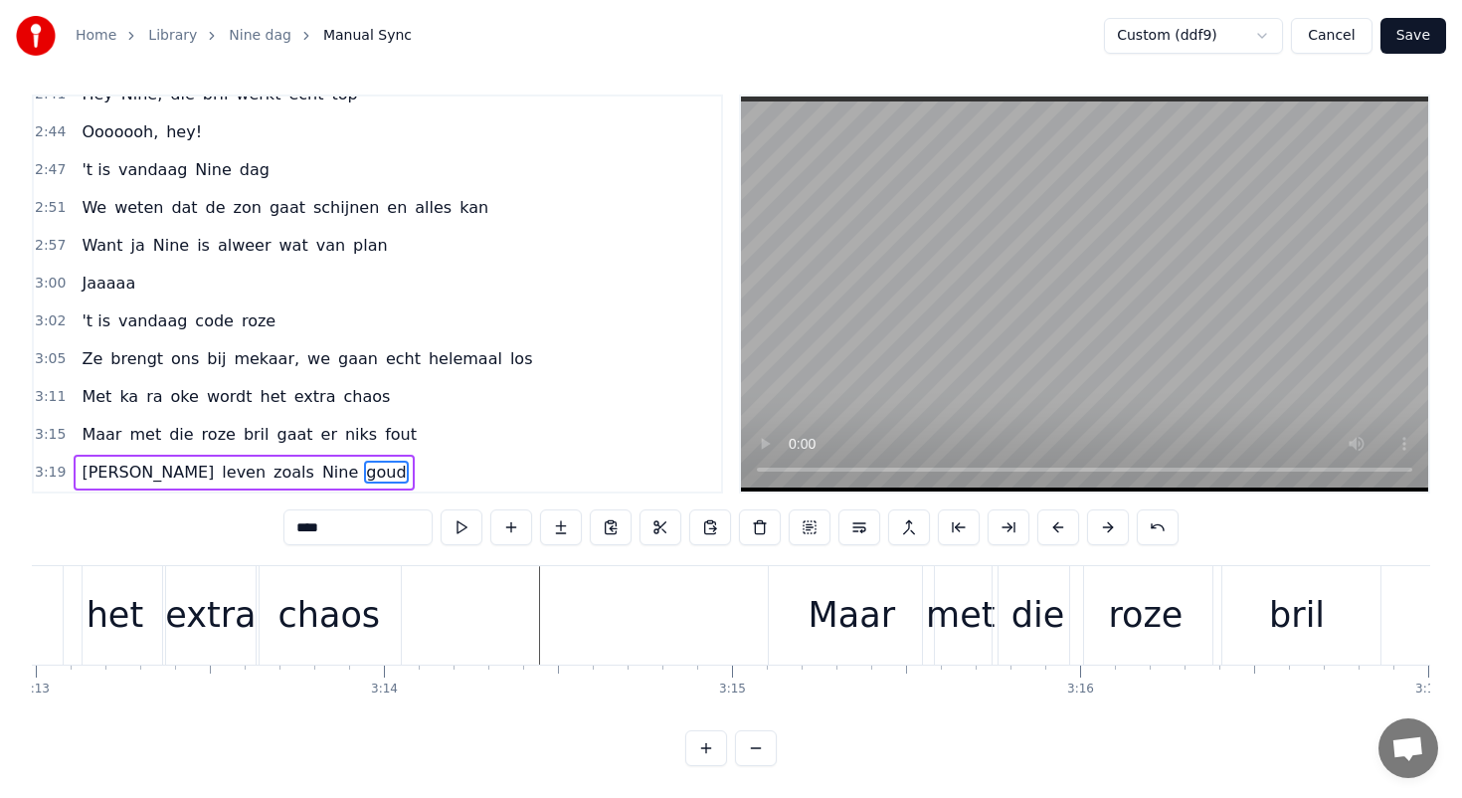
scroll to position [0, 67095]
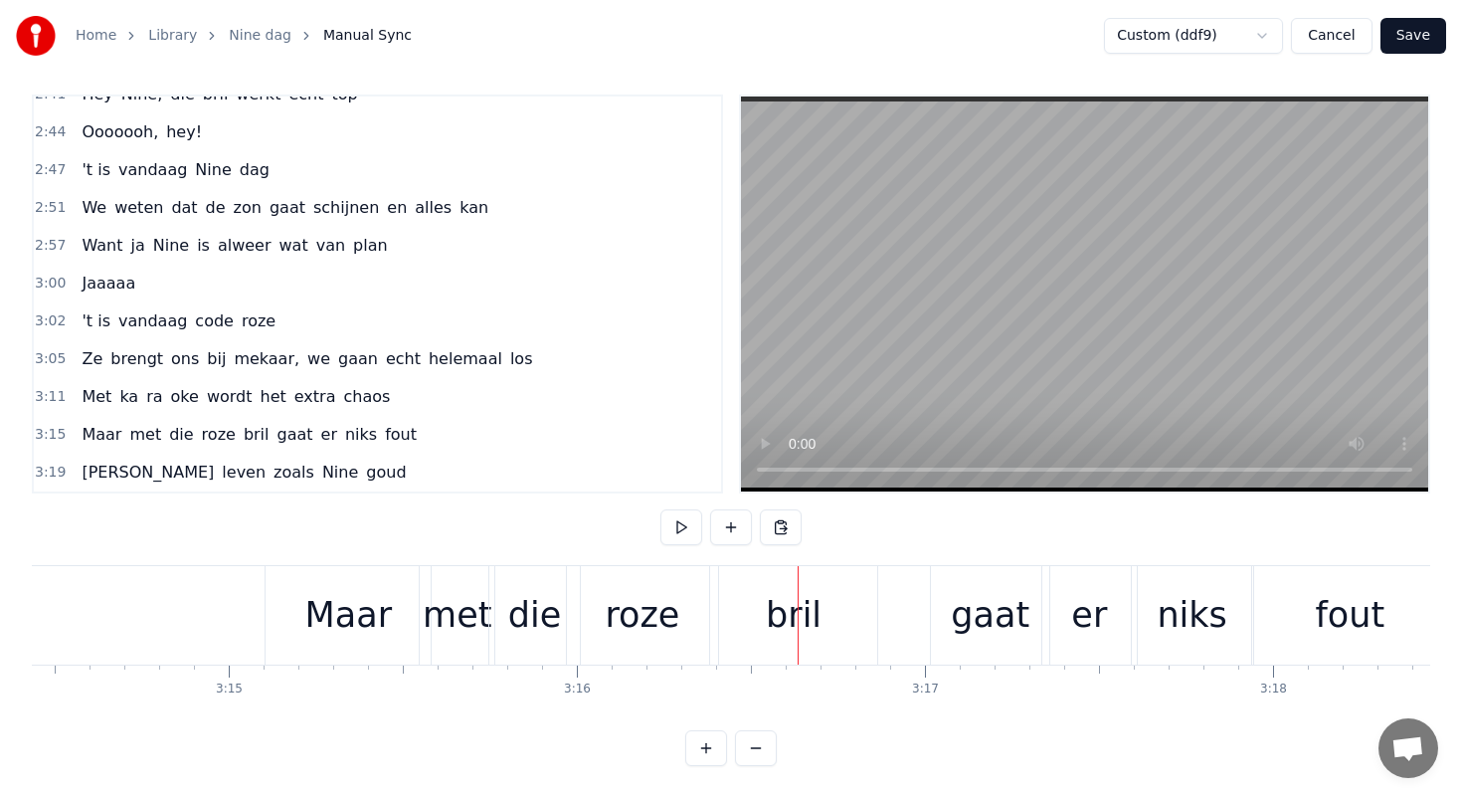
scroll to position [0, 67617]
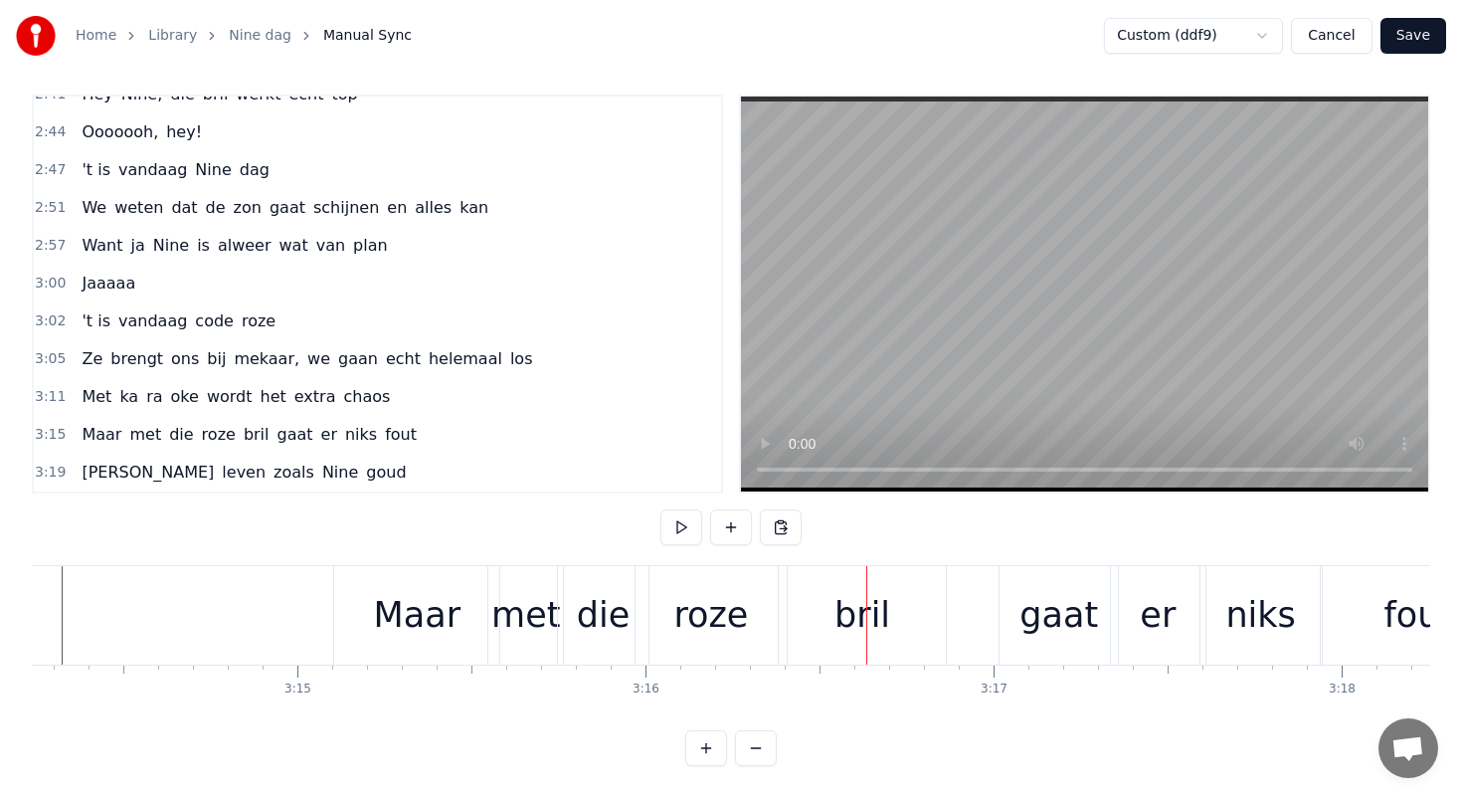
click at [440, 615] on div "Maar" at bounding box center [417, 615] width 87 height 53
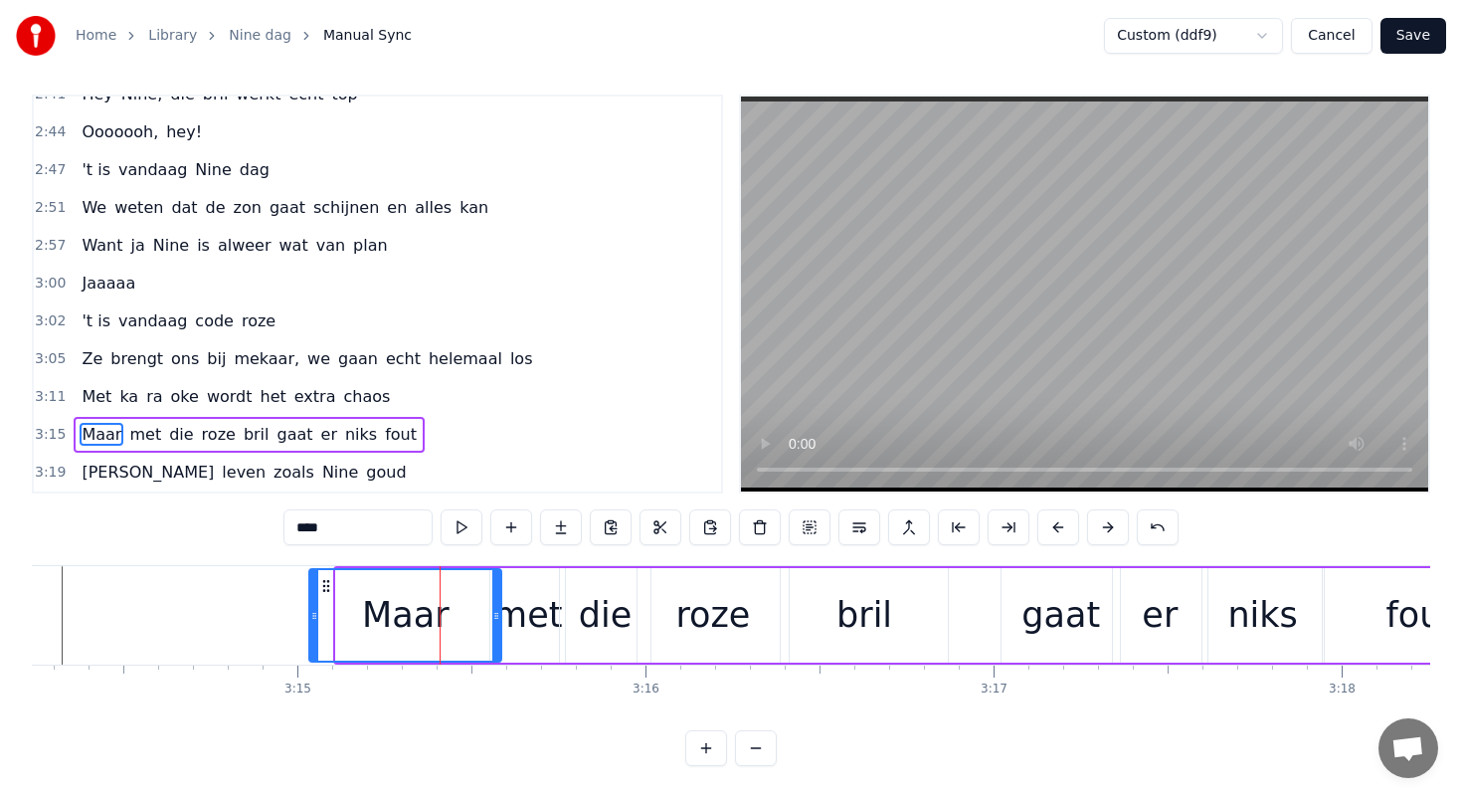
drag, startPoint x: 338, startPoint y: 613, endPoint x: 311, endPoint y: 613, distance: 26.9
click at [311, 613] on icon at bounding box center [314, 616] width 8 height 16
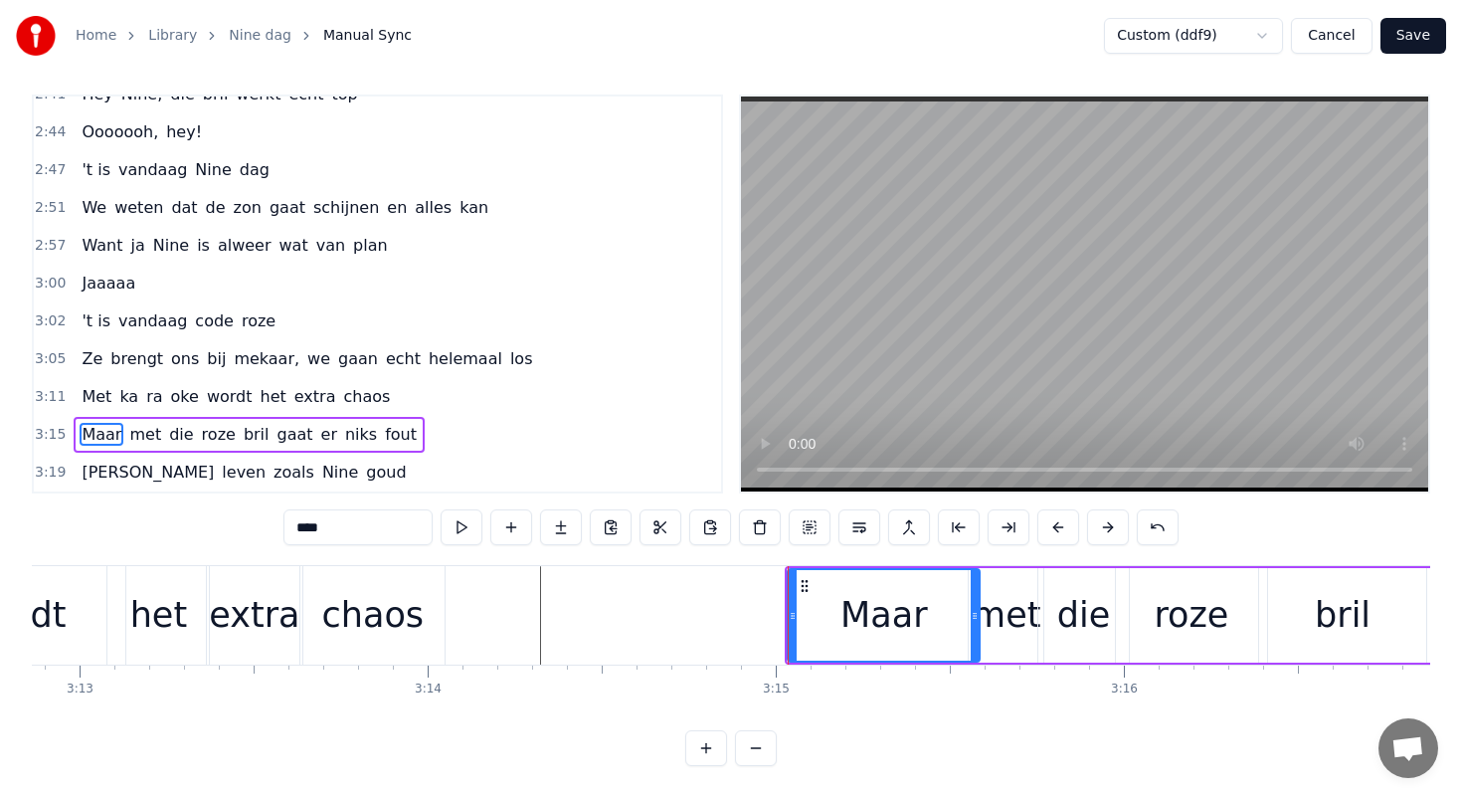
scroll to position [0, 67047]
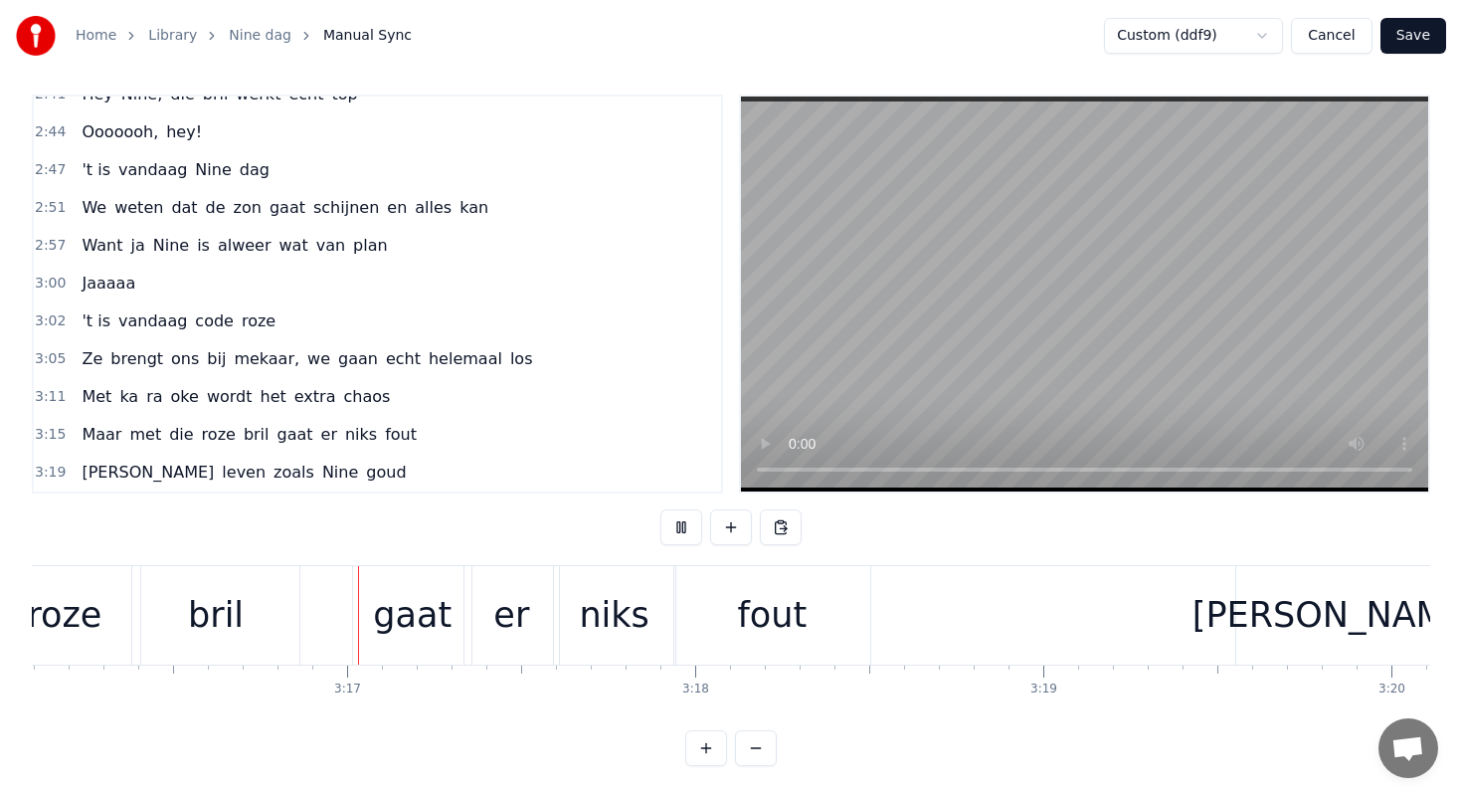
scroll to position [0, 68268]
click at [388, 602] on div "gaat" at bounding box center [407, 615] width 79 height 53
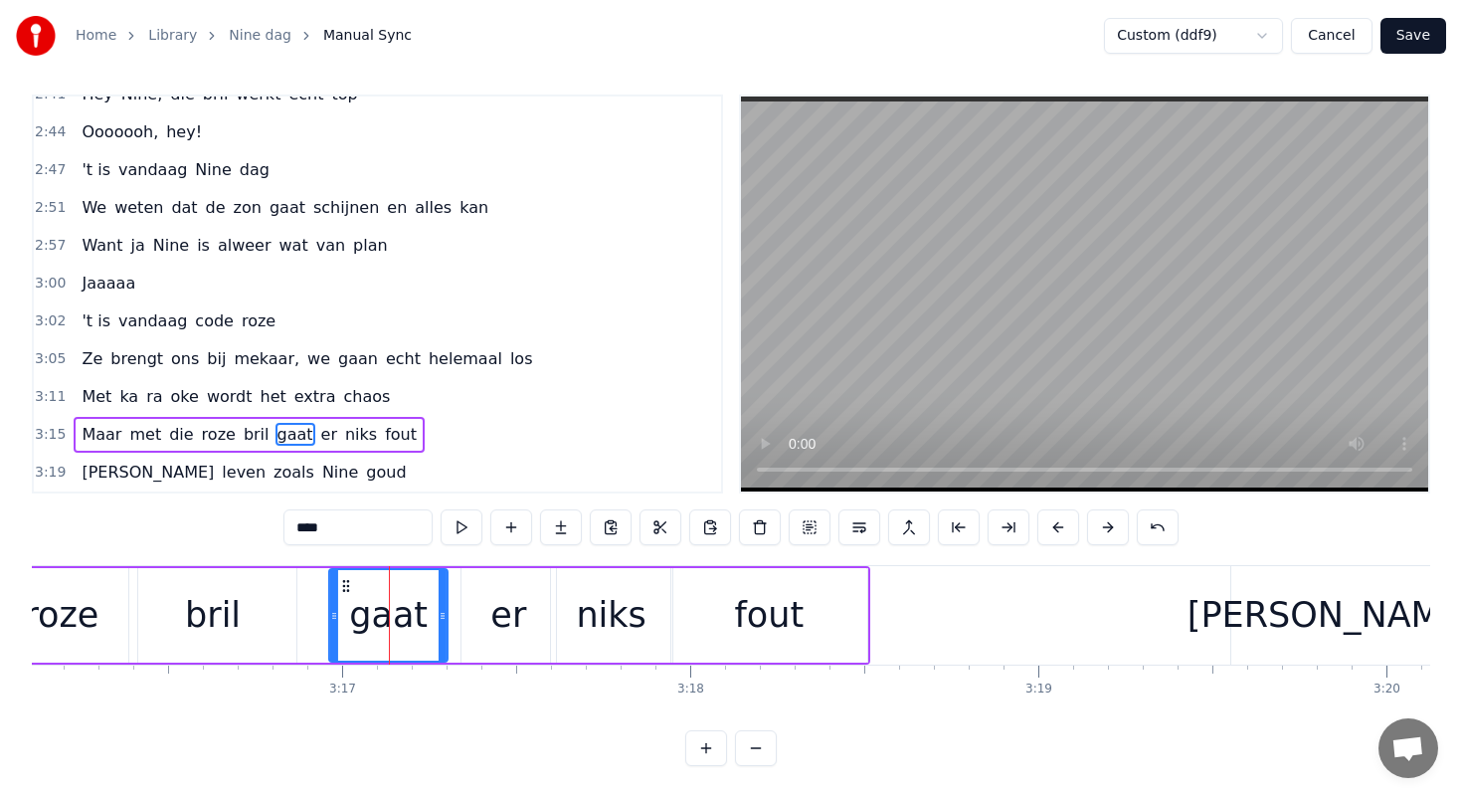
drag, startPoint x: 365, startPoint y: 584, endPoint x: 343, endPoint y: 583, distance: 21.9
click at [343, 583] on icon at bounding box center [346, 586] width 16 height 16
click at [499, 579] on div "er" at bounding box center [509, 615] width 94 height 94
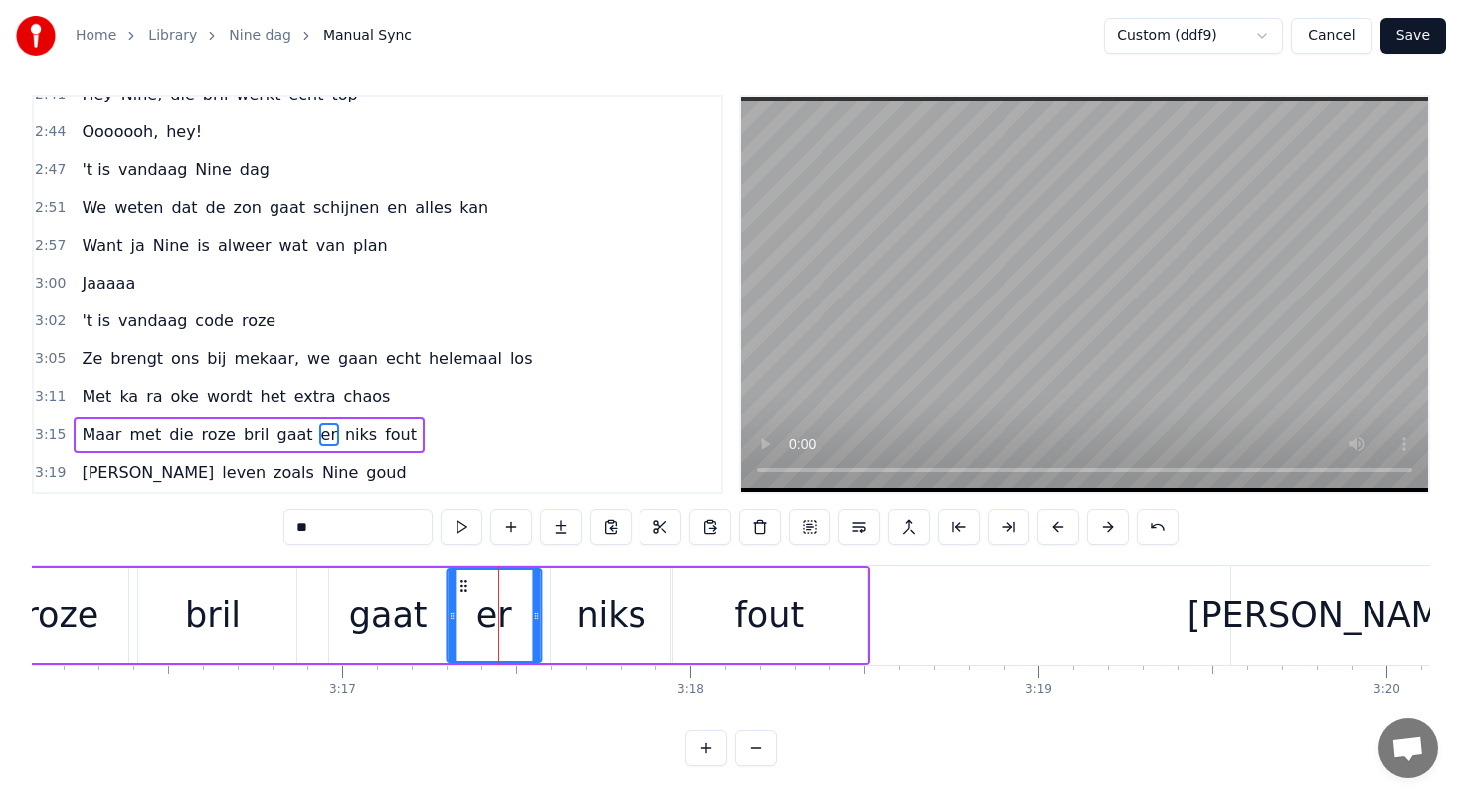
drag, startPoint x: 474, startPoint y: 582, endPoint x: 461, endPoint y: 582, distance: 13.9
click at [461, 582] on icon at bounding box center [464, 586] width 16 height 16
click at [566, 594] on div "niks" at bounding box center [611, 615] width 121 height 94
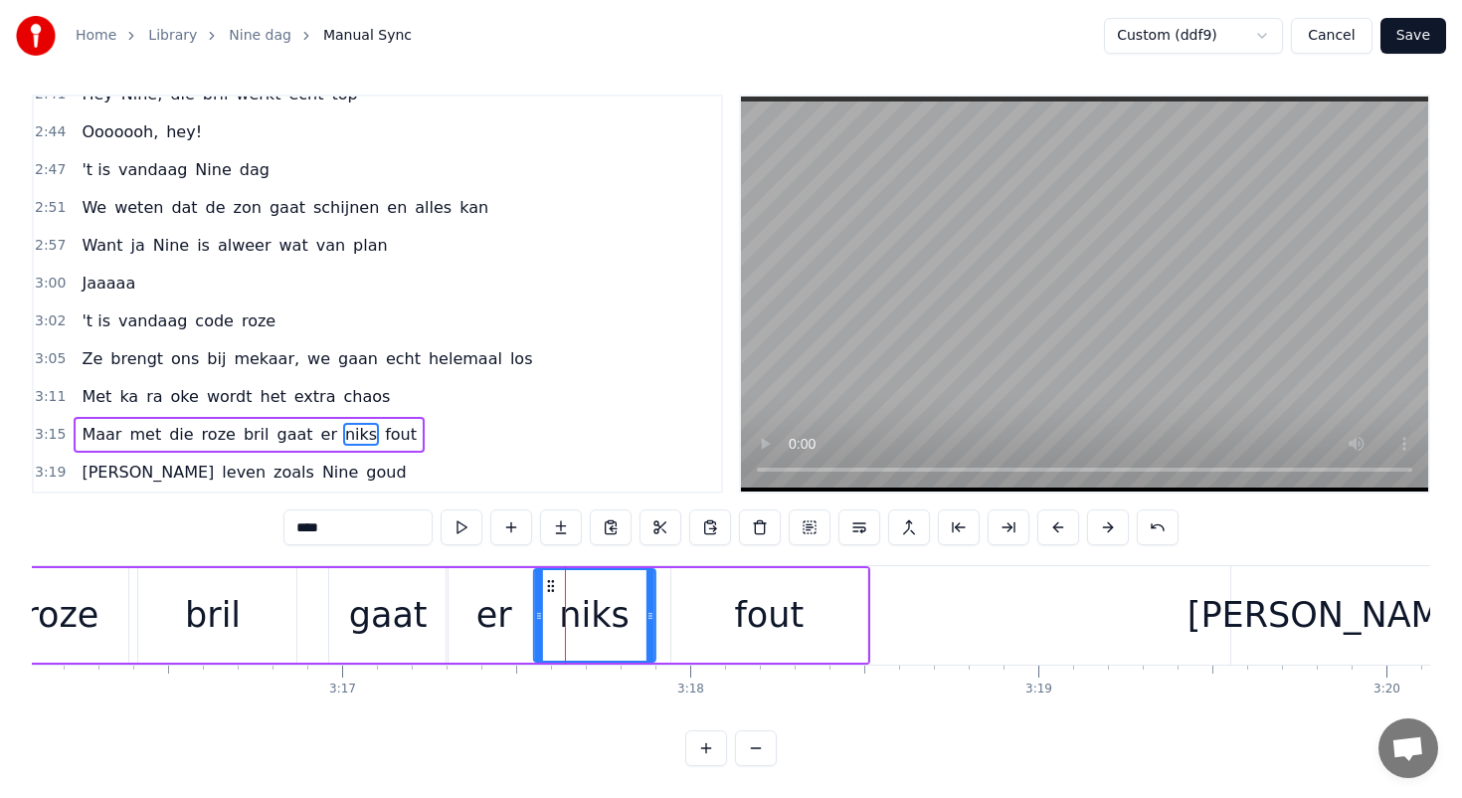
drag, startPoint x: 565, startPoint y: 585, endPoint x: 548, endPoint y: 584, distance: 16.9
click at [548, 584] on icon at bounding box center [550, 586] width 16 height 16
click at [703, 588] on div "fout" at bounding box center [769, 615] width 196 height 94
type input "****"
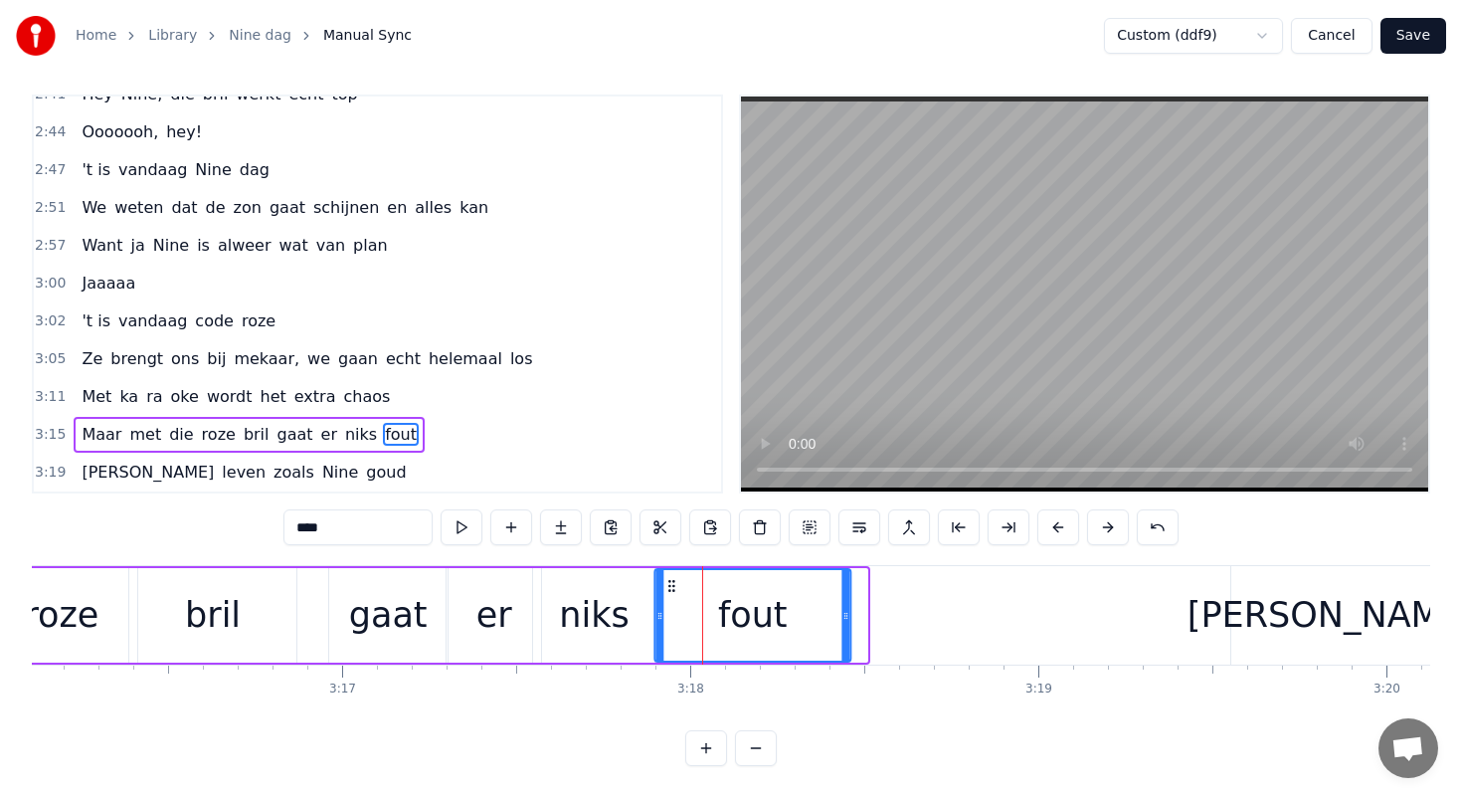
drag, startPoint x: 685, startPoint y: 584, endPoint x: 661, endPoint y: 583, distance: 23.9
click at [663, 583] on icon at bounding box center [671, 586] width 16 height 16
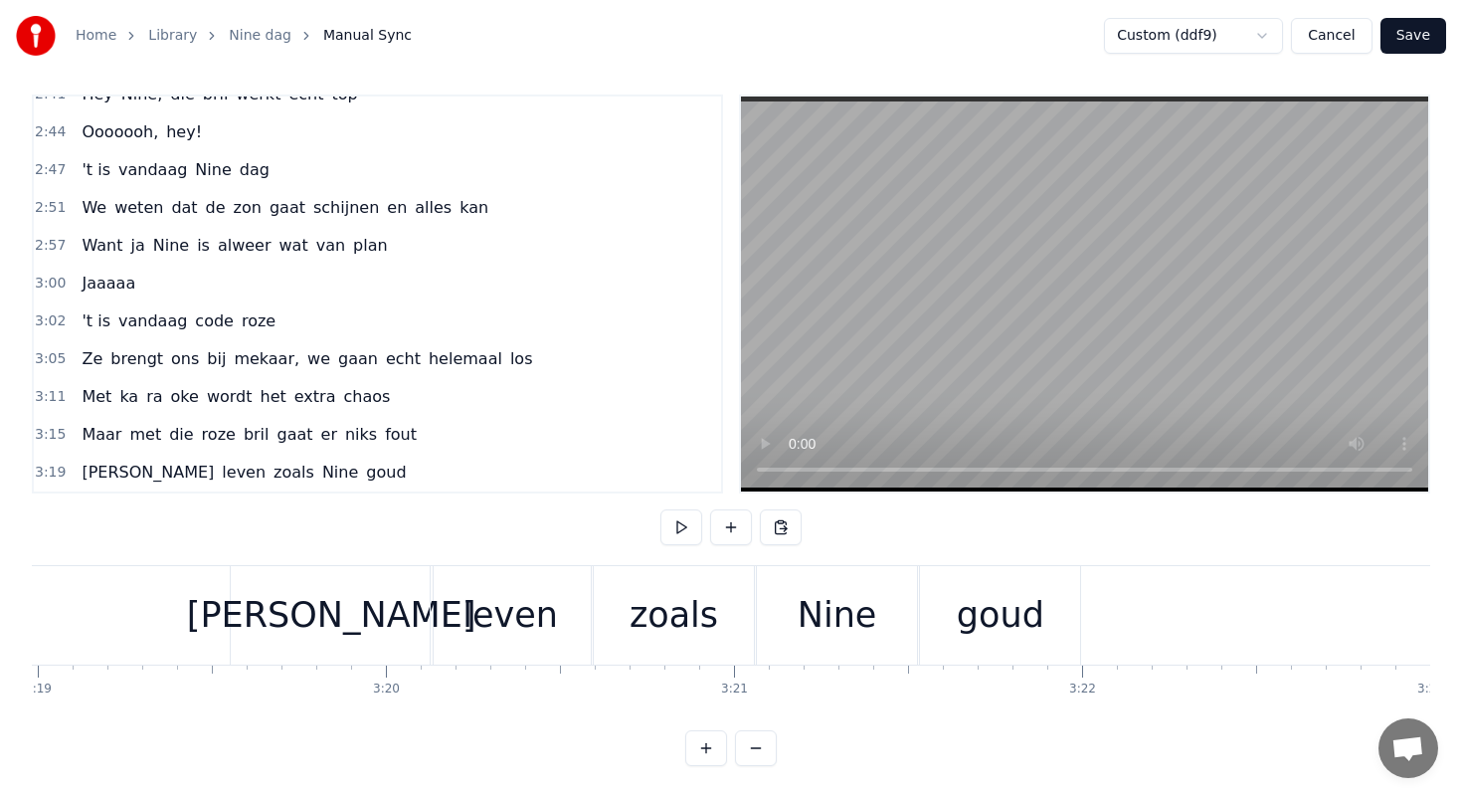
scroll to position [0, 69255]
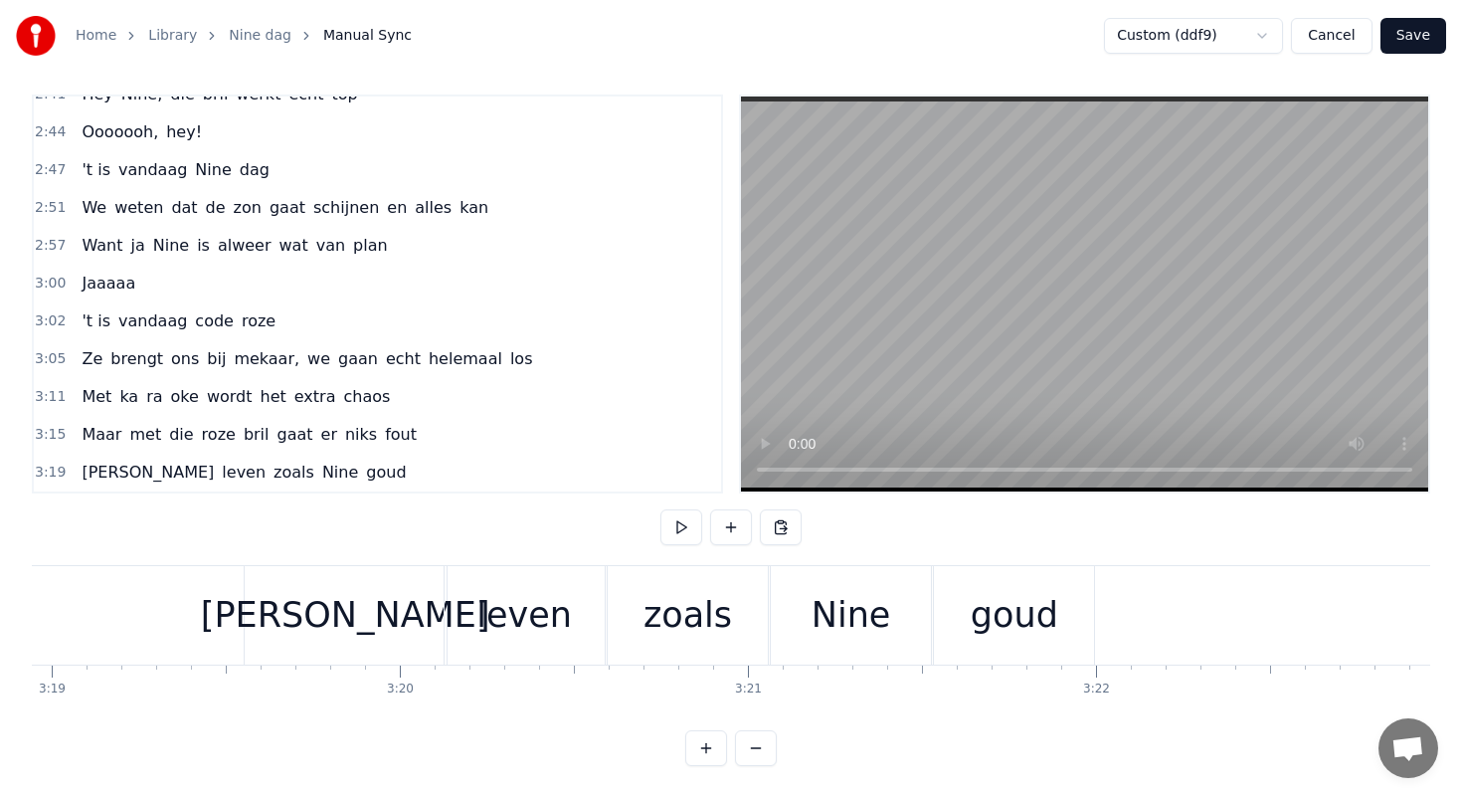
click at [383, 612] on div "[PERSON_NAME]" at bounding box center [346, 615] width 202 height 98
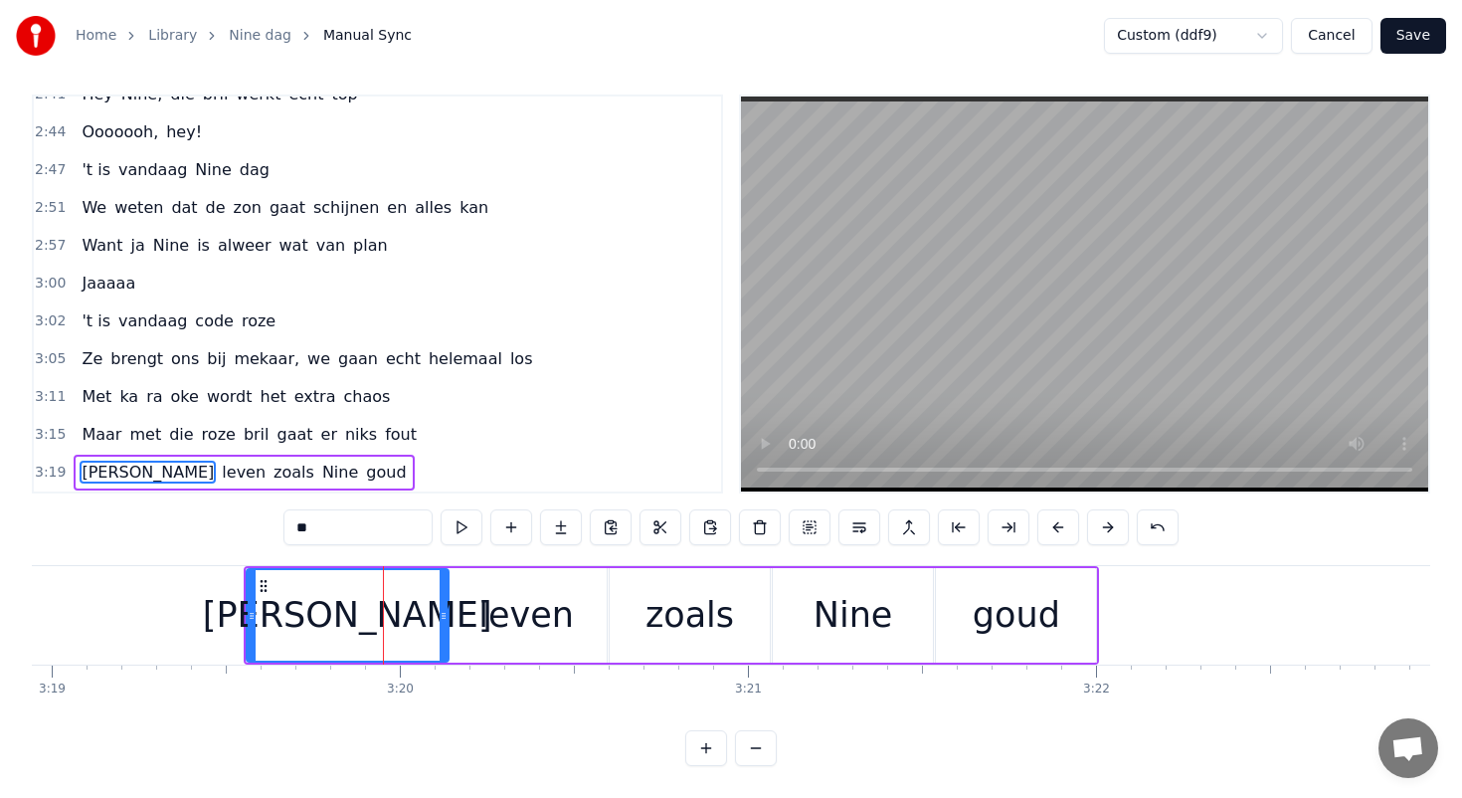
click at [342, 531] on input "**" at bounding box center [357, 527] width 149 height 36
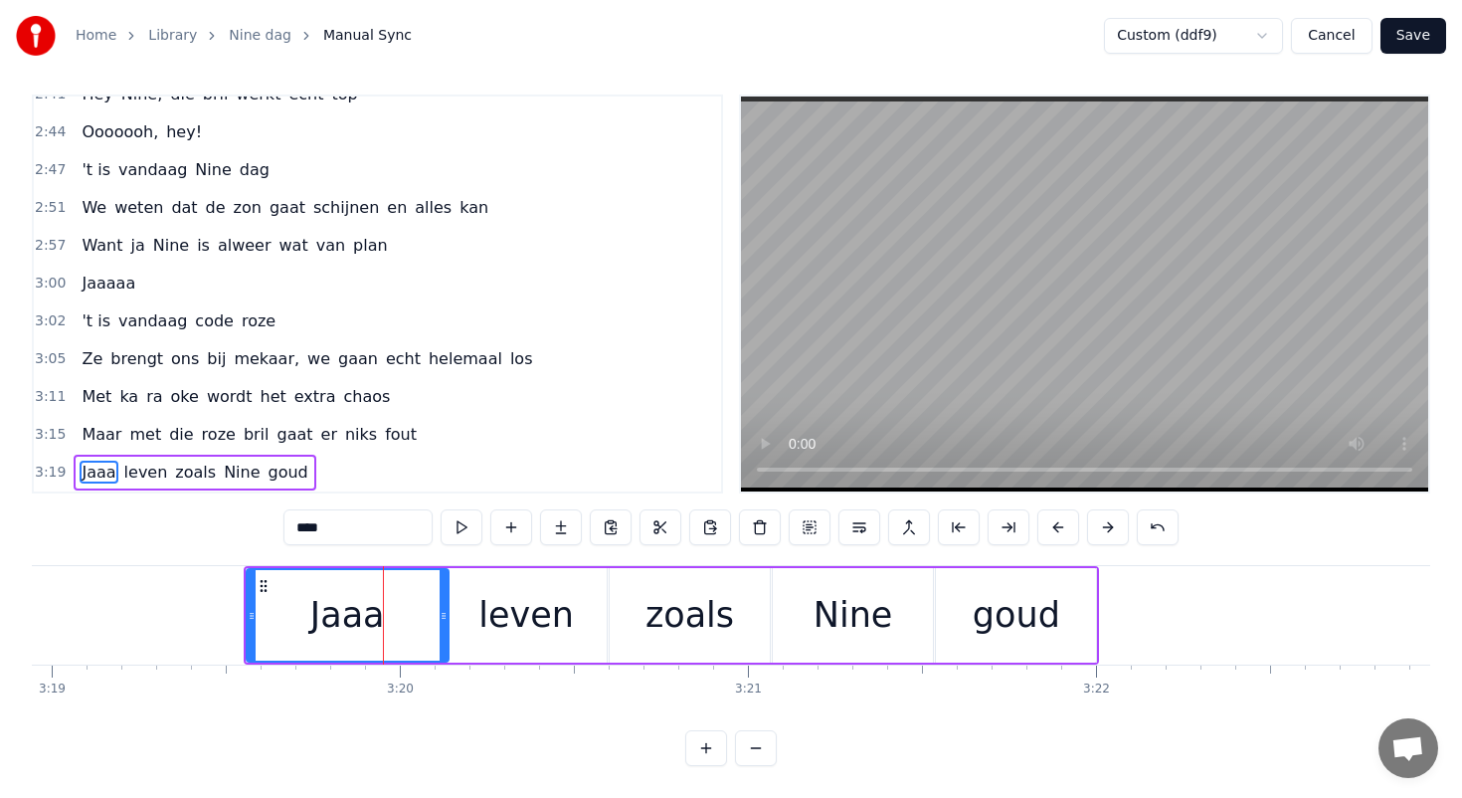
type input "****"
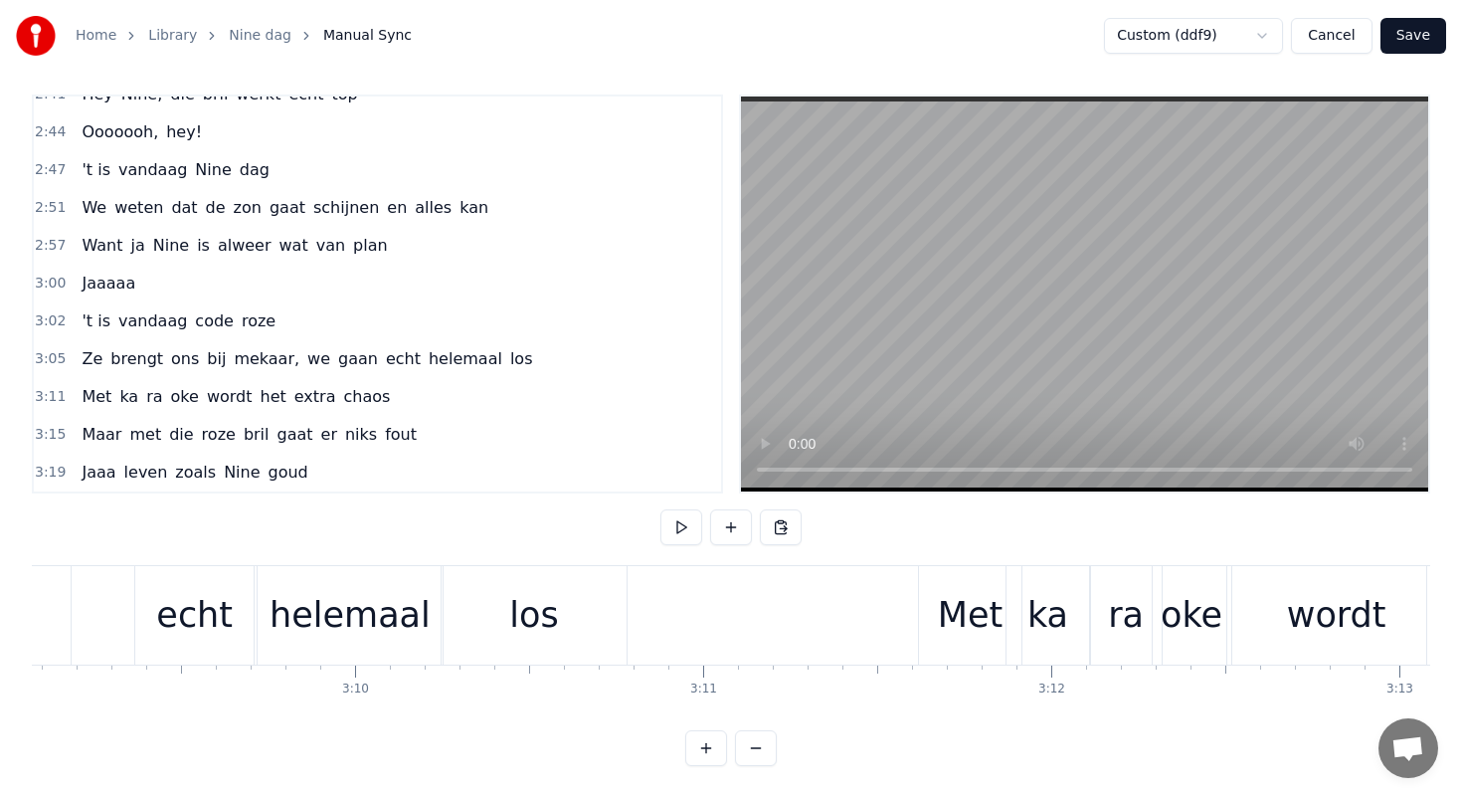
scroll to position [0, 65774]
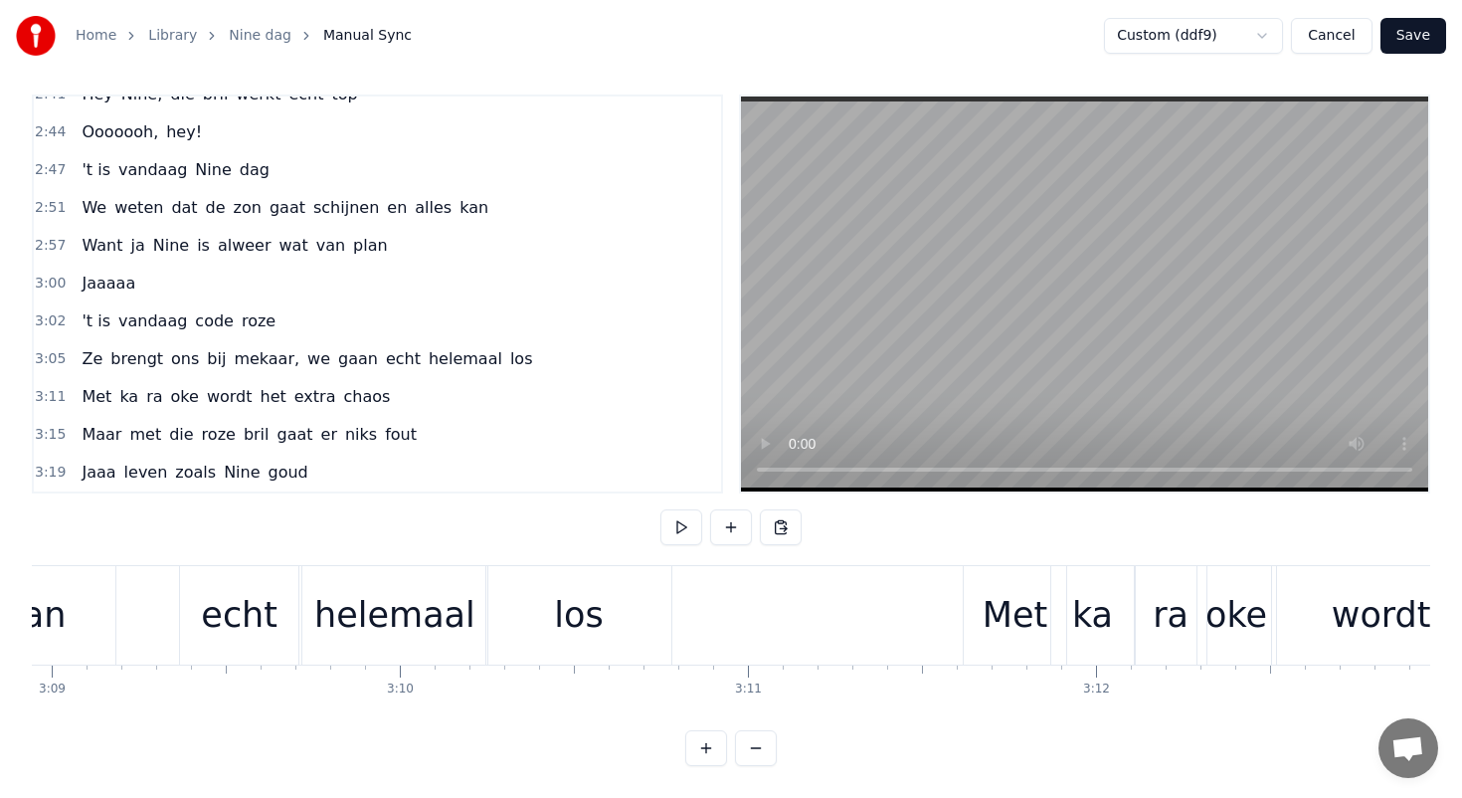
click at [100, 584] on div "gaan" at bounding box center [22, 615] width 185 height 98
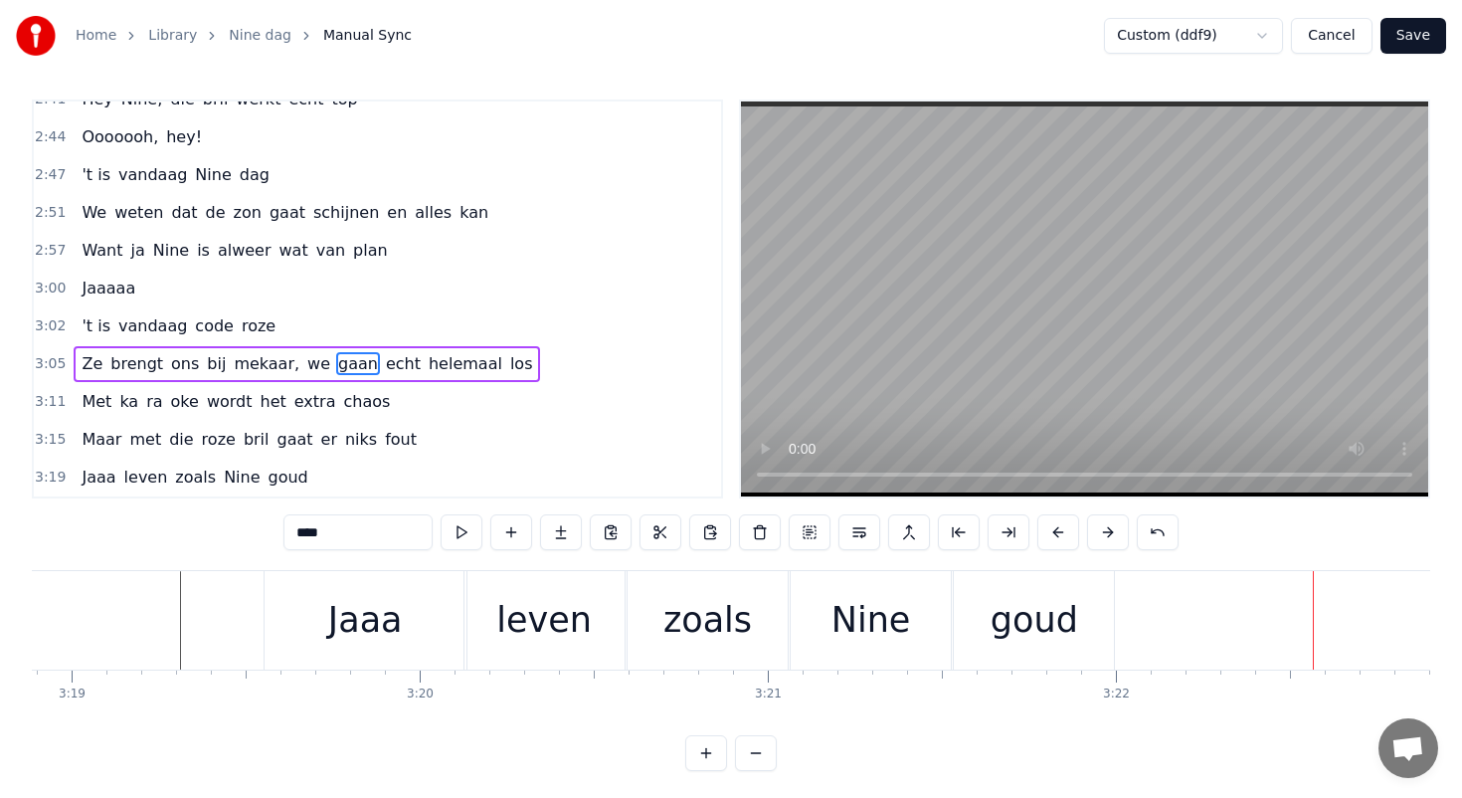
scroll to position [0, 69168]
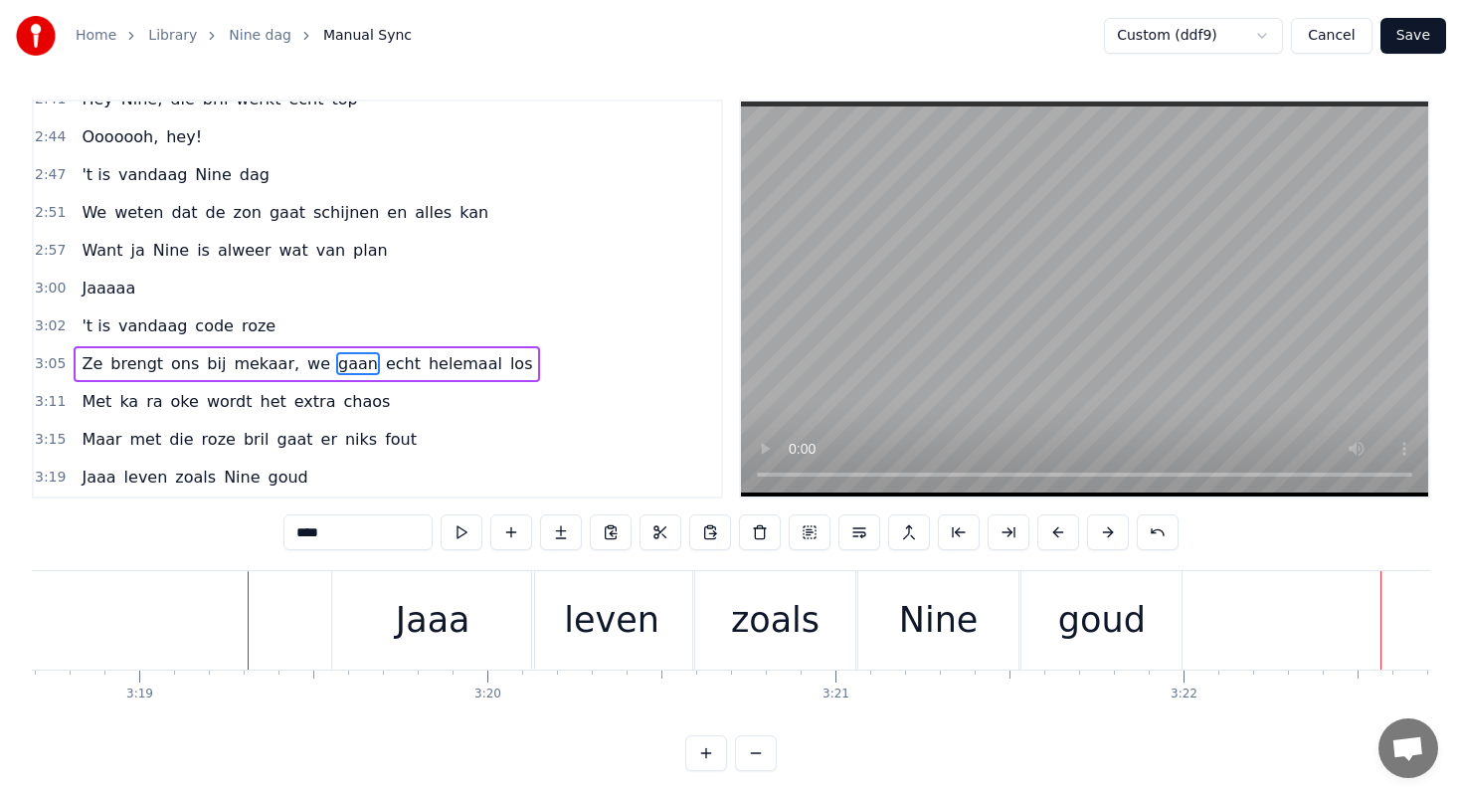
click at [391, 615] on div "Jaaa" at bounding box center [433, 620] width 202 height 98
type input "****"
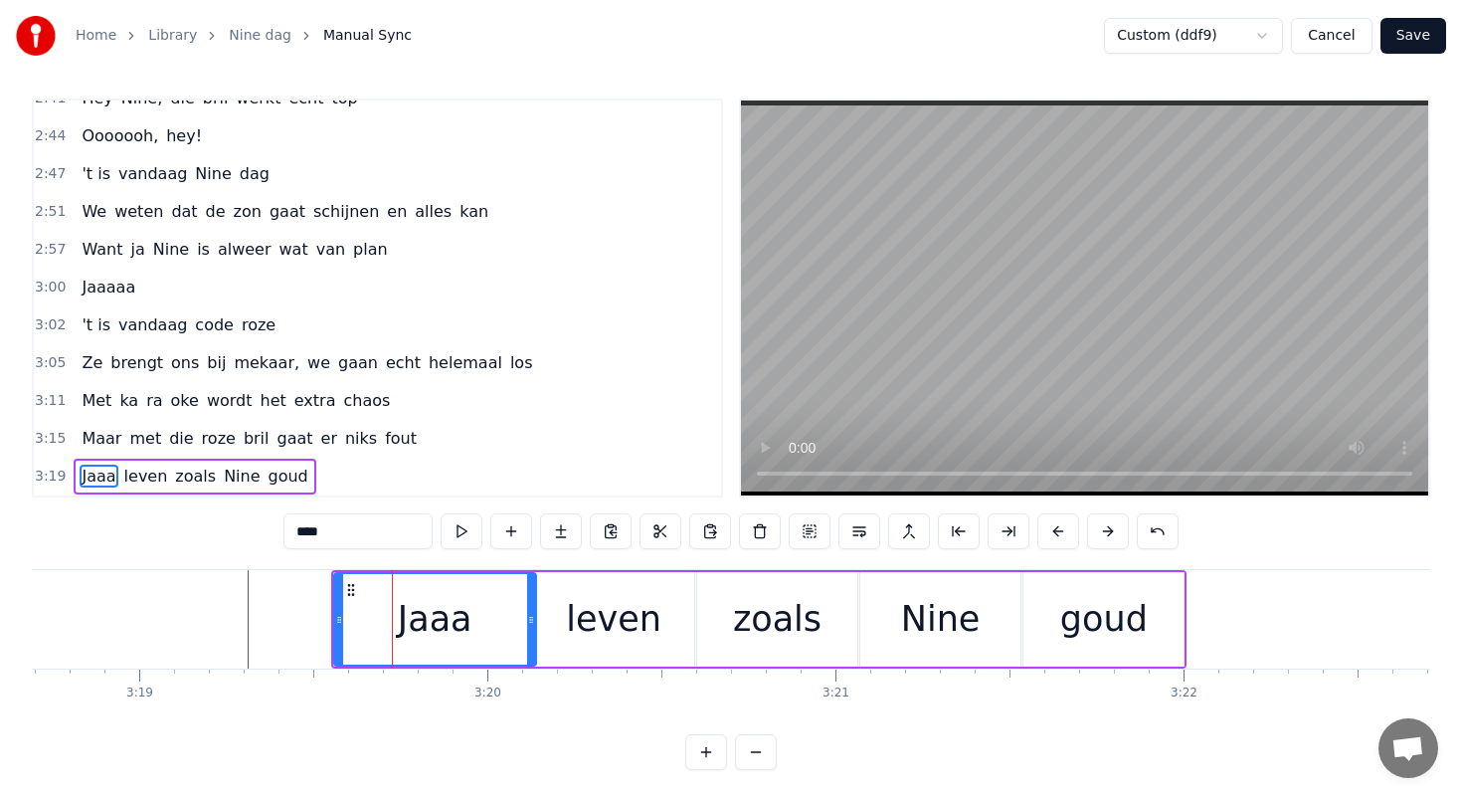
scroll to position [9, 0]
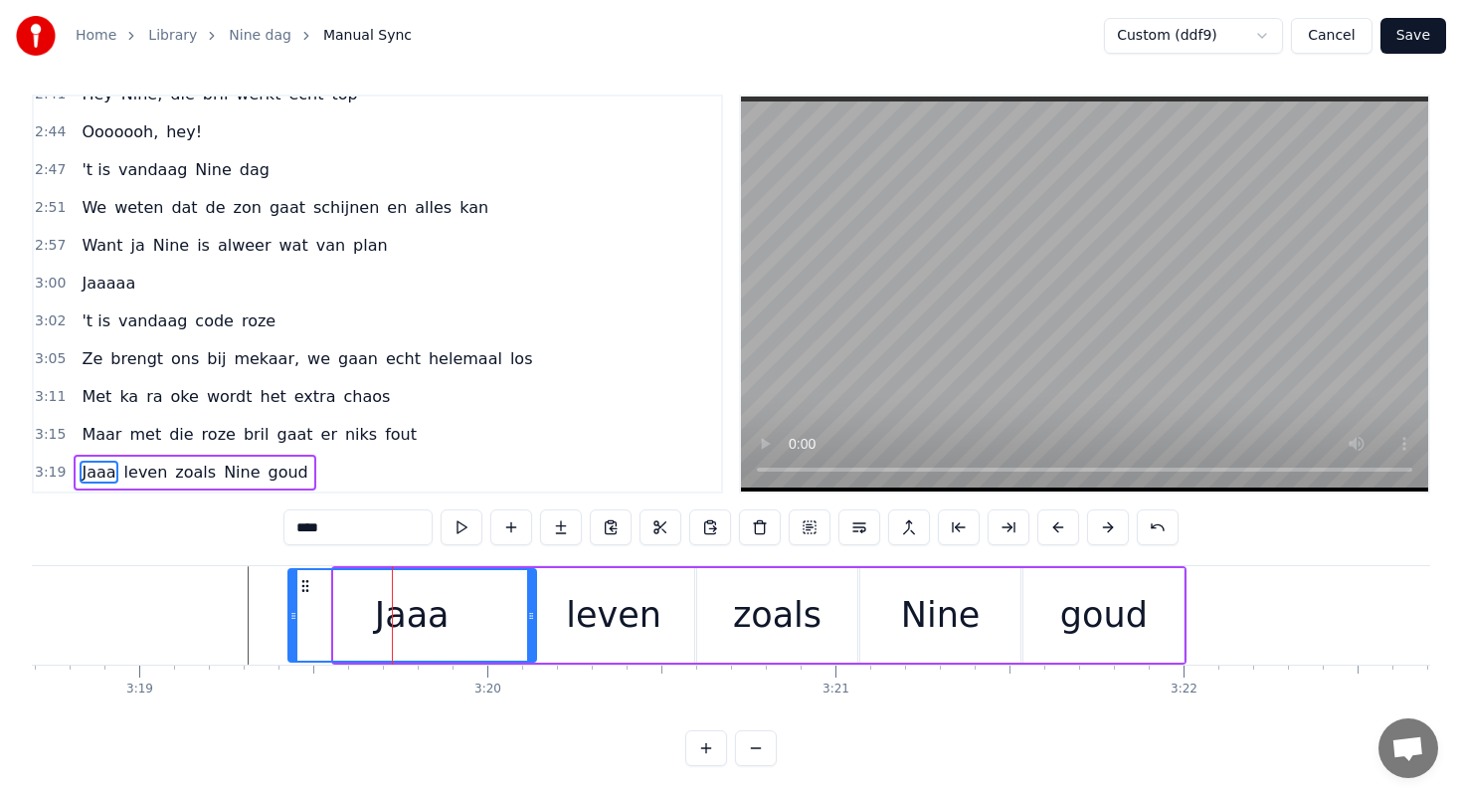
drag, startPoint x: 336, startPoint y: 616, endPoint x: 289, endPoint y: 612, distance: 46.9
click at [289, 612] on icon at bounding box center [293, 616] width 8 height 16
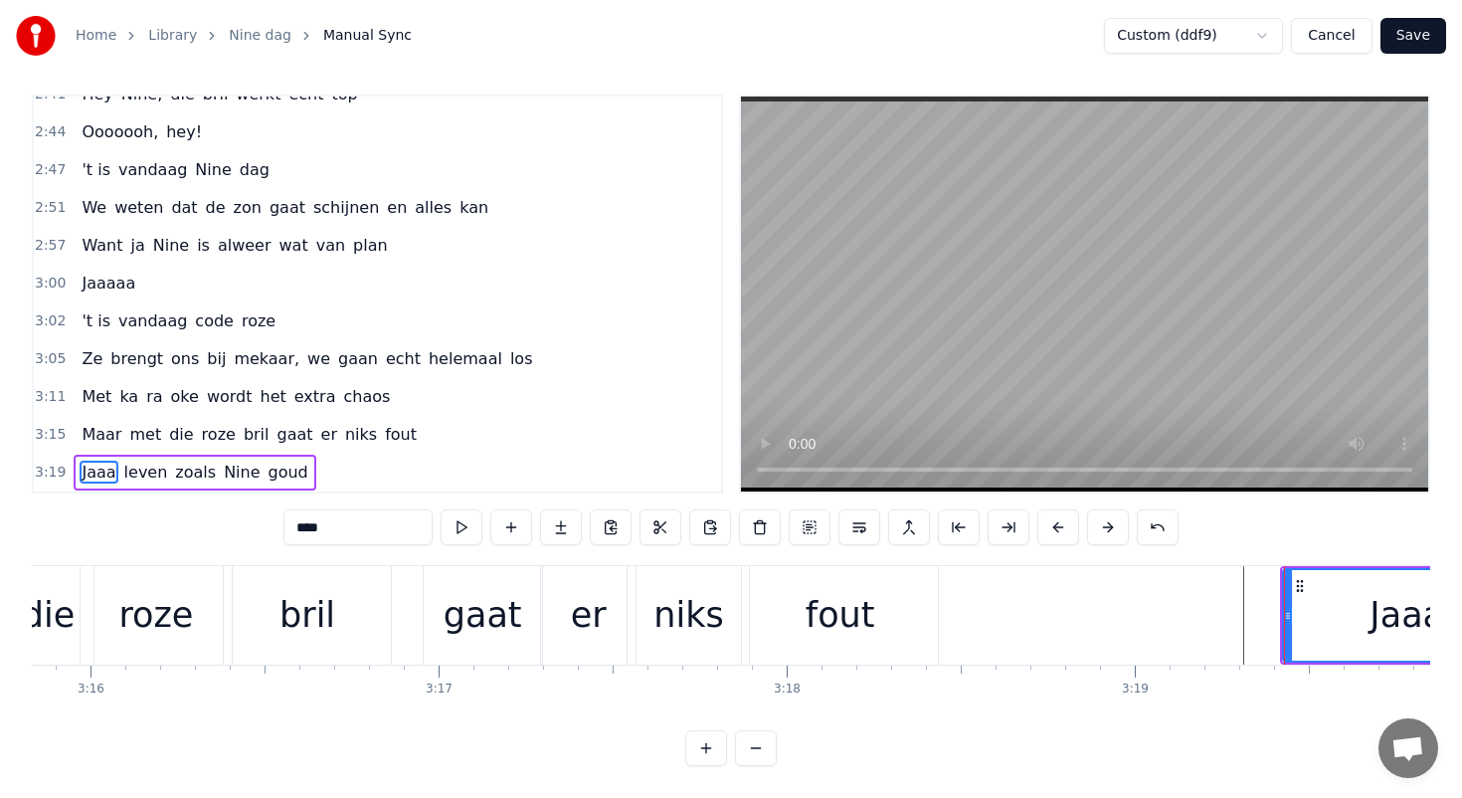
scroll to position [0, 67634]
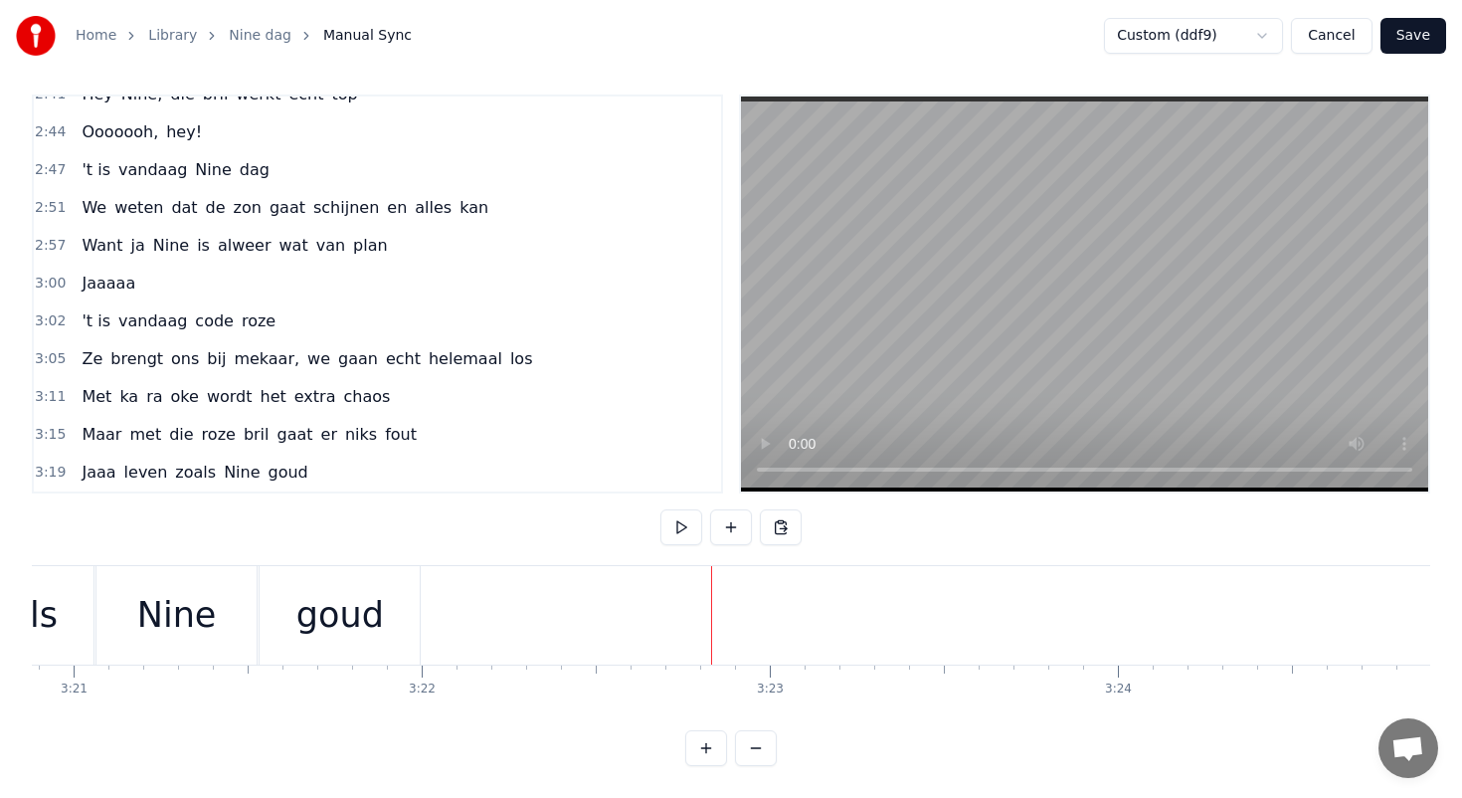
scroll to position [0, 69908]
click at [333, 621] on div "goud" at bounding box center [362, 615] width 88 height 53
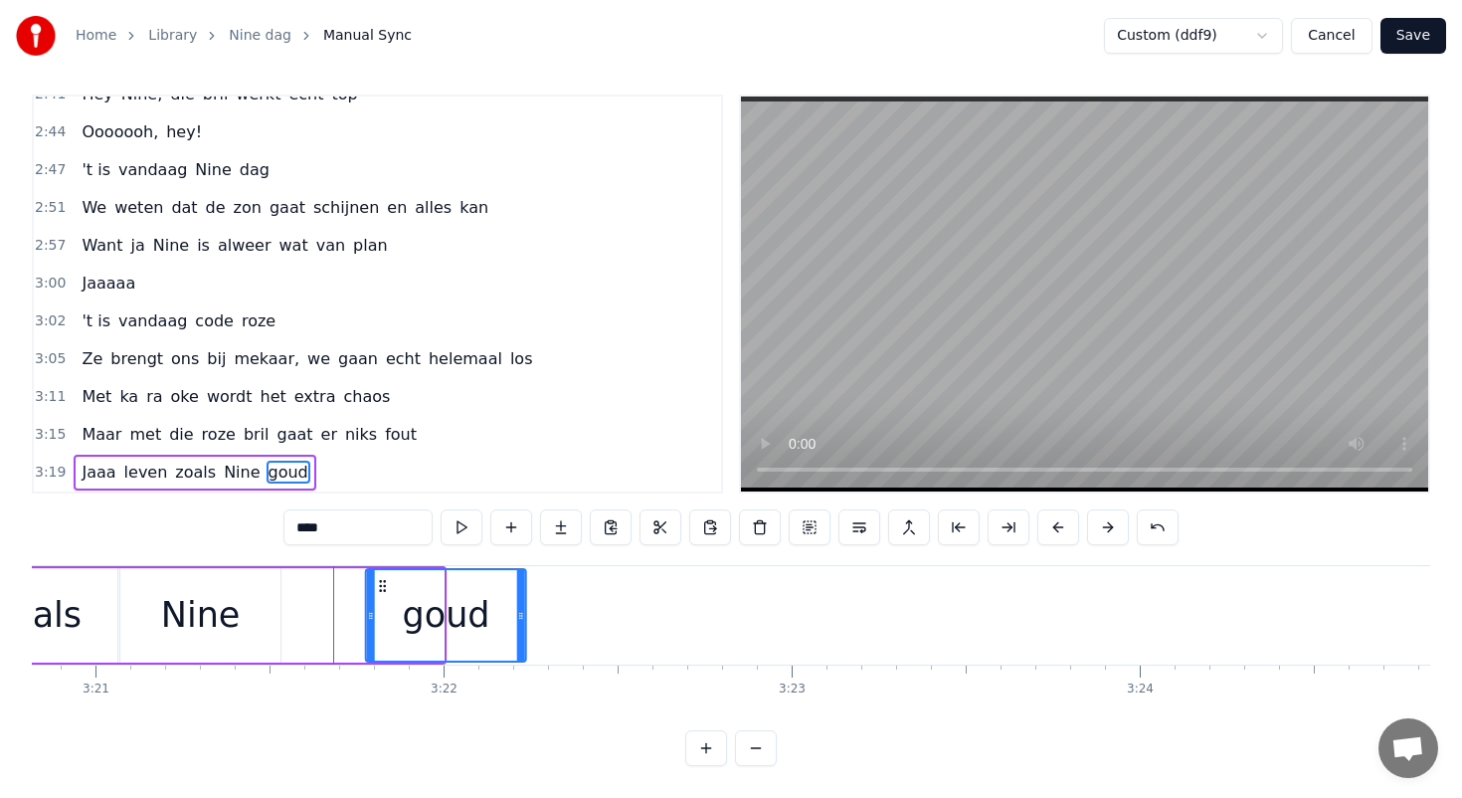
drag, startPoint x: 302, startPoint y: 584, endPoint x: 386, endPoint y: 589, distance: 83.7
click at [386, 589] on icon at bounding box center [383, 586] width 16 height 16
click at [213, 585] on div "Nine" at bounding box center [200, 615] width 160 height 94
type input "****"
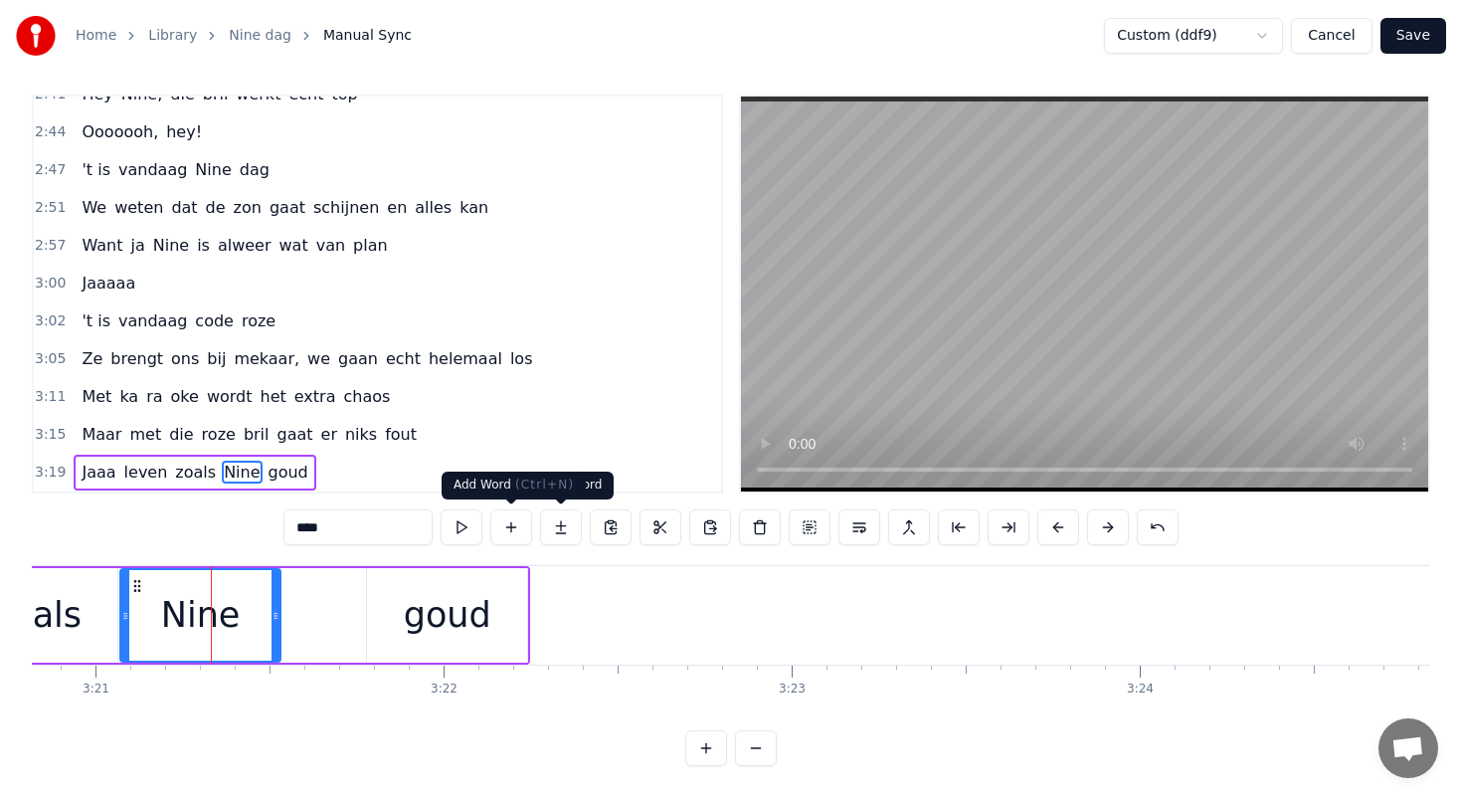
click at [518, 523] on button at bounding box center [511, 527] width 42 height 36
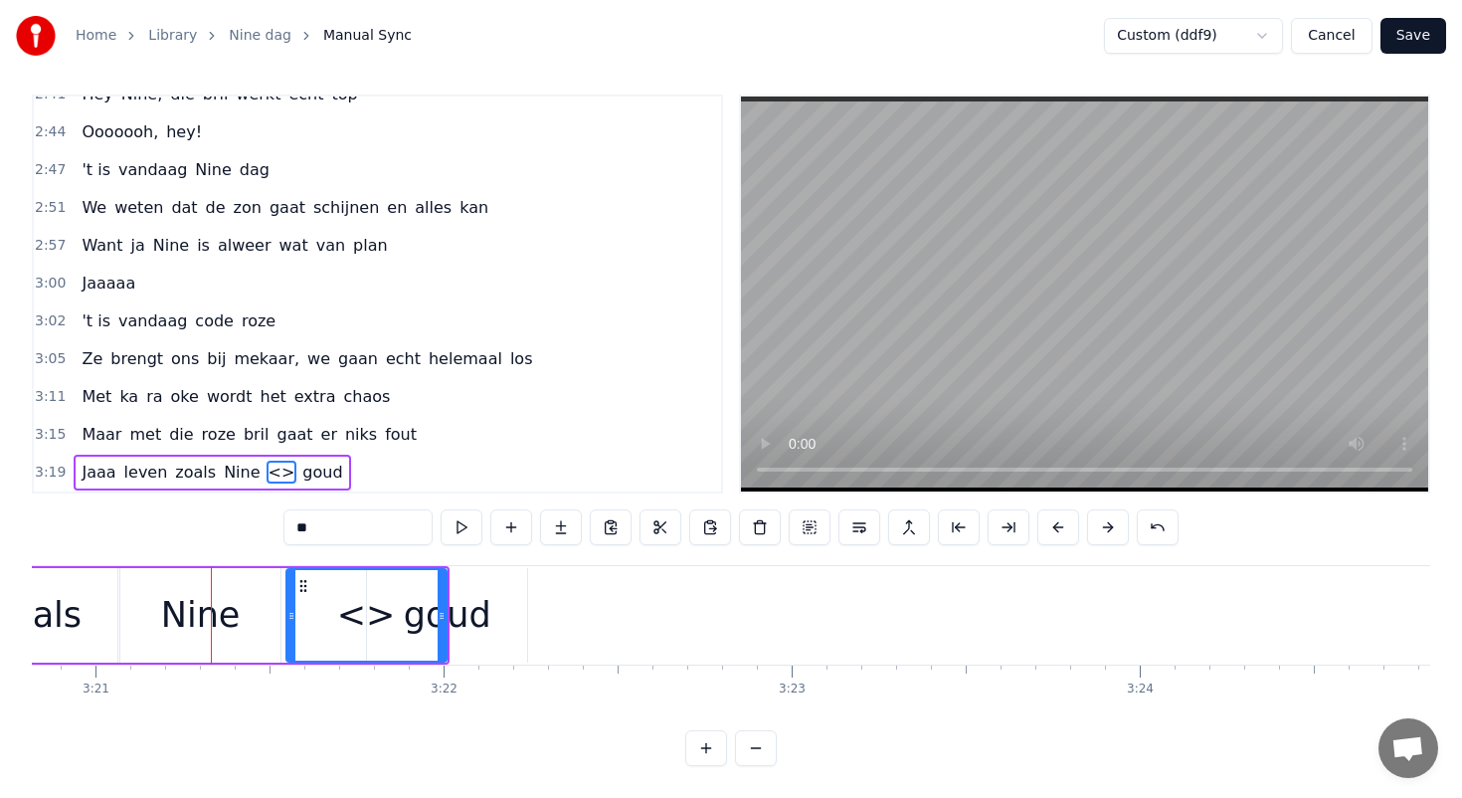
click at [335, 527] on input "**" at bounding box center [357, 527] width 149 height 36
drag, startPoint x: 441, startPoint y: 616, endPoint x: 376, endPoint y: 609, distance: 65.0
click at [377, 609] on icon at bounding box center [381, 616] width 8 height 16
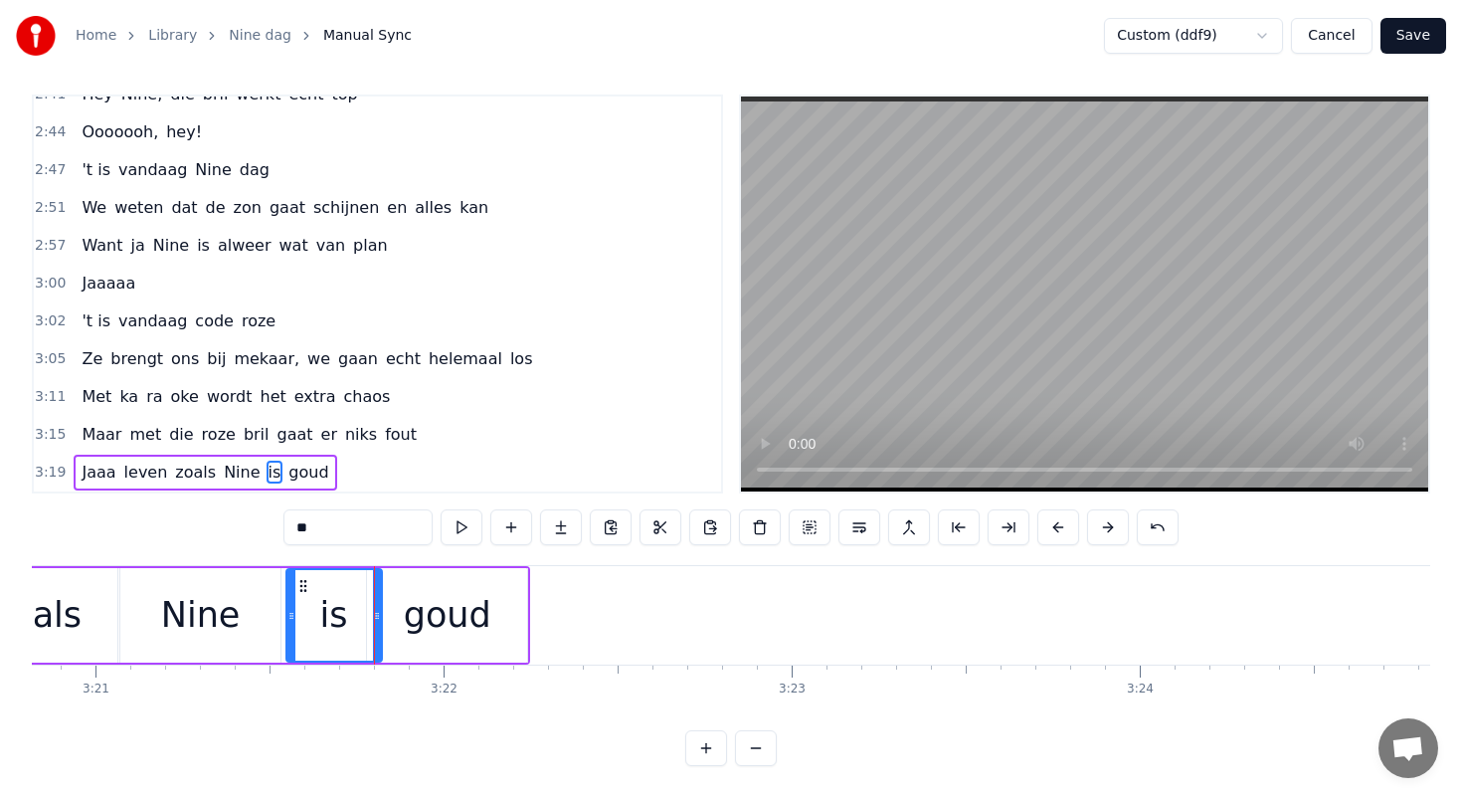
type input "**"
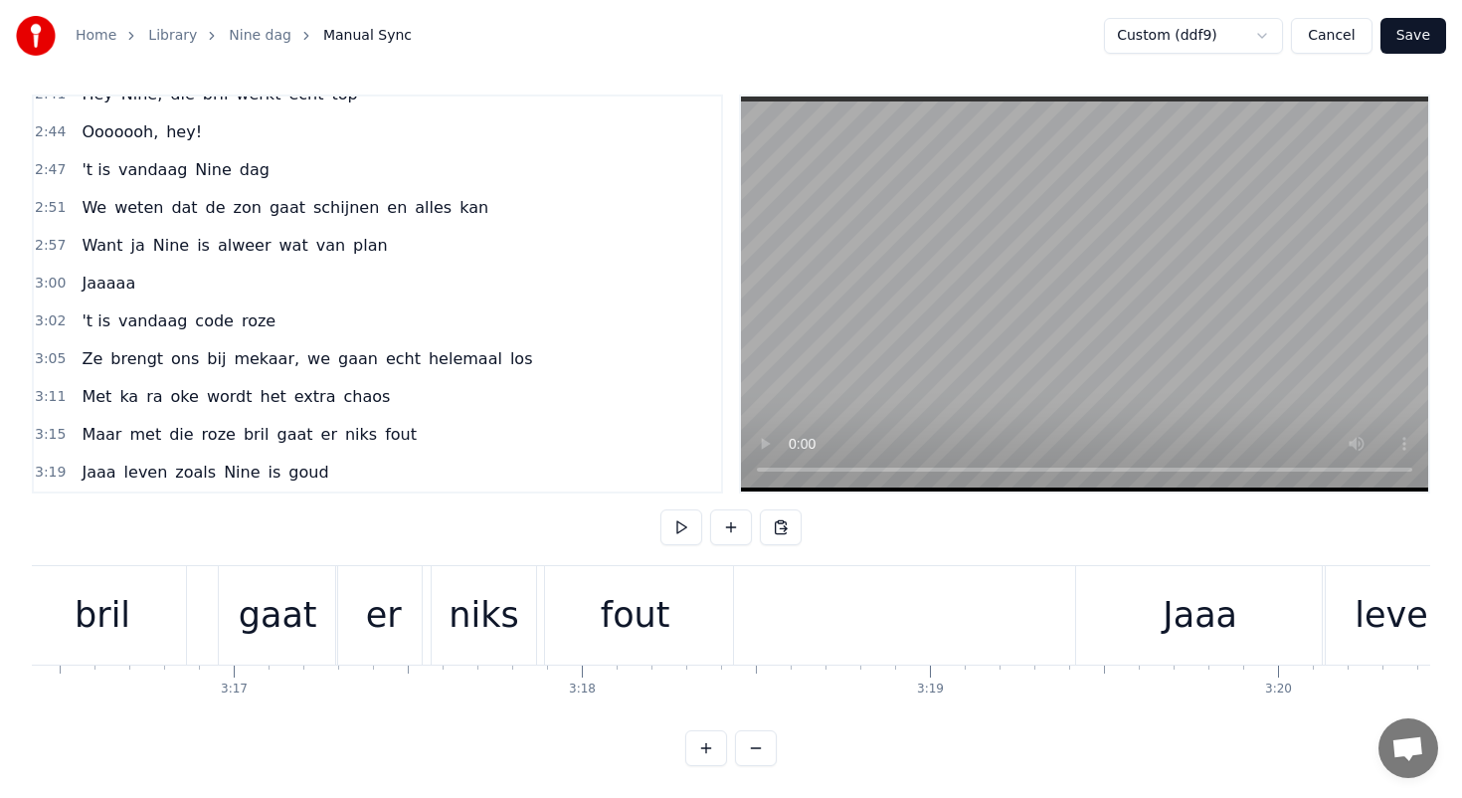
scroll to position [0, 68347]
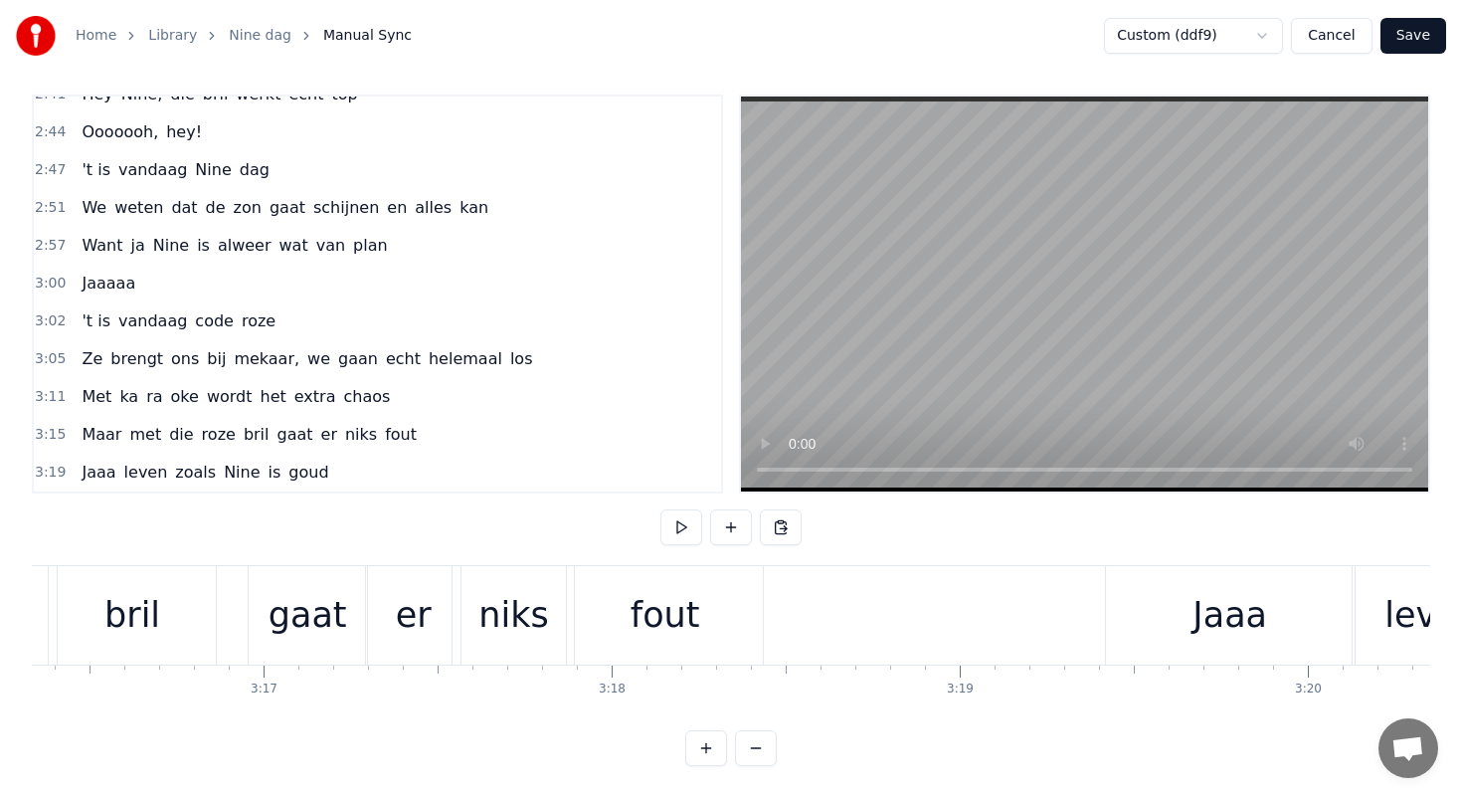
click at [365, 597] on div "er" at bounding box center [413, 615] width 96 height 98
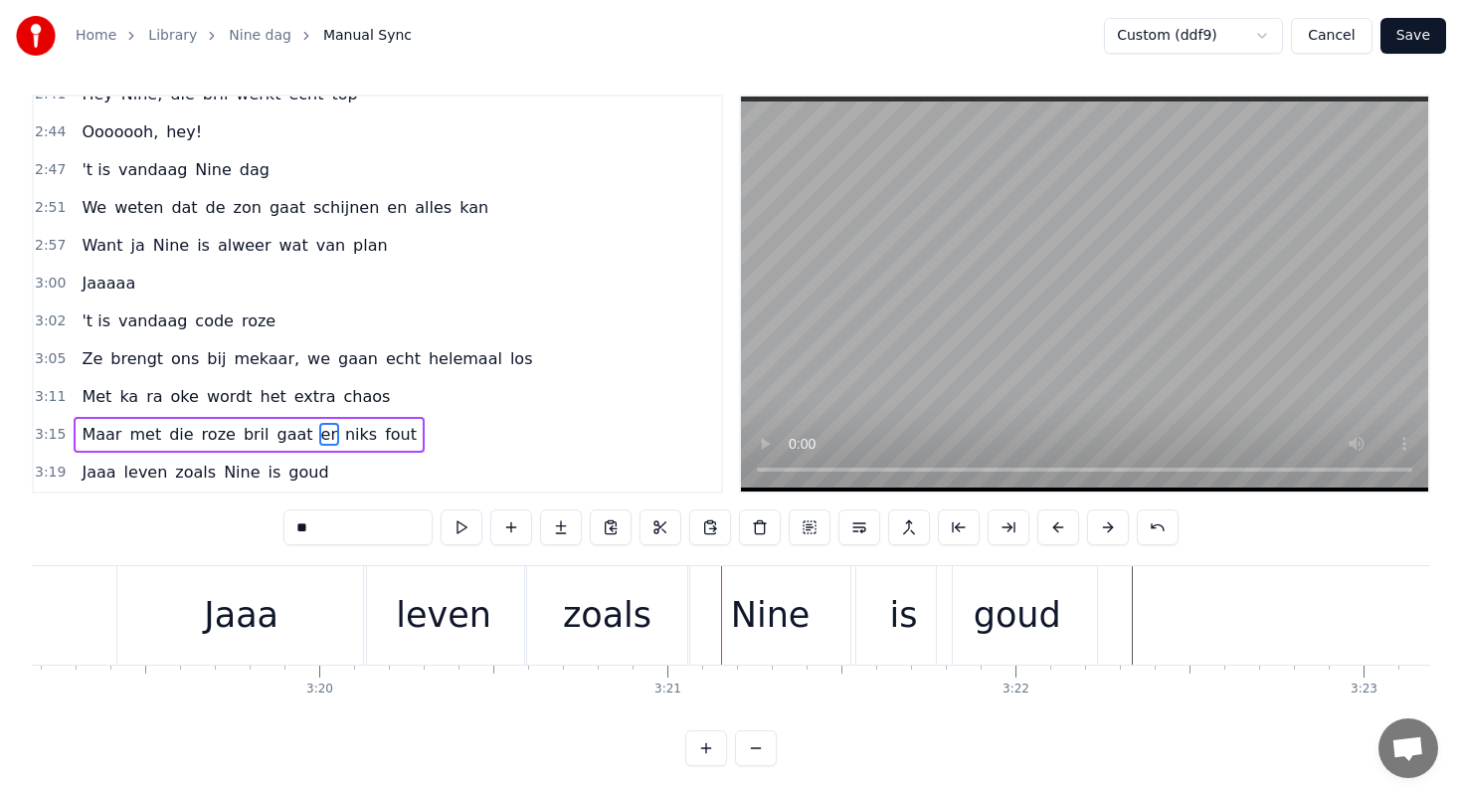
scroll to position [0, 69318]
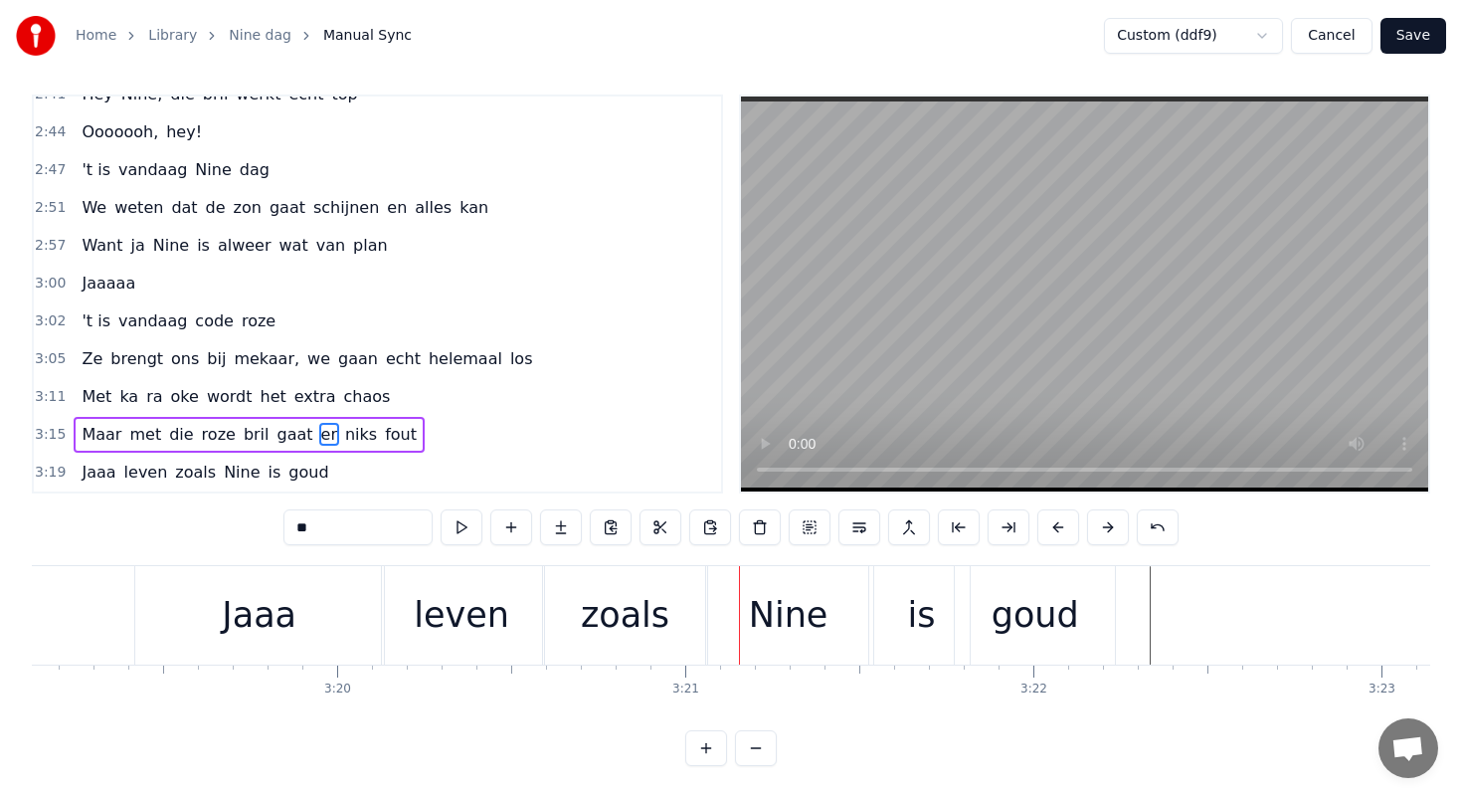
click at [216, 612] on div "Jaaa" at bounding box center [259, 615] width 249 height 98
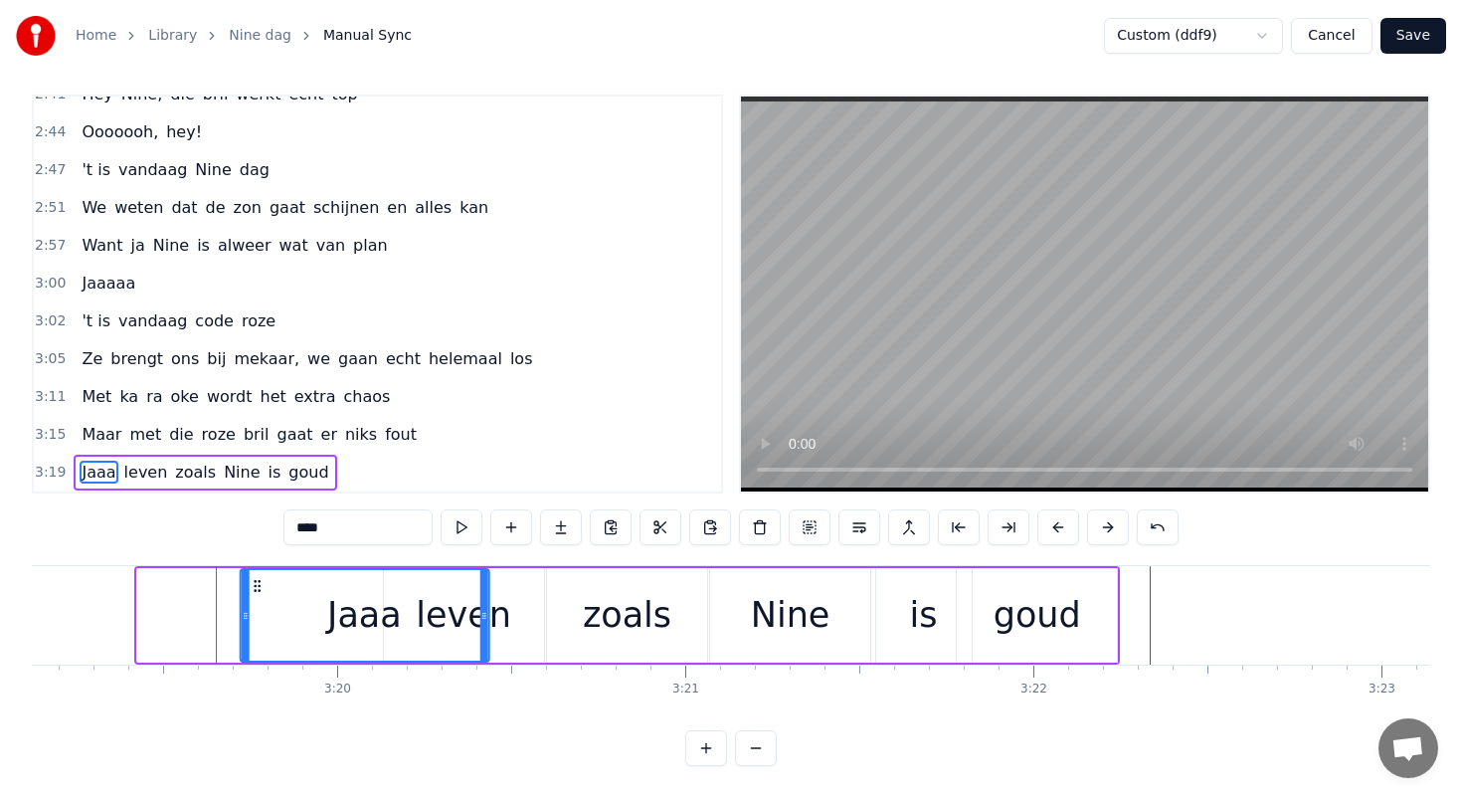
drag, startPoint x: 148, startPoint y: 584, endPoint x: 251, endPoint y: 589, distance: 102.6
click at [251, 589] on icon at bounding box center [257, 586] width 16 height 16
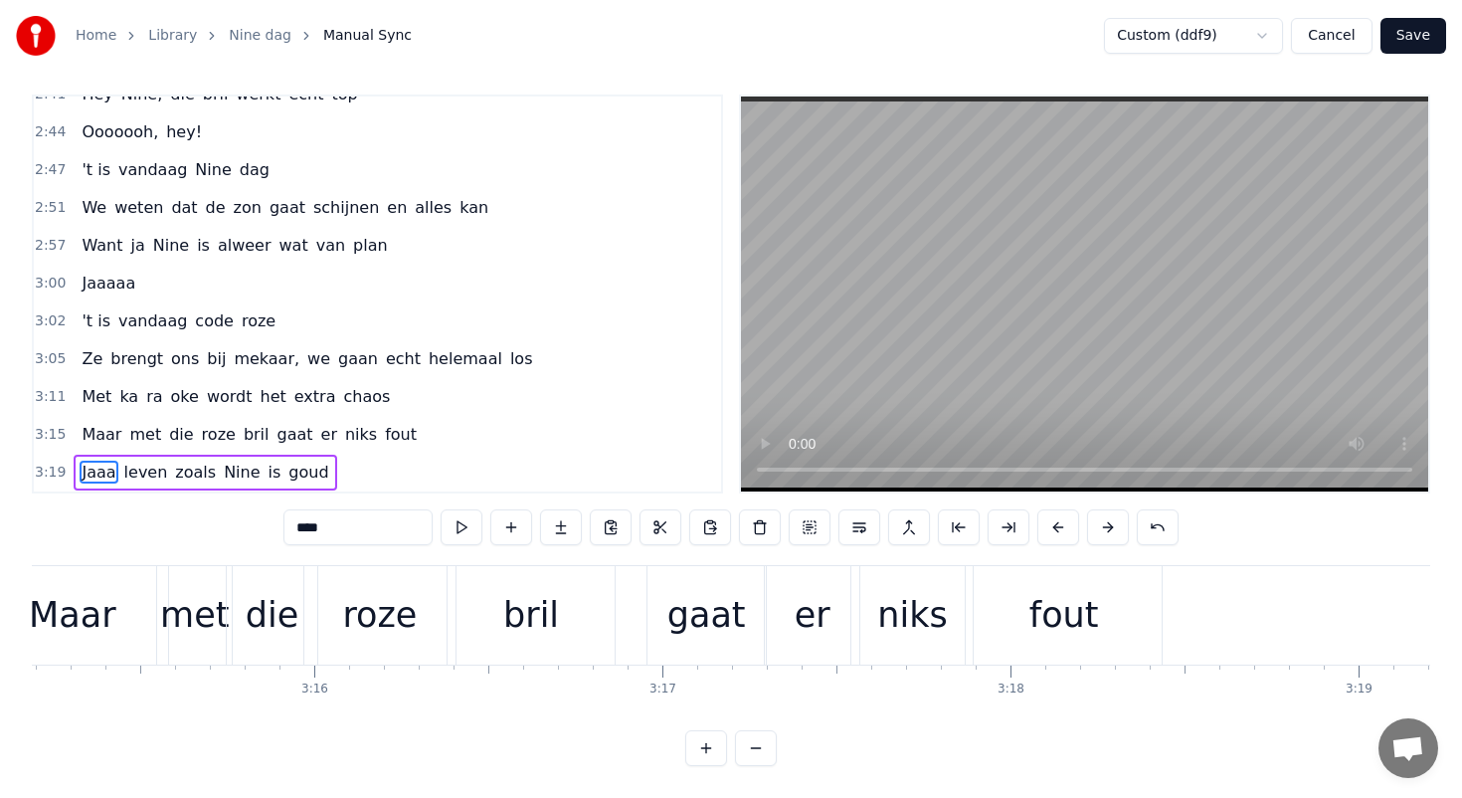
scroll to position [0, 67917]
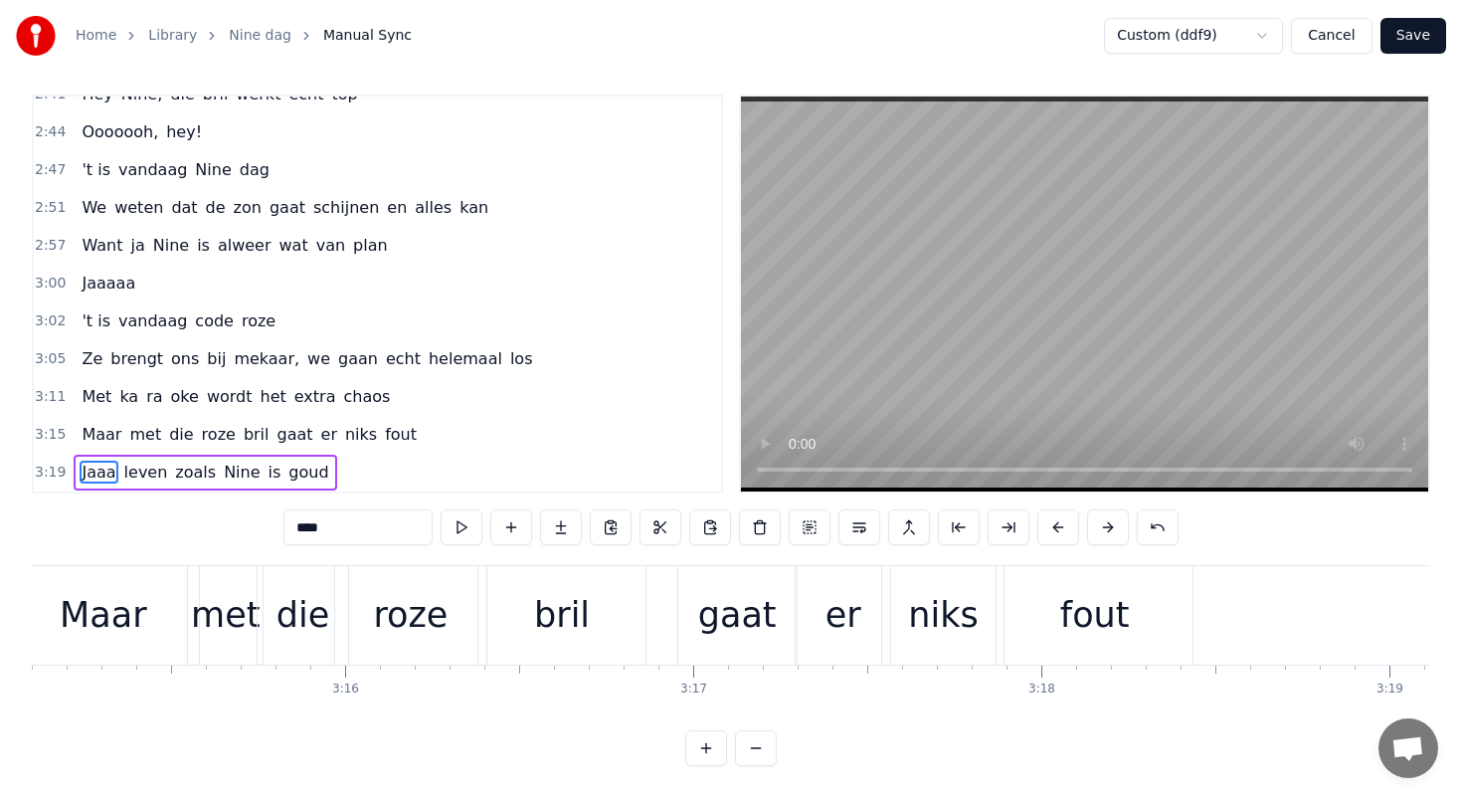
click at [167, 590] on div "Maar" at bounding box center [103, 615] width 192 height 98
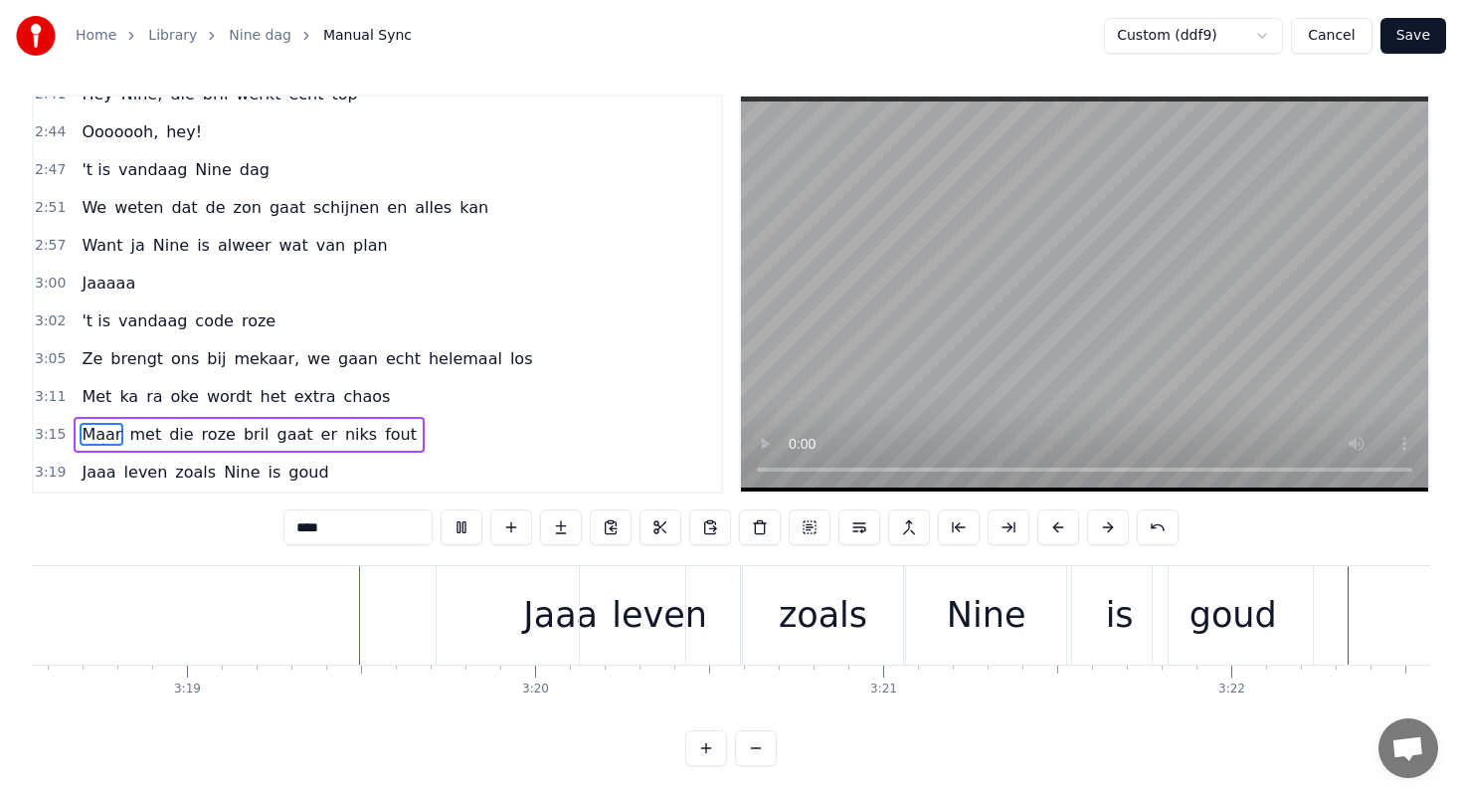
scroll to position [0, 69132]
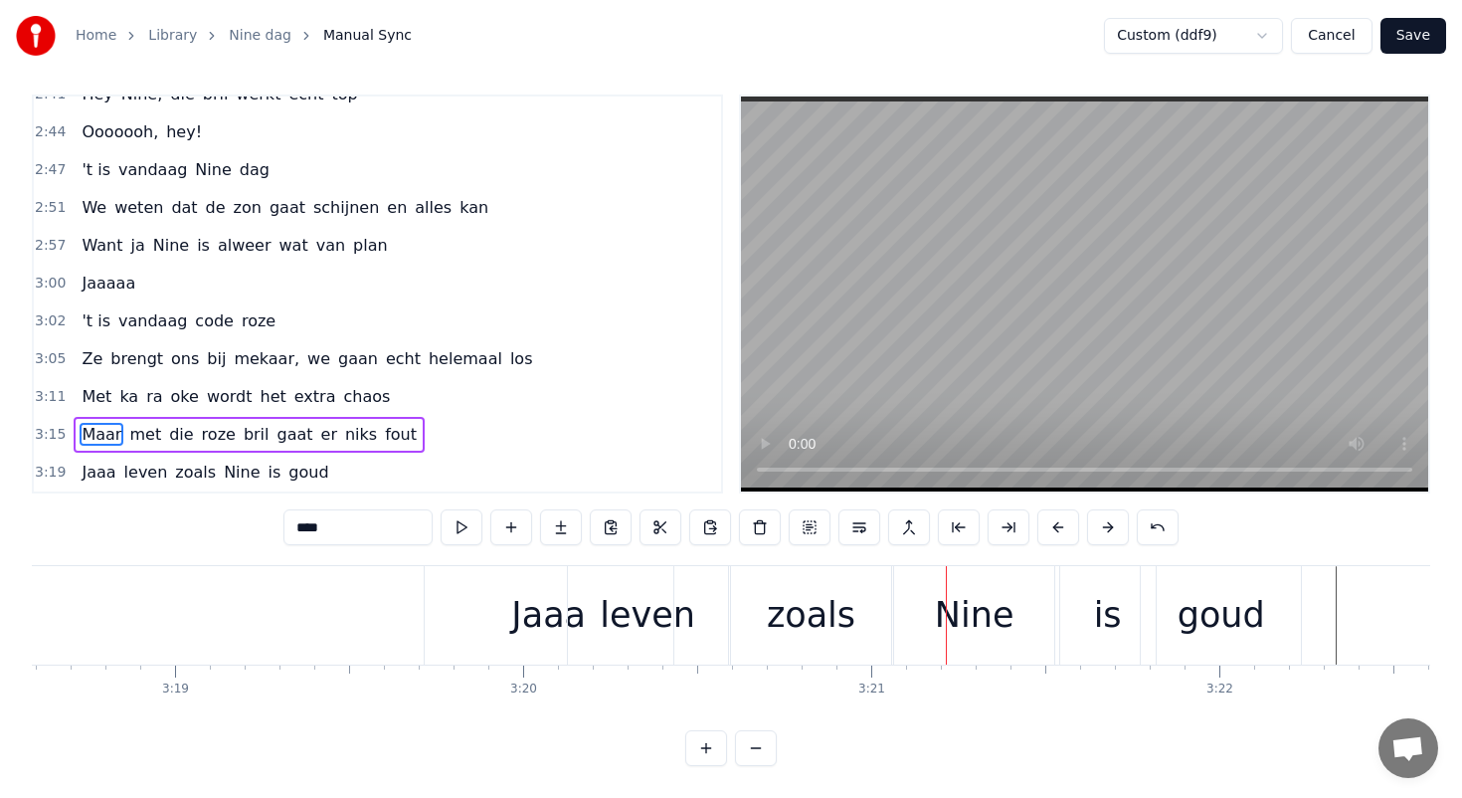
click at [551, 612] on div "Jaaa" at bounding box center [548, 615] width 75 height 53
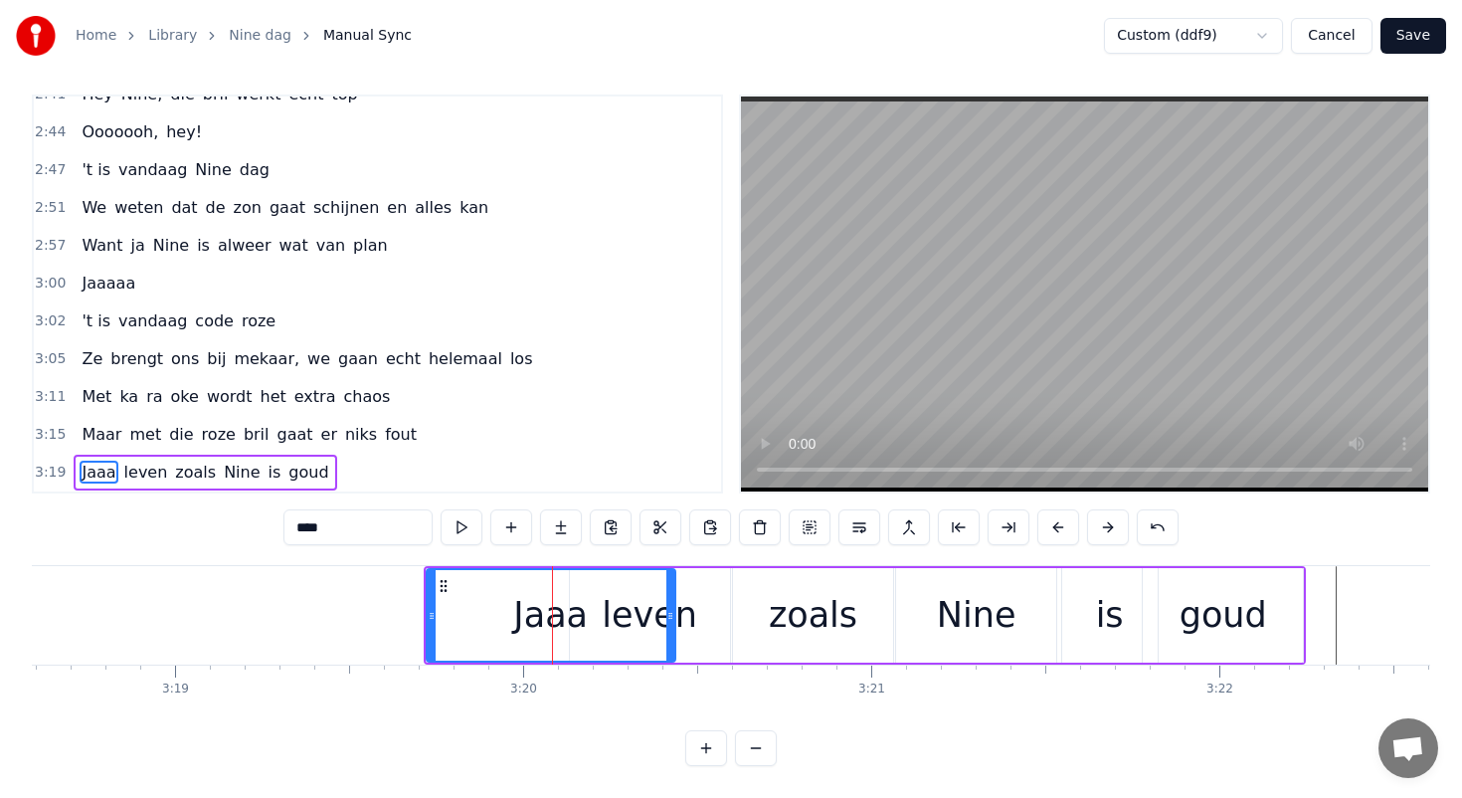
click at [389, 532] on input "****" at bounding box center [357, 527] width 149 height 36
type input "**"
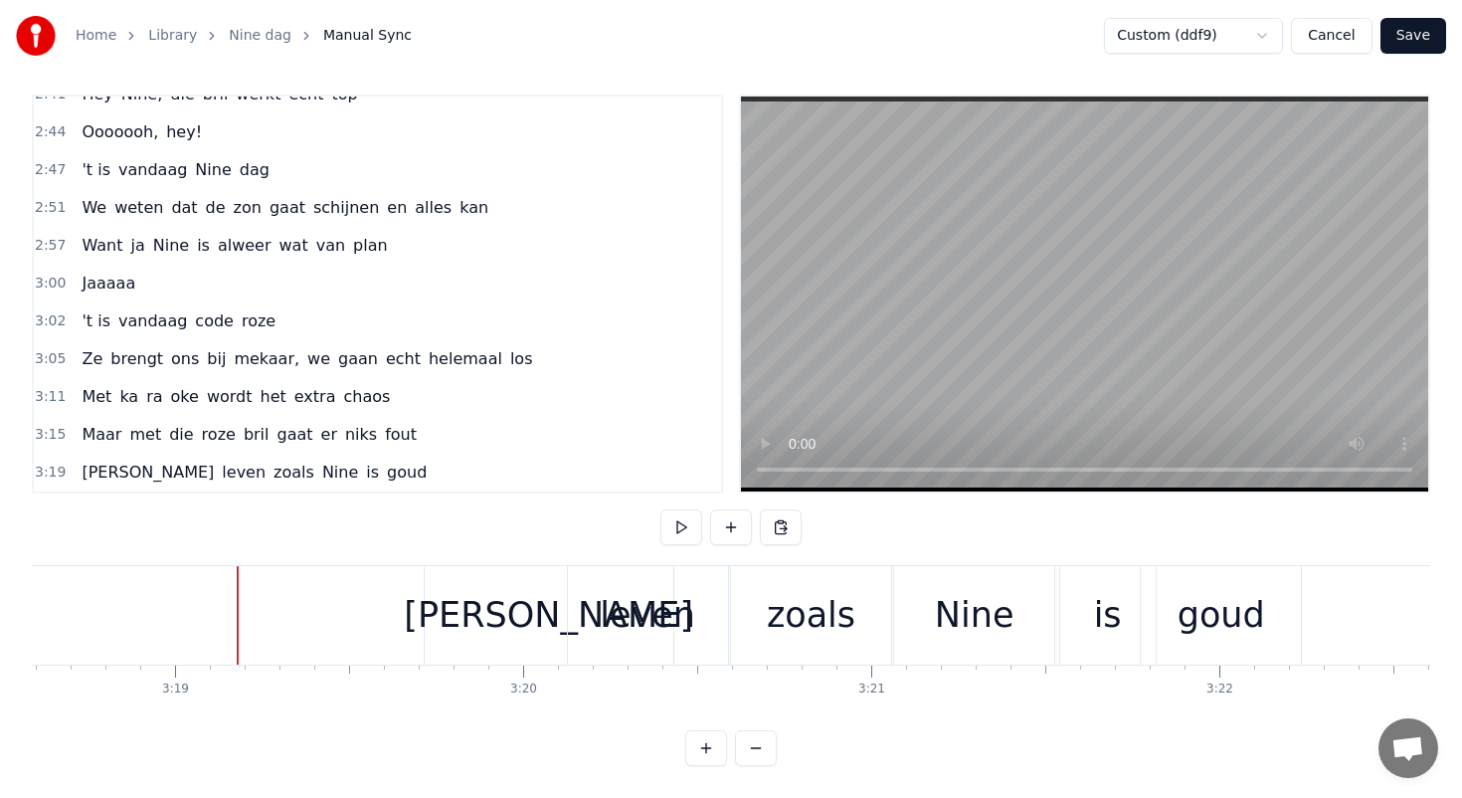
click at [522, 618] on div "[PERSON_NAME]" at bounding box center [549, 615] width 249 height 98
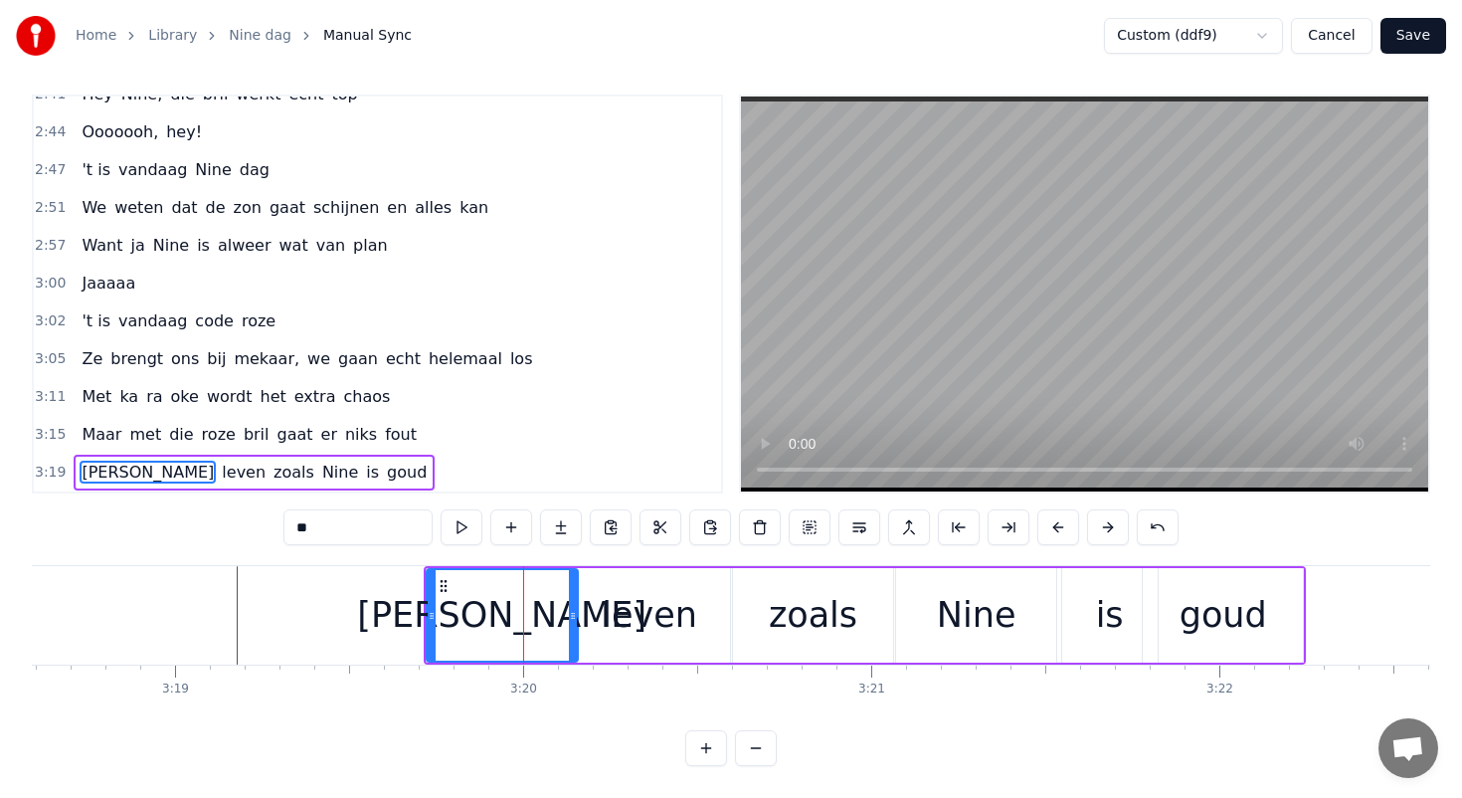
drag, startPoint x: 672, startPoint y: 622, endPoint x: 575, endPoint y: 608, distance: 98.5
click at [575, 608] on icon at bounding box center [573, 616] width 8 height 16
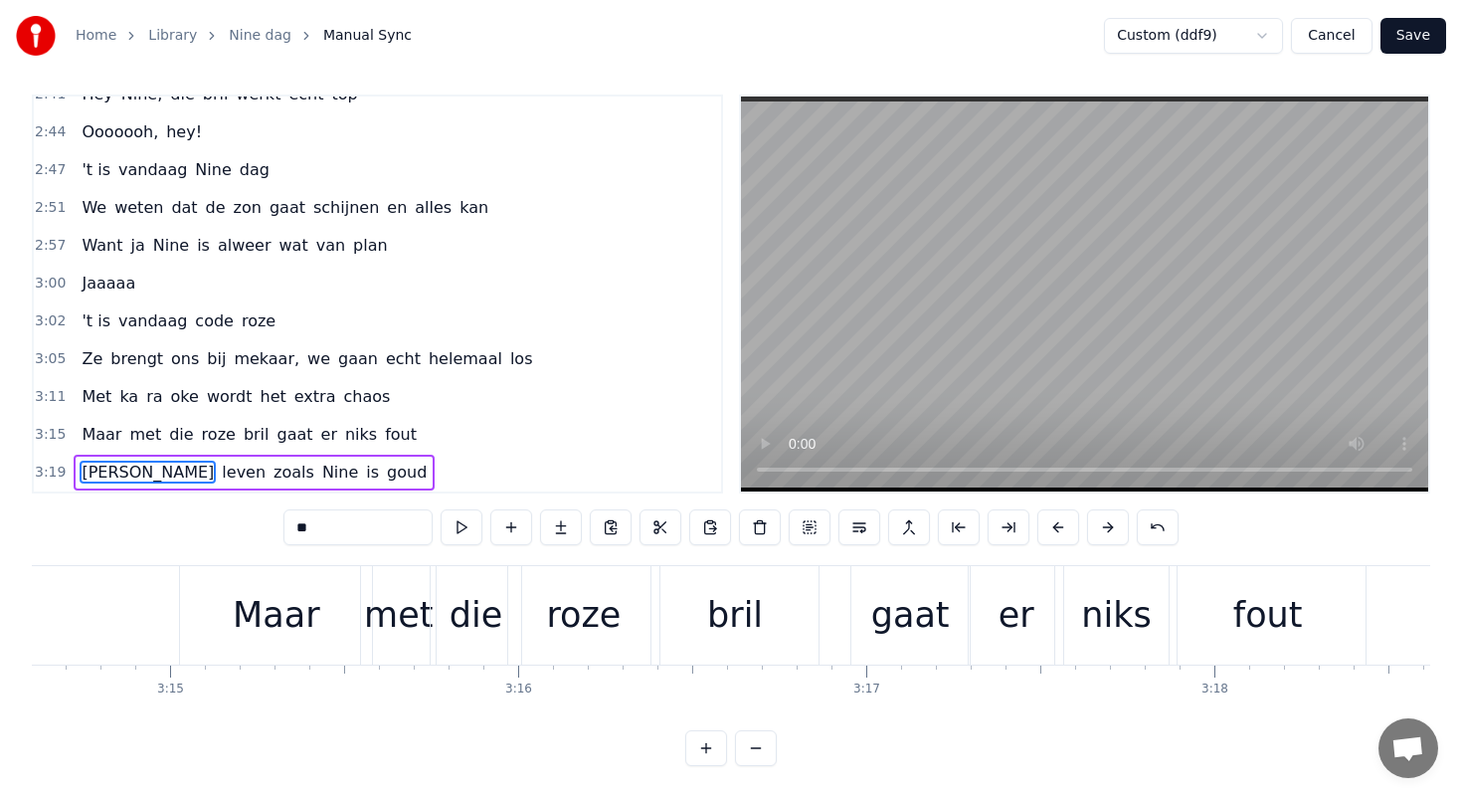
scroll to position [0, 67559]
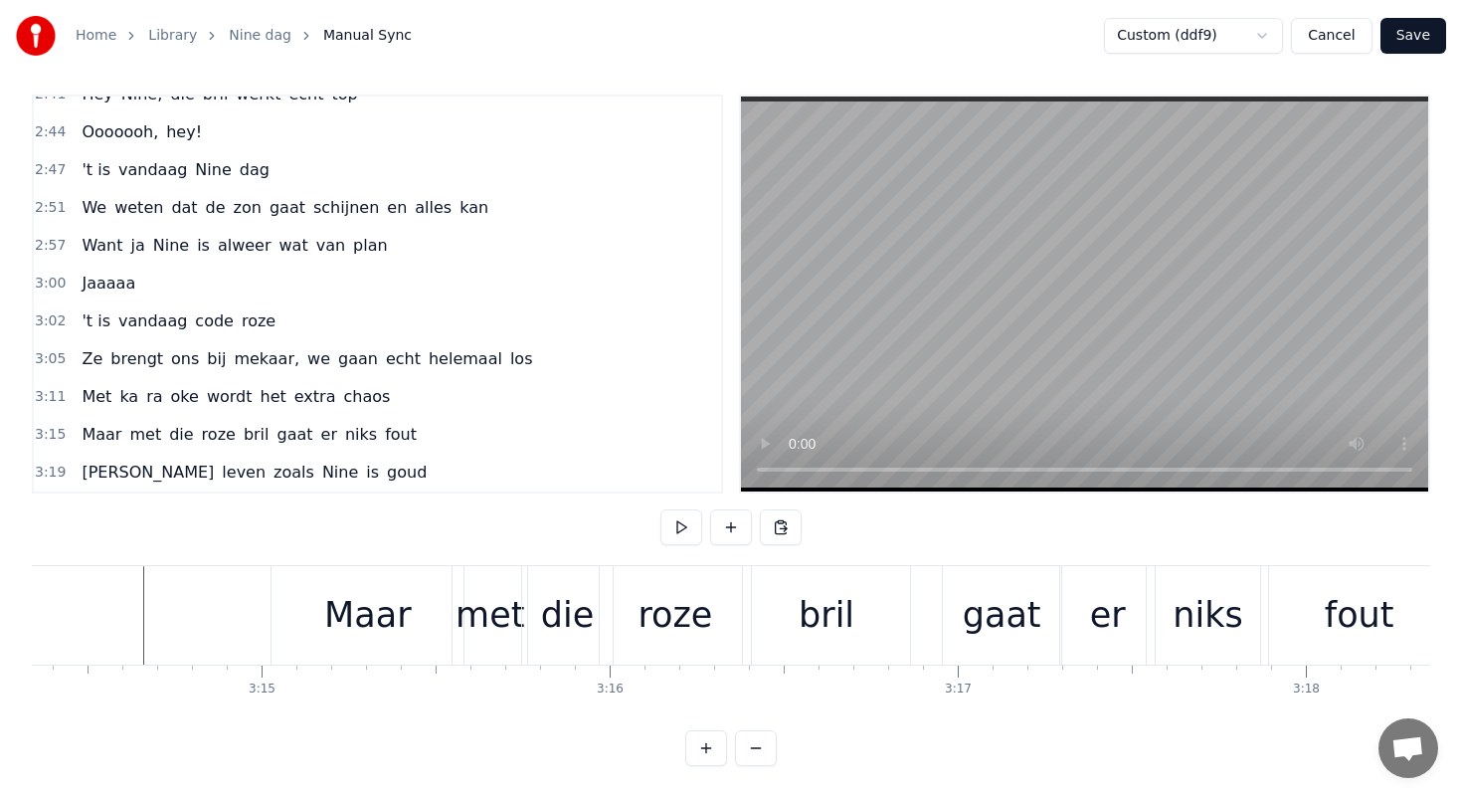
scroll to position [0, 67627]
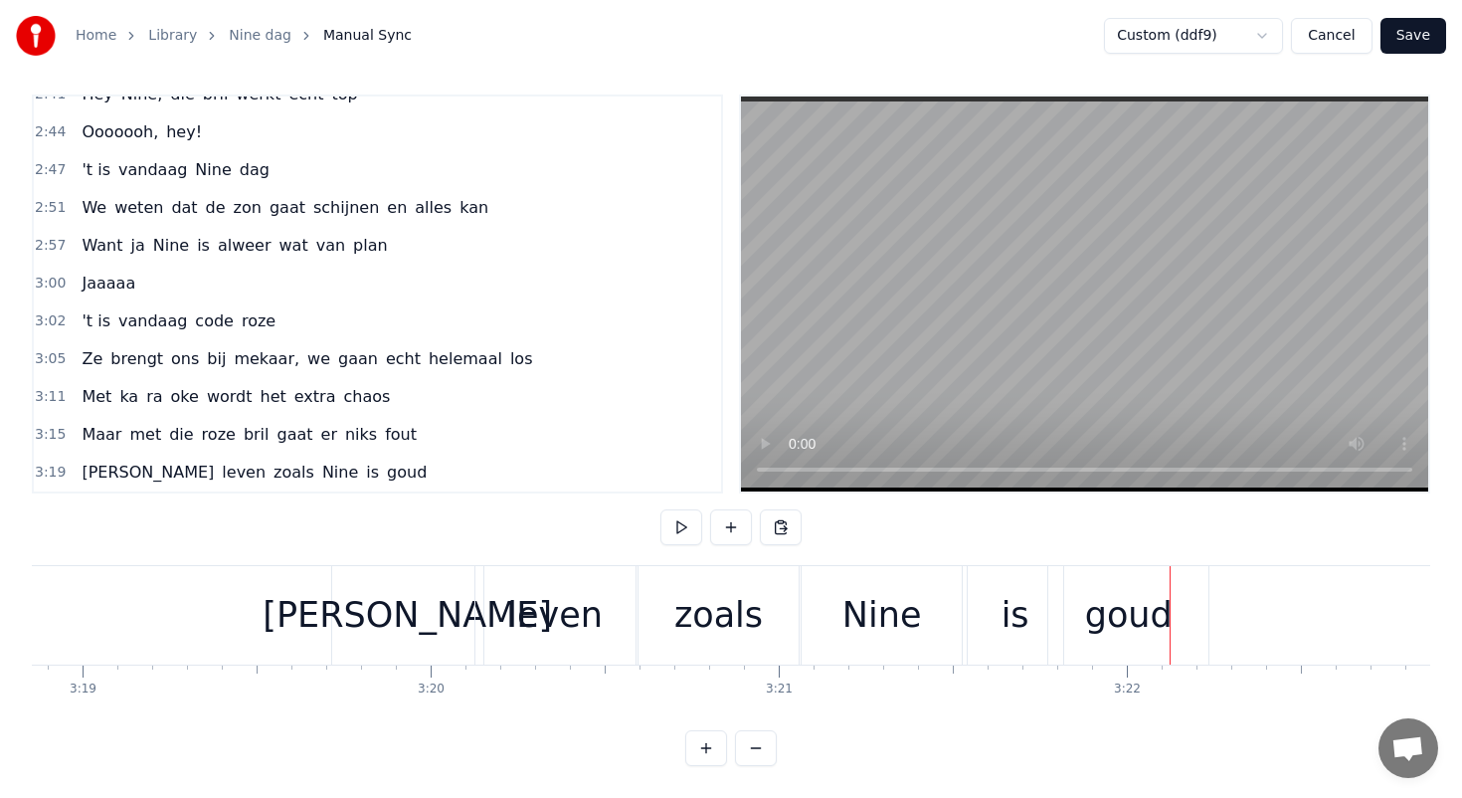
scroll to position [0, 69085]
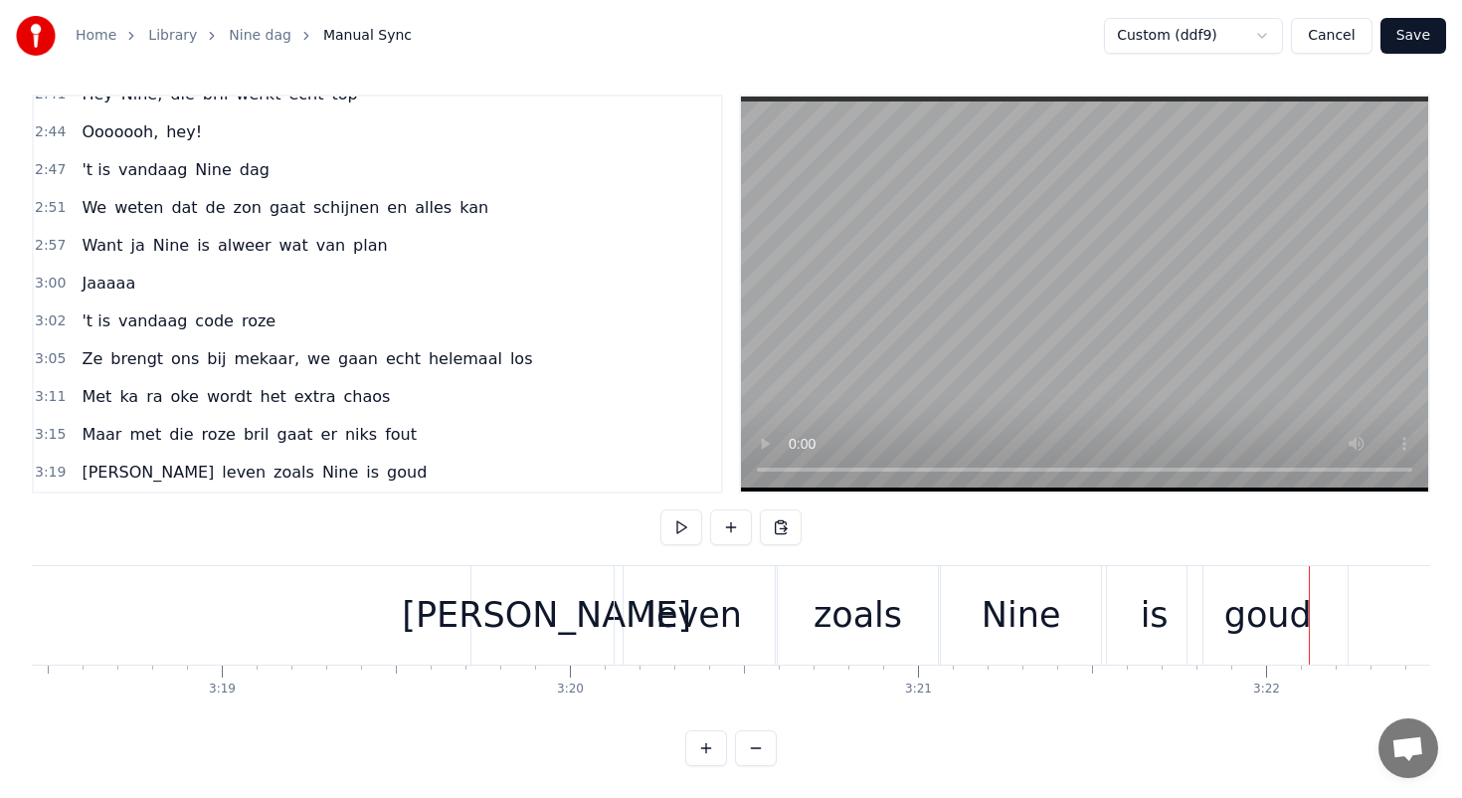
click at [486, 588] on div "[PERSON_NAME]" at bounding box center [546, 615] width 151 height 98
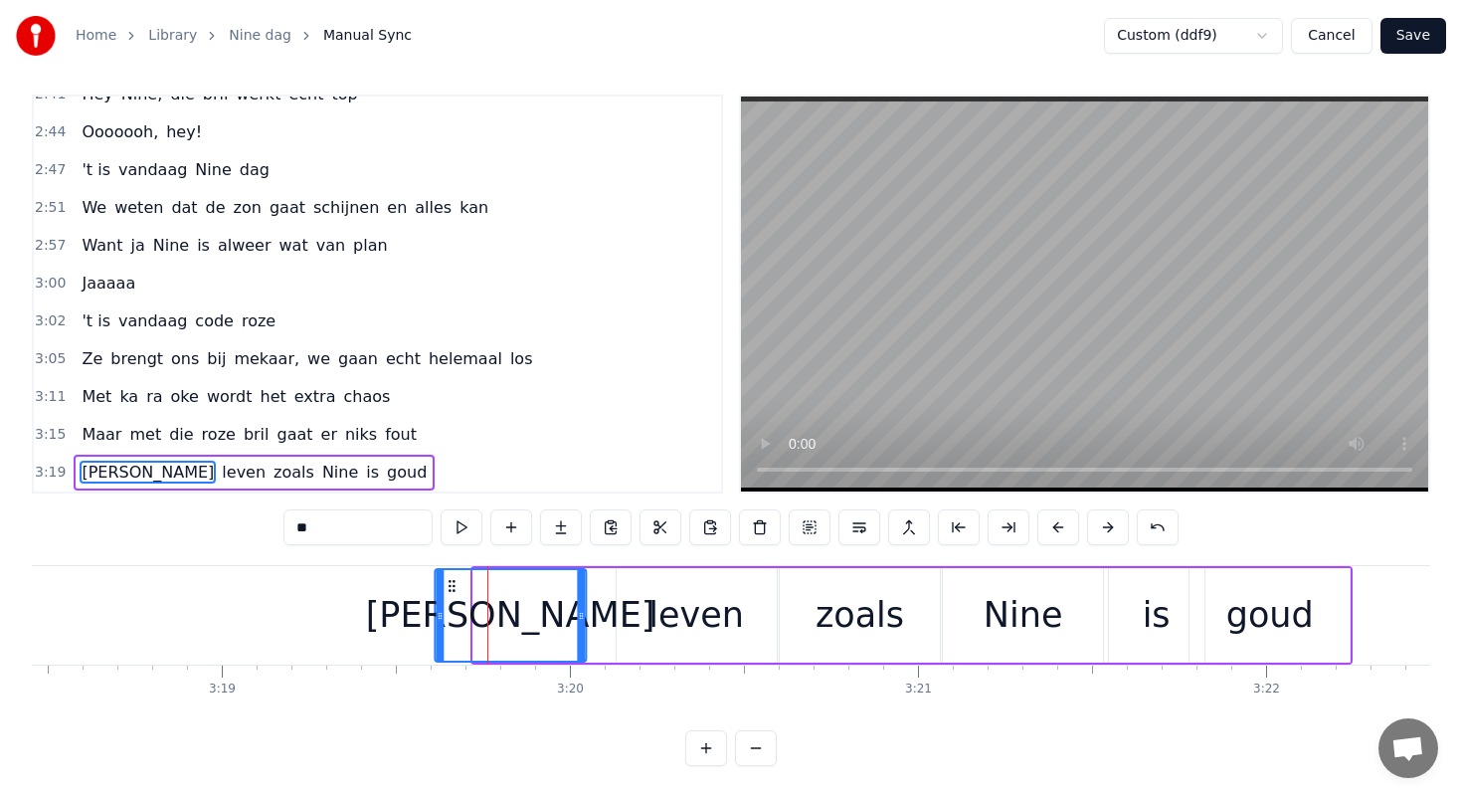
drag, startPoint x: 489, startPoint y: 580, endPoint x: 450, endPoint y: 577, distance: 39.9
click at [450, 578] on icon at bounding box center [452, 586] width 16 height 16
click at [630, 592] on div "leven" at bounding box center [697, 615] width 160 height 94
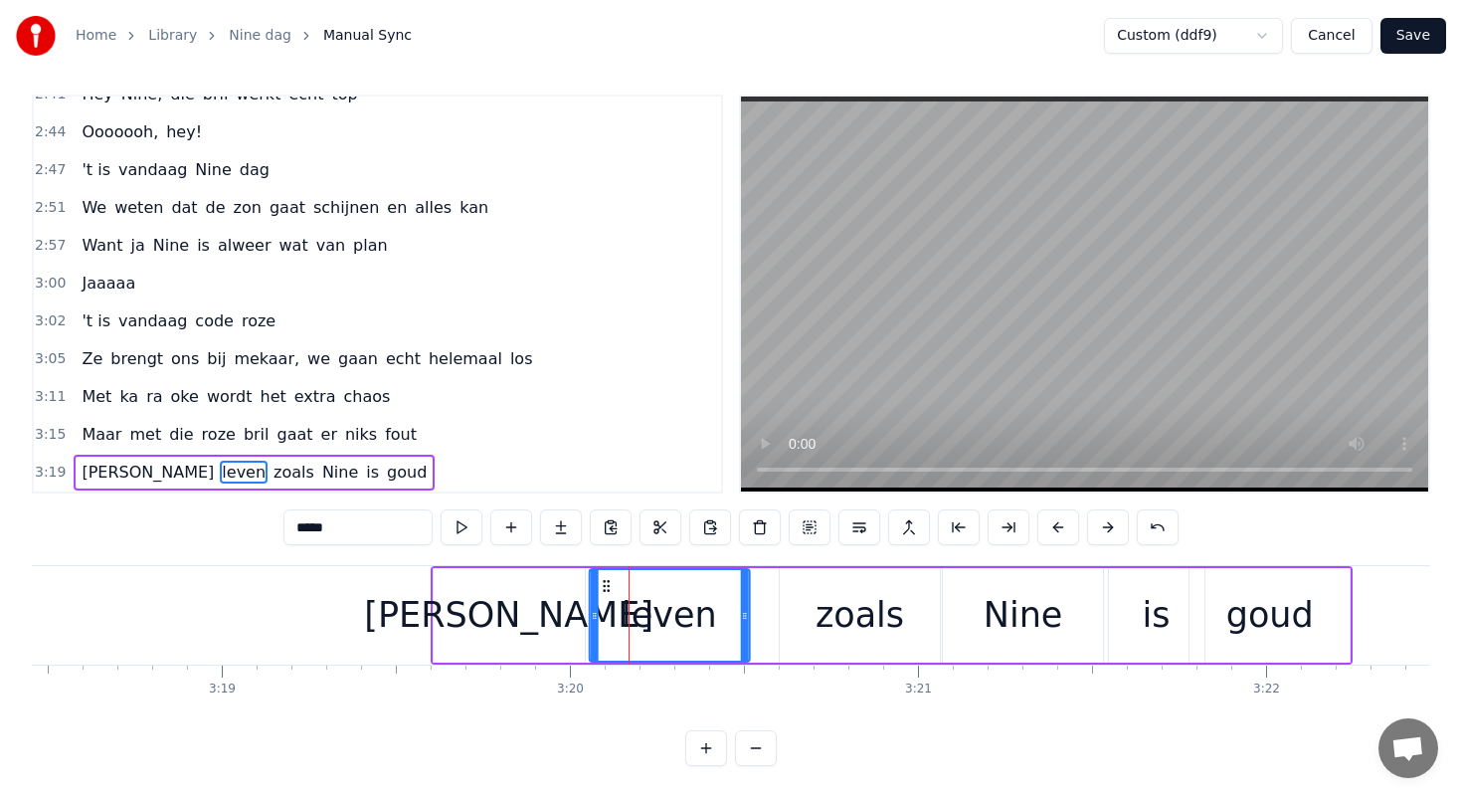
drag, startPoint x: 632, startPoint y: 580, endPoint x: 604, endPoint y: 577, distance: 28.0
click at [604, 577] on div "leven" at bounding box center [669, 615] width 158 height 91
drag, startPoint x: 742, startPoint y: 616, endPoint x: 769, endPoint y: 615, distance: 26.9
click at [769, 616] on icon at bounding box center [769, 616] width 8 height 16
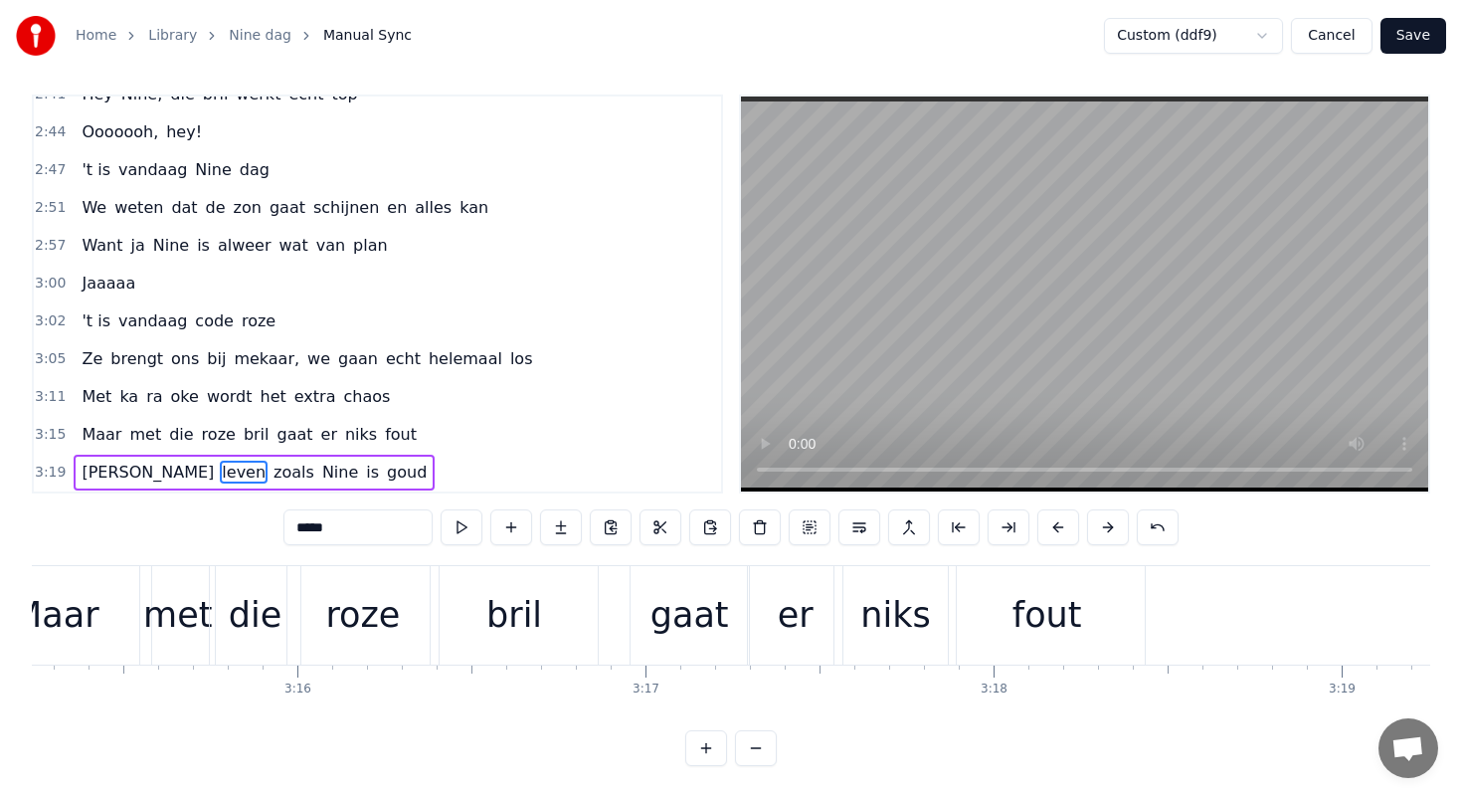
scroll to position [0, 67855]
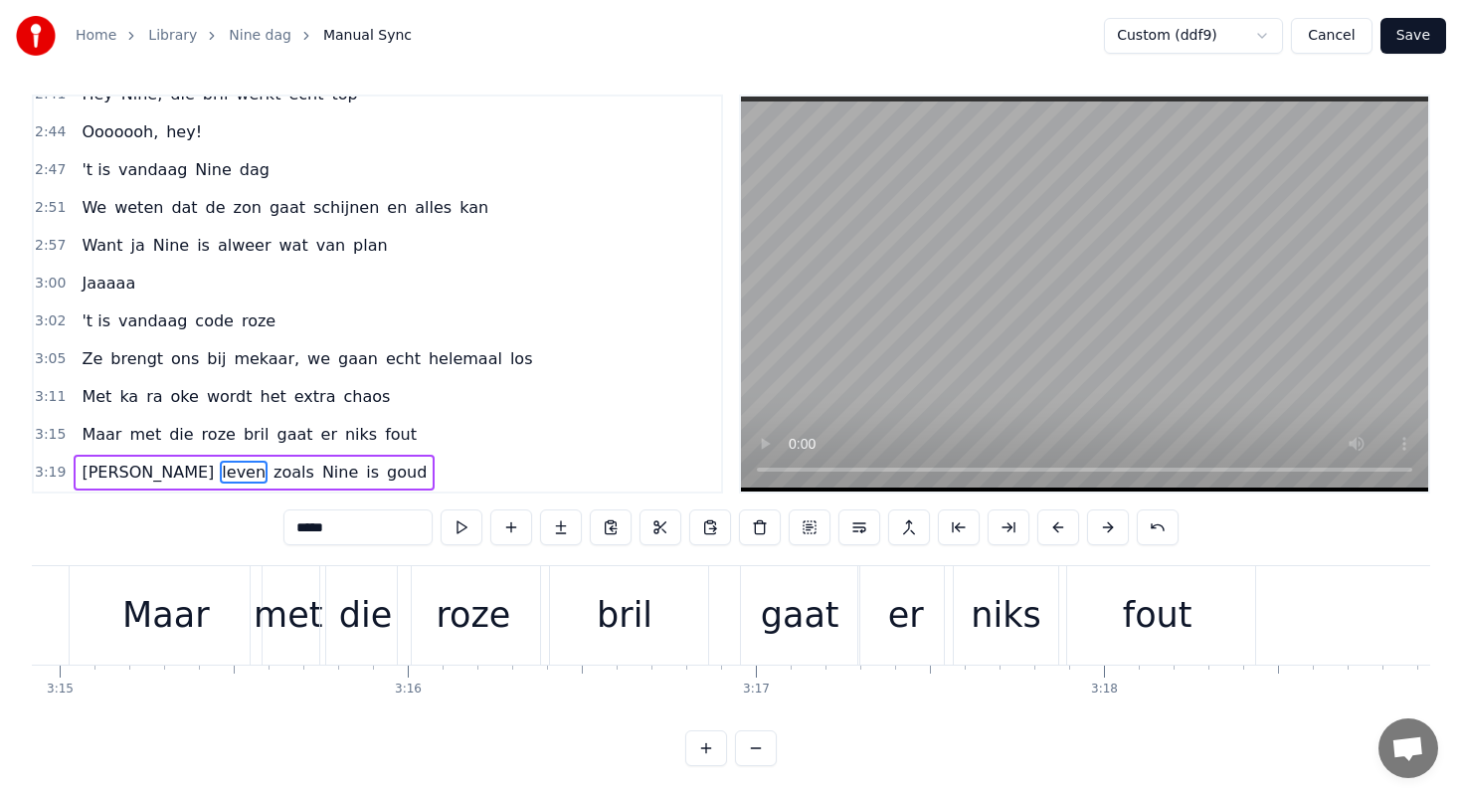
click at [128, 582] on div "Maar" at bounding box center [166, 615] width 192 height 98
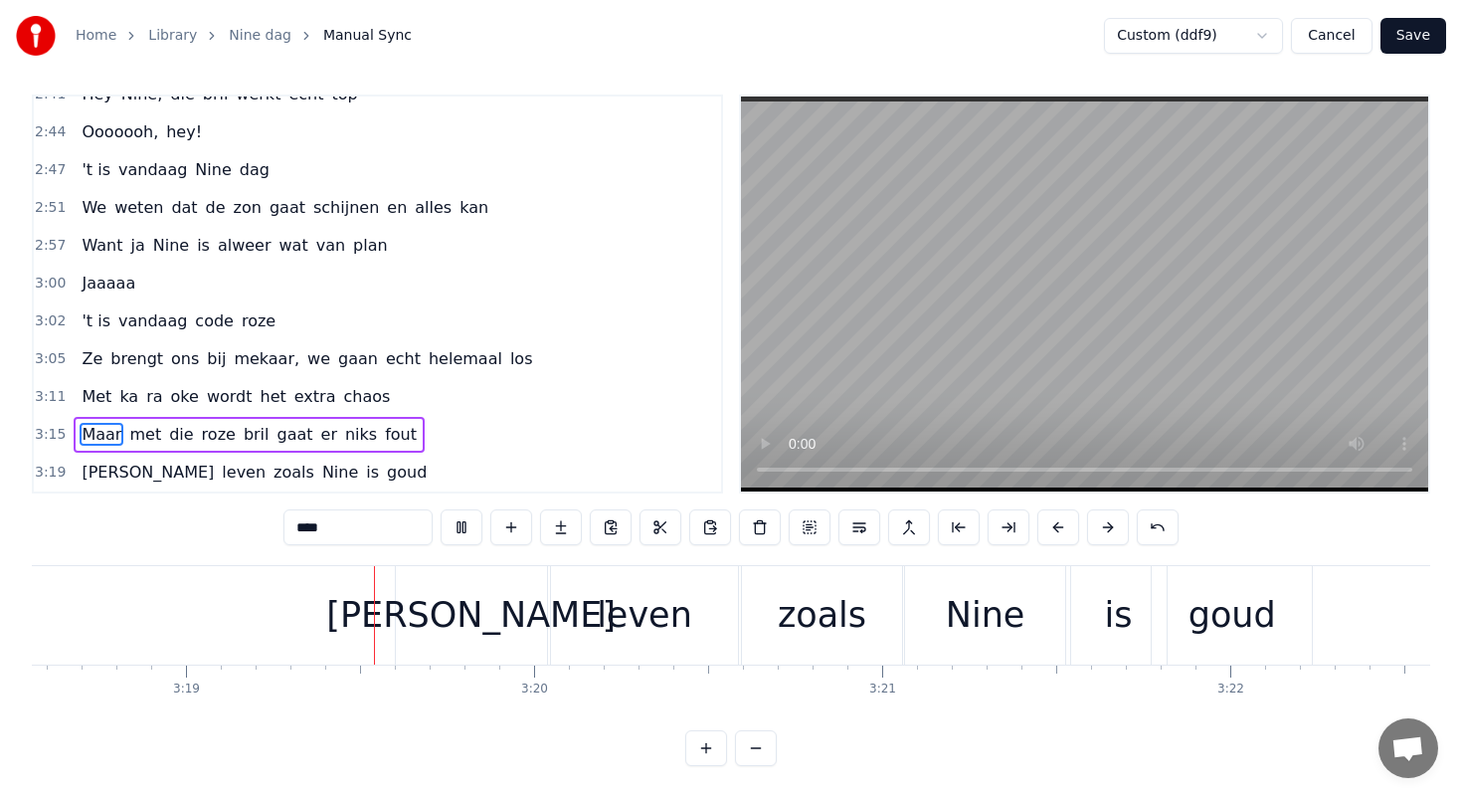
scroll to position [0, 69127]
click at [431, 588] on div "[PERSON_NAME]" at bounding box center [465, 615] width 151 height 98
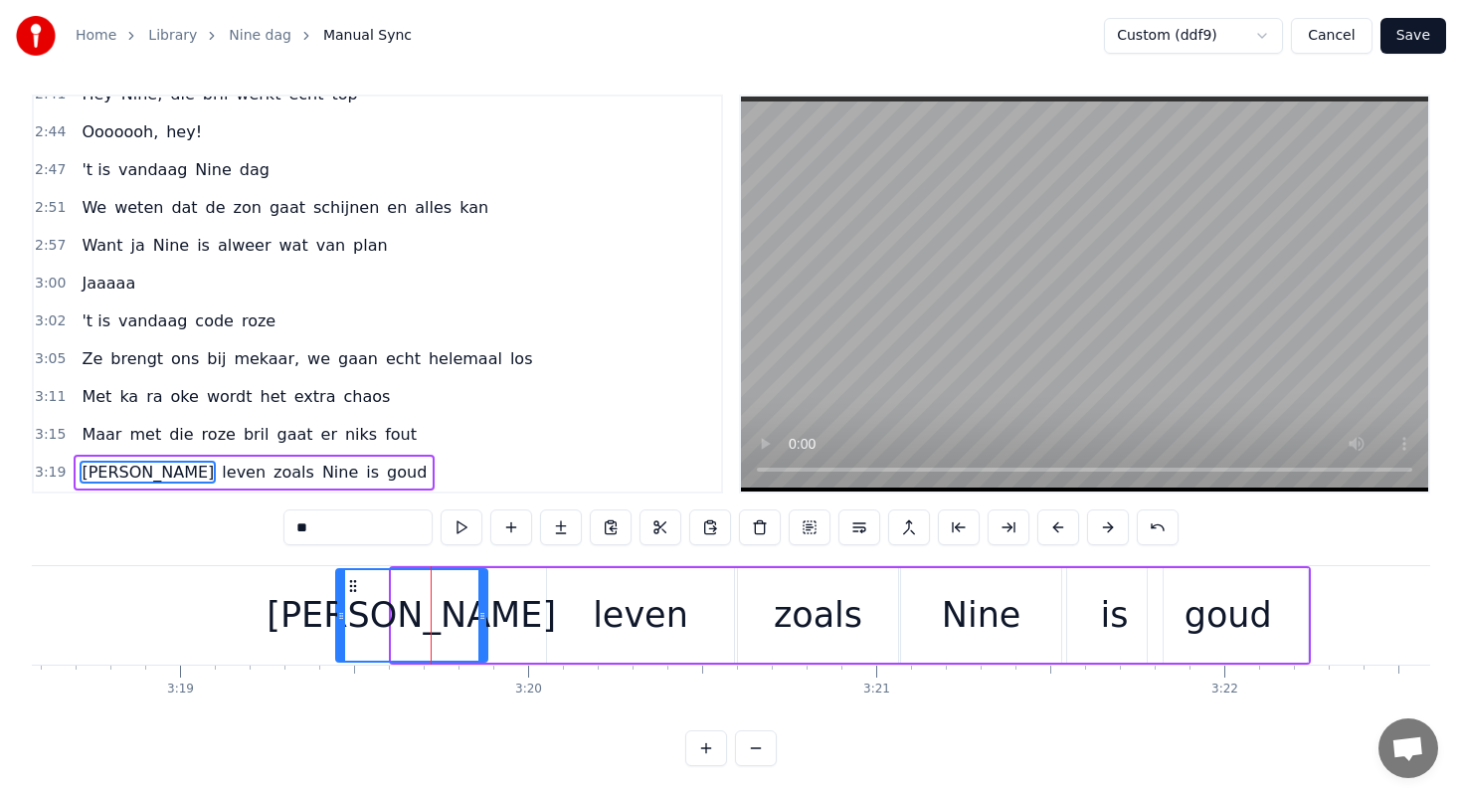
drag, startPoint x: 407, startPoint y: 581, endPoint x: 353, endPoint y: 580, distance: 53.7
click at [353, 579] on icon at bounding box center [353, 586] width 16 height 16
click at [564, 584] on div "leven" at bounding box center [640, 615] width 187 height 94
type input "*****"
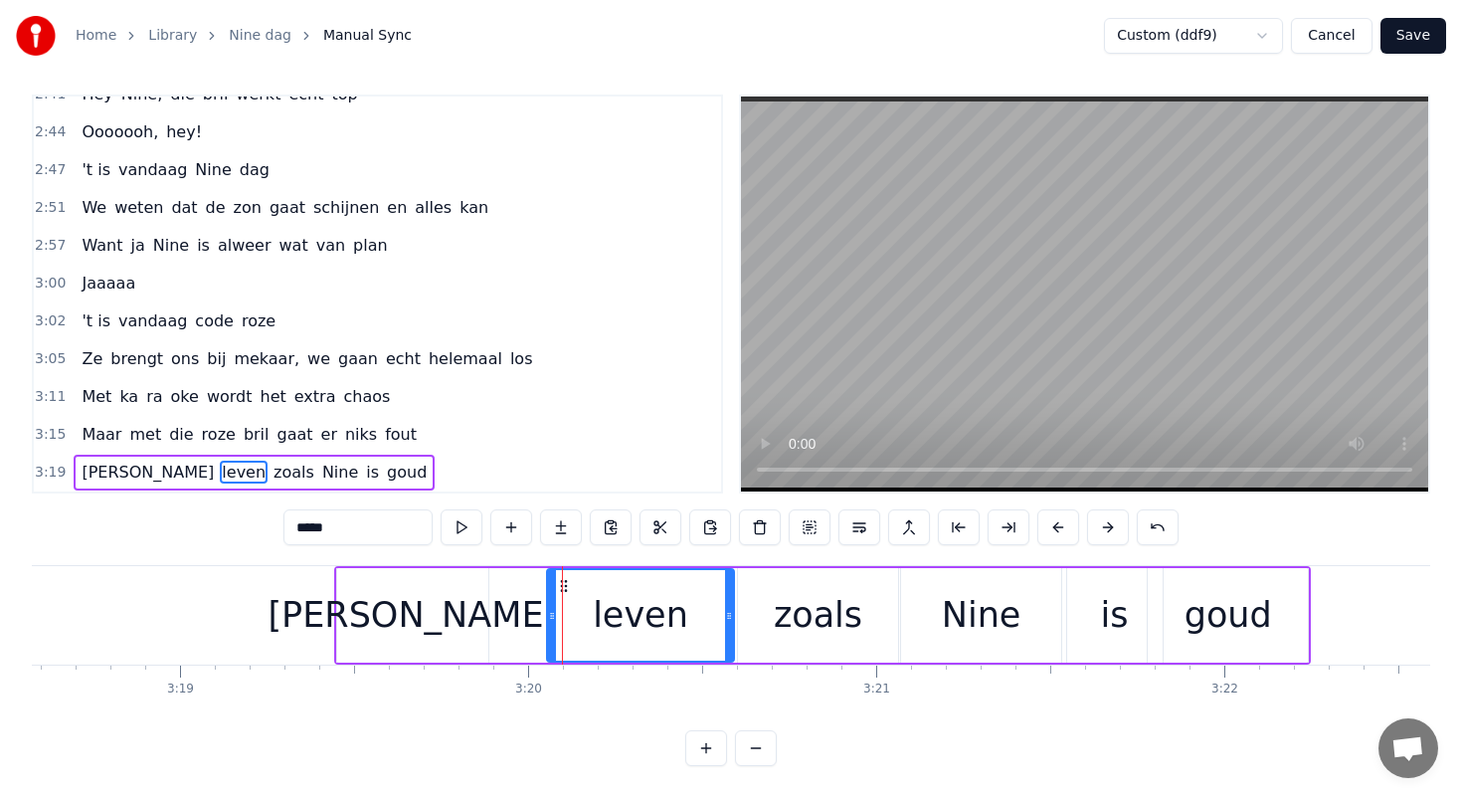
drag, startPoint x: 560, startPoint y: 577, endPoint x: 510, endPoint y: 574, distance: 49.8
click at [510, 574] on div "[PERSON_NAME] zoals Nine is [PERSON_NAME]" at bounding box center [822, 615] width 977 height 98
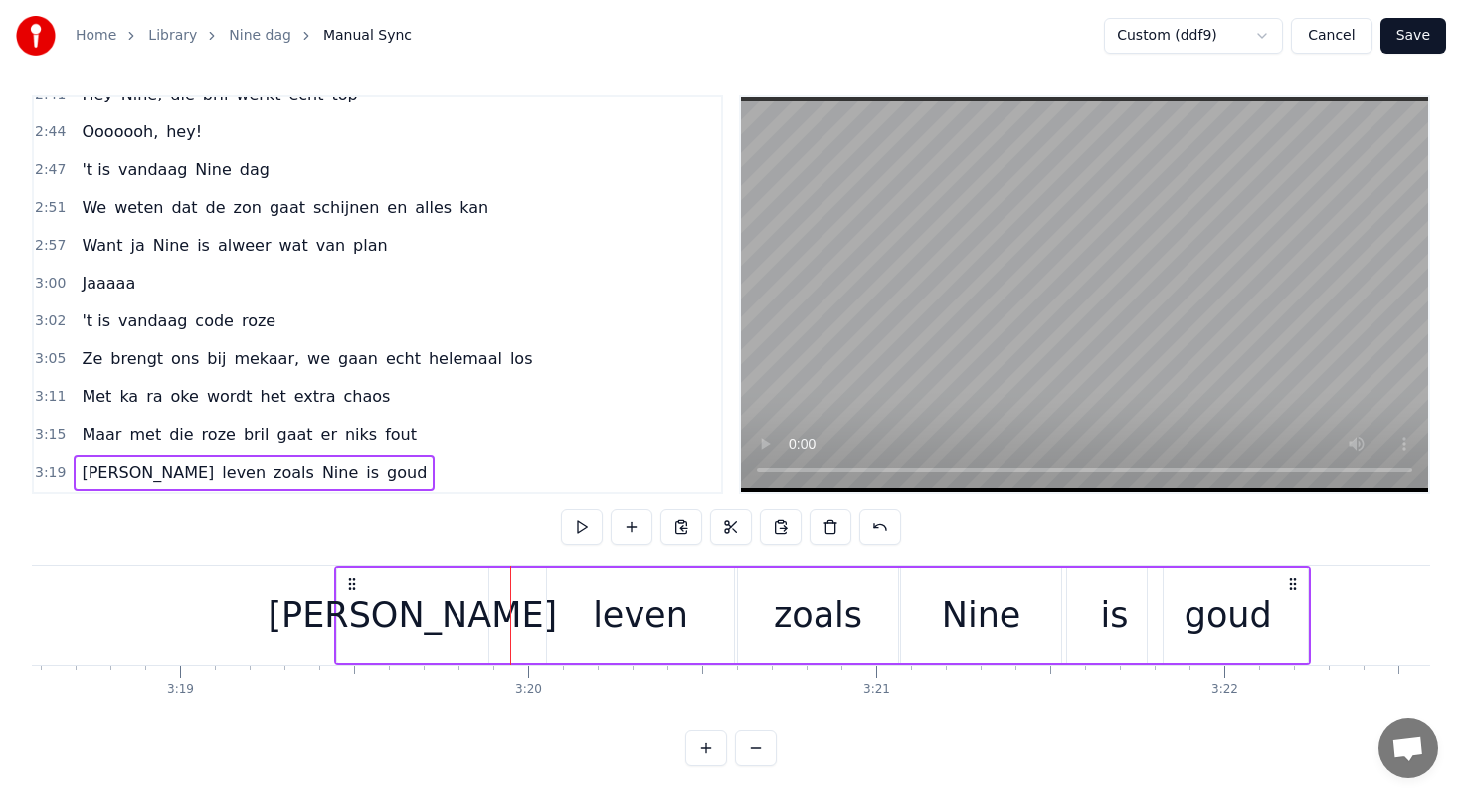
click at [570, 579] on div "leven" at bounding box center [640, 615] width 187 height 94
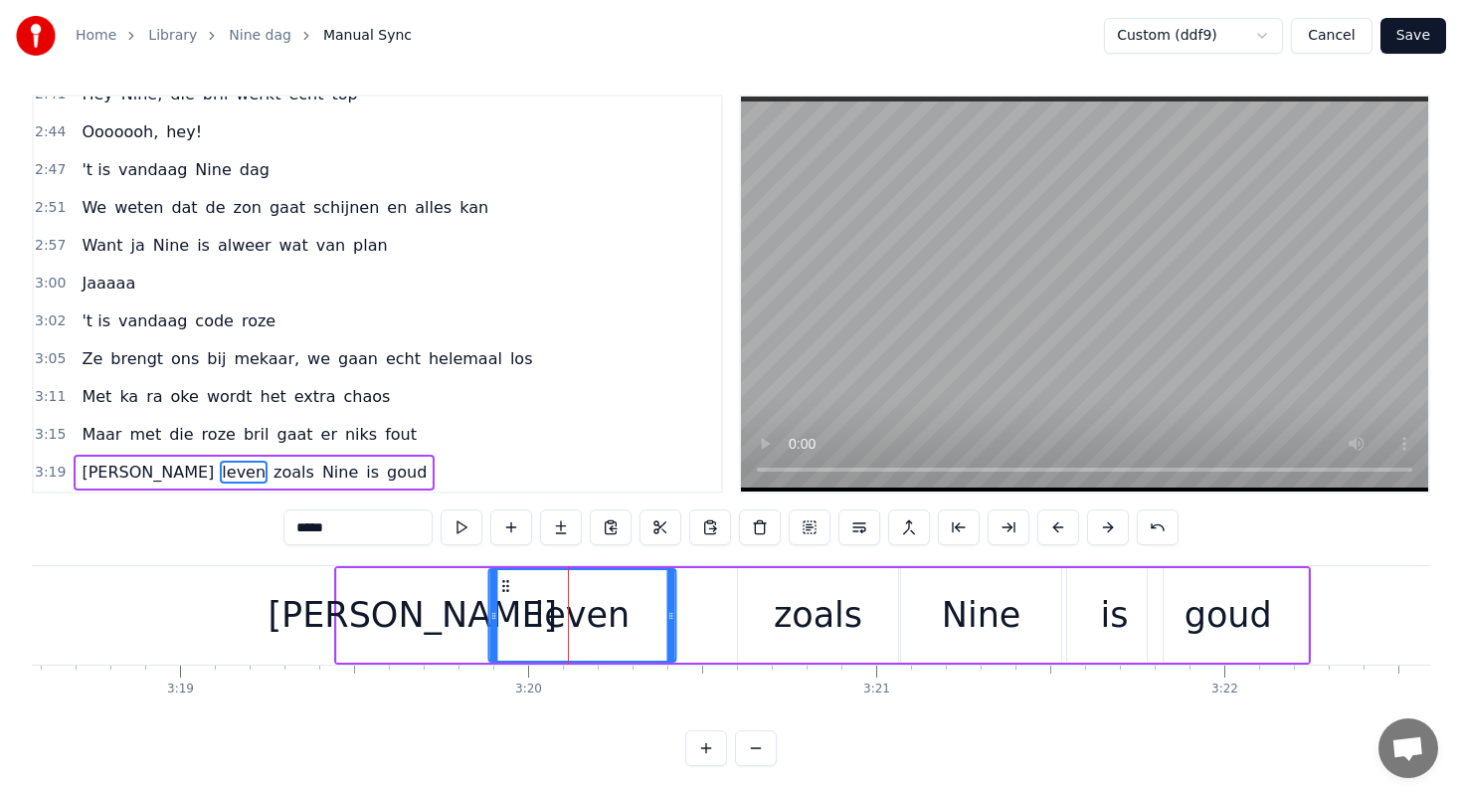
drag, startPoint x: 562, startPoint y: 582, endPoint x: 503, endPoint y: 580, distance: 58.7
click at [503, 580] on icon at bounding box center [505, 586] width 16 height 16
drag, startPoint x: 672, startPoint y: 609, endPoint x: 694, endPoint y: 608, distance: 21.9
click at [694, 609] on icon at bounding box center [690, 616] width 8 height 16
click at [781, 592] on div "zoals" at bounding box center [818, 615] width 89 height 53
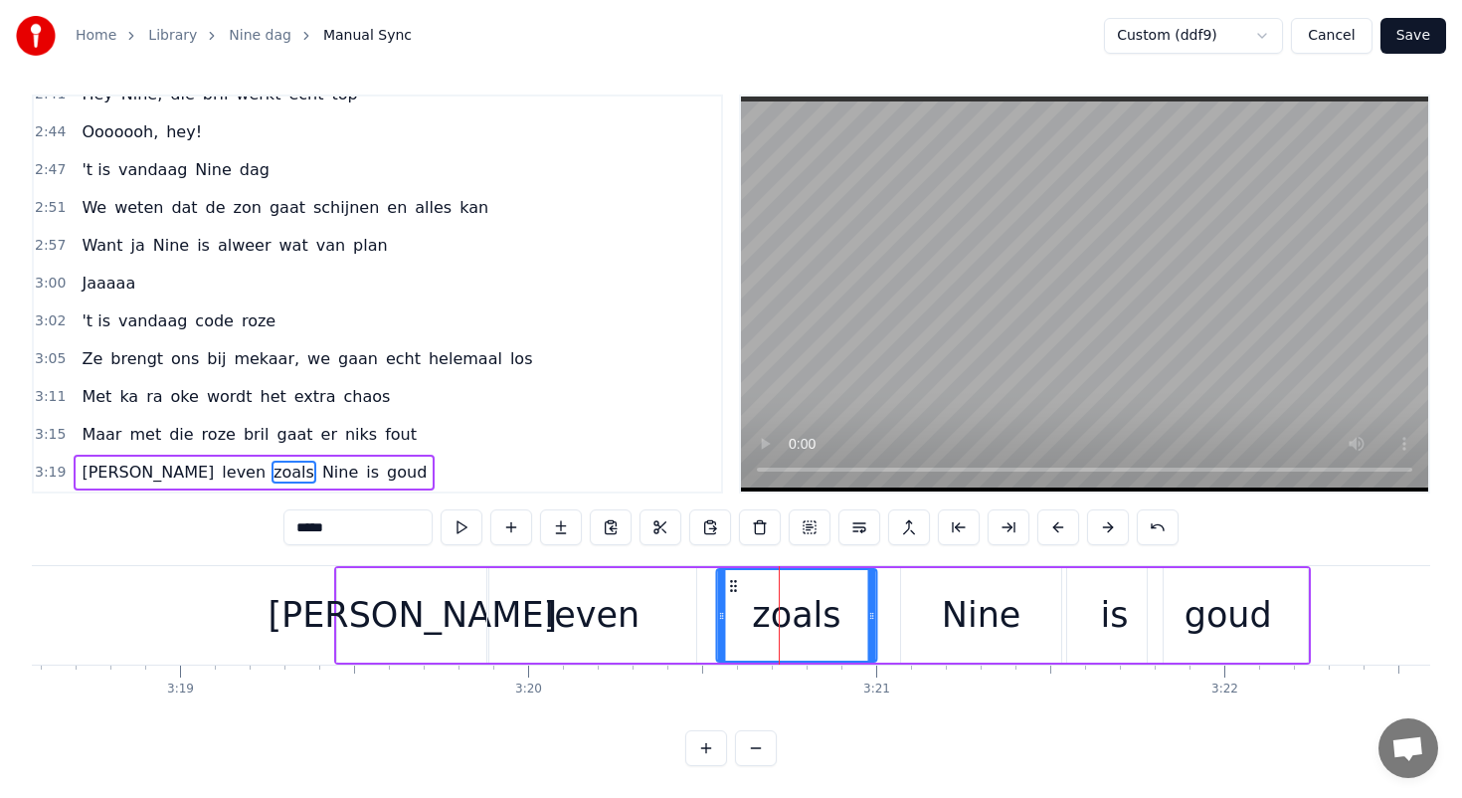
drag, startPoint x: 752, startPoint y: 582, endPoint x: 725, endPoint y: 581, distance: 26.9
click at [725, 581] on icon at bounding box center [733, 586] width 16 height 16
click at [686, 610] on div "leven" at bounding box center [591, 615] width 209 height 94
type input "*****"
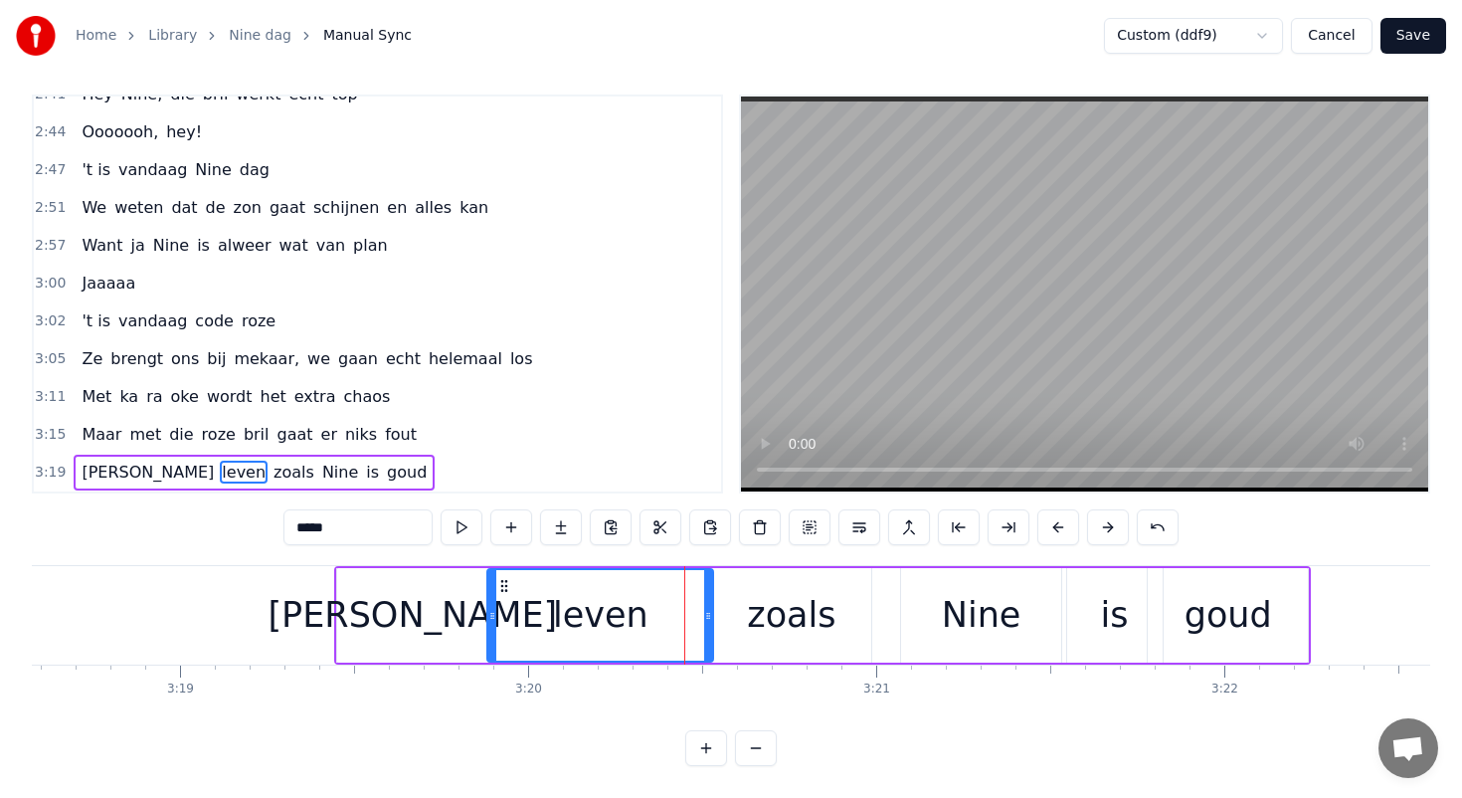
drag, startPoint x: 691, startPoint y: 614, endPoint x: 708, endPoint y: 613, distance: 16.9
click at [708, 613] on icon at bounding box center [708, 616] width 8 height 16
click at [939, 566] on div "[PERSON_NAME] zoals Nine is [PERSON_NAME]" at bounding box center [822, 615] width 977 height 98
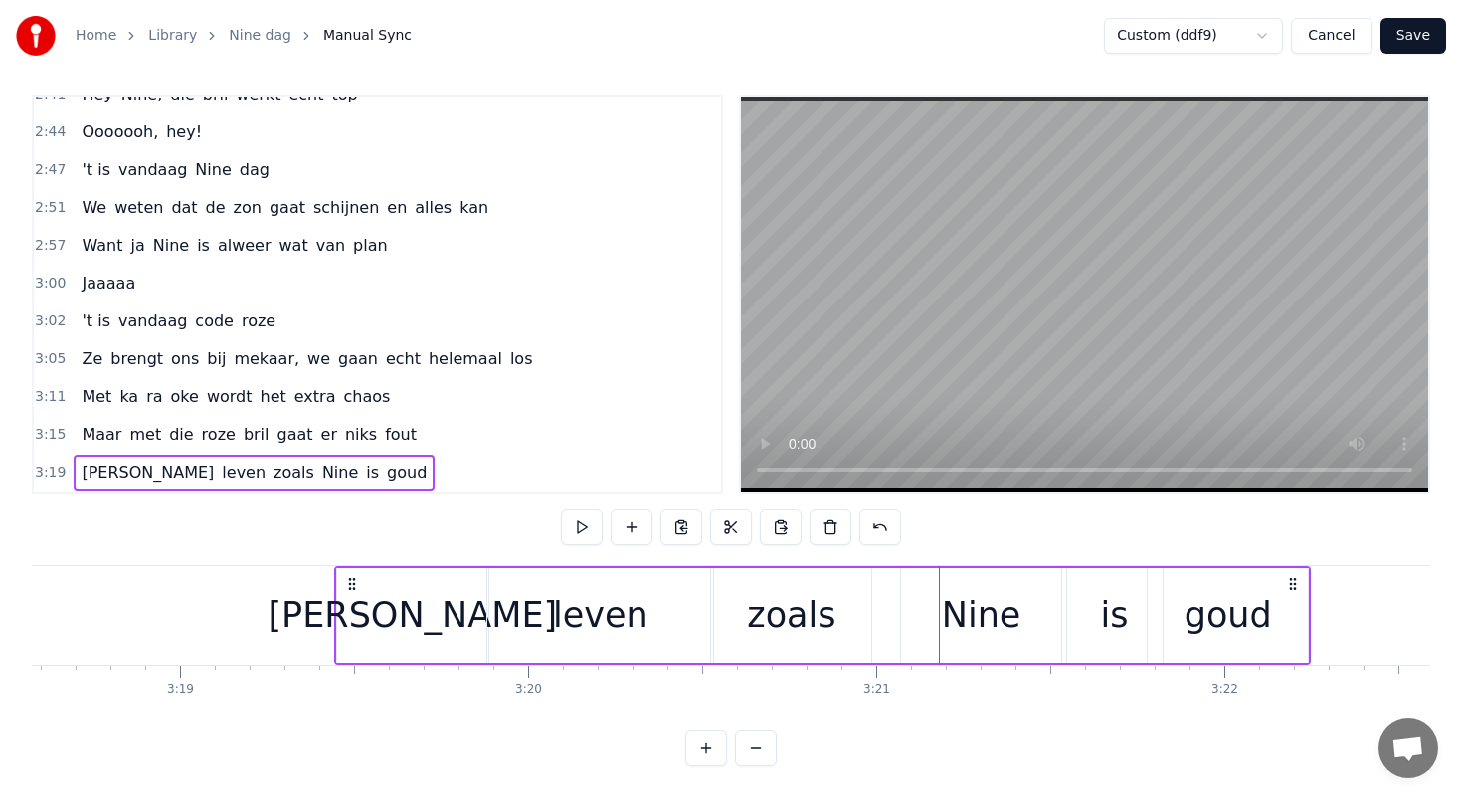
click at [925, 590] on div "Nine" at bounding box center [981, 615] width 160 height 94
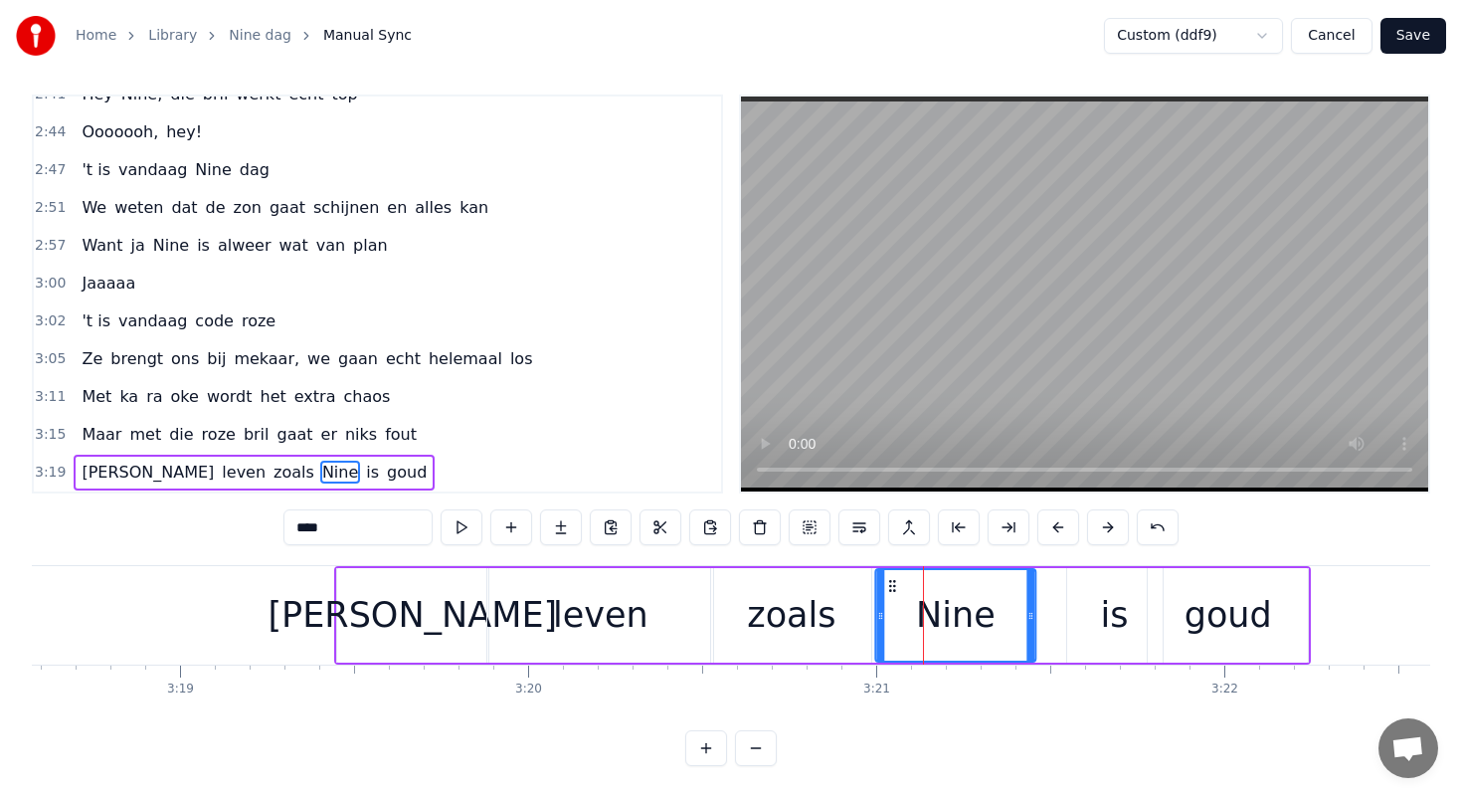
drag, startPoint x: 918, startPoint y: 580, endPoint x: 891, endPoint y: 579, distance: 26.9
click at [891, 579] on icon at bounding box center [892, 586] width 16 height 16
click at [1096, 594] on div "is" at bounding box center [1114, 615] width 95 height 94
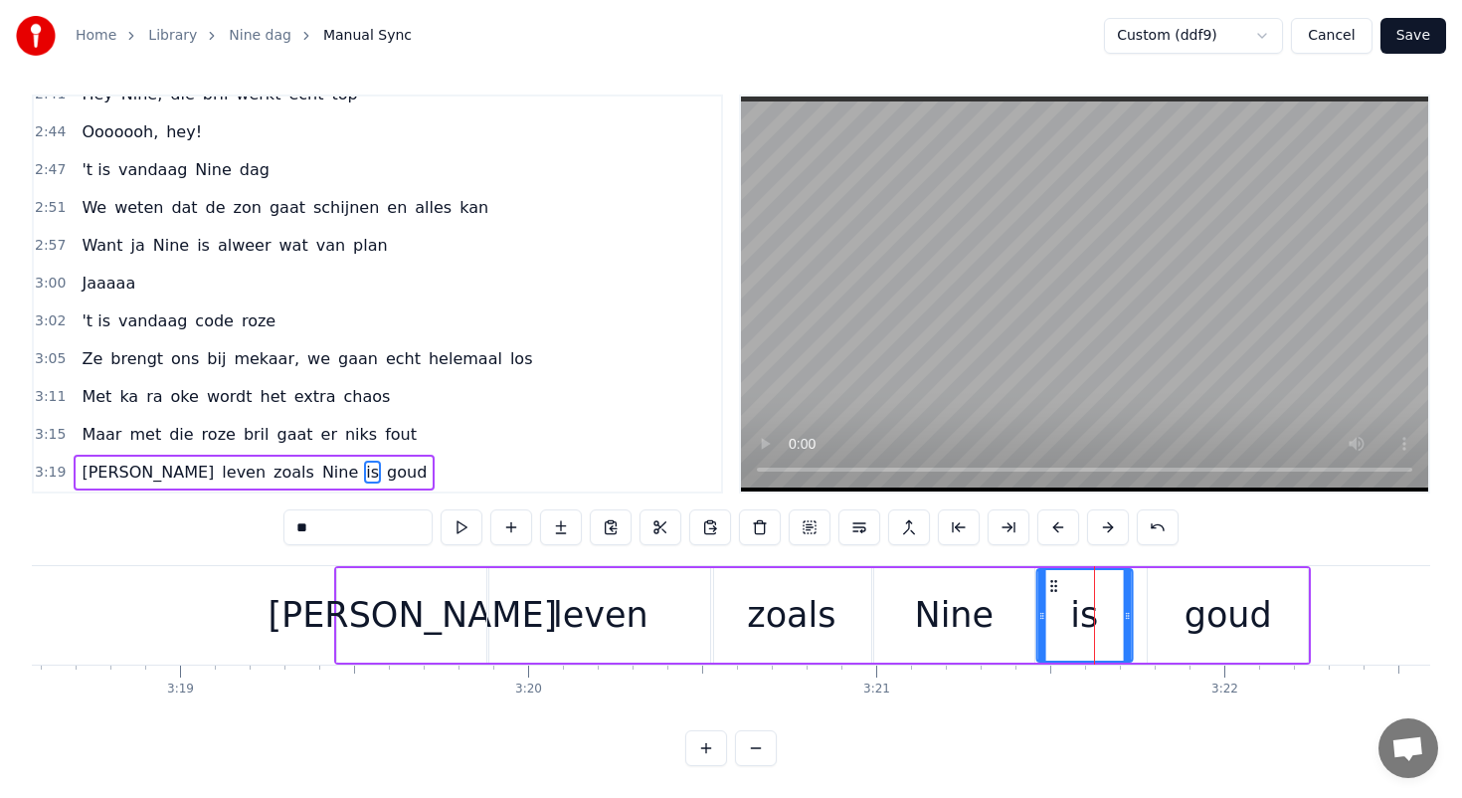
drag, startPoint x: 1081, startPoint y: 585, endPoint x: 1048, endPoint y: 584, distance: 32.8
click at [1051, 585] on circle at bounding box center [1051, 585] width 1 height 1
click at [1164, 588] on div "goud" at bounding box center [1228, 615] width 160 height 94
type input "****"
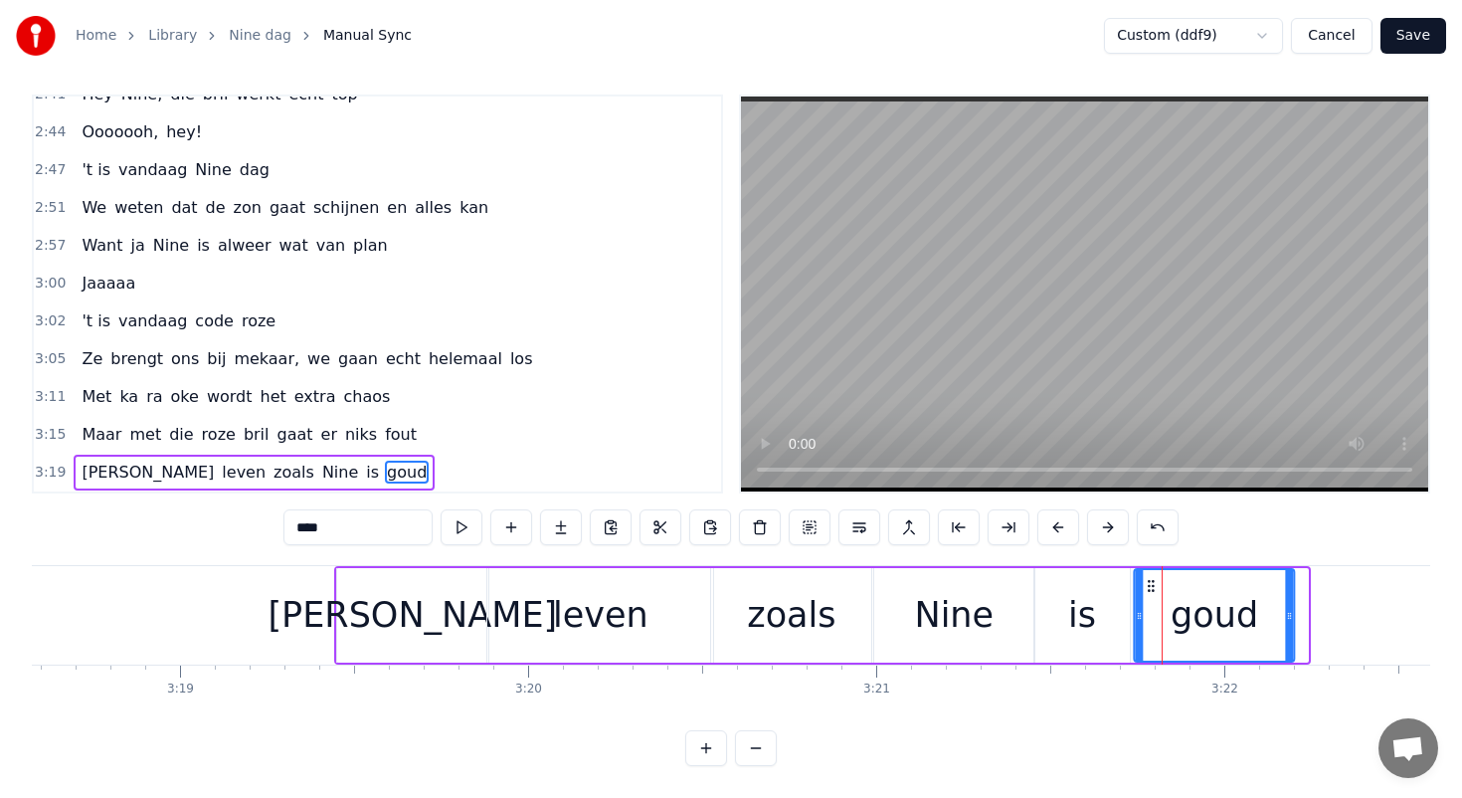
drag, startPoint x: 1161, startPoint y: 584, endPoint x: 1144, endPoint y: 584, distance: 16.9
click at [1144, 584] on icon at bounding box center [1152, 586] width 16 height 16
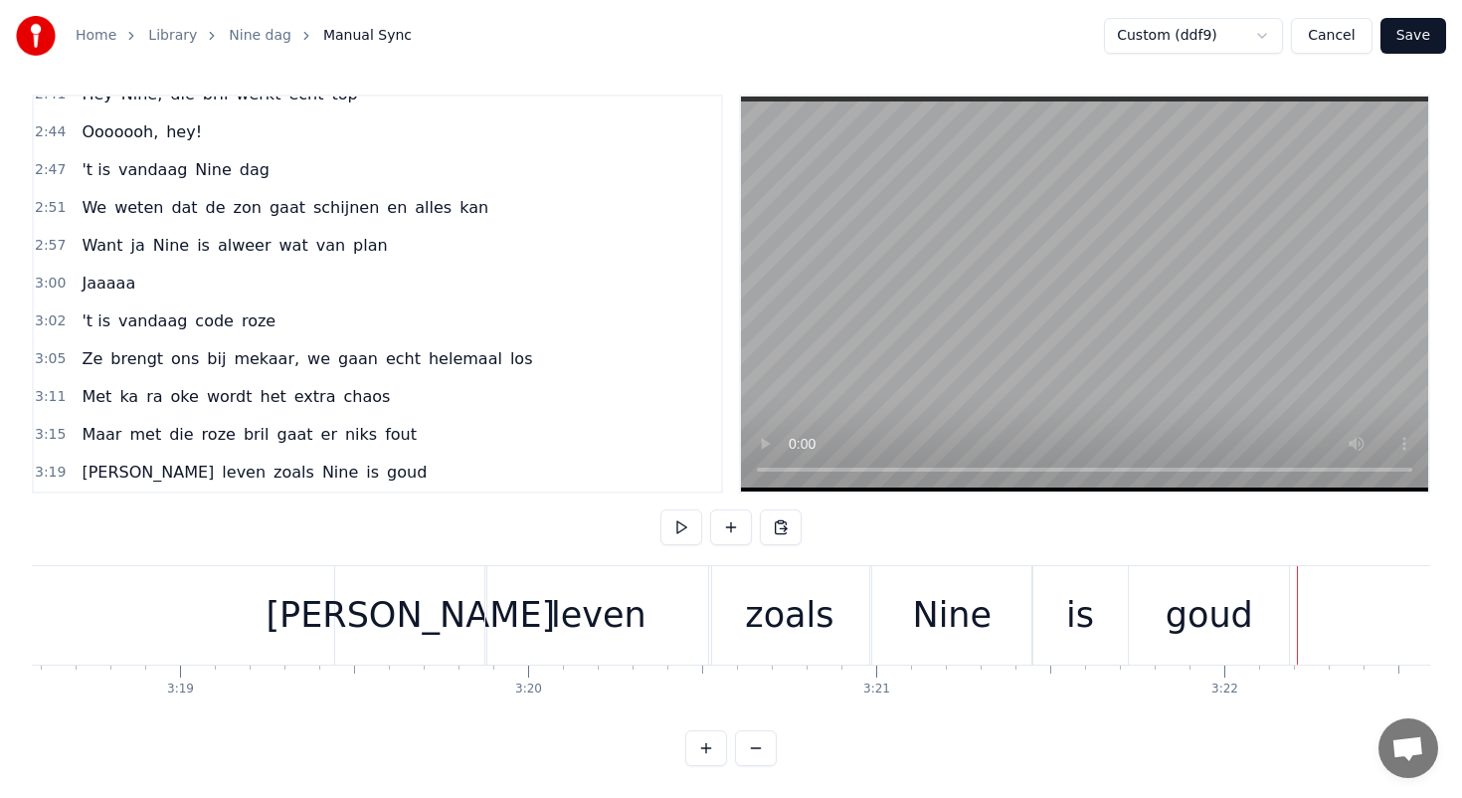
click at [1282, 614] on div "goud" at bounding box center [1209, 615] width 160 height 98
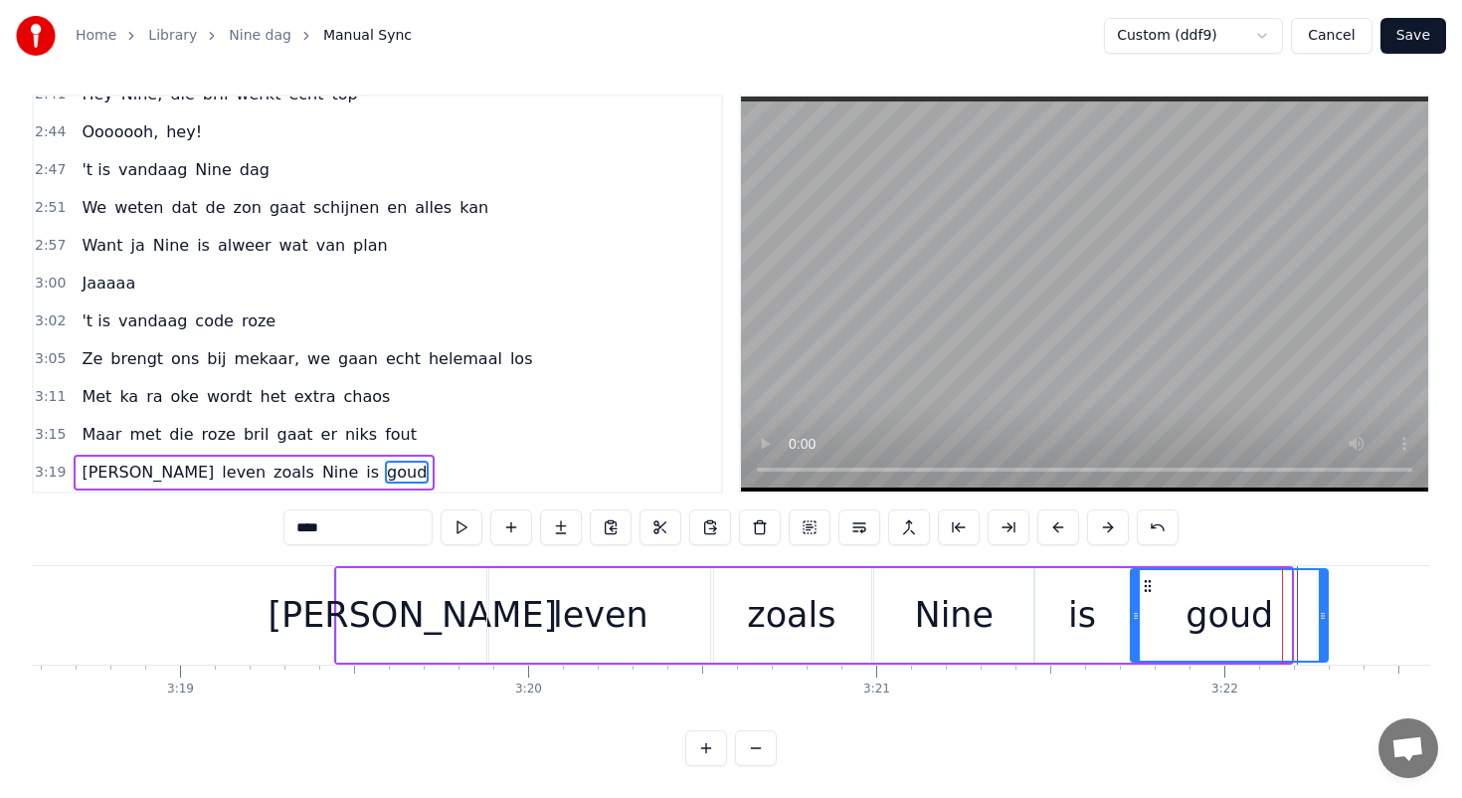
drag, startPoint x: 1282, startPoint y: 614, endPoint x: 1332, endPoint y: 615, distance: 49.7
click at [1327, 615] on icon at bounding box center [1323, 616] width 8 height 16
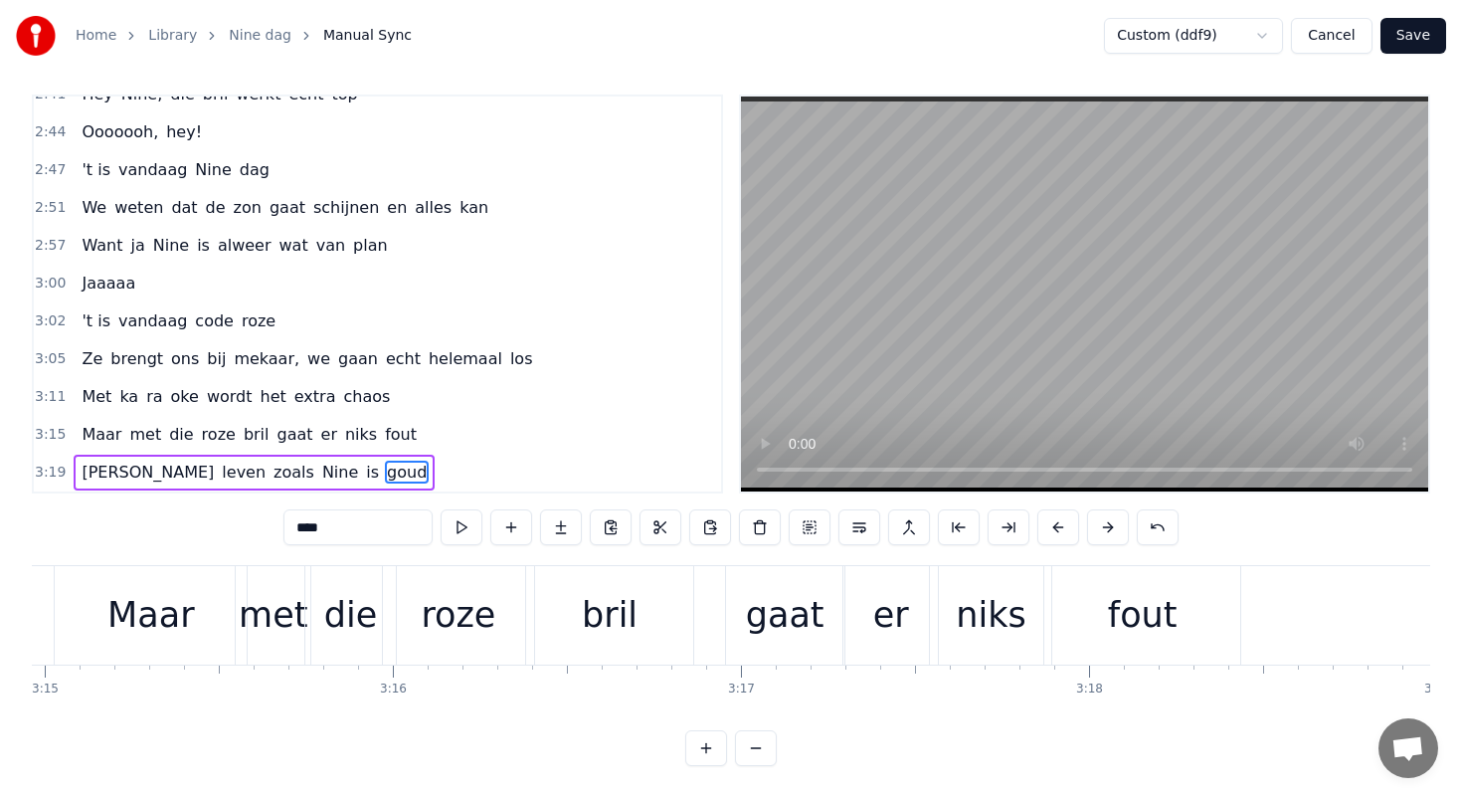
scroll to position [0, 67609]
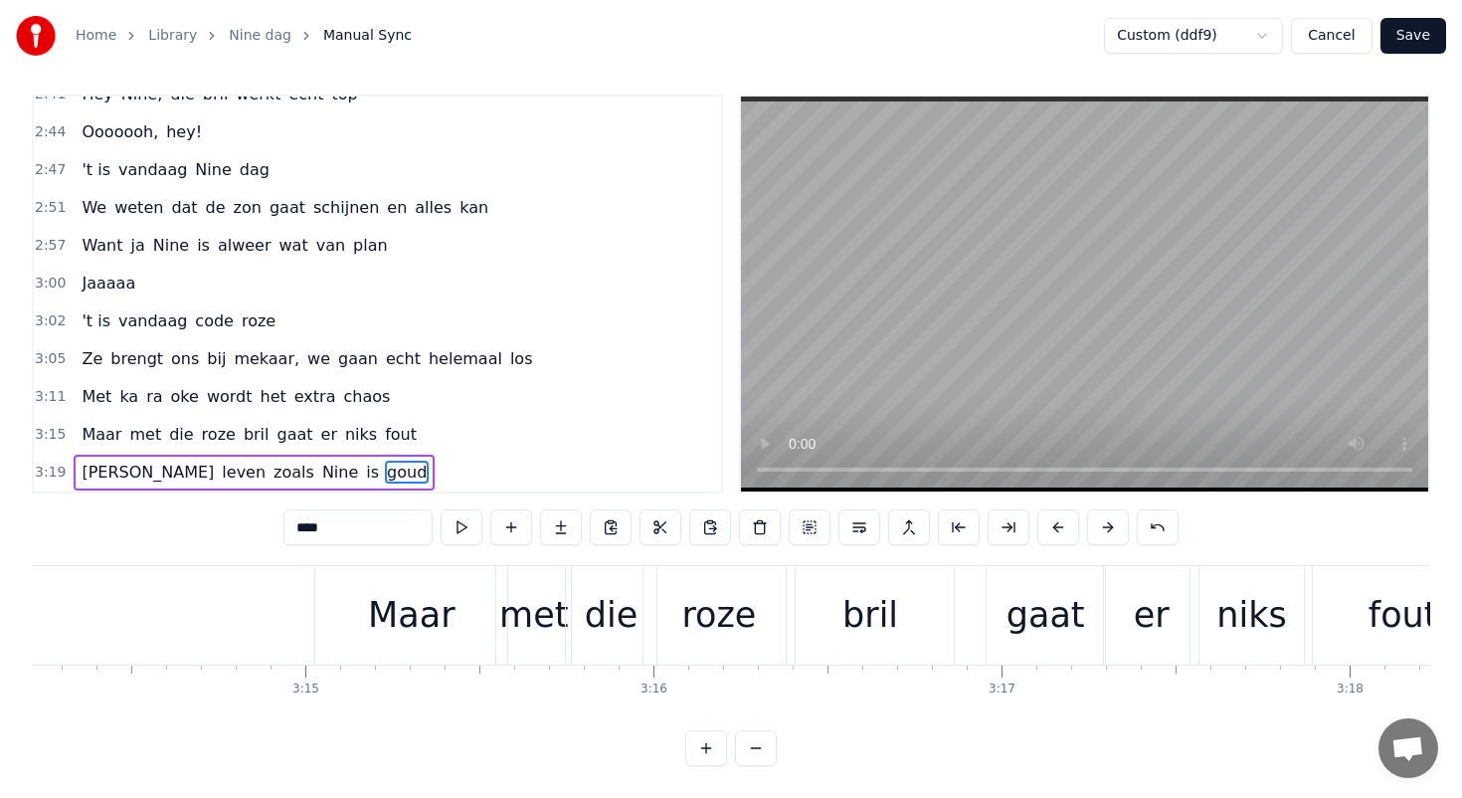
click at [421, 590] on div "Maar" at bounding box center [411, 615] width 87 height 53
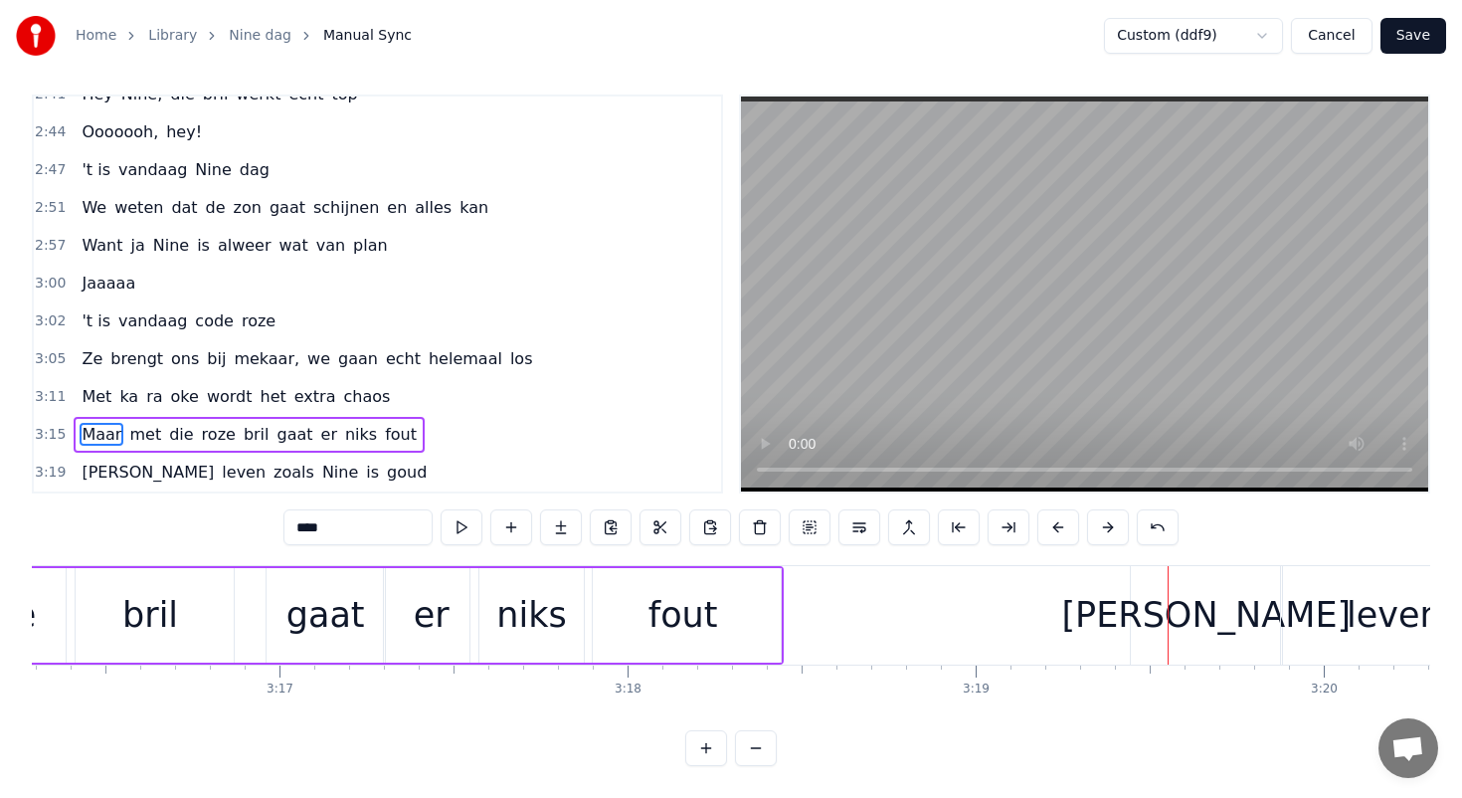
scroll to position [0, 68071]
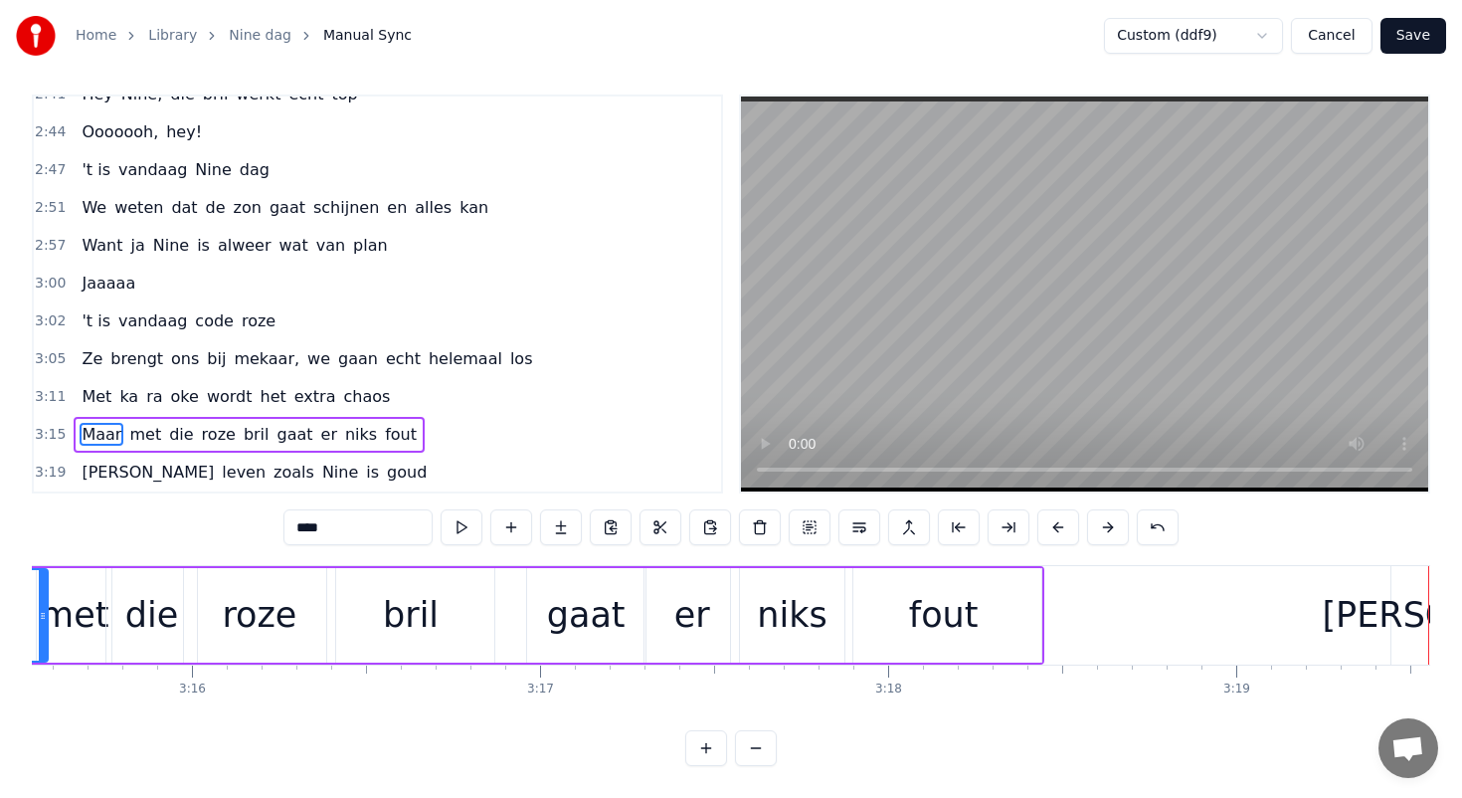
click at [675, 621] on div "er" at bounding box center [692, 615] width 94 height 94
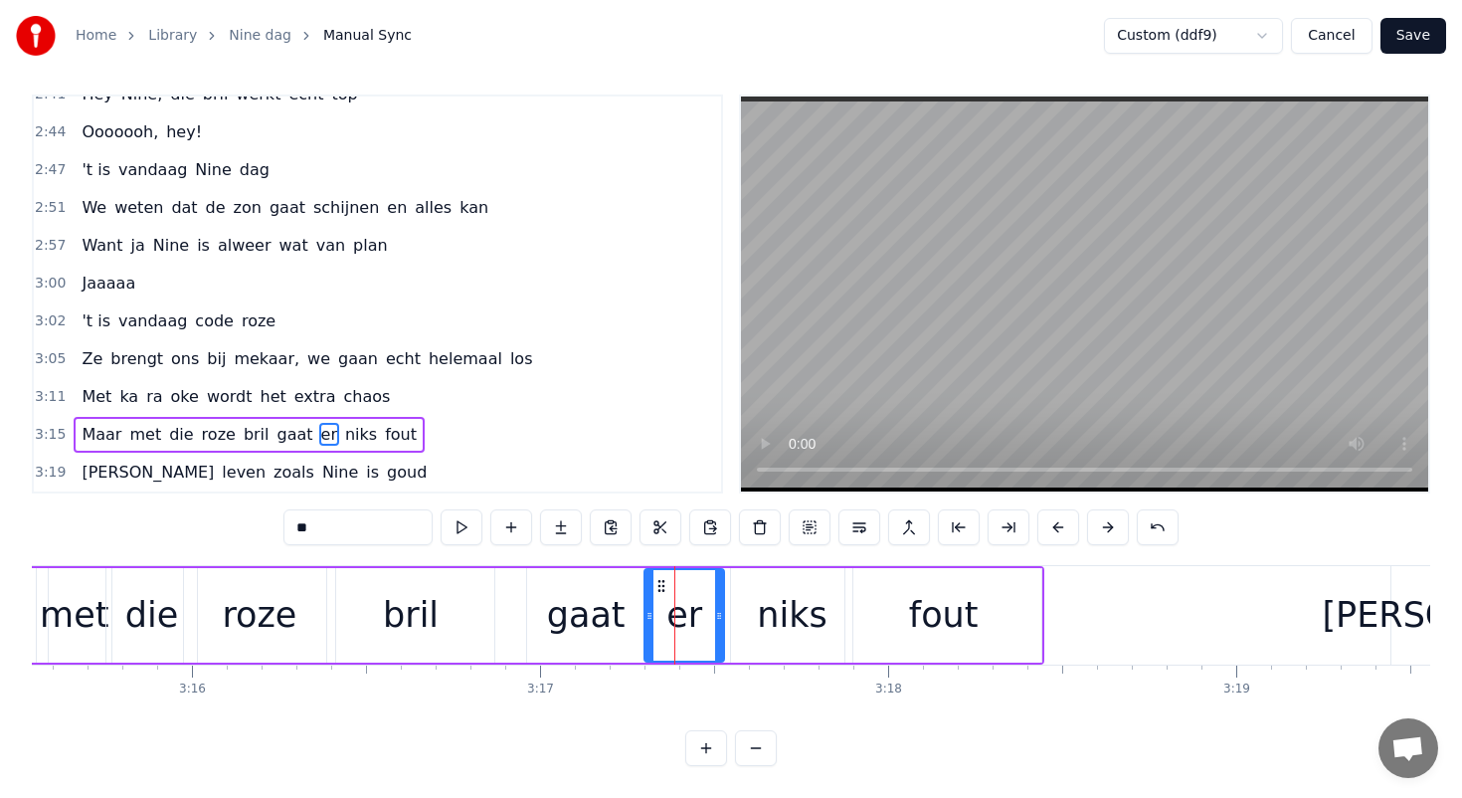
drag, startPoint x: 734, startPoint y: 617, endPoint x: 719, endPoint y: 615, distance: 15.1
click at [719, 615] on icon at bounding box center [719, 616] width 8 height 16
click at [747, 602] on div "niks" at bounding box center [791, 615] width 121 height 94
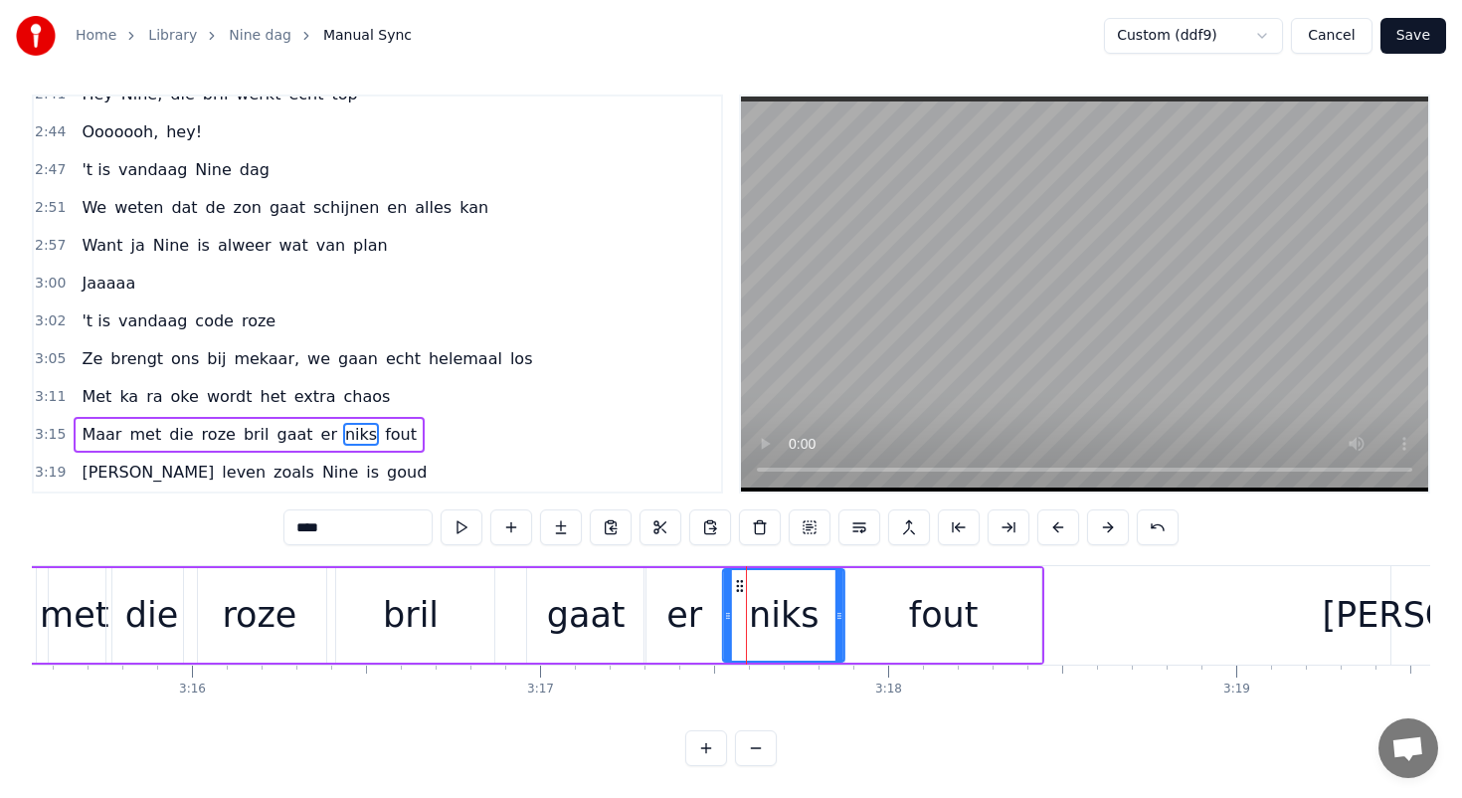
click at [739, 584] on icon at bounding box center [740, 586] width 16 height 16
drag, startPoint x: 838, startPoint y: 614, endPoint x: 817, endPoint y: 614, distance: 21.9
click at [826, 614] on icon at bounding box center [830, 616] width 8 height 16
click at [883, 598] on div "fout" at bounding box center [943, 615] width 196 height 94
type input "****"
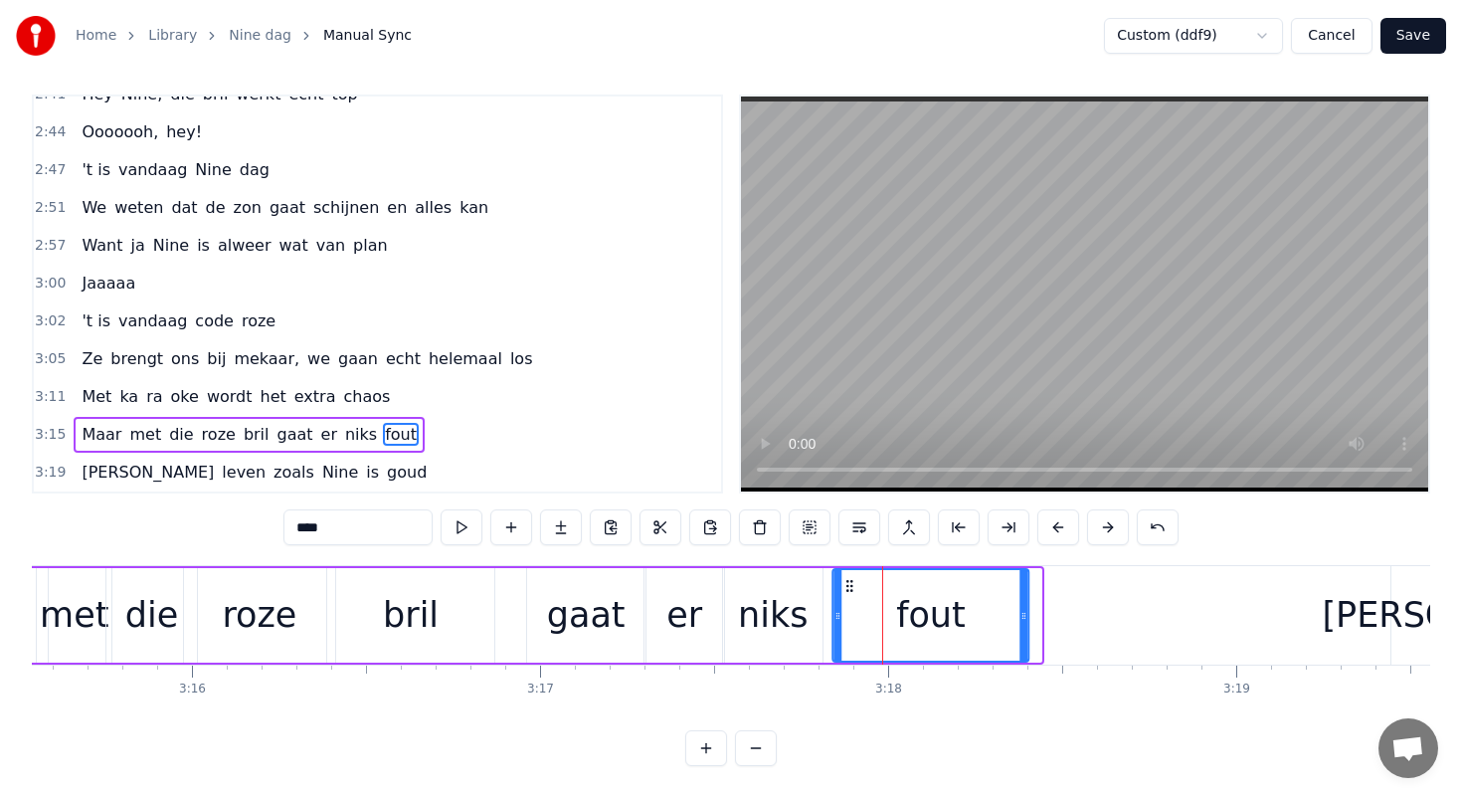
drag, startPoint x: 860, startPoint y: 584, endPoint x: 835, endPoint y: 583, distance: 24.9
click at [841, 583] on icon at bounding box center [849, 586] width 16 height 16
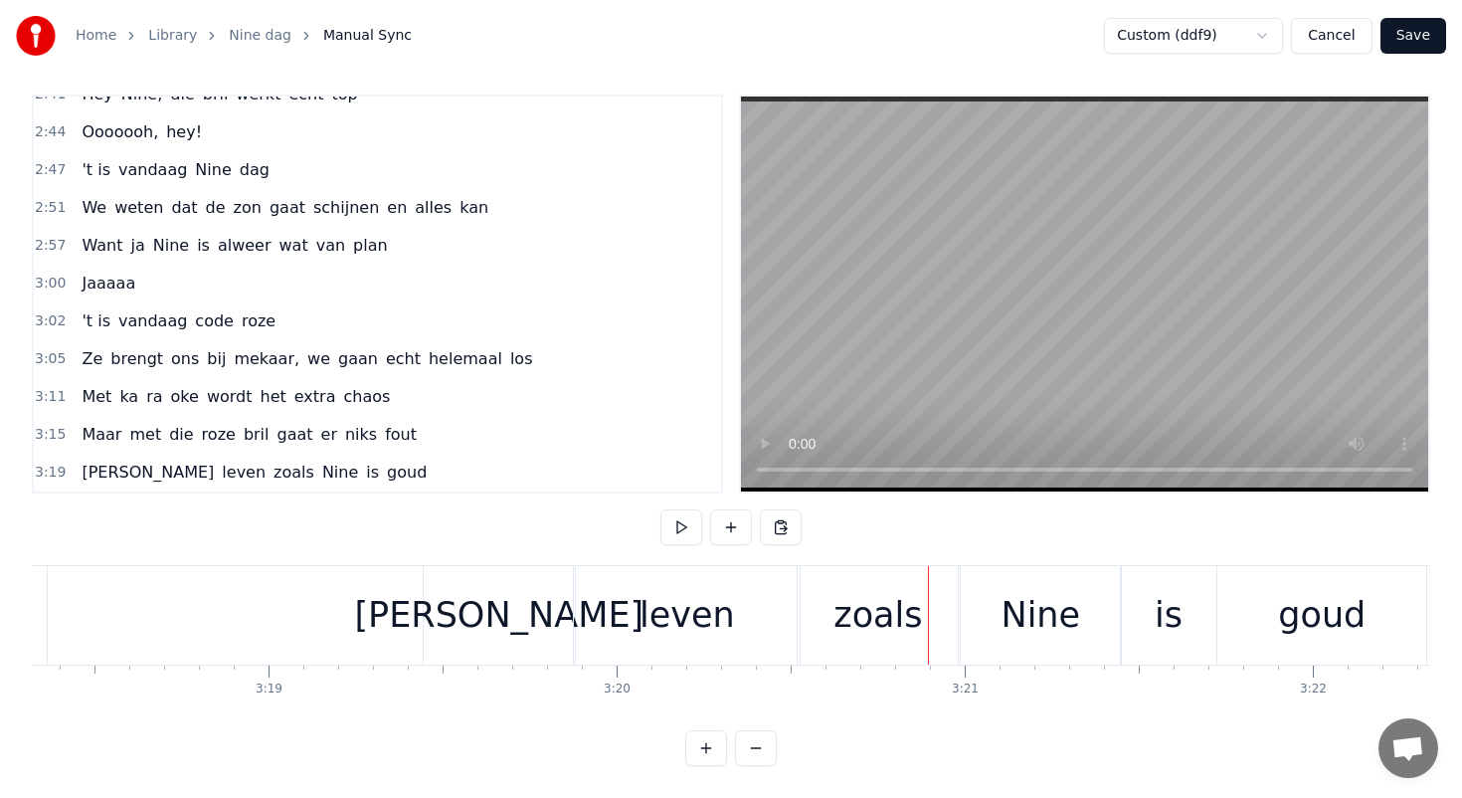
scroll to position [0, 68966]
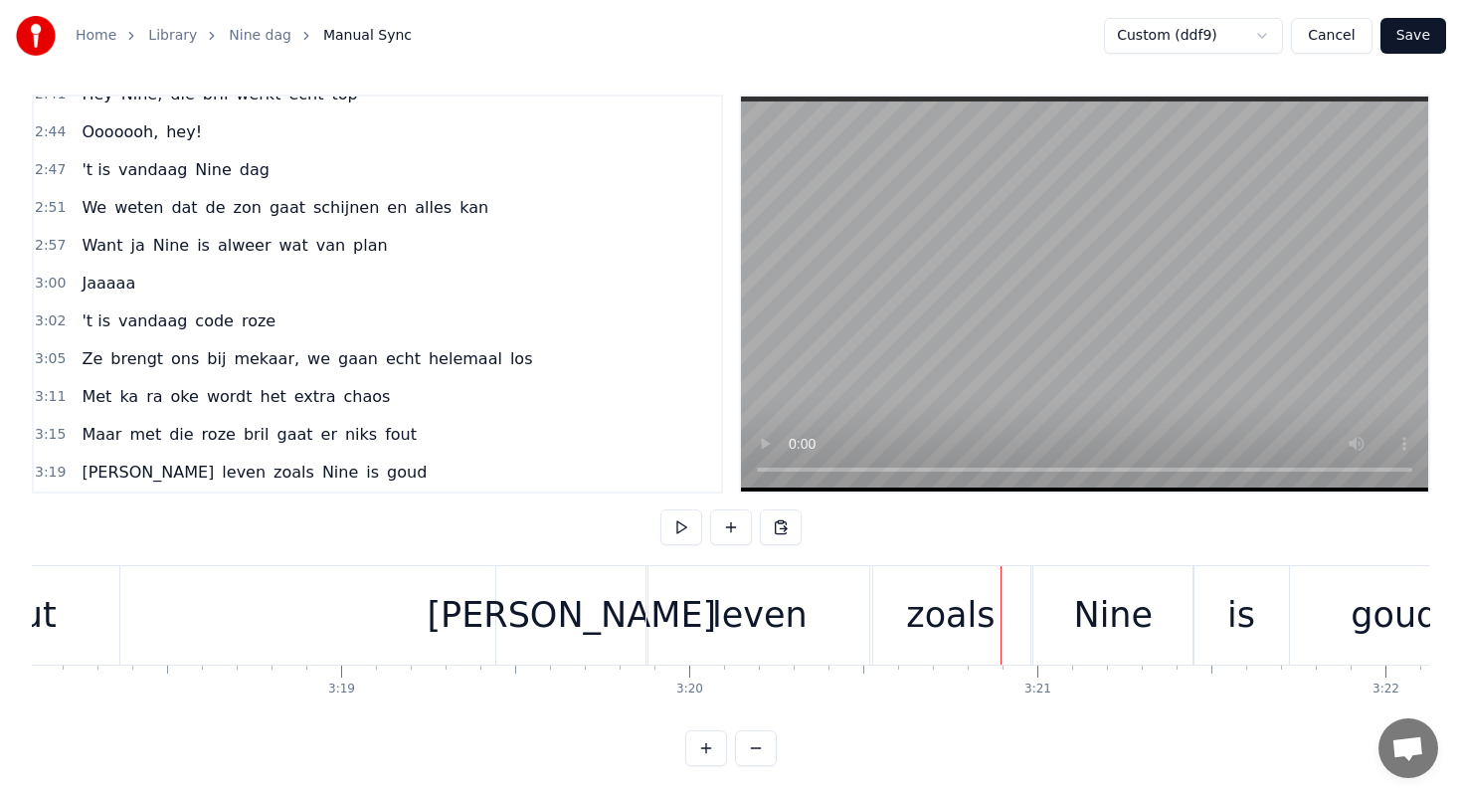
click at [565, 609] on div "[PERSON_NAME]" at bounding box center [571, 615] width 289 height 53
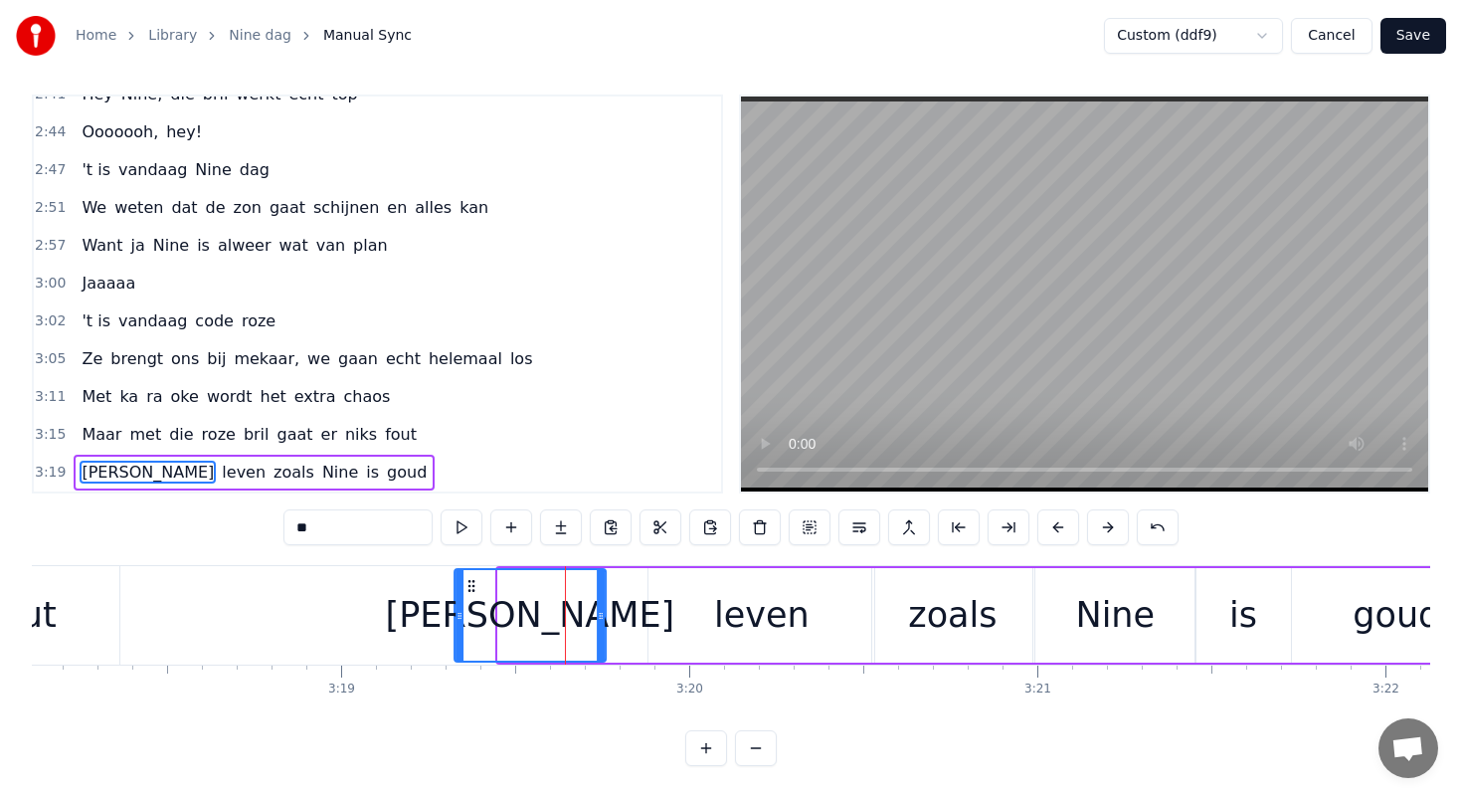
drag, startPoint x: 513, startPoint y: 581, endPoint x: 468, endPoint y: 581, distance: 44.8
click at [468, 581] on circle at bounding box center [468, 581] width 1 height 1
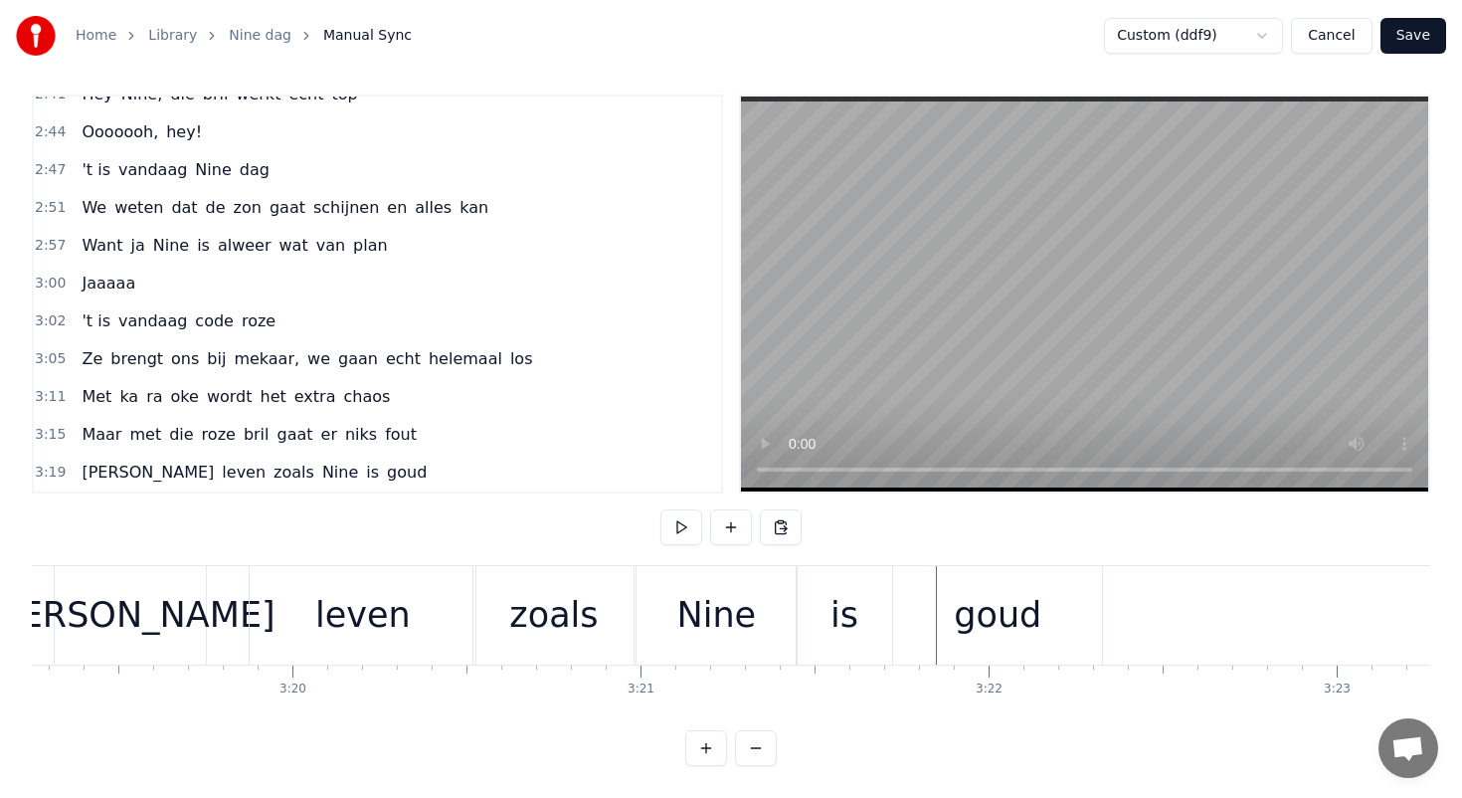
scroll to position [0, 69002]
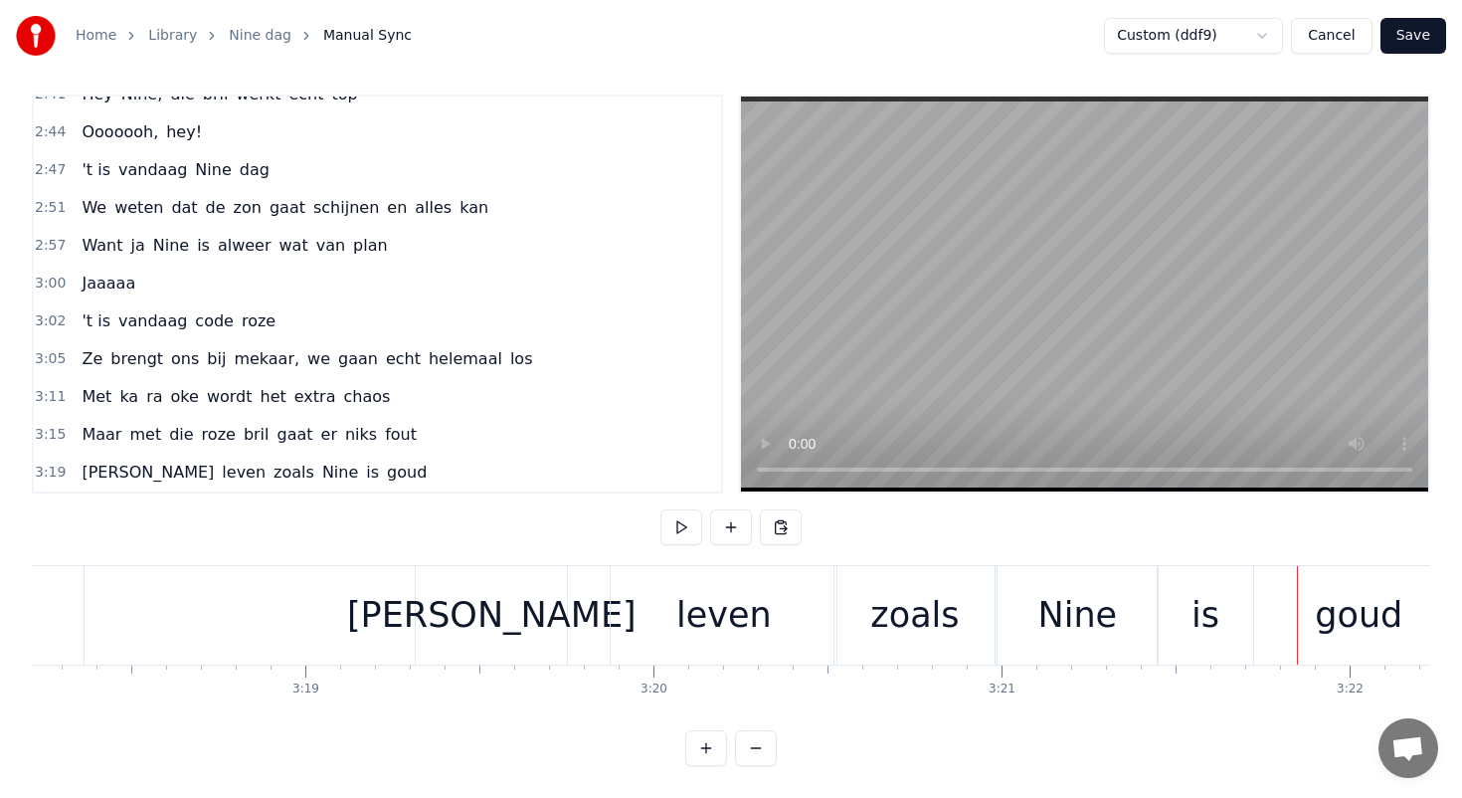
click at [705, 613] on div "leven" at bounding box center [723, 615] width 95 height 53
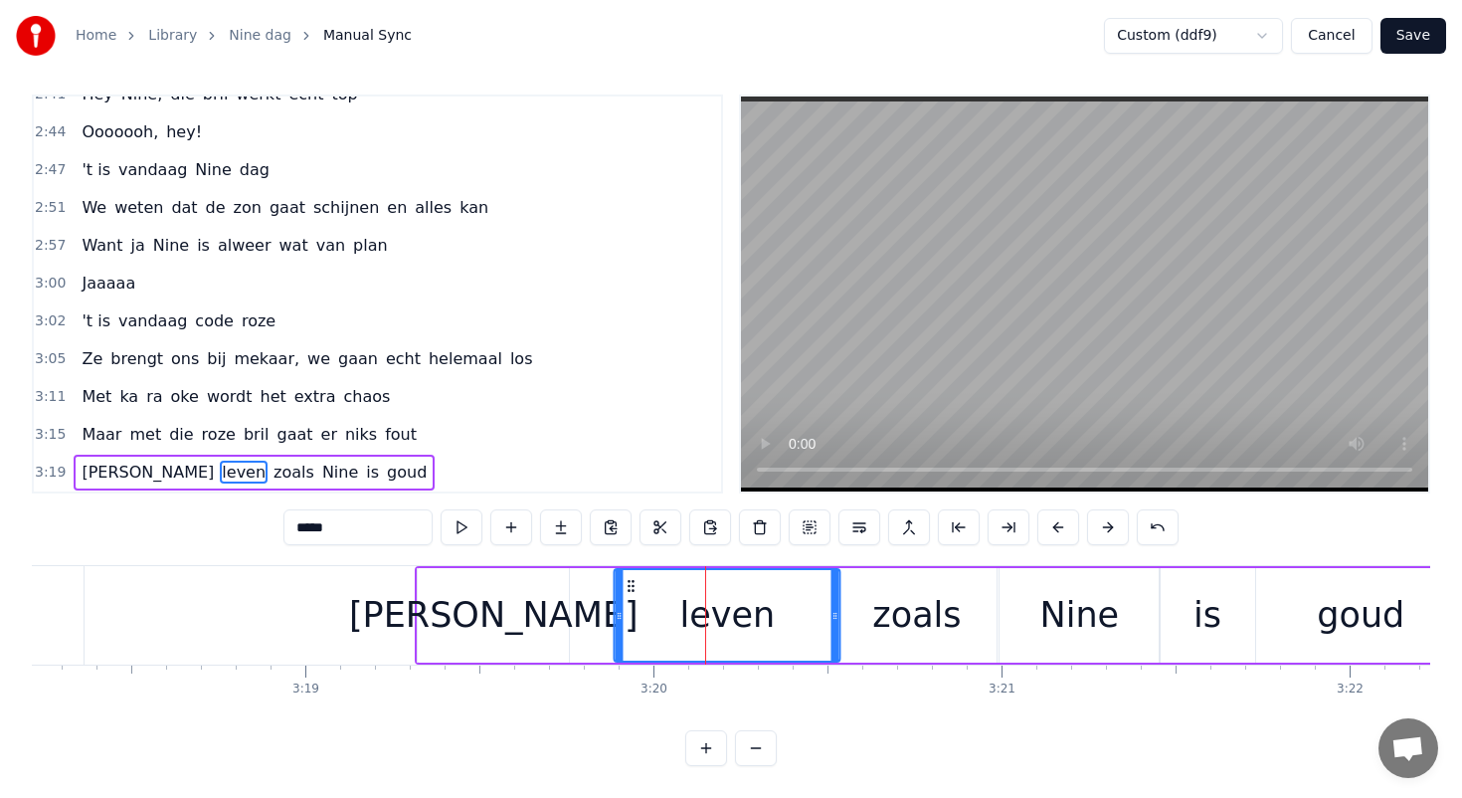
click at [629, 590] on icon at bounding box center [632, 586] width 16 height 16
click at [545, 609] on div "[PERSON_NAME]" at bounding box center [493, 615] width 151 height 94
type input "**"
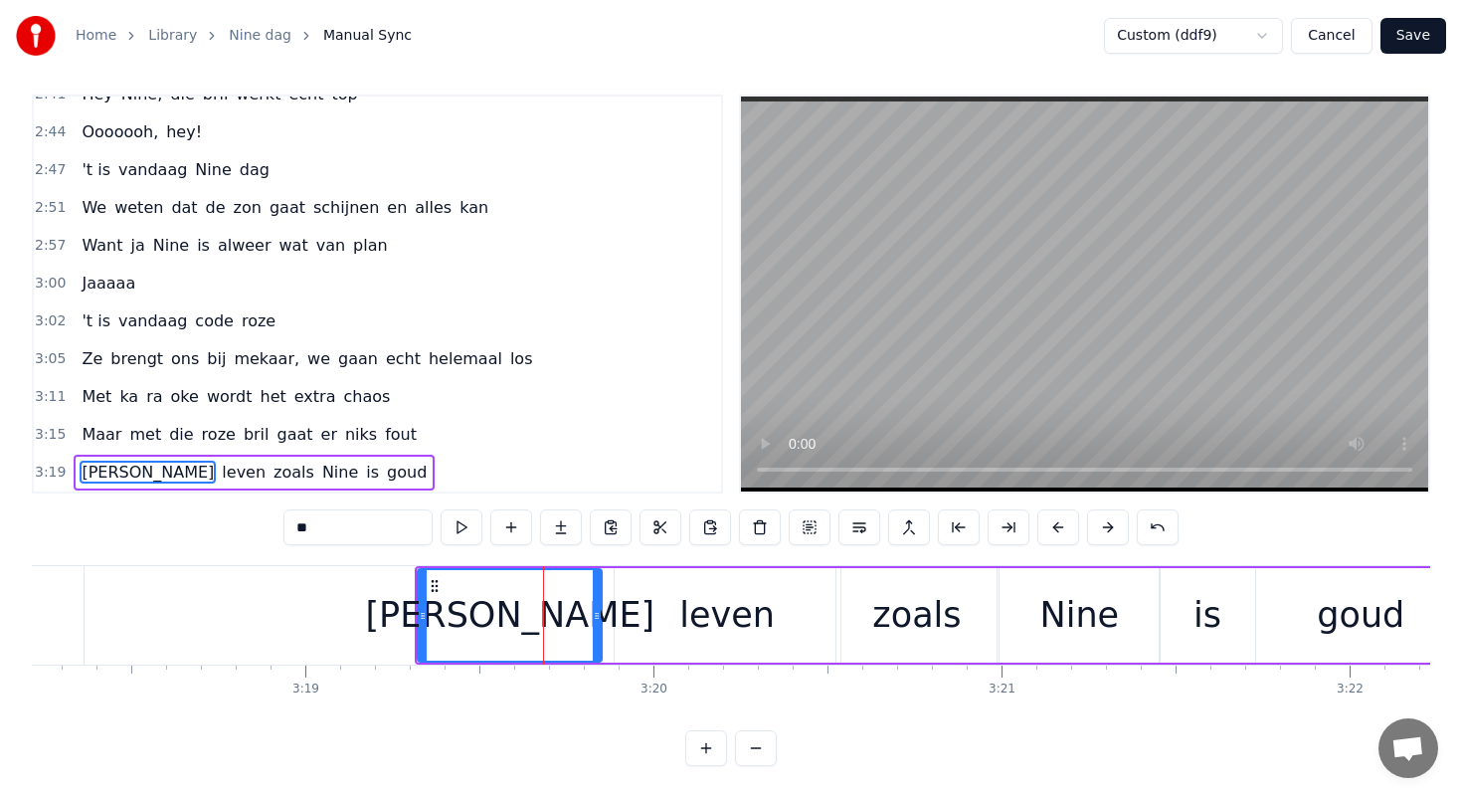
drag, startPoint x: 565, startPoint y: 612, endPoint x: 603, endPoint y: 612, distance: 37.8
click at [599, 613] on circle at bounding box center [598, 613] width 1 height 1
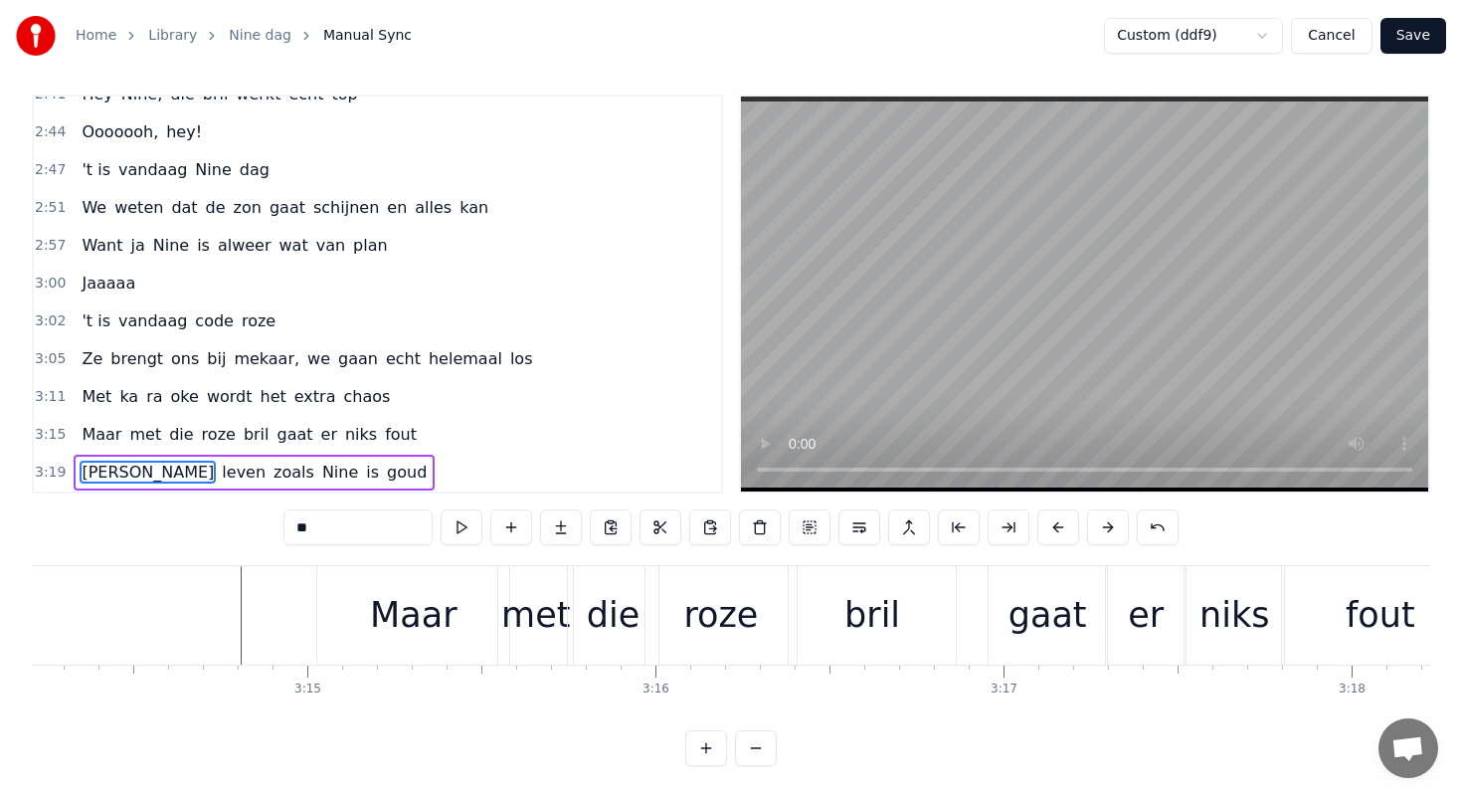
scroll to position [0, 67546]
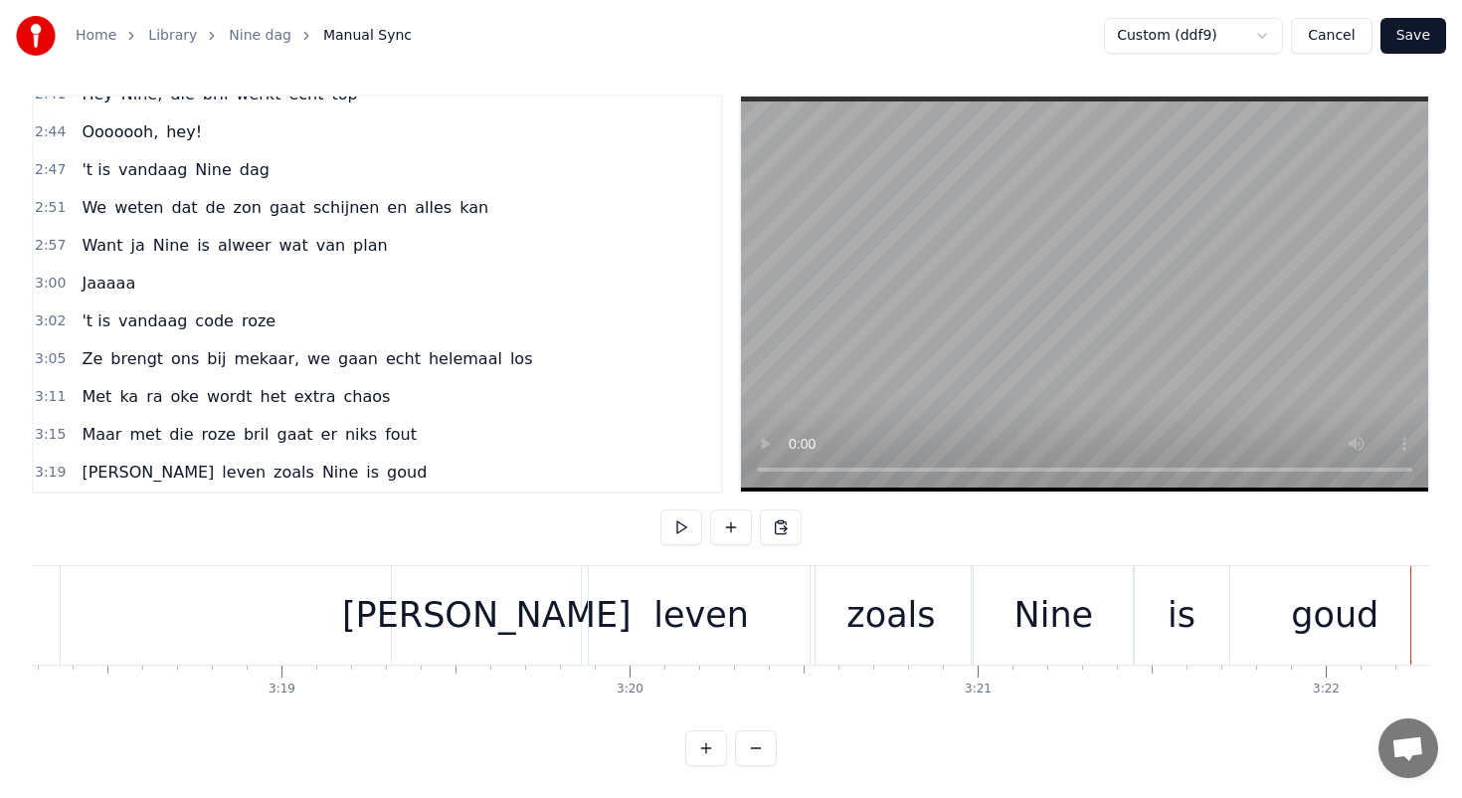
scroll to position [0, 68627]
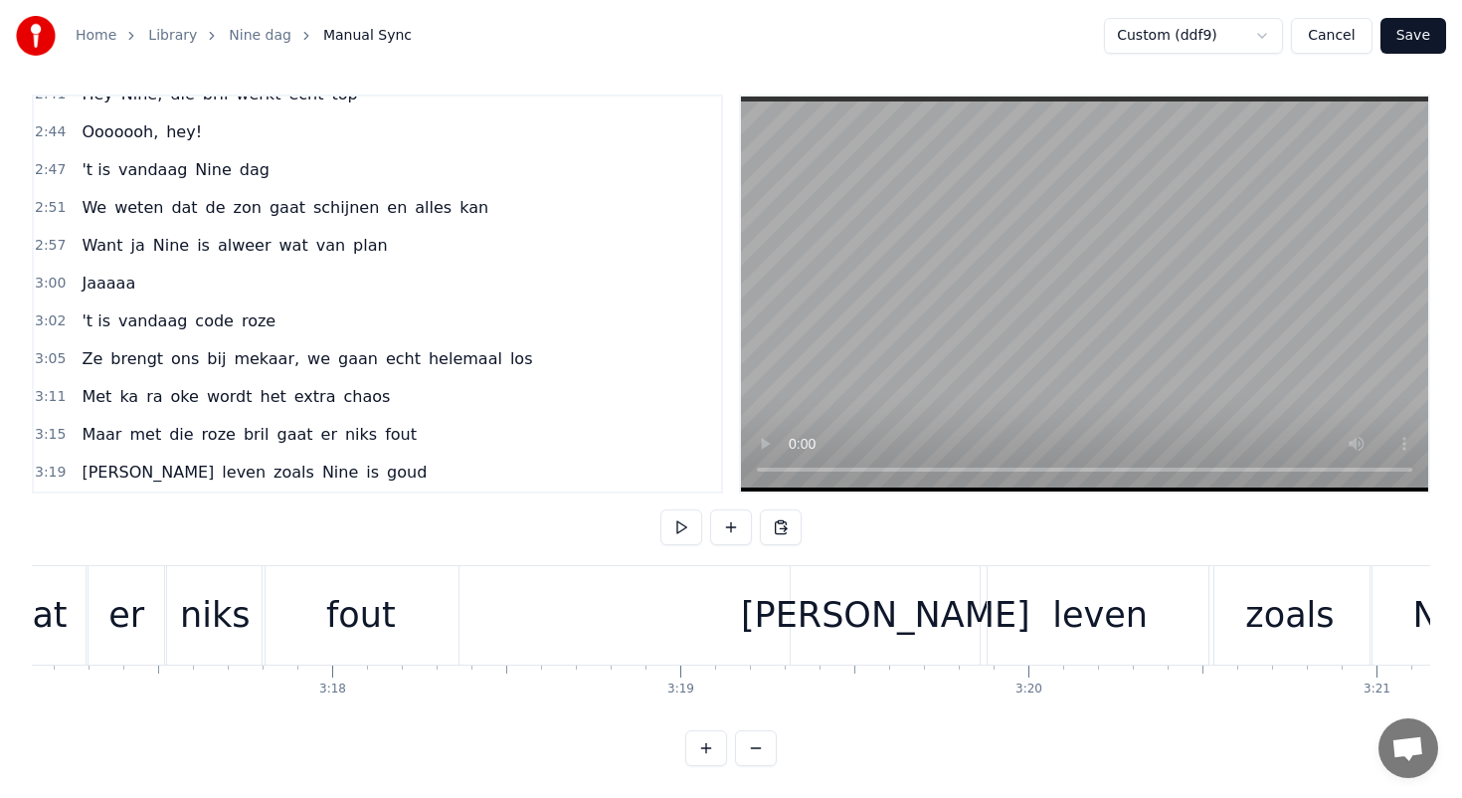
click at [946, 607] on div "[PERSON_NAME]" at bounding box center [885, 615] width 189 height 98
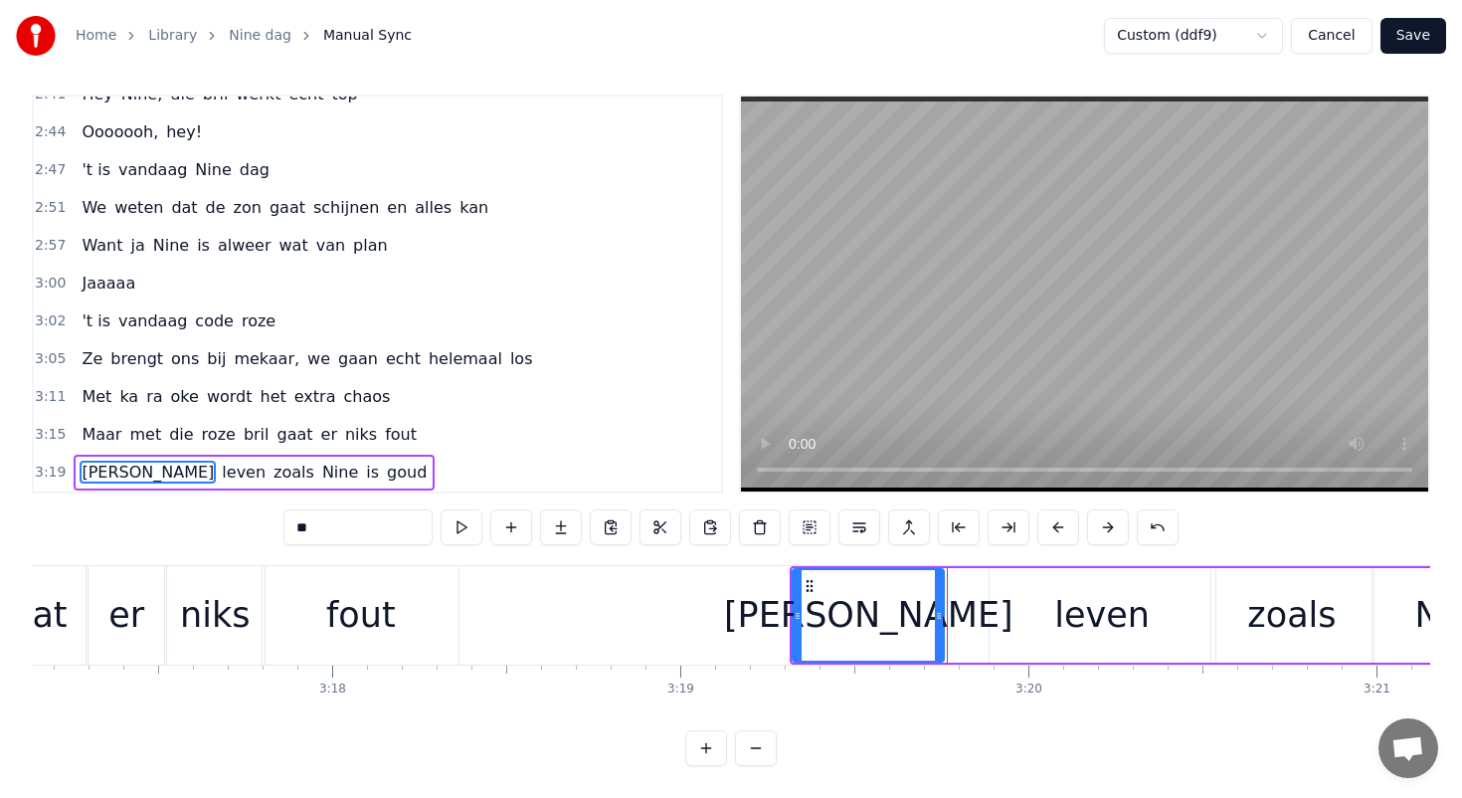
drag, startPoint x: 979, startPoint y: 616, endPoint x: 940, endPoint y: 610, distance: 39.2
click at [940, 610] on icon at bounding box center [939, 616] width 8 height 16
click at [1037, 604] on div "leven" at bounding box center [1103, 615] width 226 height 94
type input "*****"
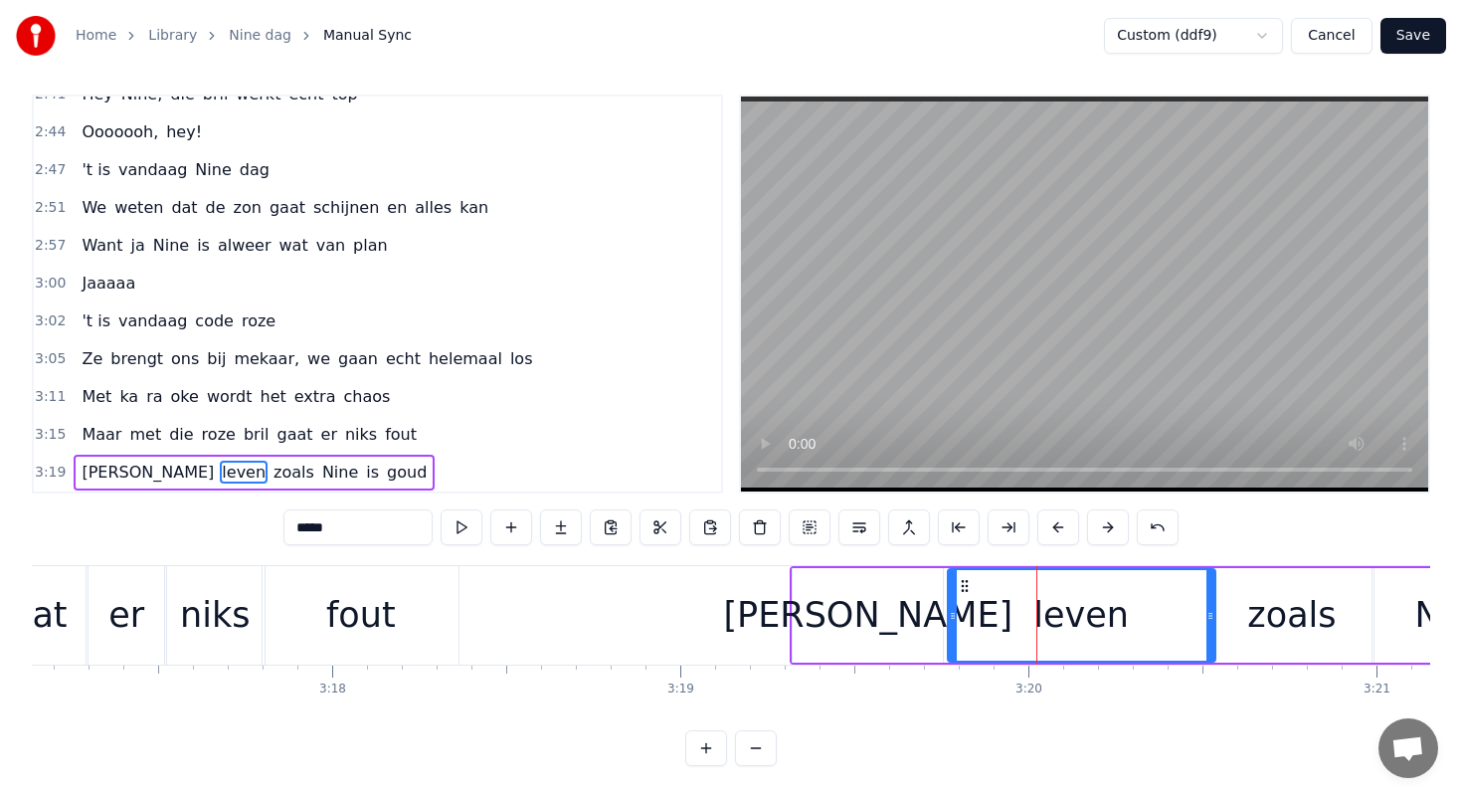
drag, startPoint x: 997, startPoint y: 611, endPoint x: 956, endPoint y: 607, distance: 41.0
click at [956, 608] on icon at bounding box center [953, 616] width 8 height 16
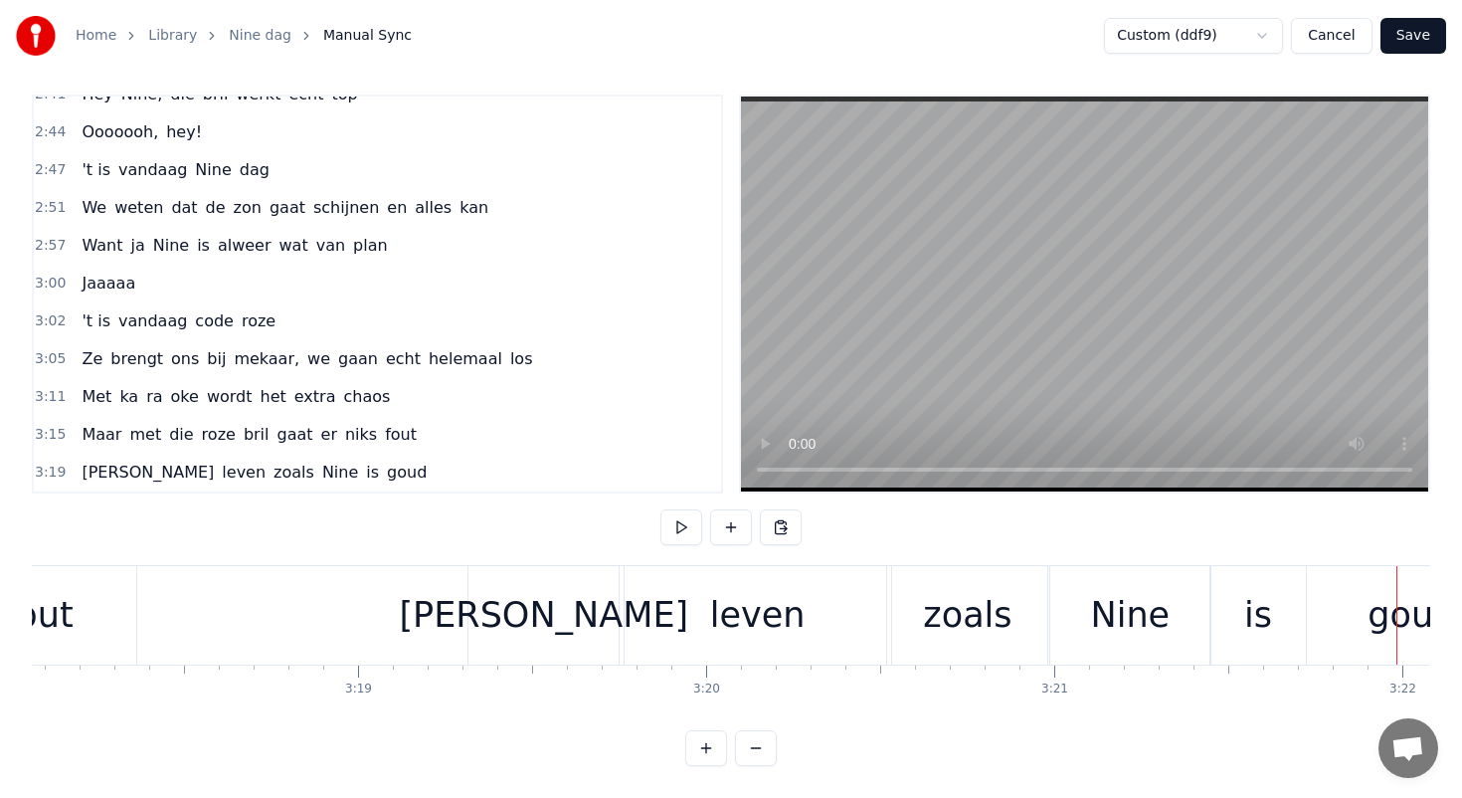
scroll to position [0, 68750]
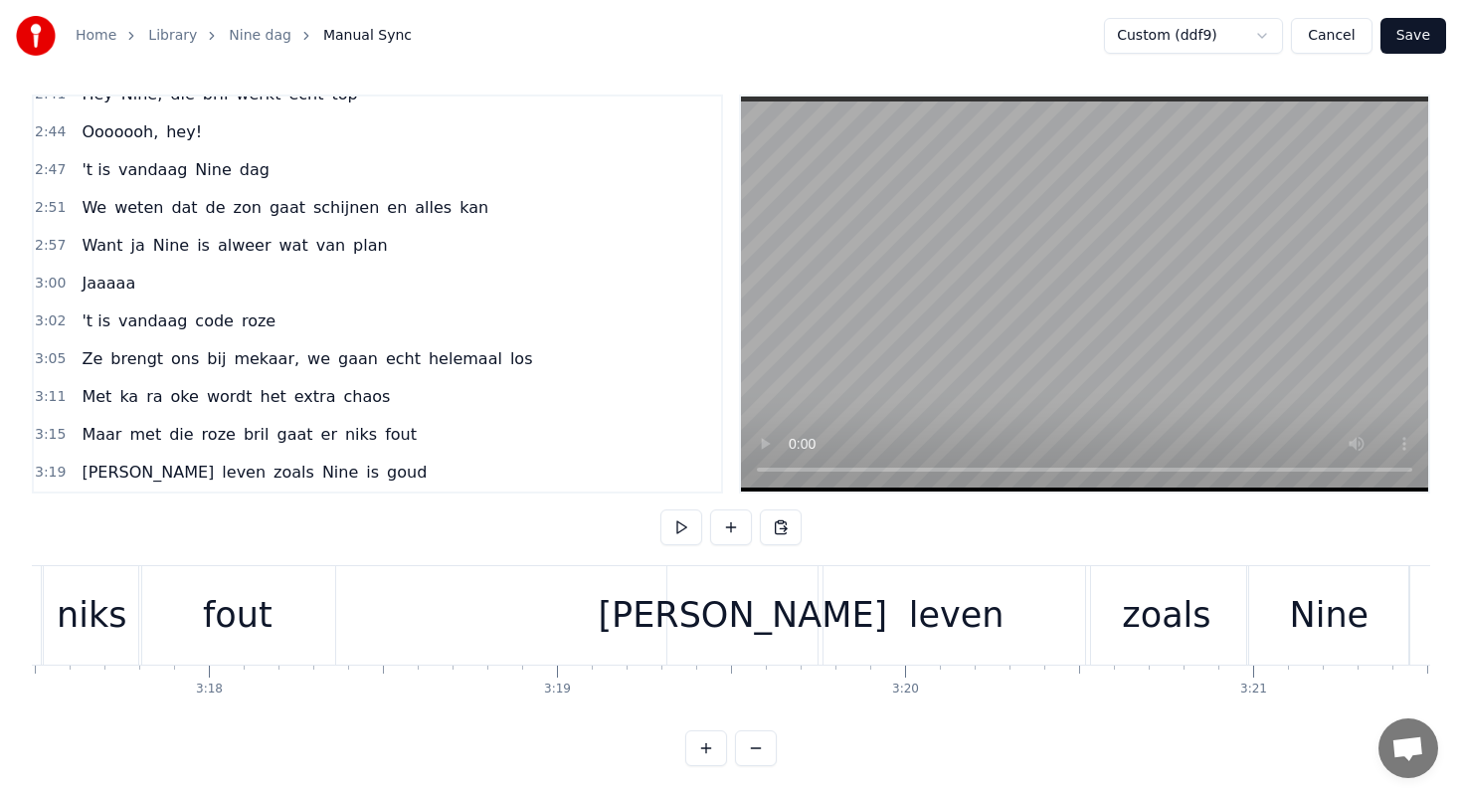
click at [807, 599] on div "[PERSON_NAME]" at bounding box center [742, 615] width 150 height 98
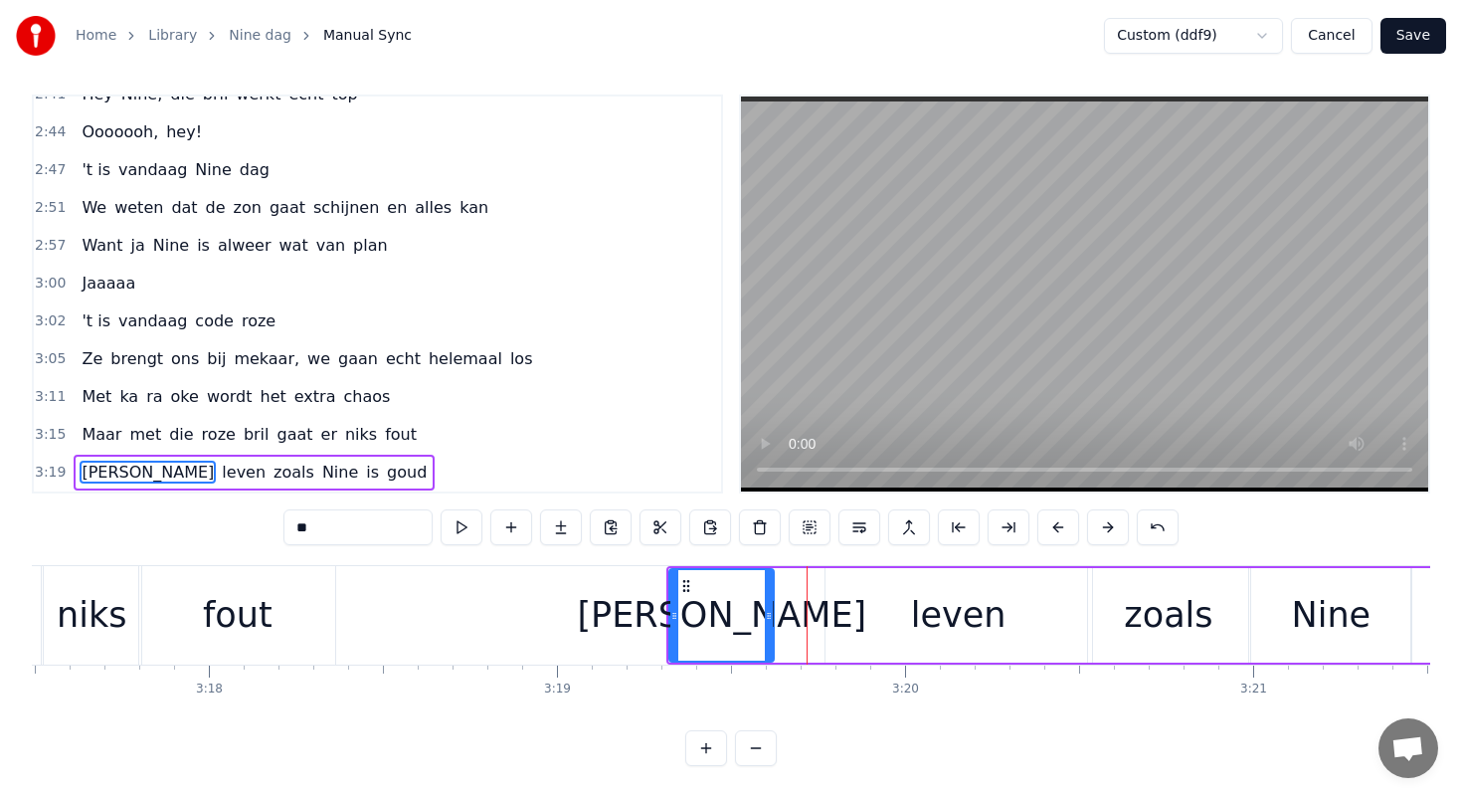
drag, startPoint x: 813, startPoint y: 613, endPoint x: 766, endPoint y: 606, distance: 47.3
click at [766, 608] on icon at bounding box center [769, 616] width 8 height 16
click at [839, 607] on div "leven" at bounding box center [959, 615] width 267 height 94
type input "*****"
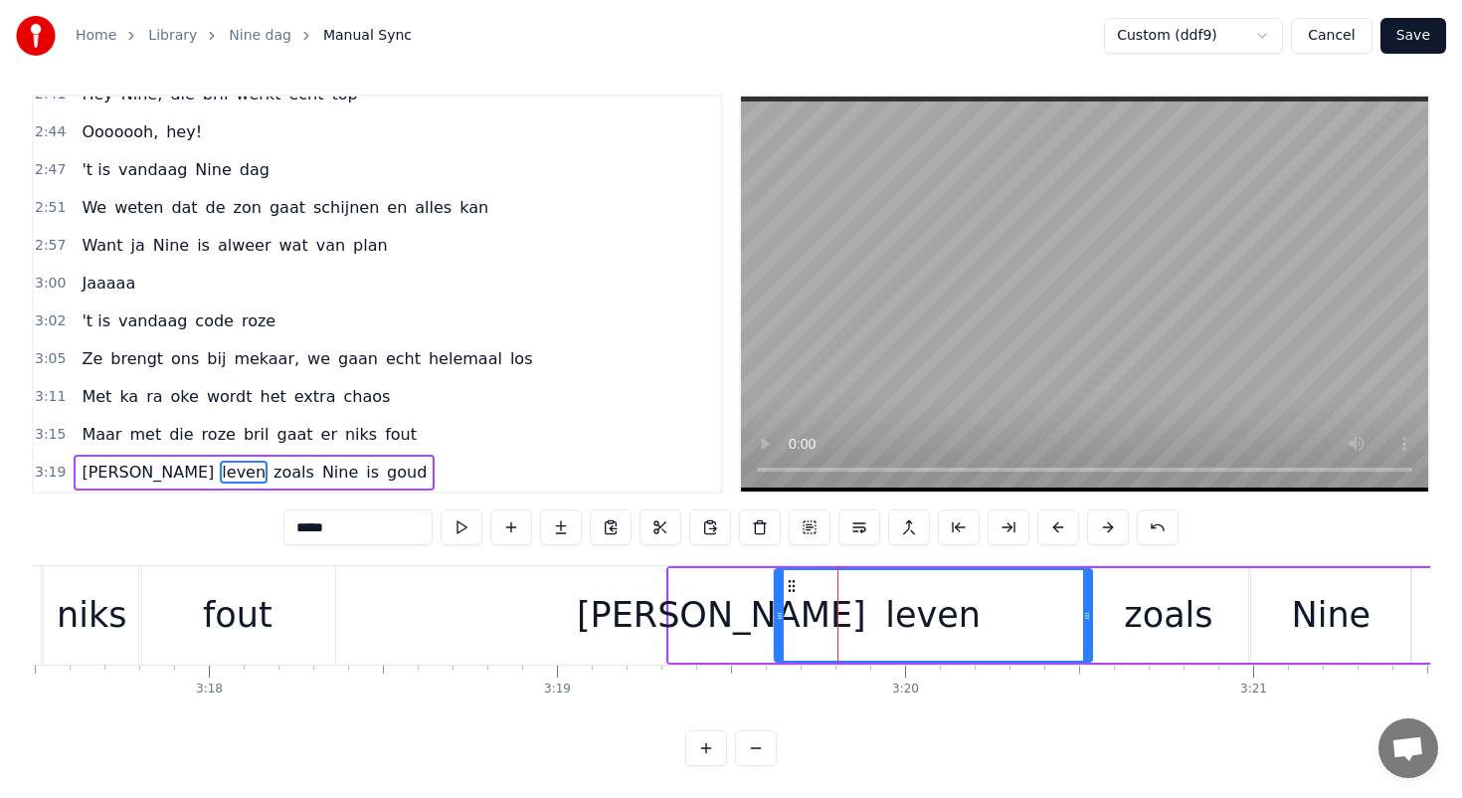
drag, startPoint x: 827, startPoint y: 609, endPoint x: 777, endPoint y: 604, distance: 50.0
click at [776, 604] on div at bounding box center [780, 615] width 8 height 91
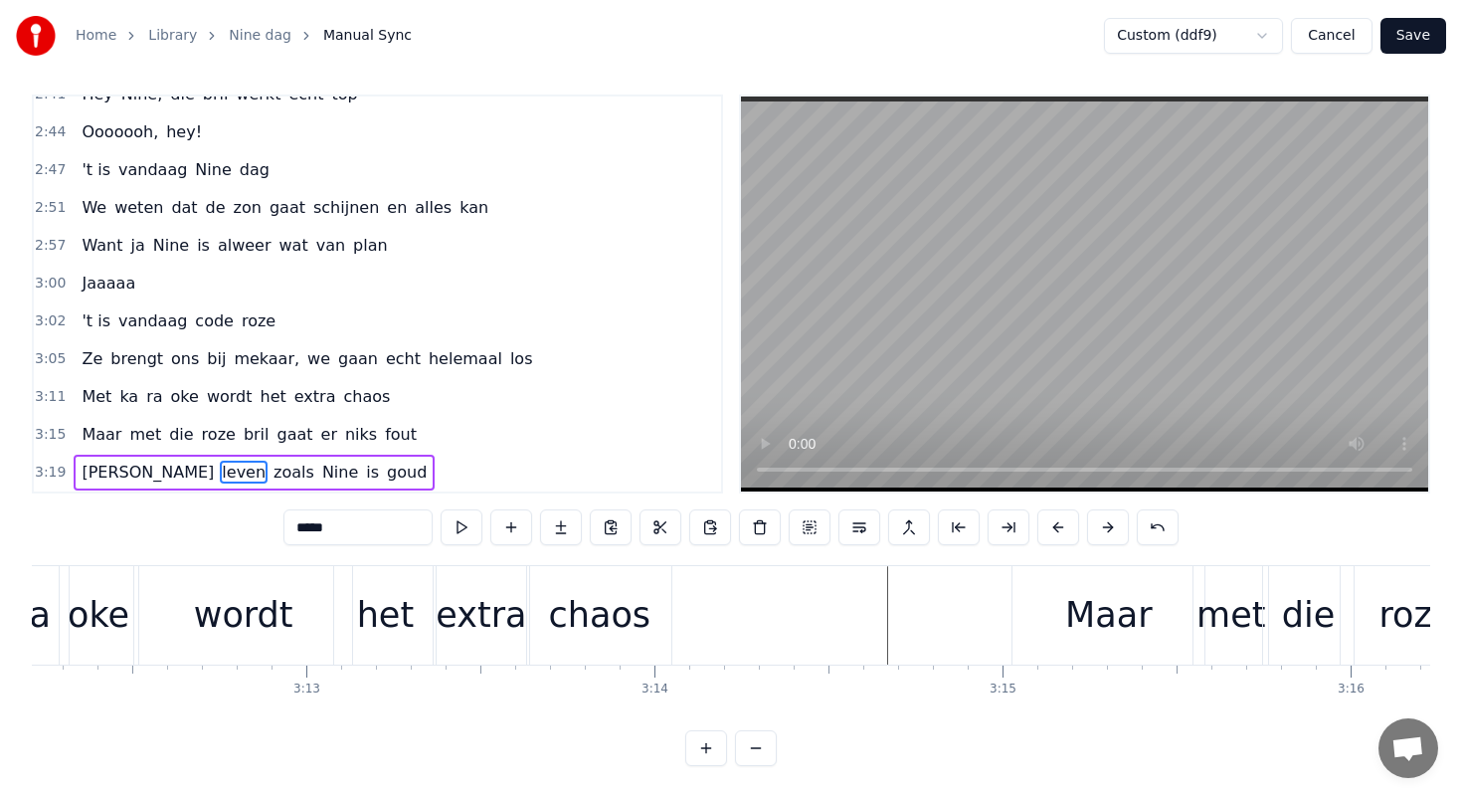
scroll to position [0, 66742]
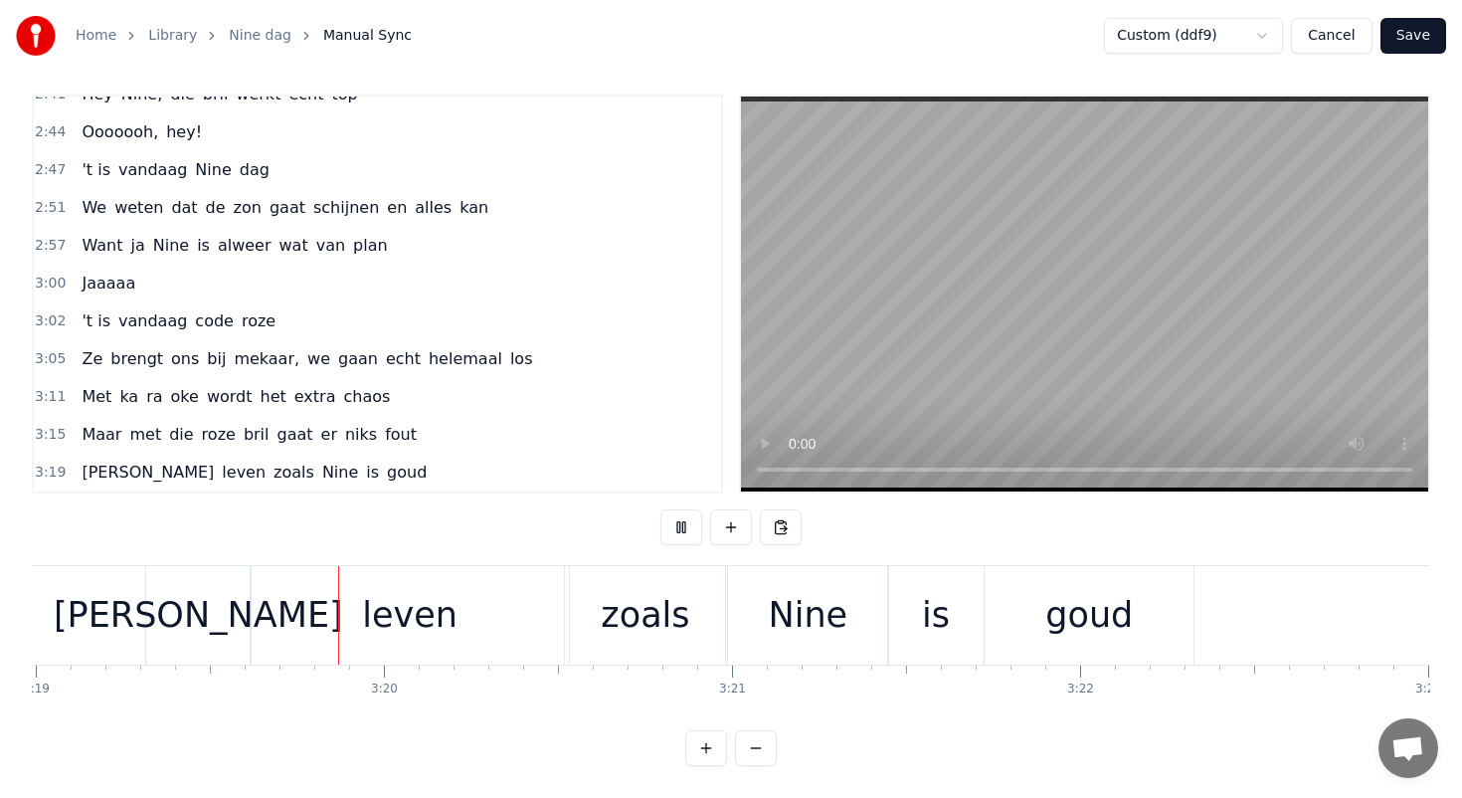
scroll to position [0, 69276]
click at [640, 599] on div "zoals" at bounding box center [640, 615] width 89 height 53
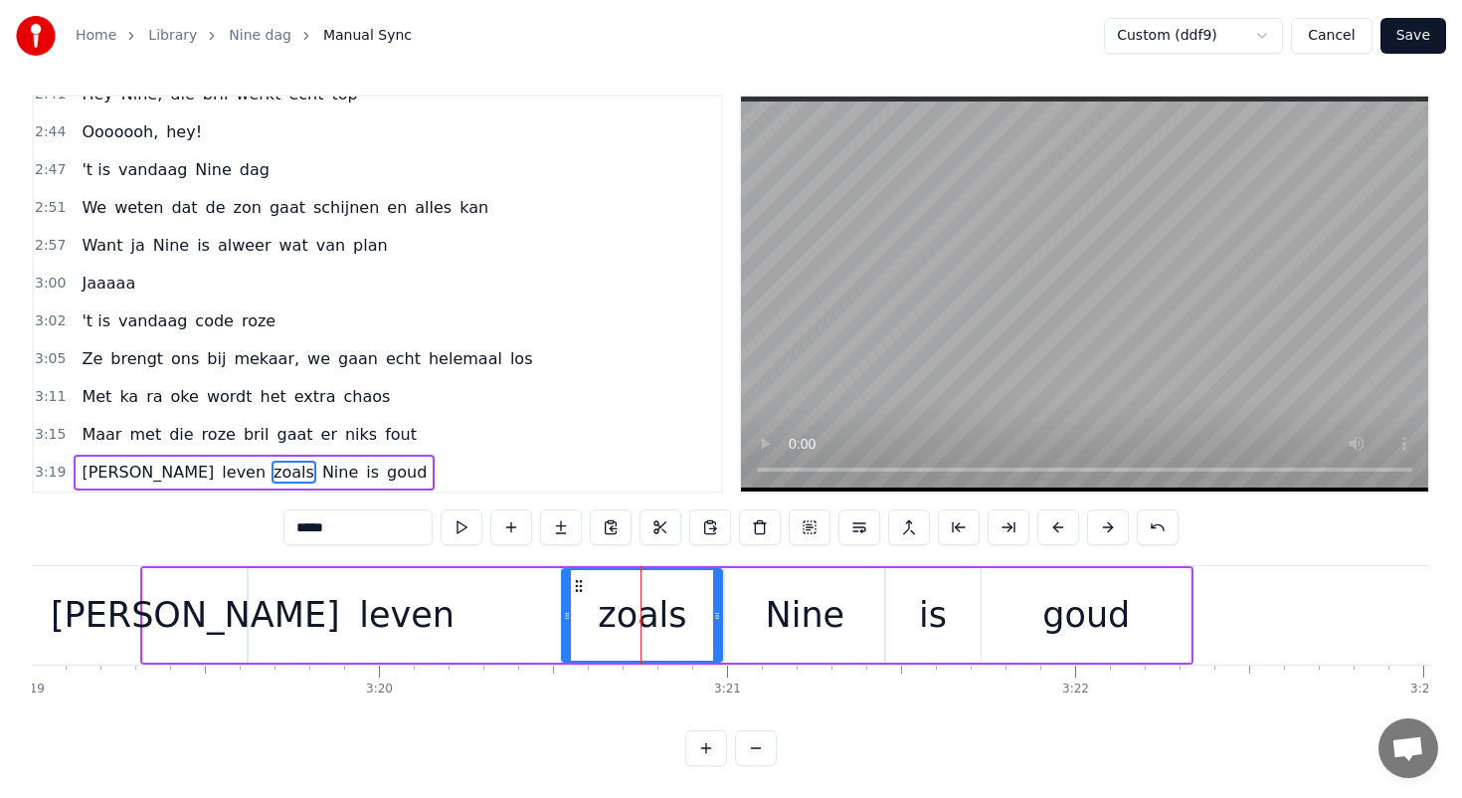
click at [571, 615] on div "zoals" at bounding box center [642, 615] width 158 height 91
click at [562, 615] on div "zoals" at bounding box center [642, 615] width 162 height 94
drag, startPoint x: 566, startPoint y: 616, endPoint x: 591, endPoint y: 617, distance: 24.9
click at [591, 617] on icon at bounding box center [590, 616] width 8 height 16
click at [543, 617] on div "leven" at bounding box center [407, 615] width 317 height 94
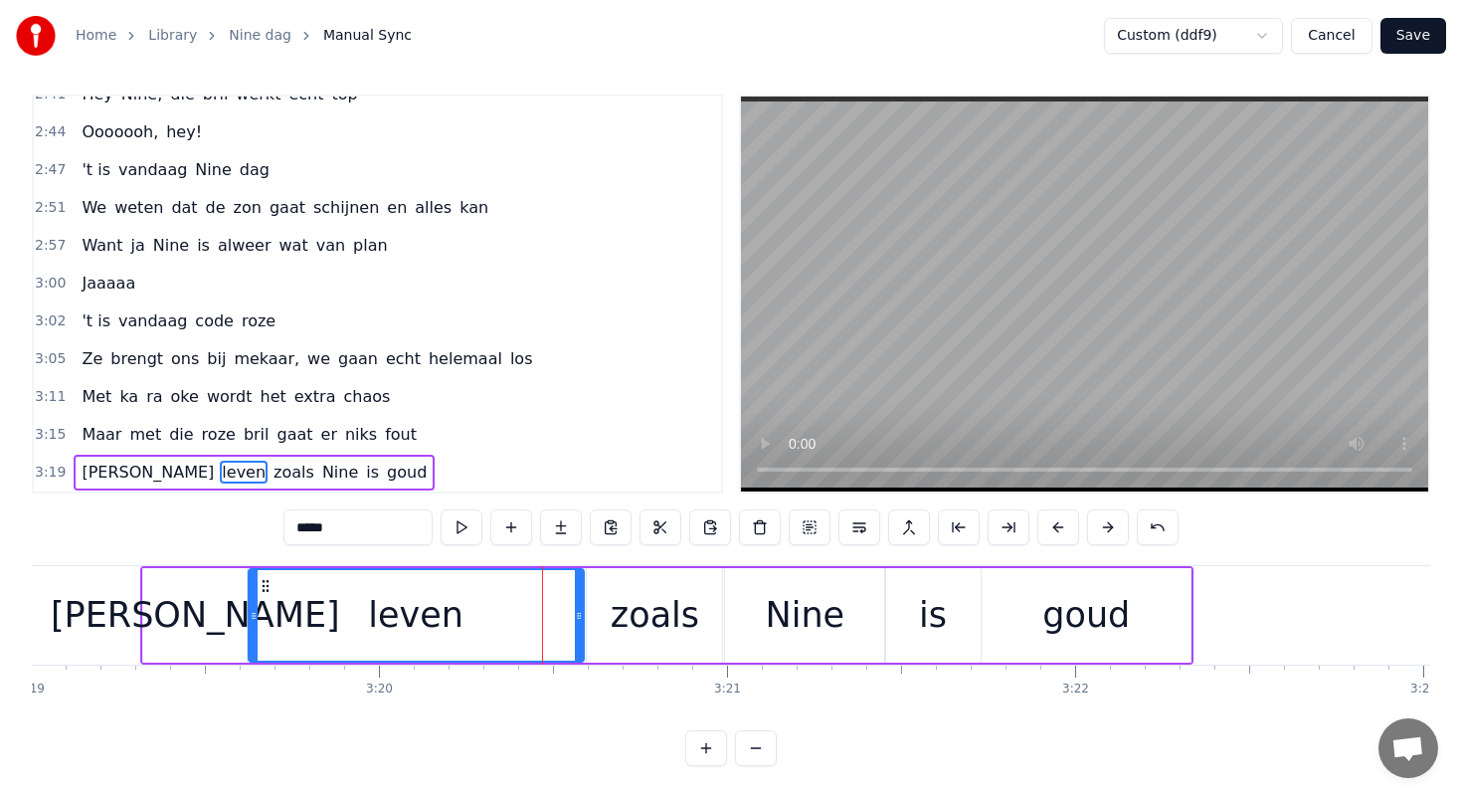
drag, startPoint x: 561, startPoint y: 618, endPoint x: 582, endPoint y: 618, distance: 20.9
click at [583, 618] on icon at bounding box center [579, 616] width 8 height 16
click at [908, 613] on div "is" at bounding box center [932, 615] width 95 height 94
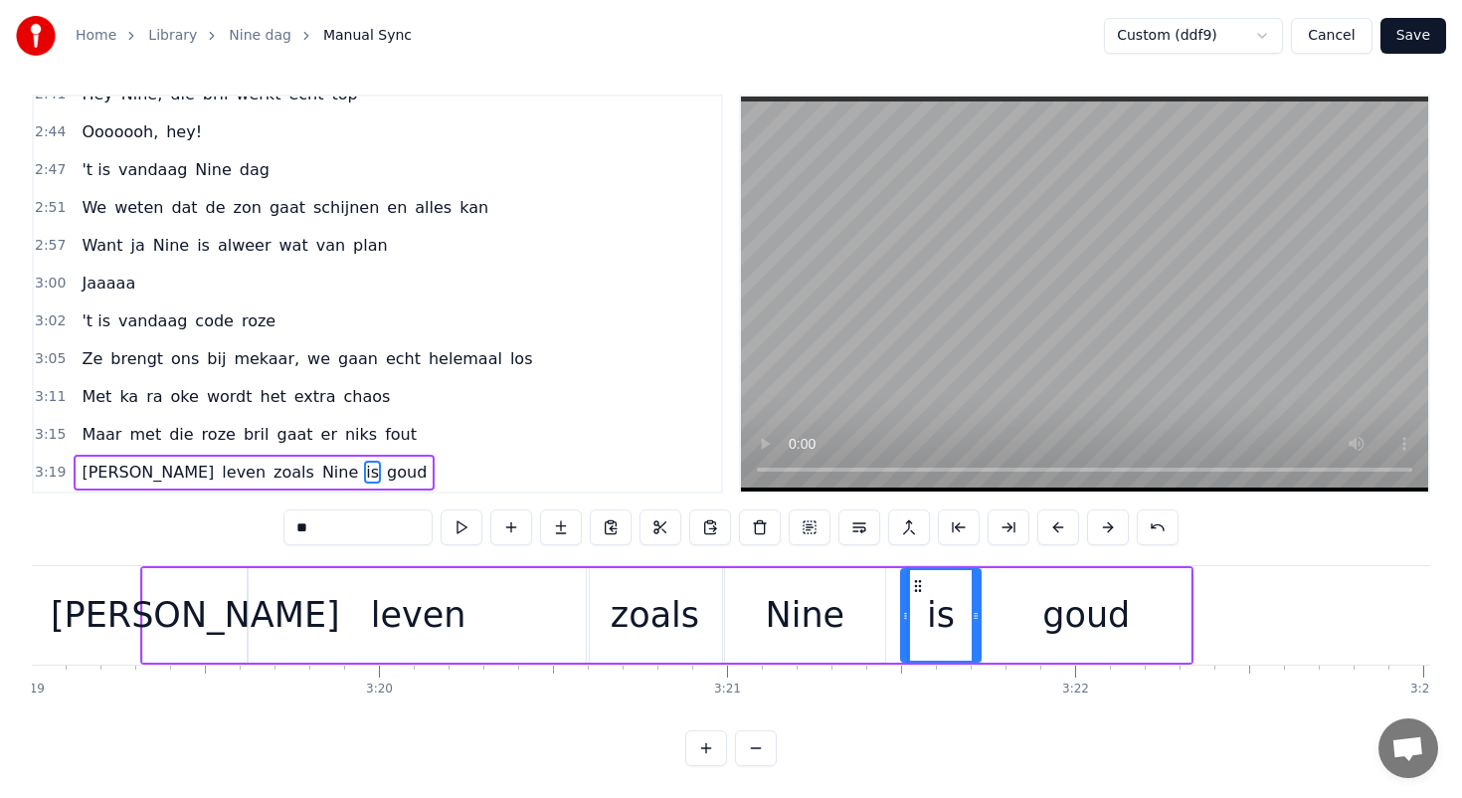
drag, startPoint x: 889, startPoint y: 613, endPoint x: 908, endPoint y: 613, distance: 18.9
click at [908, 613] on icon at bounding box center [906, 616] width 8 height 16
click at [810, 614] on div "Nine" at bounding box center [806, 615] width 80 height 53
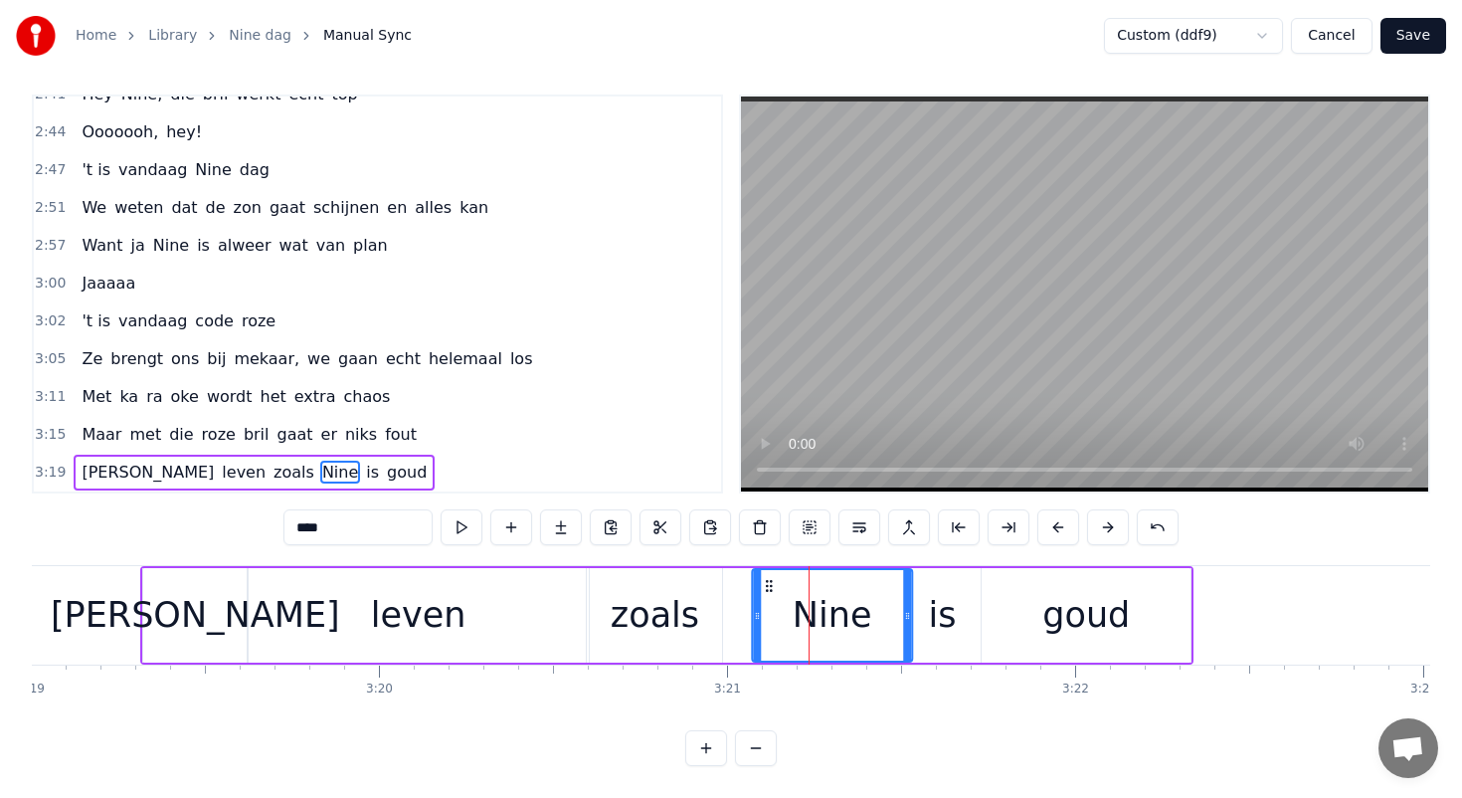
drag, startPoint x: 739, startPoint y: 584, endPoint x: 759, endPoint y: 583, distance: 19.9
click at [761, 583] on icon at bounding box center [769, 586] width 16 height 16
drag, startPoint x: 748, startPoint y: 613, endPoint x: 764, endPoint y: 613, distance: 15.9
click at [763, 613] on circle at bounding box center [762, 613] width 1 height 1
click at [625, 602] on div "zoals" at bounding box center [655, 615] width 89 height 53
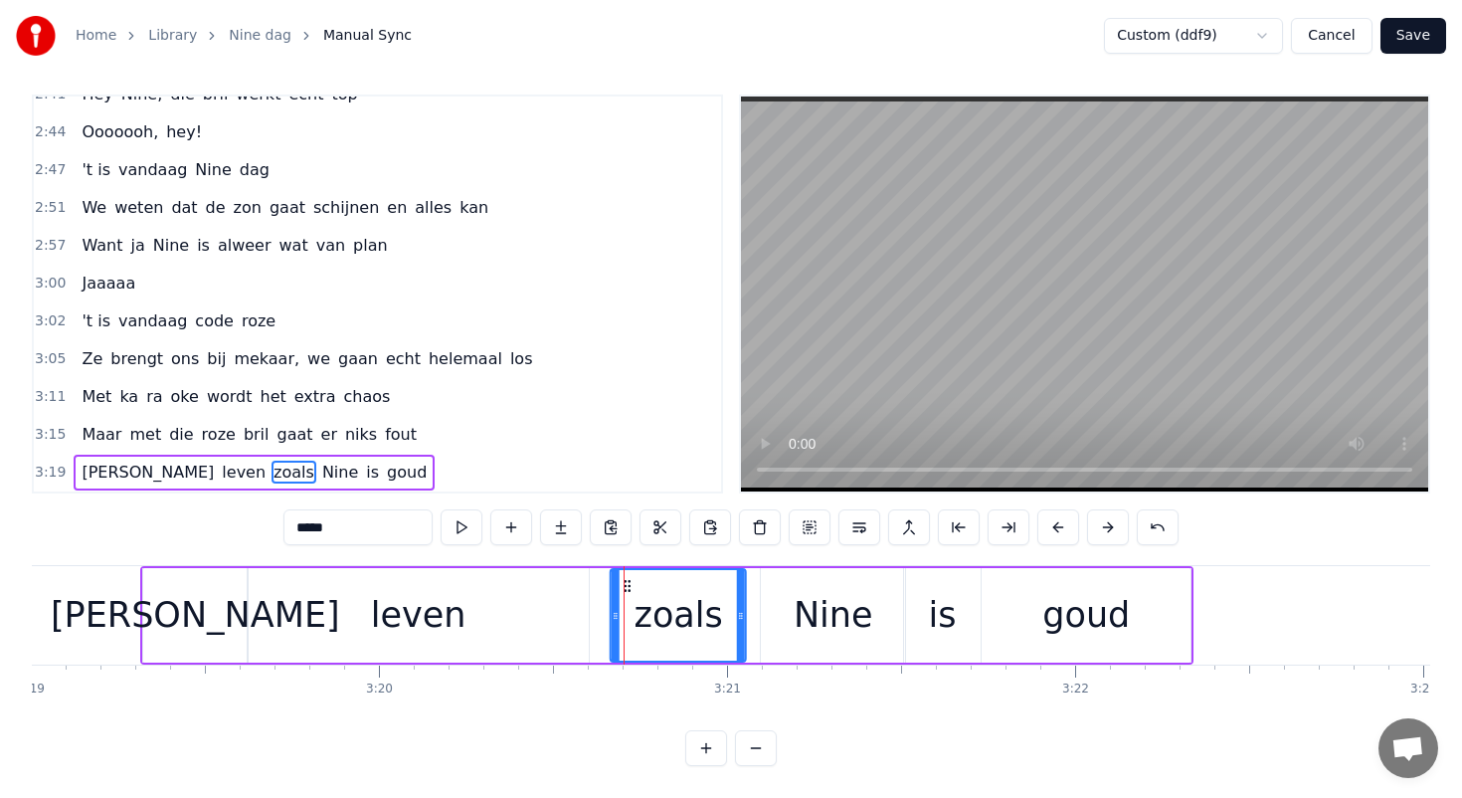
drag, startPoint x: 600, startPoint y: 580, endPoint x: 630, endPoint y: 580, distance: 29.8
click at [630, 580] on icon at bounding box center [628, 586] width 16 height 16
click at [539, 608] on div "leven" at bounding box center [419, 615] width 340 height 94
type input "*****"
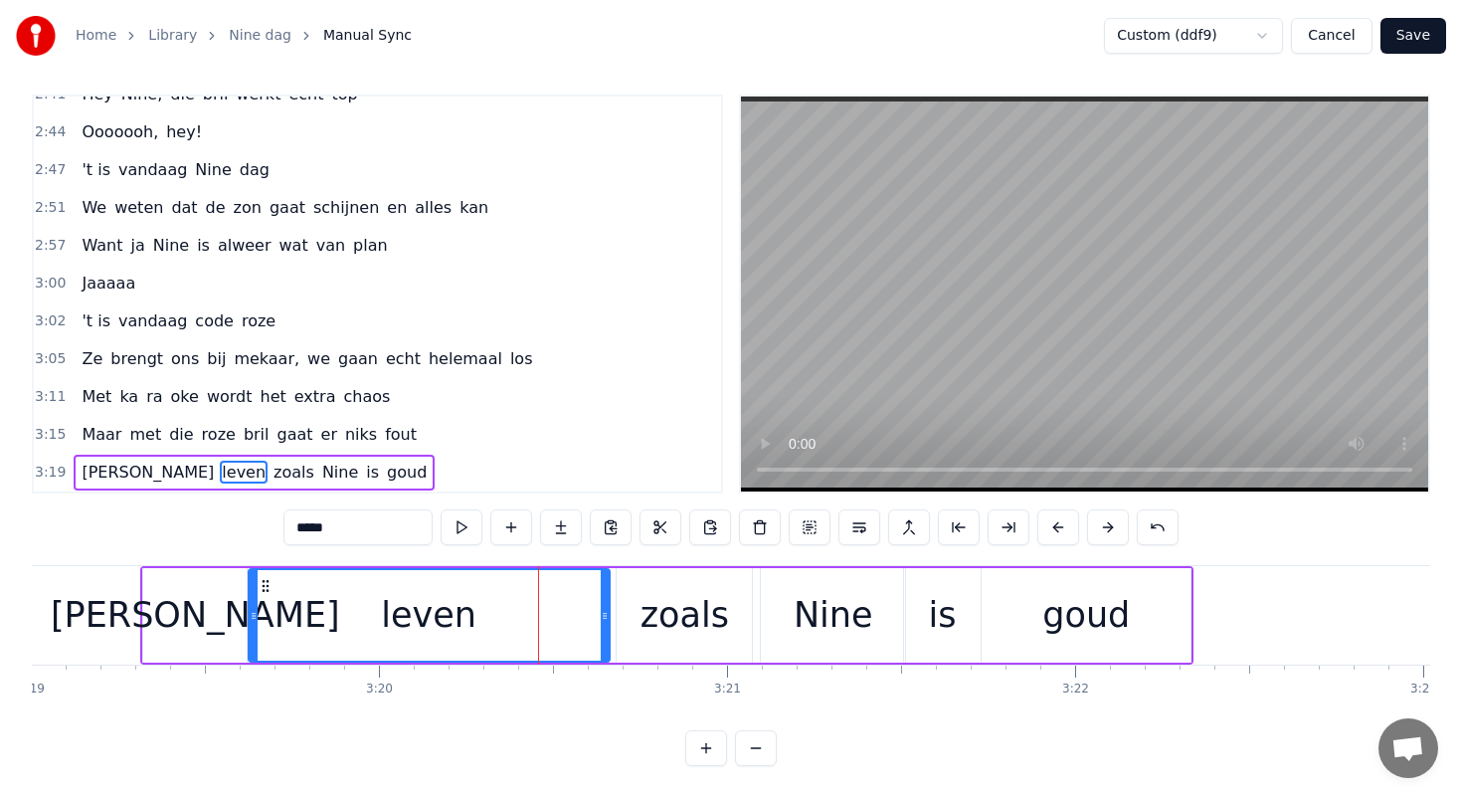
drag, startPoint x: 583, startPoint y: 611, endPoint x: 604, endPoint y: 611, distance: 20.9
click at [604, 611] on icon at bounding box center [605, 616] width 8 height 16
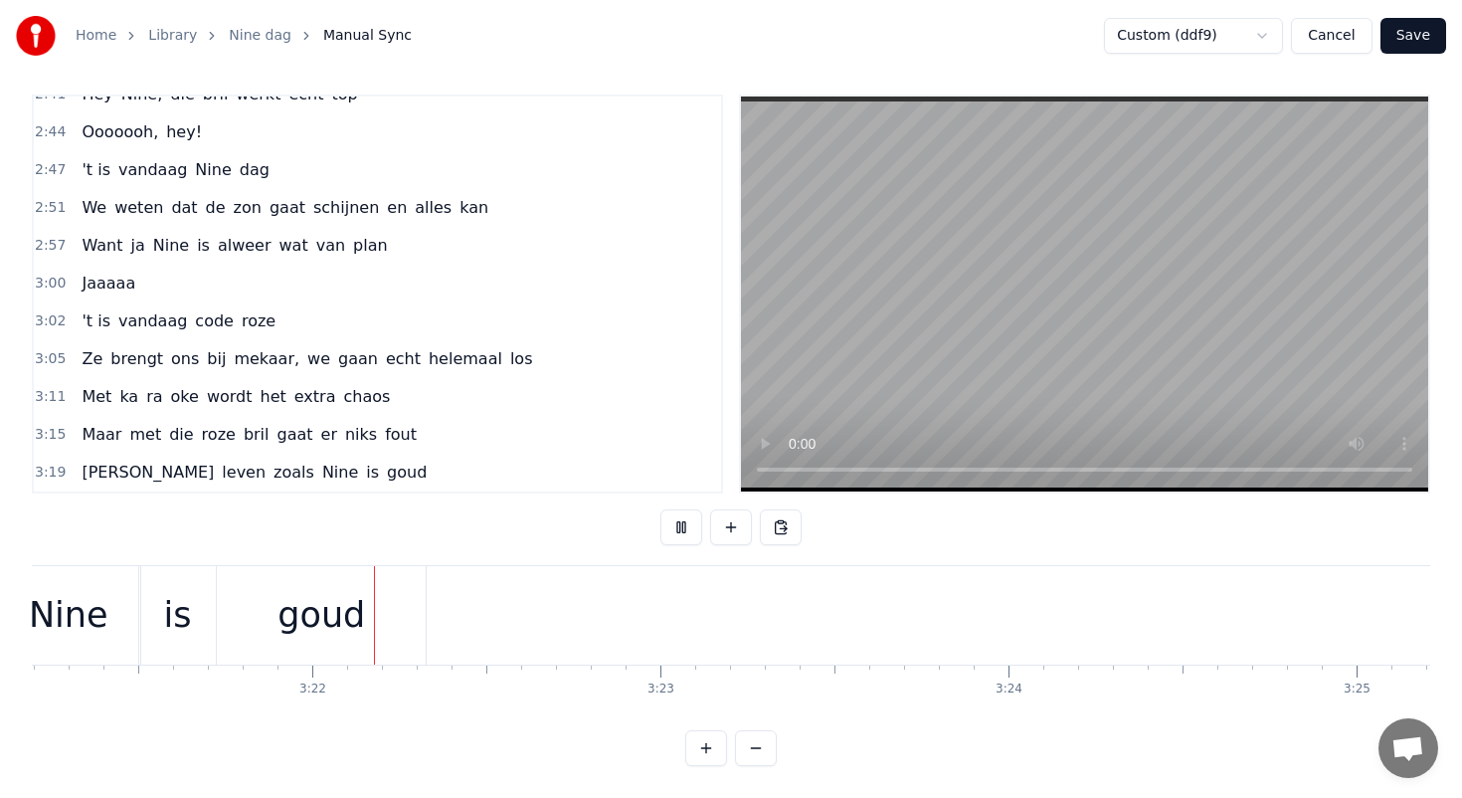
scroll to position [0, 70045]
click at [1421, 40] on button "Save" at bounding box center [1414, 36] width 66 height 36
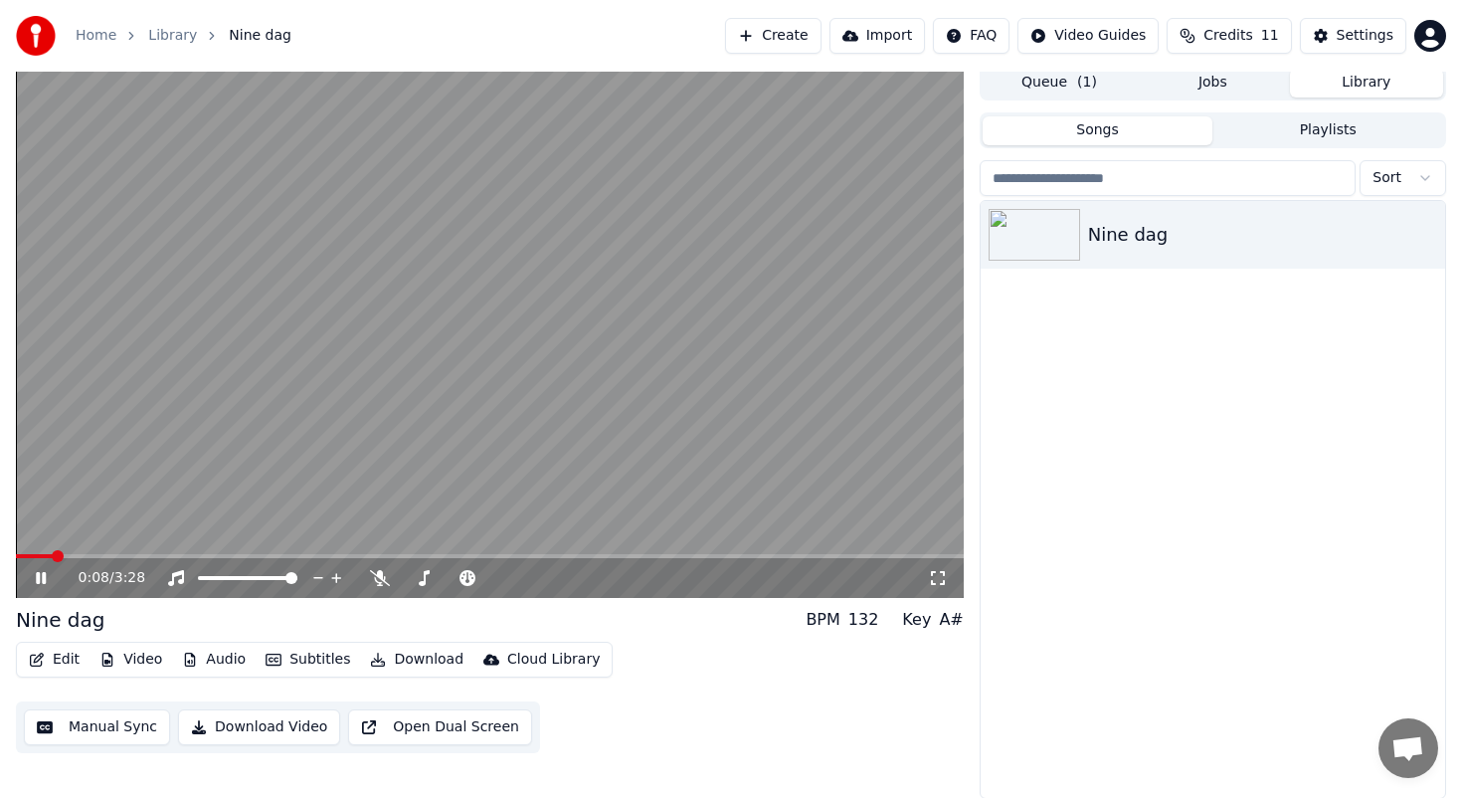
click at [44, 580] on icon at bounding box center [41, 578] width 10 height 12
click at [65, 660] on button "Edit" at bounding box center [54, 660] width 67 height 28
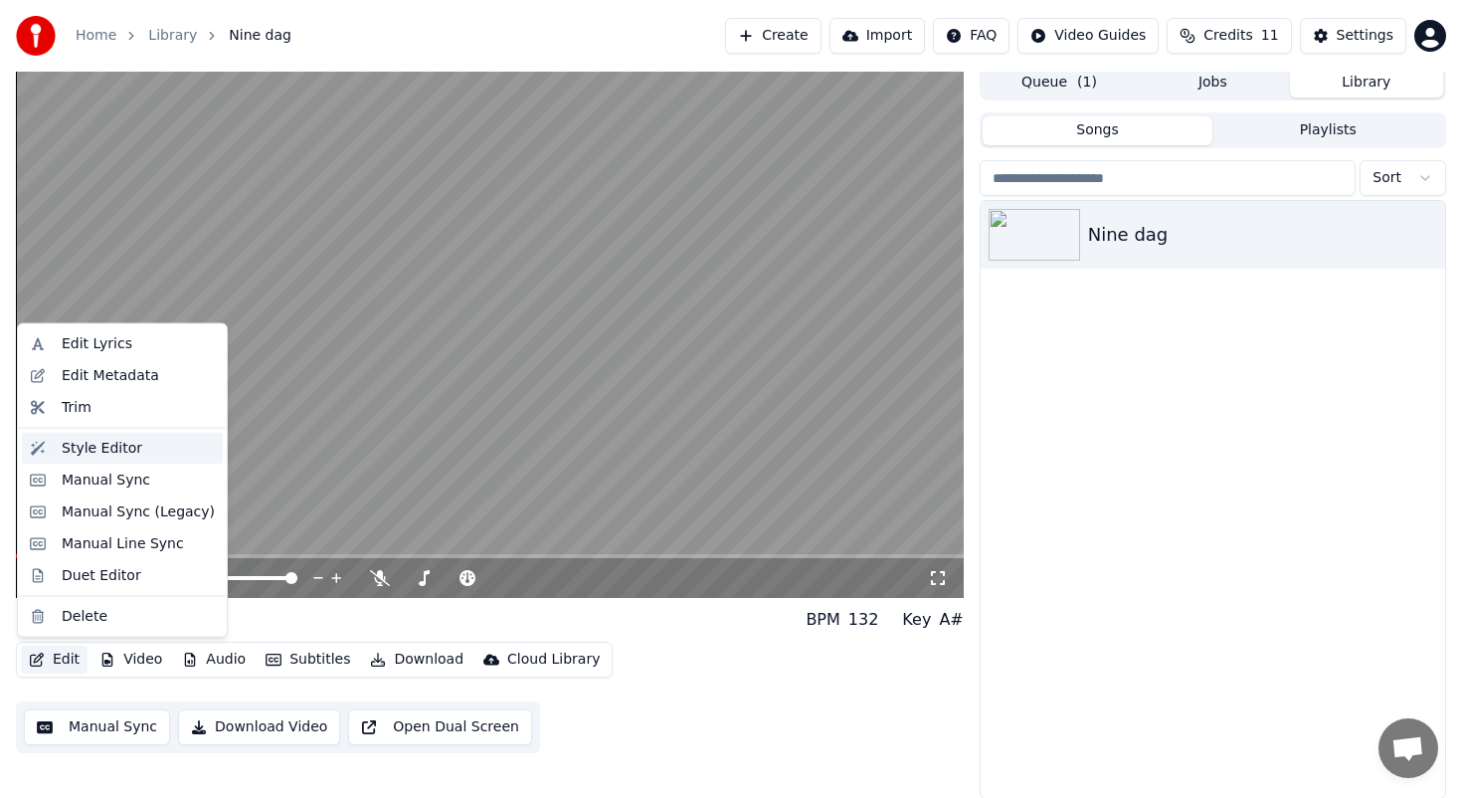
click at [100, 449] on div "Style Editor" at bounding box center [102, 448] width 81 height 20
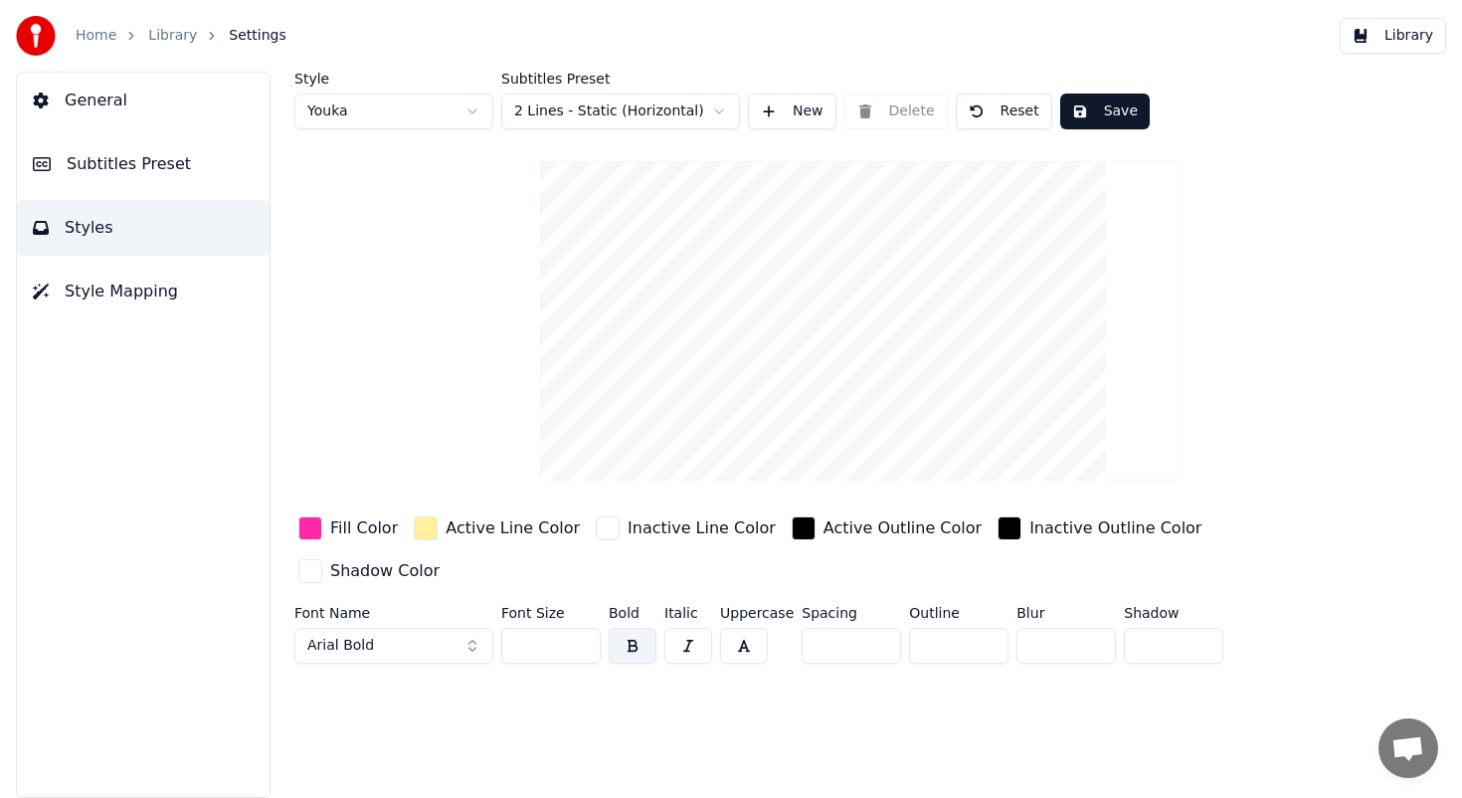
click at [112, 282] on span "Style Mapping" at bounding box center [121, 291] width 113 height 24
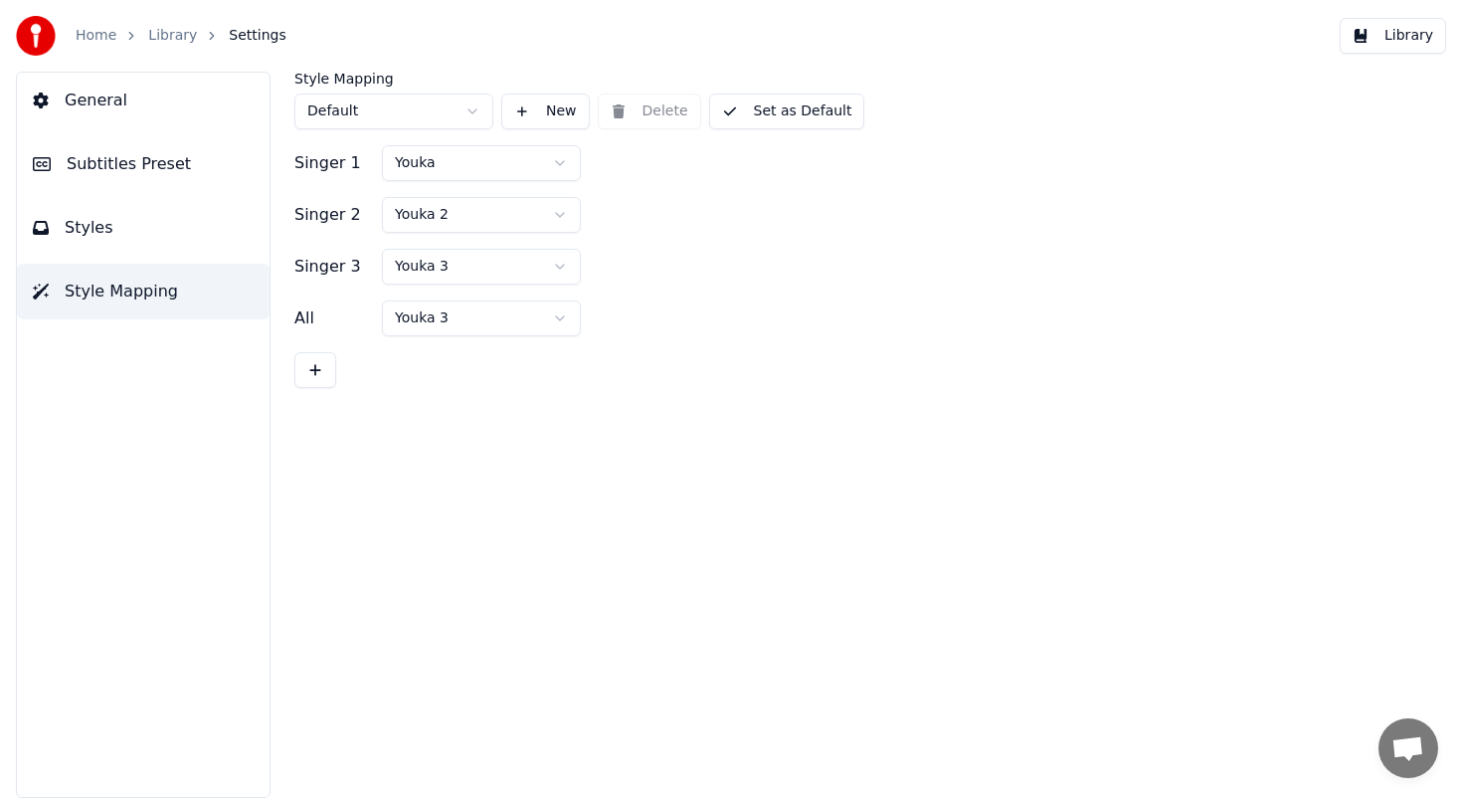
click at [158, 140] on button "Subtitles Preset" at bounding box center [143, 164] width 253 height 56
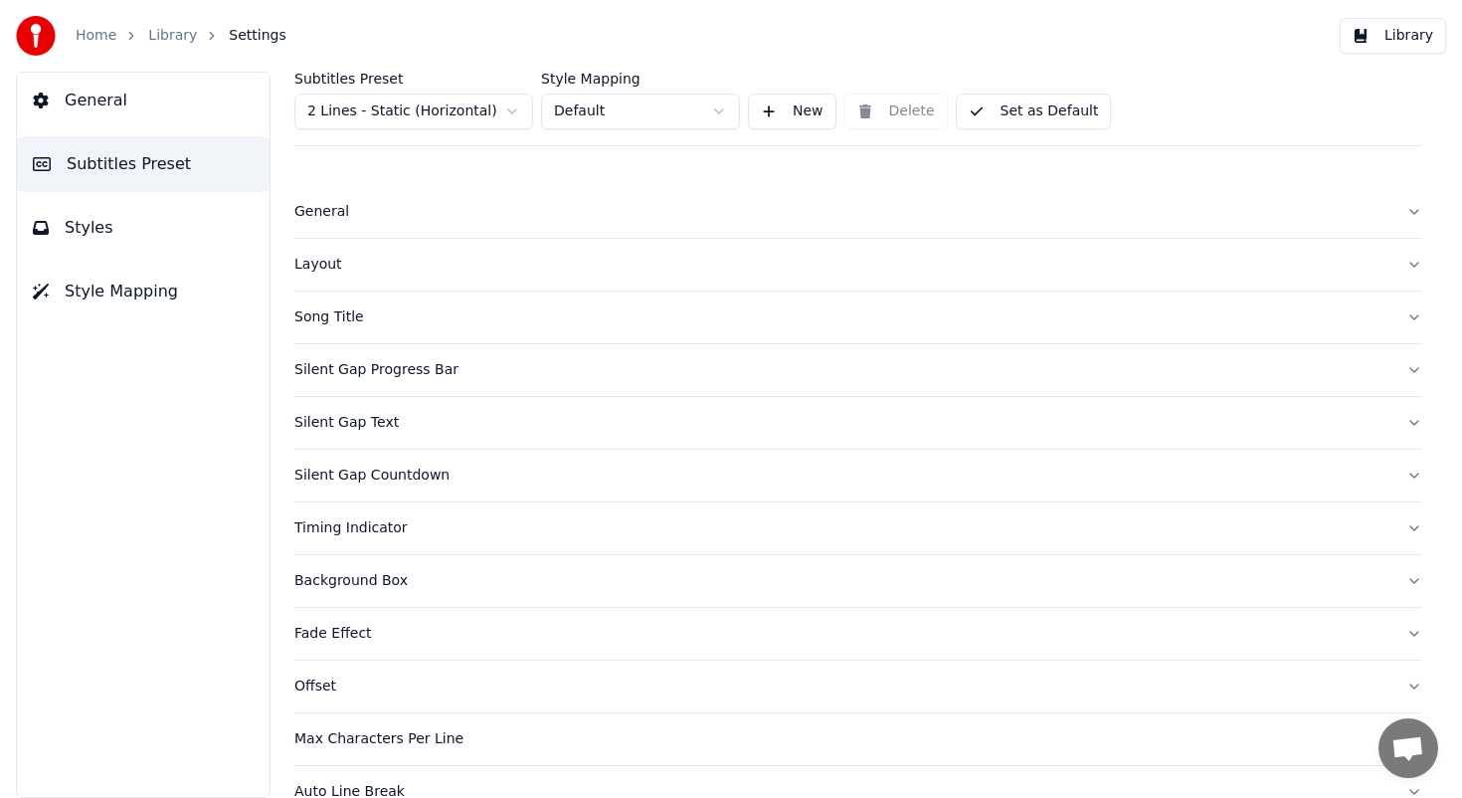
click at [374, 323] on div "Song Title" at bounding box center [842, 317] width 1096 height 20
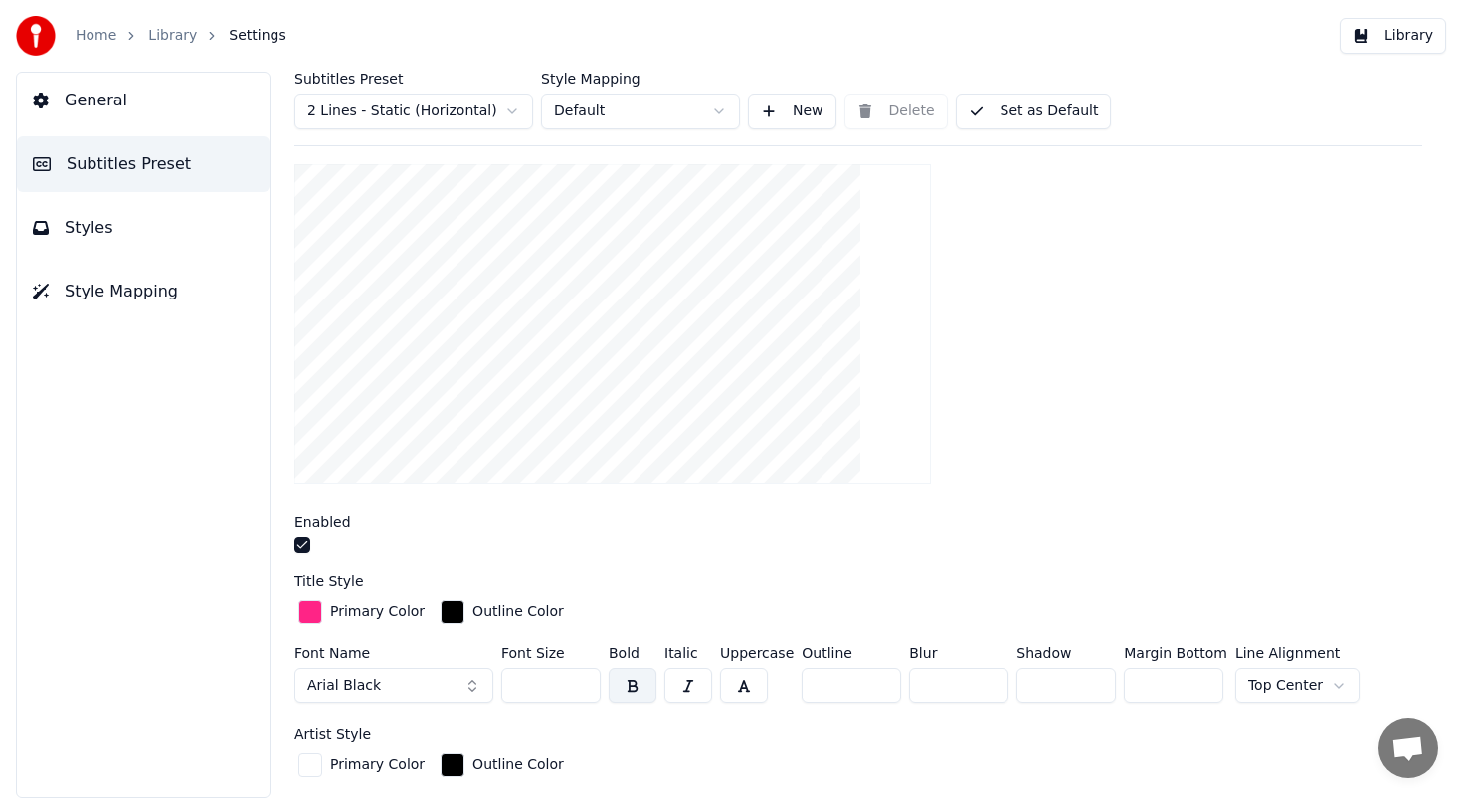
scroll to position [236, 0]
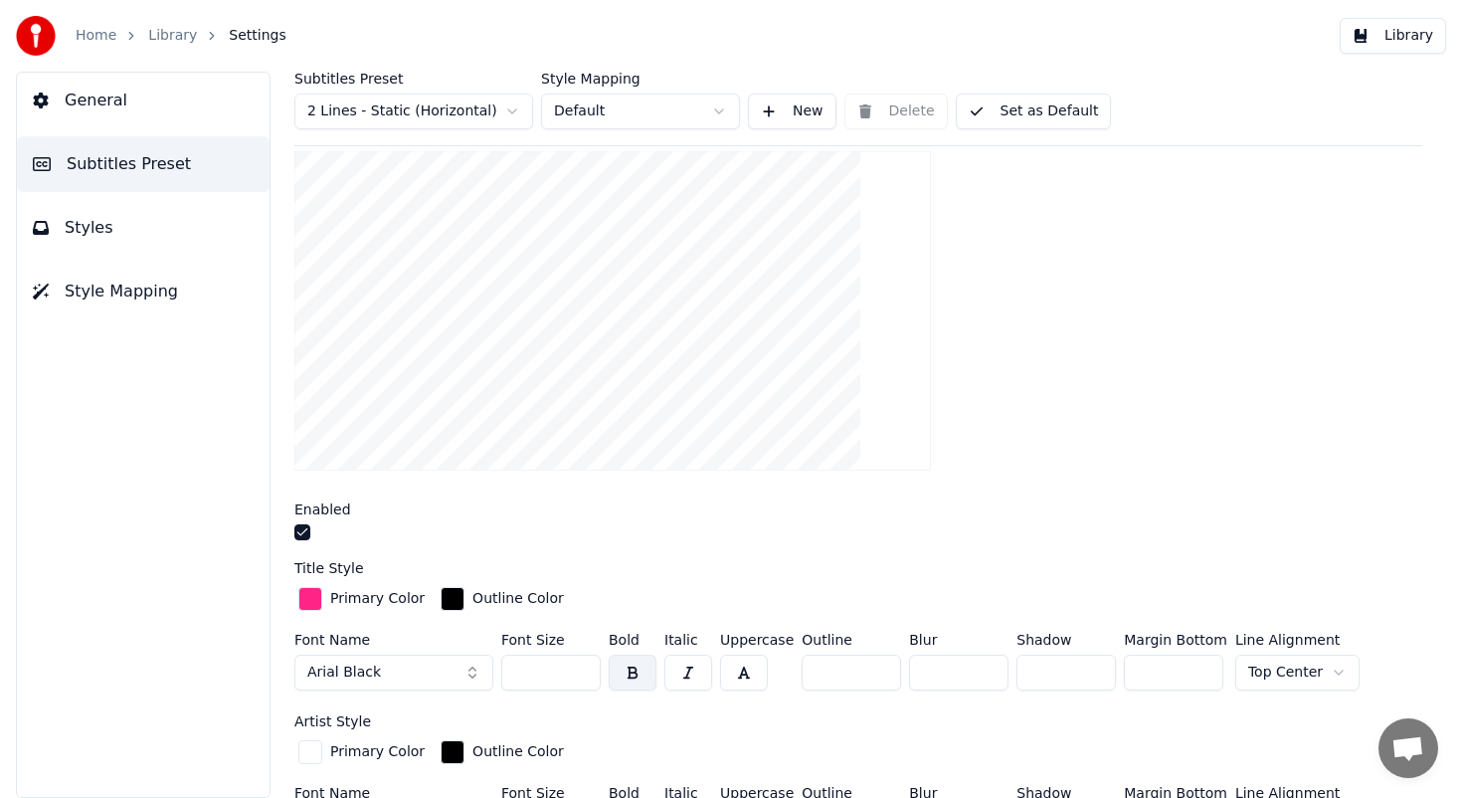
click at [316, 599] on div "button" at bounding box center [310, 599] width 24 height 24
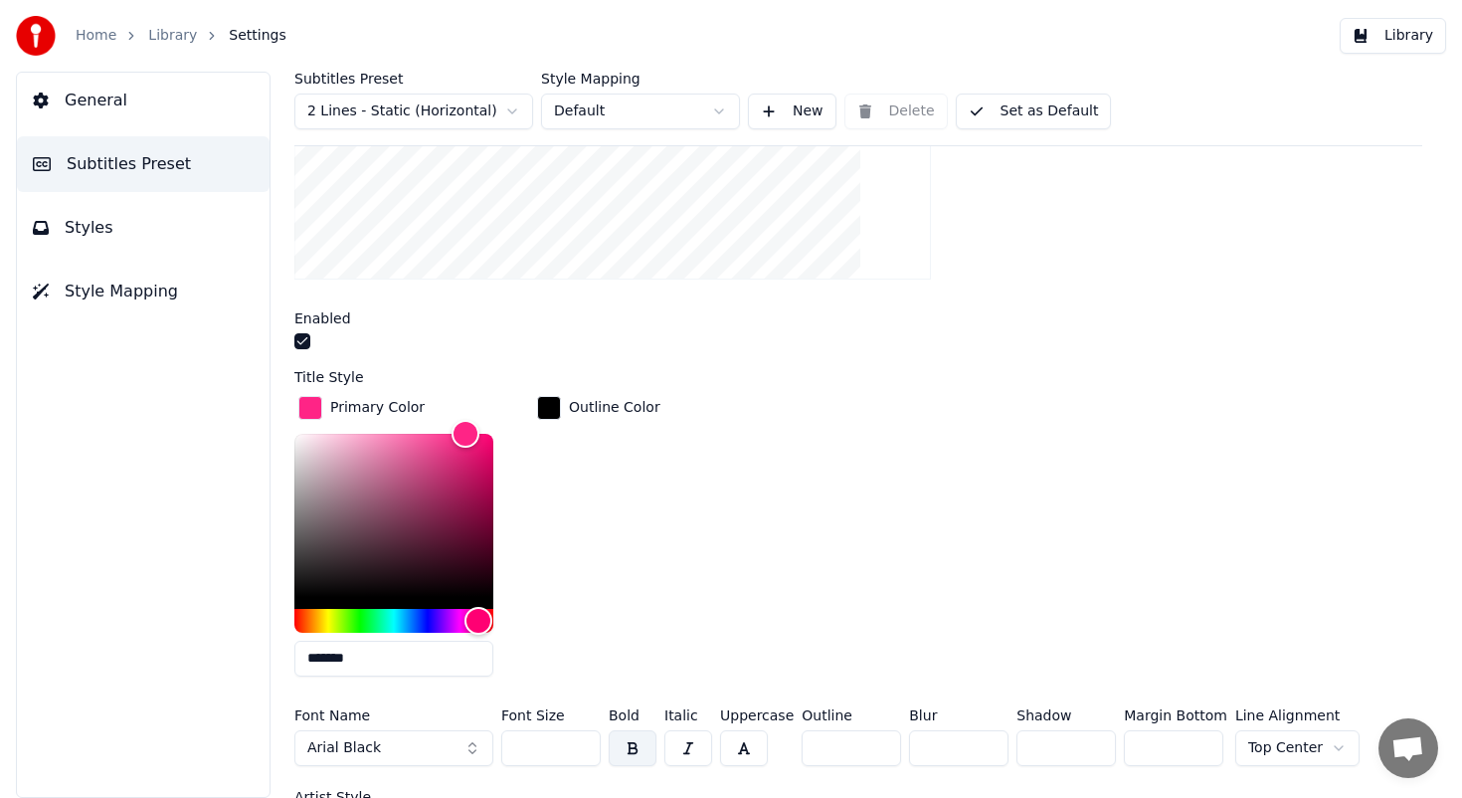
scroll to position [432, 0]
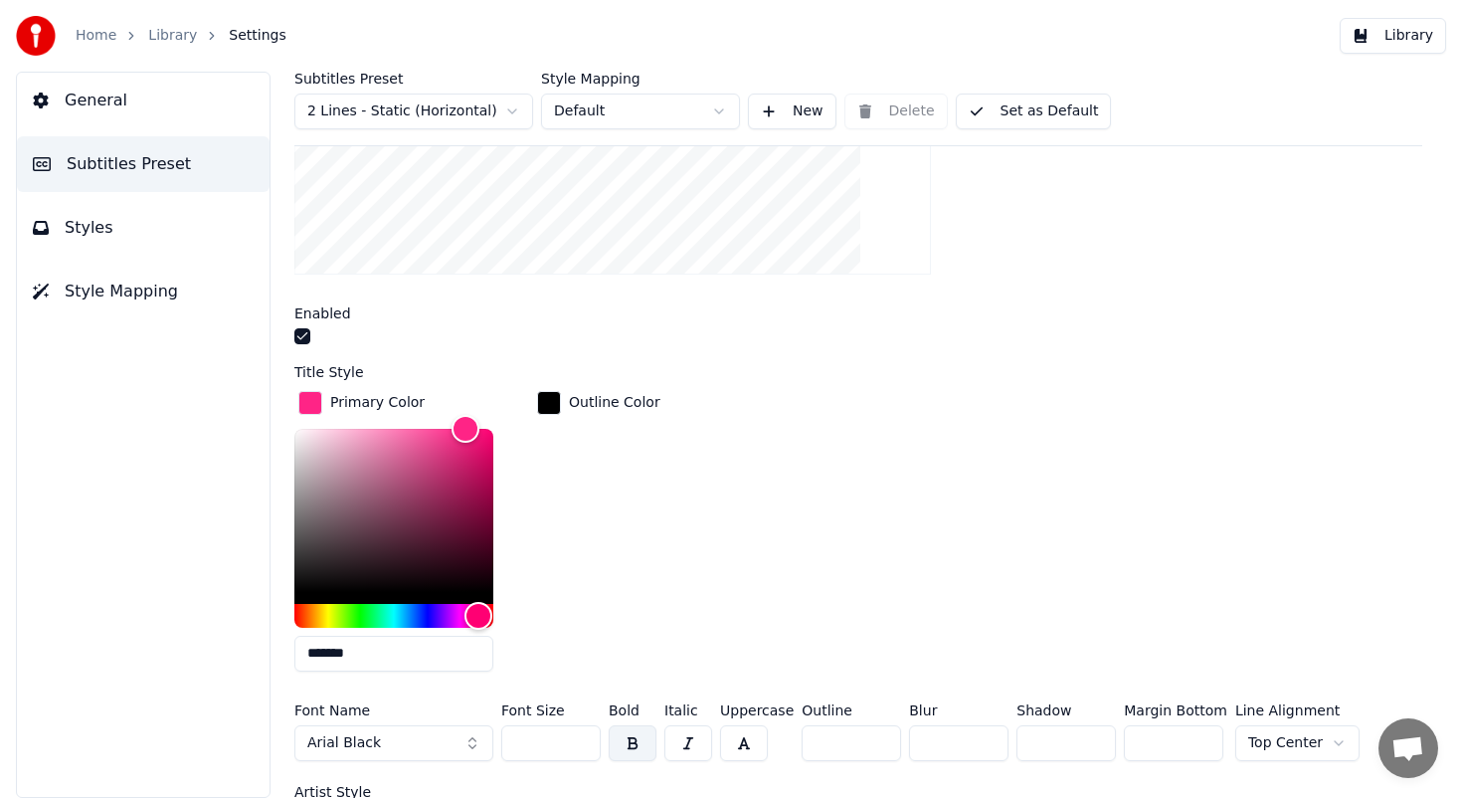
click at [385, 655] on input "*******" at bounding box center [393, 654] width 199 height 36
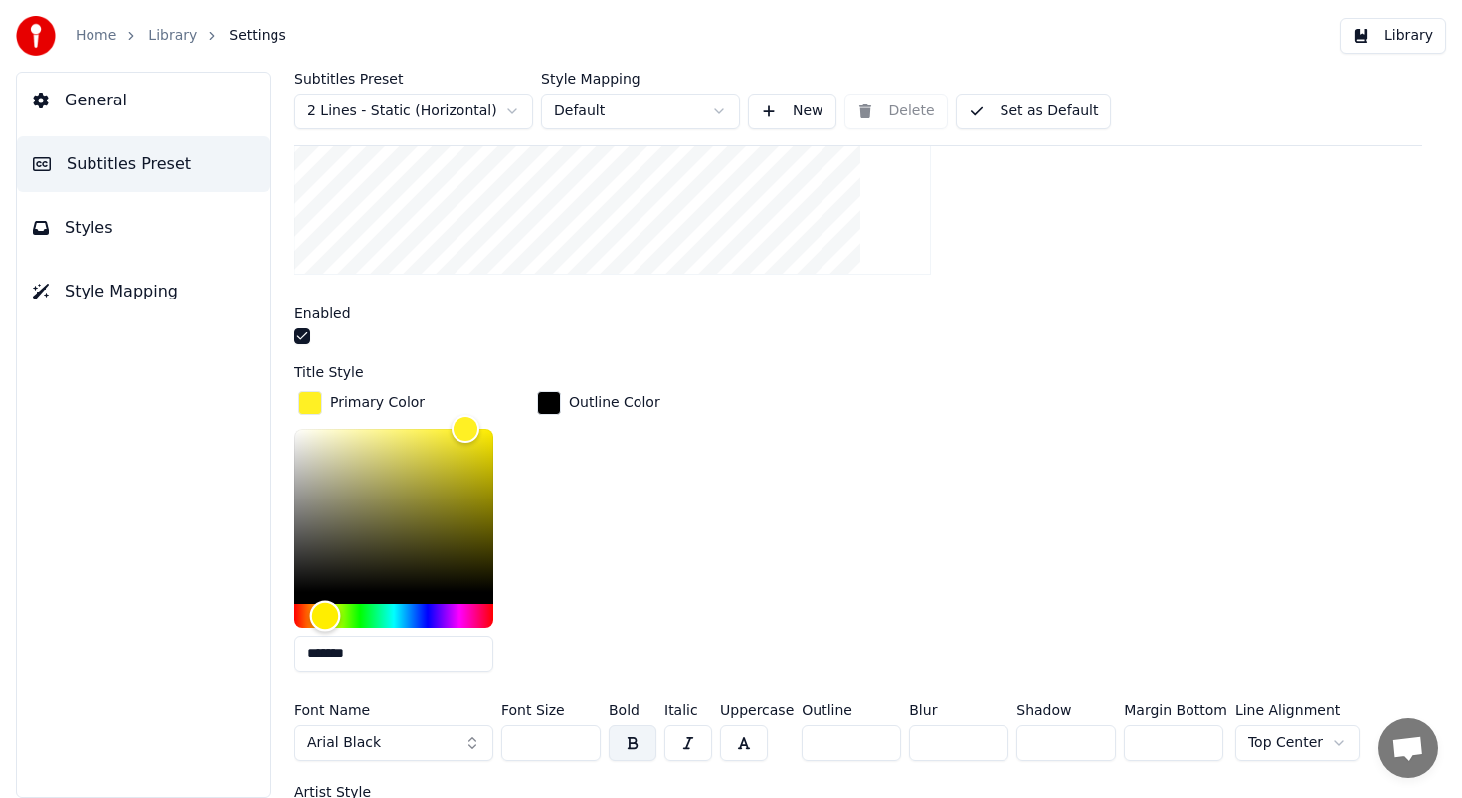
drag, startPoint x: 474, startPoint y: 609, endPoint x: 325, endPoint y: 600, distance: 149.5
click at [325, 600] on div "Hue" at bounding box center [325, 615] width 31 height 31
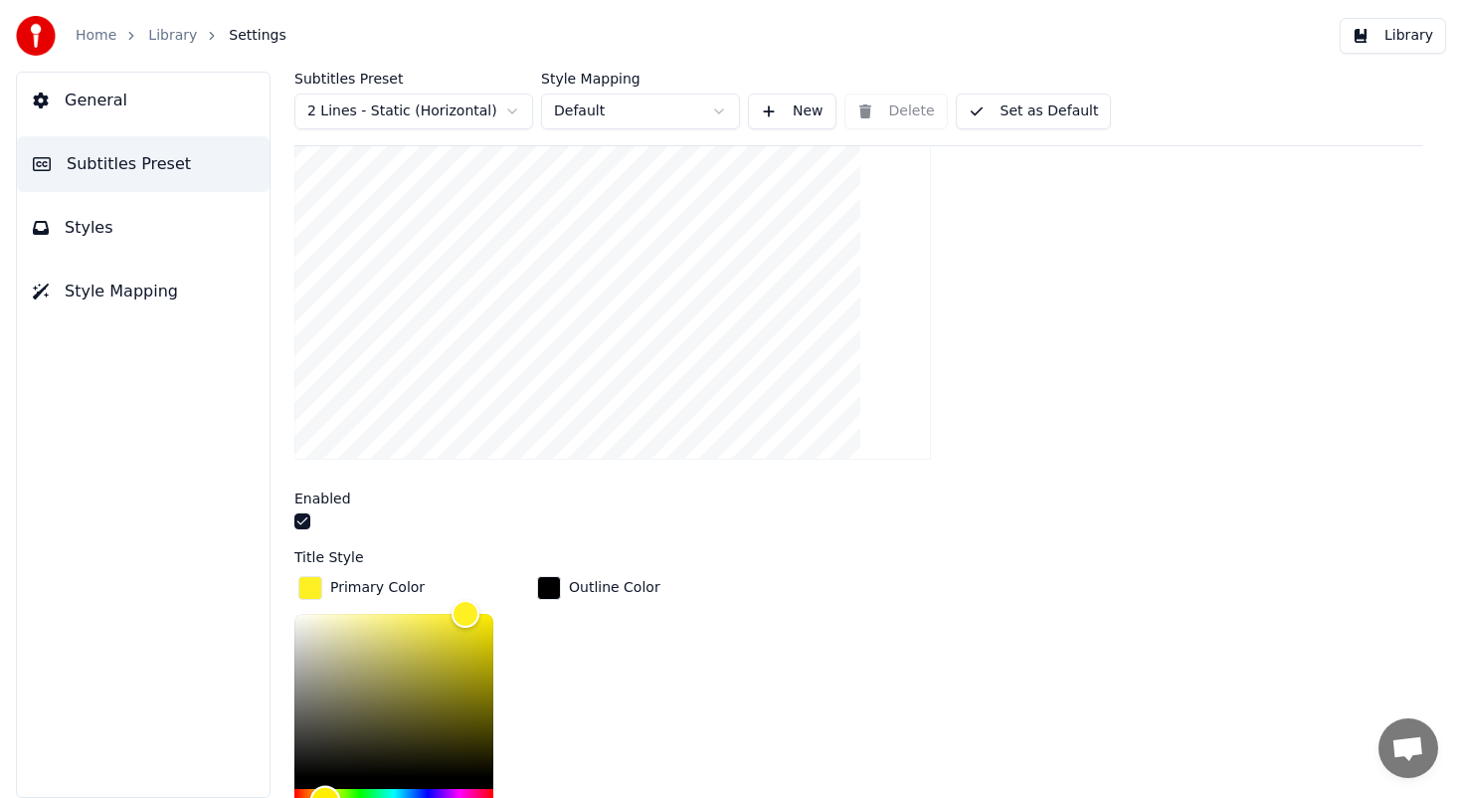
scroll to position [245, 0]
click at [470, 614] on div "Color" at bounding box center [471, 617] width 31 height 31
type input "*******"
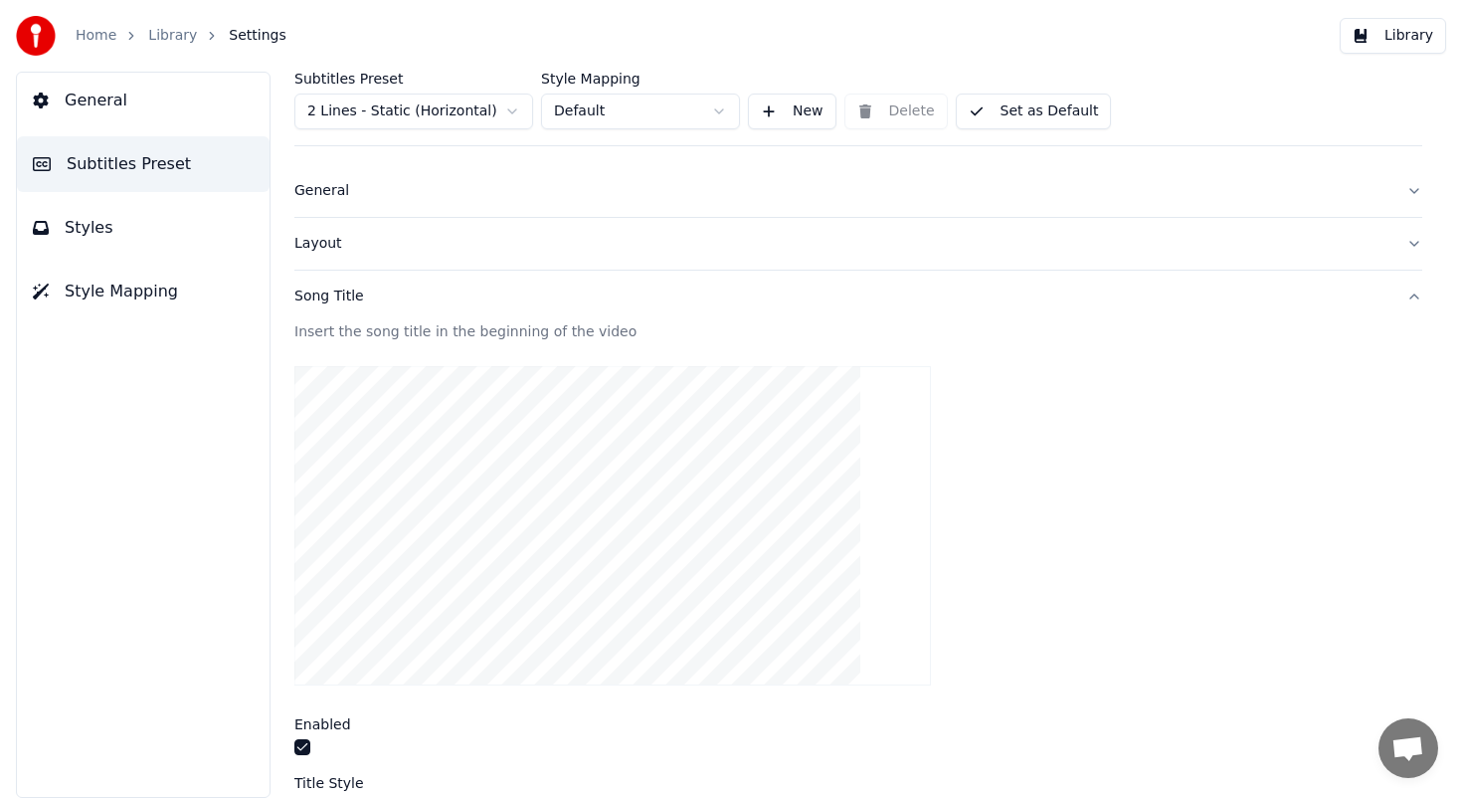
scroll to position [0, 0]
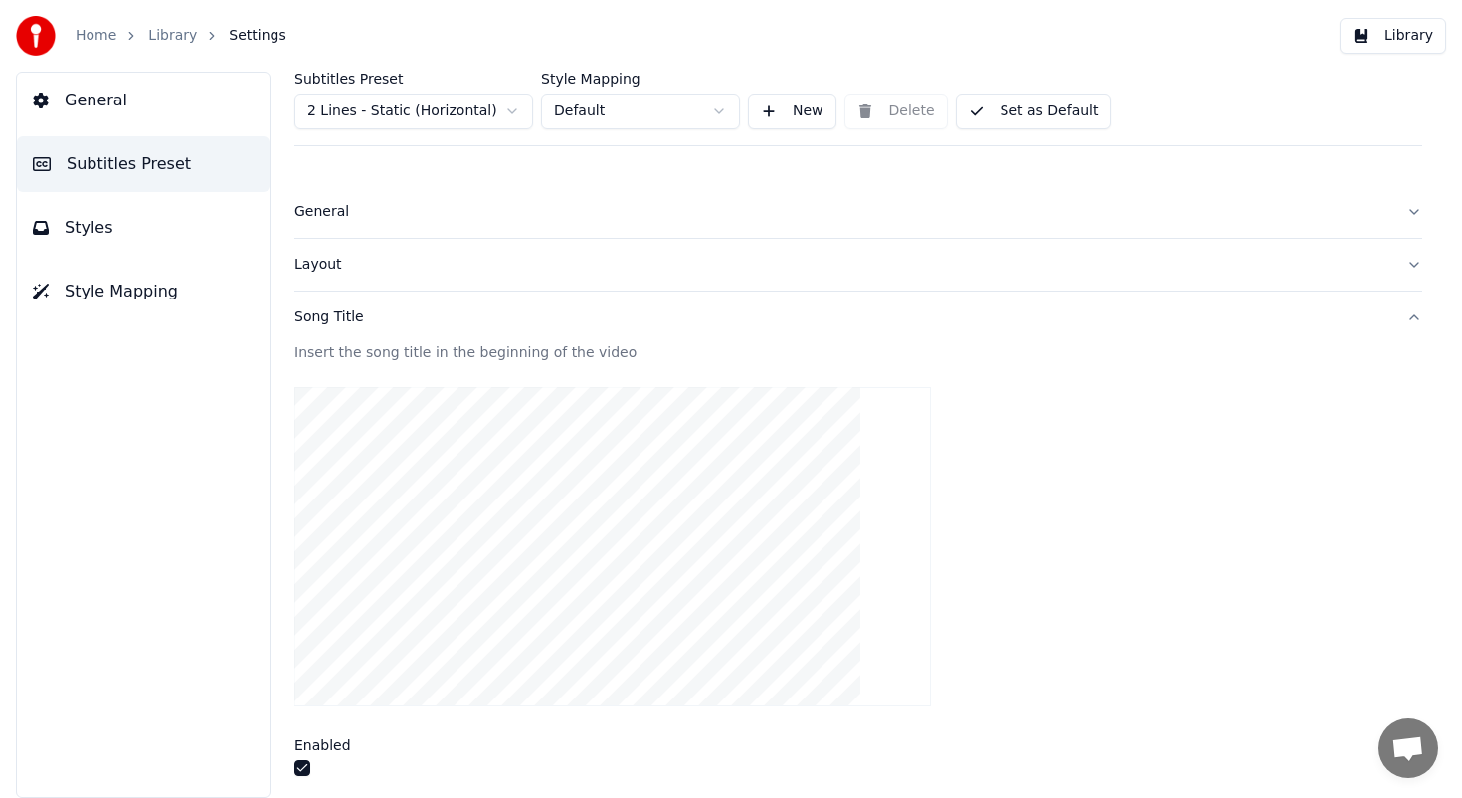
click at [102, 224] on span "Styles" at bounding box center [89, 228] width 49 height 24
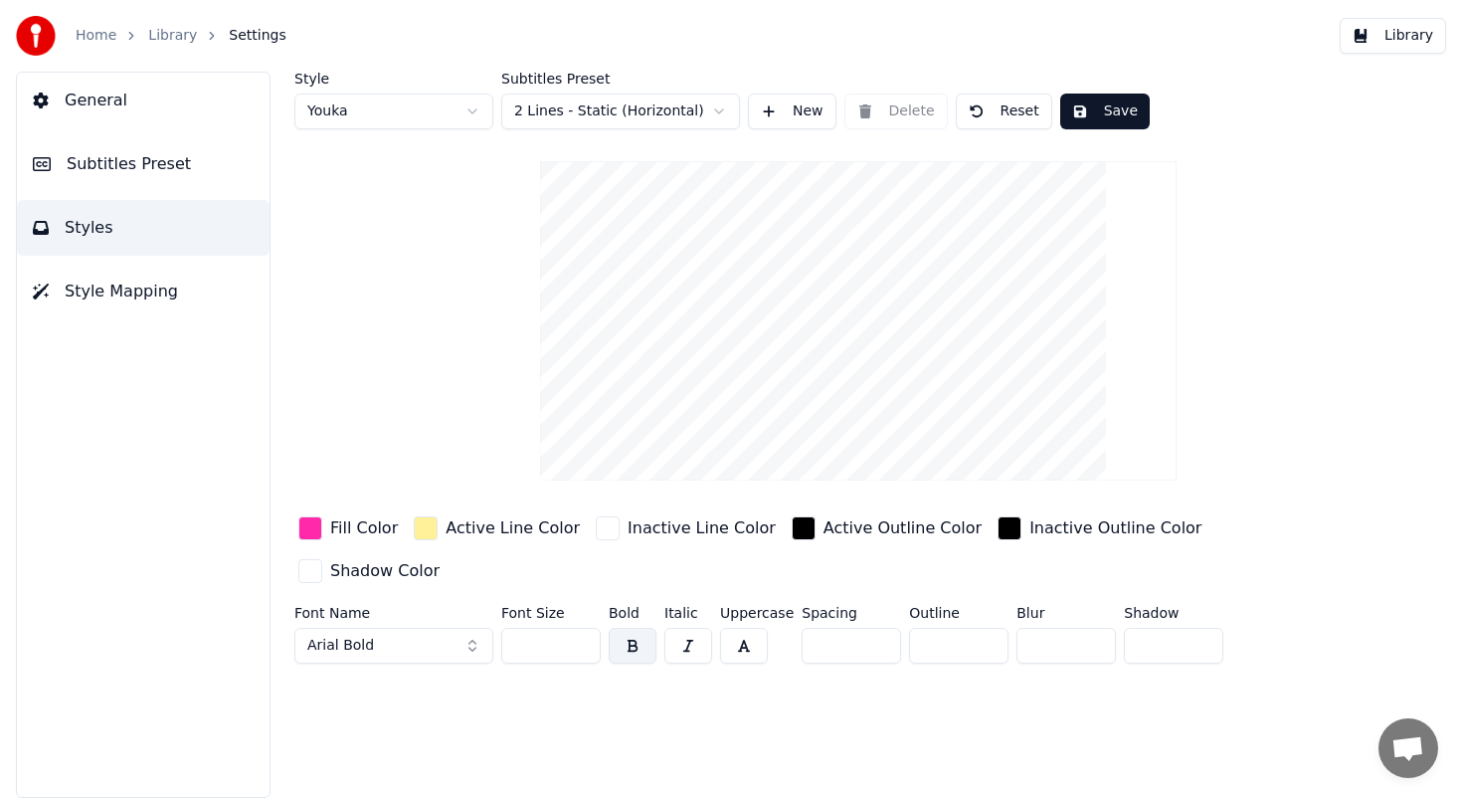
click at [122, 293] on span "Style Mapping" at bounding box center [121, 291] width 113 height 24
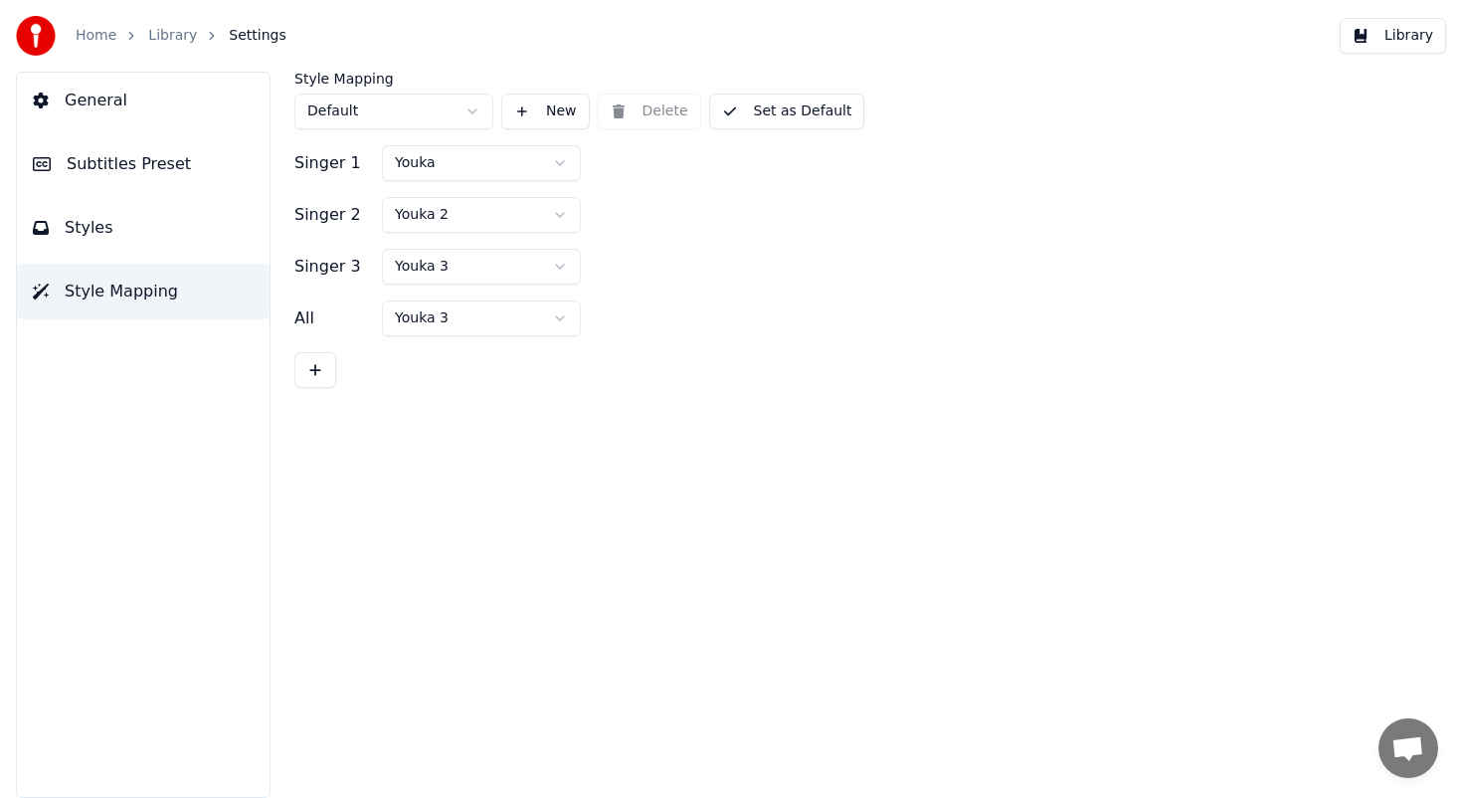
click at [180, 211] on button "Styles" at bounding box center [143, 228] width 253 height 56
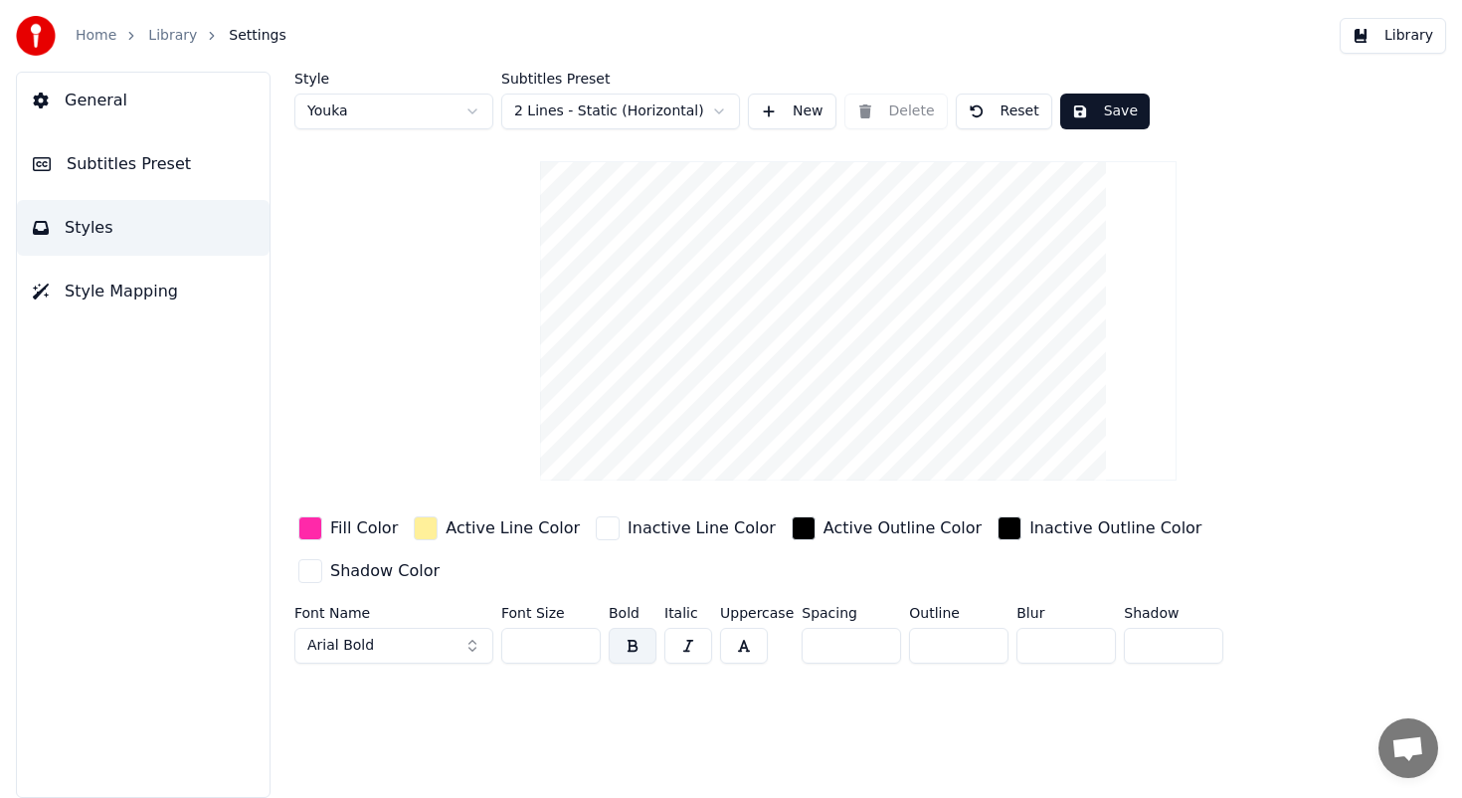
click at [208, 160] on button "Subtitles Preset" at bounding box center [143, 164] width 253 height 56
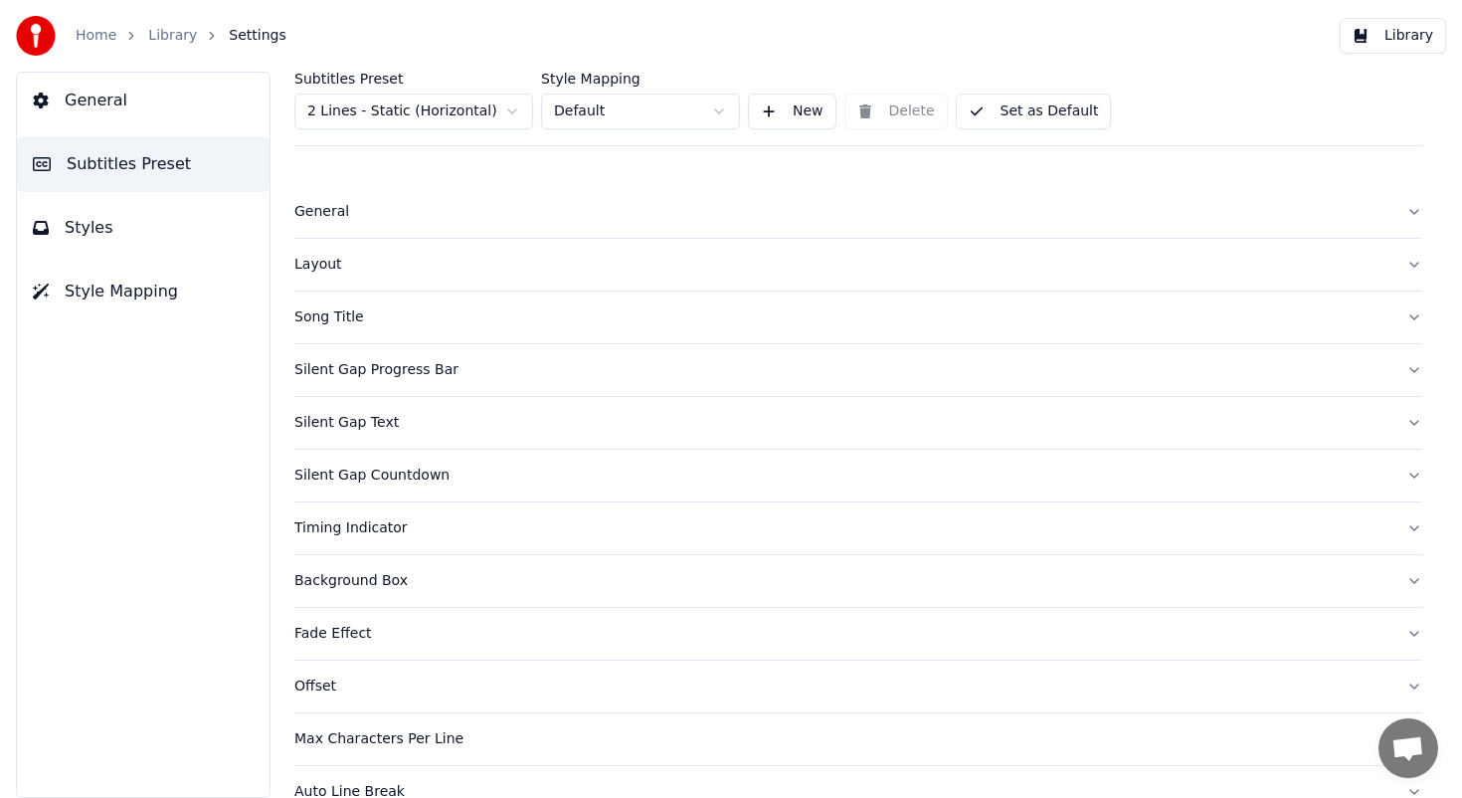
click at [440, 307] on div "Song Title" at bounding box center [842, 317] width 1096 height 20
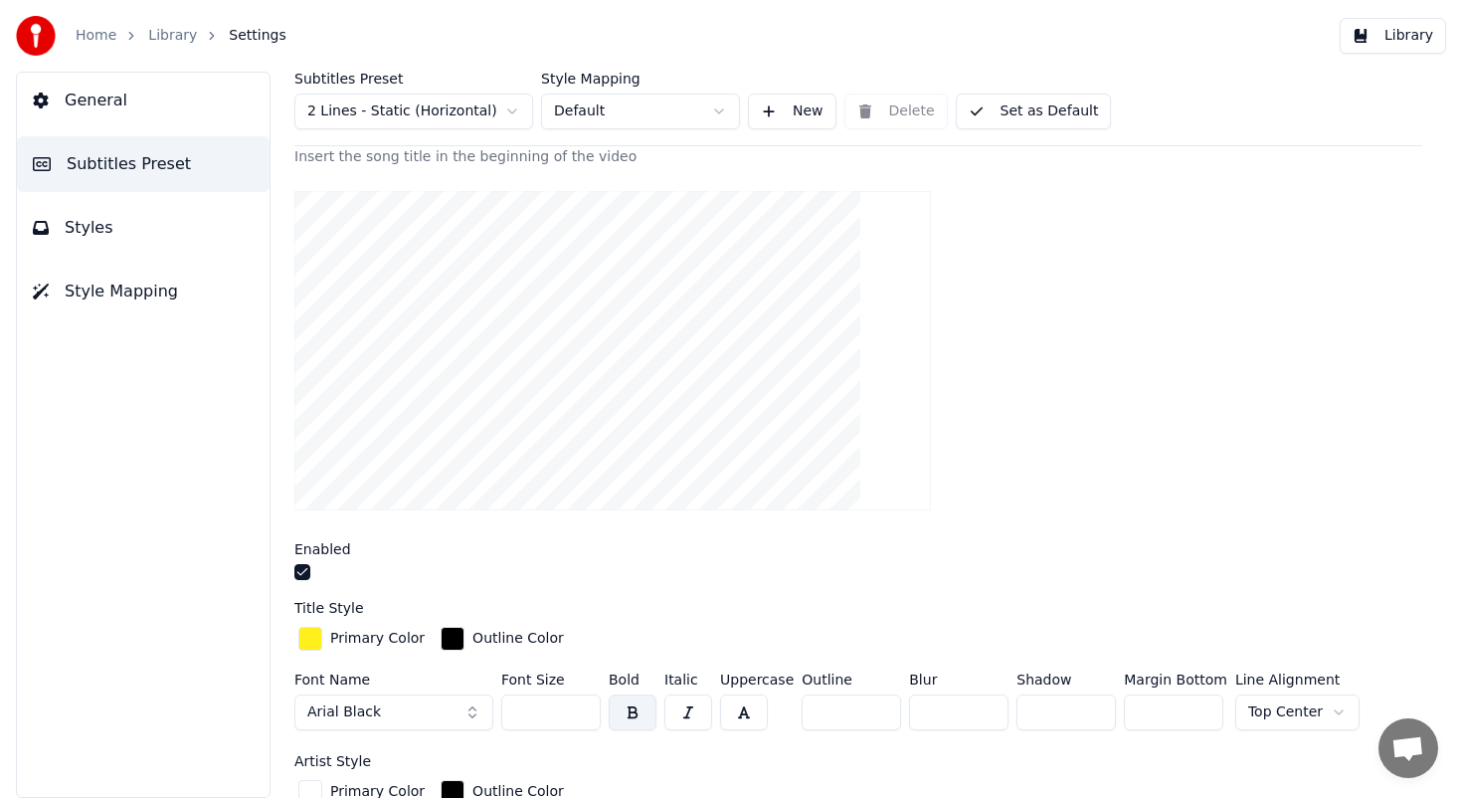
scroll to position [197, 0]
click at [210, 225] on button "Styles" at bounding box center [143, 228] width 253 height 56
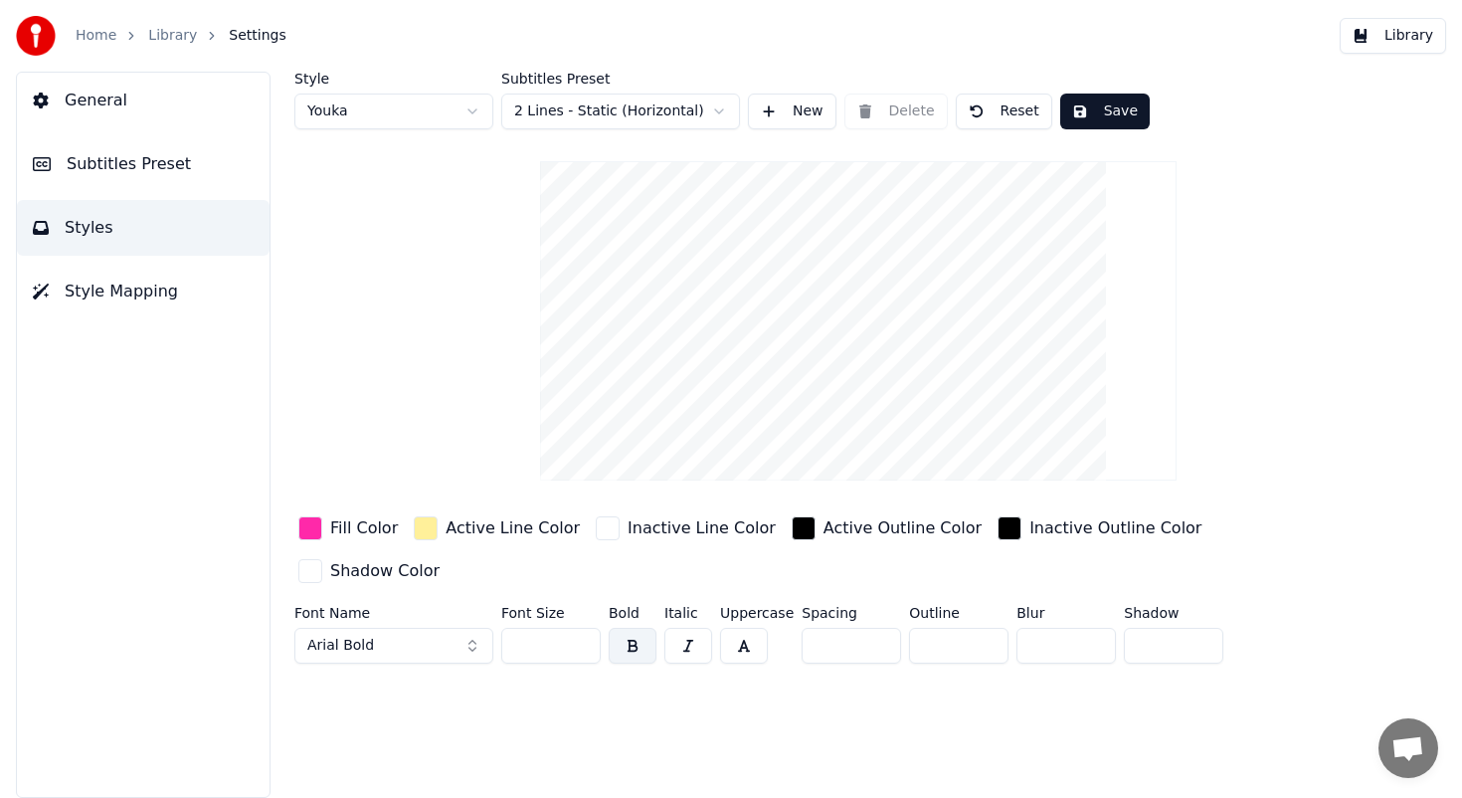
scroll to position [0, 0]
click at [347, 526] on div "Fill Color" at bounding box center [364, 528] width 68 height 24
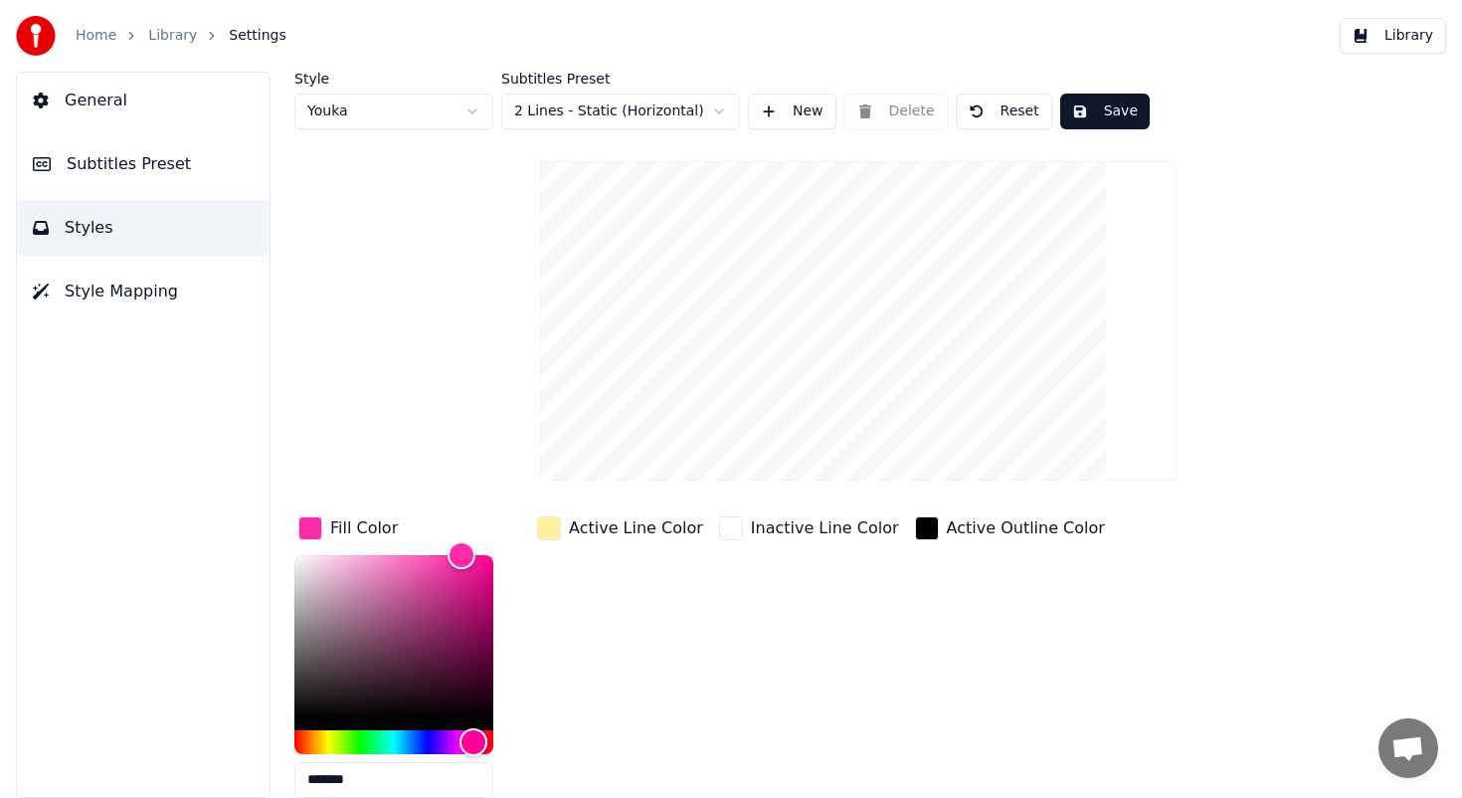
click at [146, 171] on span "Subtitles Preset" at bounding box center [129, 164] width 124 height 24
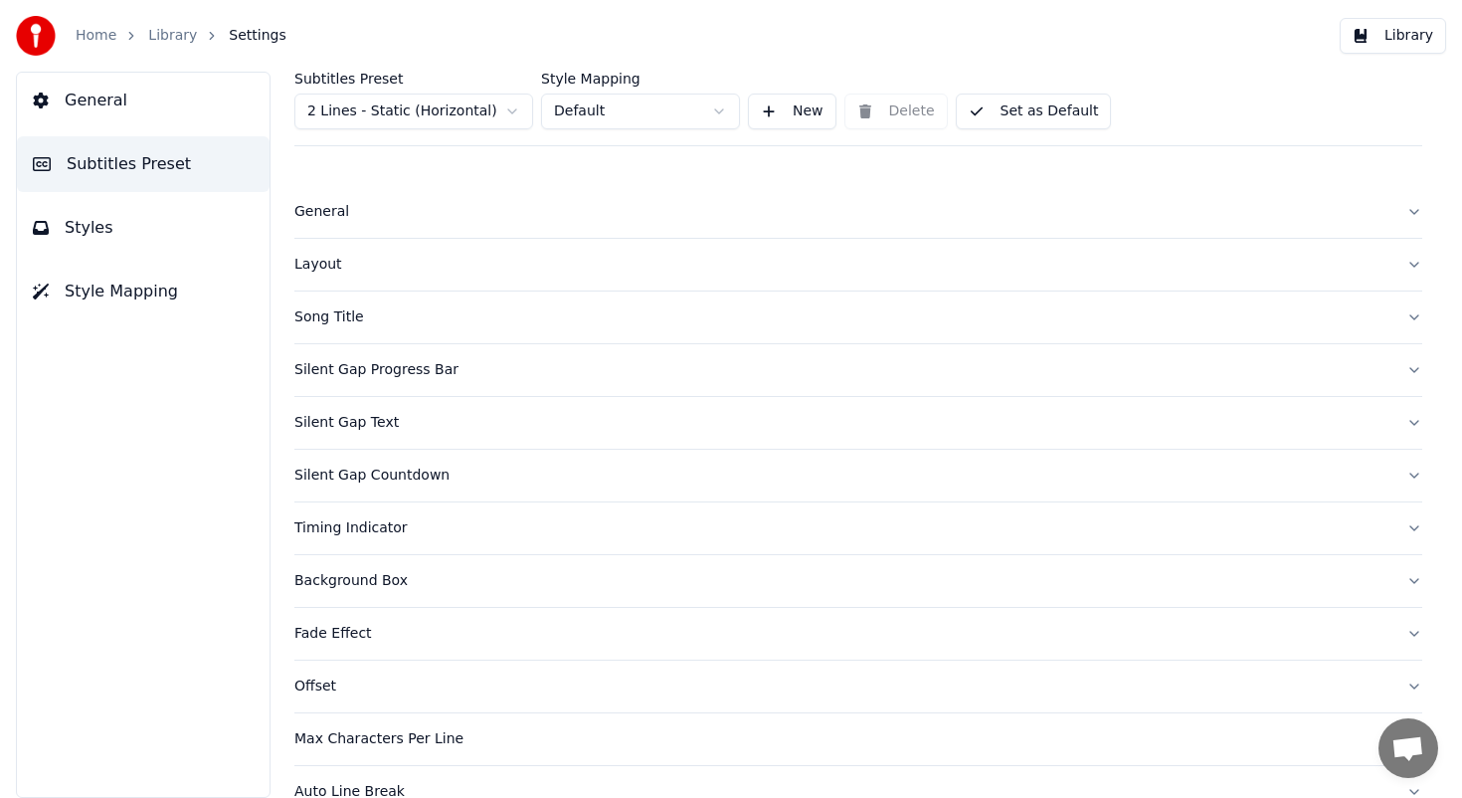
click at [369, 317] on div "Song Title" at bounding box center [842, 317] width 1096 height 20
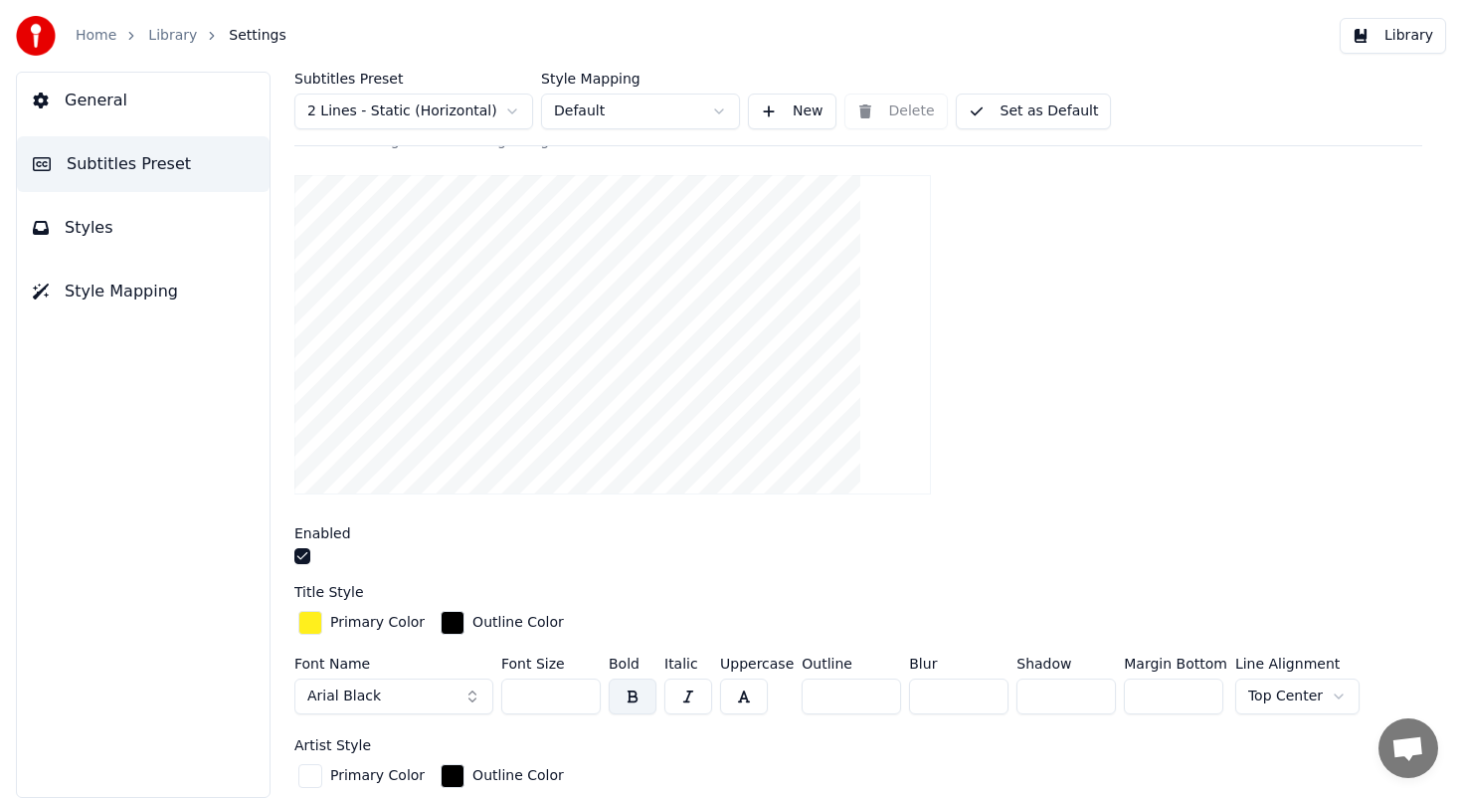
scroll to position [213, 0]
click at [348, 623] on div "Primary Color" at bounding box center [377, 622] width 94 height 20
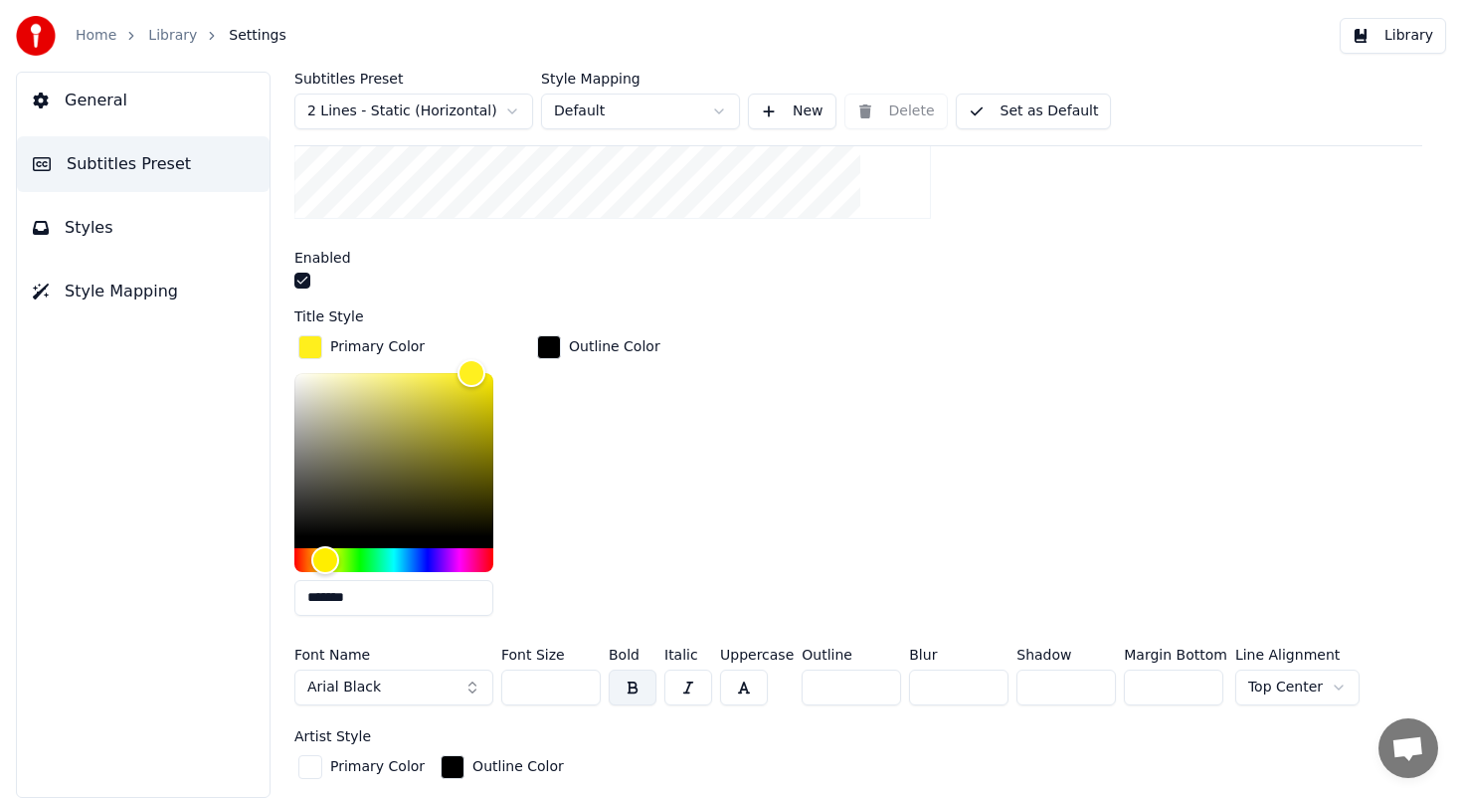
scroll to position [497, 0]
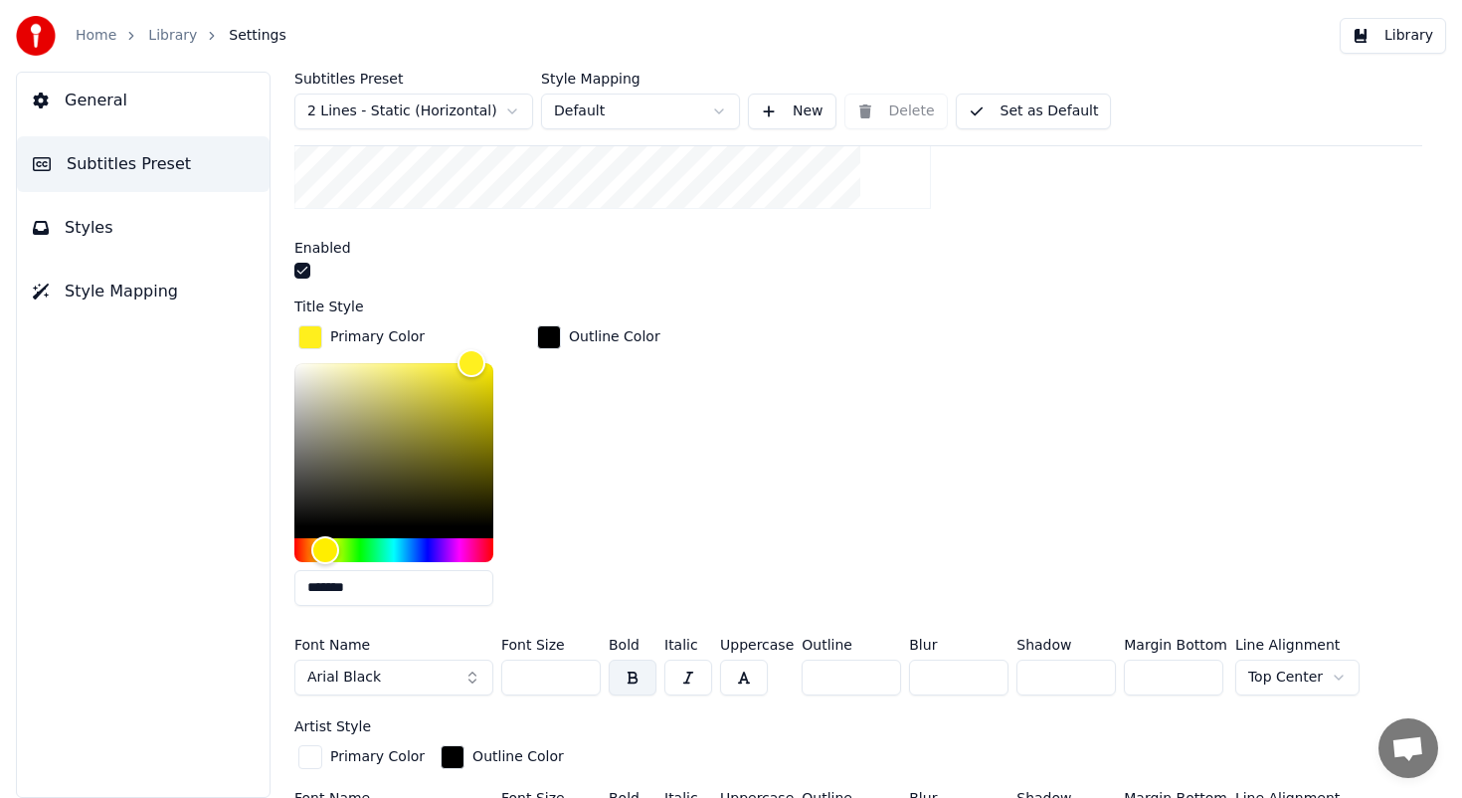
click at [380, 579] on input "*******" at bounding box center [393, 588] width 199 height 36
paste input "text"
click at [575, 564] on div "Outline Color" at bounding box center [598, 471] width 131 height 300
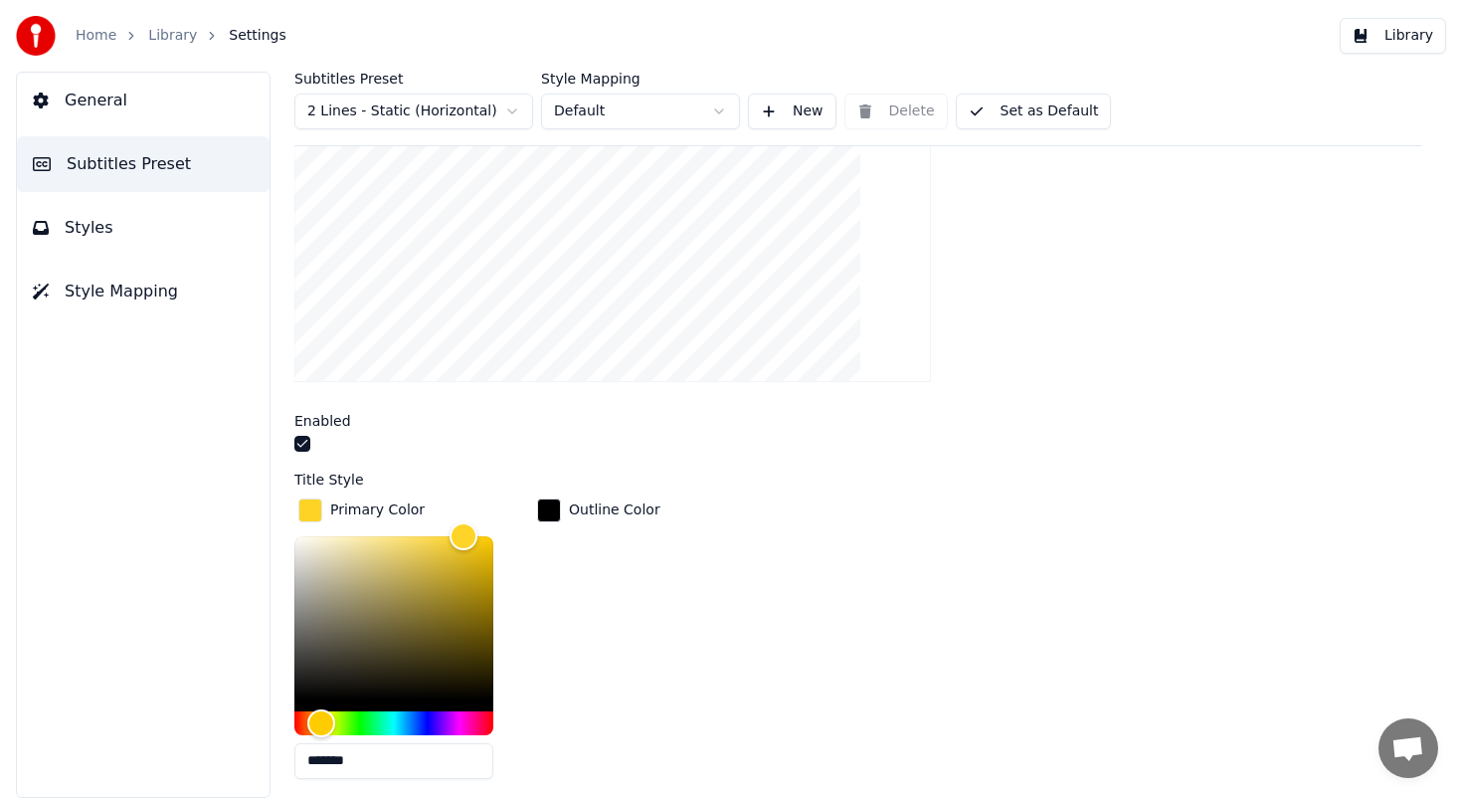
scroll to position [335, 0]
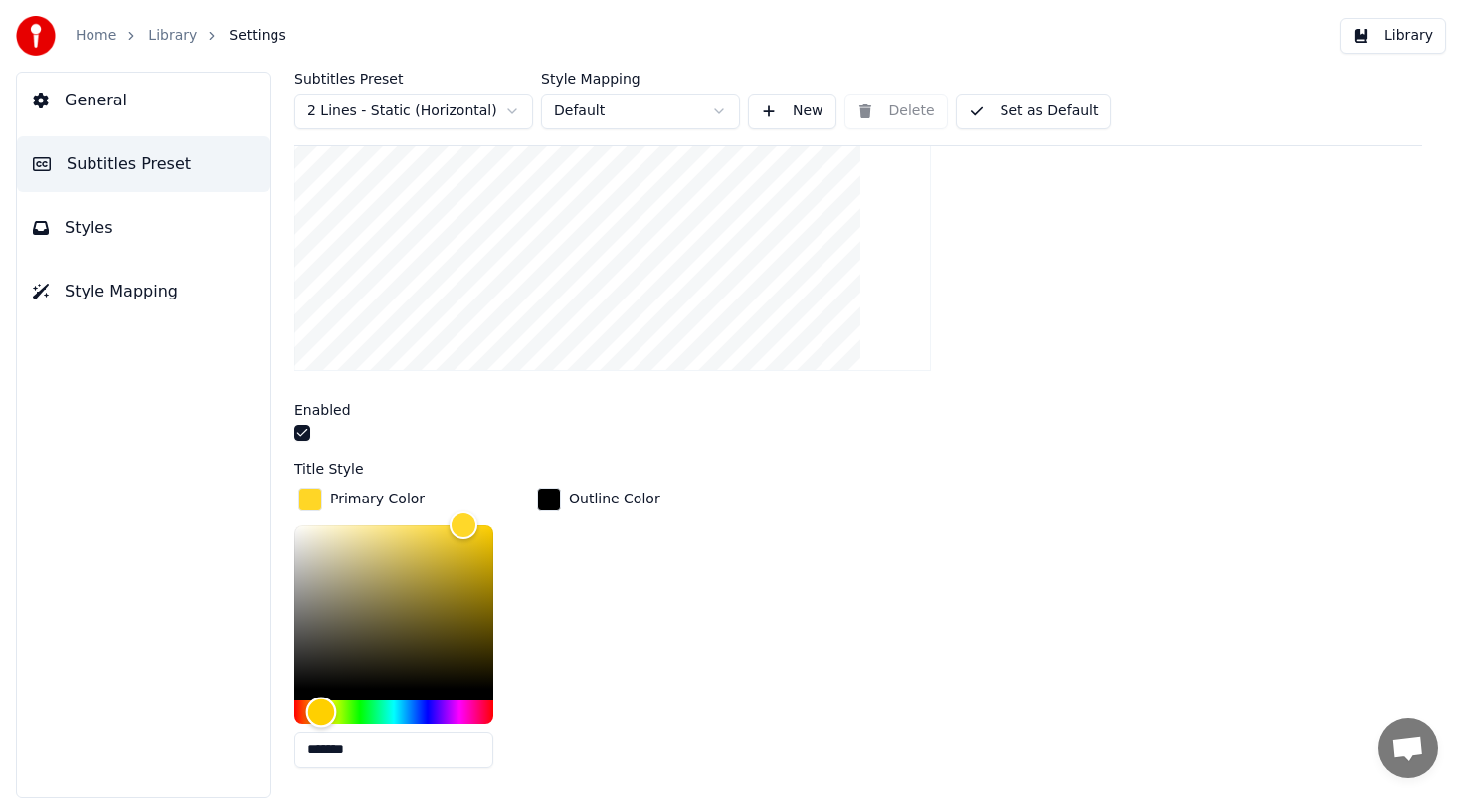
click at [321, 706] on div "Hue" at bounding box center [321, 711] width 31 height 31
type input "*******"
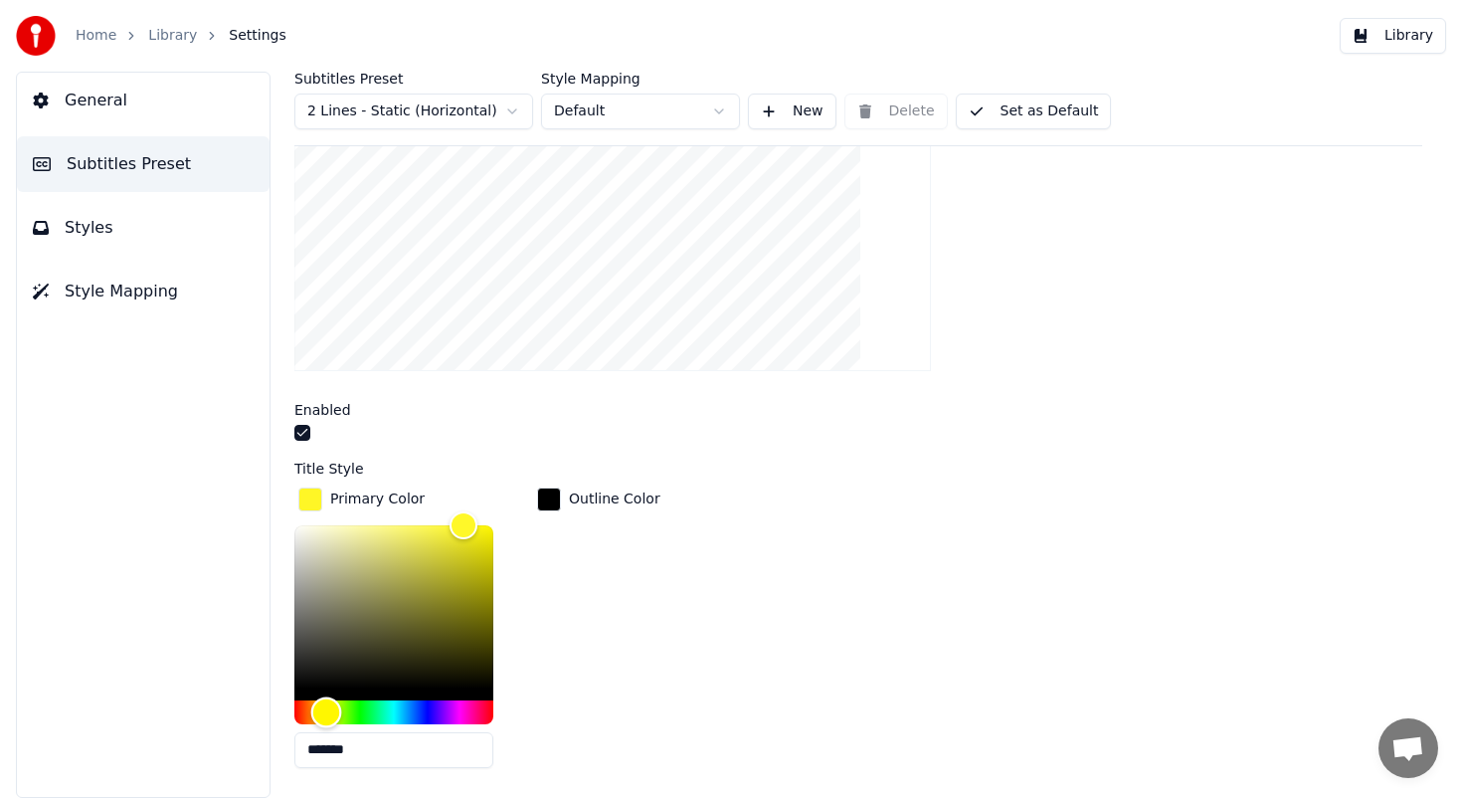
click at [326, 705] on div "Hue" at bounding box center [326, 711] width 31 height 31
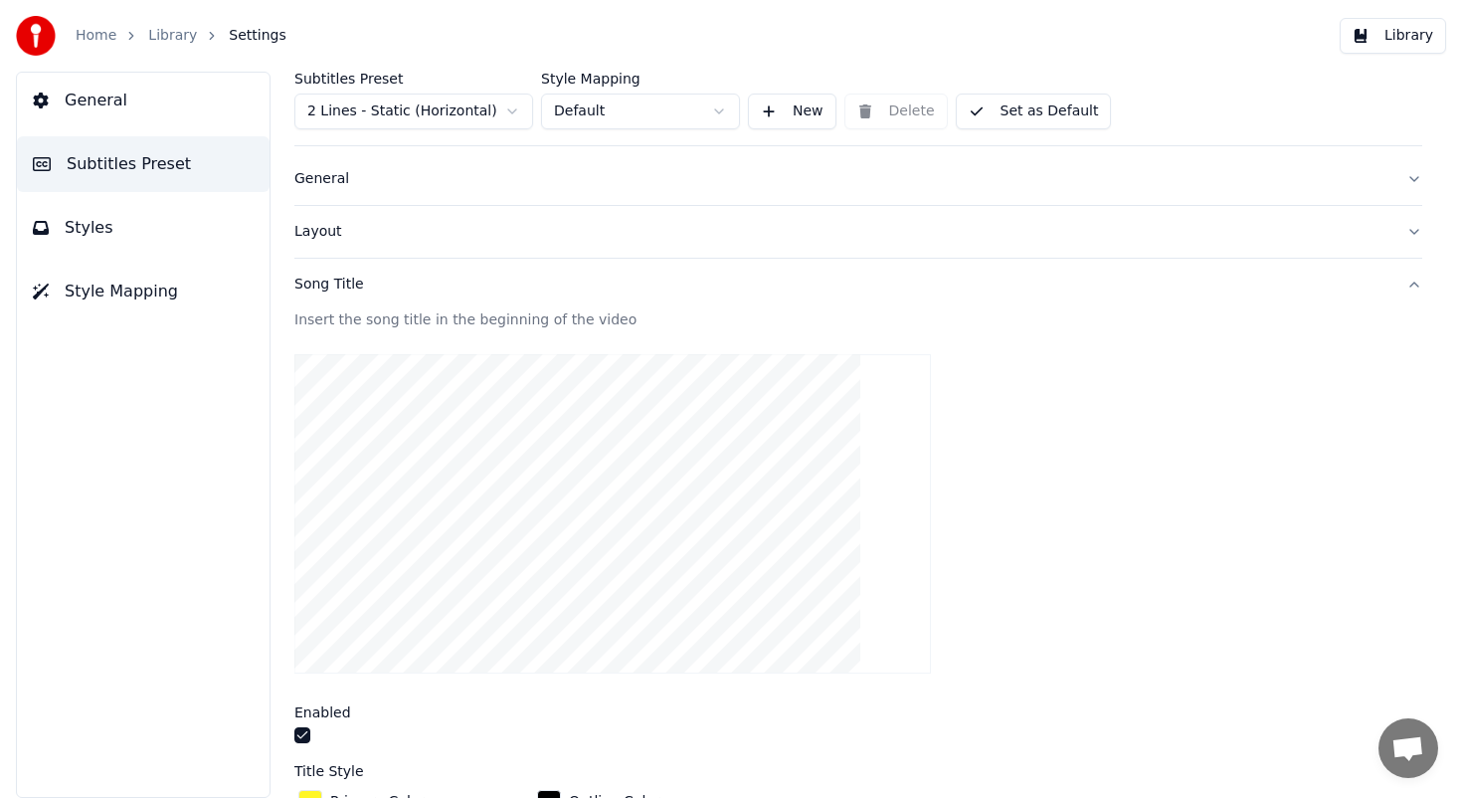
scroll to position [0, 0]
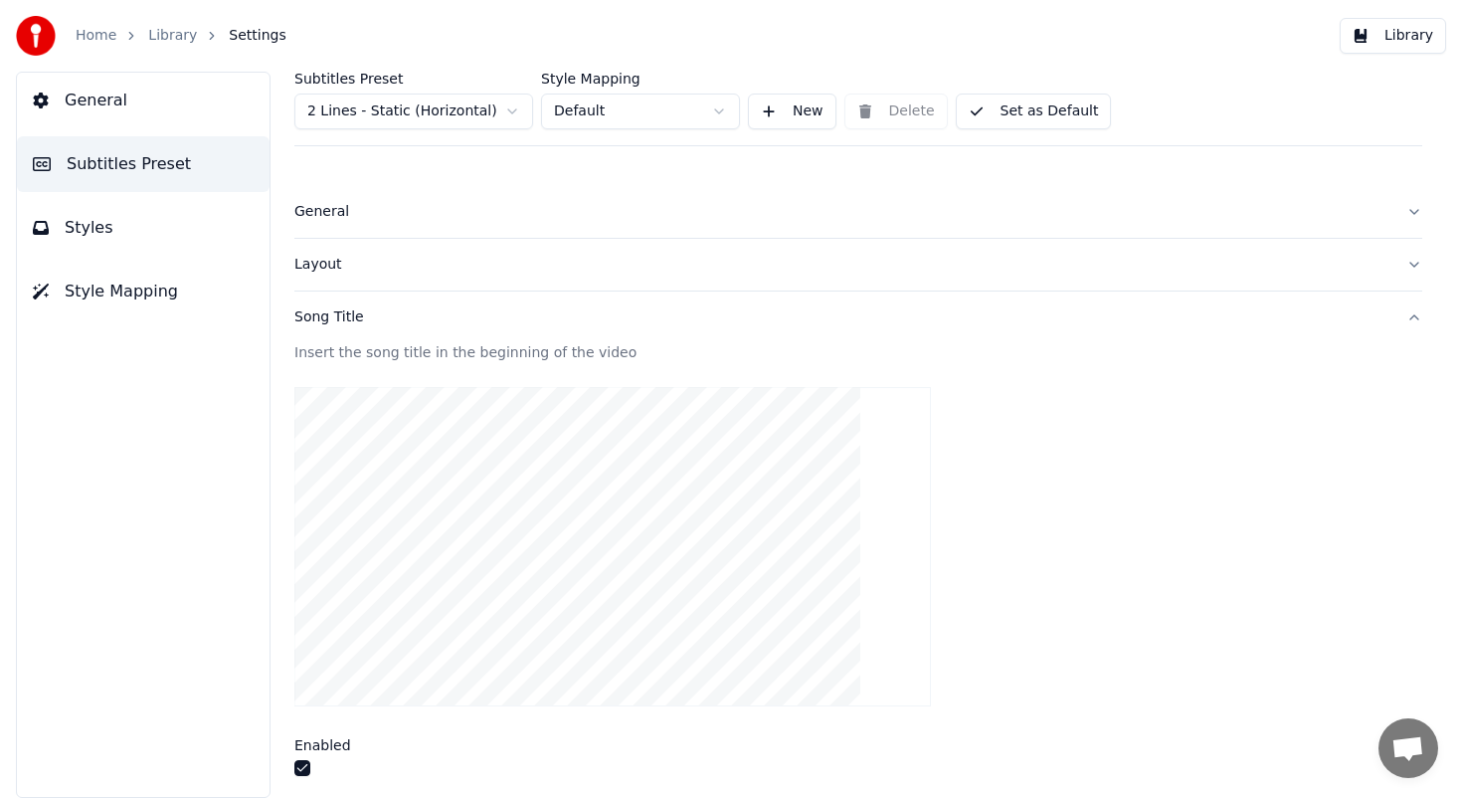
click at [79, 215] on button "Styles" at bounding box center [143, 228] width 253 height 56
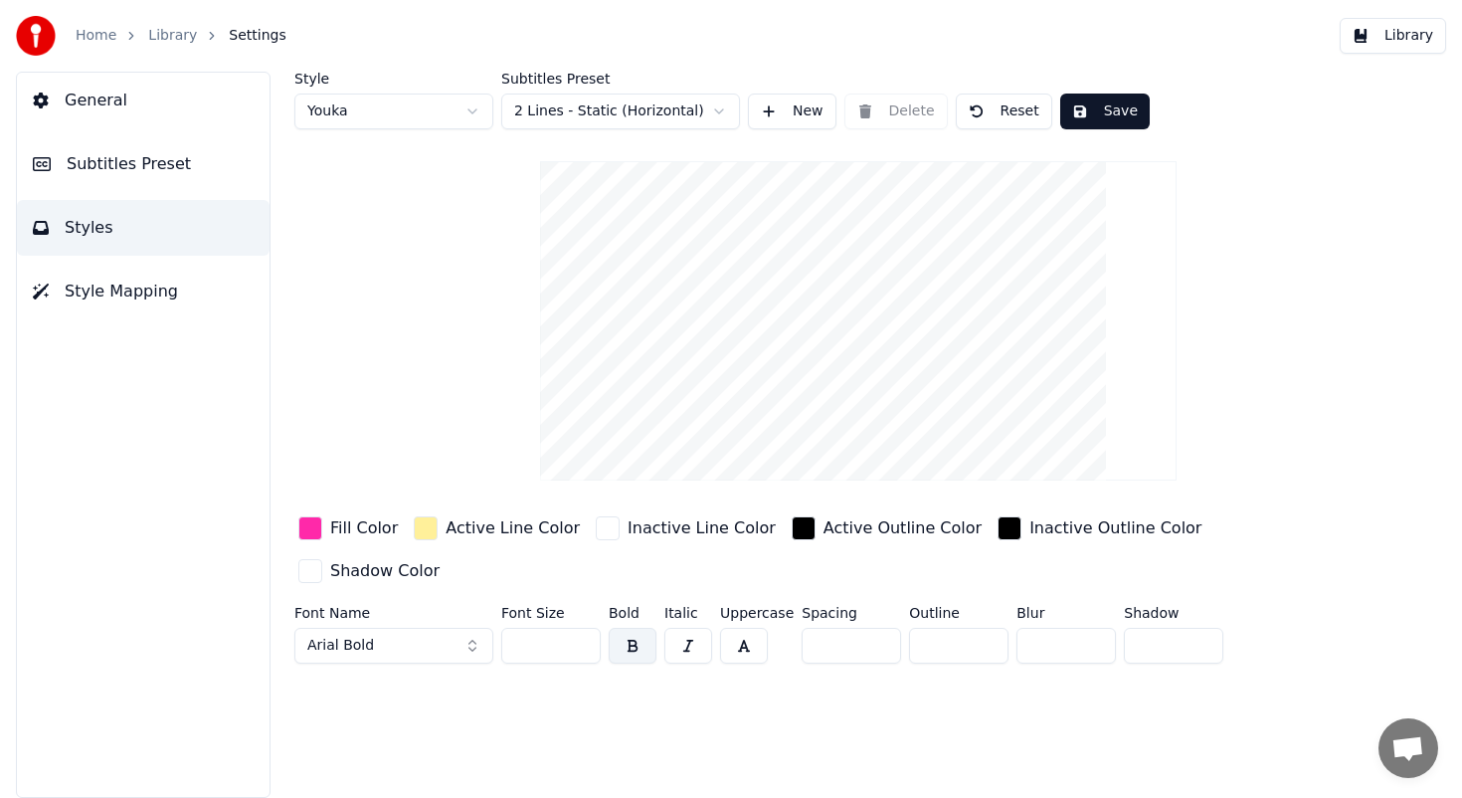
click at [1095, 107] on button "Save" at bounding box center [1105, 111] width 90 height 36
click at [1377, 38] on button "Library" at bounding box center [1393, 36] width 106 height 36
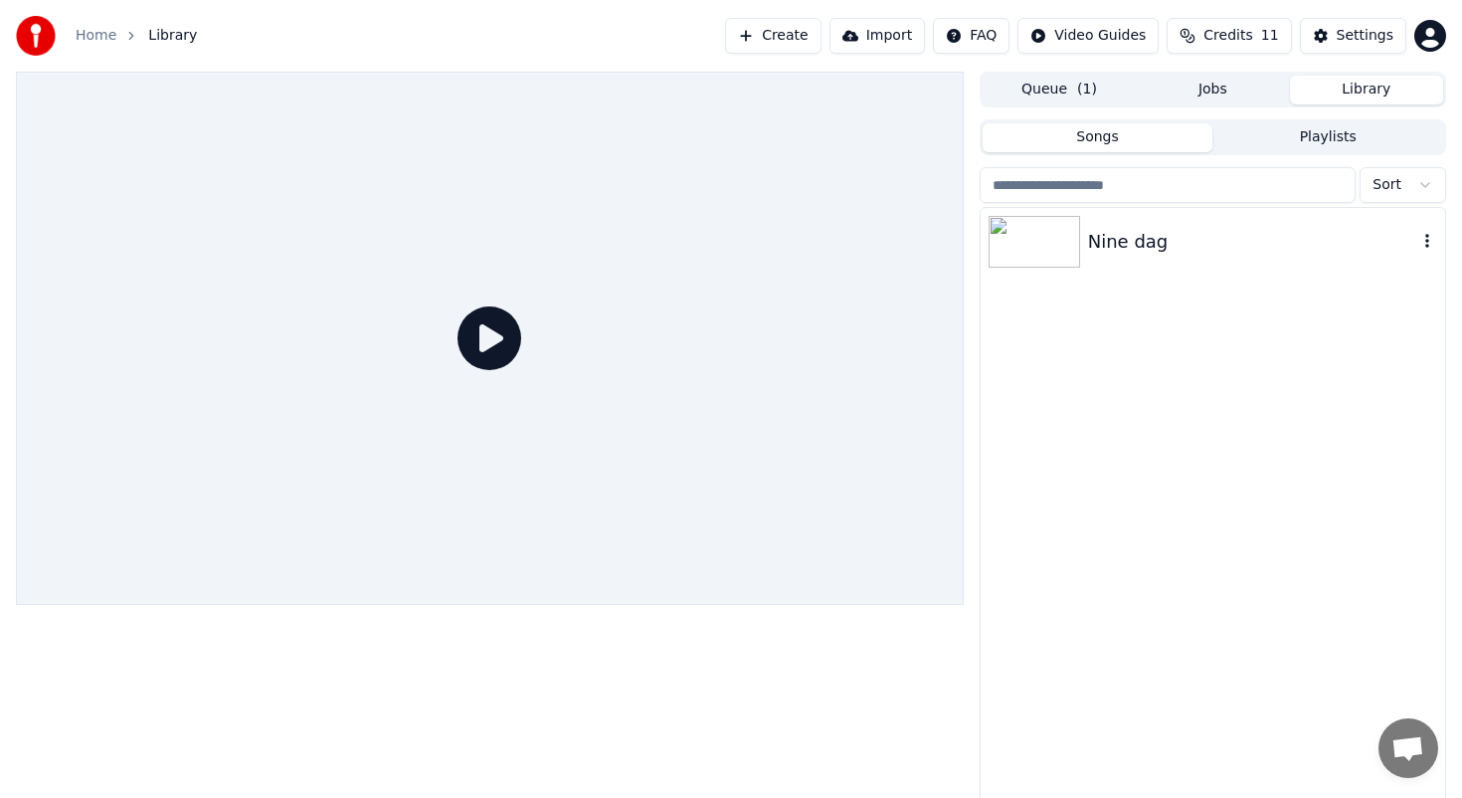
click at [1139, 248] on div "Nine dag" at bounding box center [1252, 242] width 329 height 28
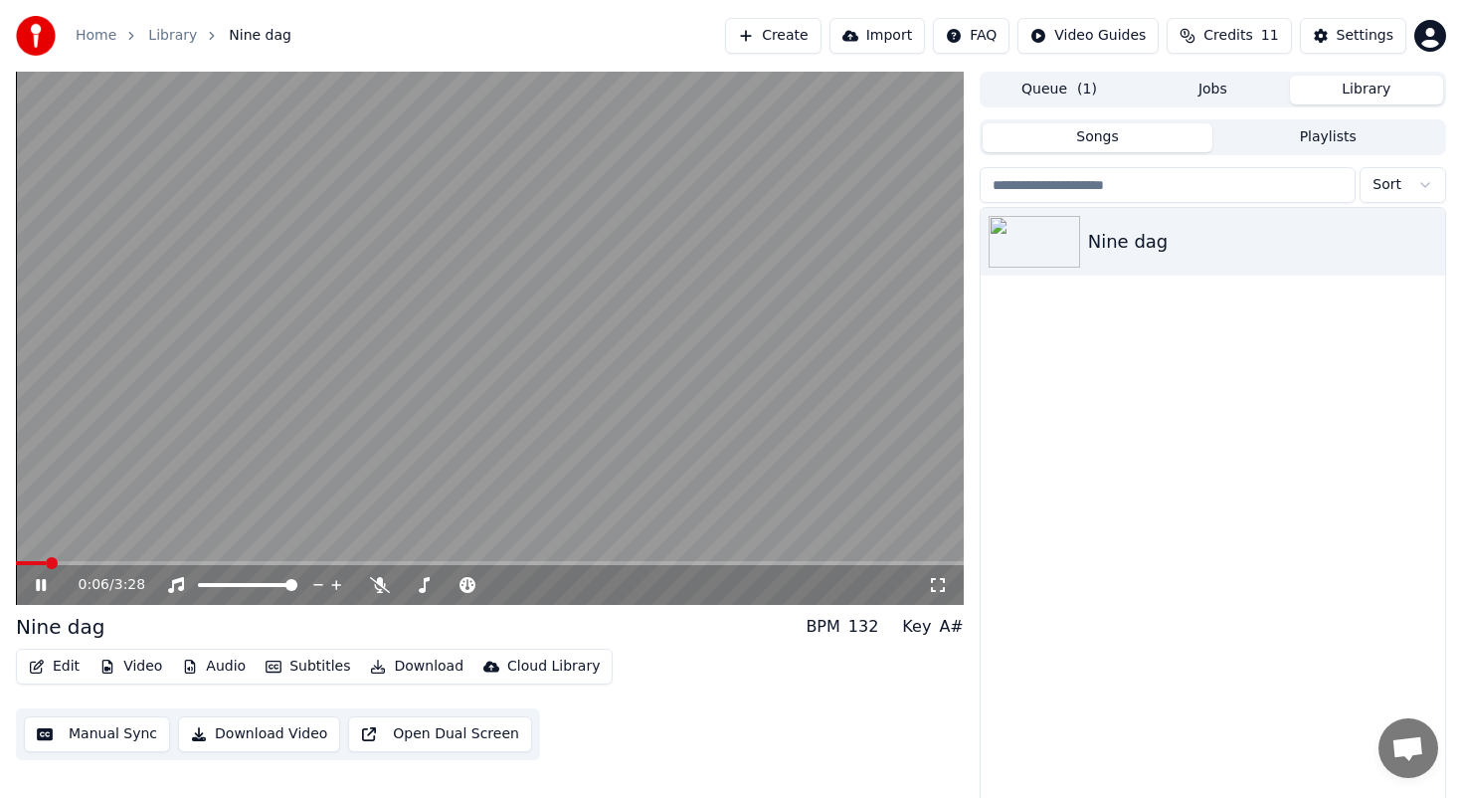
click at [35, 586] on icon at bounding box center [55, 585] width 47 height 16
click at [61, 663] on button "Edit" at bounding box center [54, 666] width 67 height 28
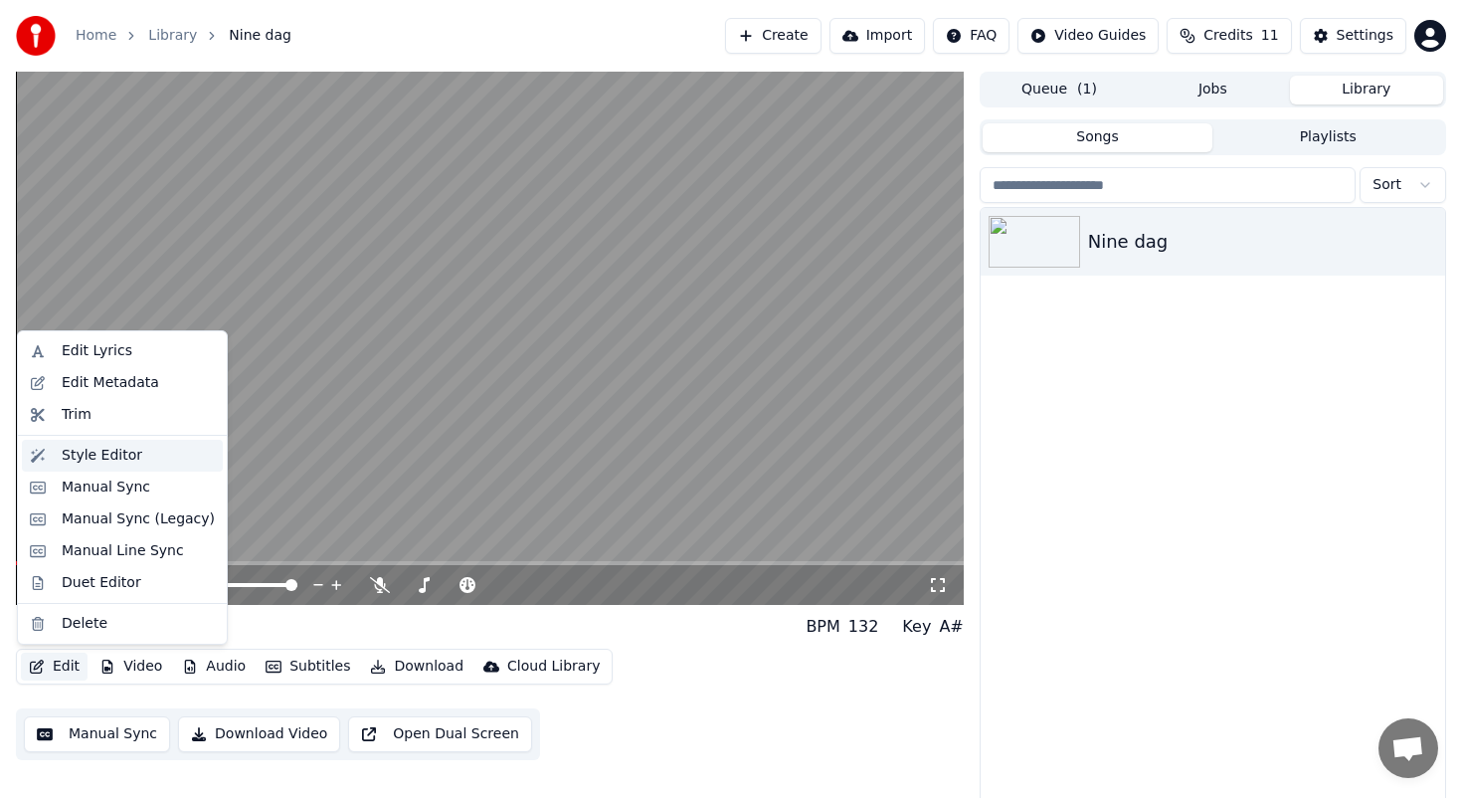
click at [130, 452] on div "Style Editor" at bounding box center [102, 456] width 81 height 20
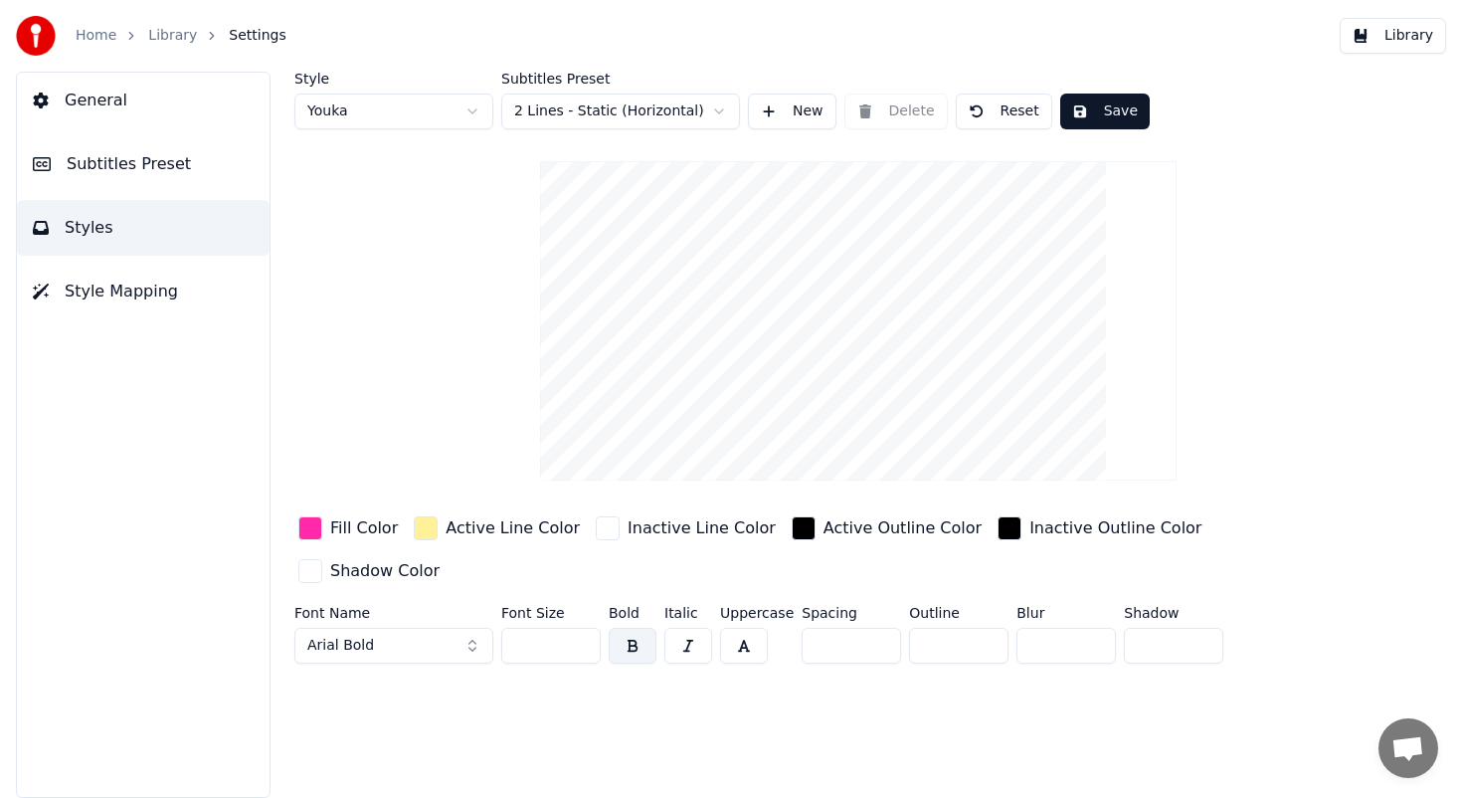
click at [209, 167] on button "Subtitles Preset" at bounding box center [143, 164] width 253 height 56
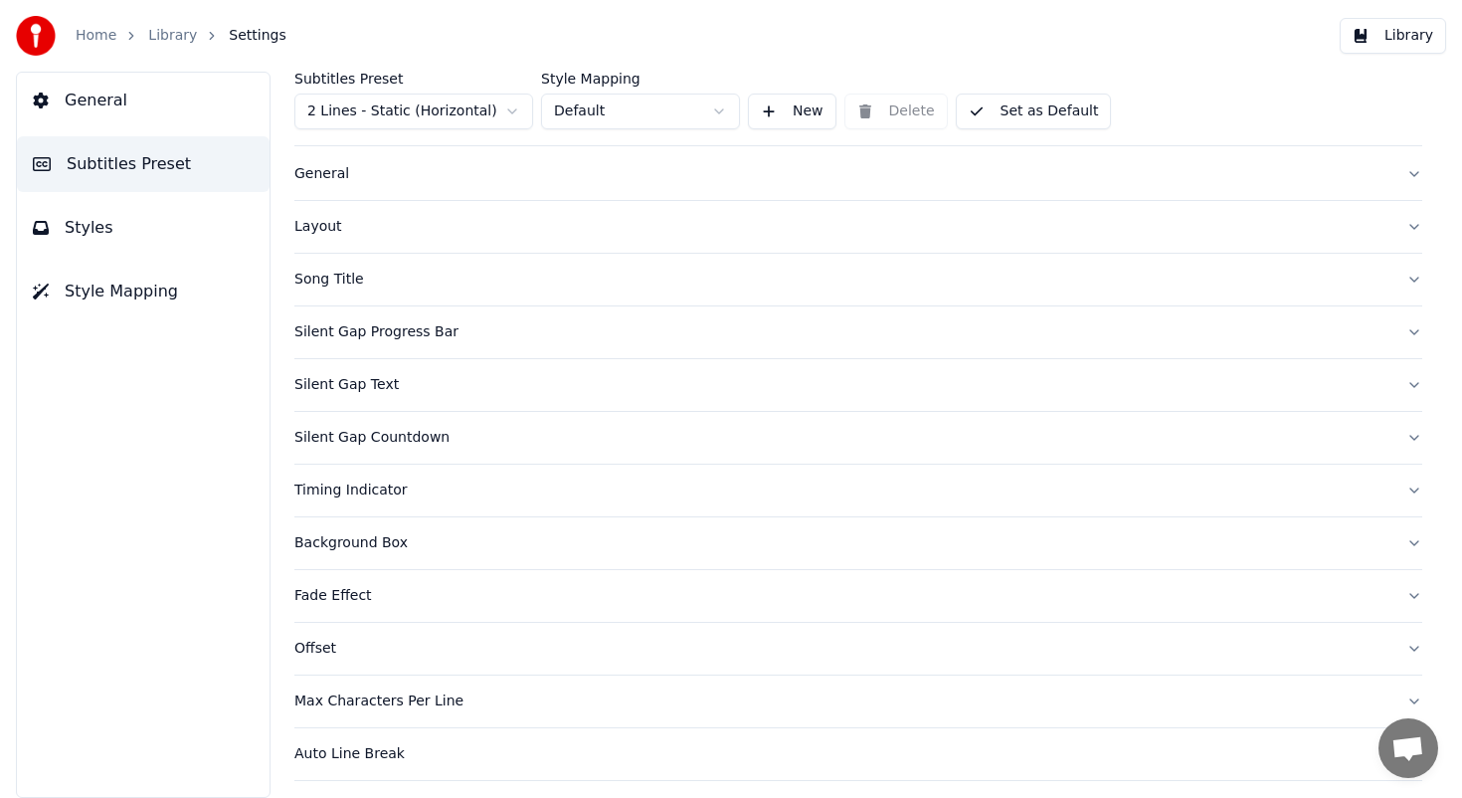
scroll to position [89, 0]
click at [466, 282] on div "Silent Gap Progress Bar" at bounding box center [842, 282] width 1096 height 20
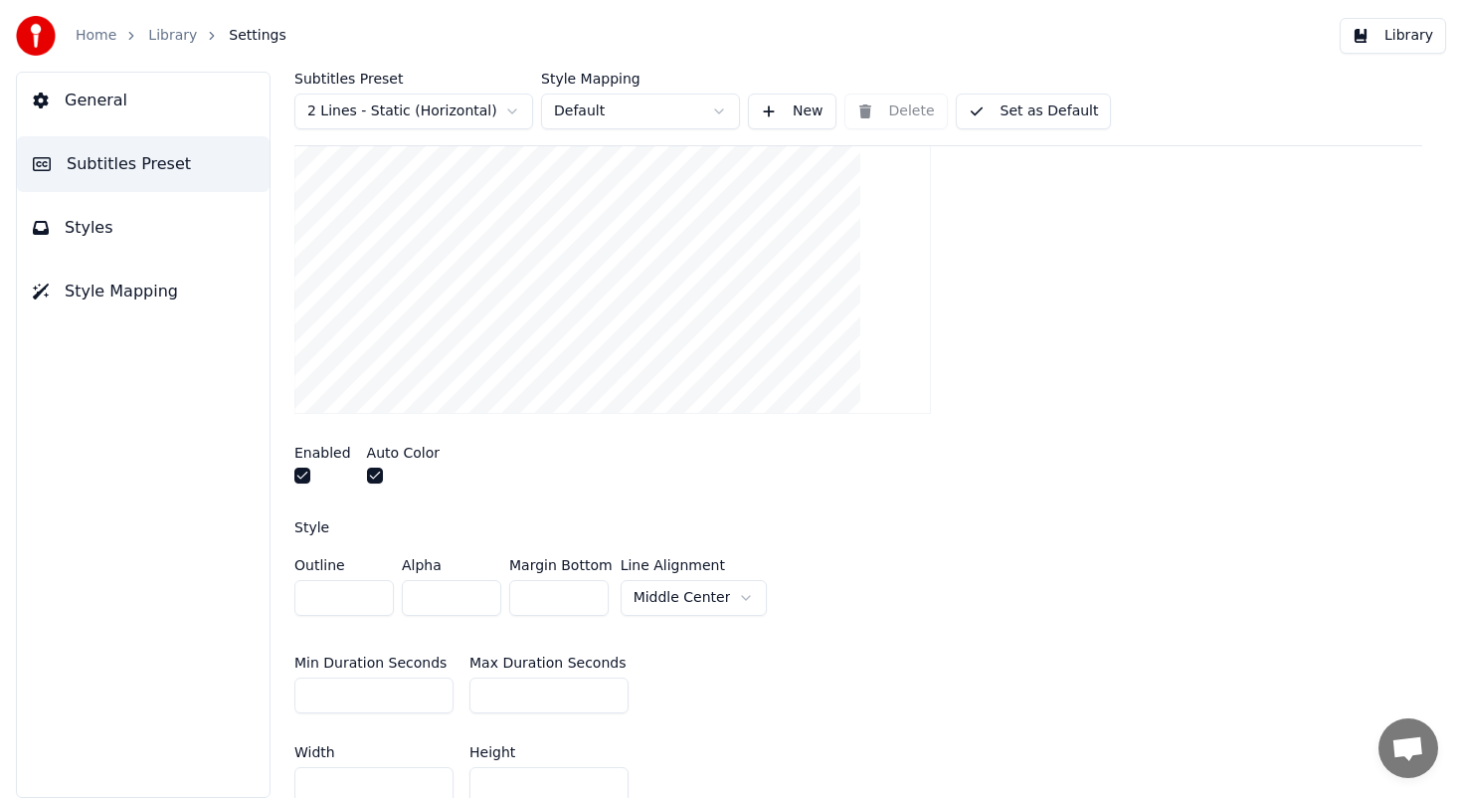
scroll to position [362, 0]
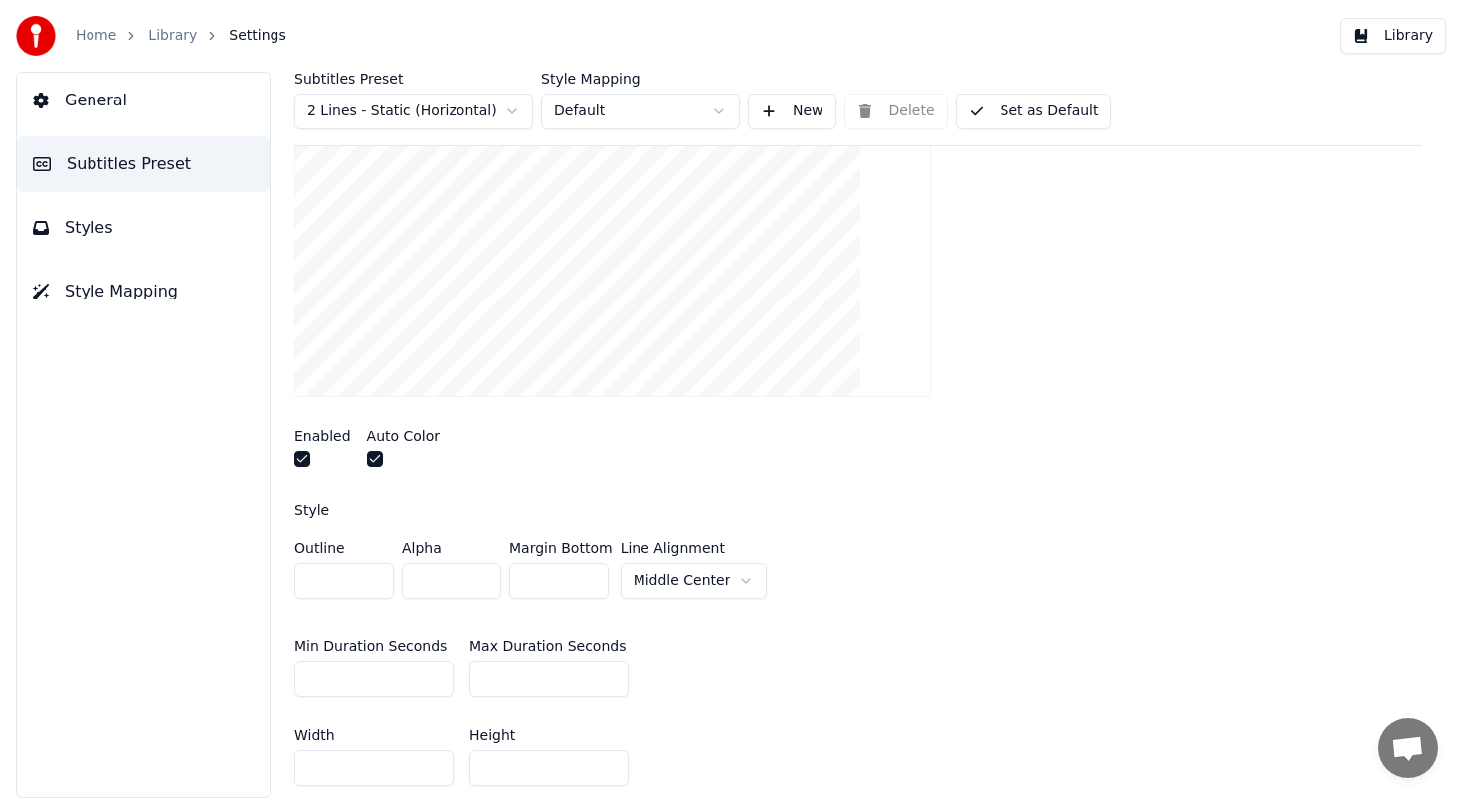
click at [377, 454] on button "button" at bounding box center [375, 459] width 16 height 16
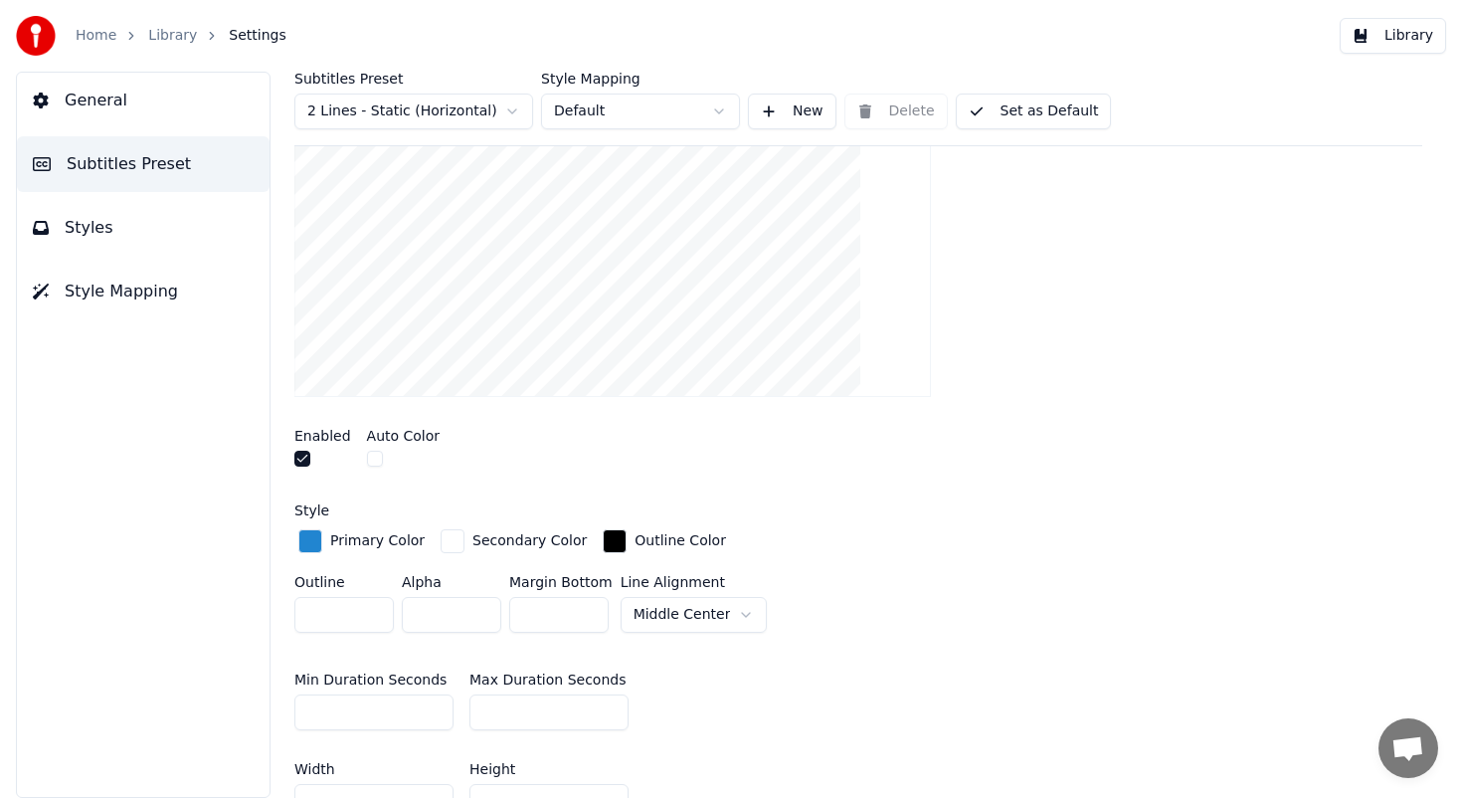
click at [316, 535] on div "button" at bounding box center [310, 541] width 24 height 24
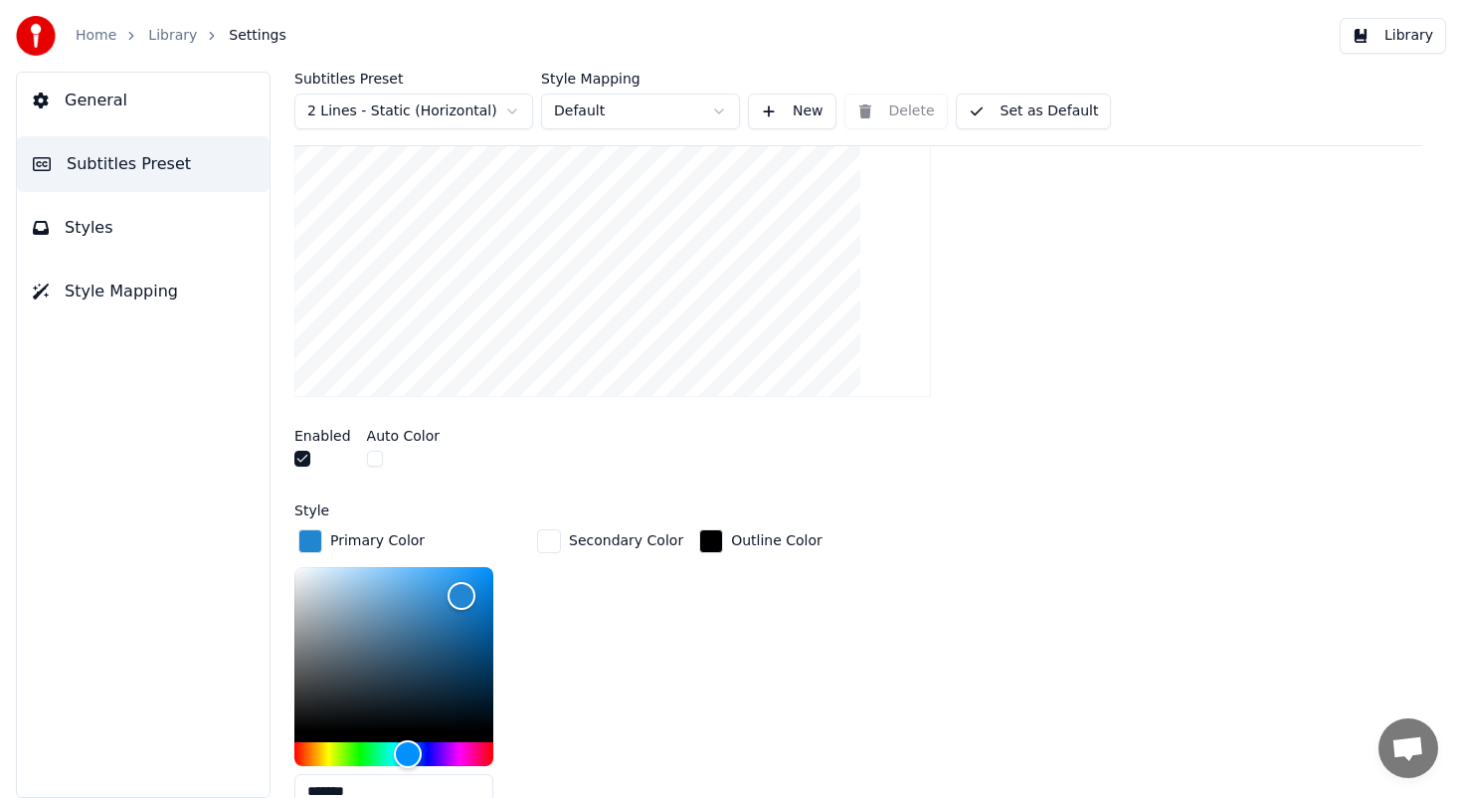
click at [152, 227] on button "Styles" at bounding box center [143, 228] width 253 height 56
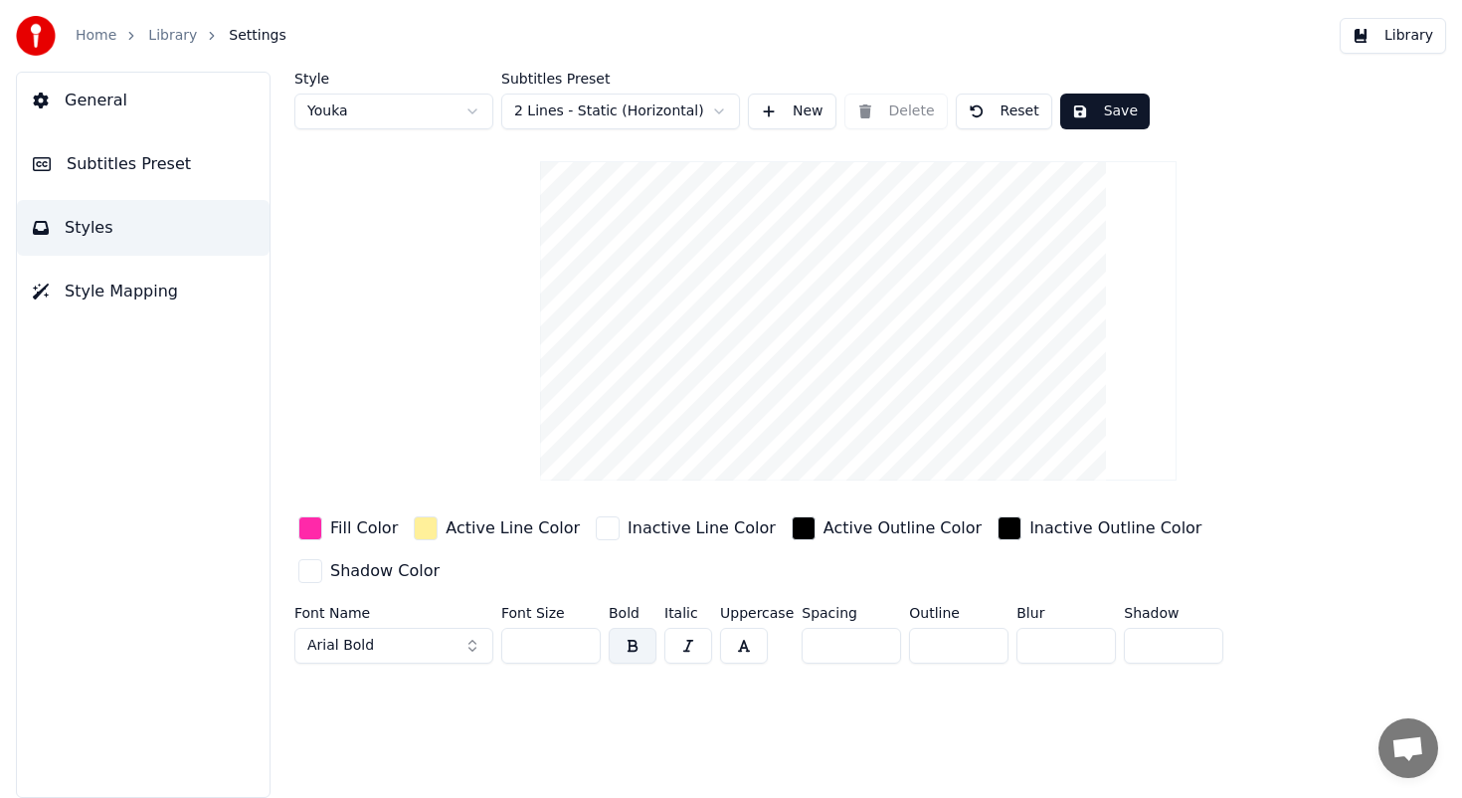
click at [203, 150] on button "Subtitles Preset" at bounding box center [143, 164] width 253 height 56
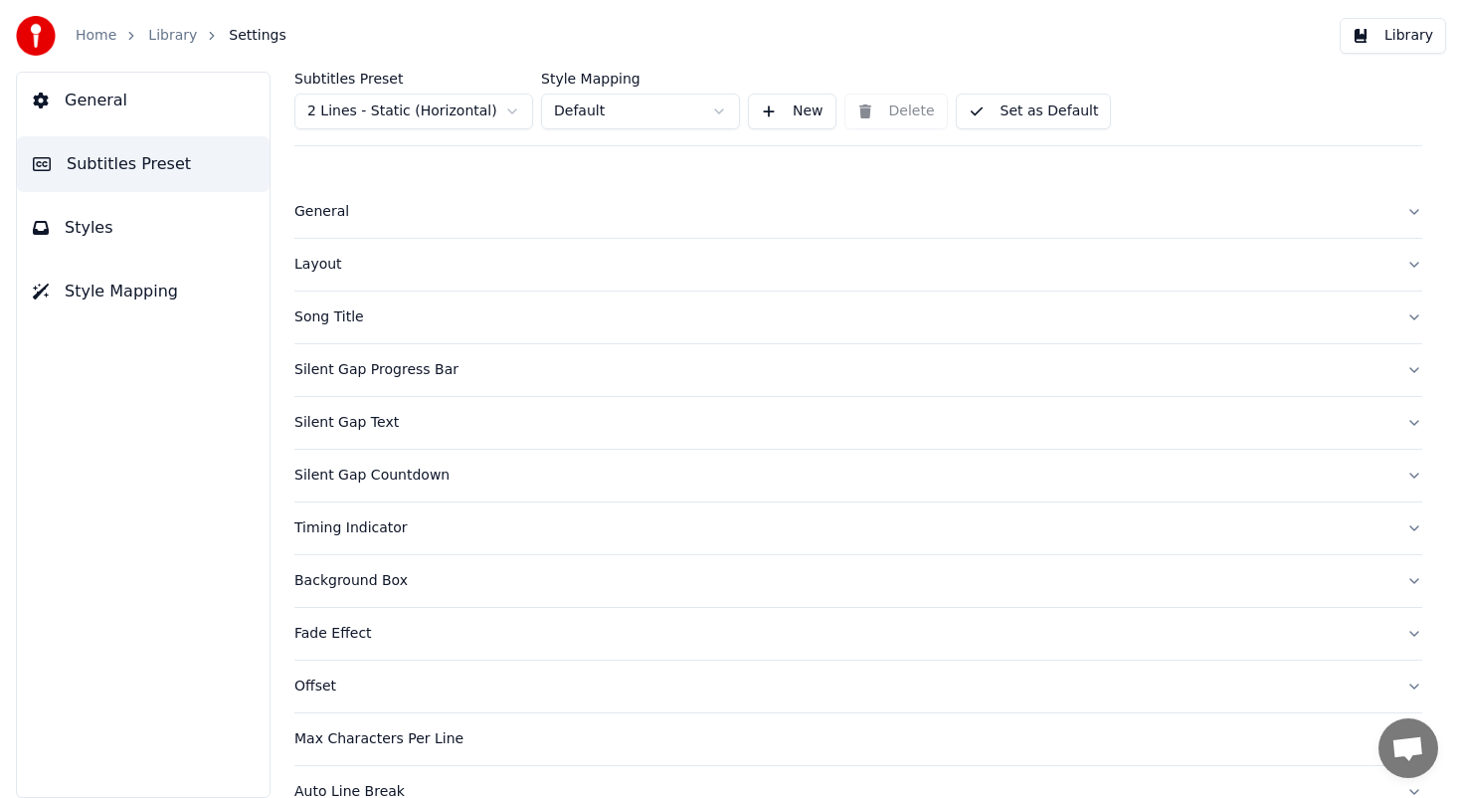
click at [367, 325] on div "Song Title" at bounding box center [842, 317] width 1096 height 20
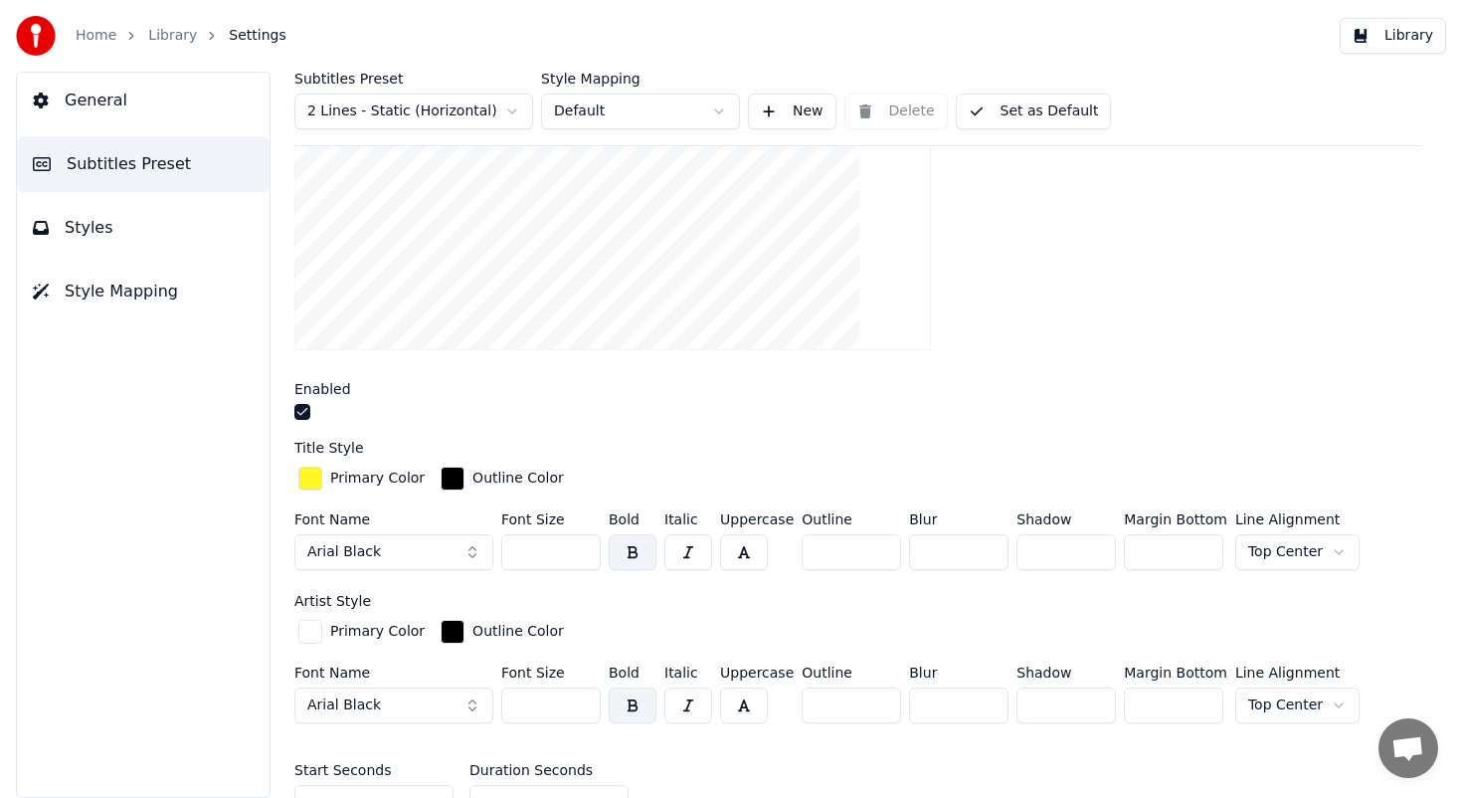
scroll to position [357, 0]
click at [396, 477] on div "Primary Color" at bounding box center [377, 477] width 94 height 20
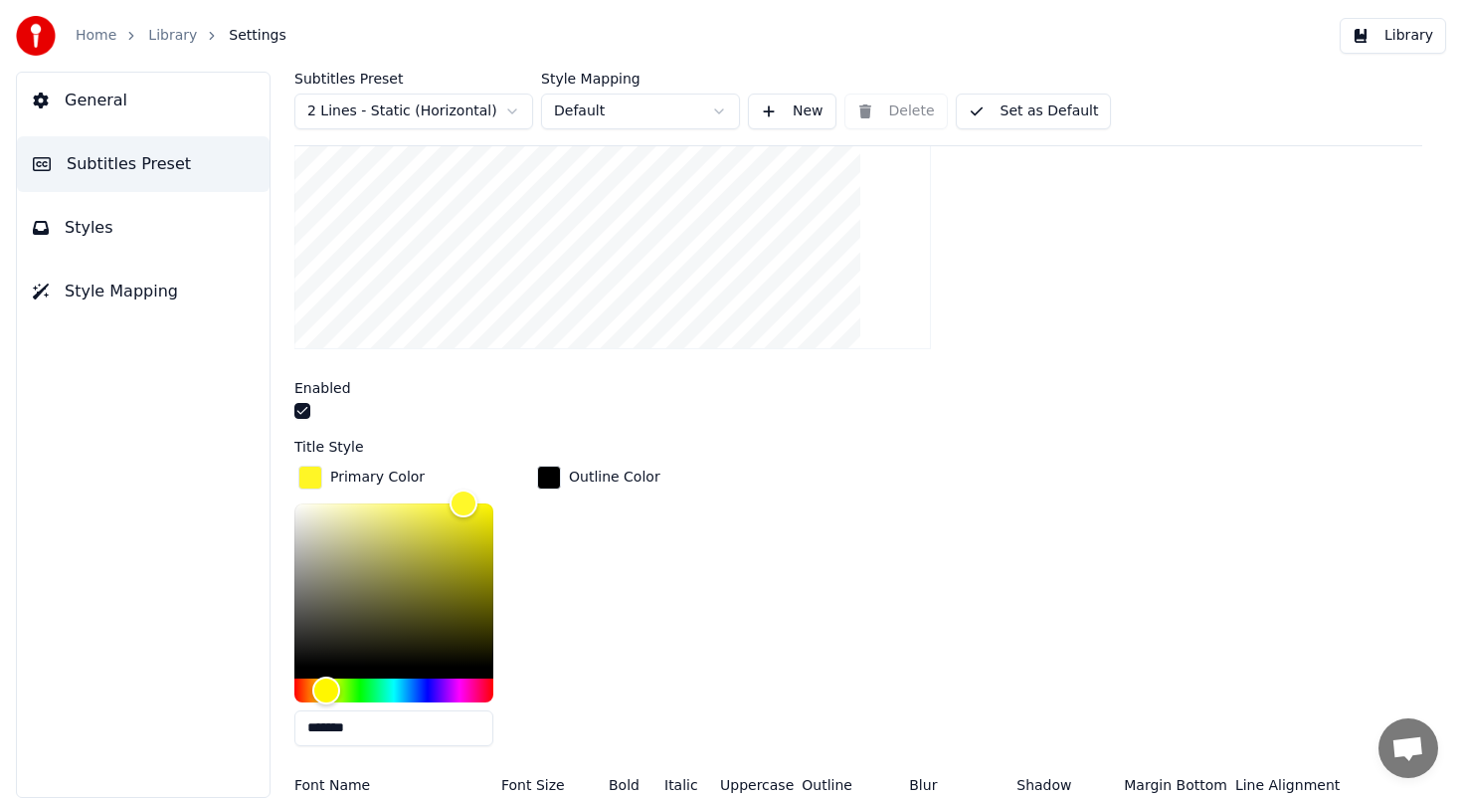
click at [378, 726] on input "*******" at bounding box center [393, 728] width 199 height 36
click at [165, 139] on button "Subtitles Preset" at bounding box center [143, 164] width 253 height 56
click at [167, 160] on span "Subtitles Preset" at bounding box center [129, 164] width 124 height 24
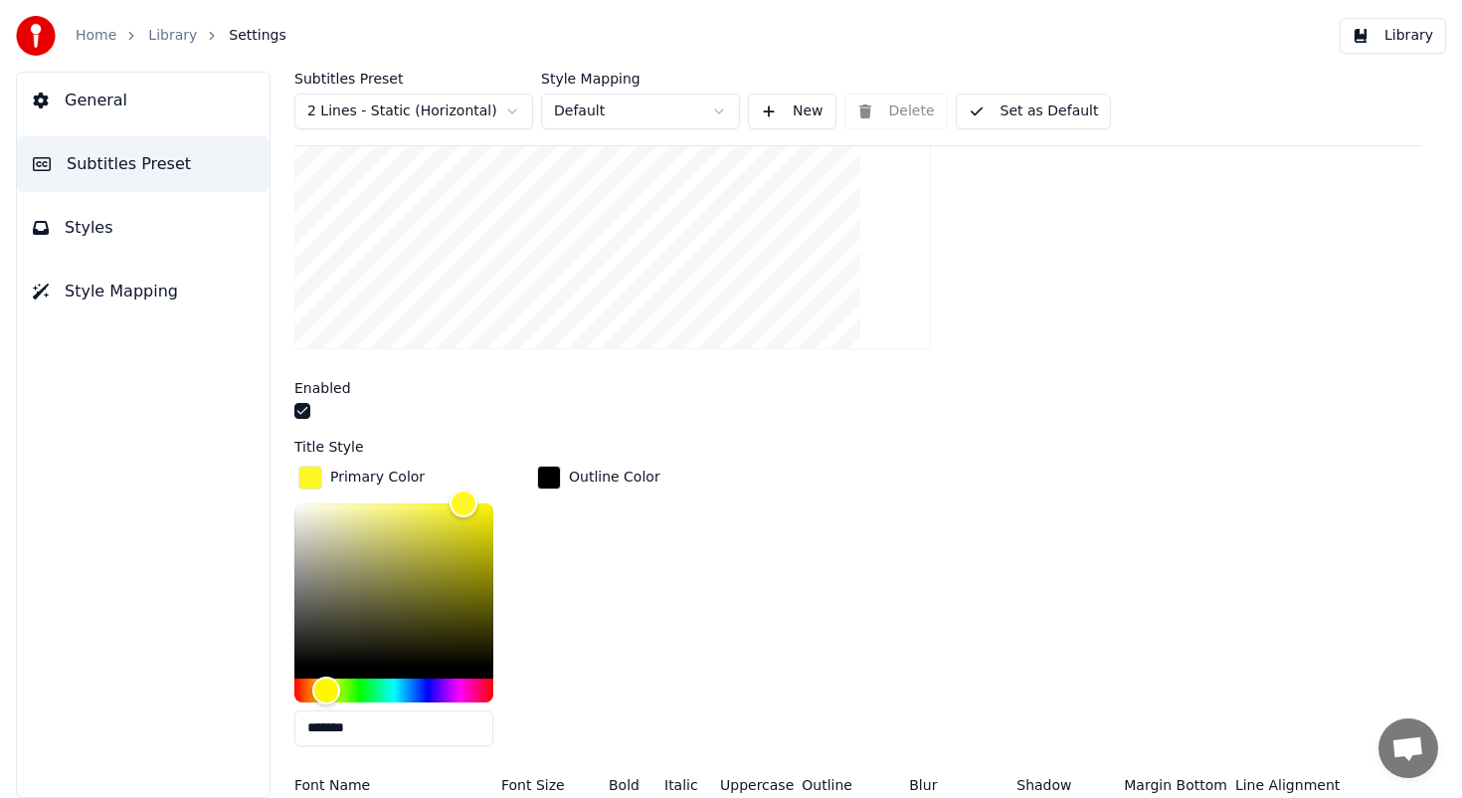
click at [118, 225] on button "Styles" at bounding box center [143, 228] width 253 height 56
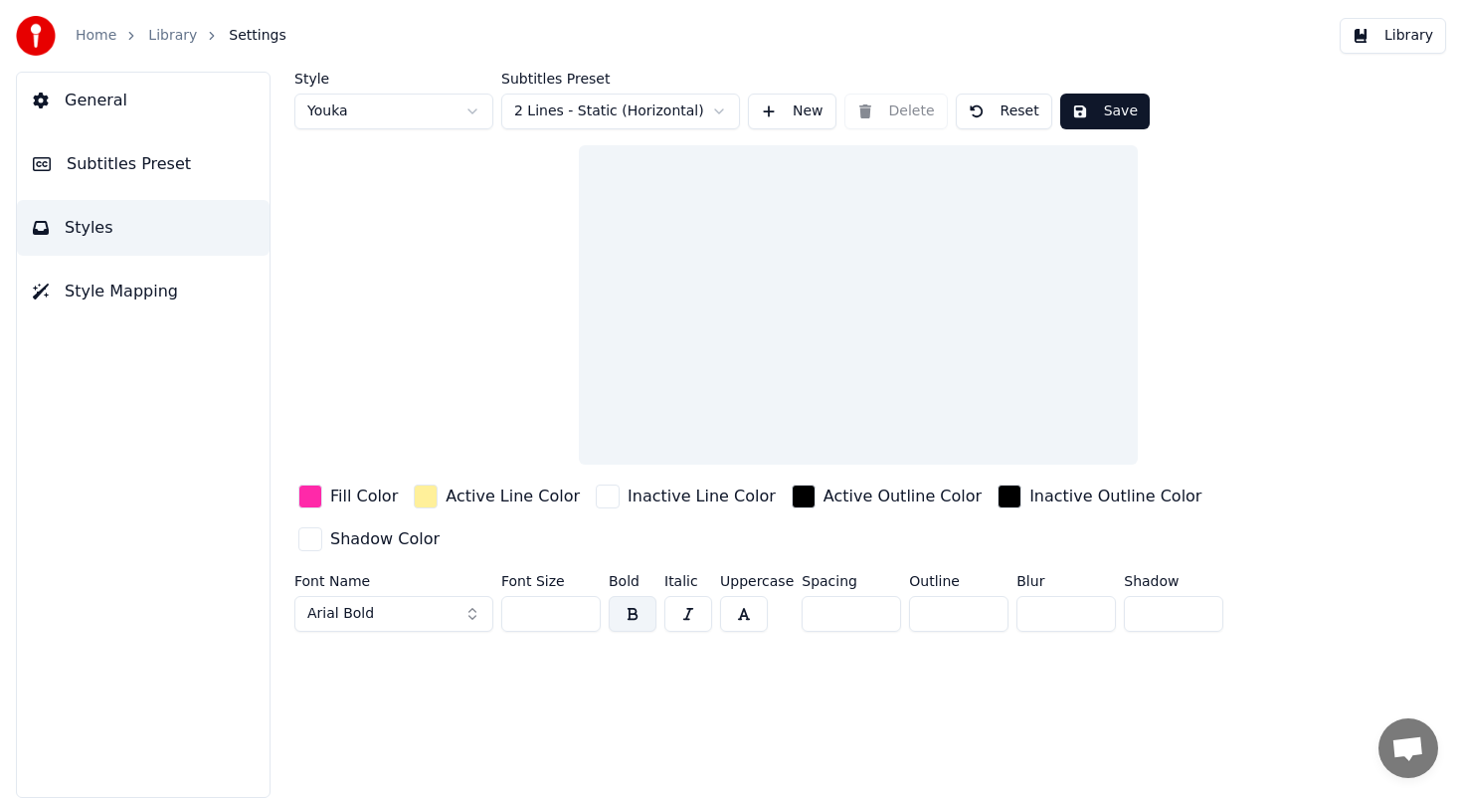
scroll to position [0, 0]
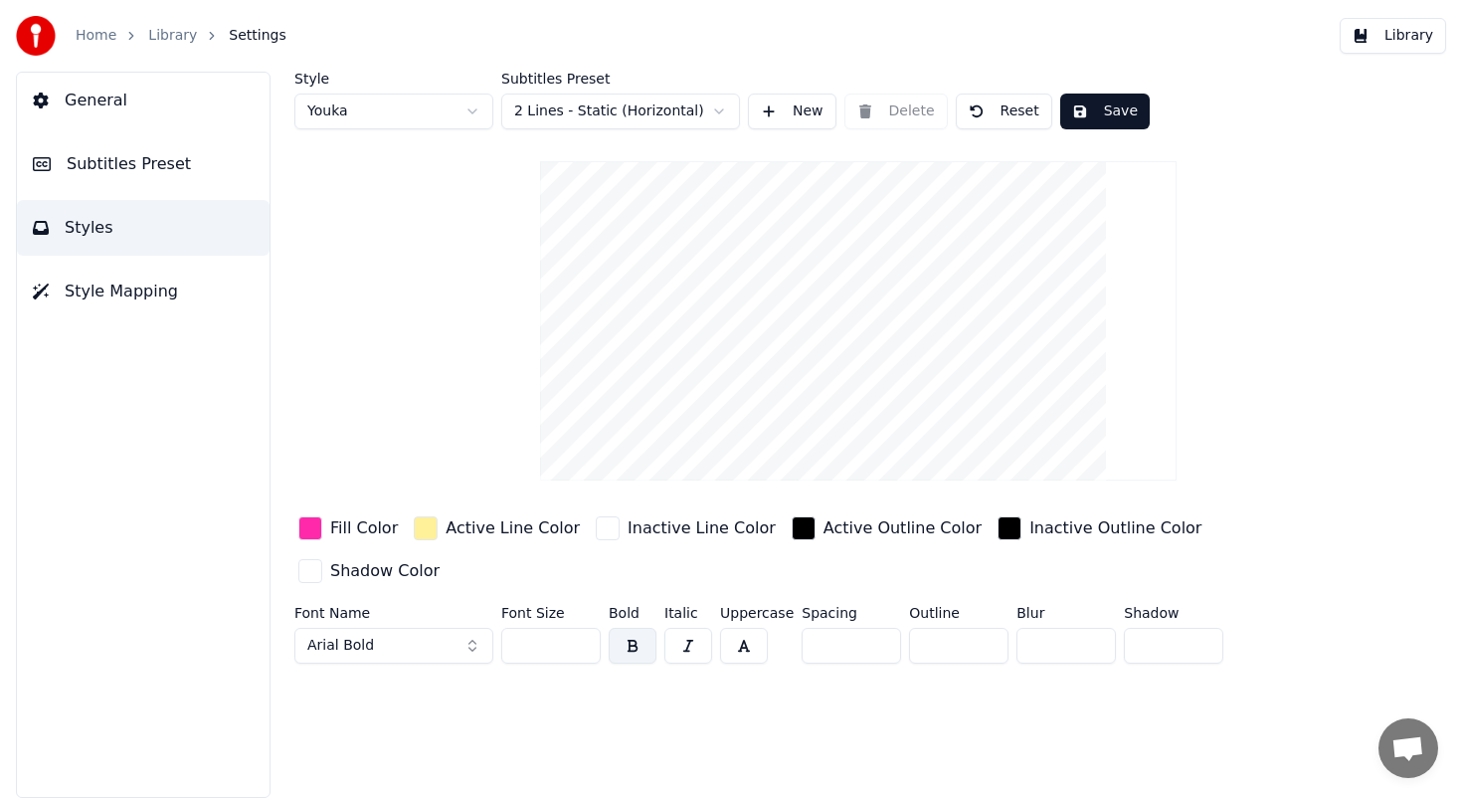
click at [152, 155] on span "Subtitles Preset" at bounding box center [129, 164] width 124 height 24
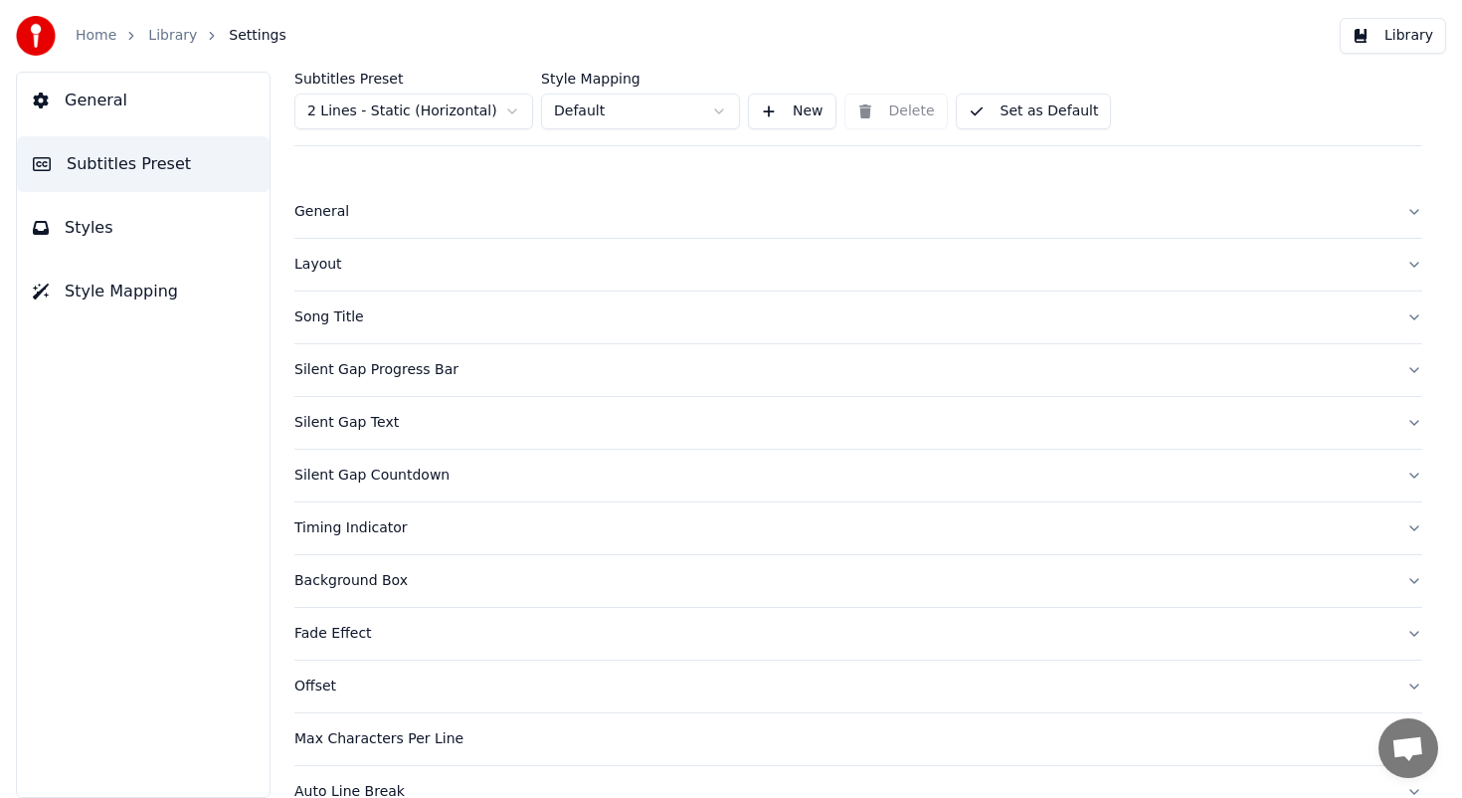
click at [563, 381] on button "Silent Gap Progress Bar" at bounding box center [858, 370] width 1128 height 52
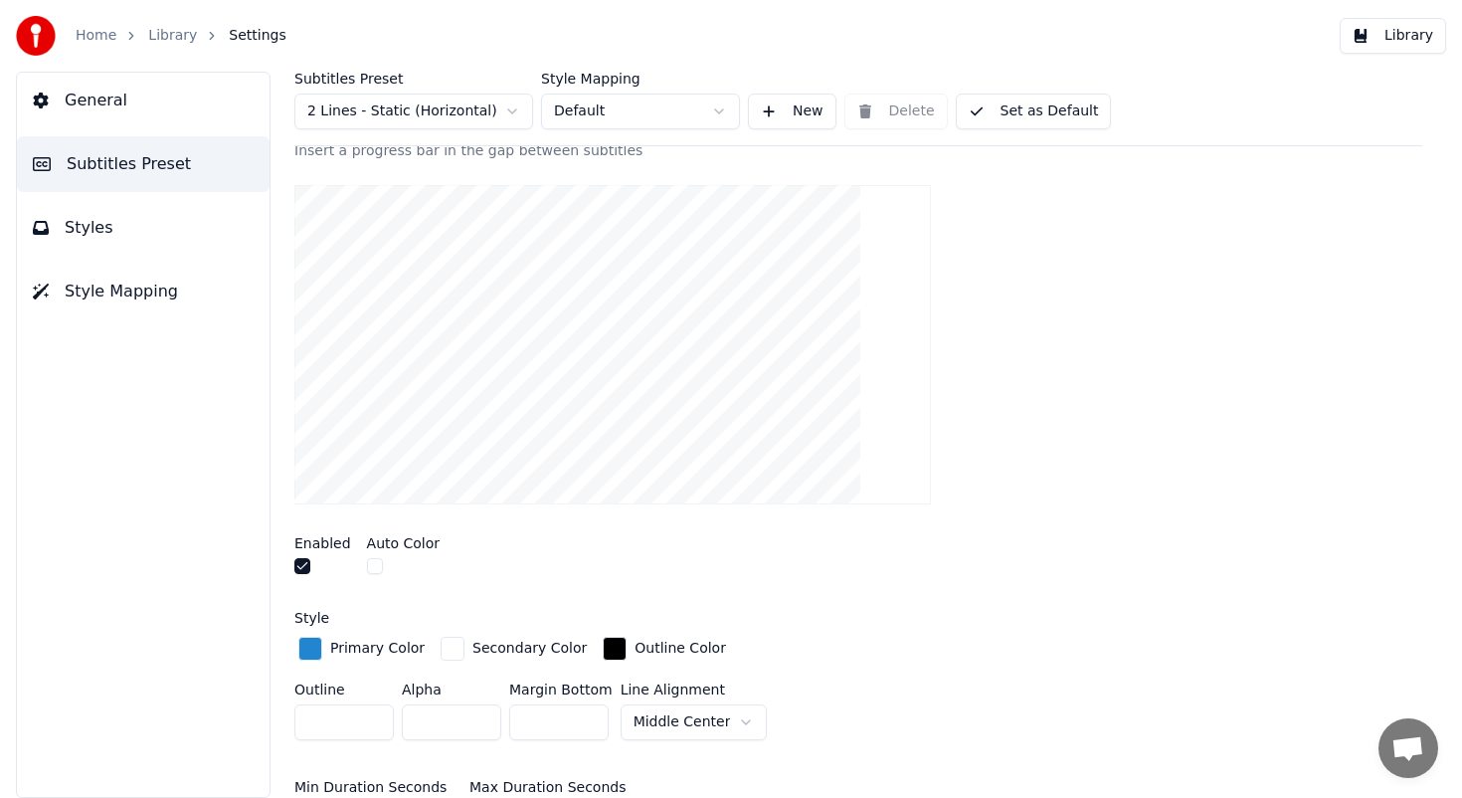
scroll to position [257, 0]
click at [356, 650] on div "Primary Color" at bounding box center [377, 647] width 94 height 20
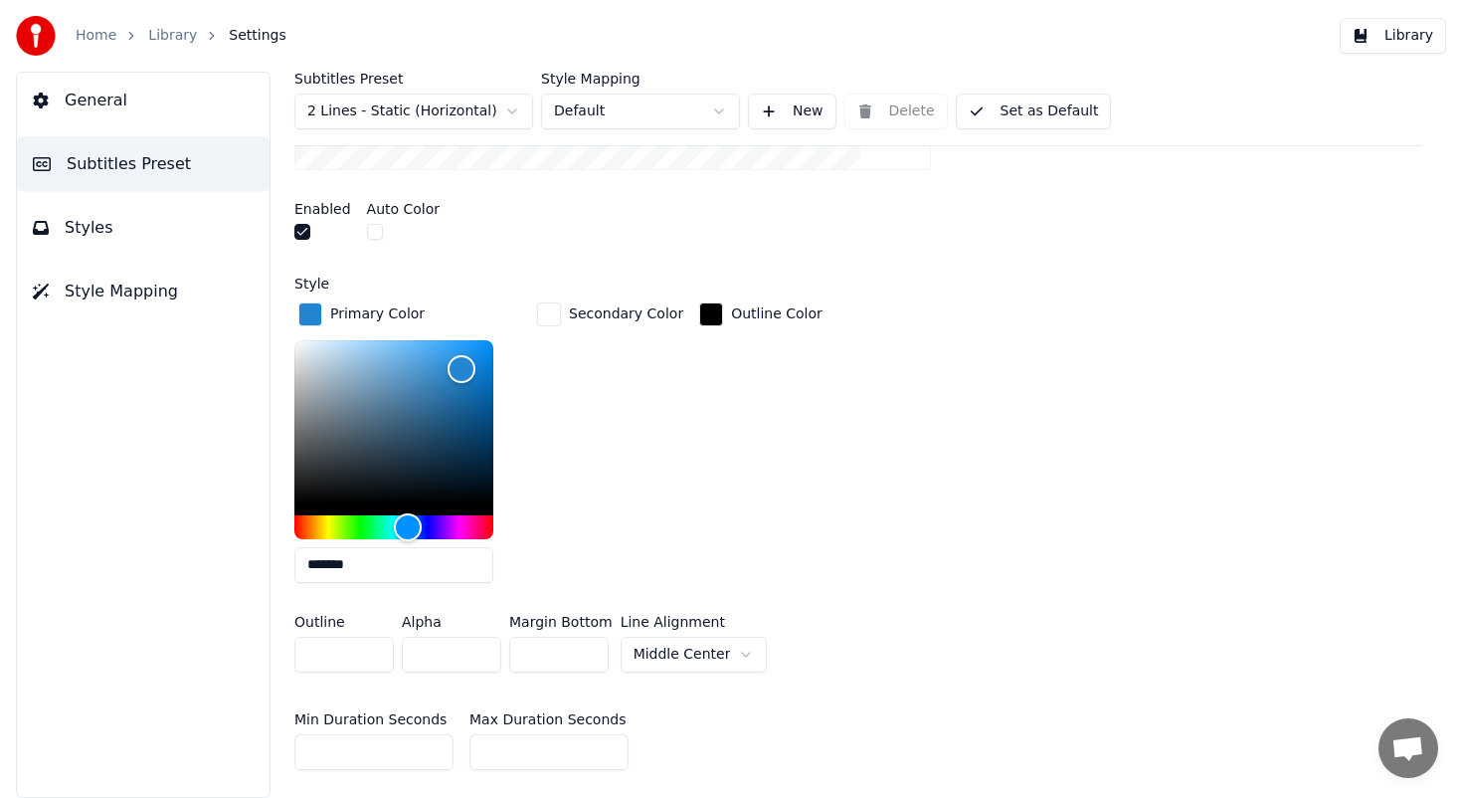
scroll to position [593, 0]
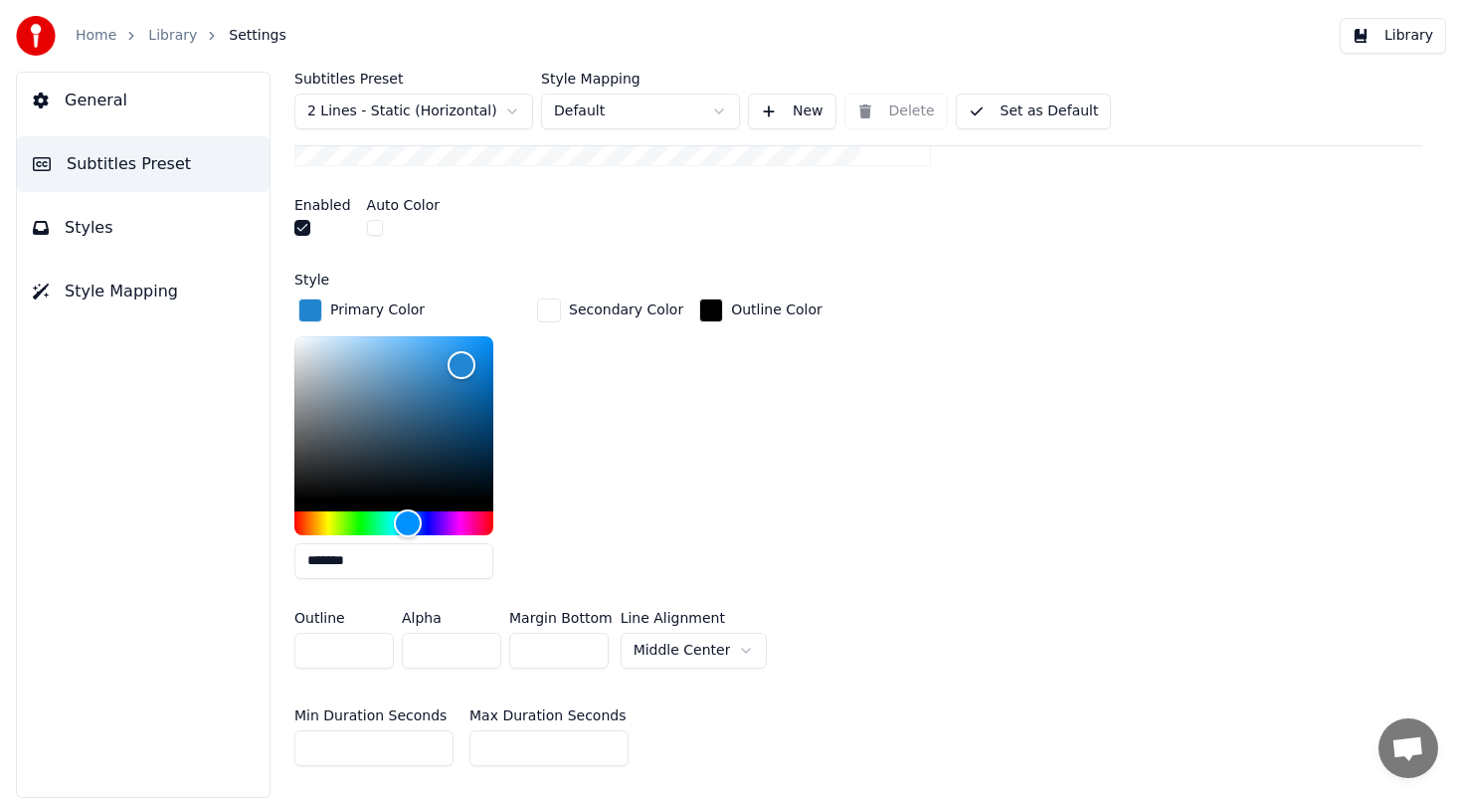
click at [382, 553] on input "*******" at bounding box center [393, 561] width 199 height 36
paste input "text"
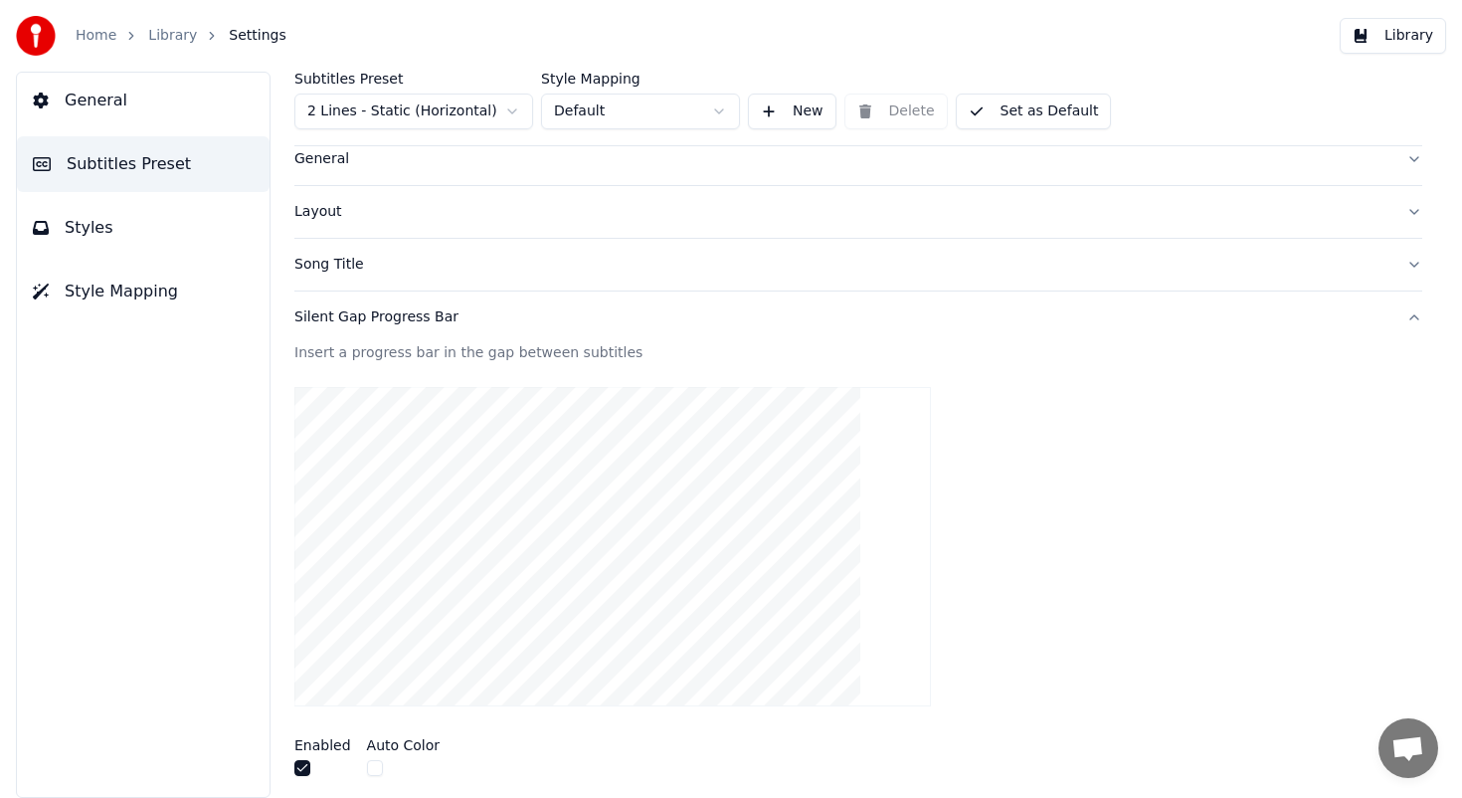
scroll to position [0, 0]
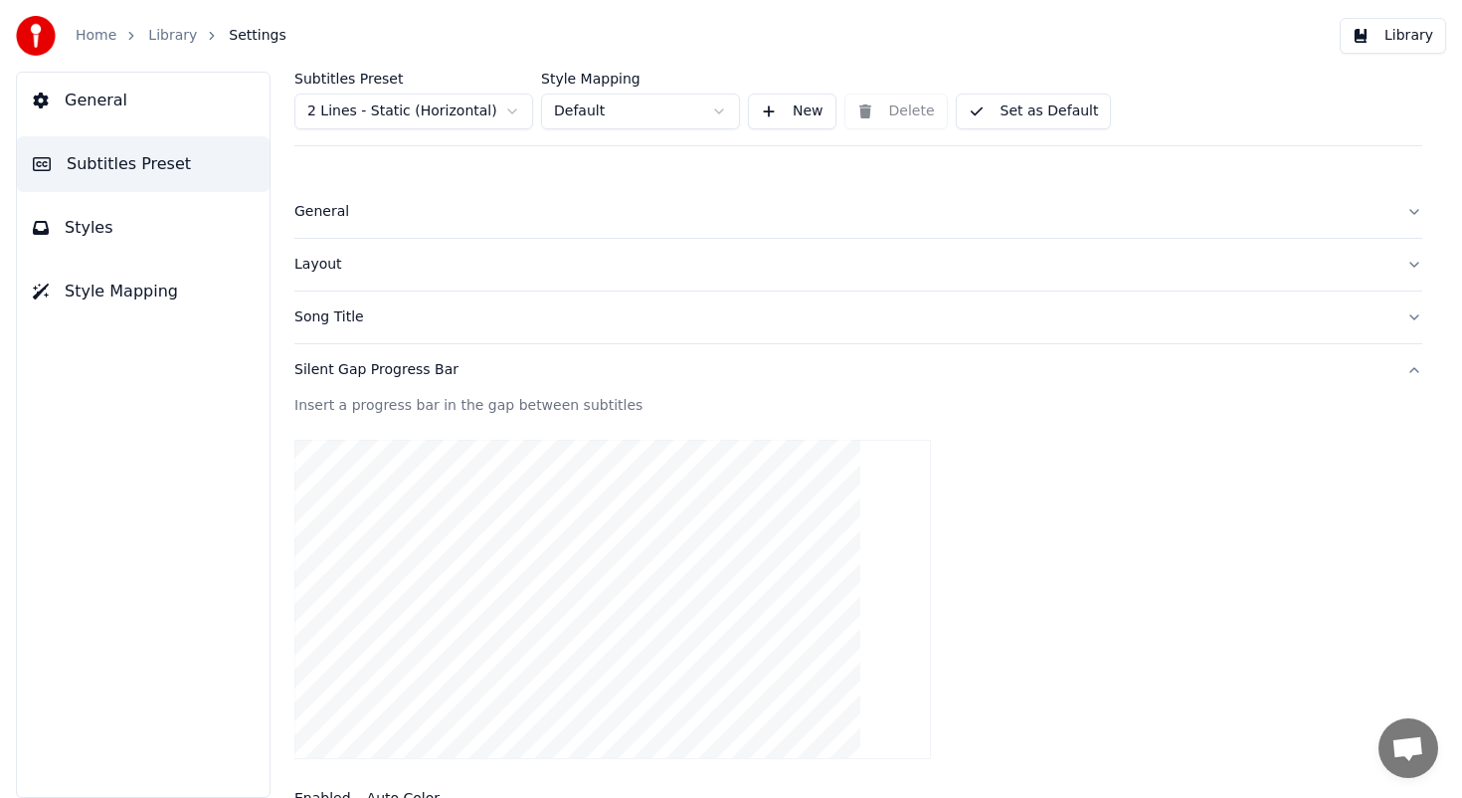
type input "*******"
click at [22, 209] on button "Styles" at bounding box center [143, 228] width 253 height 56
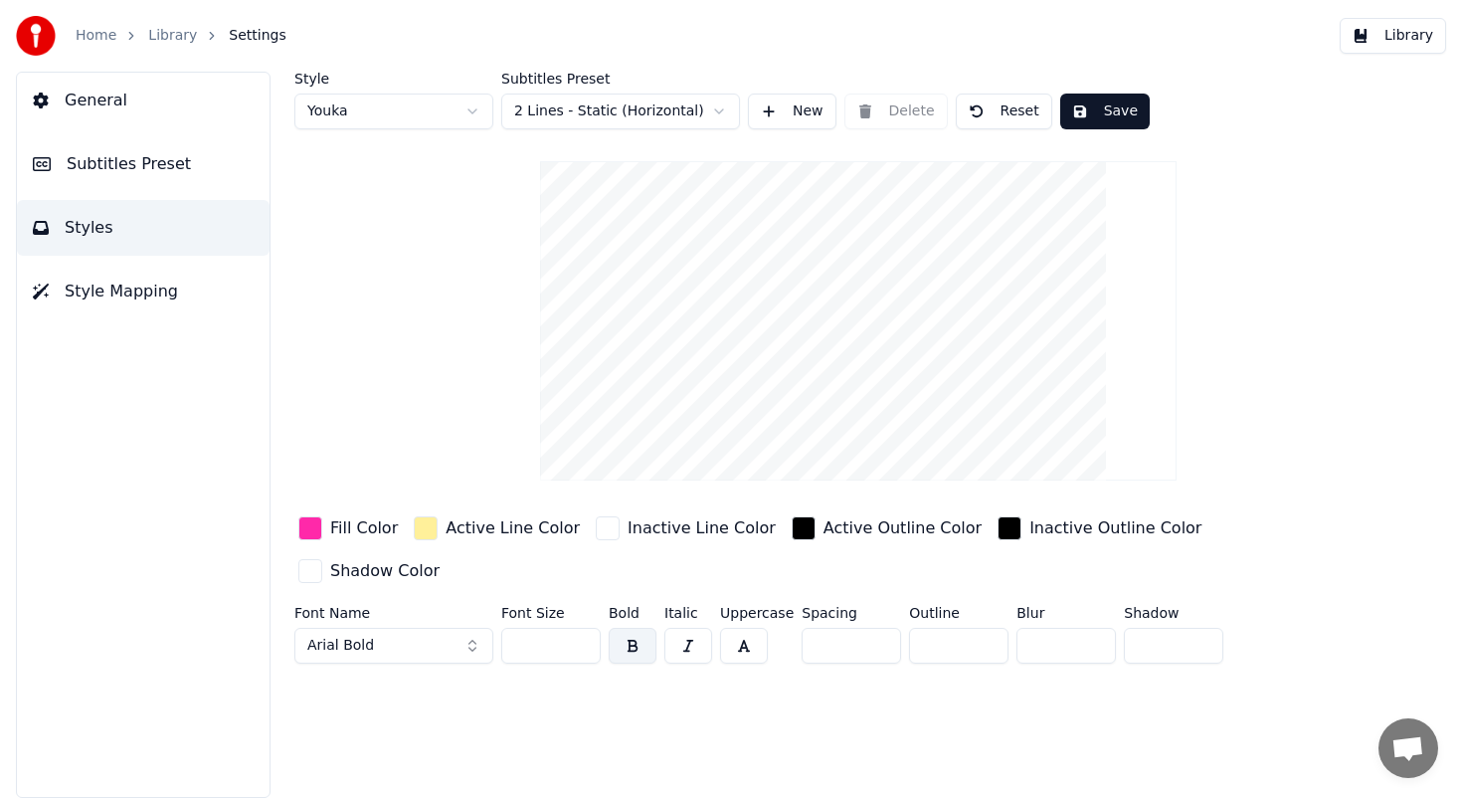
click at [1131, 112] on button "Save" at bounding box center [1105, 111] width 90 height 36
click at [1394, 41] on button "Library" at bounding box center [1393, 36] width 106 height 36
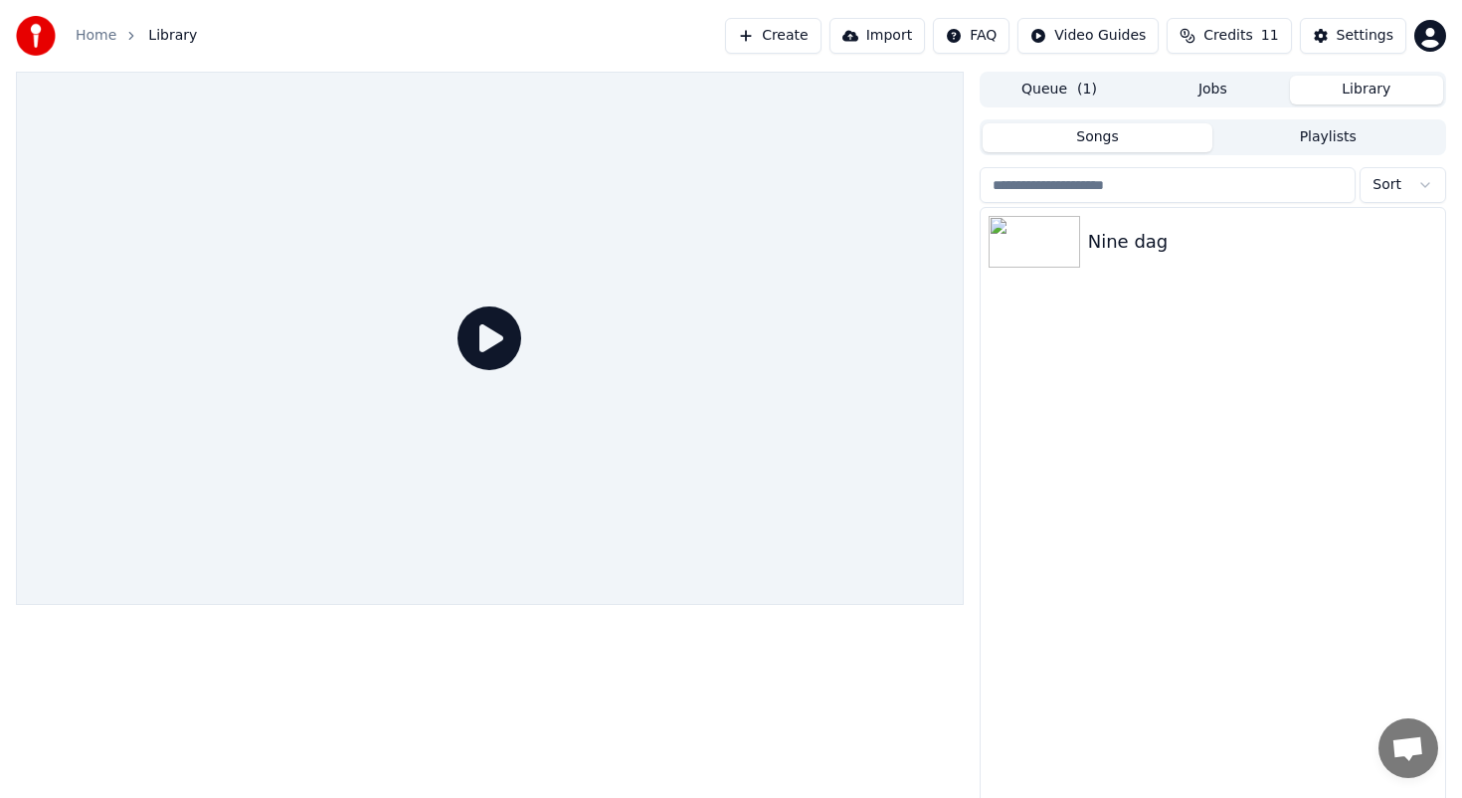
click at [482, 342] on icon at bounding box center [490, 338] width 64 height 64
click at [1084, 252] on div at bounding box center [1038, 242] width 99 height 52
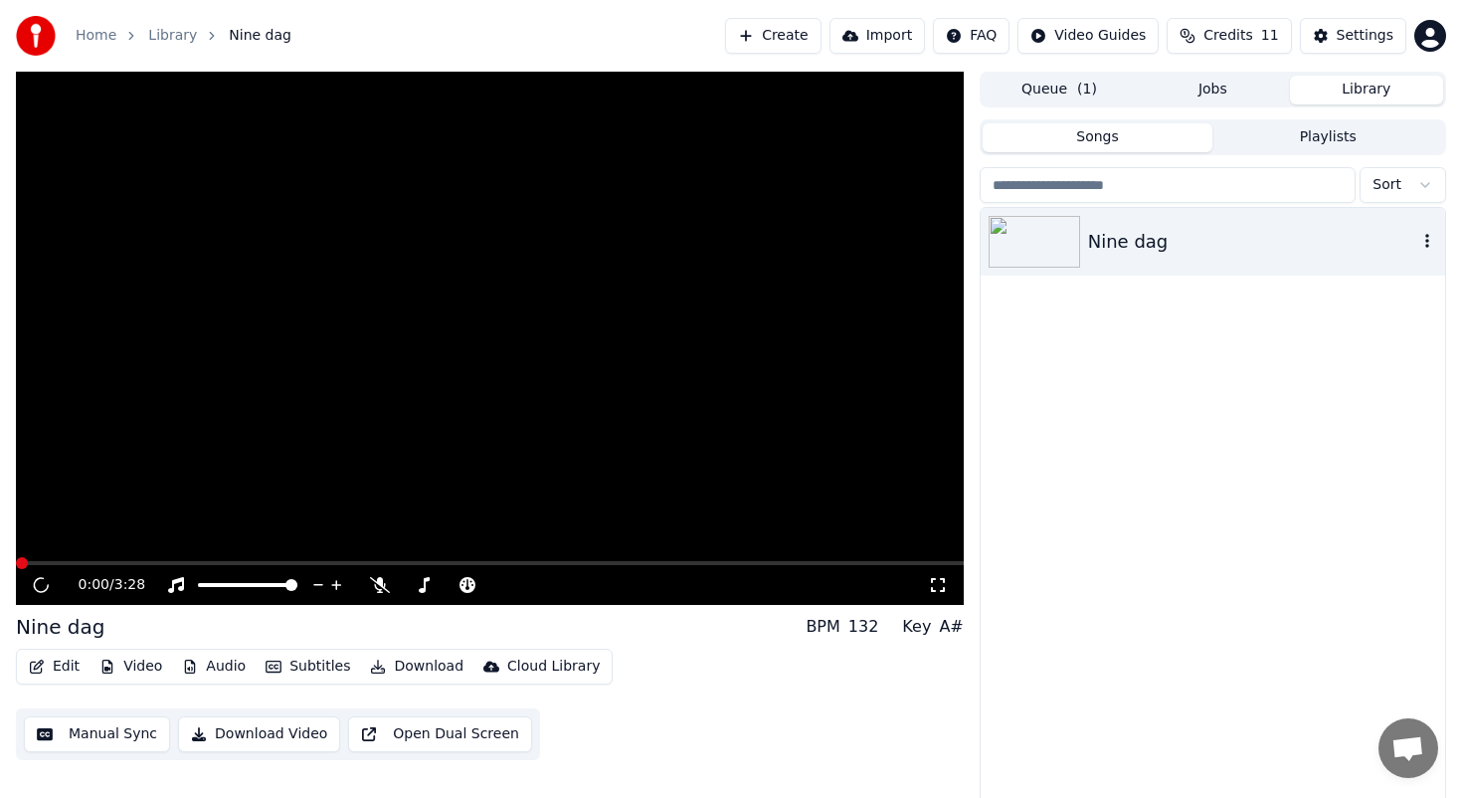
click at [1084, 252] on div at bounding box center [1038, 242] width 99 height 52
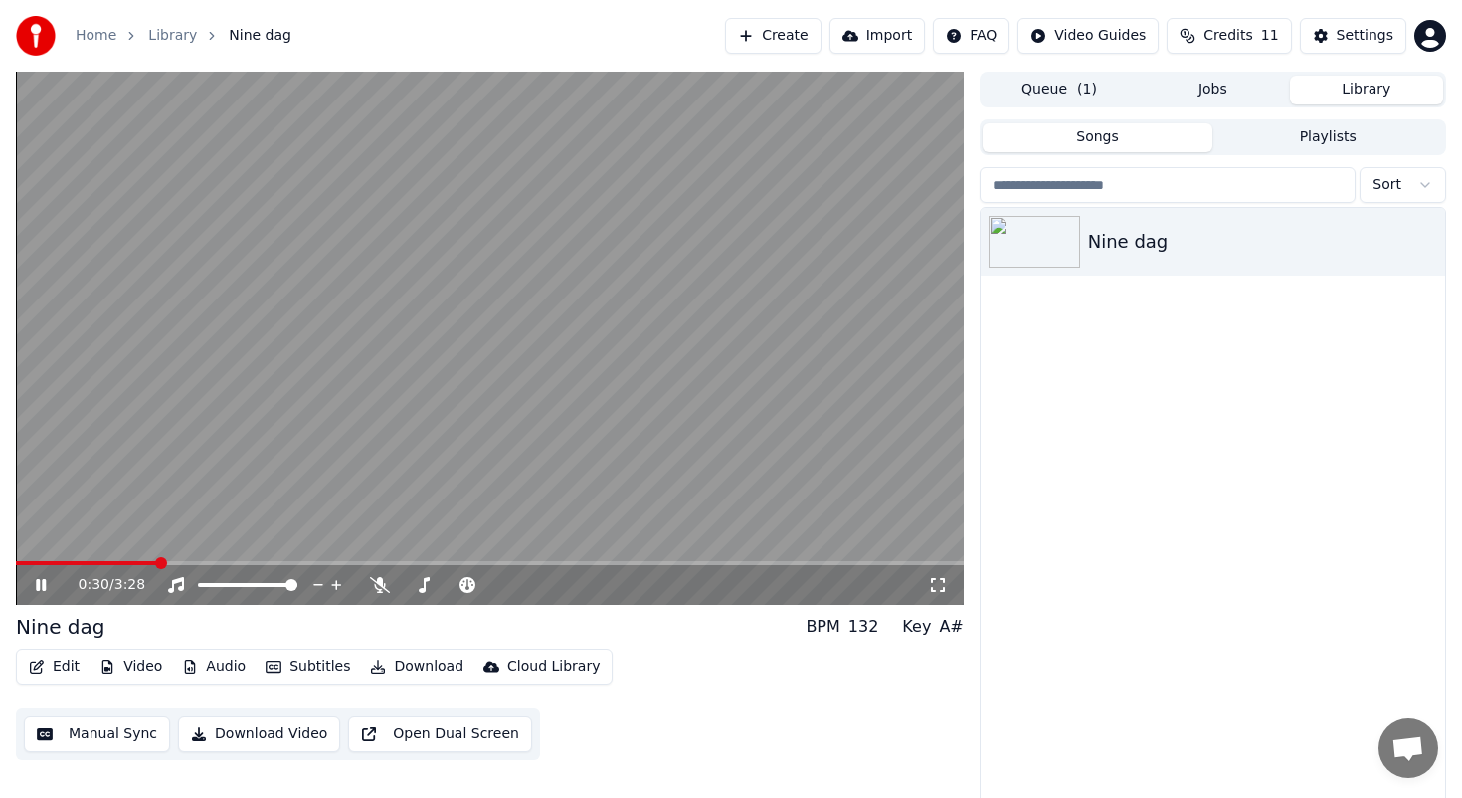
click at [37, 587] on icon at bounding box center [41, 585] width 10 height 12
click at [35, 579] on icon at bounding box center [41, 585] width 12 height 14
click at [307, 557] on video at bounding box center [490, 338] width 948 height 533
click at [318, 562] on span at bounding box center [490, 563] width 948 height 4
click at [40, 585] on icon at bounding box center [41, 585] width 12 height 14
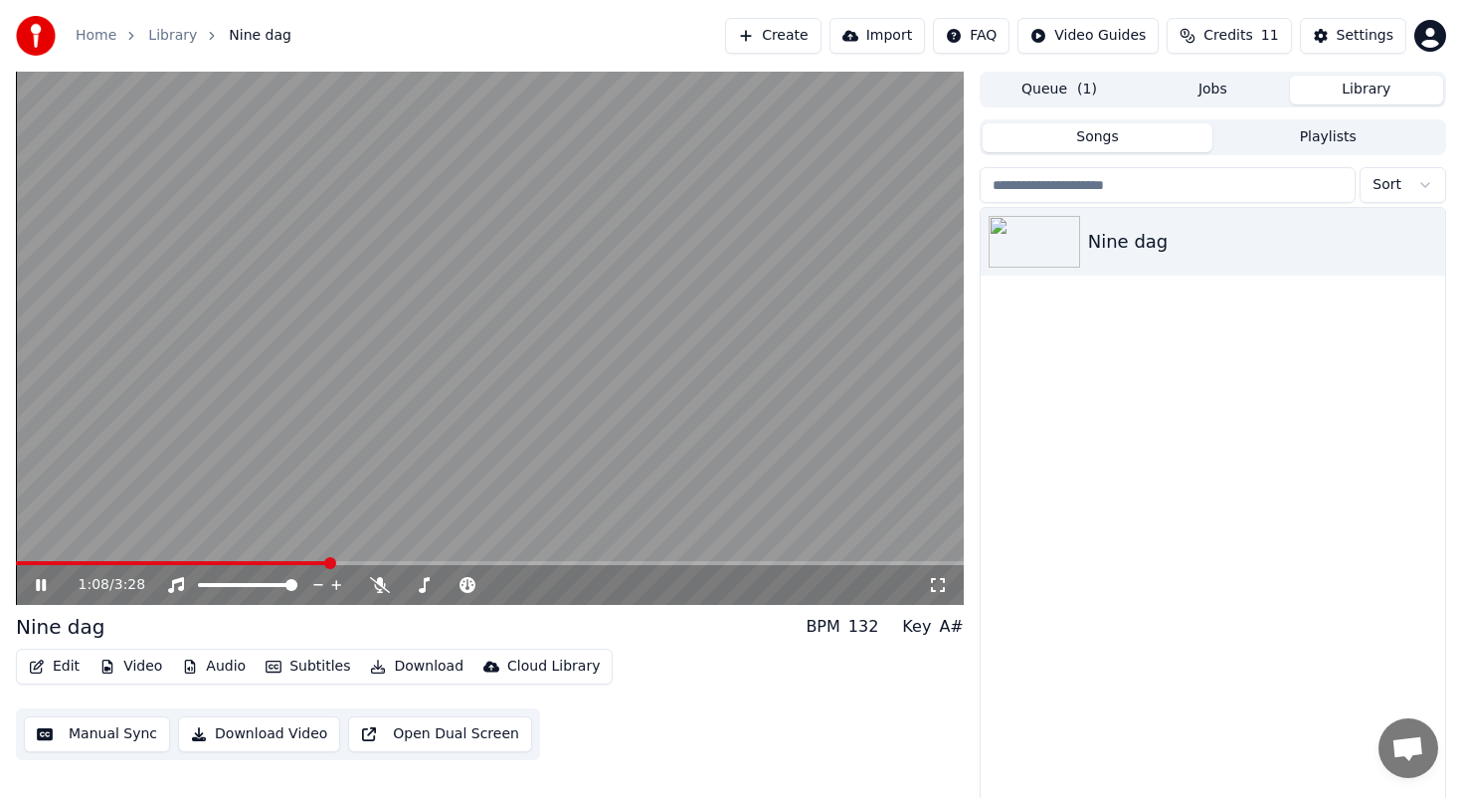
click at [770, 565] on div "1:08 / 3:28" at bounding box center [490, 585] width 948 height 40
click at [772, 563] on span at bounding box center [490, 563] width 948 height 4
click at [860, 557] on video at bounding box center [490, 338] width 948 height 533
click at [863, 564] on span at bounding box center [490, 563] width 948 height 4
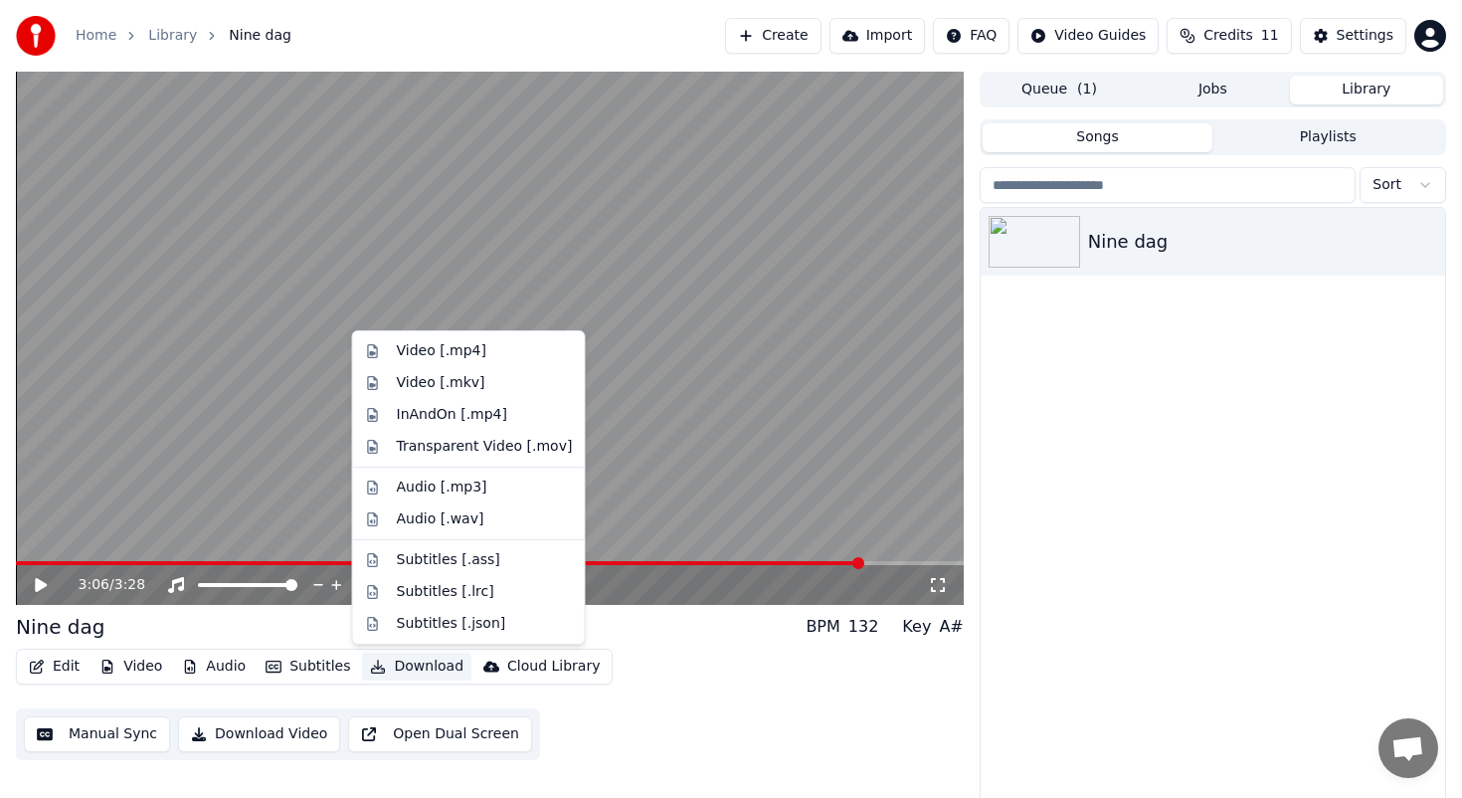
click at [396, 667] on button "Download" at bounding box center [416, 666] width 109 height 28
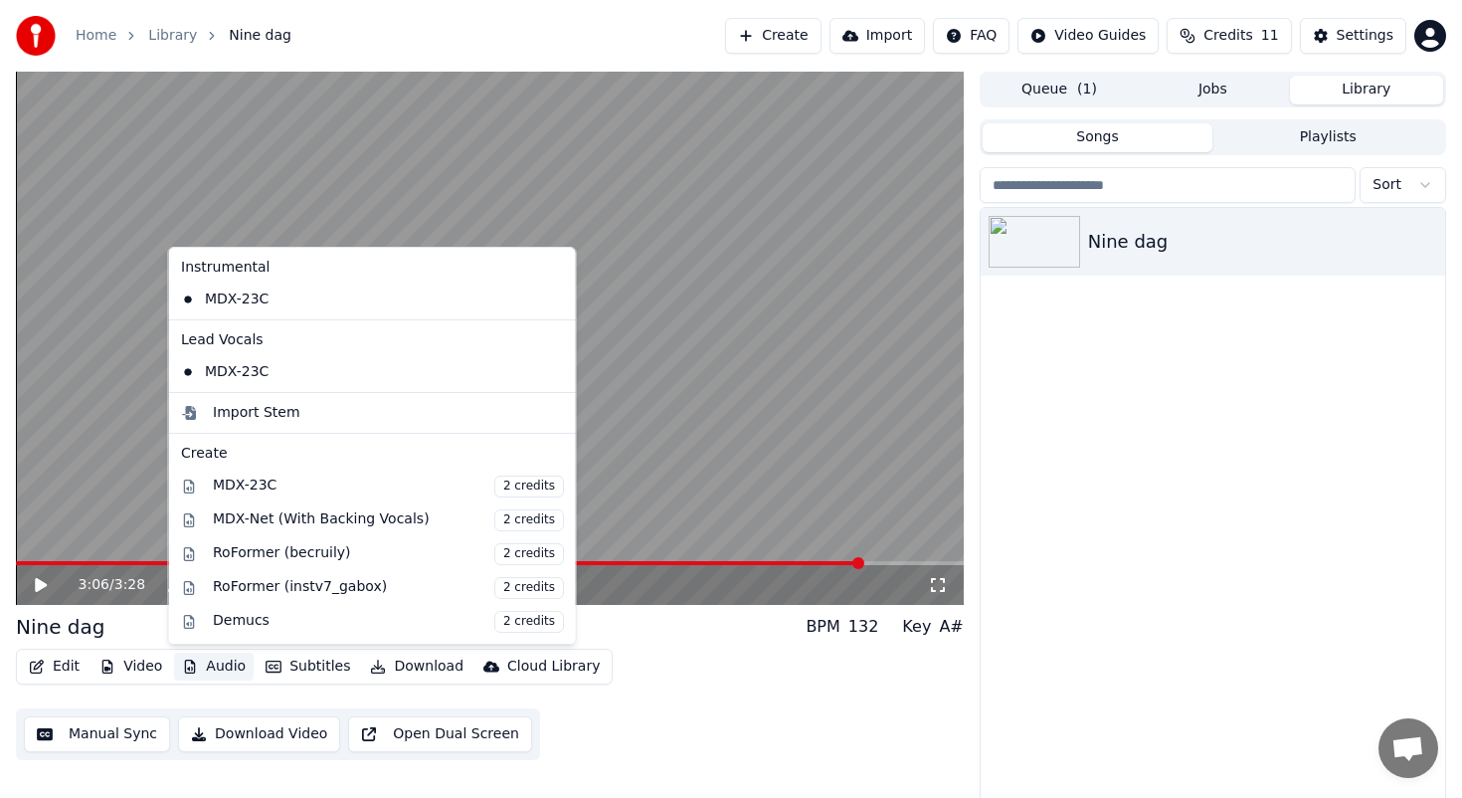
click at [277, 688] on div "Edit Video Audio Subtitles Download Cloud Library Manual Sync Download Video Op…" at bounding box center [490, 703] width 948 height 111
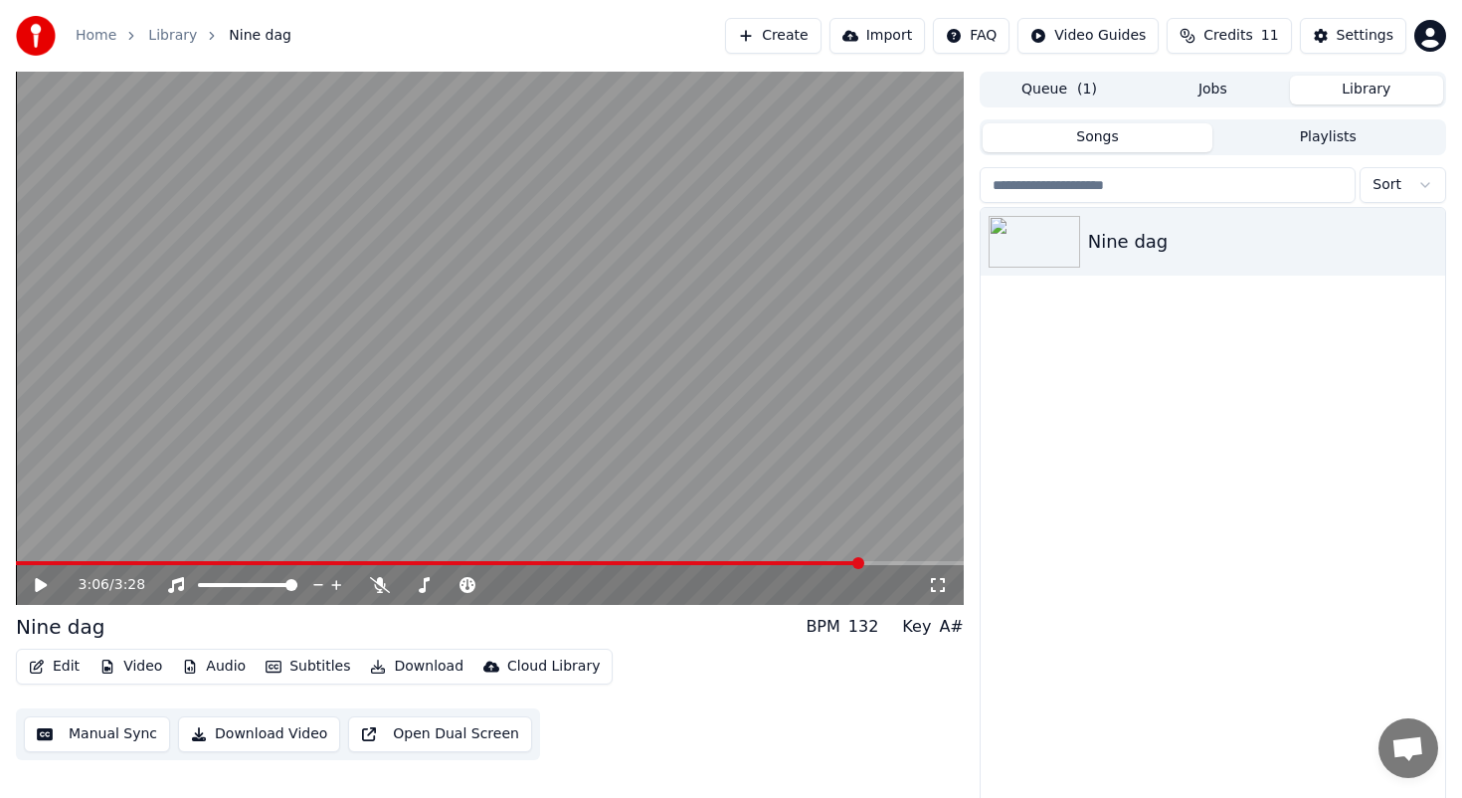
click at [246, 726] on button "Download Video" at bounding box center [259, 734] width 162 height 36
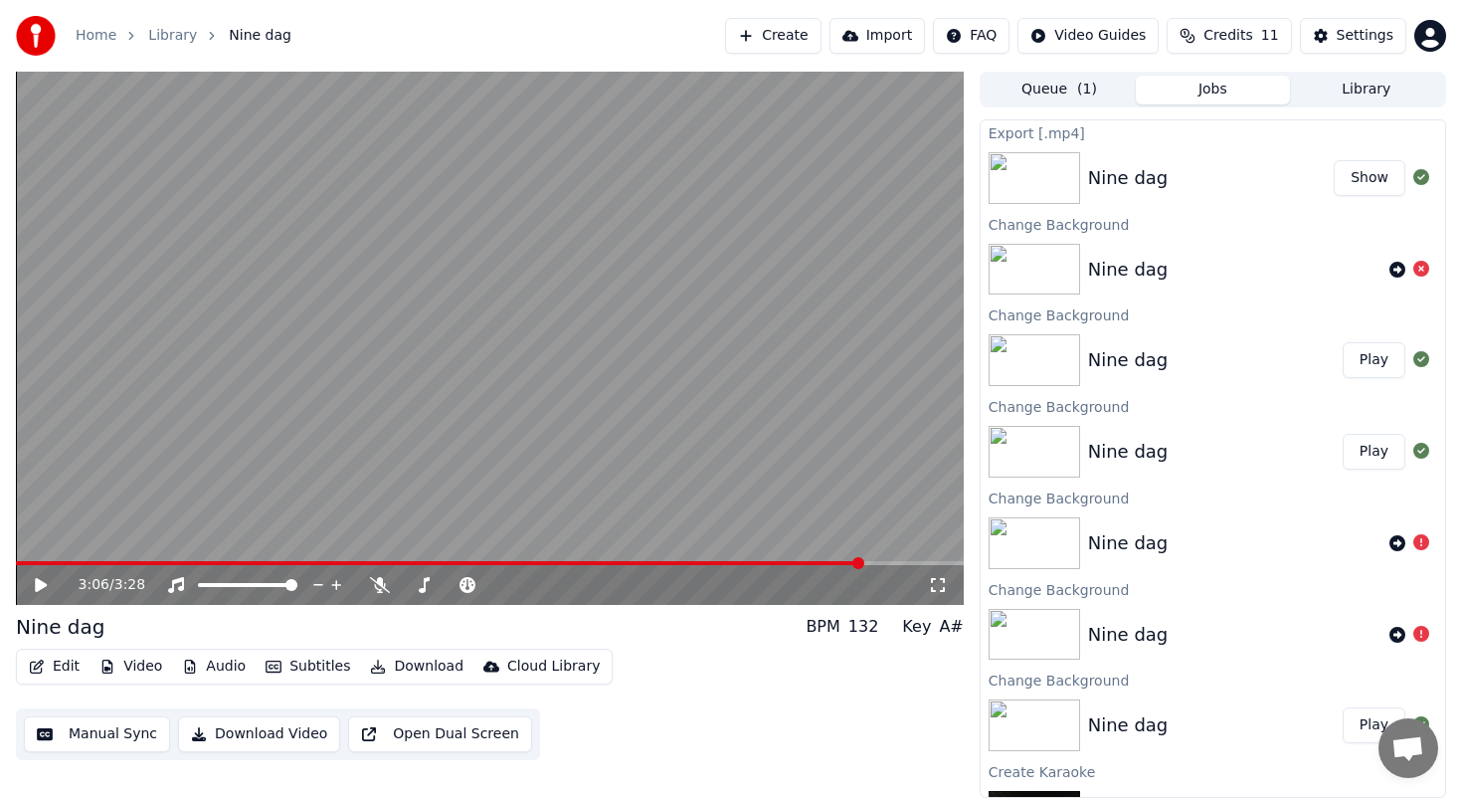
click at [1365, 178] on button "Show" at bounding box center [1370, 178] width 72 height 36
click at [1362, 175] on button "Show" at bounding box center [1370, 178] width 72 height 36
